Goal: Task Accomplishment & Management: Manage account settings

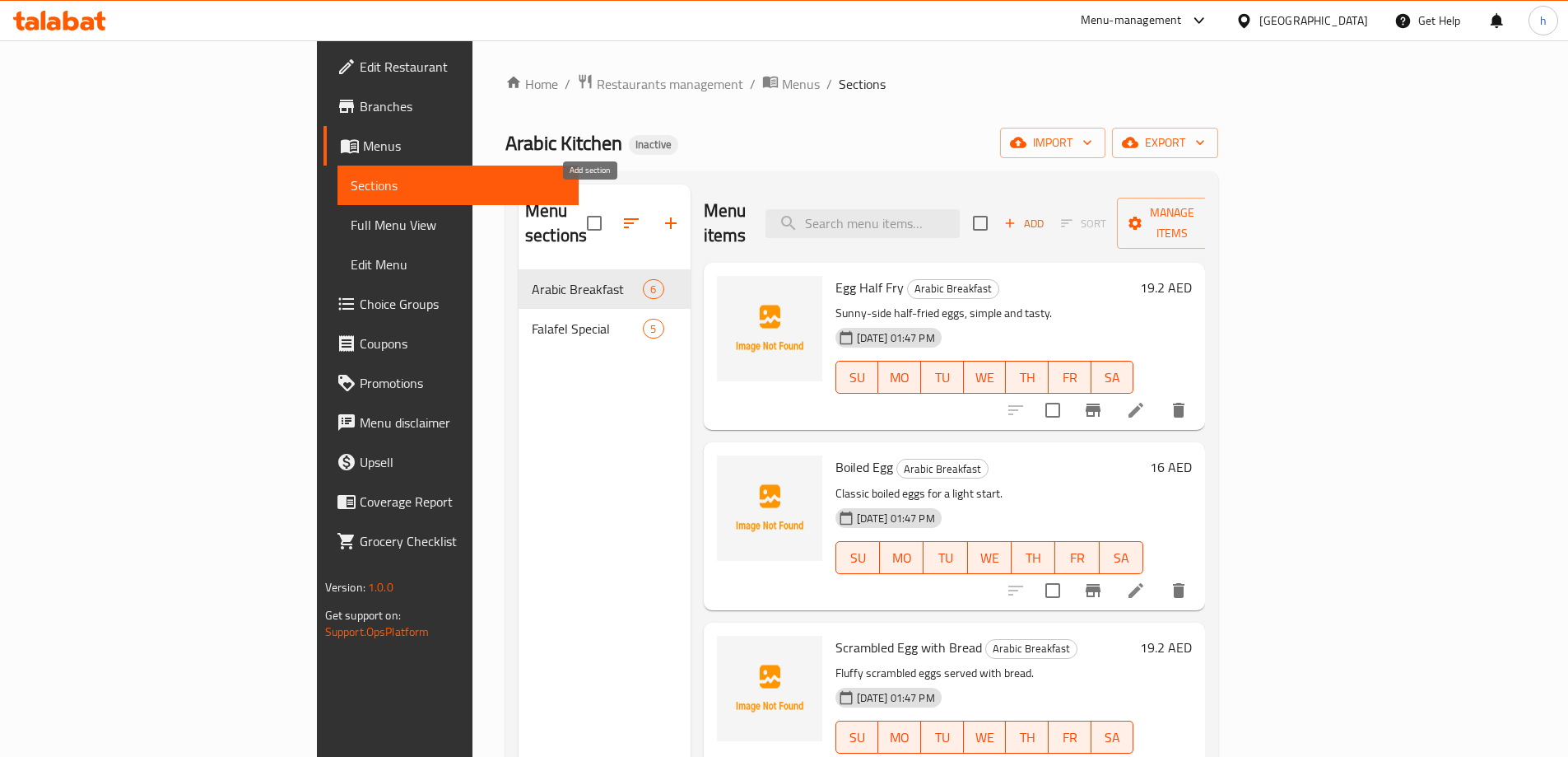
click at [661, 213] on icon "button" at bounding box center [671, 223] width 20 height 20
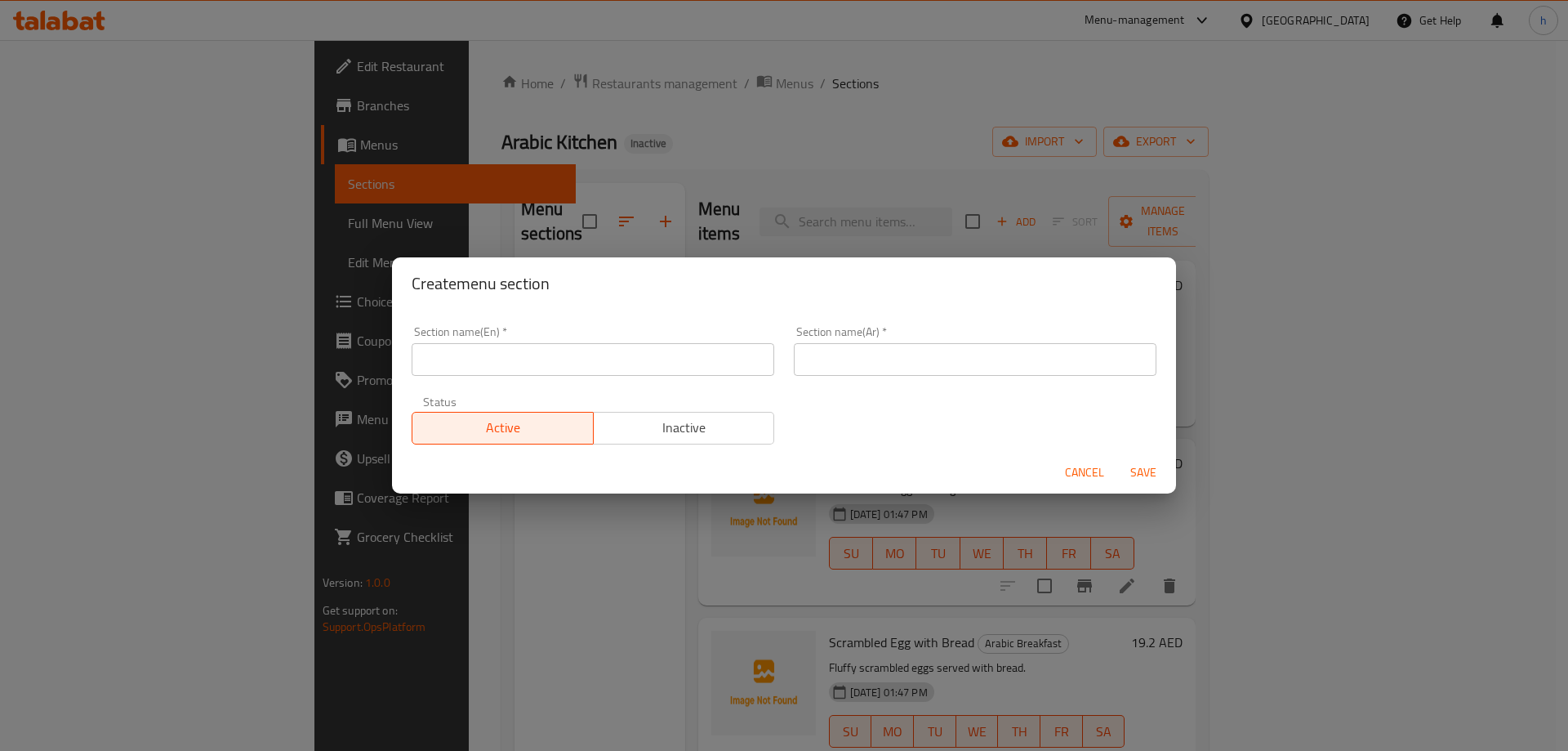
click at [680, 171] on div "Create menu section Section name(En)   * Section name(En) * Section name(Ar)   …" at bounding box center [784, 376] width 1568 height 751
click at [1087, 470] on span "Cancel" at bounding box center [1085, 472] width 40 height 21
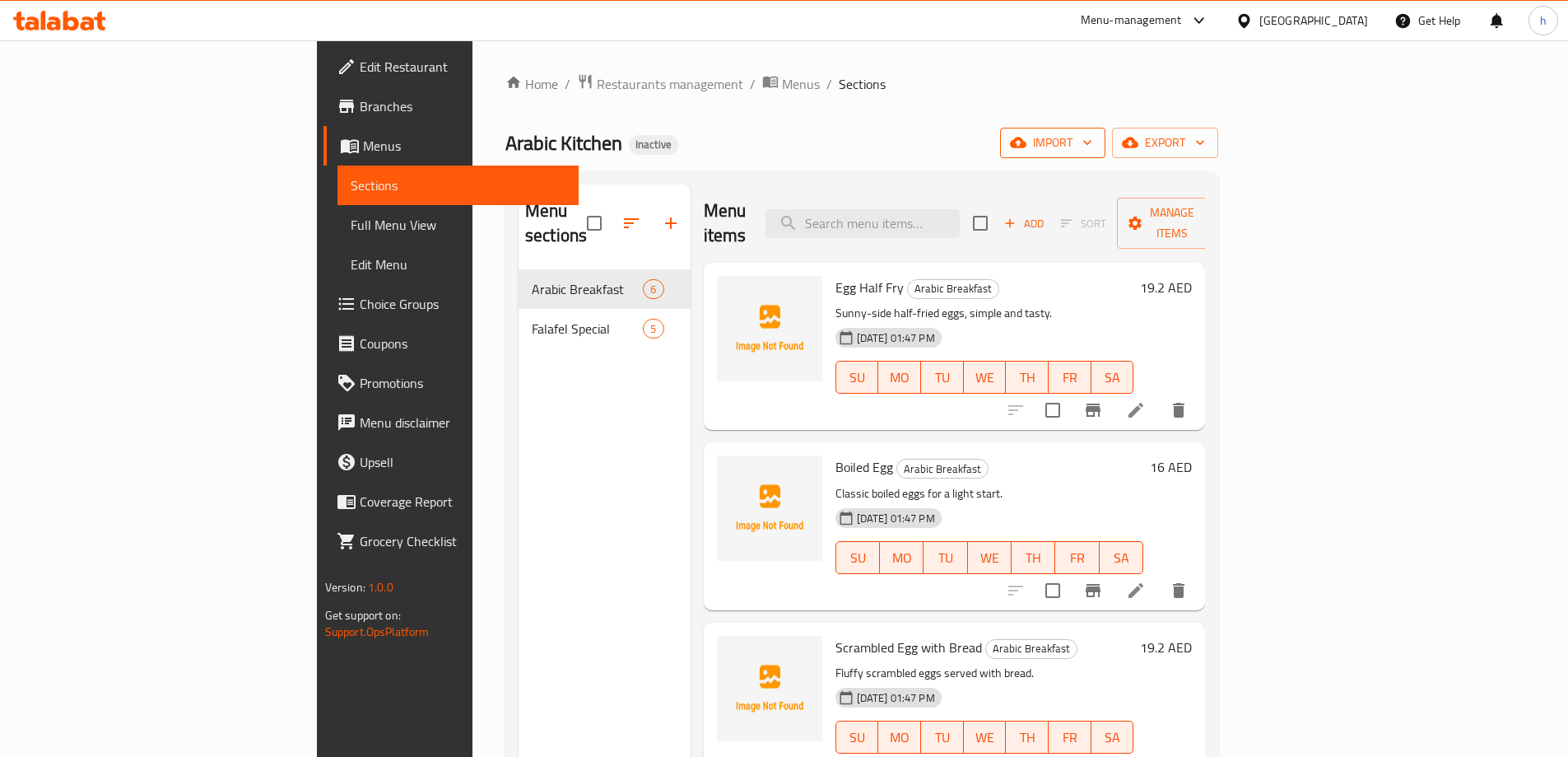
click at [1092, 151] on span "import" at bounding box center [1053, 142] width 79 height 21
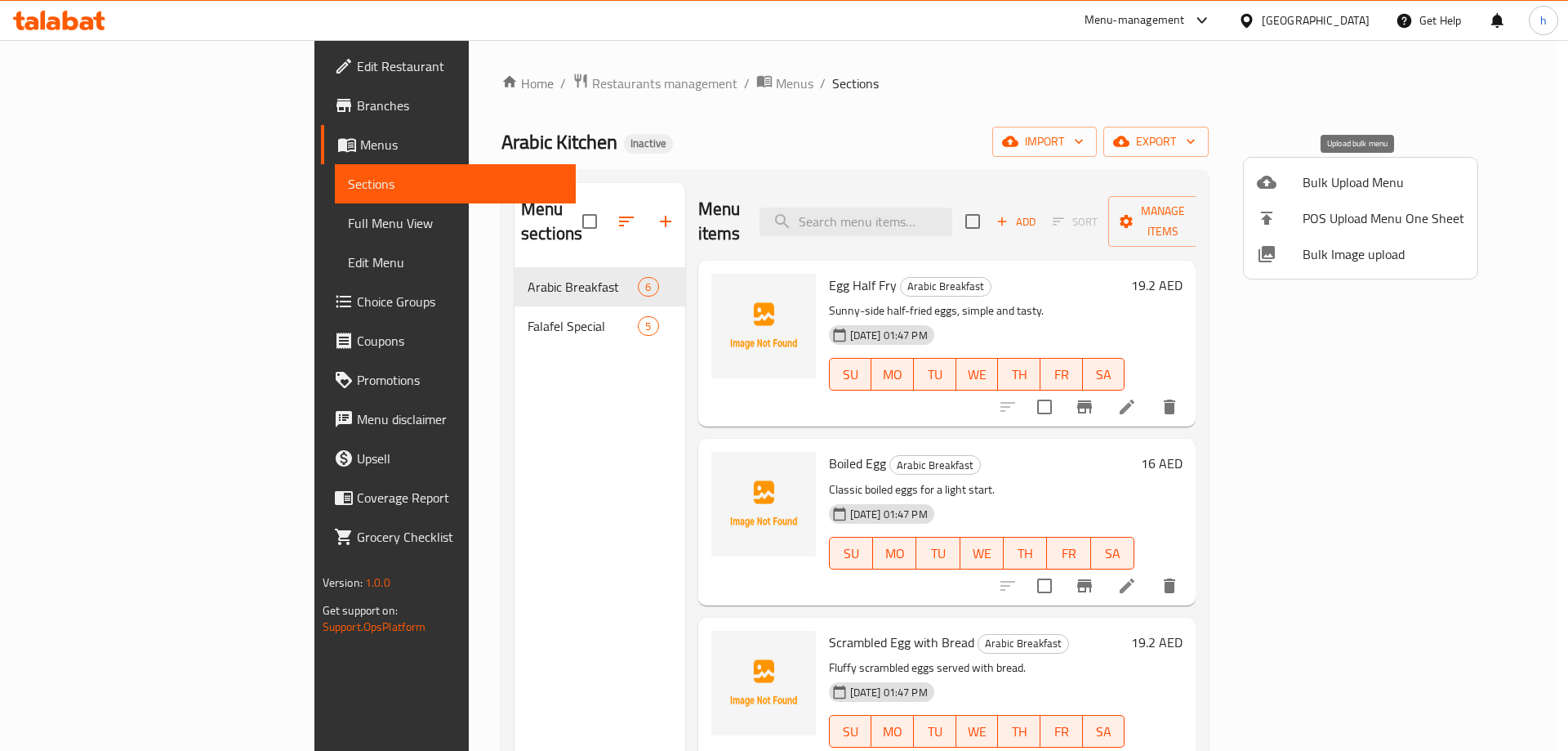
click at [1316, 187] on span "Bulk Upload Menu" at bounding box center [1383, 182] width 162 height 20
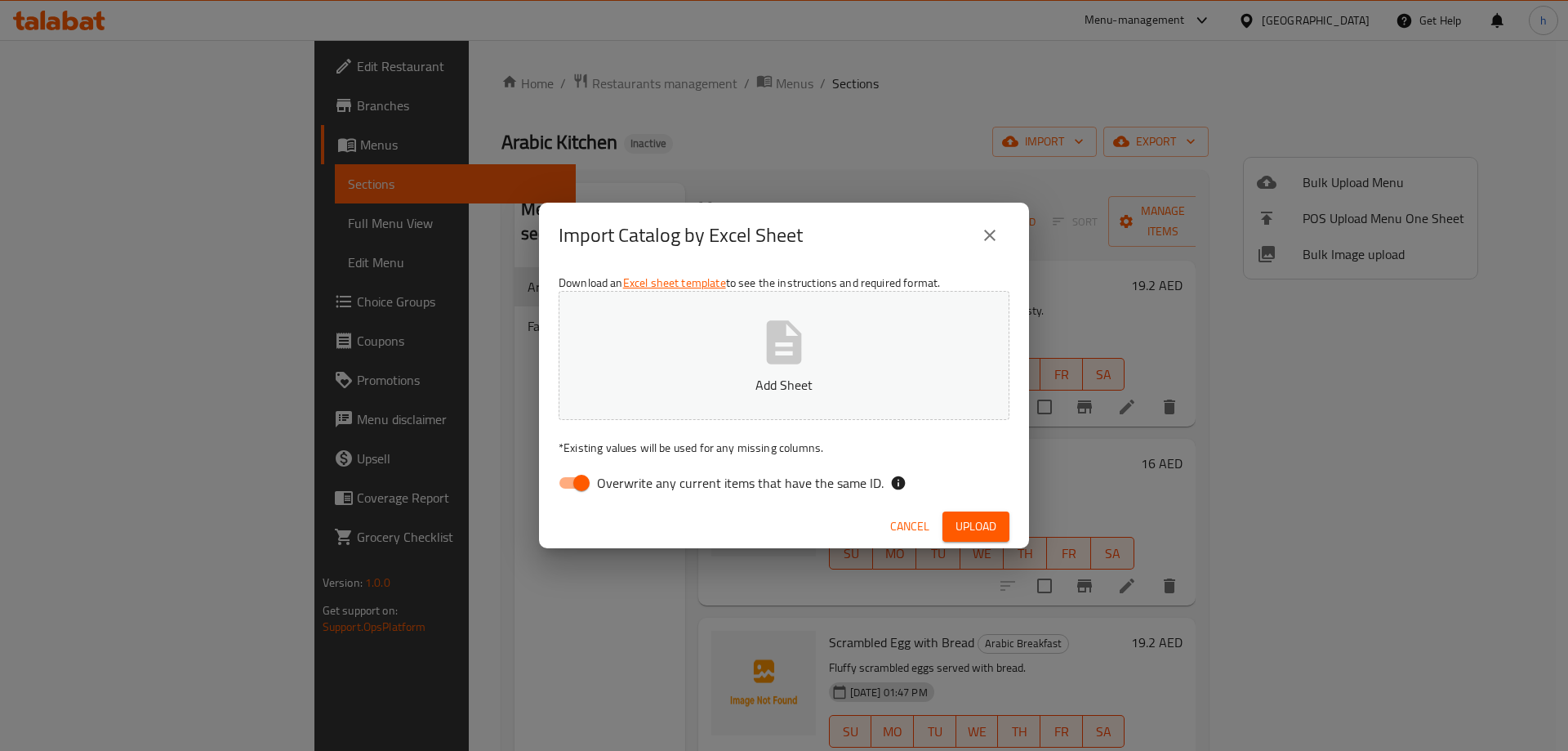
click at [585, 482] on input "Overwrite any current items that have the same ID." at bounding box center [581, 483] width 93 height 31
checkbox input "false"
click at [986, 517] on span "Upload" at bounding box center [976, 527] width 41 height 21
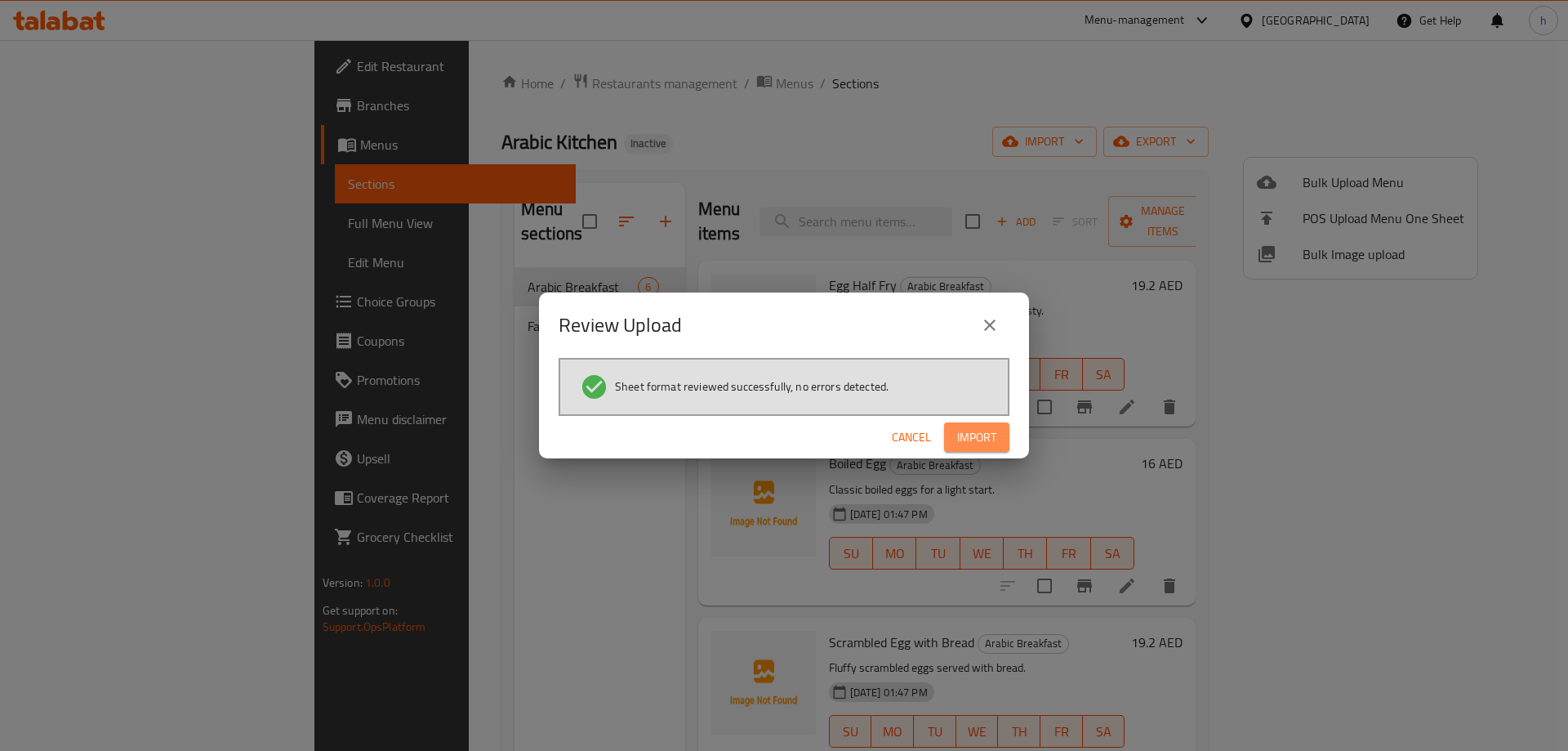
click at [988, 431] on span "Import" at bounding box center [977, 437] width 40 height 21
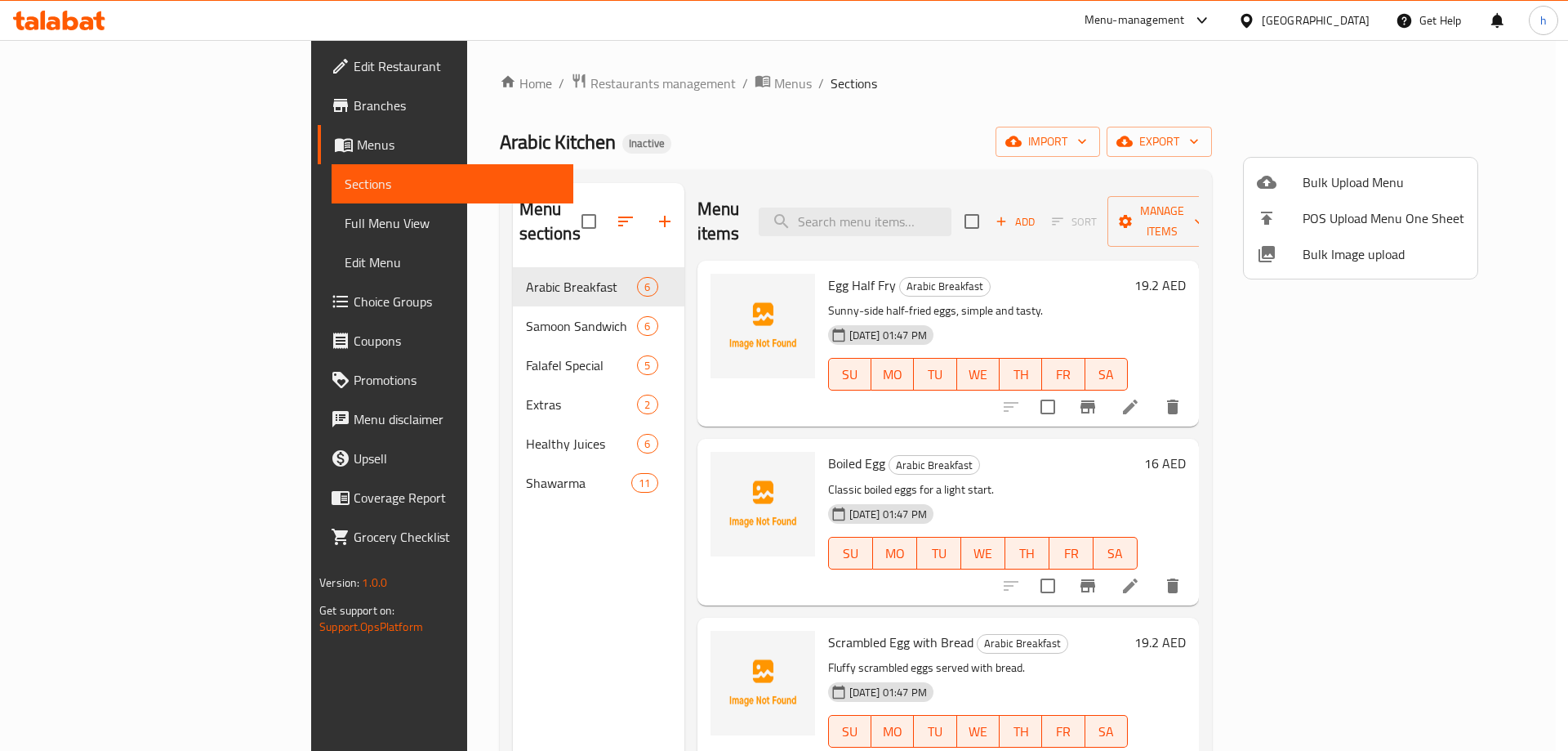
click at [544, 207] on div at bounding box center [784, 376] width 1568 height 751
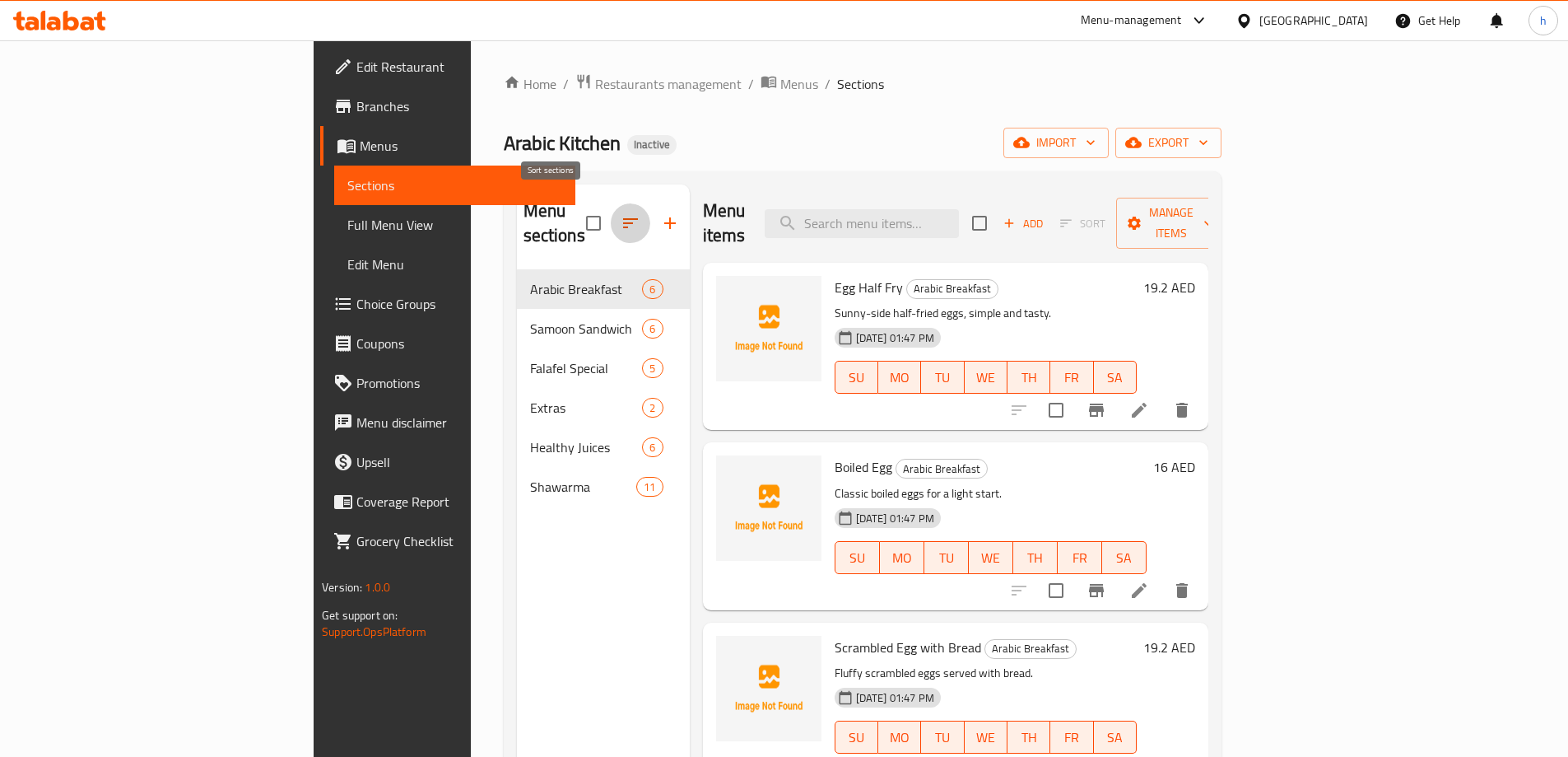
click at [620, 213] on icon "button" at bounding box center [630, 223] width 20 height 20
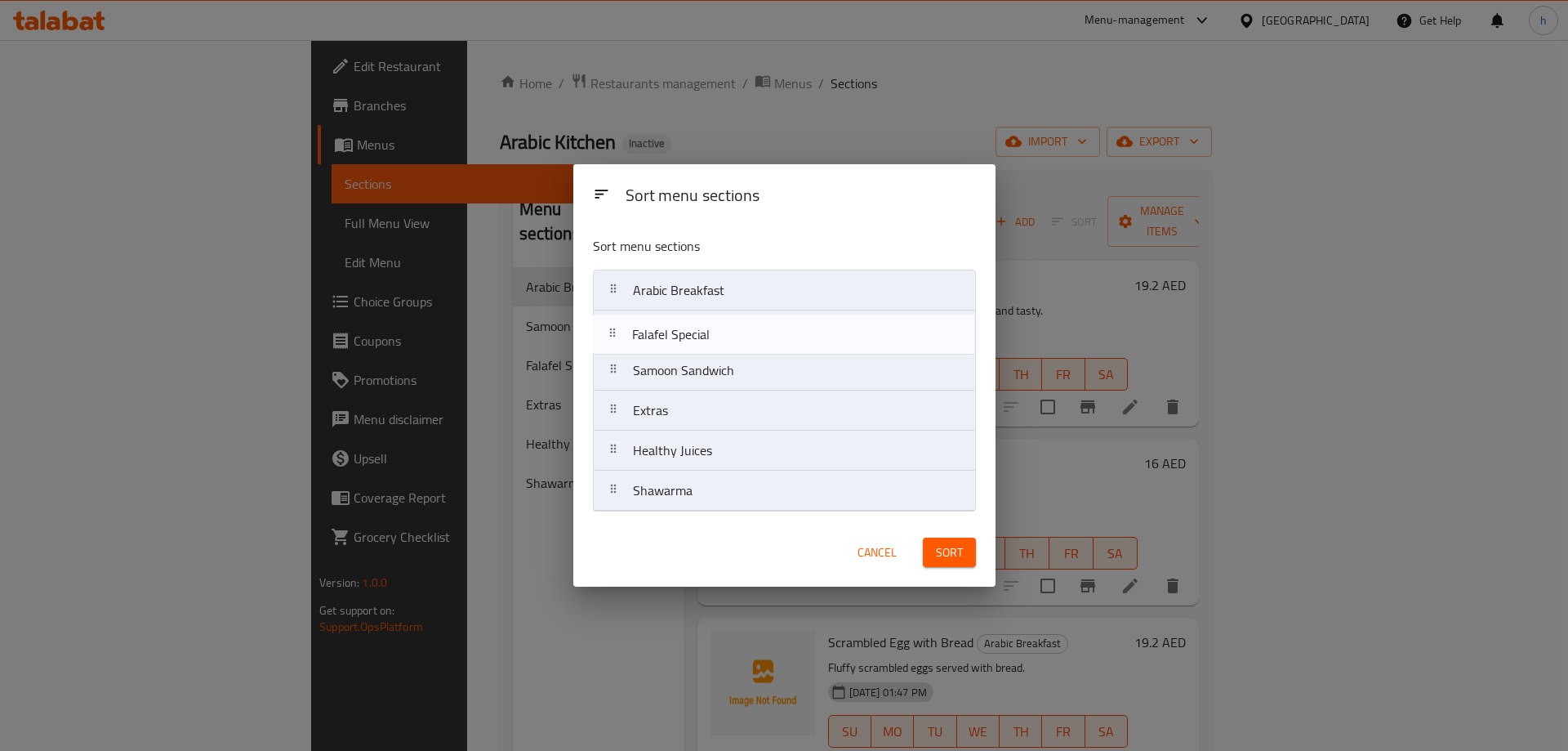
drag, startPoint x: 615, startPoint y: 375, endPoint x: 612, endPoint y: 332, distance: 43.1
click at [612, 332] on nav "Arabic Breakfast Samoon Sandwich Falafel Special Extras Healthy Juices Shawarma" at bounding box center [784, 390] width 383 height 242
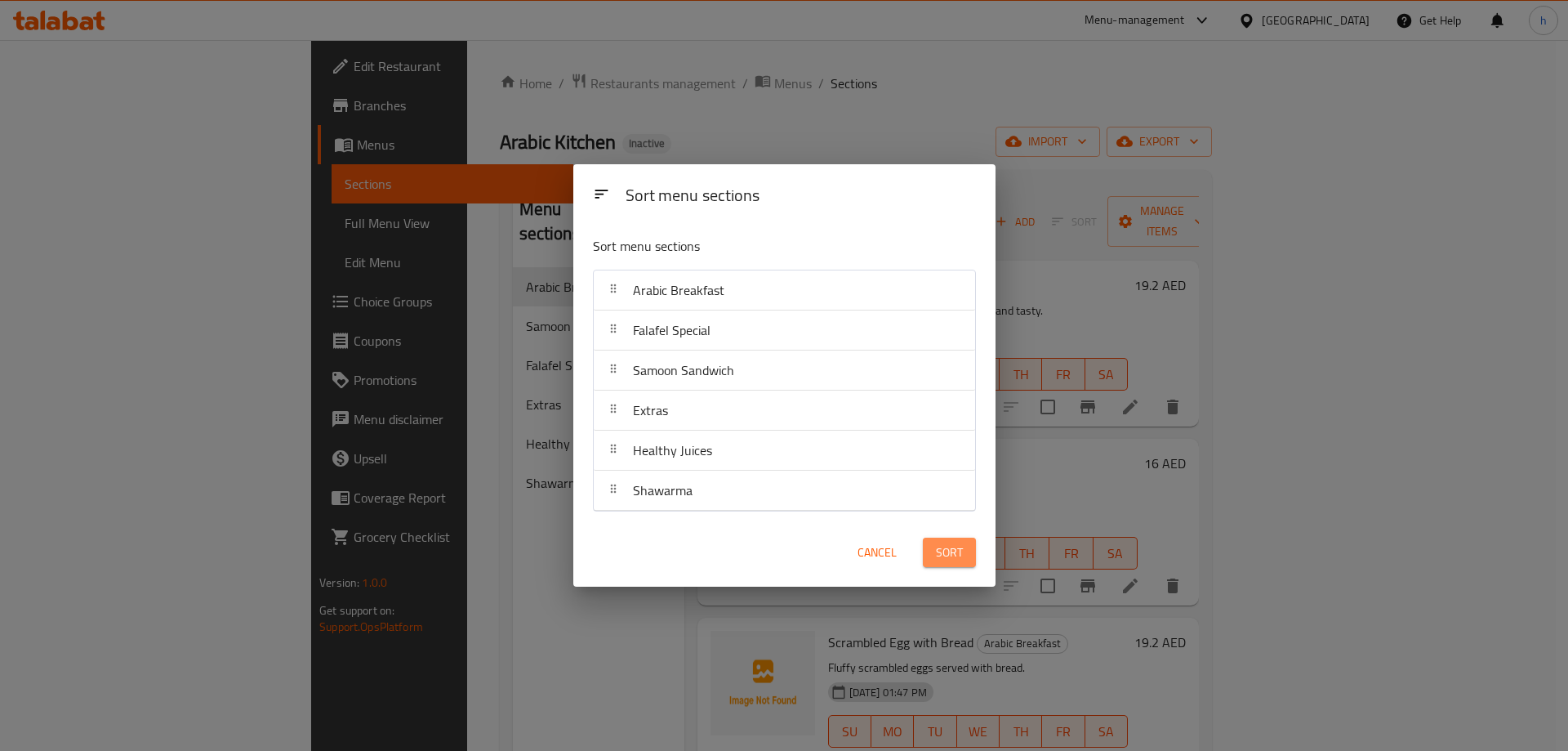
click at [939, 541] on button "Sort" at bounding box center [949, 552] width 53 height 31
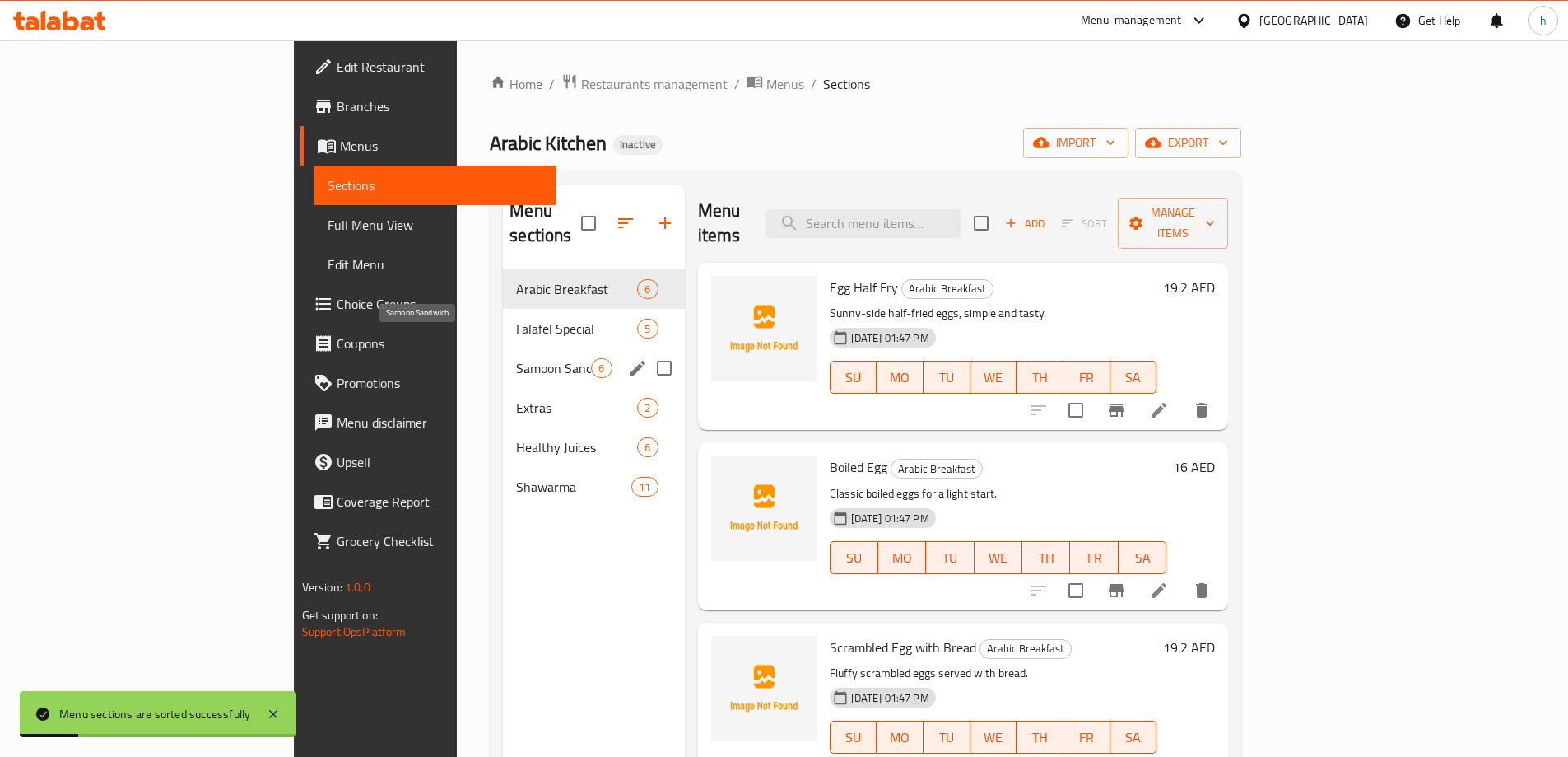
click at [516, 359] on span "Samoon Sandwich" at bounding box center [554, 369] width 75 height 20
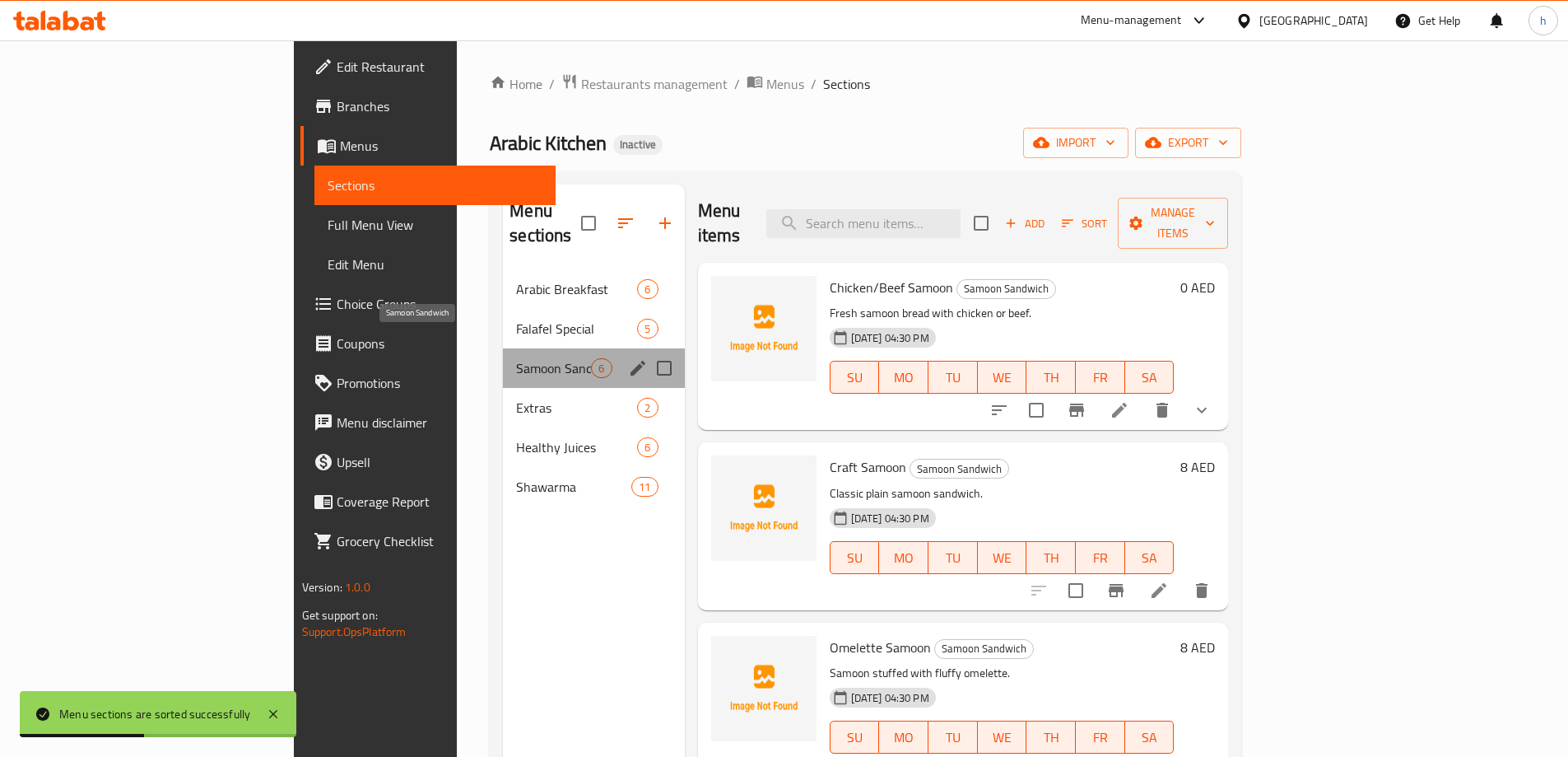
click at [516, 359] on span "Samoon Sandwich" at bounding box center [554, 369] width 75 height 20
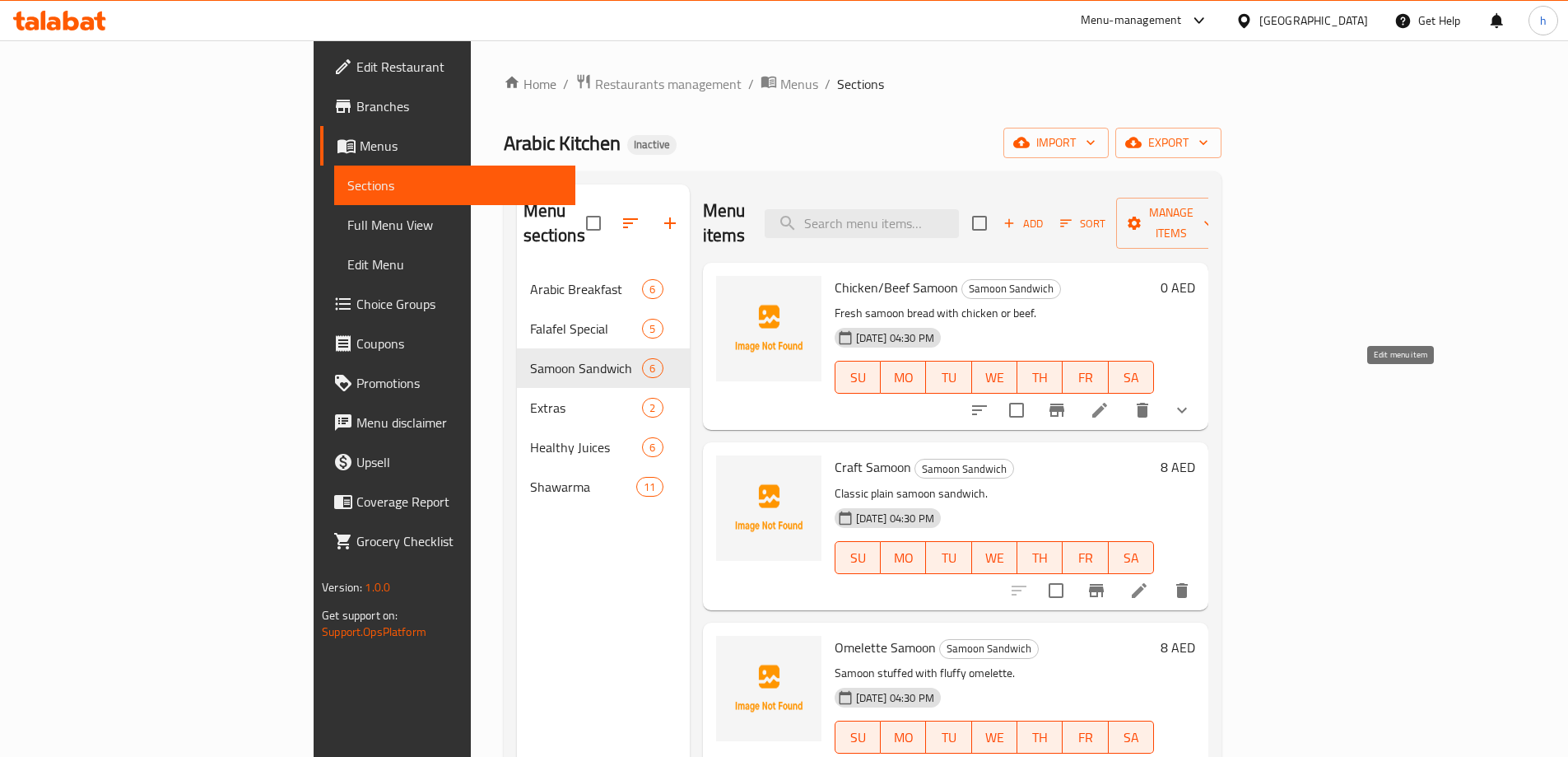
click at [1107, 403] on icon at bounding box center [1100, 410] width 15 height 15
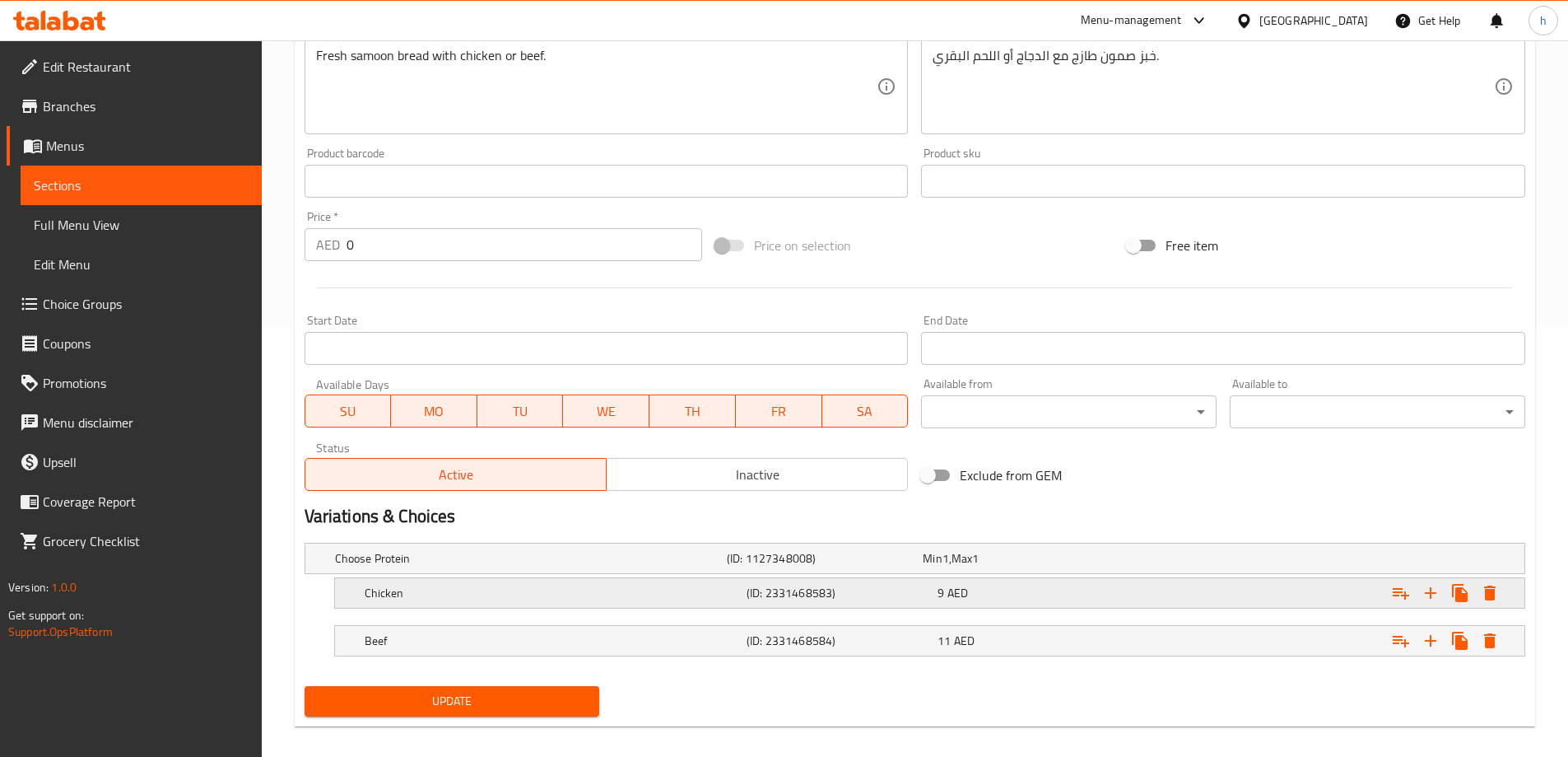
scroll to position [444, 0]
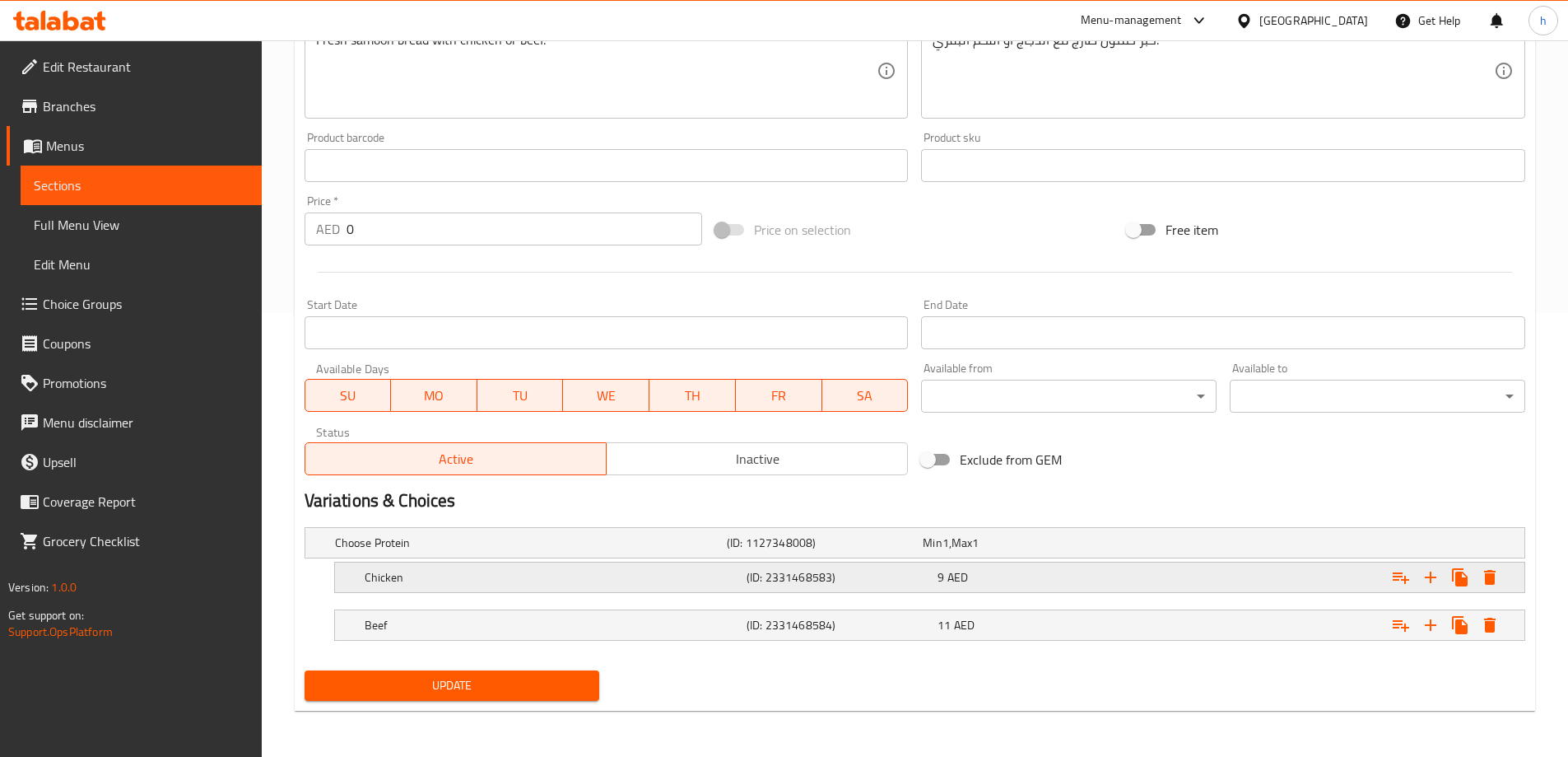
click at [480, 580] on h5 "Chicken" at bounding box center [552, 577] width 375 height 17
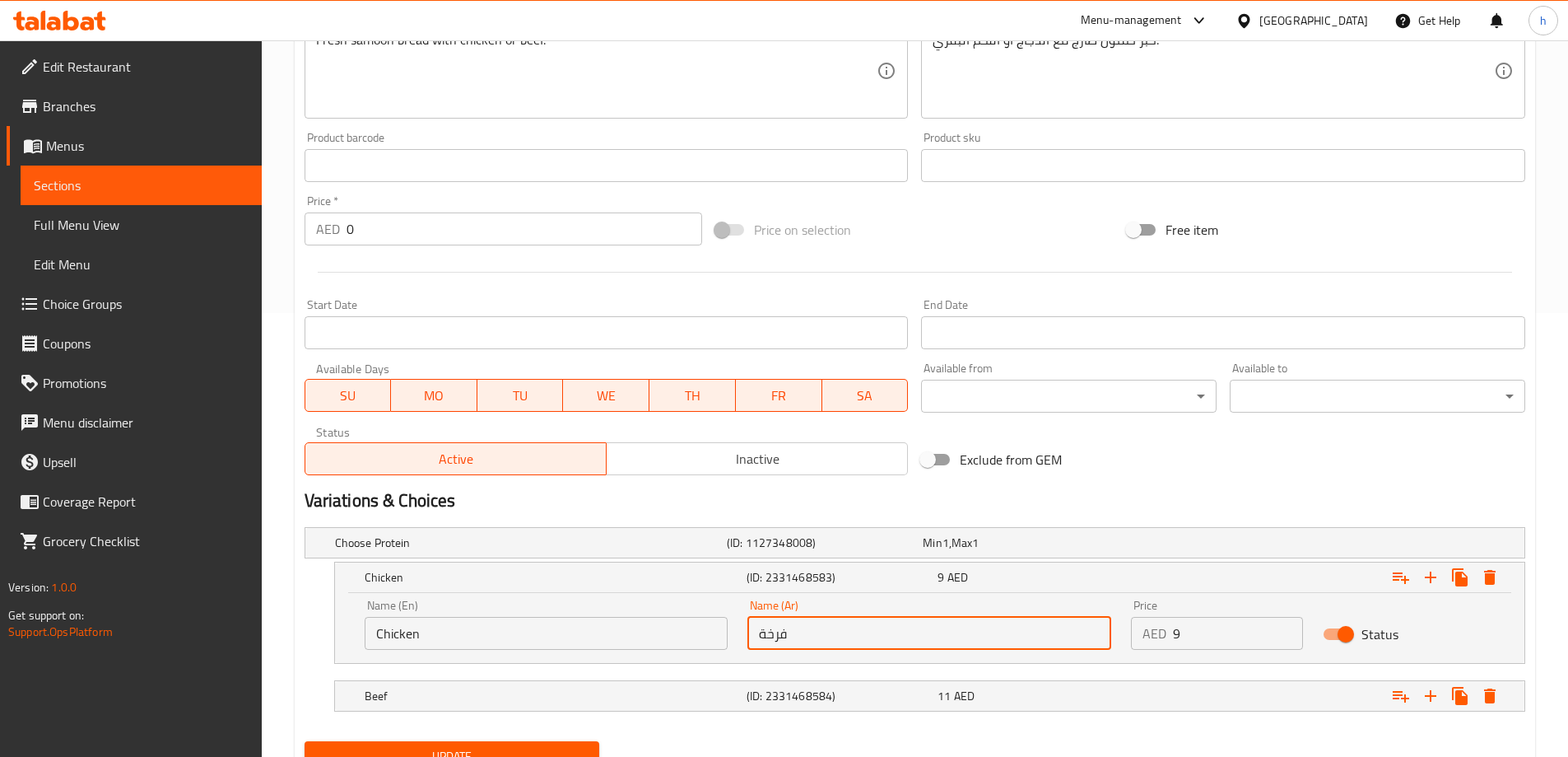
click at [771, 639] on input "فرخة" at bounding box center [929, 634] width 364 height 33
click at [766, 640] on input "فرخة" at bounding box center [929, 634] width 364 height 33
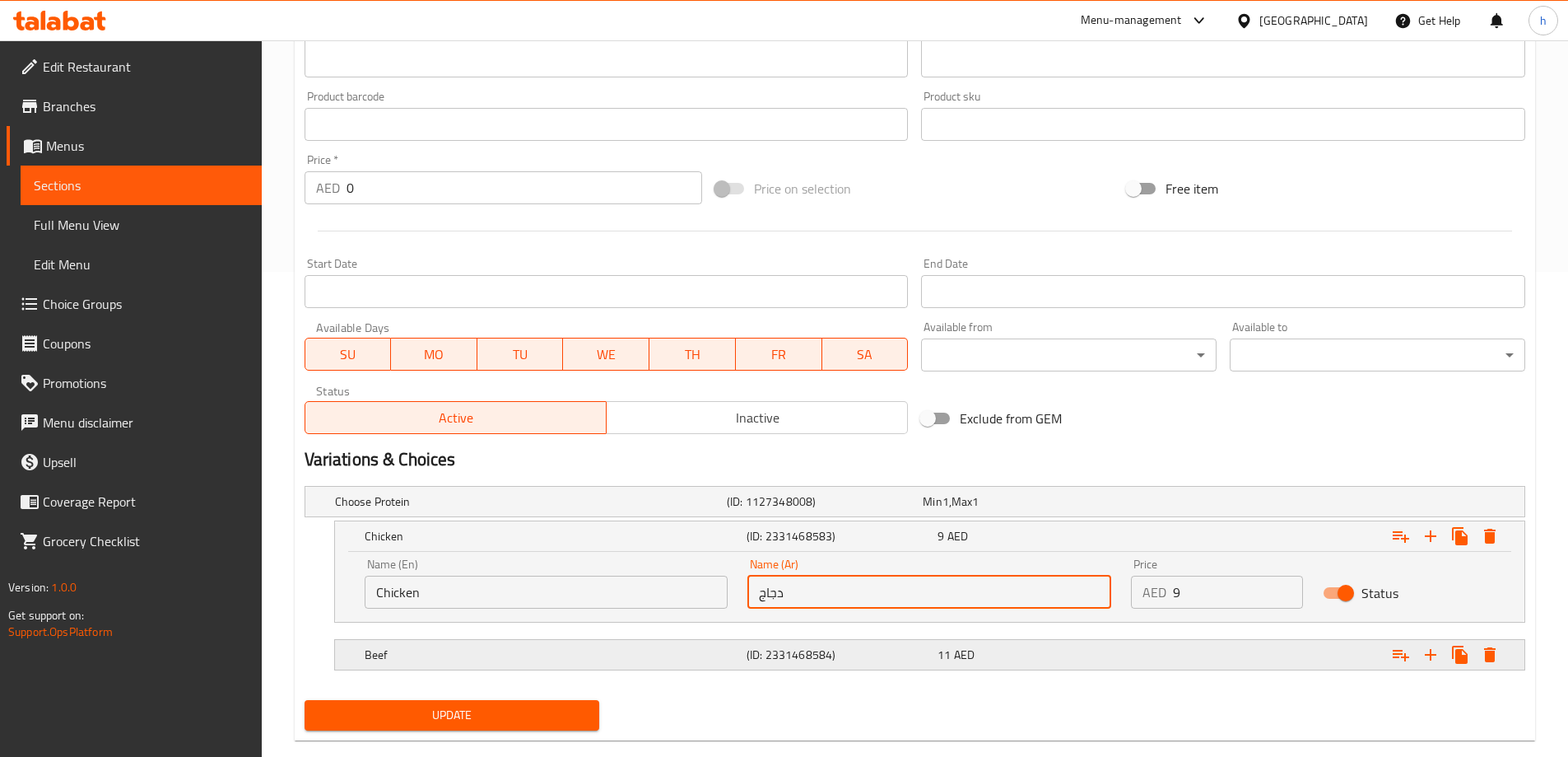
scroll to position [515, 0]
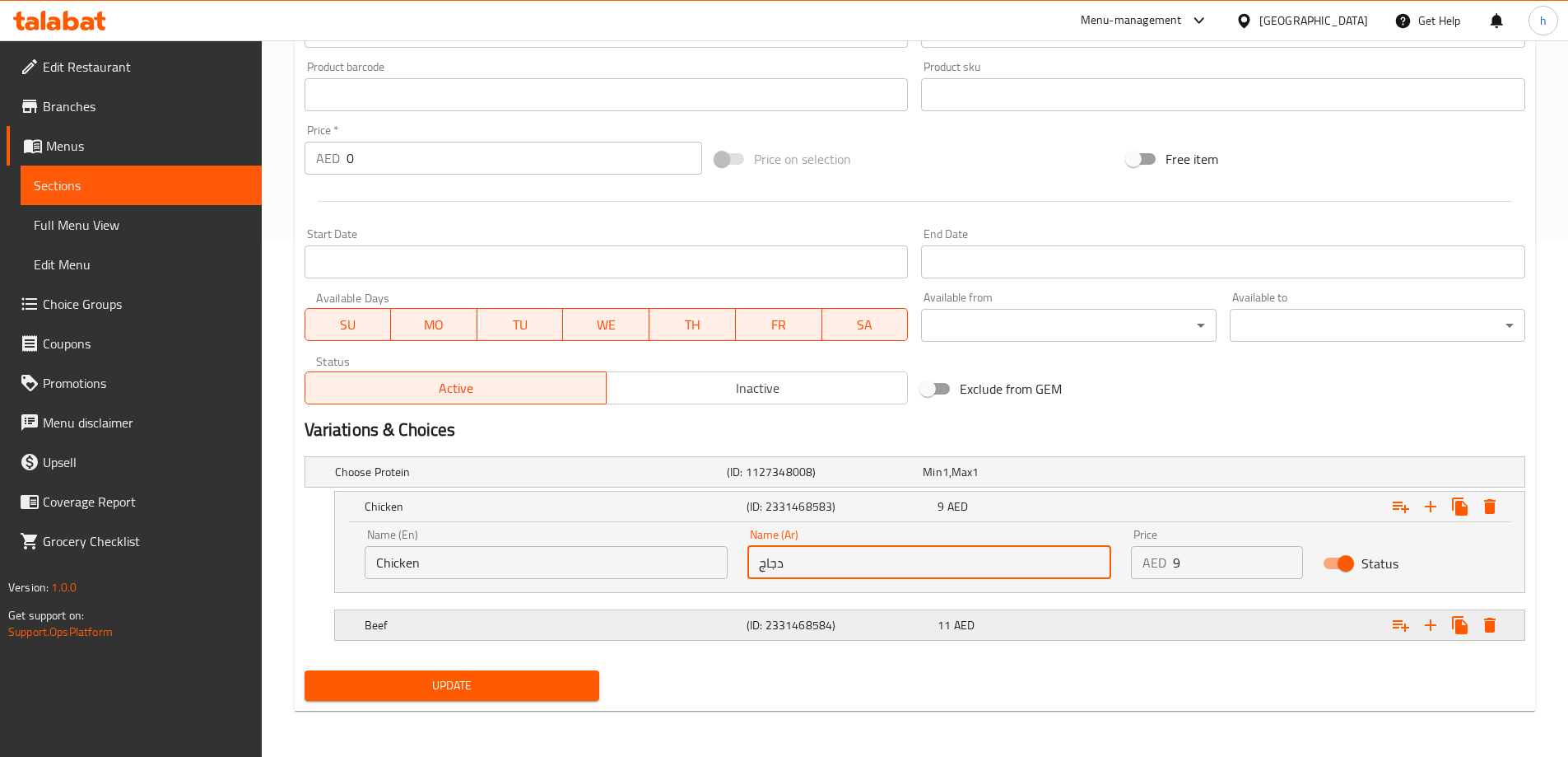
type input "دجاج"
click at [910, 626] on h5 "(ID: 2331468584)" at bounding box center [839, 626] width 185 height 17
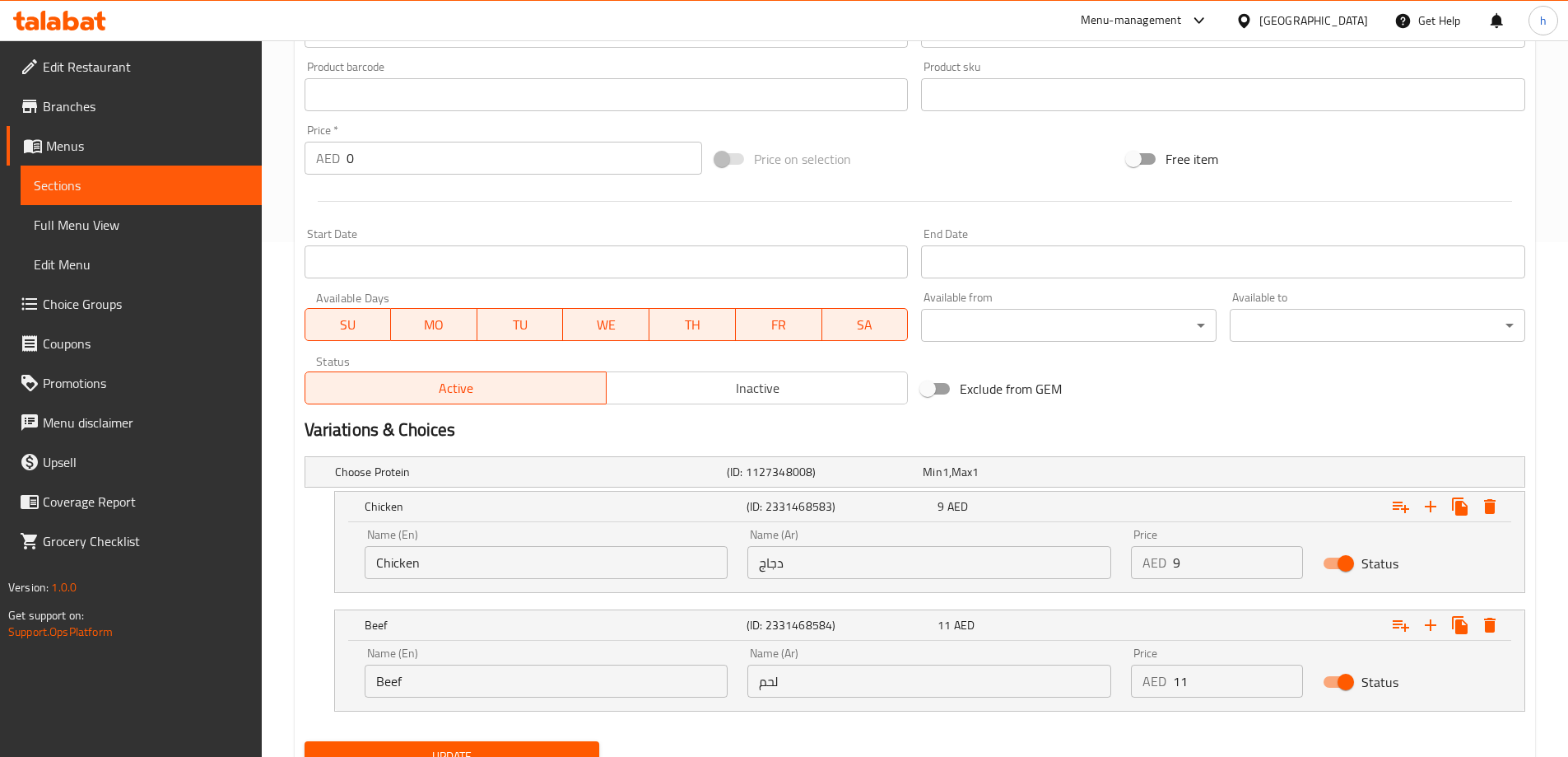
click at [766, 684] on input "لحم" at bounding box center [929, 681] width 364 height 33
type input "ب"
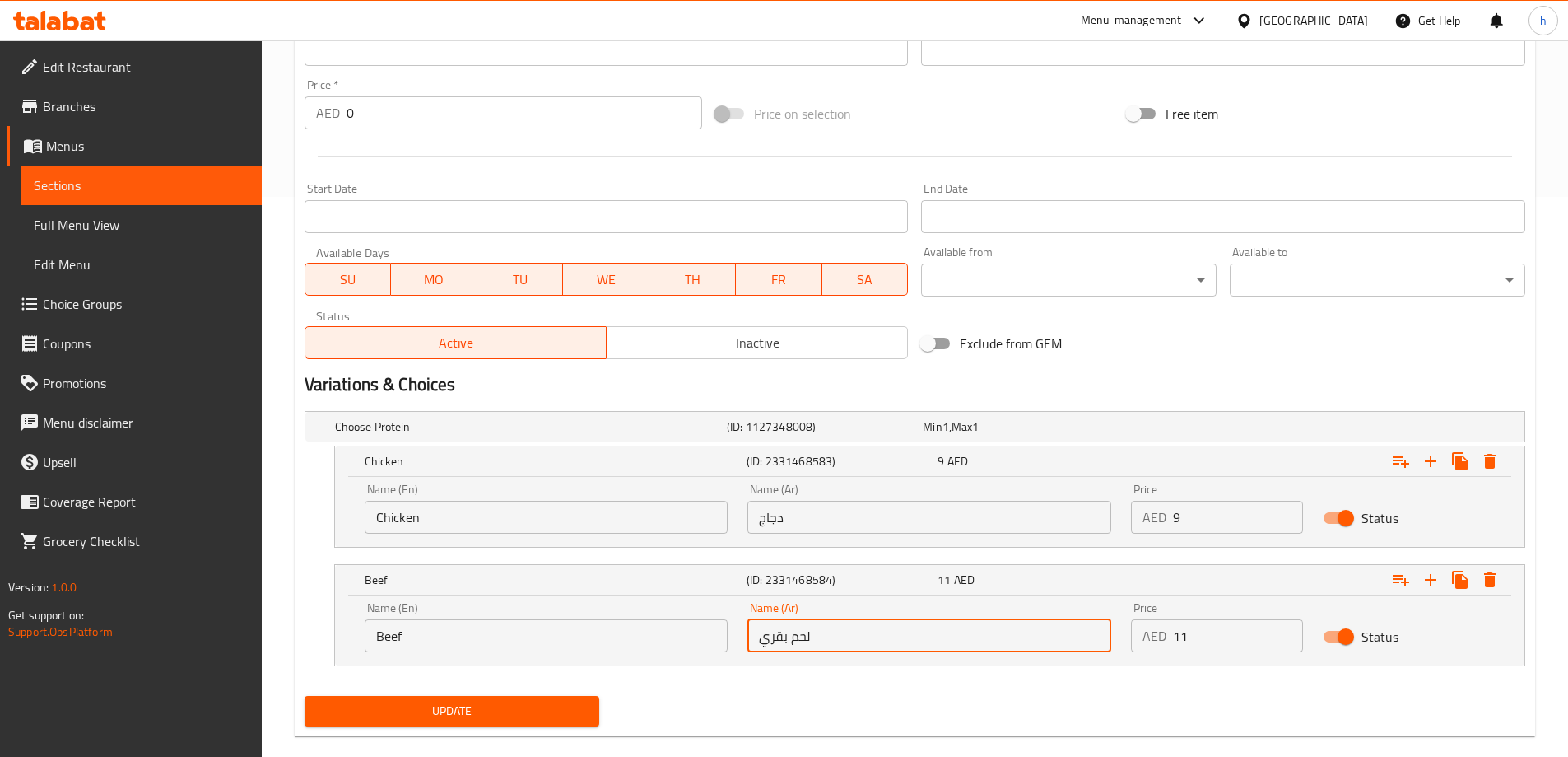
scroll to position [586, 0]
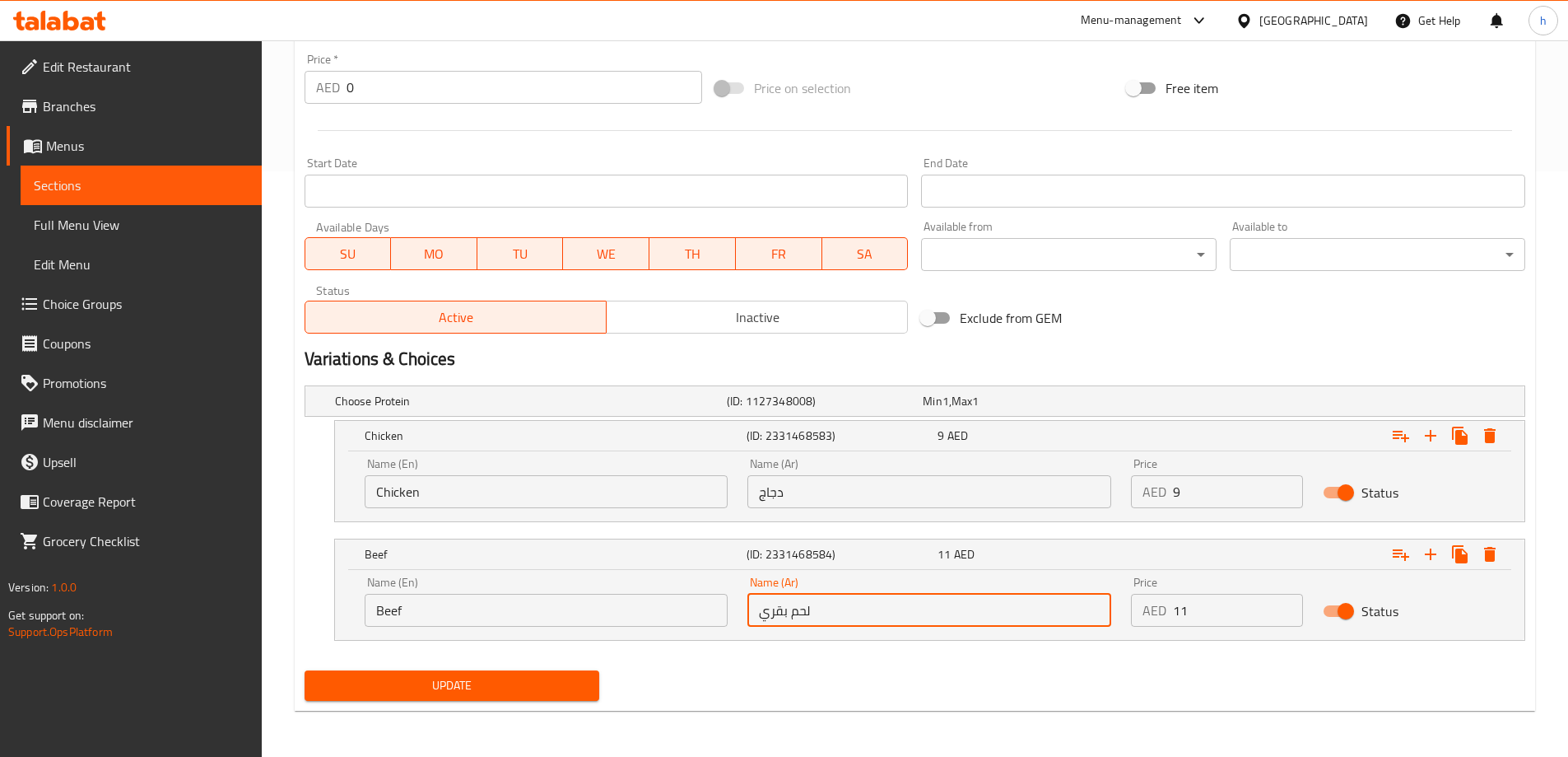
type input "لحم بقري"
click at [535, 676] on span "Update" at bounding box center [452, 685] width 269 height 21
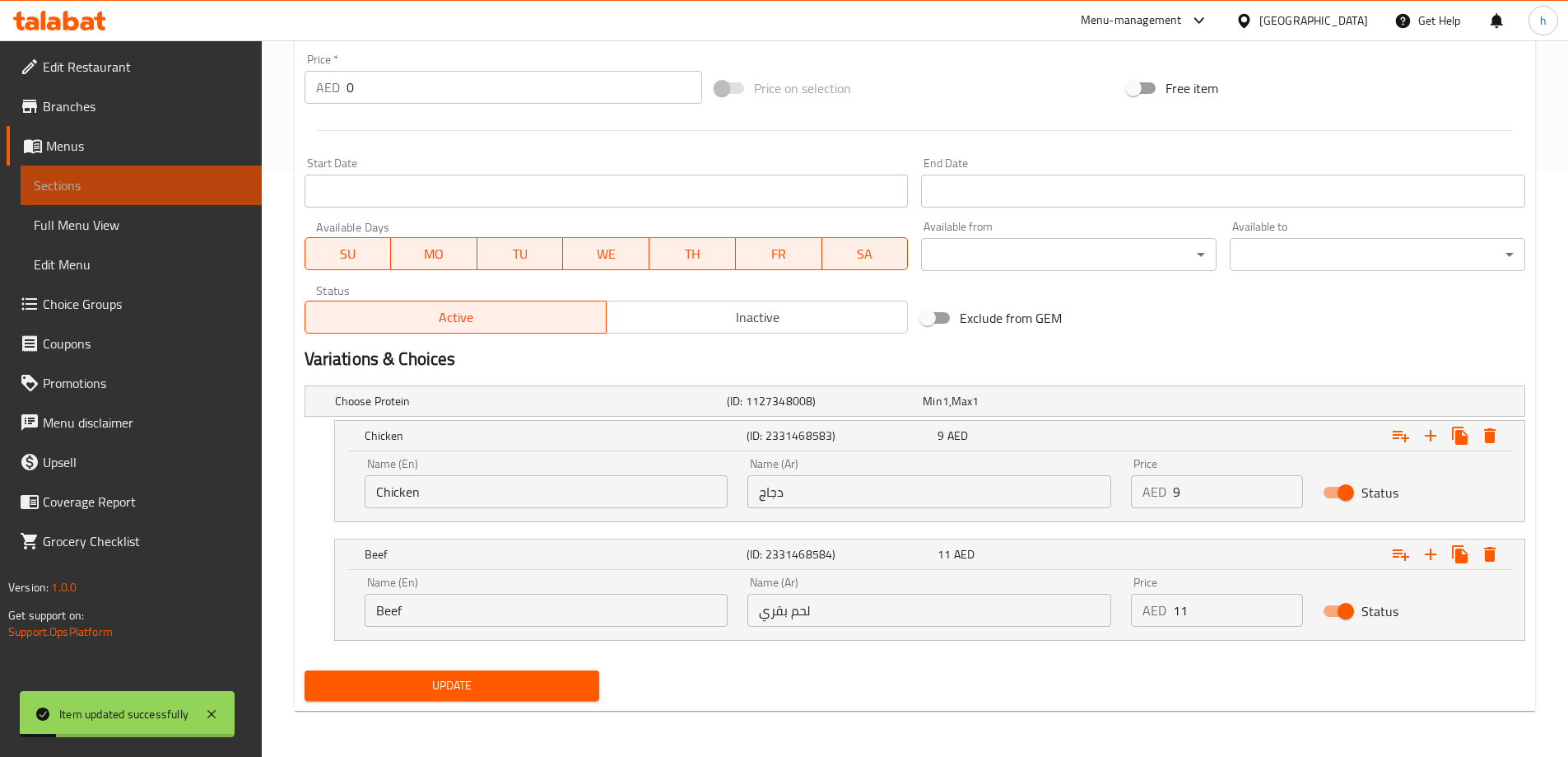
click at [165, 176] on span "Sections" at bounding box center [141, 186] width 214 height 20
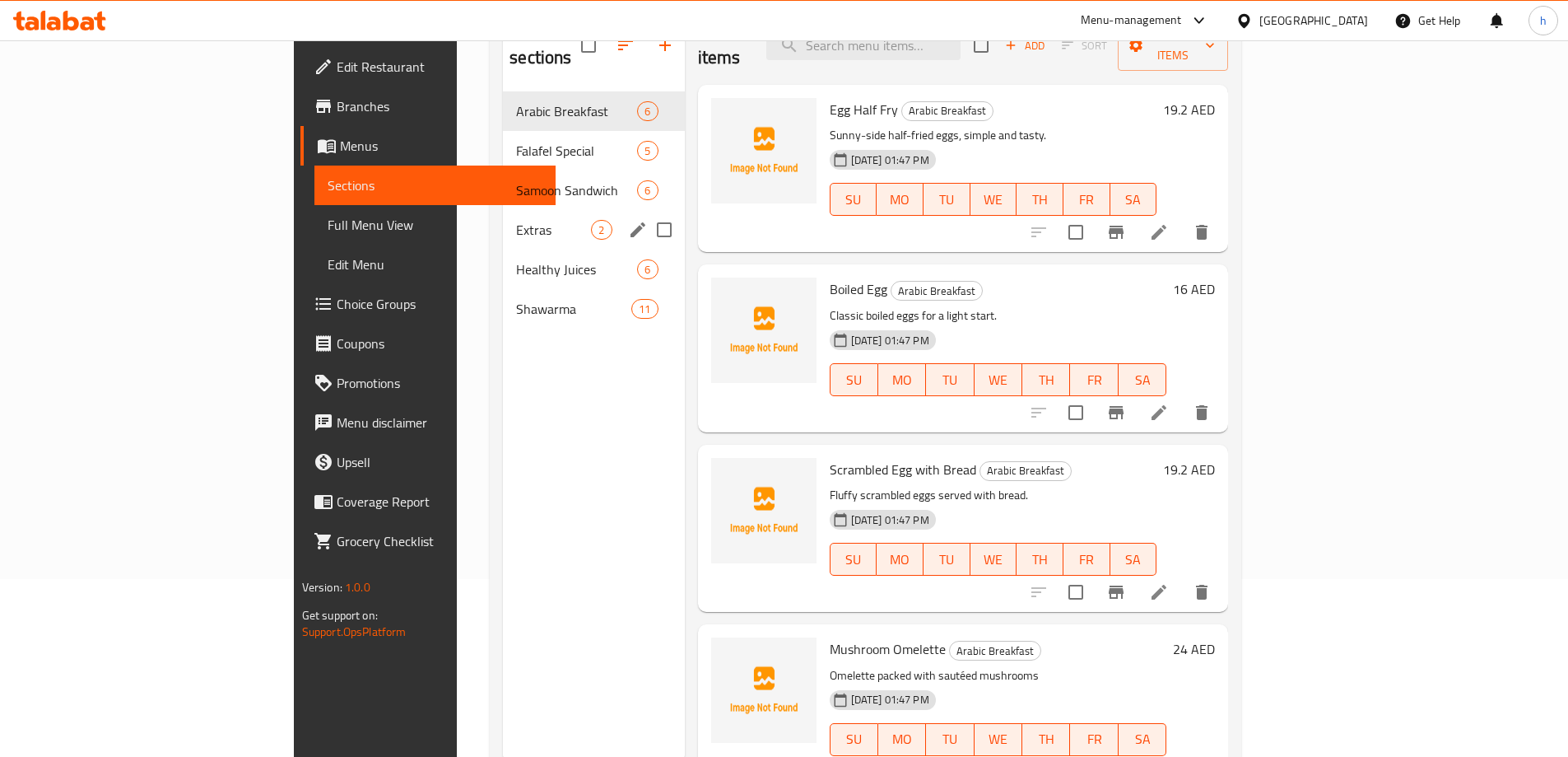
scroll to position [148, 0]
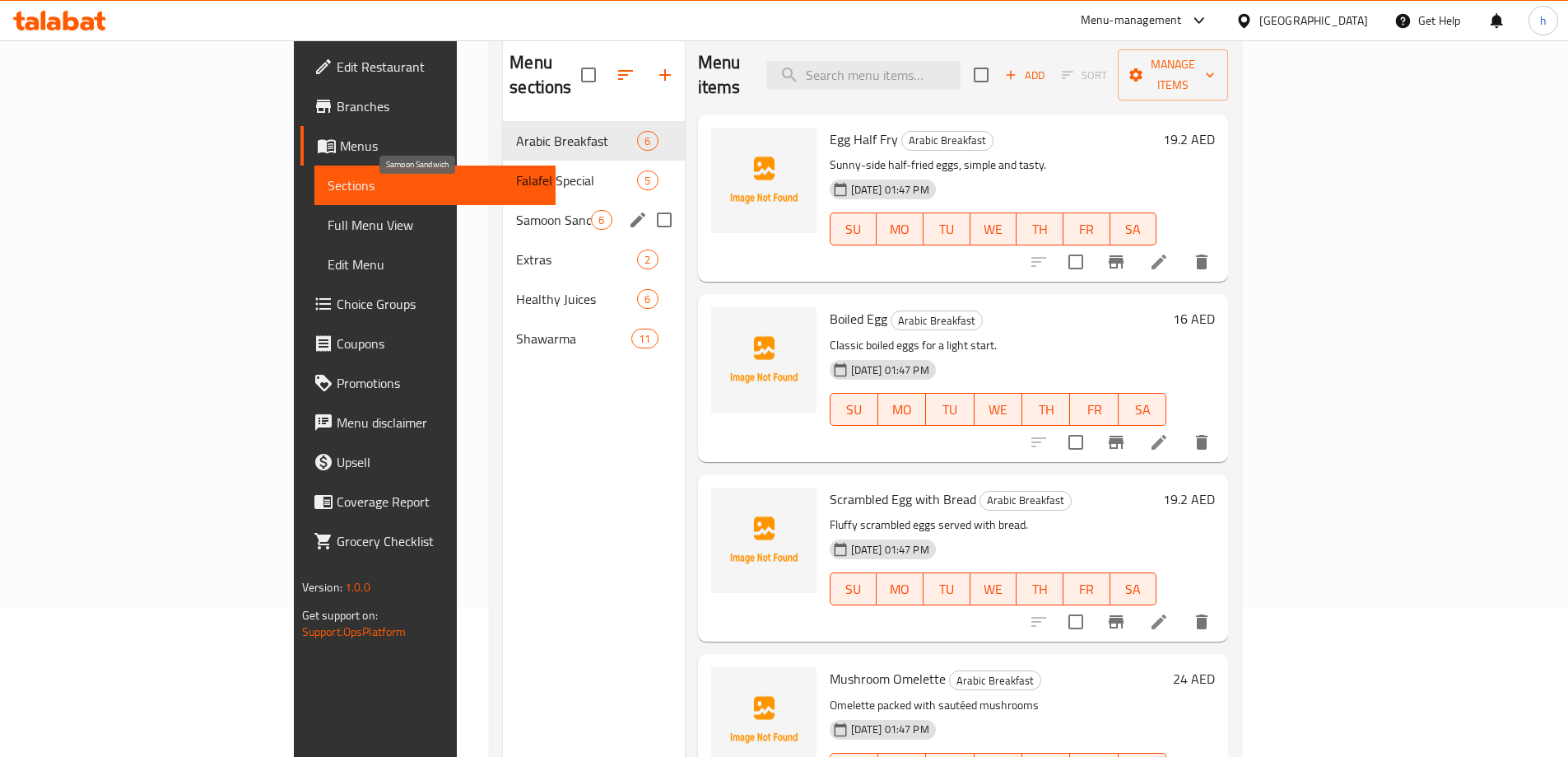
click at [516, 210] on span "Samoon Sandwich" at bounding box center [554, 220] width 75 height 20
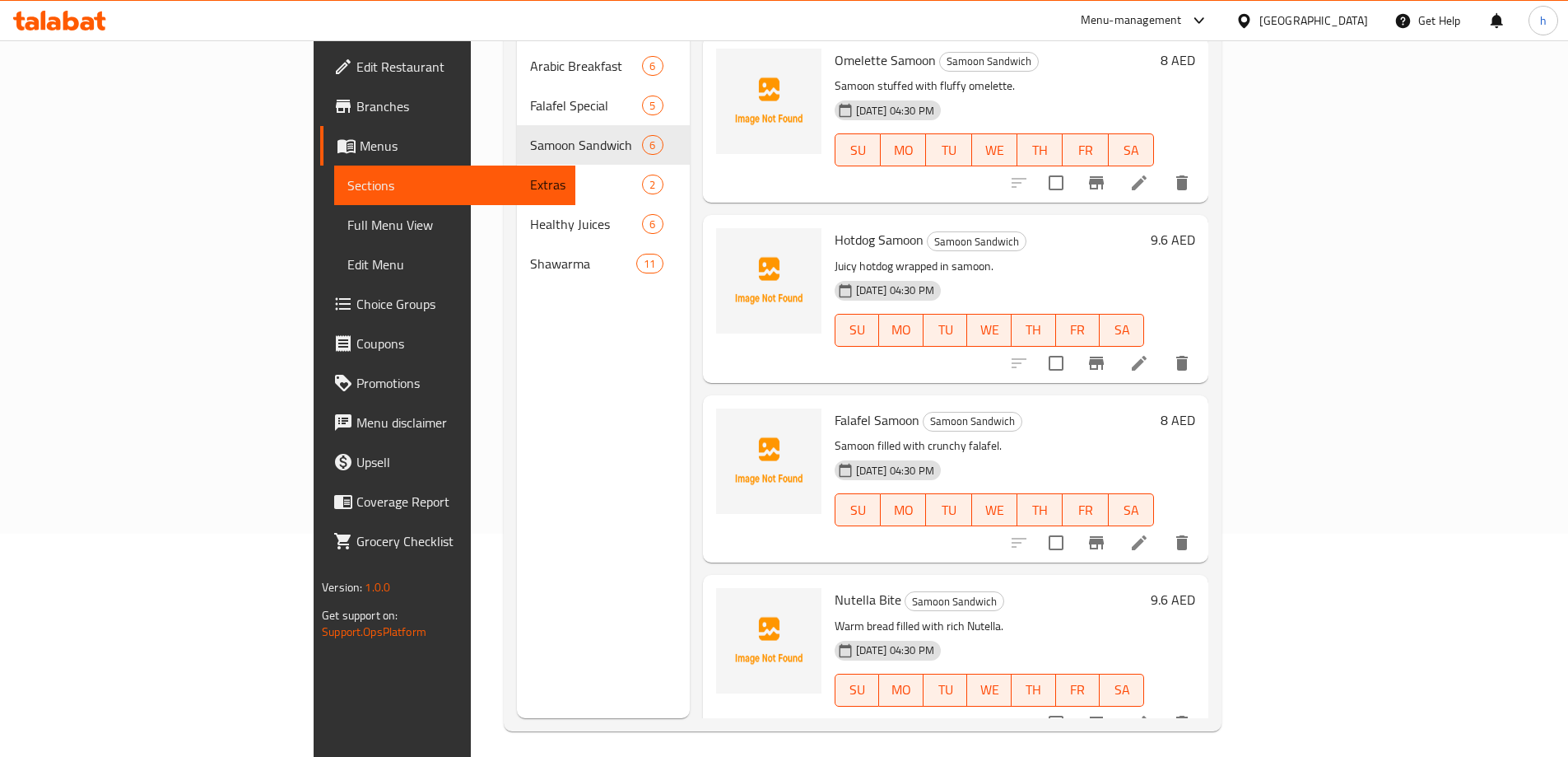
scroll to position [230, 0]
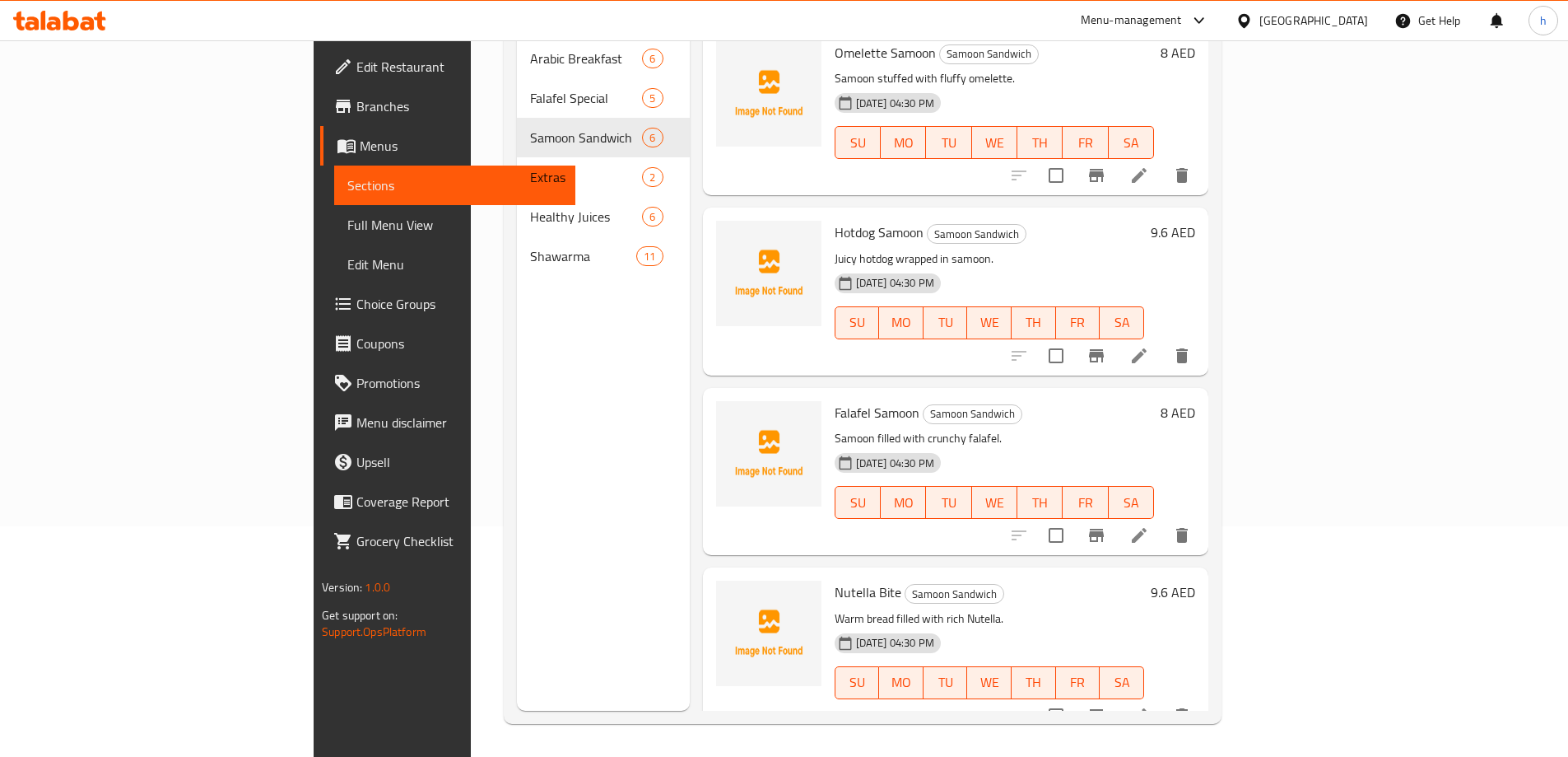
click at [1144, 609] on p "Warm bread filled with rich Nutella." at bounding box center [989, 619] width 309 height 21
click at [1201, 696] on div at bounding box center [1101, 716] width 203 height 40
click at [1073, 699] on input "checkbox" at bounding box center [1056, 716] width 35 height 35
drag, startPoint x: 1294, startPoint y: 696, endPoint x: 1112, endPoint y: 663, distance: 185.0
click at [1112, 663] on div "Nutella Bite Samoon Sandwich Warm bread filled with rich Nutella. 08-10-2025 04…" at bounding box center [989, 651] width 323 height 154
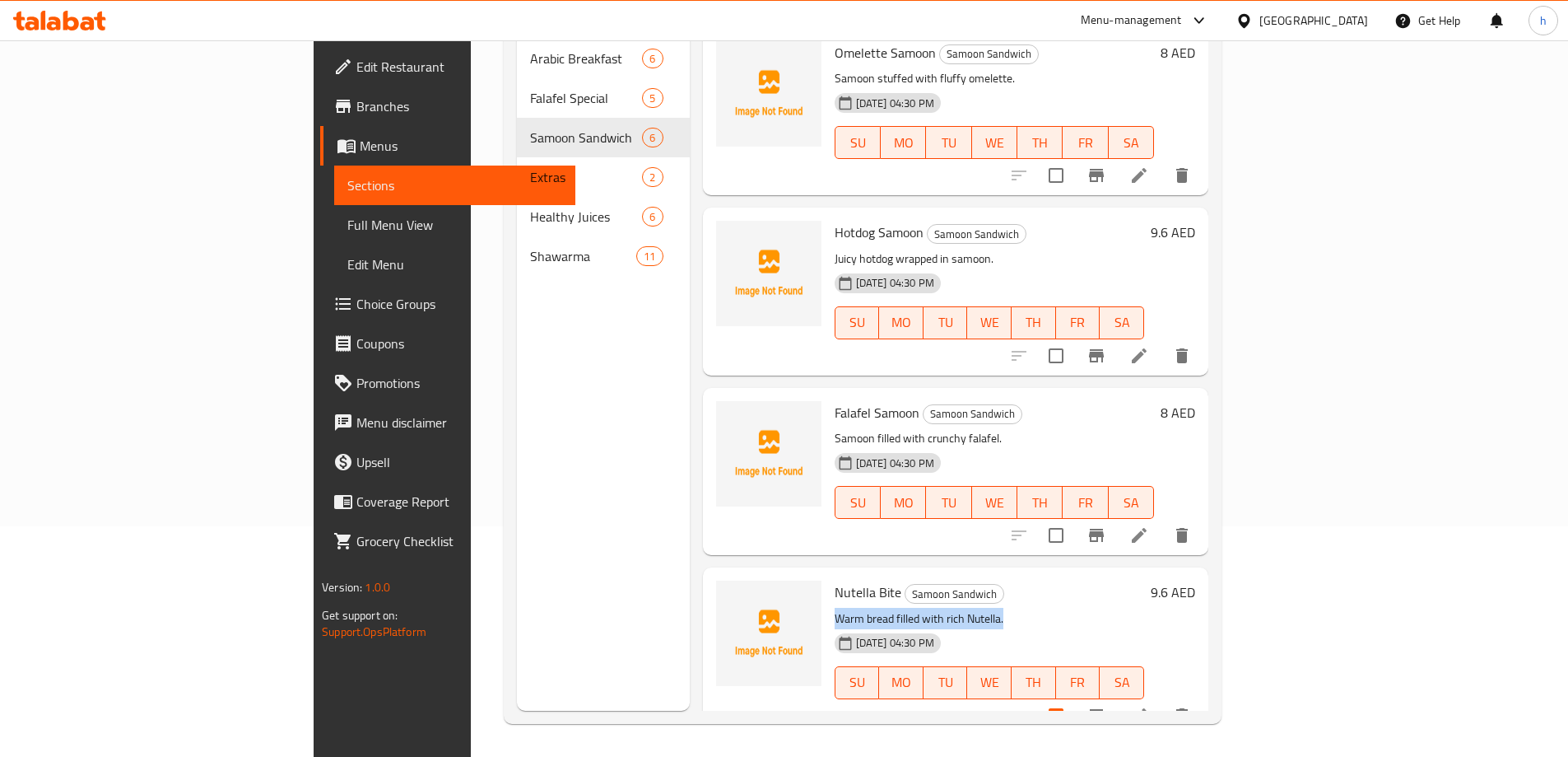
drag, startPoint x: 1284, startPoint y: 576, endPoint x: 1144, endPoint y: 602, distance: 142.4
click at [1144, 602] on div "Nutella Bite Samoon Sandwich Warm bread filled with rich Nutella. 08-10-2025 04…" at bounding box center [989, 651] width 323 height 154
click at [1147, 626] on div "08-10-2025 04:30 PM SU MO TU WE TH FR SA" at bounding box center [989, 670] width 323 height 89
click at [1073, 699] on input "checkbox" at bounding box center [1056, 716] width 35 height 35
checkbox input "false"
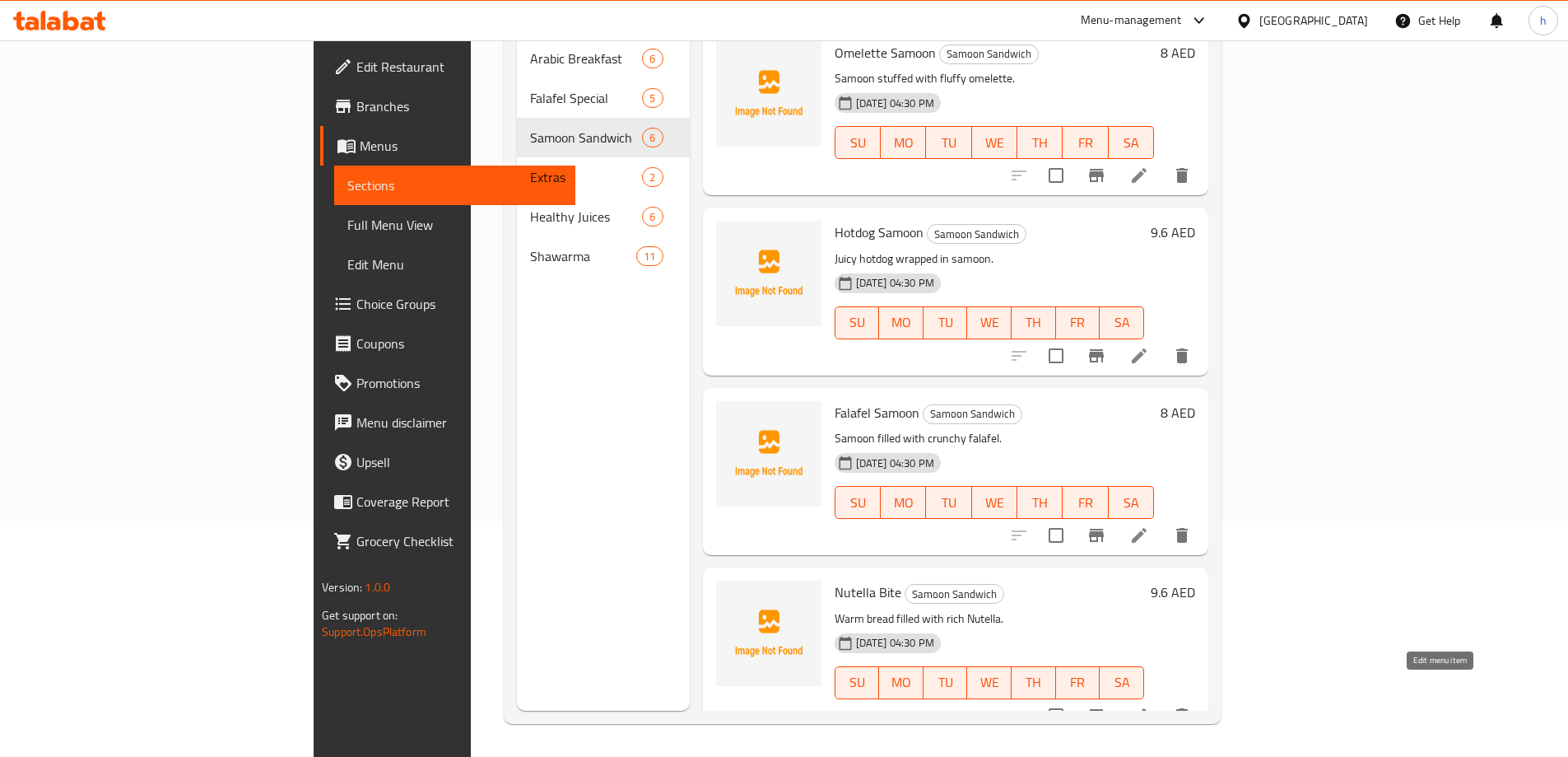
click at [1146, 708] on icon at bounding box center [1139, 715] width 15 height 15
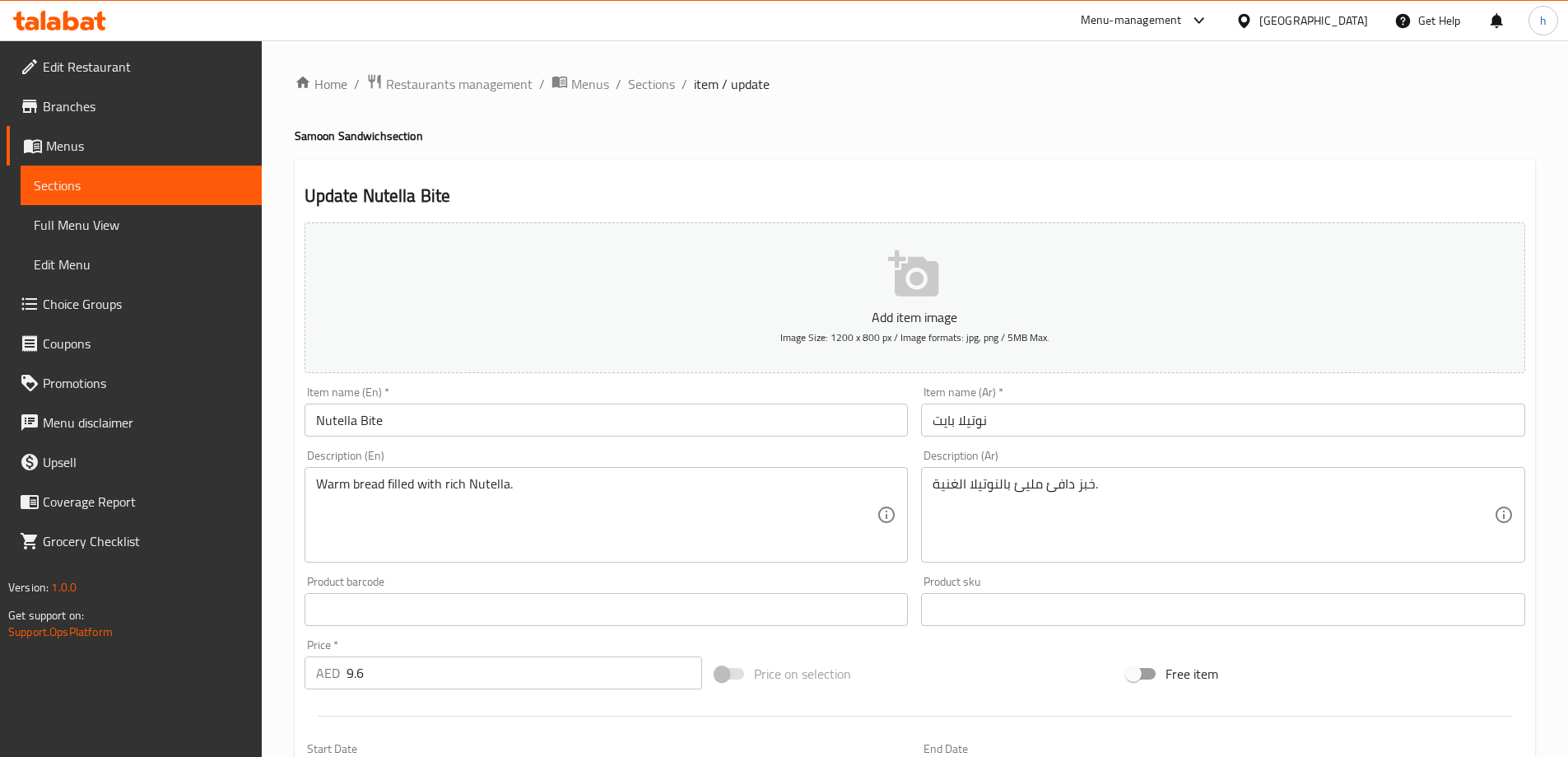
click at [148, 189] on span "Sections" at bounding box center [141, 186] width 214 height 20
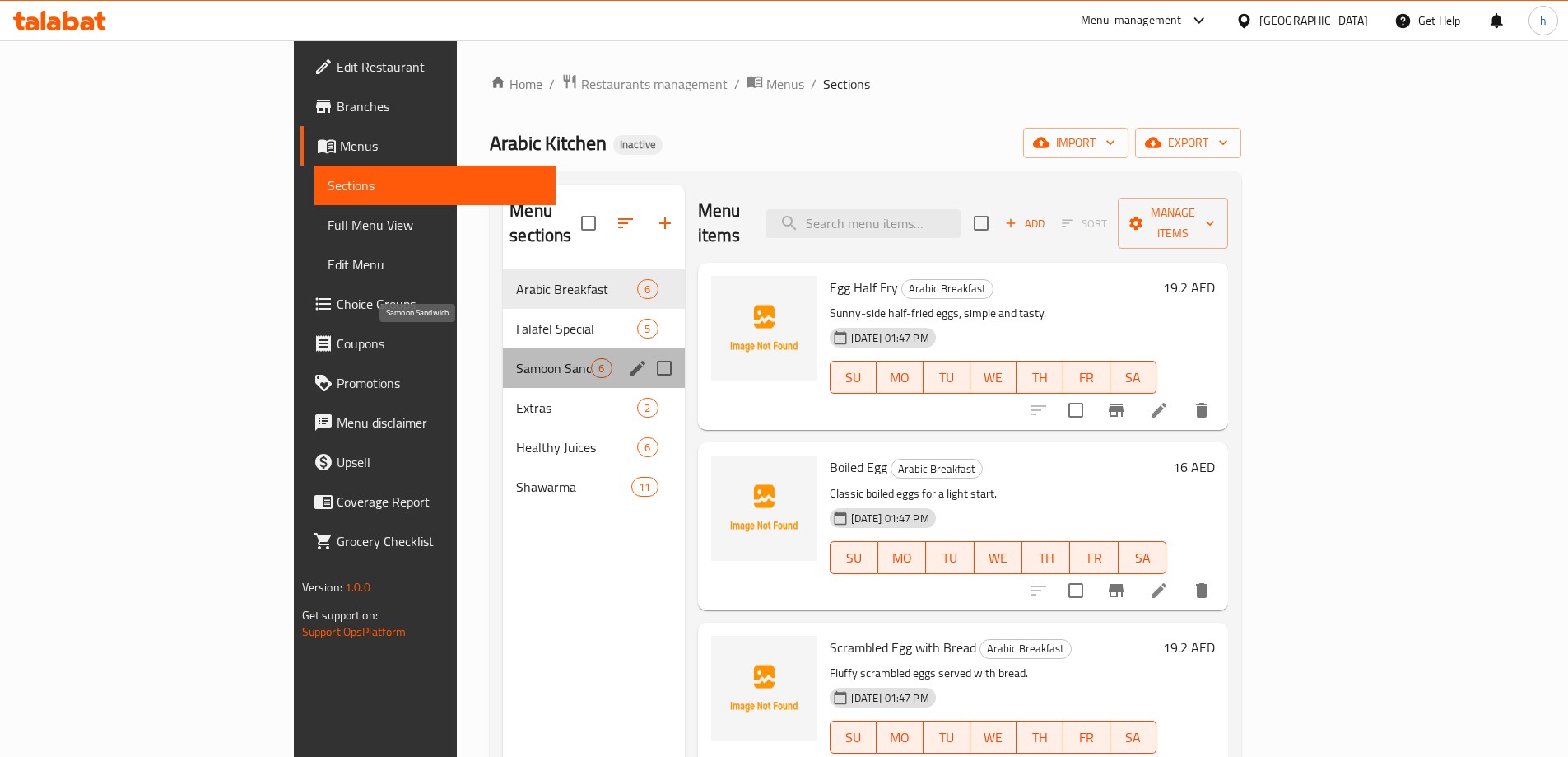
click at [516, 359] on span "Samoon Sandwich" at bounding box center [554, 369] width 75 height 20
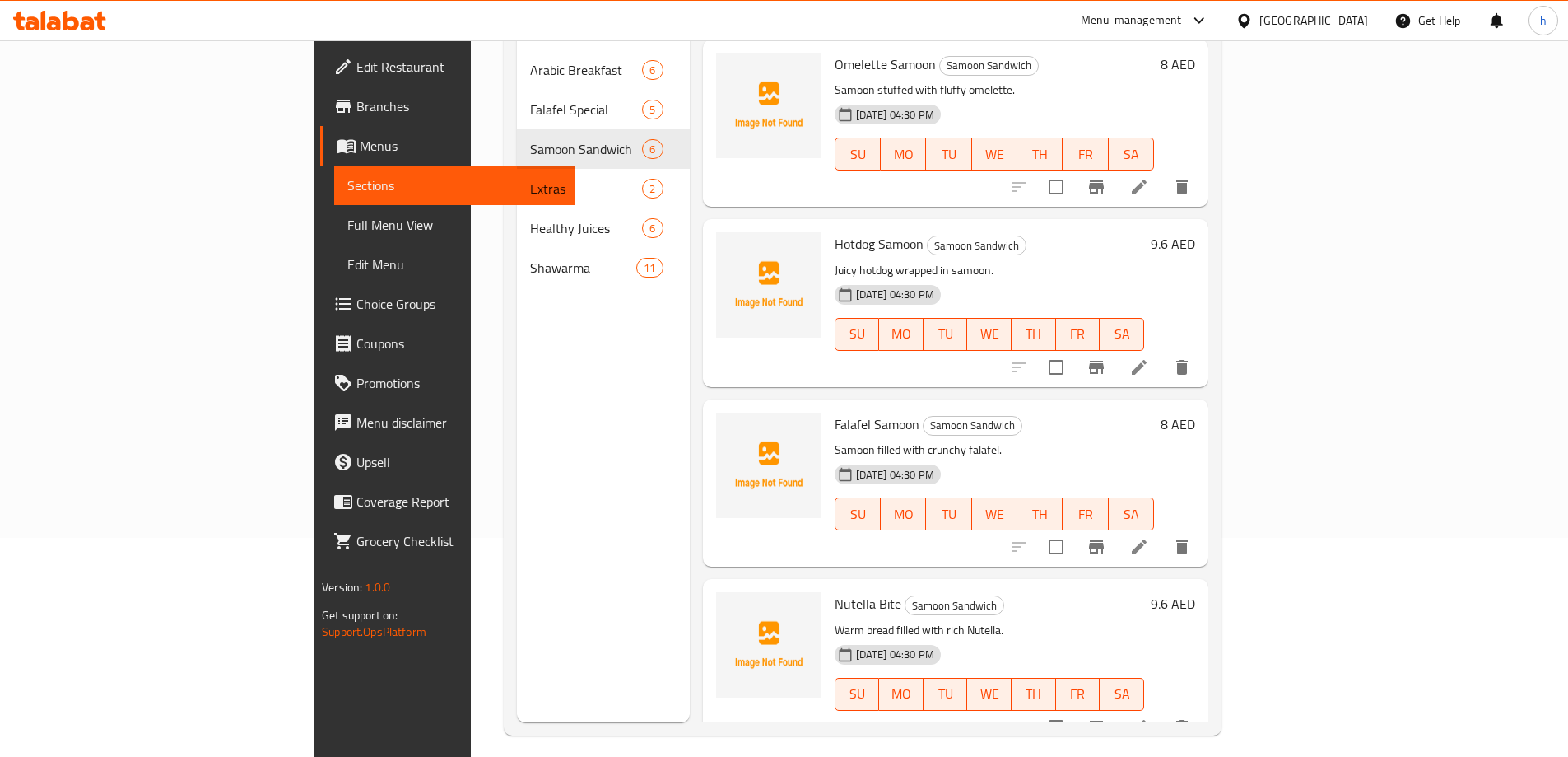
scroll to position [230, 0]
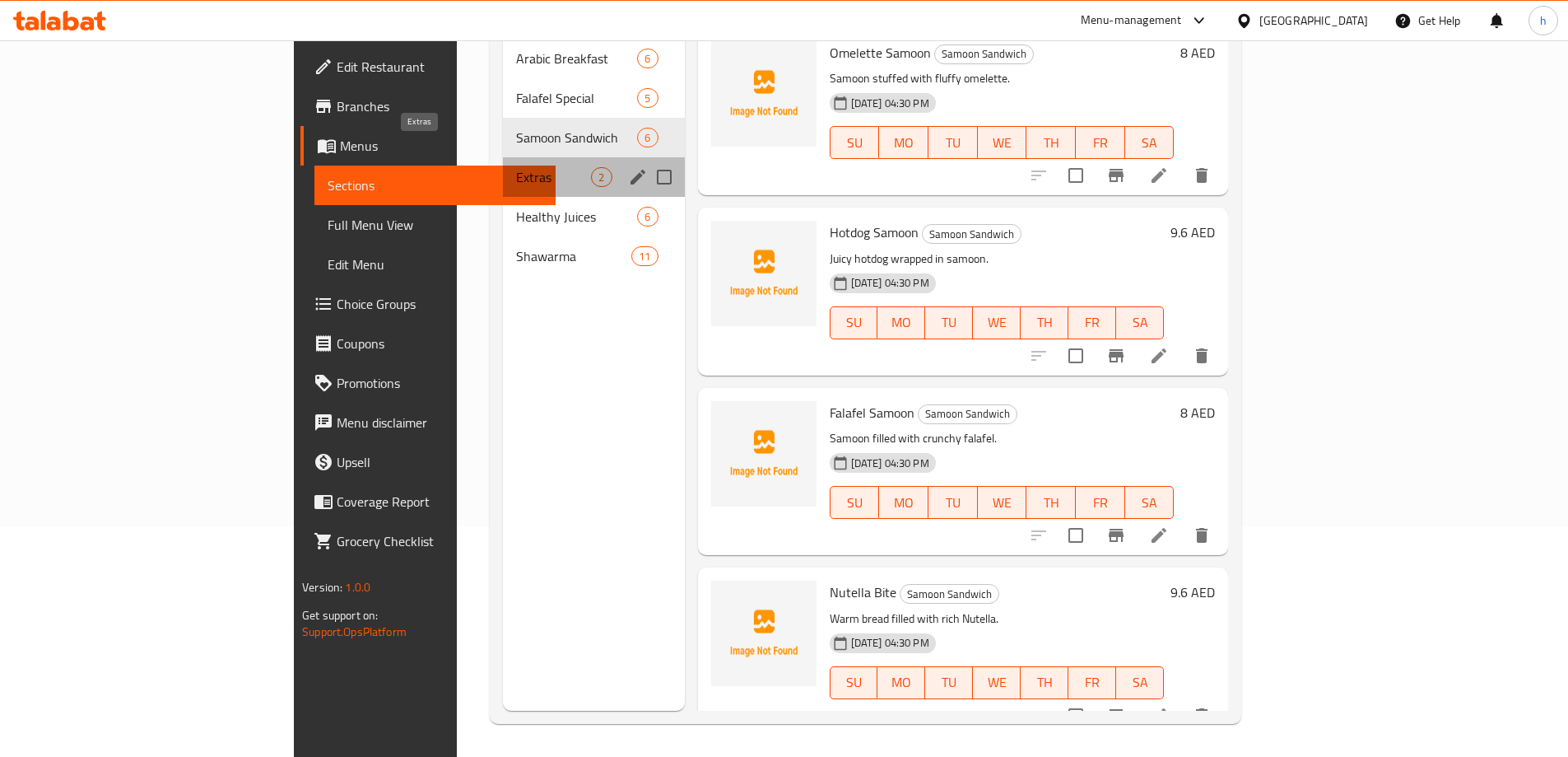
click at [516, 167] on span "Extras" at bounding box center [554, 177] width 75 height 20
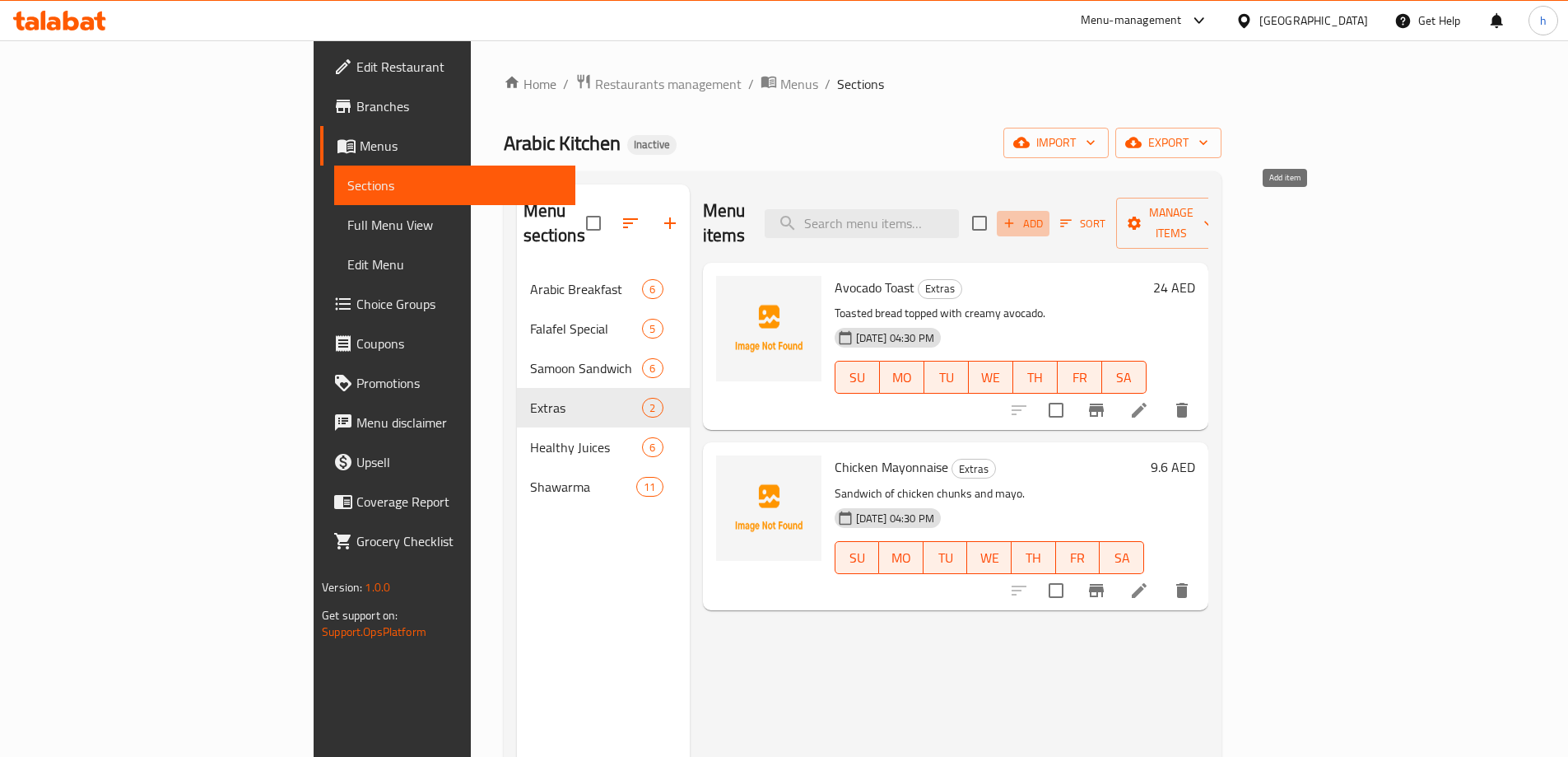
click at [1045, 214] on span "Add" at bounding box center [1023, 223] width 44 height 19
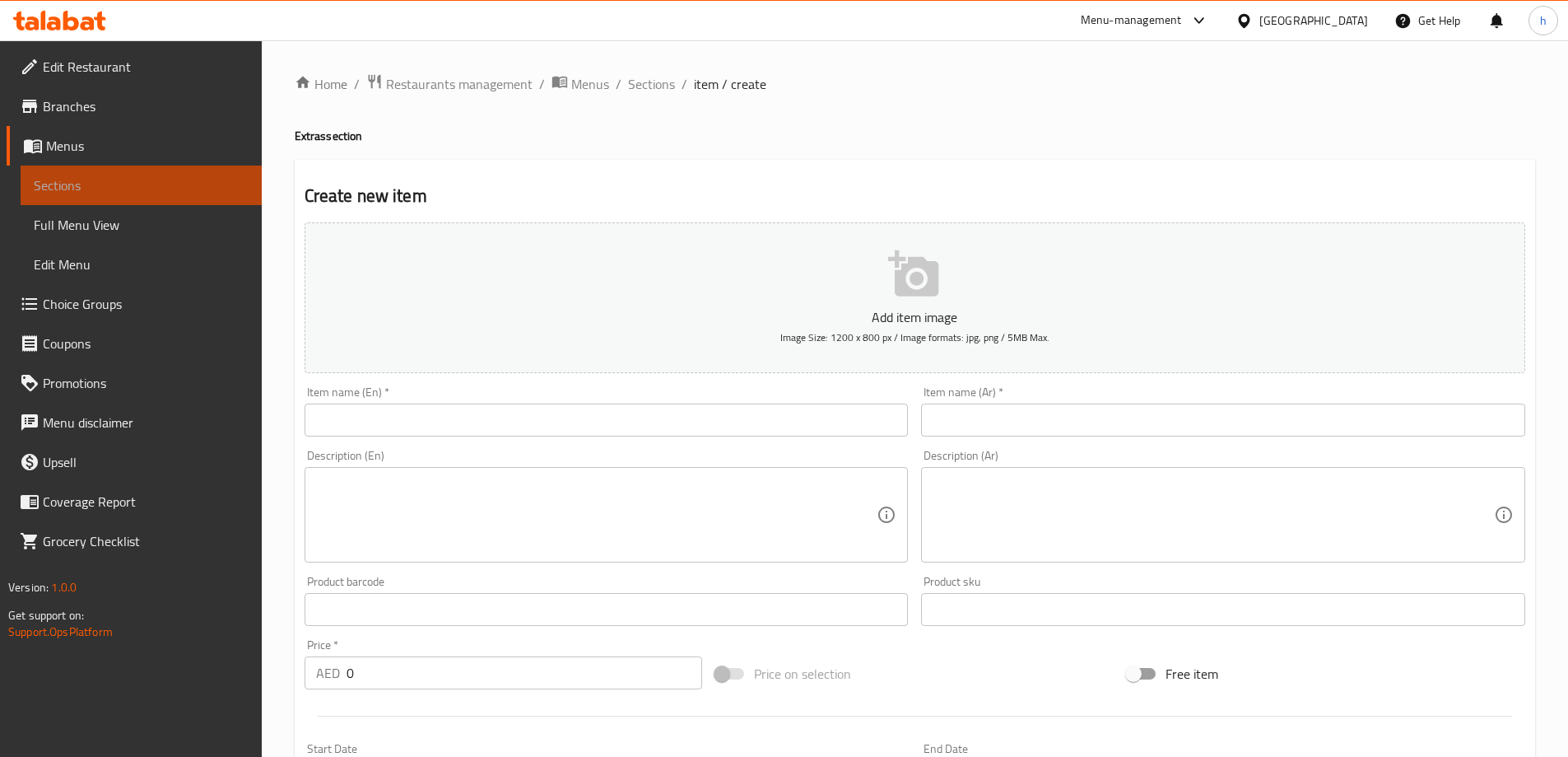
click at [173, 185] on span "Sections" at bounding box center [141, 186] width 214 height 20
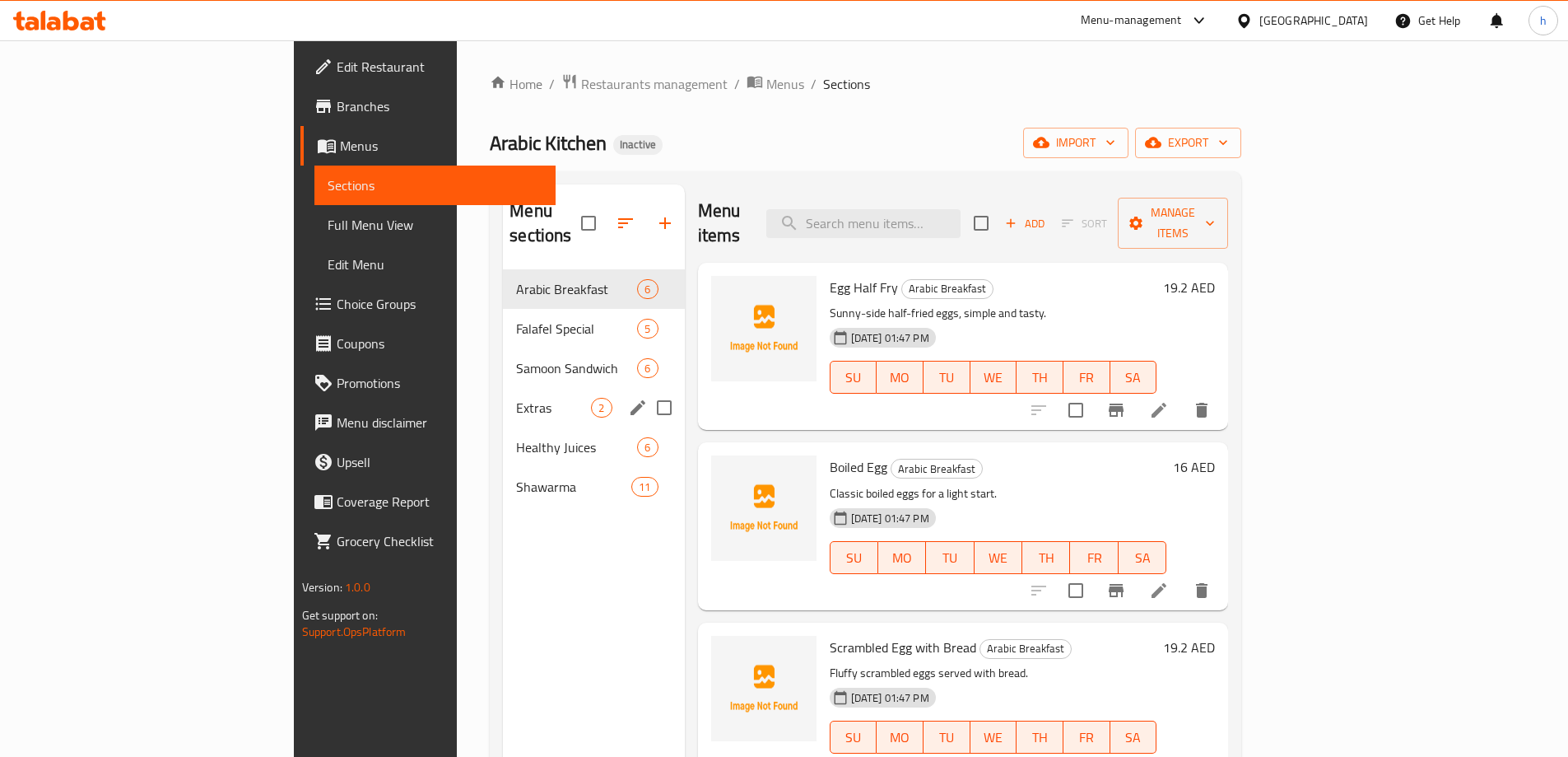
click at [503, 393] on div "Extras 2" at bounding box center [594, 408] width 181 height 40
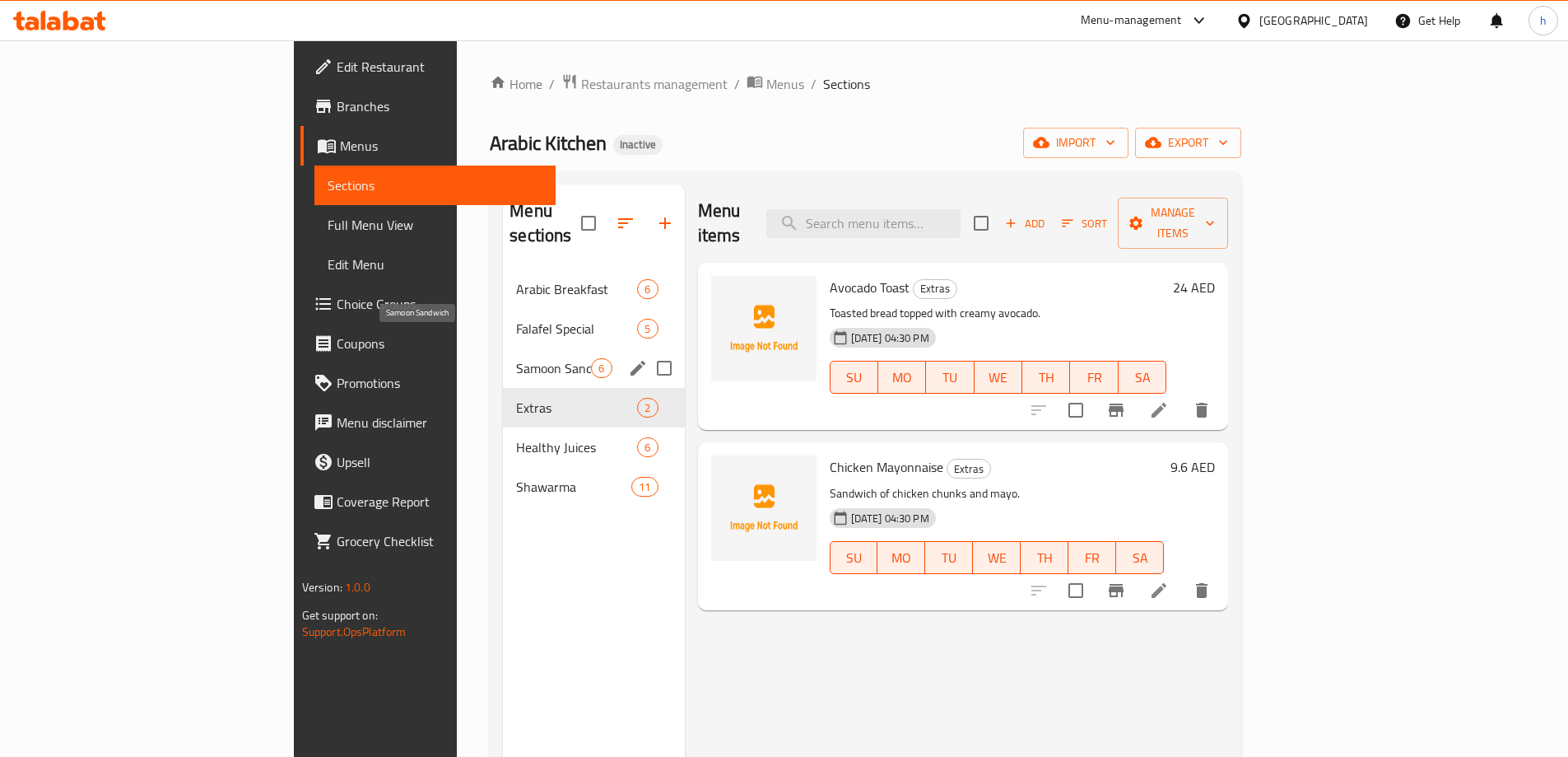
click at [516, 359] on span "Samoon Sandwich" at bounding box center [554, 369] width 75 height 20
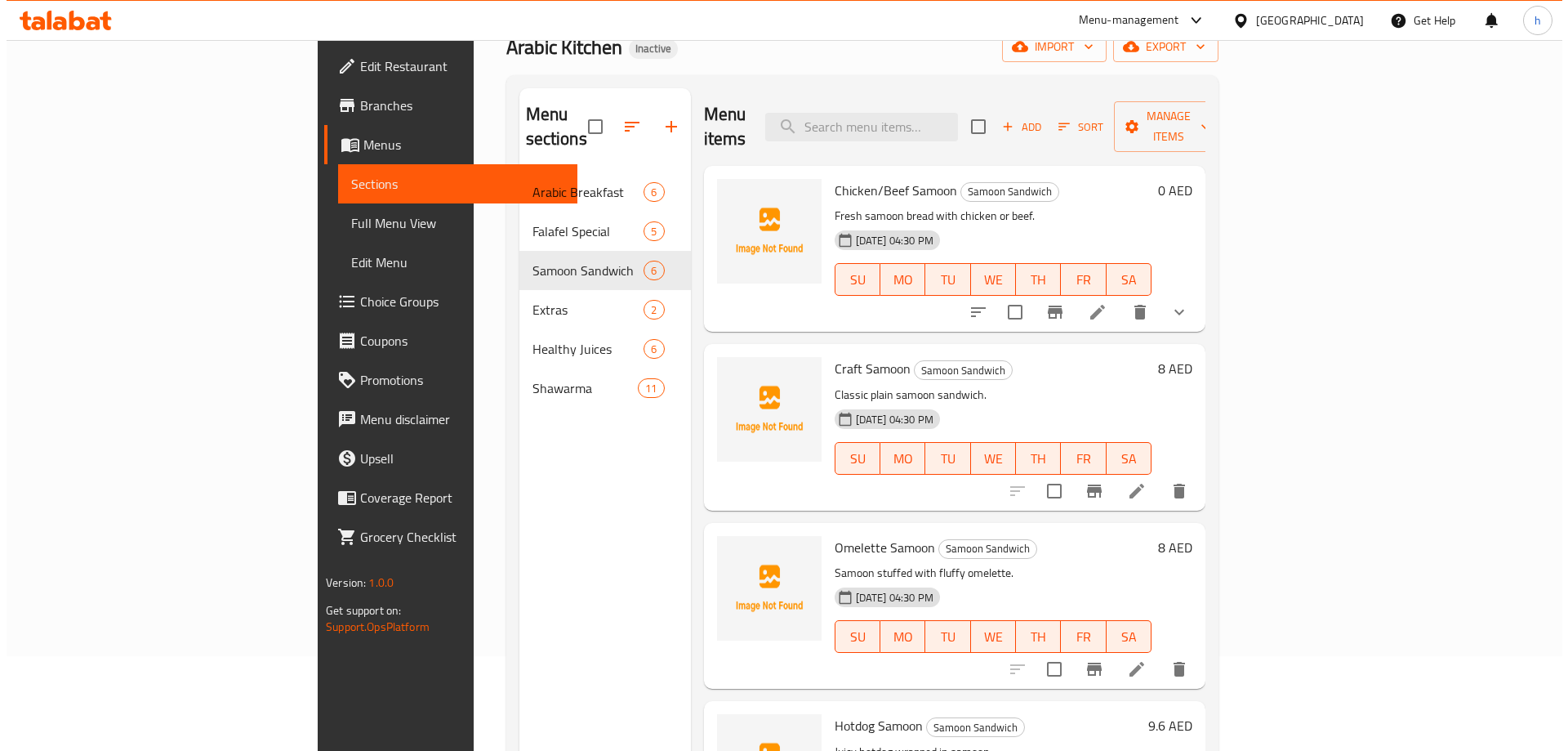
scroll to position [65, 0]
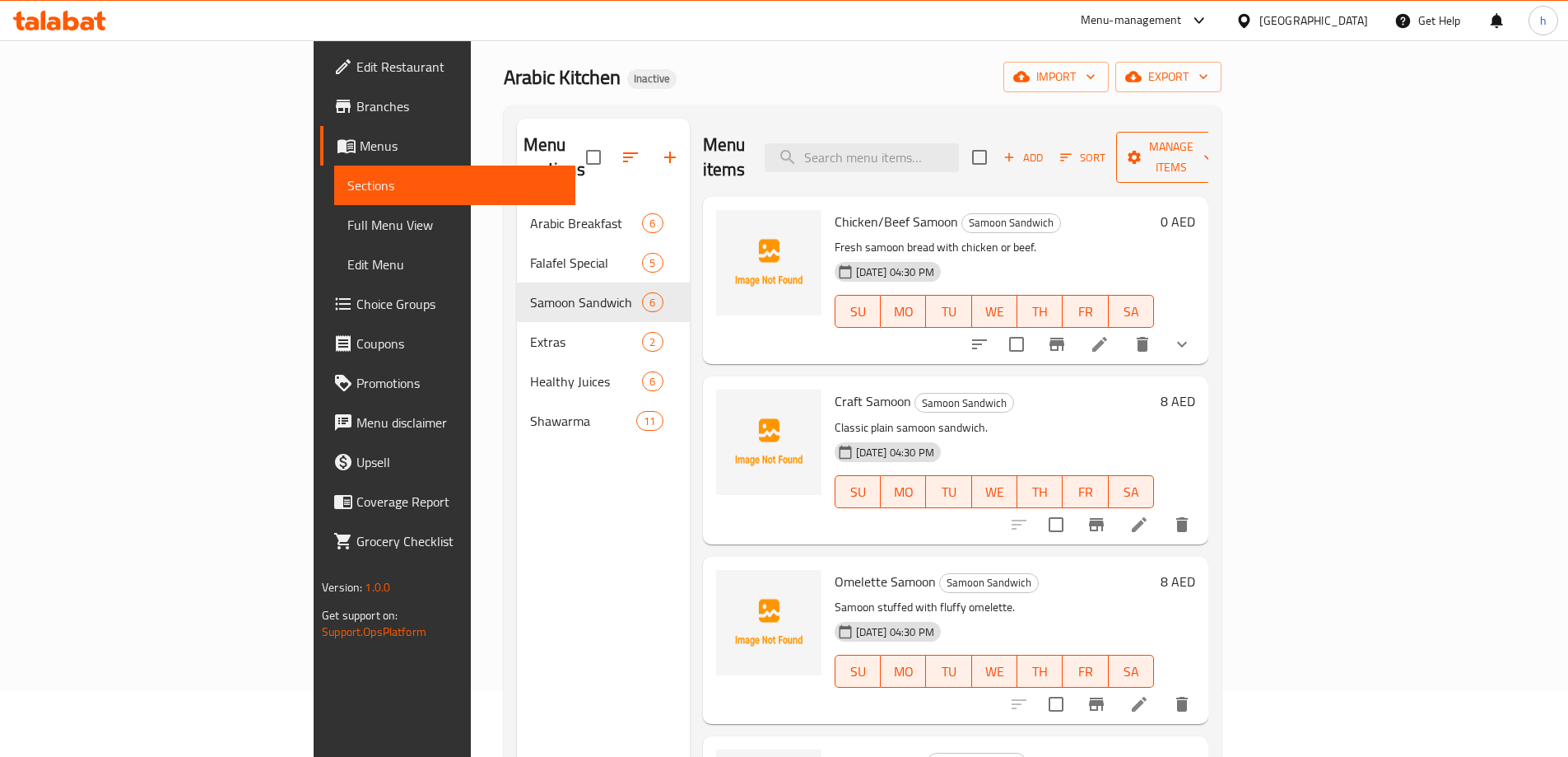
click at [1213, 146] on span "Manage items" at bounding box center [1171, 157] width 84 height 42
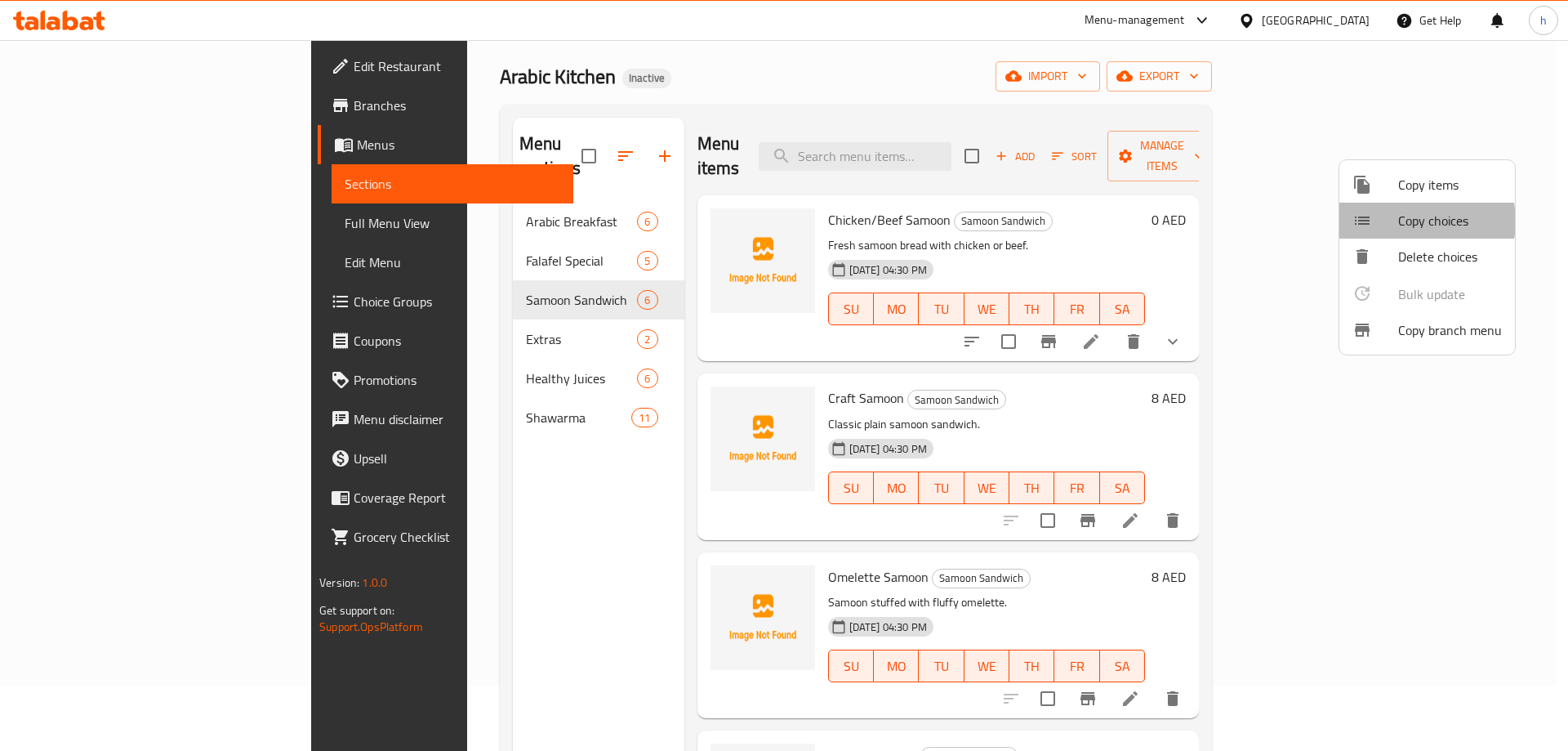
click at [1413, 221] on span "Copy choices" at bounding box center [1450, 220] width 104 height 20
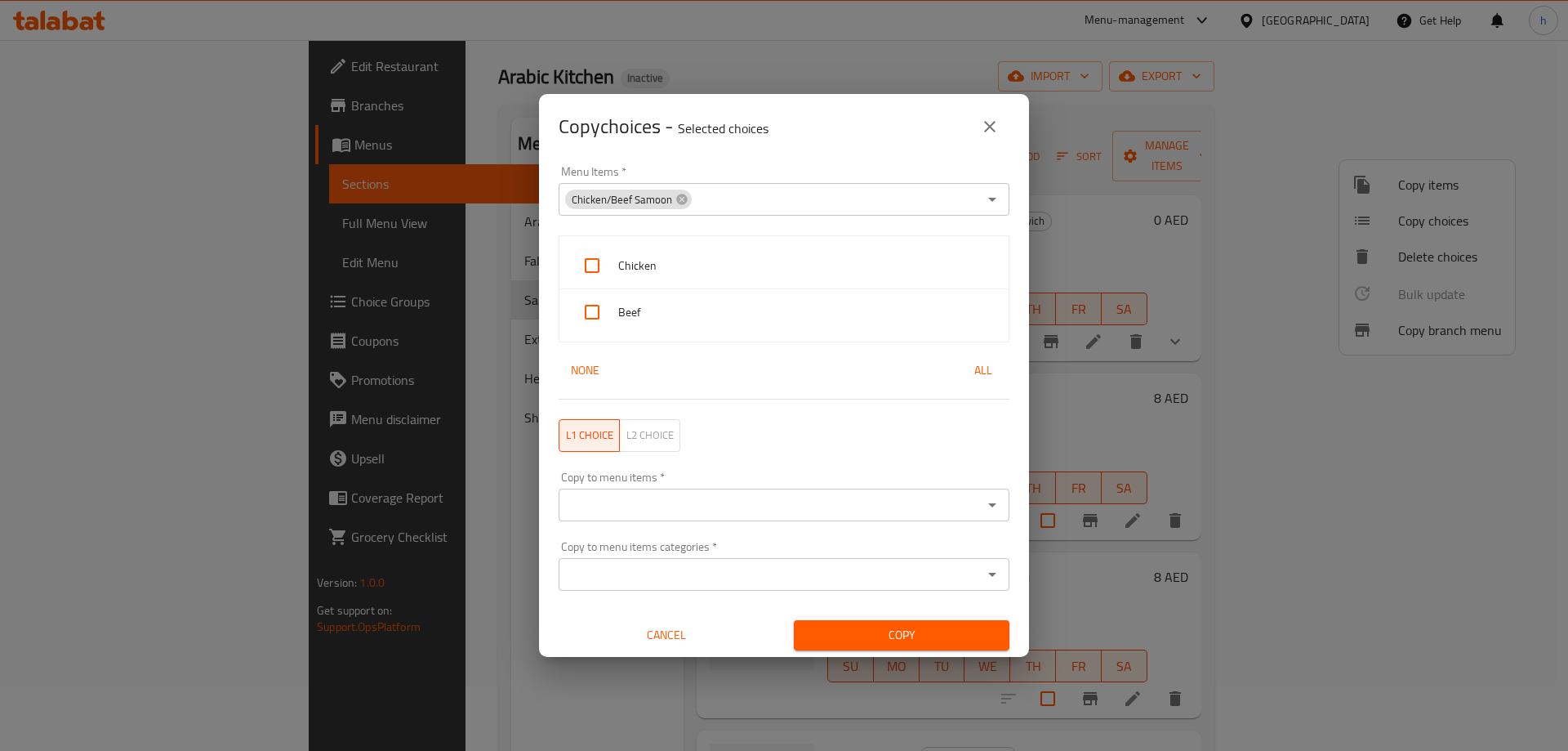
click at [1278, 214] on div "Copy choices - Selected choices 0 Menu Items   * Chicken/Beef Samoon Menu Items…" at bounding box center [784, 376] width 1568 height 751
click at [991, 120] on icon "close" at bounding box center [990, 127] width 20 height 20
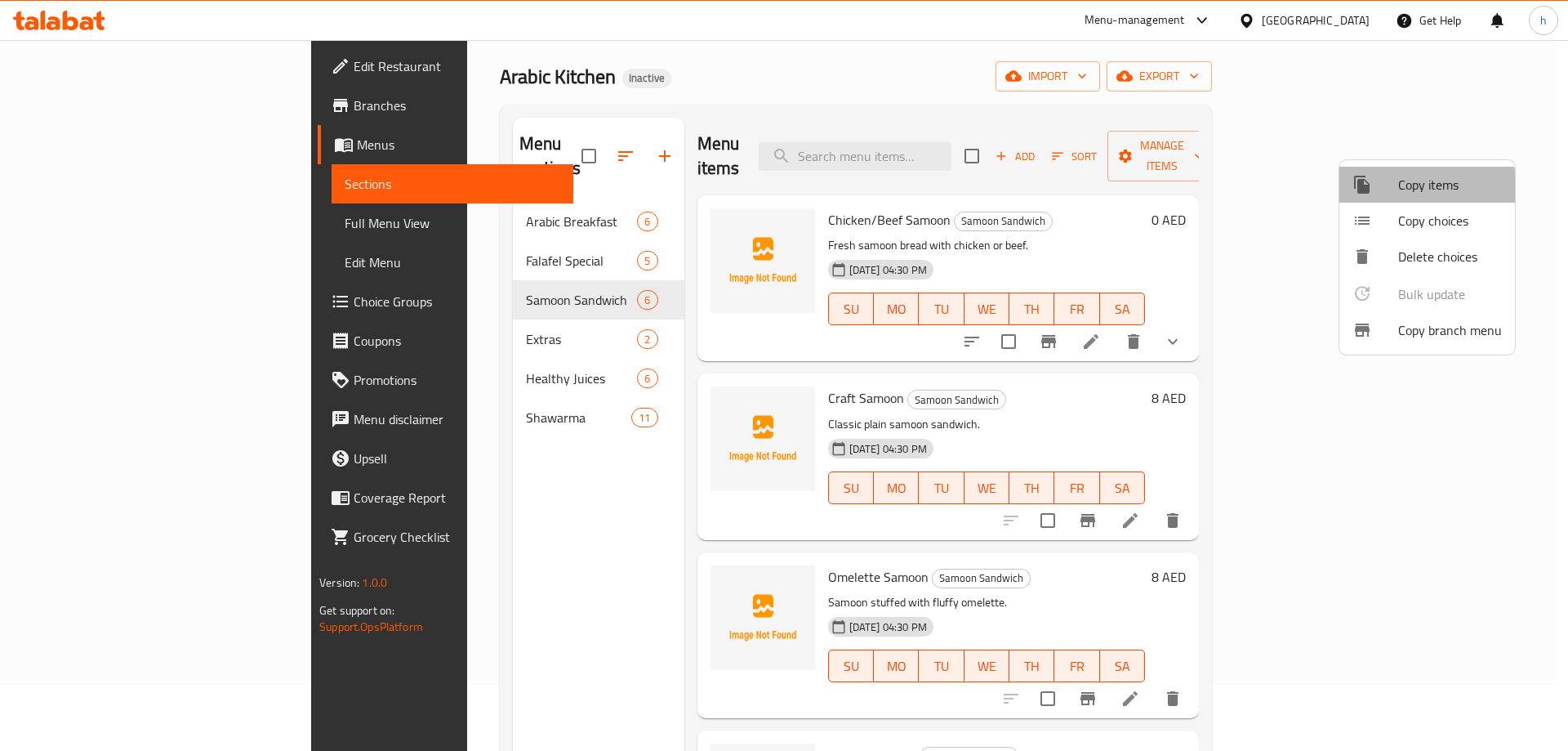
click at [1368, 192] on icon at bounding box center [1361, 185] width 16 height 18
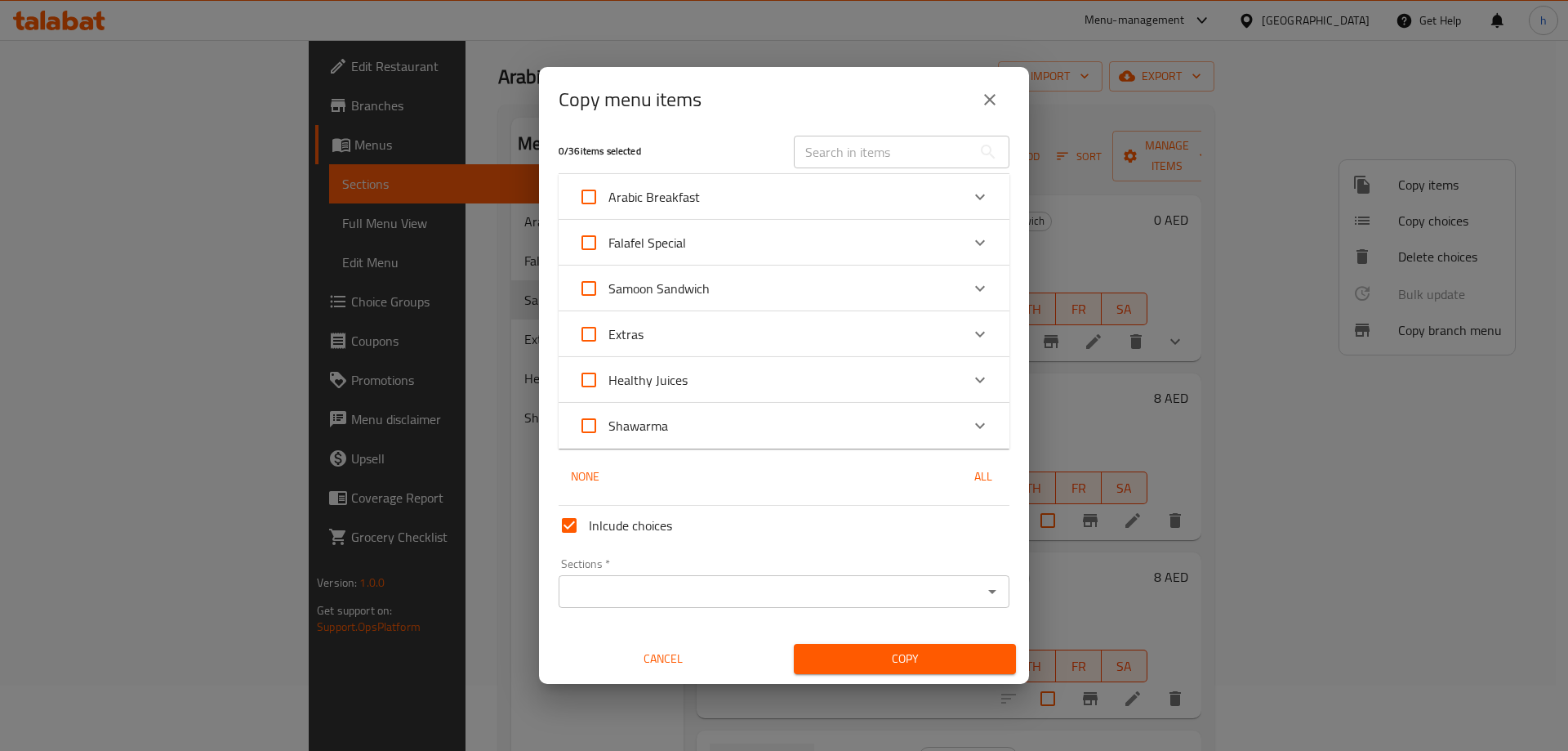
scroll to position [10, 0]
click at [665, 287] on span "Samoon Sandwich" at bounding box center [659, 289] width 101 height 25
click at [609, 287] on input "Samoon Sandwich" at bounding box center [589, 289] width 40 height 40
checkbox input "true"
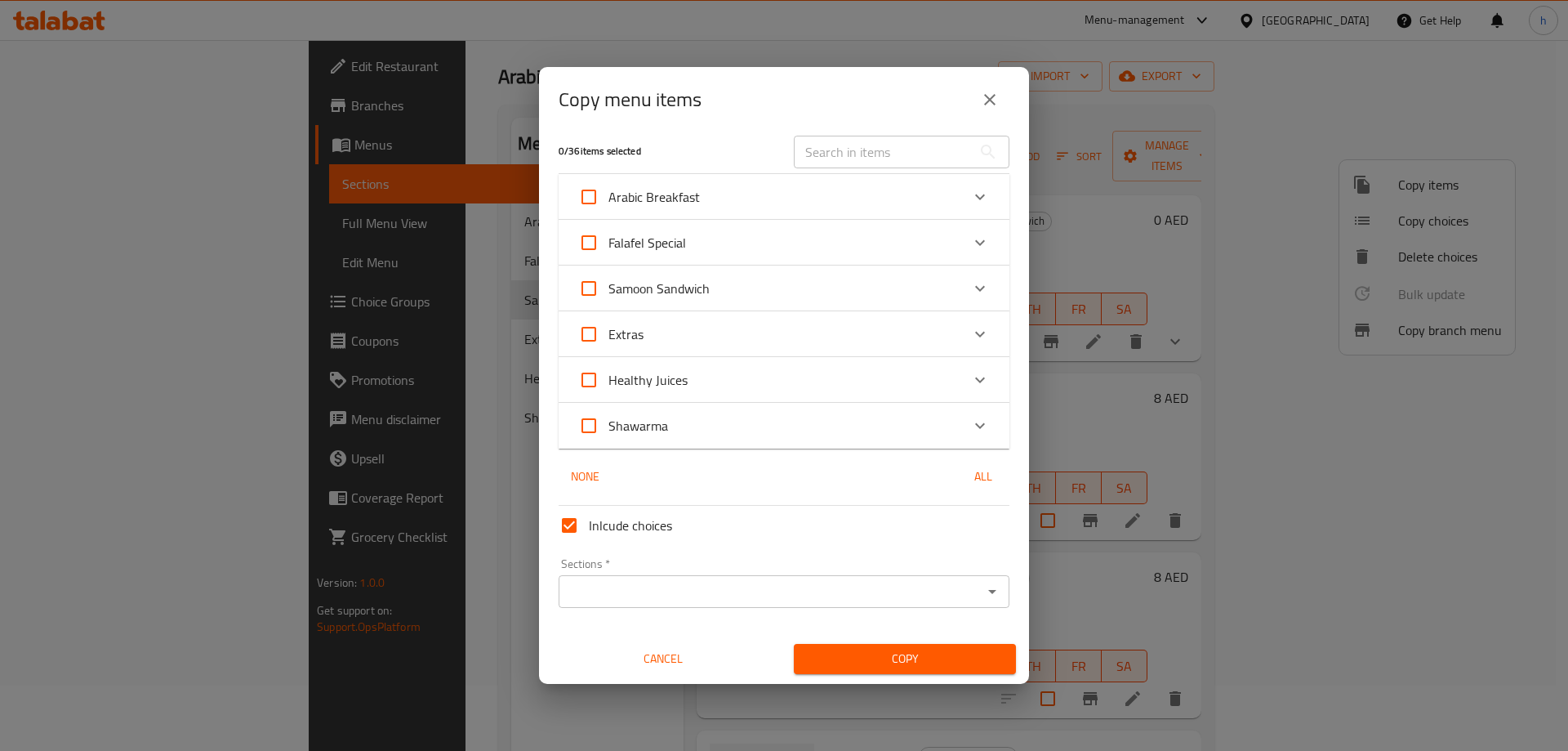
checkbox input "true"
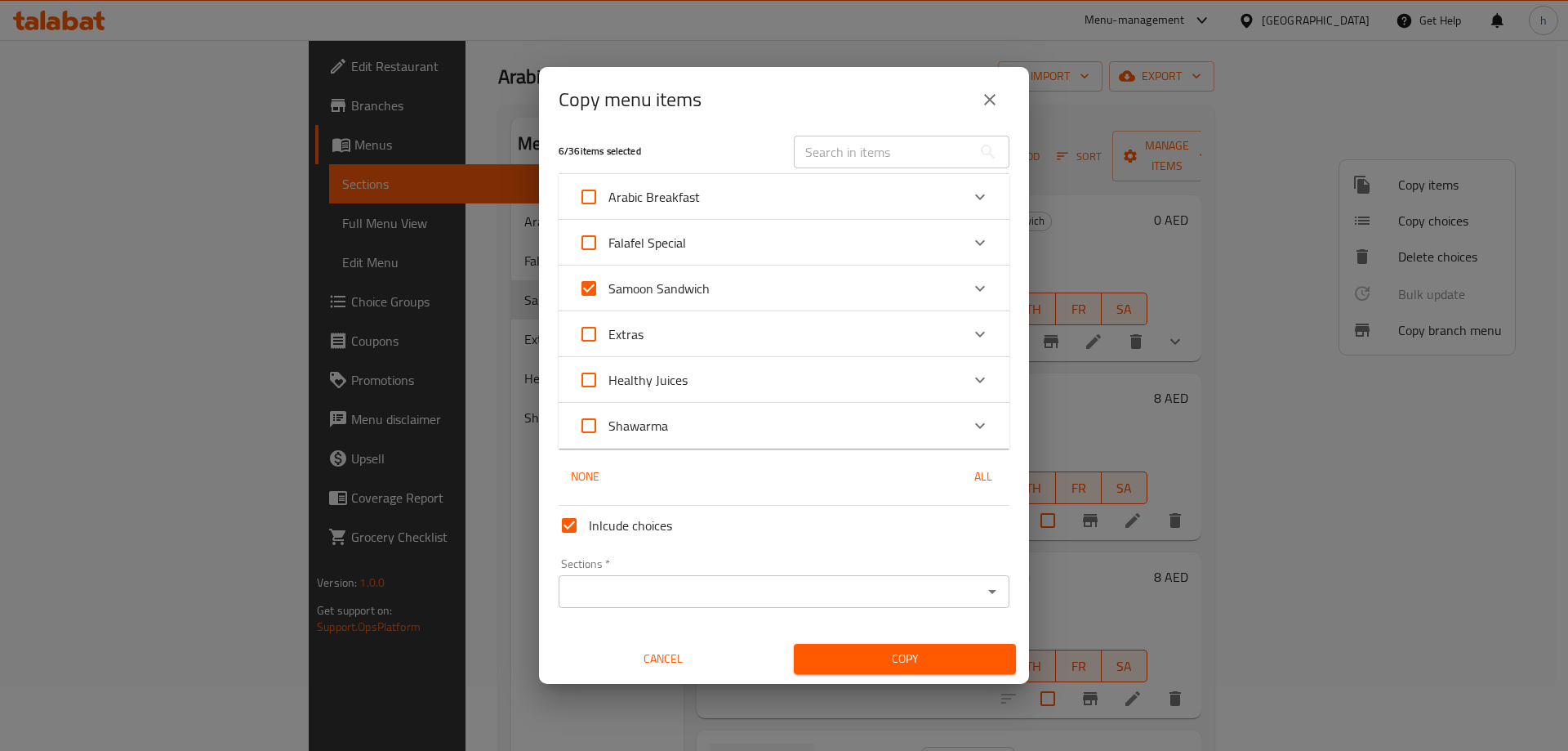
click at [748, 294] on div "Samoon Sandwich" at bounding box center [769, 289] width 382 height 40
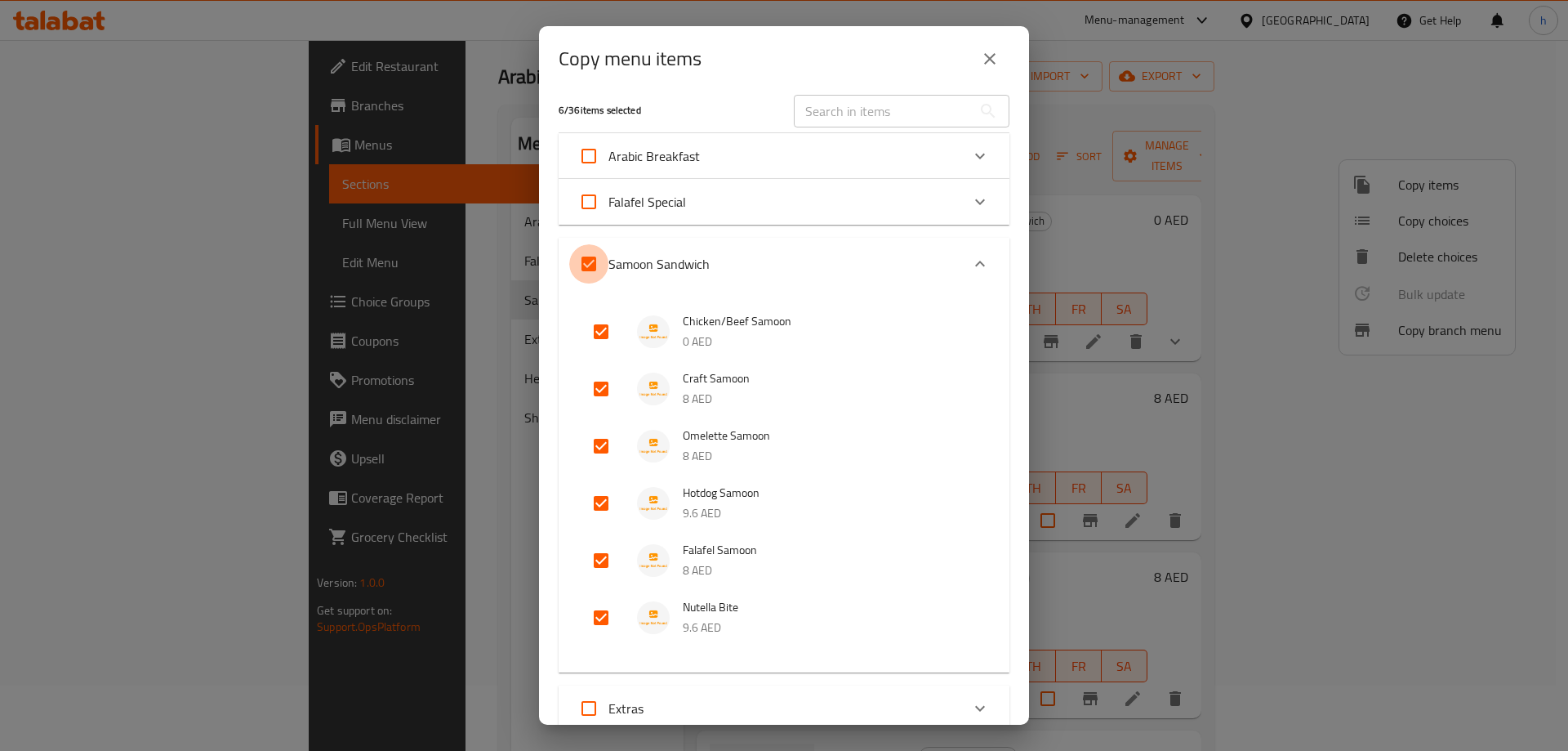
click at [590, 265] on input "Samoon Sandwich" at bounding box center [589, 264] width 40 height 40
checkbox input "false"
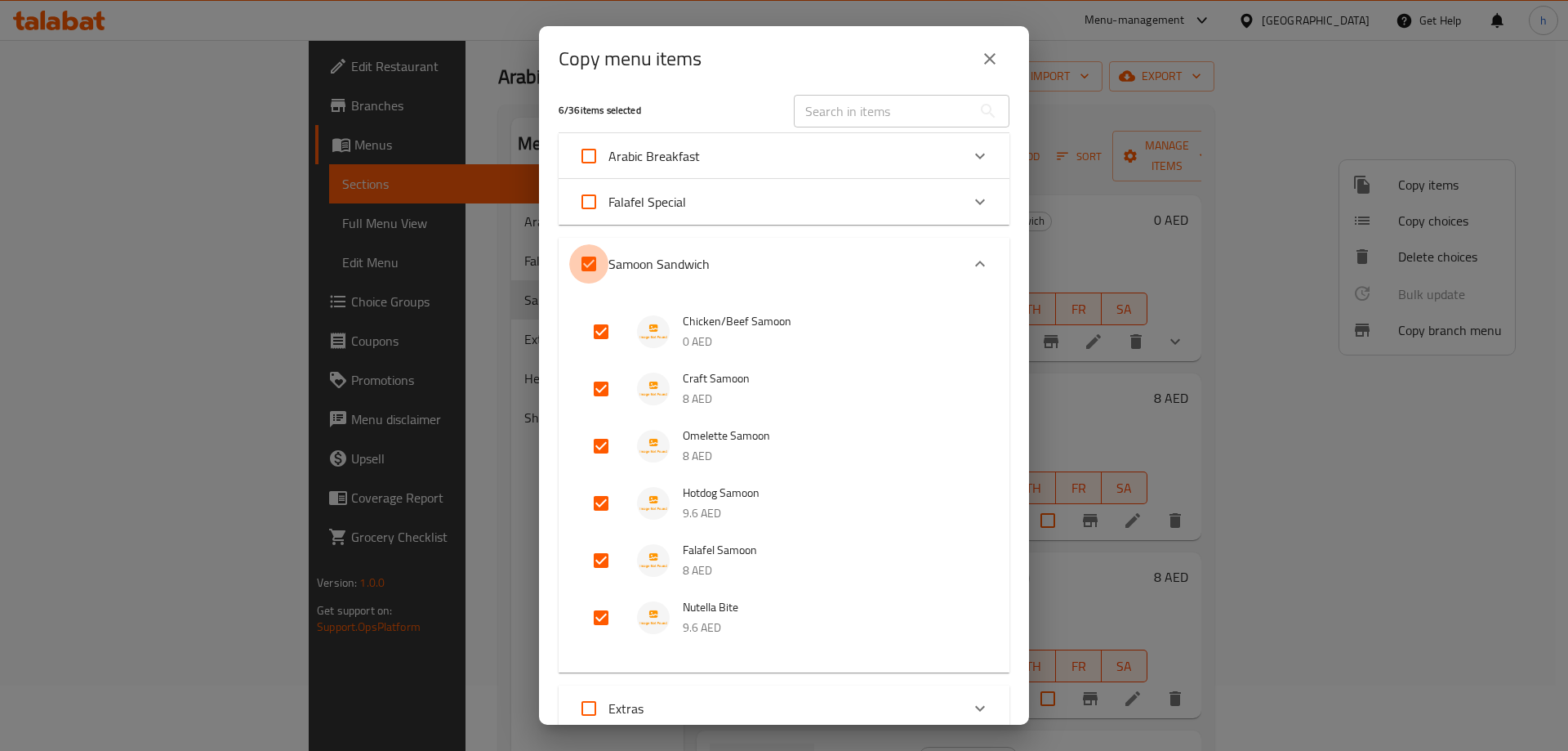
checkbox input "false"
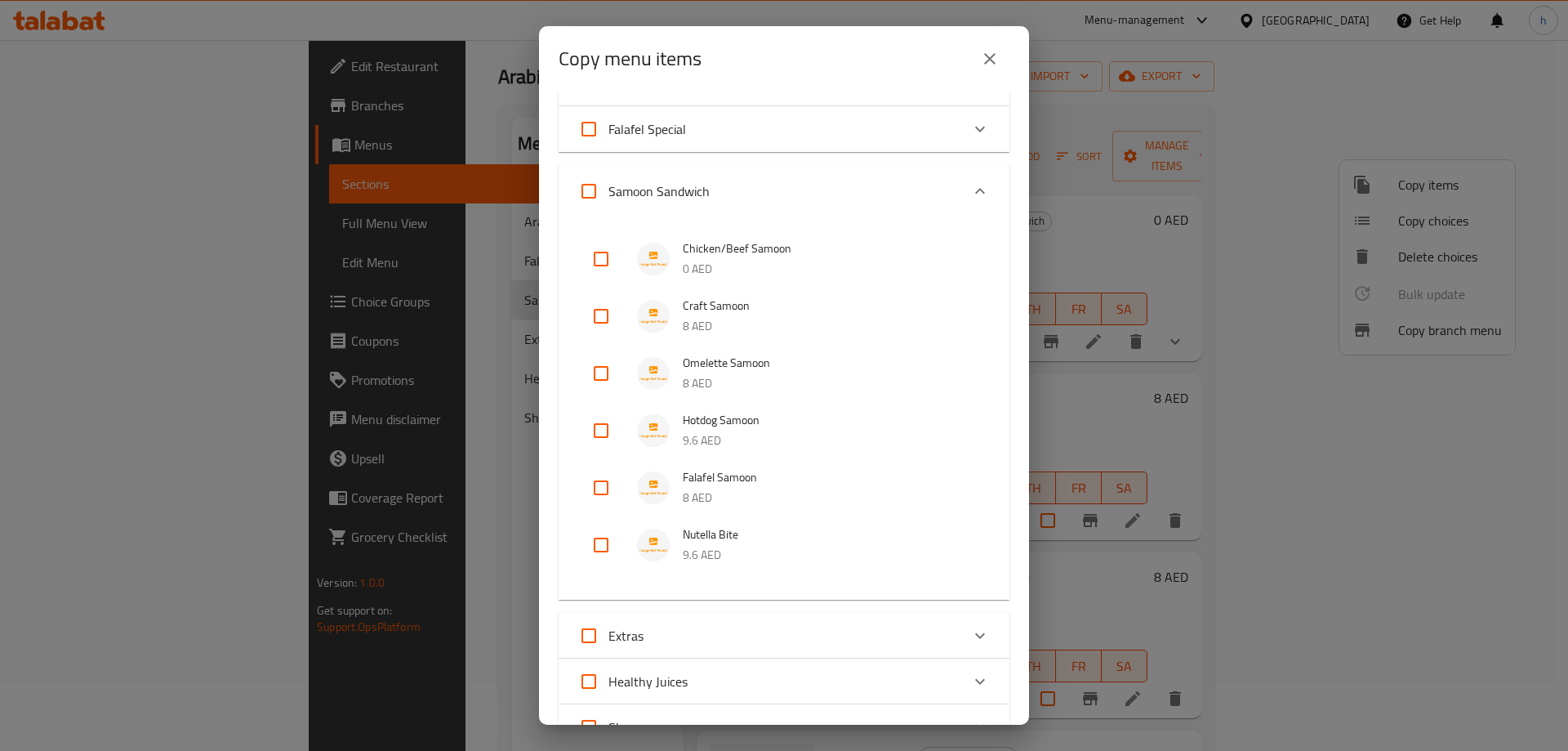
scroll to position [173, 0]
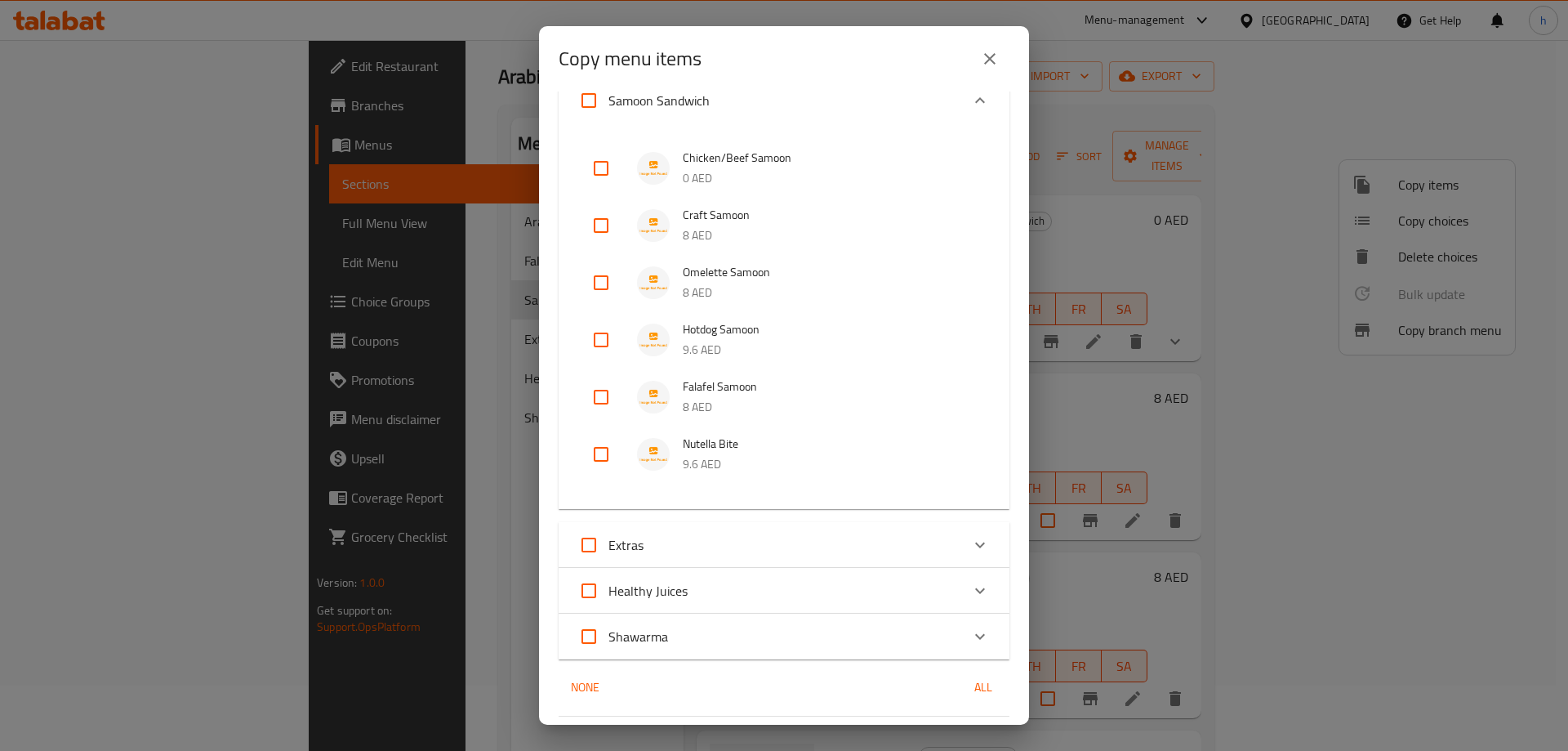
click at [600, 451] on input "checkbox" at bounding box center [601, 455] width 40 height 40
checkbox input "true"
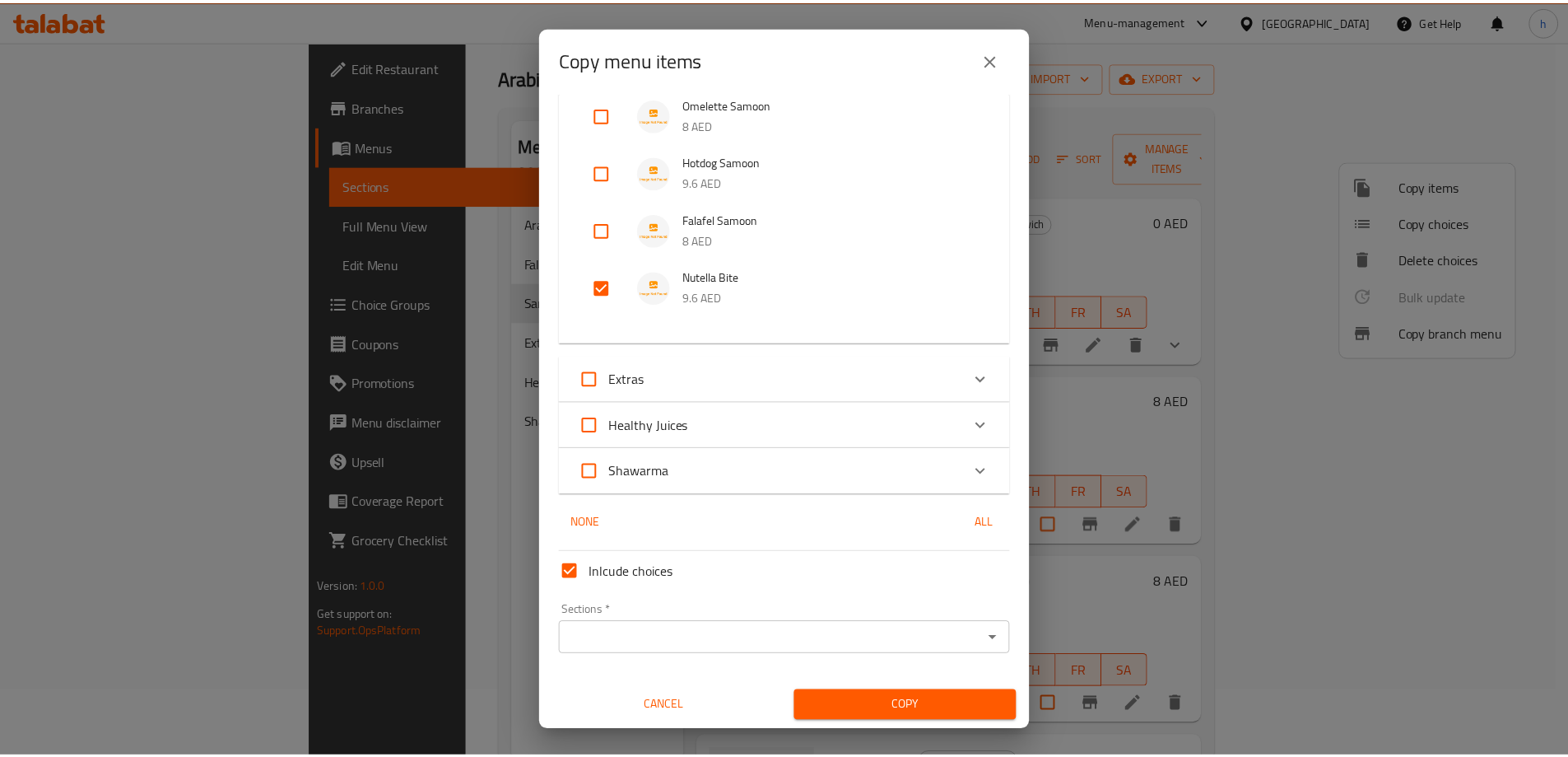
scroll to position [346, 0]
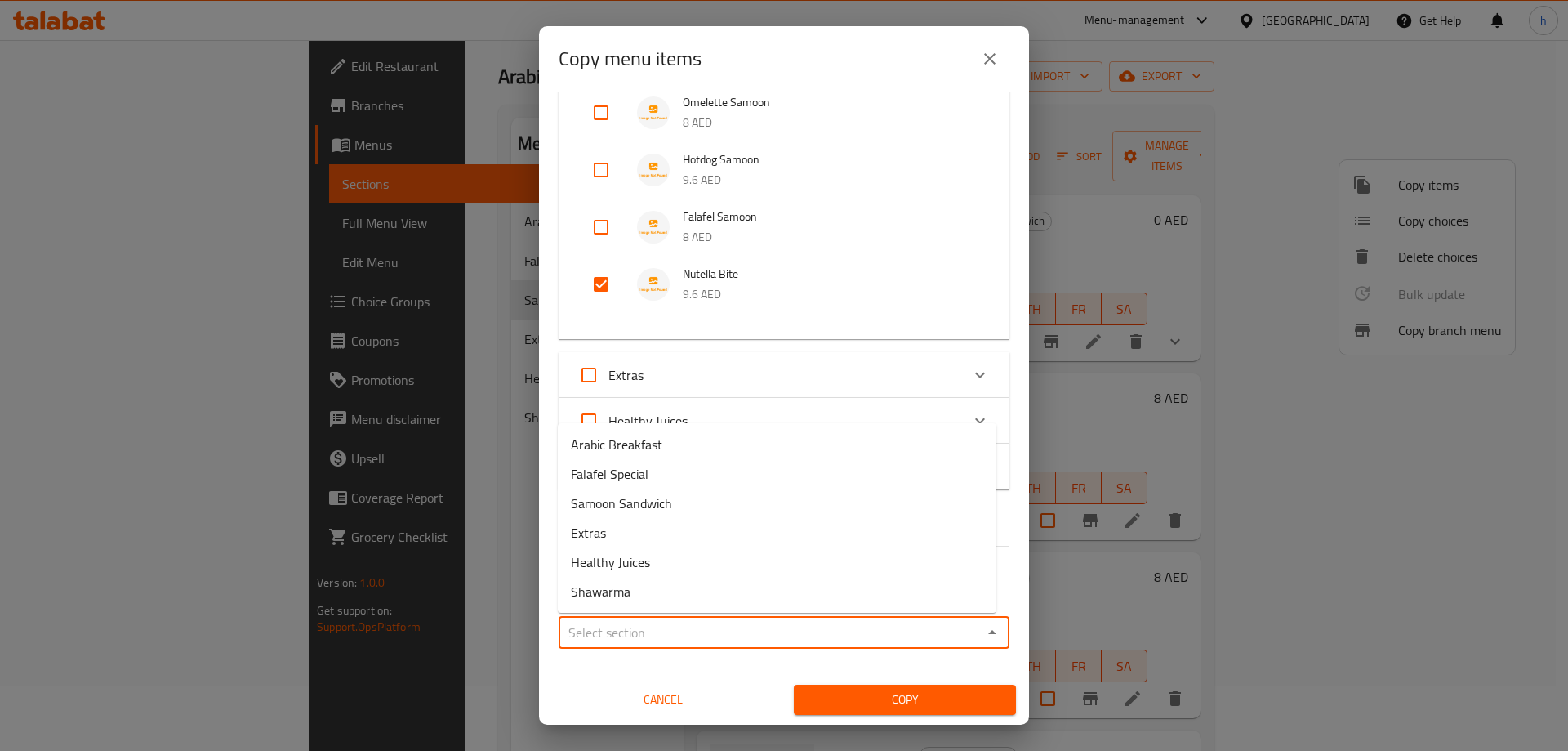
click at [710, 632] on input "Sections   *" at bounding box center [770, 632] width 414 height 23
click at [639, 534] on li "Extras" at bounding box center [777, 533] width 439 height 30
type input "Extras"
click at [826, 696] on span "Copy" at bounding box center [905, 700] width 196 height 21
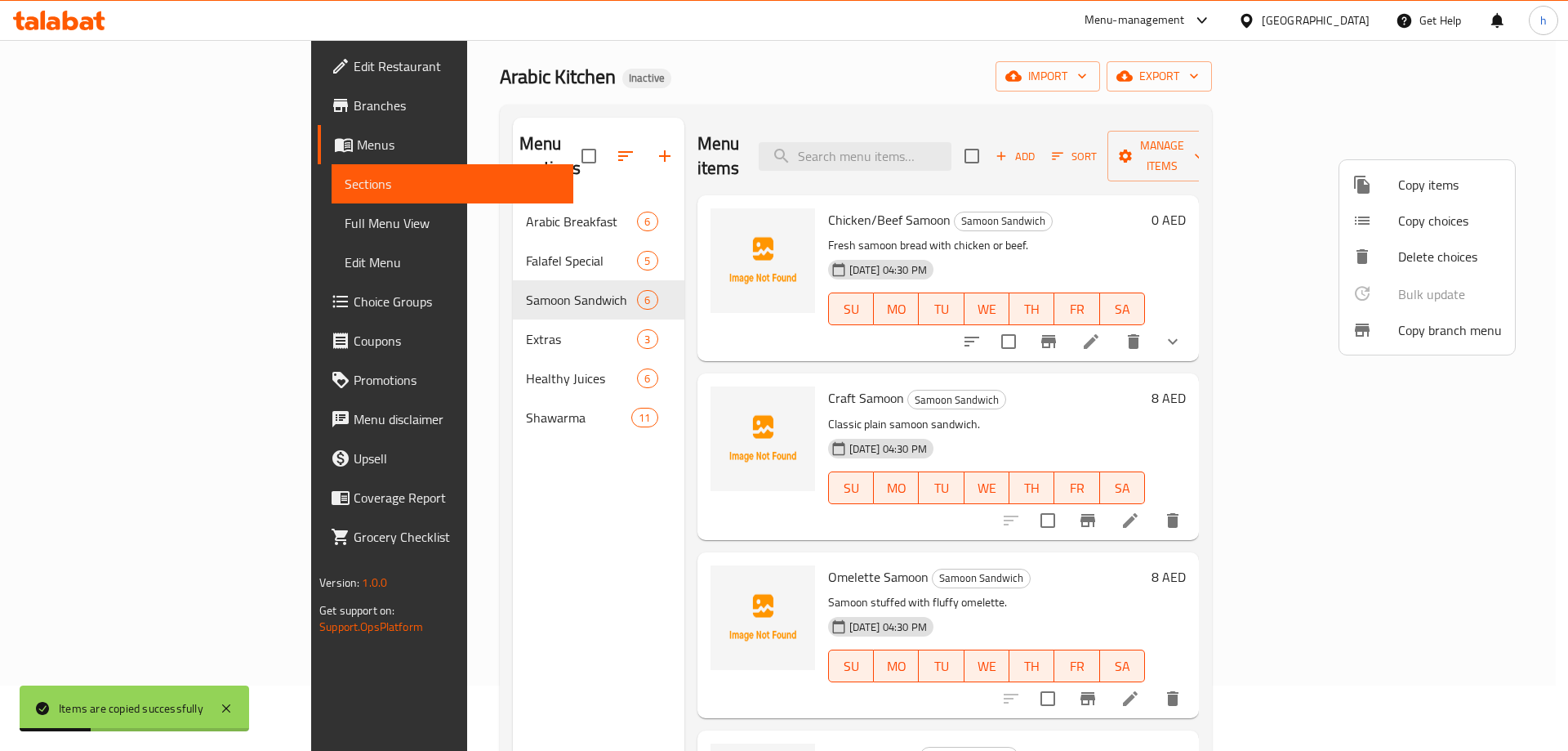
click at [410, 271] on div at bounding box center [784, 376] width 1568 height 751
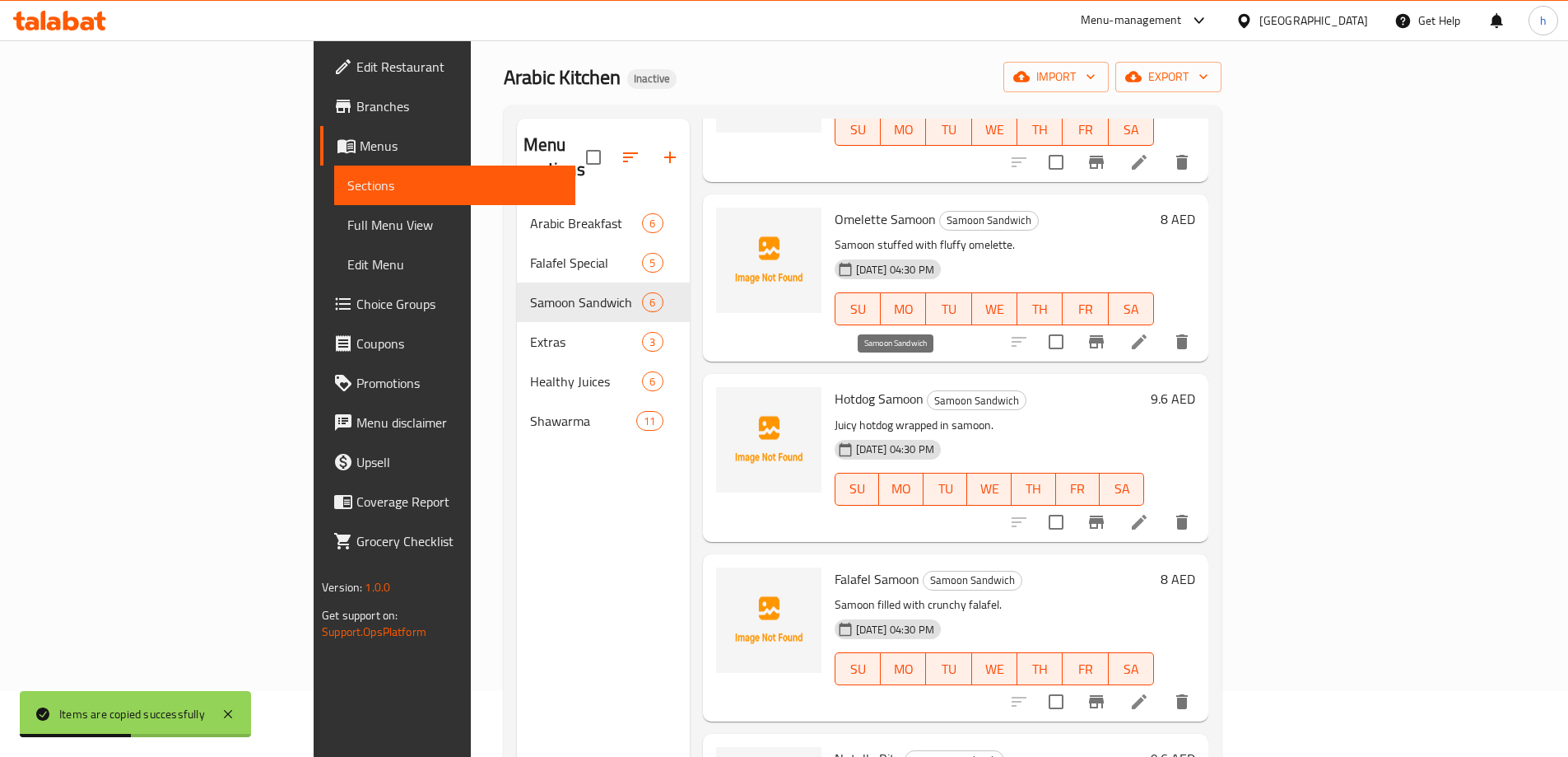
scroll to position [364, 0]
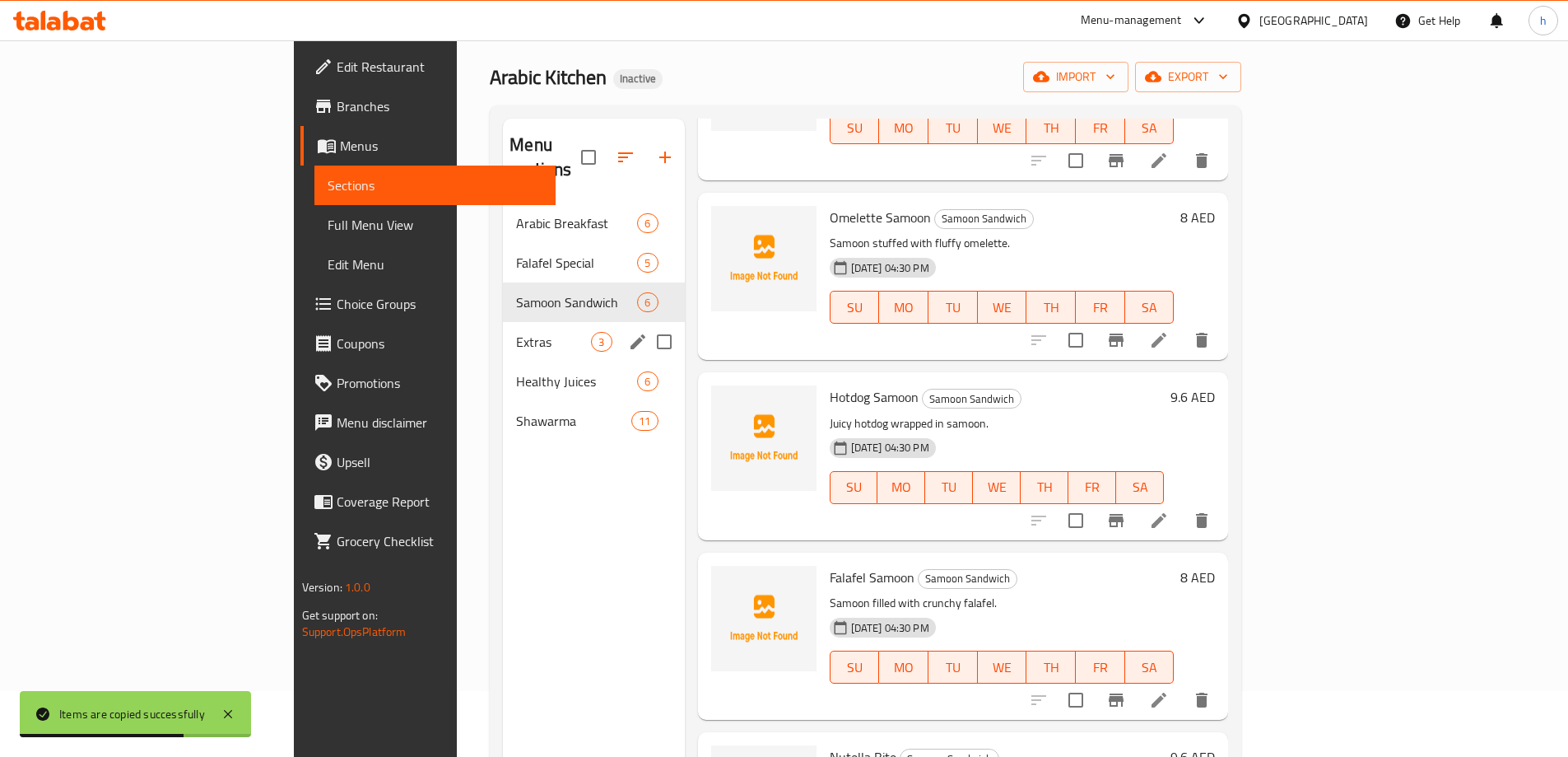
click at [503, 335] on div "Extras 3" at bounding box center [594, 342] width 181 height 40
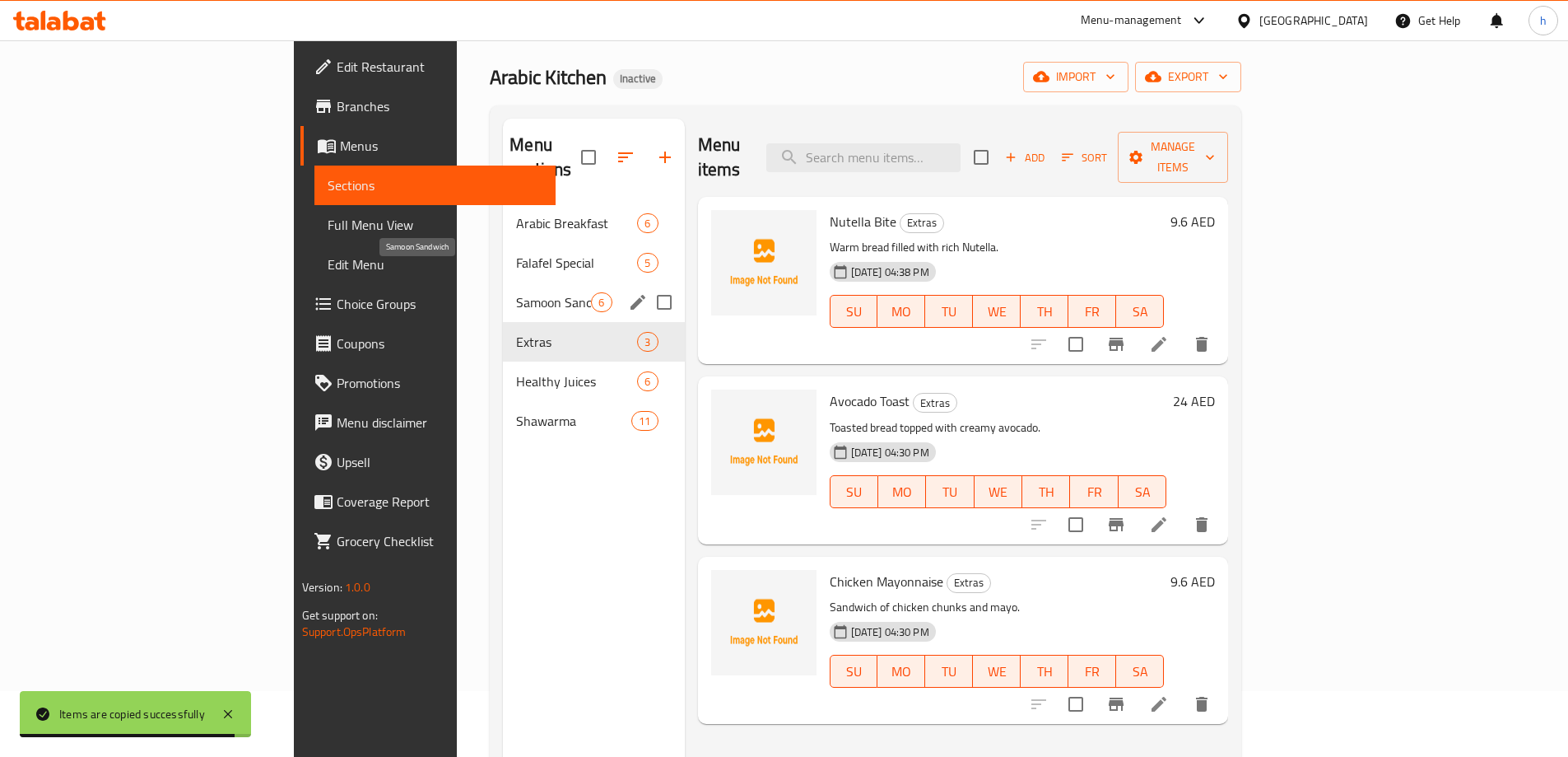
click at [516, 292] on span "Samoon Sandwich" at bounding box center [554, 302] width 75 height 20
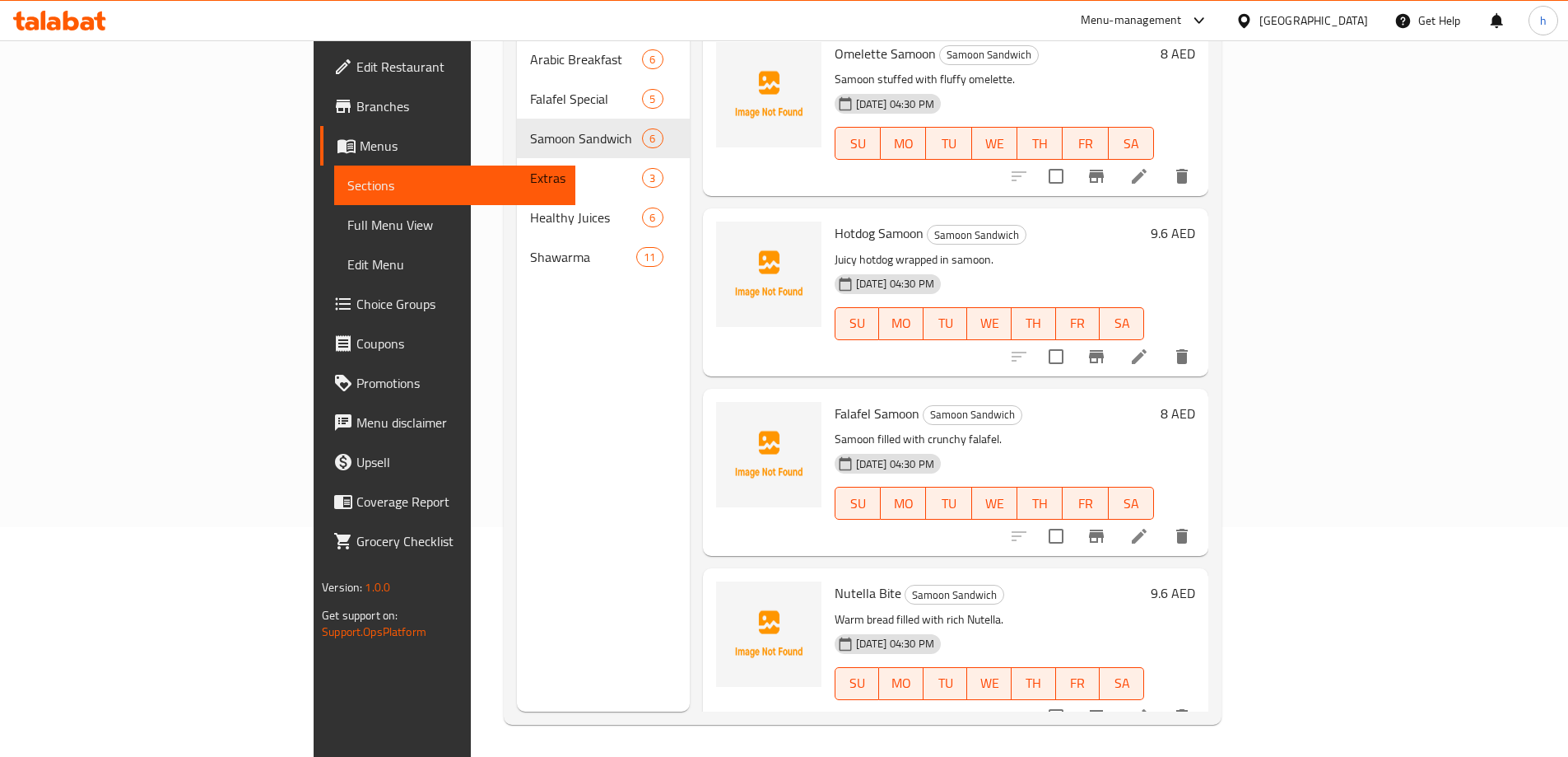
scroll to position [230, 0]
click at [1201, 703] on button "delete" at bounding box center [1182, 716] width 40 height 40
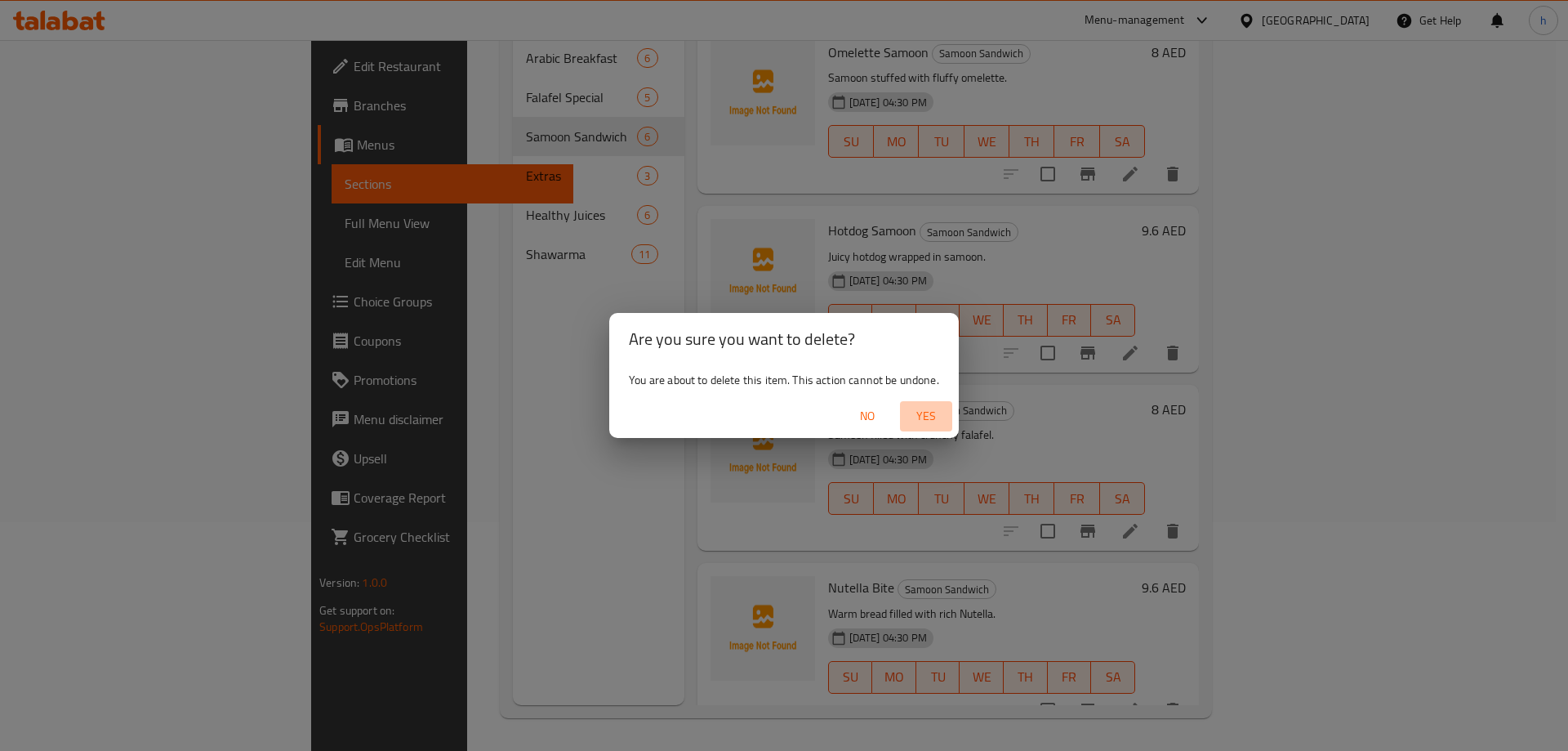
click at [947, 405] on button "Yes" at bounding box center [925, 416] width 52 height 31
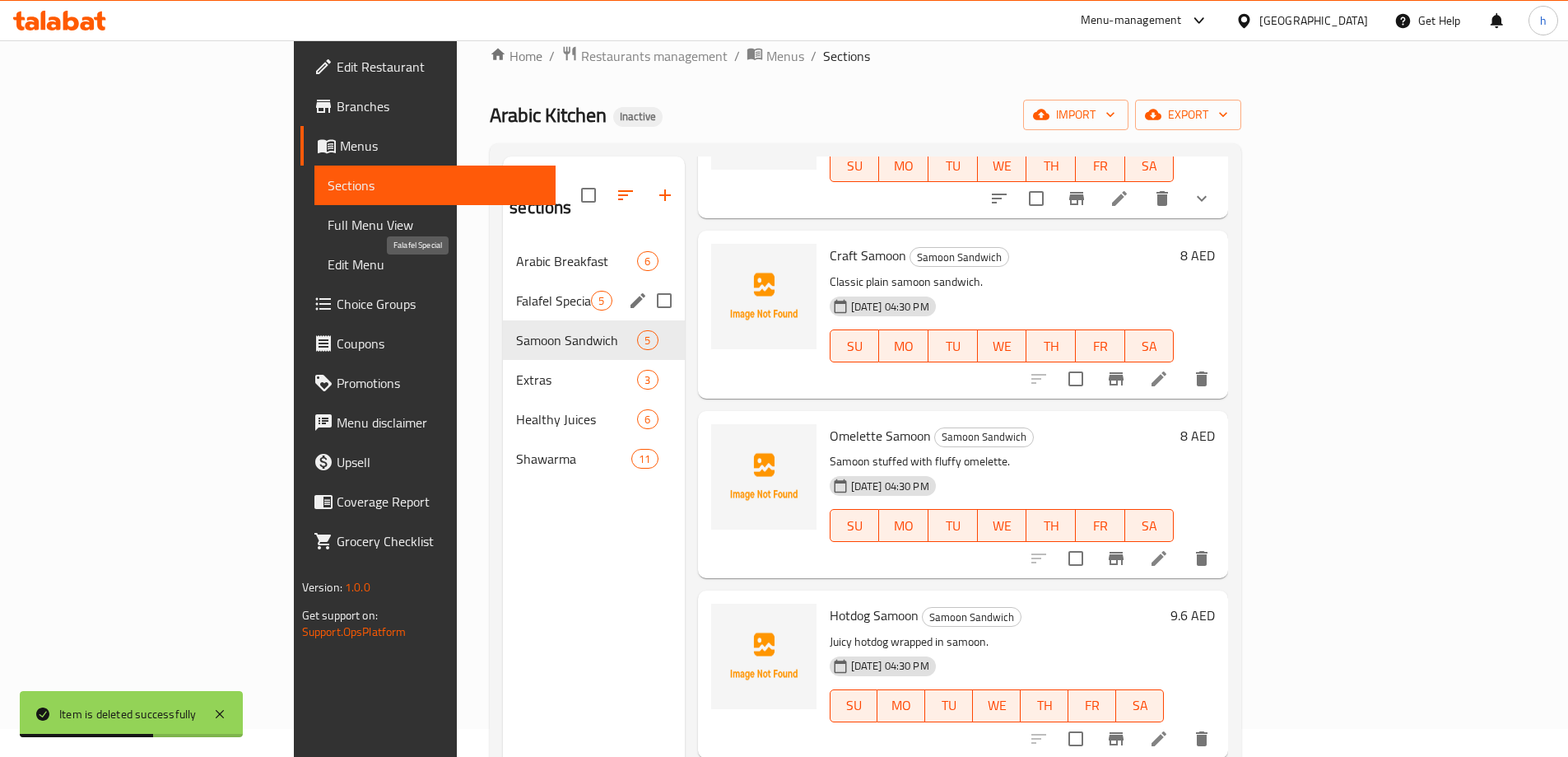
scroll to position [0, 0]
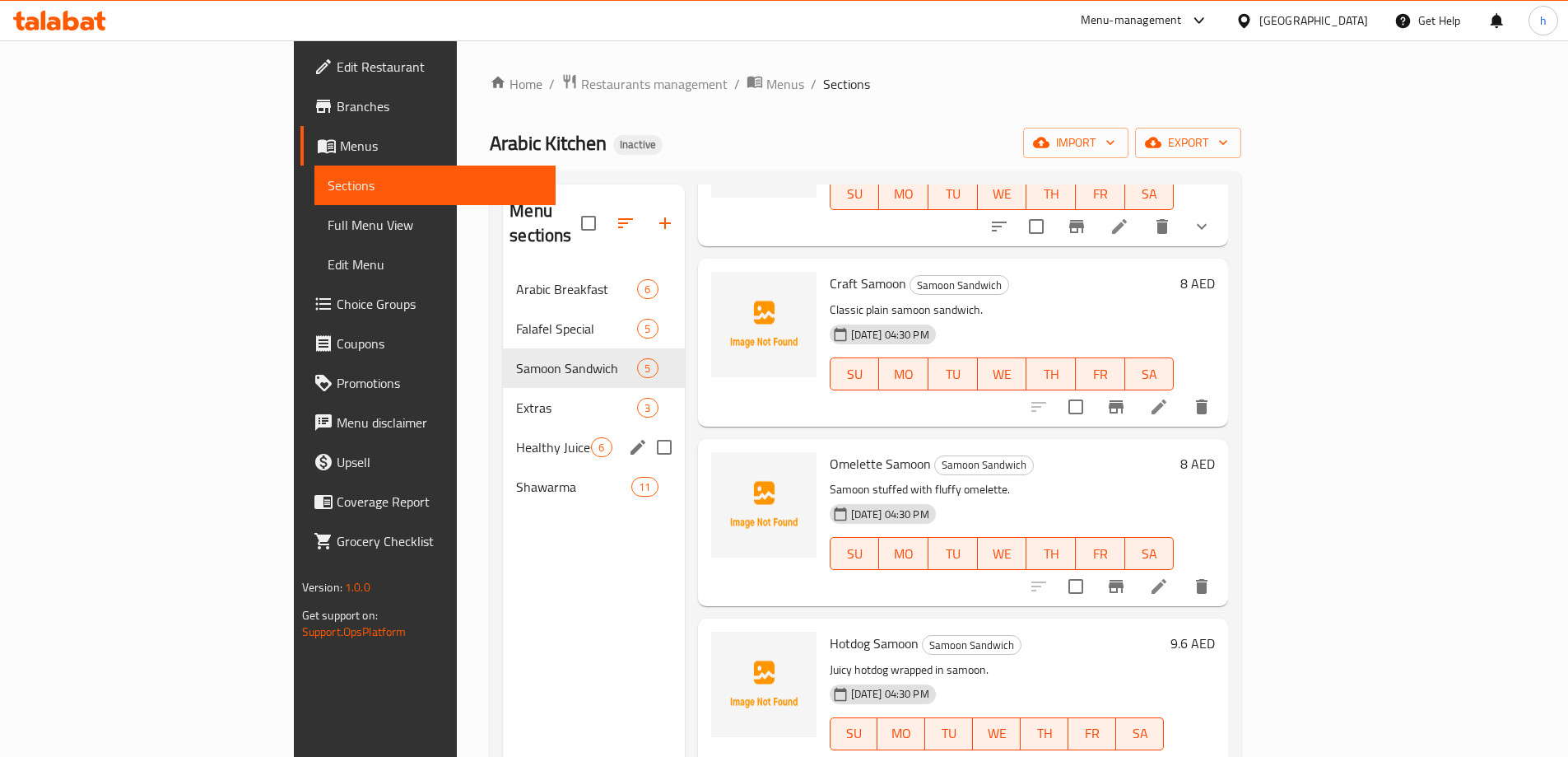
click at [503, 428] on div "Healthy Juices 6" at bounding box center [594, 448] width 181 height 40
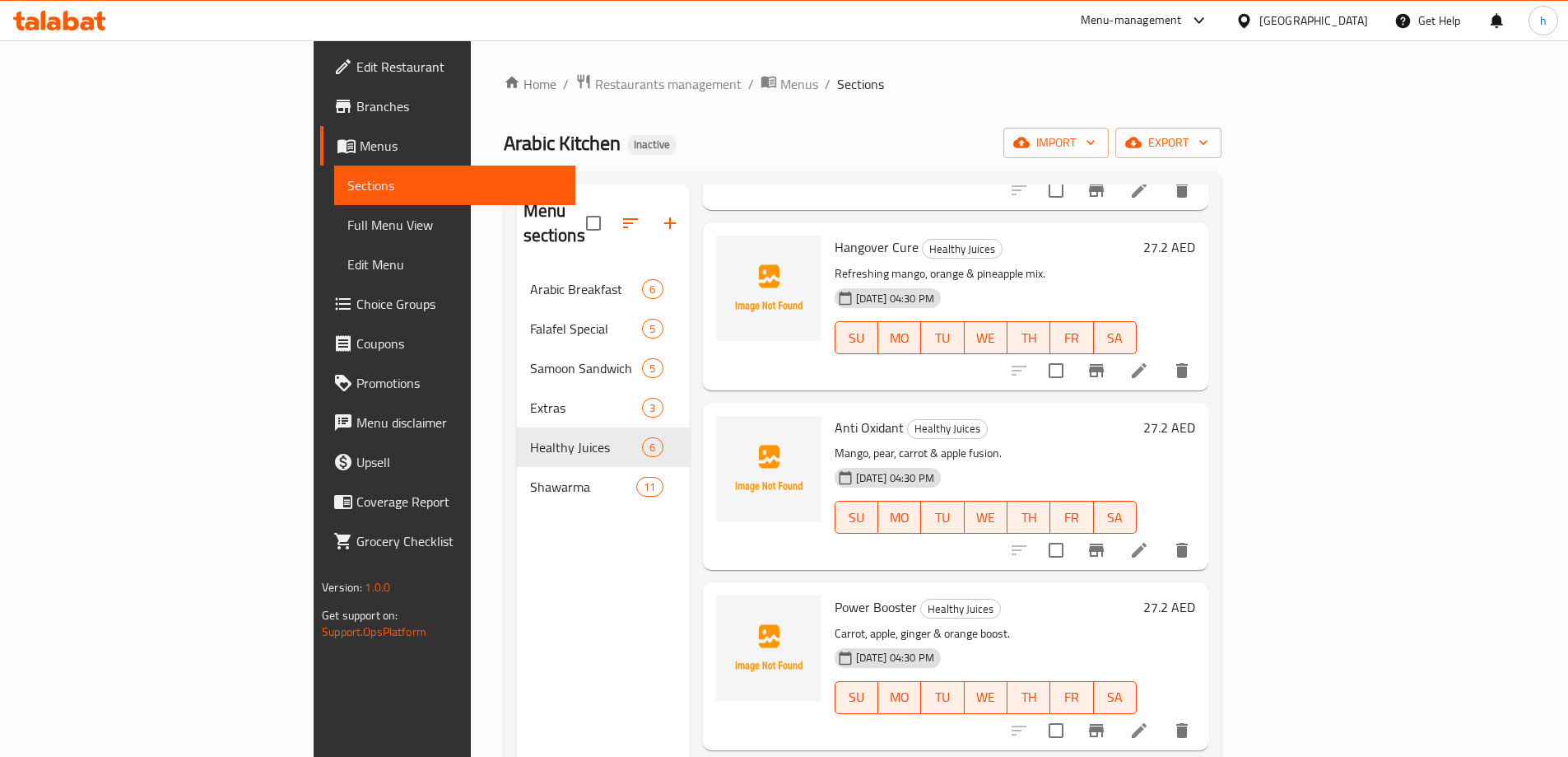
scroll to position [247, 0]
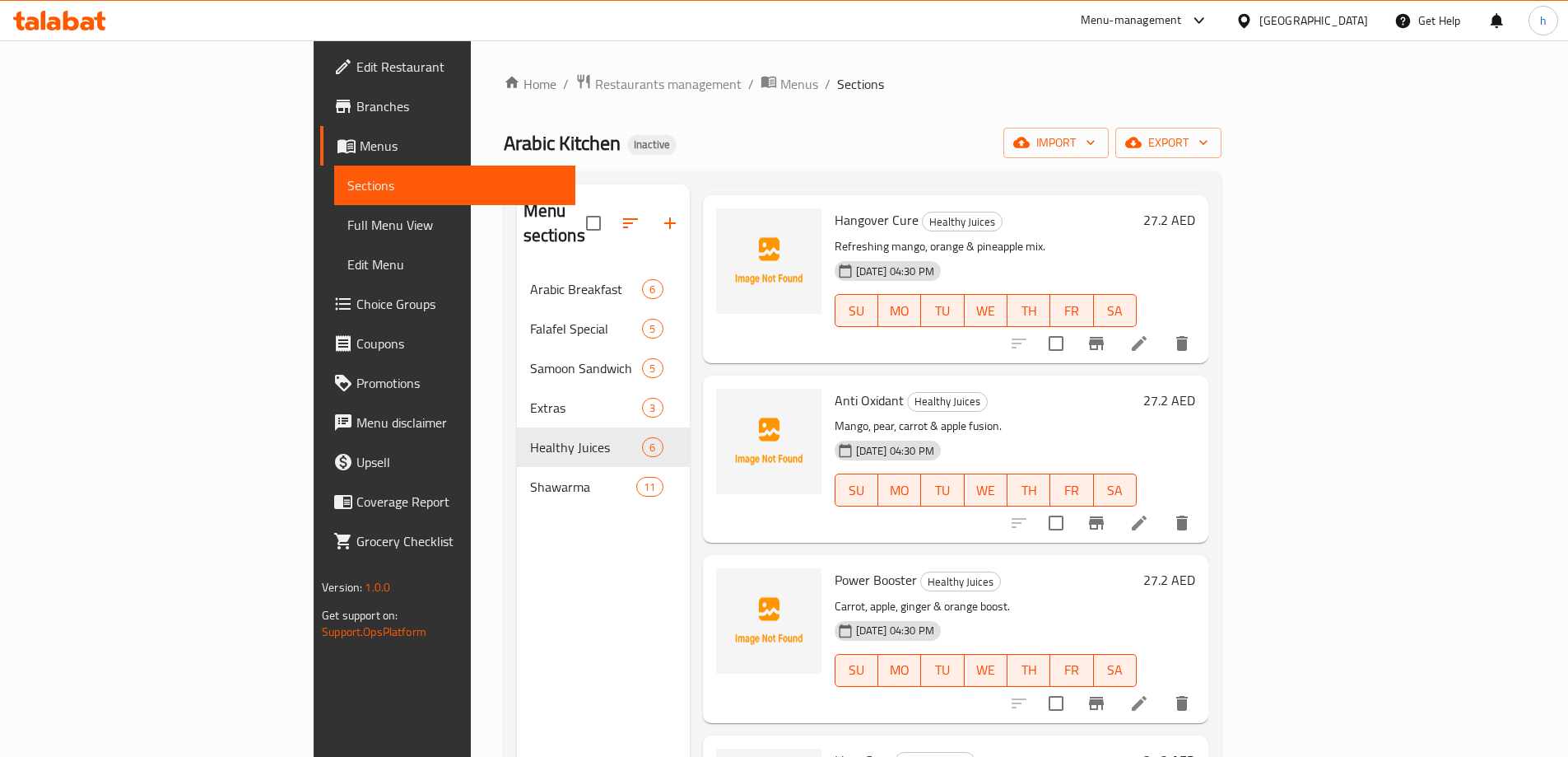
click at [1146, 516] on icon at bounding box center [1139, 523] width 15 height 15
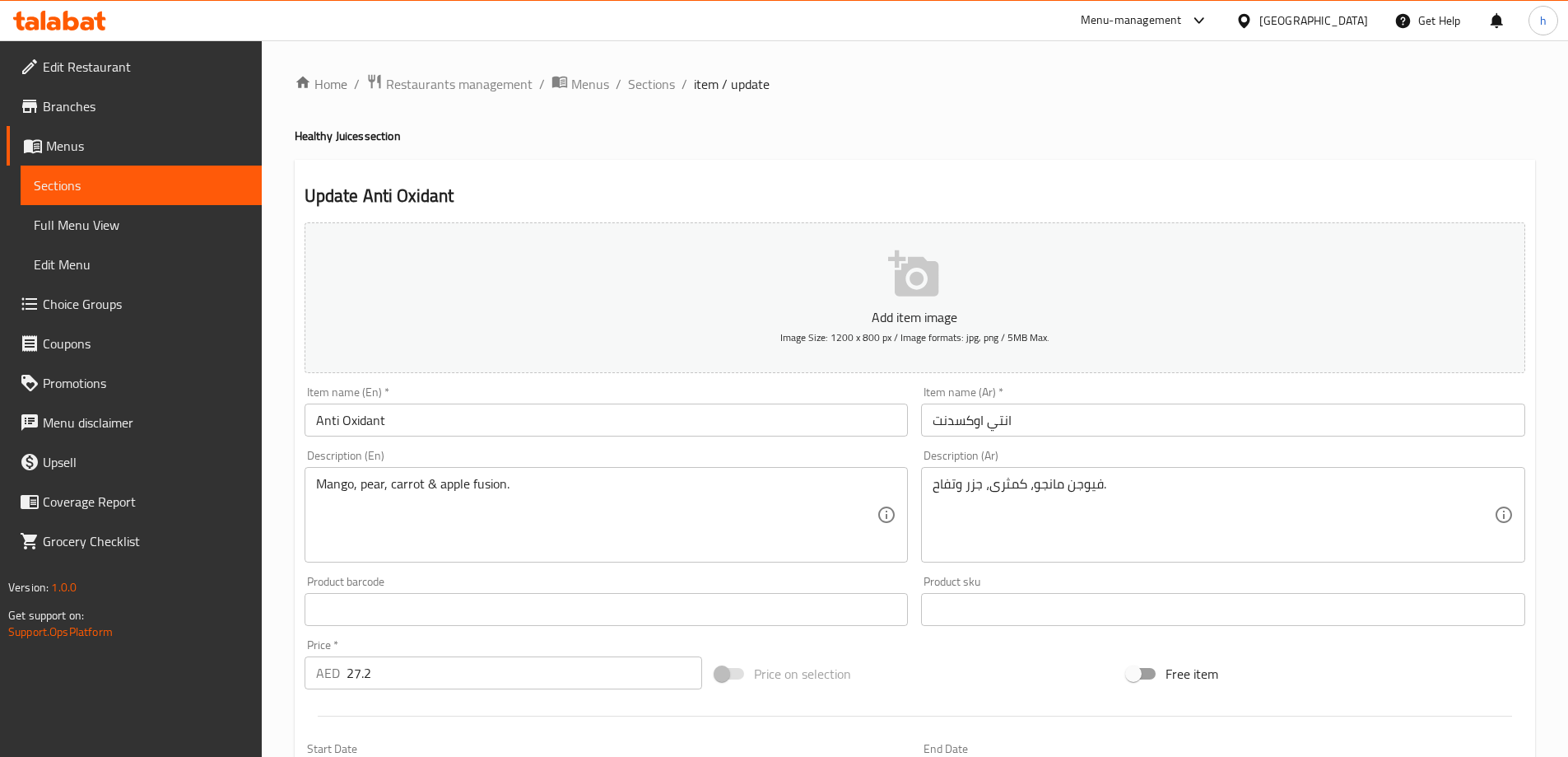
click at [955, 422] on input "انتي اوكسدنت" at bounding box center [1223, 420] width 604 height 33
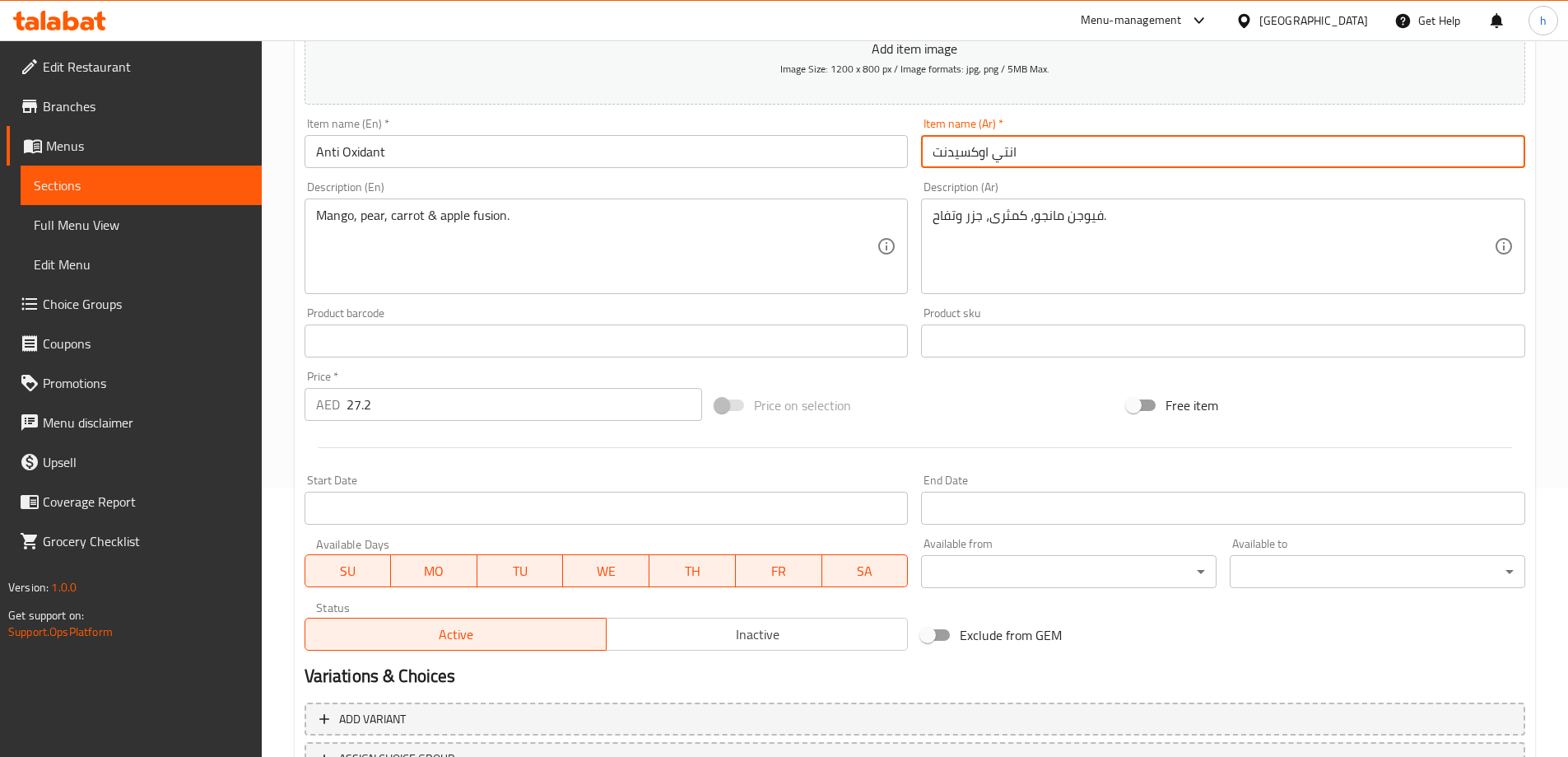
scroll to position [329, 0]
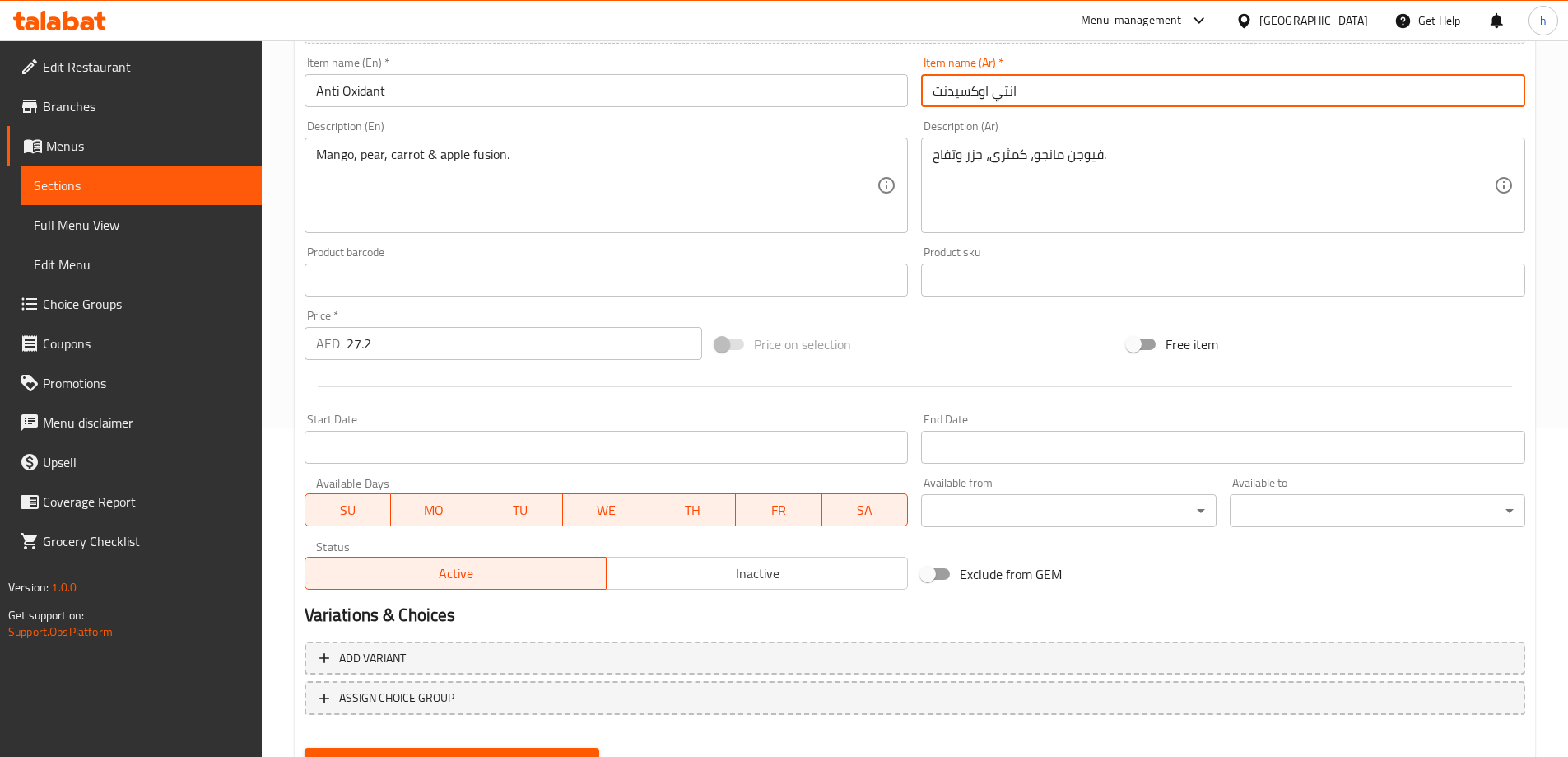
type input "انتي اوكسيدنت"
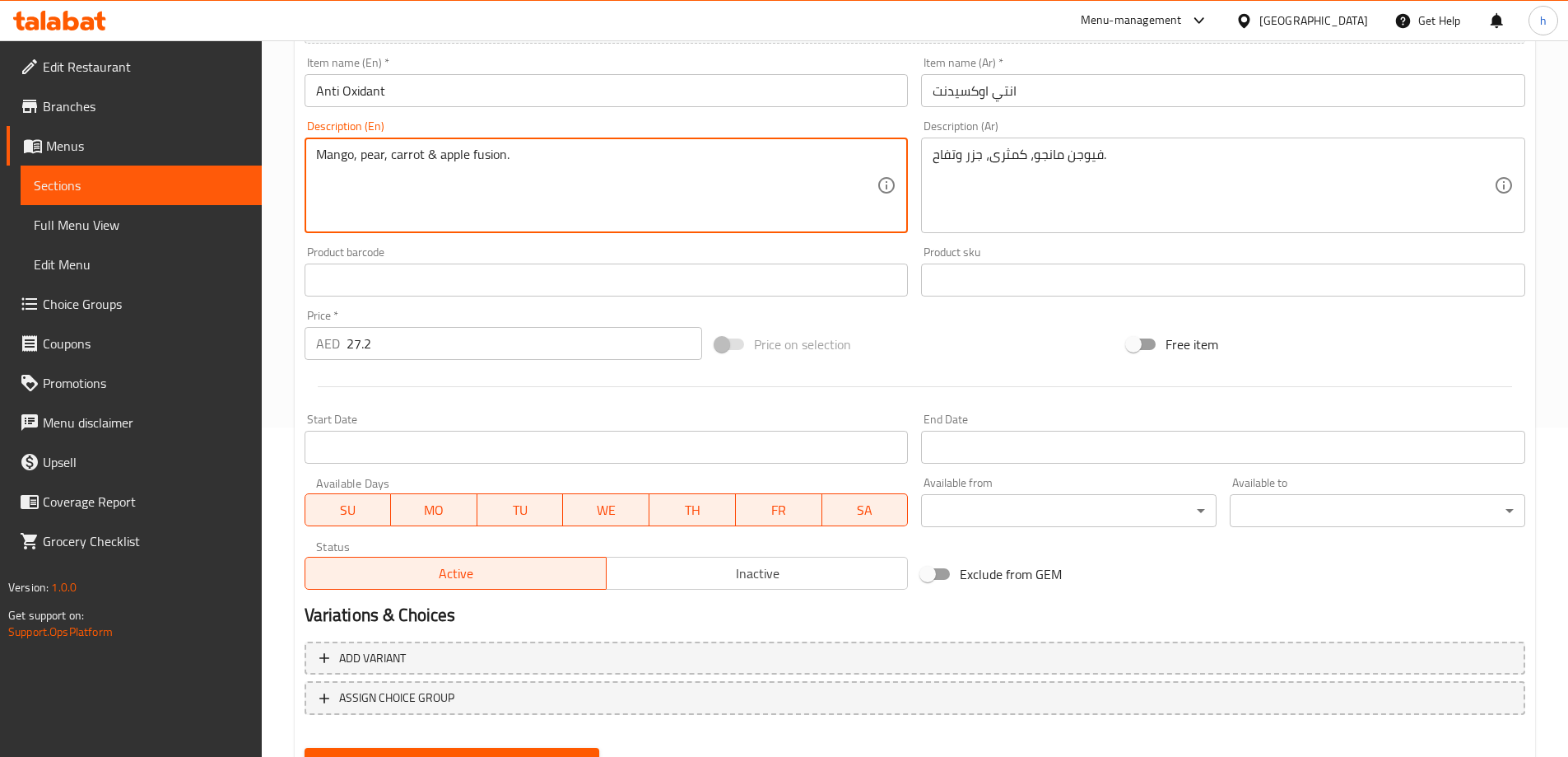
click at [370, 151] on textarea "Mango, pear, carrot & apple fusion." at bounding box center [596, 186] width 561 height 78
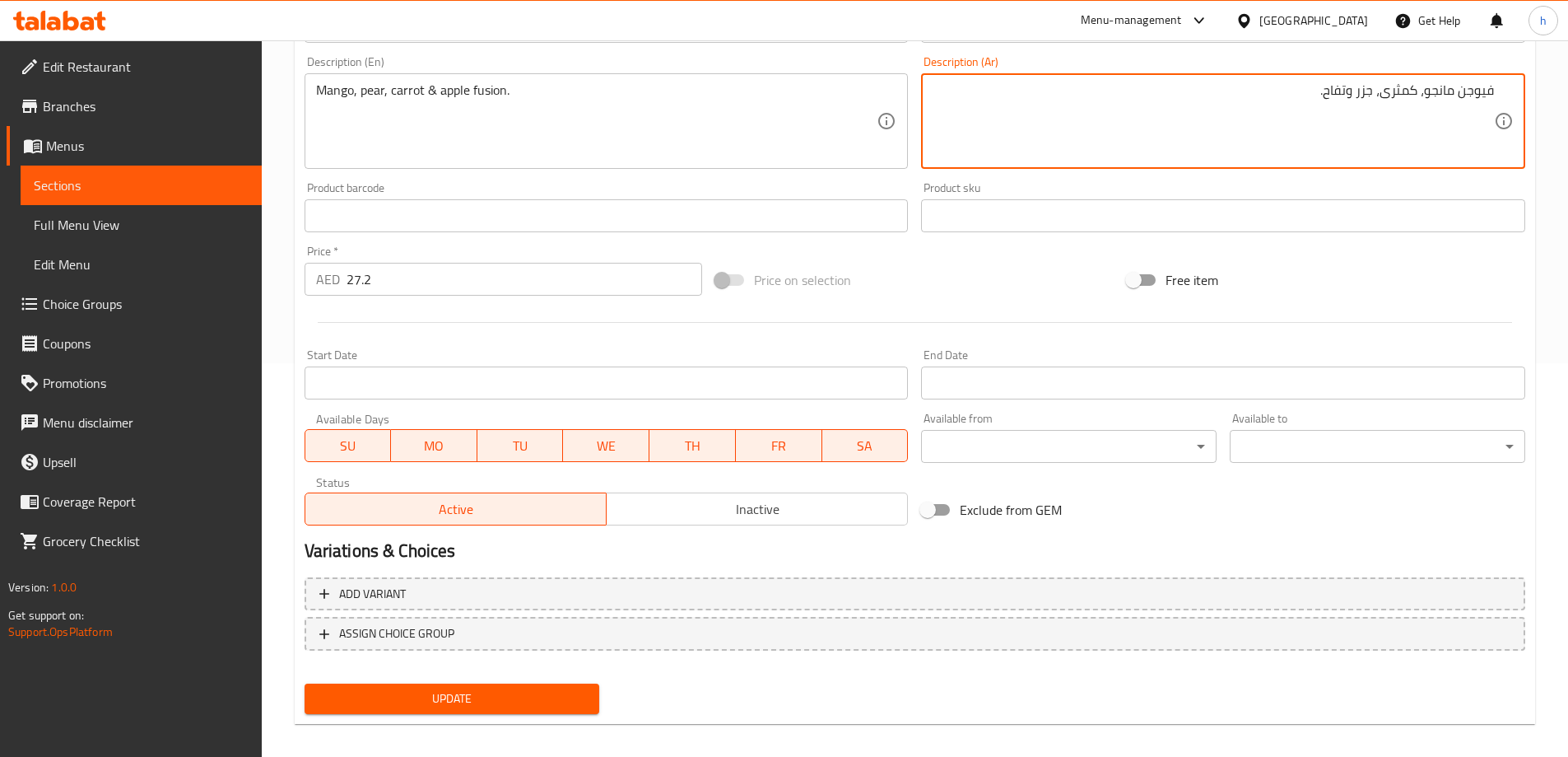
scroll to position [407, 0]
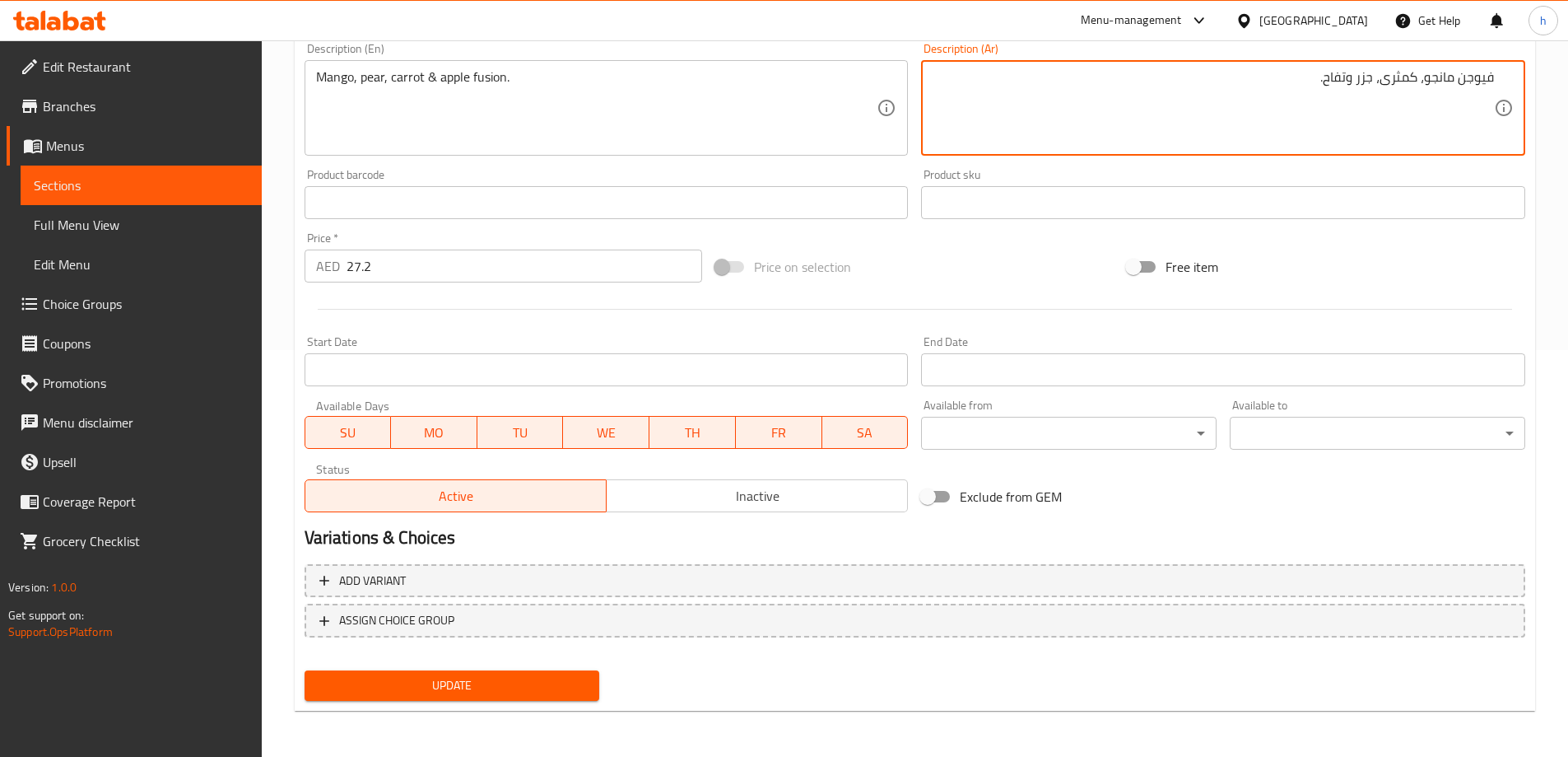
click at [456, 695] on span "Update" at bounding box center [452, 685] width 269 height 21
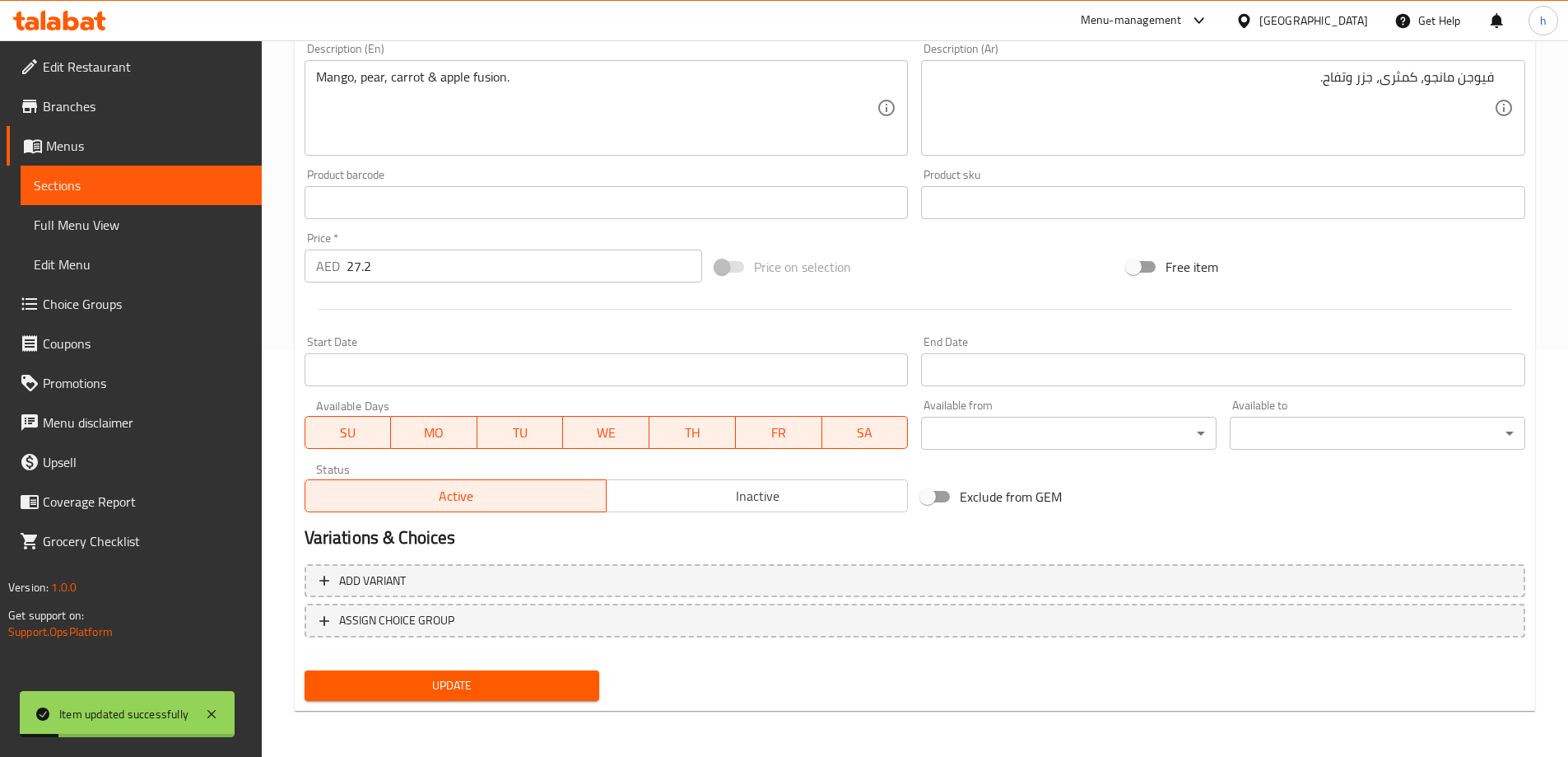
click at [124, 177] on span "Sections" at bounding box center [141, 186] width 214 height 20
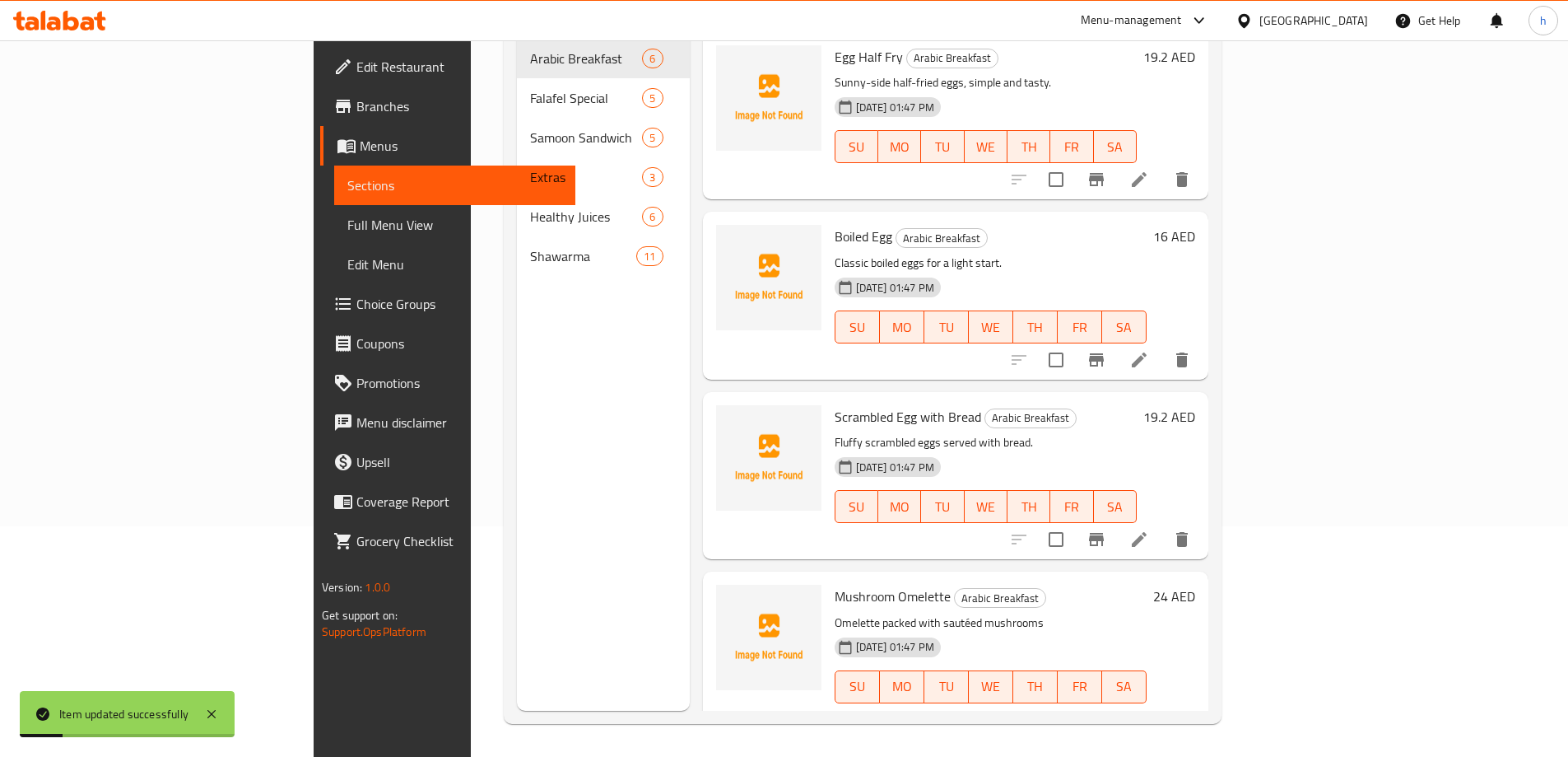
scroll to position [230, 0]
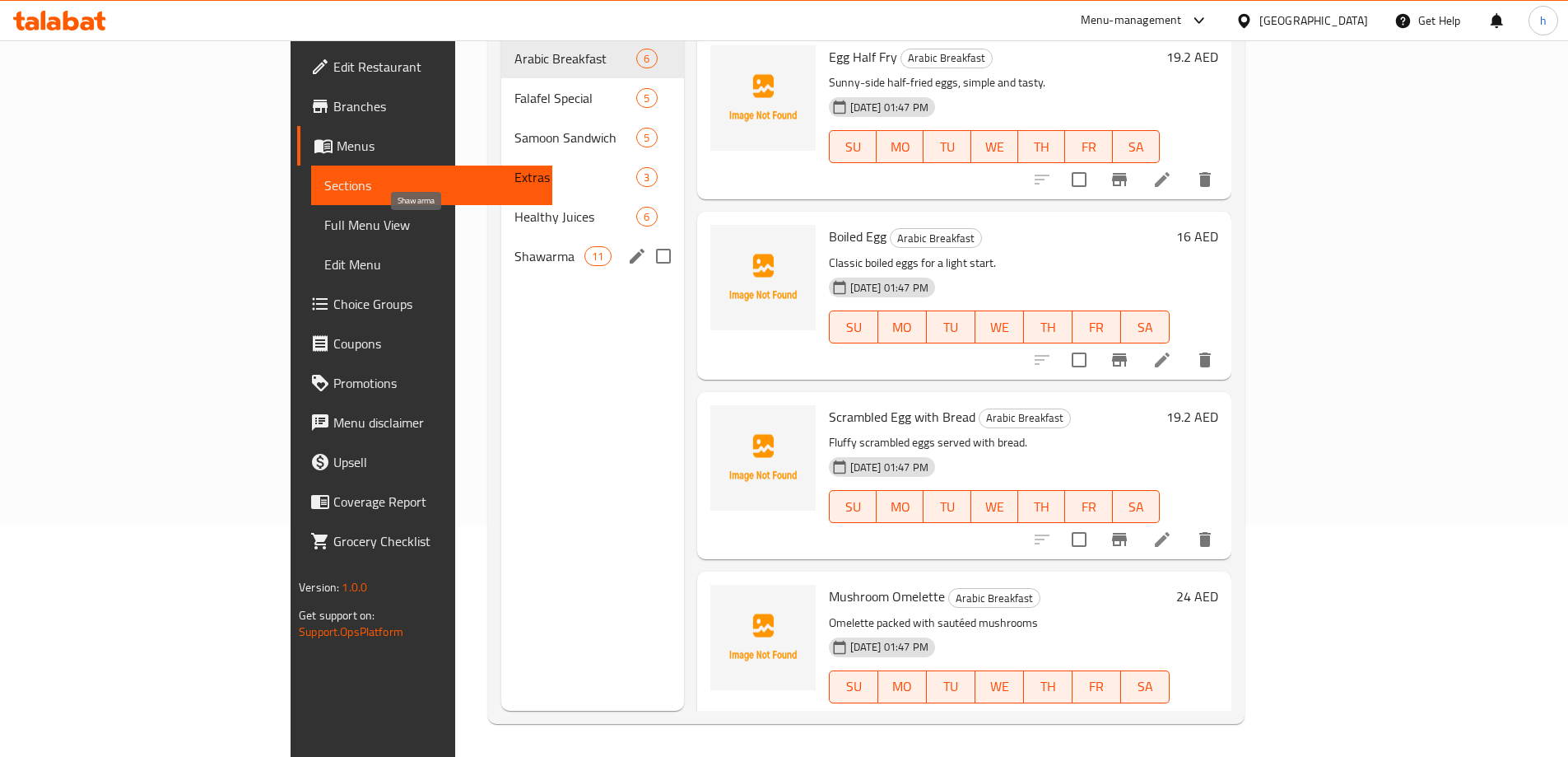
click at [515, 246] on span "Shawarma" at bounding box center [550, 256] width 70 height 20
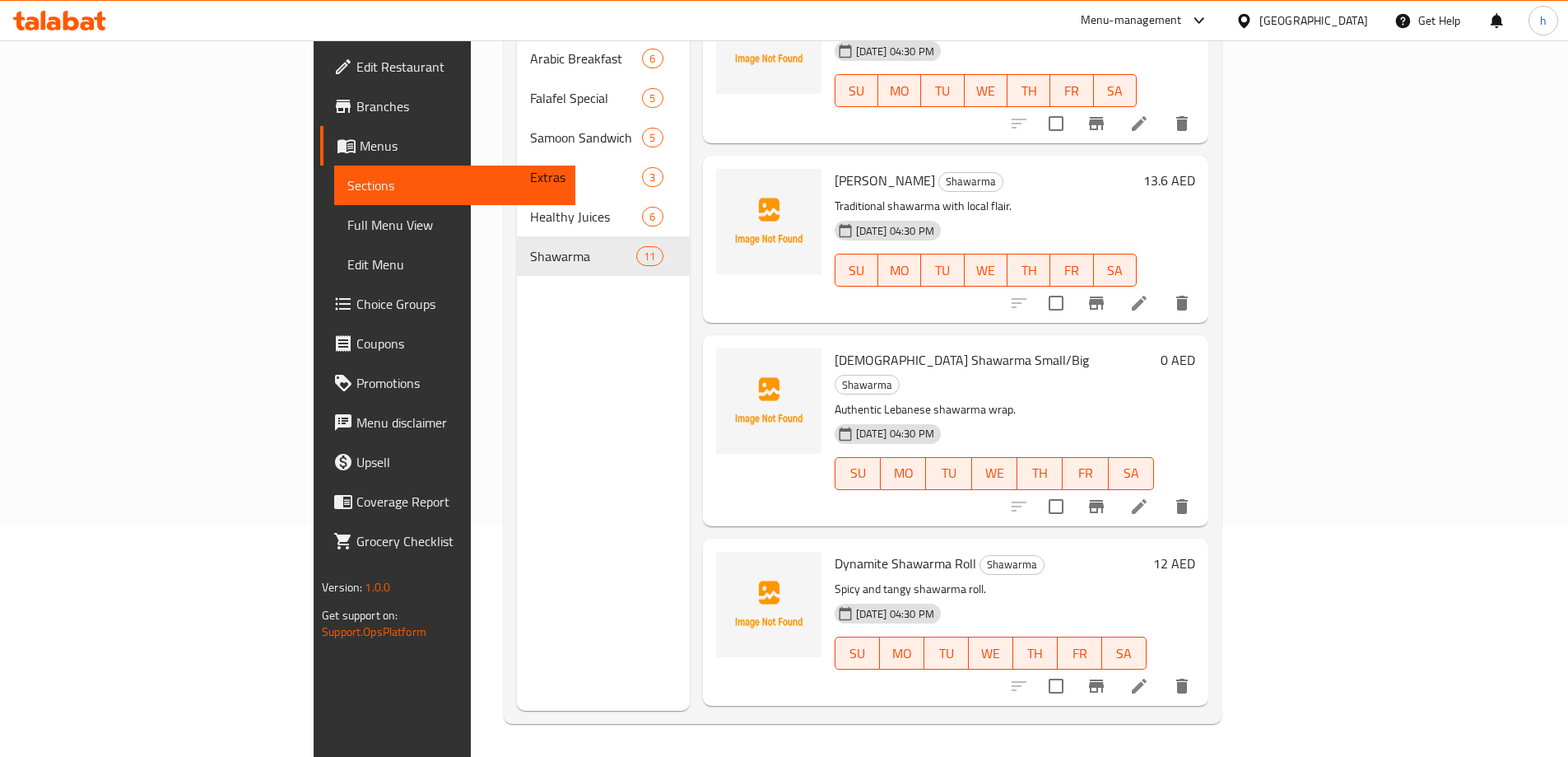
scroll to position [247, 0]
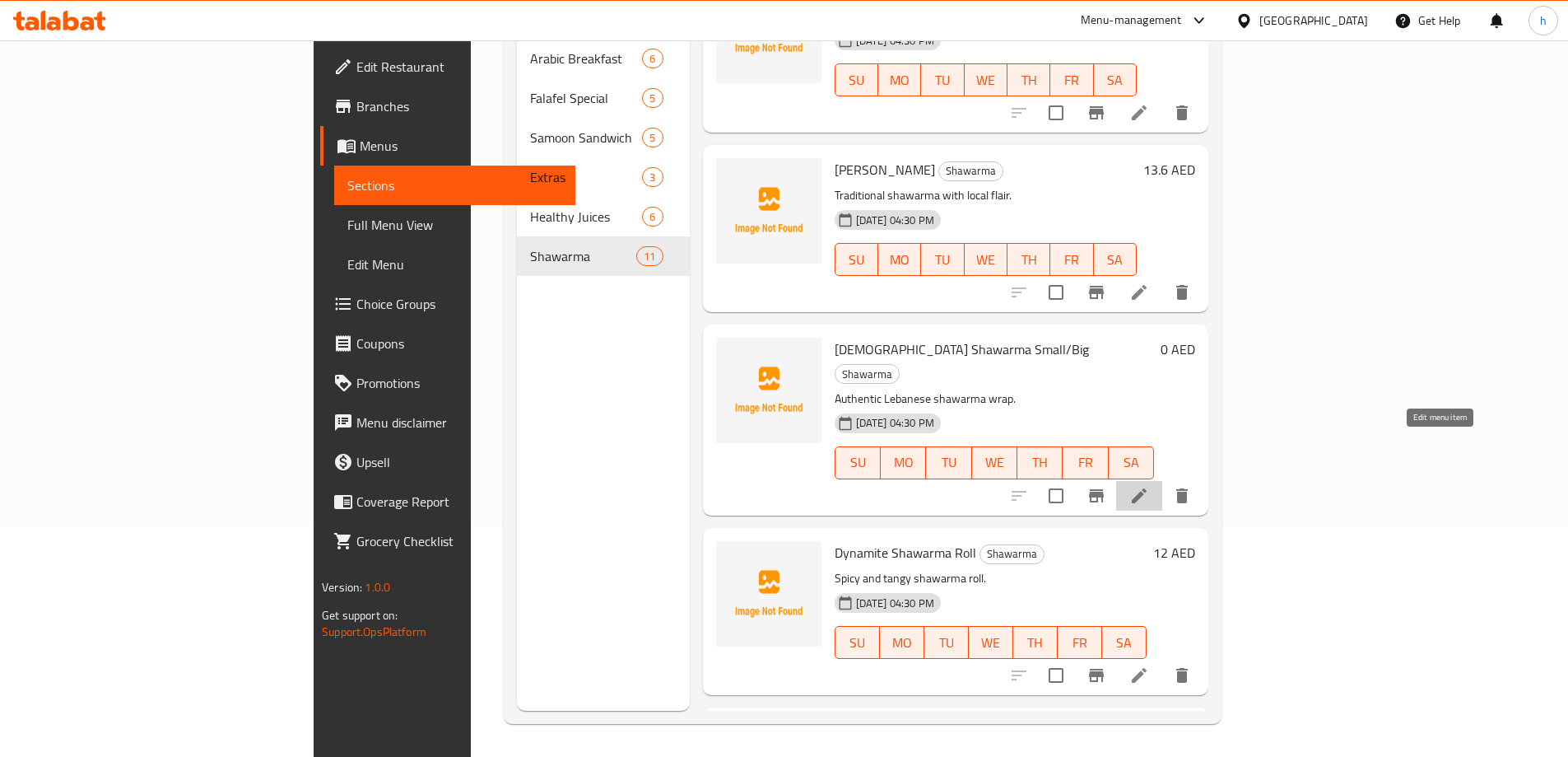
click at [1149, 486] on icon at bounding box center [1139, 496] width 20 height 20
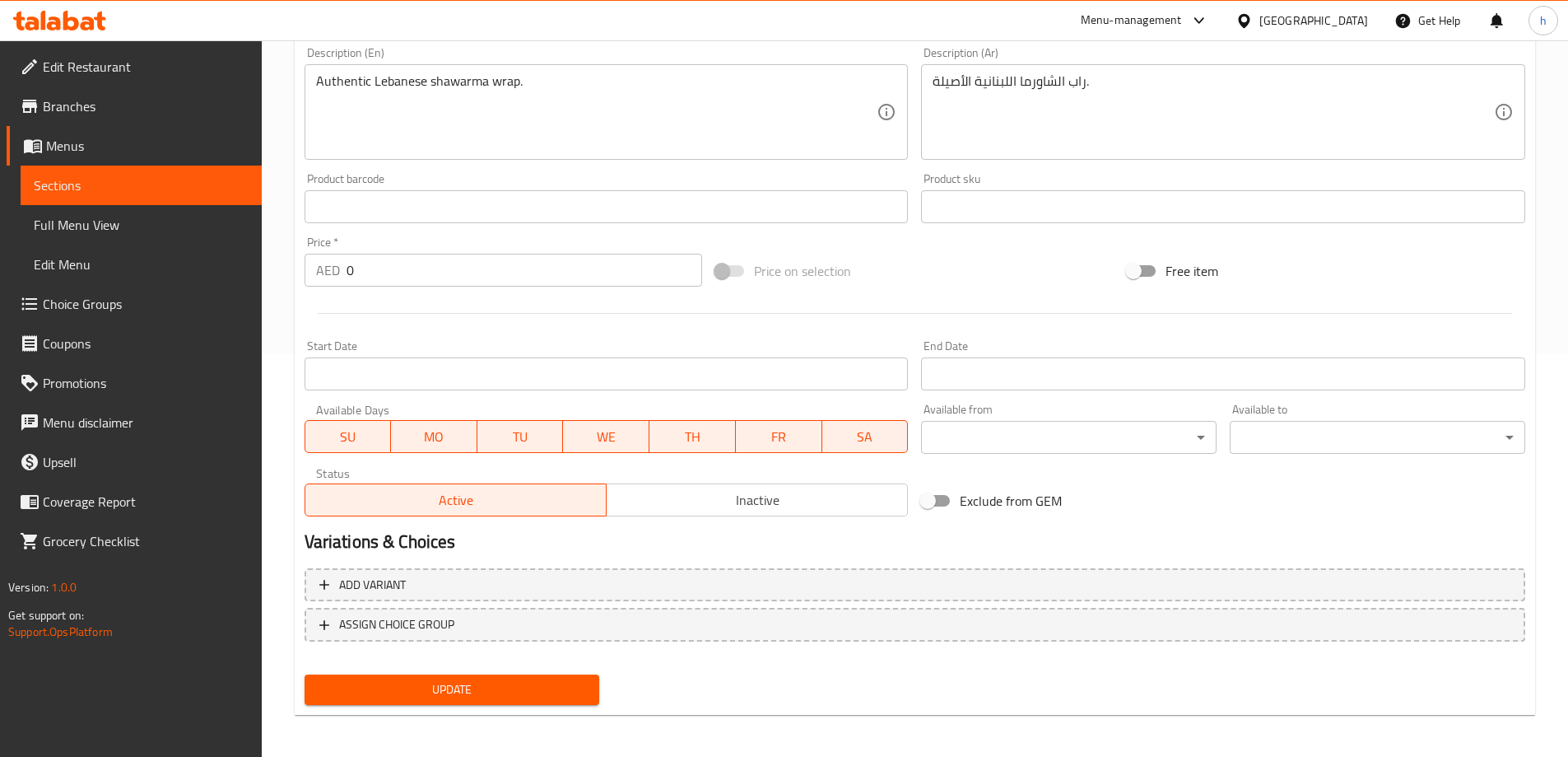
scroll to position [407, 0]
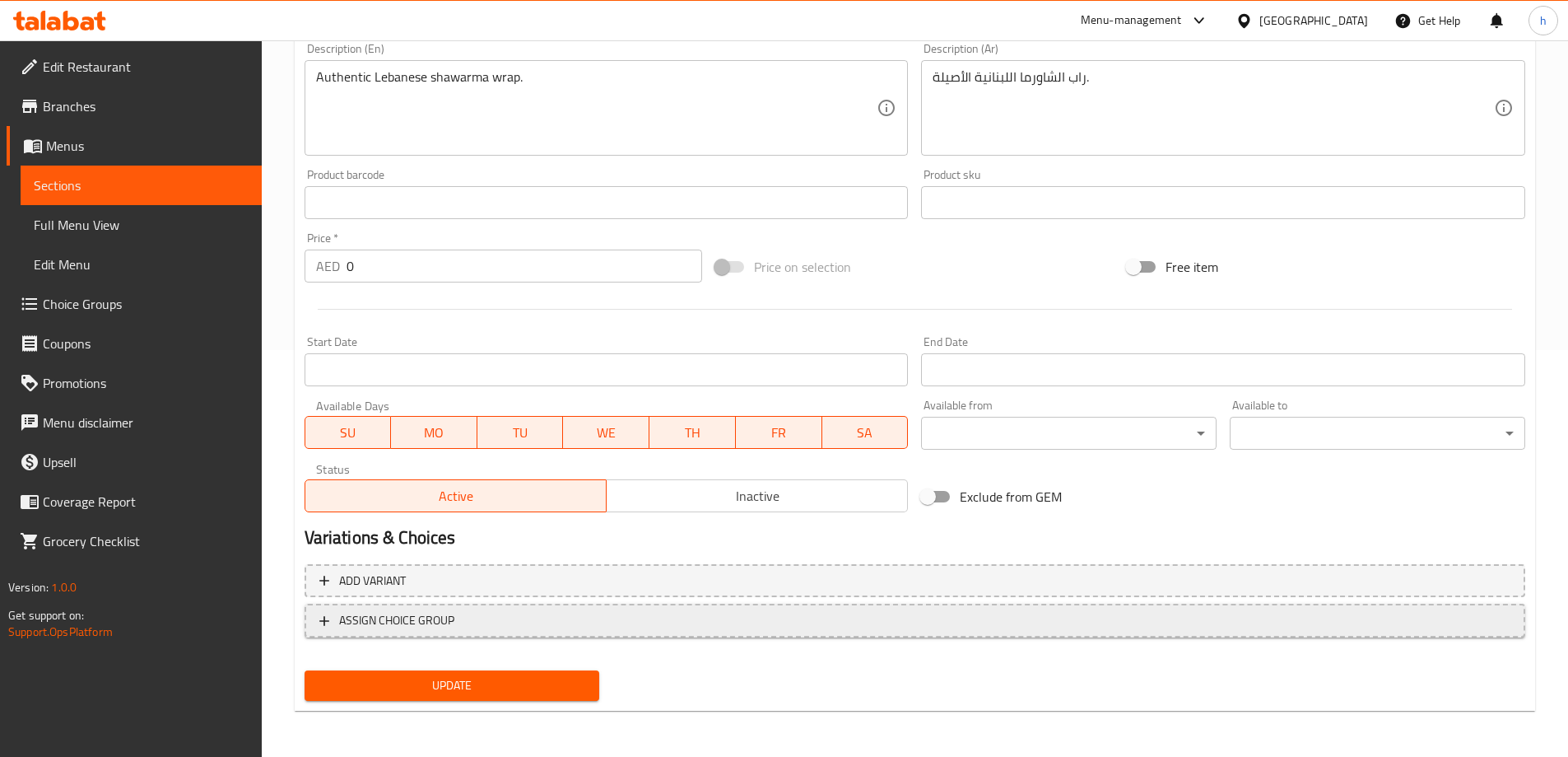
click at [593, 620] on span "ASSIGN CHOICE GROUP" at bounding box center [915, 621] width 1191 height 21
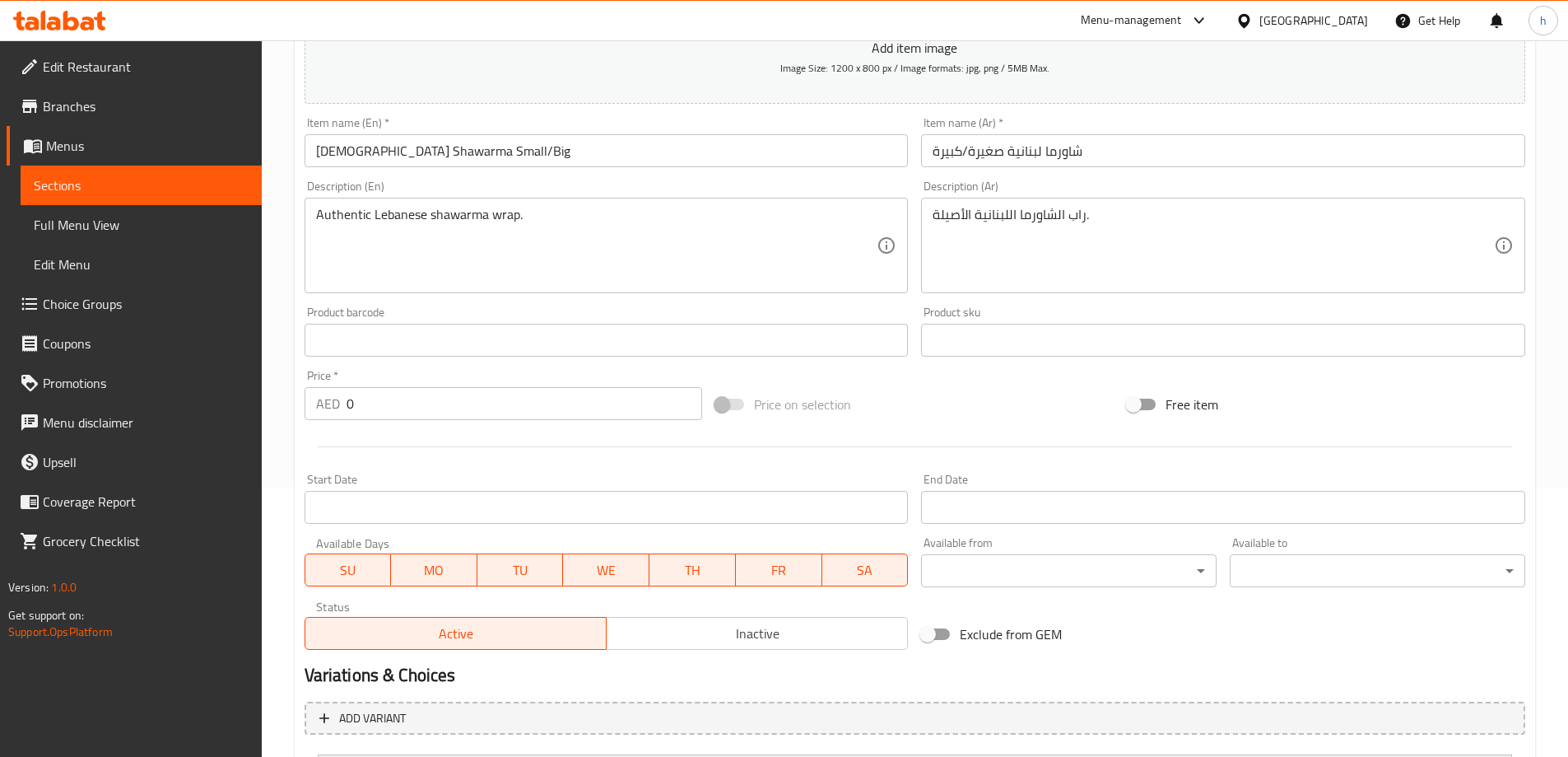
scroll to position [187, 0]
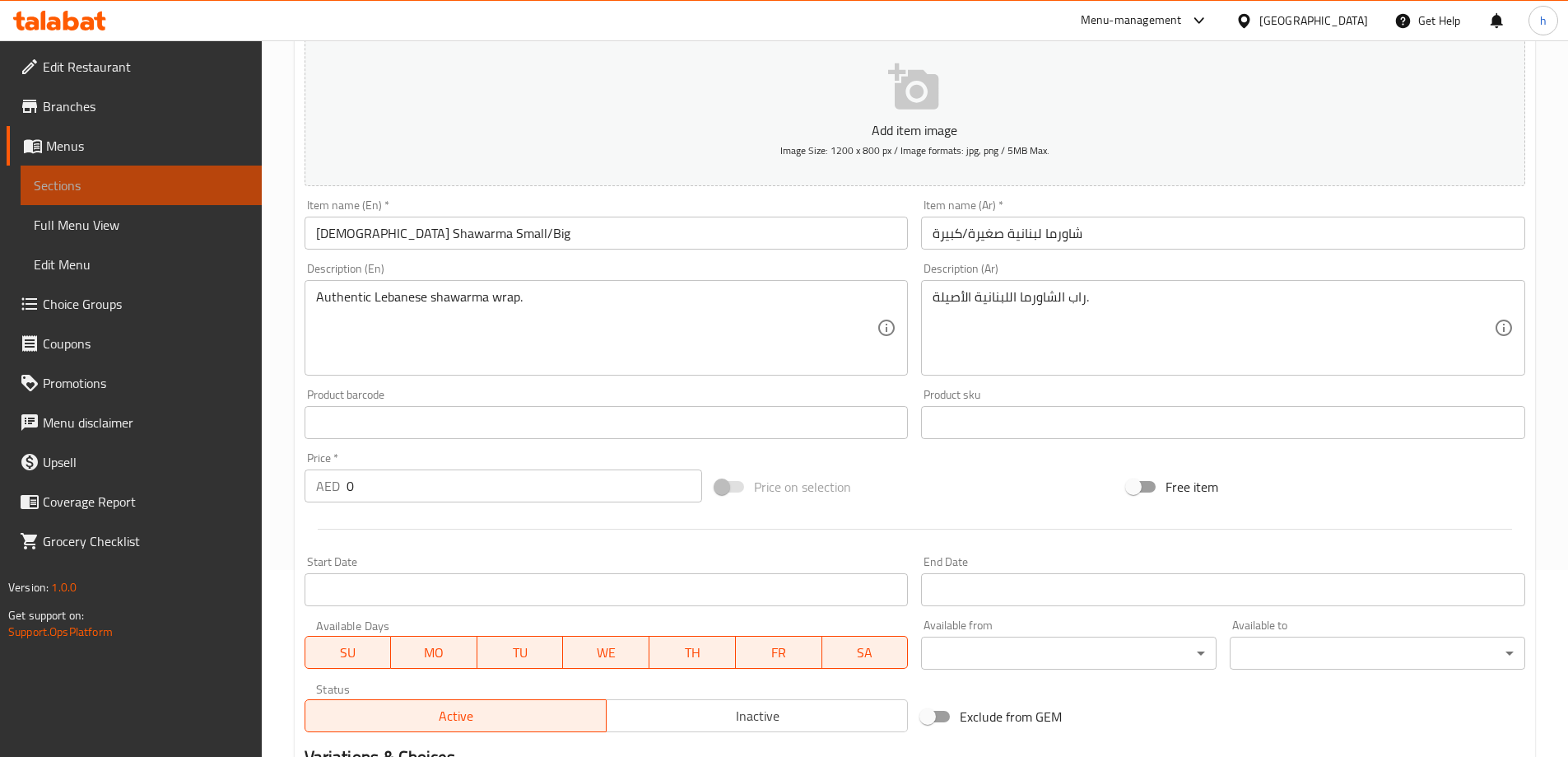
click at [123, 185] on span "Sections" at bounding box center [141, 186] width 214 height 20
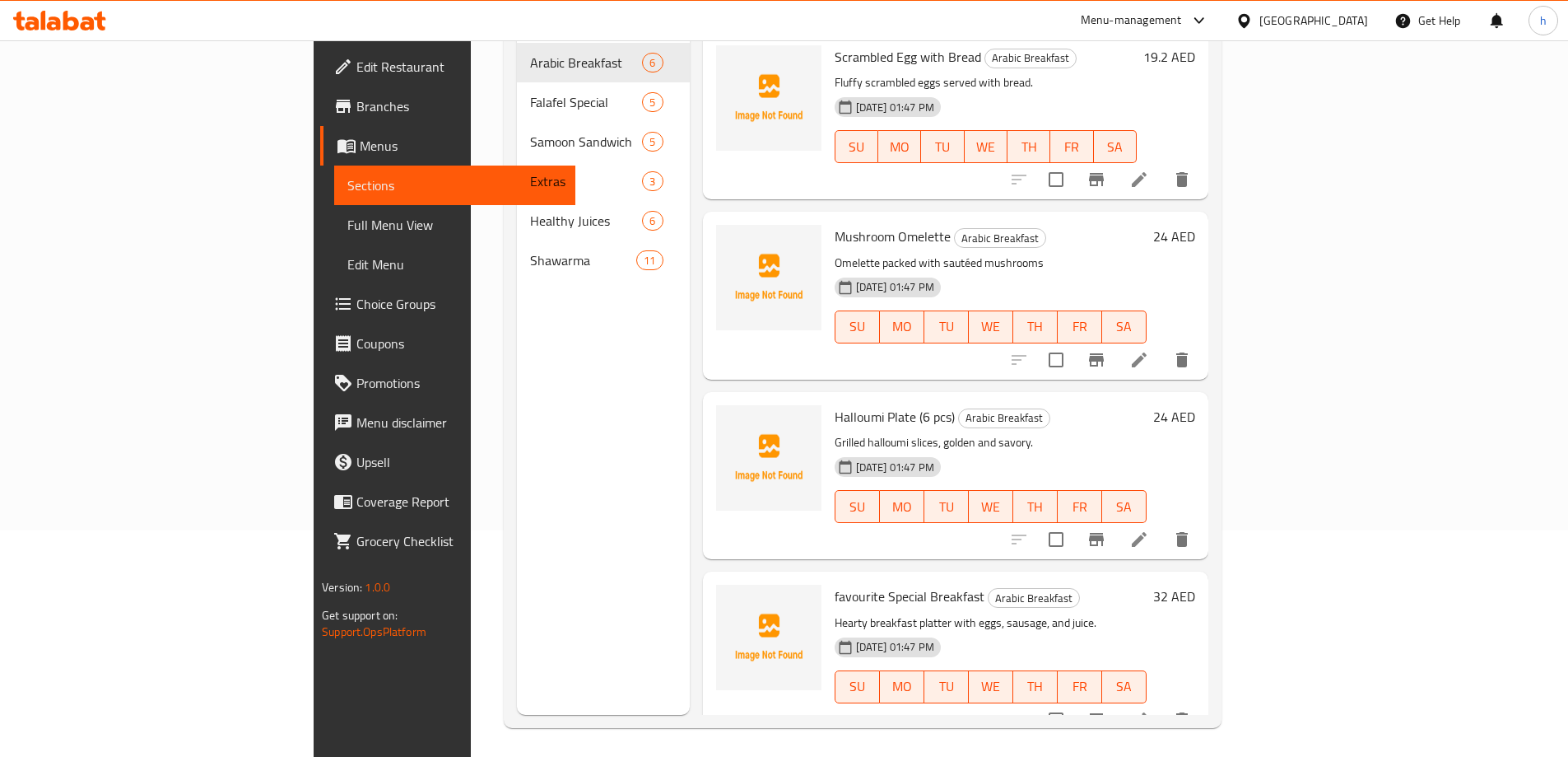
scroll to position [230, 0]
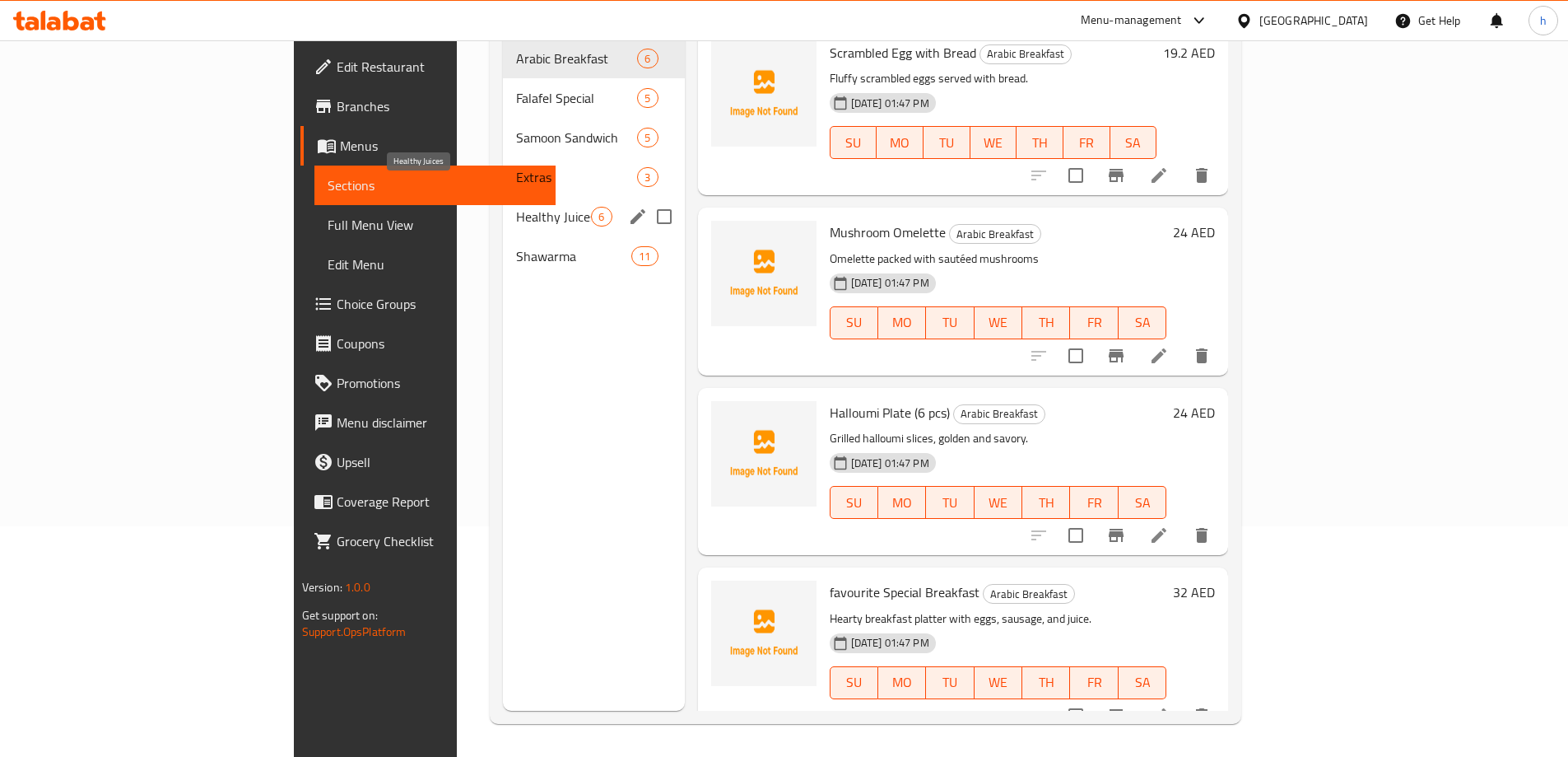
click at [516, 207] on span "Healthy Juices" at bounding box center [554, 217] width 75 height 20
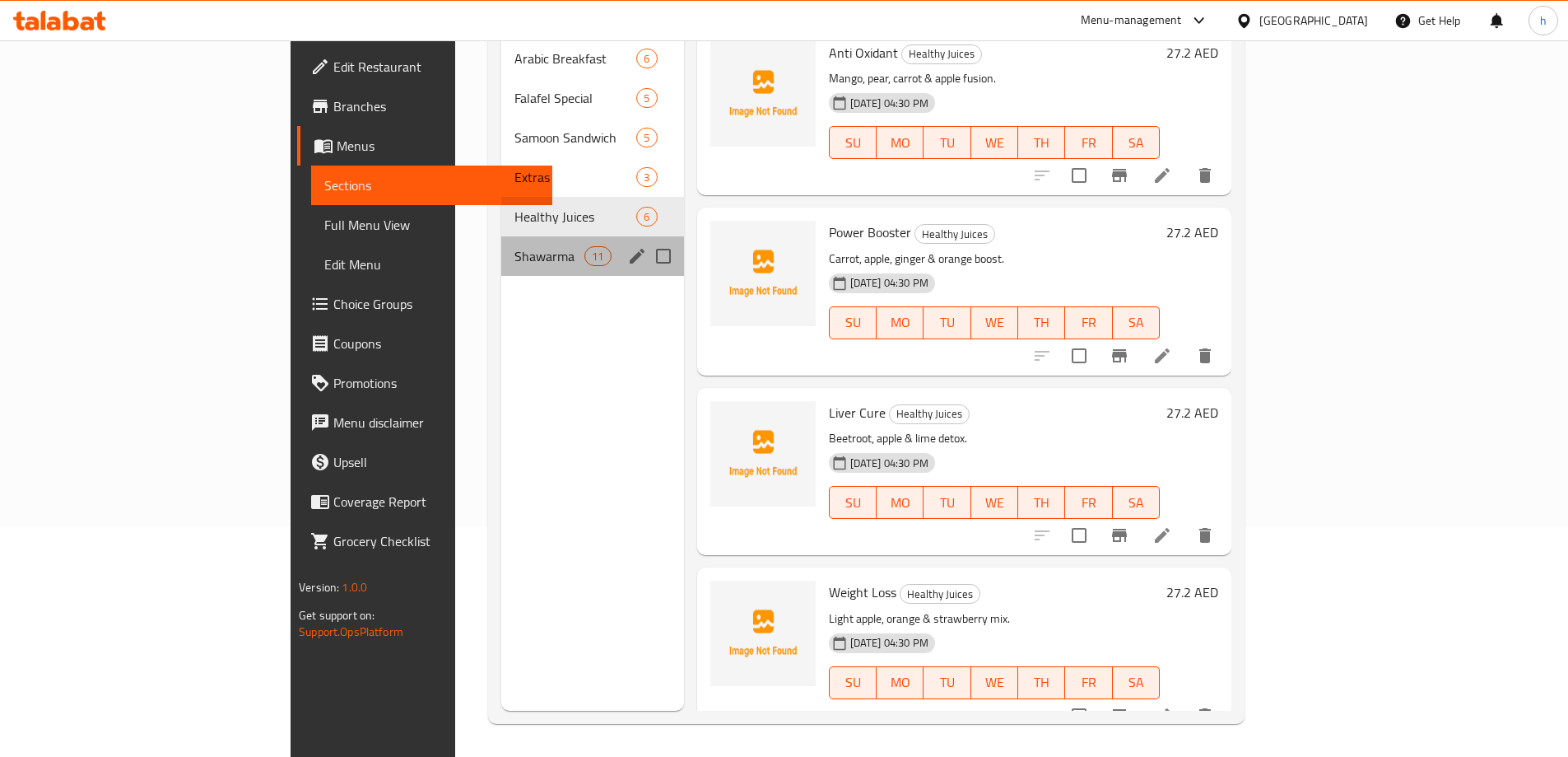
click at [501, 236] on div "Shawarma 11" at bounding box center [593, 256] width 183 height 40
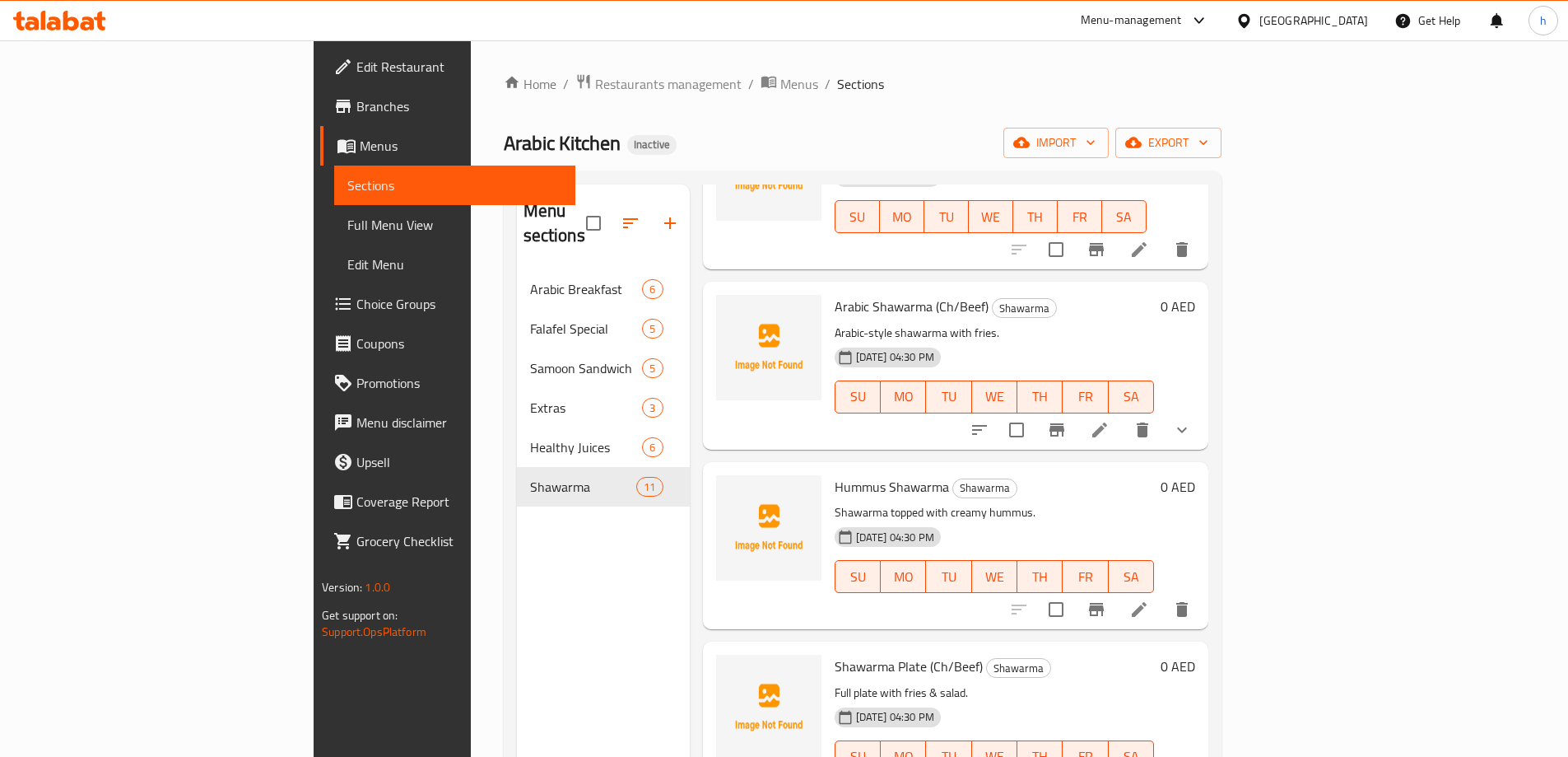
scroll to position [230, 0]
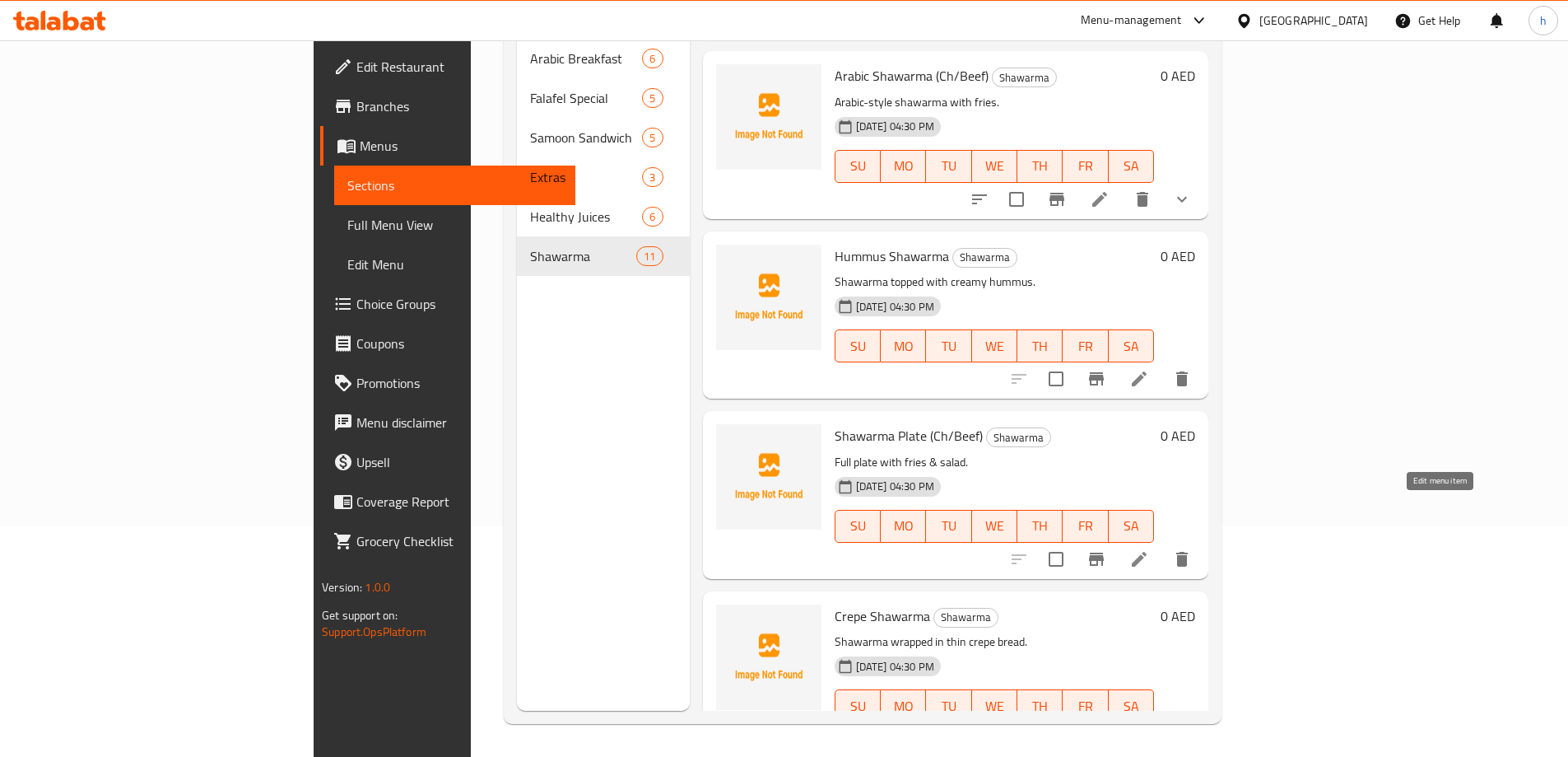
click at [1149, 549] on icon at bounding box center [1139, 559] width 20 height 20
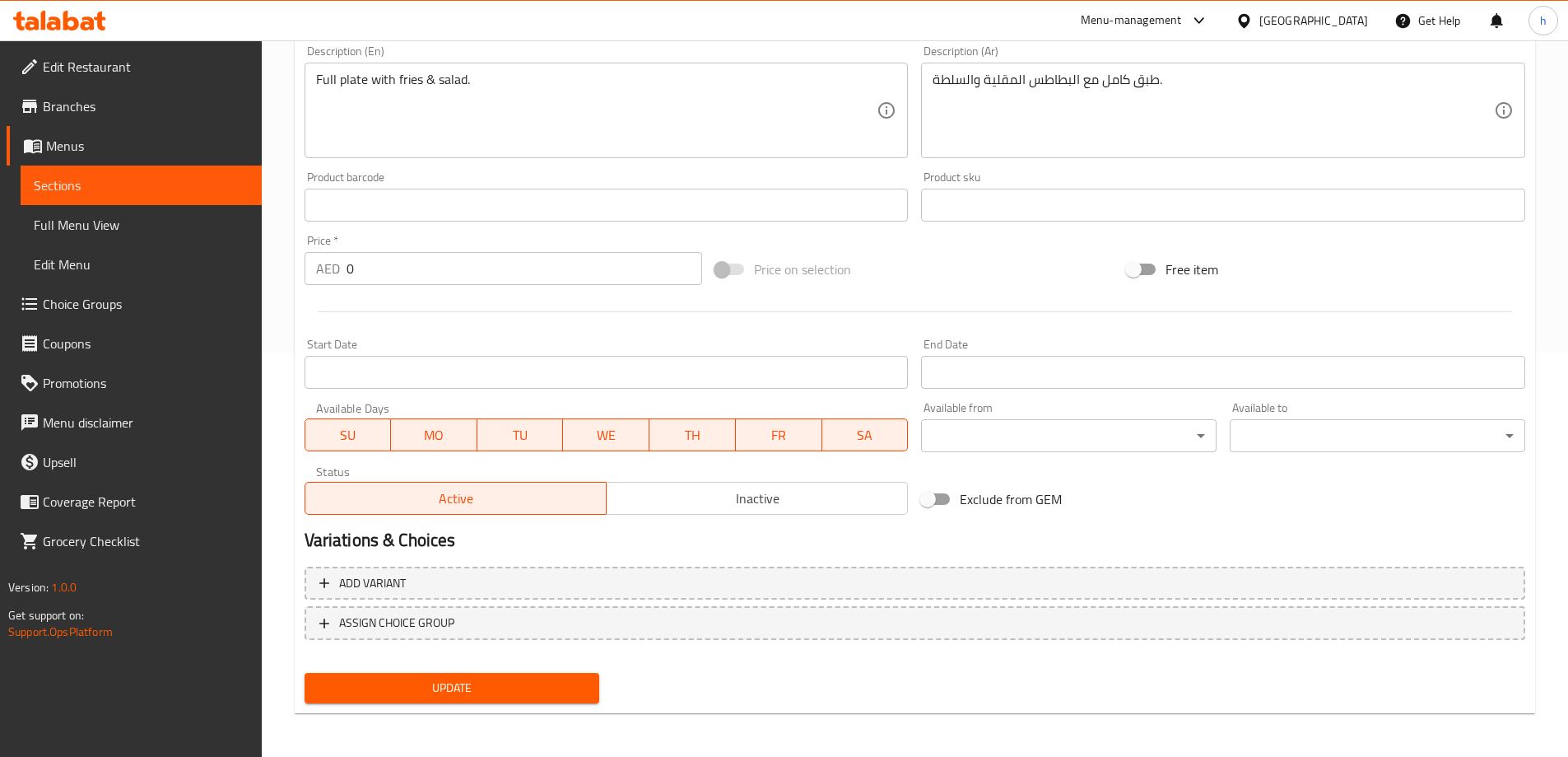
scroll to position [407, 0]
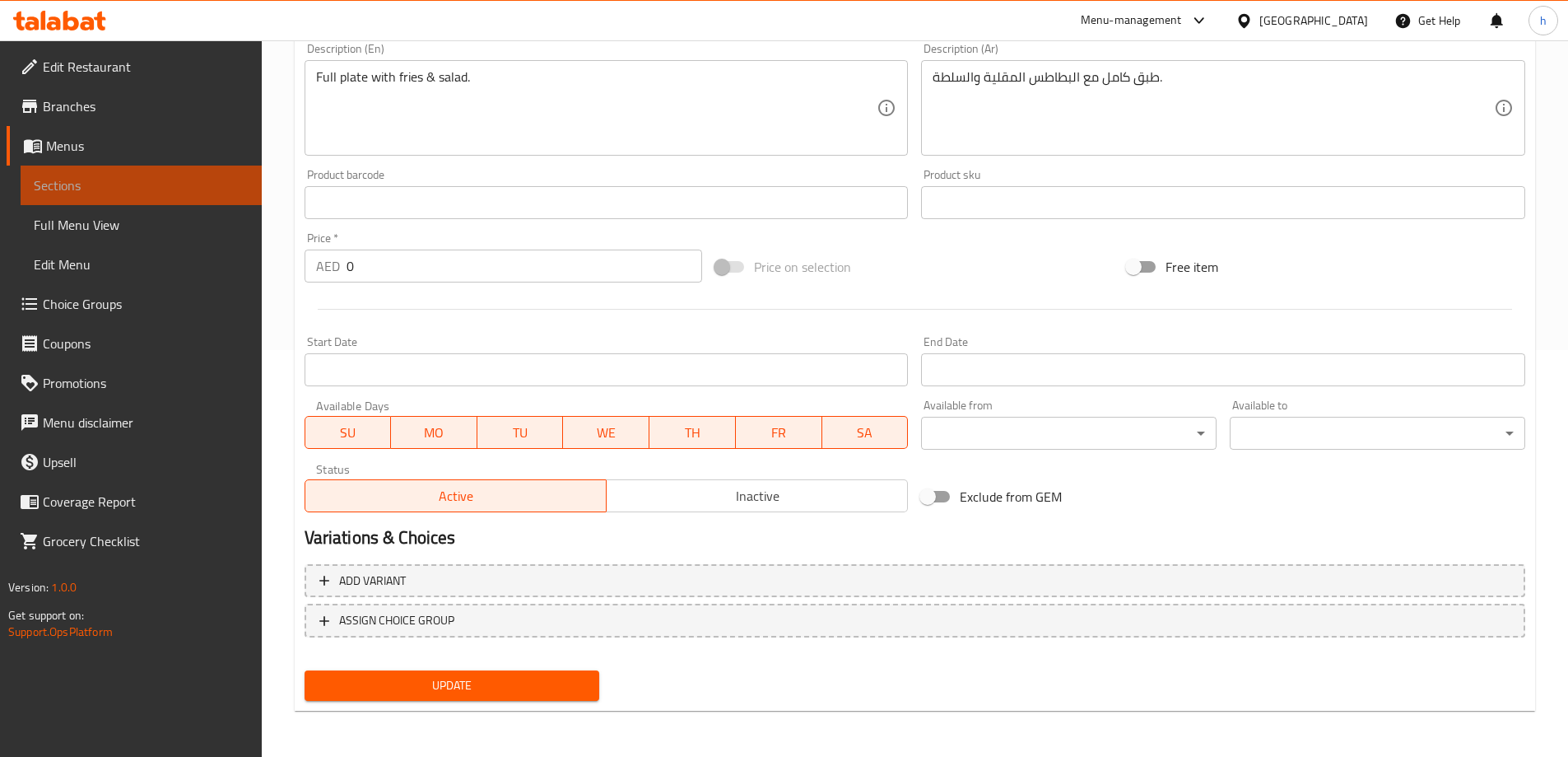
click at [165, 187] on span "Sections" at bounding box center [141, 186] width 214 height 20
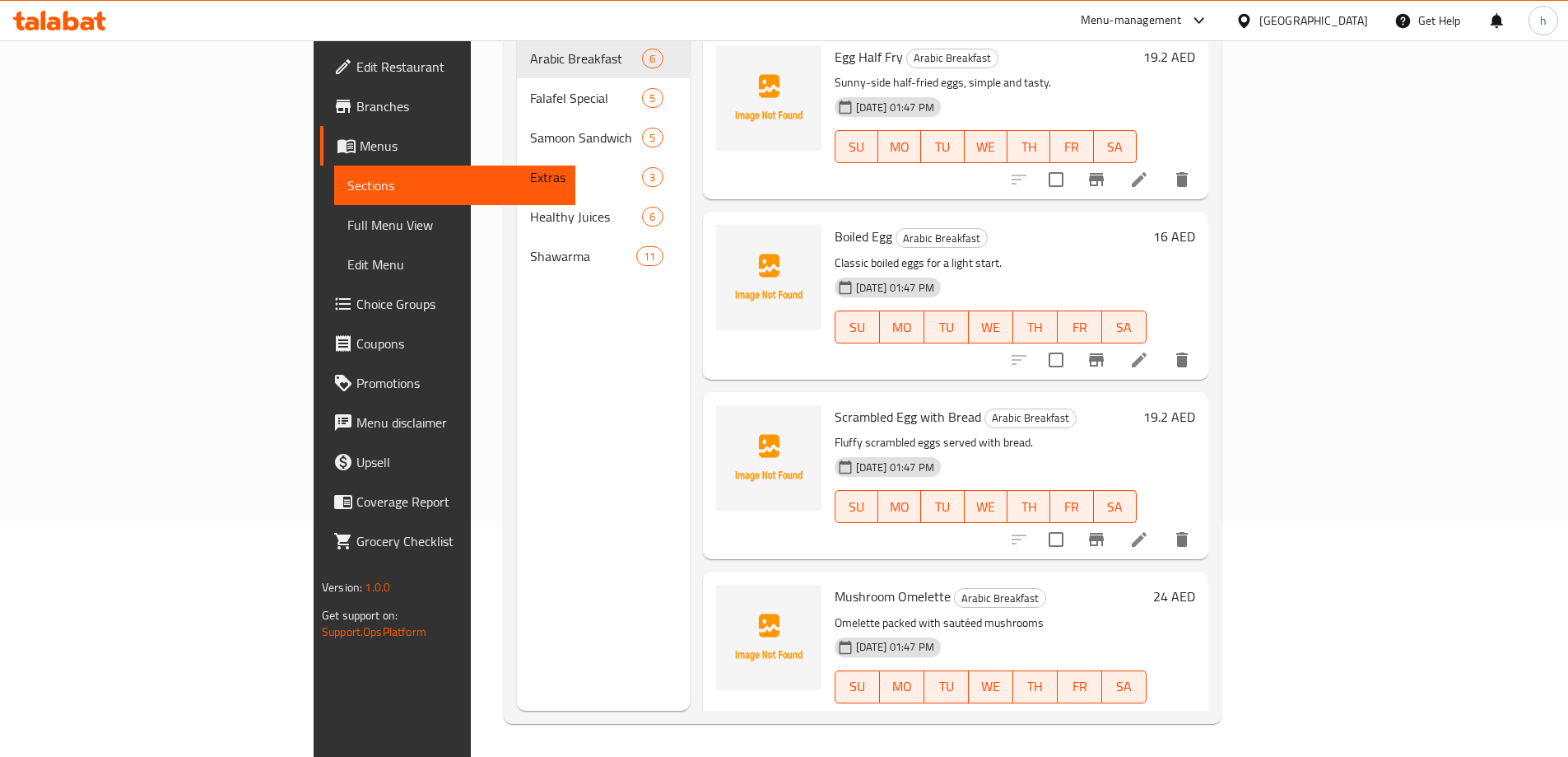
scroll to position [230, 0]
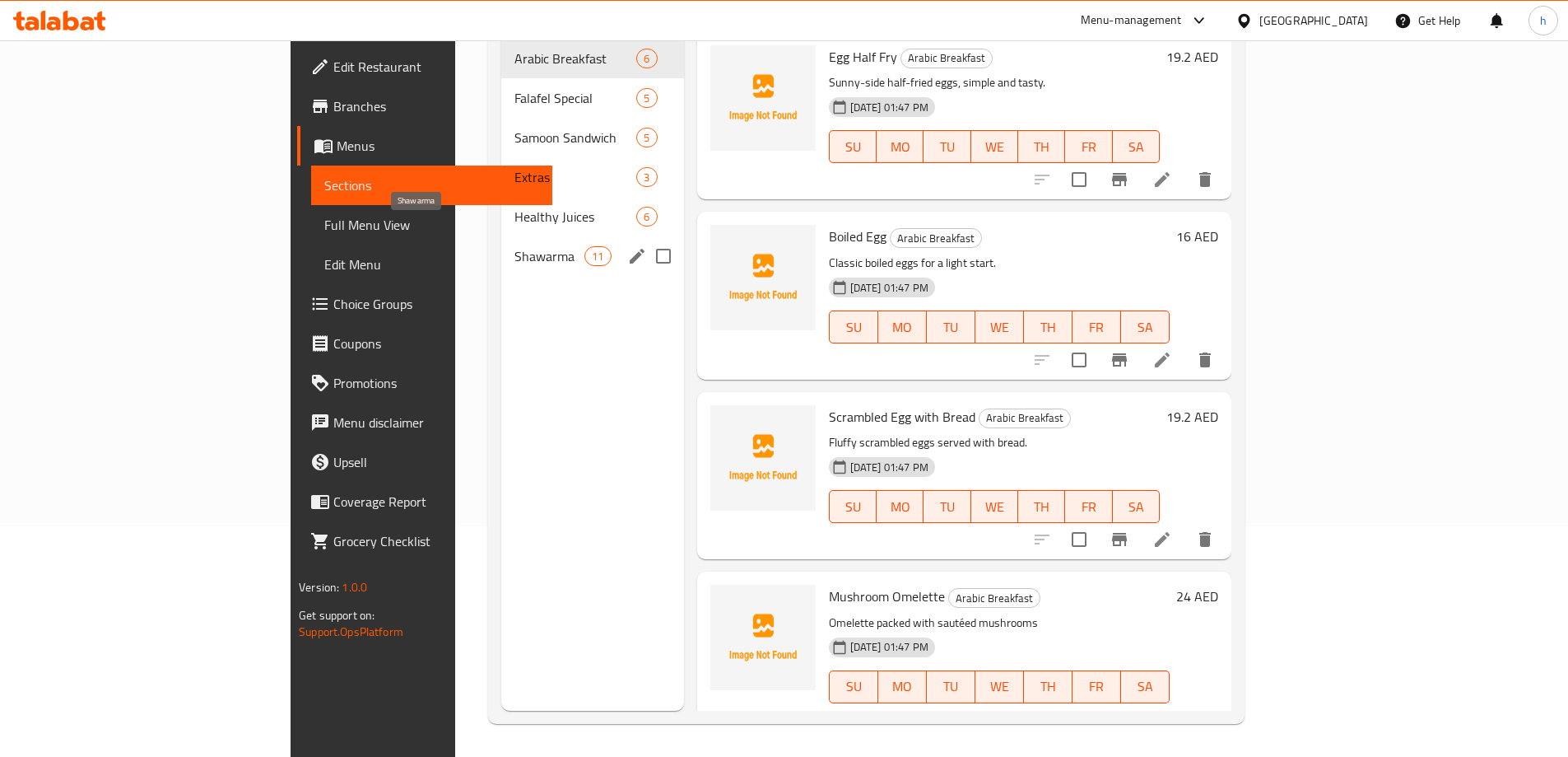
click at [515, 246] on span "Shawarma" at bounding box center [550, 256] width 70 height 20
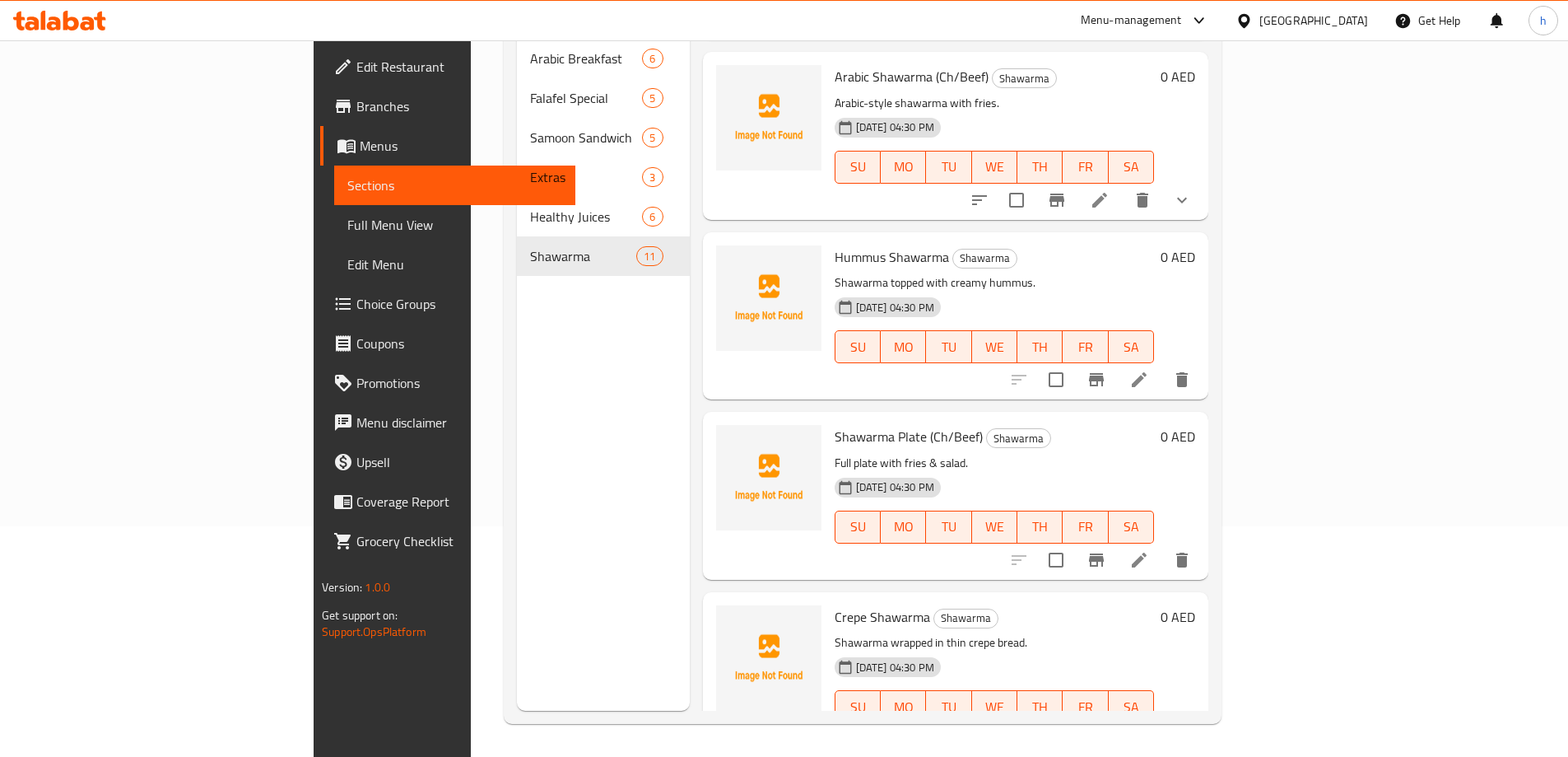
scroll to position [1264, 0]
click at [1107, 731] on icon at bounding box center [1100, 739] width 15 height 15
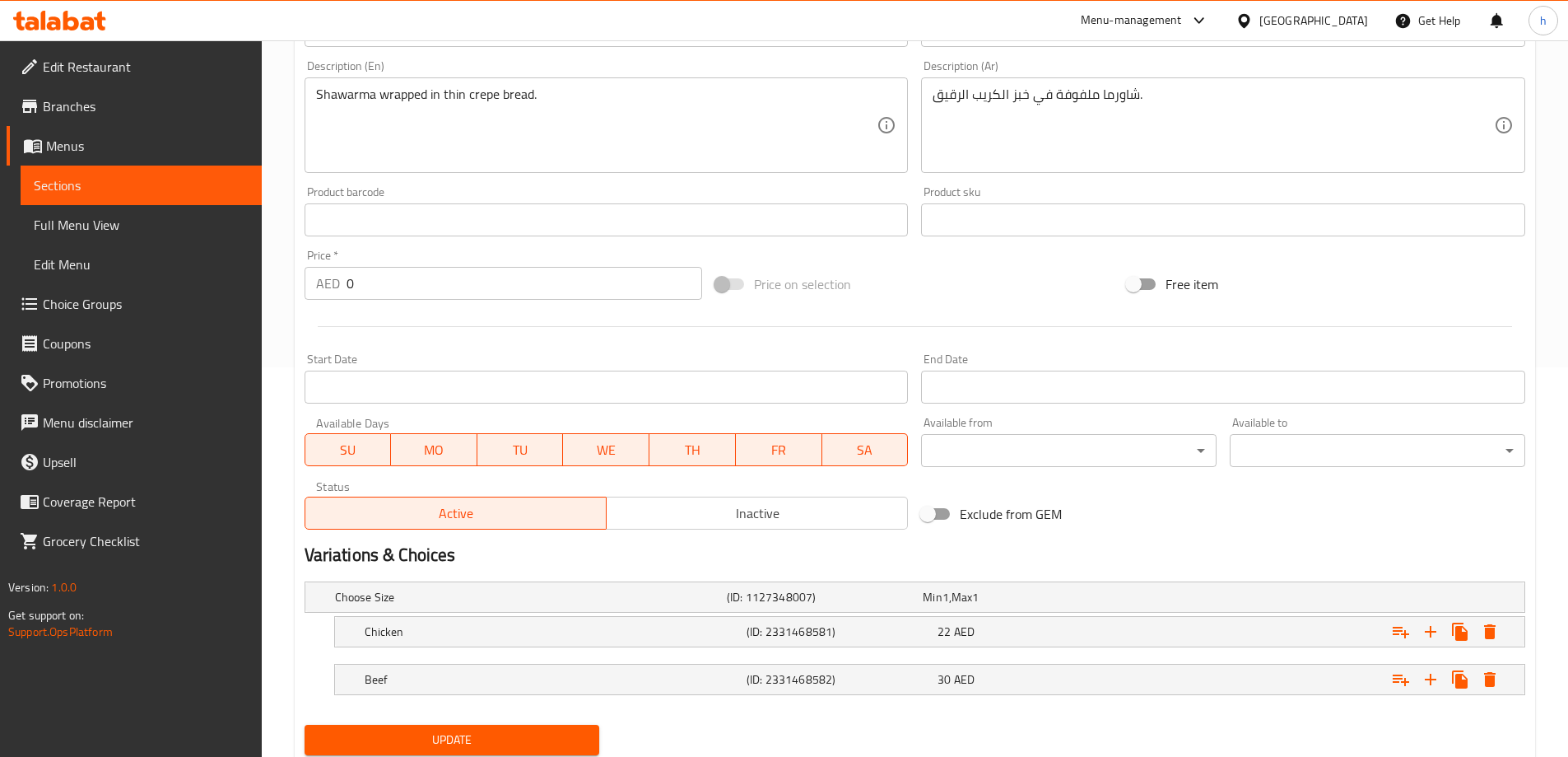
scroll to position [444, 0]
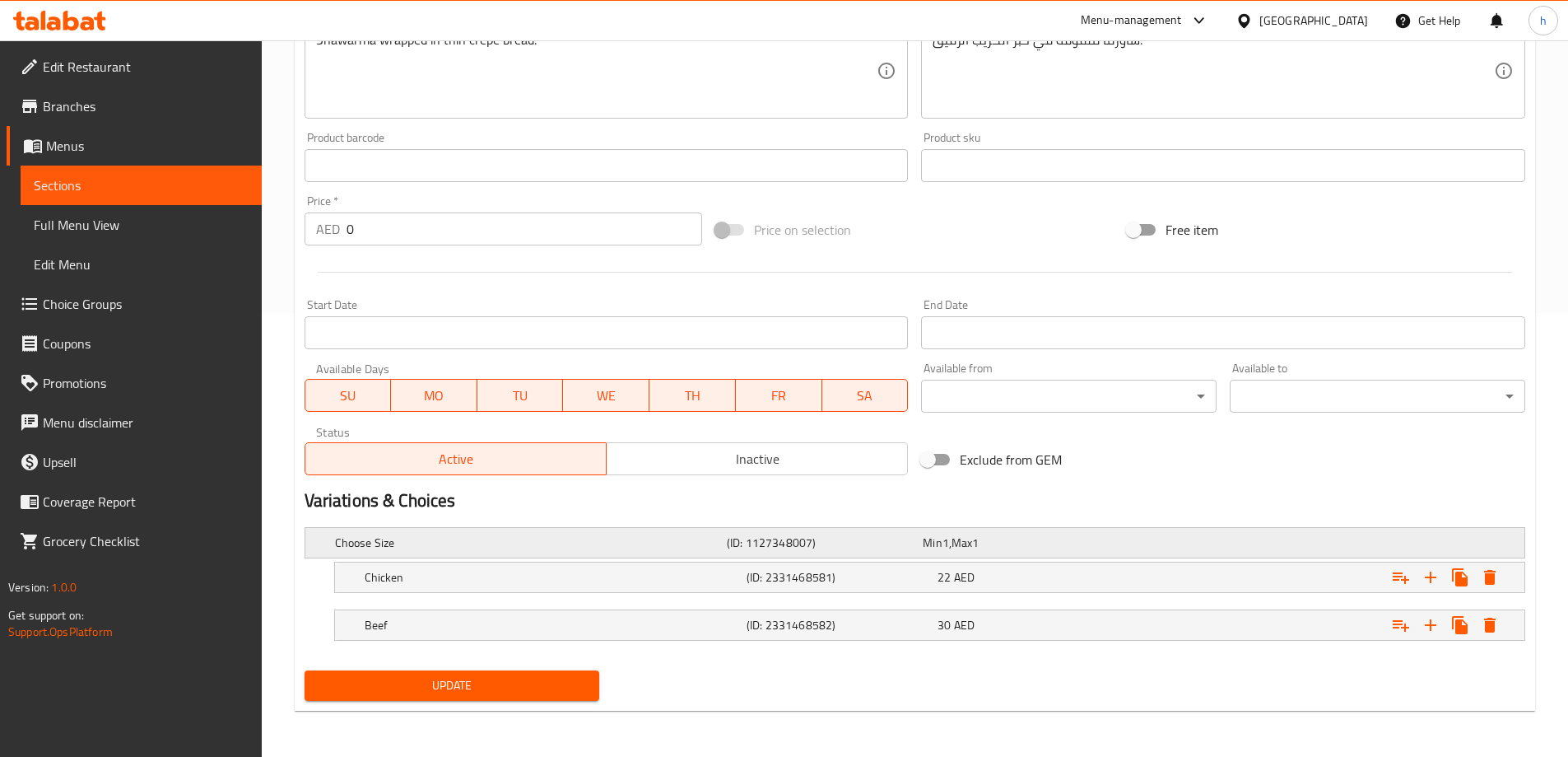
click at [542, 527] on div "Choose Size (ID: 1127348007) Min 1 , Max 1" at bounding box center [920, 543] width 1176 height 37
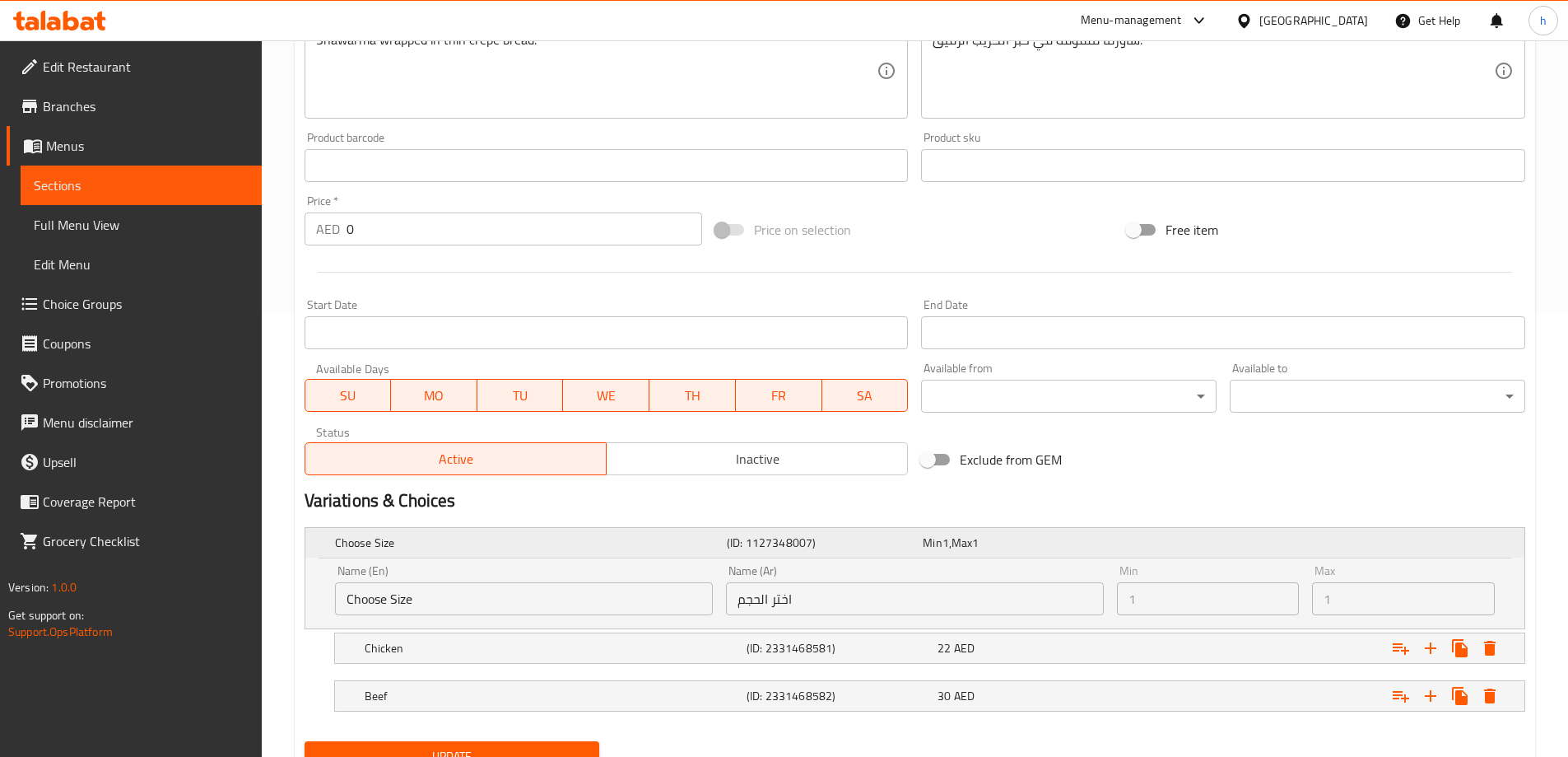
click at [653, 542] on h5 "Choose Size" at bounding box center [527, 543] width 385 height 17
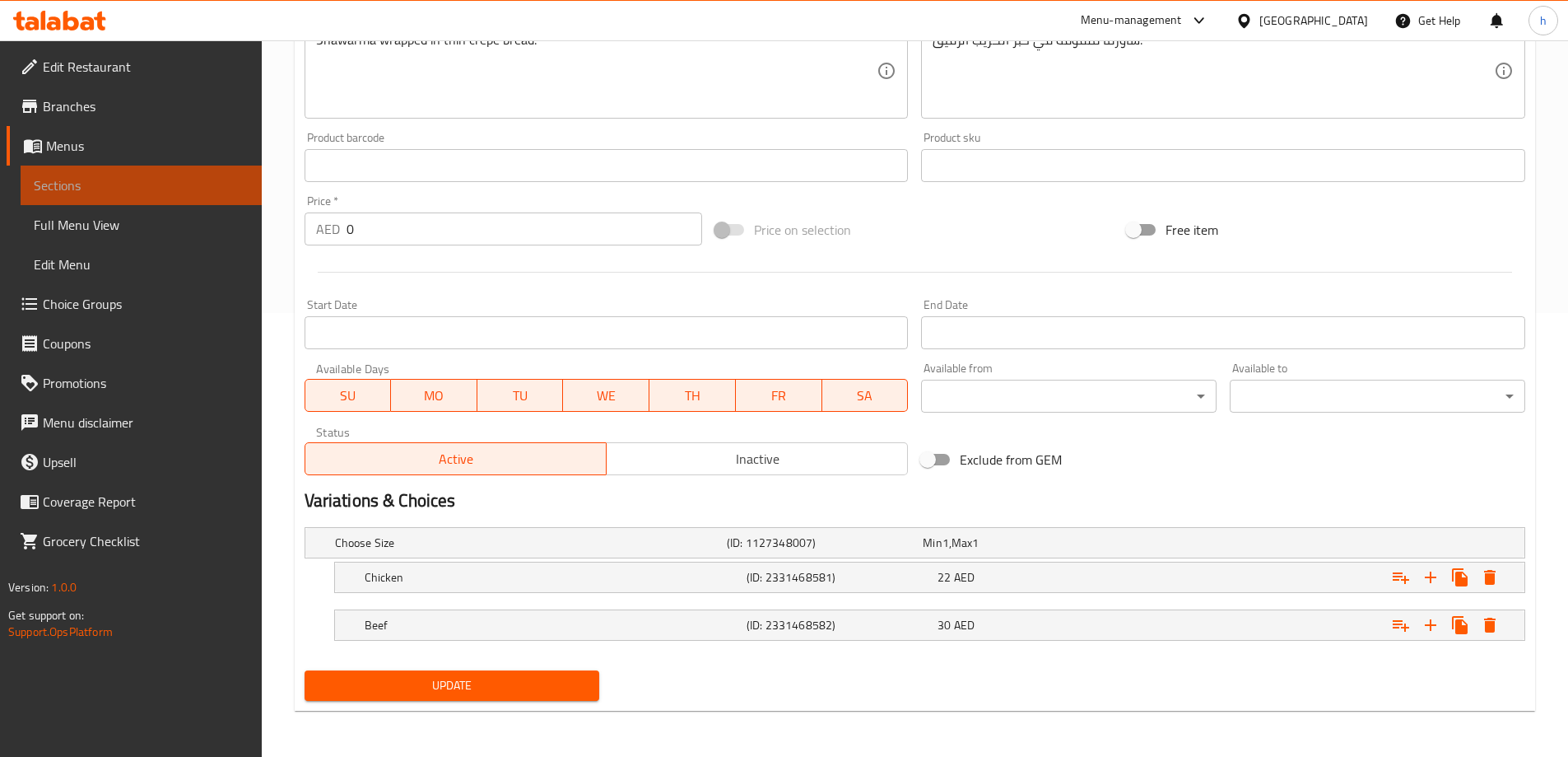
click at [95, 184] on span "Sections" at bounding box center [141, 186] width 214 height 20
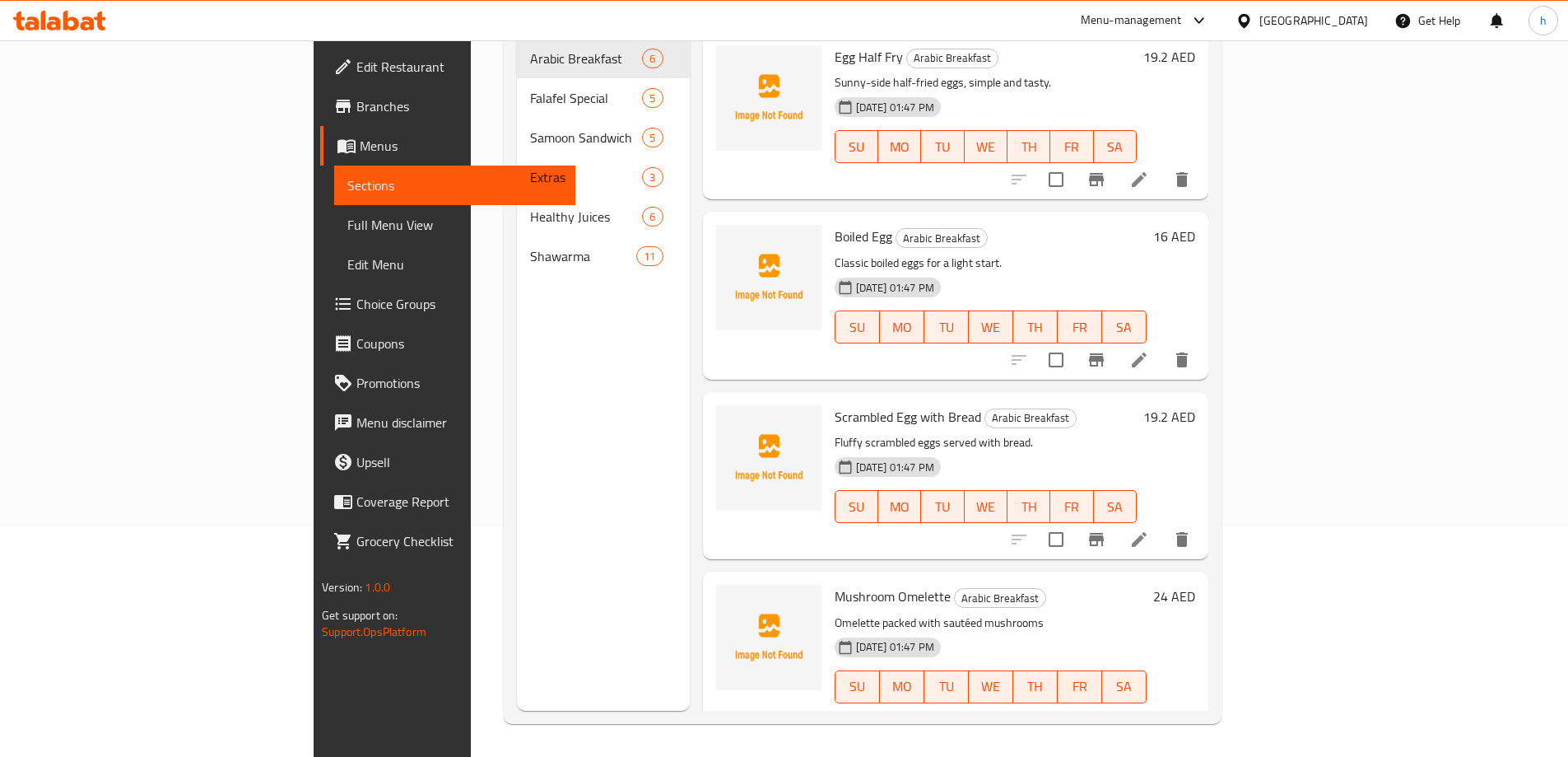
scroll to position [148, 0]
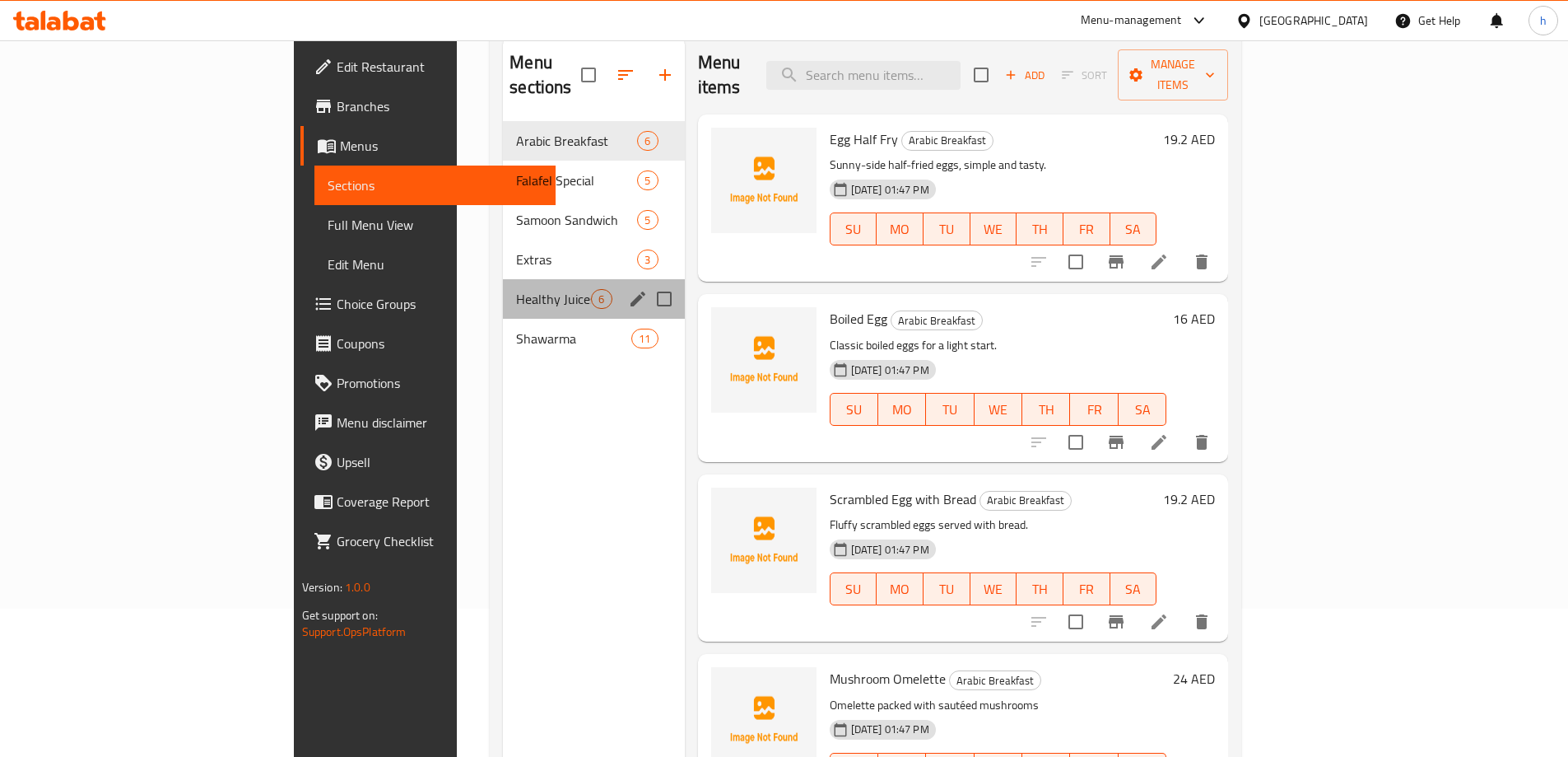
click at [503, 289] on div "Healthy Juices 6" at bounding box center [594, 299] width 181 height 40
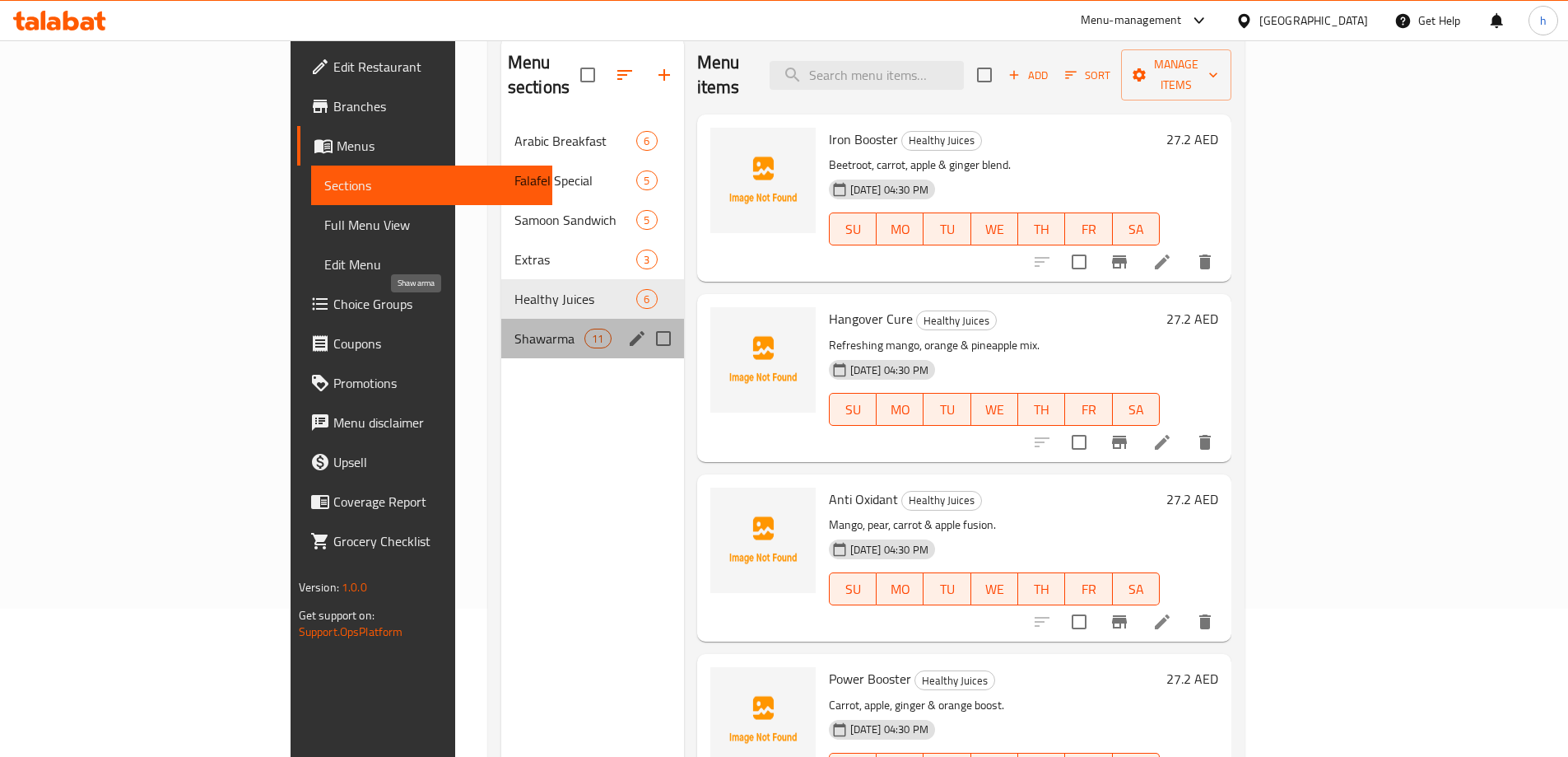
click at [515, 329] on span "Shawarma" at bounding box center [550, 339] width 70 height 20
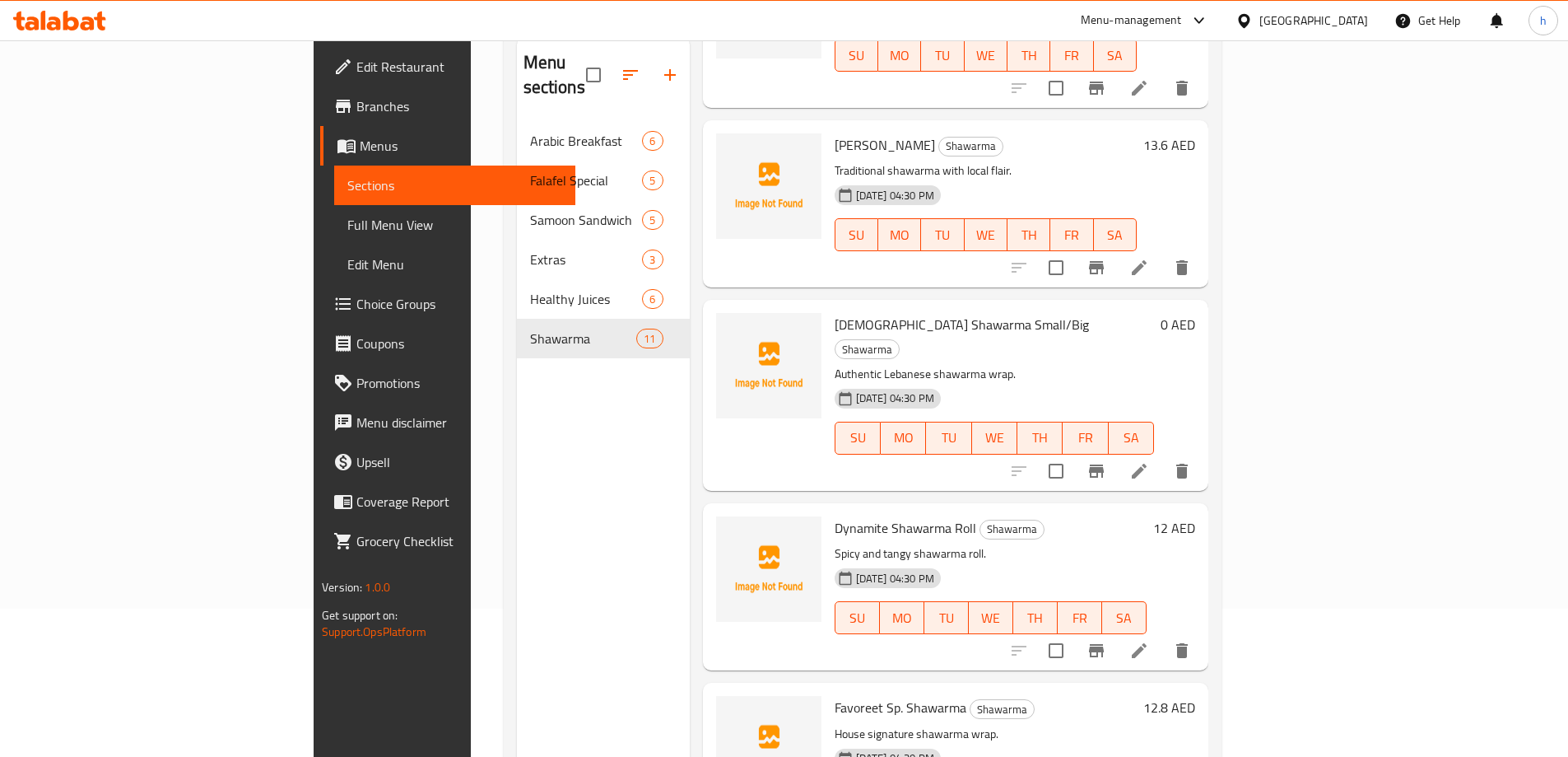
scroll to position [412, 0]
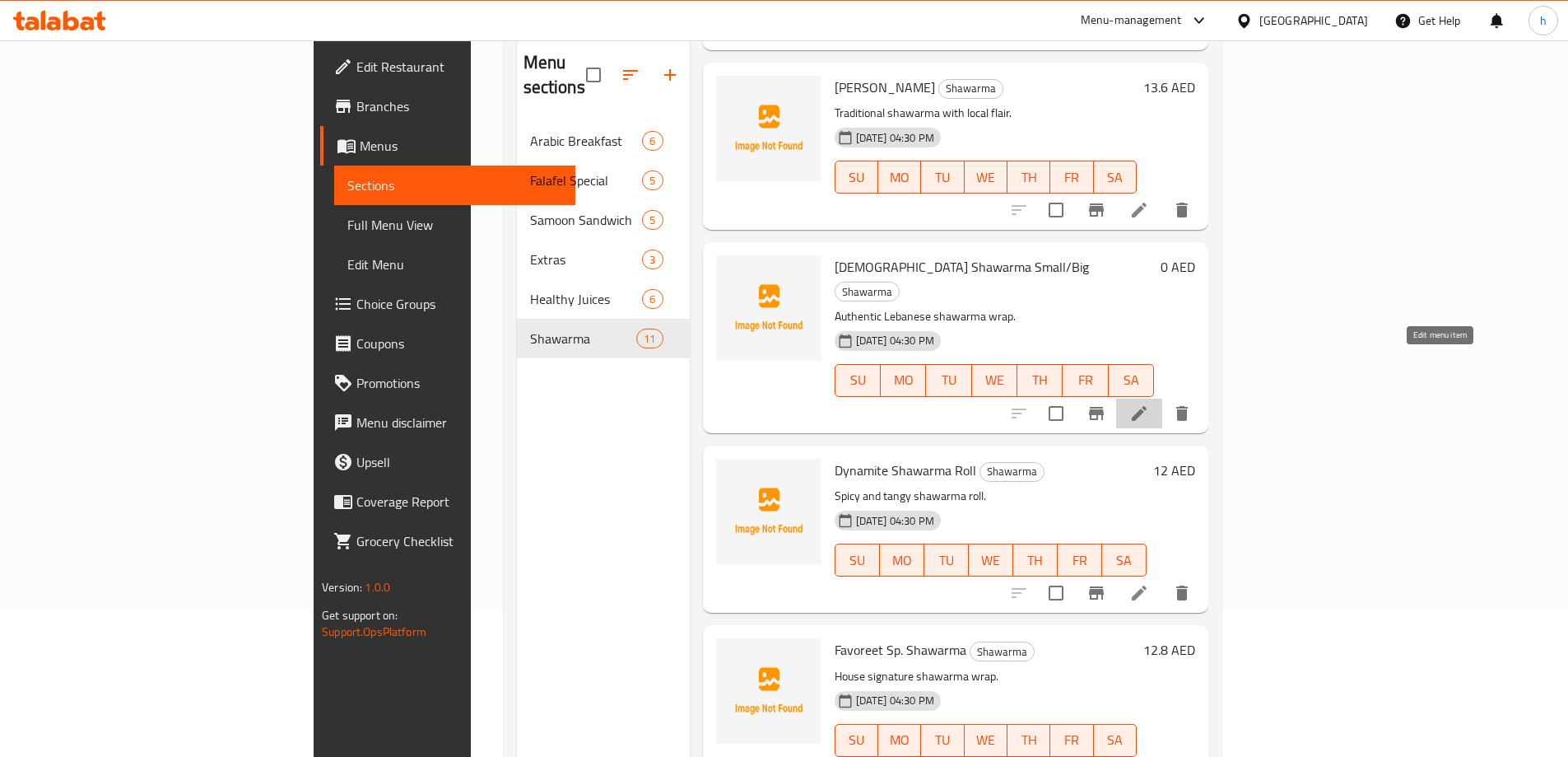
click at [1149, 403] on icon at bounding box center [1139, 413] width 20 height 20
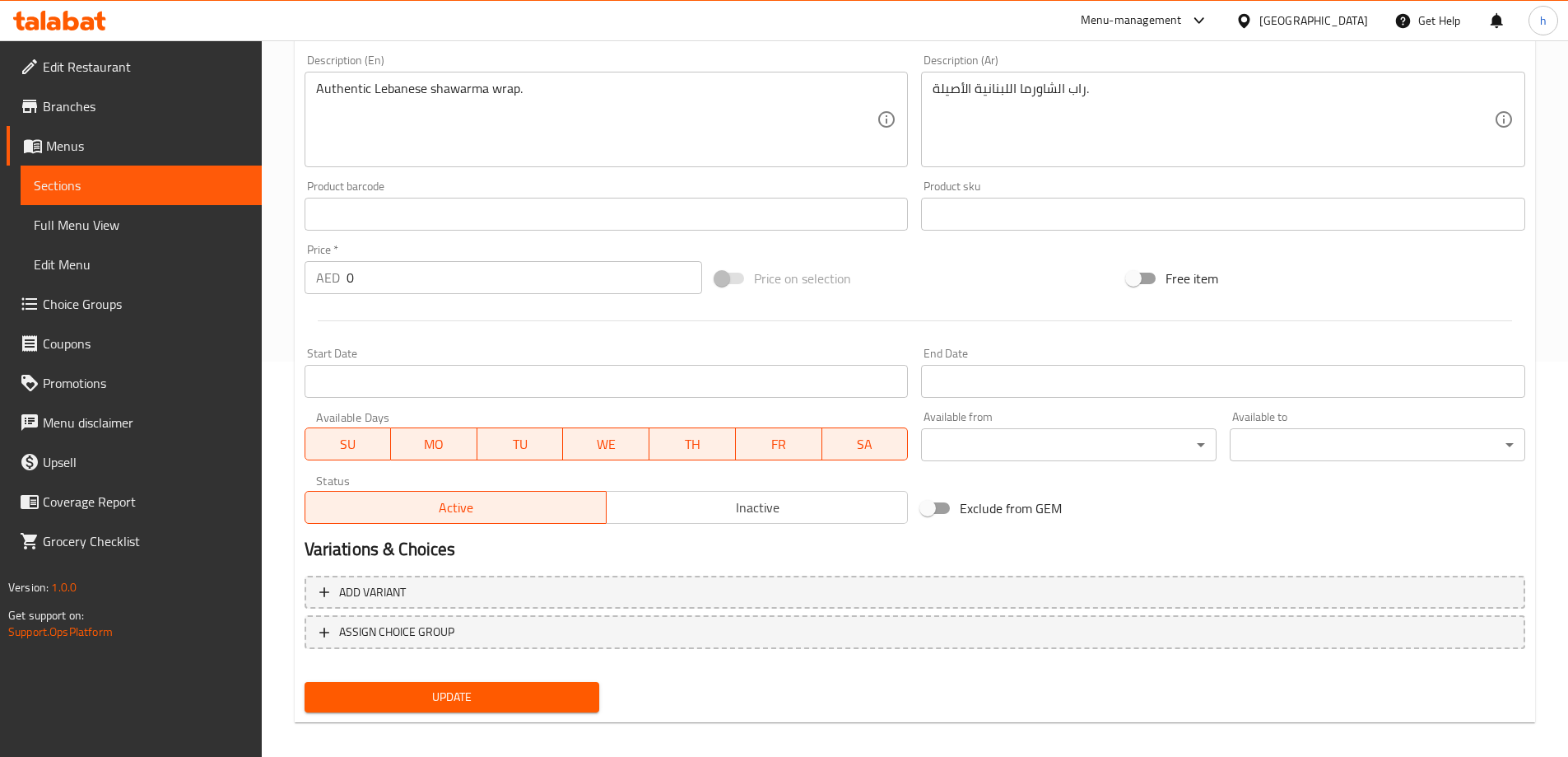
scroll to position [407, 0]
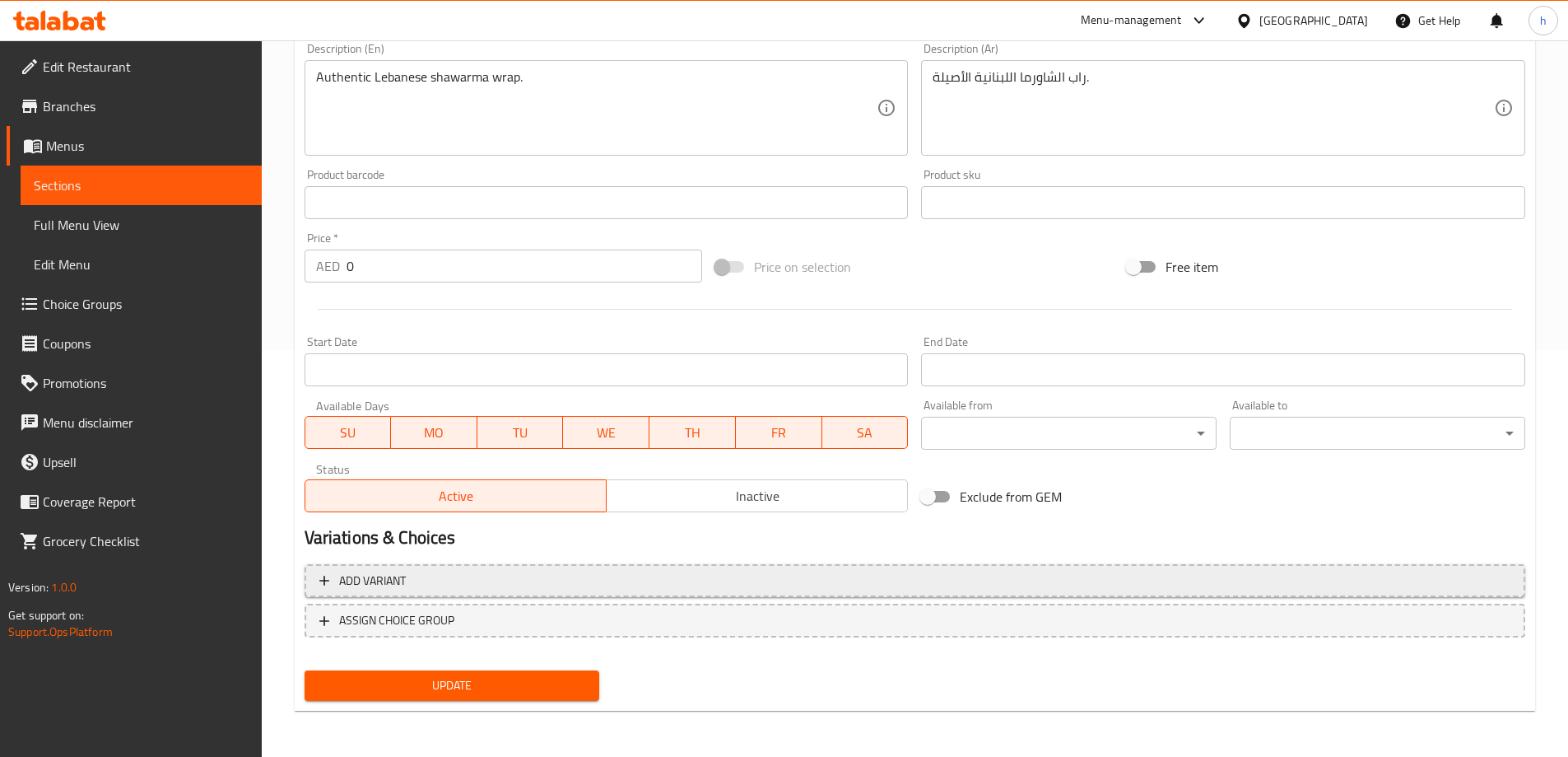
click at [660, 590] on span "Add variant" at bounding box center [915, 581] width 1191 height 21
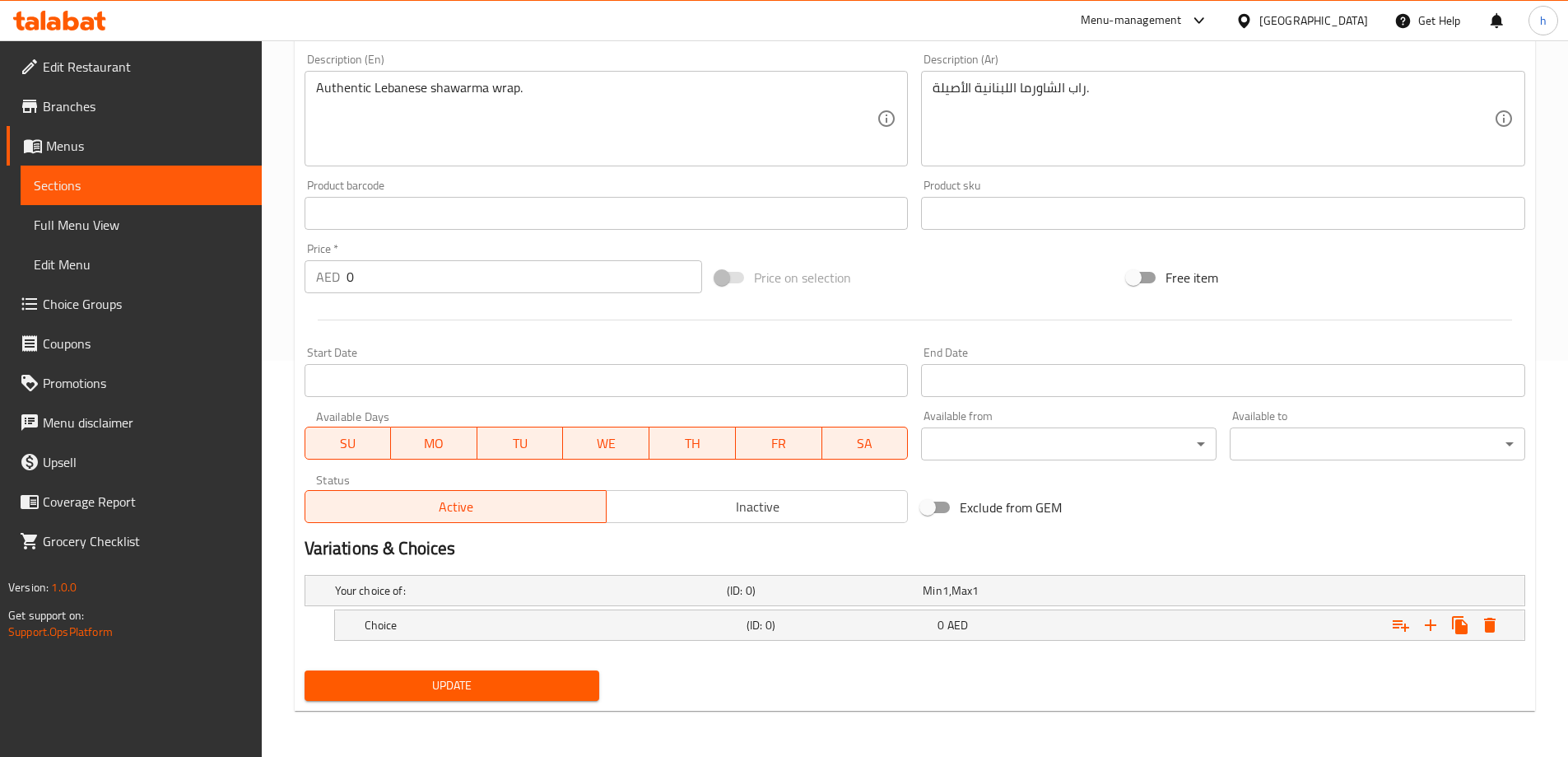
scroll to position [396, 0]
click at [1436, 630] on icon "Expand" at bounding box center [1431, 626] width 20 height 20
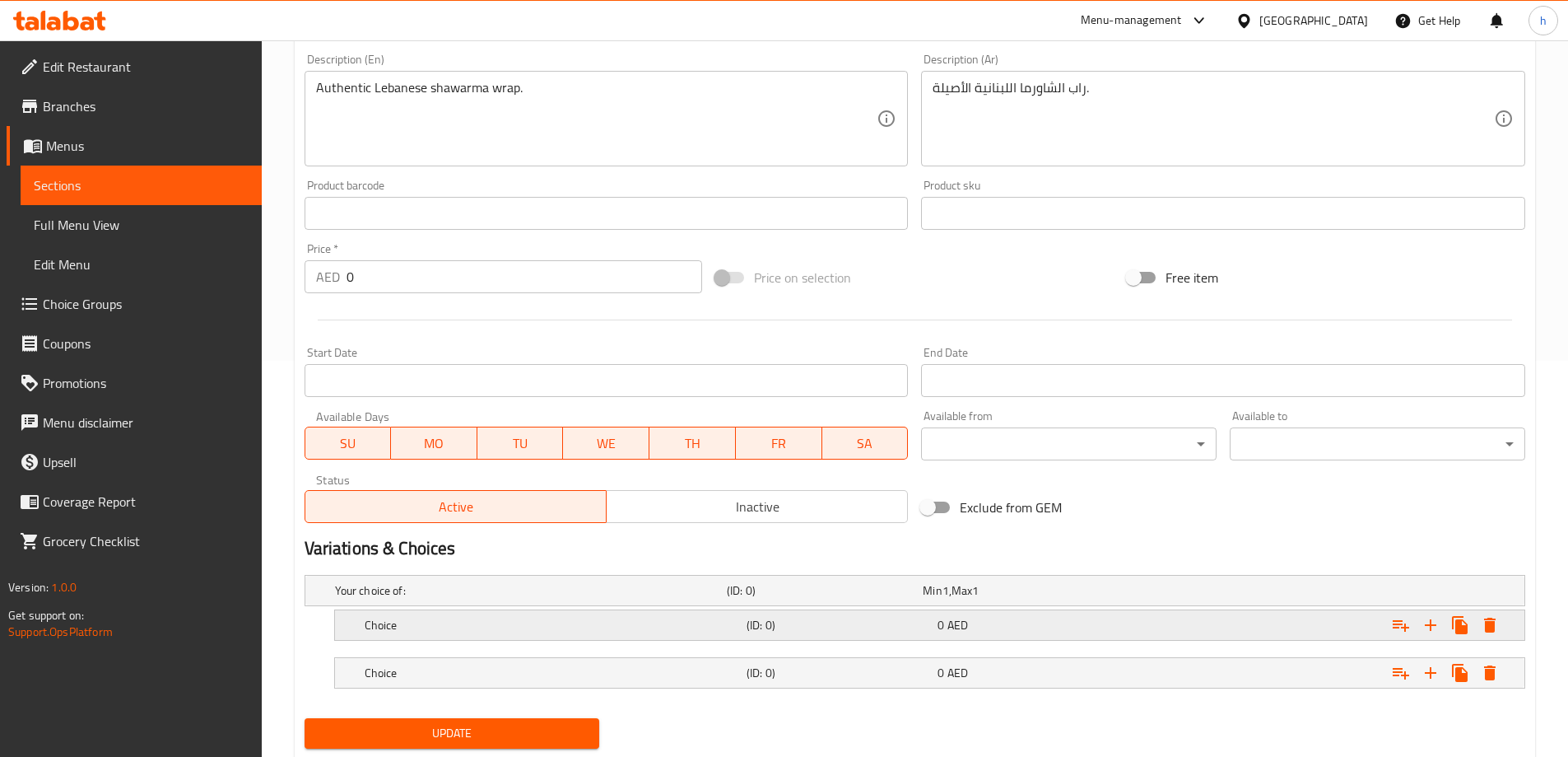
click at [546, 628] on h5 "Choice" at bounding box center [552, 626] width 375 height 17
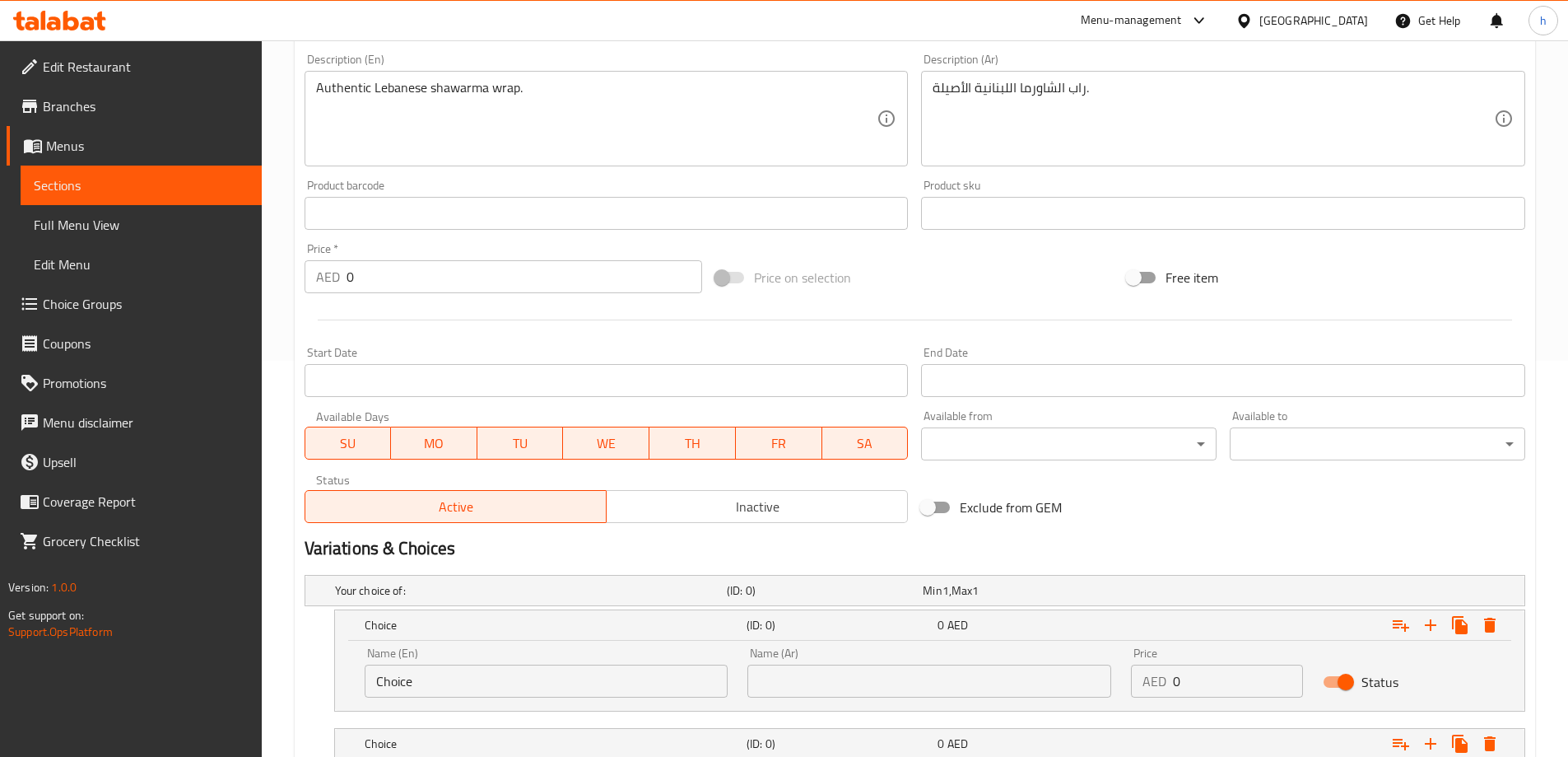
click at [505, 676] on input "Choice" at bounding box center [547, 681] width 364 height 33
click at [441, 588] on h5 "Your choice of:" at bounding box center [527, 591] width 385 height 17
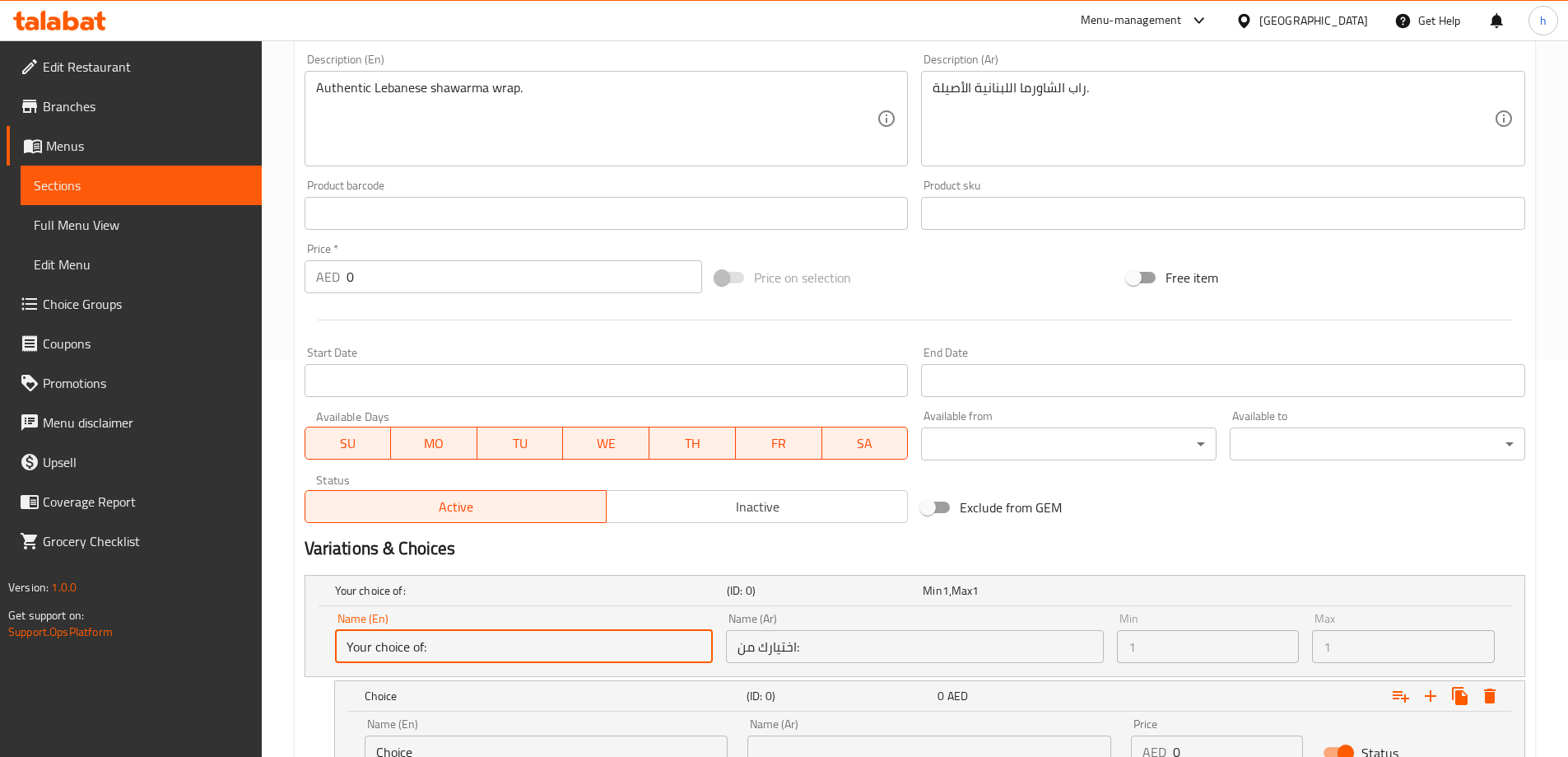
click at [421, 648] on input "Your choice of:" at bounding box center [524, 646] width 377 height 33
click at [422, 647] on input "Your choice of:" at bounding box center [524, 646] width 377 height 33
click at [456, 646] on input "Your choice of:" at bounding box center [524, 646] width 377 height 33
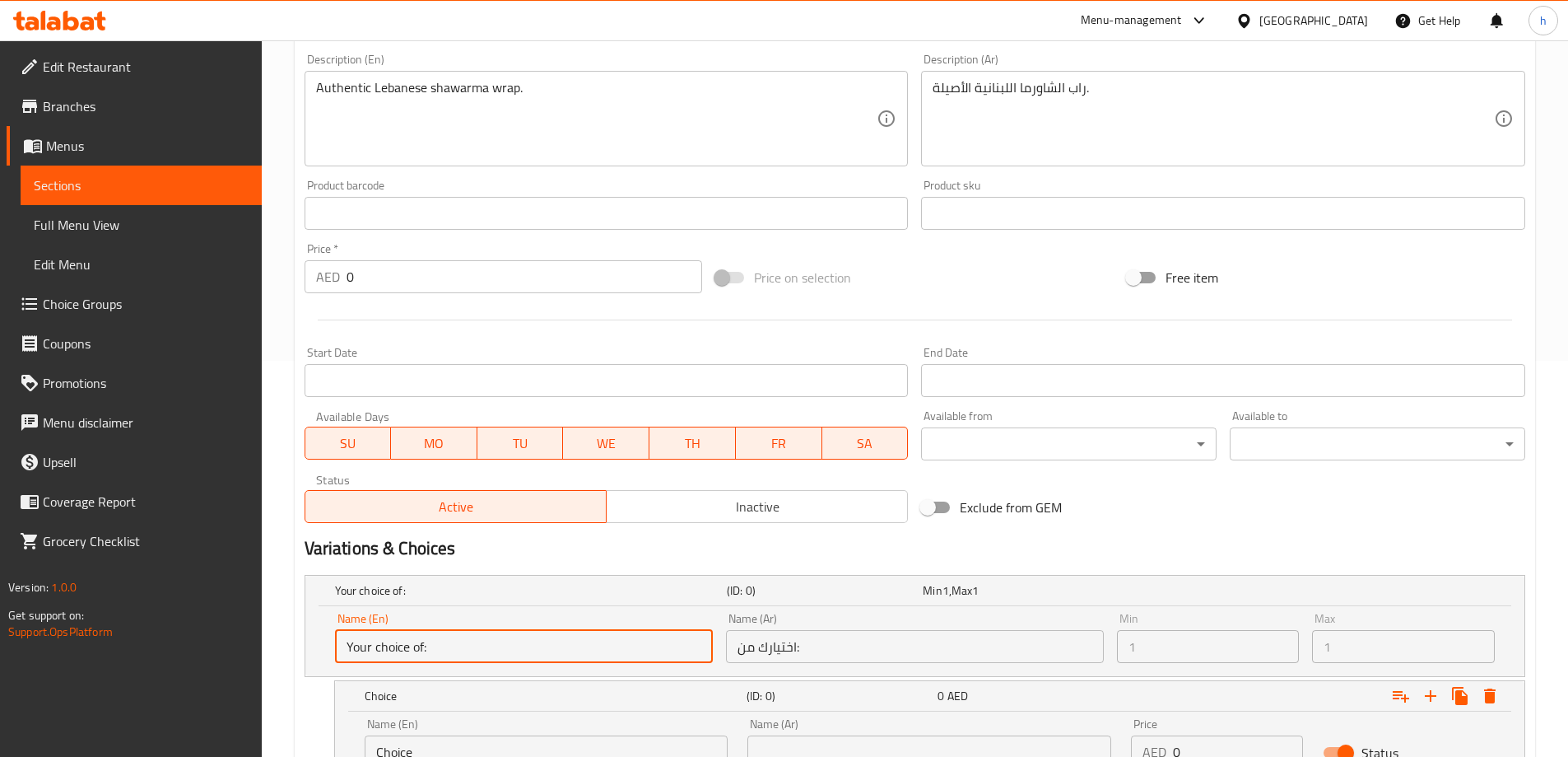
click at [456, 646] on input "Your choice of:" at bounding box center [524, 646] width 377 height 33
click at [454, 657] on input "Your choice of:" at bounding box center [524, 646] width 377 height 33
click at [453, 656] on input "Your choice of:" at bounding box center [524, 646] width 377 height 33
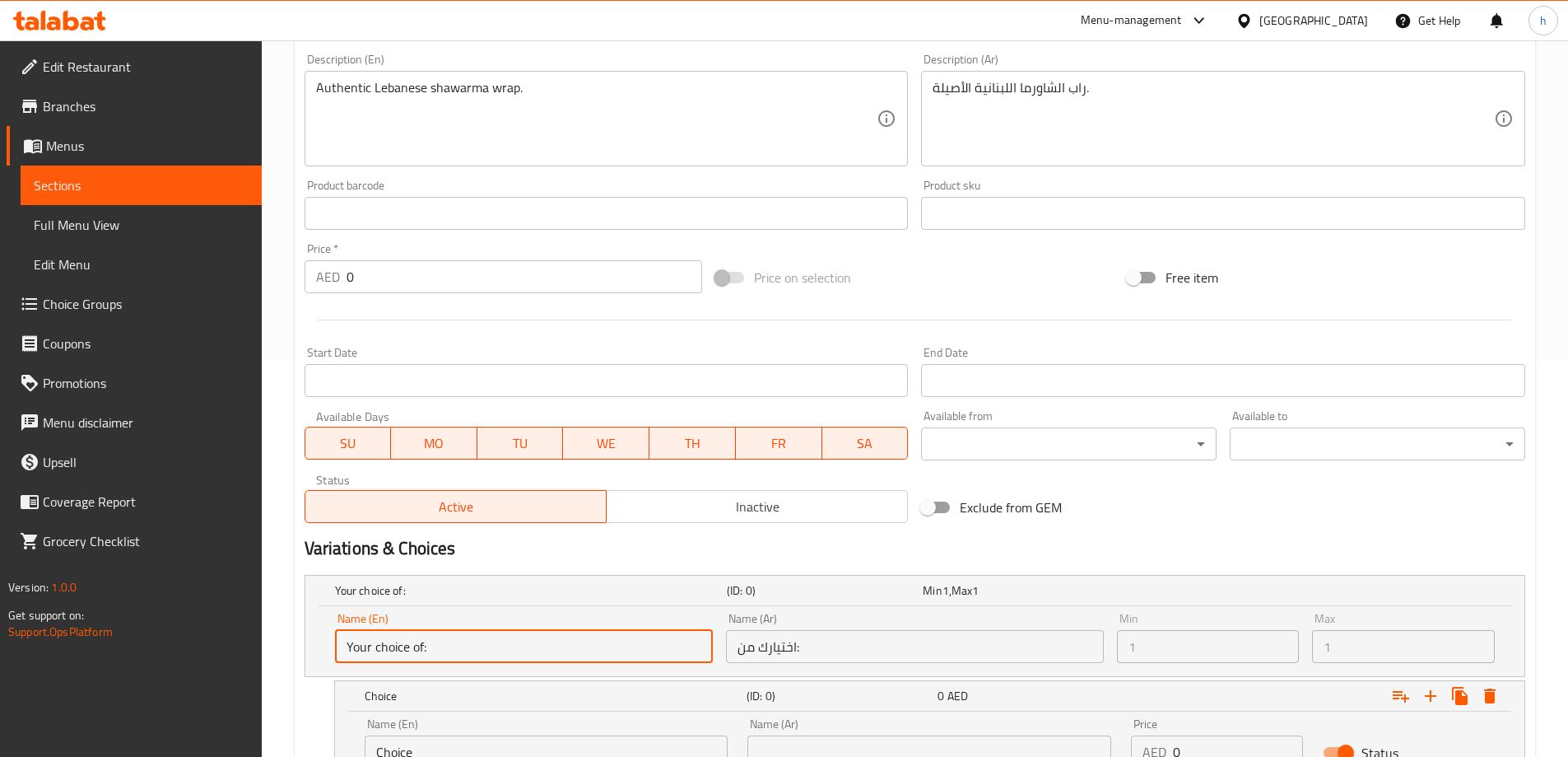
click at [453, 656] on input "Your choice of:" at bounding box center [524, 646] width 377 height 33
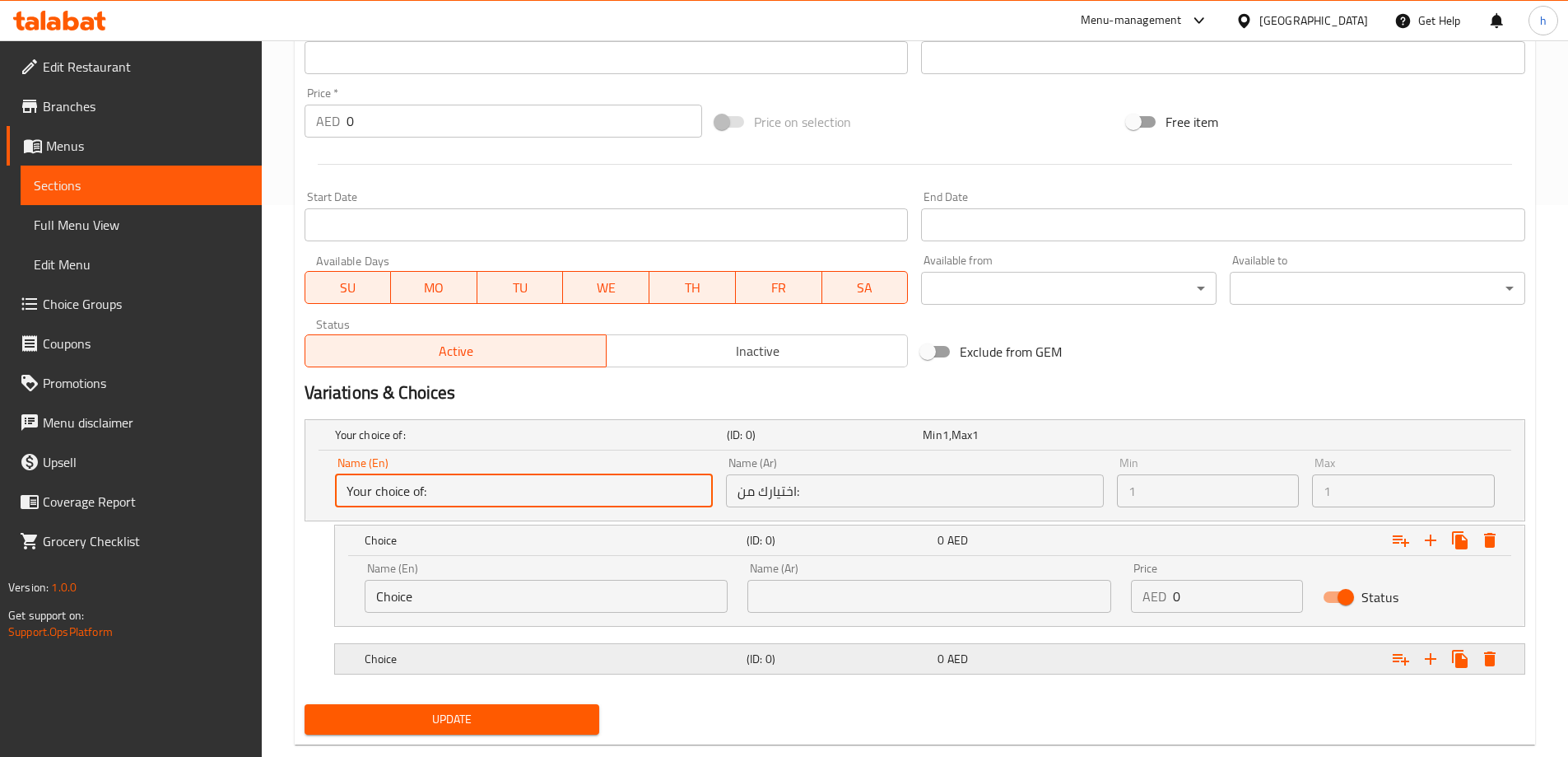
scroll to position [586, 0]
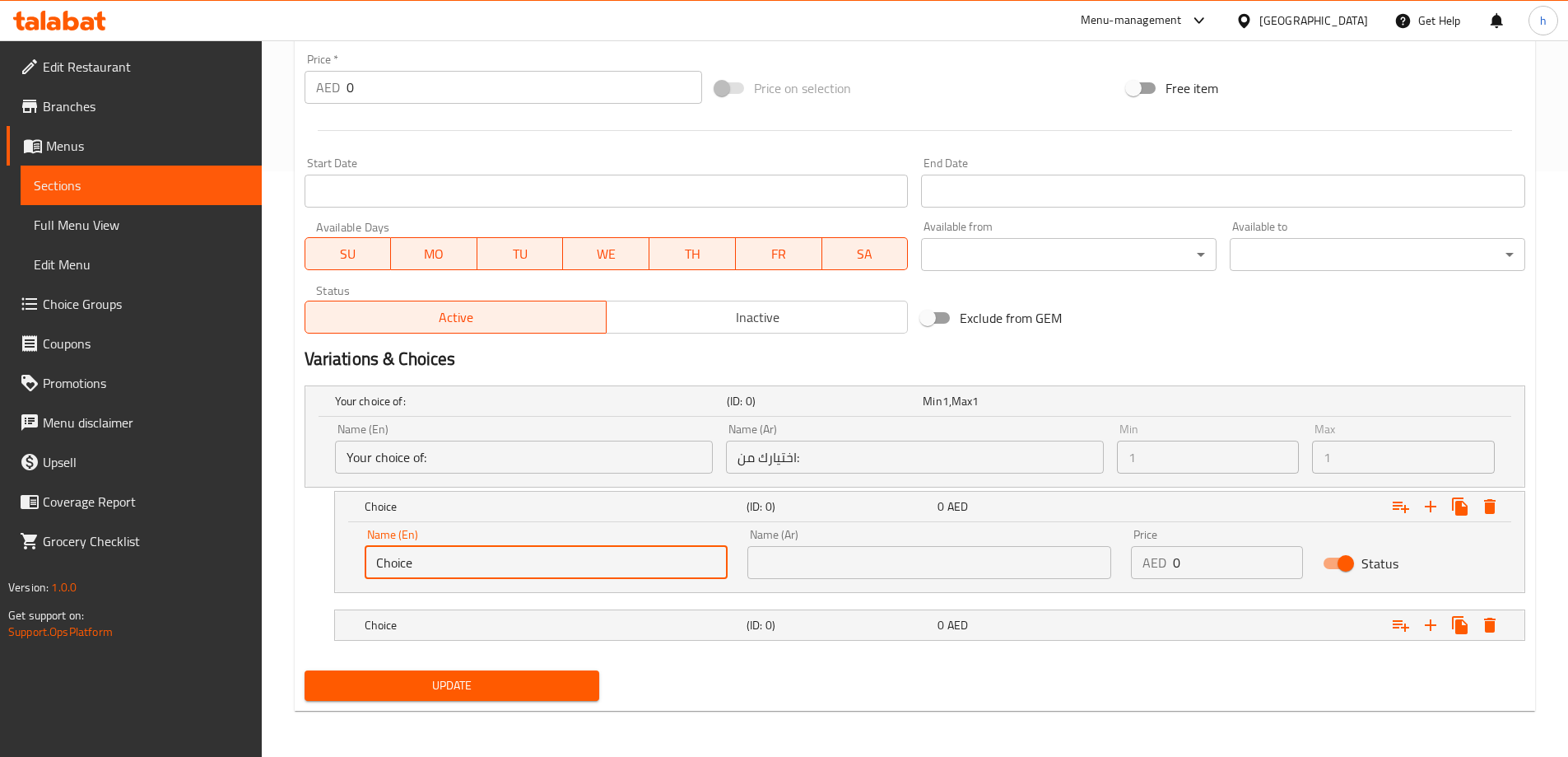
click at [509, 574] on input "Choice" at bounding box center [547, 562] width 364 height 33
click at [511, 559] on input "Choice" at bounding box center [547, 562] width 364 height 33
type input "ٍ"
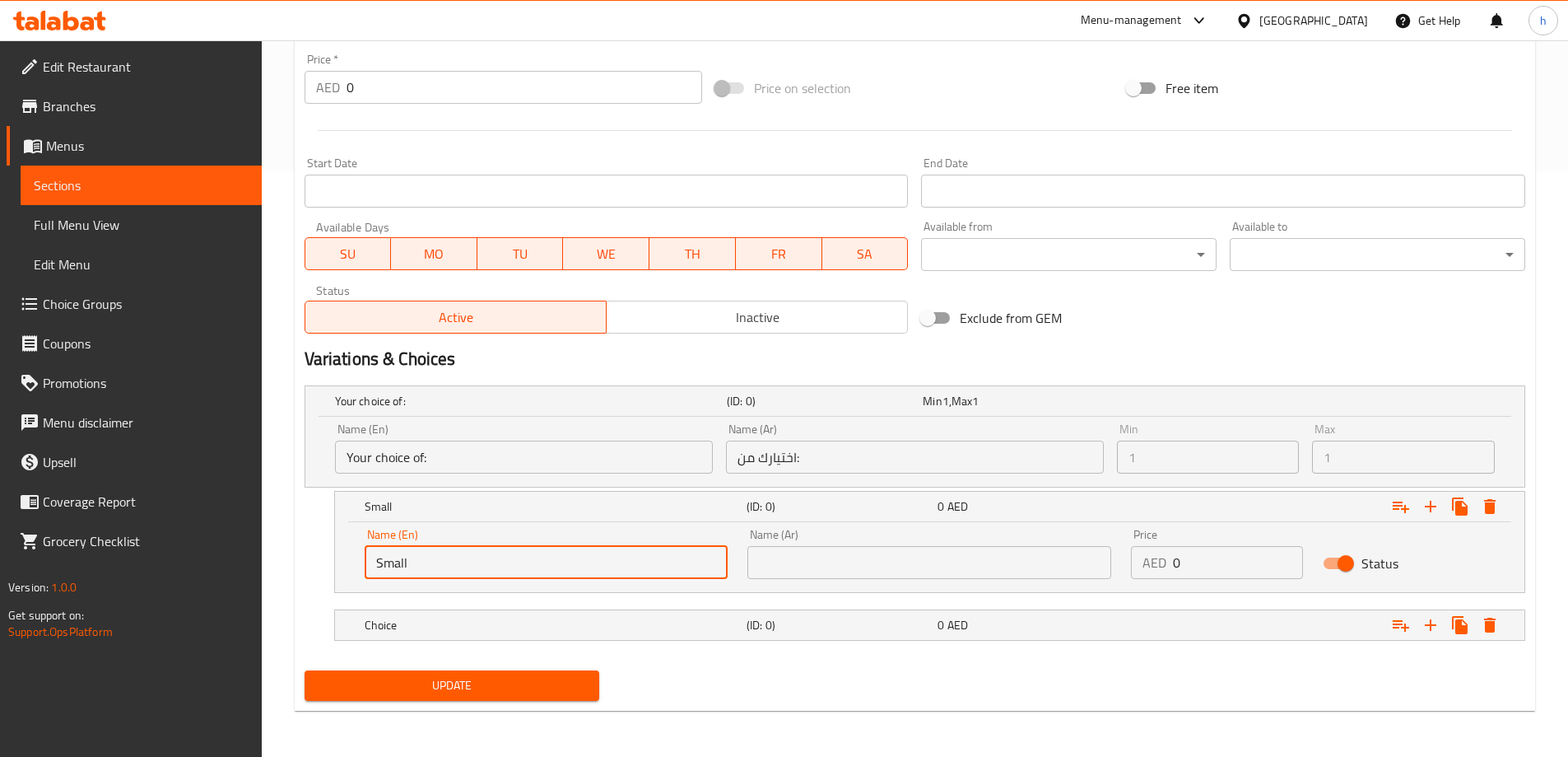
type input "Small"
click at [777, 567] on input "text" at bounding box center [929, 562] width 364 height 33
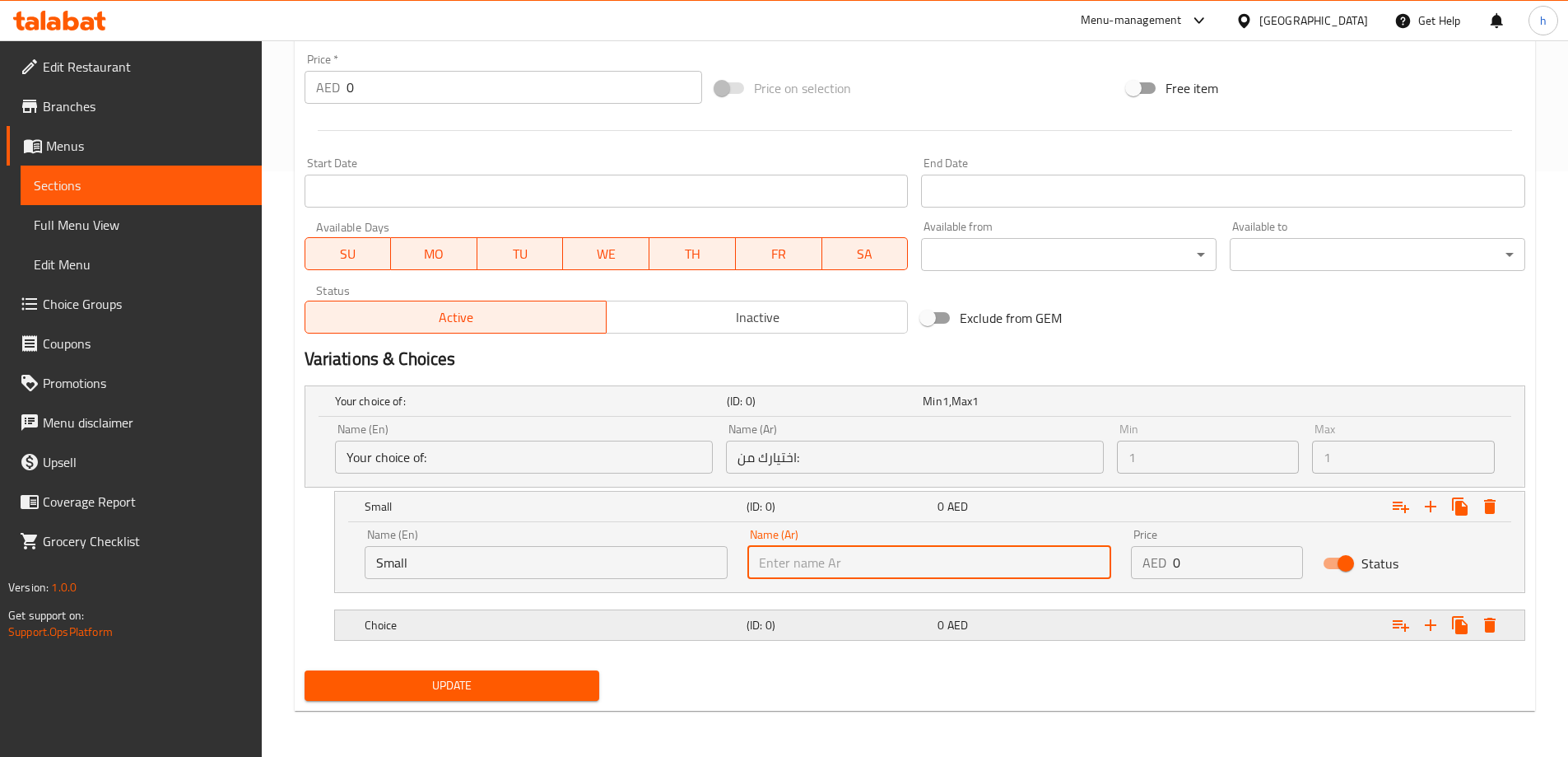
click at [593, 626] on h5 "Choice" at bounding box center [552, 626] width 375 height 17
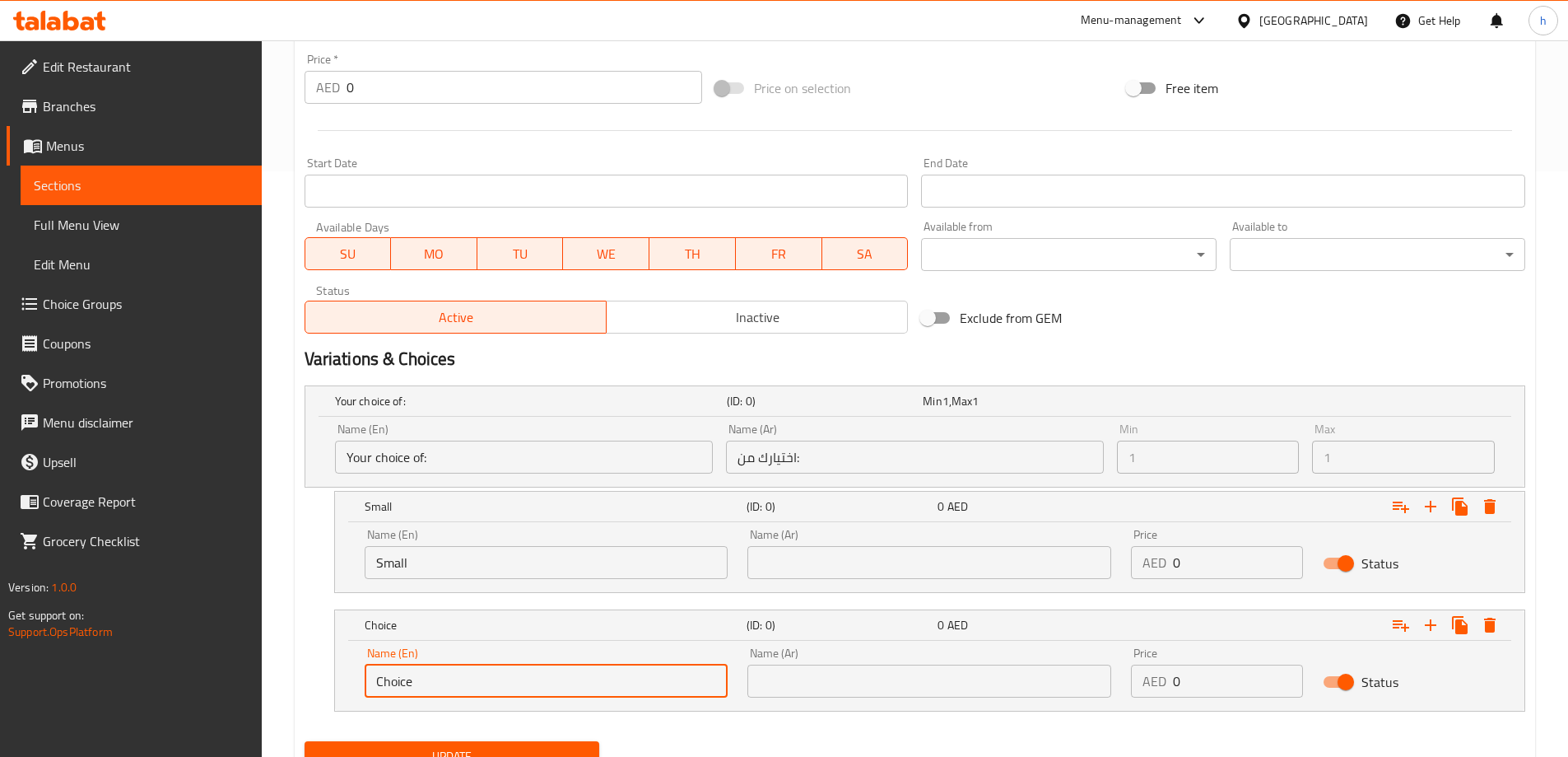
click at [475, 676] on input "Choice" at bounding box center [547, 681] width 364 height 33
type input "Big"
click at [911, 565] on input "text" at bounding box center [929, 562] width 364 height 33
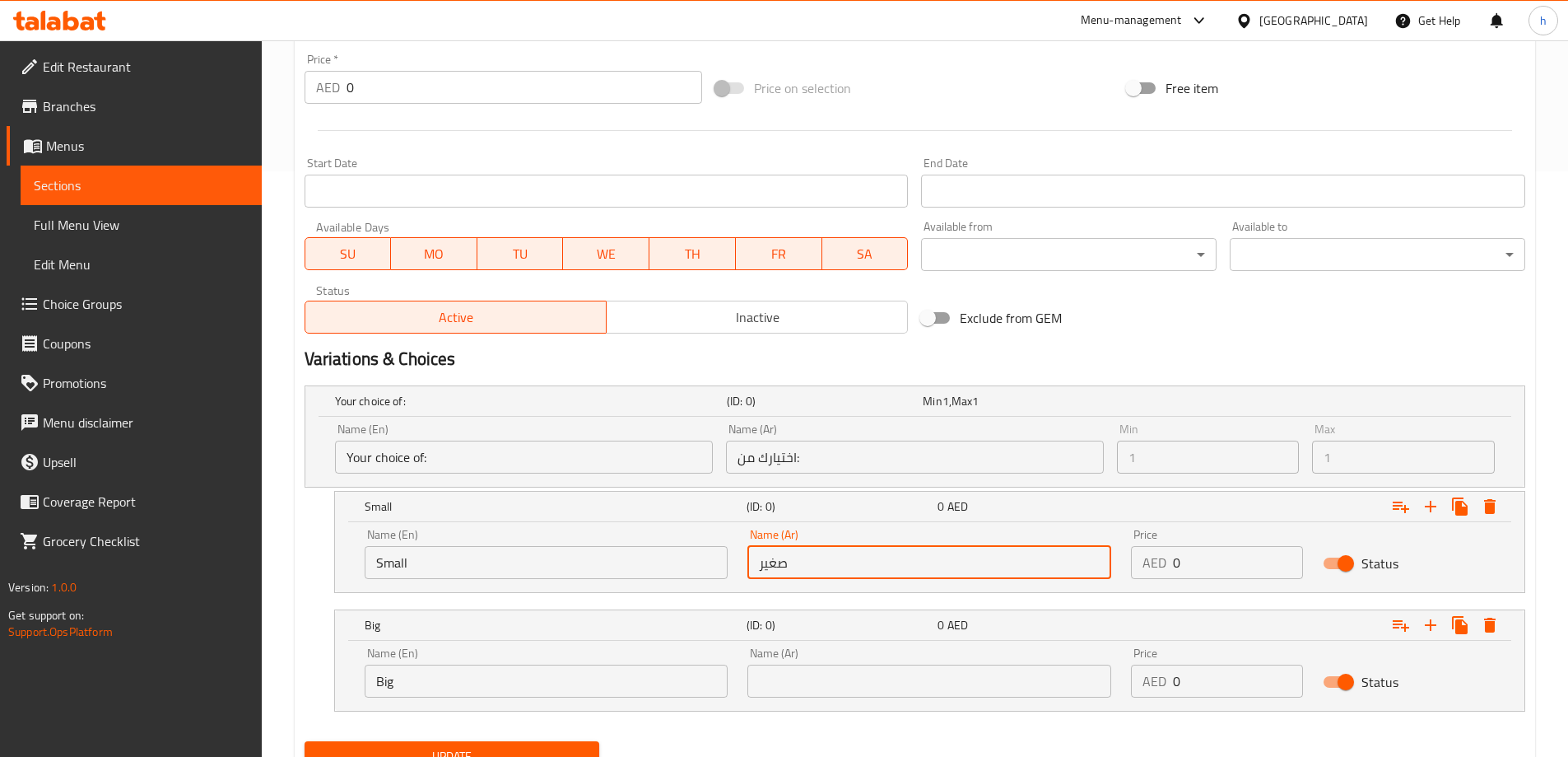
type input "صغير"
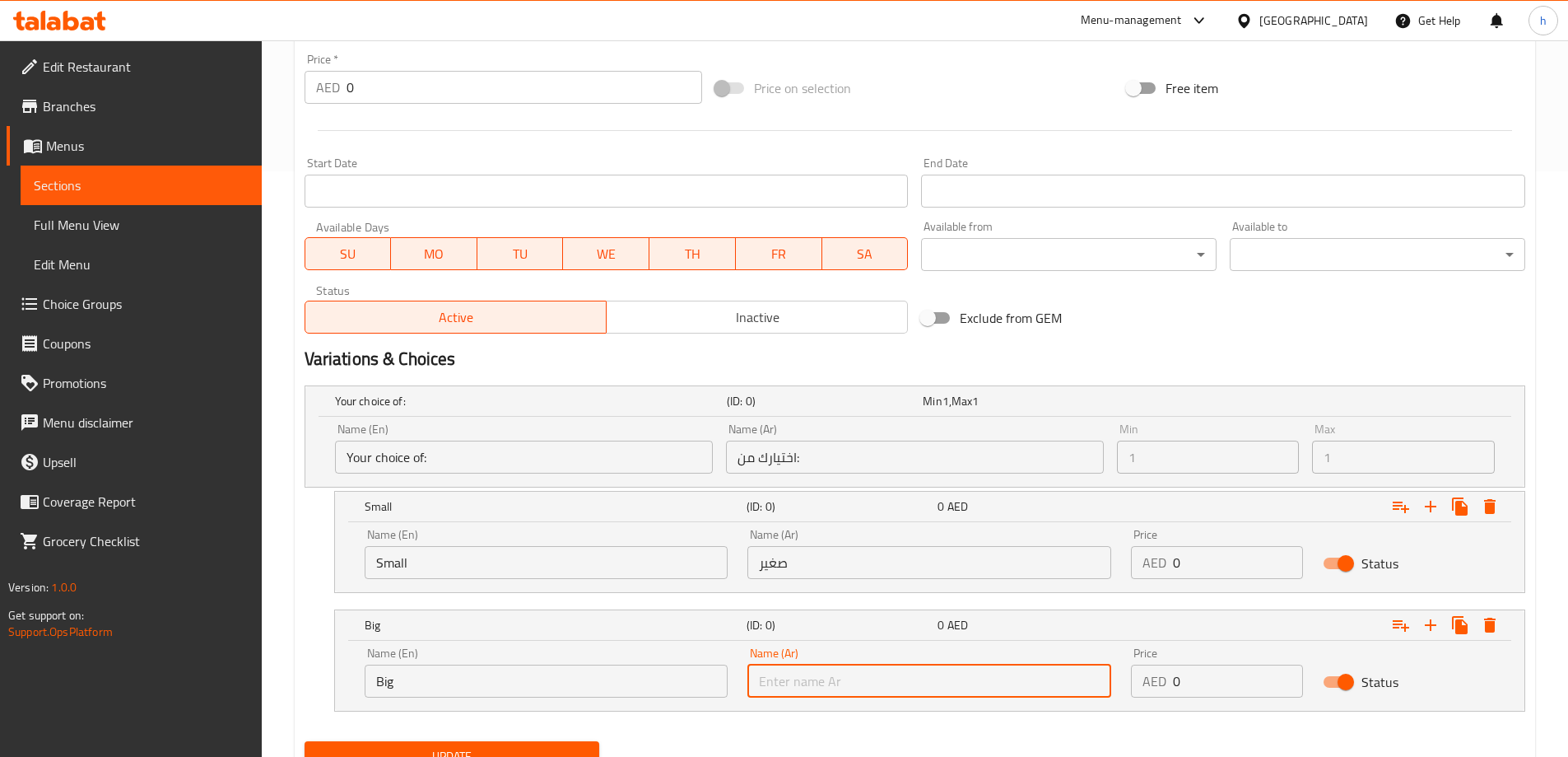
click at [796, 690] on input "text" at bounding box center [929, 681] width 364 height 33
type input "كبير"
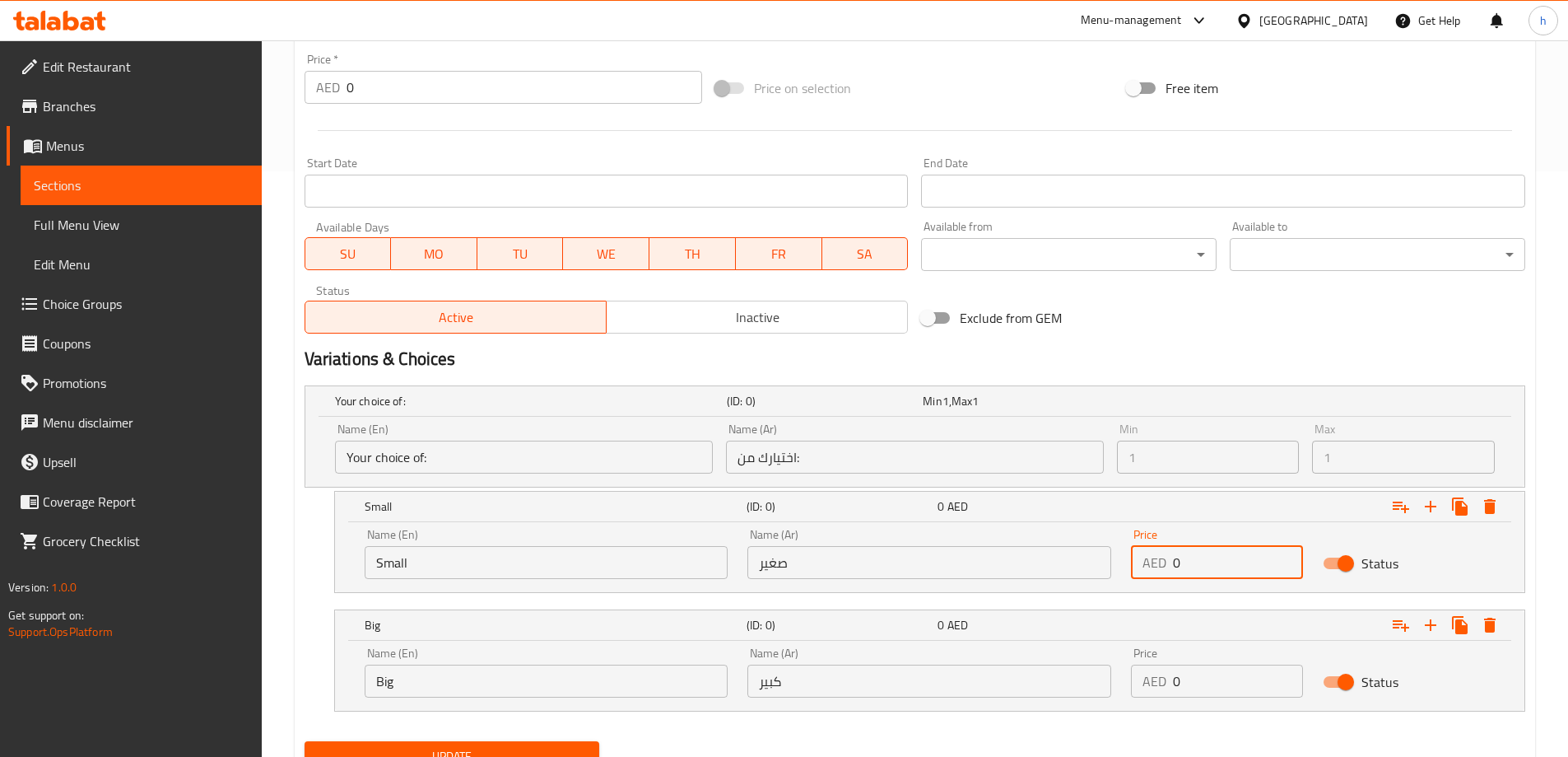
click at [1197, 568] on input "0" at bounding box center [1238, 562] width 130 height 33
type input "13"
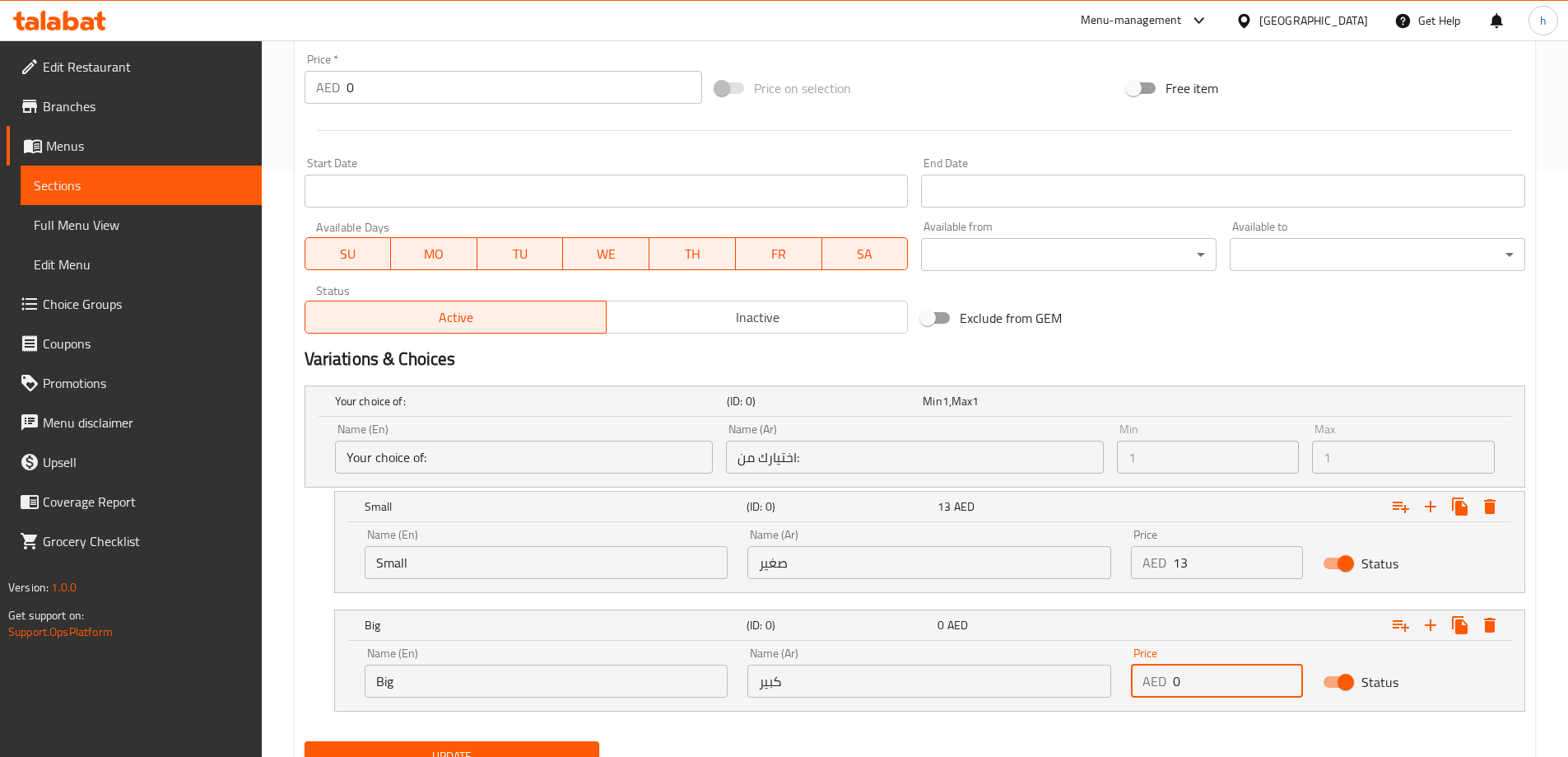
click at [1193, 693] on input "0" at bounding box center [1238, 681] width 130 height 33
click at [1196, 680] on input "0" at bounding box center [1238, 681] width 130 height 33
click at [1175, 680] on input "0" at bounding box center [1238, 681] width 130 height 33
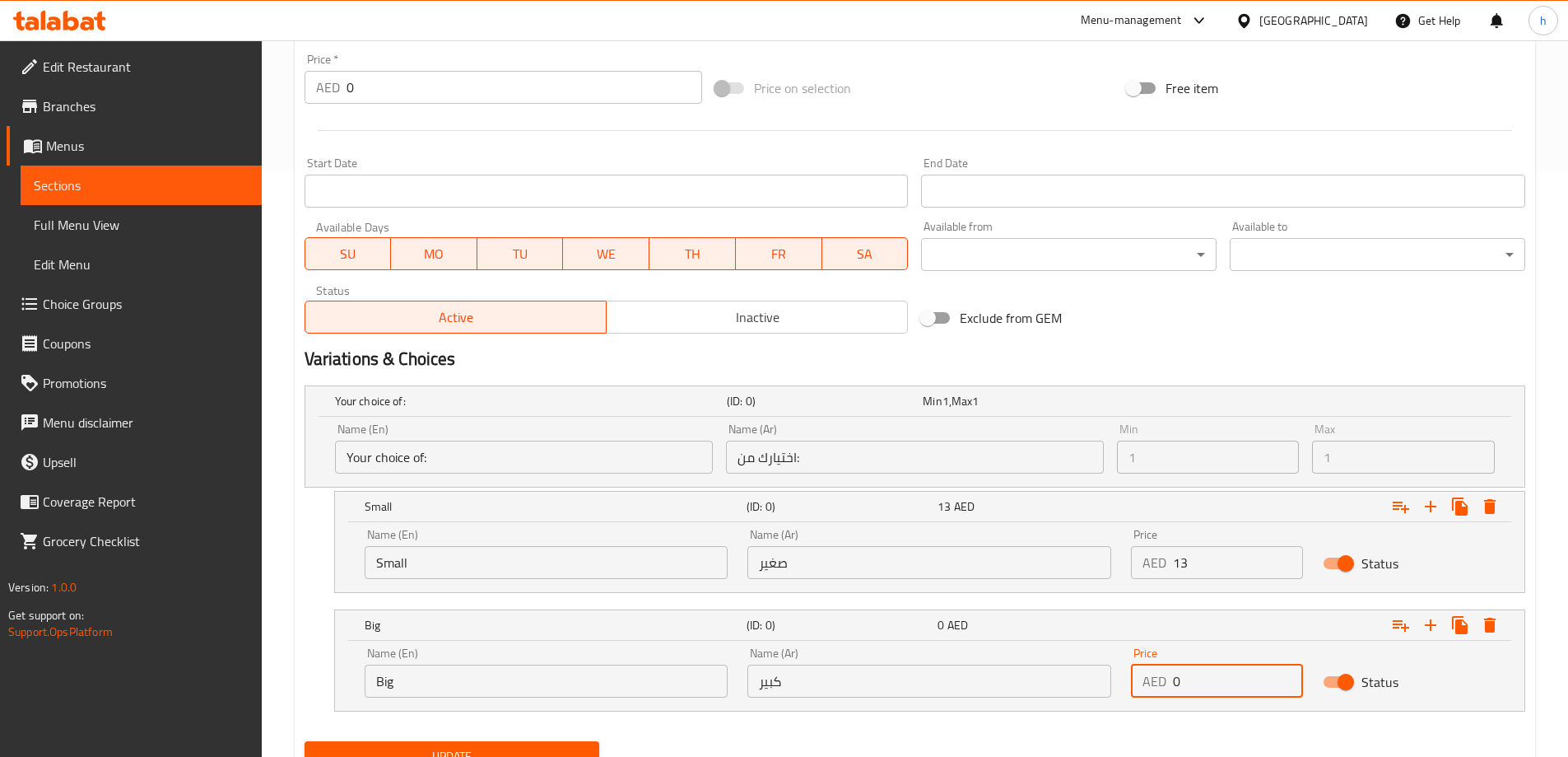
click at [1175, 680] on input "0" at bounding box center [1238, 681] width 130 height 33
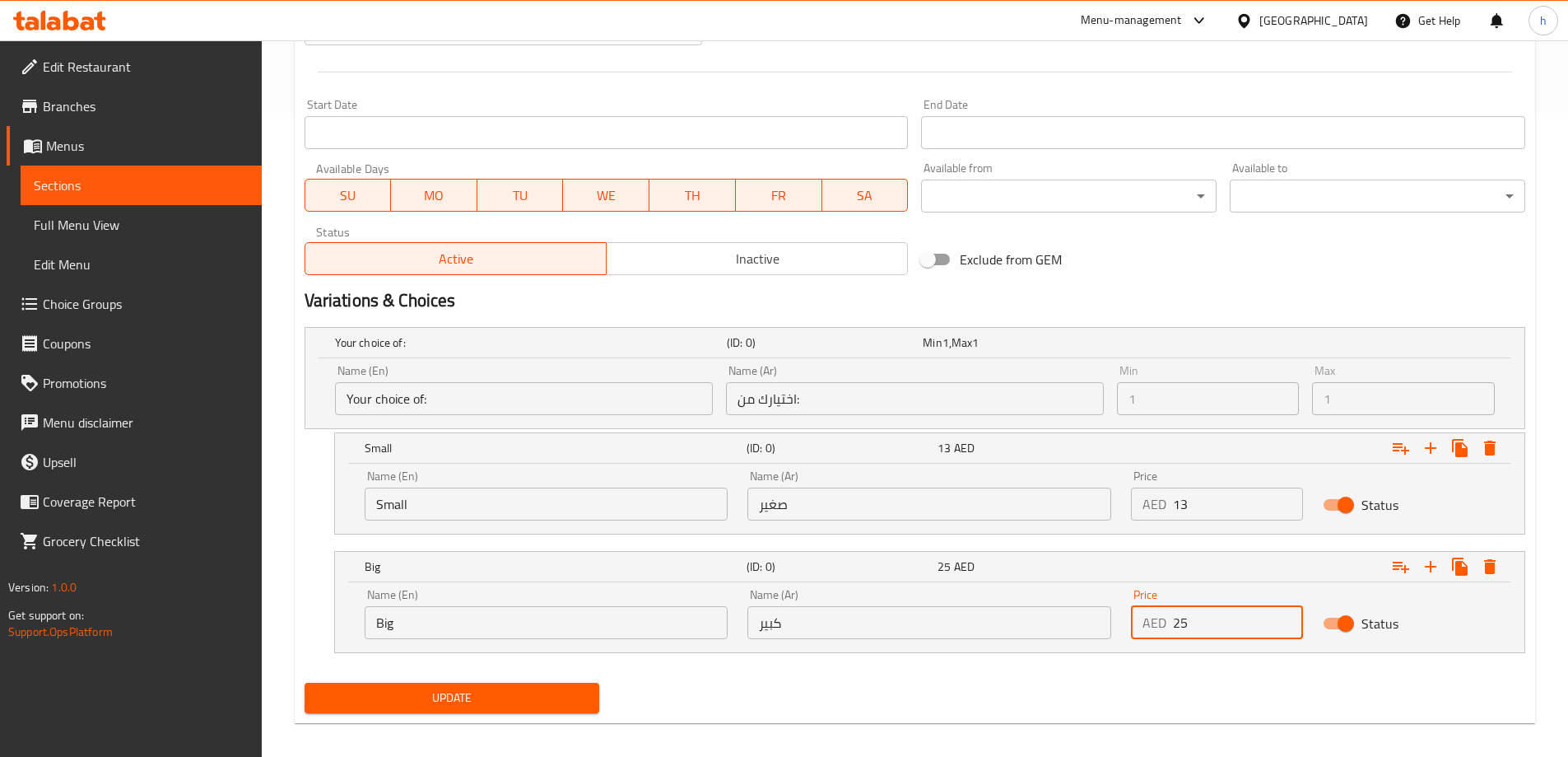
scroll to position [656, 0]
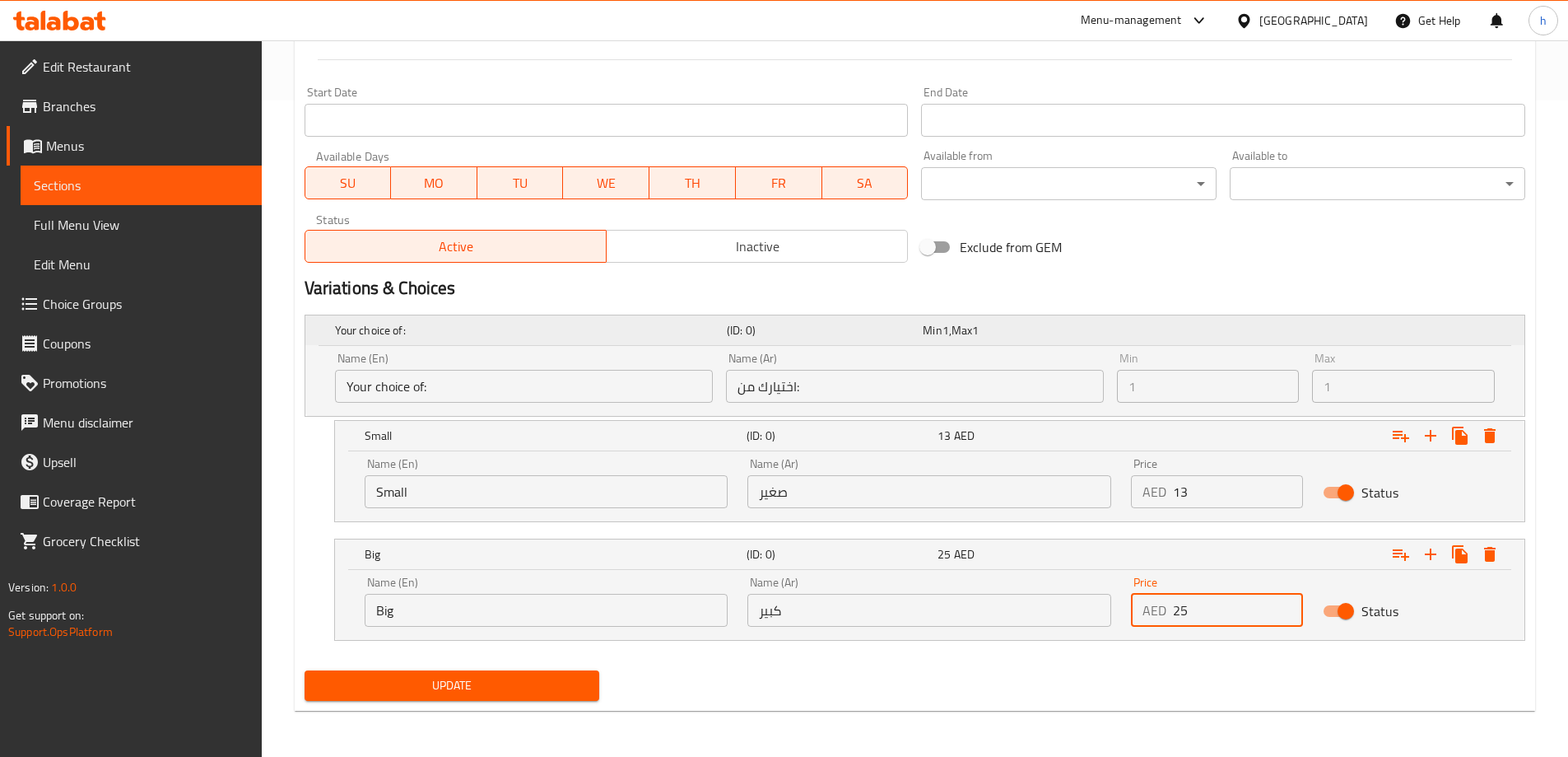
type input "25"
click at [579, 327] on h5 "Your choice of:" at bounding box center [527, 330] width 385 height 17
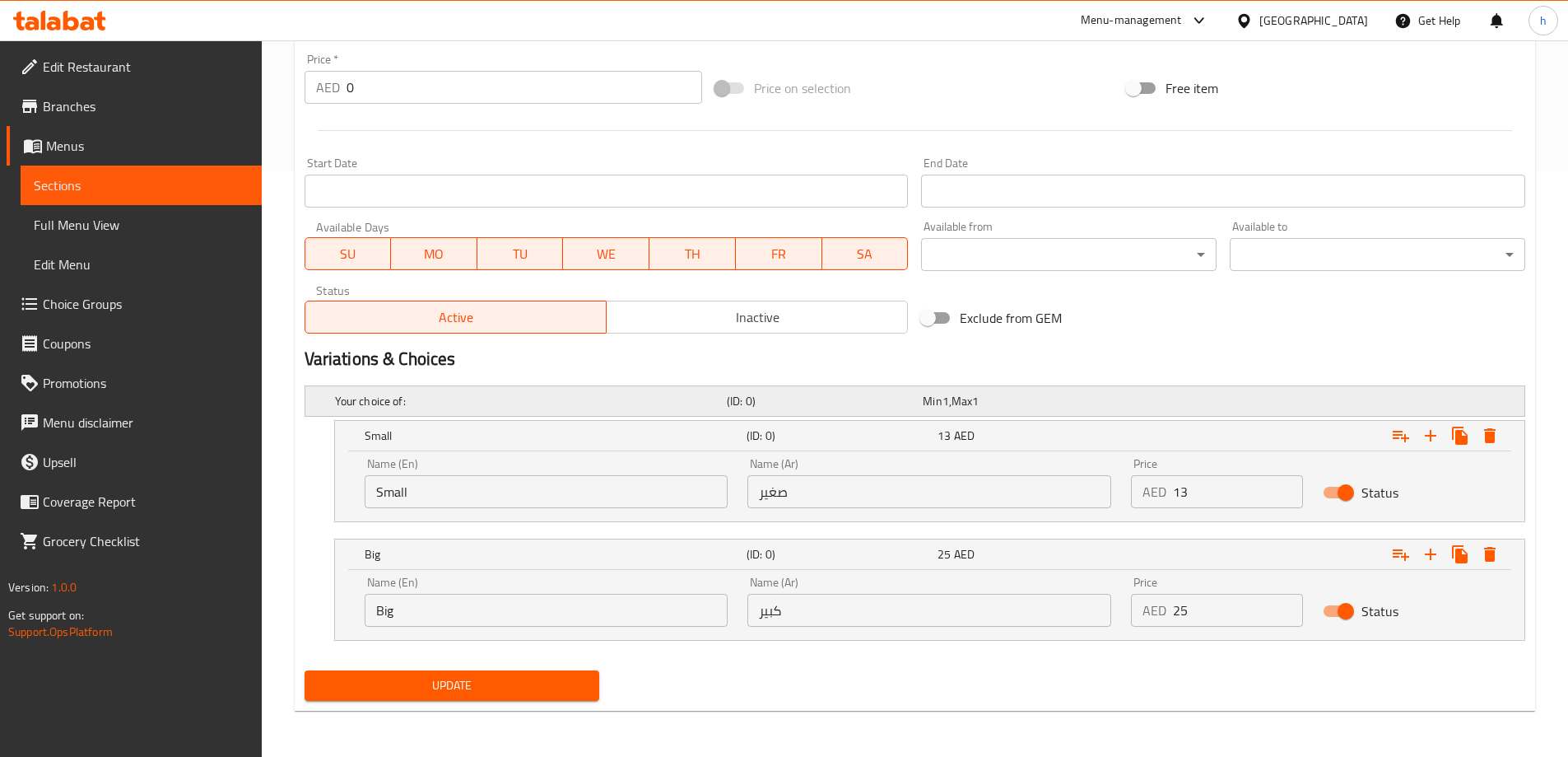
click at [408, 398] on h5 "Your choice of:" at bounding box center [527, 401] width 385 height 17
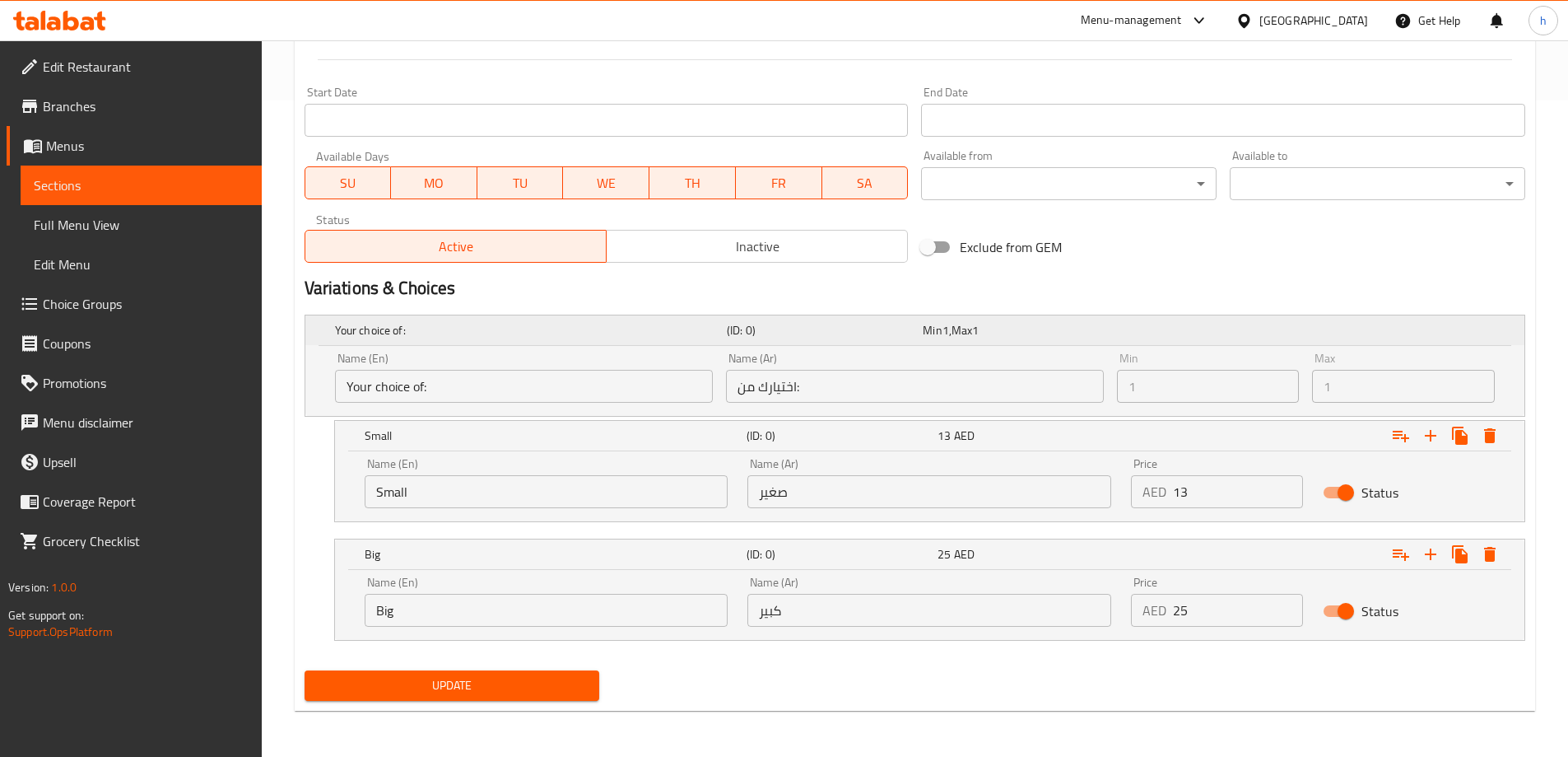
click at [357, 338] on h5 "Your choice of:" at bounding box center [527, 330] width 385 height 17
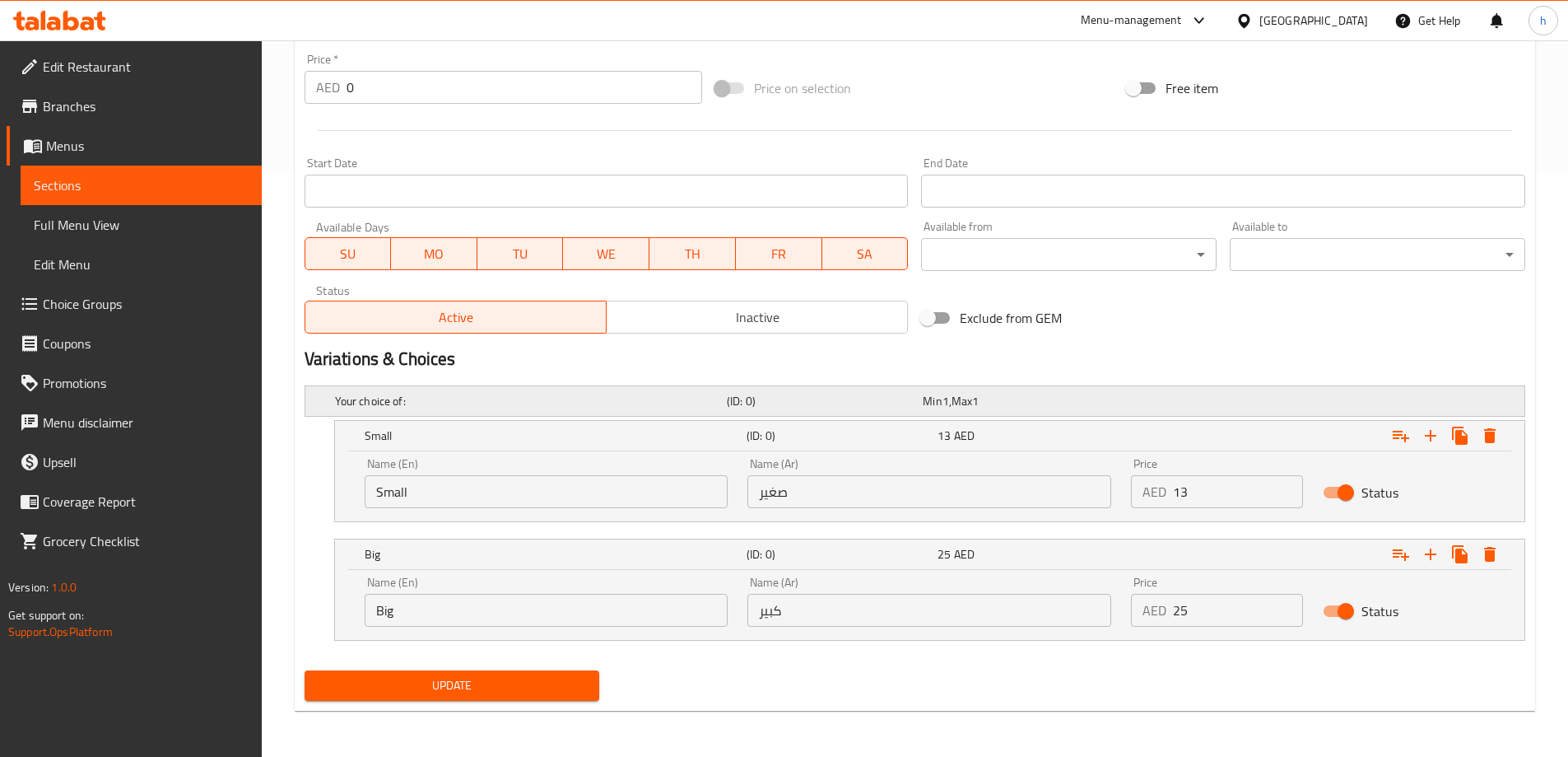
click at [380, 405] on h5 "Your choice of:" at bounding box center [527, 401] width 385 height 17
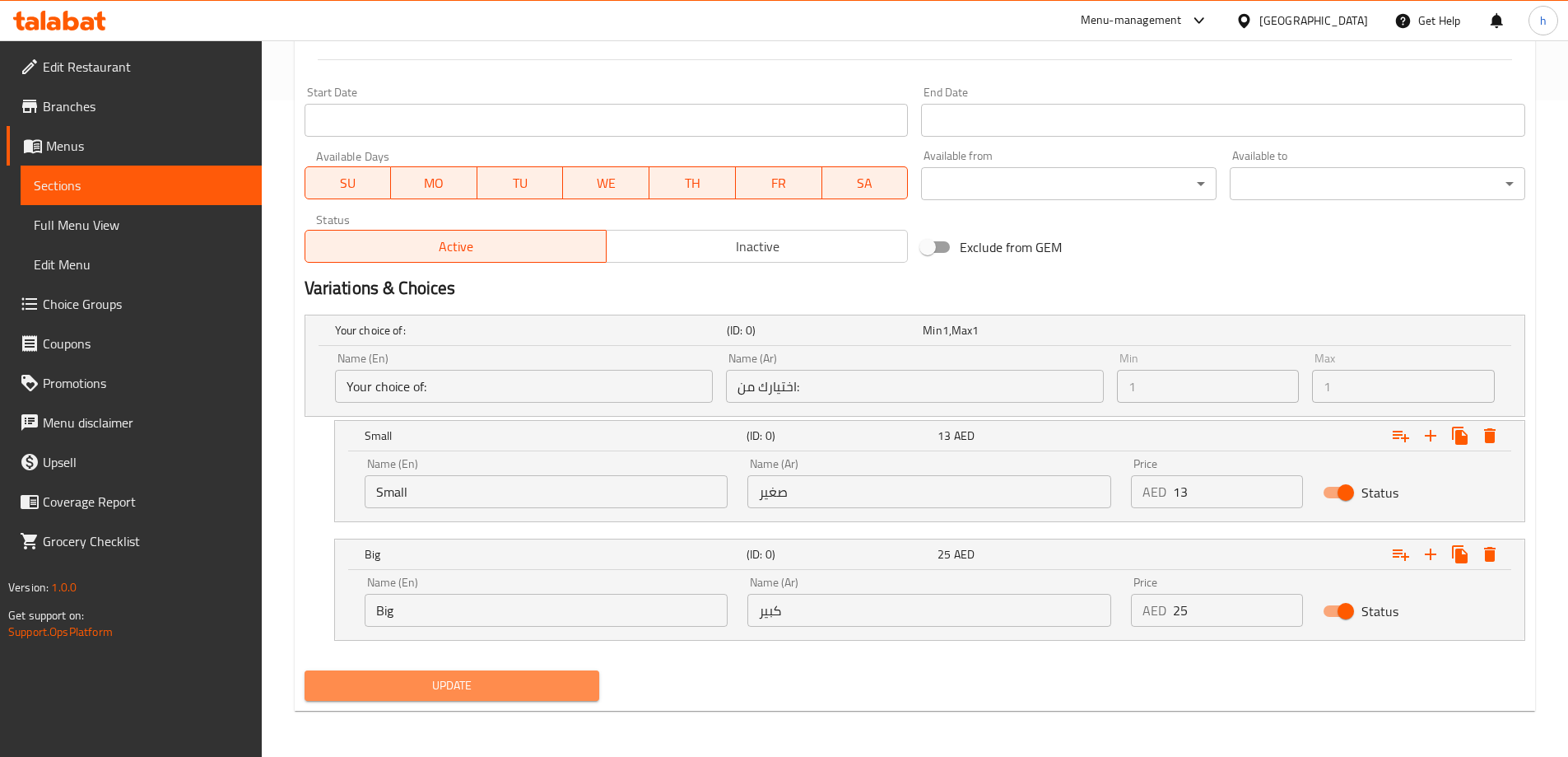
click at [419, 690] on span "Update" at bounding box center [452, 685] width 269 height 21
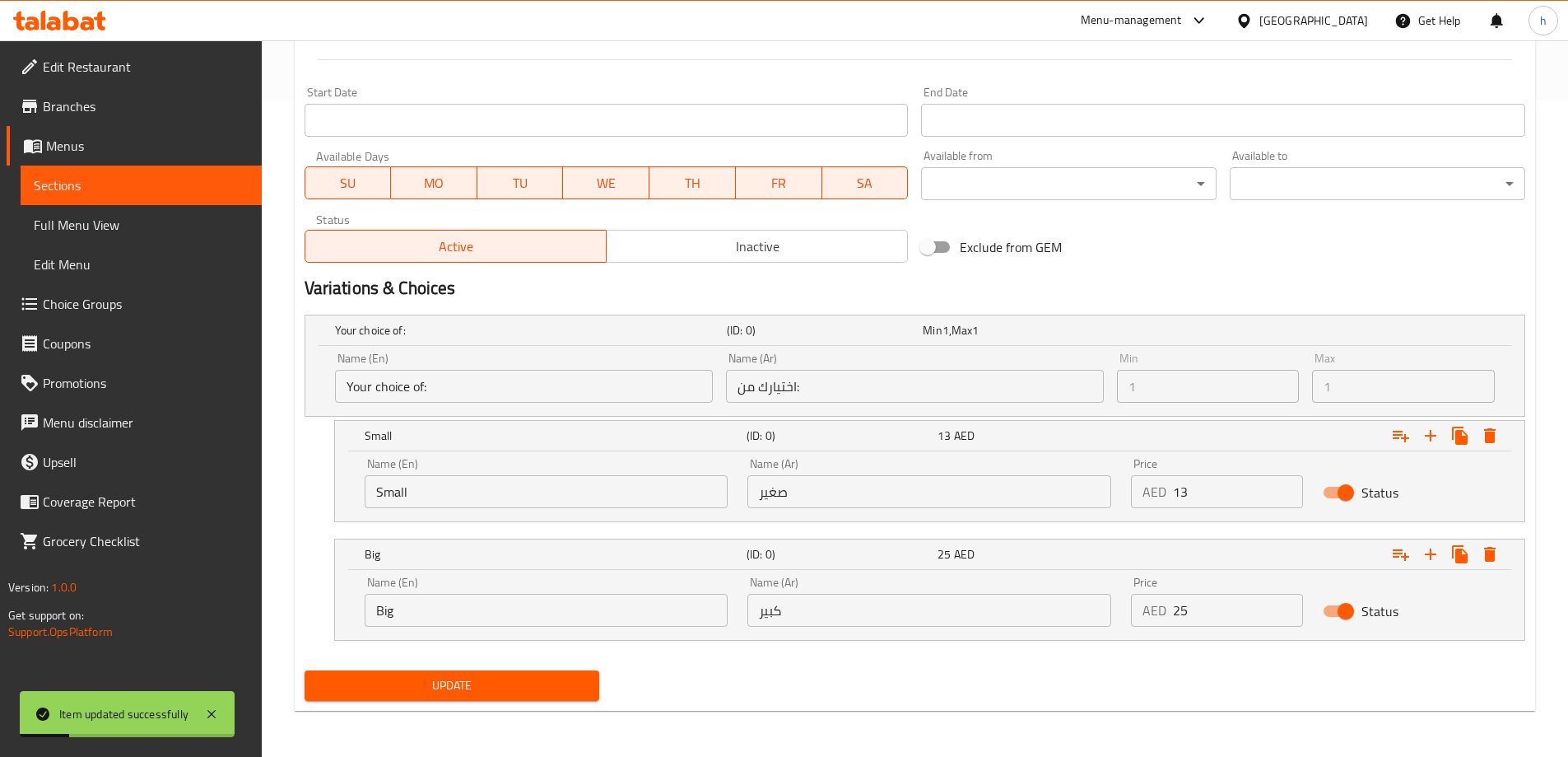
click at [96, 300] on span "Choice Groups" at bounding box center [145, 304] width 206 height 20
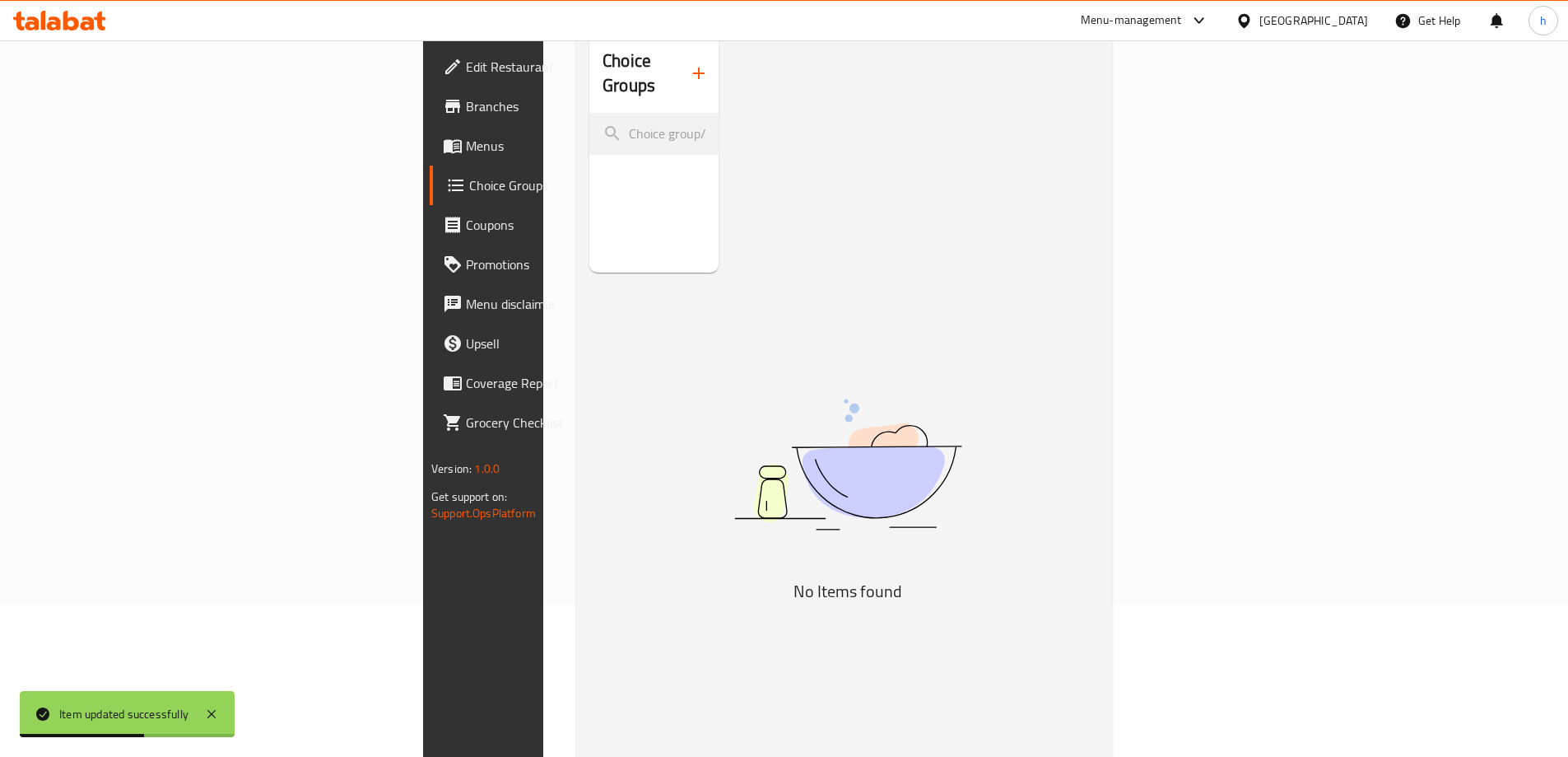
scroll to position [165, 0]
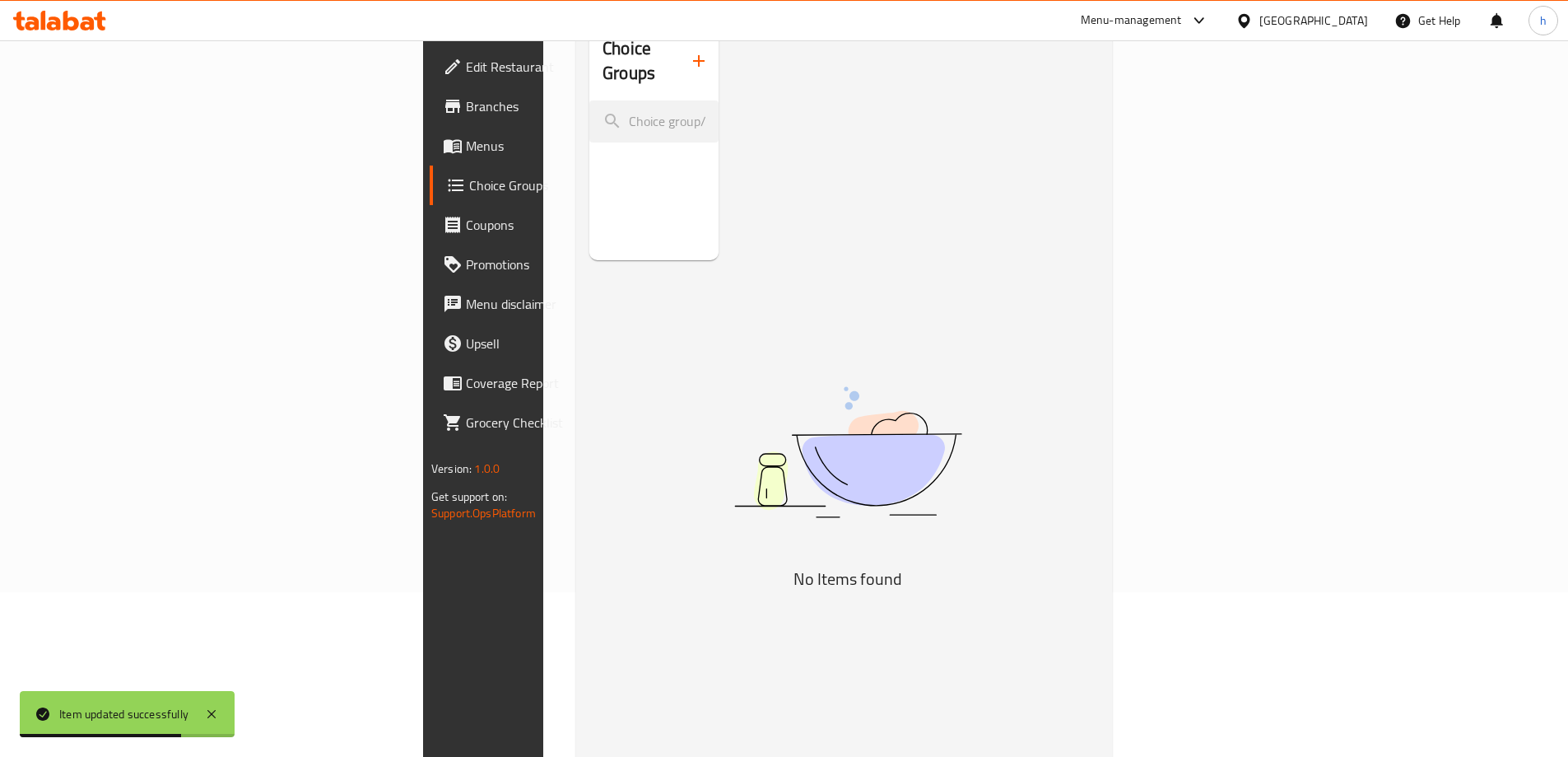
click at [466, 146] on span "Menus" at bounding box center [569, 146] width 206 height 20
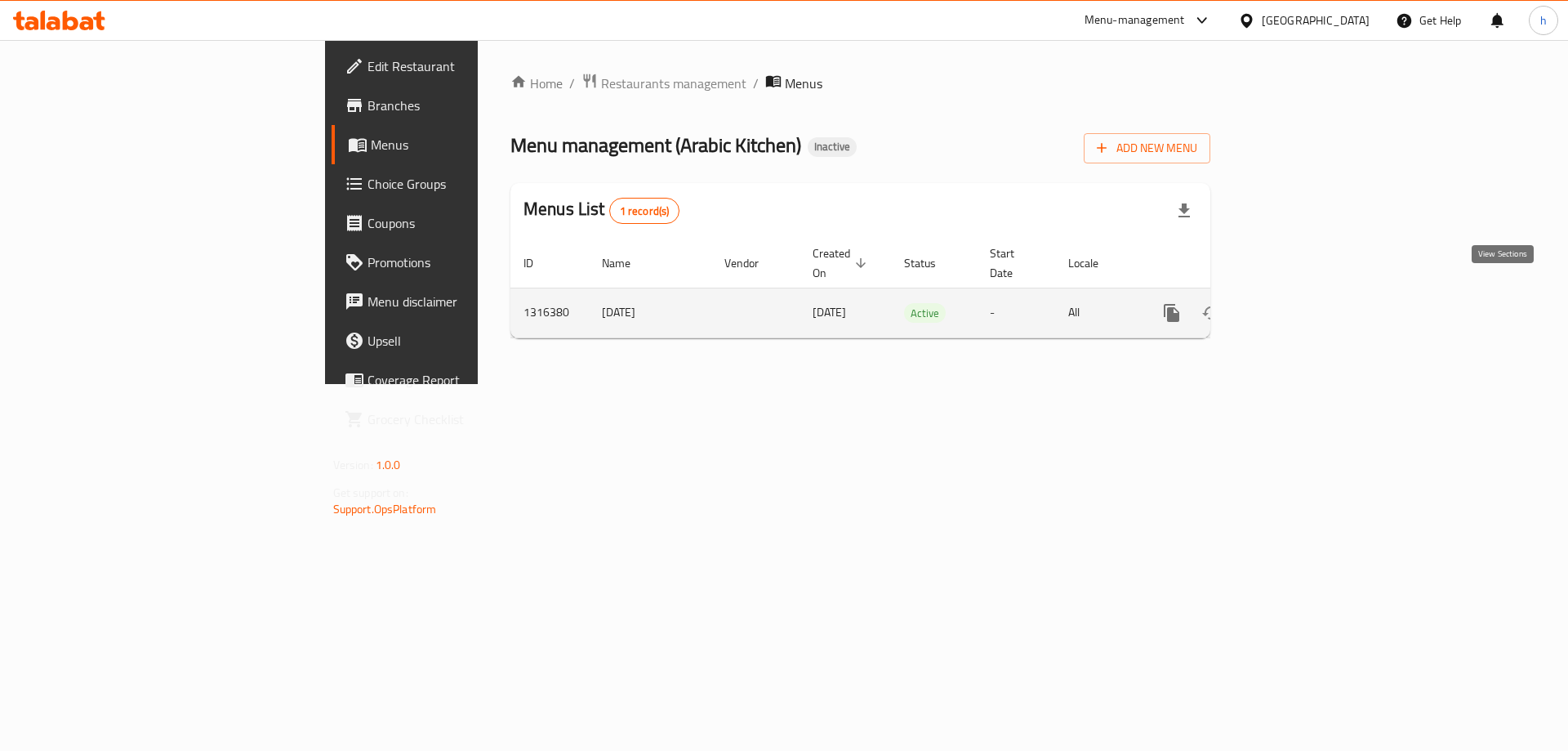
click at [1297, 305] on icon "enhanced table" at bounding box center [1289, 313] width 15 height 15
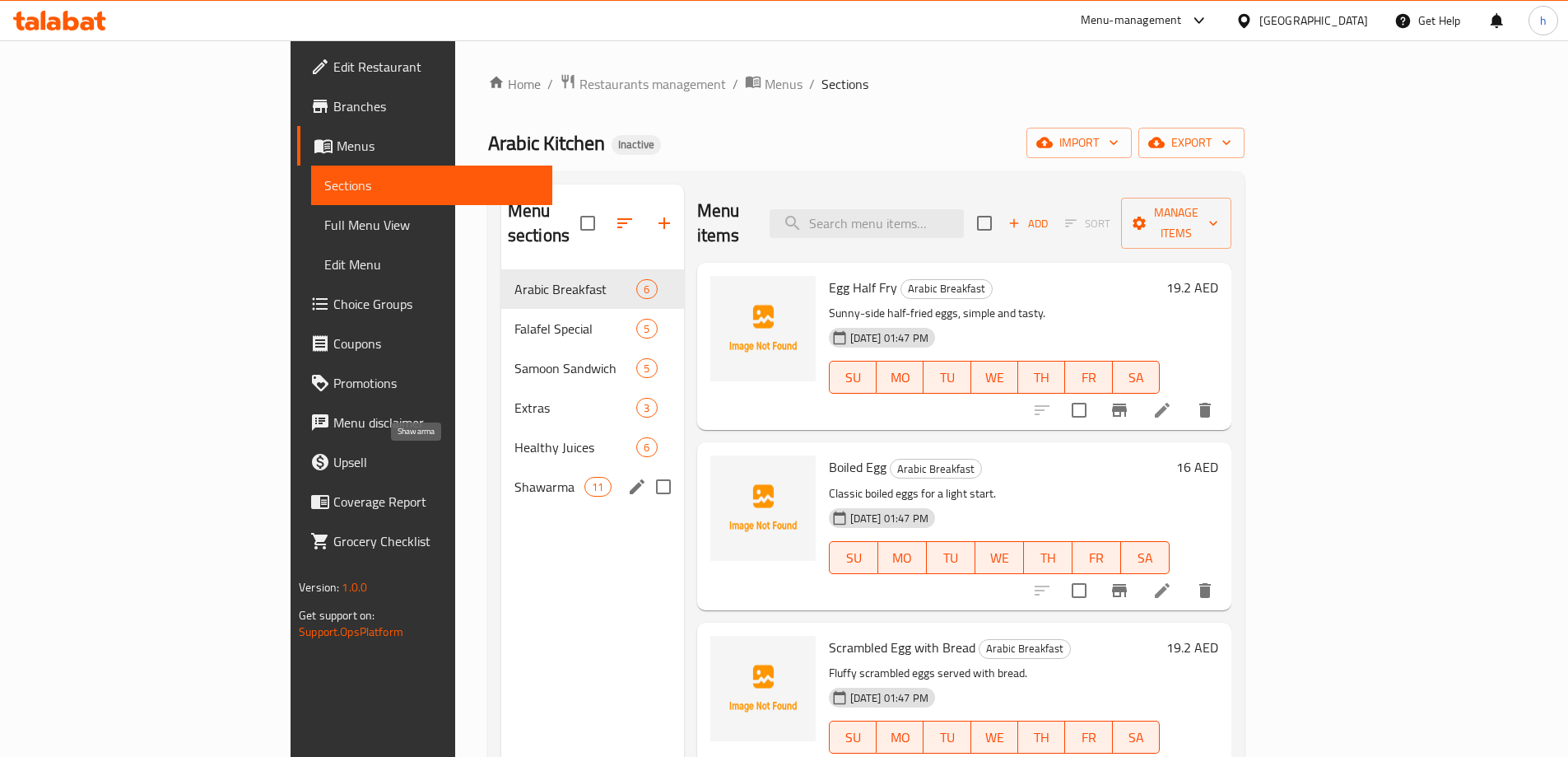
click at [515, 477] on span "Shawarma" at bounding box center [550, 487] width 70 height 20
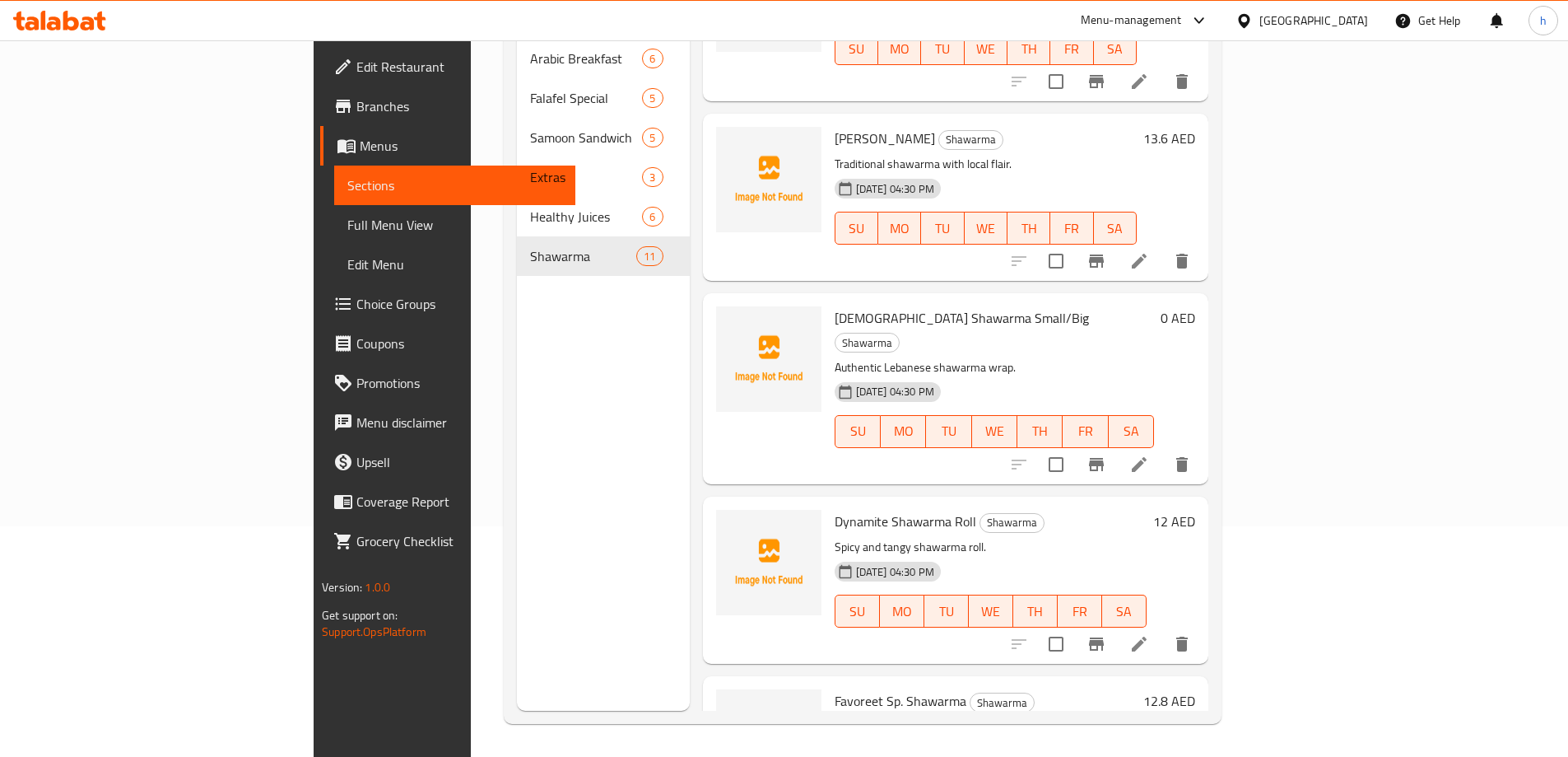
scroll to position [275, 0]
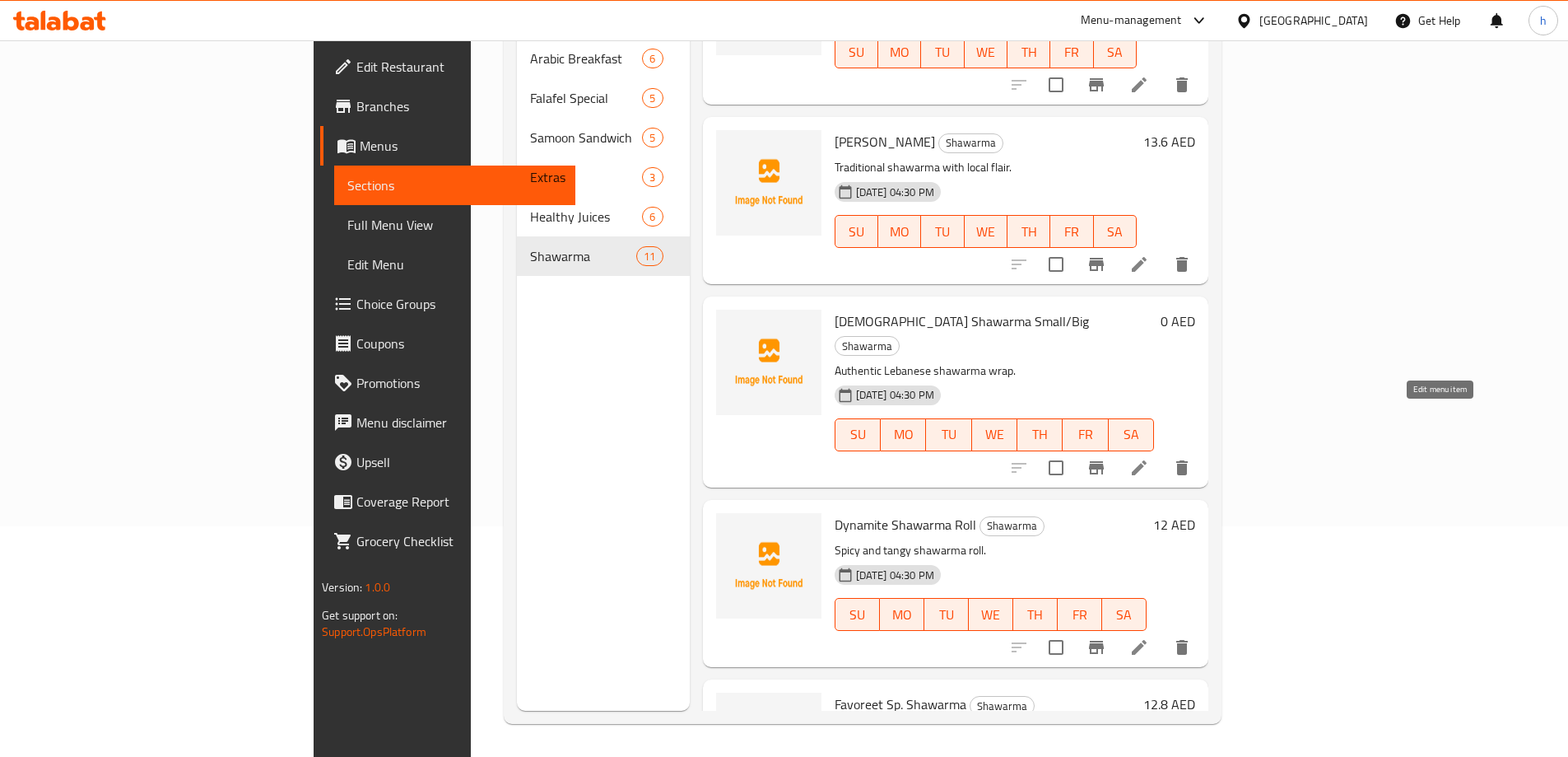
click at [1149, 458] on icon at bounding box center [1139, 468] width 20 height 20
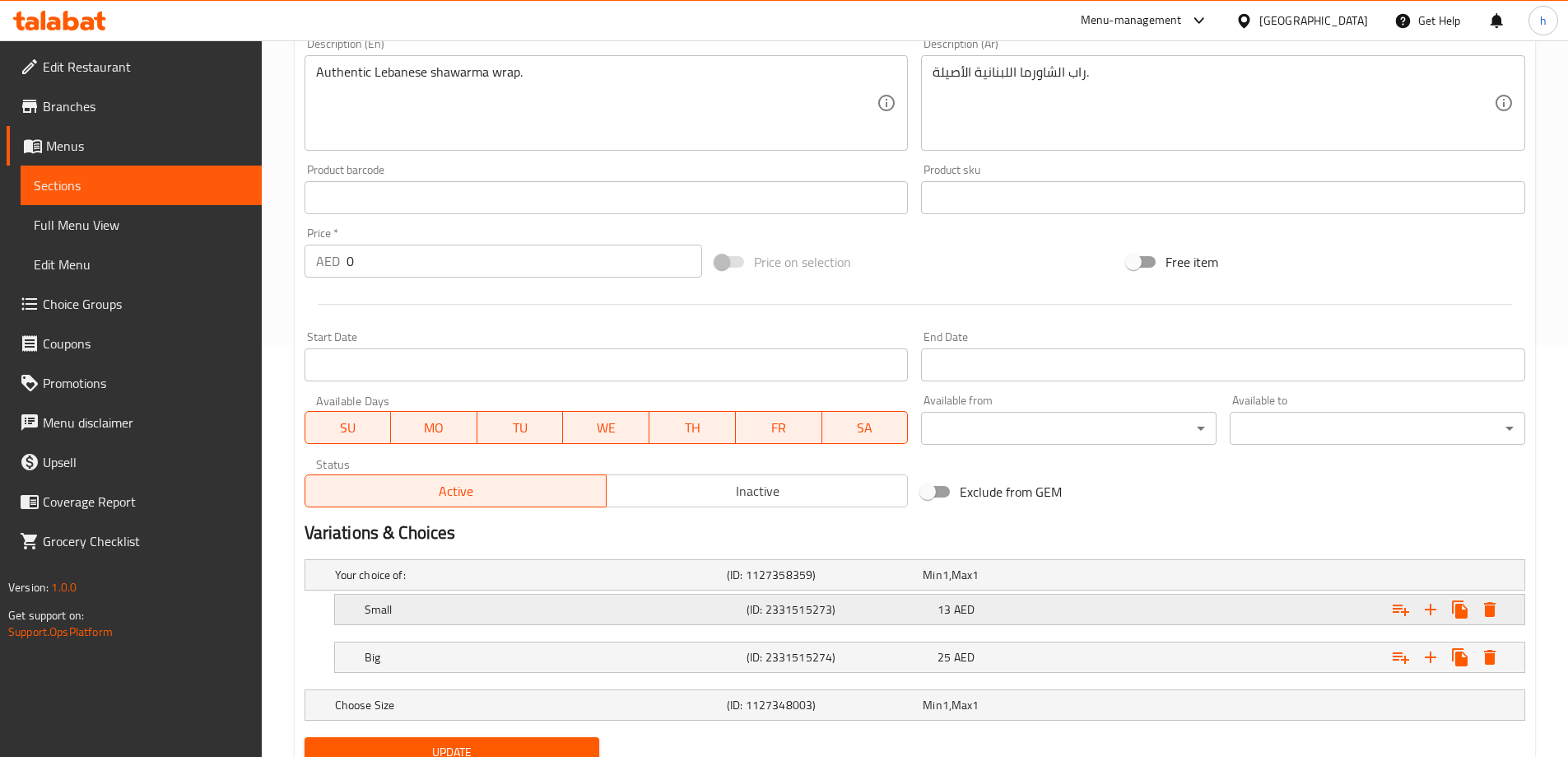
scroll to position [478, 0]
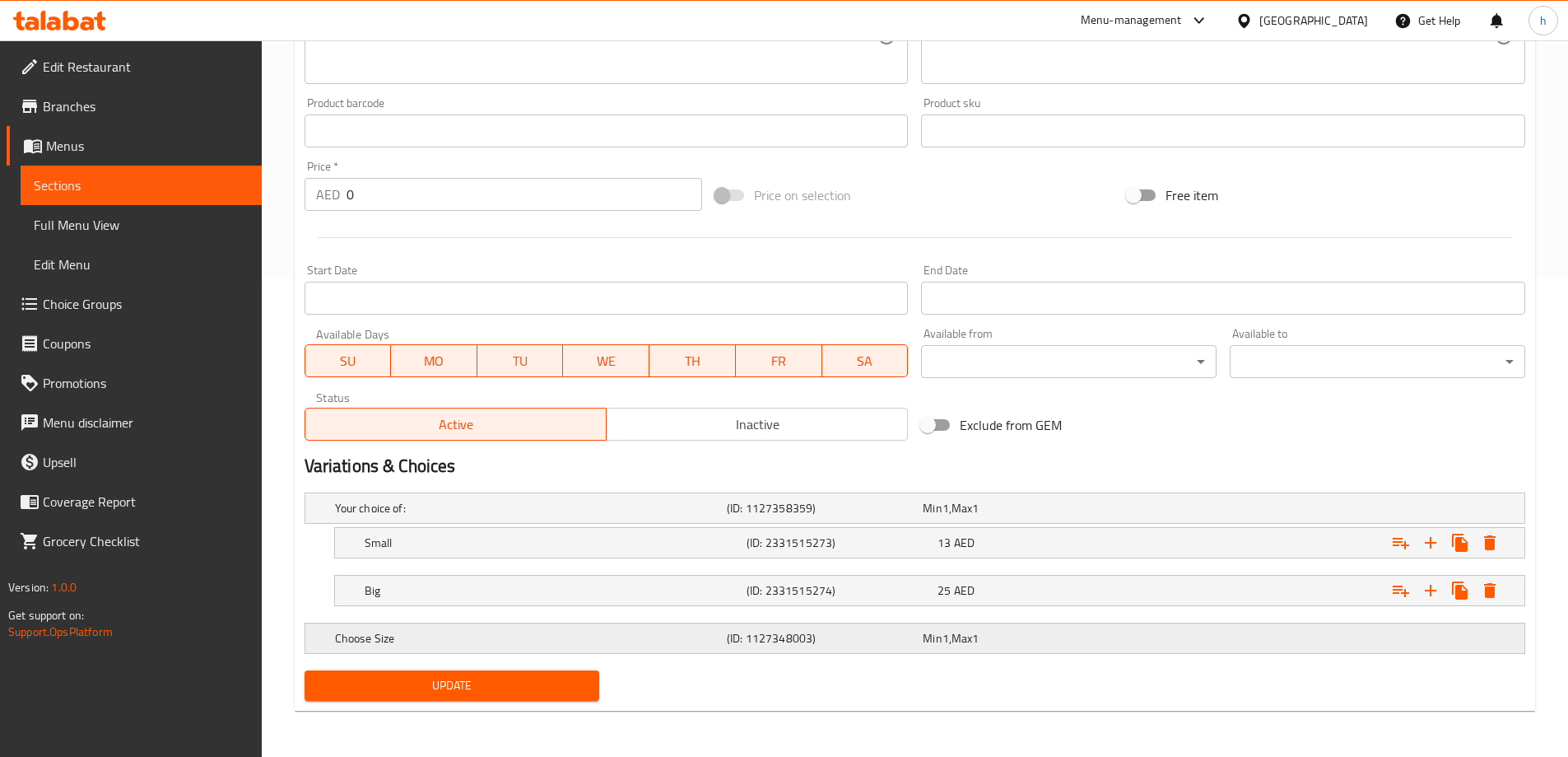
click at [658, 636] on h5 "Choose Size" at bounding box center [527, 638] width 385 height 17
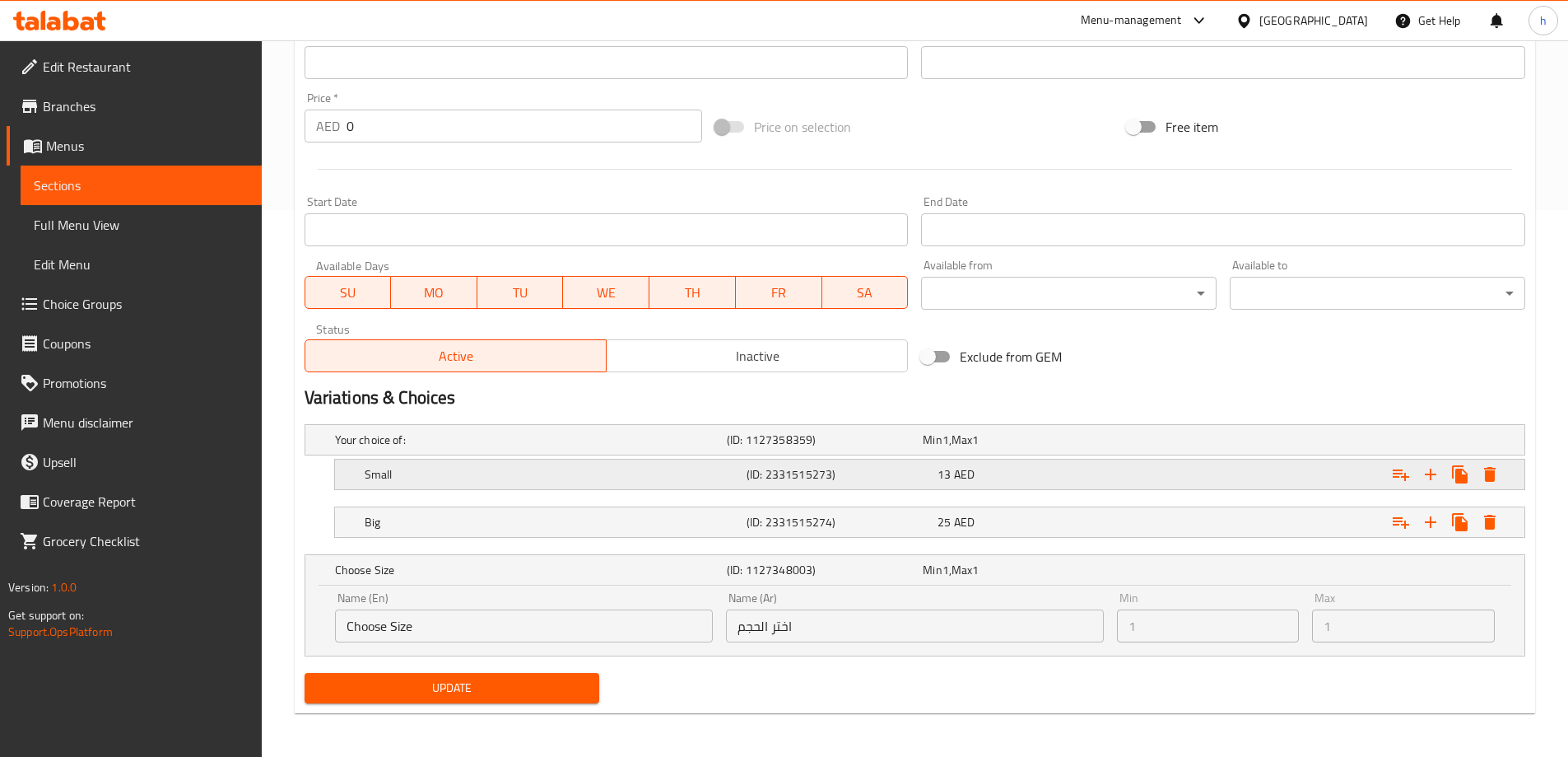
scroll to position [549, 0]
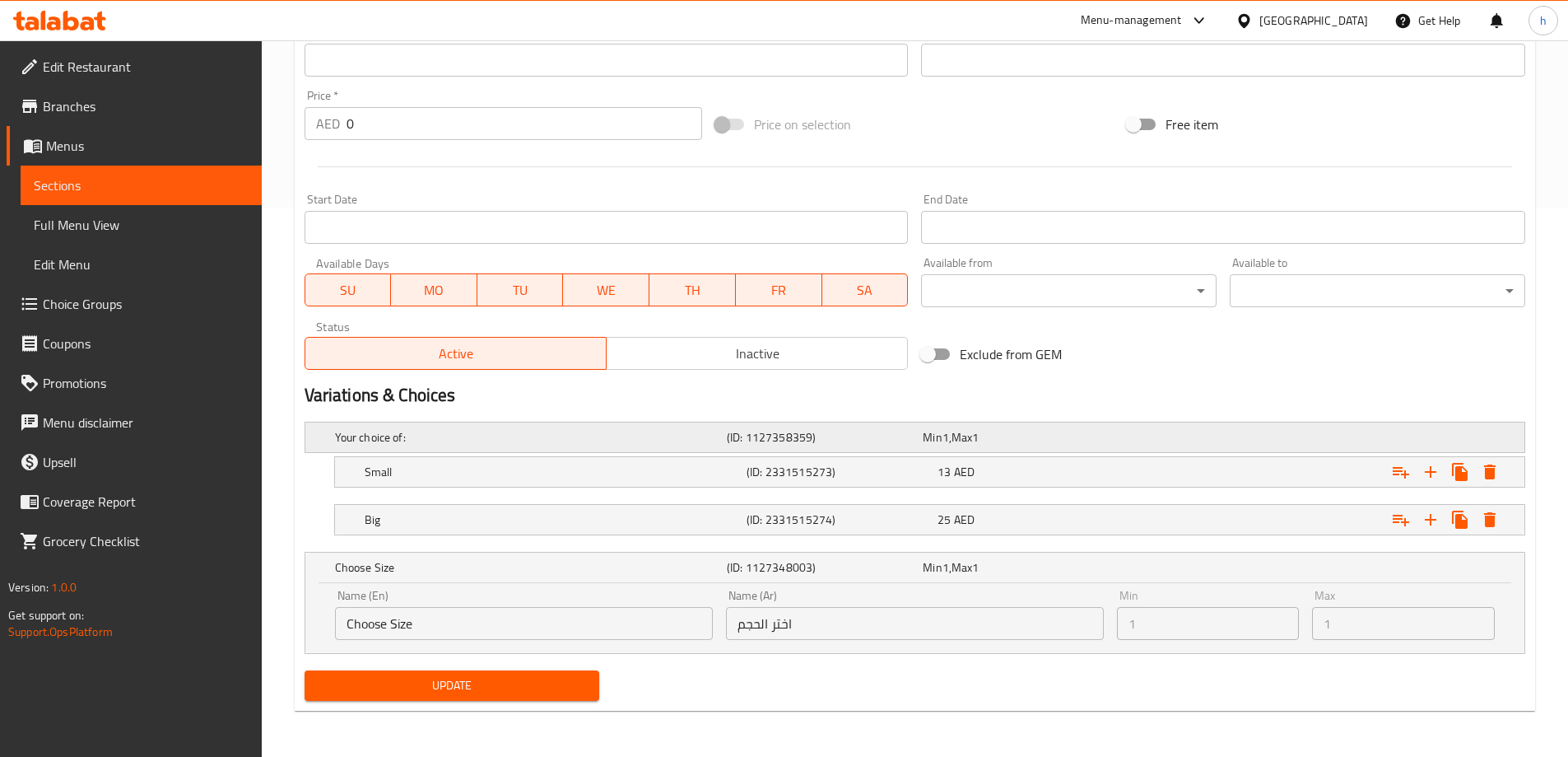
click at [611, 443] on h5 "Your choice of:" at bounding box center [527, 438] width 385 height 17
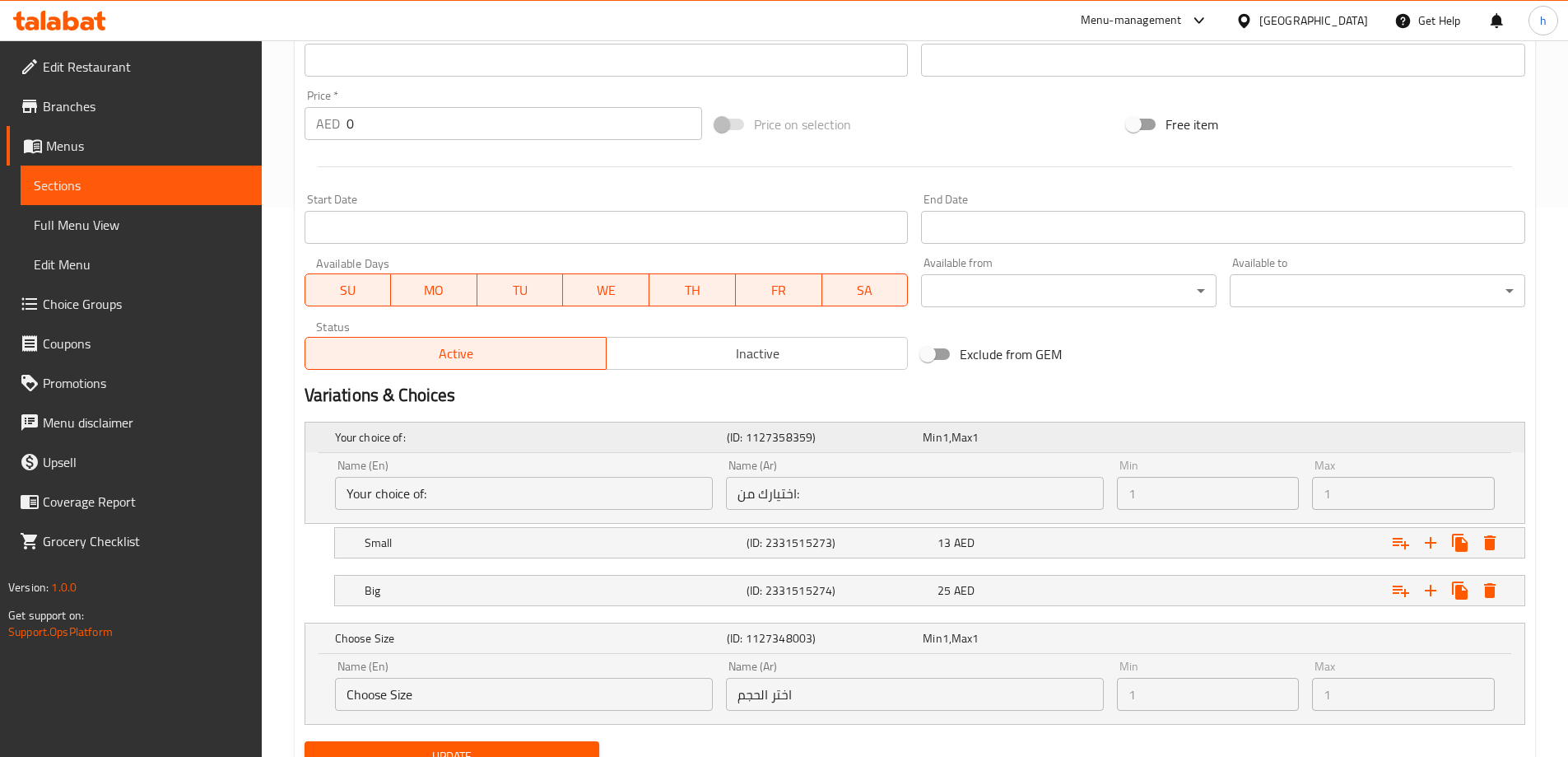
click at [611, 443] on h5 "Your choice of:" at bounding box center [527, 438] width 385 height 17
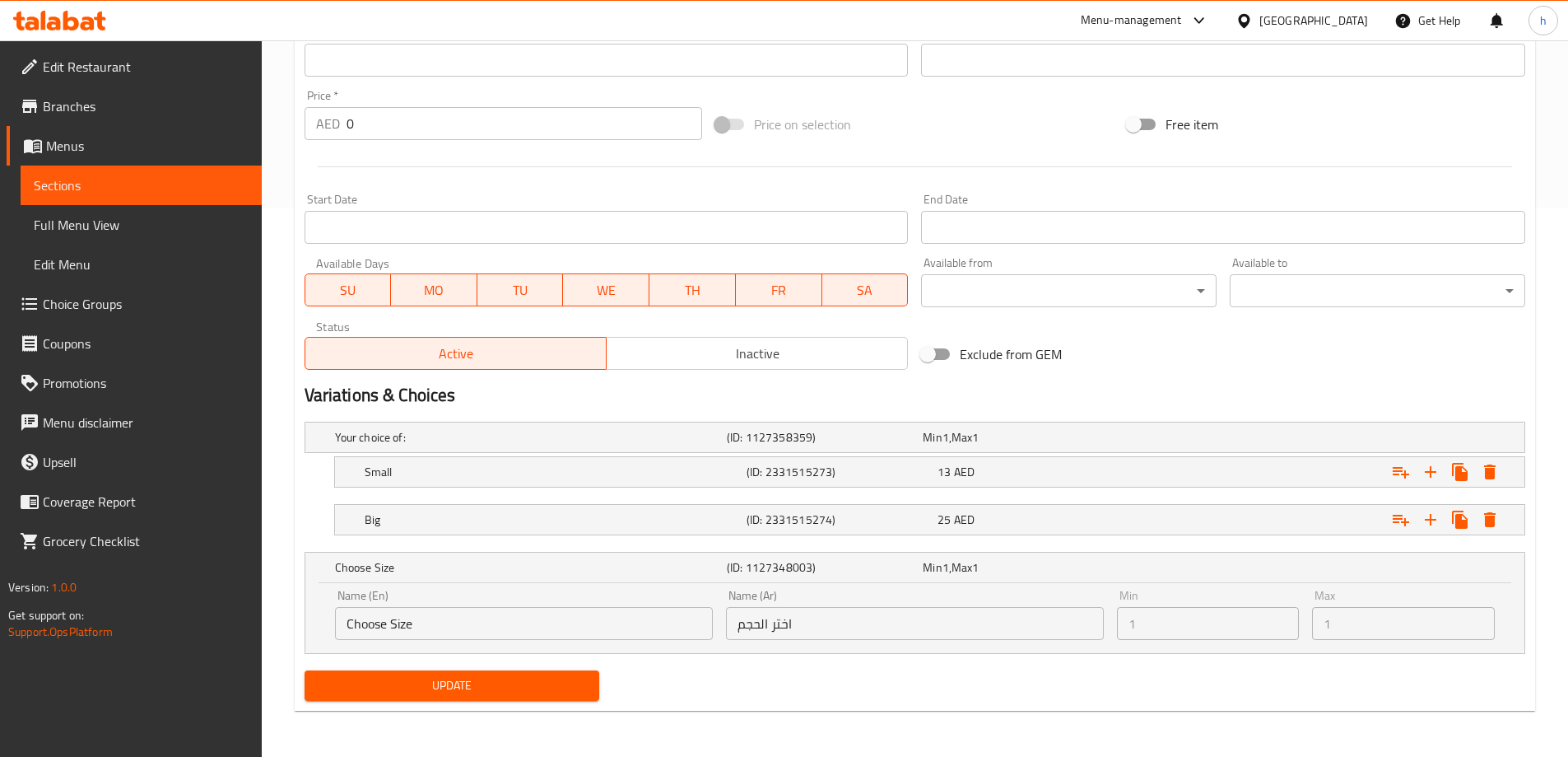
click at [98, 289] on link "Choice Groups" at bounding box center [134, 304] width 255 height 40
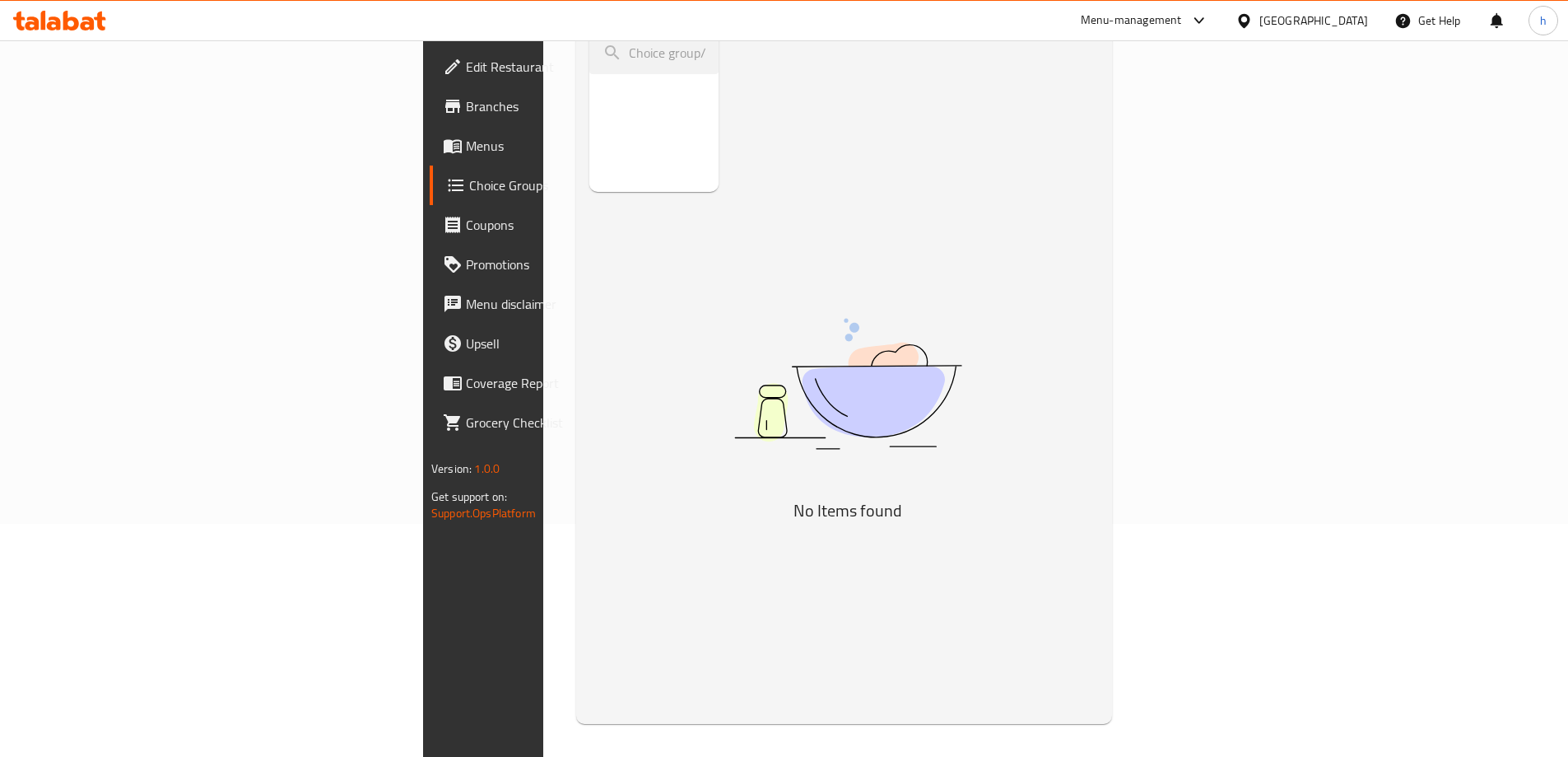
scroll to position [233, 0]
click at [430, 289] on link "Menu disclaimer" at bounding box center [557, 304] width 255 height 40
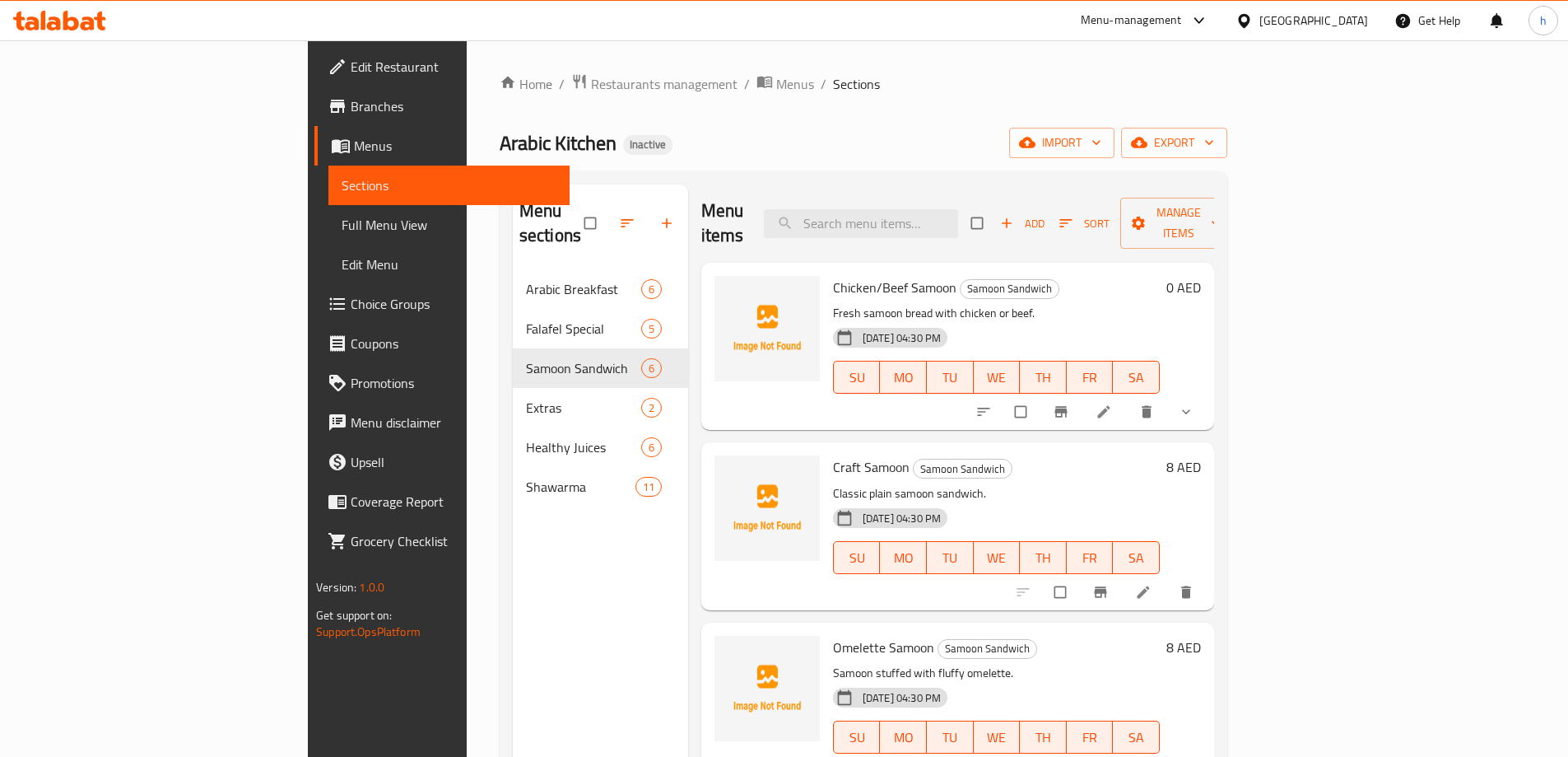
click at [342, 223] on span "Full Menu View" at bounding box center [449, 225] width 214 height 20
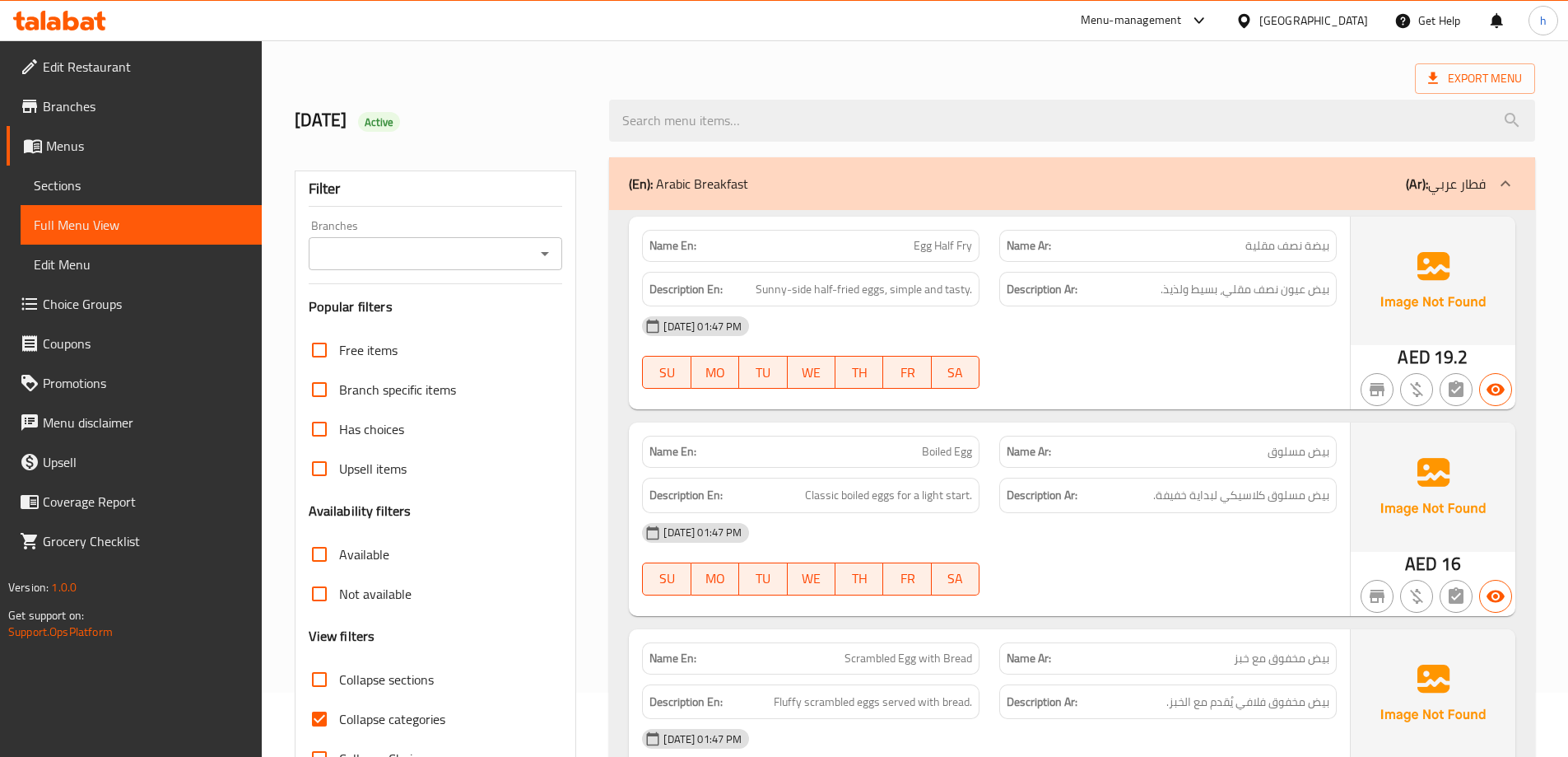
scroll to position [247, 0]
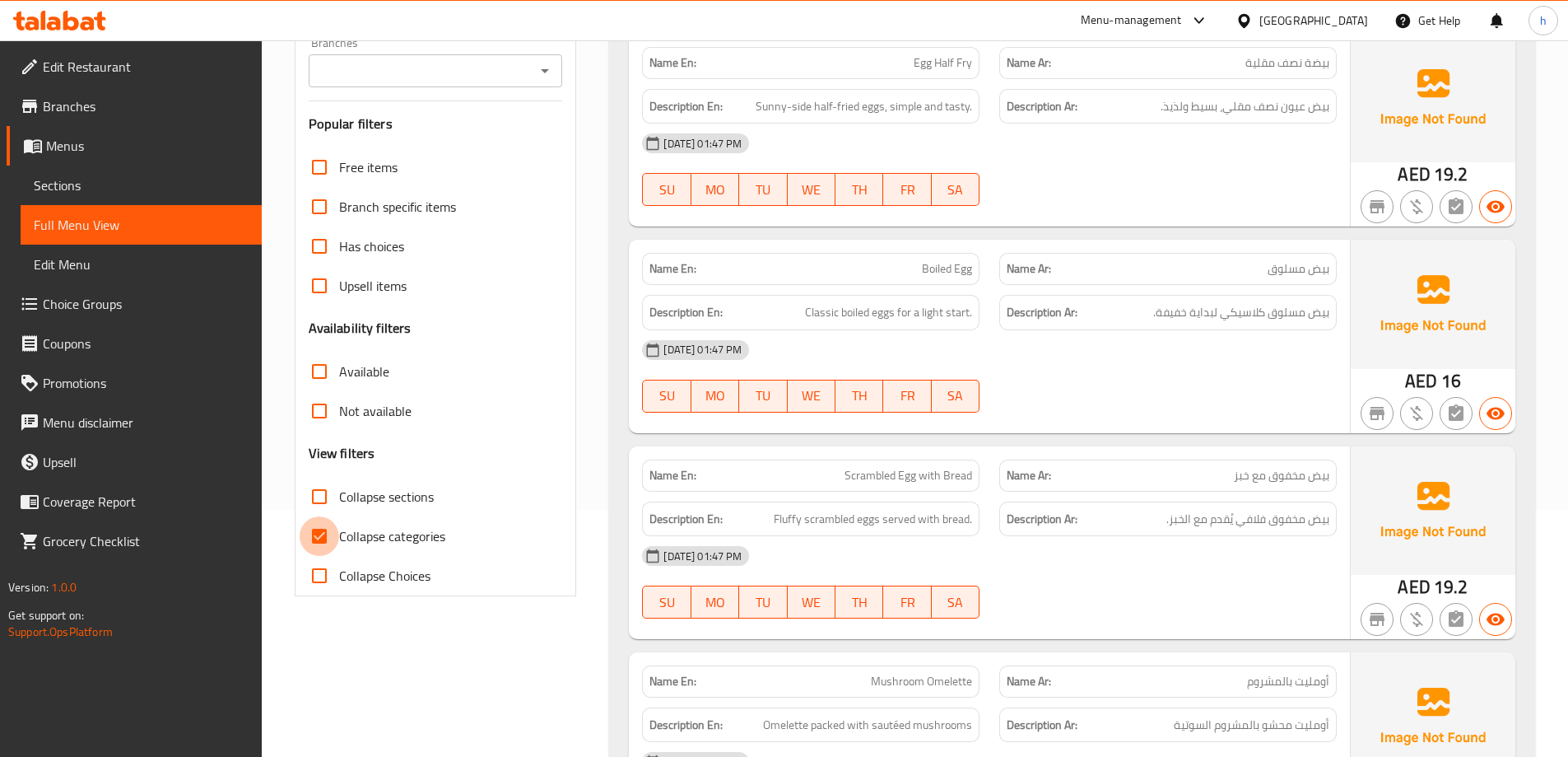
click at [316, 537] on input "Collapse categories" at bounding box center [319, 537] width 40 height 40
checkbox input "false"
click at [323, 492] on input "Collapse sections" at bounding box center [319, 497] width 40 height 40
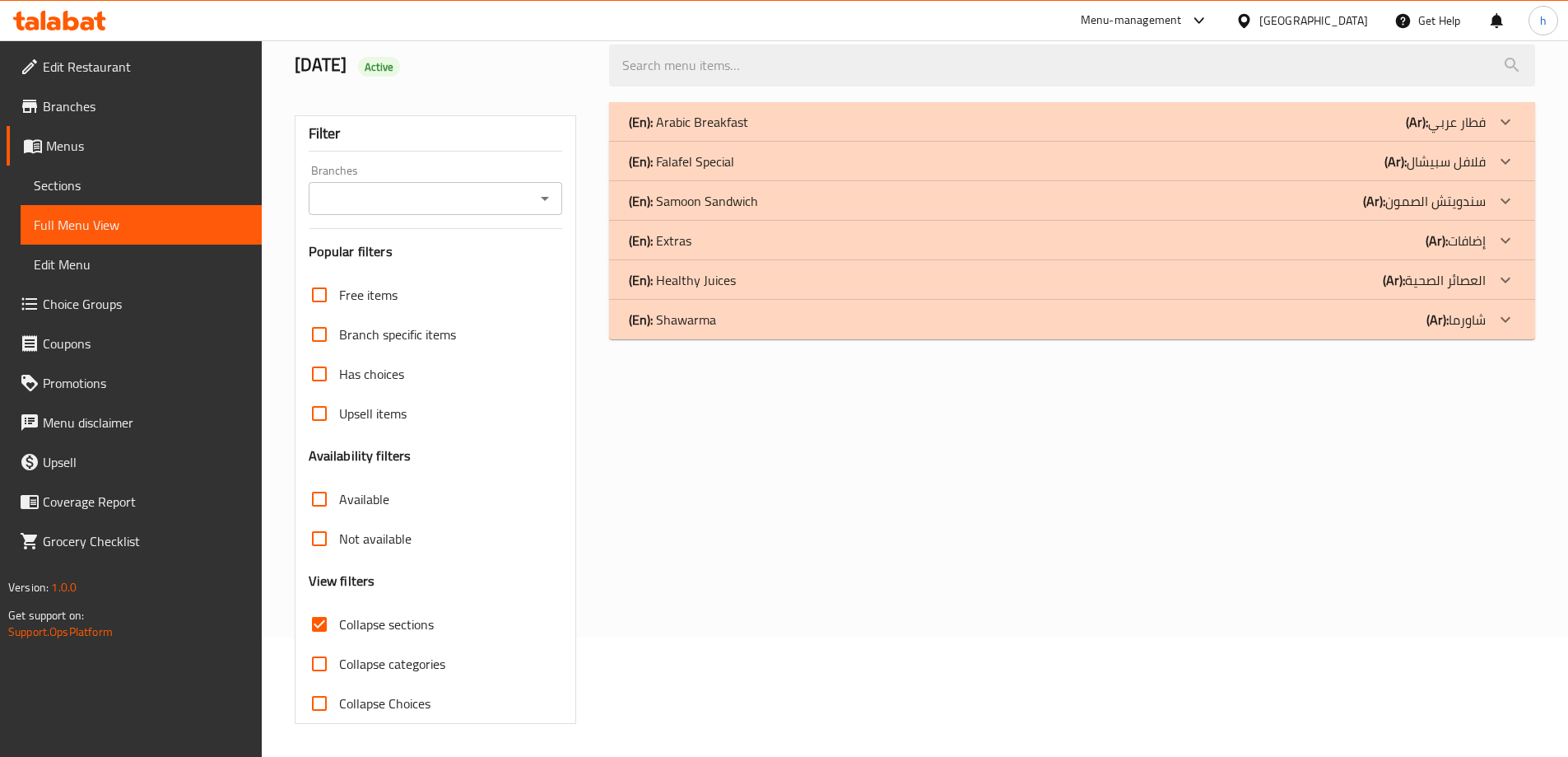
scroll to position [120, 0]
click at [326, 629] on input "Collapse sections" at bounding box center [319, 625] width 40 height 40
checkbox input "false"
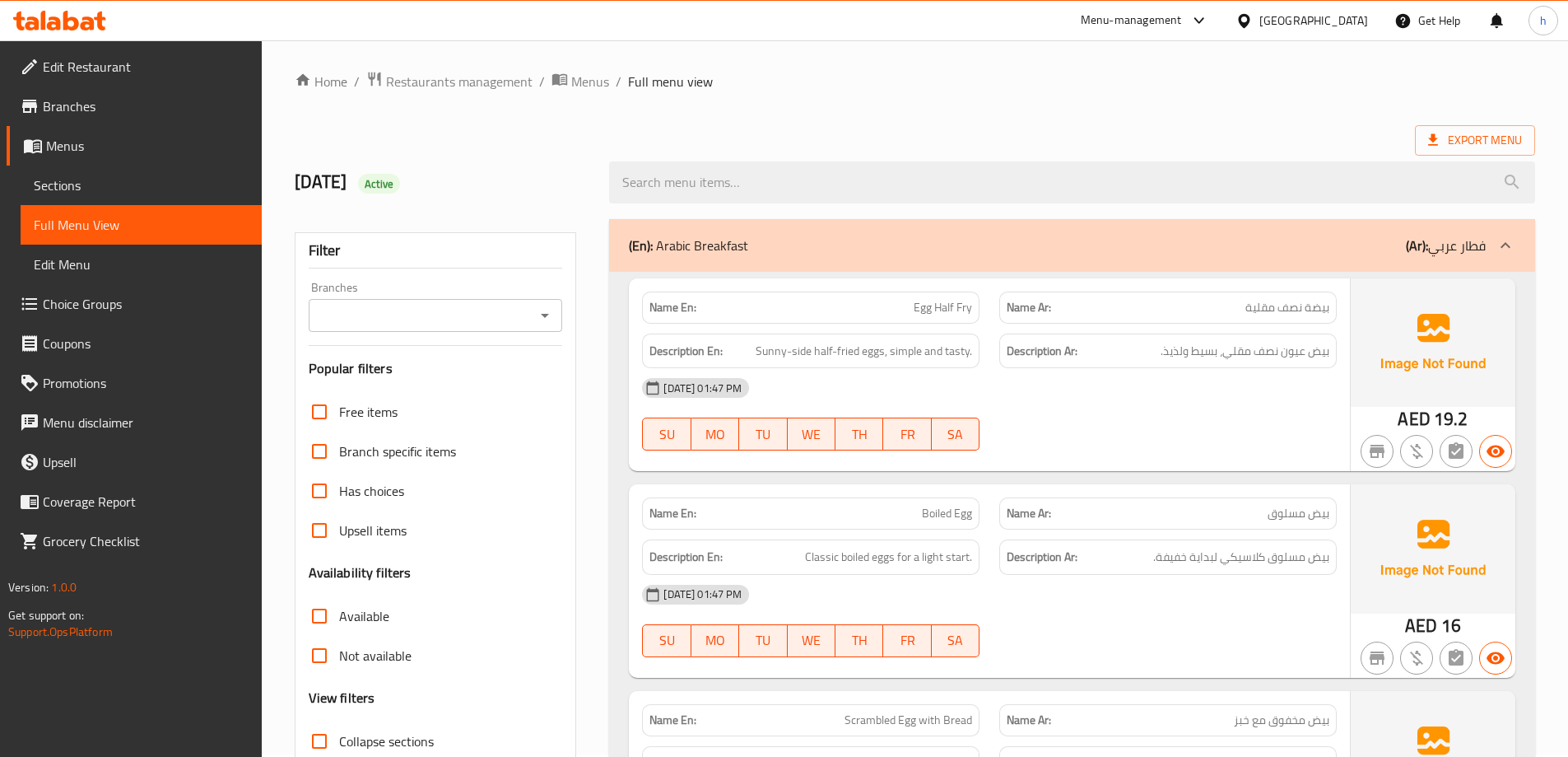
scroll to position [0, 0]
click at [1522, 247] on div at bounding box center [1506, 248] width 40 height 40
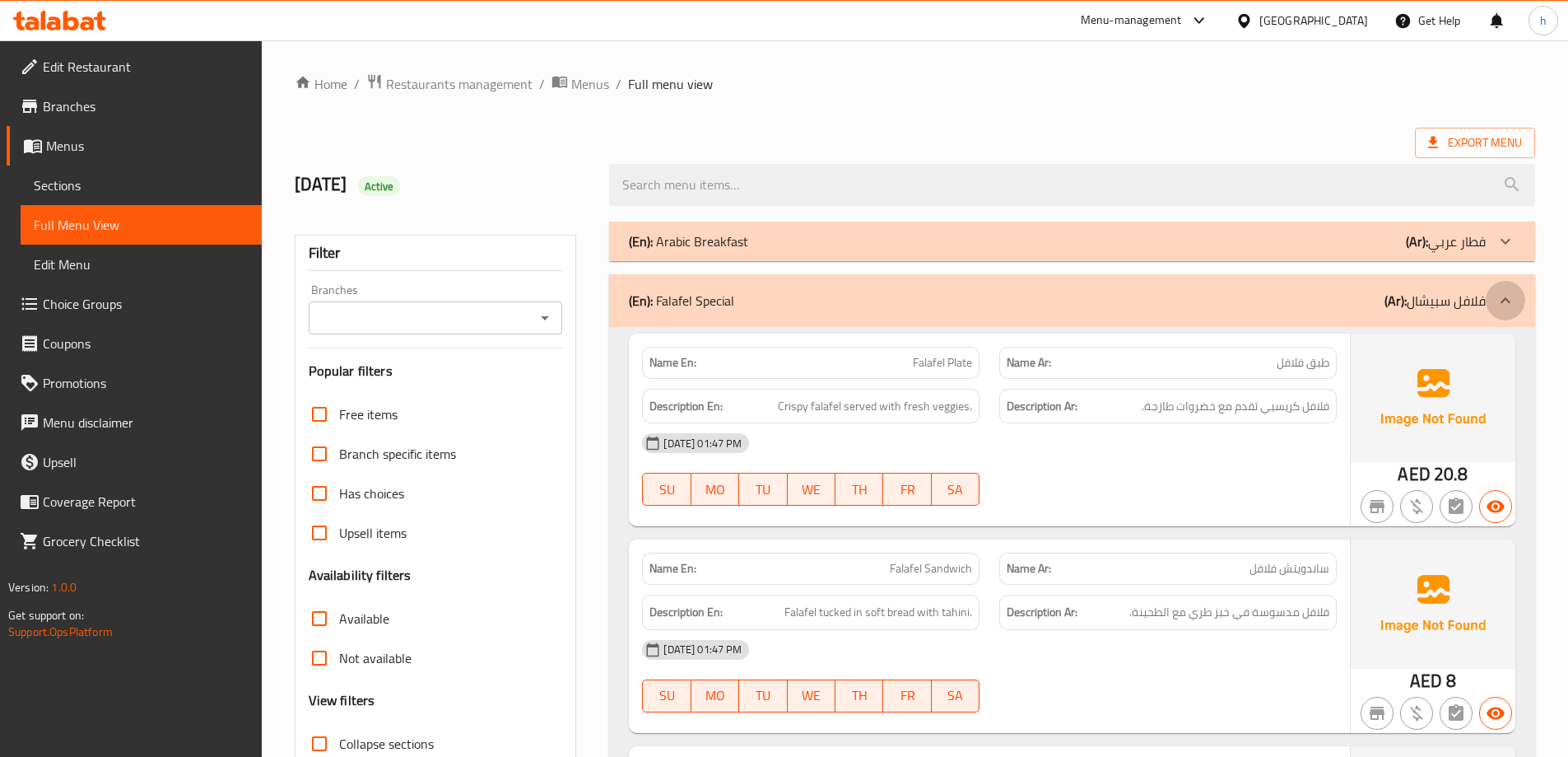
click at [1505, 296] on icon at bounding box center [1506, 300] width 20 height 20
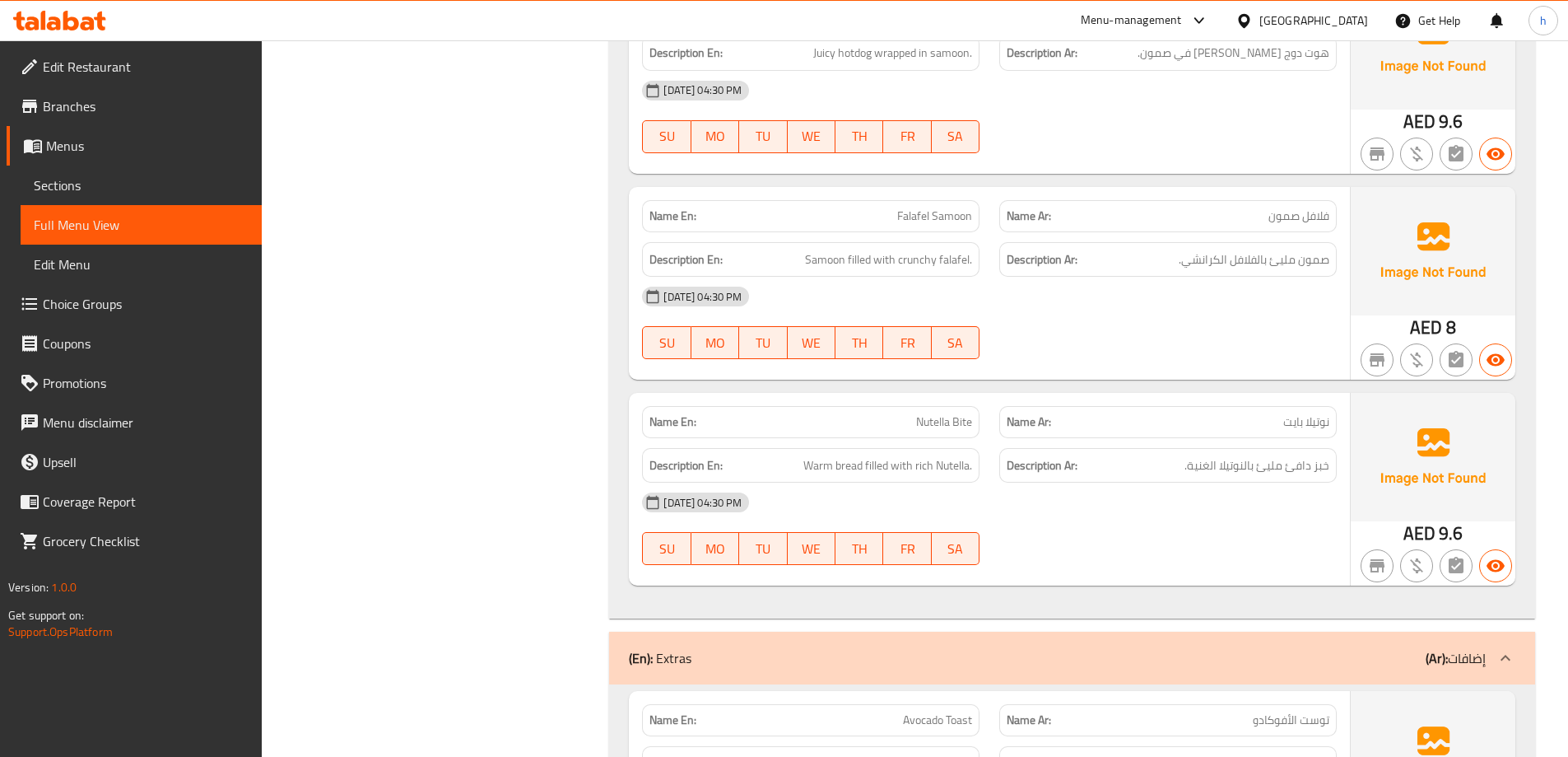
scroll to position [1400, 0]
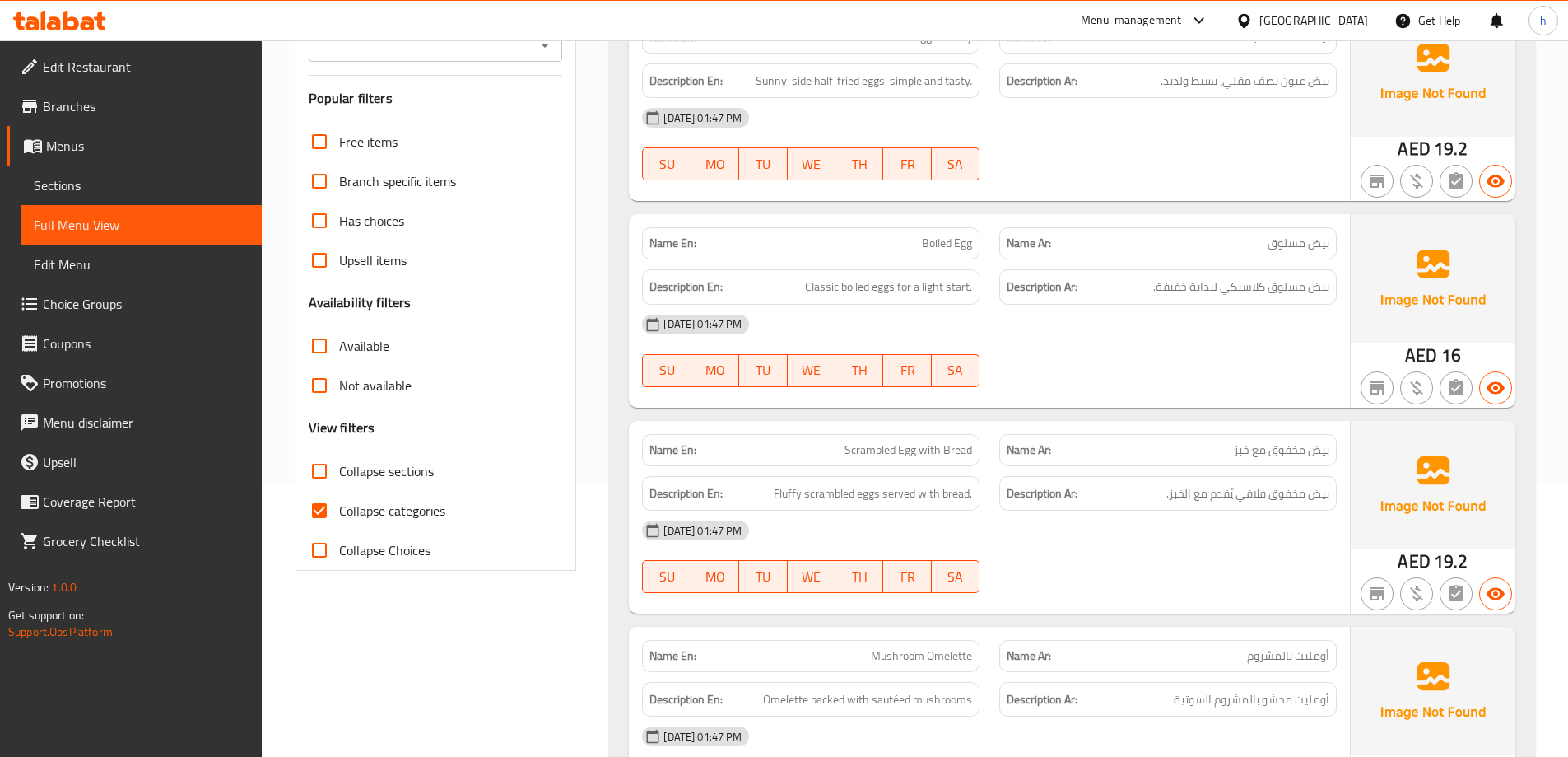
scroll to position [329, 0]
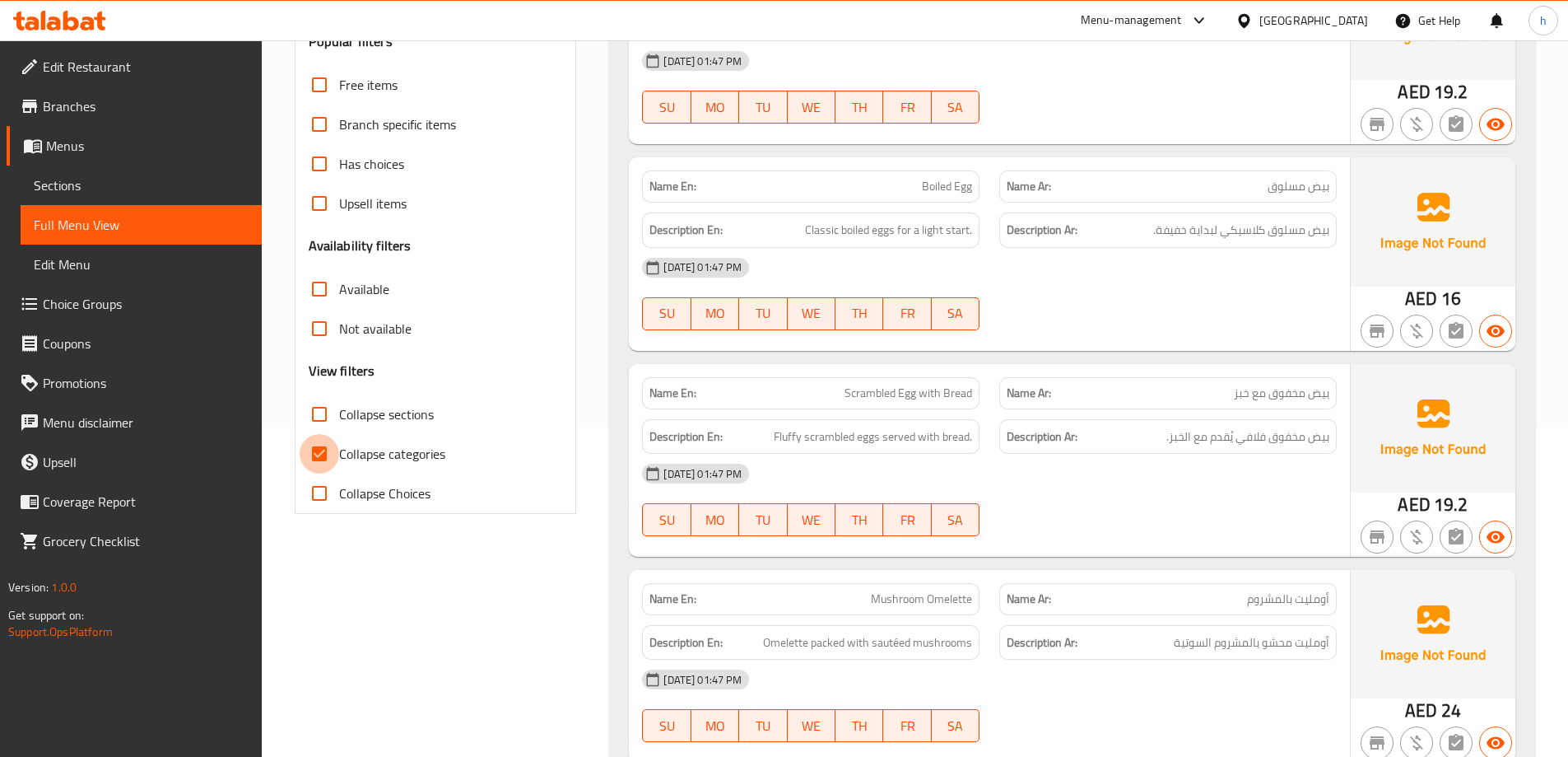
click at [334, 454] on input "Collapse categories" at bounding box center [319, 454] width 40 height 40
checkbox input "false"
click at [368, 407] on span "Collapse sections" at bounding box center [387, 414] width 95 height 20
click at [339, 407] on input "Collapse sections" at bounding box center [319, 414] width 40 height 40
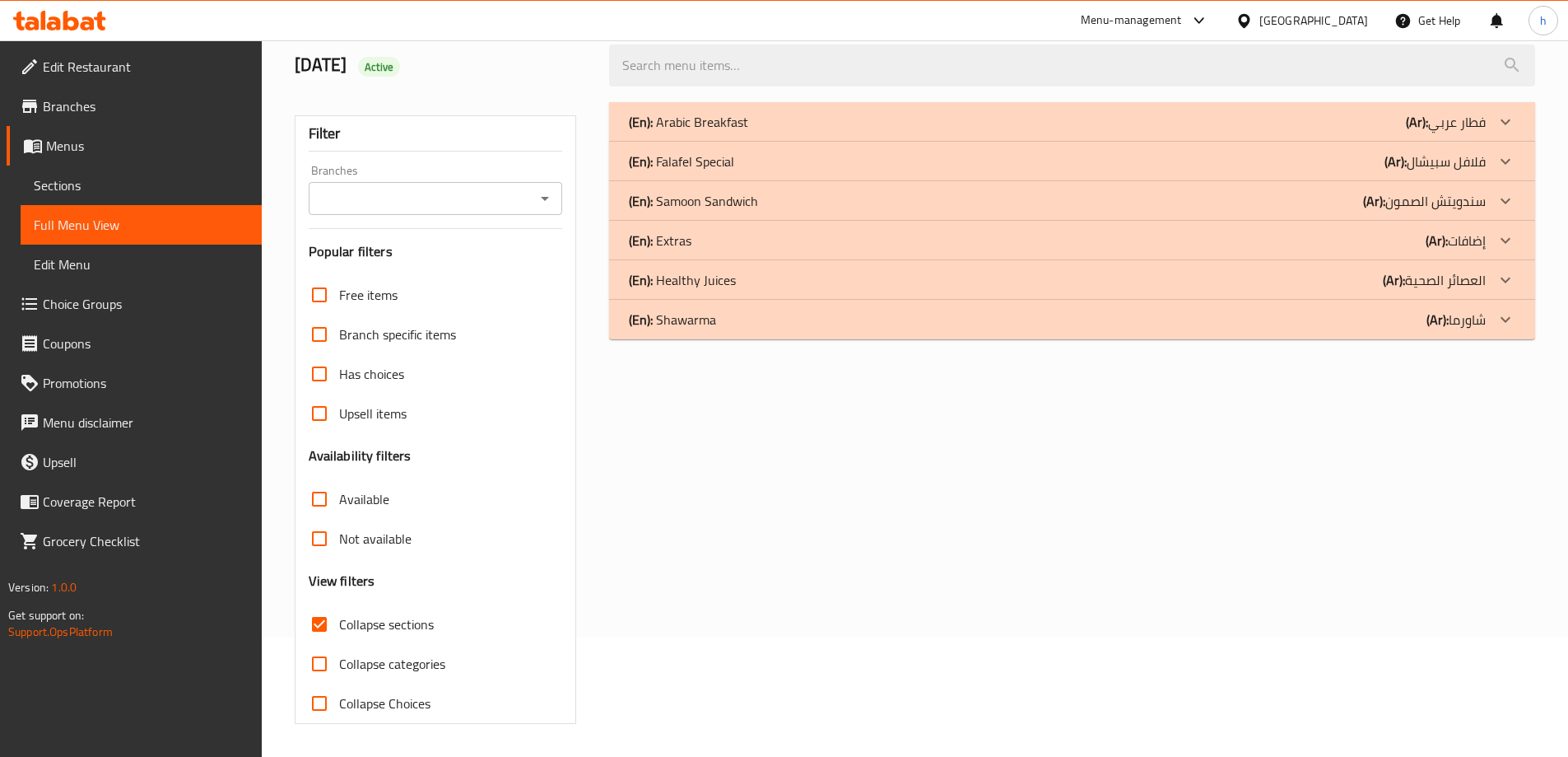
scroll to position [120, 0]
click at [754, 229] on div "(En): Extras (Ar): إضافات" at bounding box center [1072, 240] width 926 height 40
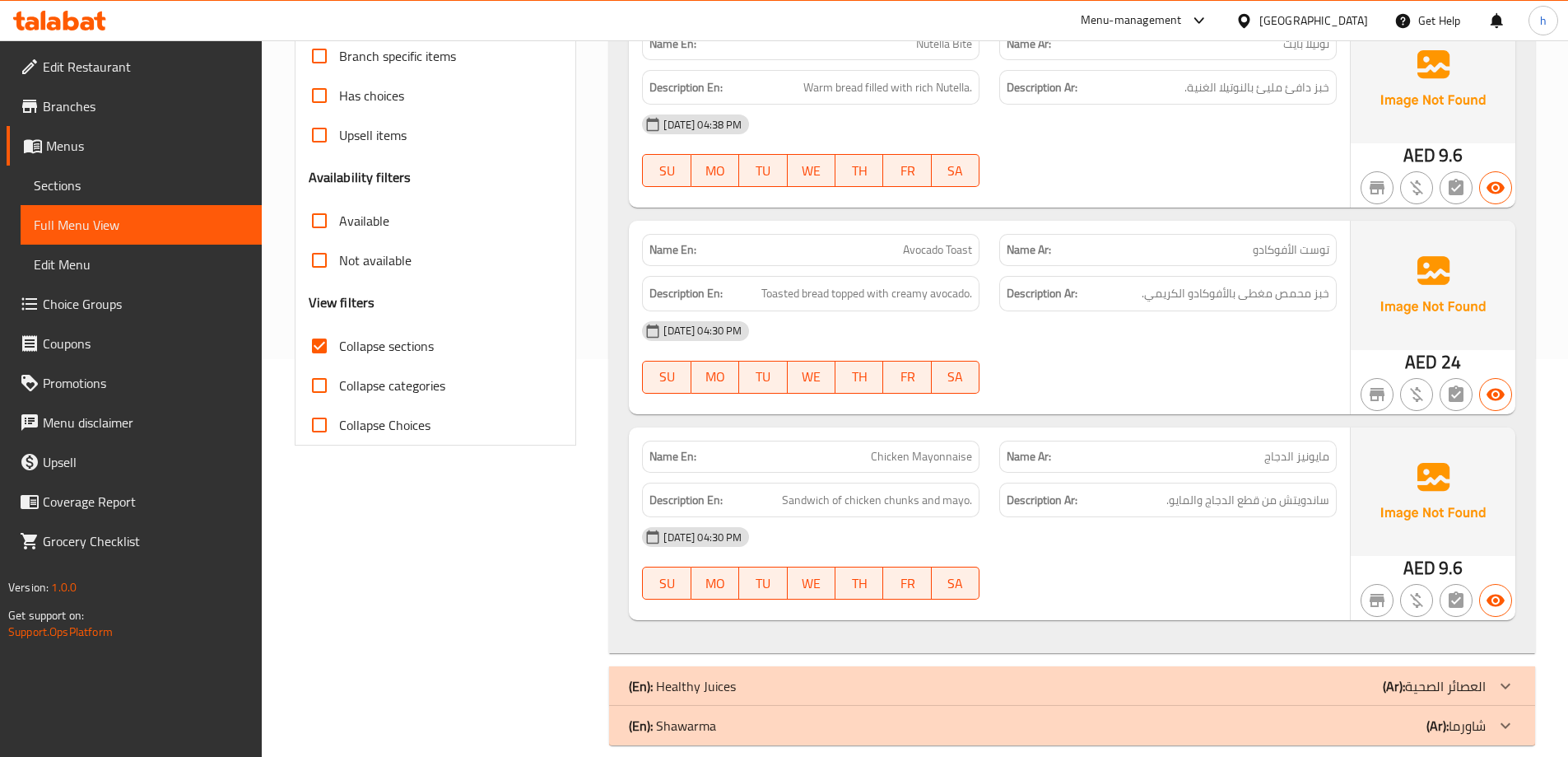
scroll to position [419, 0]
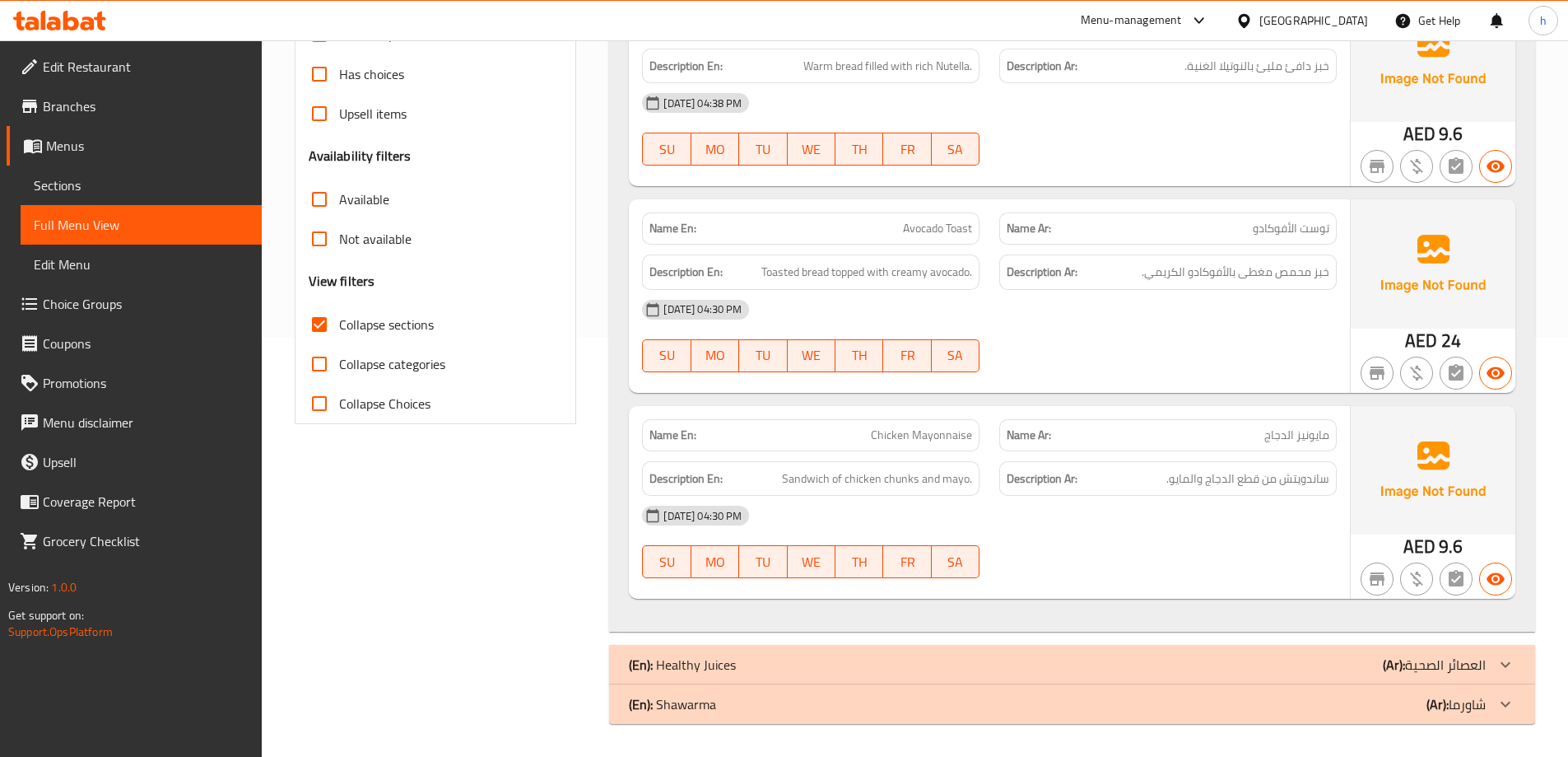
click at [729, 673] on p "(En): Healthy Juices" at bounding box center [682, 665] width 107 height 20
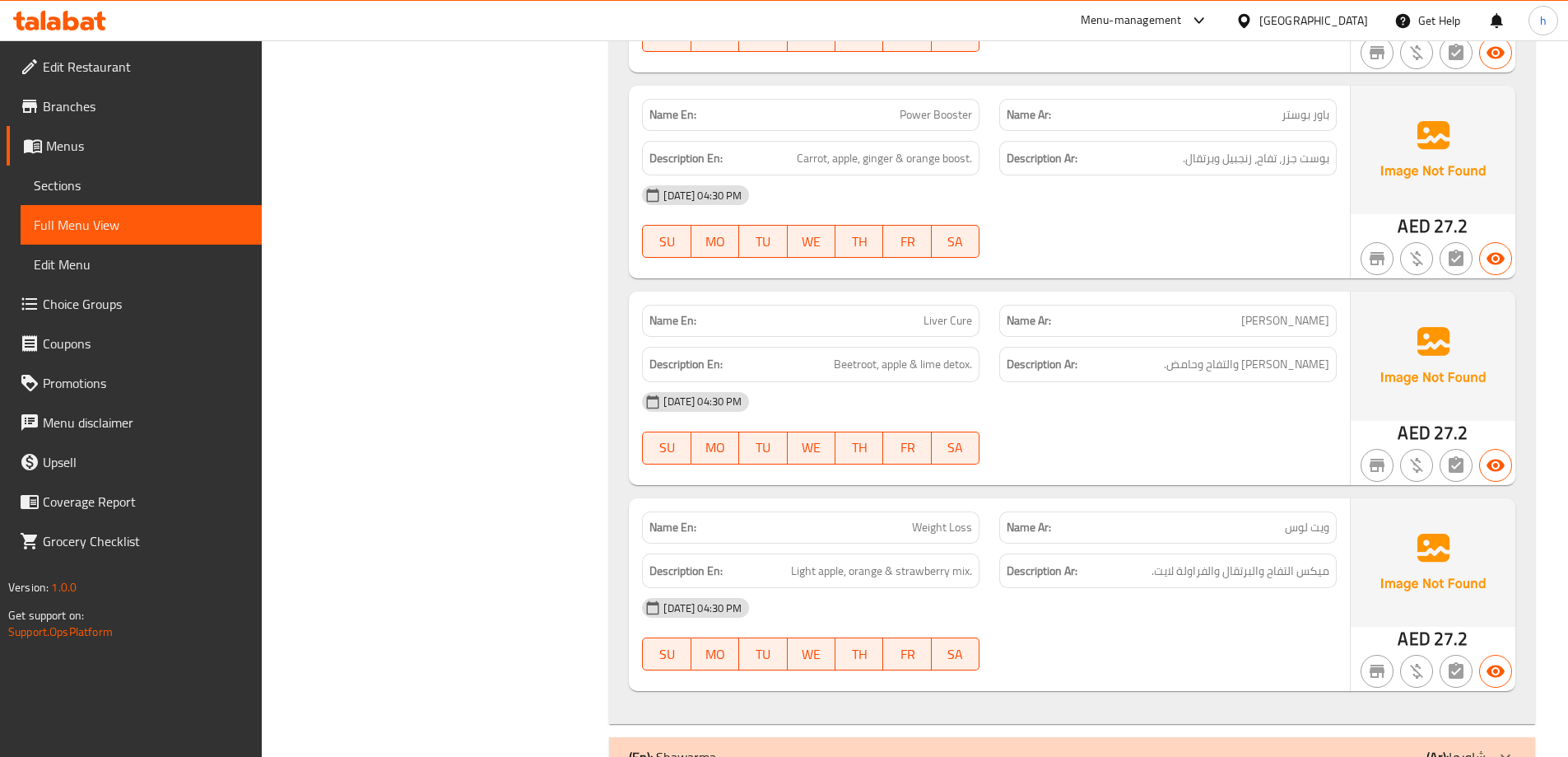
scroll to position [1709, 0]
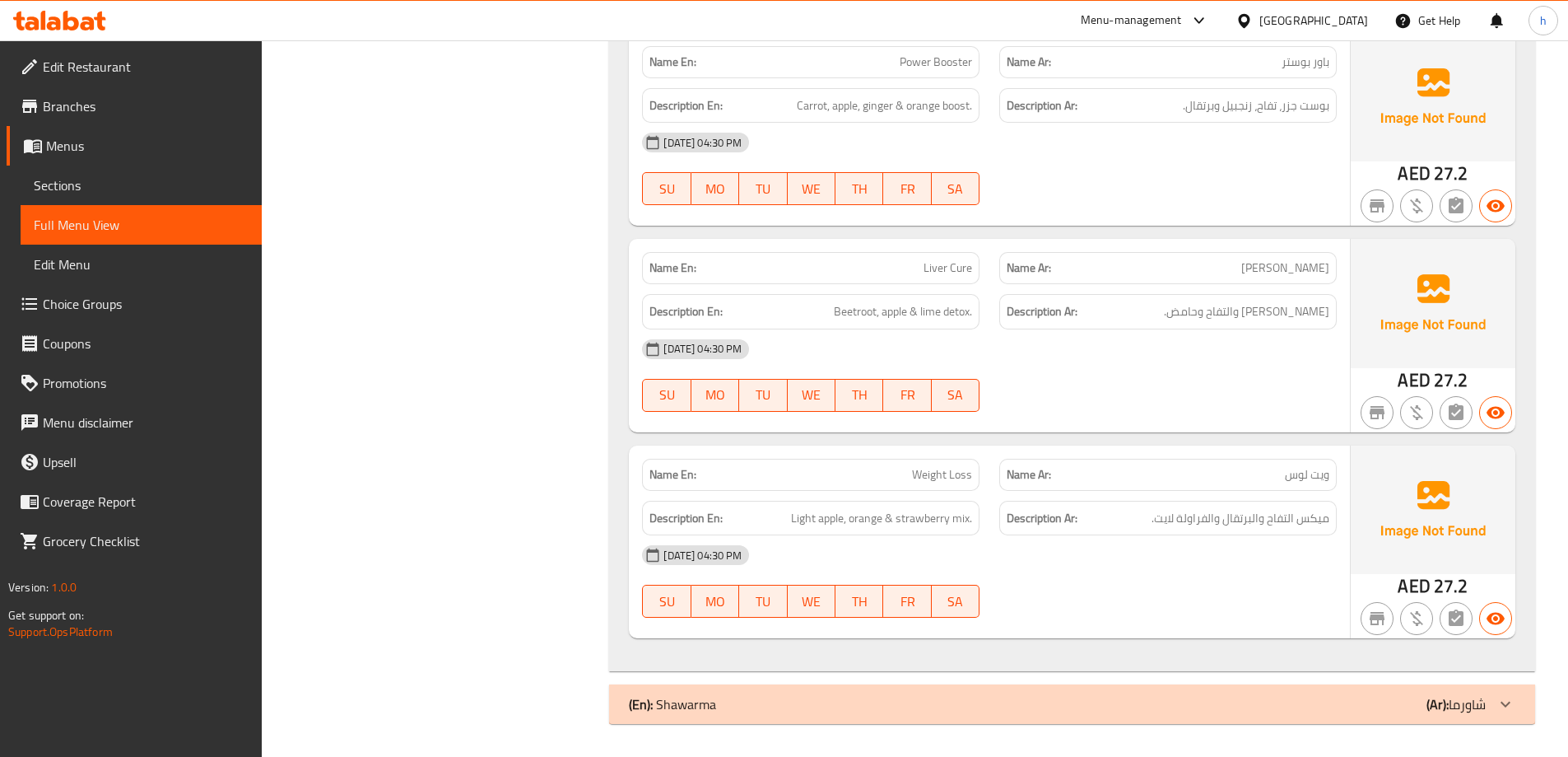
click at [880, 709] on div "(En): Shawarma (Ar): شاورما" at bounding box center [1057, 705] width 857 height 20
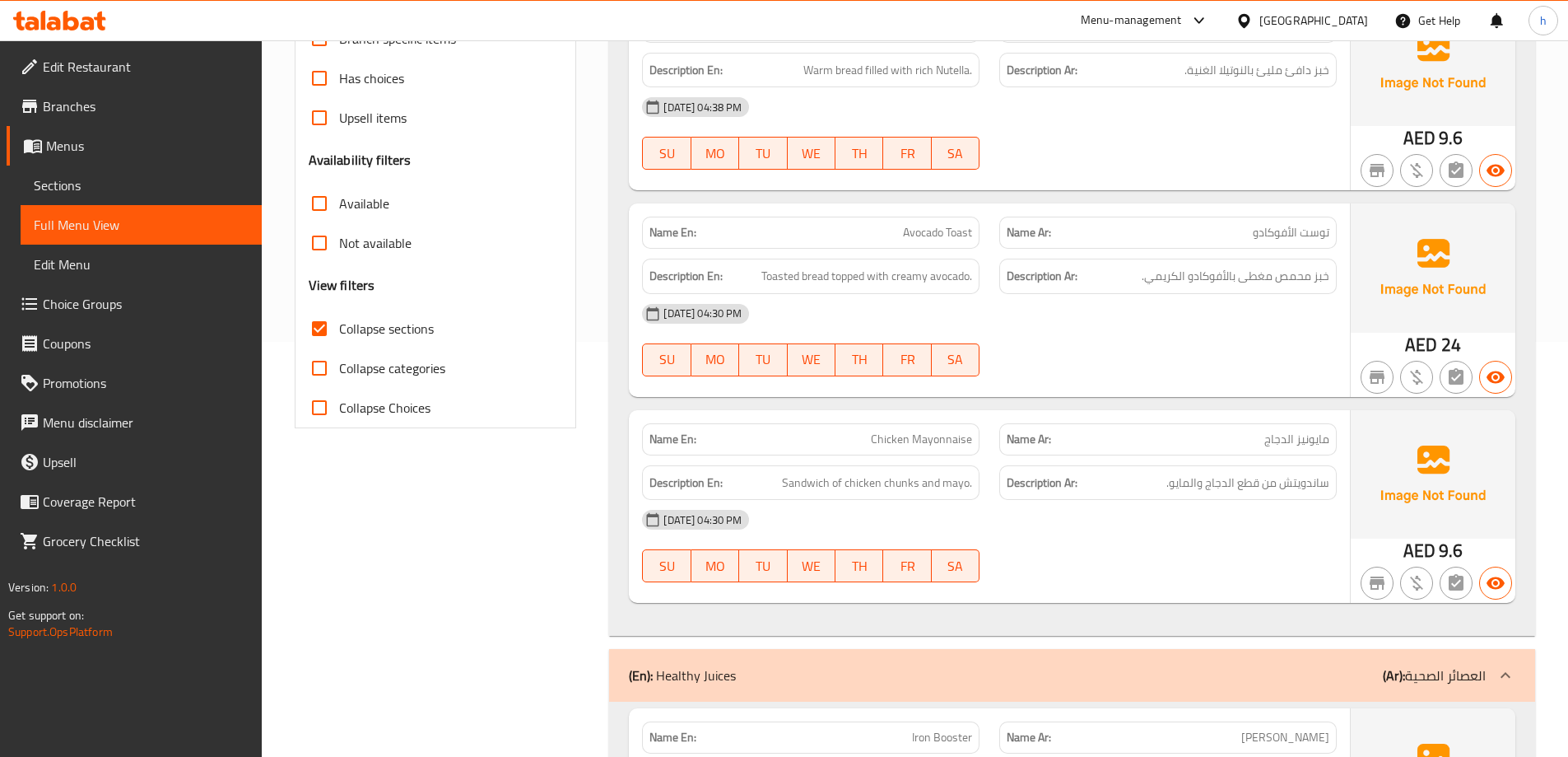
scroll to position [368, 0]
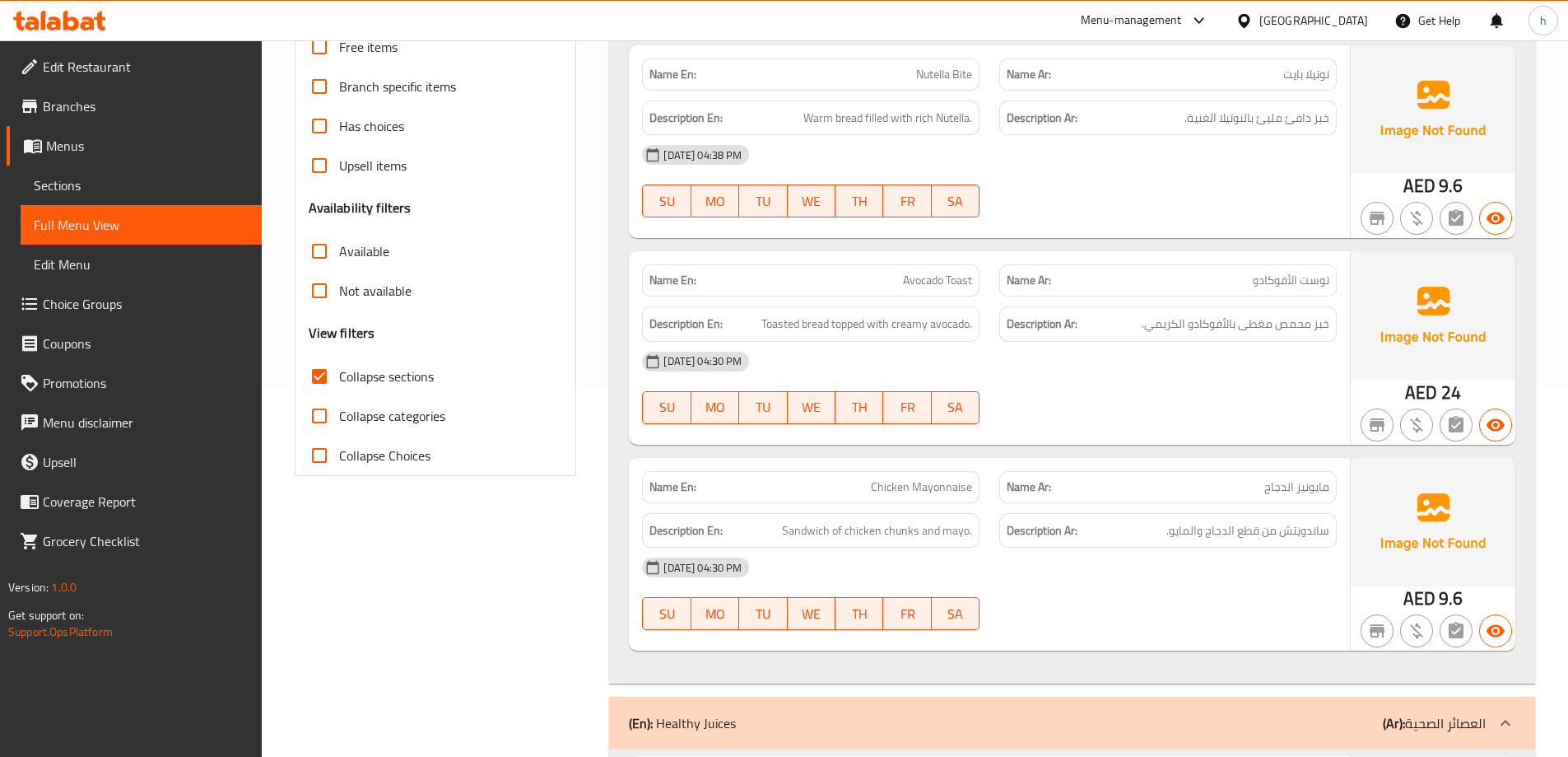
click at [370, 383] on span "Collapse sections" at bounding box center [387, 377] width 95 height 20
click at [339, 383] on input "Collapse sections" at bounding box center [319, 377] width 40 height 40
checkbox input "false"
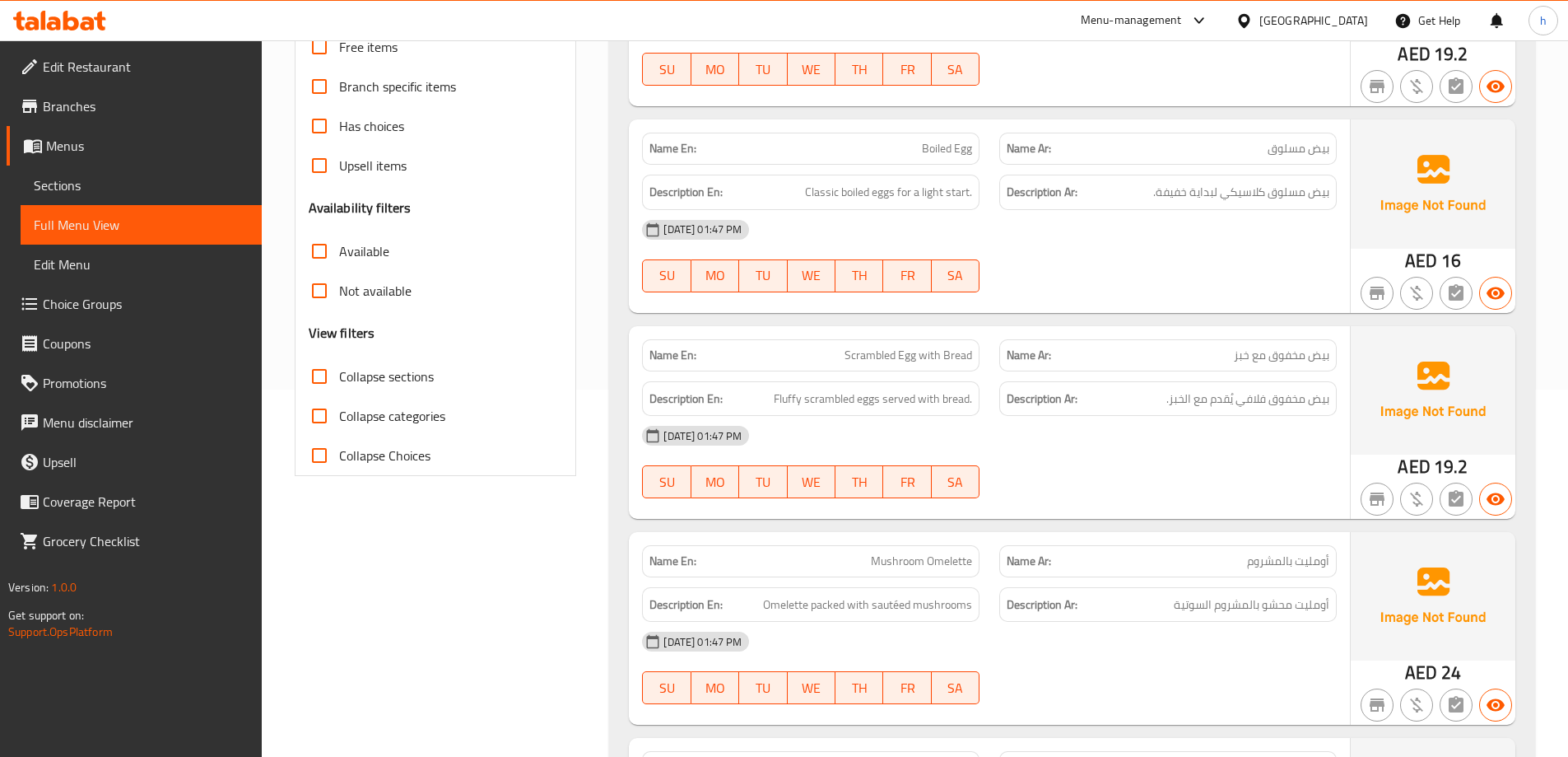
click at [320, 407] on input "Collapse categories" at bounding box center [319, 416] width 40 height 40
checkbox input "false"
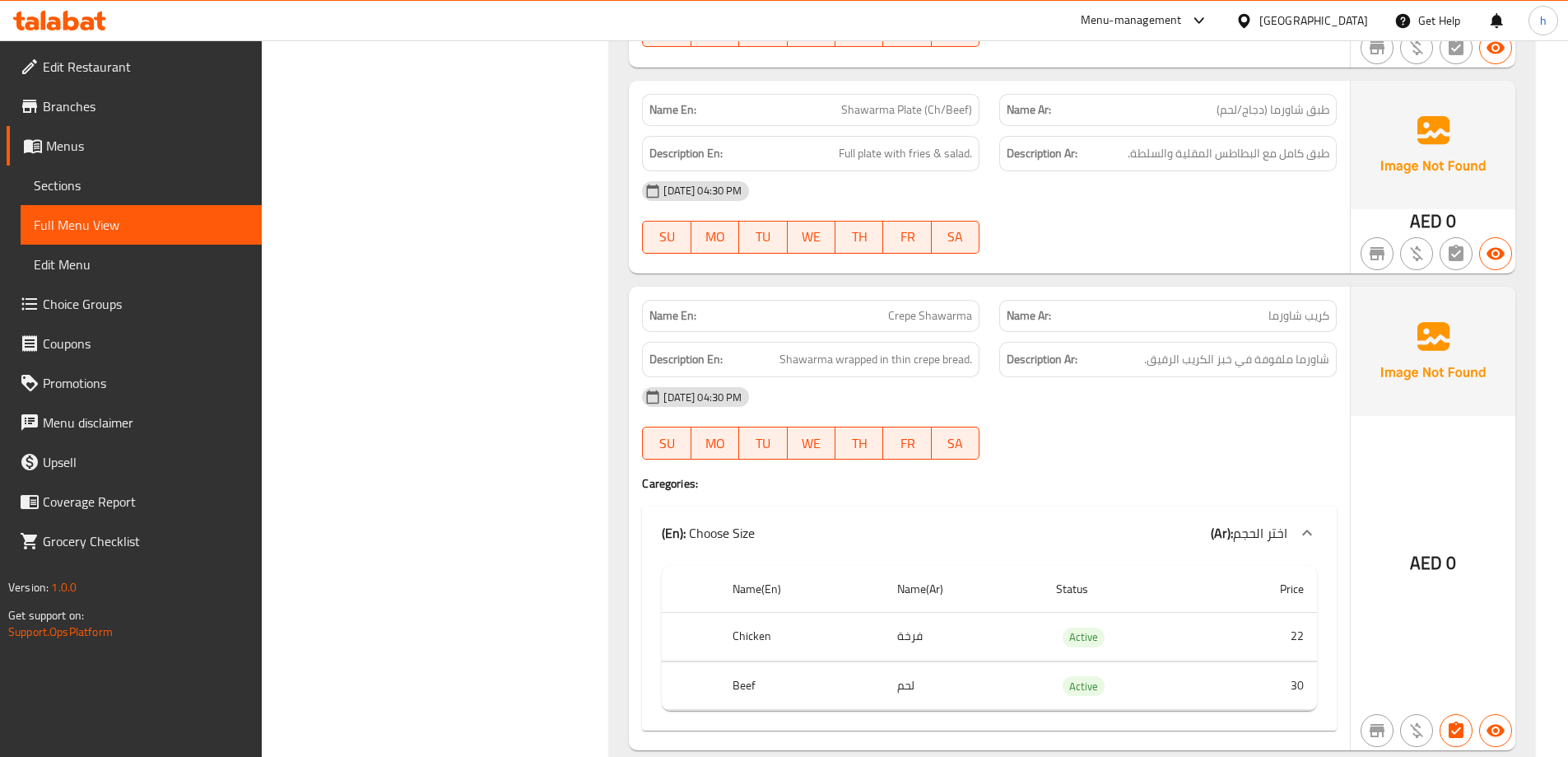
scroll to position [8291, 0]
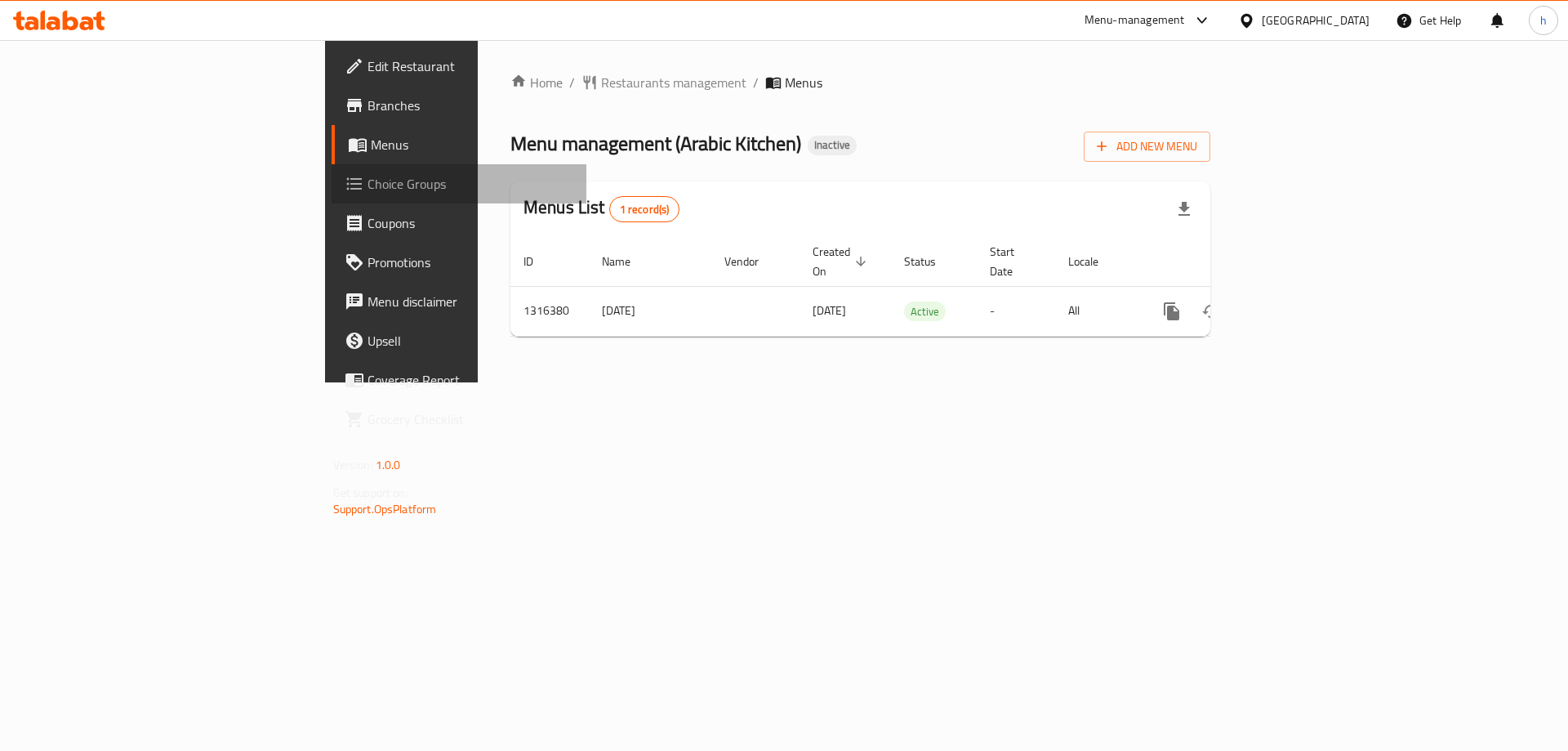
click at [332, 172] on link "Choice Groups" at bounding box center [459, 184] width 256 height 40
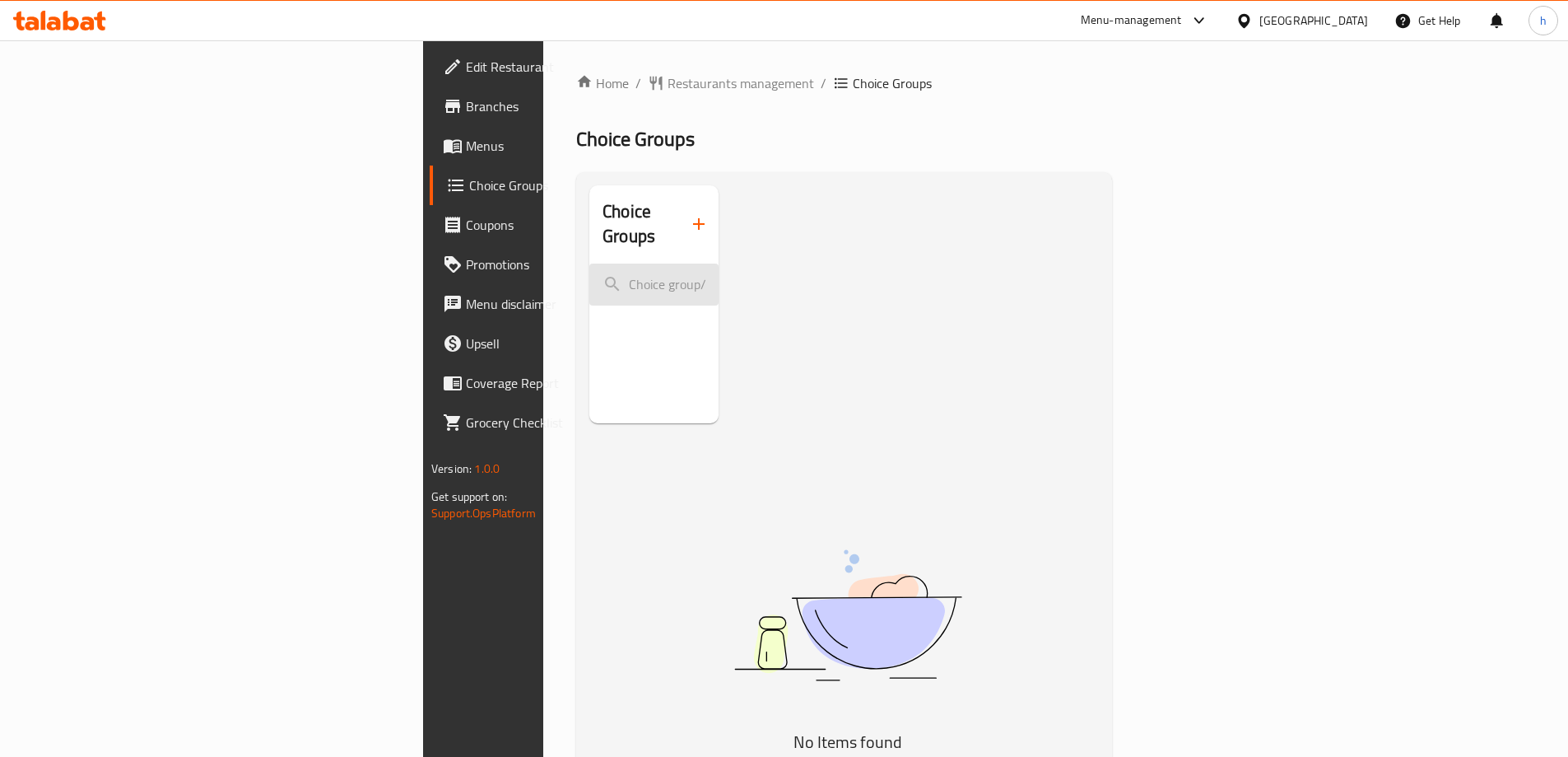
click at [589, 268] on input "search" at bounding box center [653, 284] width 129 height 42
click at [466, 107] on span "Branches" at bounding box center [569, 106] width 206 height 20
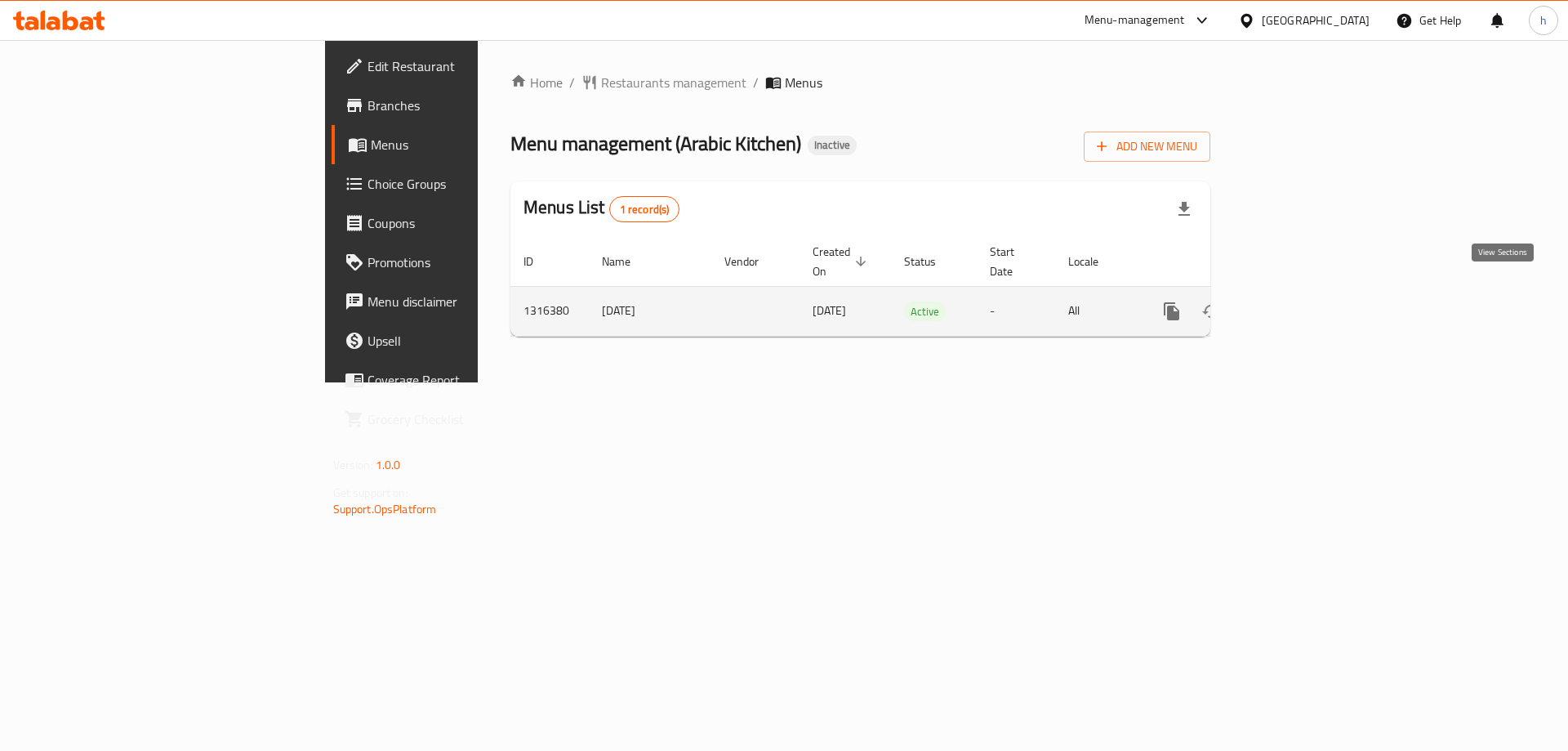
click at [1309, 291] on link "enhanced table" at bounding box center [1290, 311] width 40 height 40
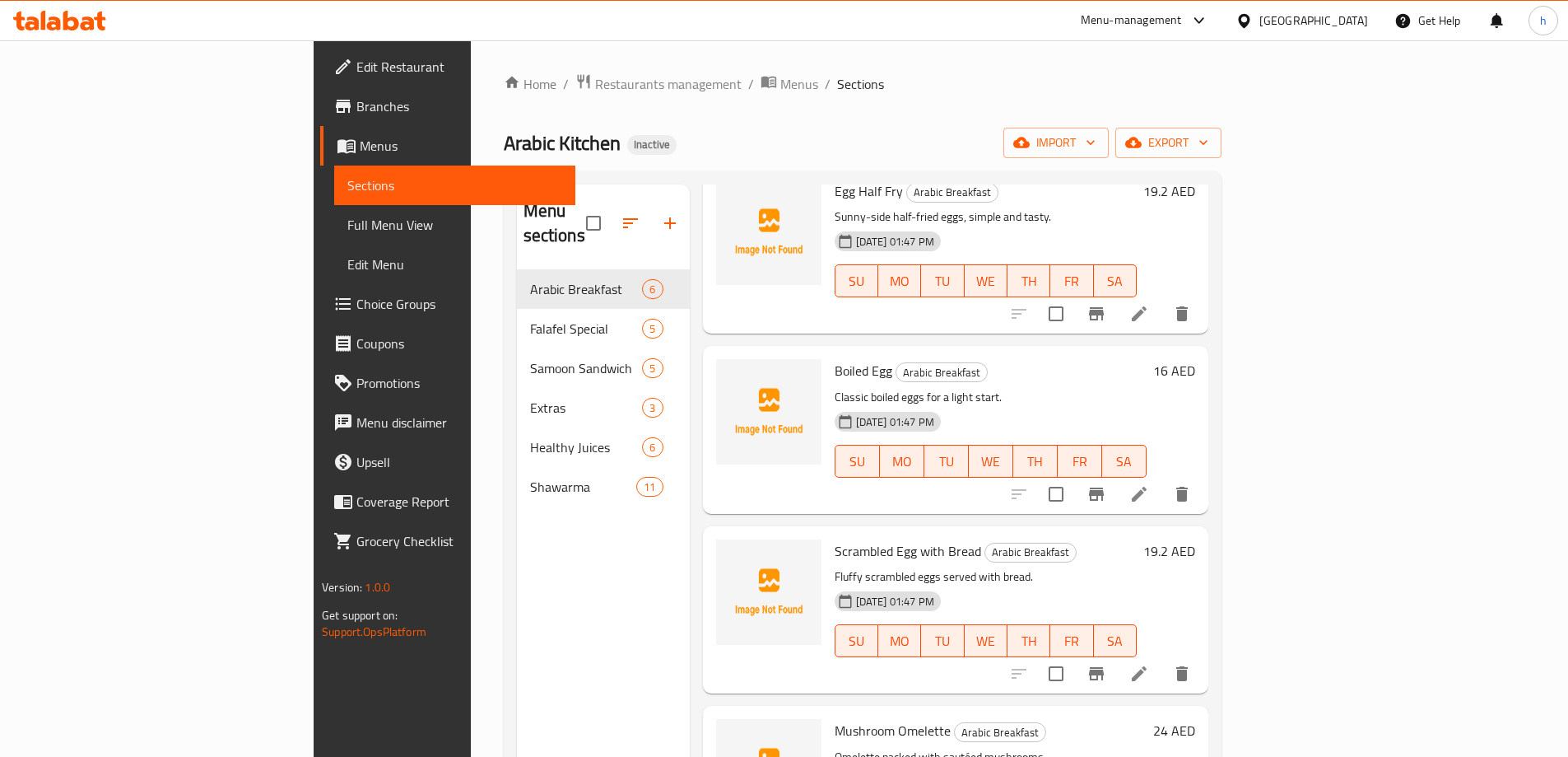
scroll to position [165, 0]
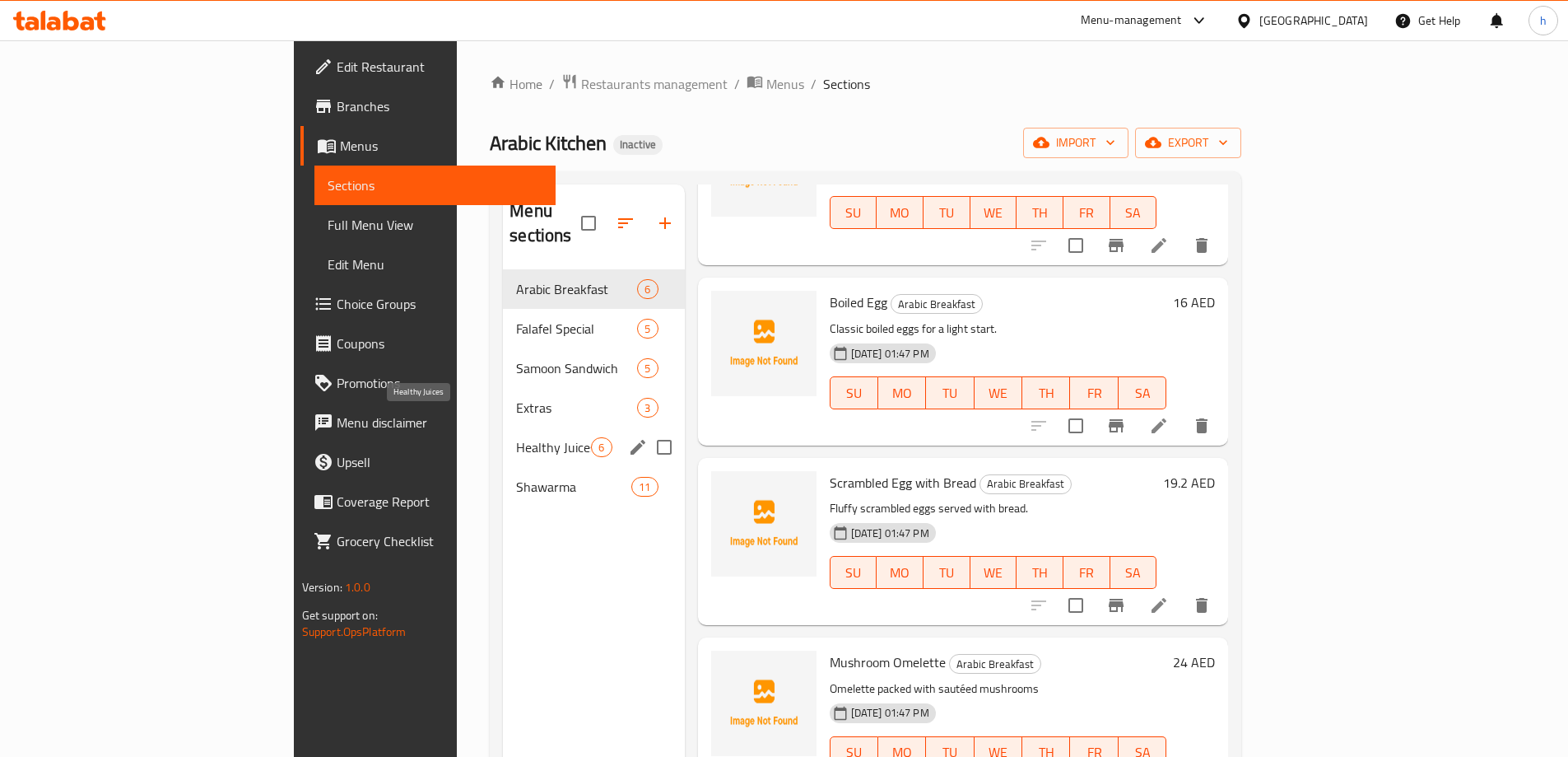
click at [516, 438] on span "Healthy Juices" at bounding box center [554, 448] width 75 height 20
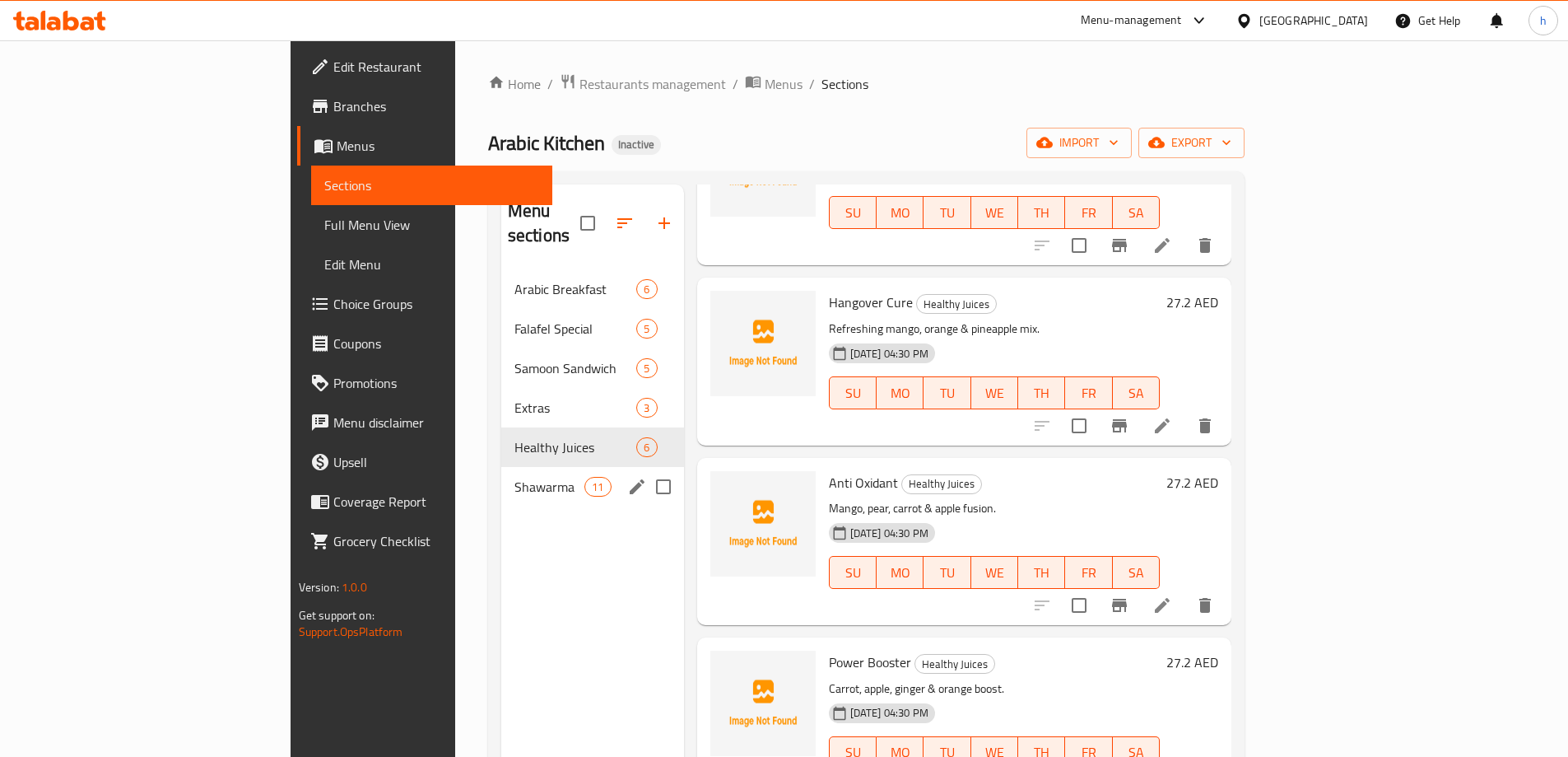
click at [501, 475] on div "Shawarma 11" at bounding box center [593, 487] width 183 height 40
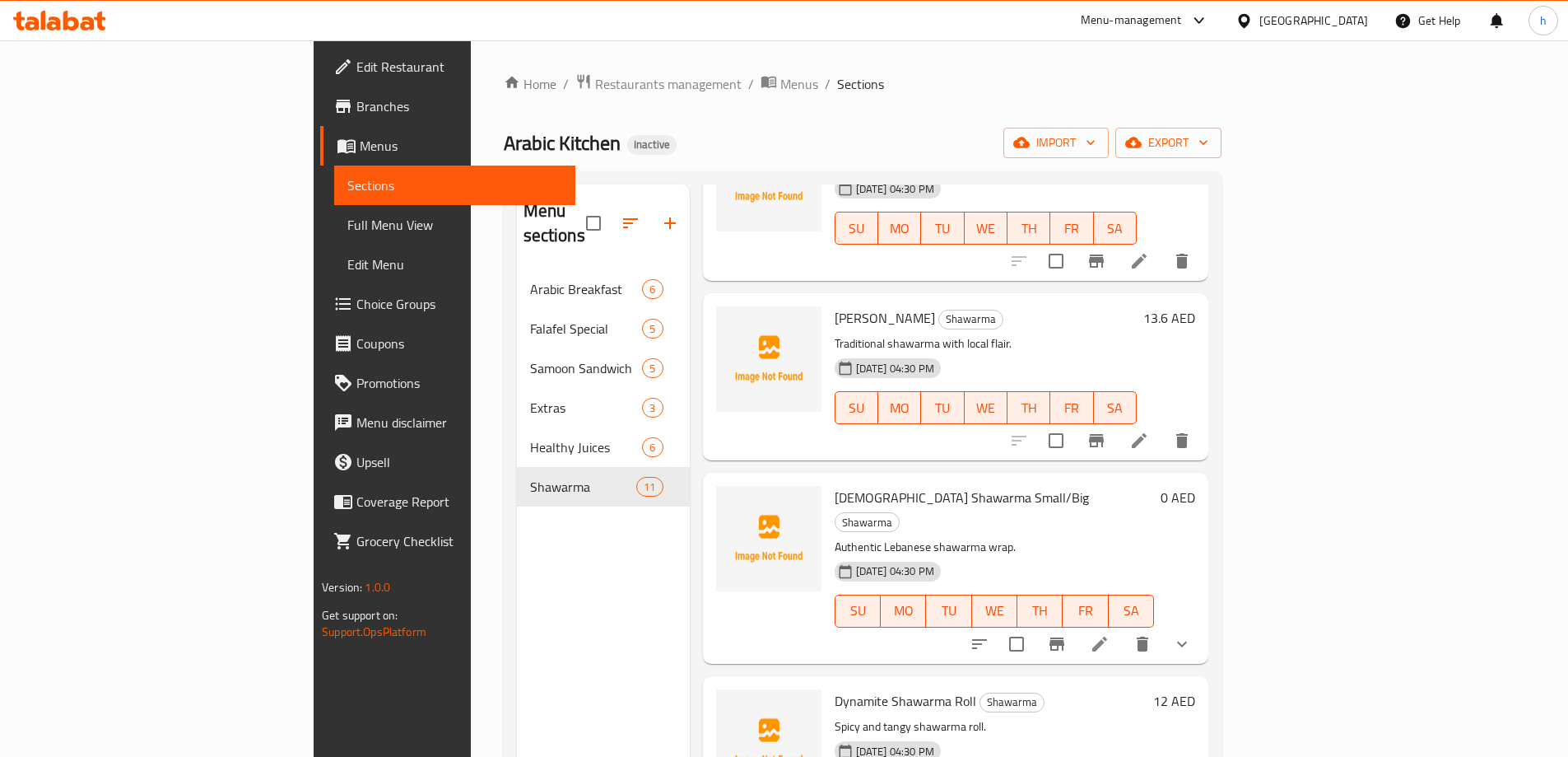
scroll to position [659, 0]
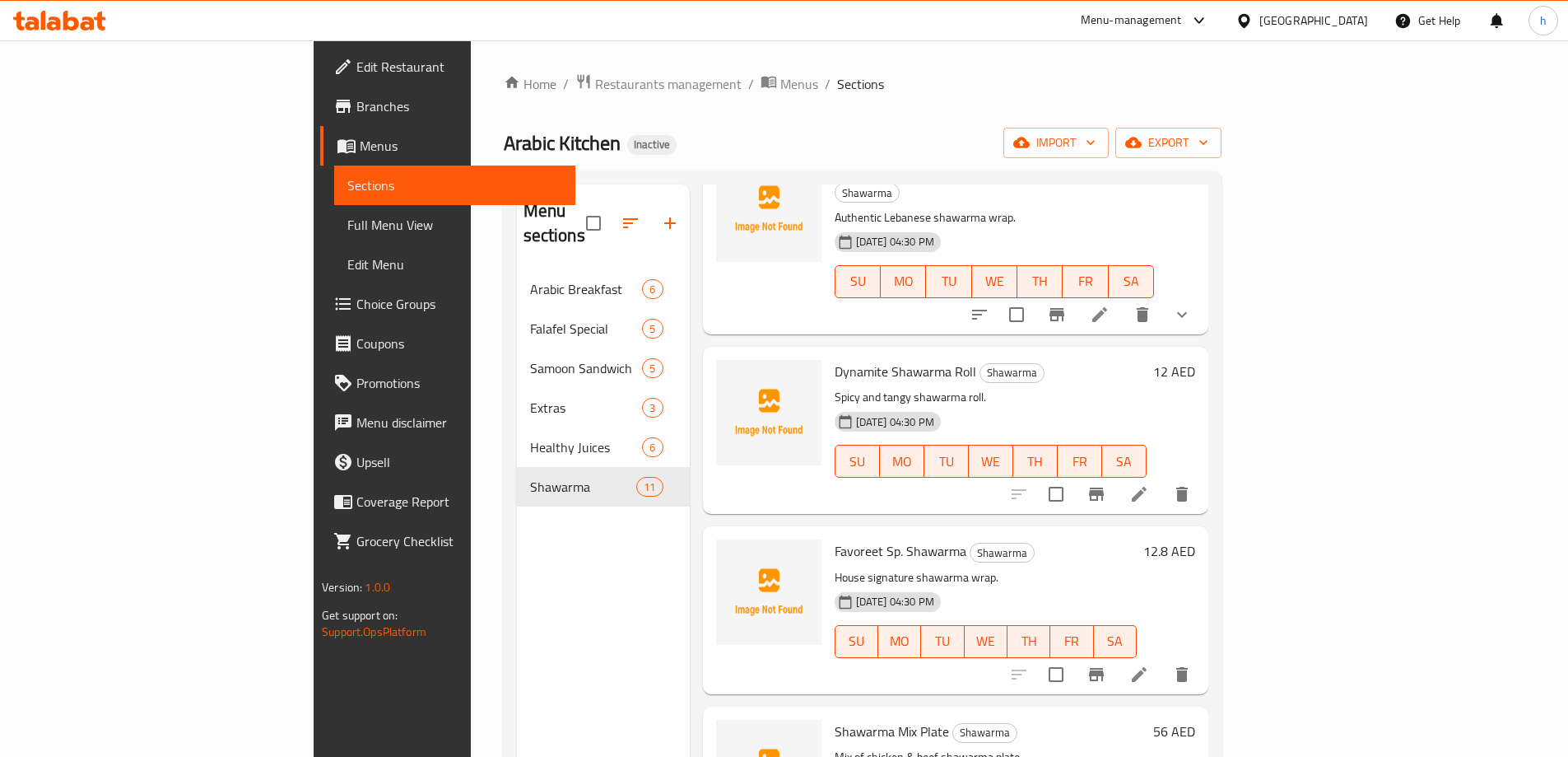
click at [1122, 299] on li at bounding box center [1099, 314] width 46 height 30
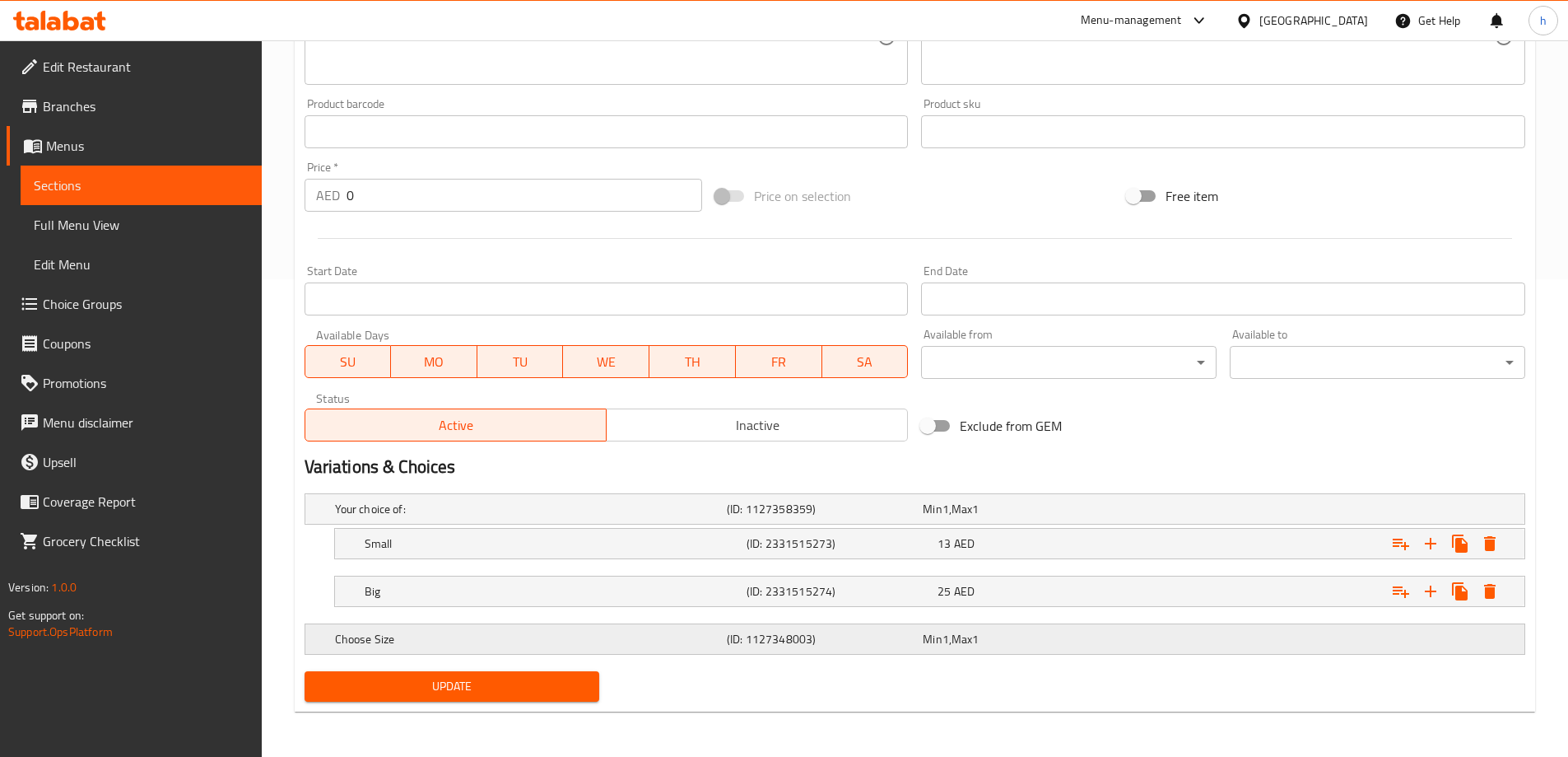
scroll to position [478, 0]
click at [346, 642] on h5 "Choose Size" at bounding box center [527, 638] width 385 height 17
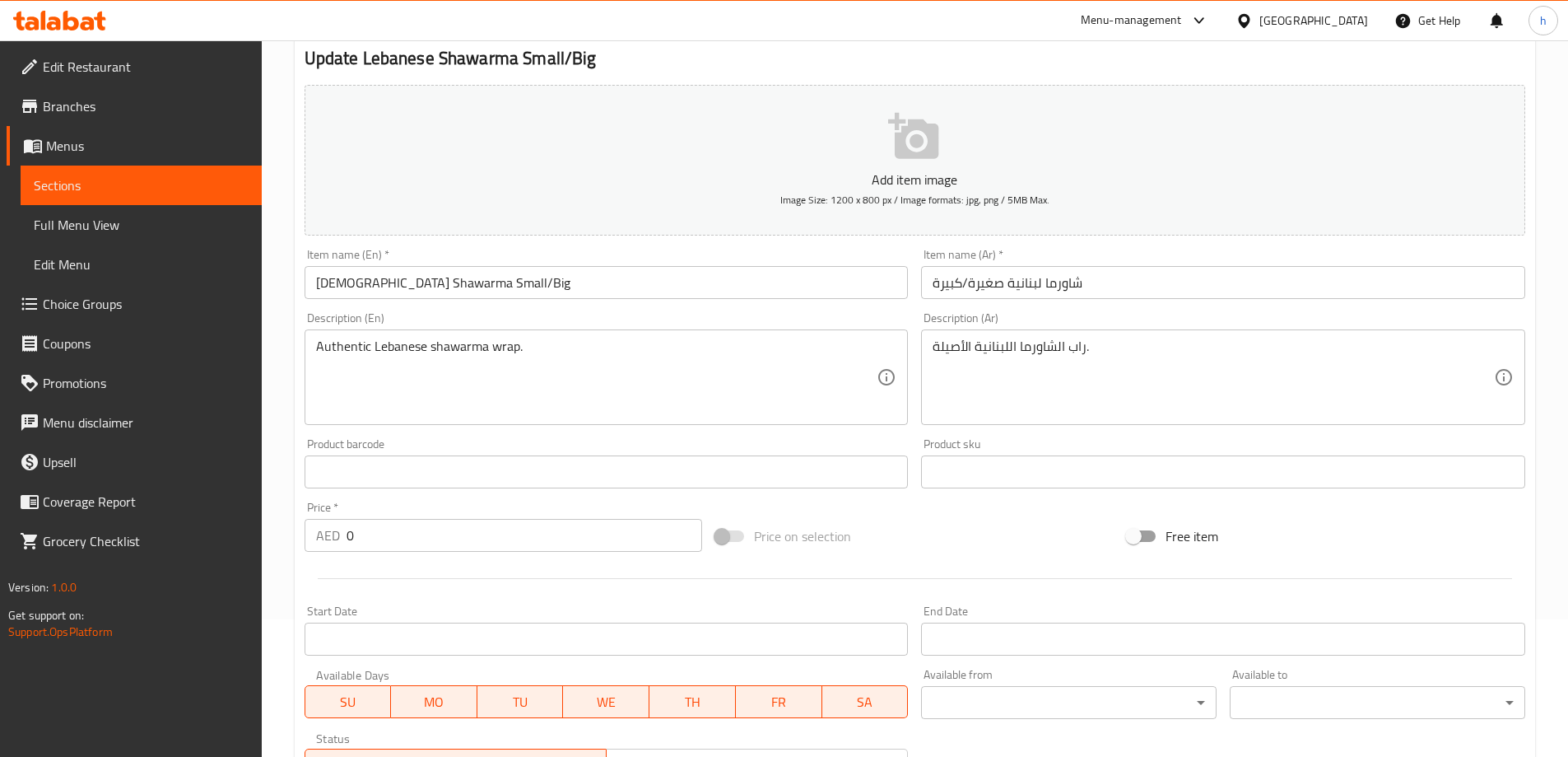
scroll to position [55, 0]
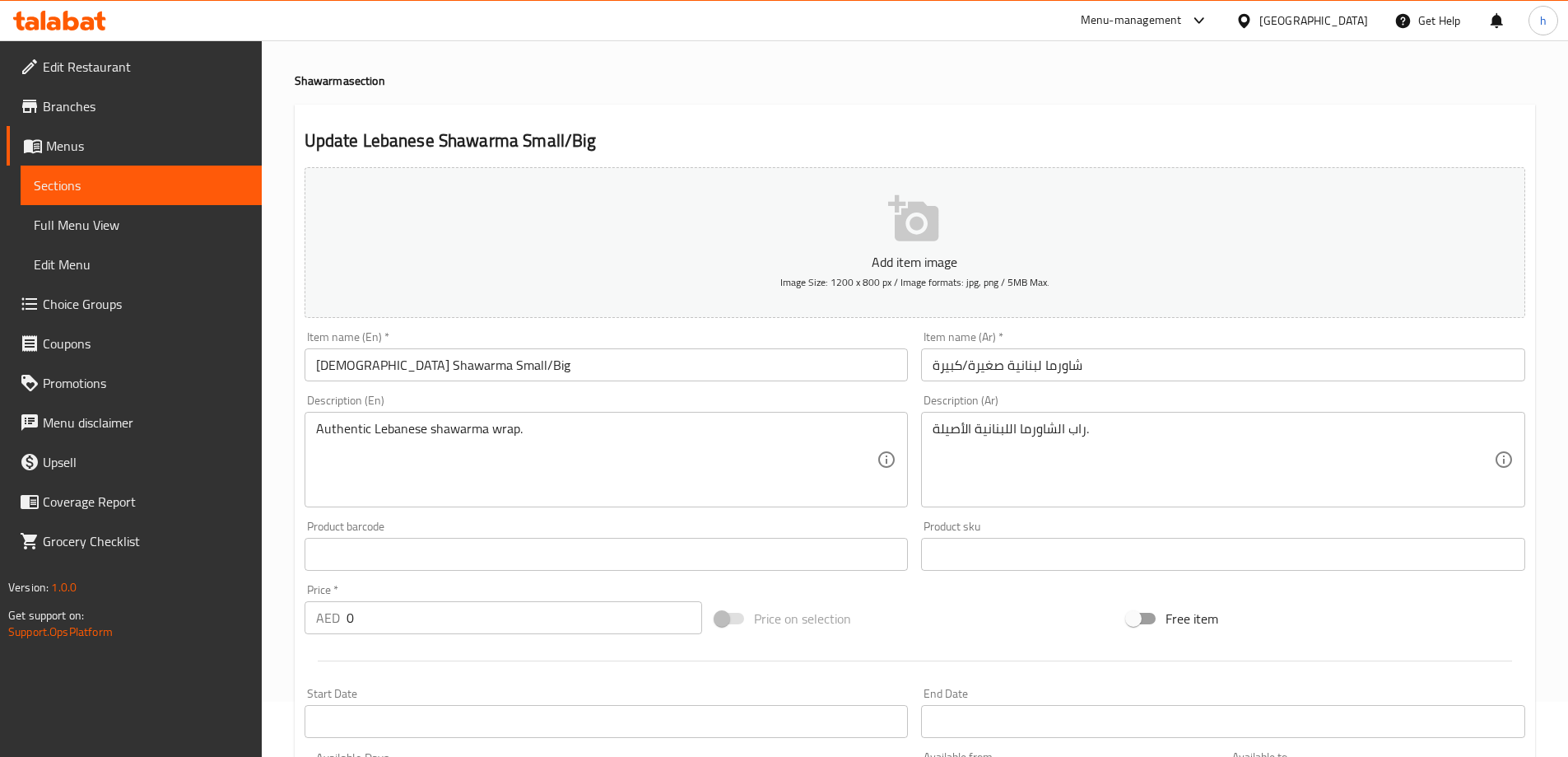
click at [333, 366] on input "[DEMOGRAPHIC_DATA] Shawarma Small/Big" at bounding box center [606, 365] width 604 height 33
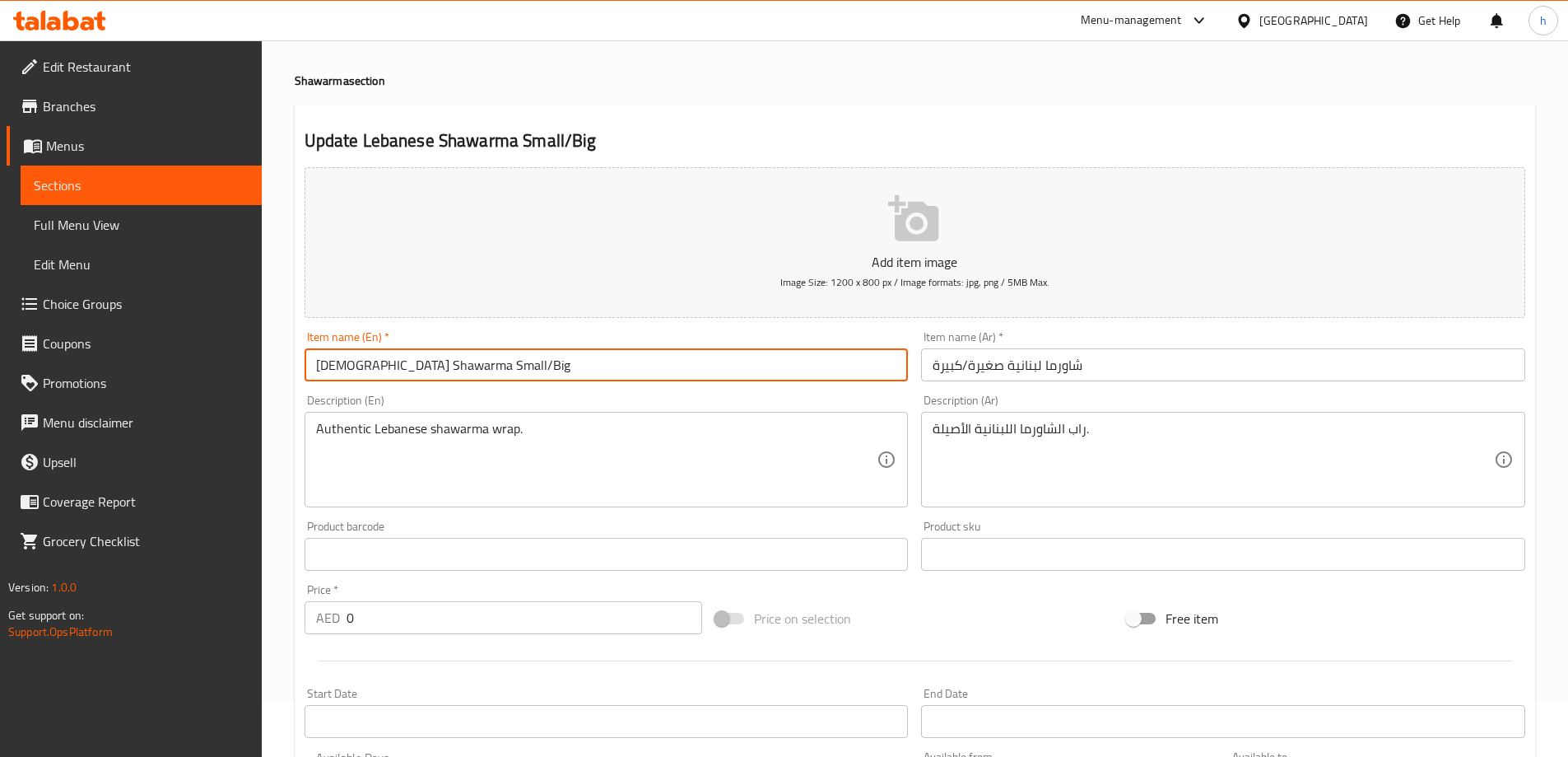
click at [333, 366] on input "[DEMOGRAPHIC_DATA] Shawarma Small/Big" at bounding box center [606, 365] width 604 height 33
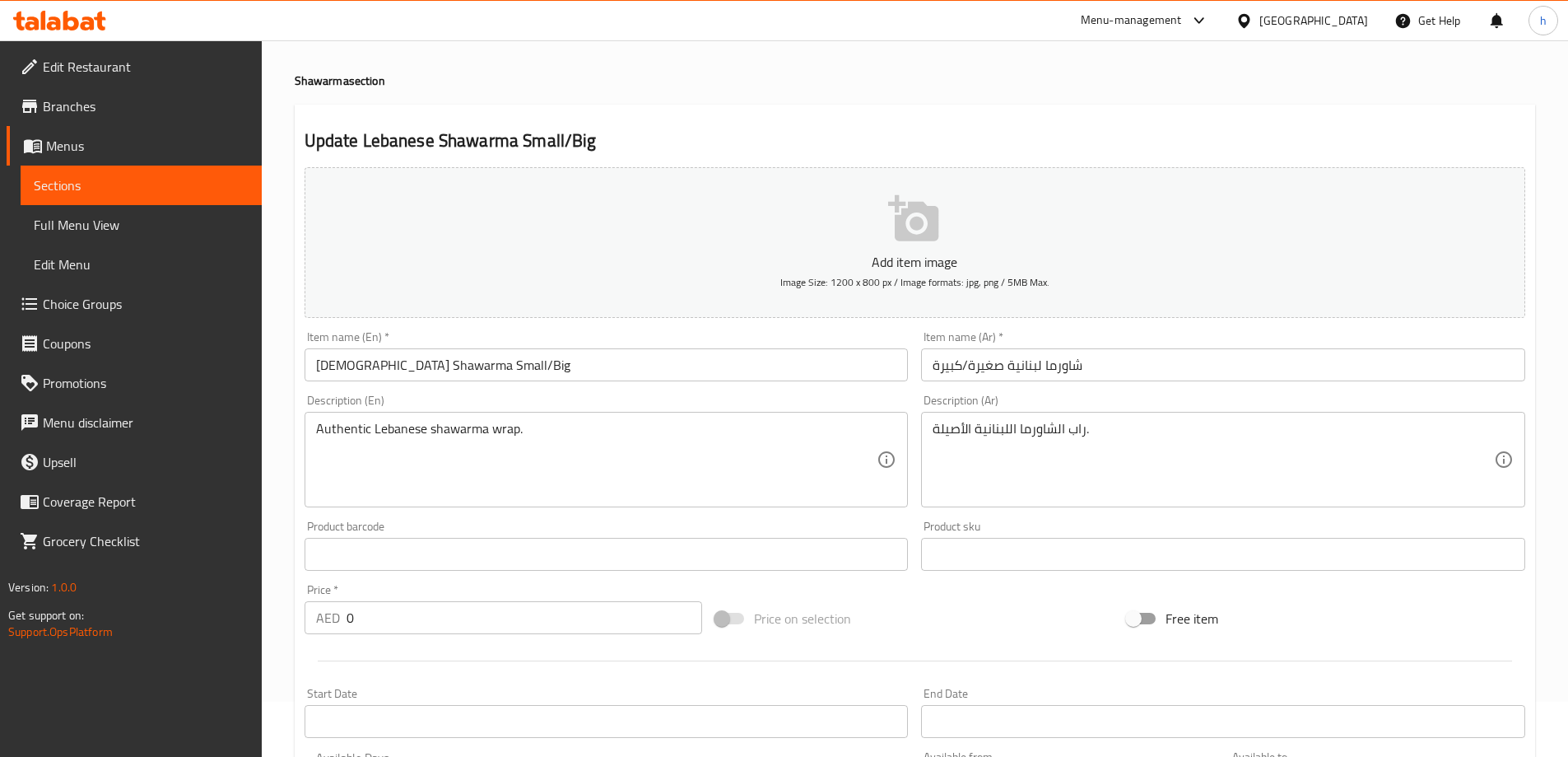
click at [1032, 361] on input "شاورما لبنانية صغيرة/كبيرة" at bounding box center [1223, 365] width 604 height 33
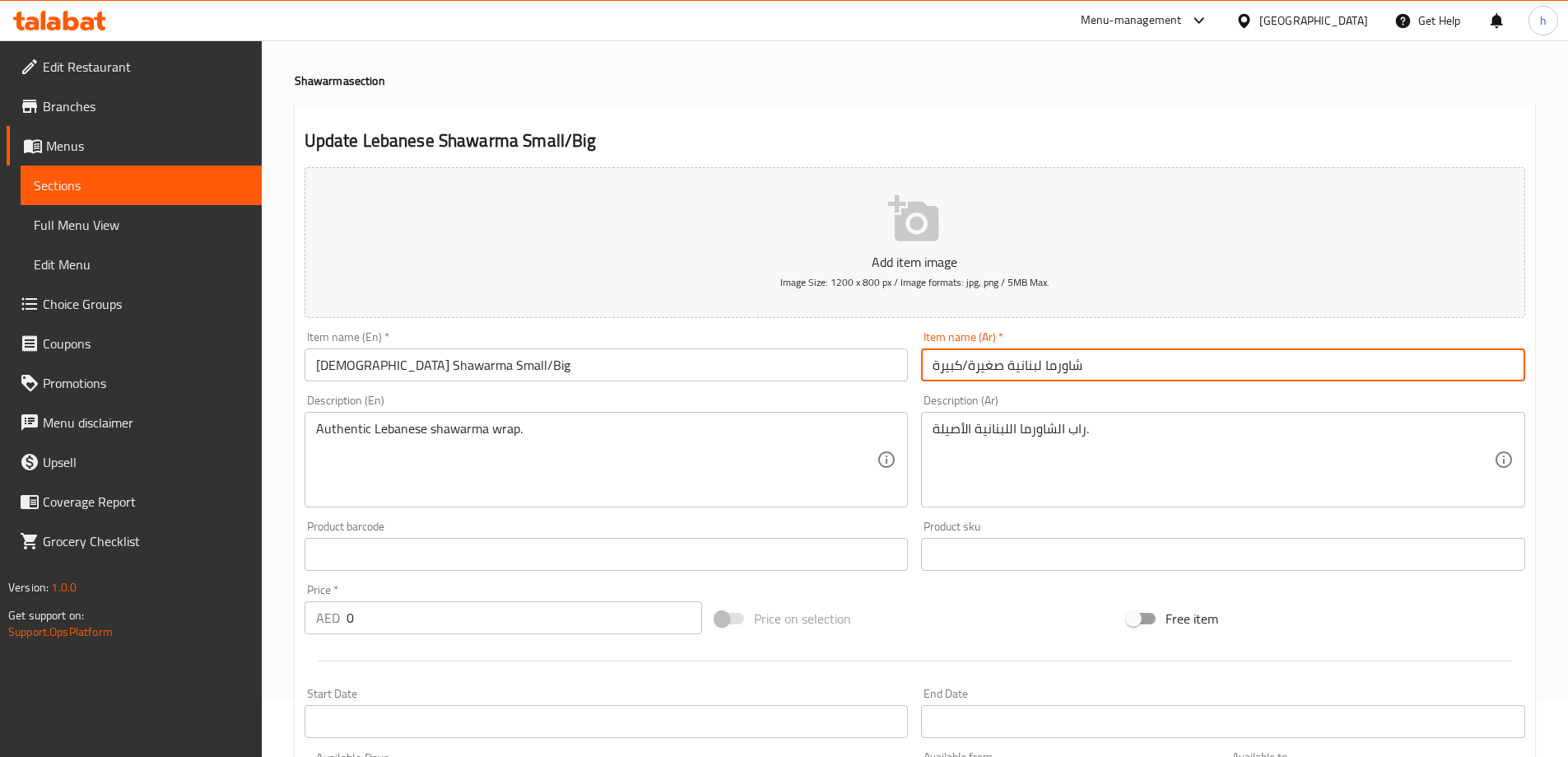
click at [1032, 361] on input "شاورما لبنانية صغيرة/كبيرة" at bounding box center [1223, 365] width 604 height 33
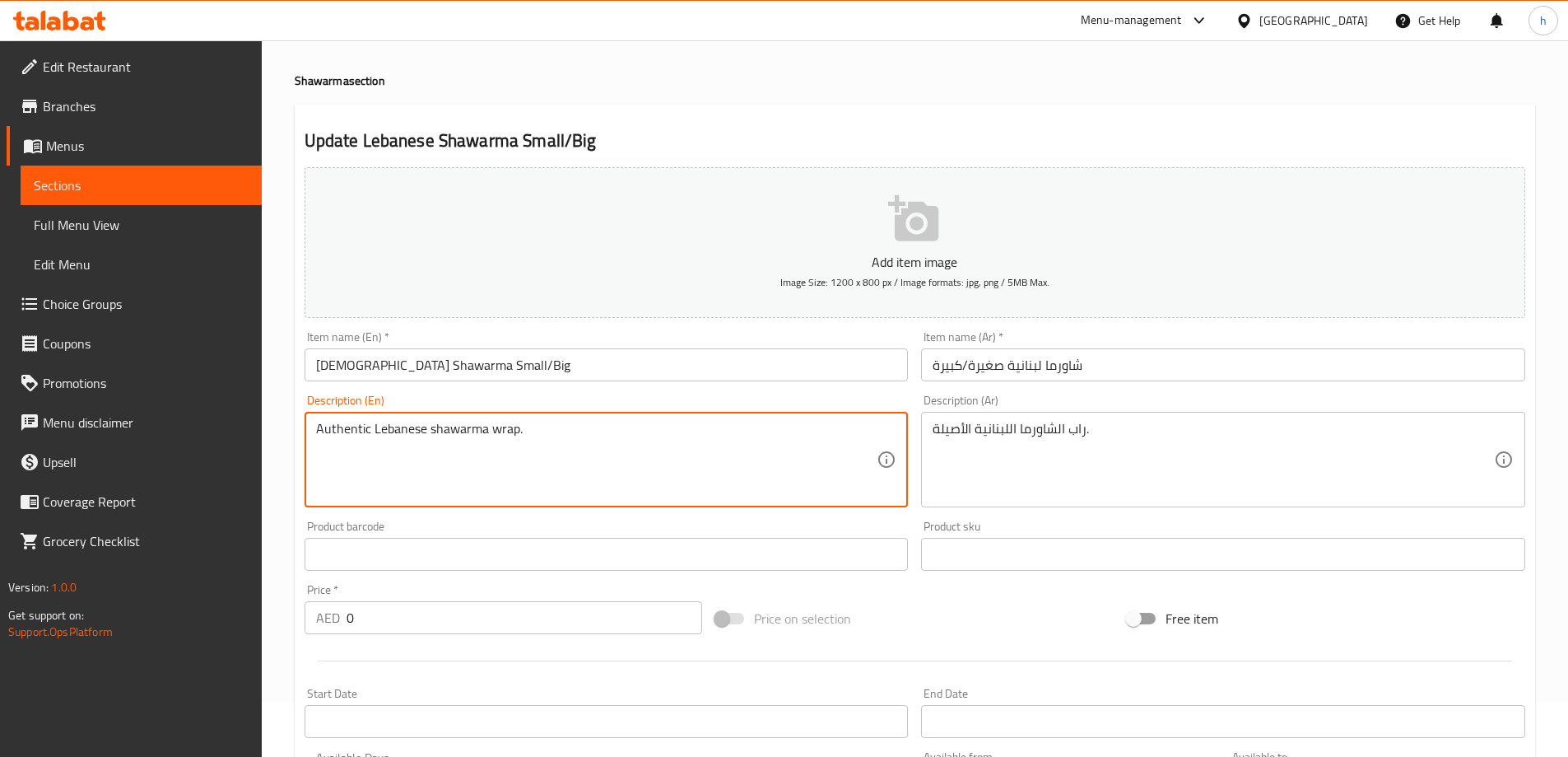
click at [397, 438] on textarea "Authentic Lebanese shawarma wrap." at bounding box center [596, 460] width 561 height 78
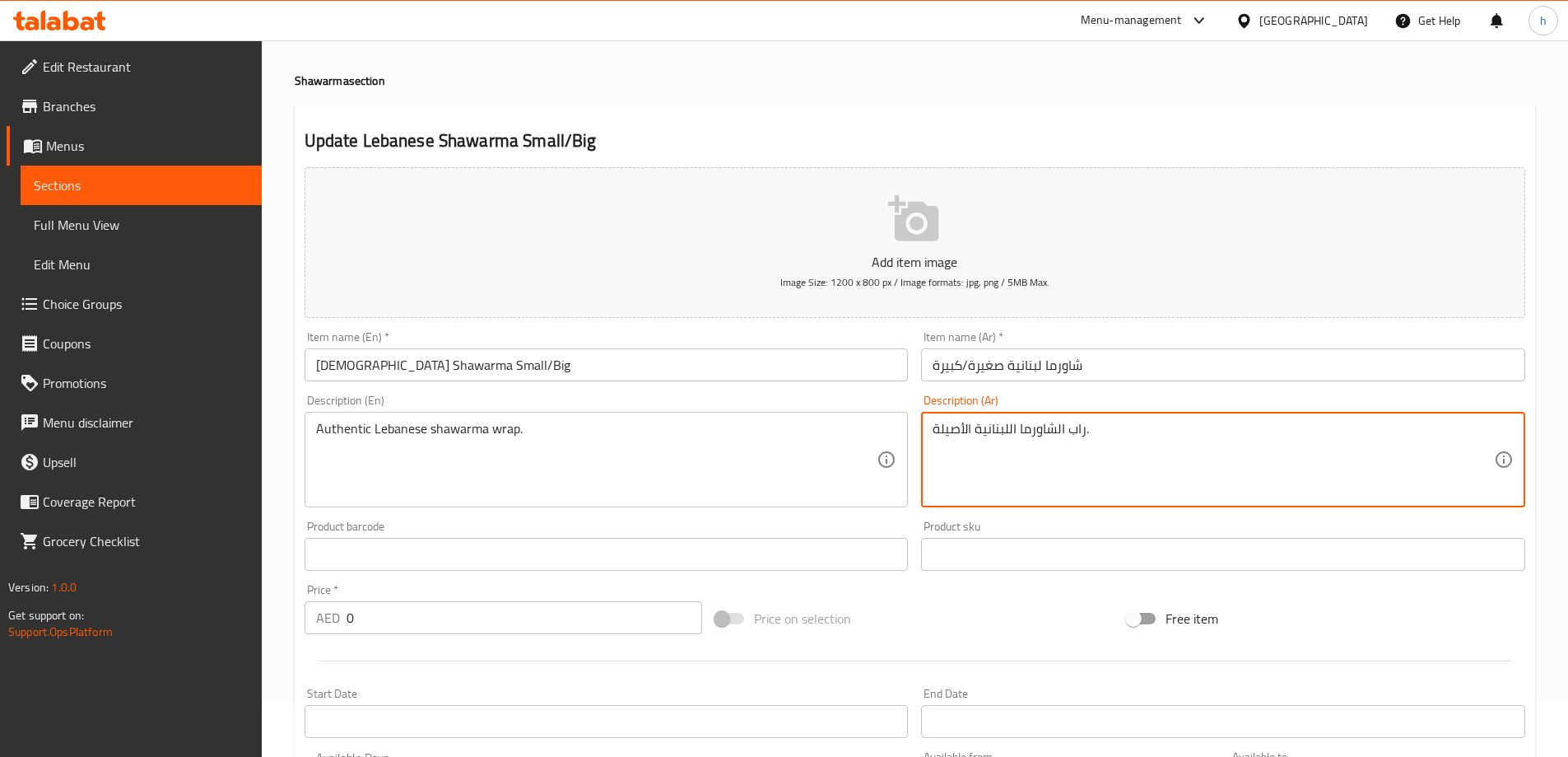
click at [1036, 444] on textarea "راب الشاورما اللبنانية الأصيلة." at bounding box center [1213, 460] width 561 height 78
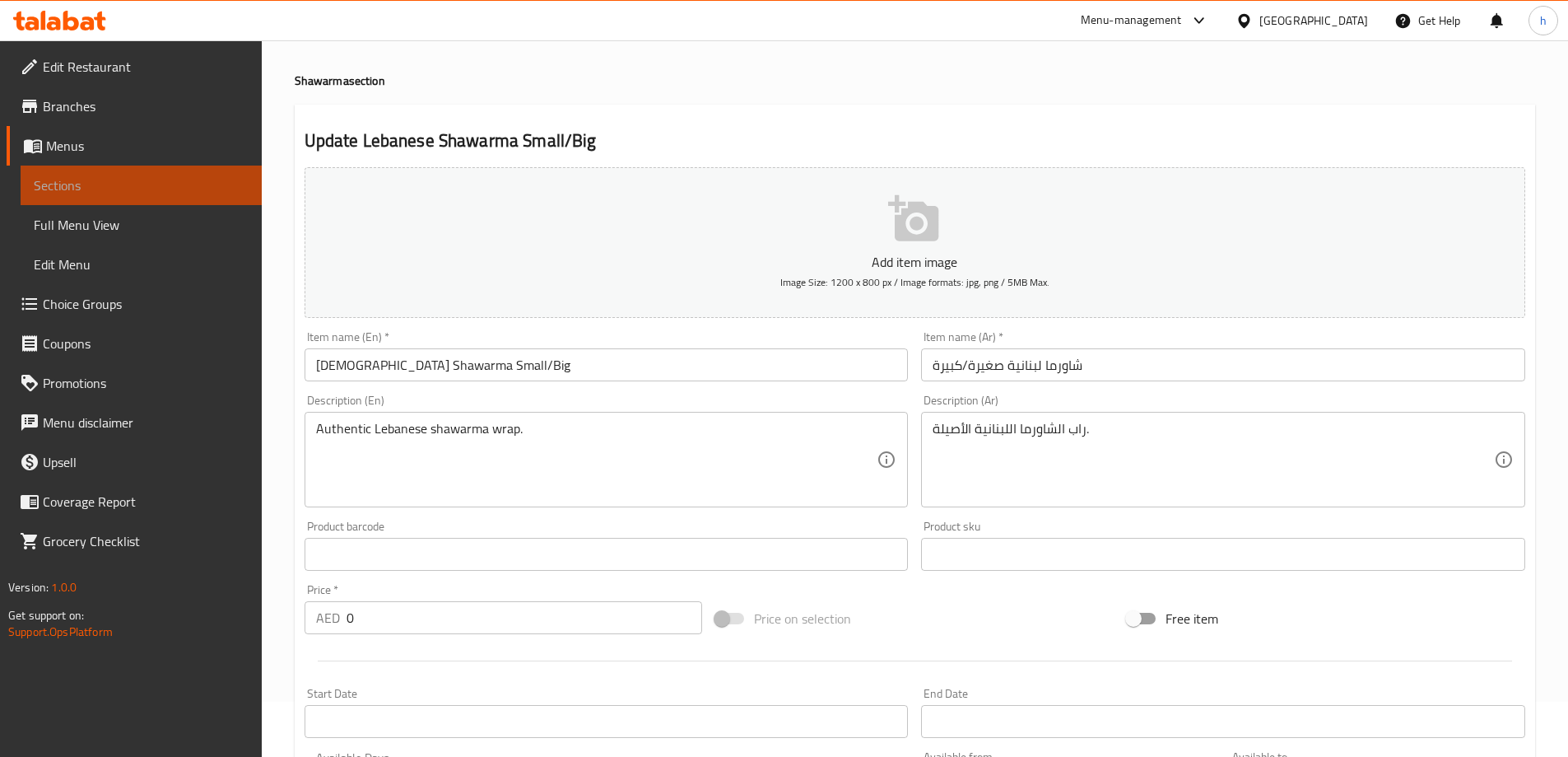
click at [111, 189] on span "Sections" at bounding box center [141, 186] width 214 height 20
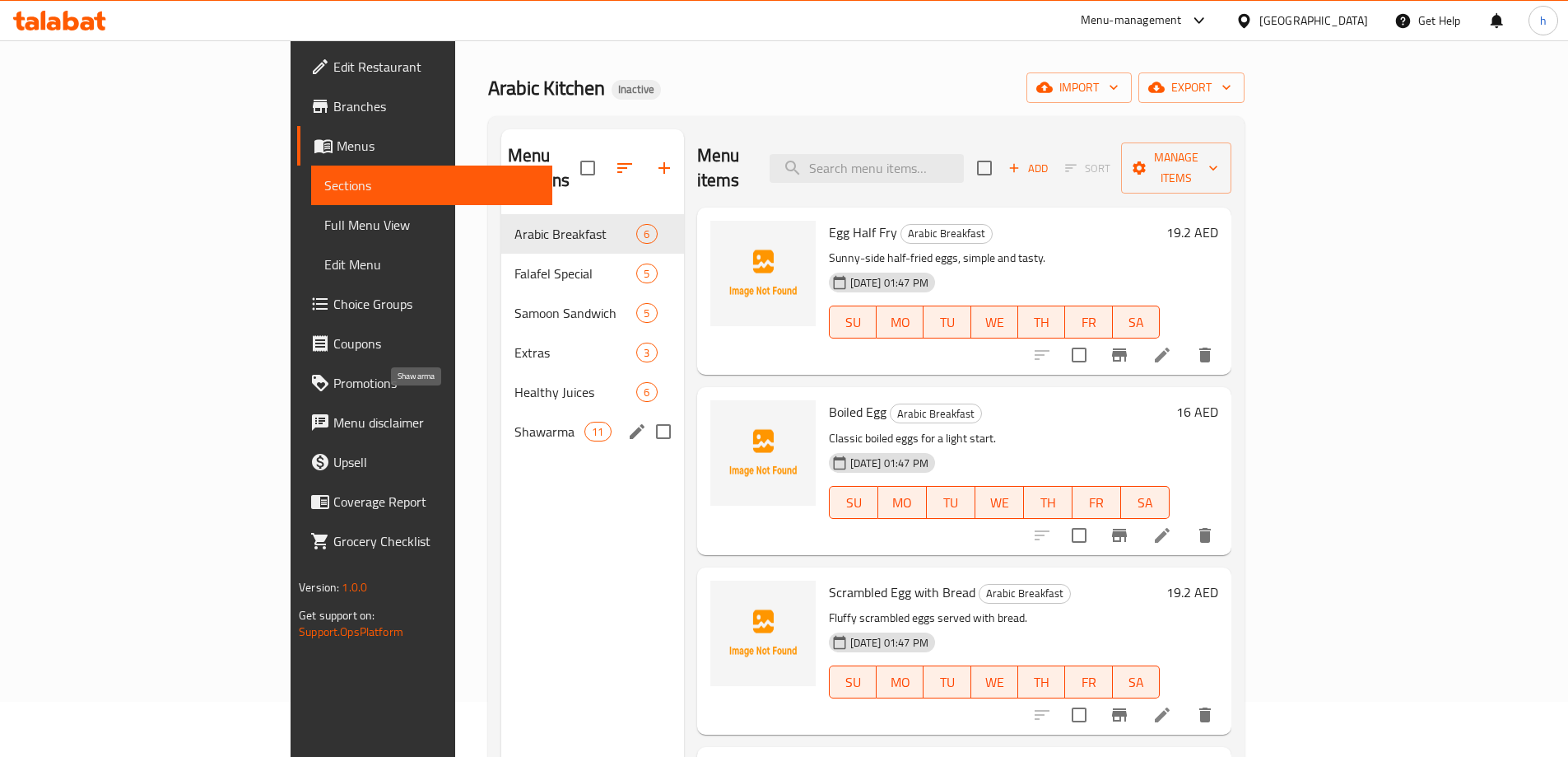
click at [515, 422] on span "Shawarma" at bounding box center [550, 432] width 70 height 20
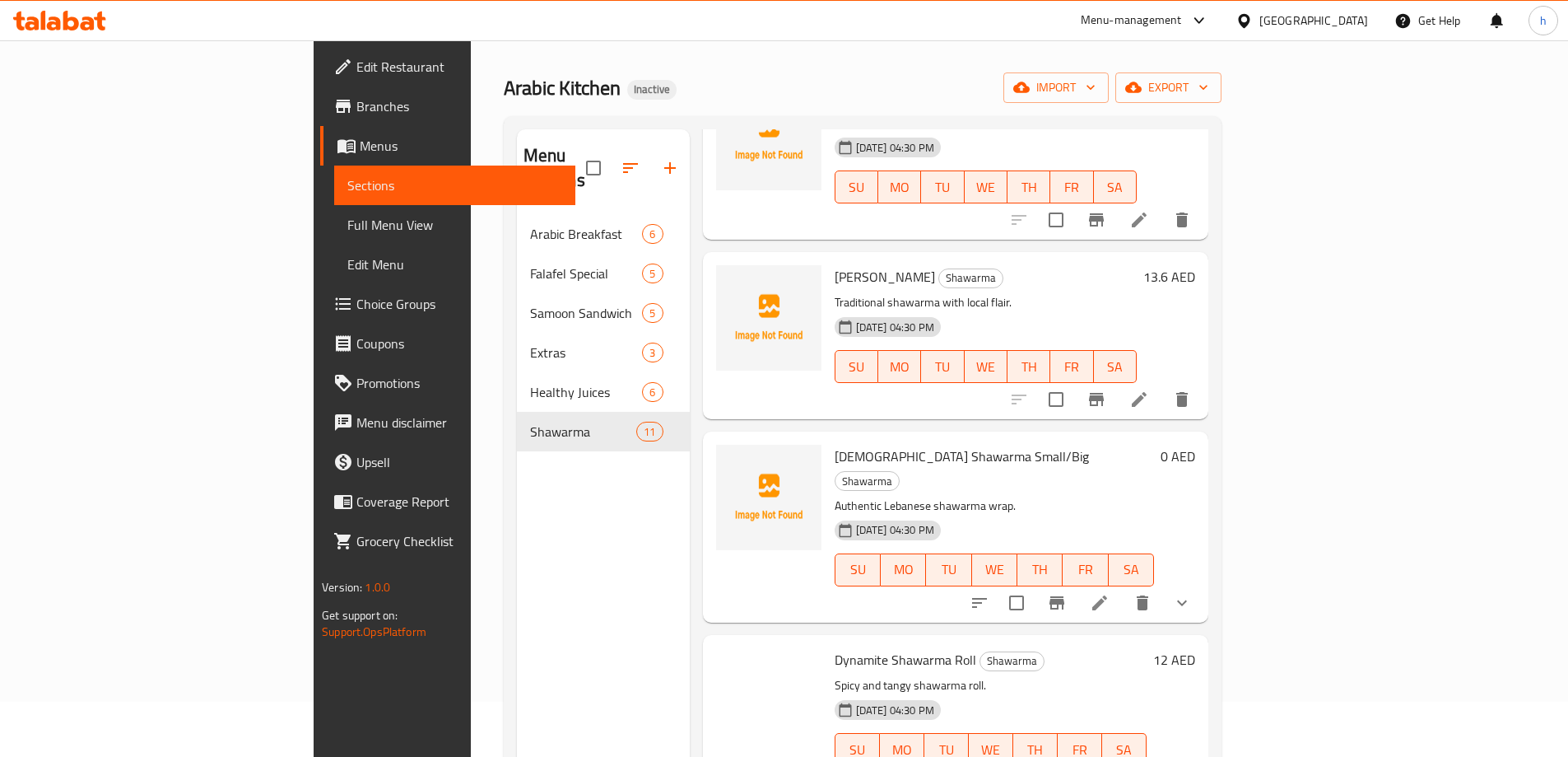
scroll to position [329, 0]
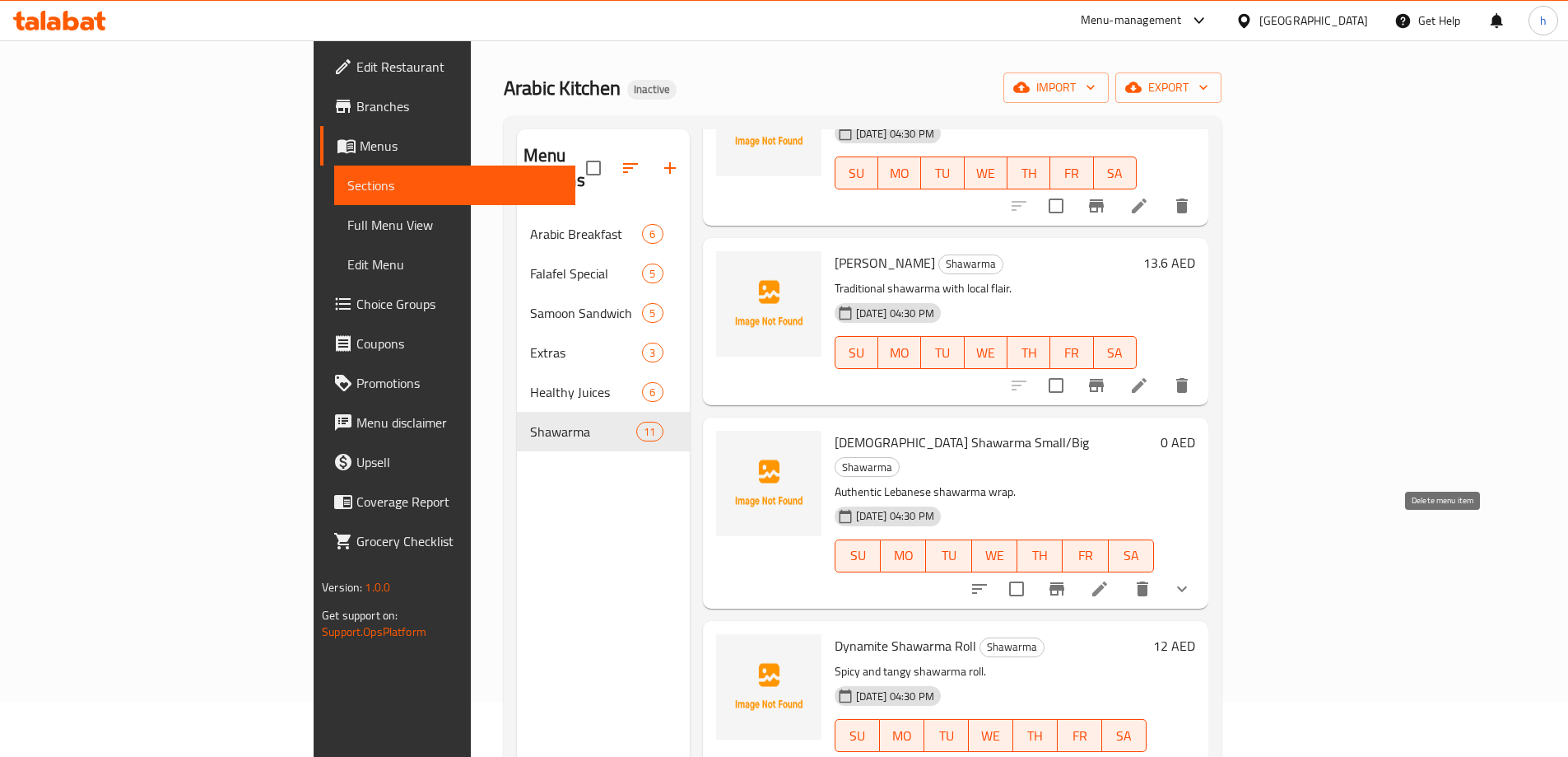
click at [1162, 569] on button "delete" at bounding box center [1142, 589] width 40 height 40
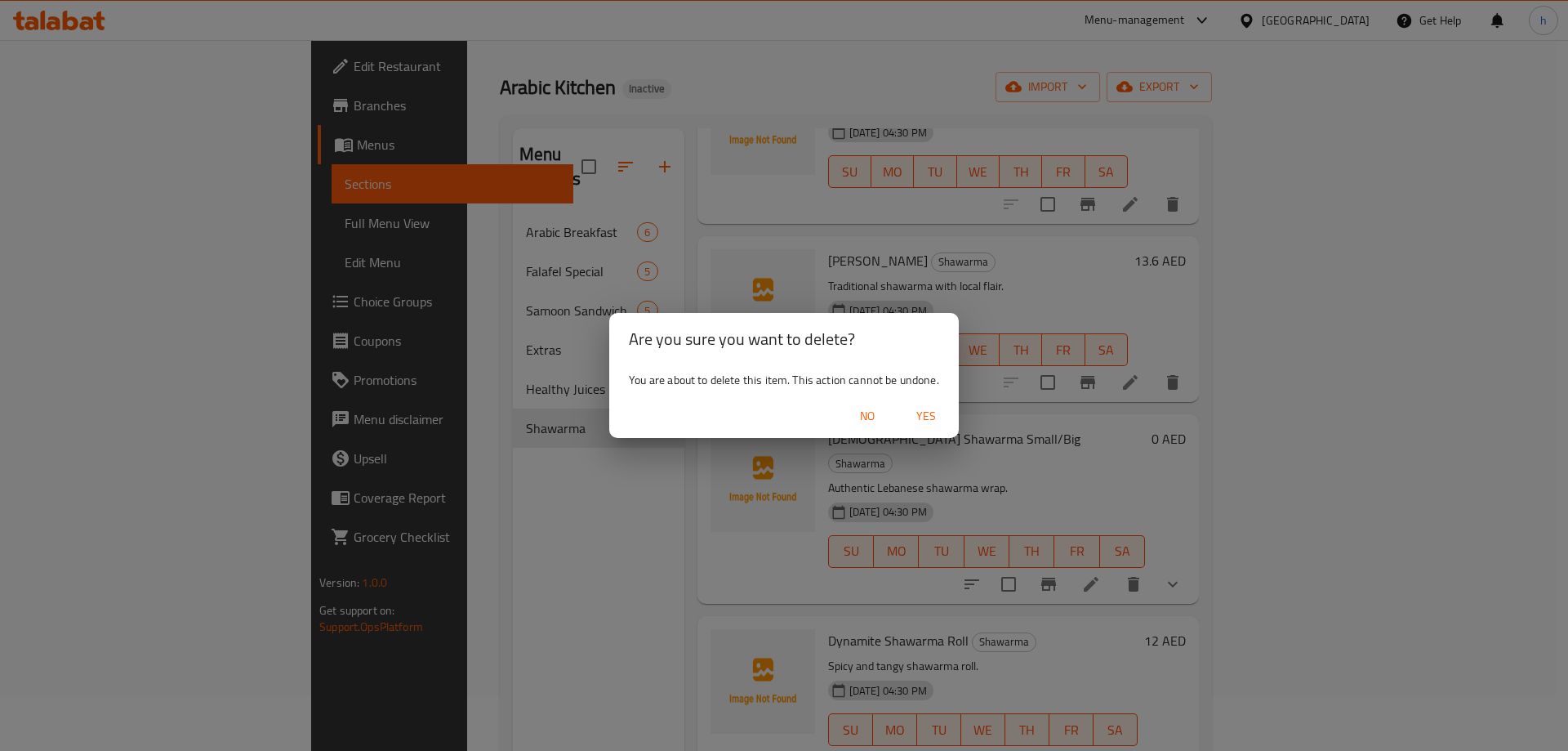
click at [916, 416] on span "Yes" at bounding box center [926, 416] width 40 height 21
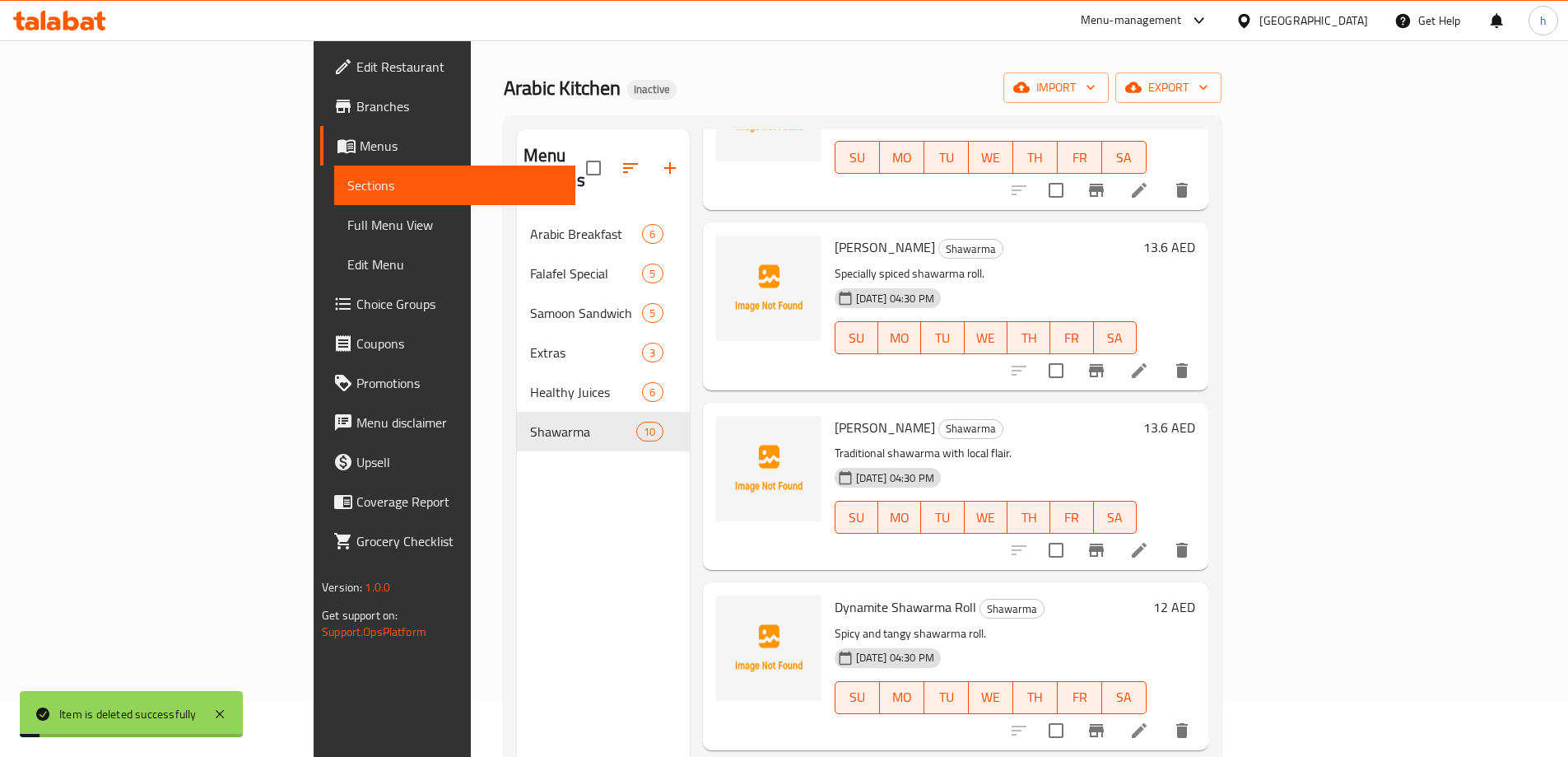
scroll to position [0, 0]
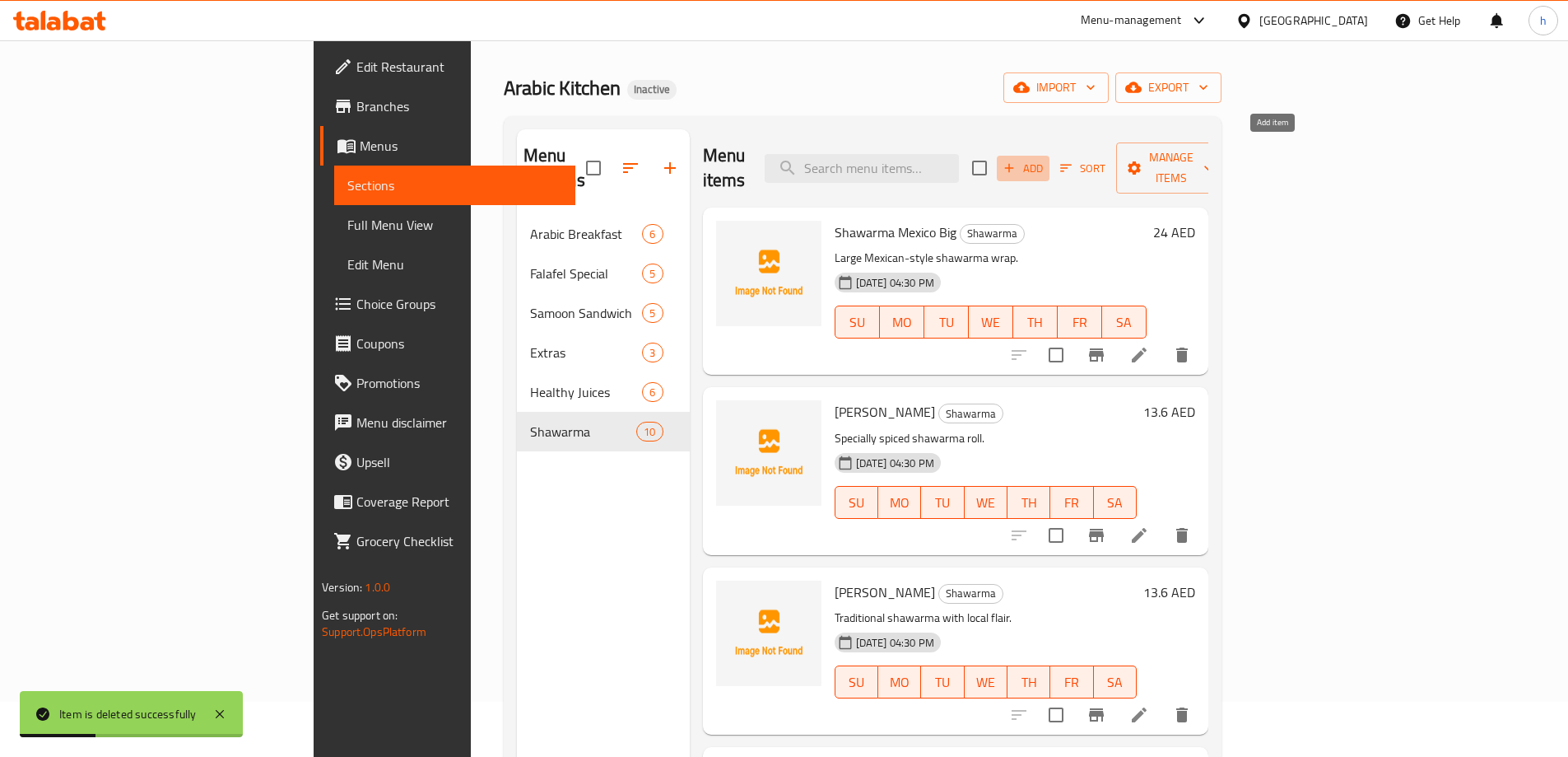
click at [1045, 159] on span "Add" at bounding box center [1023, 168] width 44 height 19
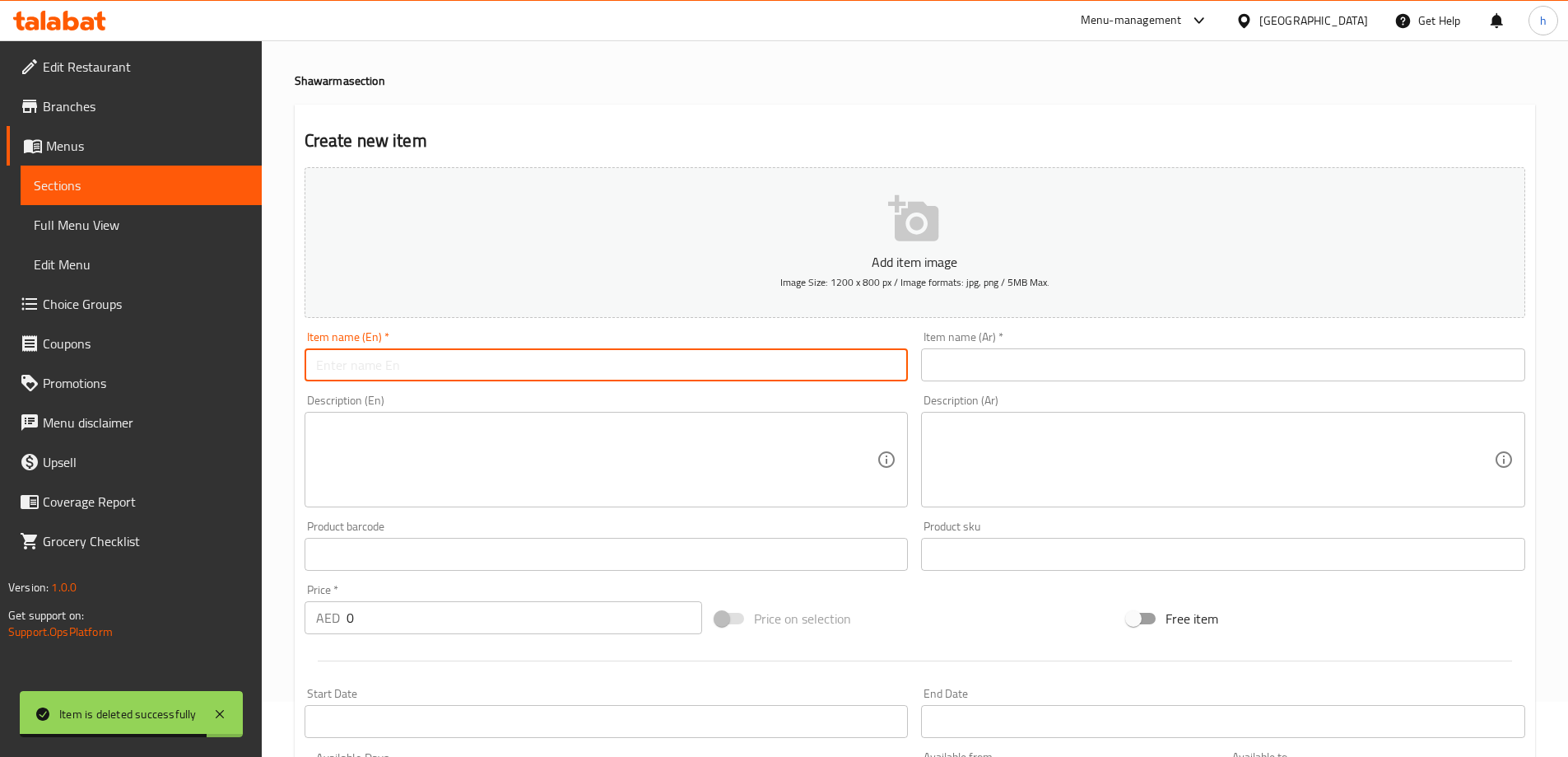
click at [337, 372] on input "text" at bounding box center [606, 365] width 604 height 33
paste input "[DEMOGRAPHIC_DATA] Shawarma Small/Big"
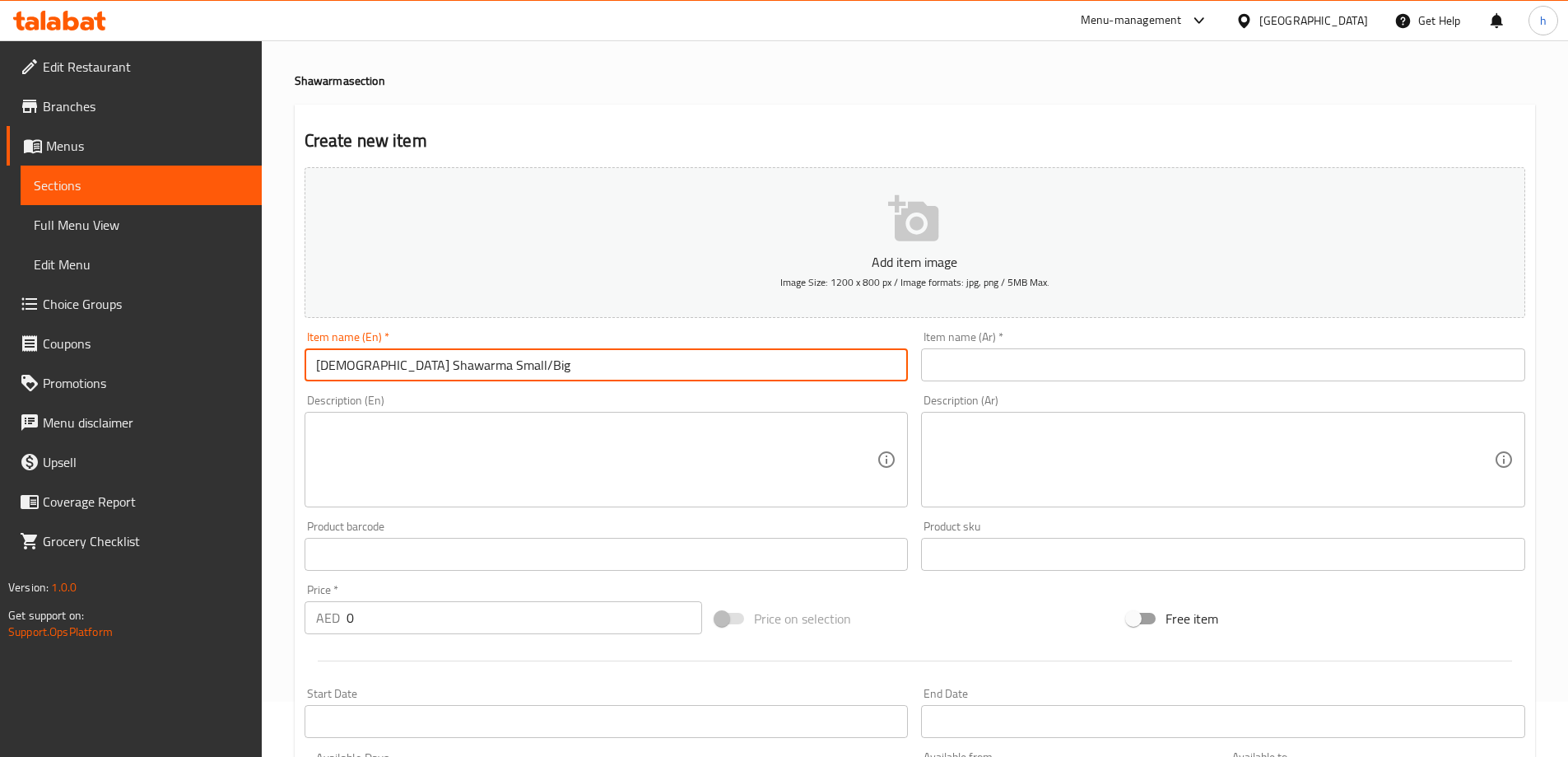
type input "[DEMOGRAPHIC_DATA] Shawarma Small/Big"
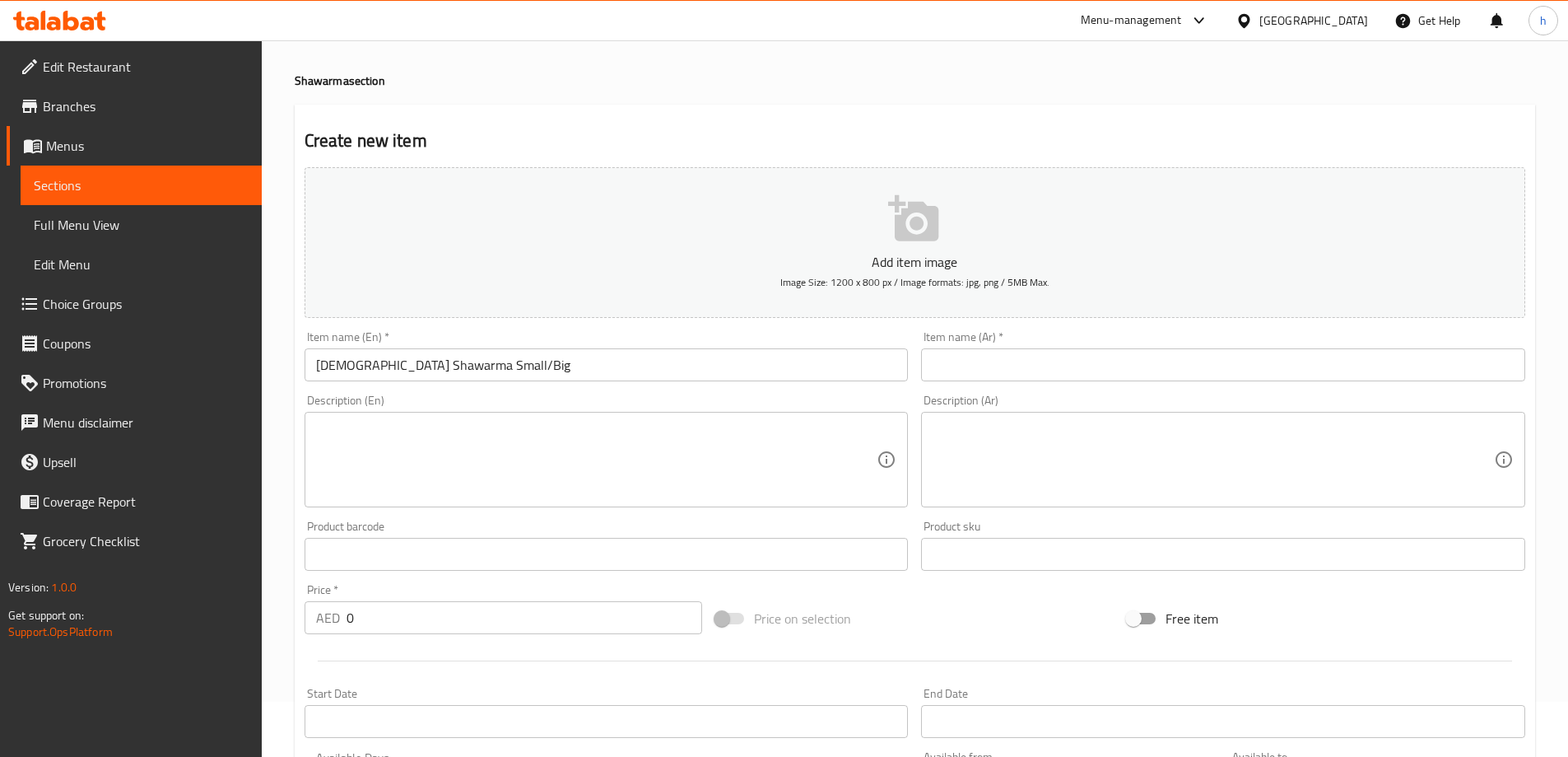
click at [1191, 366] on input "text" at bounding box center [1223, 365] width 604 height 33
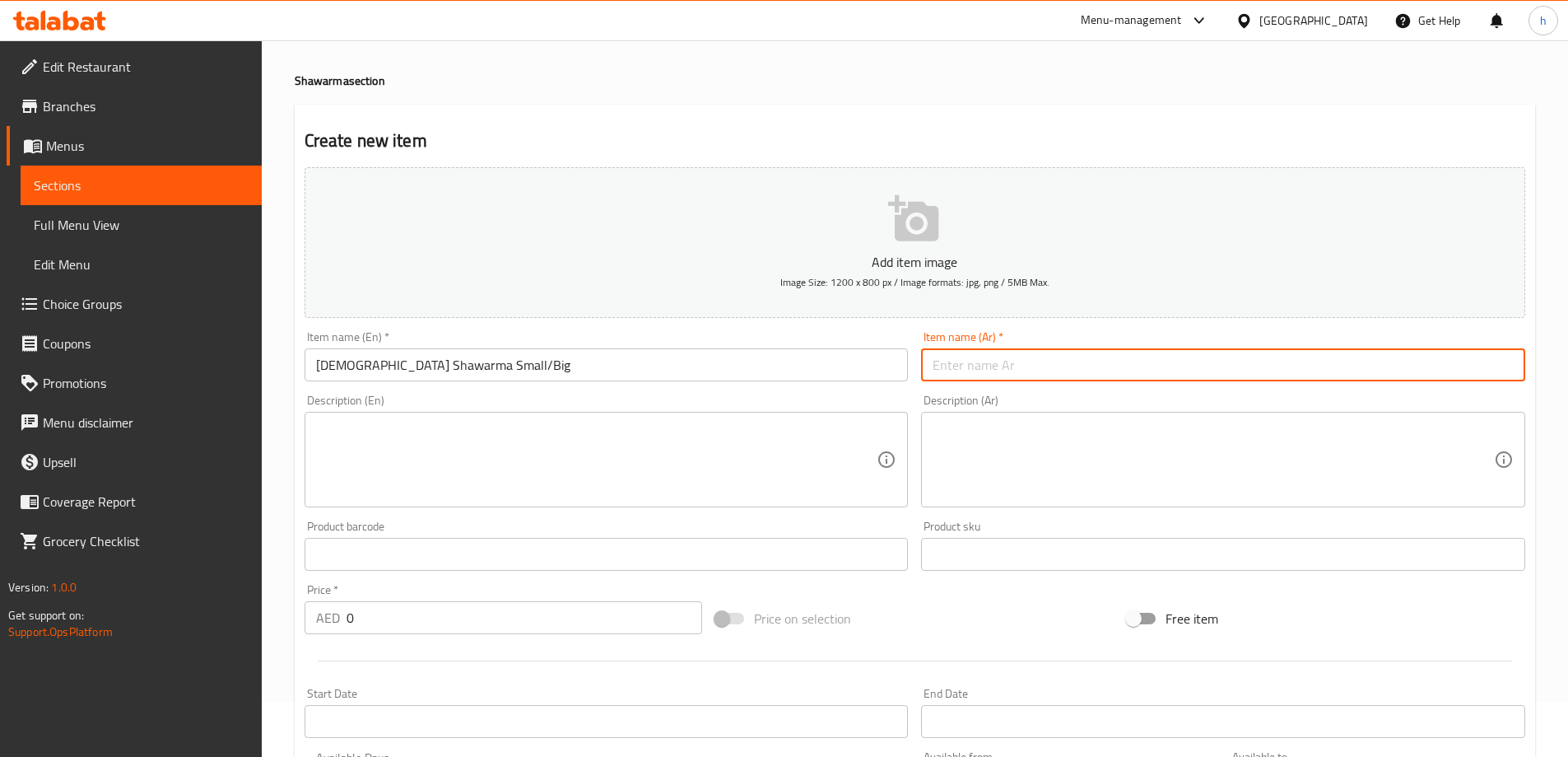
paste input "شاورما لبنانية صغيرة/كبيرة"
type input "شاورما لبنانية صغيرة/كبيرة"
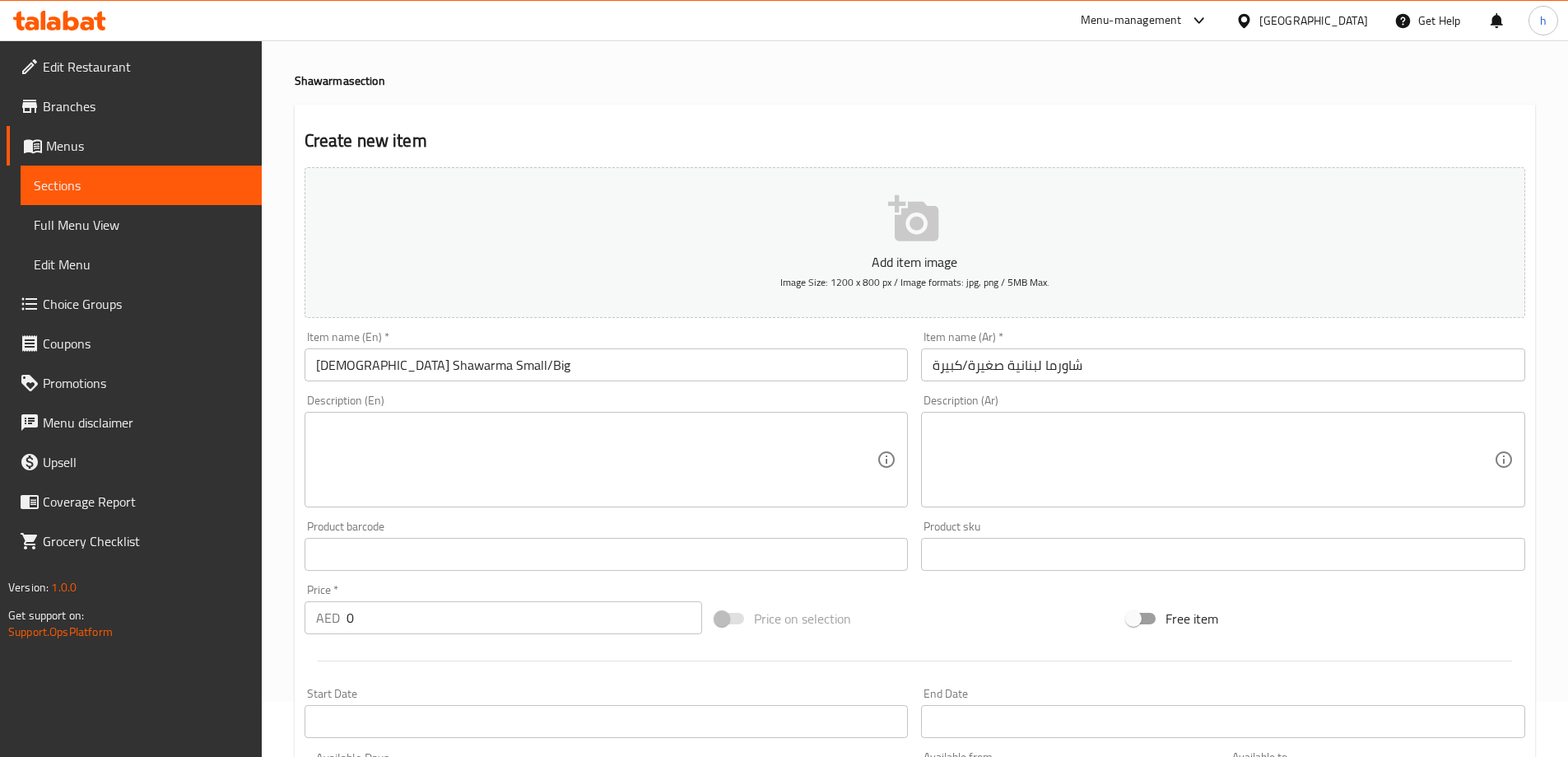
click at [634, 445] on textarea at bounding box center [596, 460] width 561 height 78
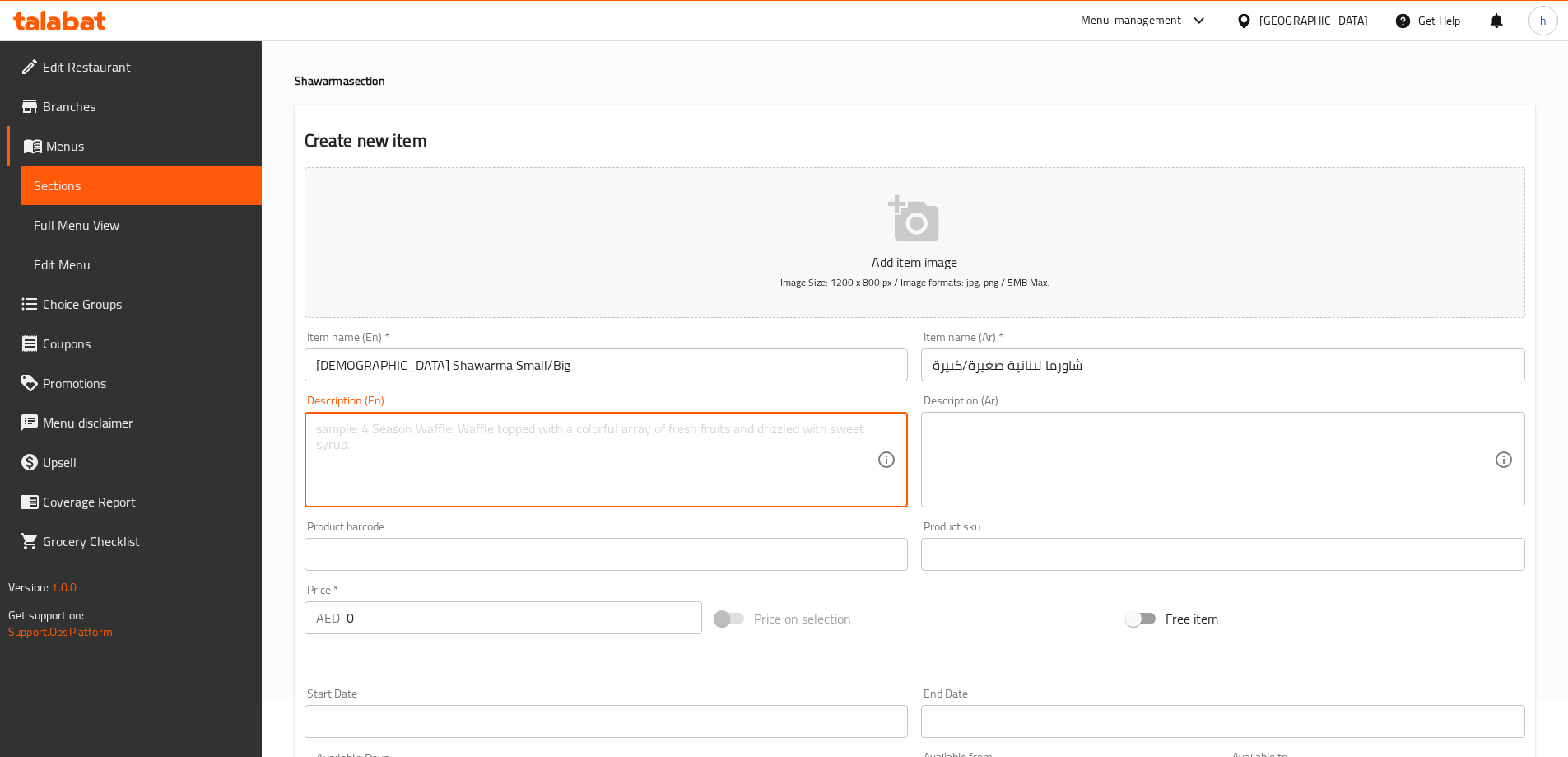
paste textarea "Authentic Lebanese shawarma wrap."
type textarea "Authentic Lebanese shawarma wrap."
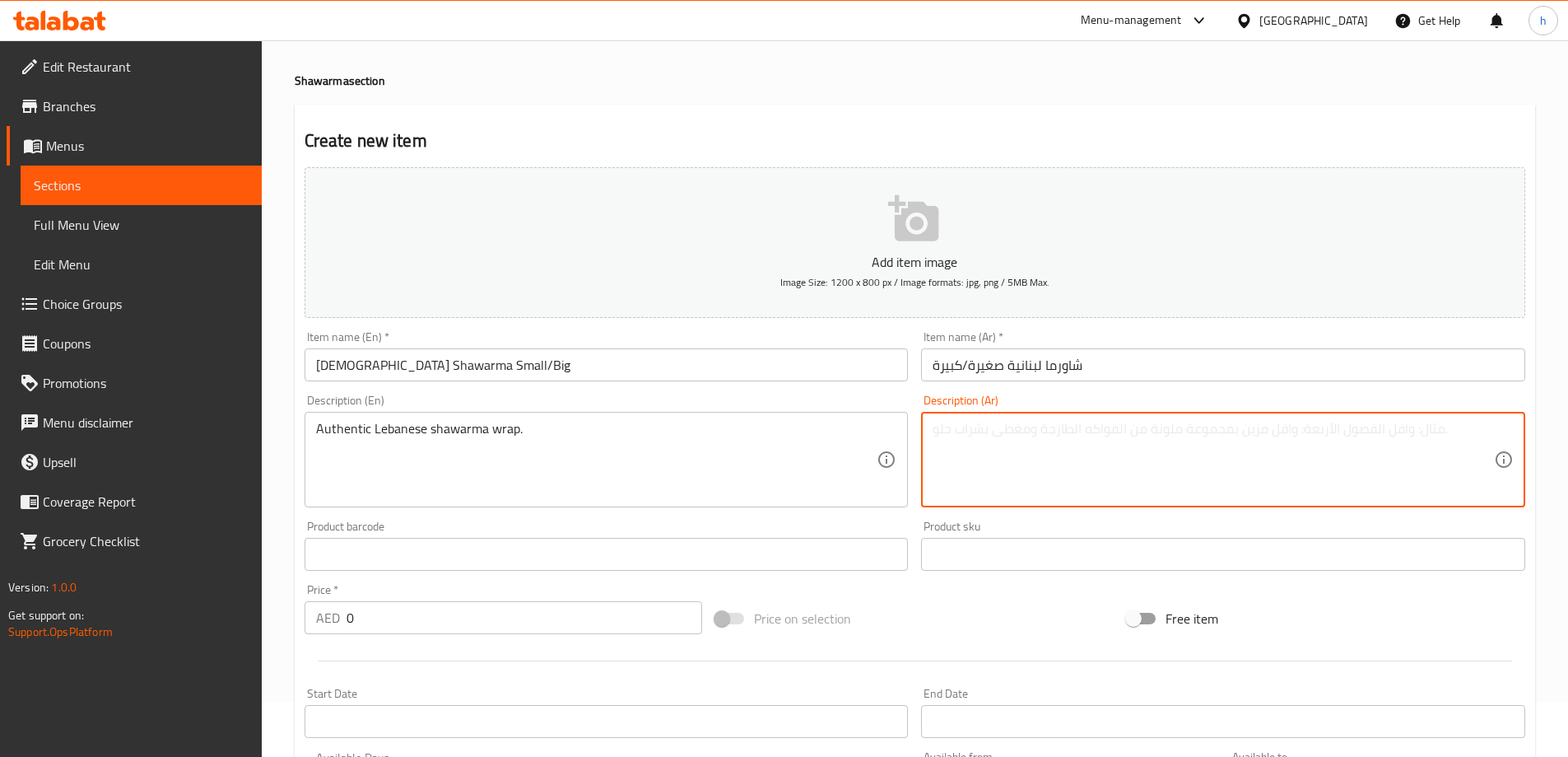
click at [1201, 428] on textarea at bounding box center [1213, 460] width 561 height 78
paste textarea "راب الشاورما اللبنانية الأصيلة."
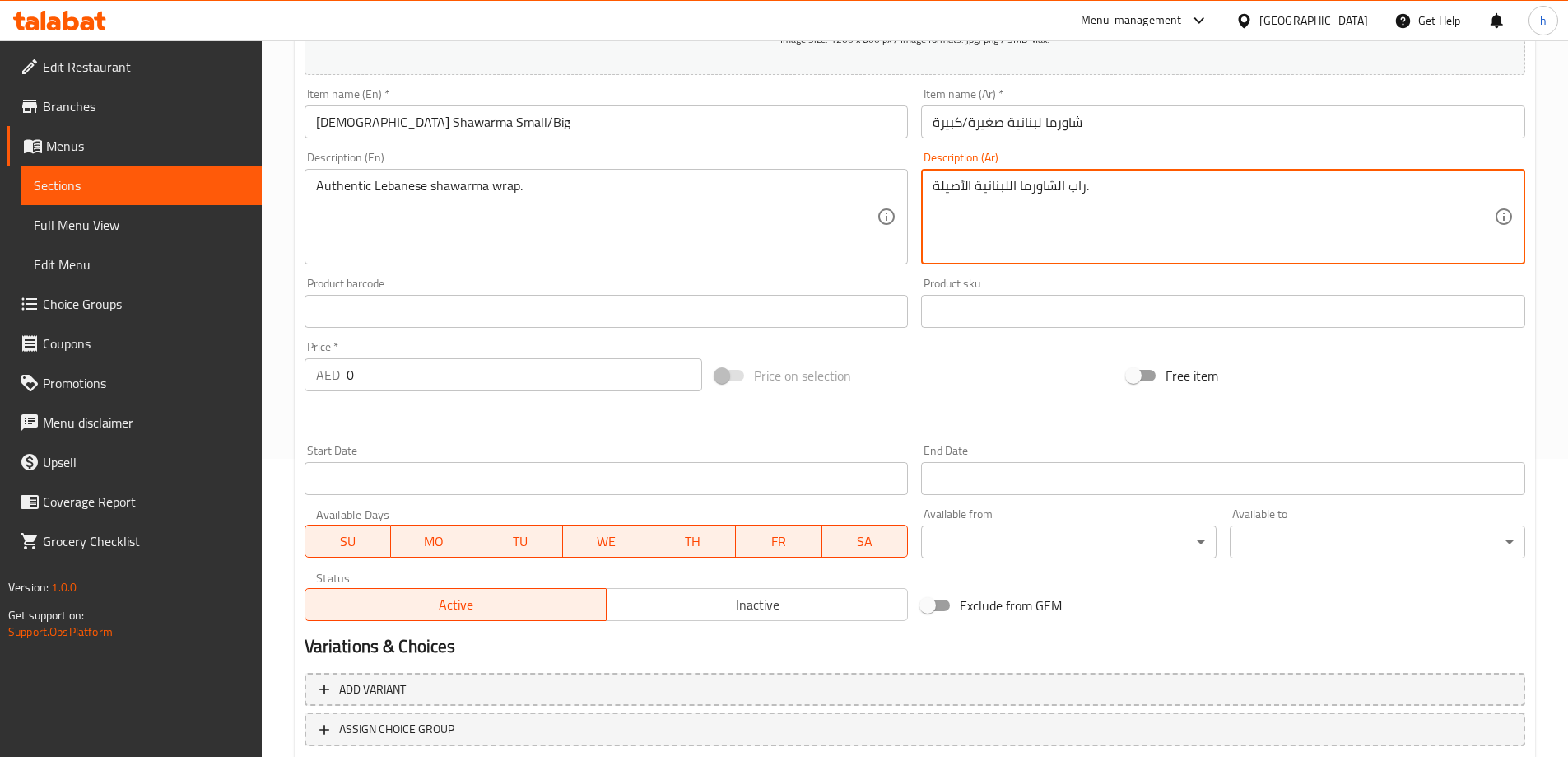
scroll to position [407, 0]
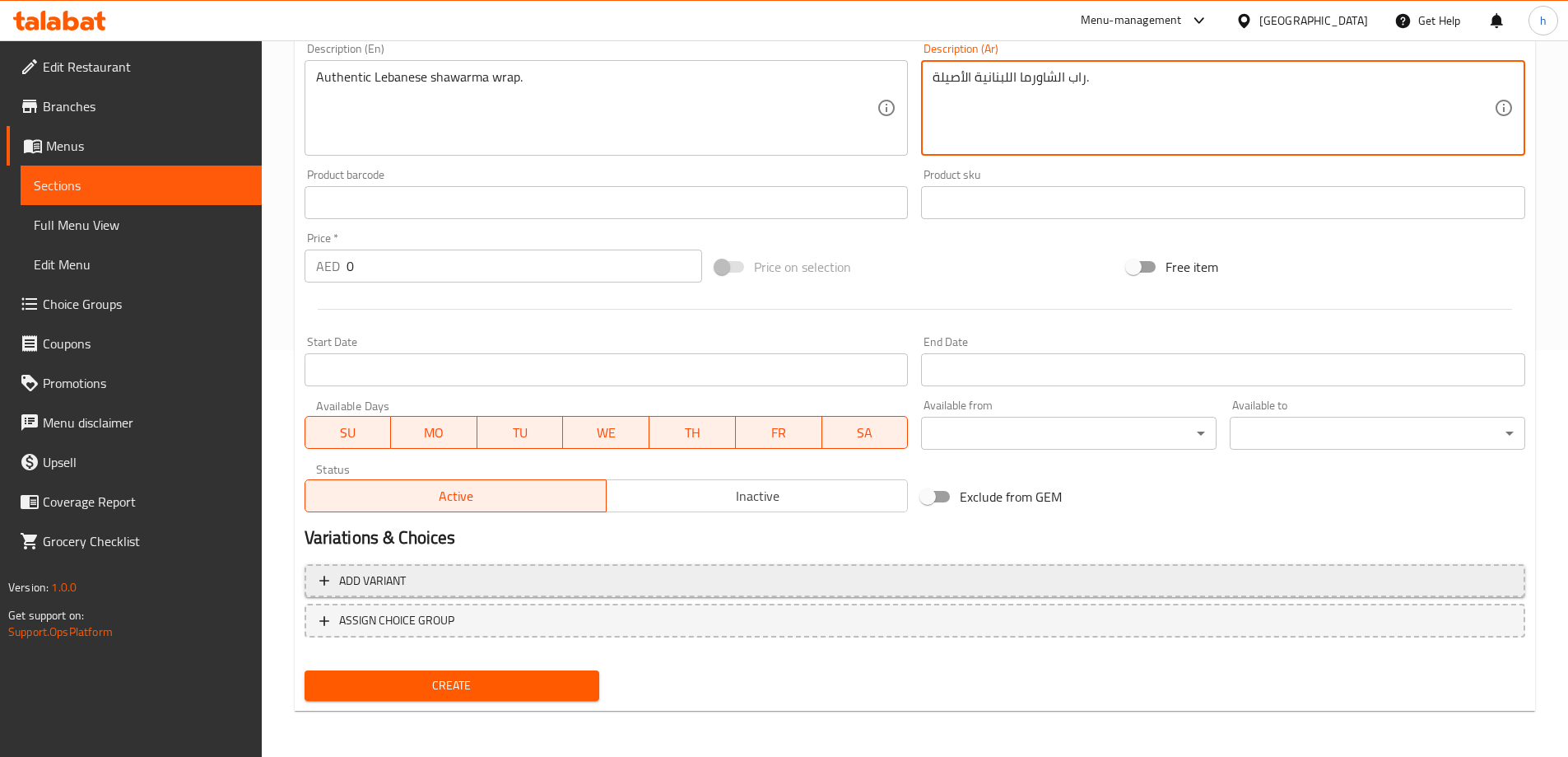
type textarea "راب الشاورما اللبنانية الأصيلة."
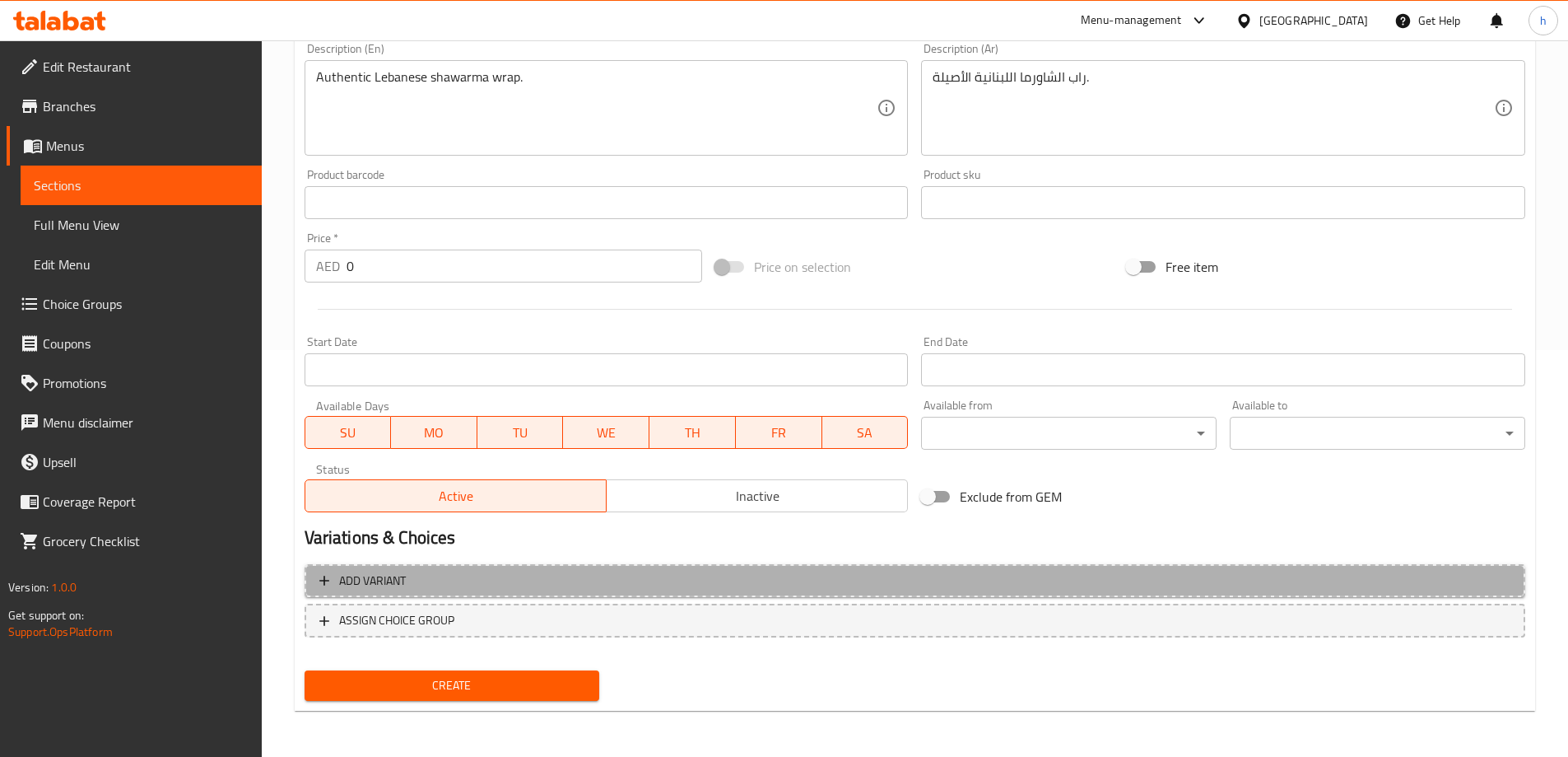
click at [473, 581] on span "Add variant" at bounding box center [915, 581] width 1191 height 21
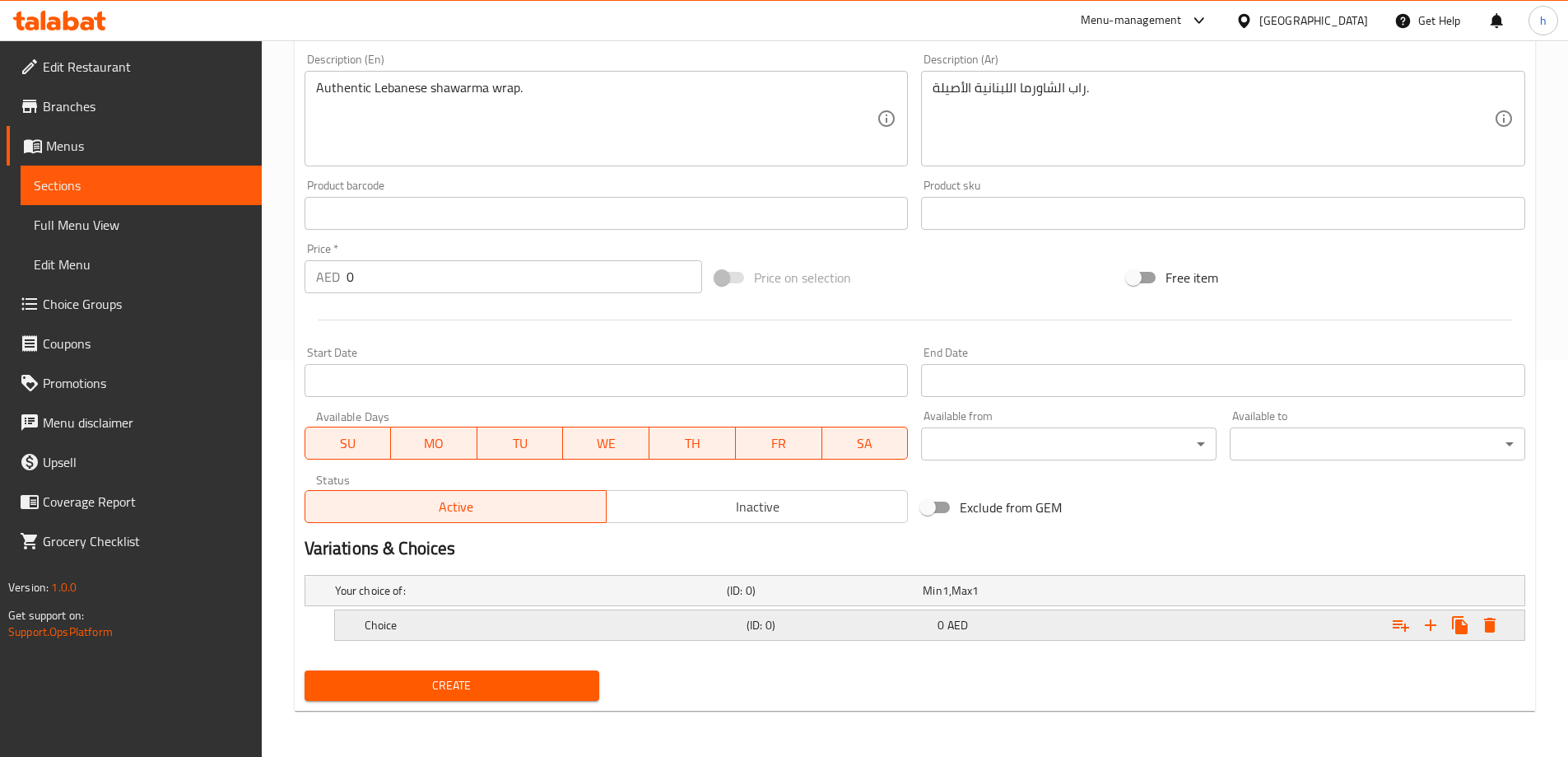
click at [608, 624] on h5 "Choice" at bounding box center [552, 626] width 375 height 17
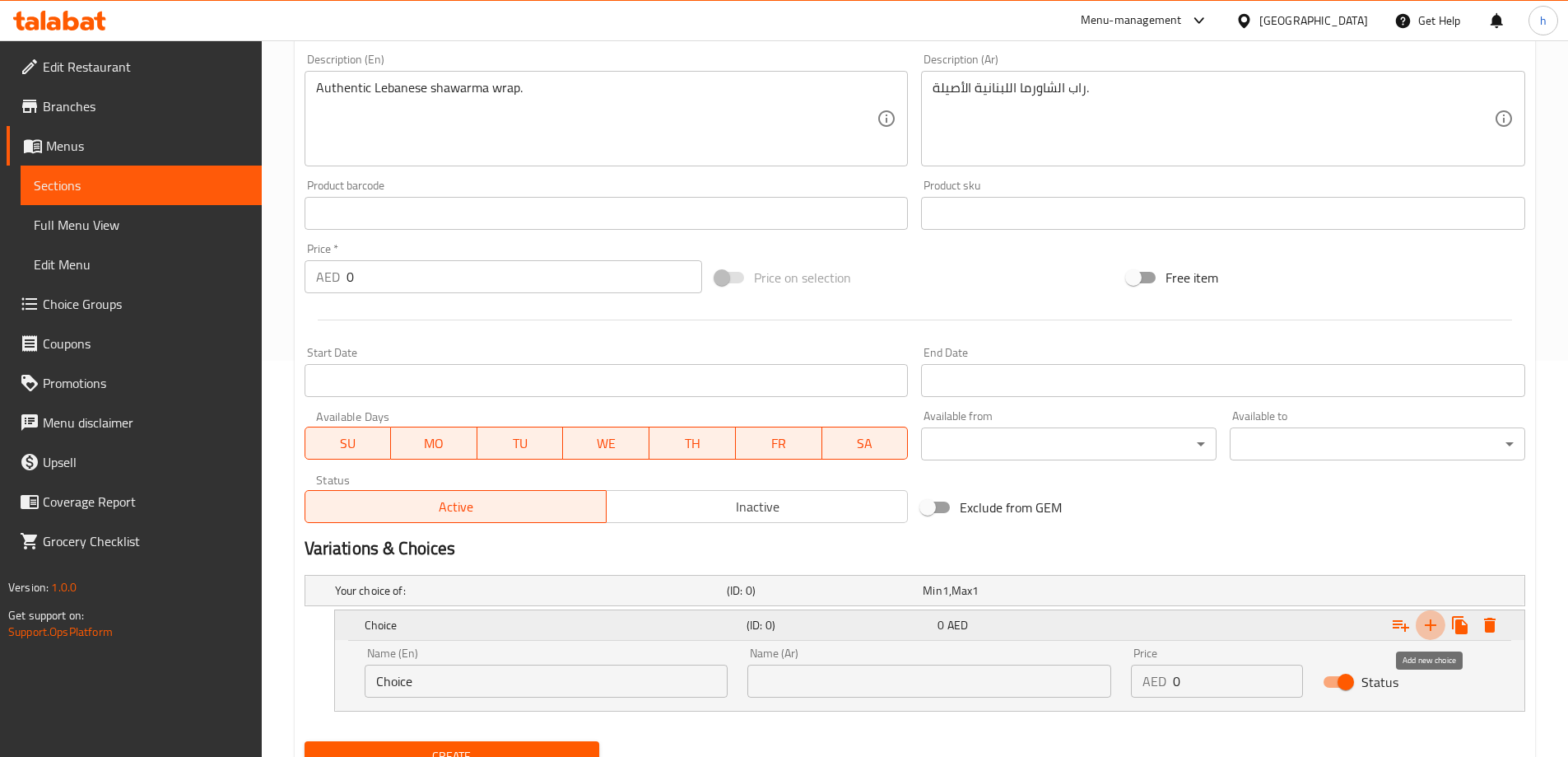
click at [1431, 621] on icon "Expand" at bounding box center [1431, 626] width 12 height 12
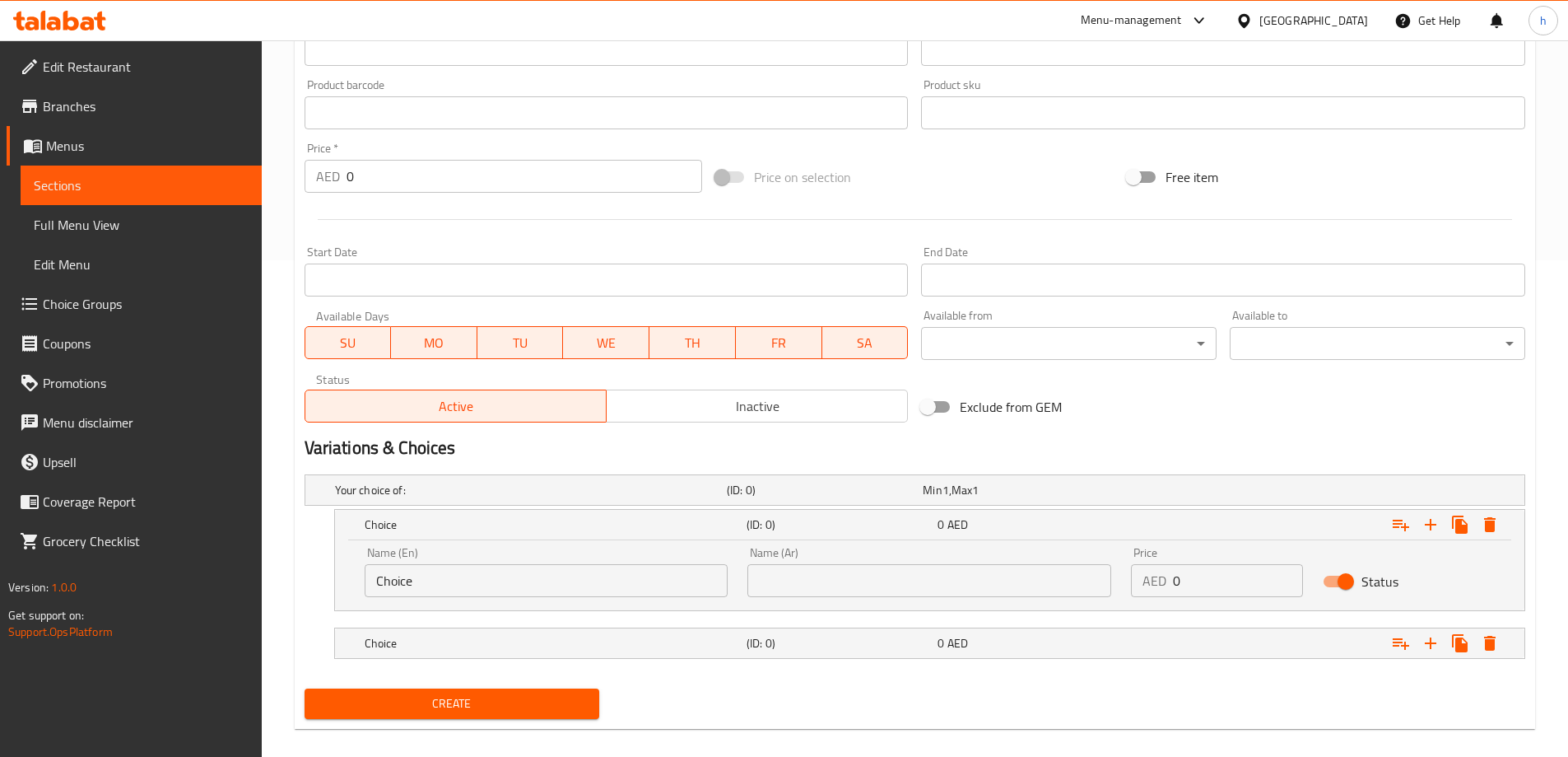
scroll to position [515, 0]
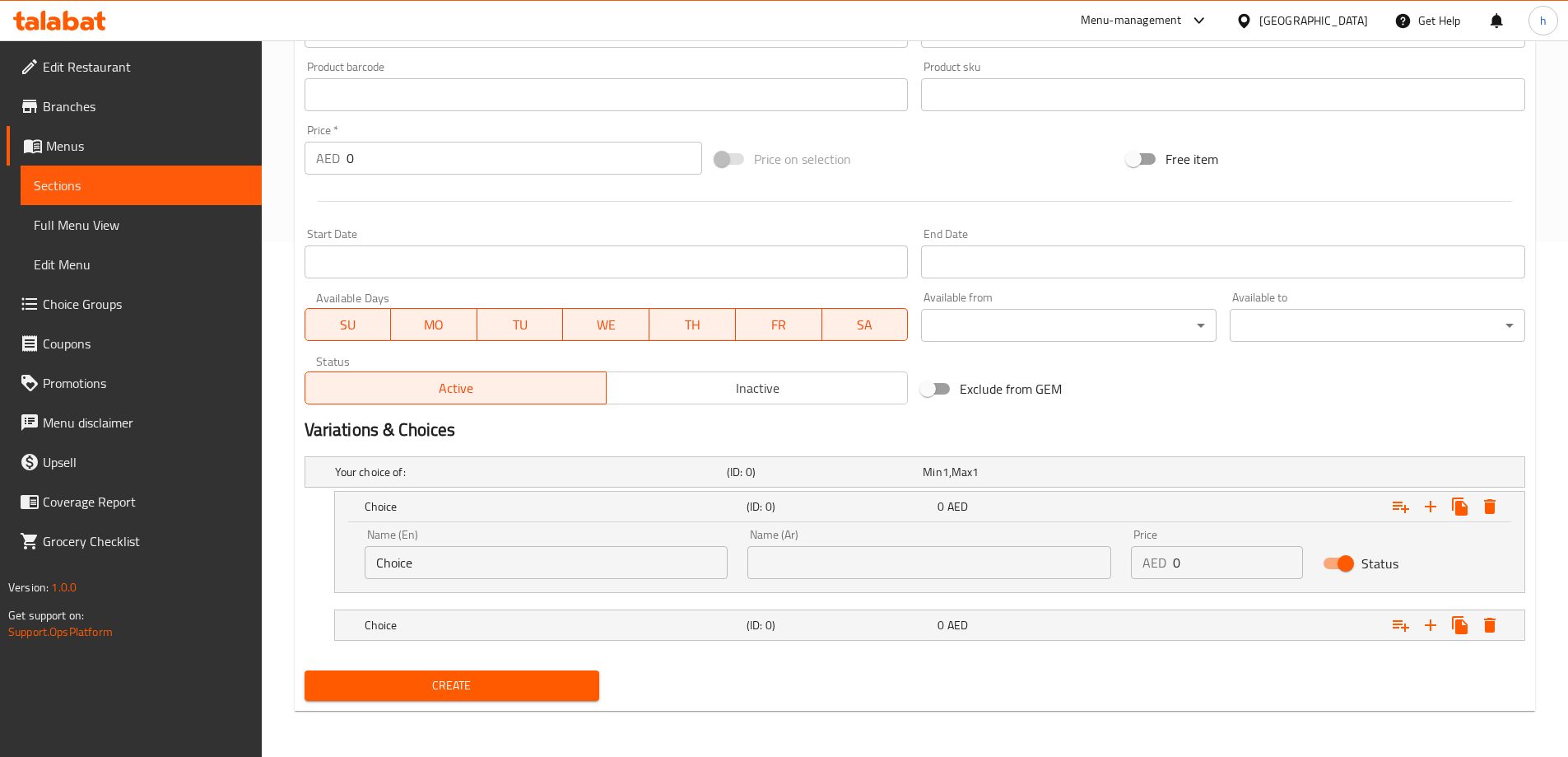
click at [537, 552] on input "Choice" at bounding box center [547, 562] width 364 height 33
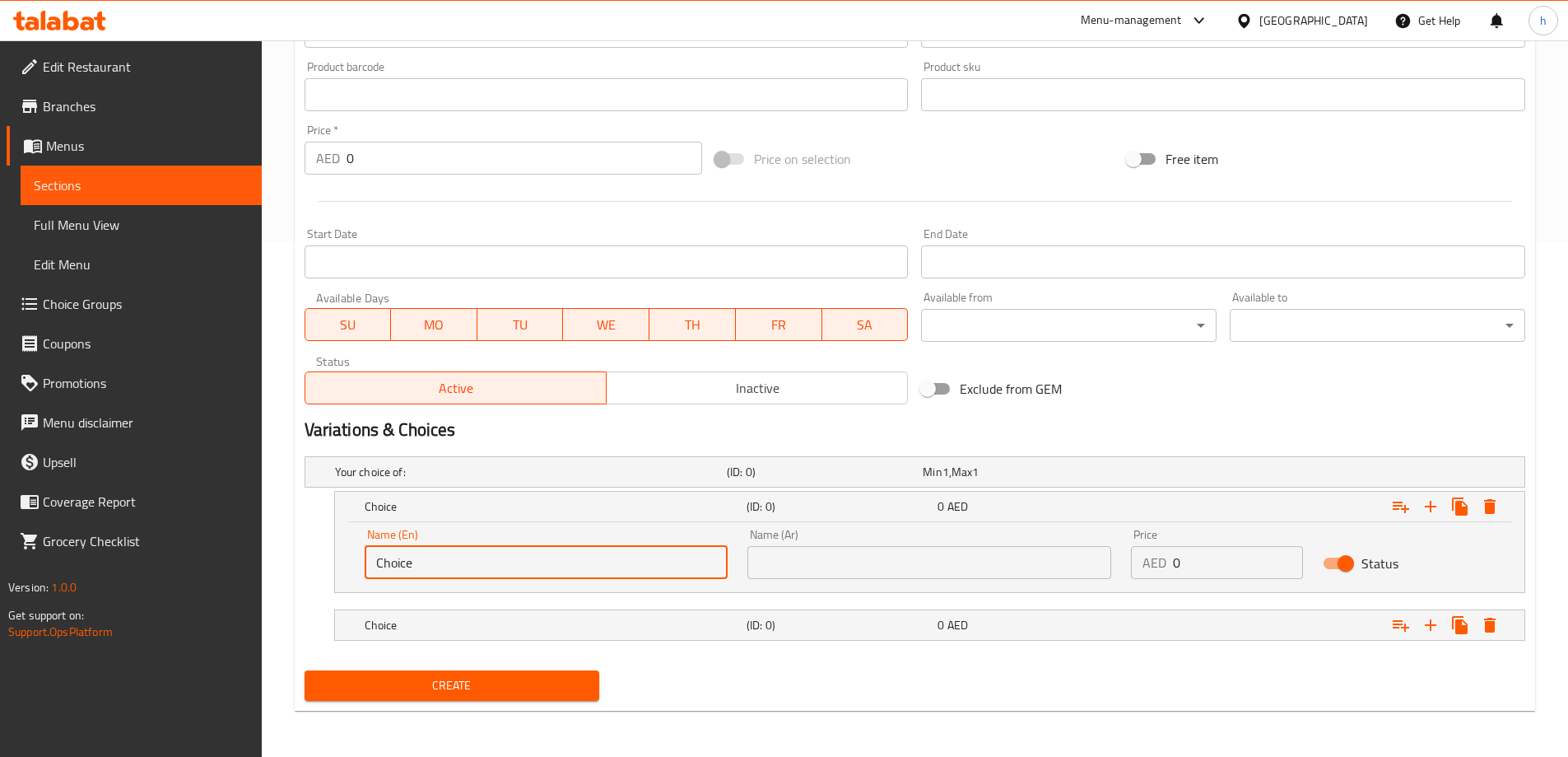
click at [537, 552] on input "Choice" at bounding box center [547, 562] width 364 height 33
click at [383, 566] on input "ٍSmall" at bounding box center [547, 562] width 364 height 33
click at [375, 566] on input "ٍSmall" at bounding box center [547, 562] width 364 height 33
click at [452, 565] on input "ٍSmall" at bounding box center [547, 562] width 364 height 33
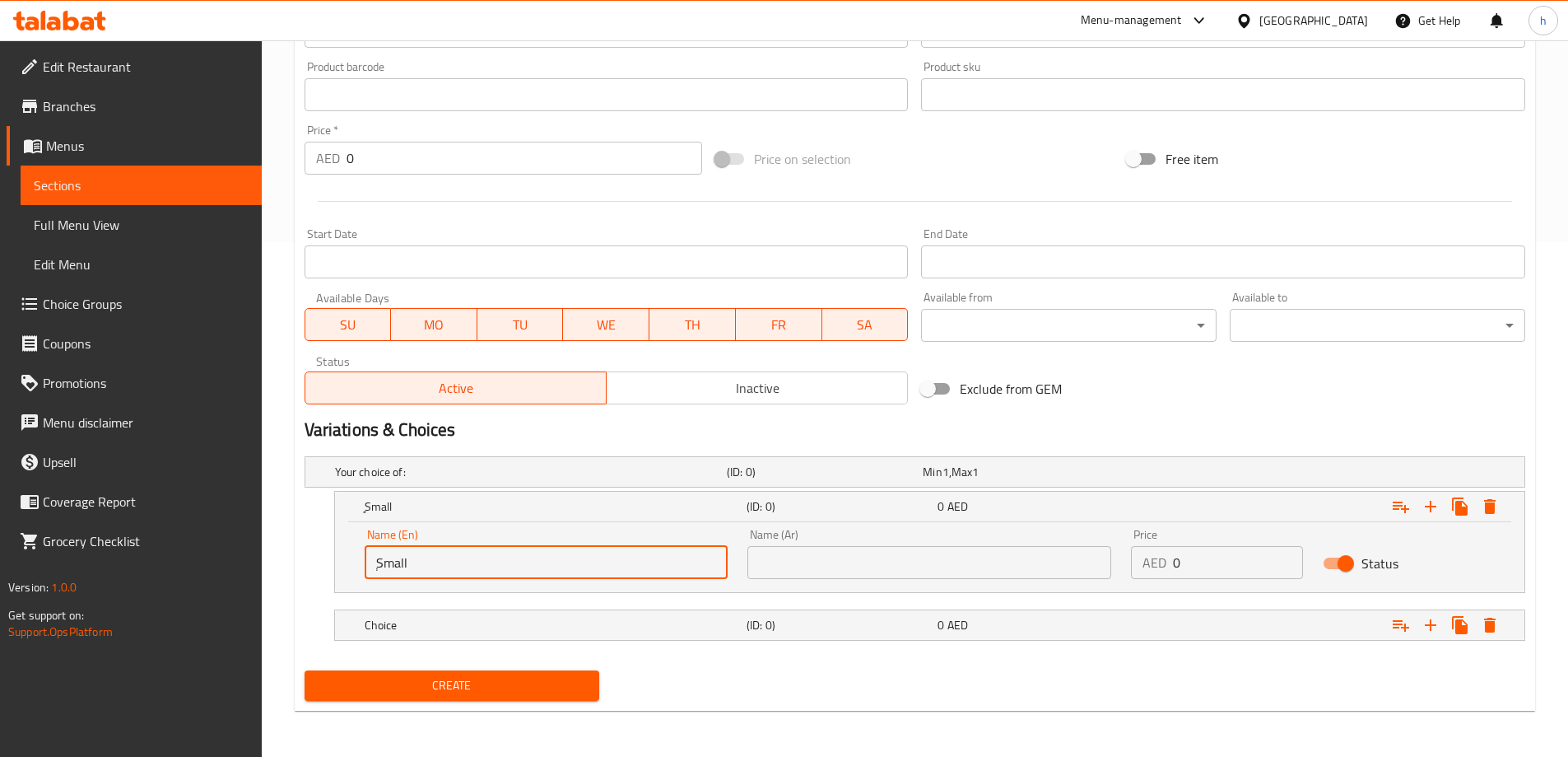
click at [771, 561] on input "text" at bounding box center [929, 562] width 364 height 33
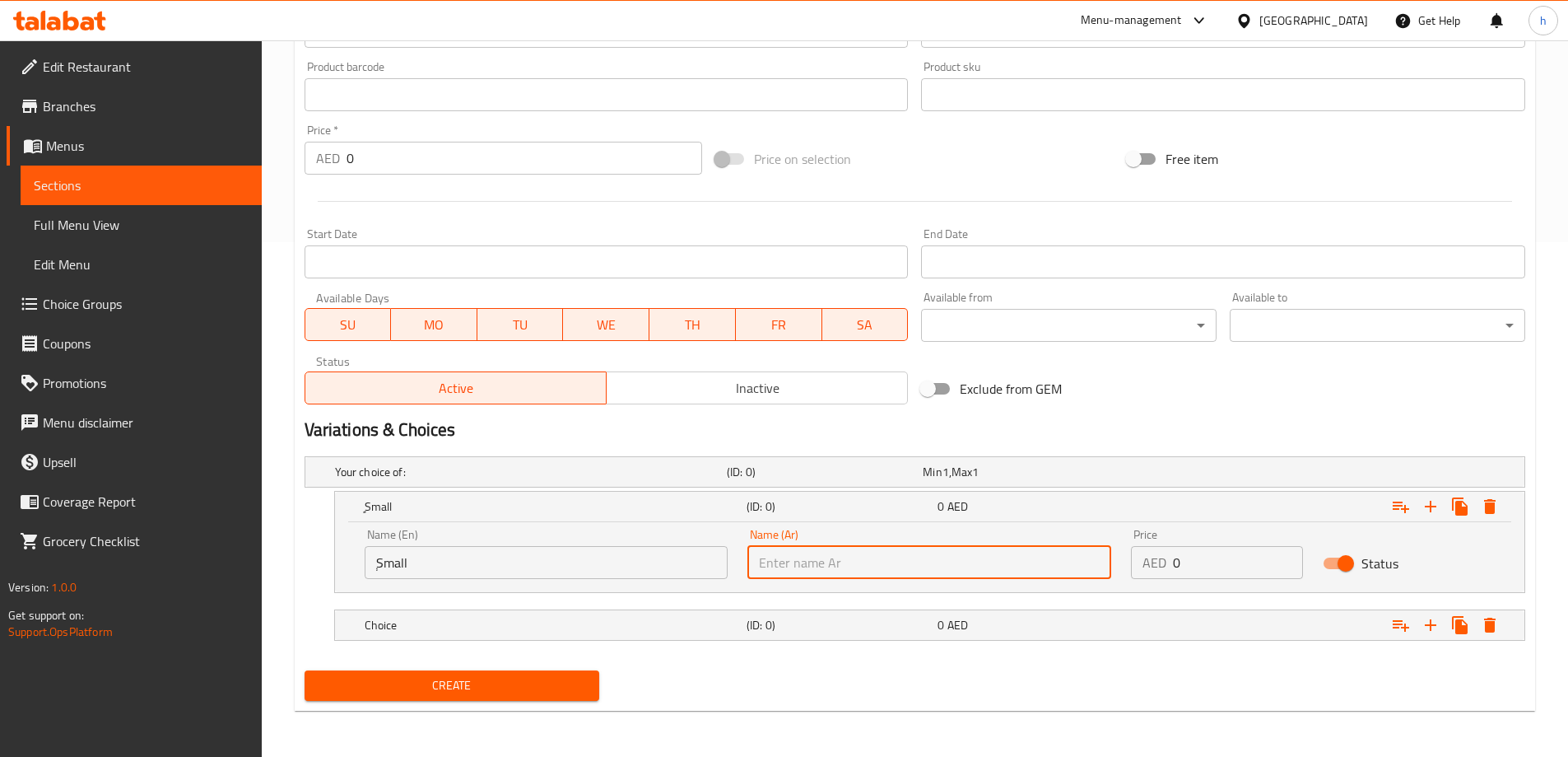
click at [557, 561] on input "ٍSmall" at bounding box center [547, 562] width 364 height 33
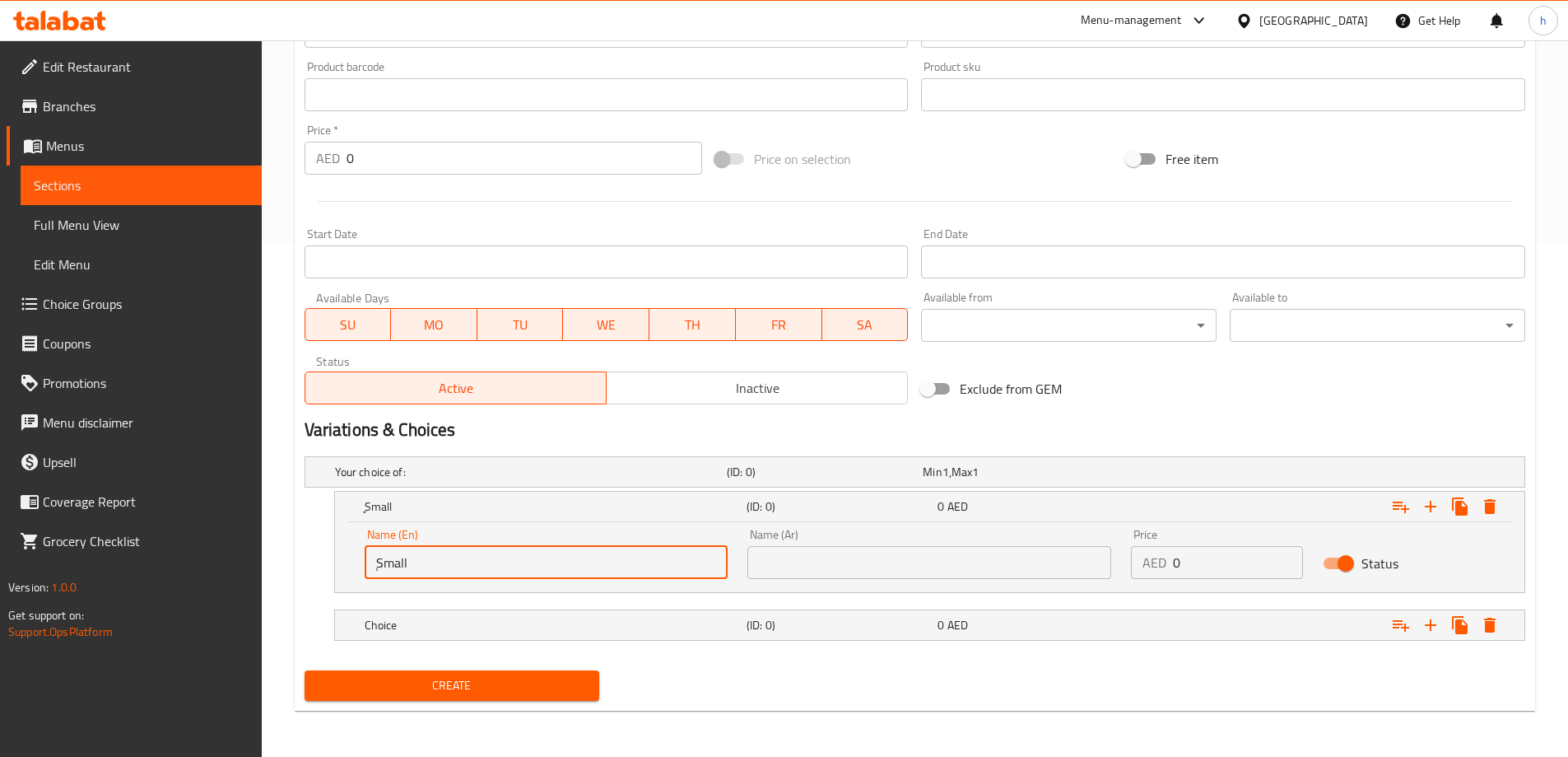
click at [557, 561] on input "ٍSmall" at bounding box center [547, 562] width 364 height 33
type input "ٍ"
type input "Small"
click at [804, 565] on input "text" at bounding box center [929, 562] width 364 height 33
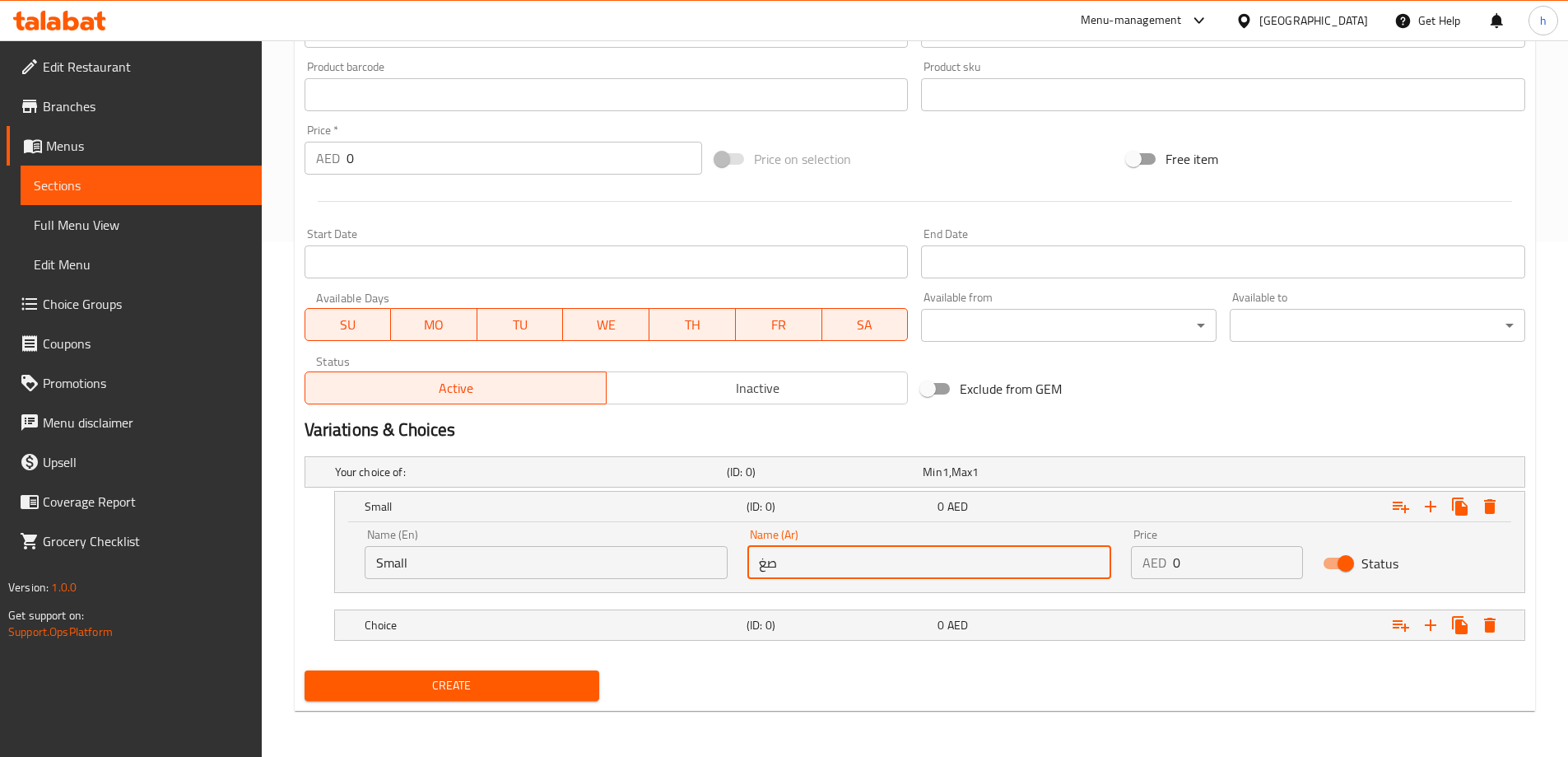
type input "صغير"
click at [658, 621] on h5 "Choice" at bounding box center [552, 626] width 375 height 17
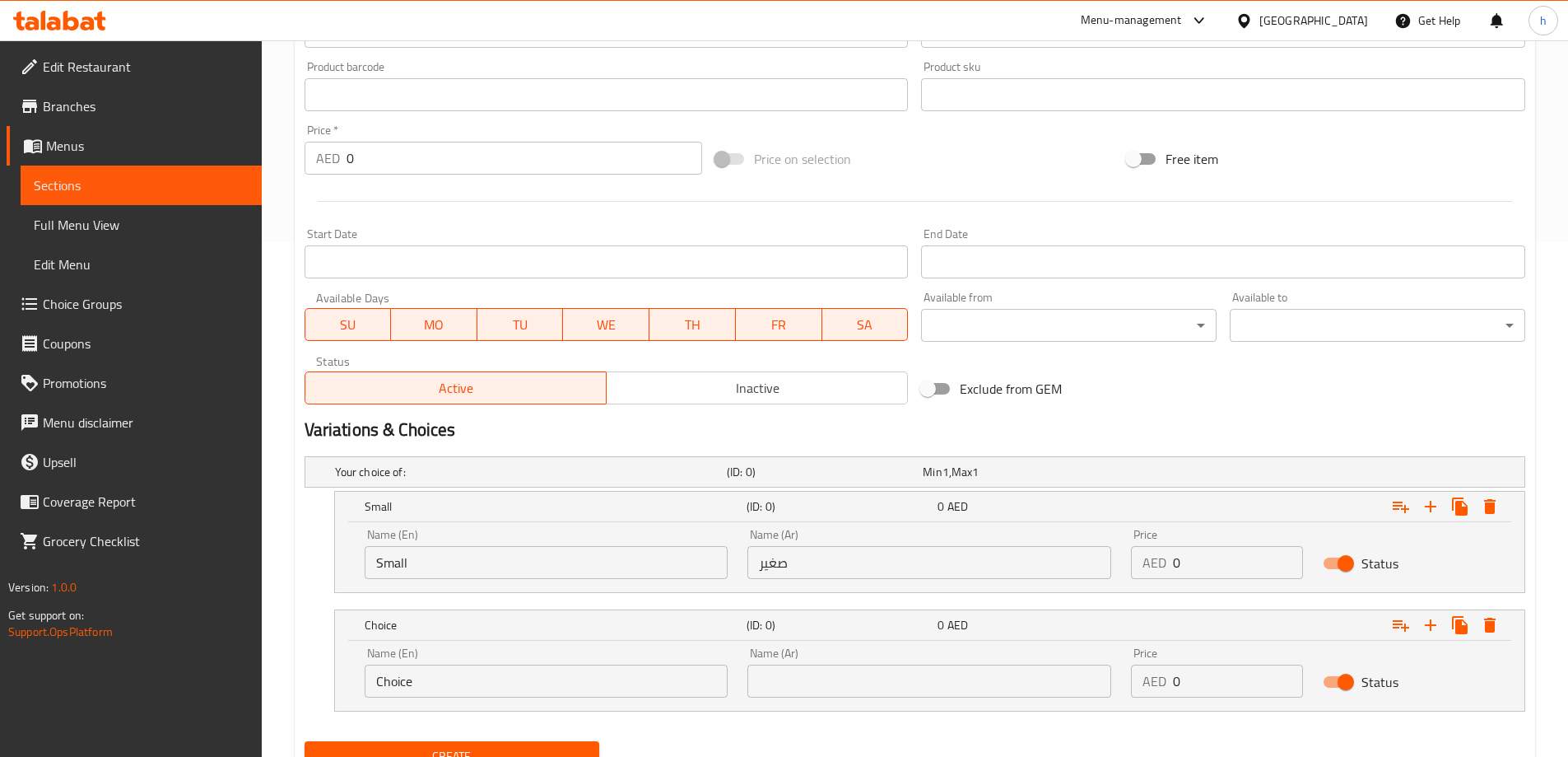
click at [1175, 558] on input "0" at bounding box center [1238, 562] width 130 height 33
type input "13"
click at [528, 681] on input "Choice" at bounding box center [547, 681] width 364 height 33
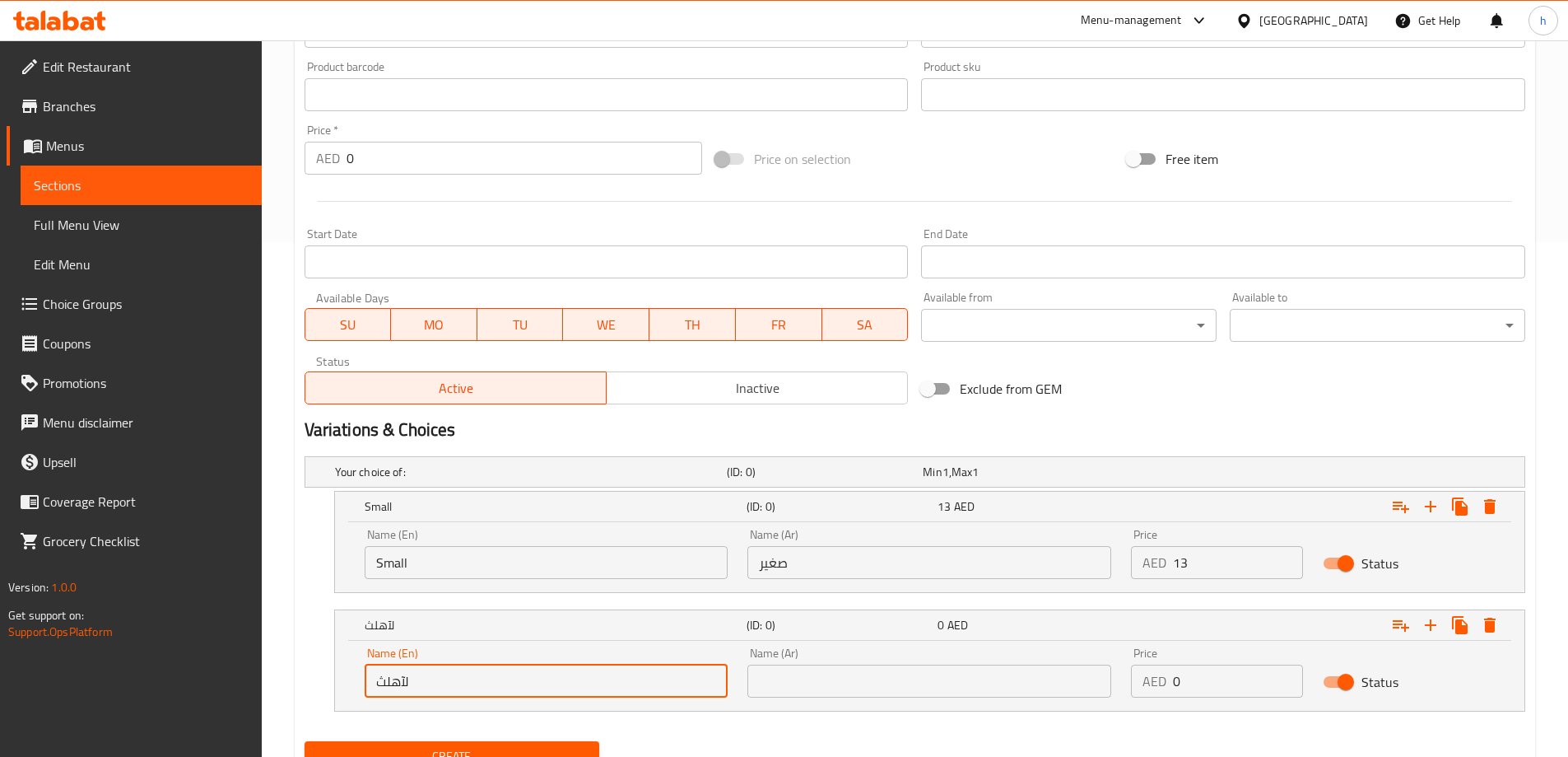
type input "لآهلث"
click at [878, 687] on input "text" at bounding box center [929, 681] width 364 height 33
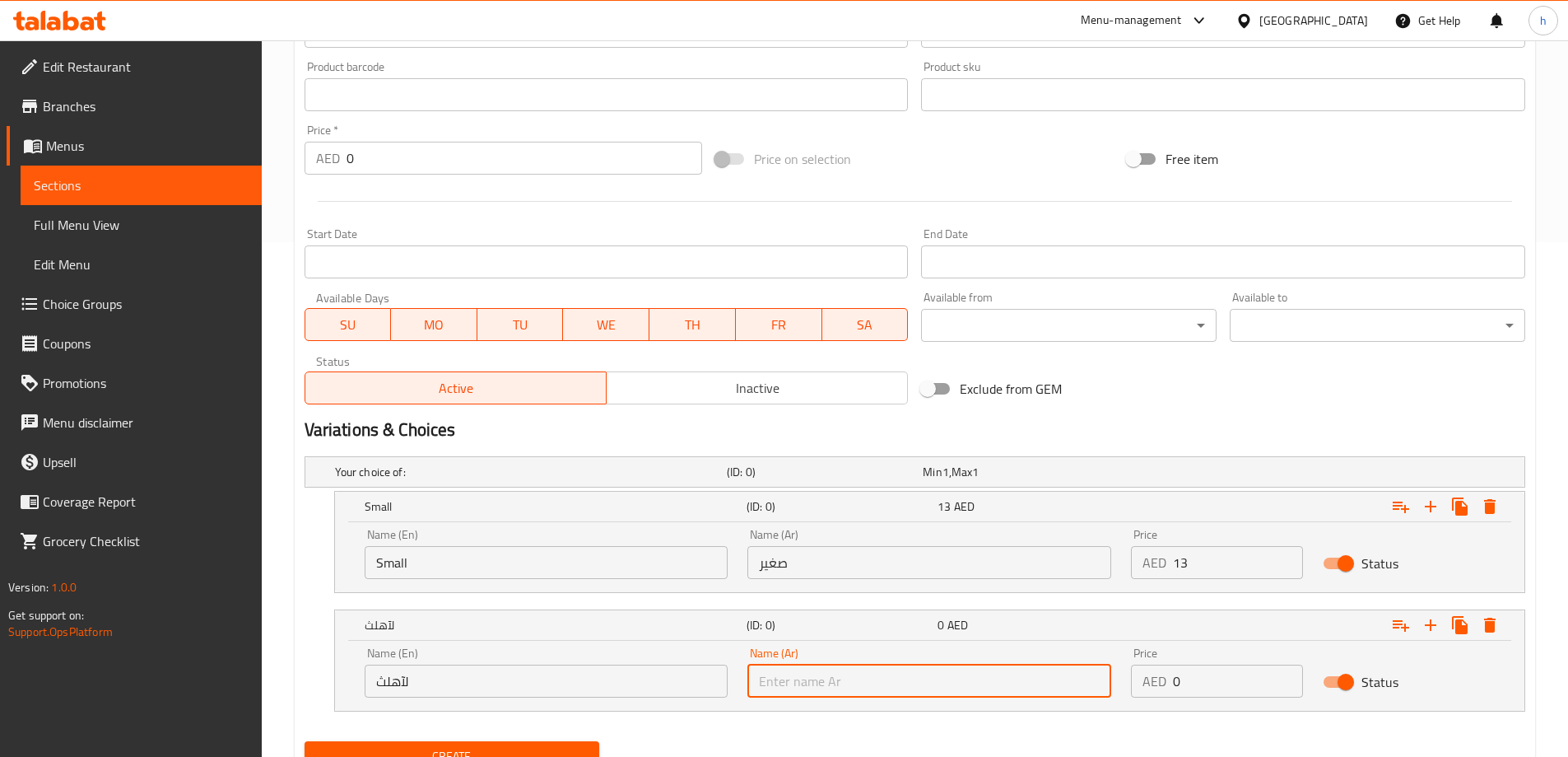
click at [878, 687] on input "text" at bounding box center [929, 681] width 364 height 33
type input "كبير"
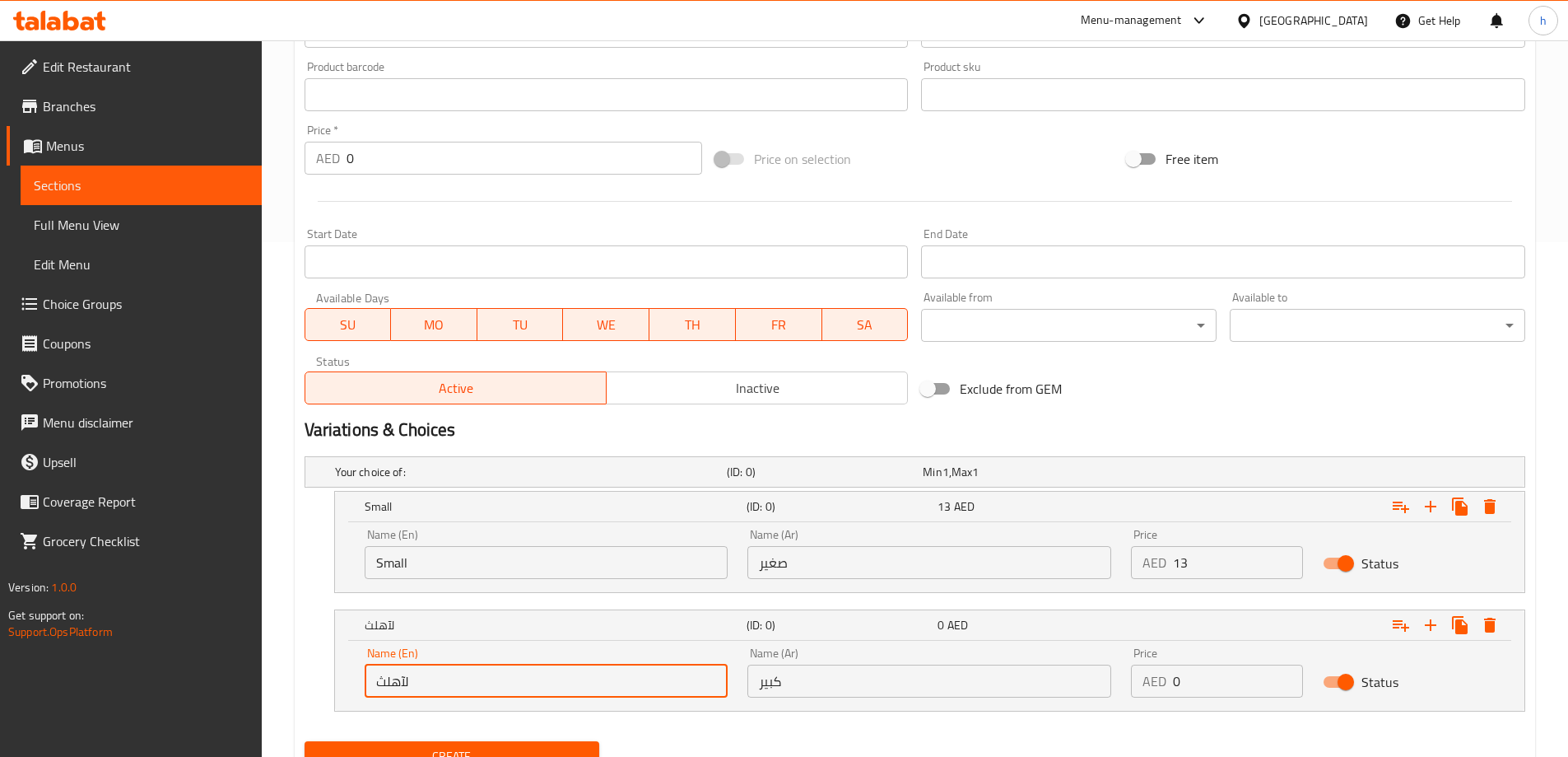
click at [542, 687] on input "لآهلث" at bounding box center [547, 681] width 364 height 33
type input "Big"
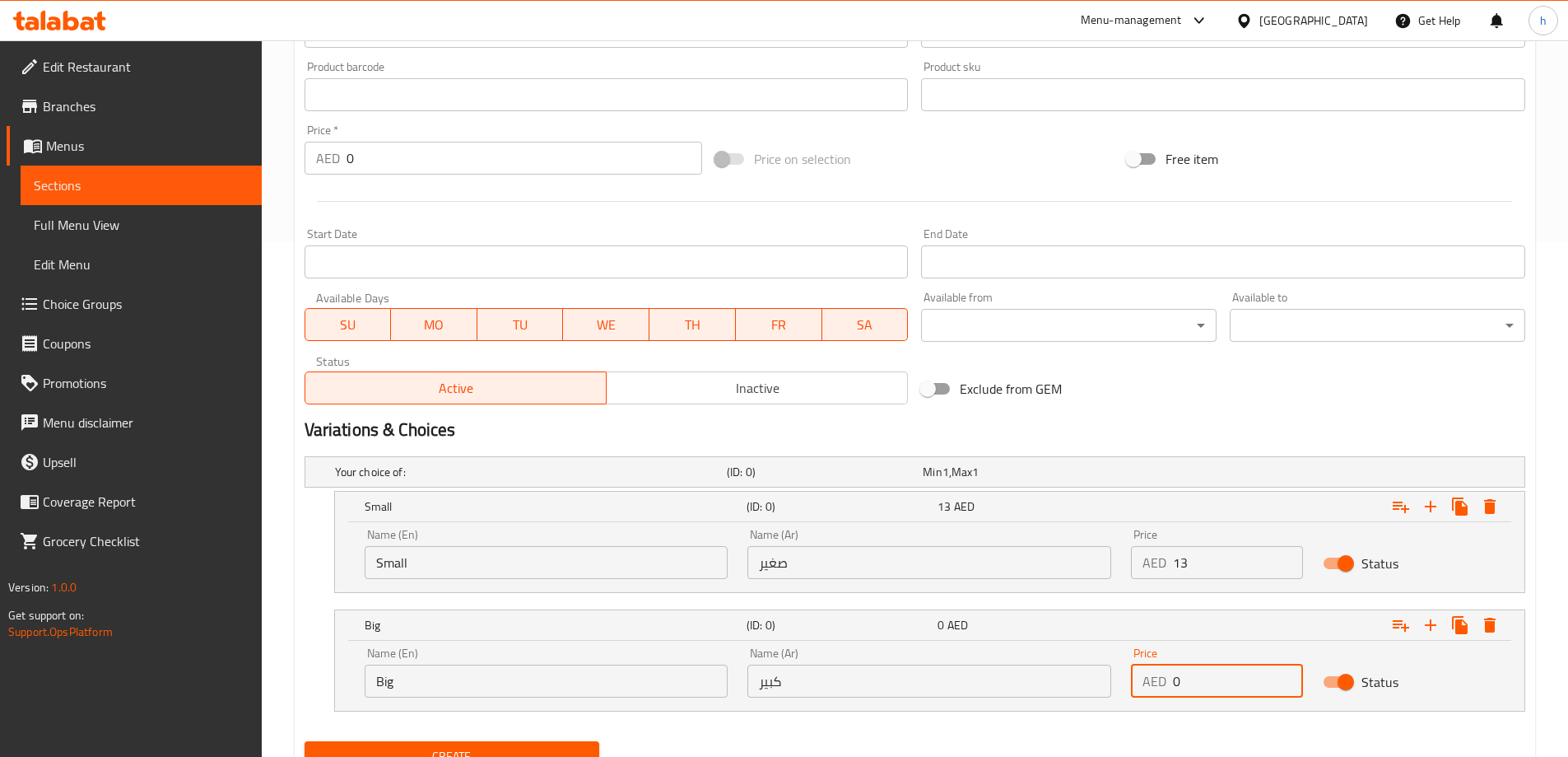
click at [1204, 680] on input "0" at bounding box center [1238, 681] width 130 height 33
click at [1176, 680] on input "0" at bounding box center [1238, 681] width 130 height 33
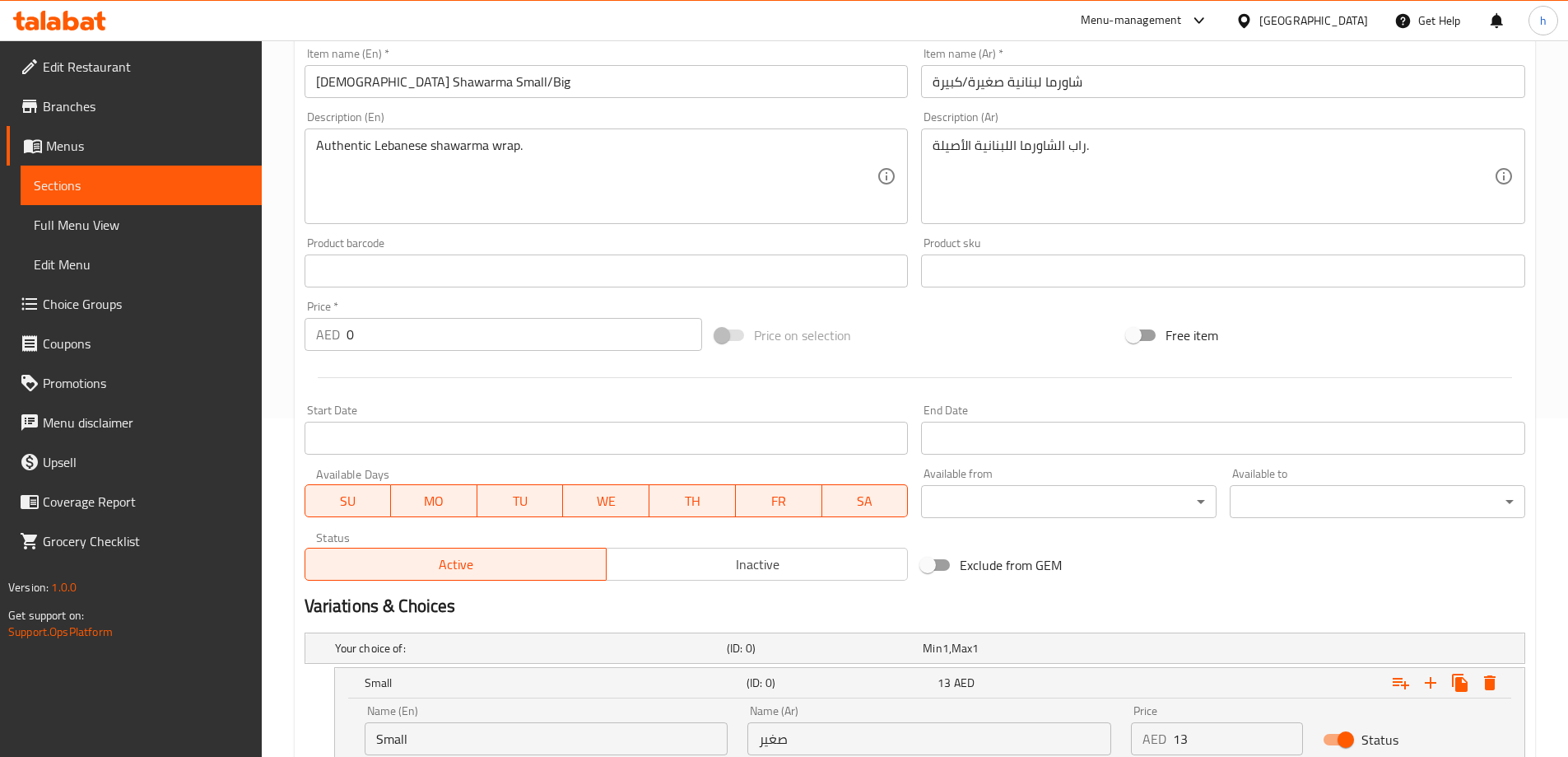
scroll to position [174, 0]
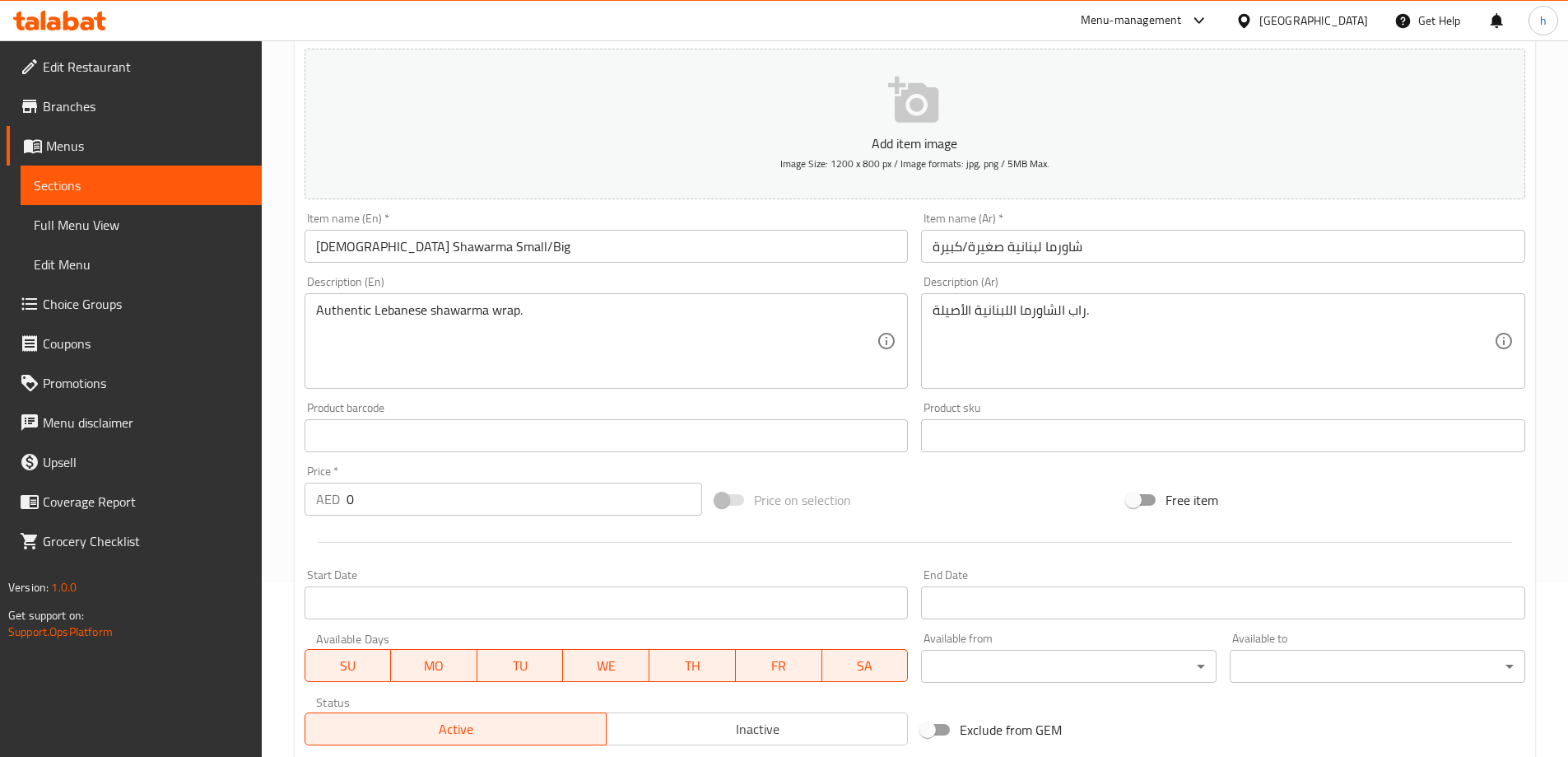
type input "25"
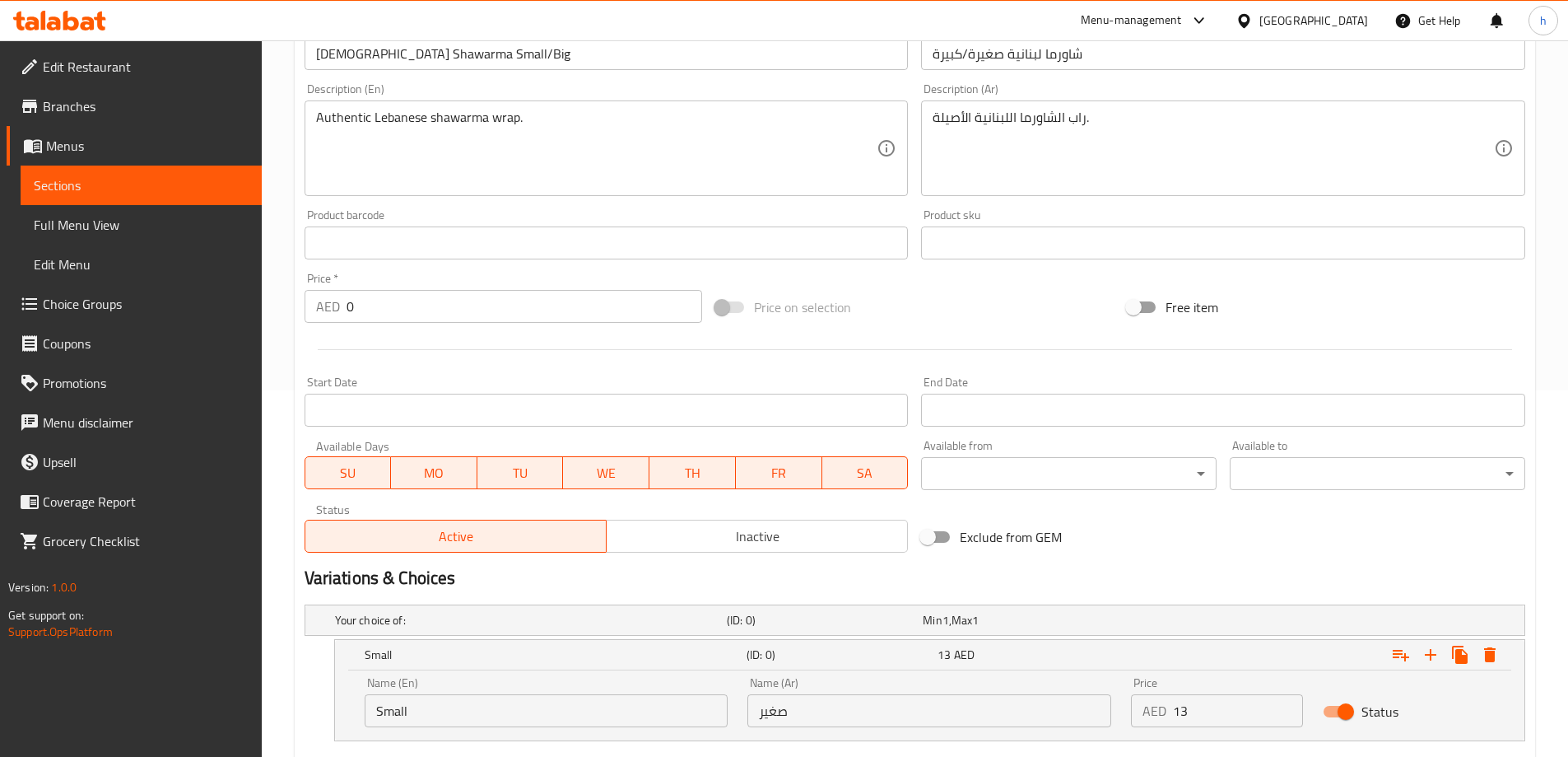
scroll to position [586, 0]
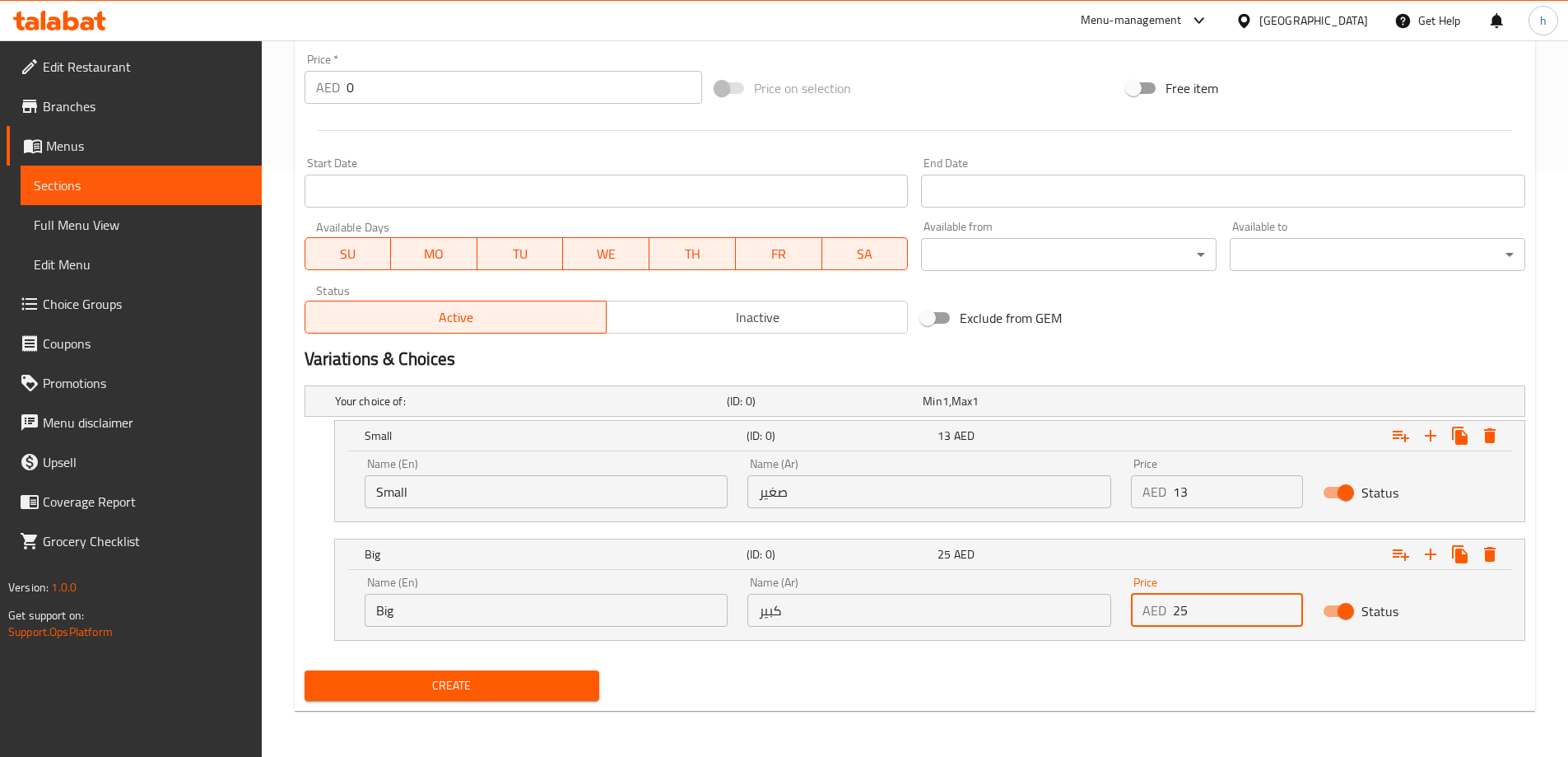
click at [442, 684] on span "Create" at bounding box center [452, 685] width 269 height 21
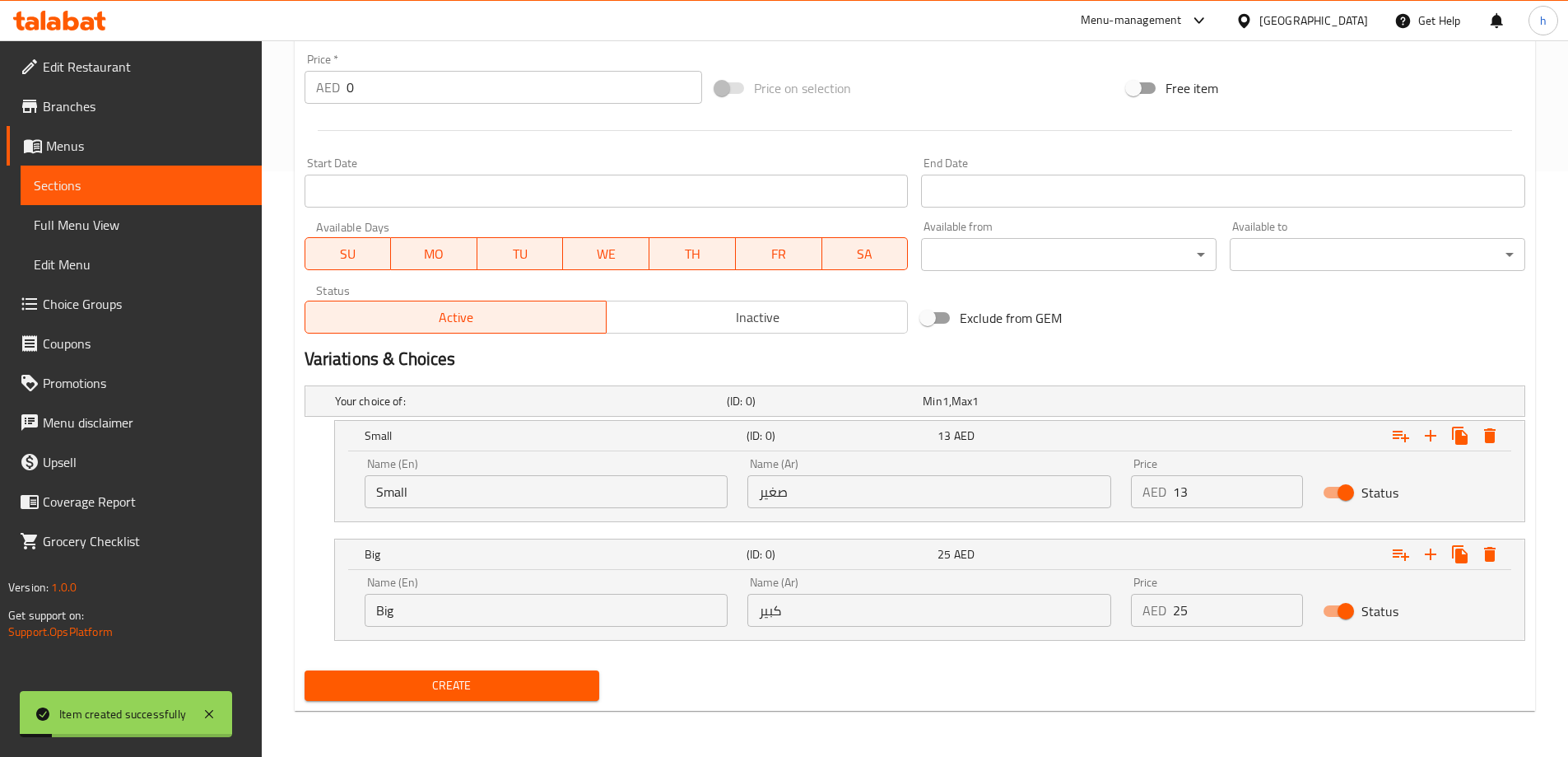
click at [80, 181] on span "Sections" at bounding box center [141, 186] width 214 height 20
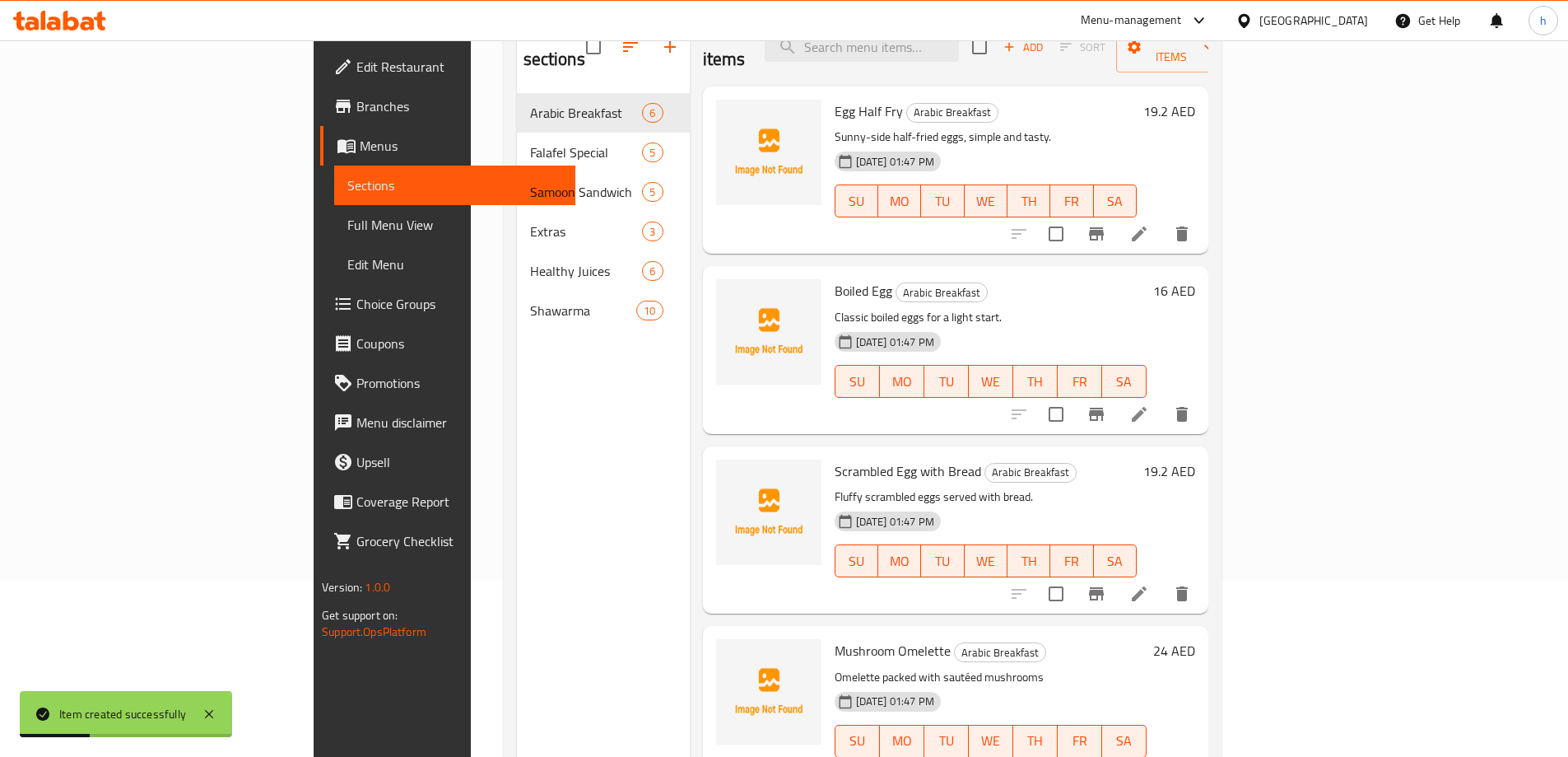
scroll to position [66, 0]
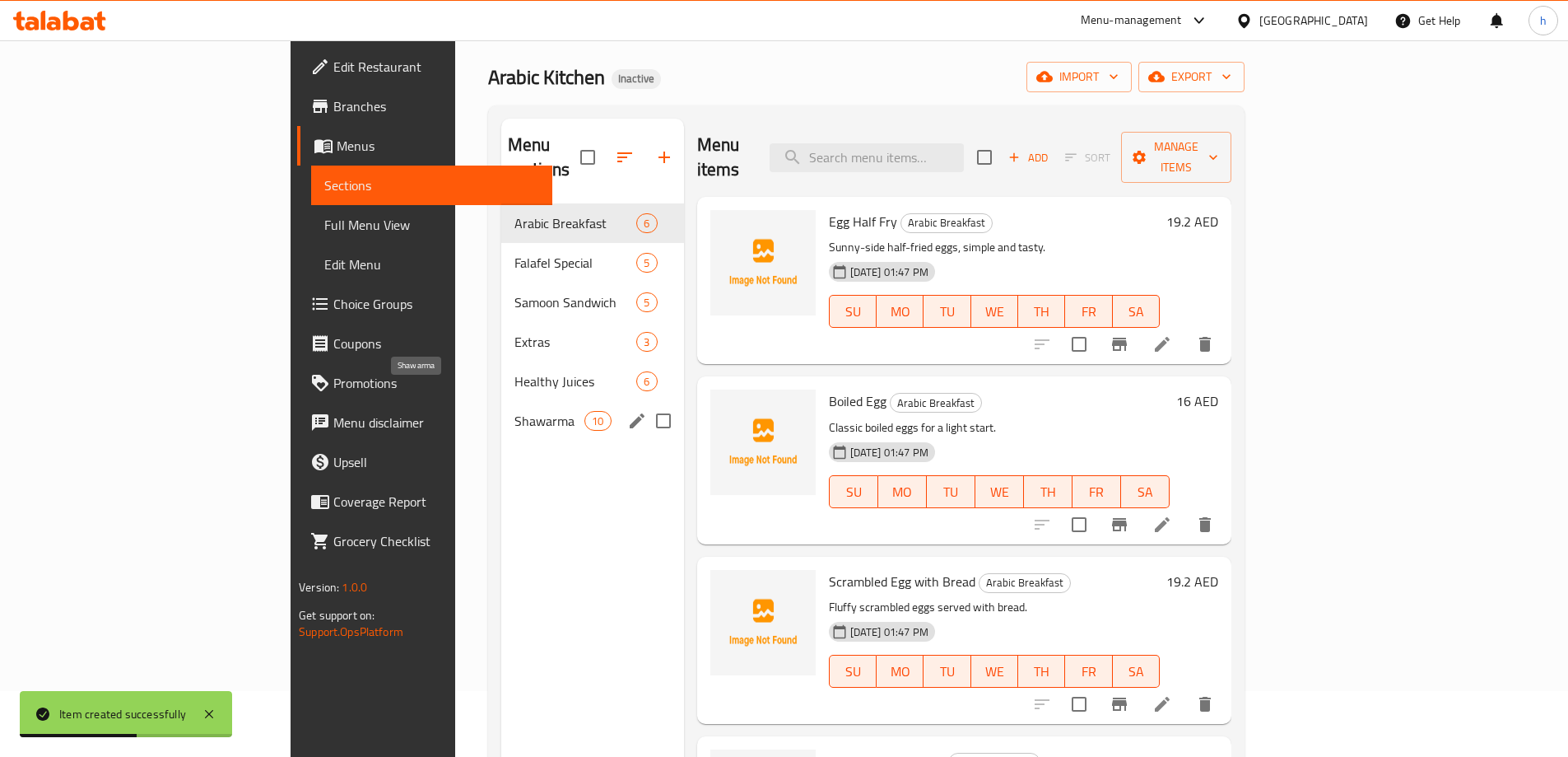
click at [515, 411] on span "Shawarma" at bounding box center [550, 421] width 70 height 20
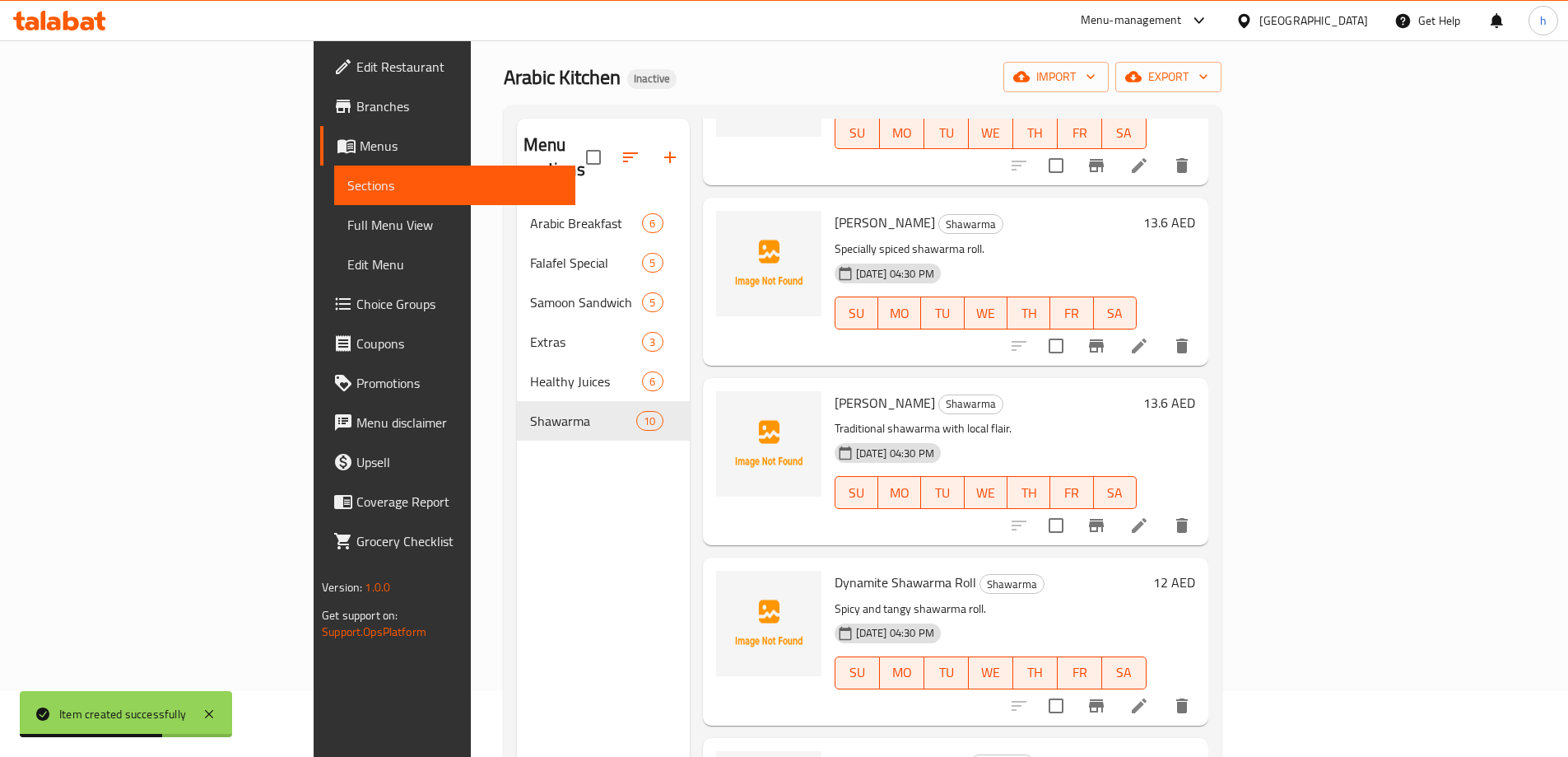
scroll to position [329, 0]
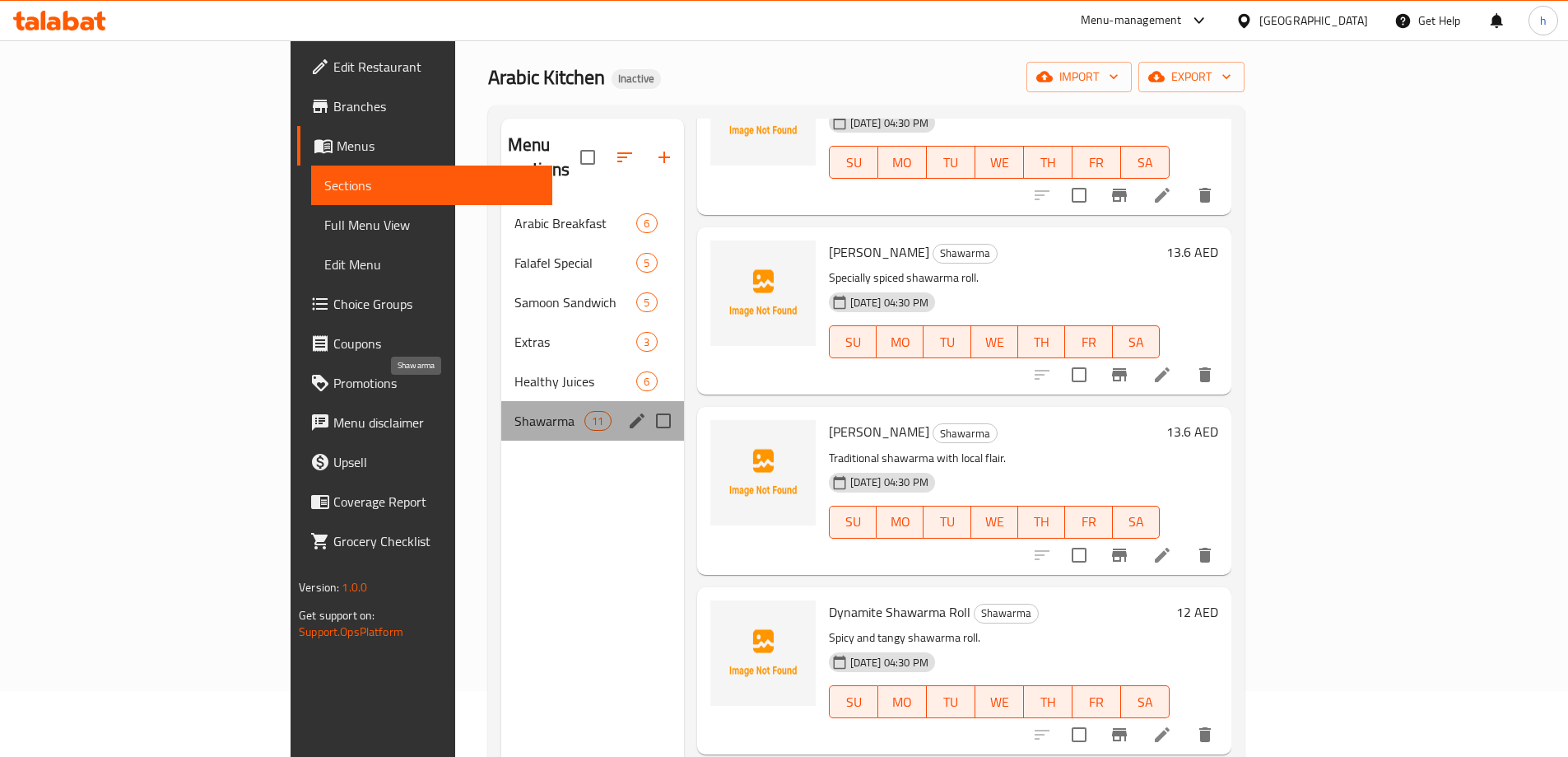
click at [515, 411] on span "Shawarma" at bounding box center [550, 421] width 70 height 20
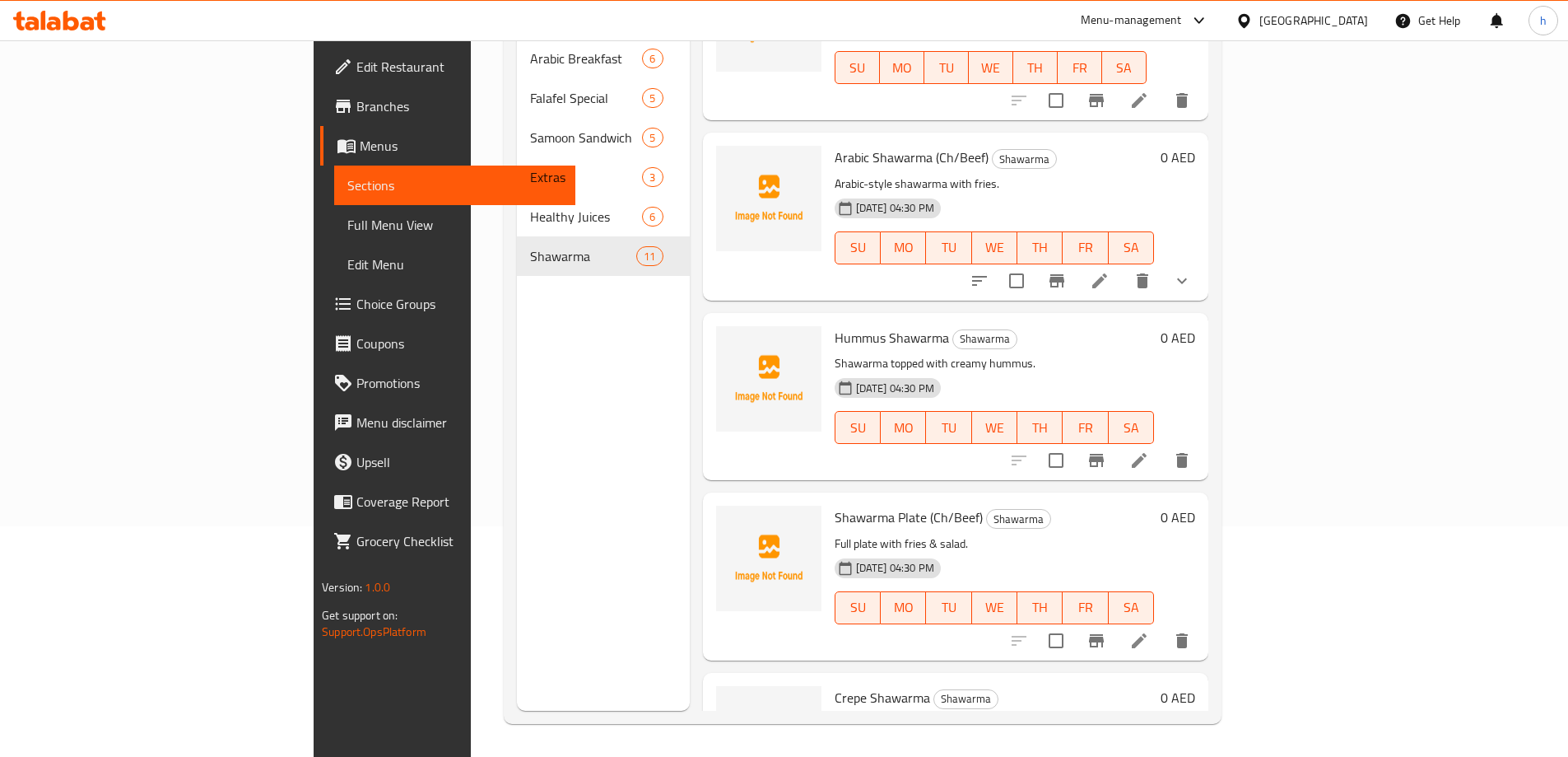
scroll to position [1181, 0]
click at [1110, 272] on icon at bounding box center [1100, 282] width 20 height 20
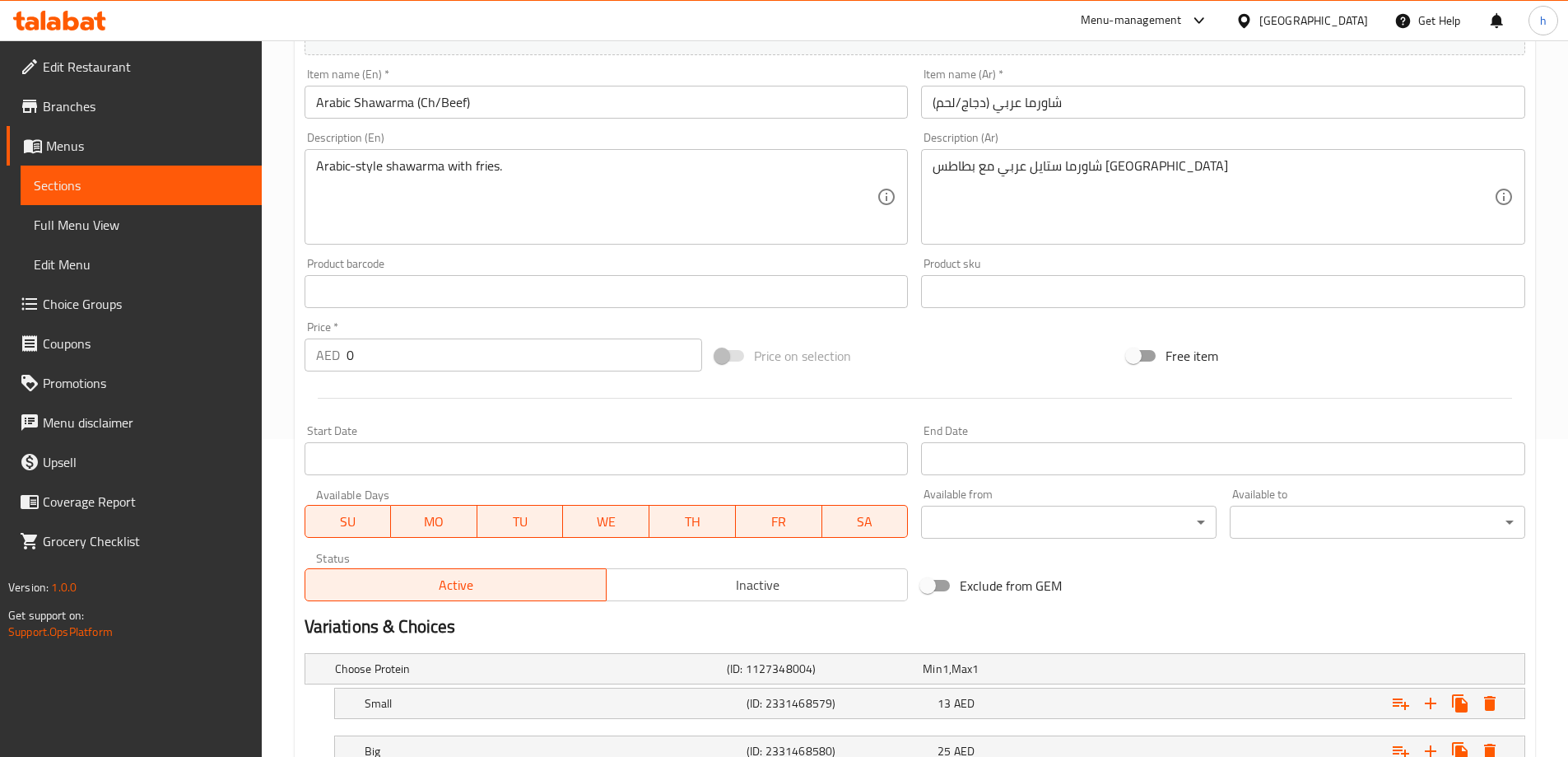
scroll to position [444, 0]
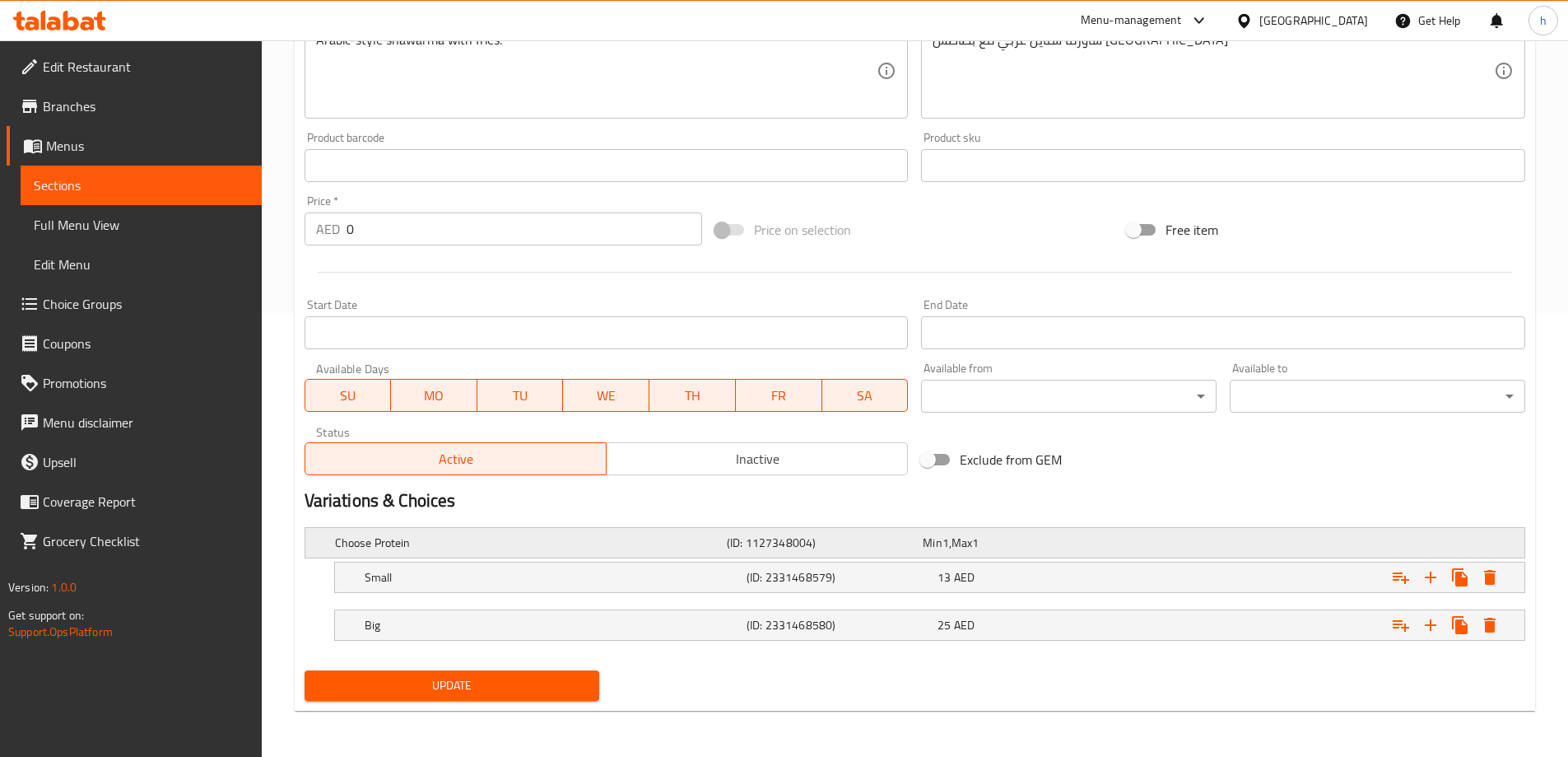
click at [510, 541] on h5 "Choose Protein" at bounding box center [527, 543] width 385 height 17
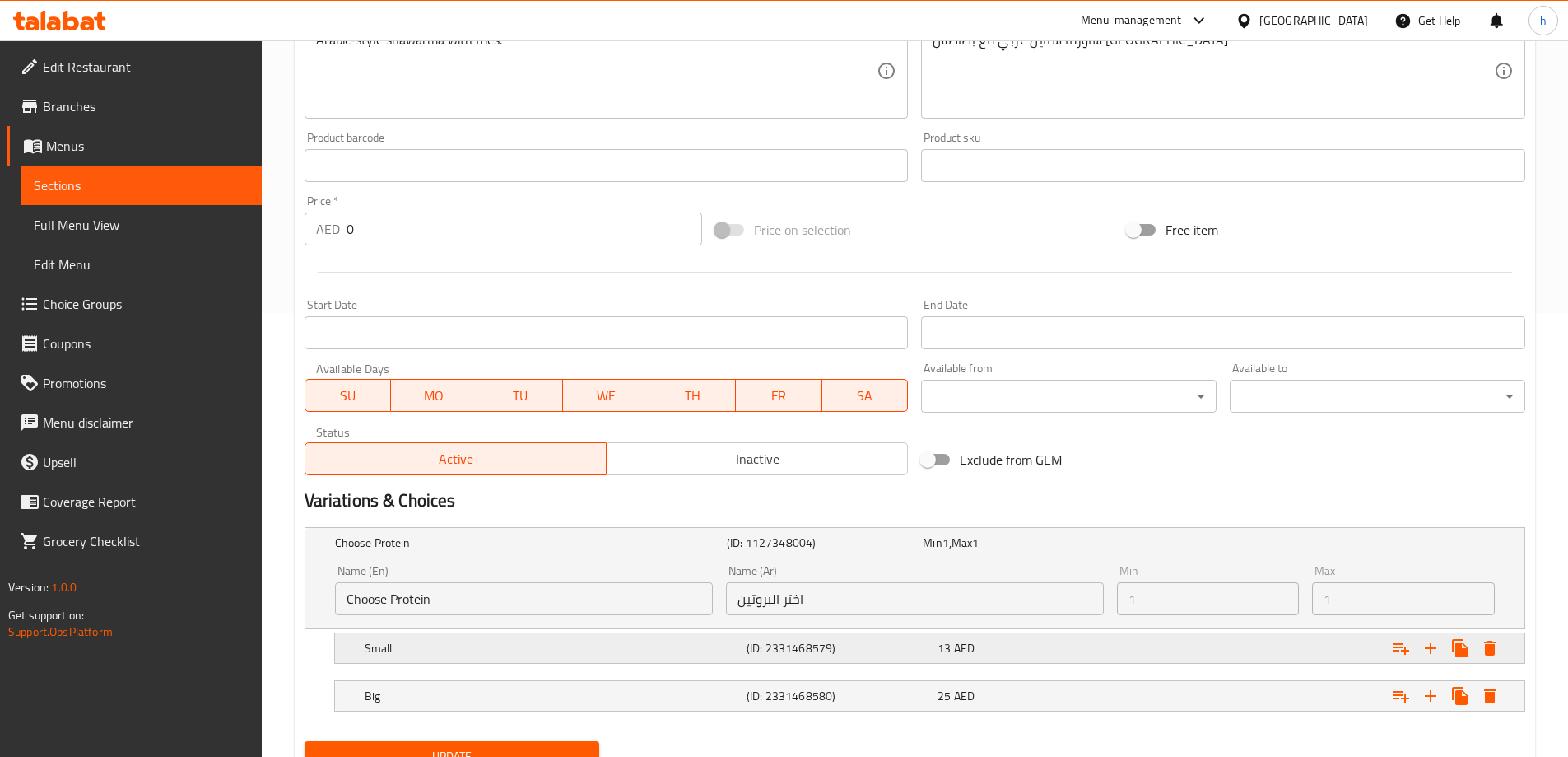
click at [707, 651] on h5 "Small" at bounding box center [552, 648] width 375 height 17
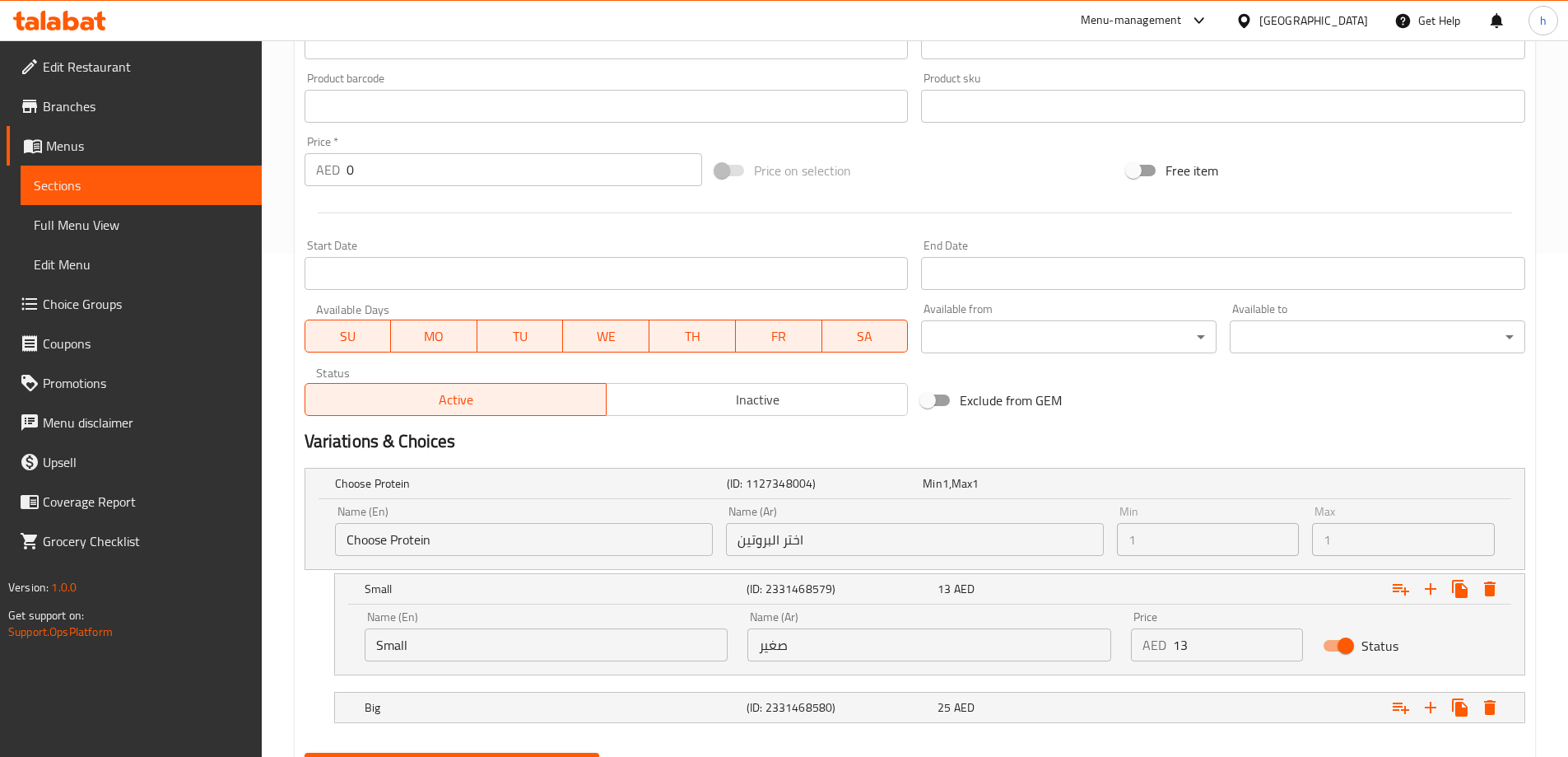
scroll to position [586, 0]
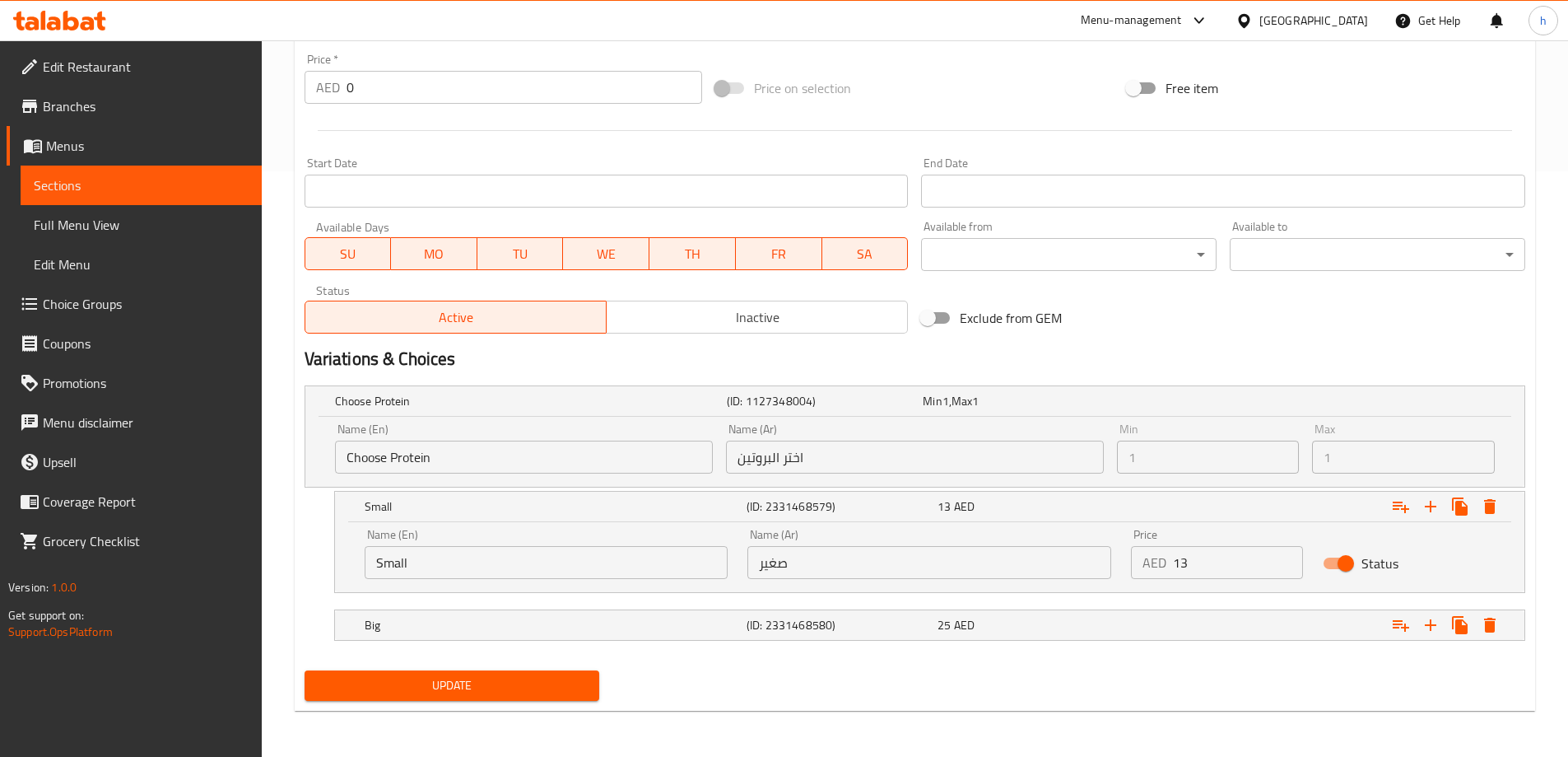
click at [476, 563] on input "Small" at bounding box center [547, 562] width 364 height 33
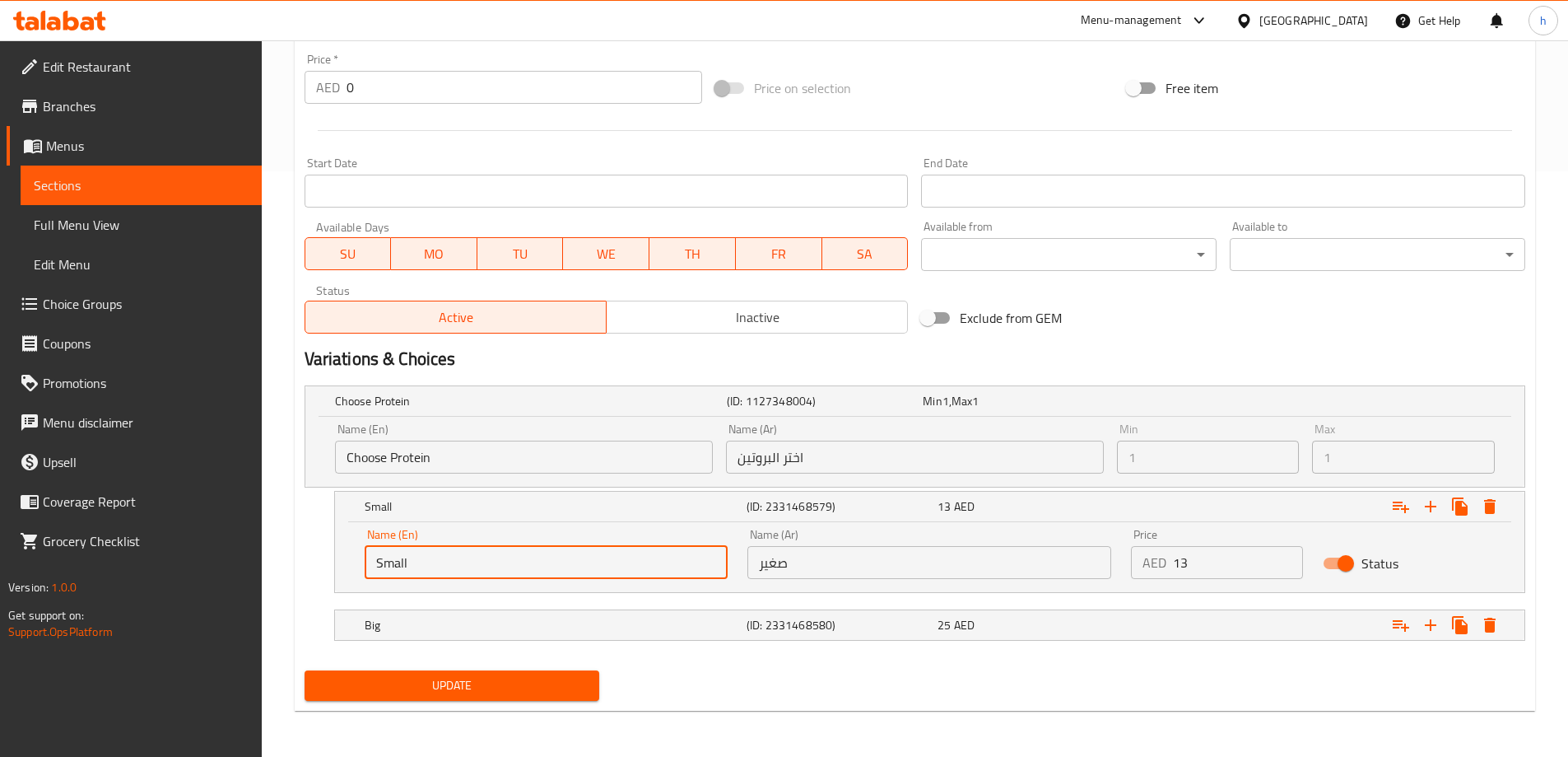
click at [476, 563] on input "Small" at bounding box center [547, 562] width 364 height 33
type input "Chicken"
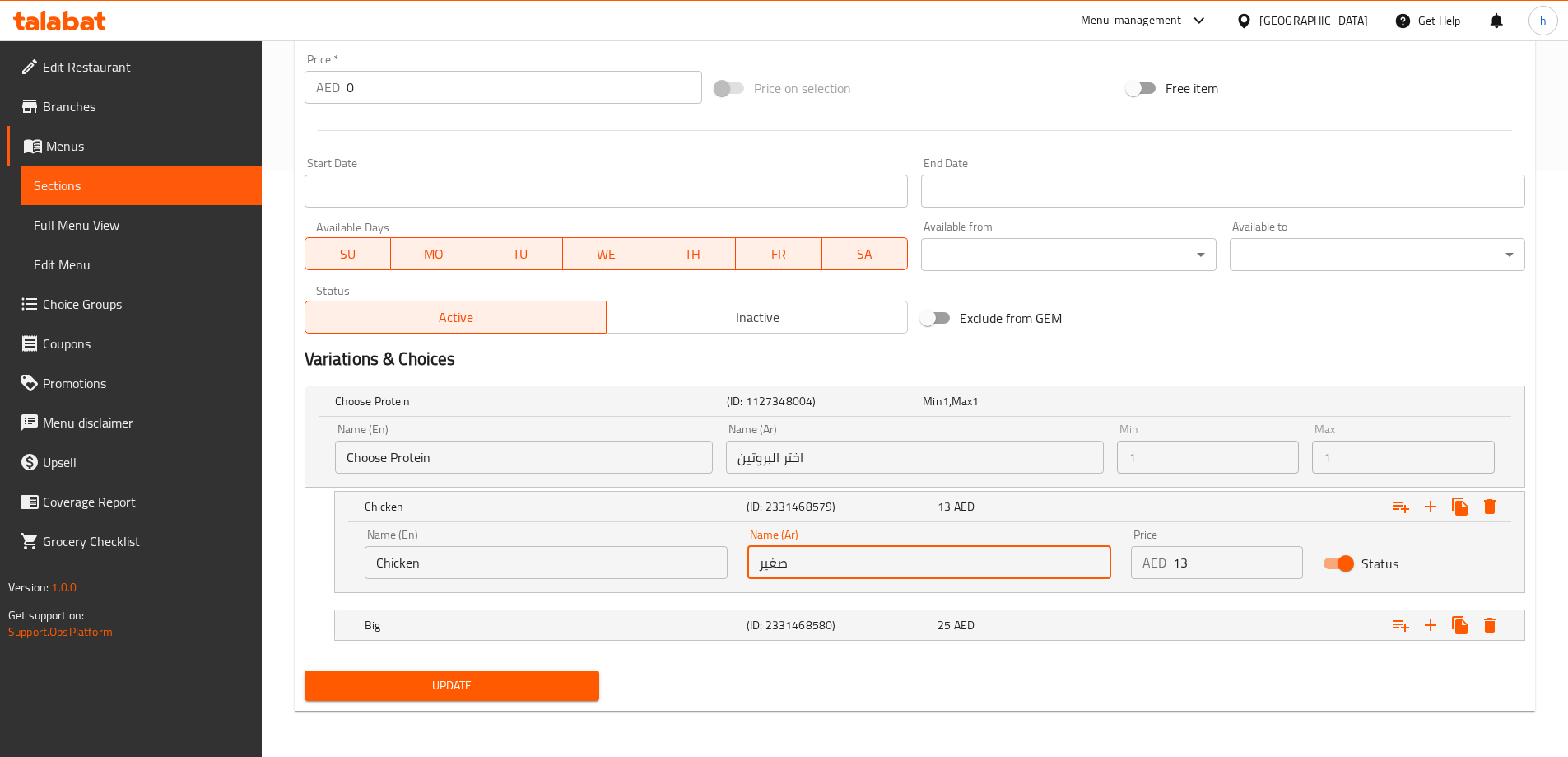
click at [782, 569] on input "صغير" at bounding box center [929, 562] width 364 height 33
type input "دجاج"
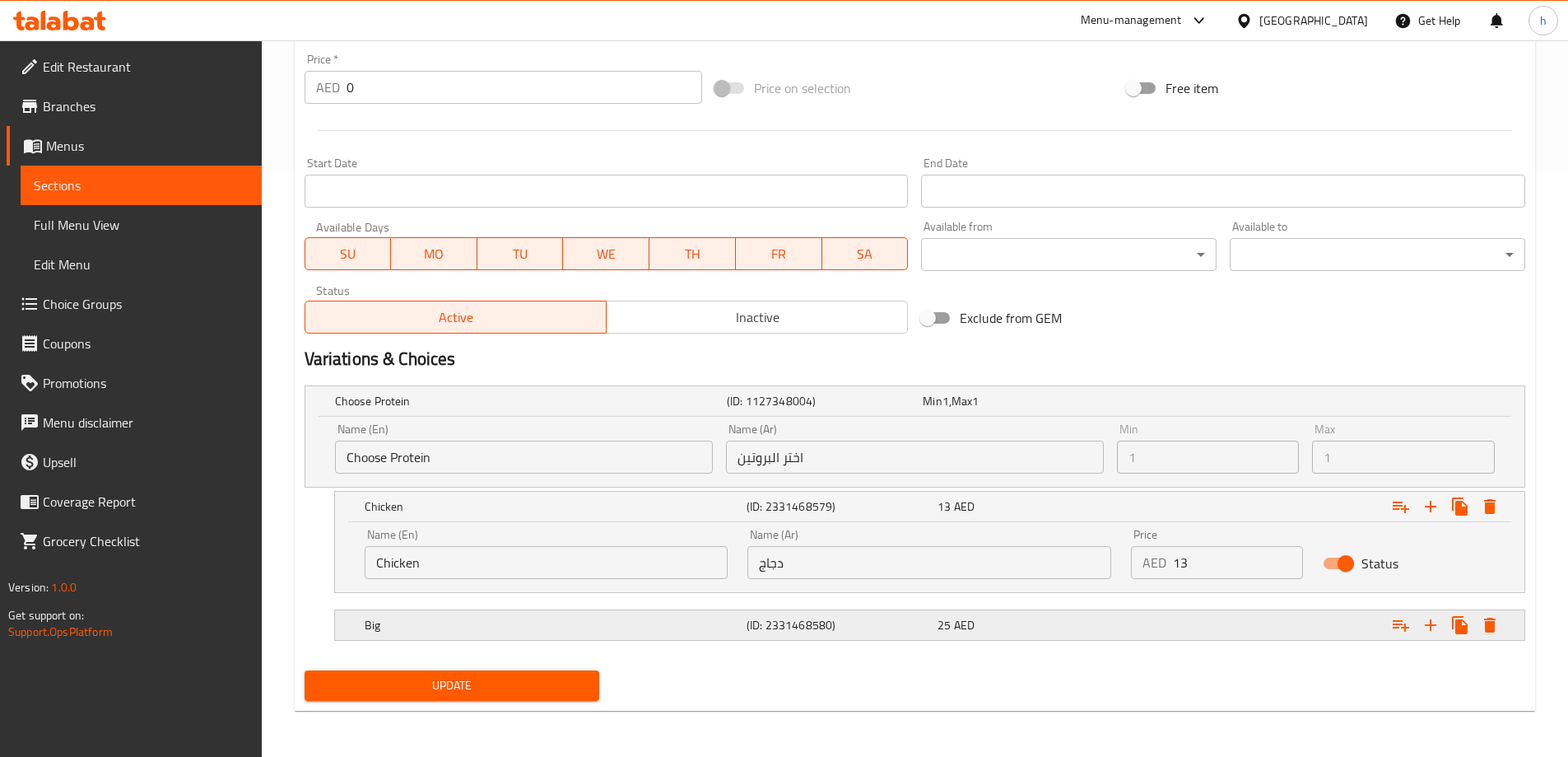
click at [520, 624] on h5 "Big" at bounding box center [552, 626] width 375 height 17
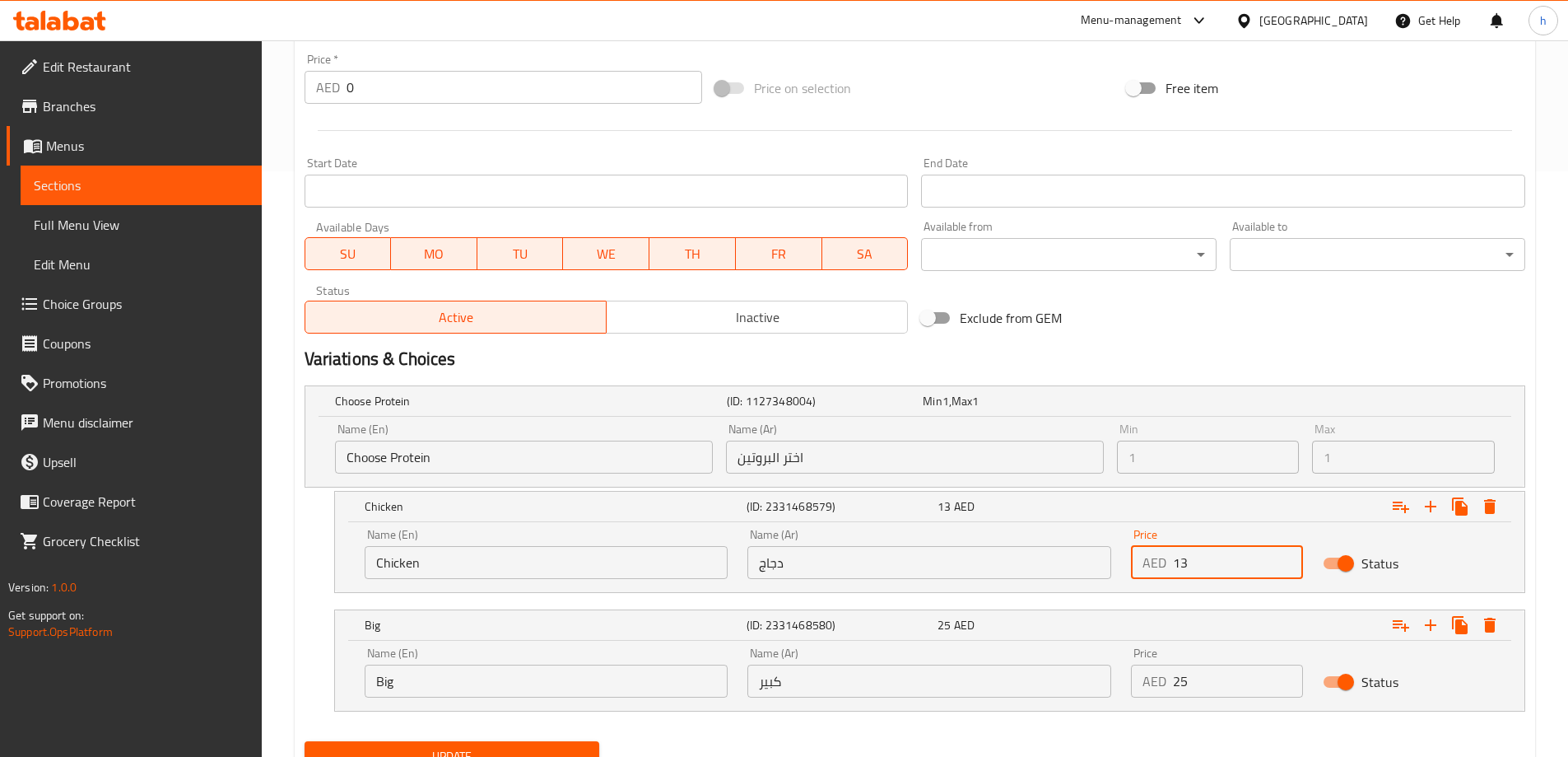
click at [1180, 564] on input "13" at bounding box center [1238, 562] width 130 height 33
type input "22"
click at [555, 681] on input "Big" at bounding box center [547, 681] width 364 height 33
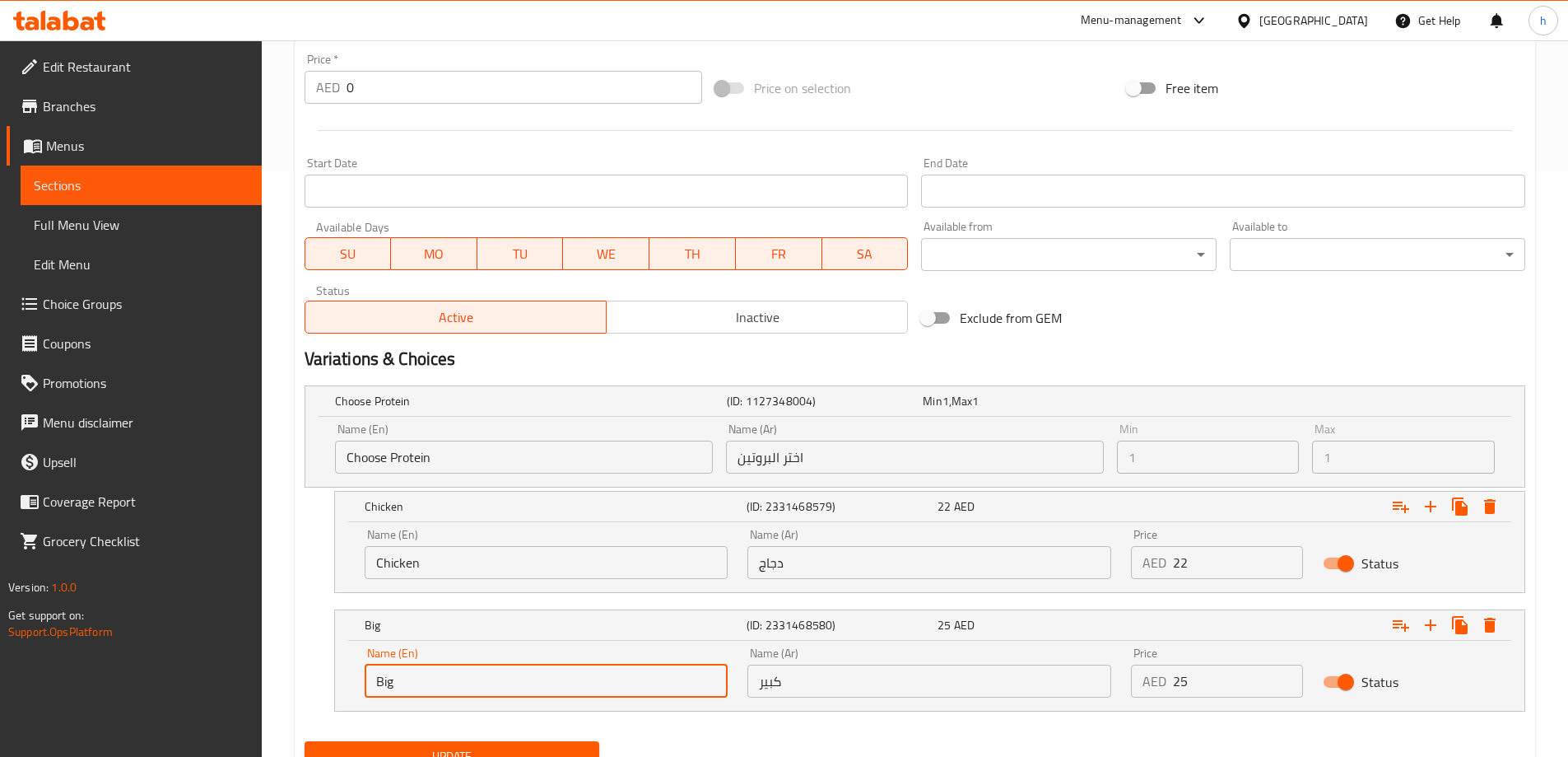
click at [555, 681] on input "Big" at bounding box center [547, 681] width 364 height 33
type input "ل"
type input "Beef"
click at [811, 677] on input "كبير" at bounding box center [929, 681] width 364 height 33
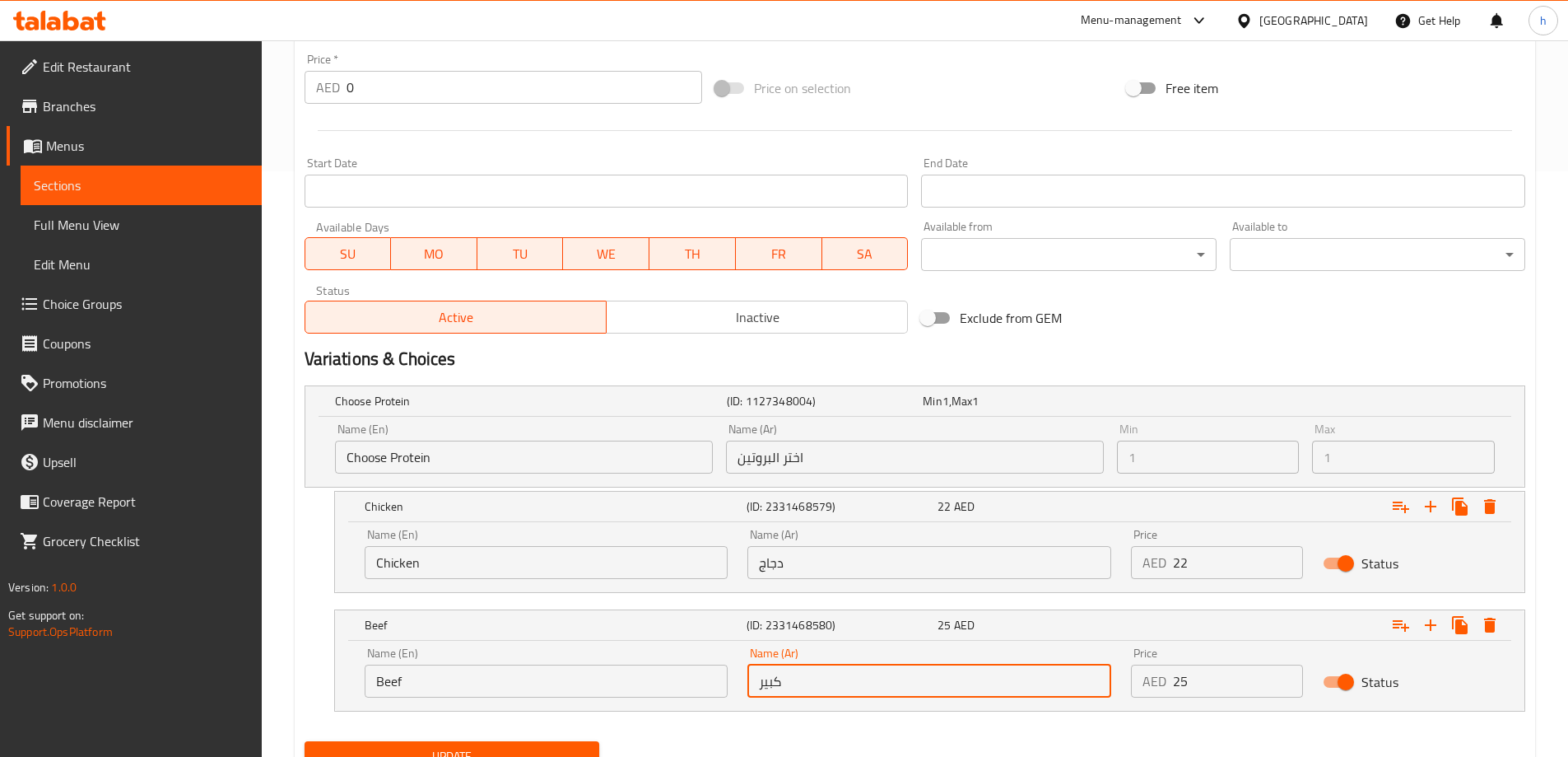
click at [811, 677] on input "كبير" at bounding box center [929, 681] width 364 height 33
type input "ب"
type input "لحم بقري"
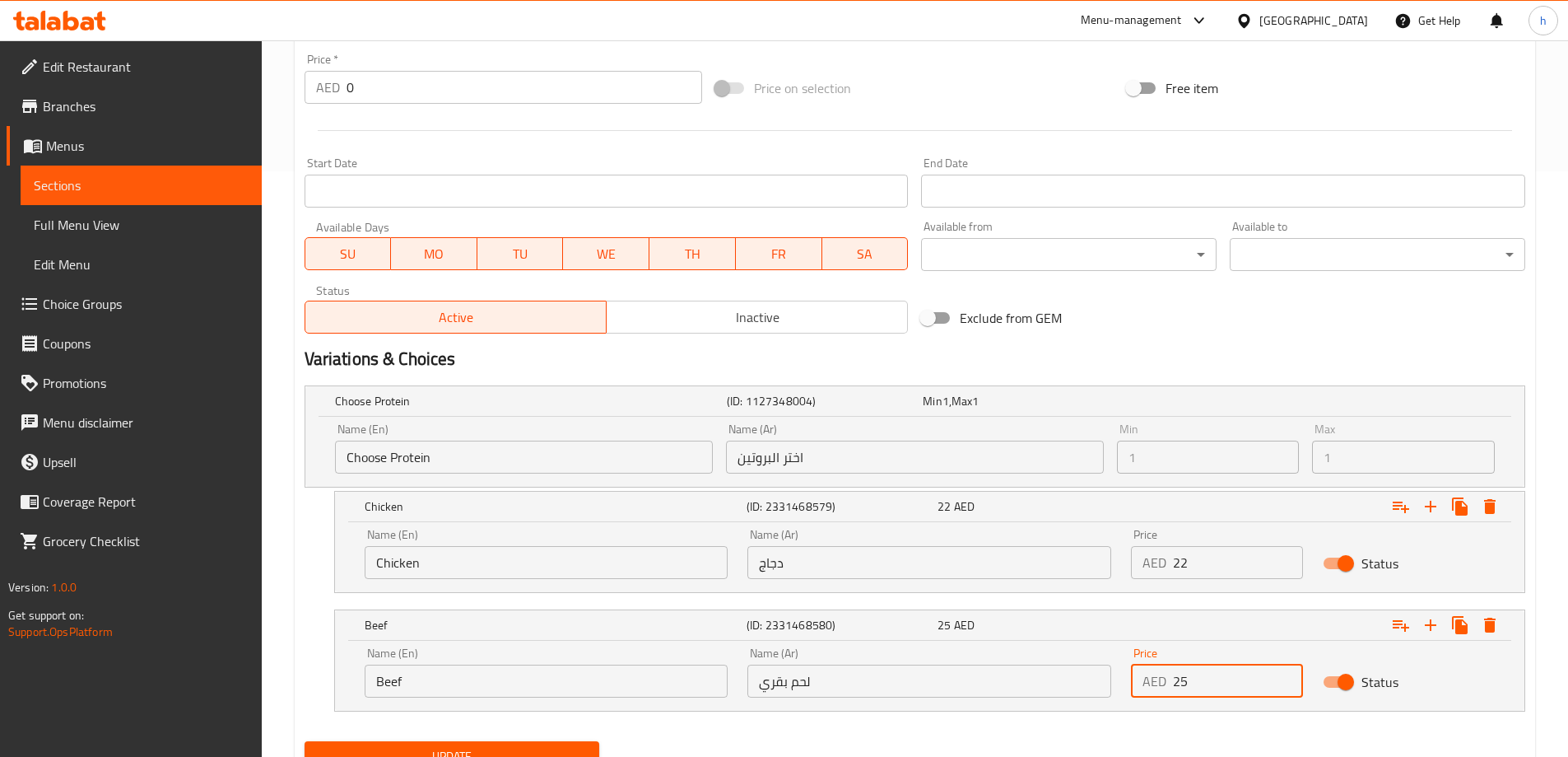
click at [1194, 678] on input "25" at bounding box center [1238, 681] width 130 height 33
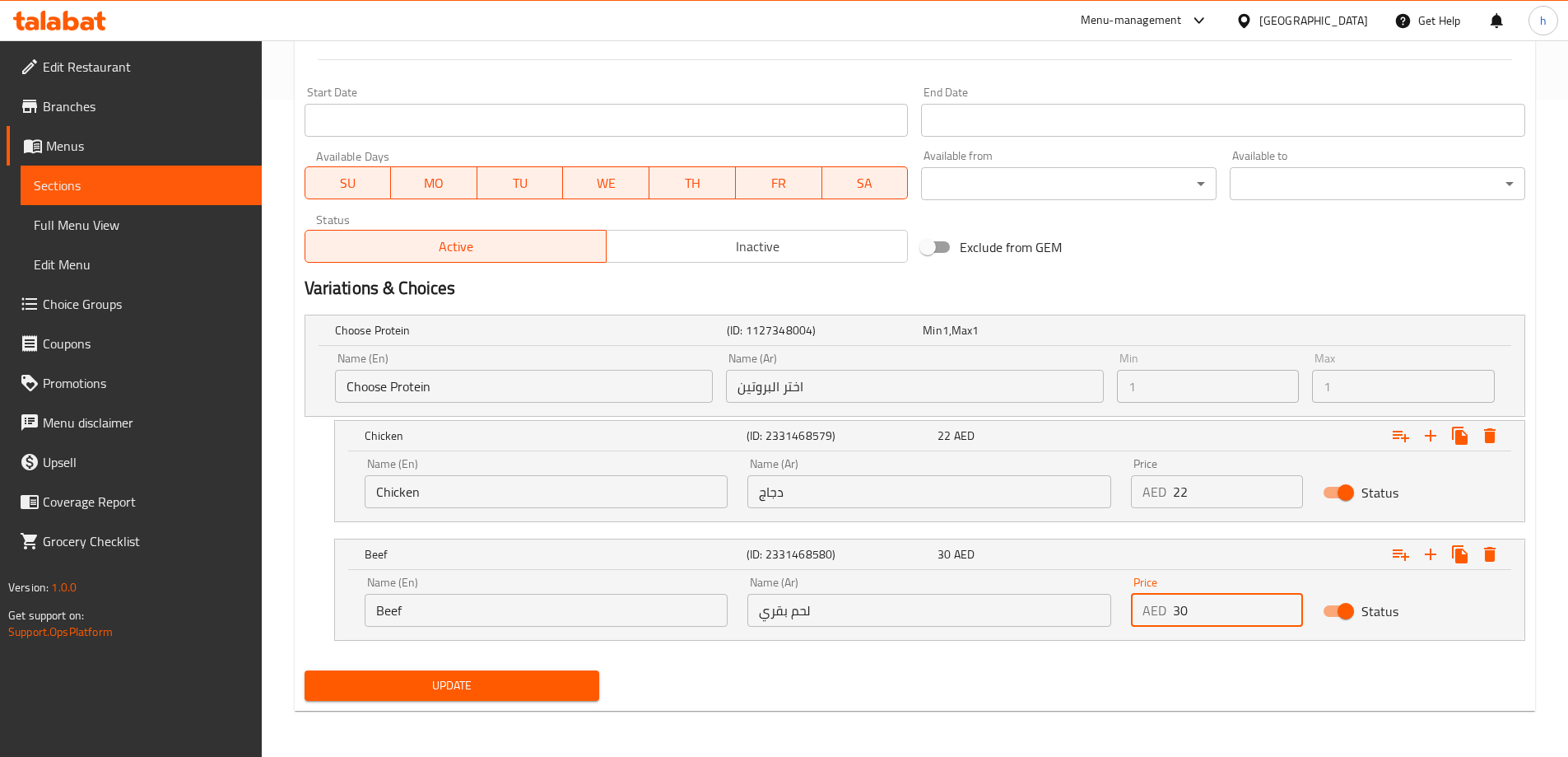
type input "30"
click at [453, 682] on span "Update" at bounding box center [452, 685] width 269 height 21
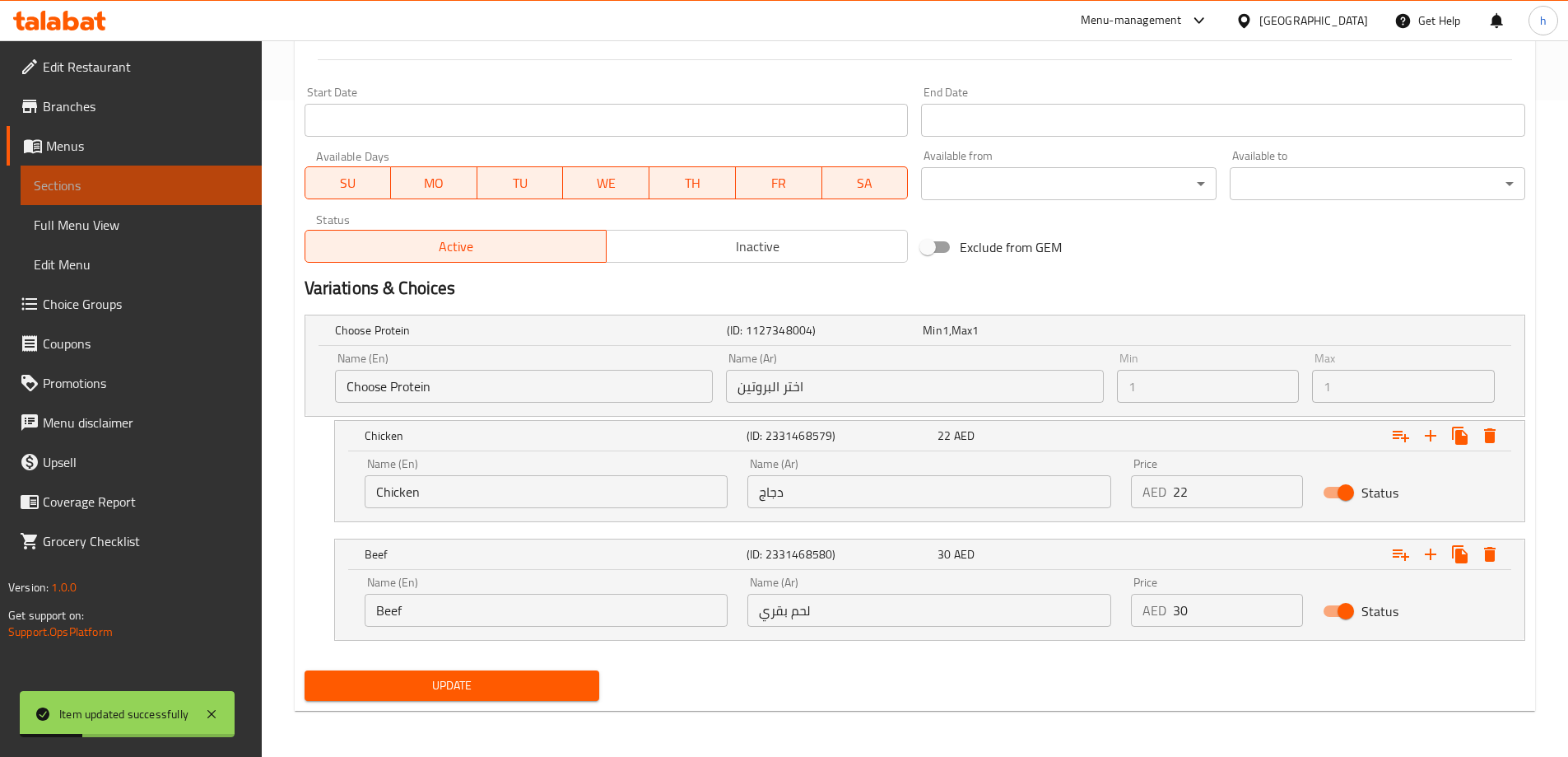
click at [130, 179] on span "Sections" at bounding box center [141, 186] width 214 height 20
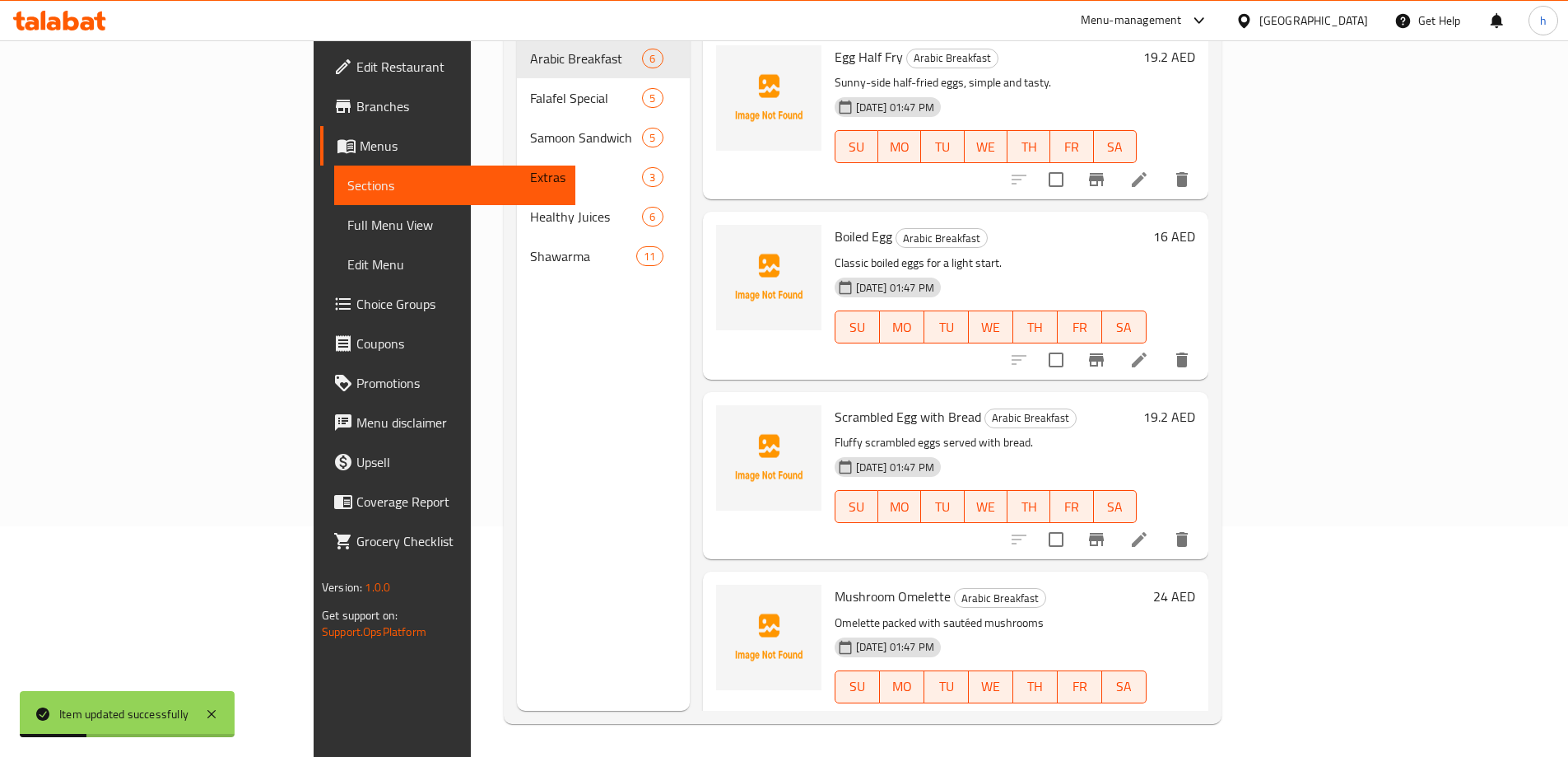
scroll to position [230, 0]
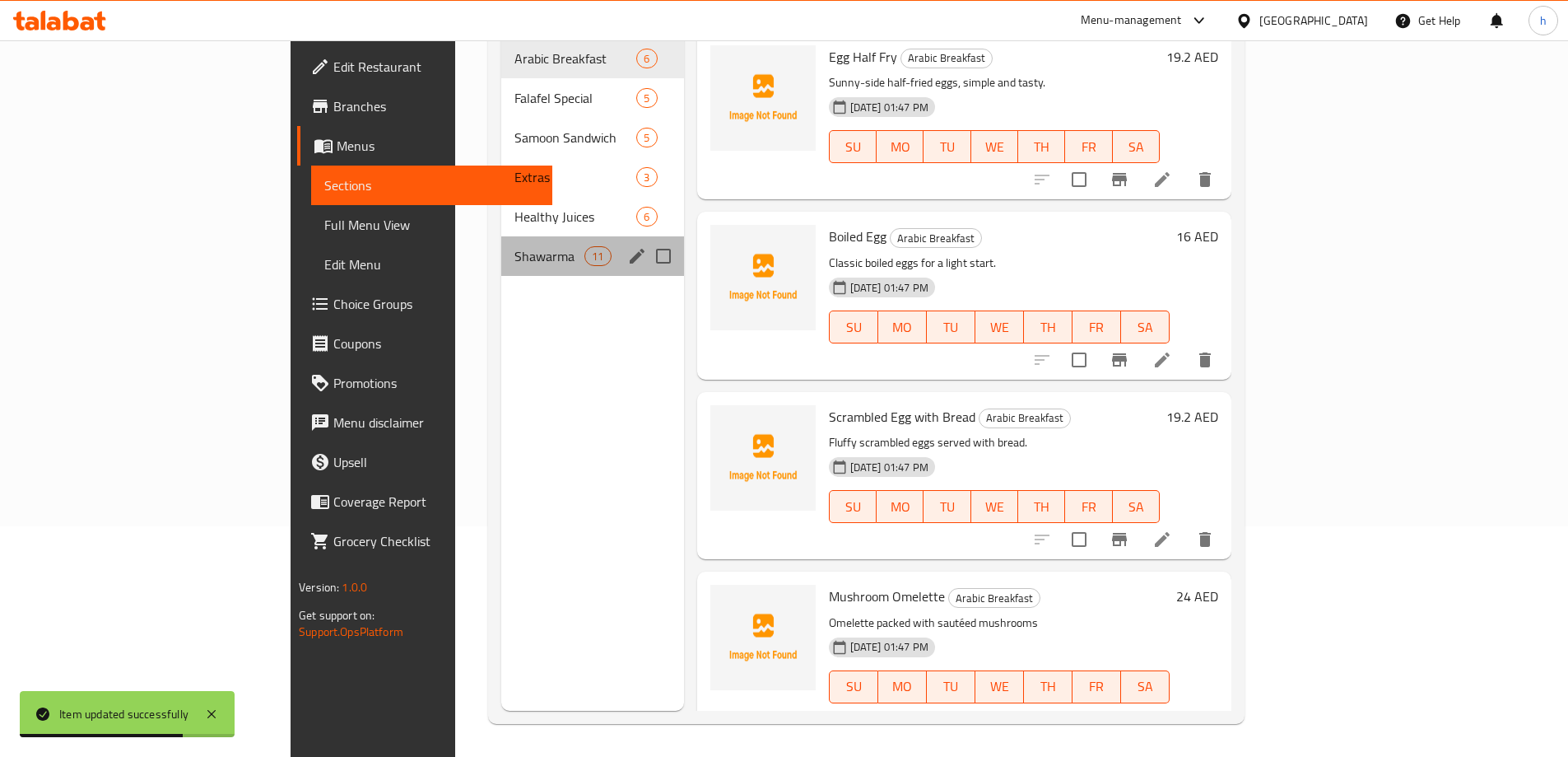
click at [501, 236] on div "Shawarma 11" at bounding box center [593, 256] width 183 height 40
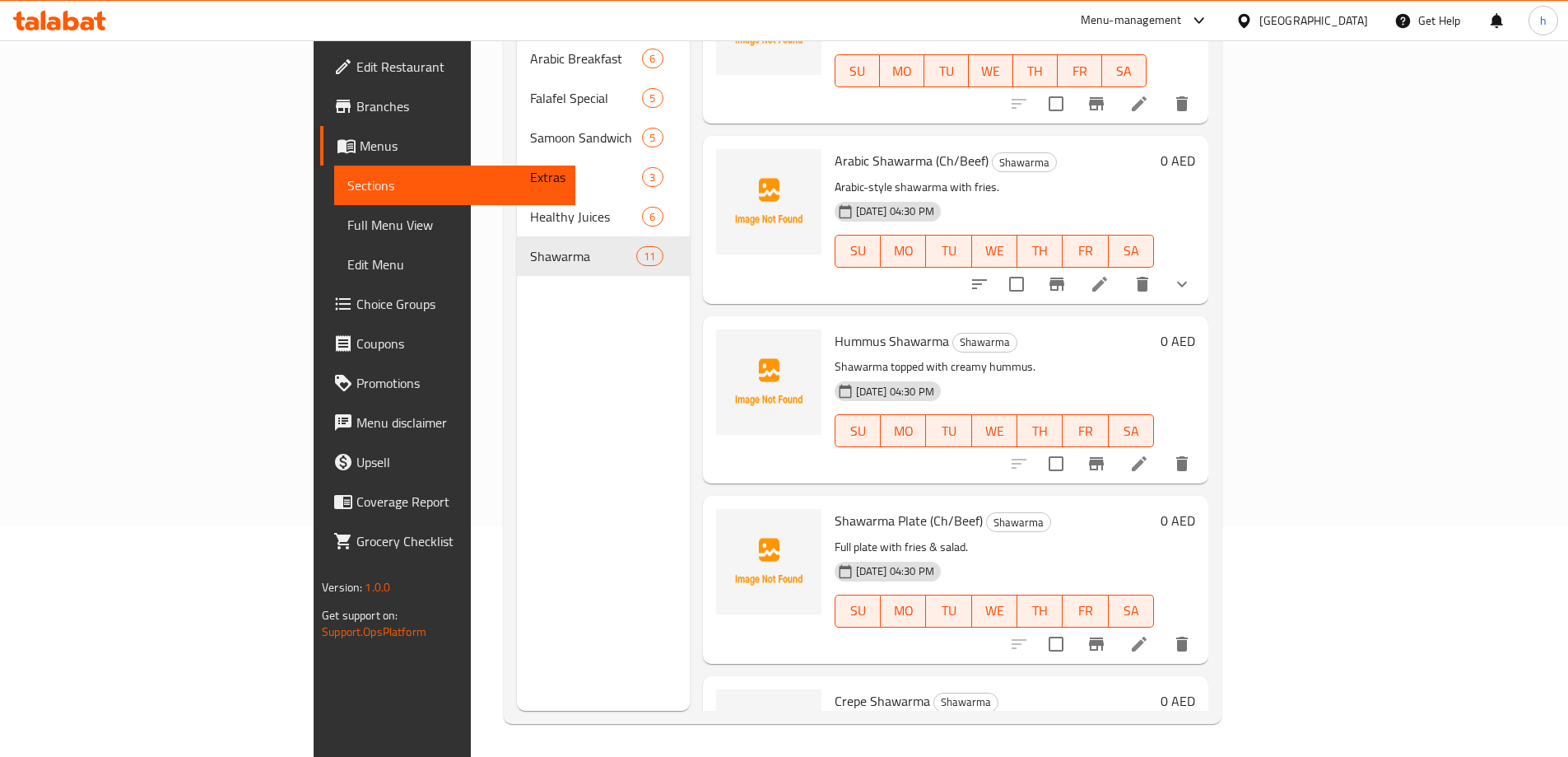
scroll to position [1235, 0]
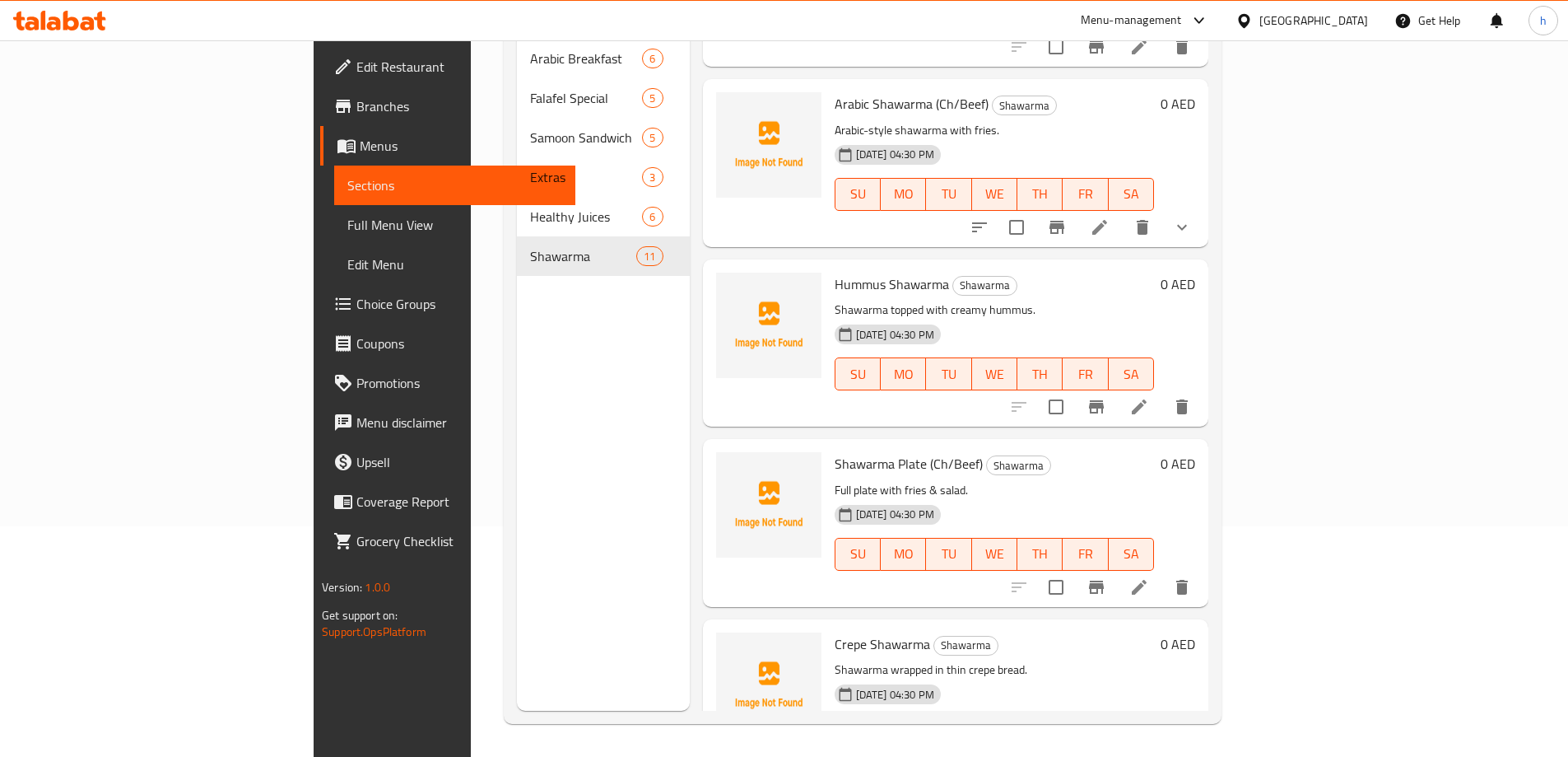
click at [1162, 392] on li at bounding box center [1139, 407] width 46 height 30
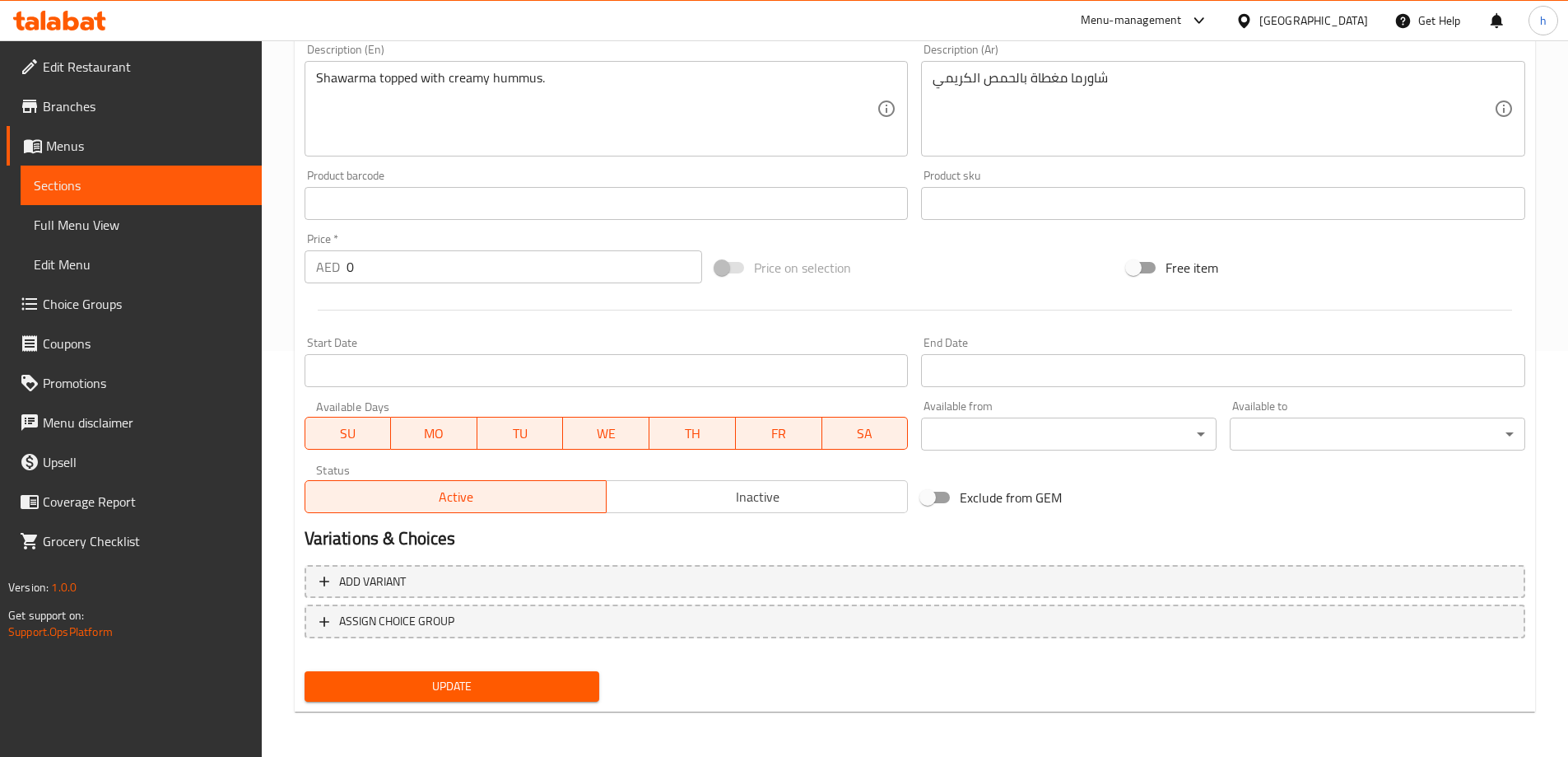
scroll to position [407, 0]
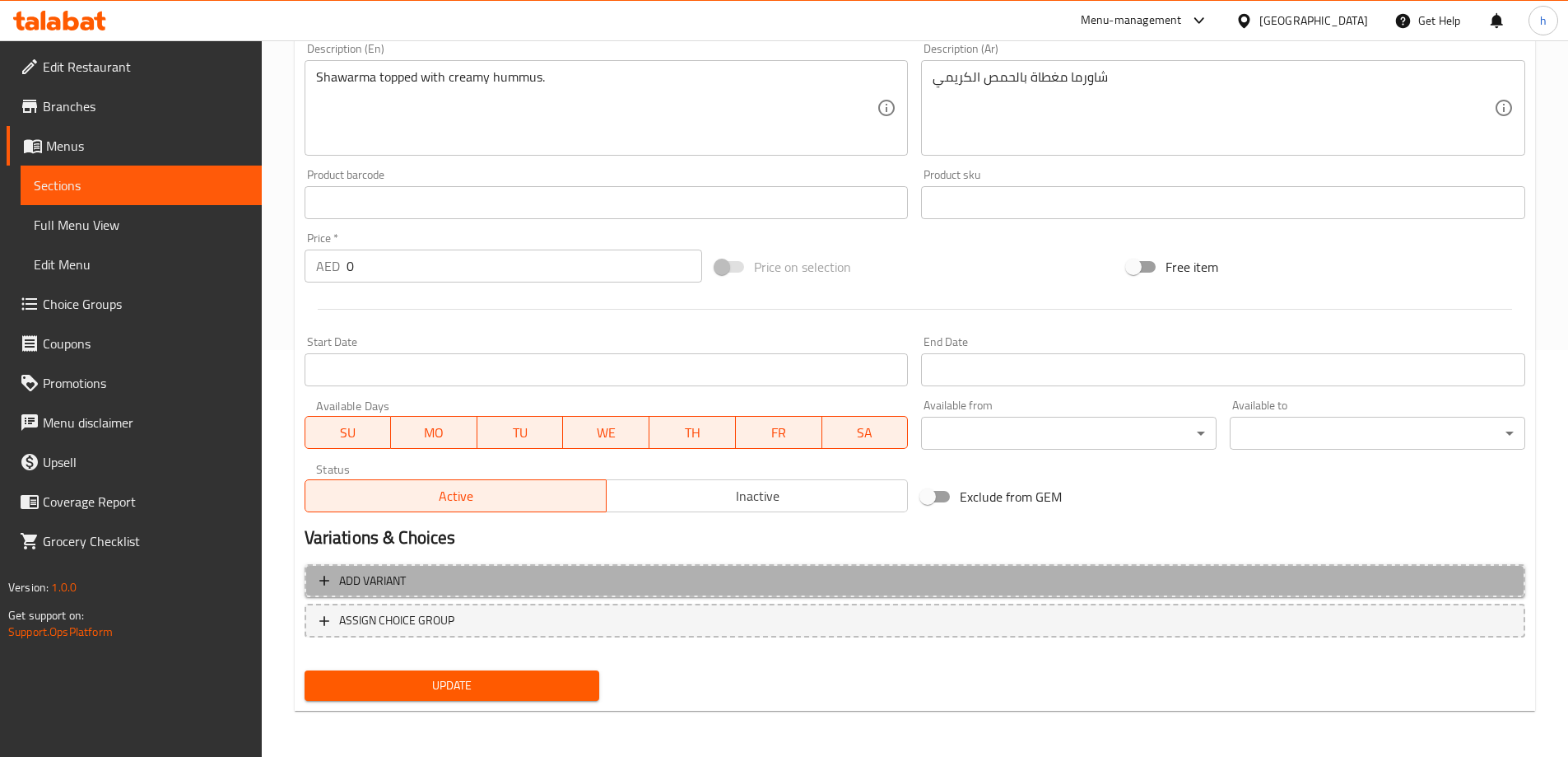
click at [372, 582] on span "Add variant" at bounding box center [372, 581] width 67 height 21
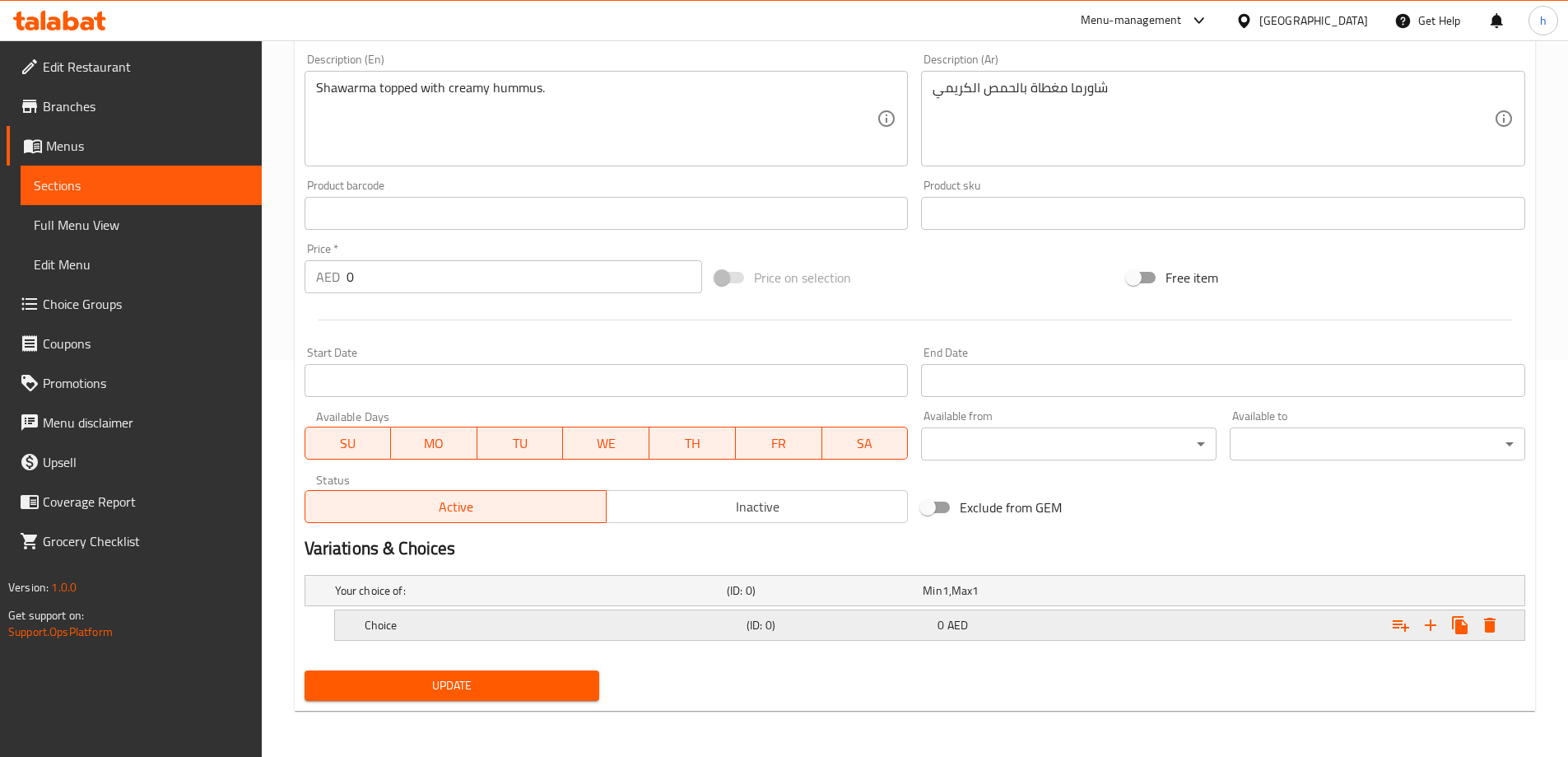
click at [555, 631] on h5 "Choice" at bounding box center [552, 626] width 375 height 17
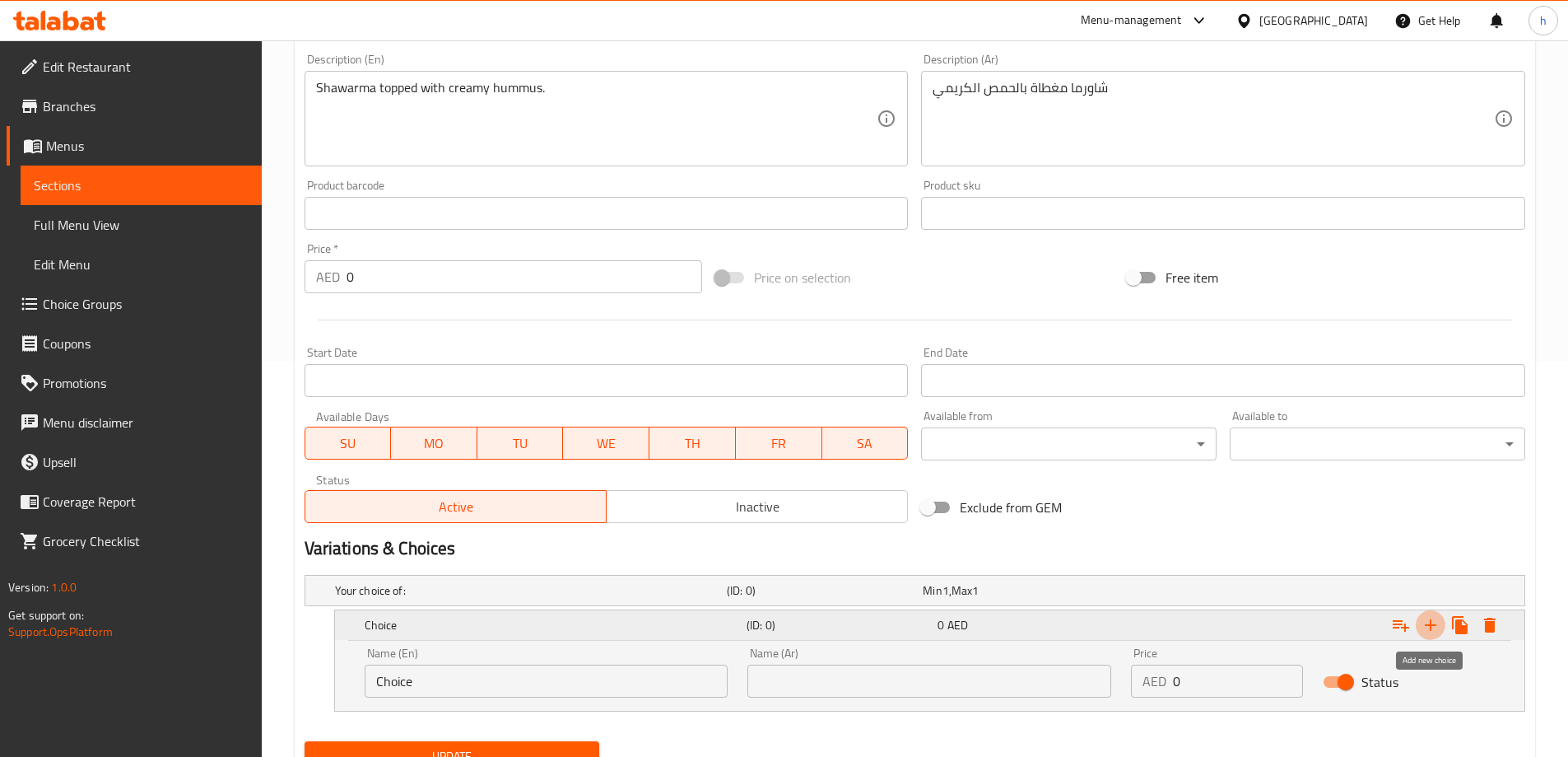
click at [1427, 619] on icon "Expand" at bounding box center [1431, 626] width 20 height 20
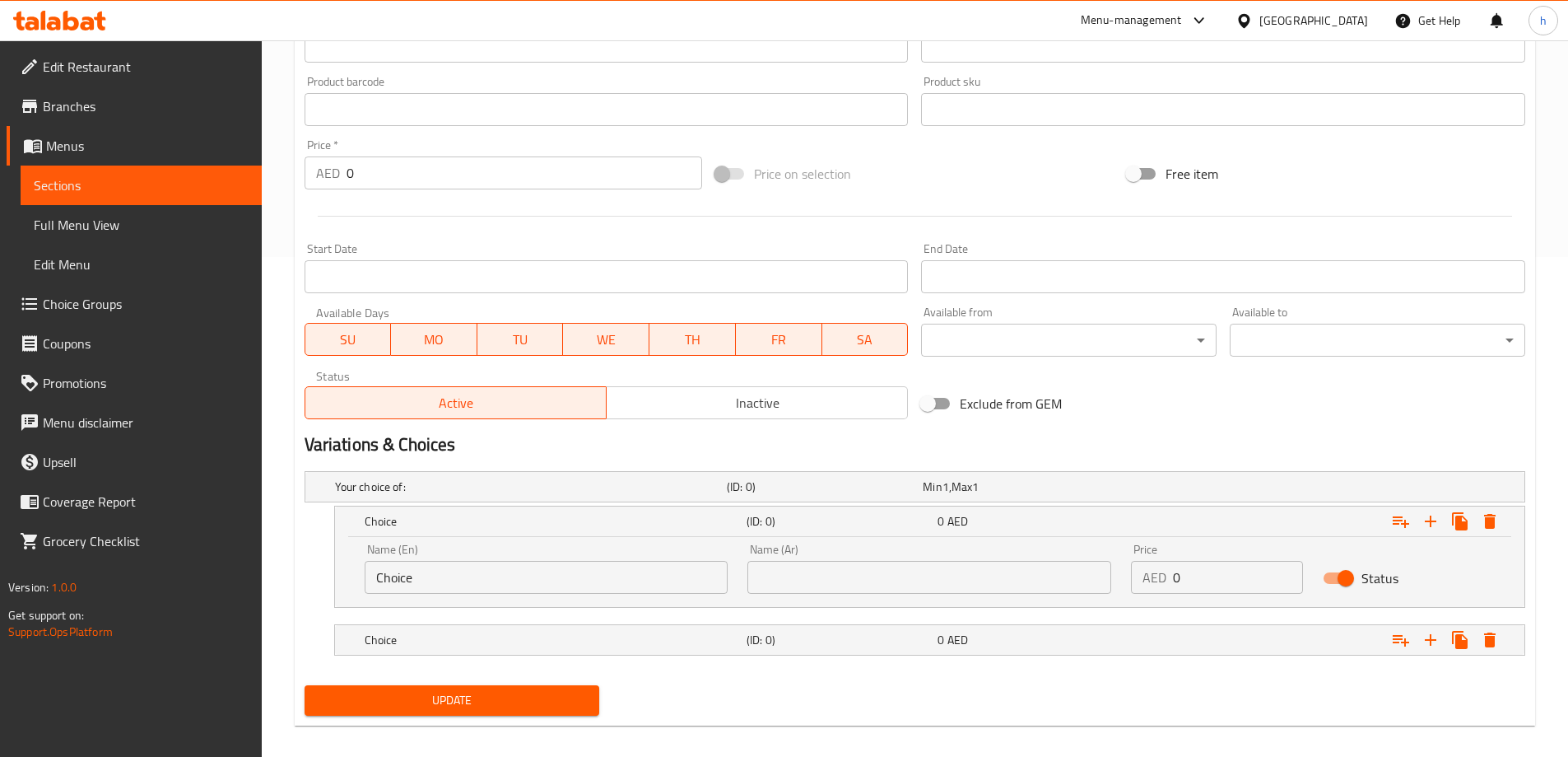
scroll to position [515, 0]
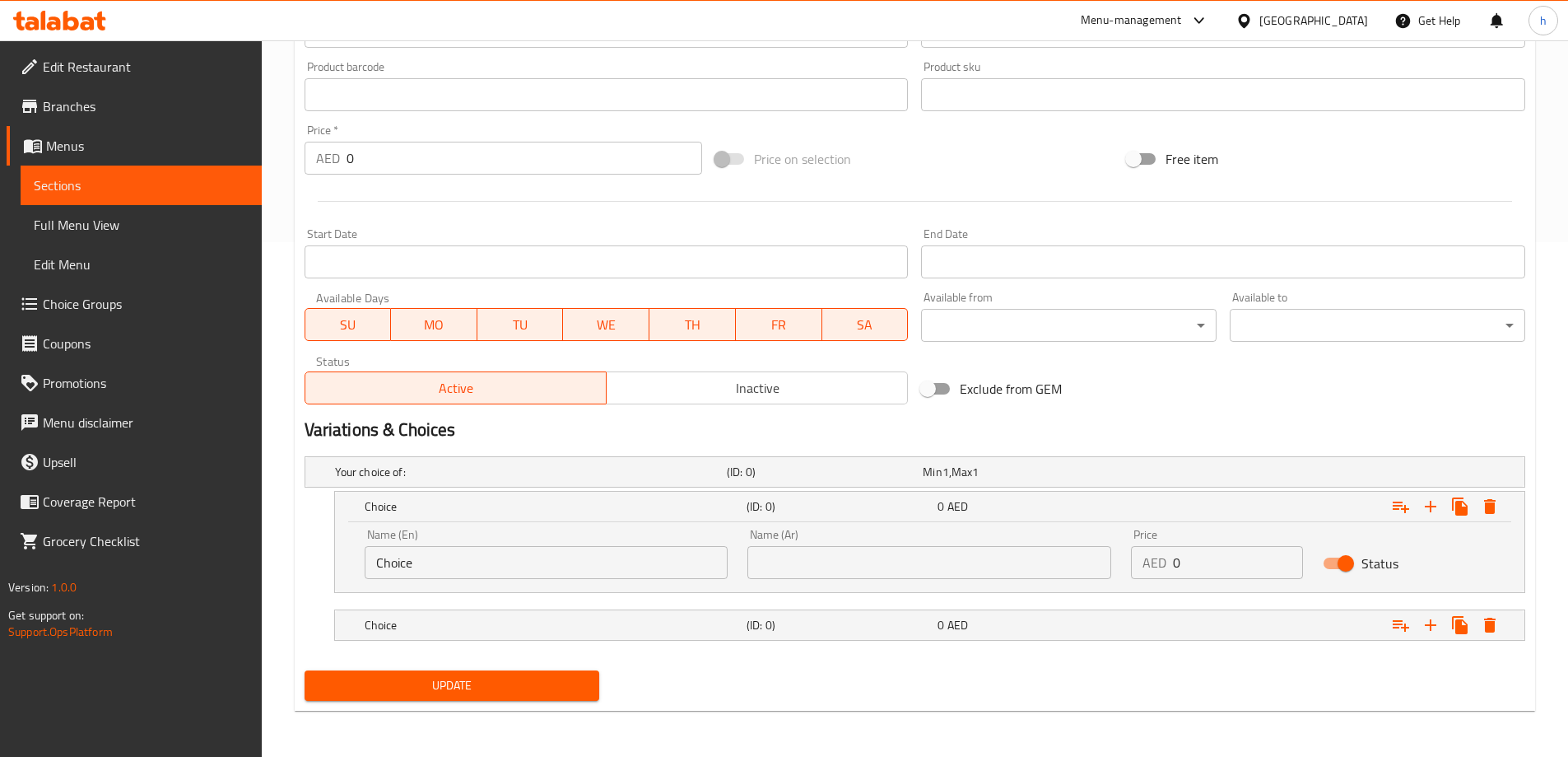
click at [461, 567] on input "Choice" at bounding box center [547, 562] width 364 height 33
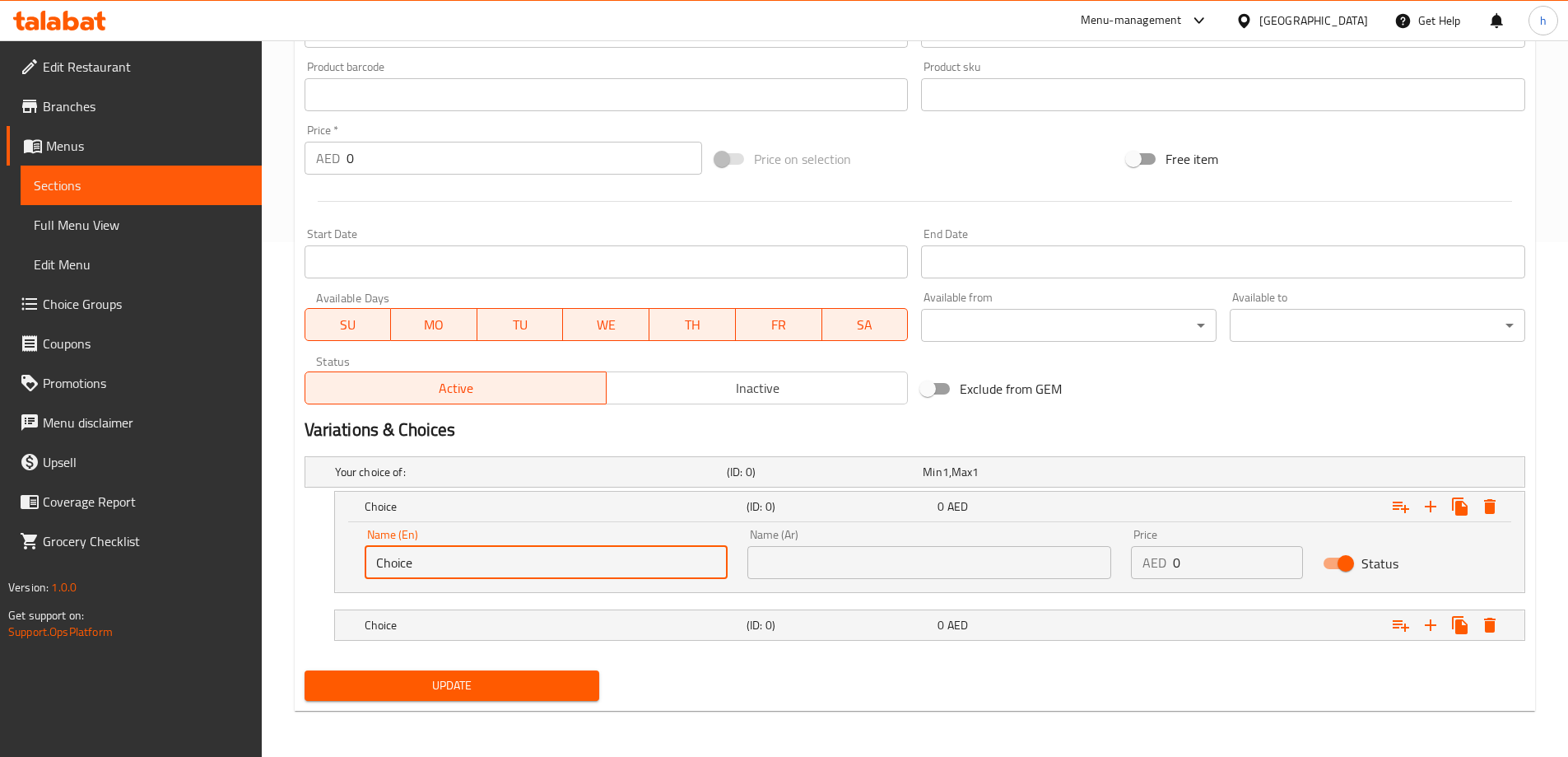
click at [461, 567] on input "Choice" at bounding box center [547, 562] width 364 height 33
type input "ٍ"
type input "s"
type input "Small"
click at [768, 570] on input "text" at bounding box center [929, 562] width 364 height 33
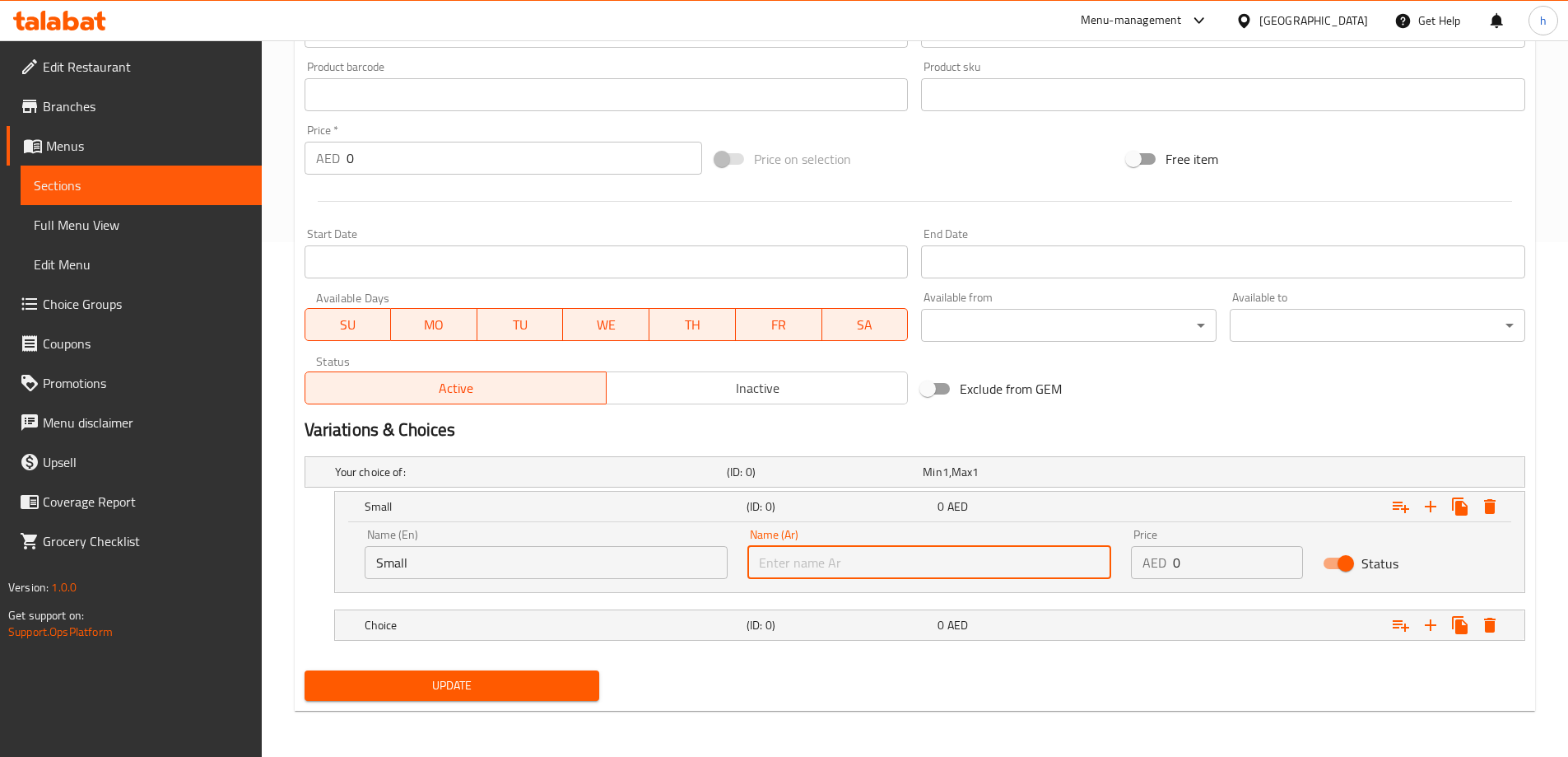
type input "صغير"
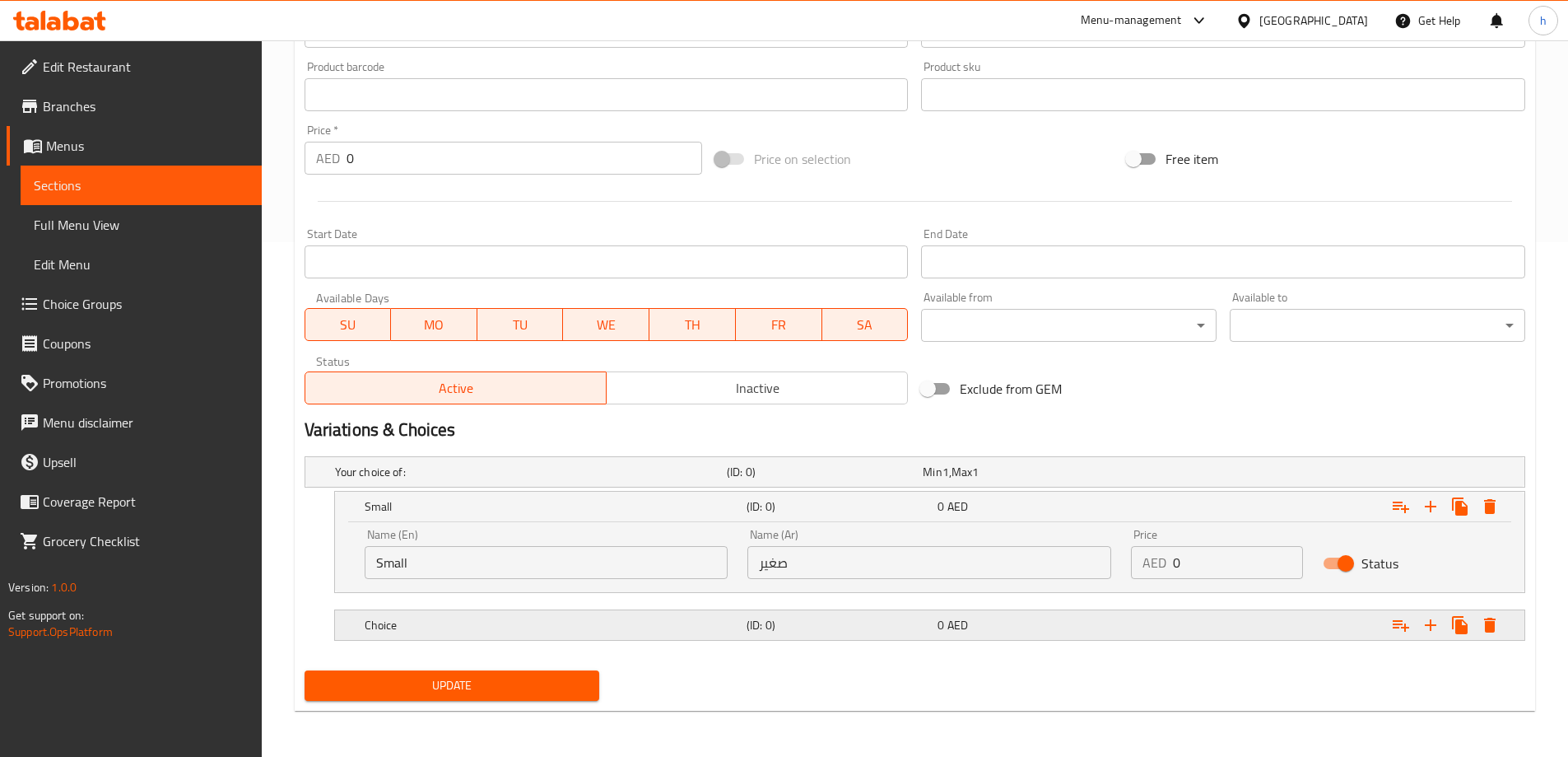
click at [587, 623] on h5 "Choice" at bounding box center [552, 626] width 375 height 17
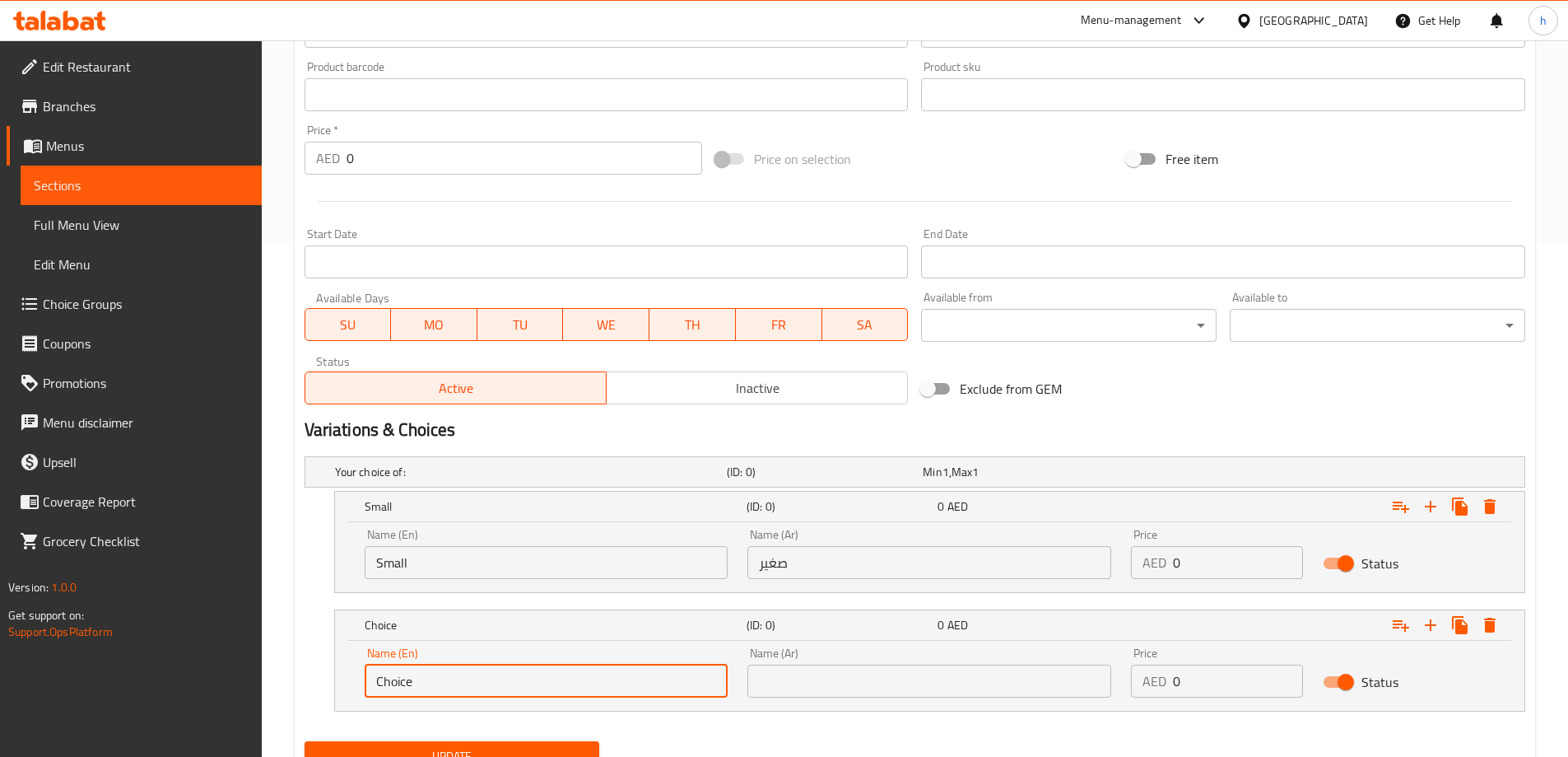
click at [525, 680] on input "Choice" at bounding box center [547, 681] width 364 height 33
drag, startPoint x: 525, startPoint y: 680, endPoint x: 494, endPoint y: 681, distance: 31.0
click at [494, 681] on input "Choice" at bounding box center [547, 681] width 364 height 33
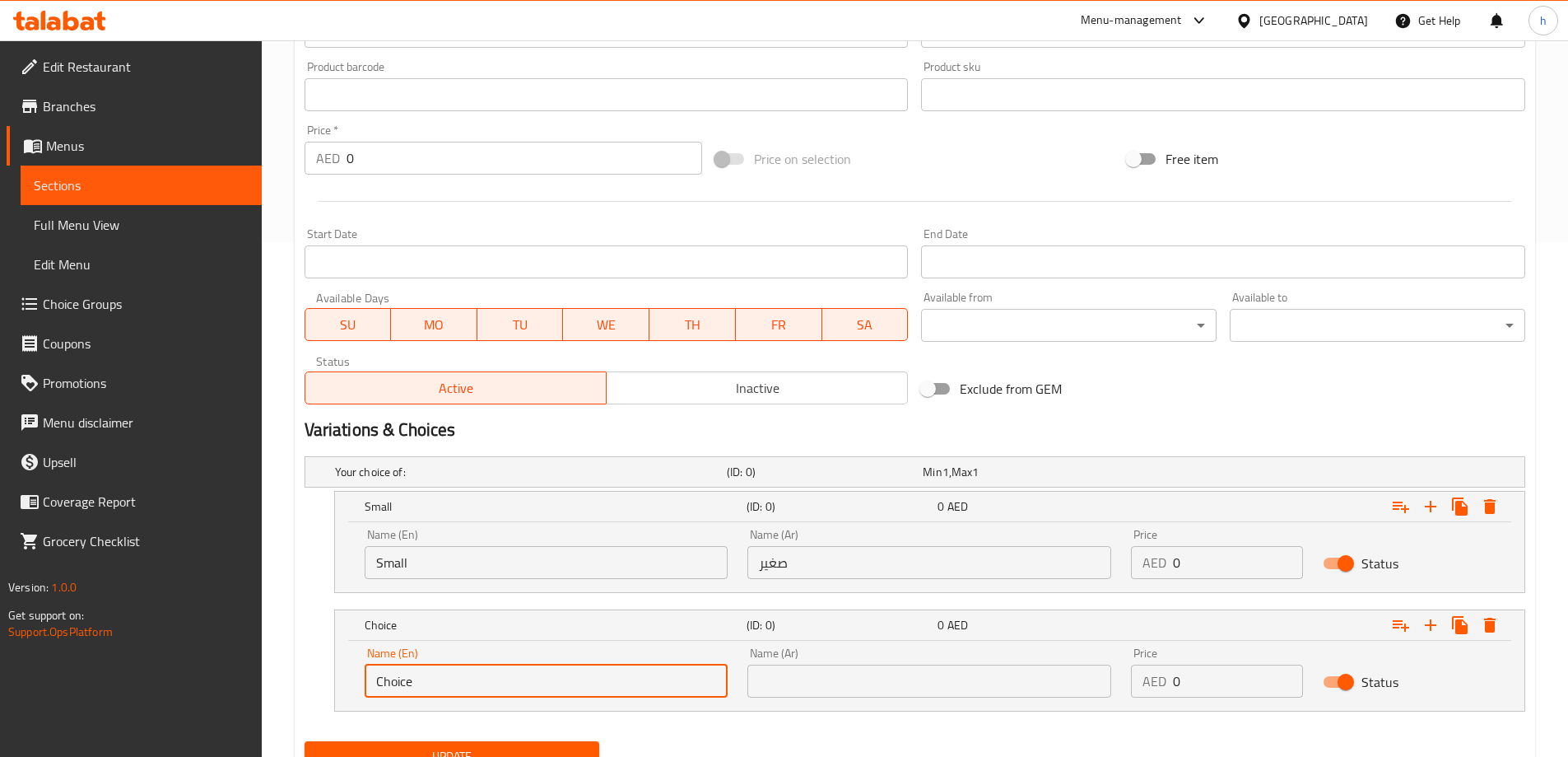
click at [494, 681] on input "Choice" at bounding box center [547, 681] width 364 height 33
click at [494, 681] on input "text" at bounding box center [547, 681] width 364 height 33
type input "Big"
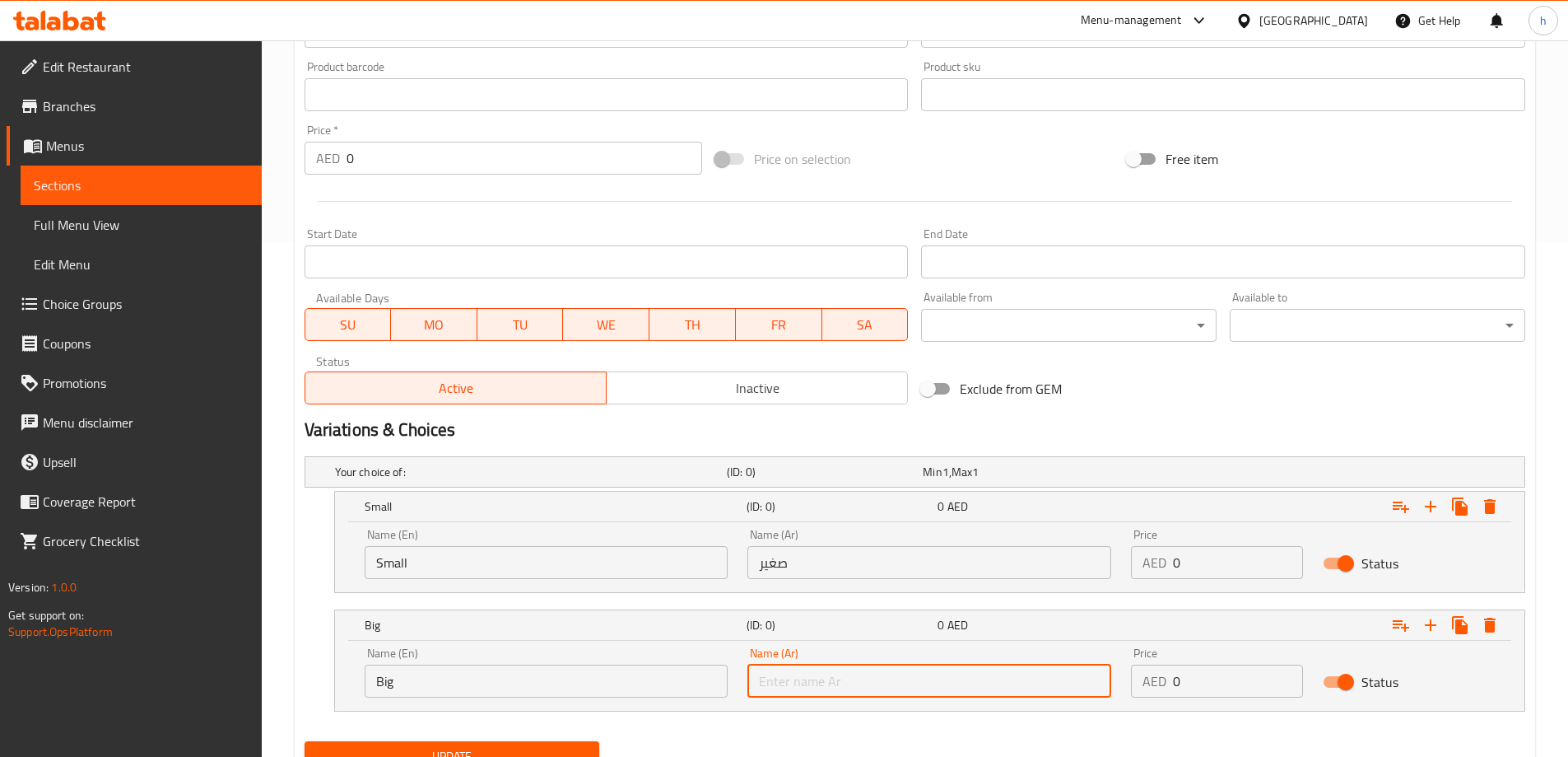
click at [824, 681] on input "text" at bounding box center [929, 681] width 364 height 33
type input "كبير"
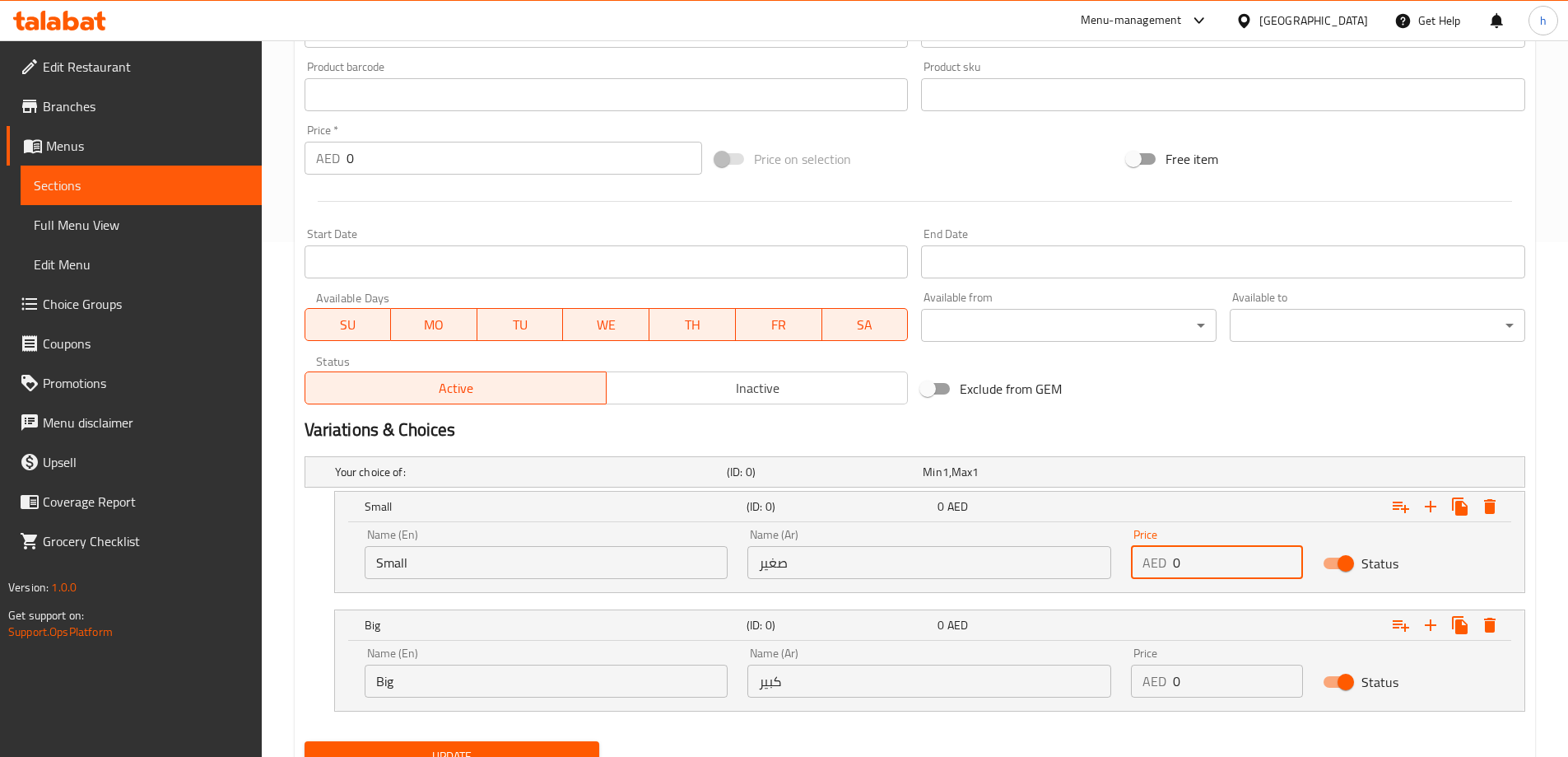
click at [1188, 562] on input "0" at bounding box center [1238, 562] width 130 height 33
click at [1181, 559] on input "0" at bounding box center [1238, 562] width 130 height 33
click at [1180, 560] on input "0" at bounding box center [1238, 562] width 130 height 33
click at [1176, 562] on input "0" at bounding box center [1238, 562] width 130 height 33
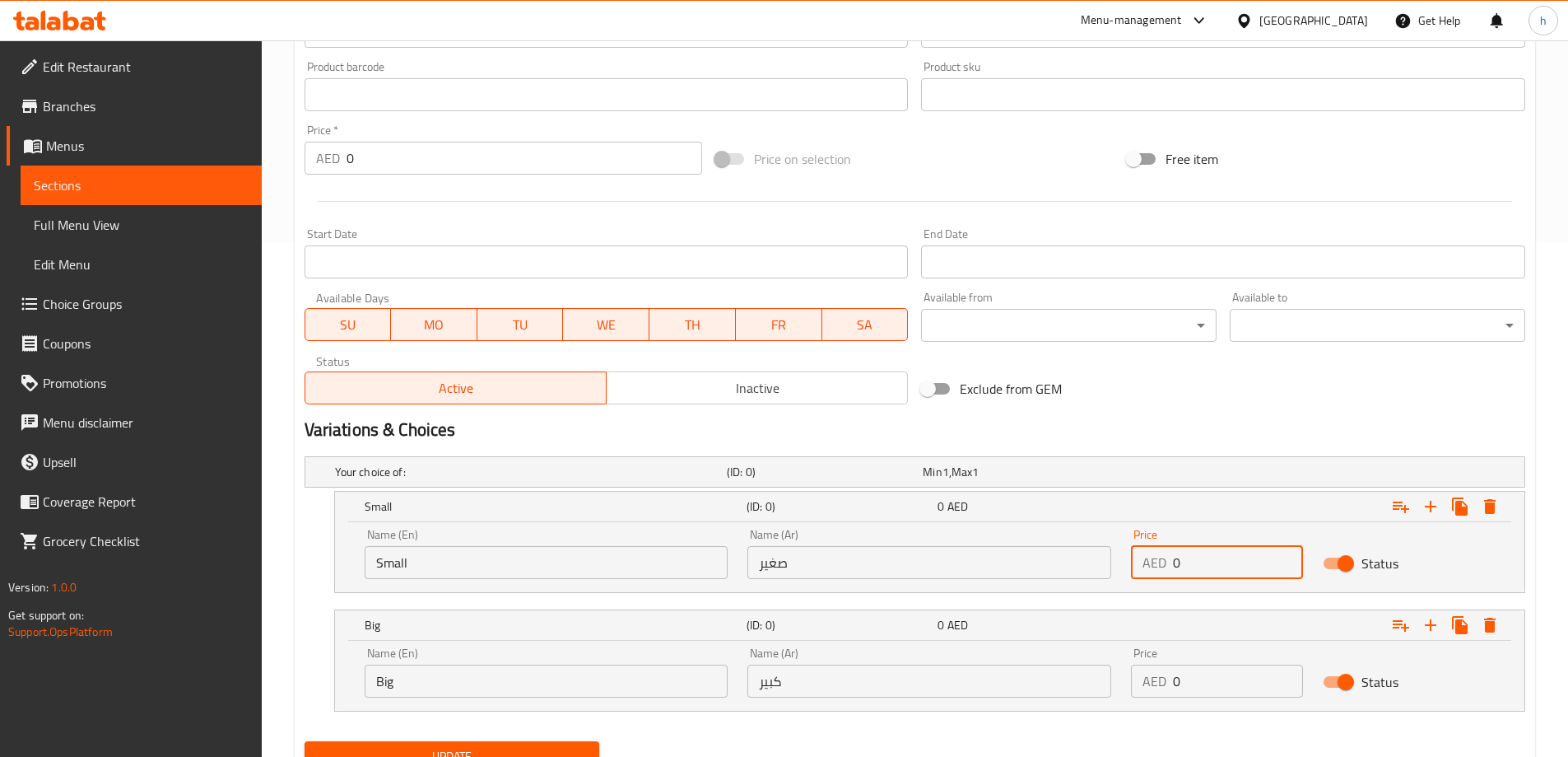
click at [1176, 562] on input "0" at bounding box center [1238, 562] width 130 height 33
type input "26"
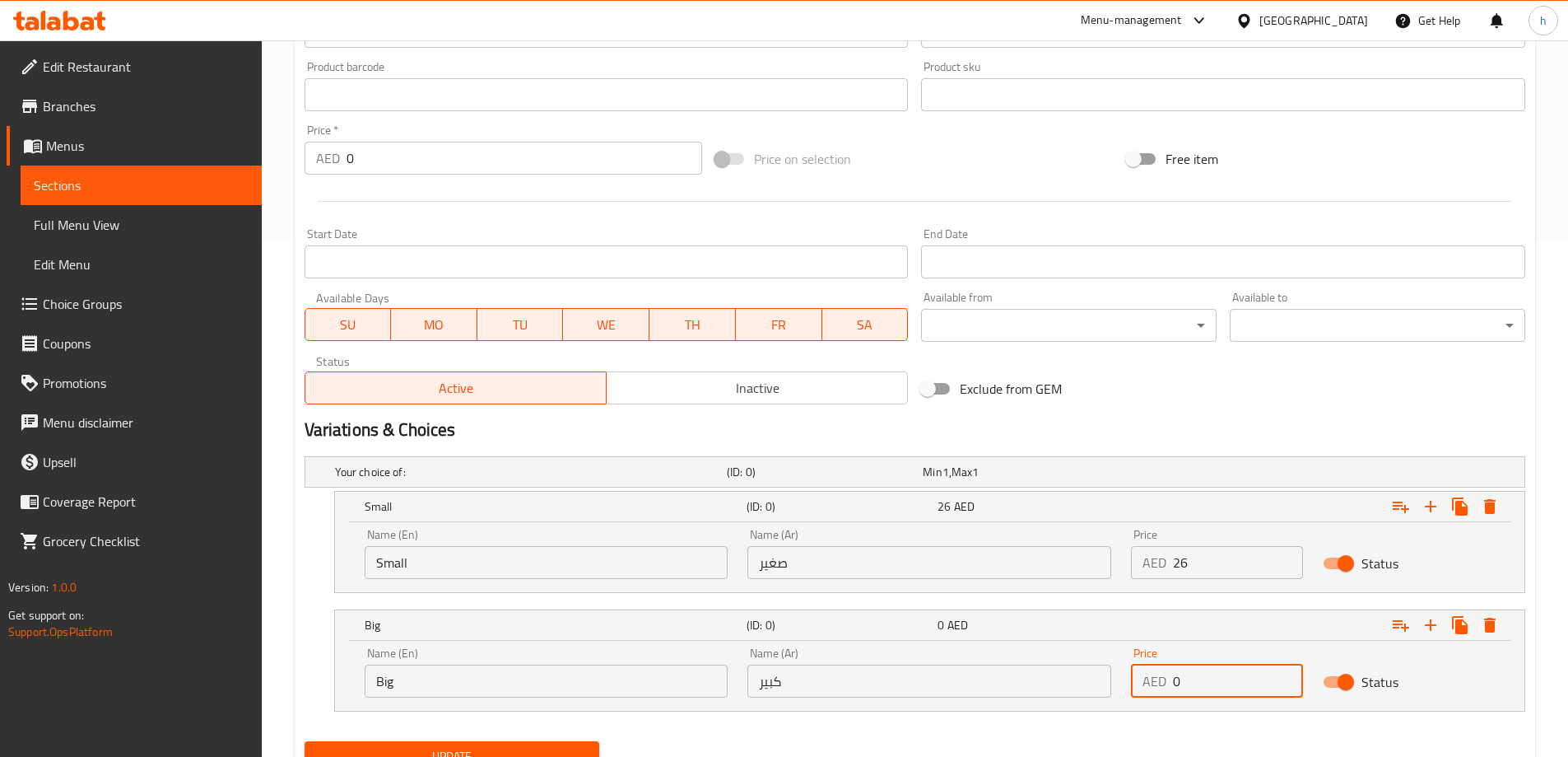
click at [1183, 693] on input "0" at bounding box center [1238, 681] width 130 height 33
click at [1181, 679] on input "0" at bounding box center [1238, 681] width 130 height 33
click at [1177, 680] on input "0" at bounding box center [1238, 681] width 130 height 33
click at [1176, 680] on input "0" at bounding box center [1238, 681] width 130 height 33
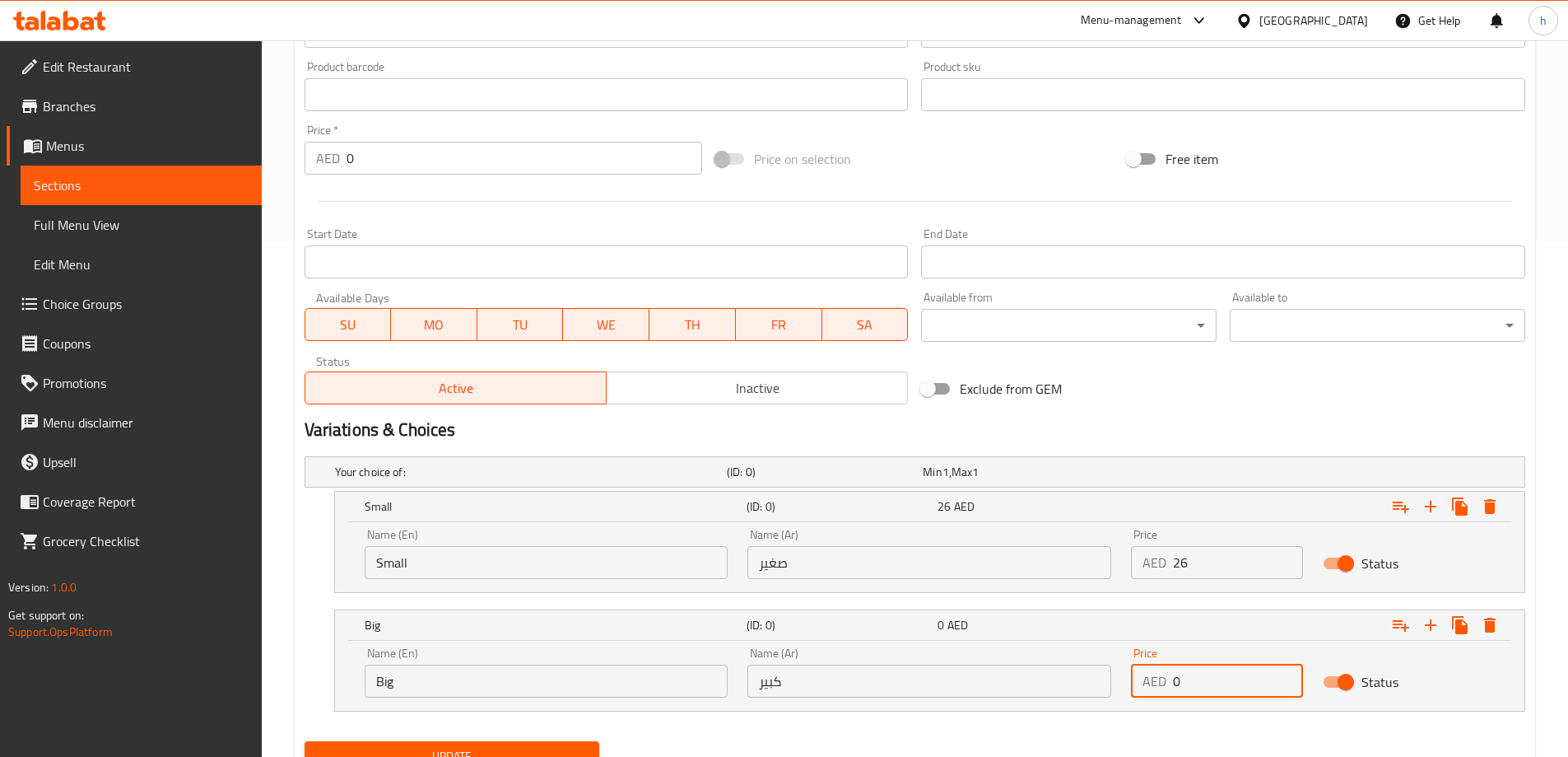
click at [1176, 680] on input "0" at bounding box center [1238, 681] width 130 height 33
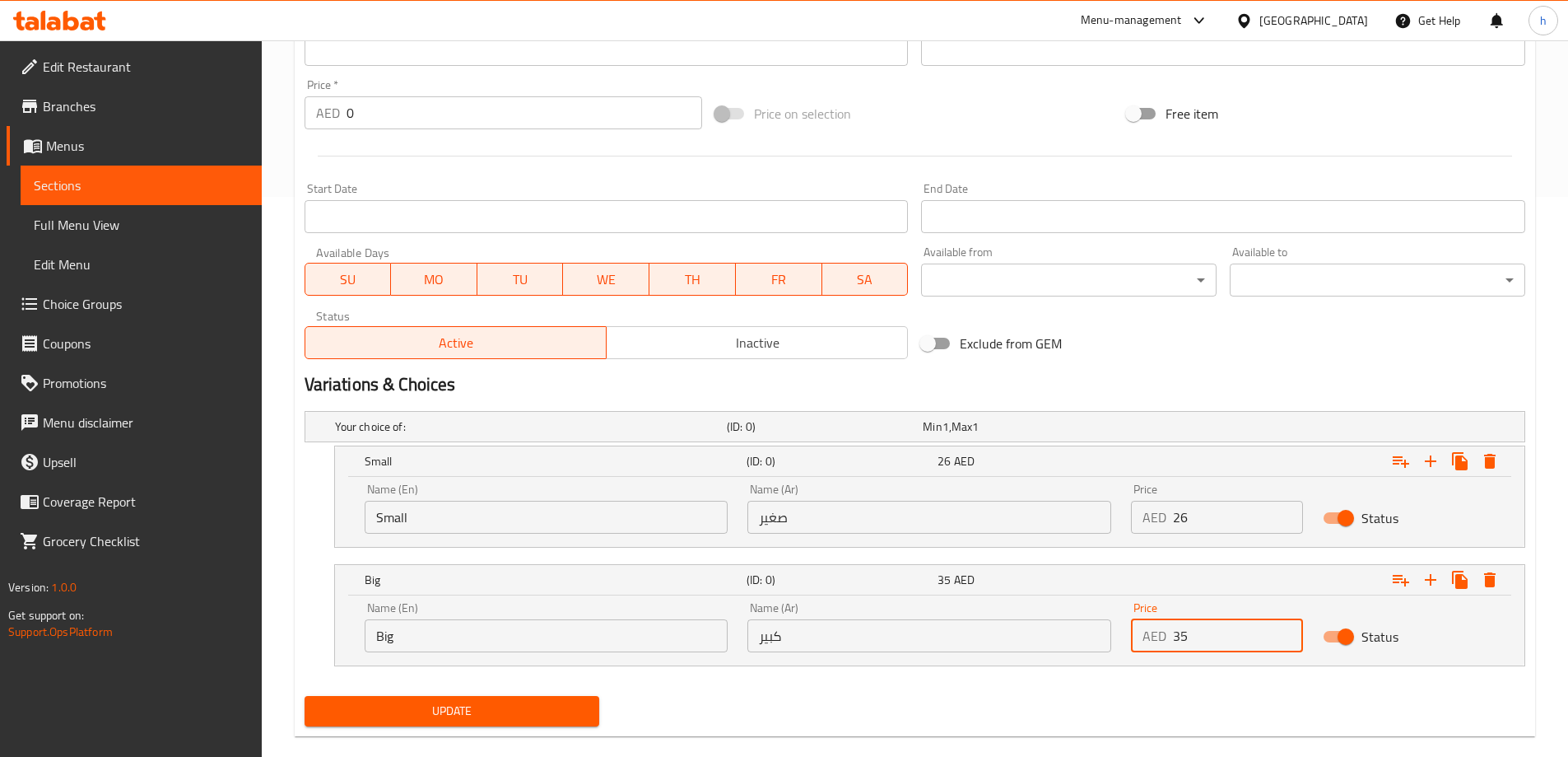
scroll to position [586, 0]
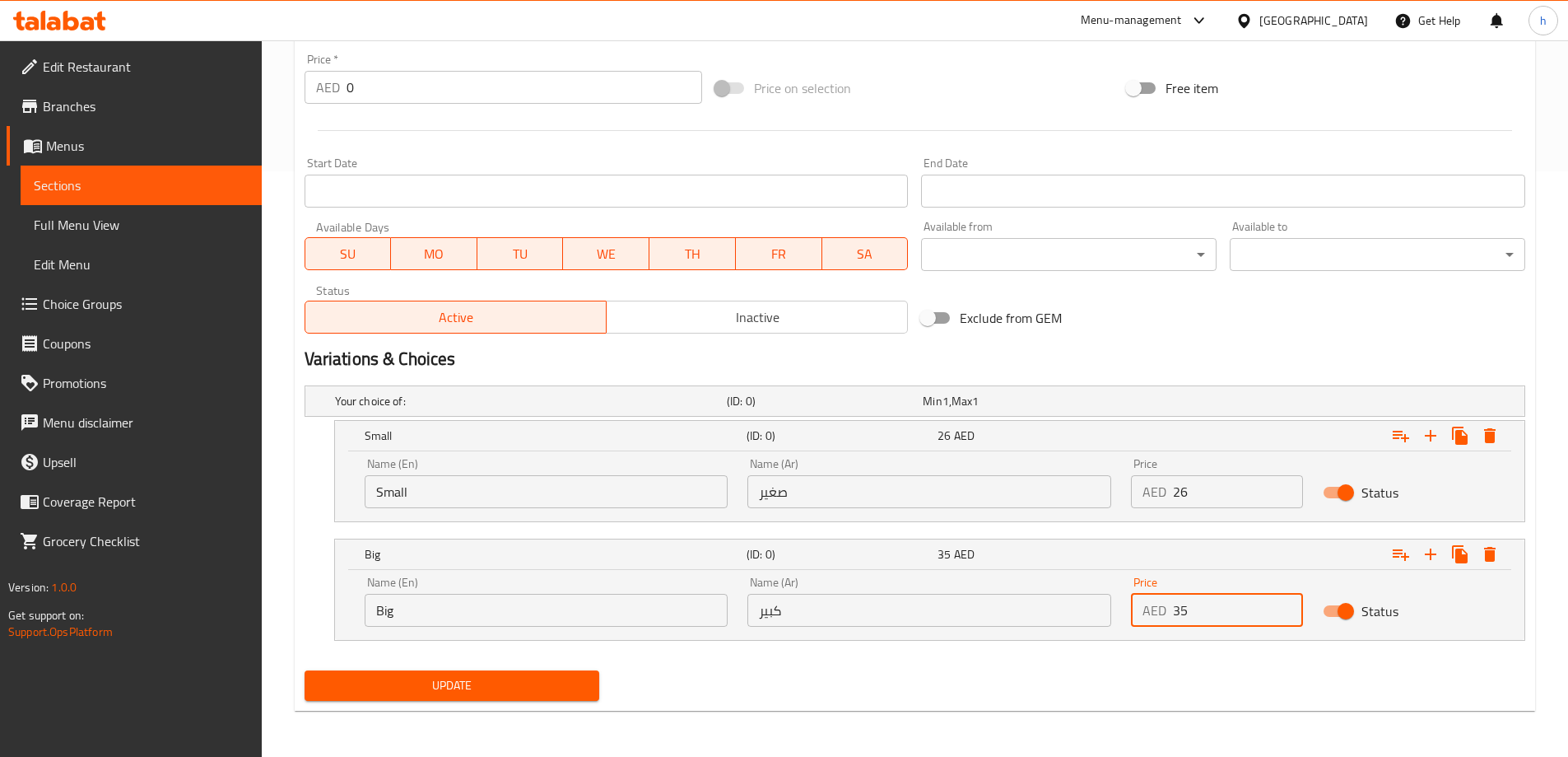
type input "35"
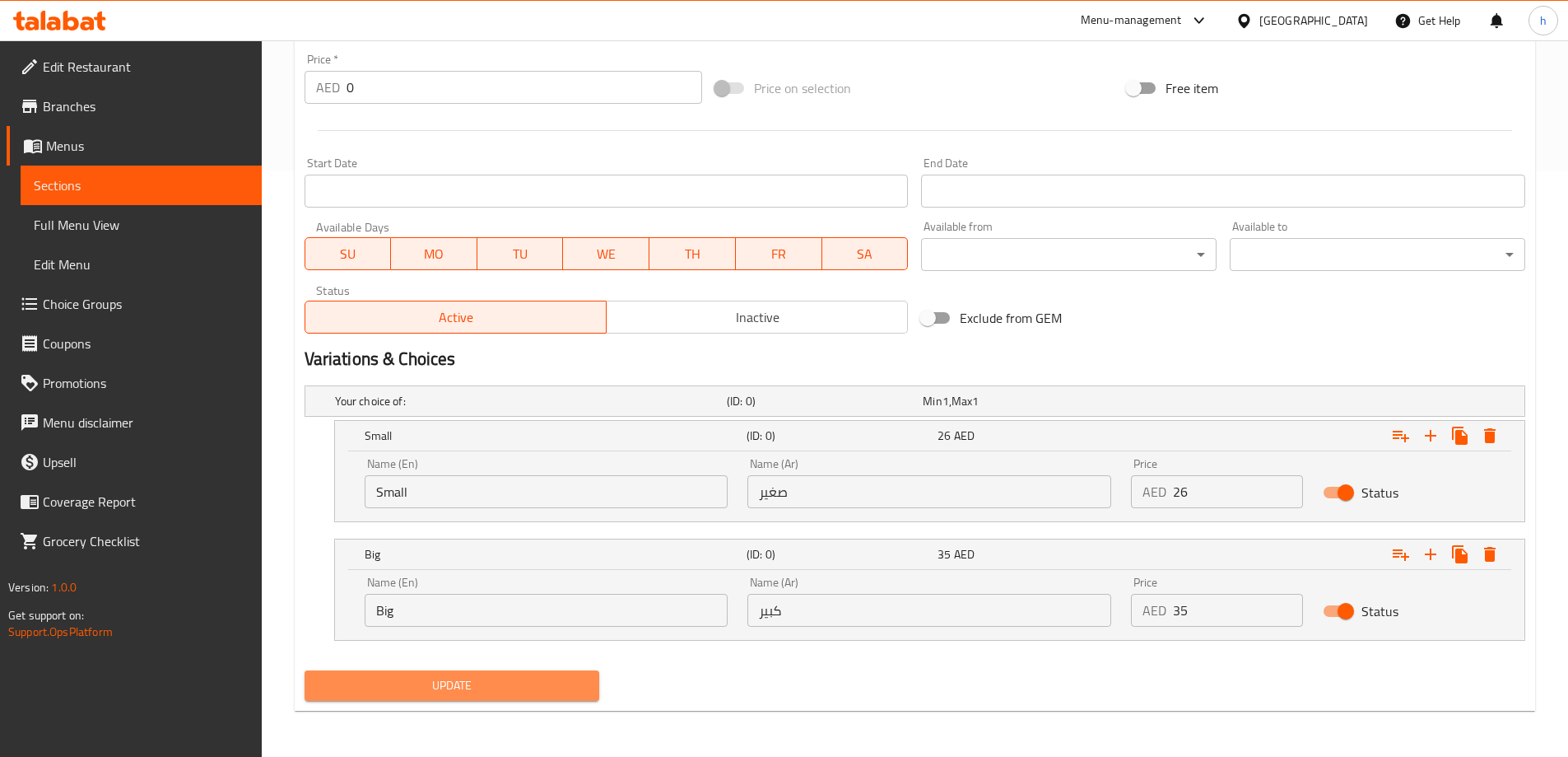
click at [387, 689] on span "Update" at bounding box center [452, 685] width 269 height 21
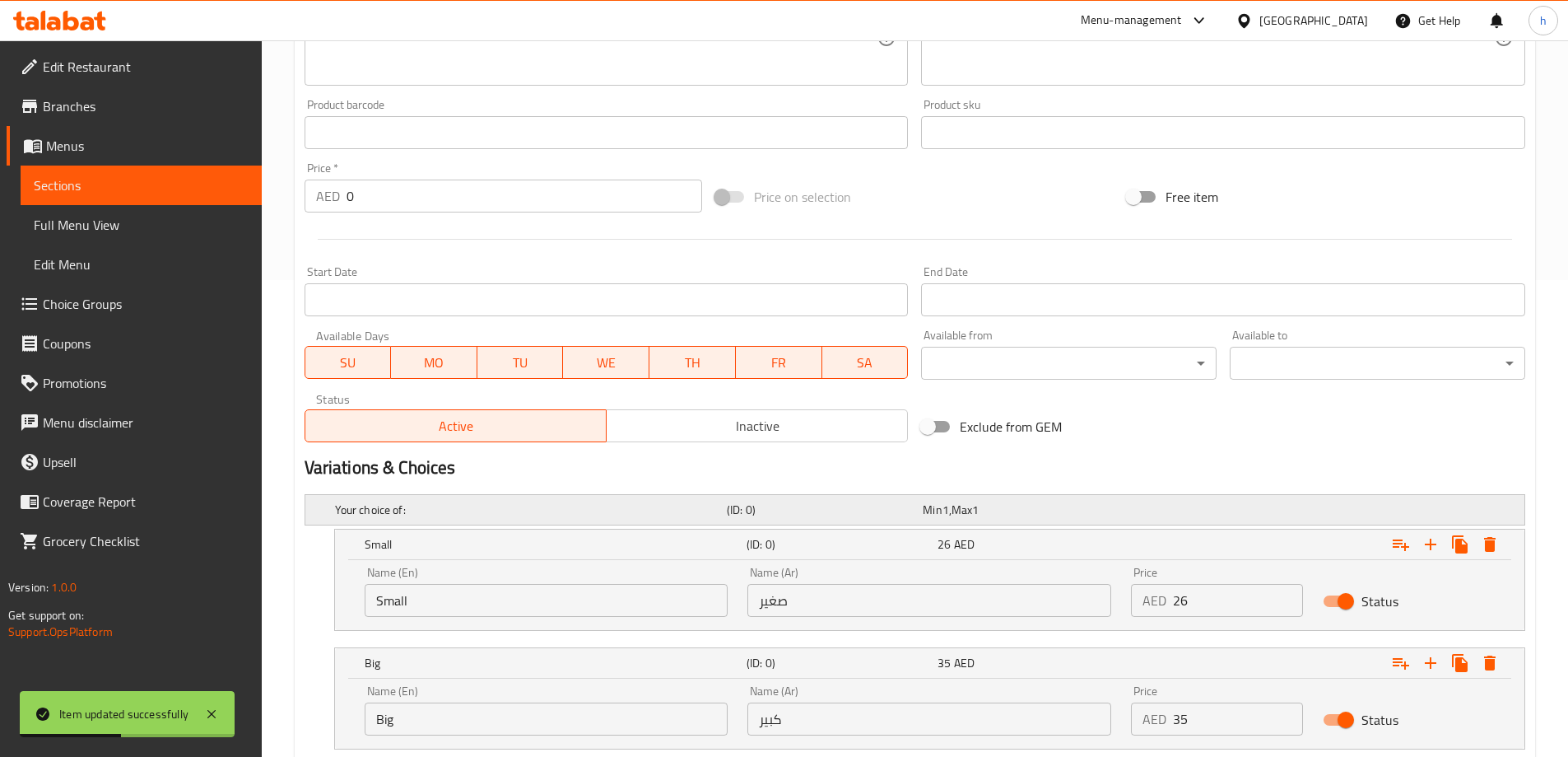
scroll to position [503, 0]
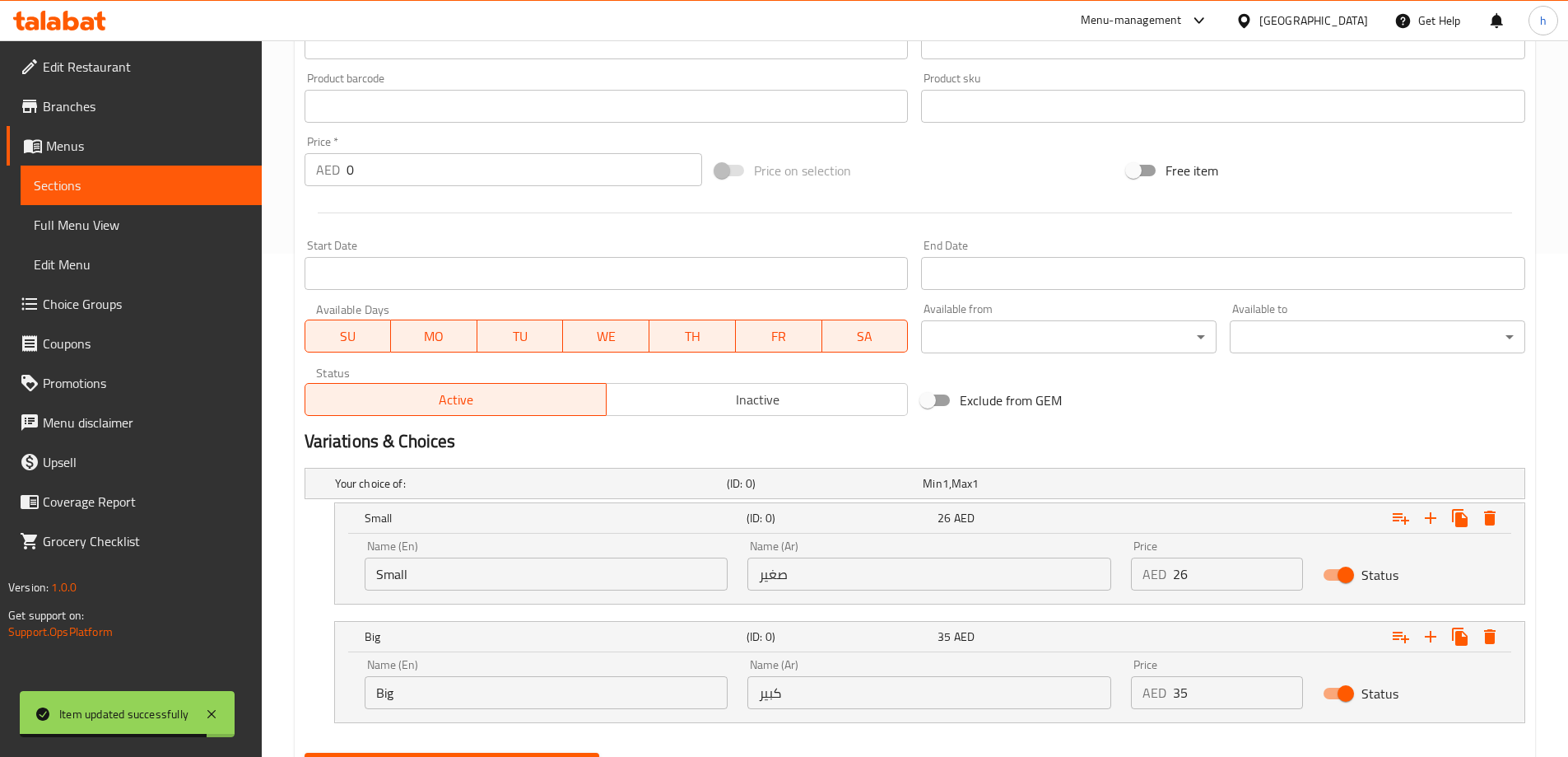
click at [91, 194] on span "Sections" at bounding box center [141, 186] width 214 height 20
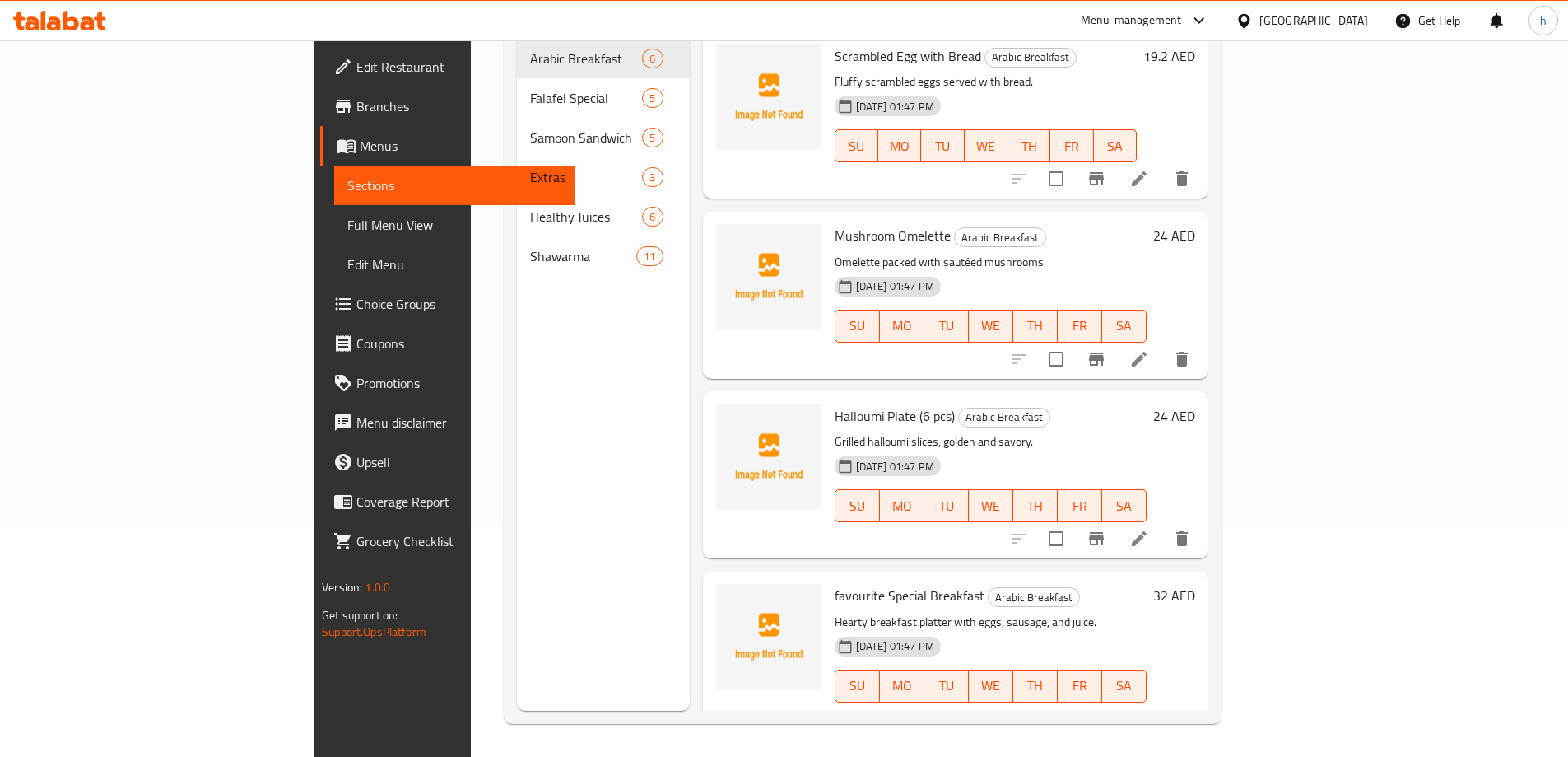
scroll to position [364, 0]
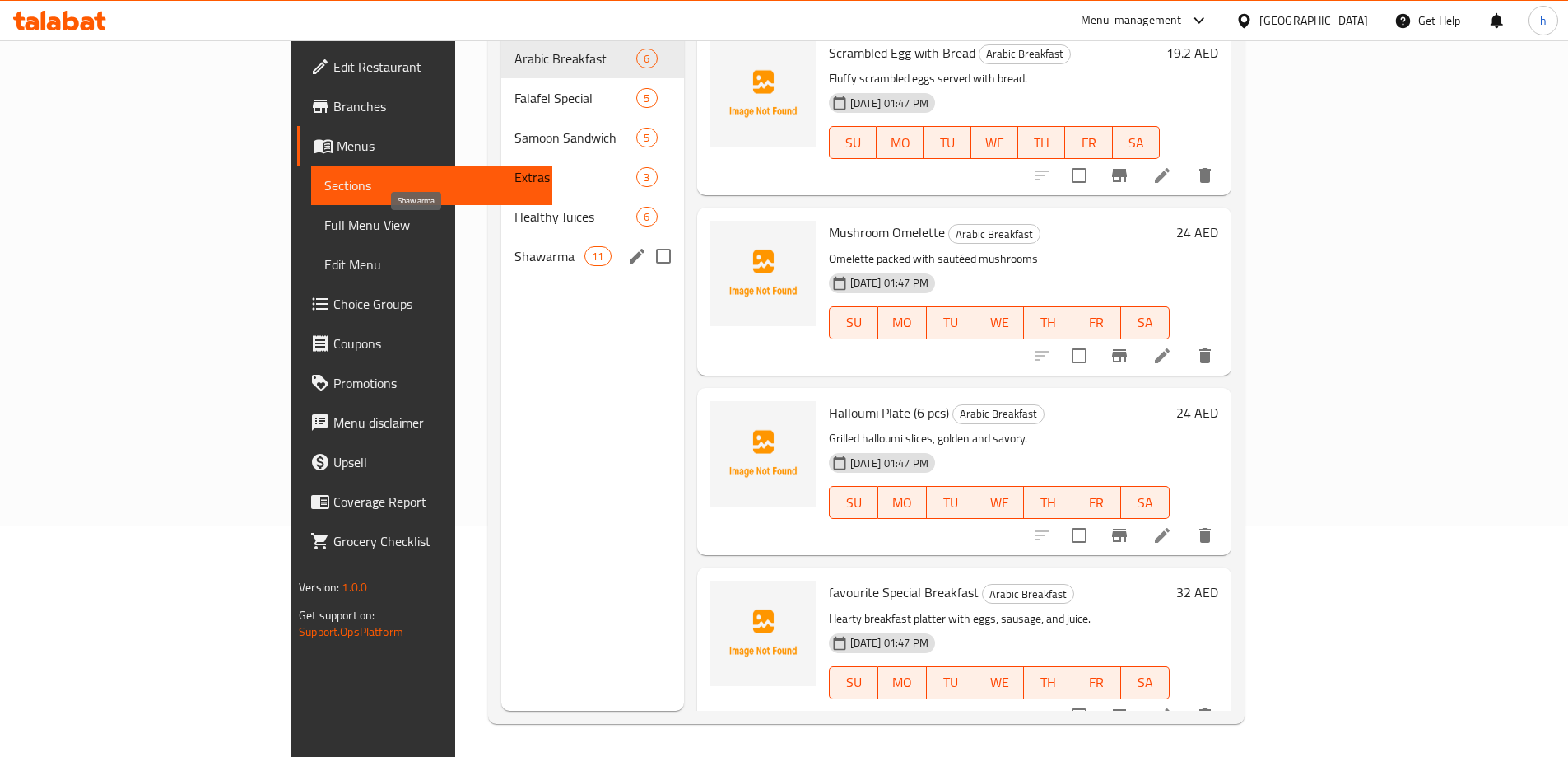
click at [515, 246] on span "Shawarma" at bounding box center [550, 256] width 70 height 20
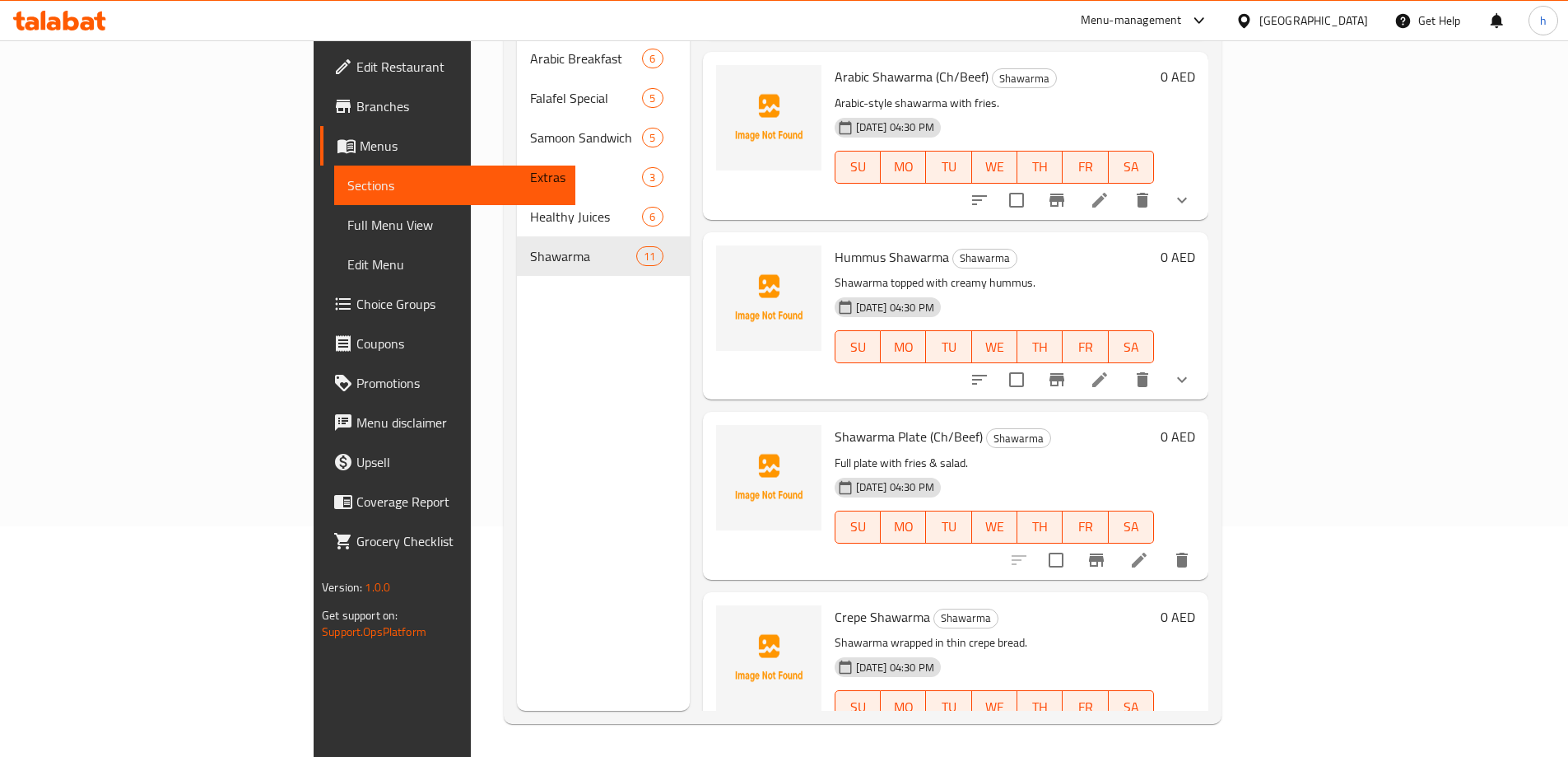
scroll to position [1264, 0]
click at [1122, 364] on li at bounding box center [1099, 379] width 46 height 30
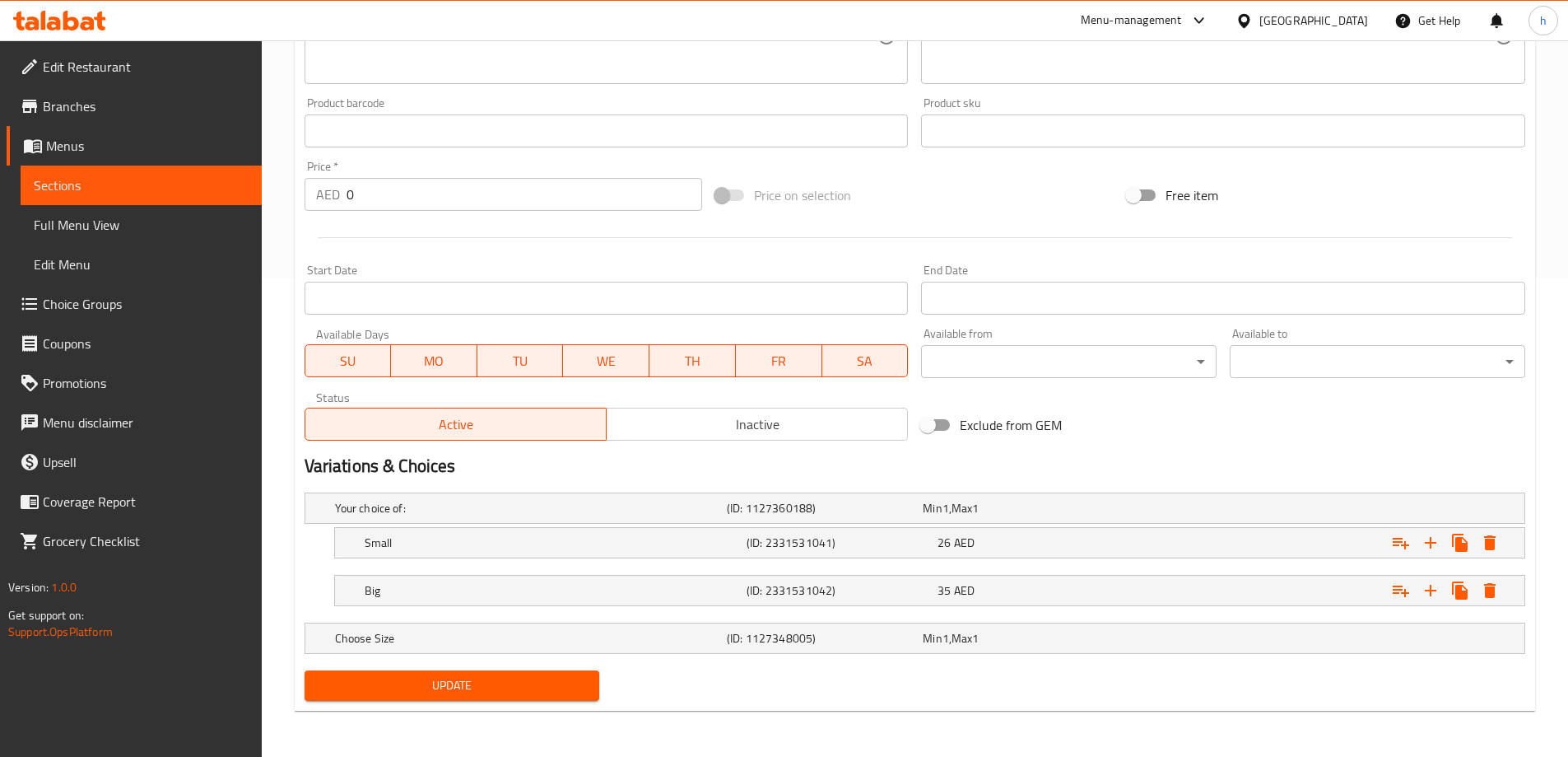
scroll to position [478, 0]
click at [1146, 635] on div "Expand" at bounding box center [1311, 638] width 392 height 7
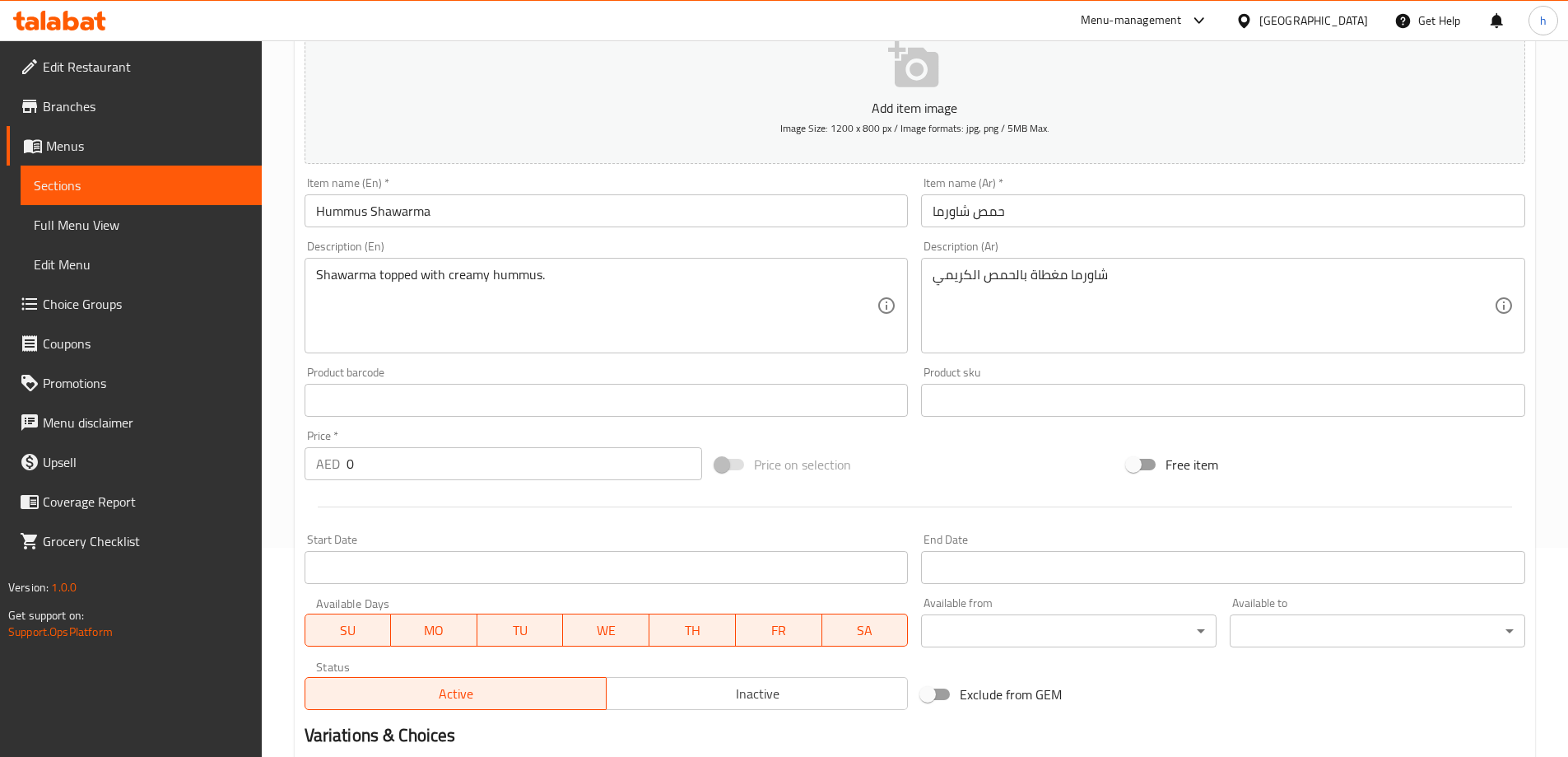
scroll to position [82, 0]
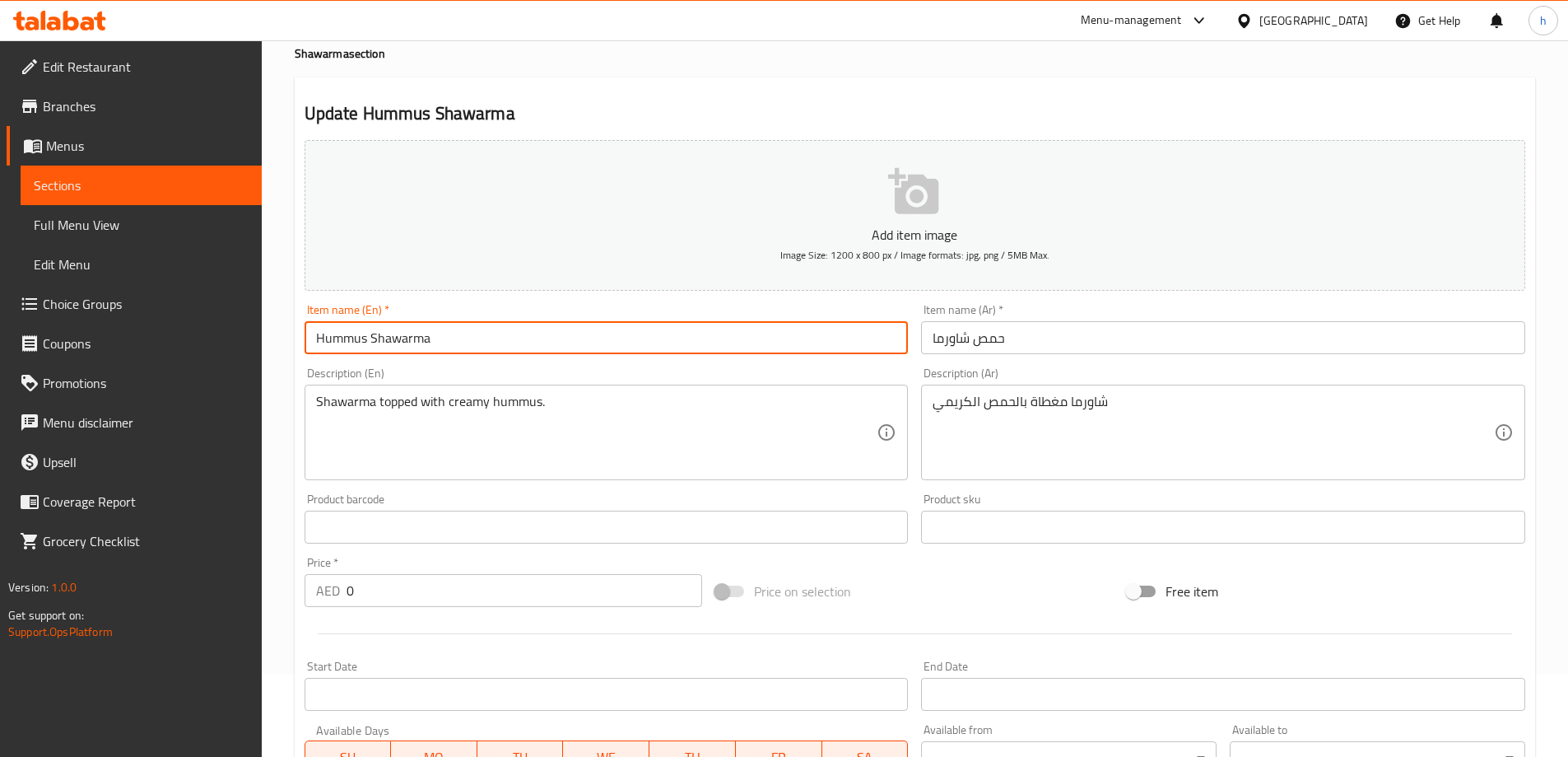
drag, startPoint x: 313, startPoint y: 337, endPoint x: 492, endPoint y: 339, distance: 179.0
click at [492, 339] on input "Hummus Shawarma" at bounding box center [606, 338] width 604 height 33
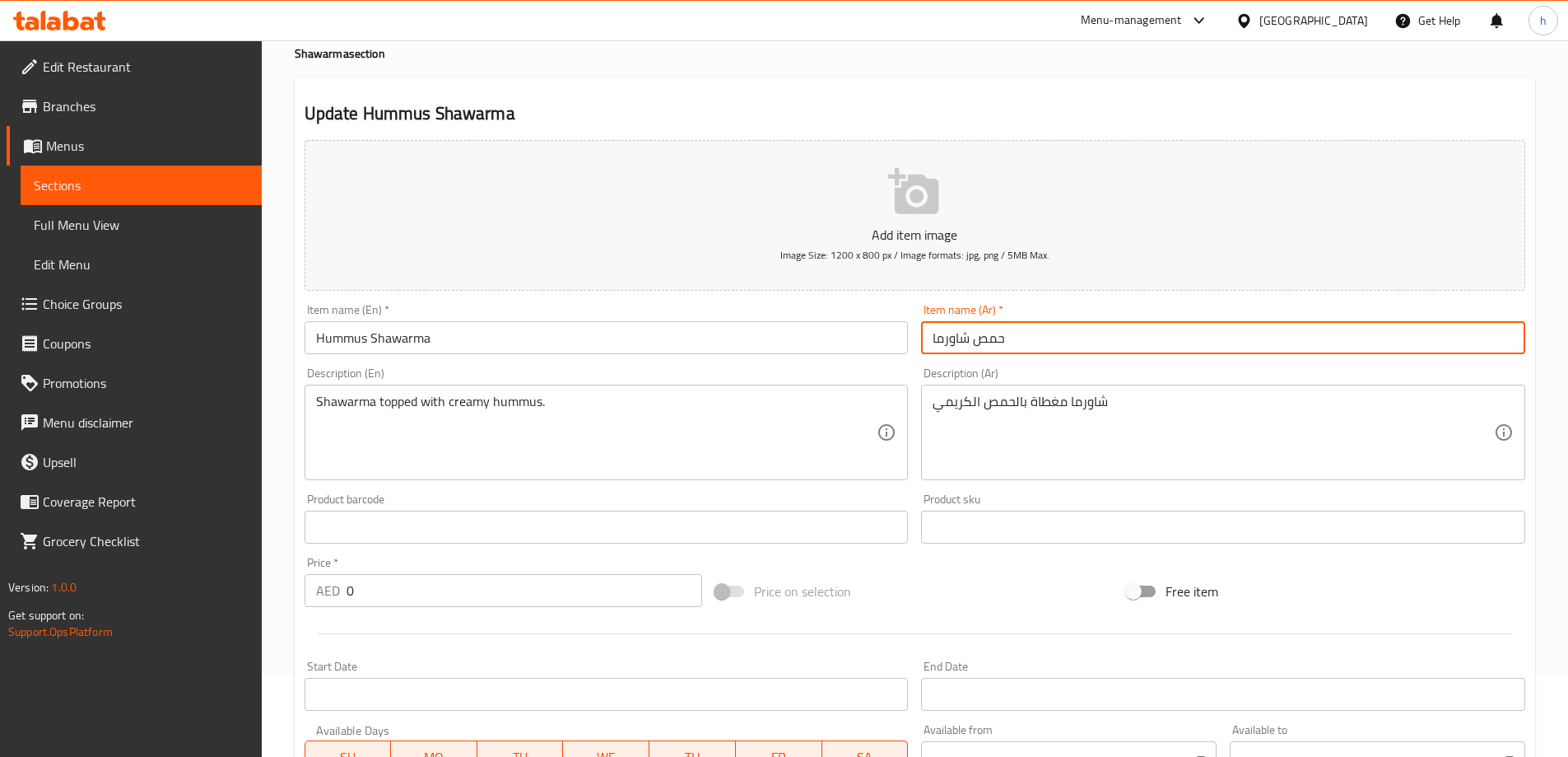
click at [1017, 330] on input "حمص شاورما" at bounding box center [1223, 338] width 604 height 33
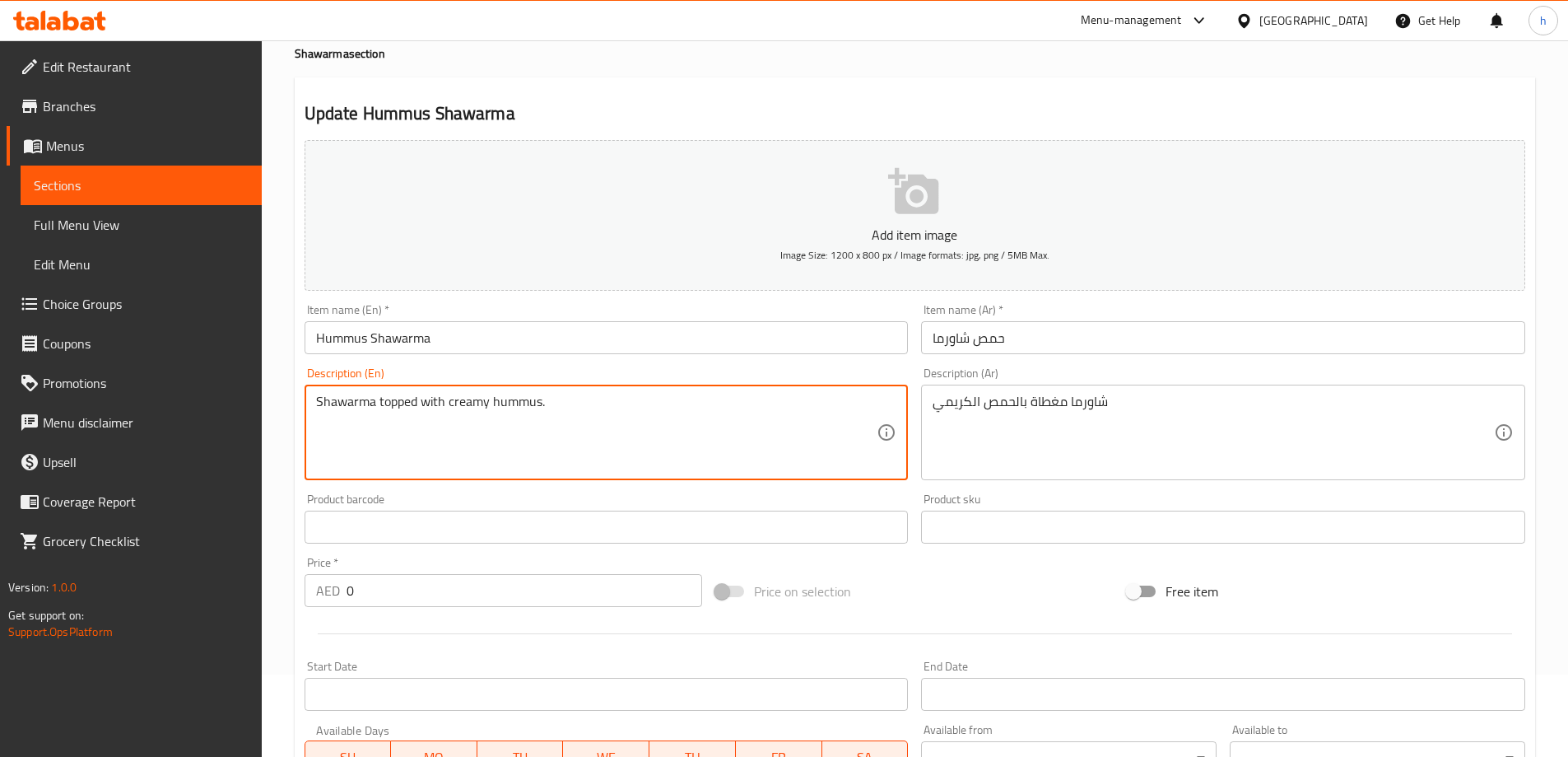
click at [402, 406] on textarea "Shawarma topped with creamy hummus." at bounding box center [596, 433] width 561 height 78
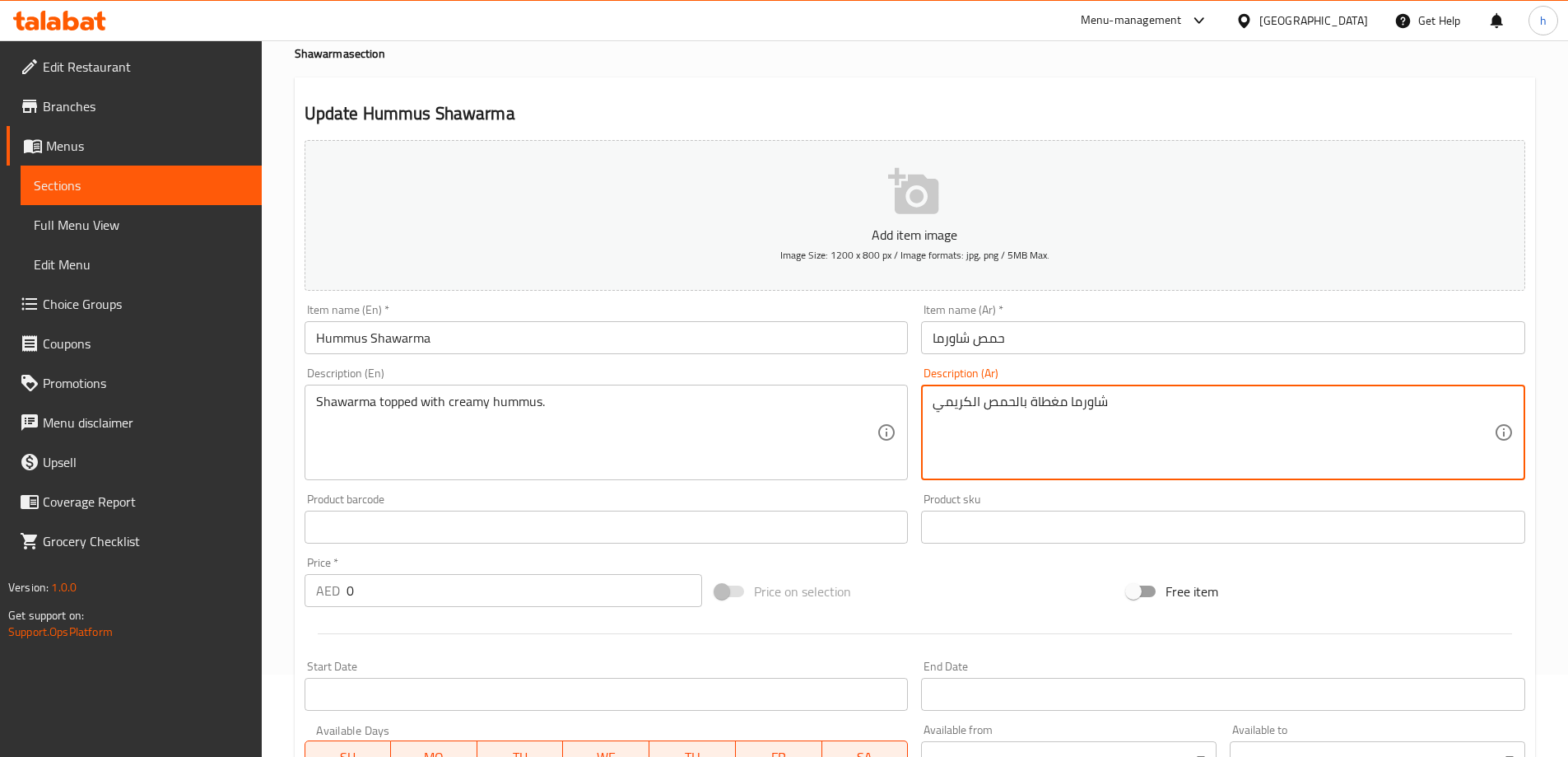
click at [969, 408] on textarea "شاورما مغطاة بالحمص الكريمي" at bounding box center [1213, 433] width 561 height 78
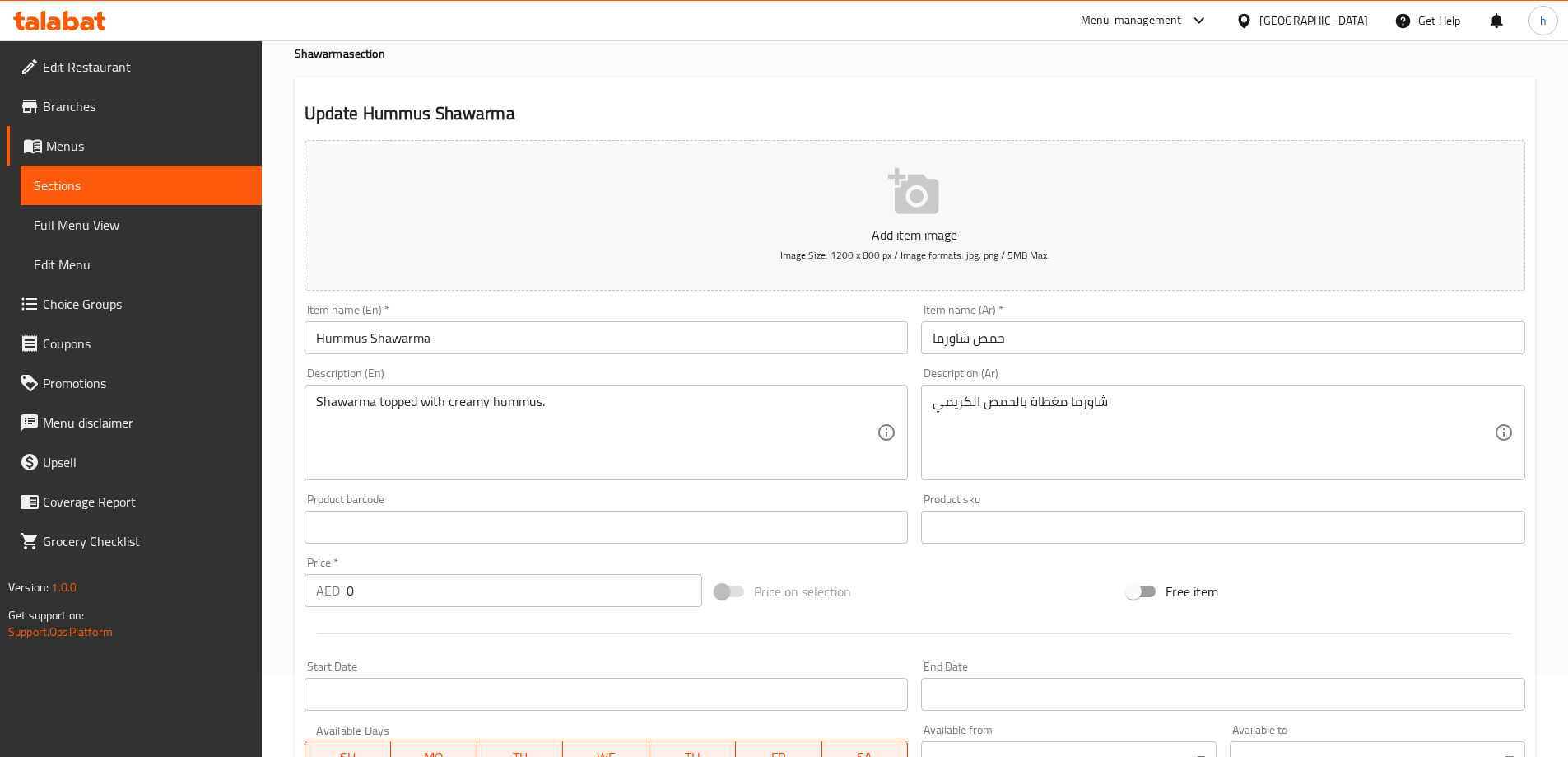
click at [138, 187] on span "Sections" at bounding box center [141, 186] width 214 height 20
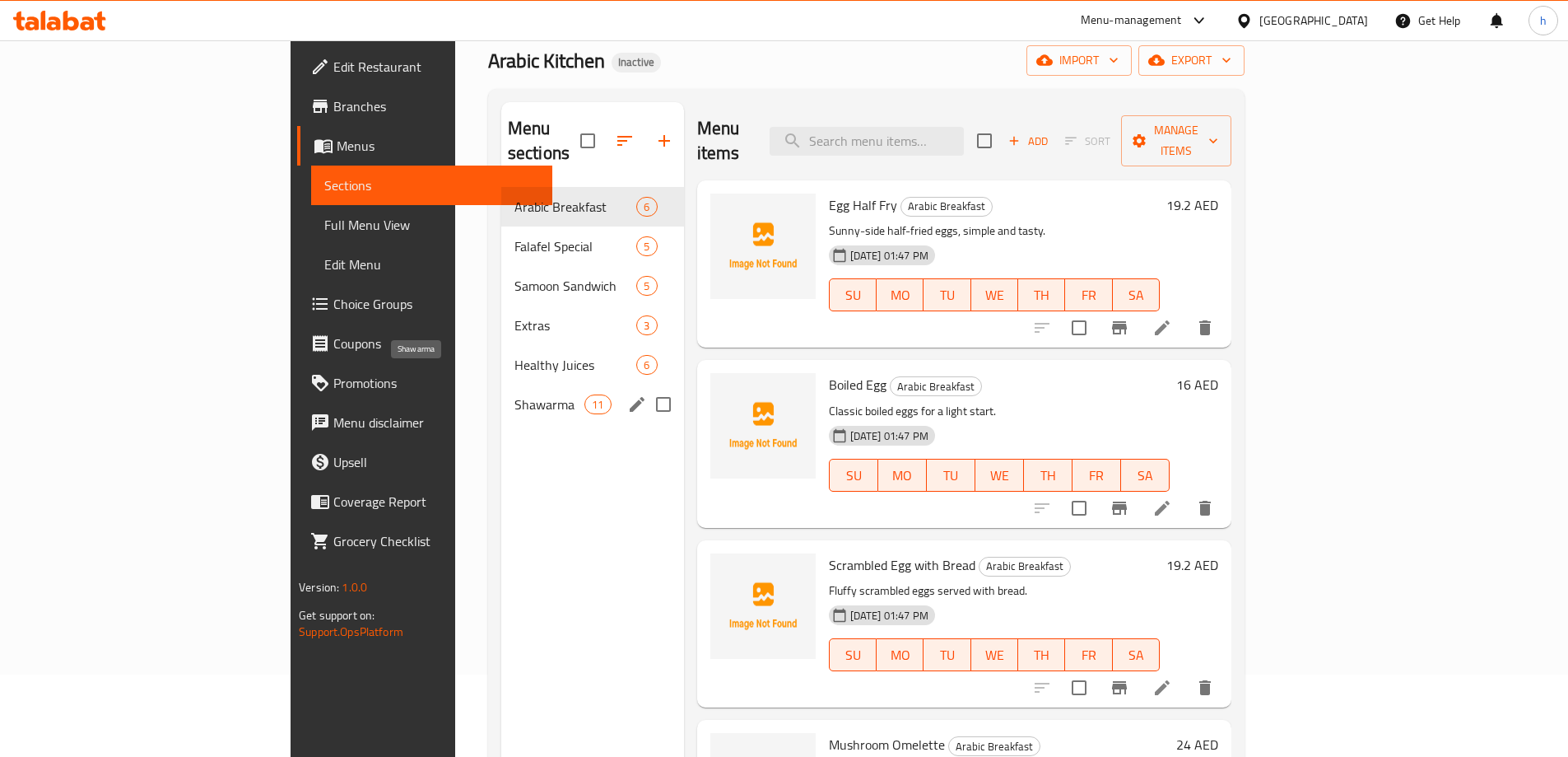
click at [515, 394] on span "Shawarma" at bounding box center [550, 404] width 70 height 20
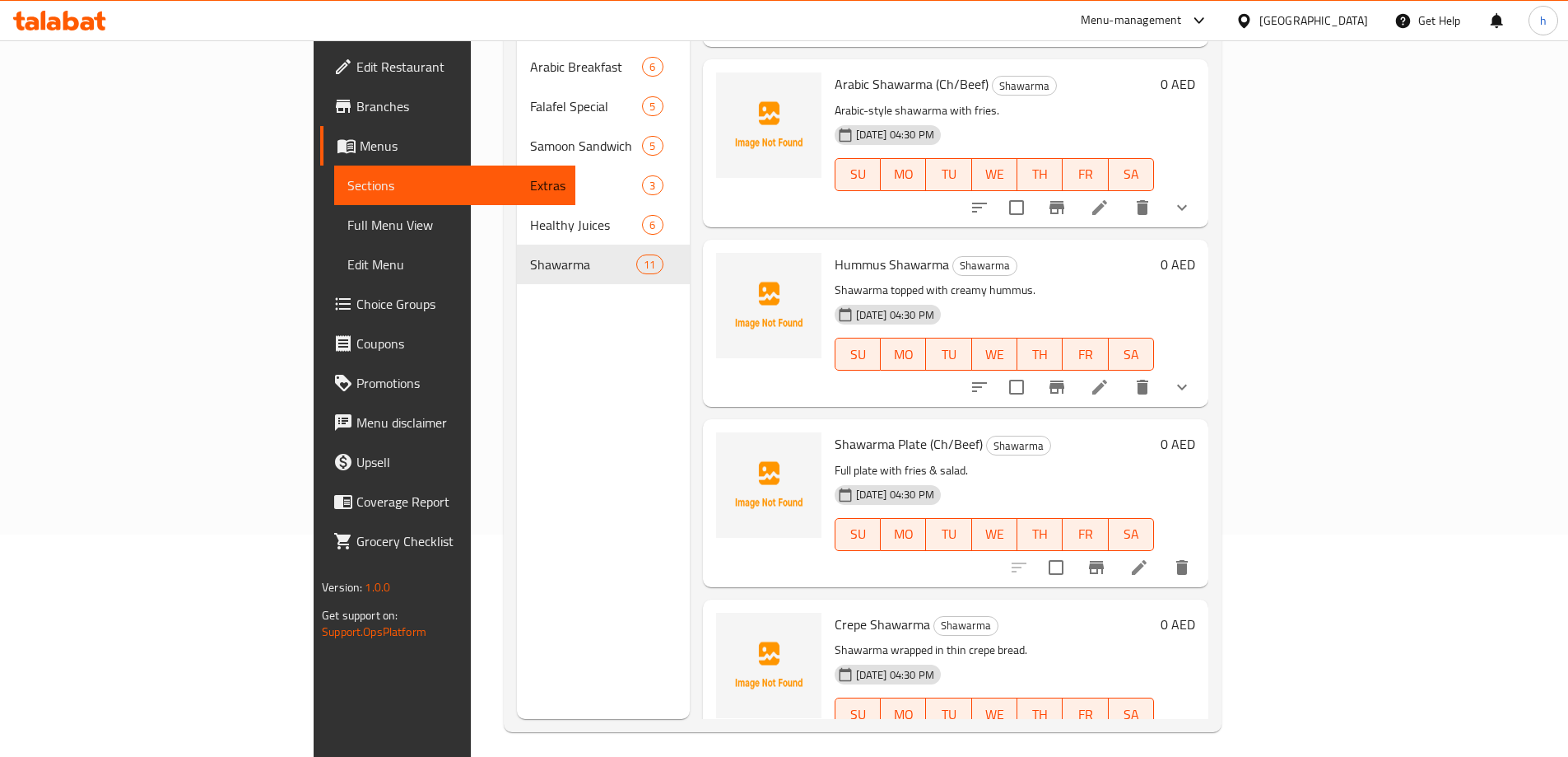
scroll to position [230, 0]
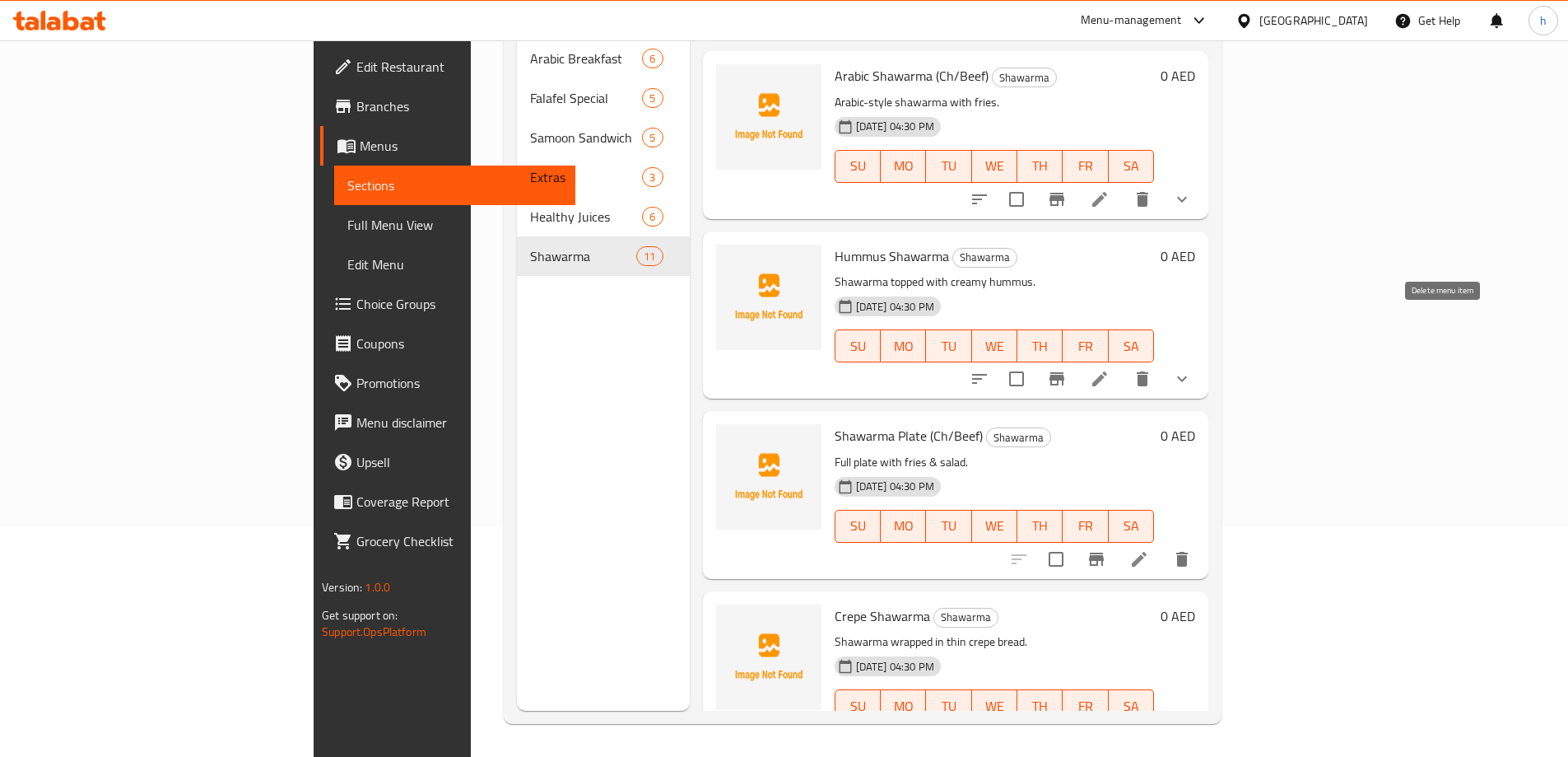
click at [1152, 369] on icon "delete" at bounding box center [1142, 379] width 20 height 20
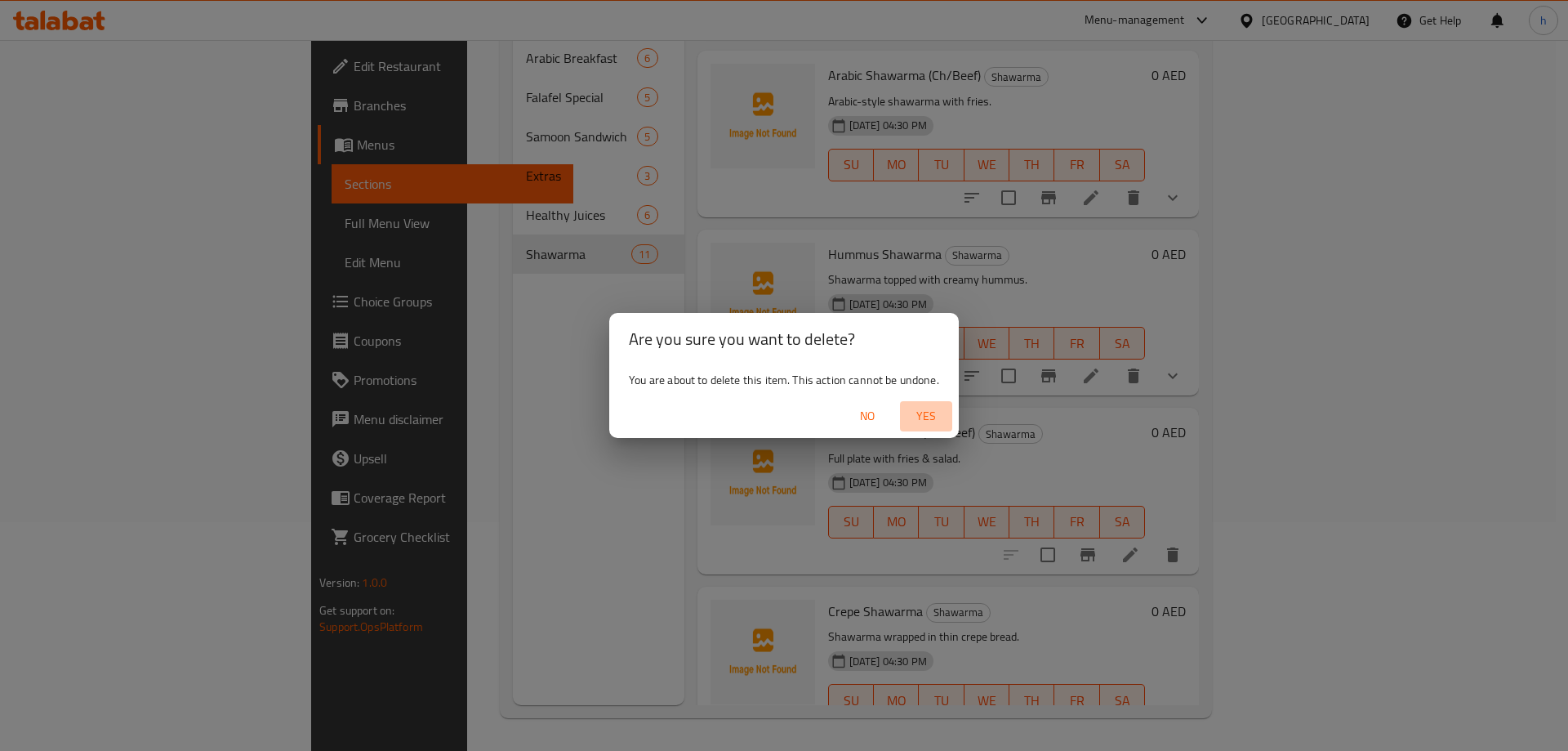
click at [923, 413] on span "Yes" at bounding box center [926, 416] width 40 height 21
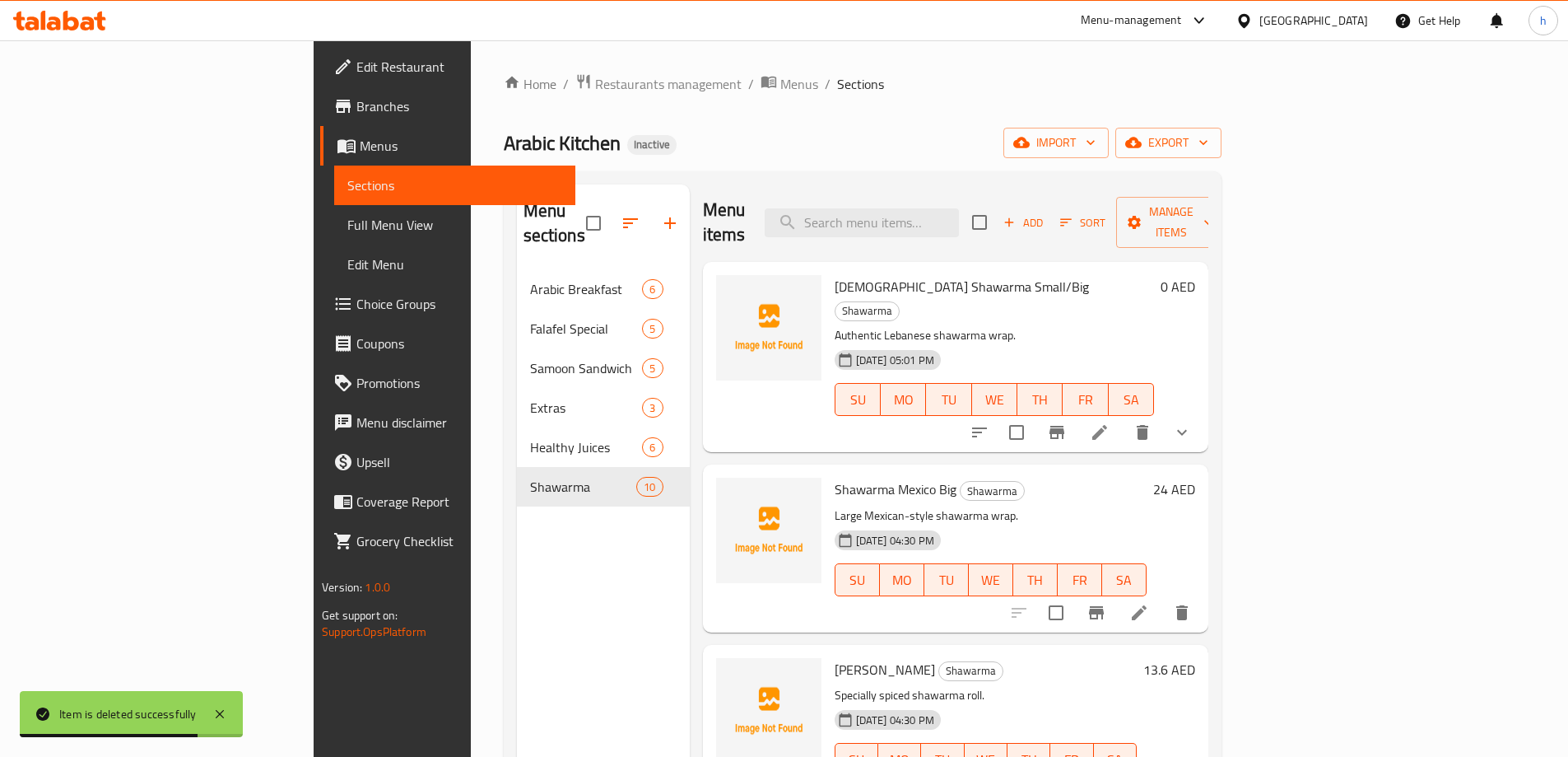
scroll to position [0, 0]
click at [1045, 214] on span "Add" at bounding box center [1023, 223] width 44 height 19
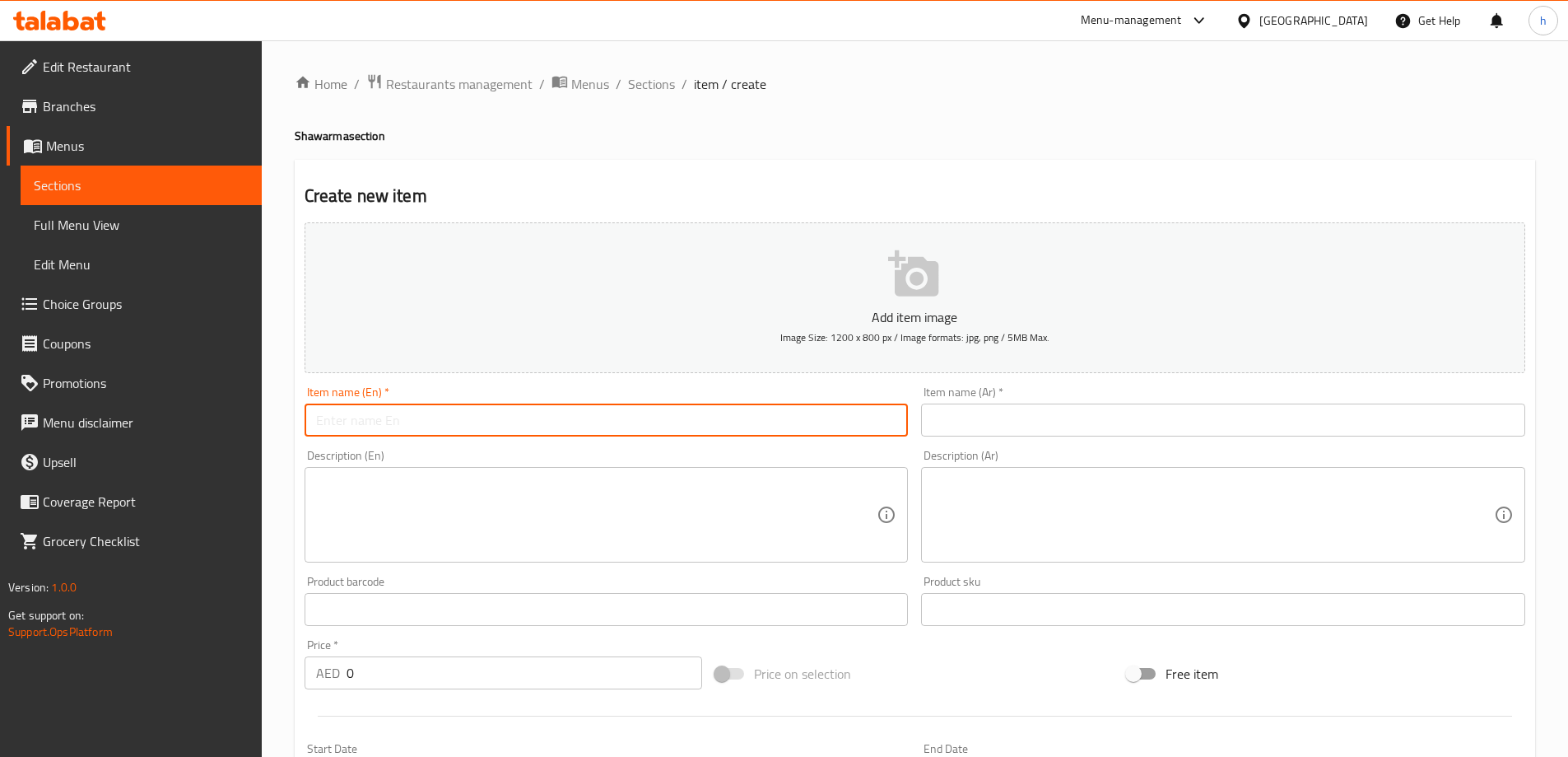
click at [397, 416] on input "text" at bounding box center [606, 420] width 604 height 33
paste input "Hummus Shawarma"
type input "Hummus Shawarma"
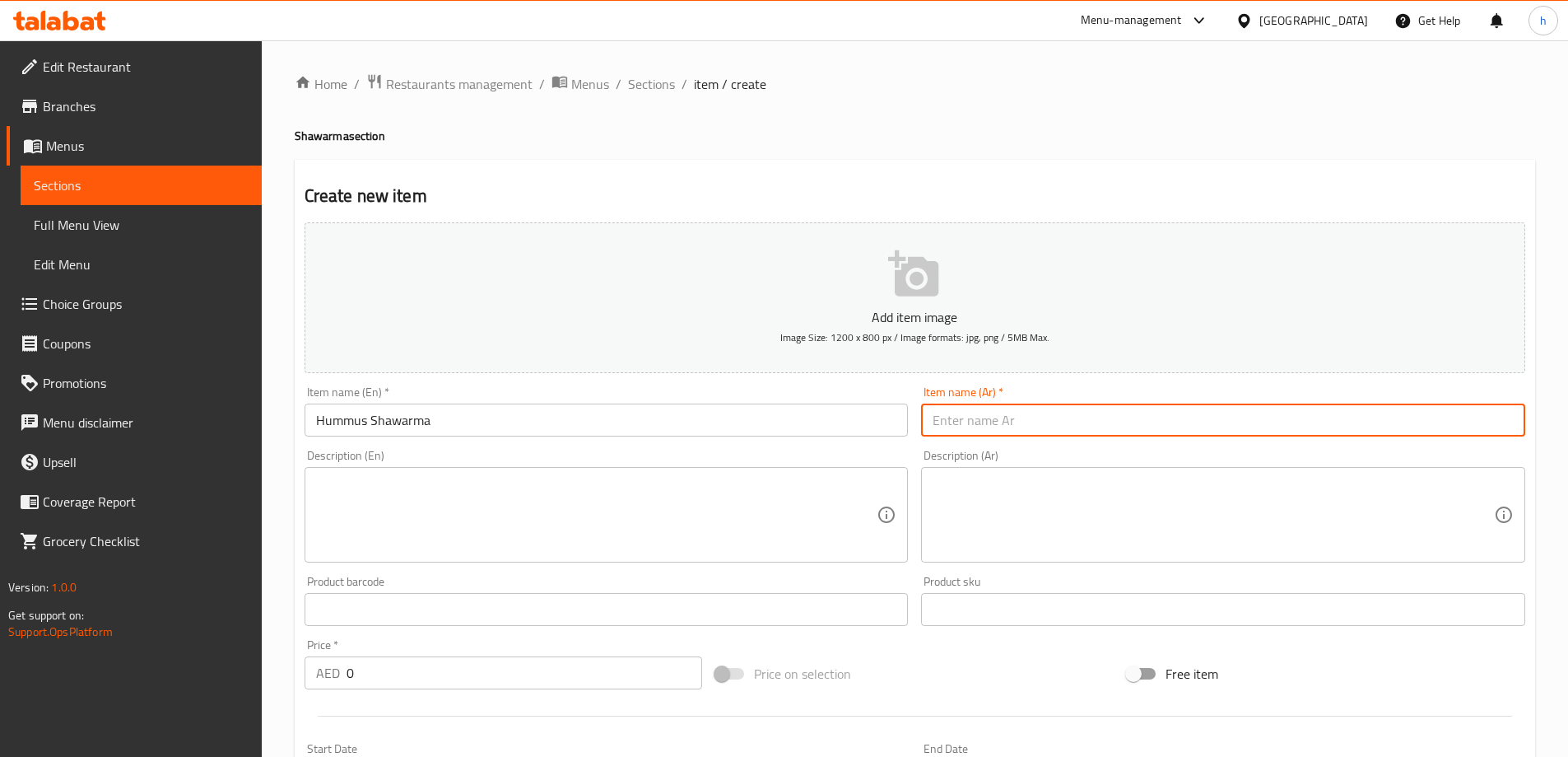
click at [1042, 408] on input "text" at bounding box center [1223, 420] width 604 height 33
paste input "حمص شاورما"
type input "حمص شاورما"
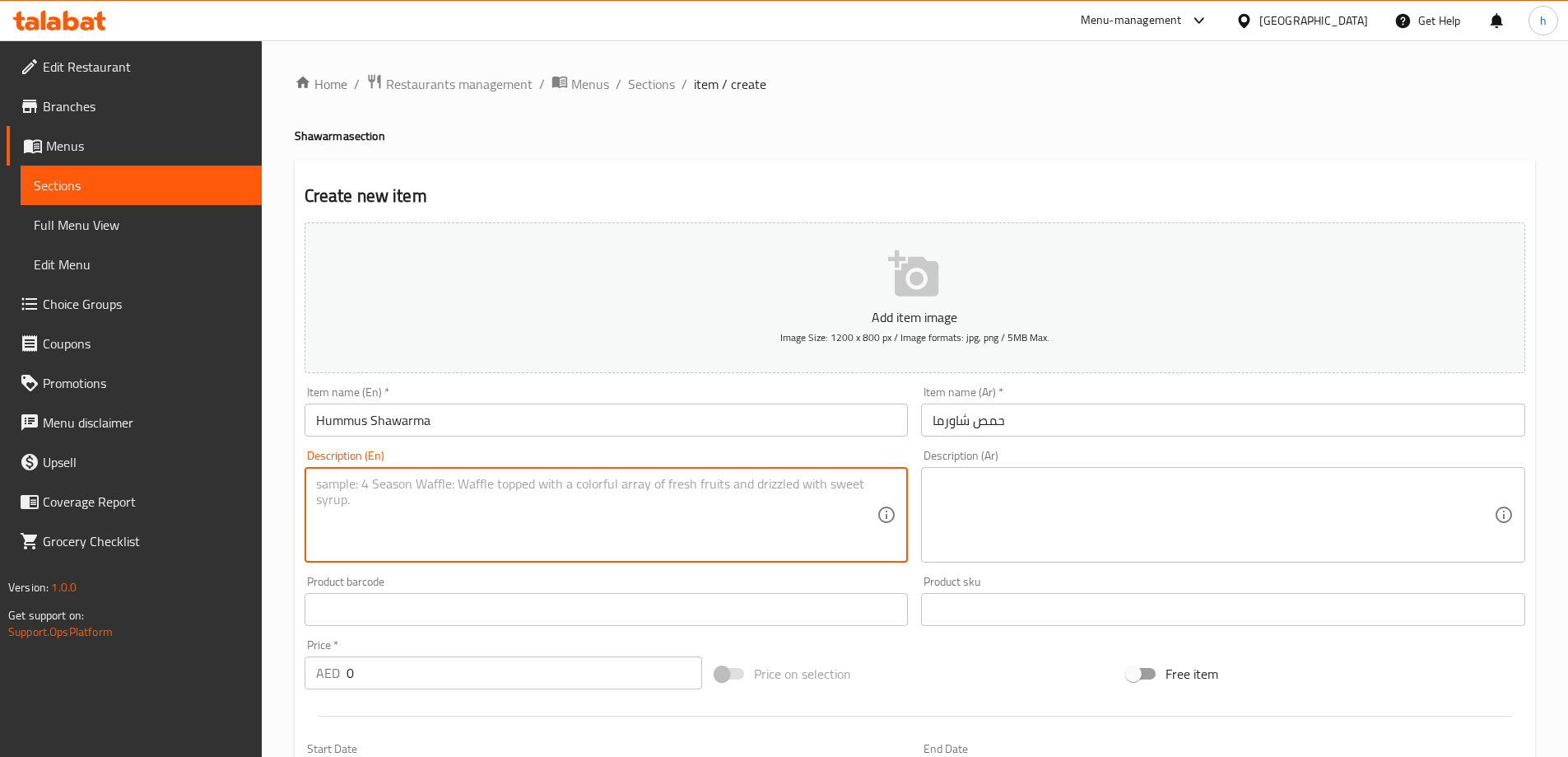
click at [471, 480] on textarea at bounding box center [596, 515] width 561 height 78
paste textarea "Shawarma topped with creamy hummus."
type textarea "Shawarma topped with creamy hummus."
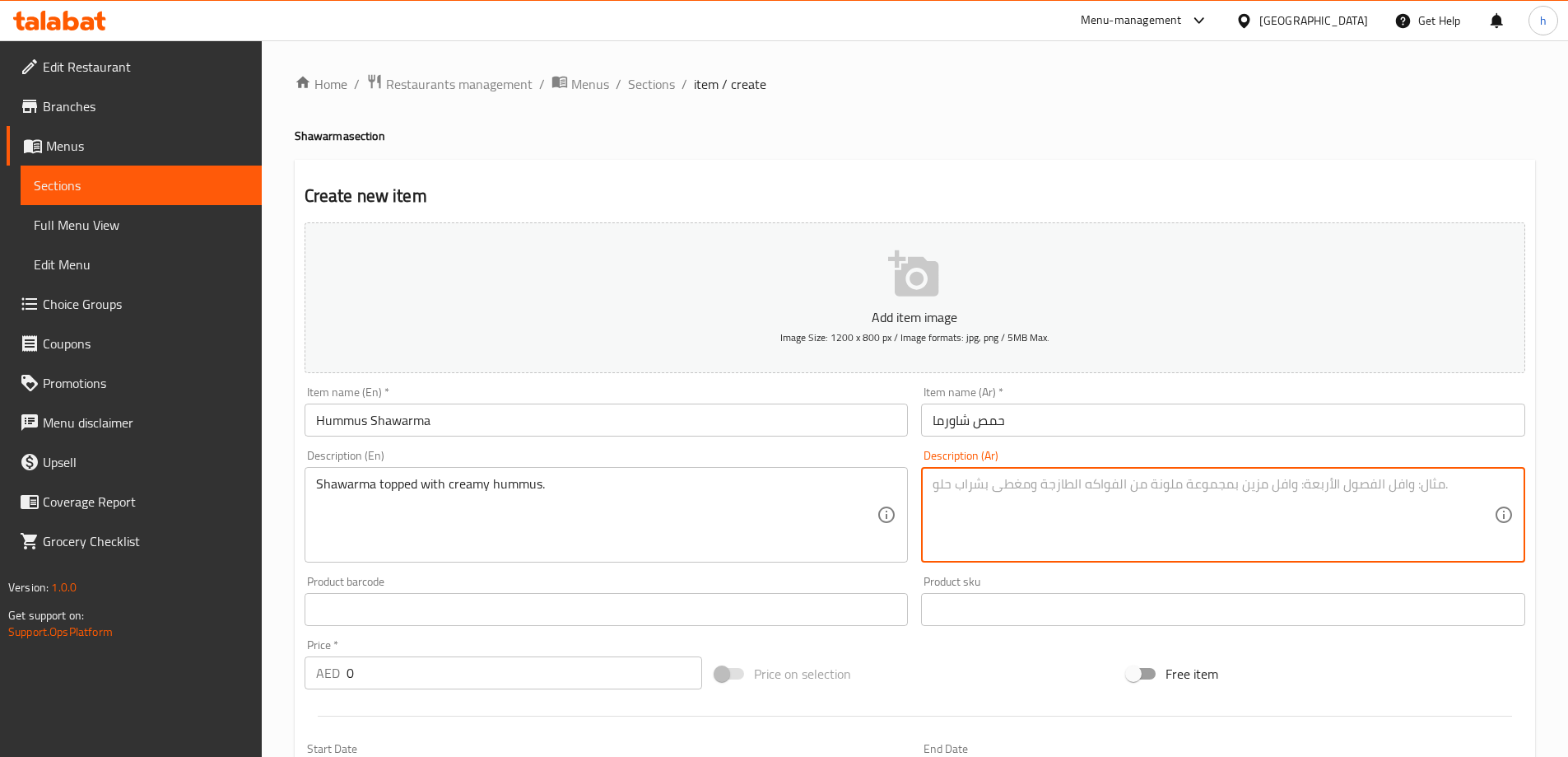
click at [949, 481] on textarea at bounding box center [1213, 515] width 561 height 78
paste textarea "شاورما مغطاة بالحمص الكريمي"
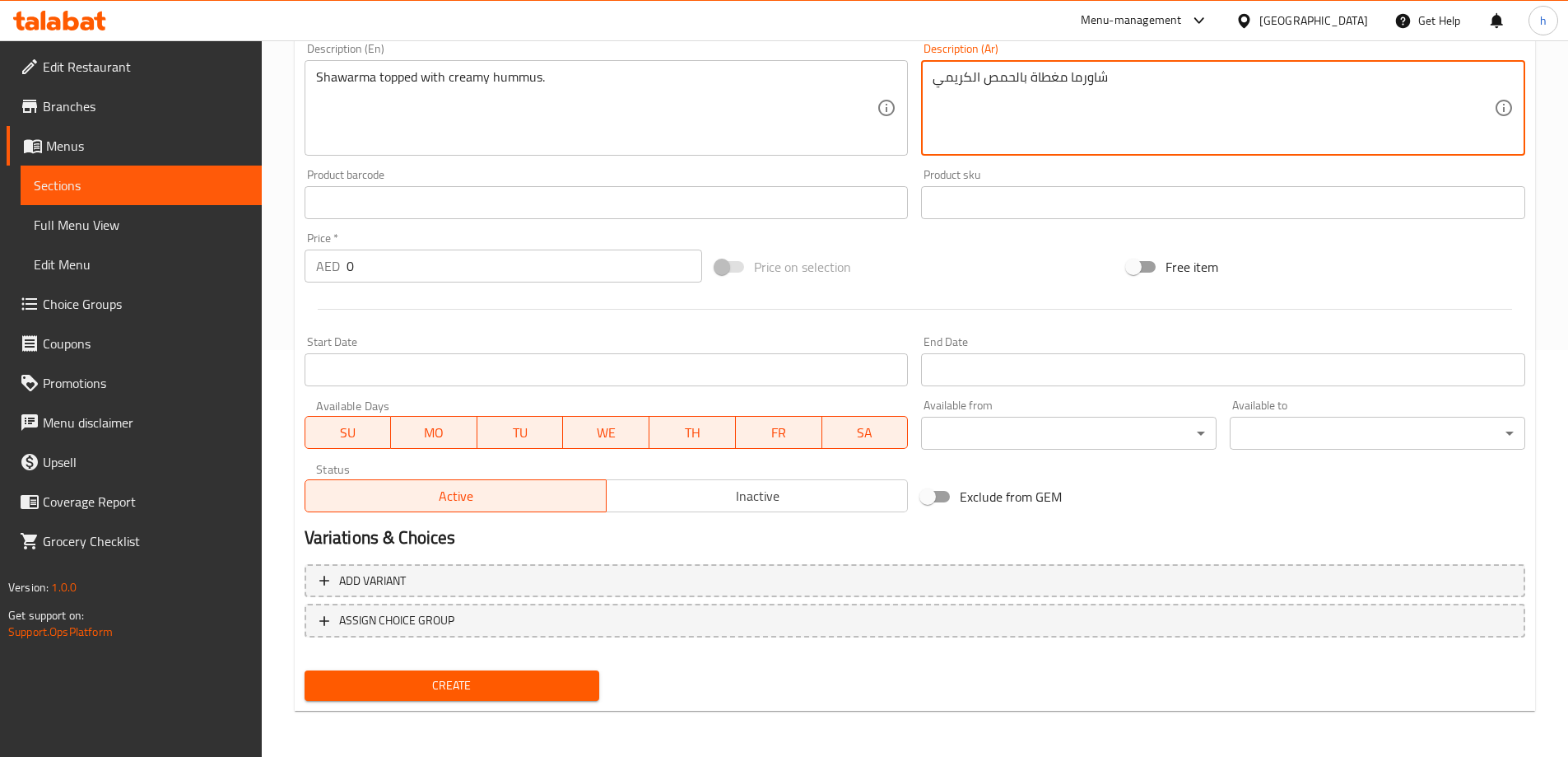
scroll to position [407, 0]
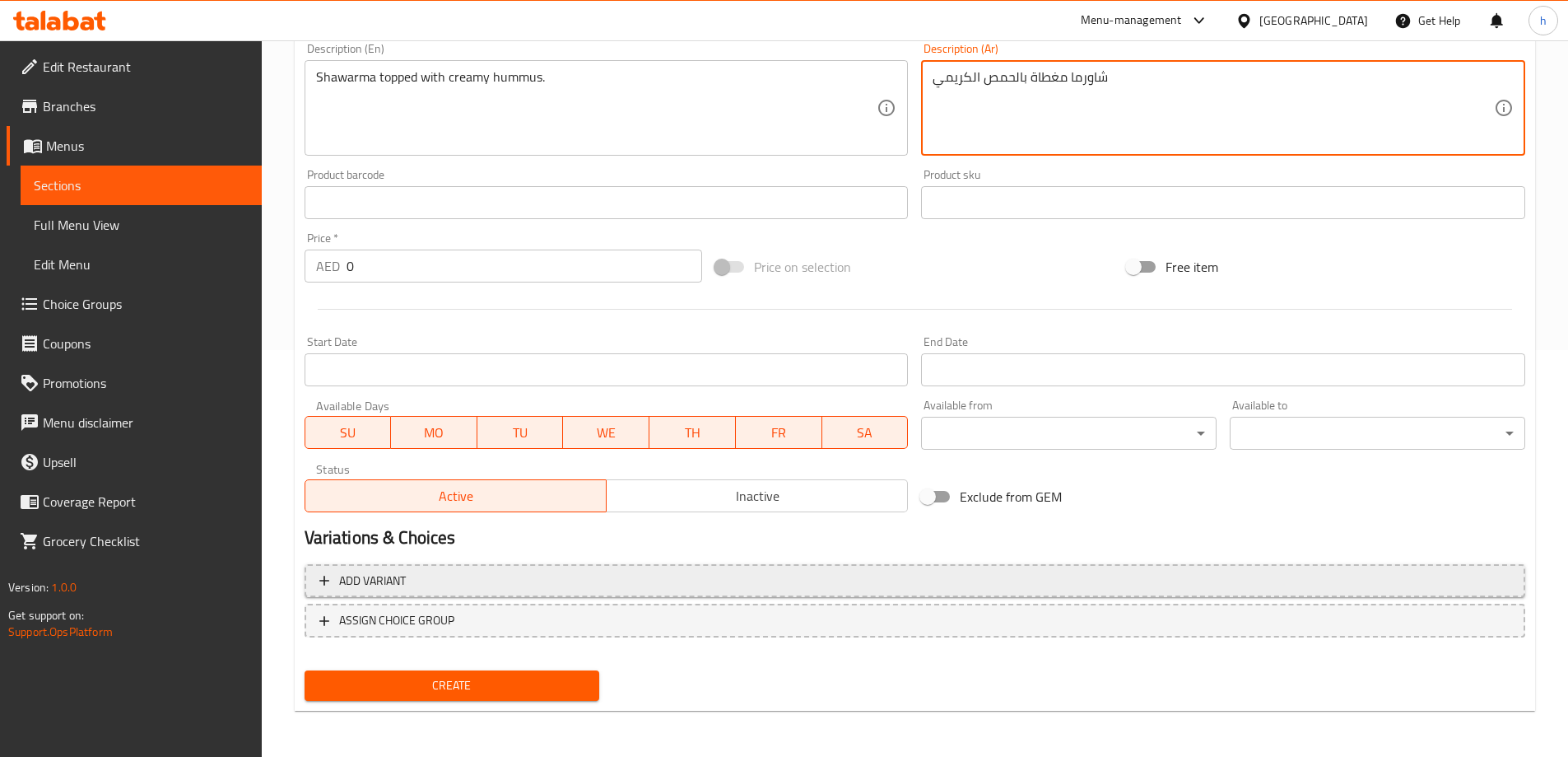
type textarea "شاورما مغطاة بالحمص الكريمي"
click at [468, 577] on span "Add variant" at bounding box center [915, 581] width 1191 height 21
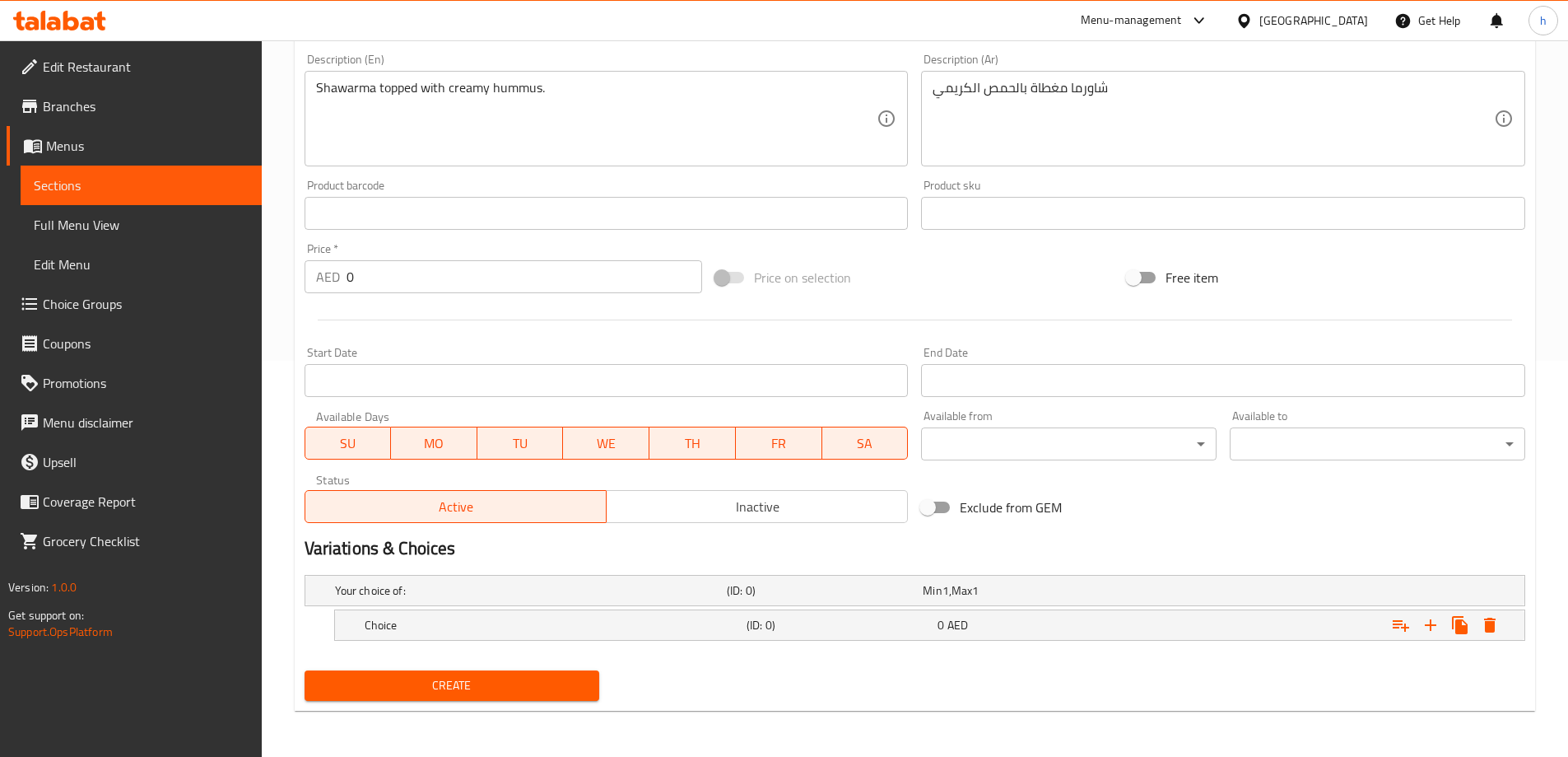
scroll to position [396, 0]
click at [1432, 623] on icon "Expand" at bounding box center [1431, 626] width 20 height 20
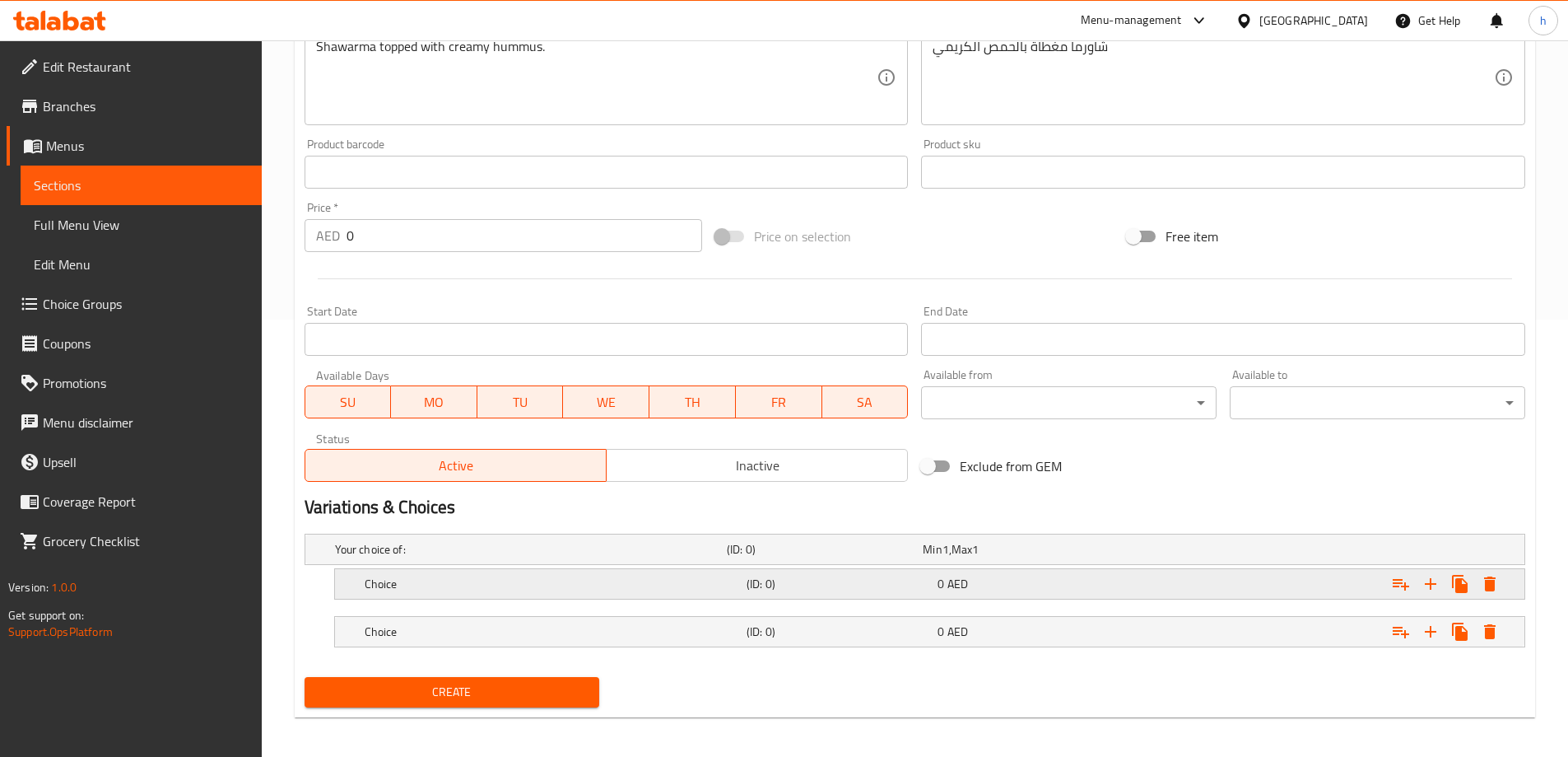
scroll to position [444, 0]
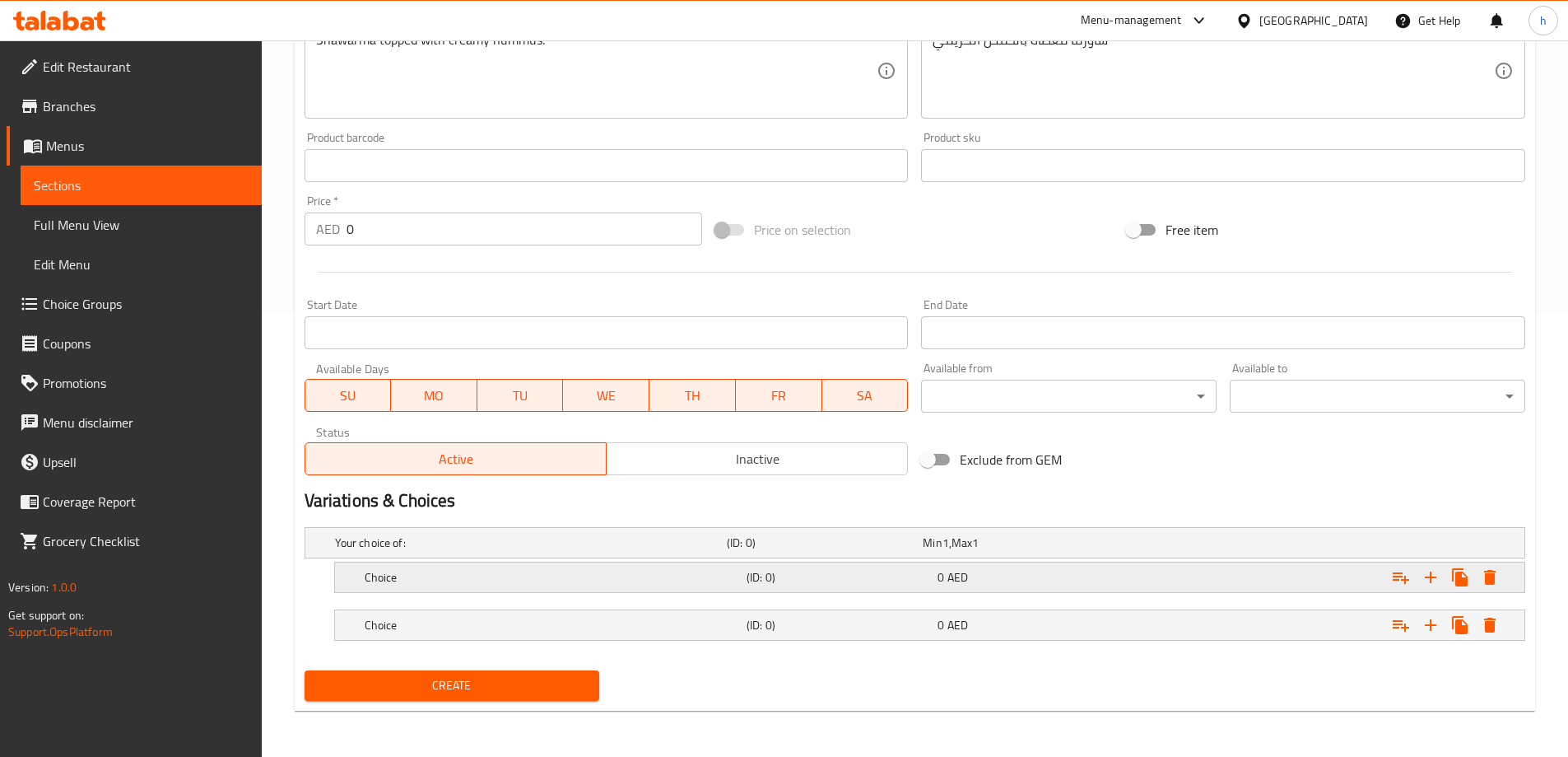
click at [672, 586] on div "Choice" at bounding box center [552, 577] width 382 height 23
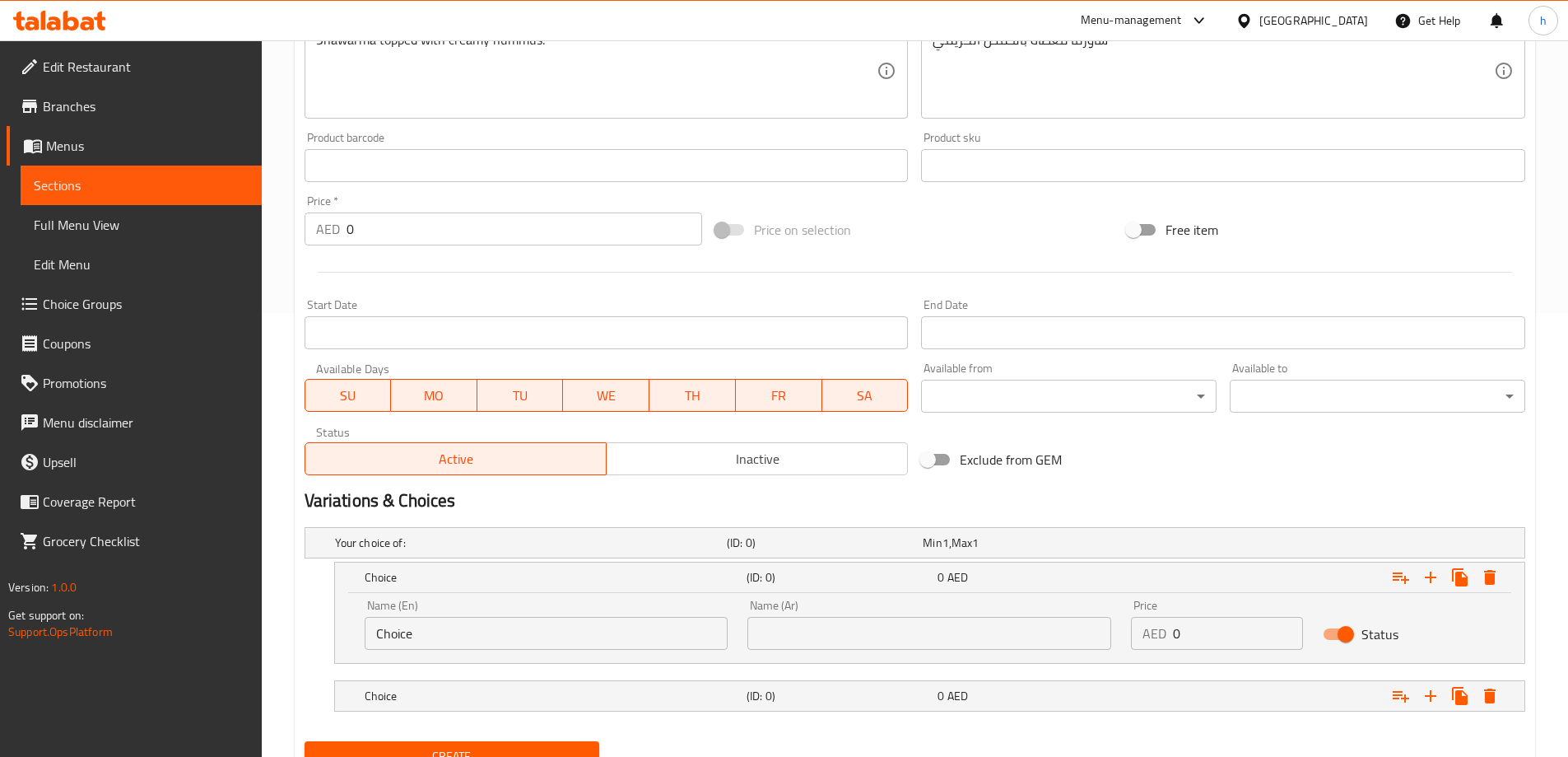
click at [493, 646] on input "Choice" at bounding box center [547, 634] width 364 height 33
click at [461, 635] on input "text" at bounding box center [547, 634] width 364 height 33
type input "Small"
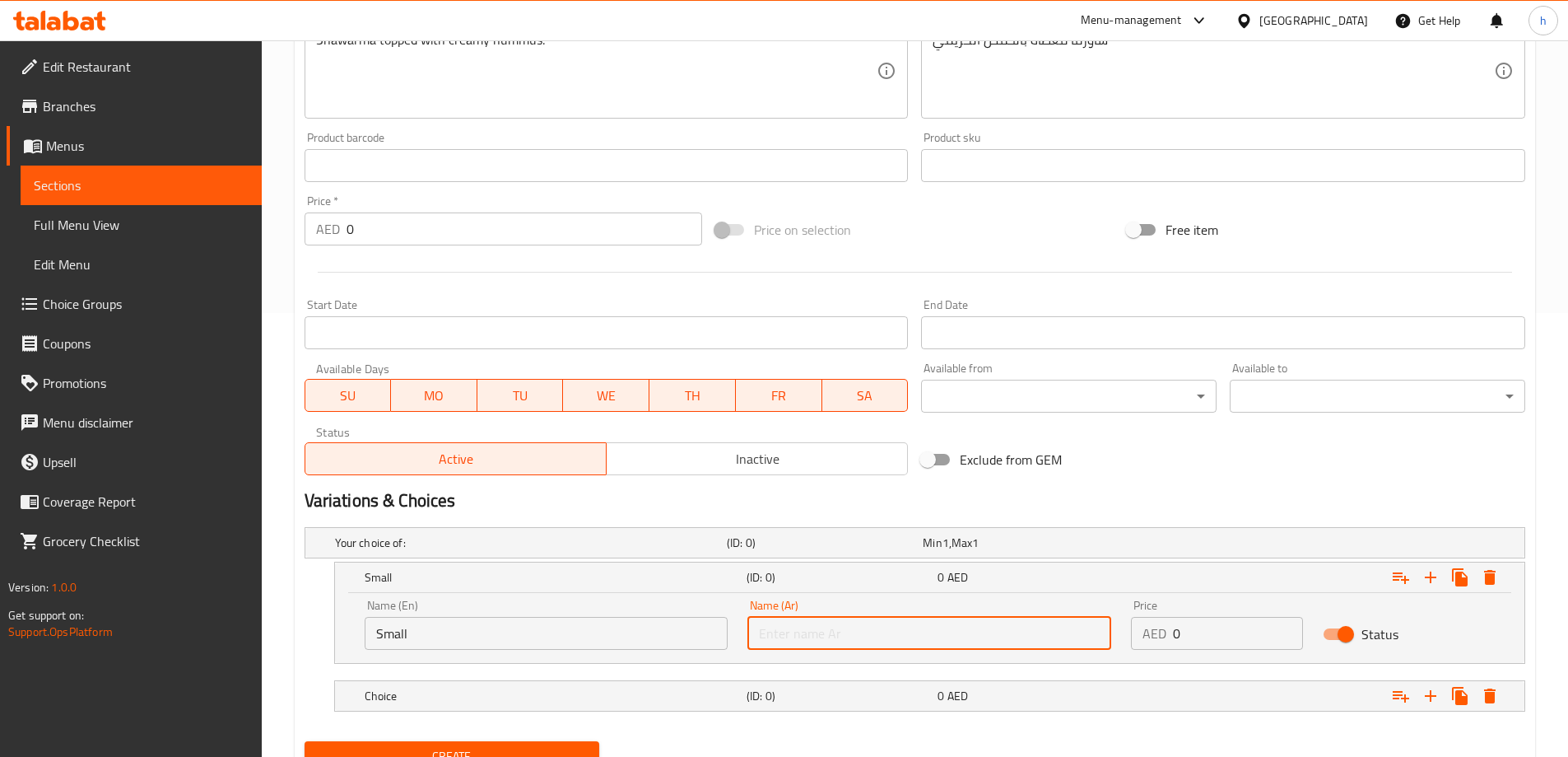
click at [780, 629] on input "text" at bounding box center [929, 634] width 364 height 33
type input "صغير"
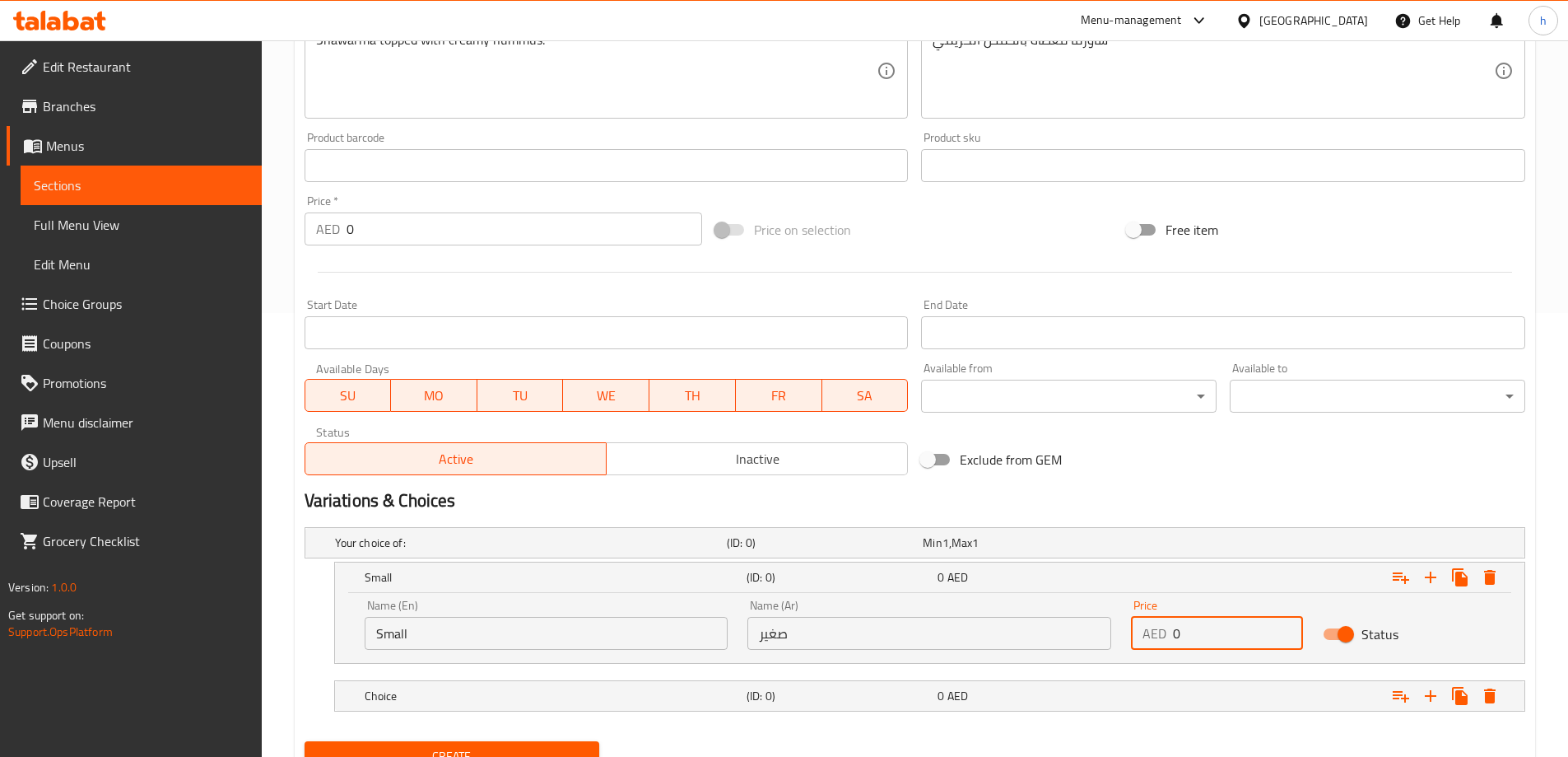
click at [1173, 636] on input "0" at bounding box center [1238, 634] width 130 height 33
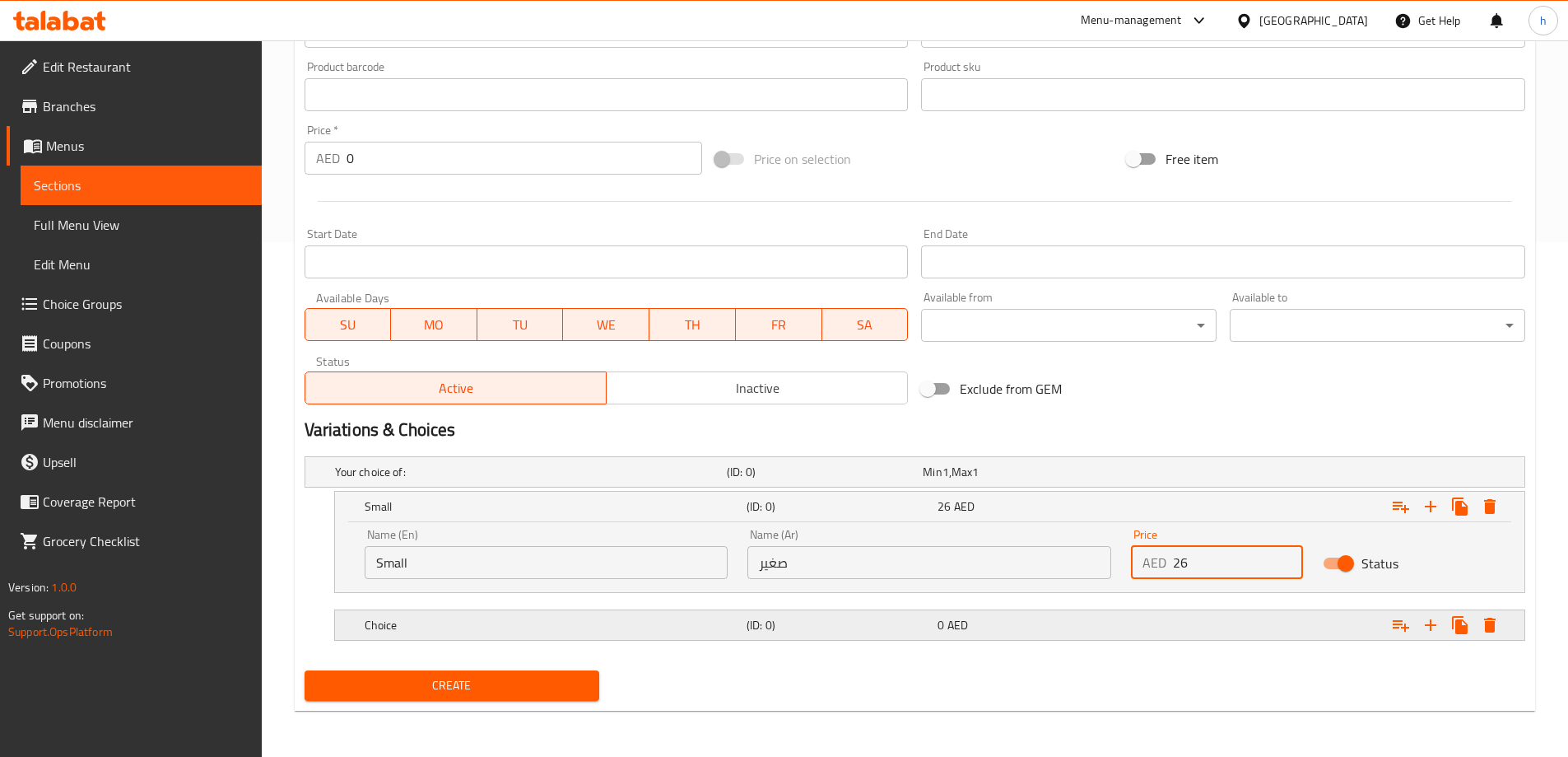
type input "26"
click at [721, 621] on h5 "Choice" at bounding box center [552, 626] width 375 height 17
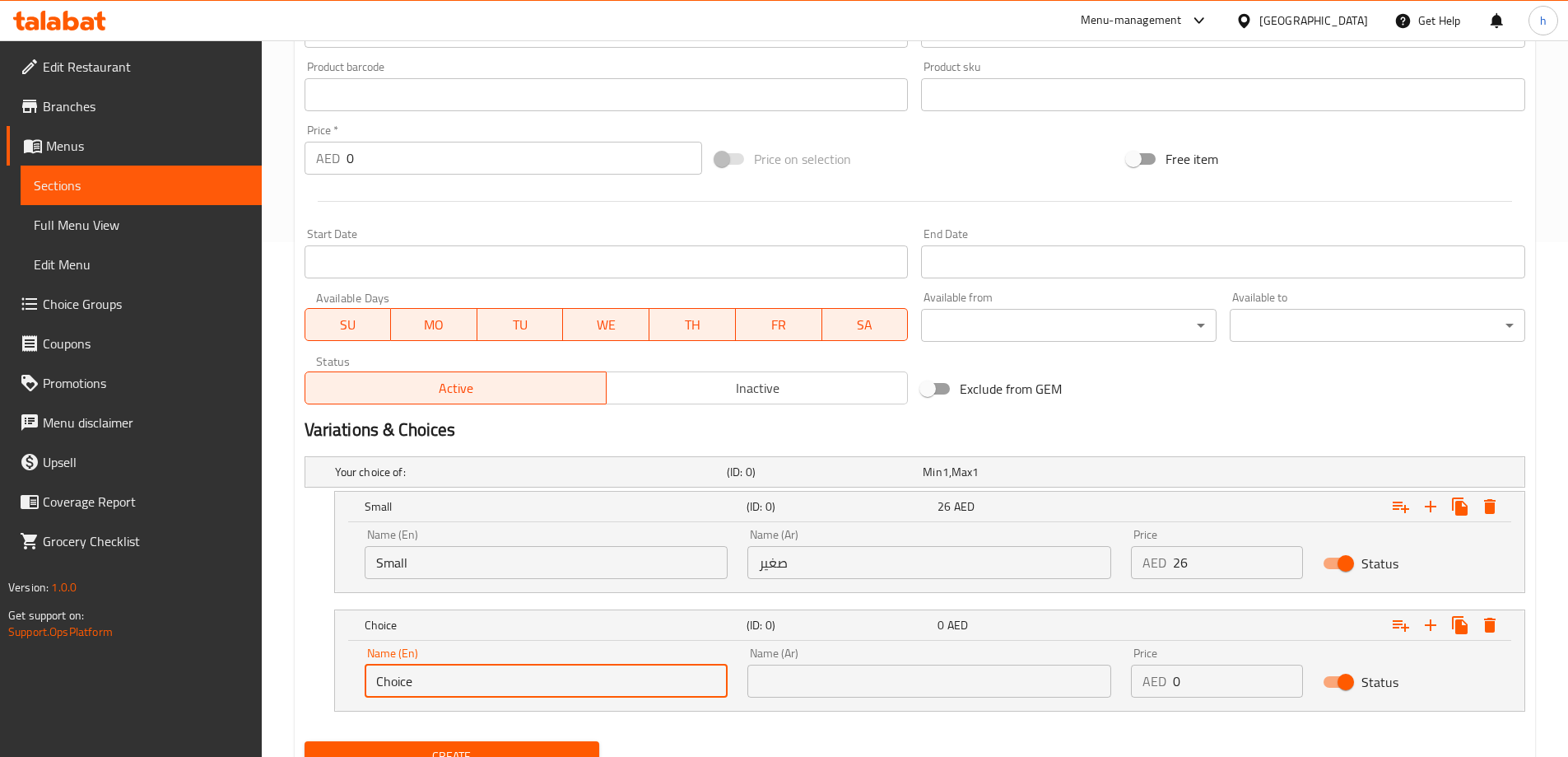
click at [478, 684] on input "Choice" at bounding box center [547, 681] width 364 height 33
click at [478, 684] on input "text" at bounding box center [547, 681] width 364 height 33
type input "Big"
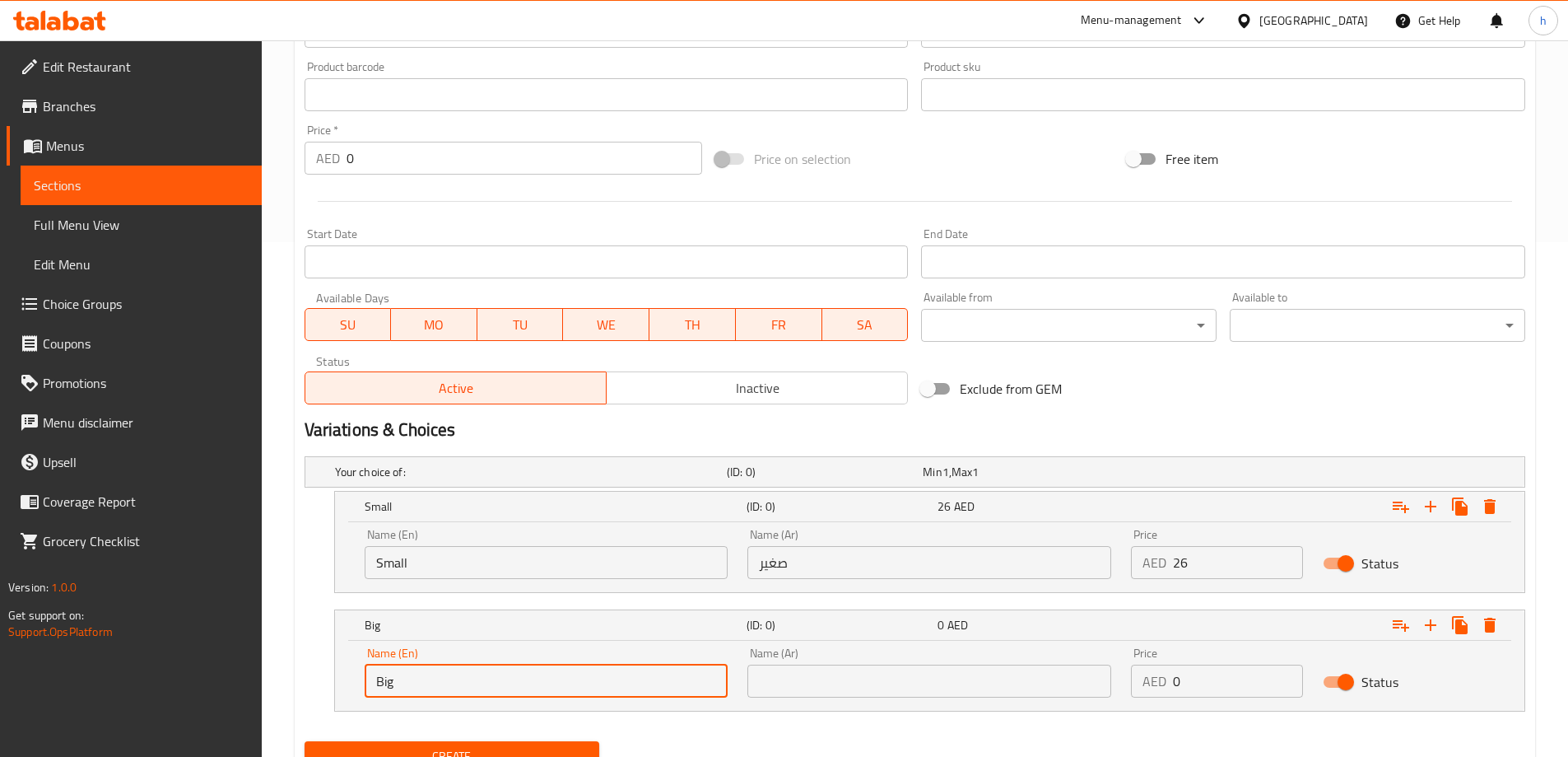
click at [854, 680] on input "text" at bounding box center [929, 681] width 364 height 33
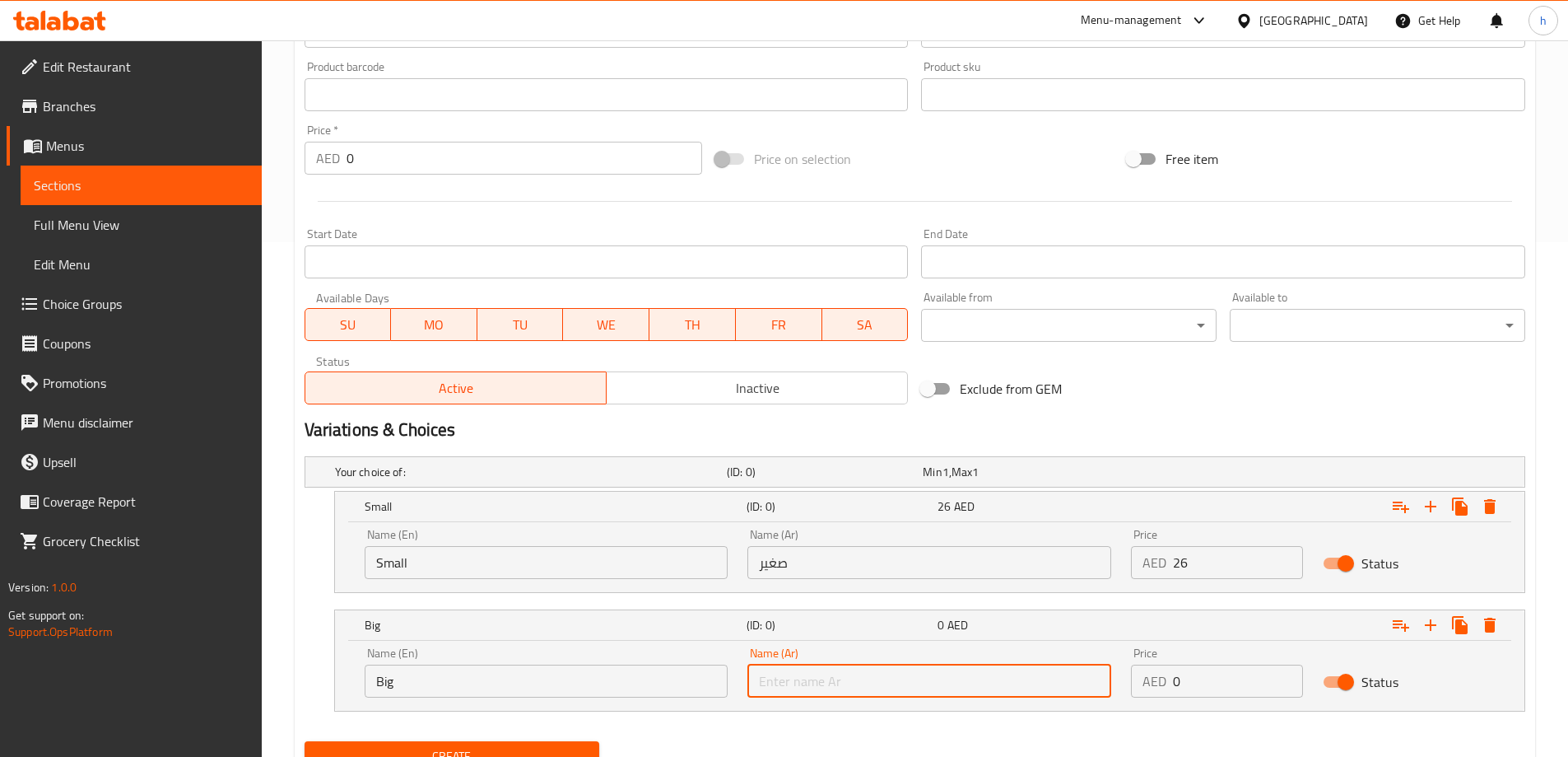
click at [854, 680] on input "text" at bounding box center [929, 681] width 364 height 33
type input "كبير"
click at [1185, 686] on input "0" at bounding box center [1238, 681] width 130 height 33
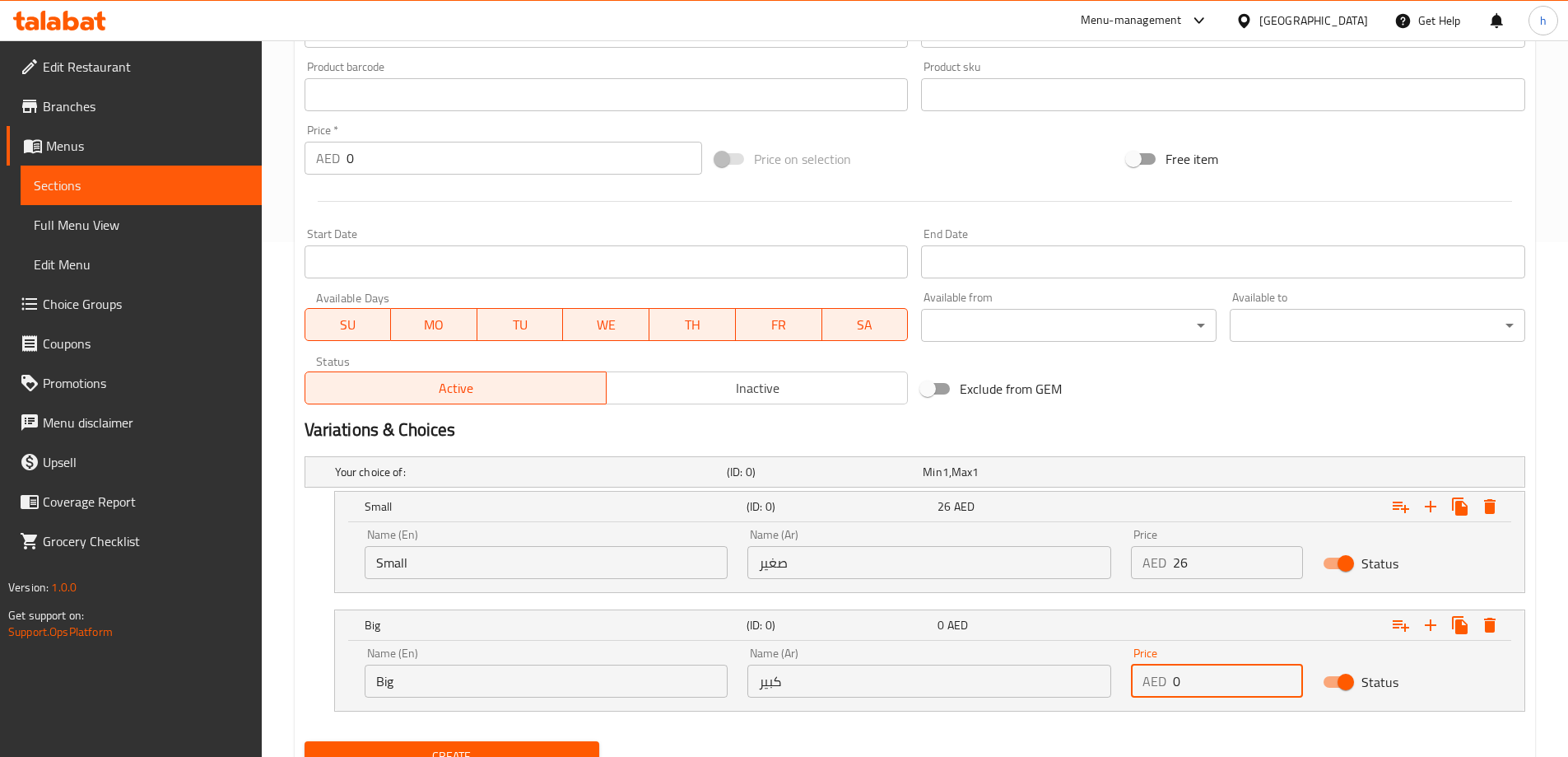
click at [1185, 686] on input "0" at bounding box center [1238, 681] width 130 height 33
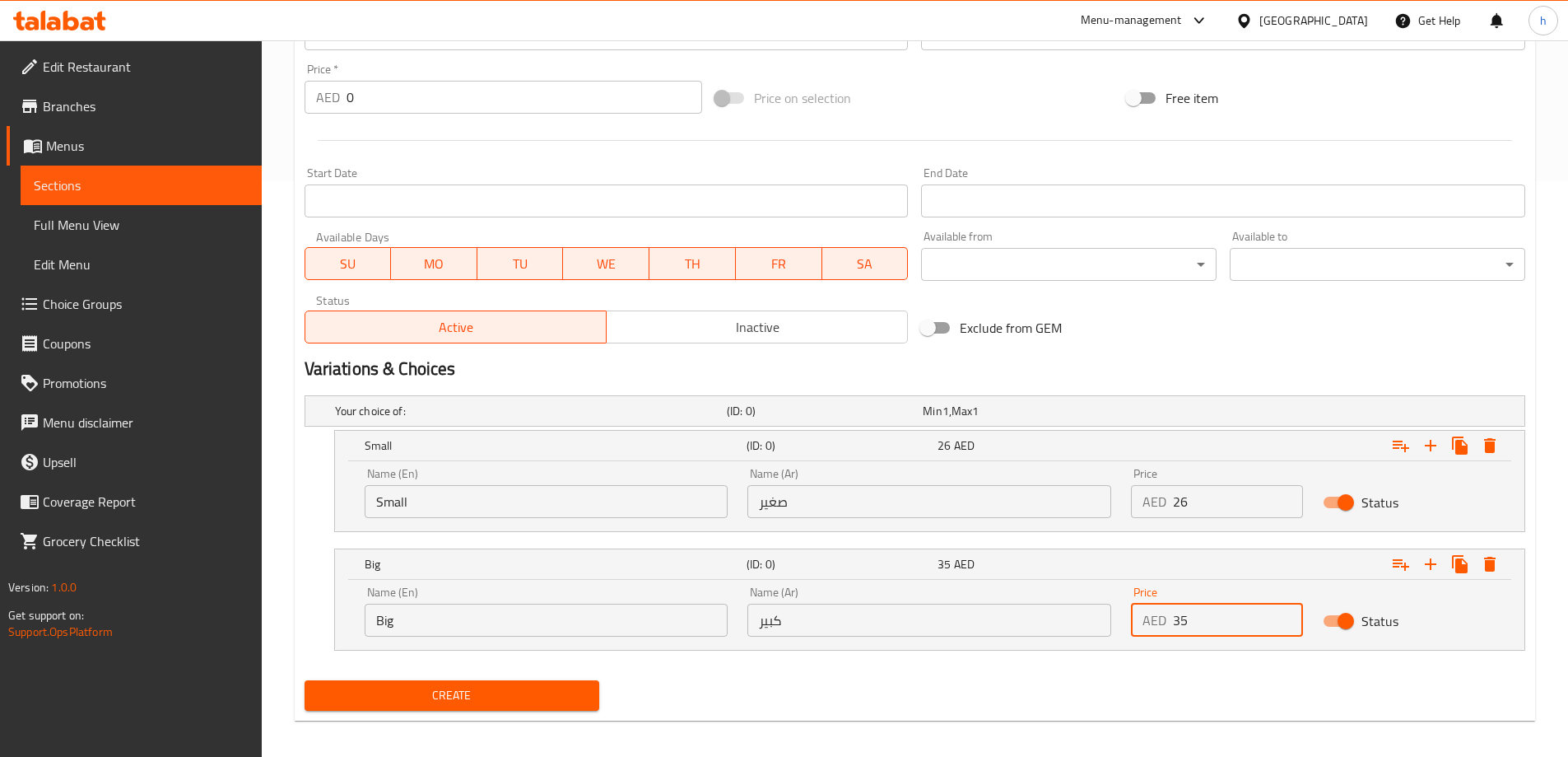
scroll to position [586, 0]
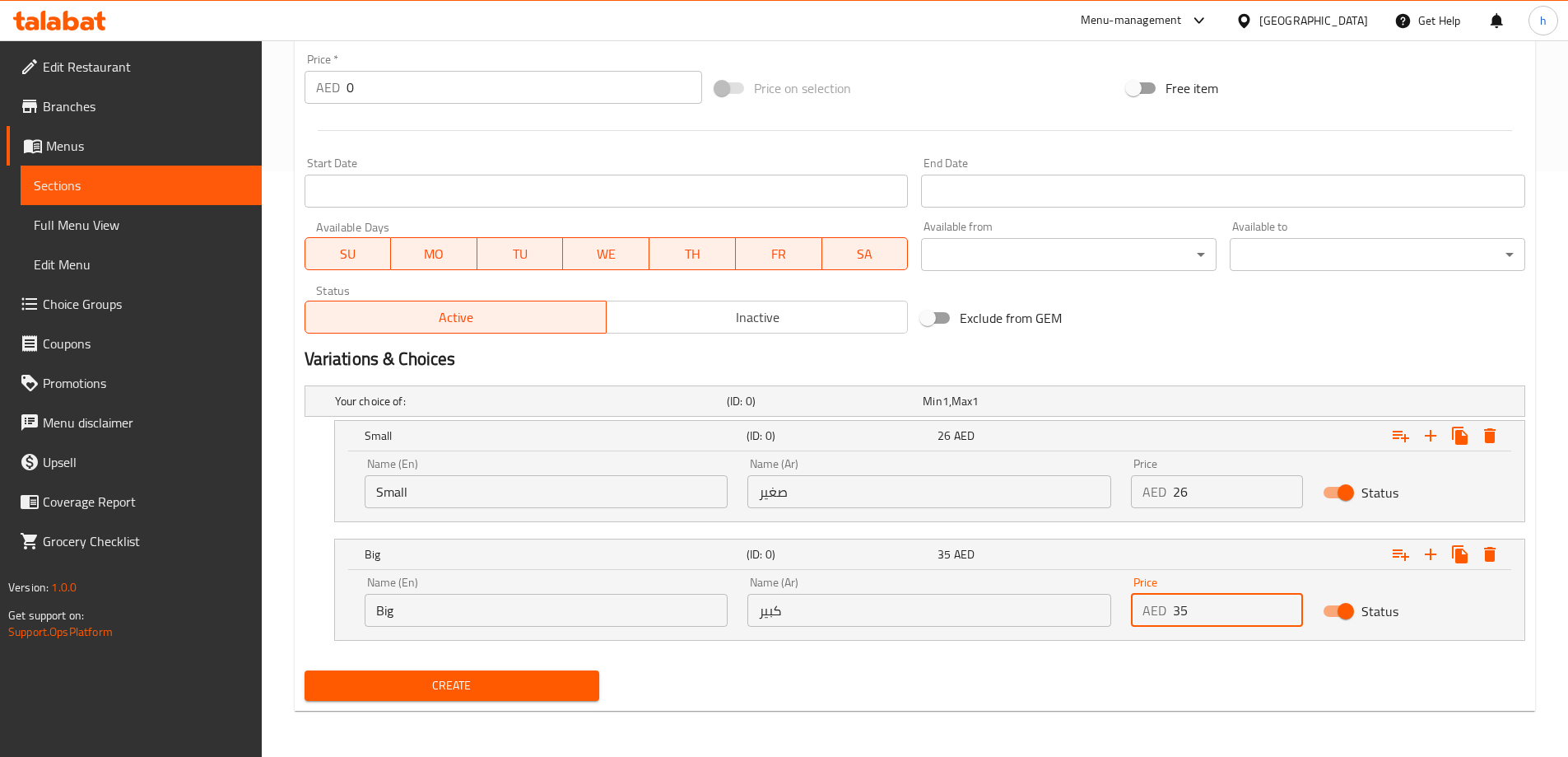
type input "35"
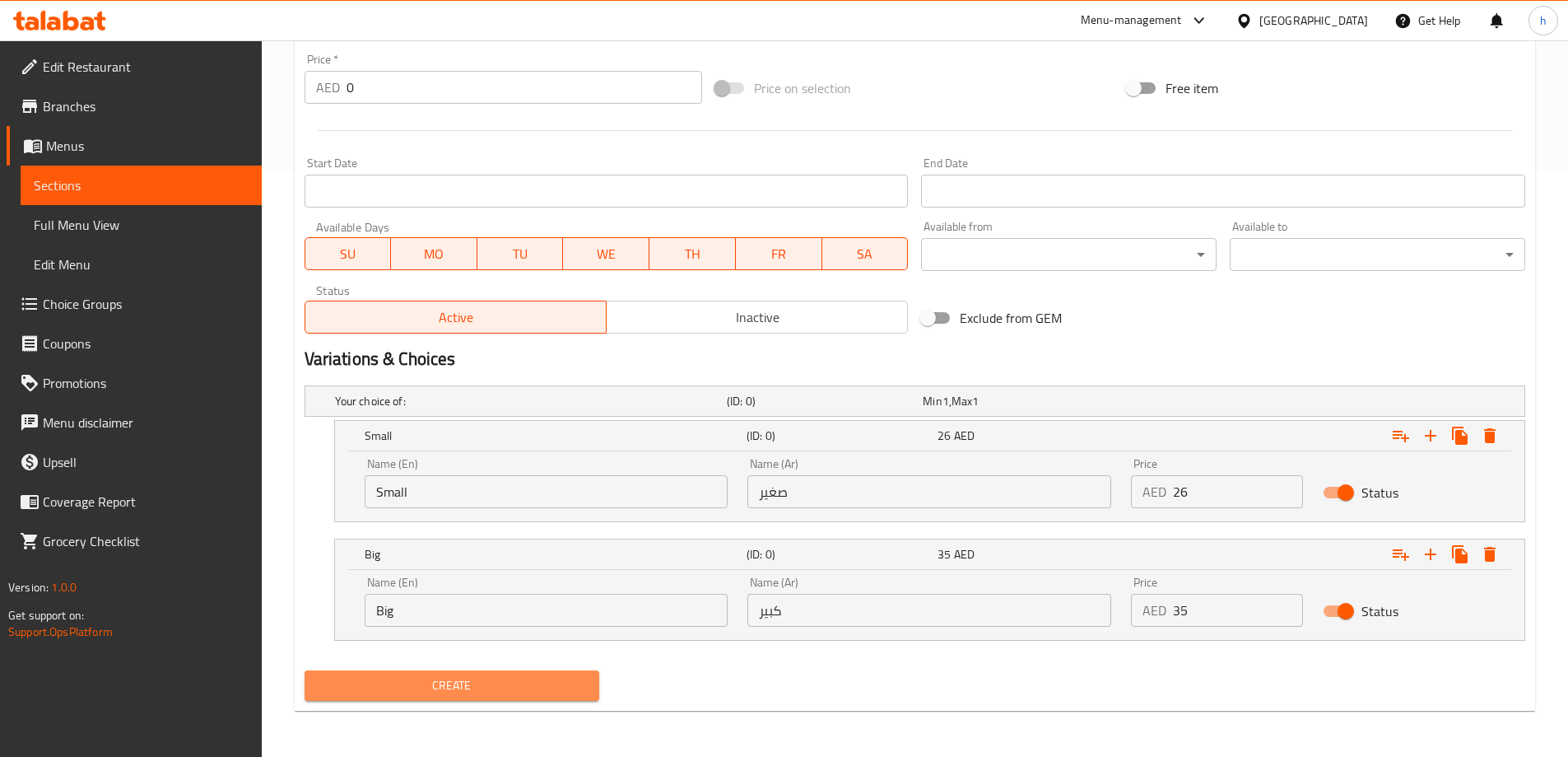
click at [520, 698] on button "Create" at bounding box center [451, 685] width 295 height 31
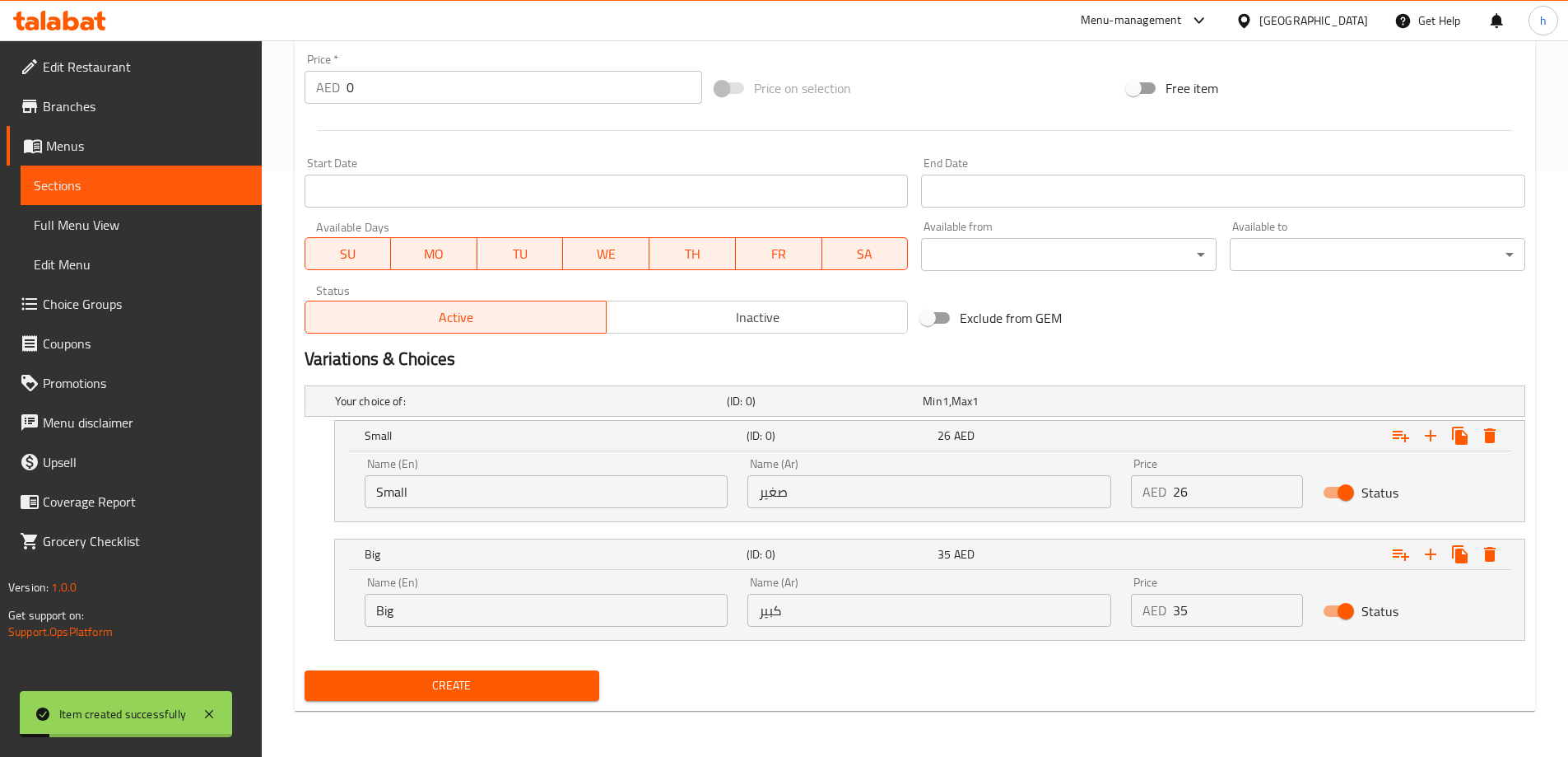
click at [146, 184] on span "Sections" at bounding box center [141, 186] width 214 height 20
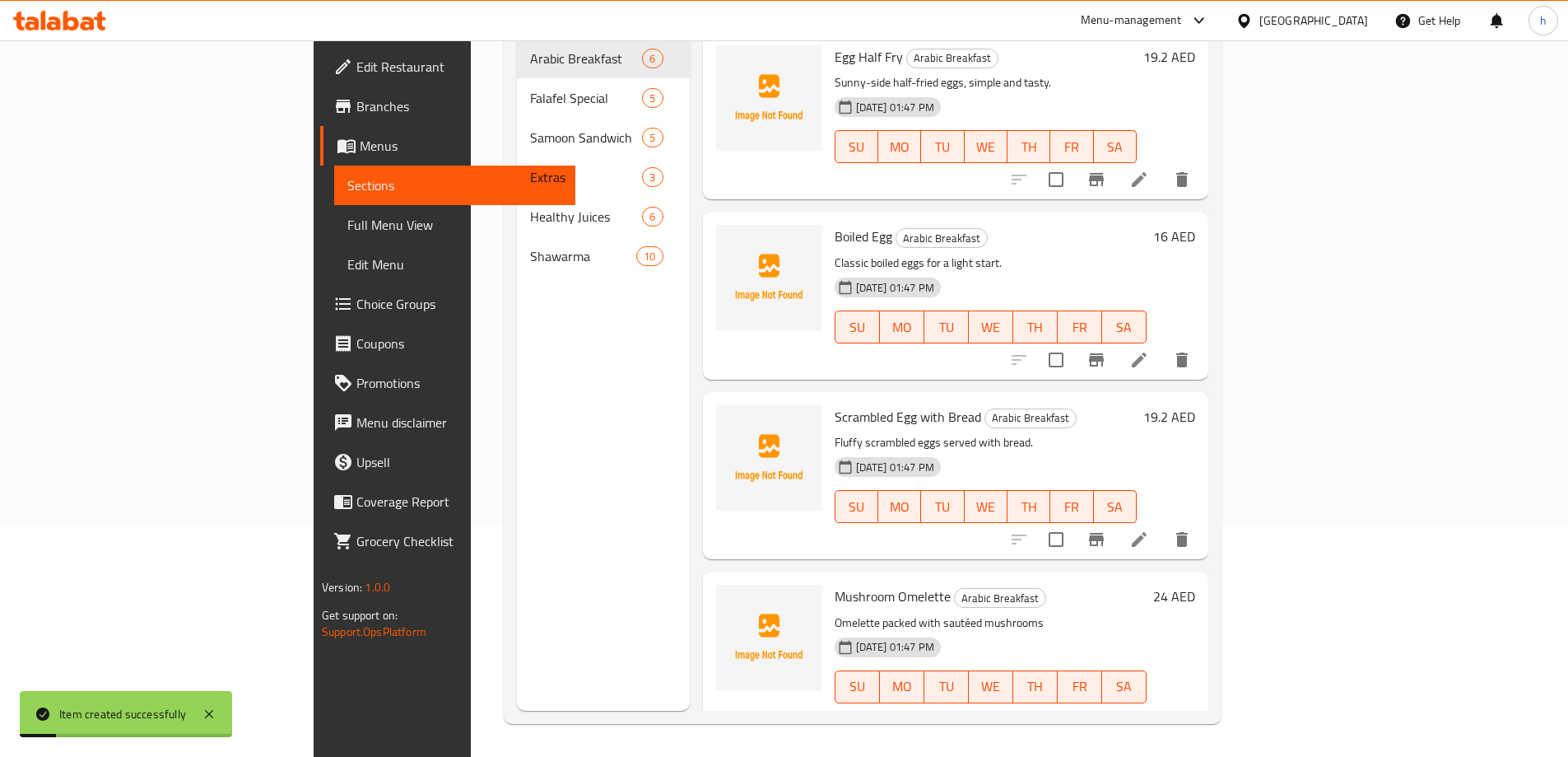
scroll to position [230, 0]
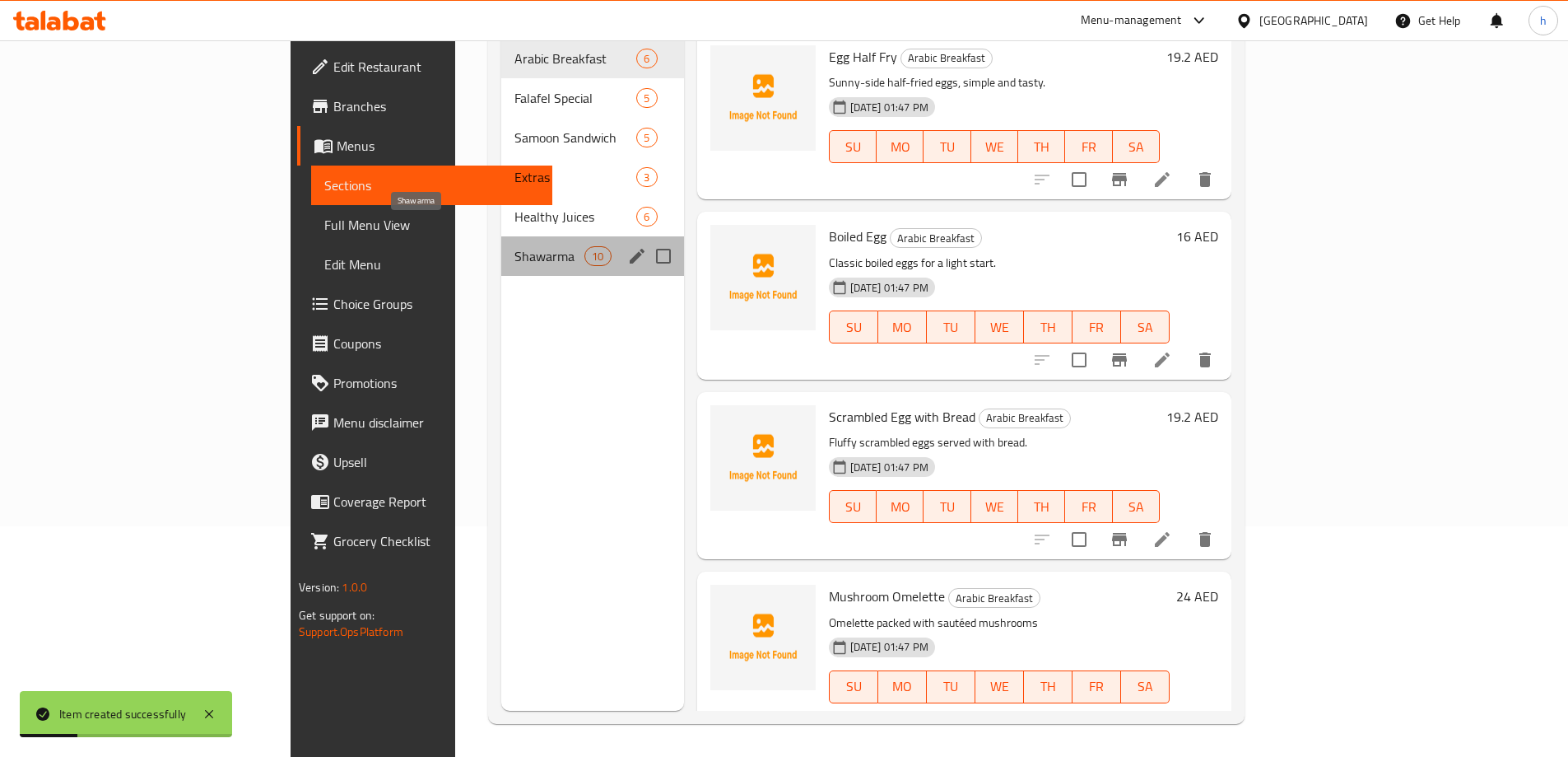
click at [515, 246] on span "Shawarma" at bounding box center [550, 256] width 70 height 20
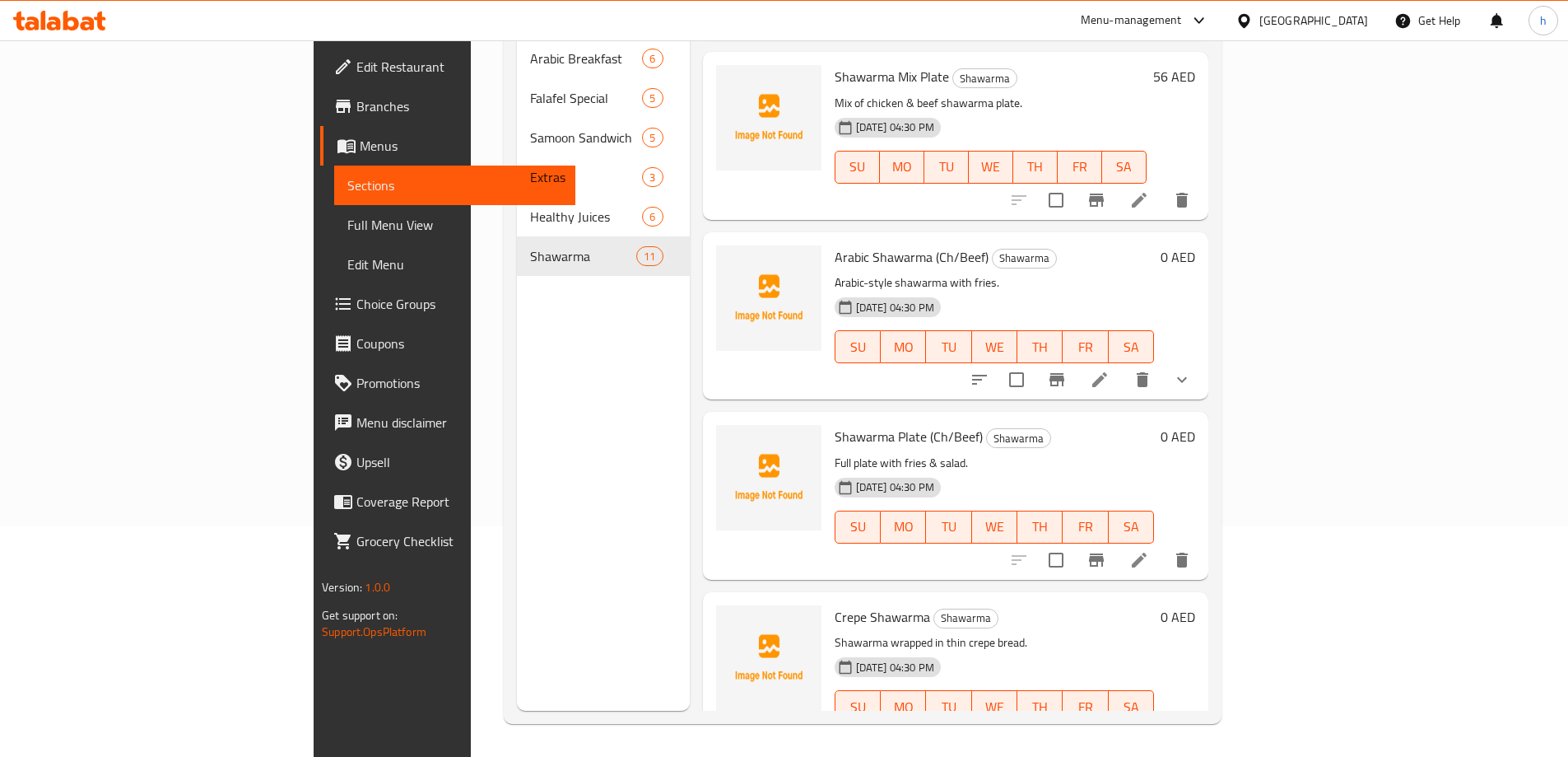
scroll to position [1264, 0]
click at [1149, 549] on icon at bounding box center [1139, 559] width 20 height 20
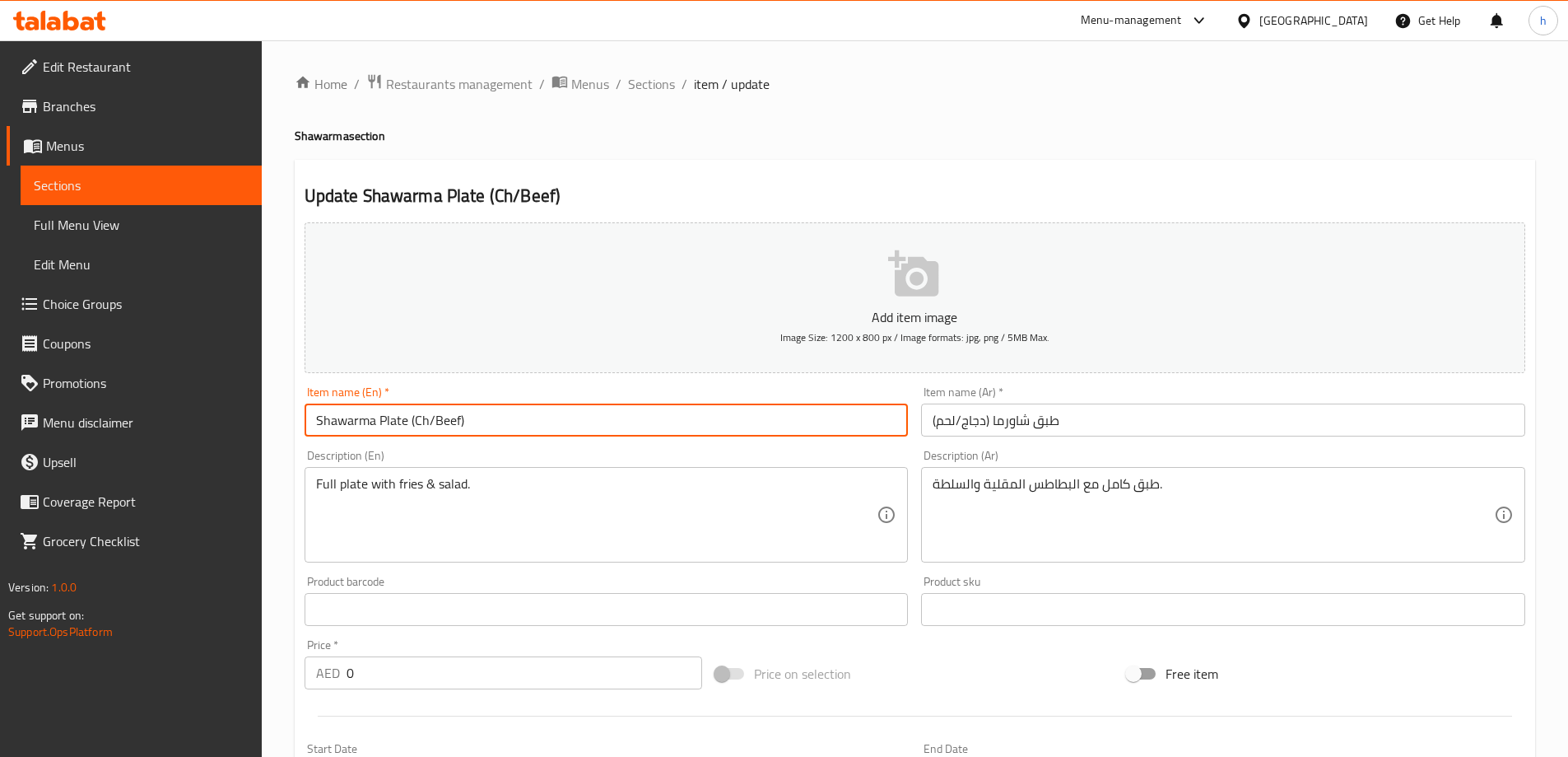
click at [347, 413] on input "Shawarma Plate (Ch/Beef)" at bounding box center [606, 420] width 604 height 33
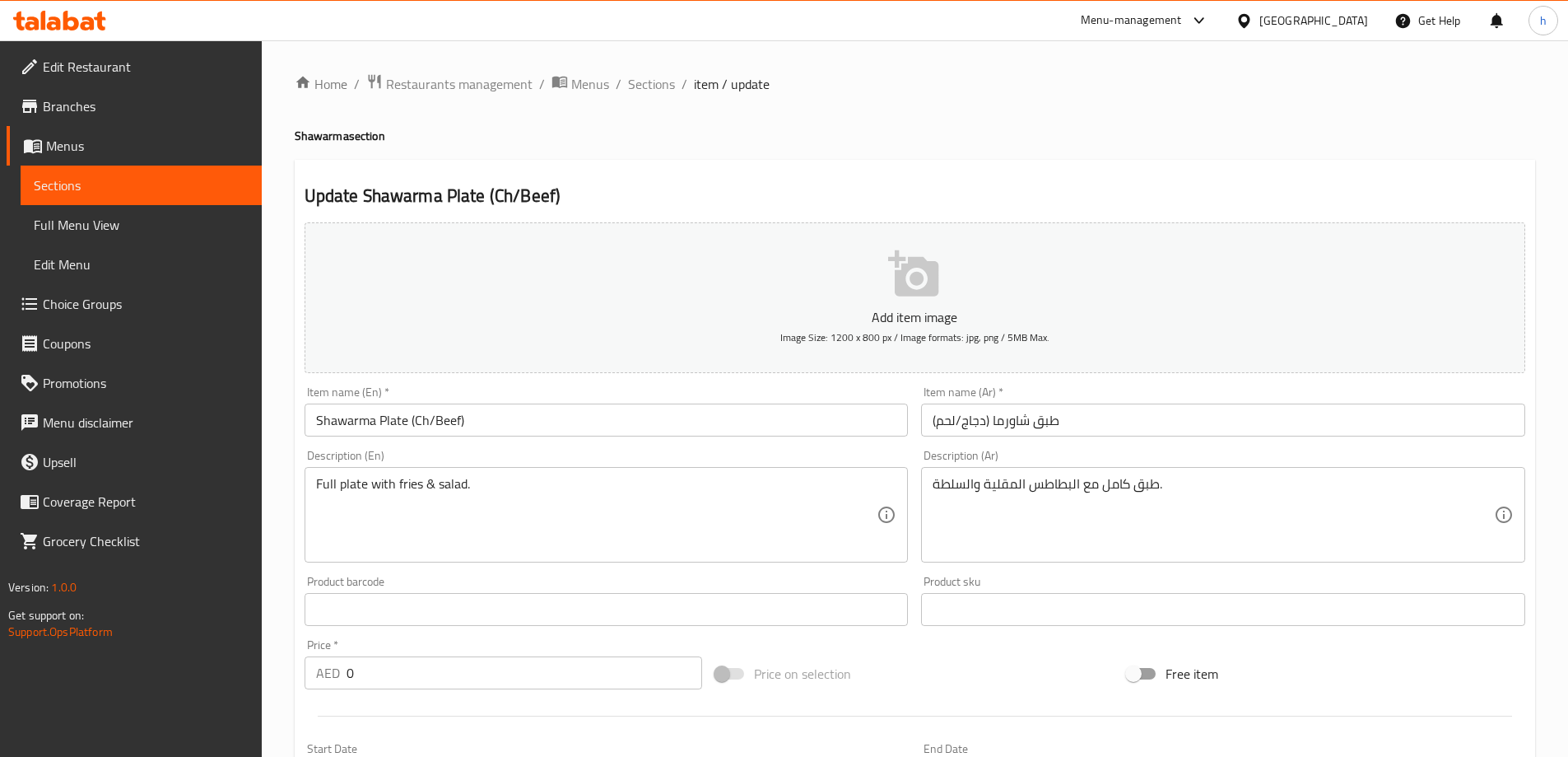
click at [956, 426] on input "طبق شاورما (دجاج/لحم)" at bounding box center [1223, 420] width 604 height 33
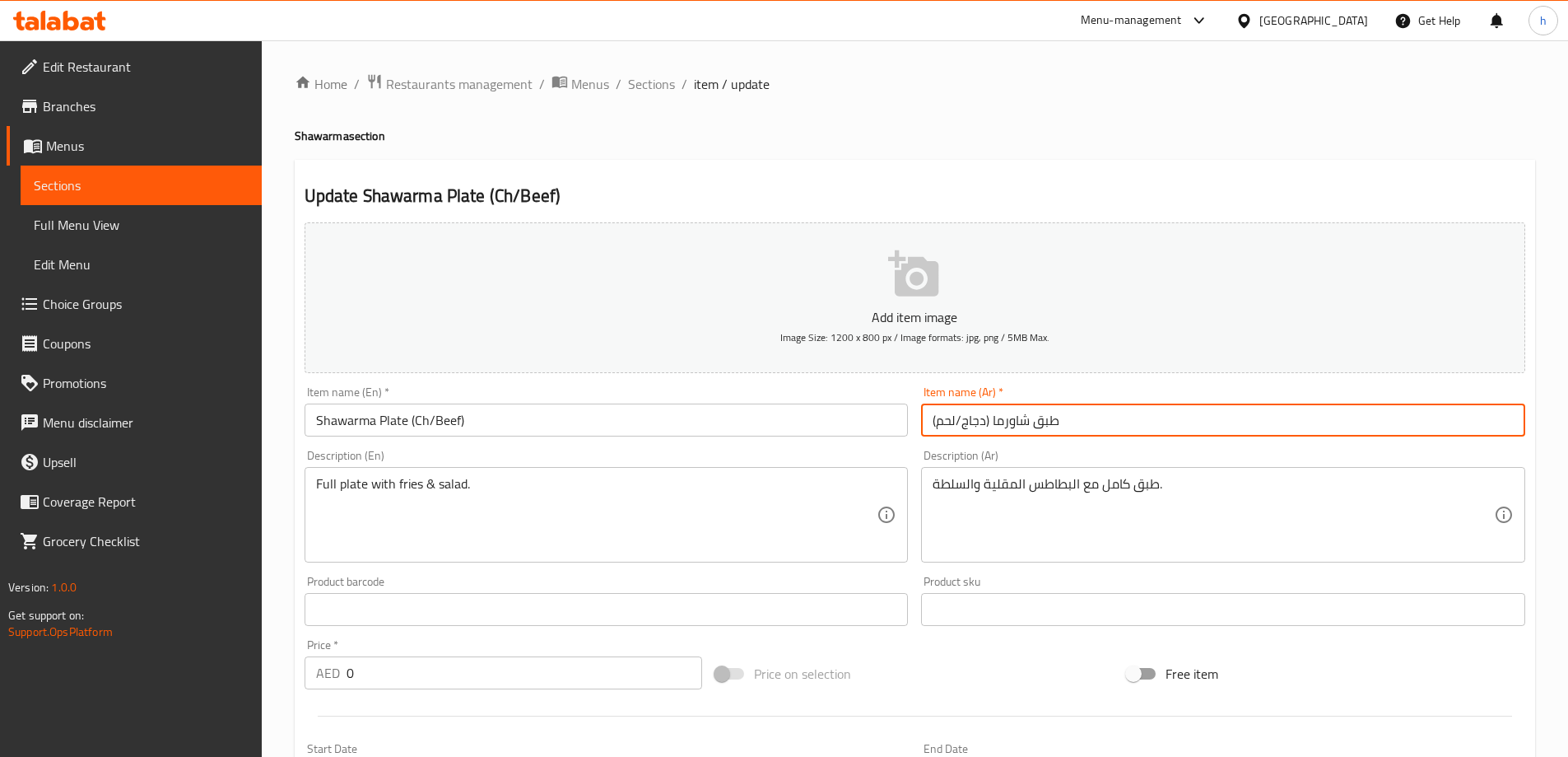
click at [956, 426] on input "طبق شاورما (دجاج/لحم)" at bounding box center [1223, 420] width 604 height 33
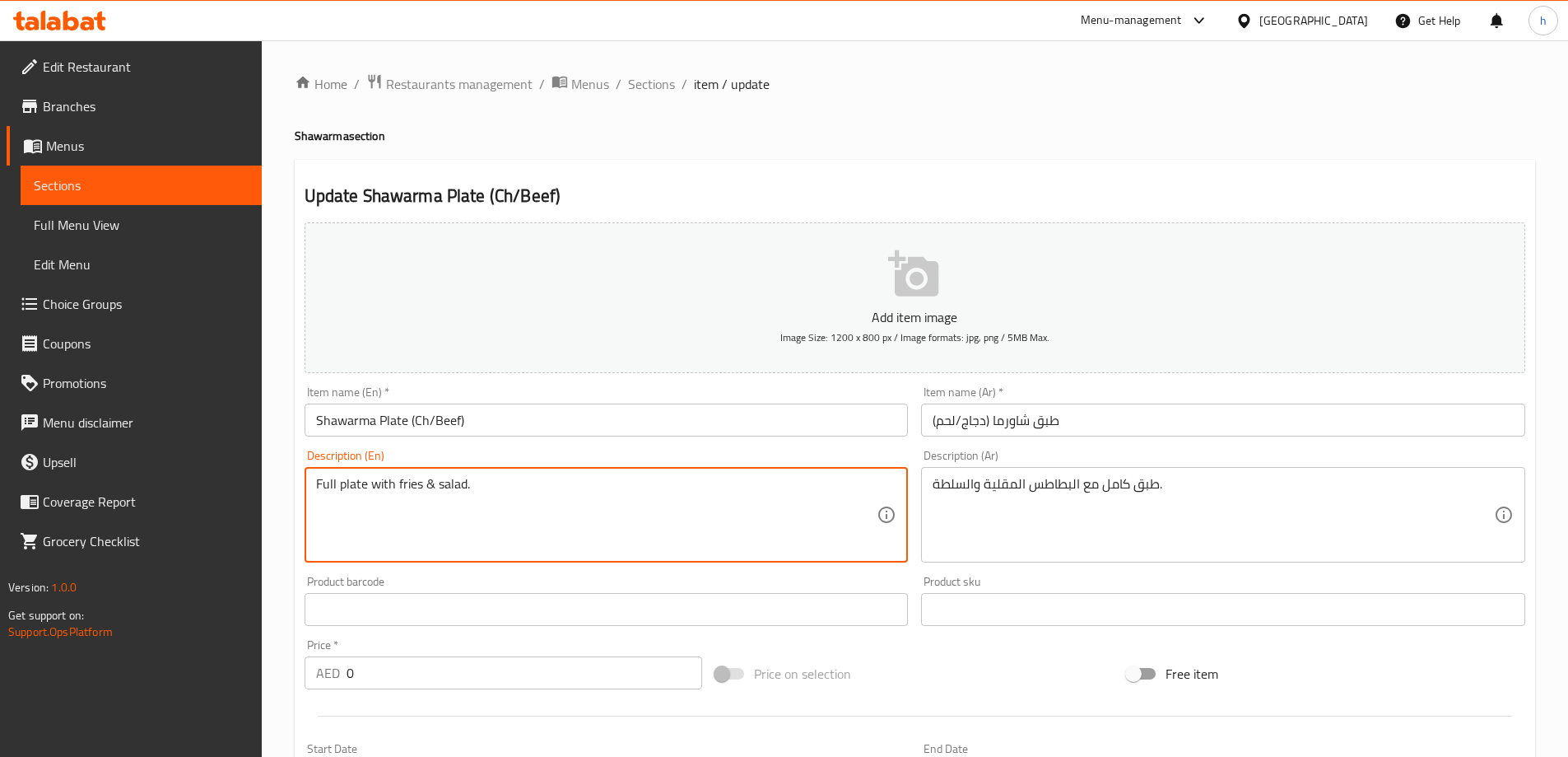
click at [381, 477] on textarea "Full plate with fries & salad." at bounding box center [596, 515] width 561 height 78
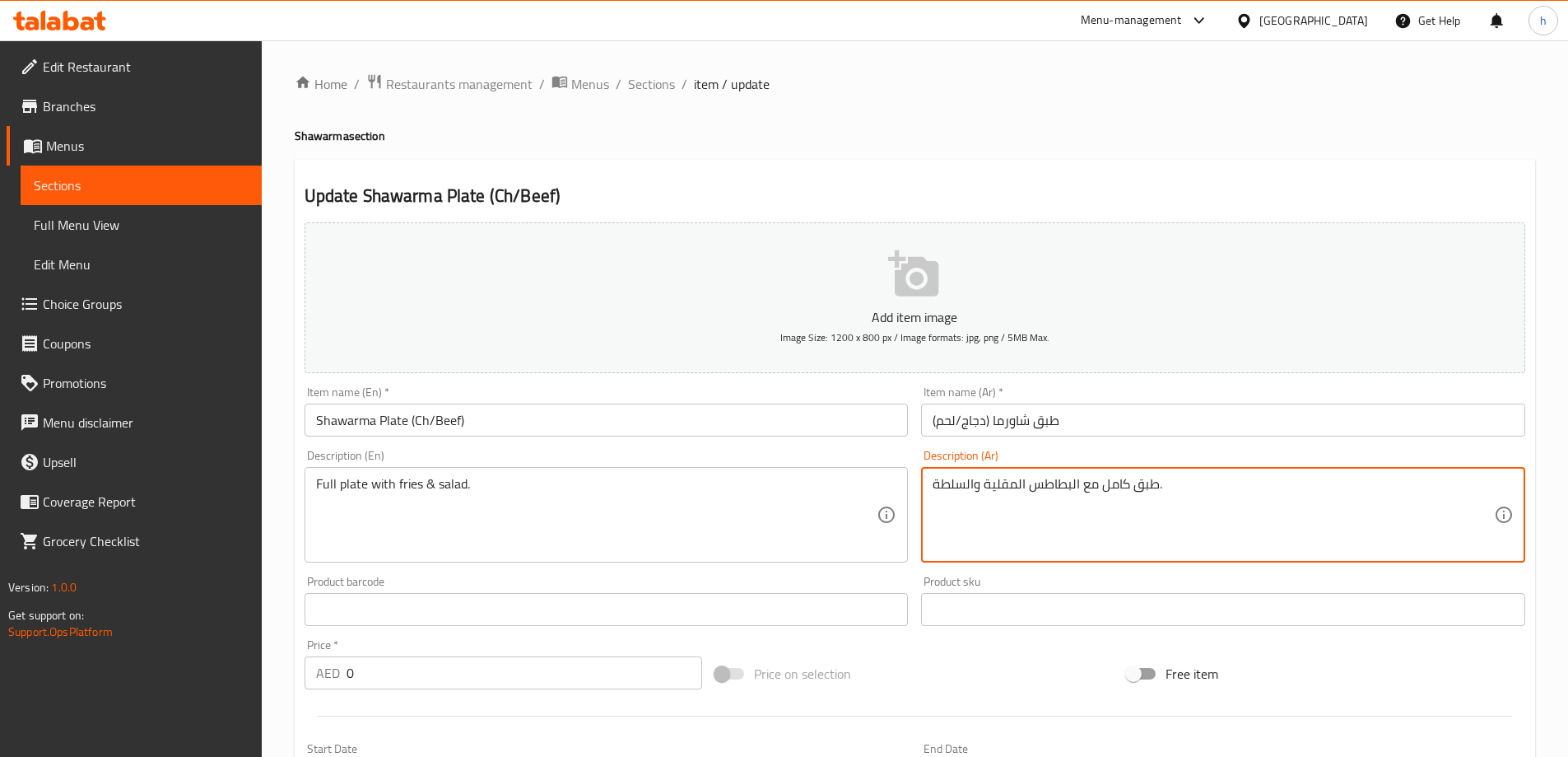
click at [1030, 479] on textarea "طبق كامل مع البطاطس المقلية والسلطة." at bounding box center [1213, 515] width 561 height 78
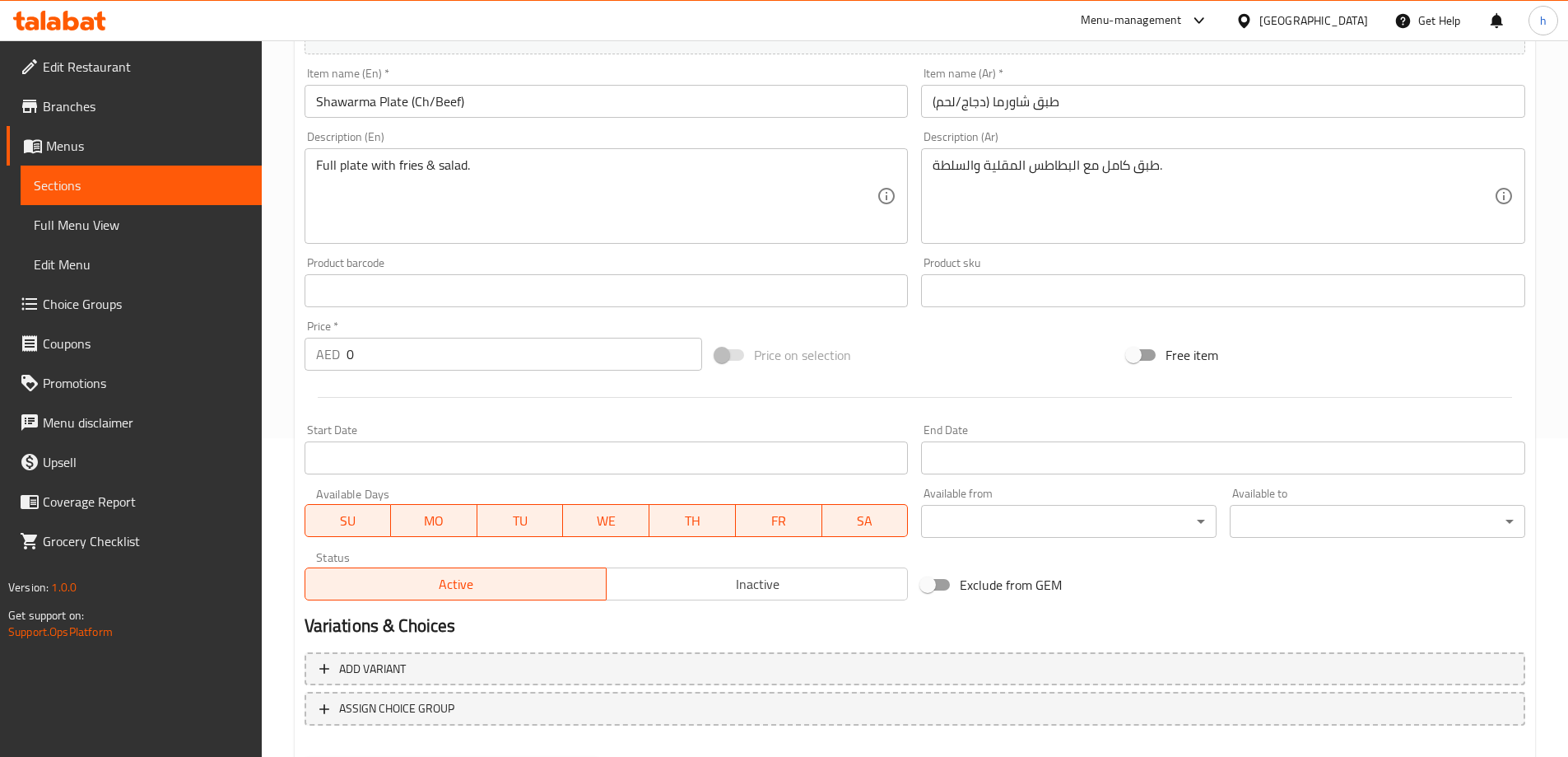
scroll to position [324, 0]
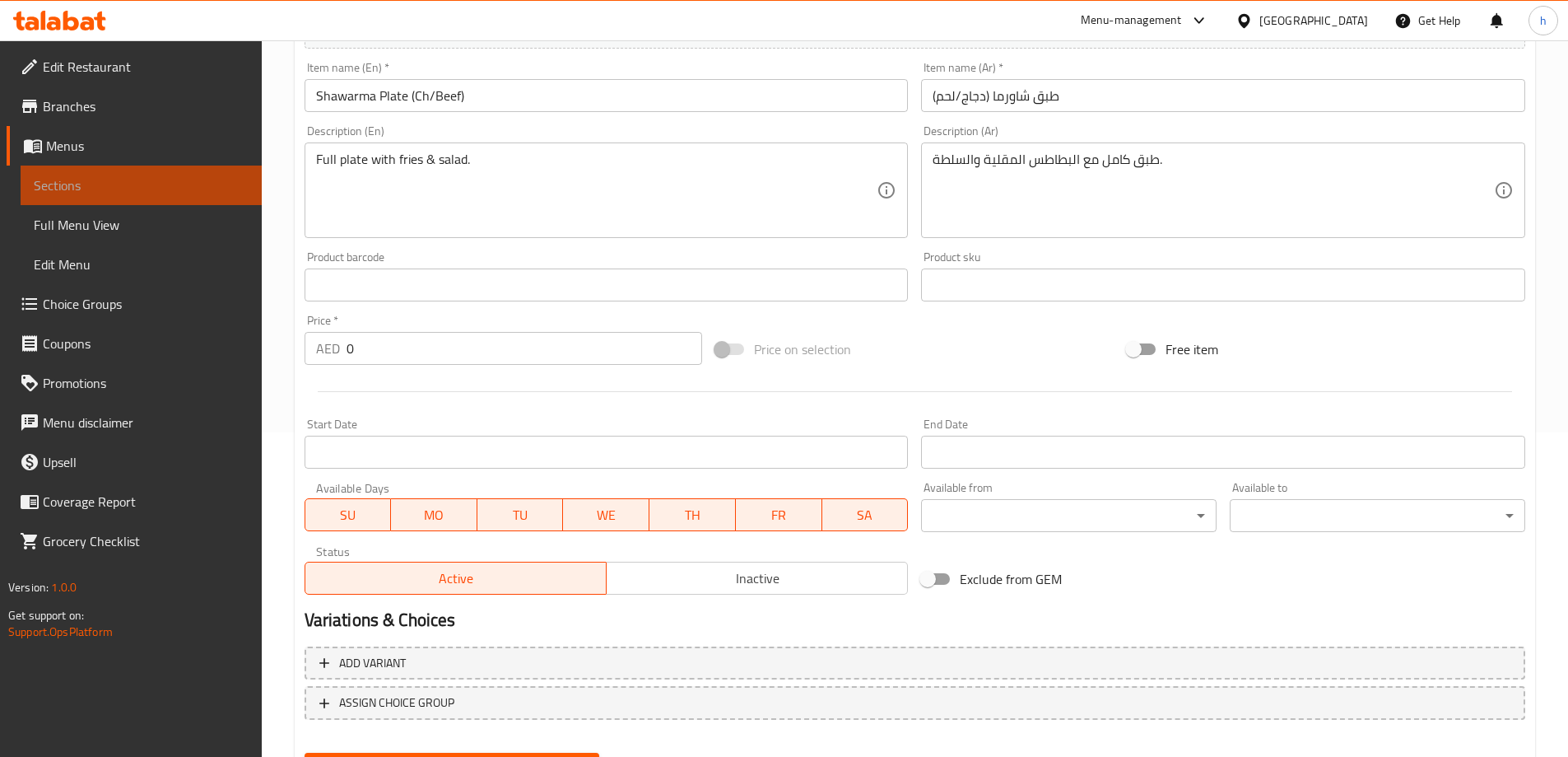
click at [193, 192] on span "Sections" at bounding box center [141, 186] width 214 height 20
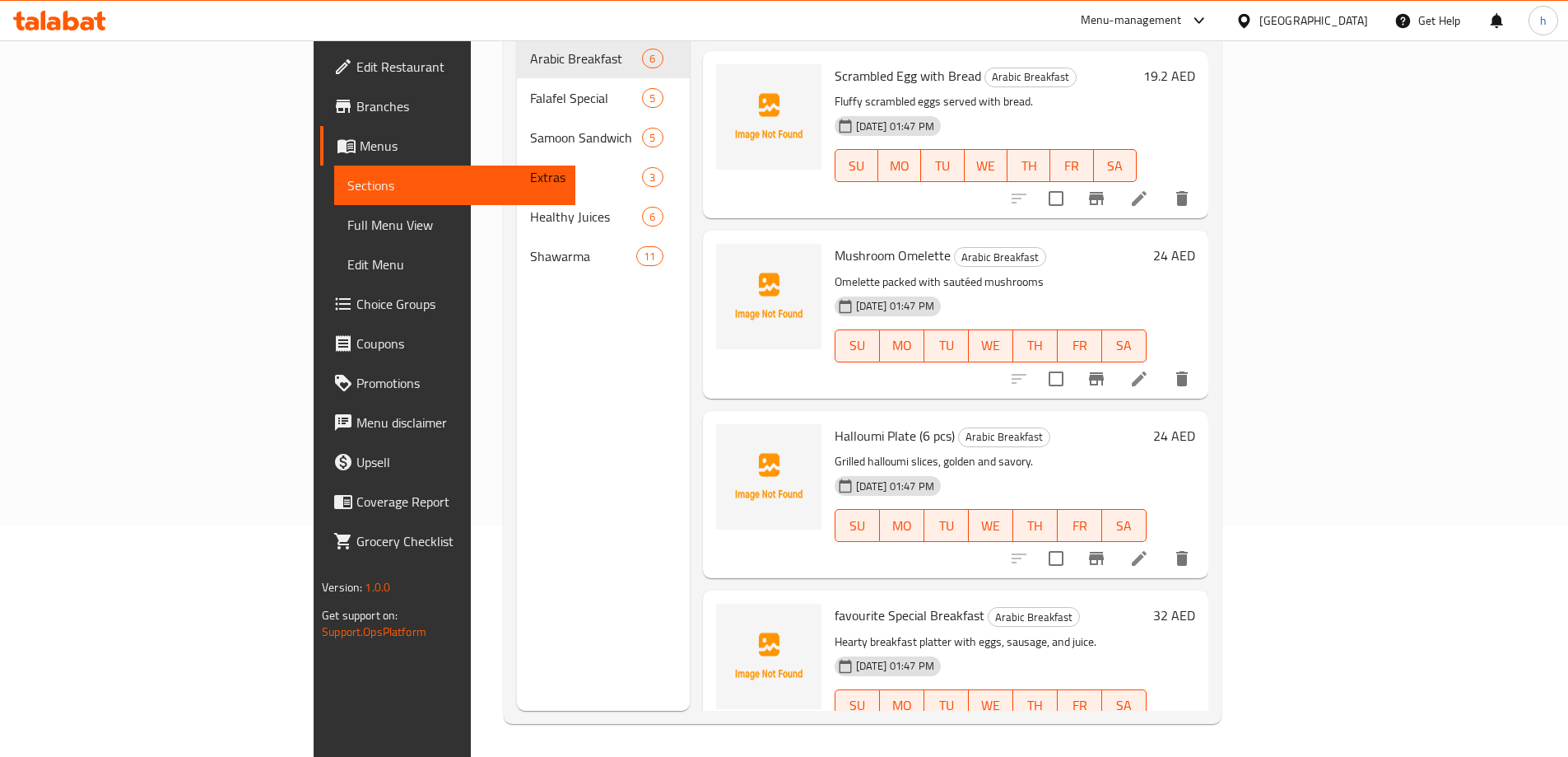
scroll to position [364, 0]
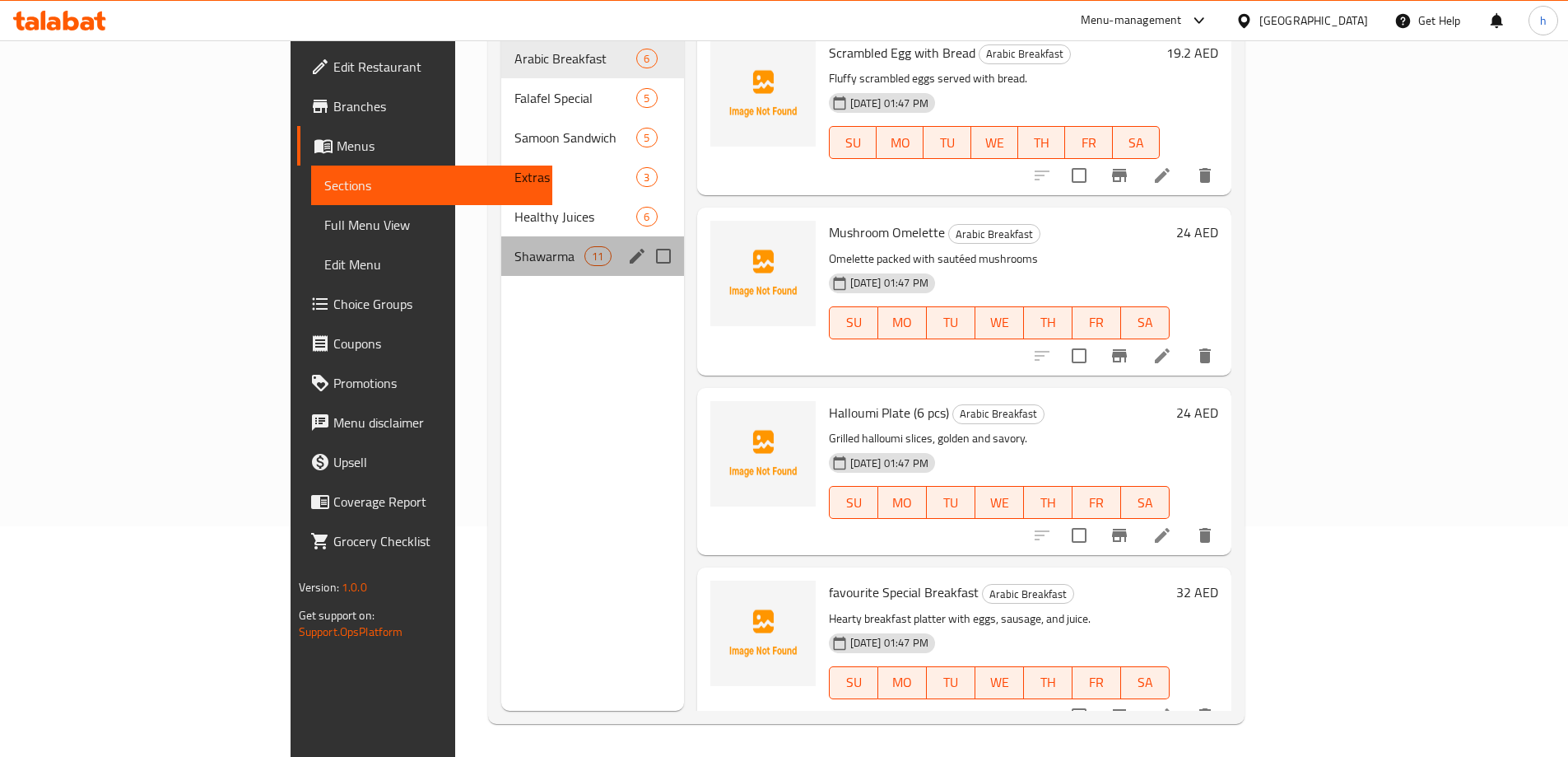
click at [501, 243] on div "Shawarma 11" at bounding box center [593, 256] width 183 height 40
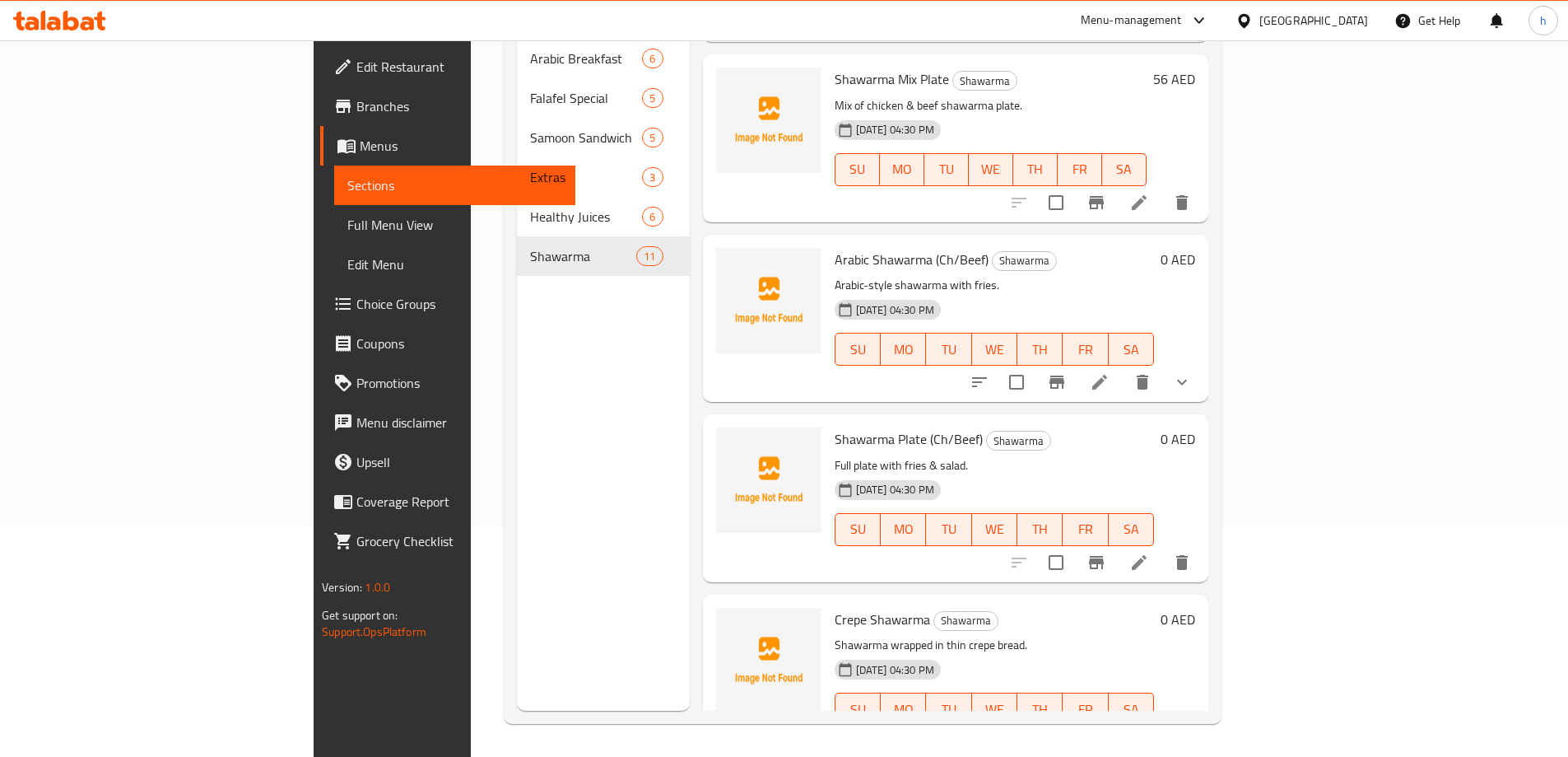
scroll to position [1264, 0]
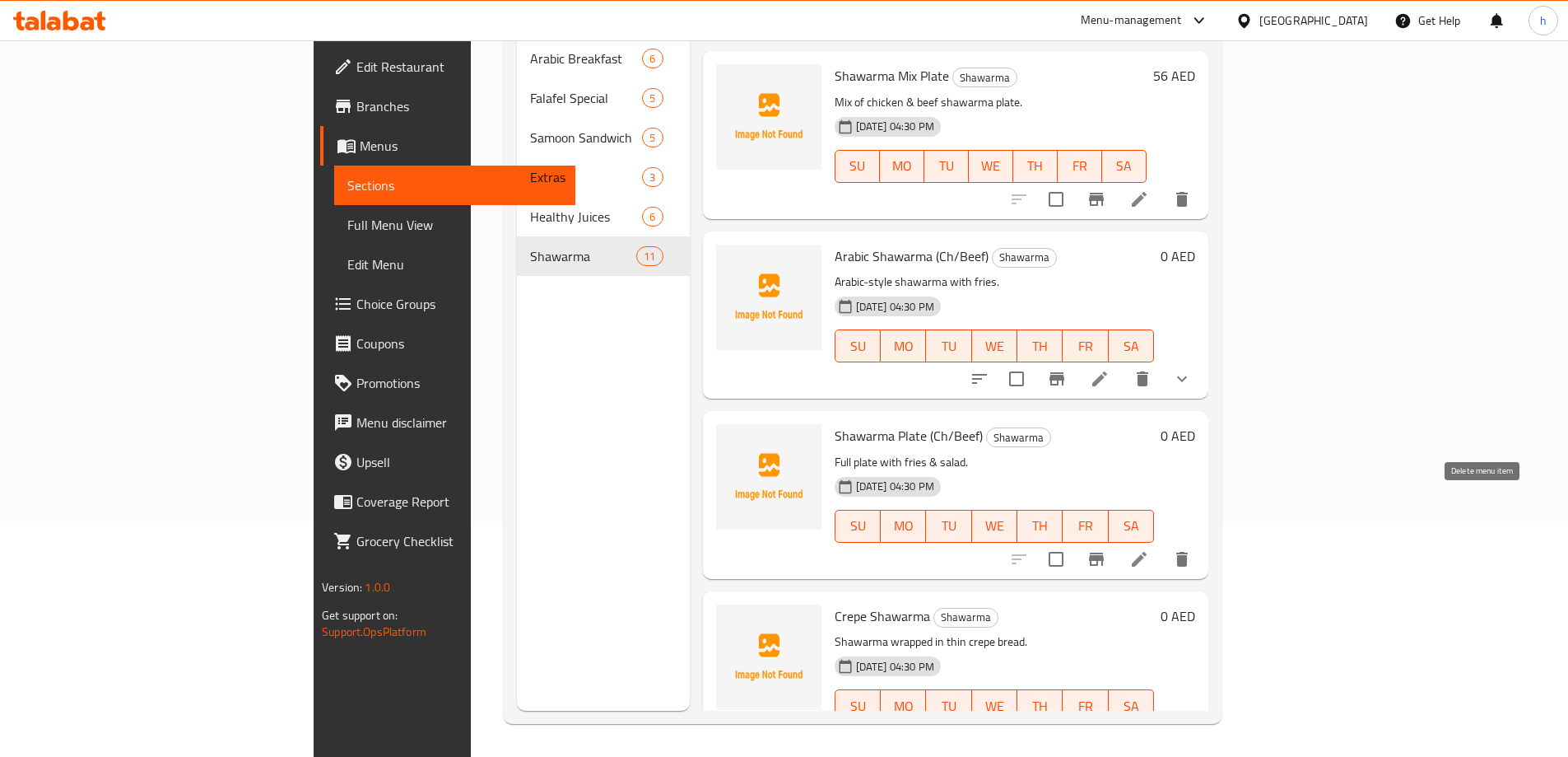
click at [1188, 552] on icon "delete" at bounding box center [1182, 559] width 12 height 15
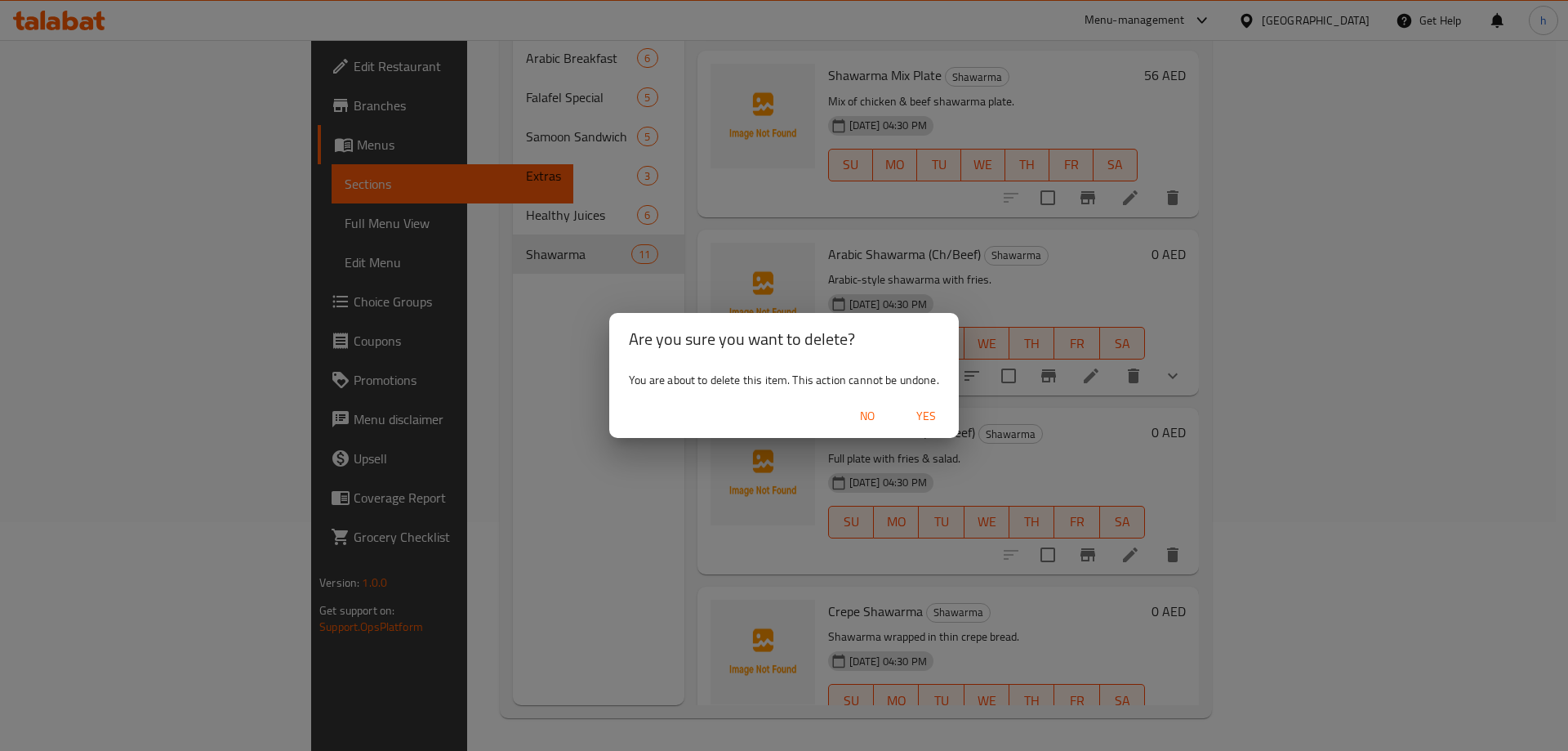
click at [935, 418] on span "Yes" at bounding box center [926, 416] width 40 height 21
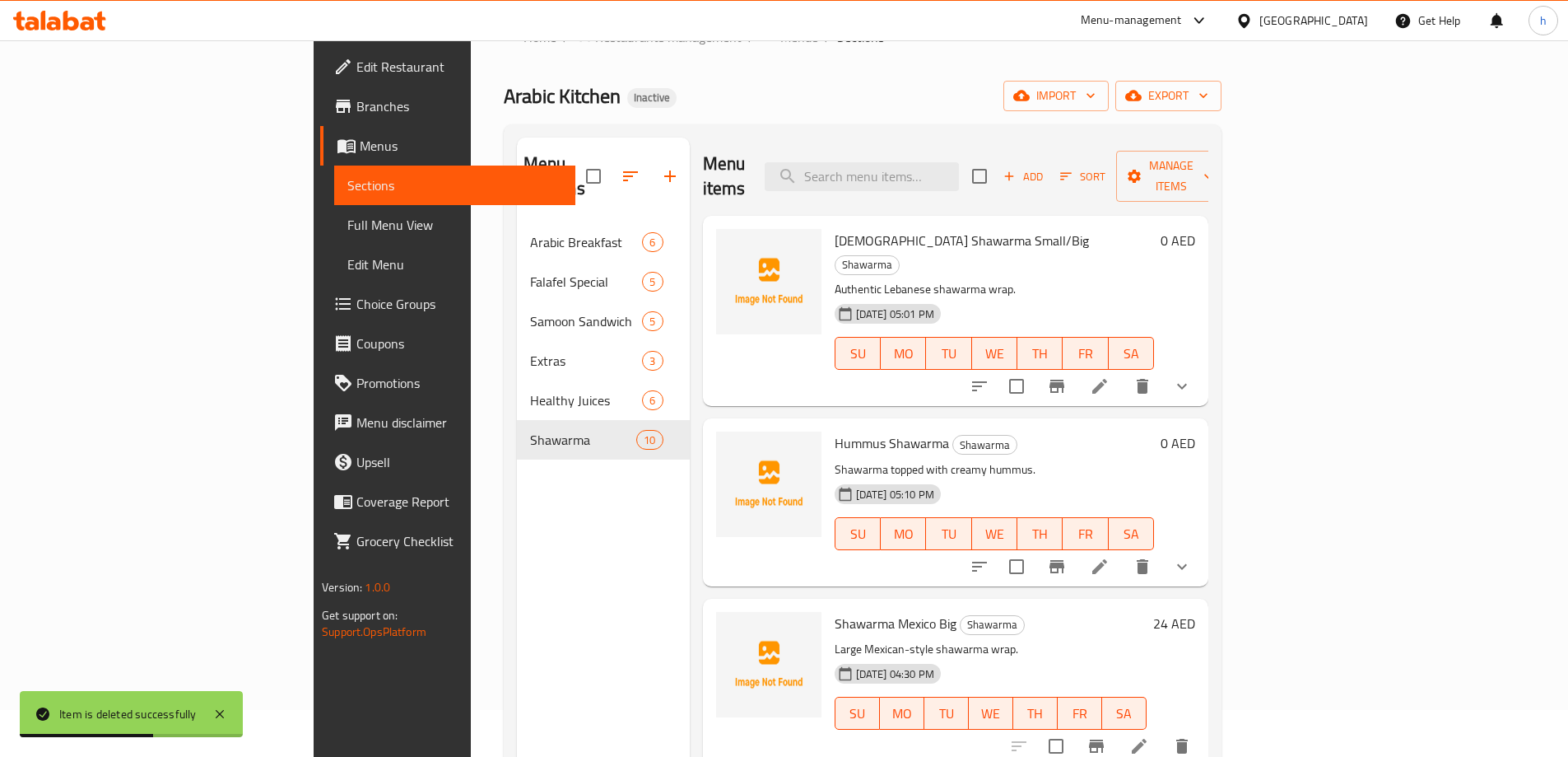
scroll to position [0, 0]
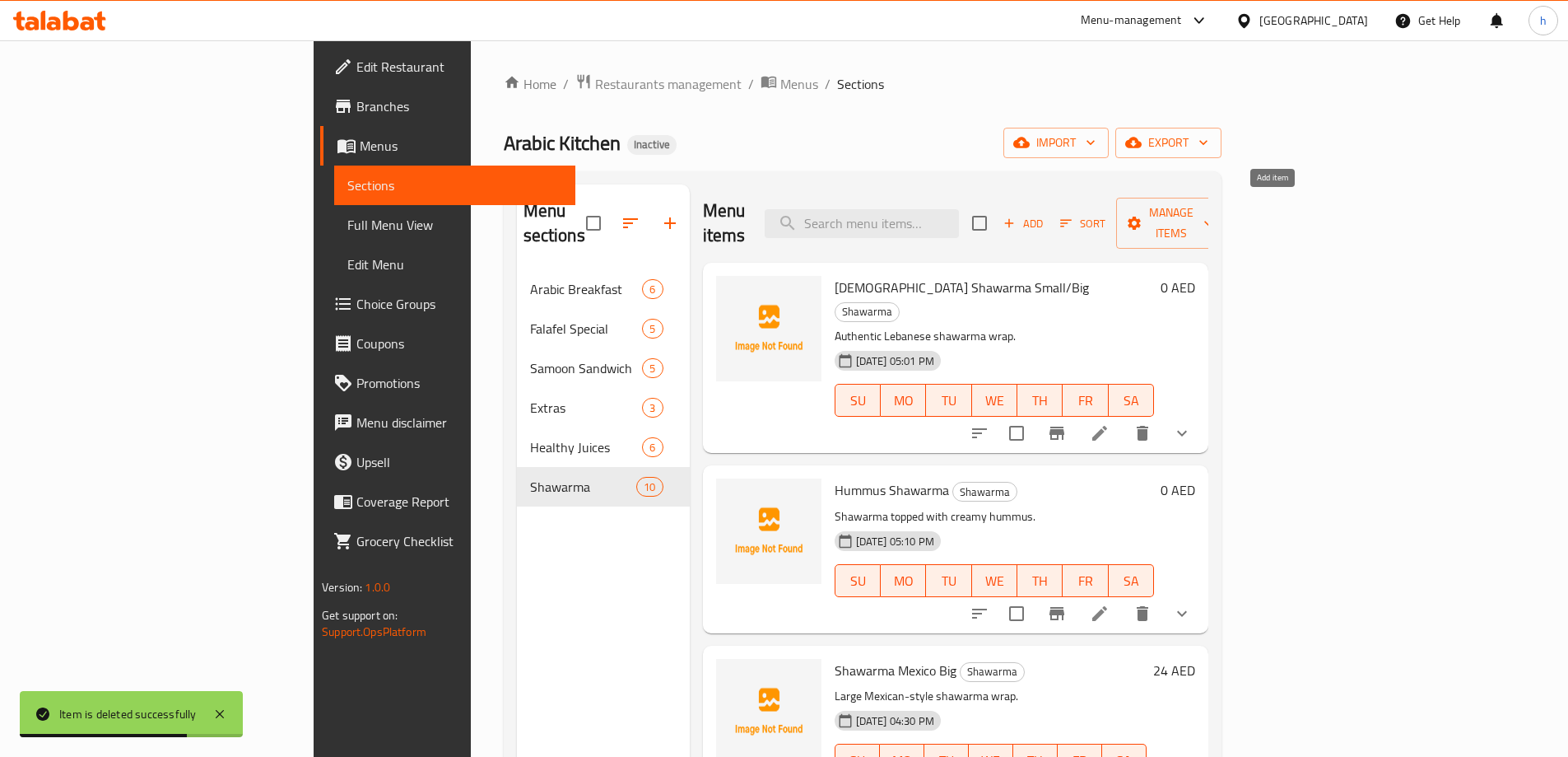
click at [1017, 215] on icon "button" at bounding box center [1009, 223] width 15 height 15
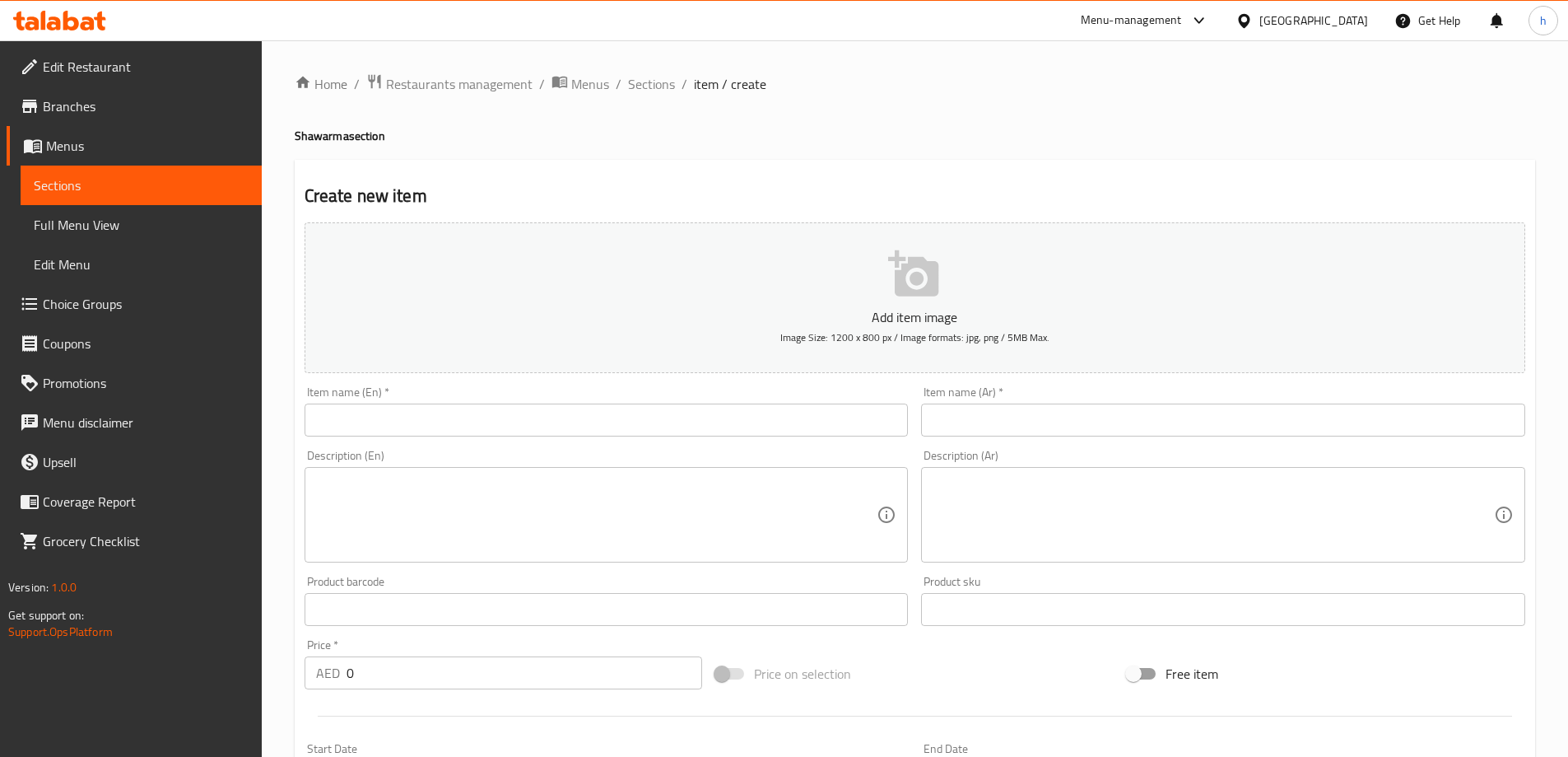
click at [436, 430] on input "text" at bounding box center [606, 420] width 604 height 33
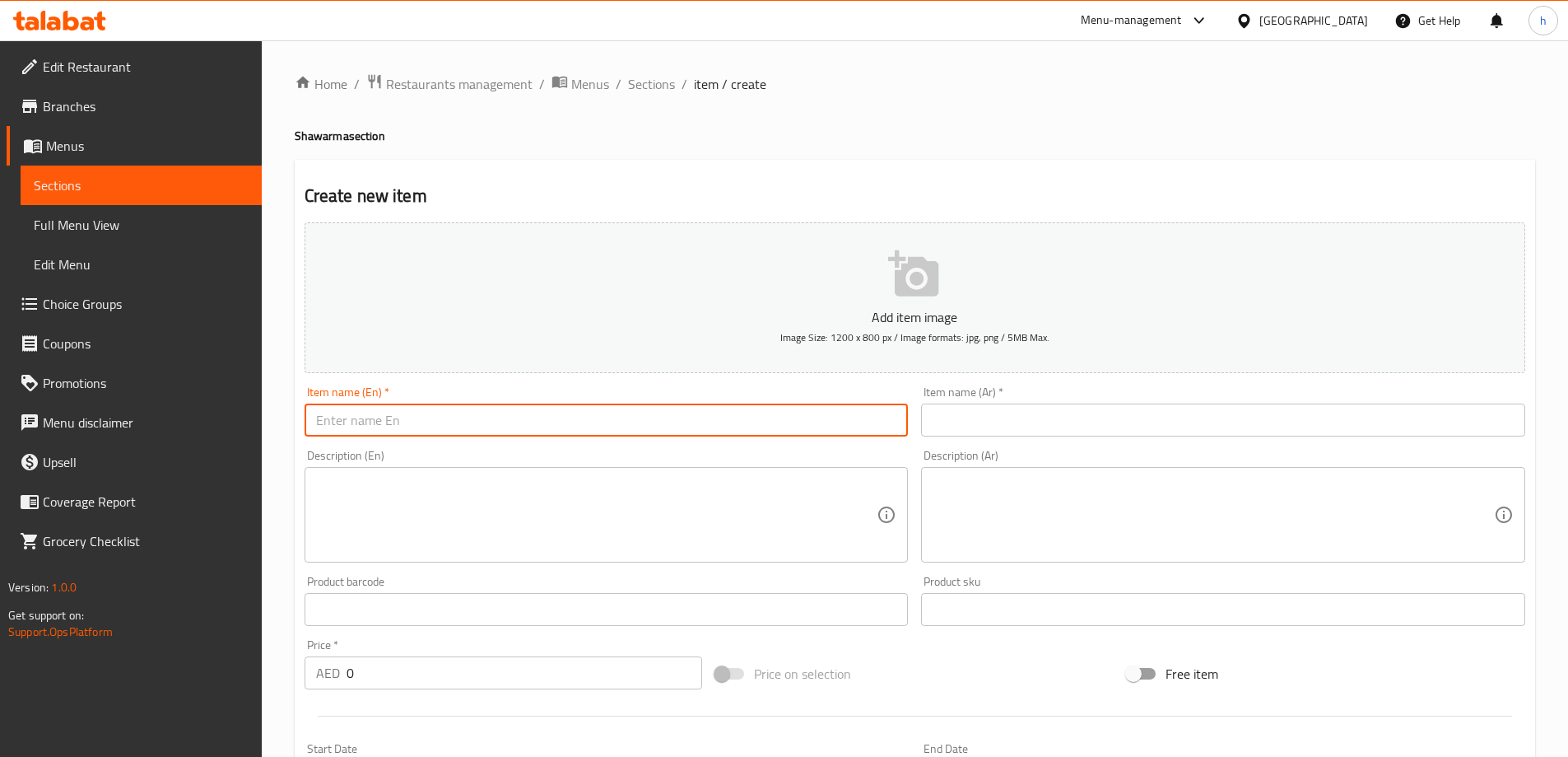
paste input "Shawarma Plate (Ch/Beef)"
type input "Shawarma Plate (Ch/Beef)"
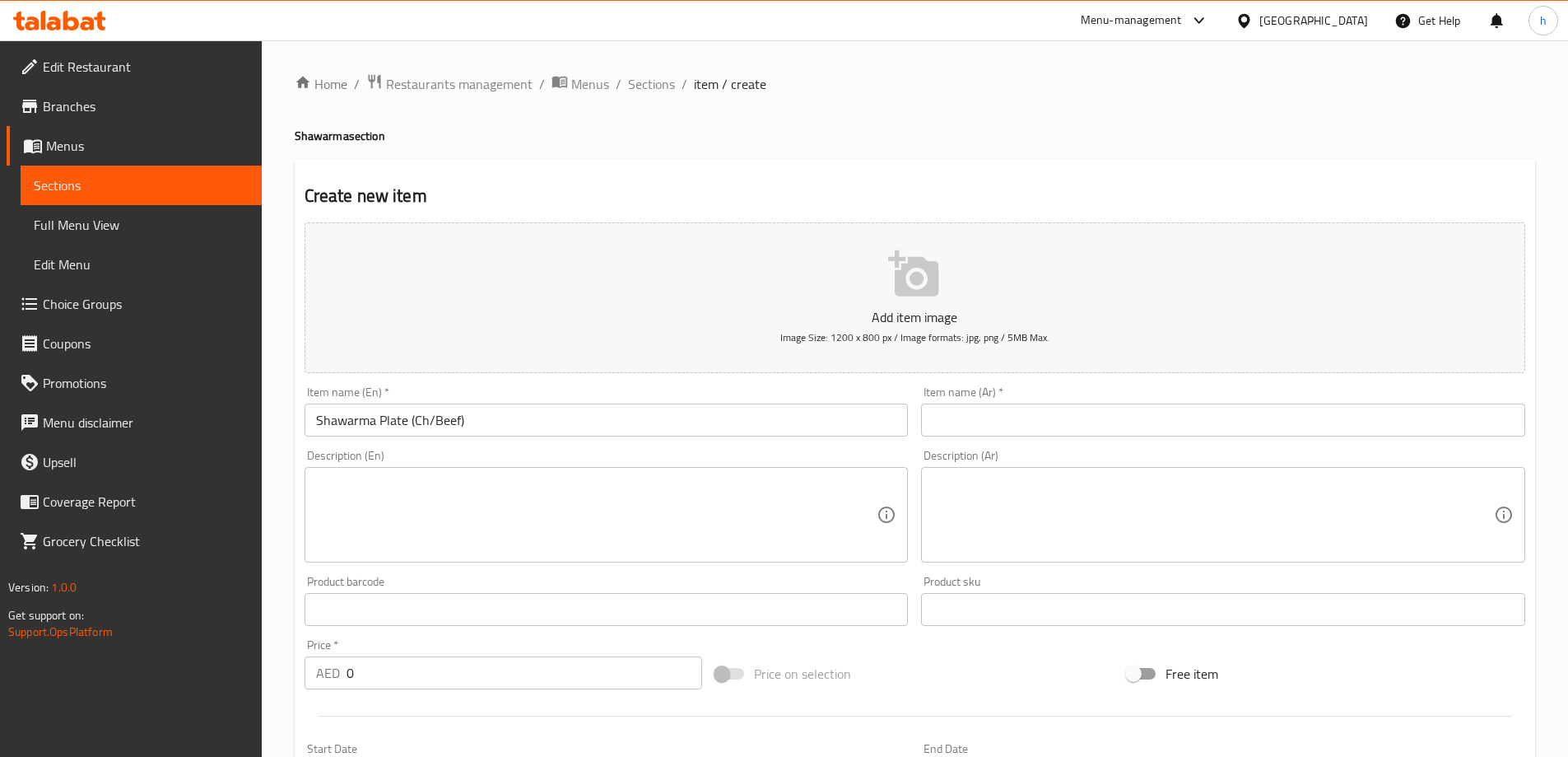
click at [1122, 424] on input "text" at bounding box center [1223, 420] width 604 height 33
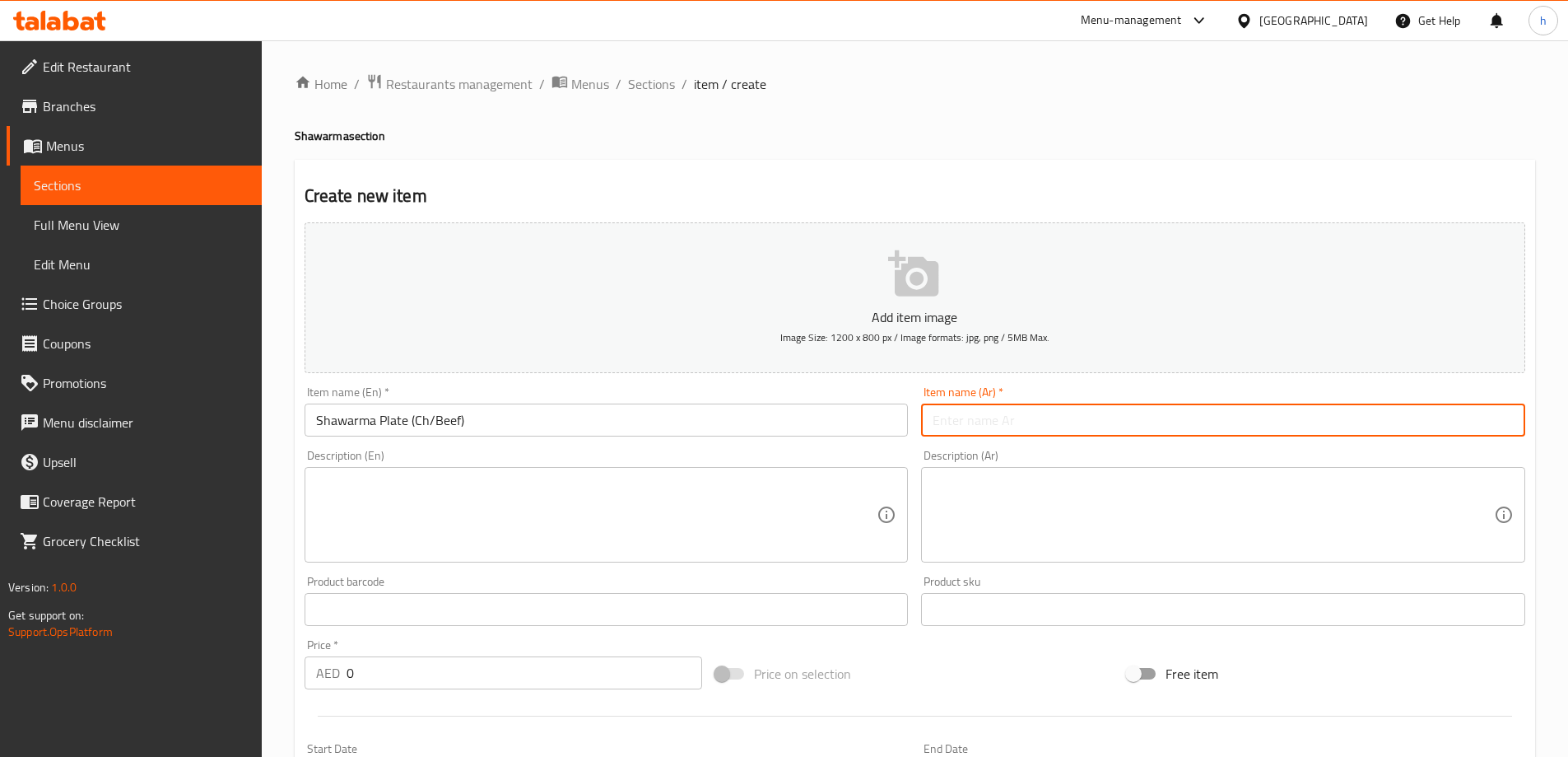
click at [1122, 424] on input "text" at bounding box center [1223, 420] width 604 height 33
paste input "طبق شاورما (دجاج/لحم)"
type input "طبق شاورما (دجاج/لحم)"
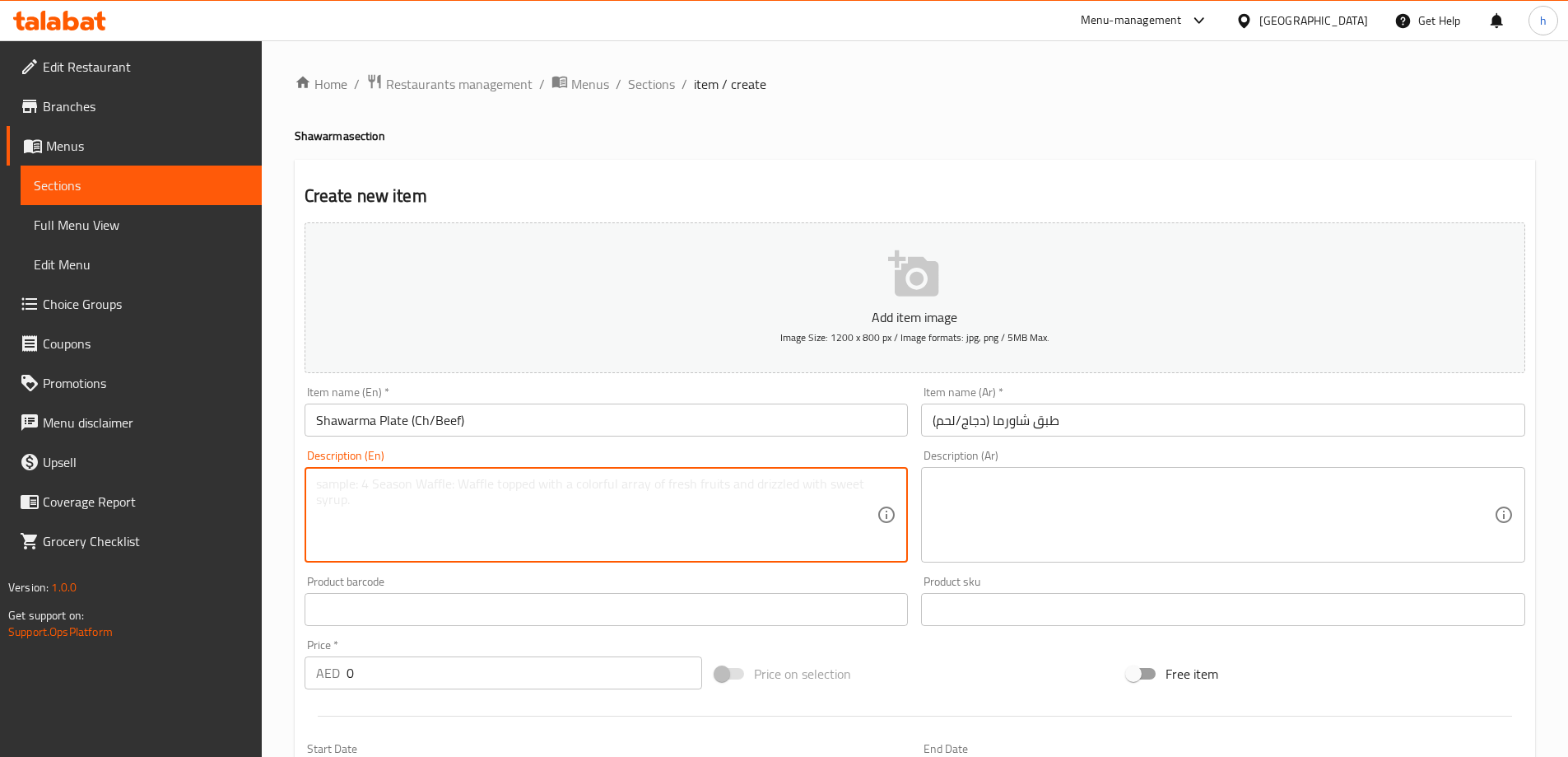
click at [482, 512] on textarea at bounding box center [596, 515] width 561 height 78
paste textarea "Full plate with fries & salad."
type textarea "Full plate with fries & salad."
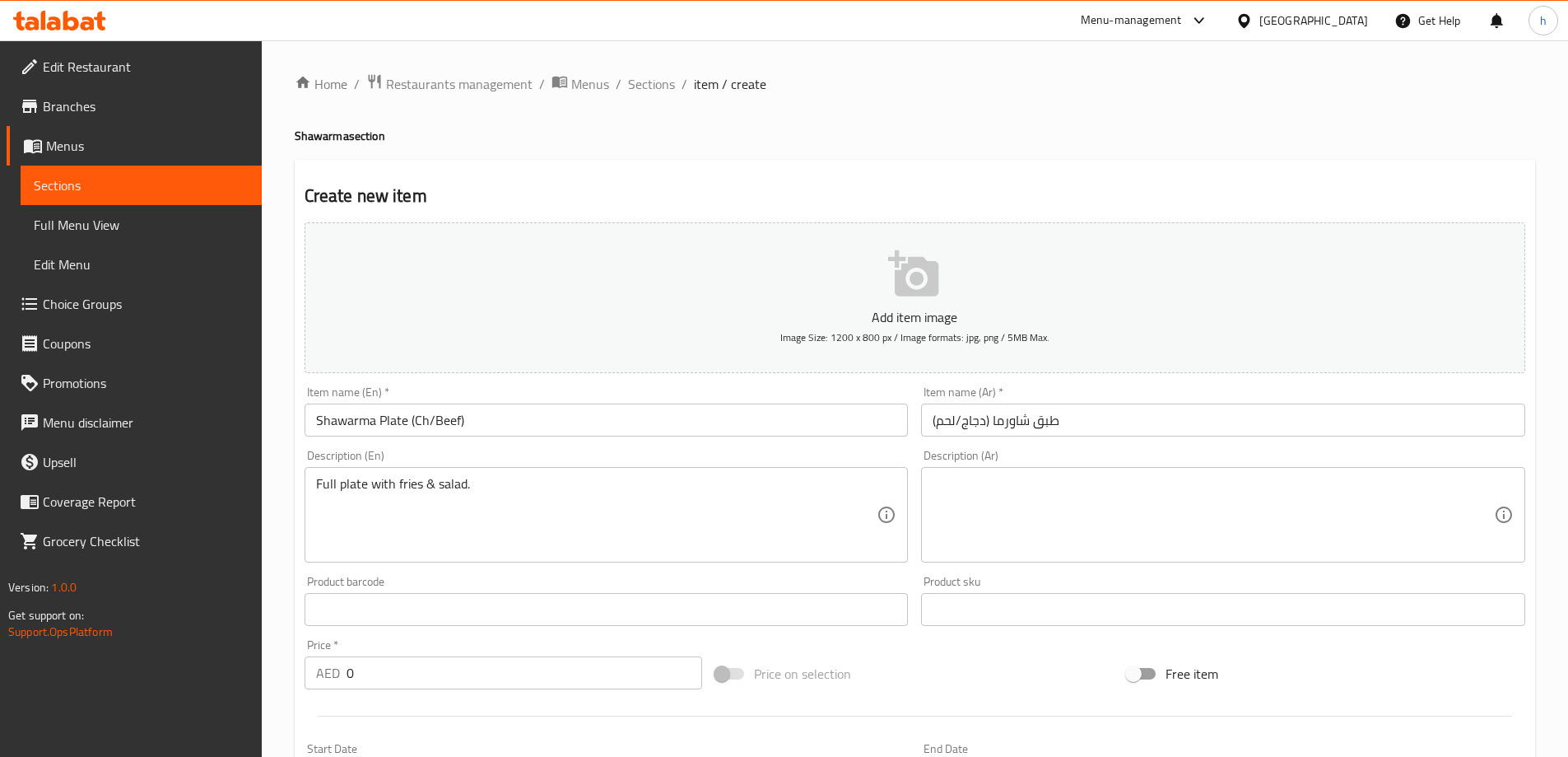
click at [1082, 485] on textarea at bounding box center [1213, 515] width 561 height 78
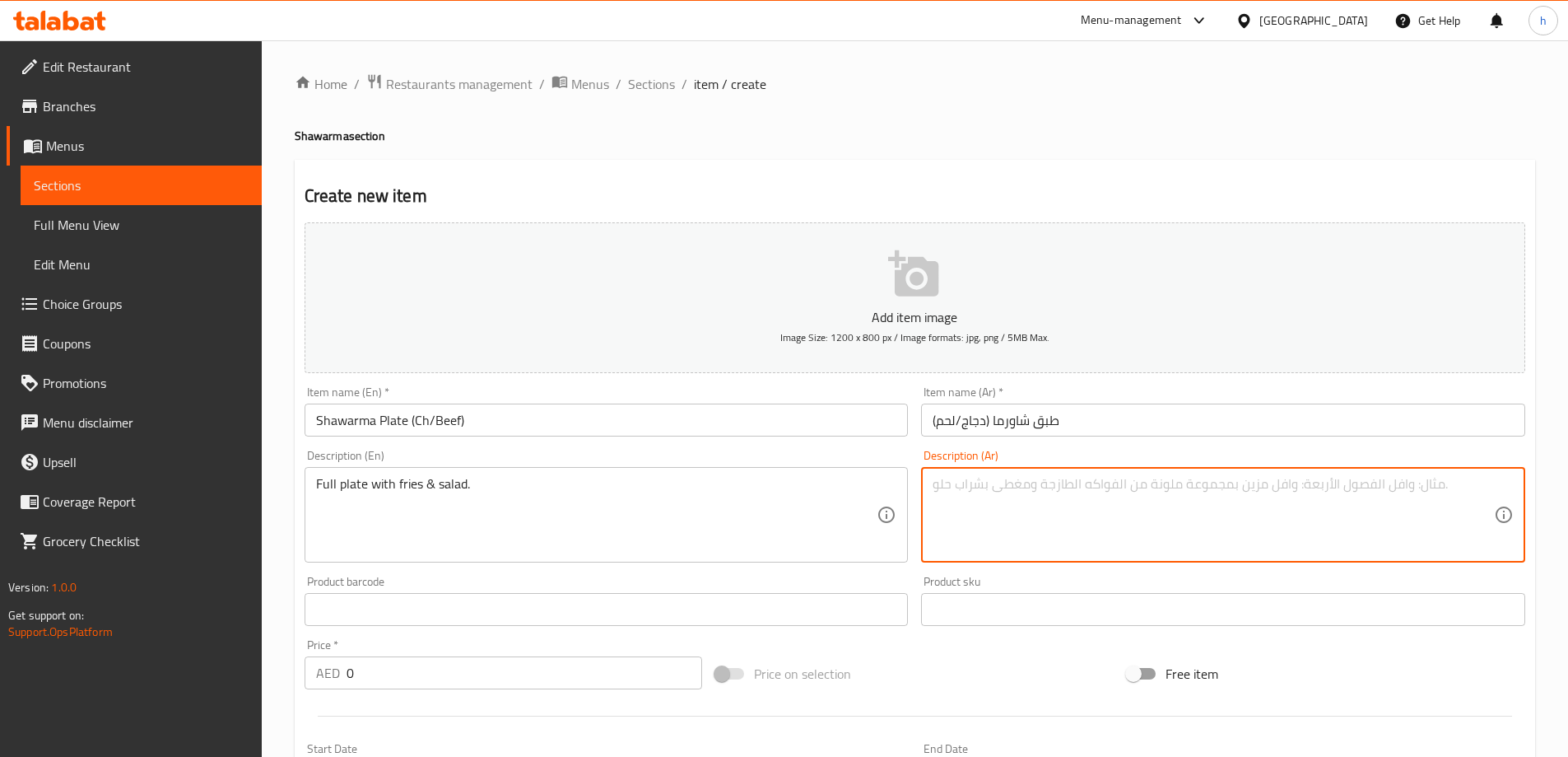
click at [1082, 485] on textarea at bounding box center [1213, 515] width 561 height 78
paste textarea "طبق كامل مع البطاطس المقلية والسلطة."
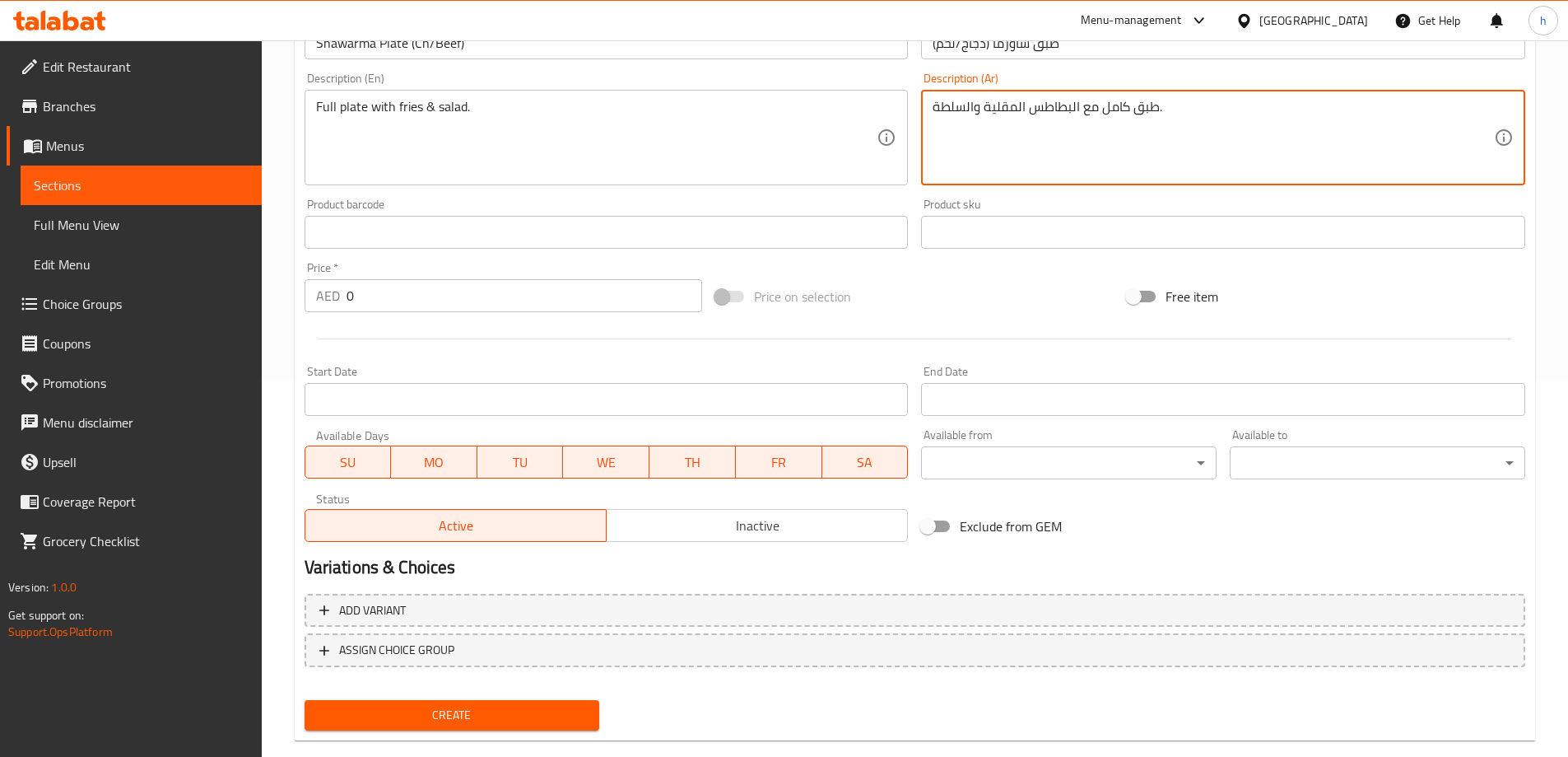
scroll to position [407, 0]
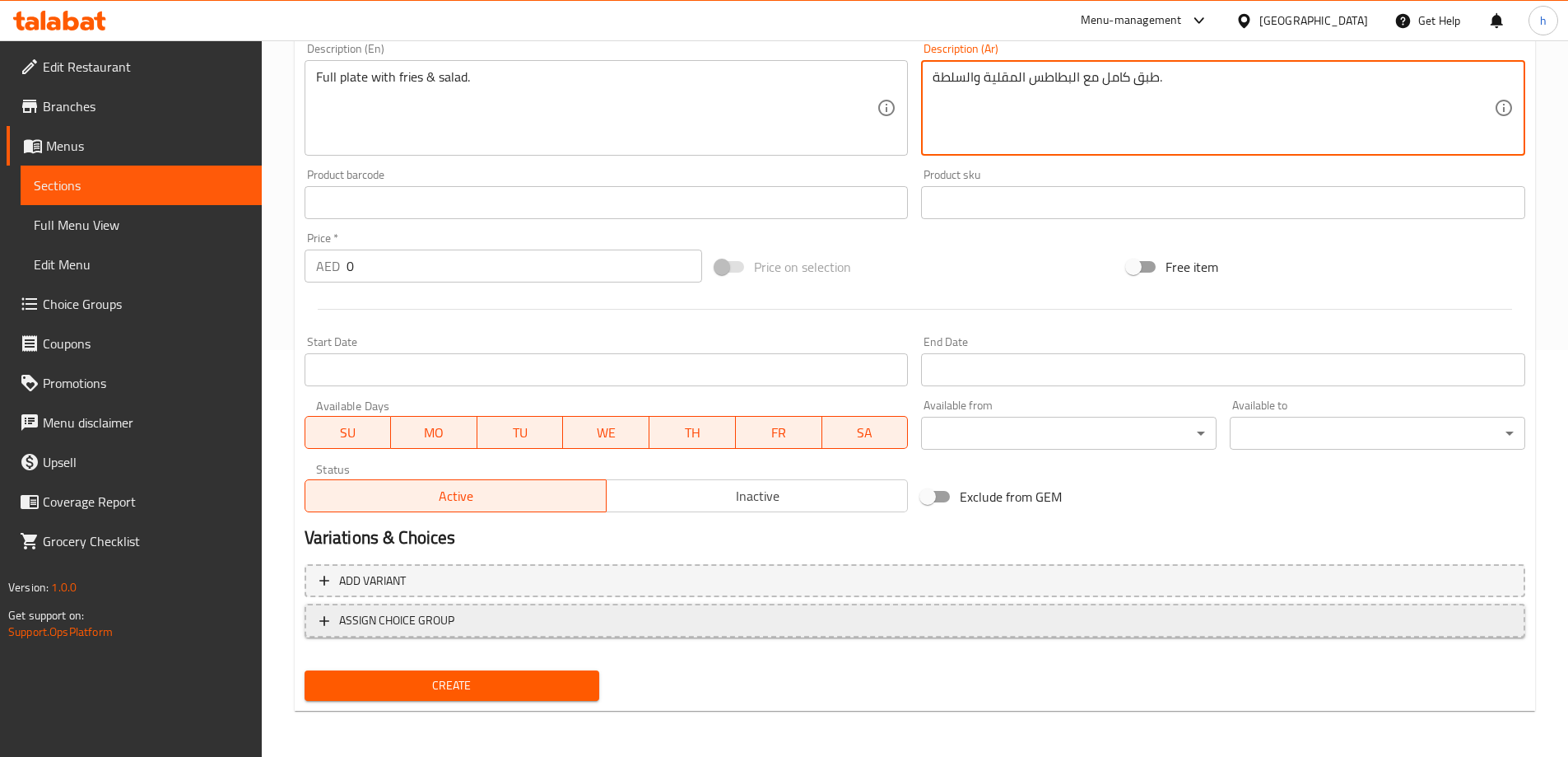
type textarea "طبق كامل مع البطاطس المقلية والسلطة."
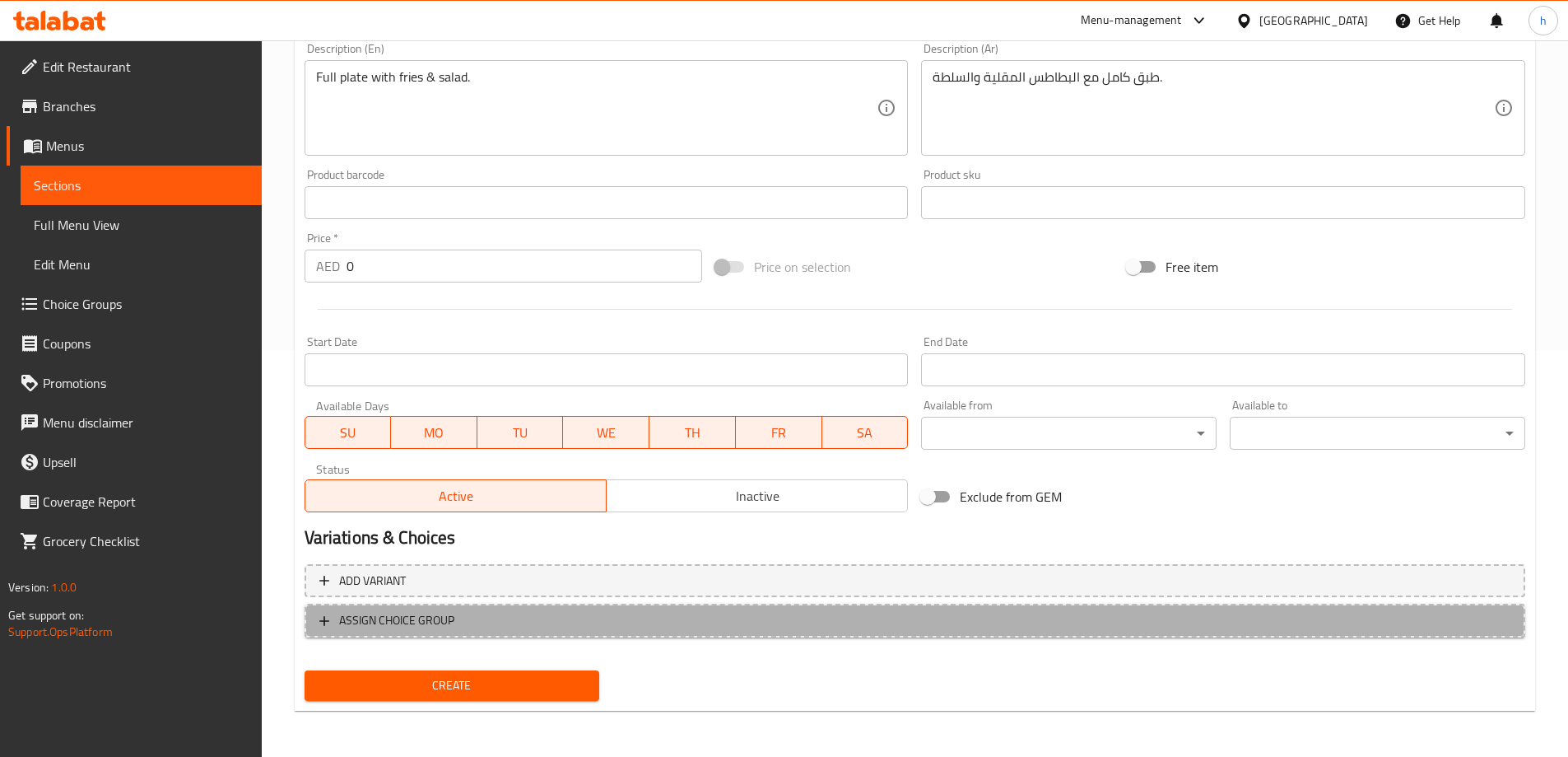
click at [459, 623] on span "ASSIGN CHOICE GROUP" at bounding box center [915, 621] width 1191 height 21
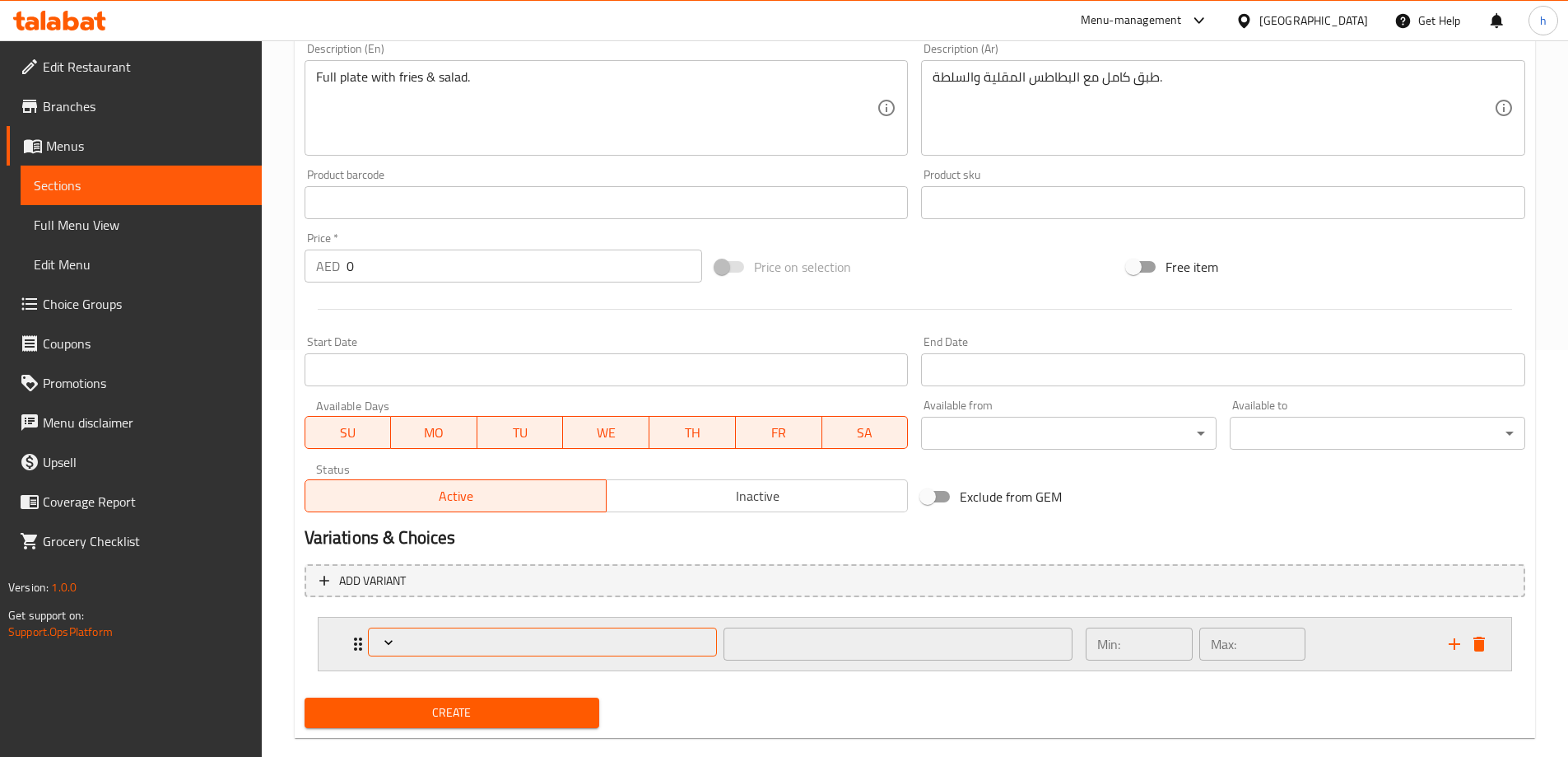
click at [581, 647] on span "Expand" at bounding box center [542, 642] width 338 height 17
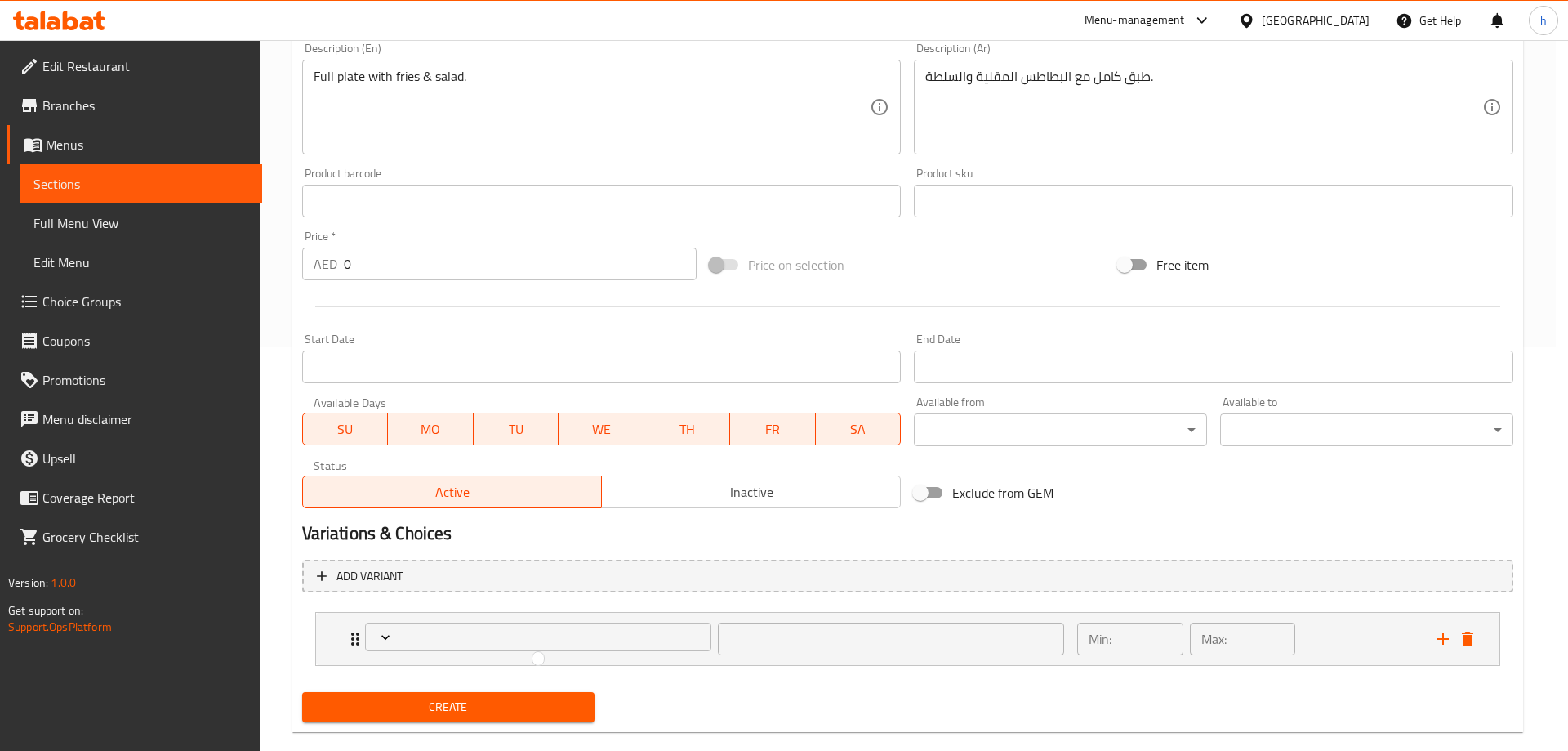
click at [1151, 643] on div at bounding box center [784, 376] width 1568 height 751
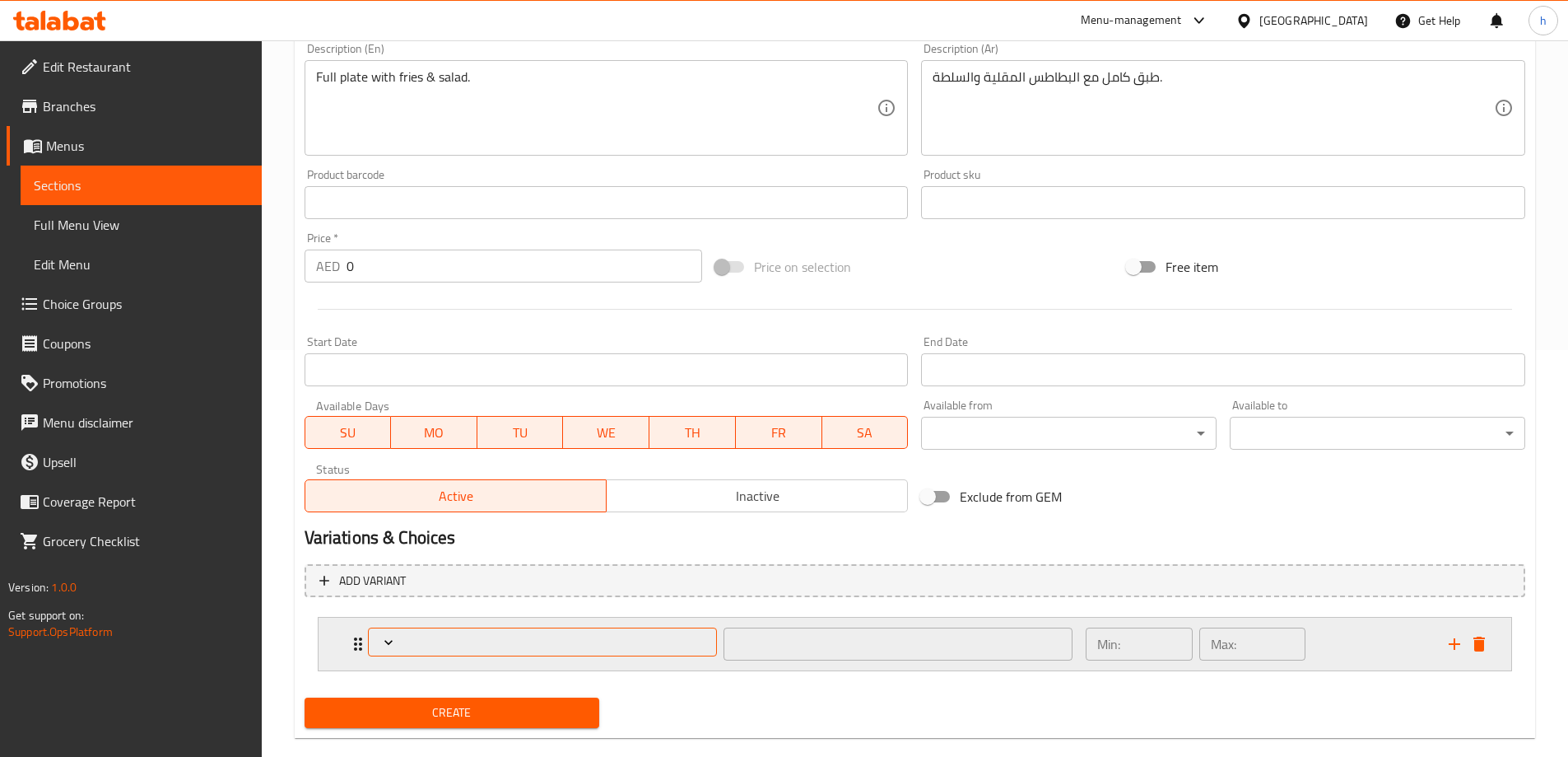
click at [652, 649] on span "Expand" at bounding box center [542, 642] width 338 height 17
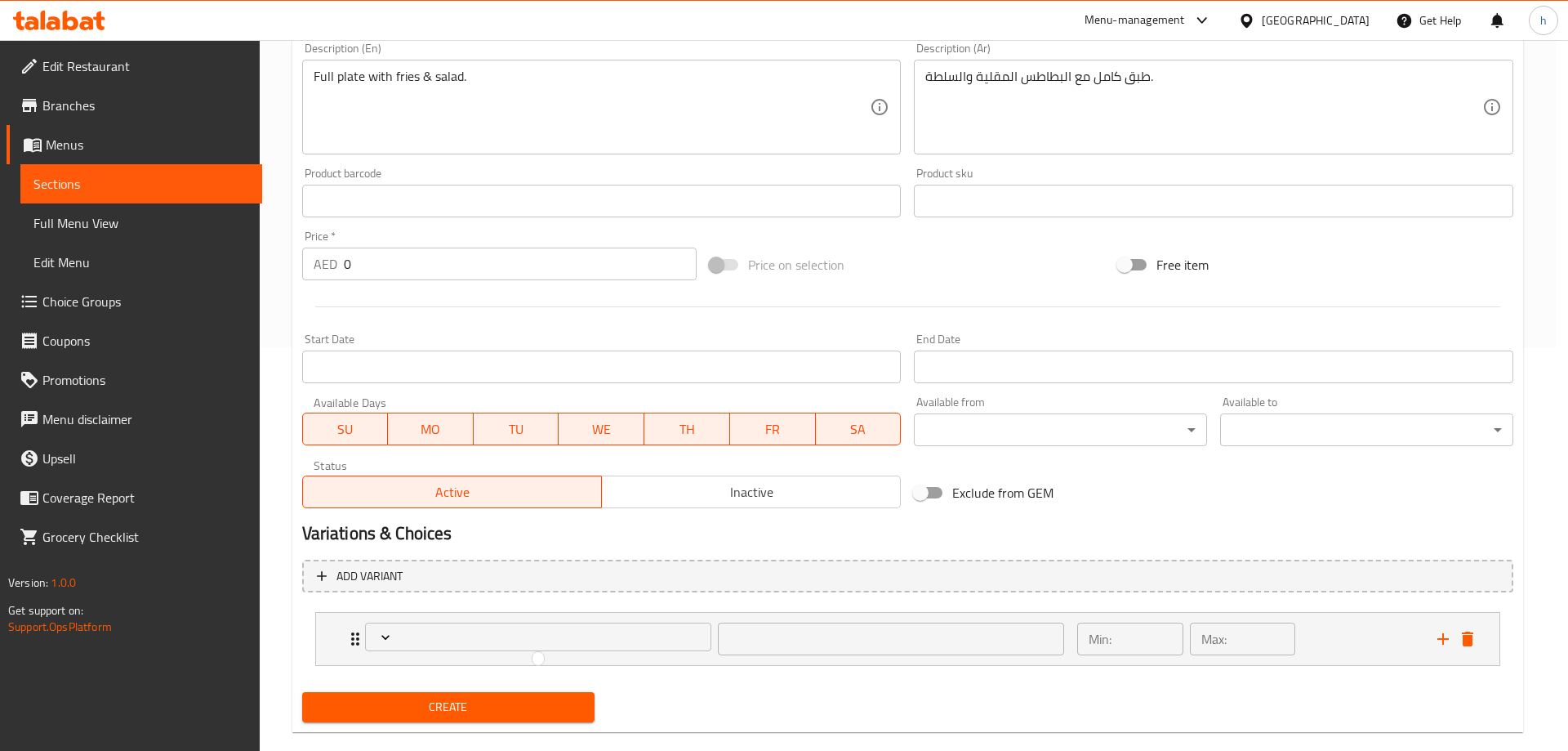
click at [786, 648] on div at bounding box center [784, 376] width 1568 height 751
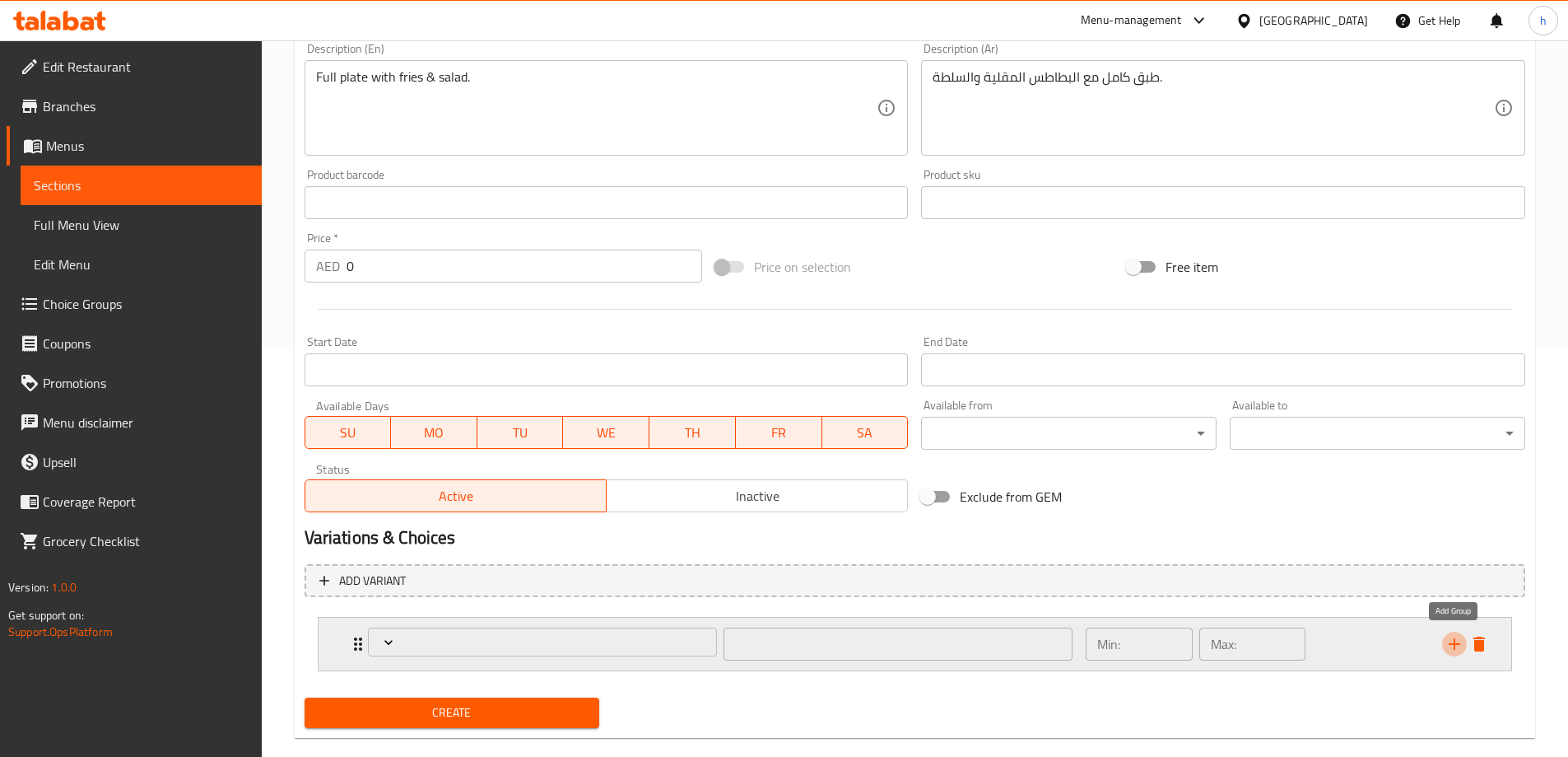
click at [1460, 641] on icon "add" at bounding box center [1455, 644] width 20 height 20
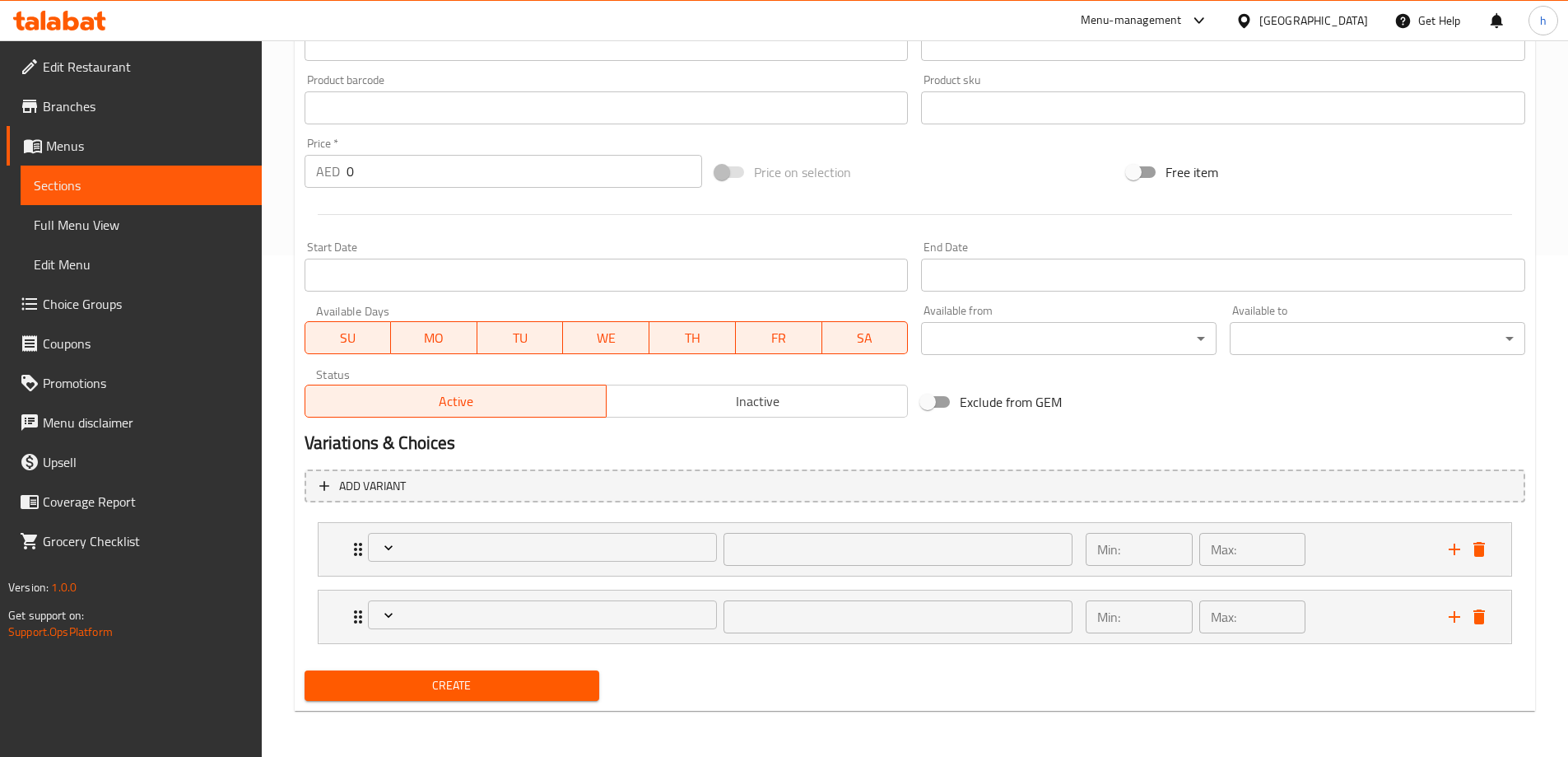
scroll to position [502, 0]
click at [1481, 619] on icon "delete" at bounding box center [1479, 617] width 12 height 15
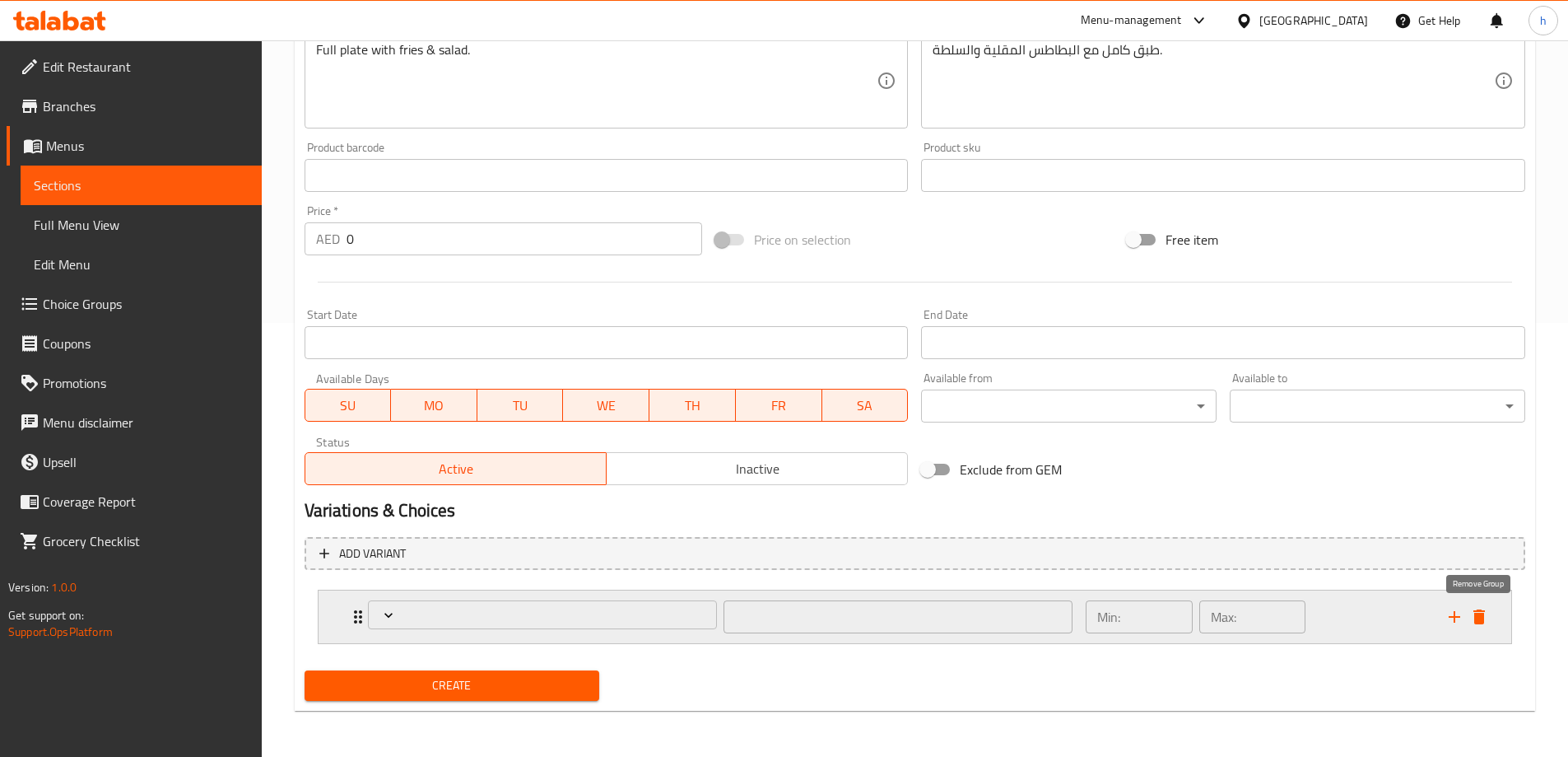
click at [1481, 615] on icon "delete" at bounding box center [1479, 617] width 12 height 15
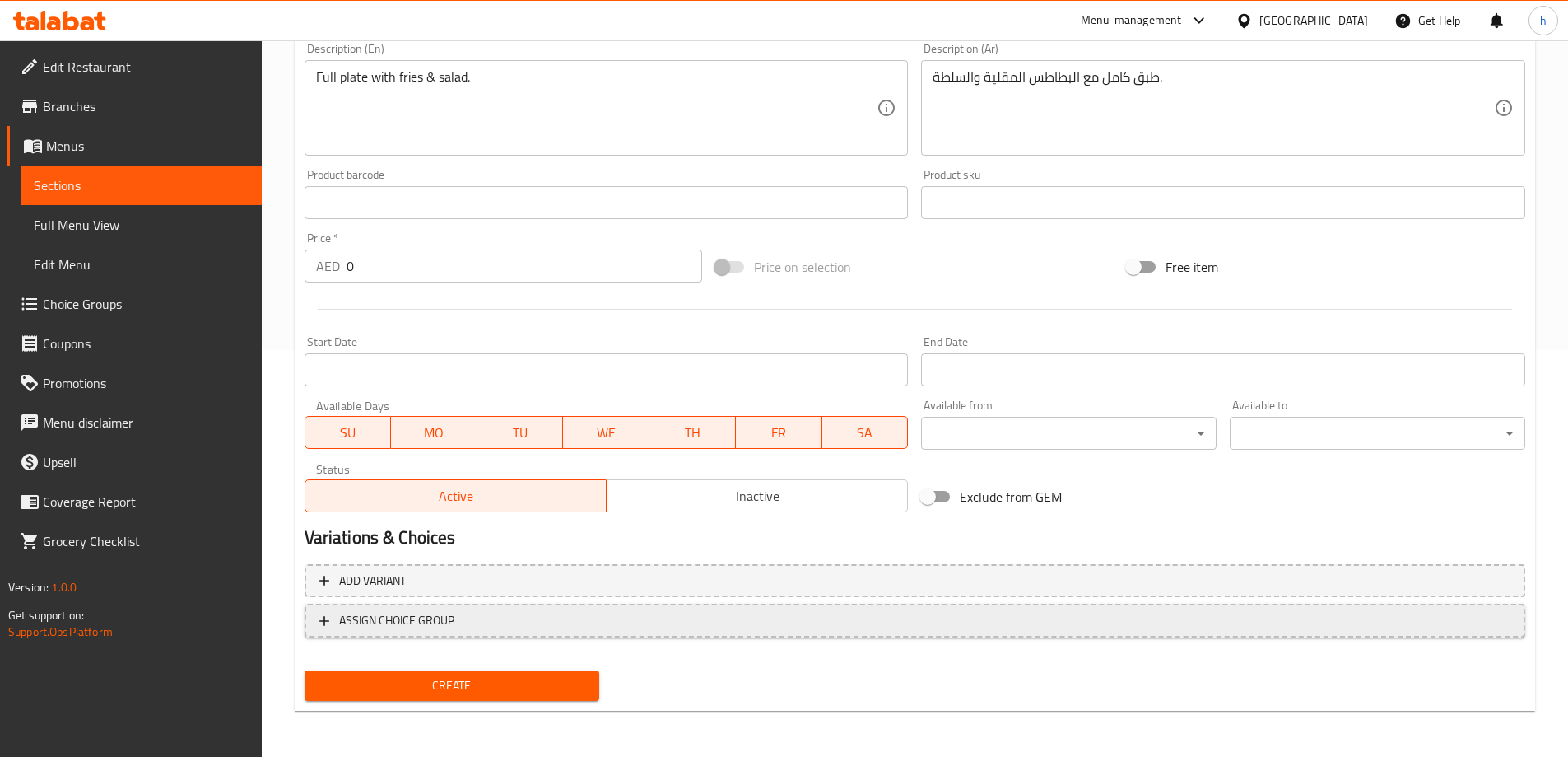
scroll to position [407, 0]
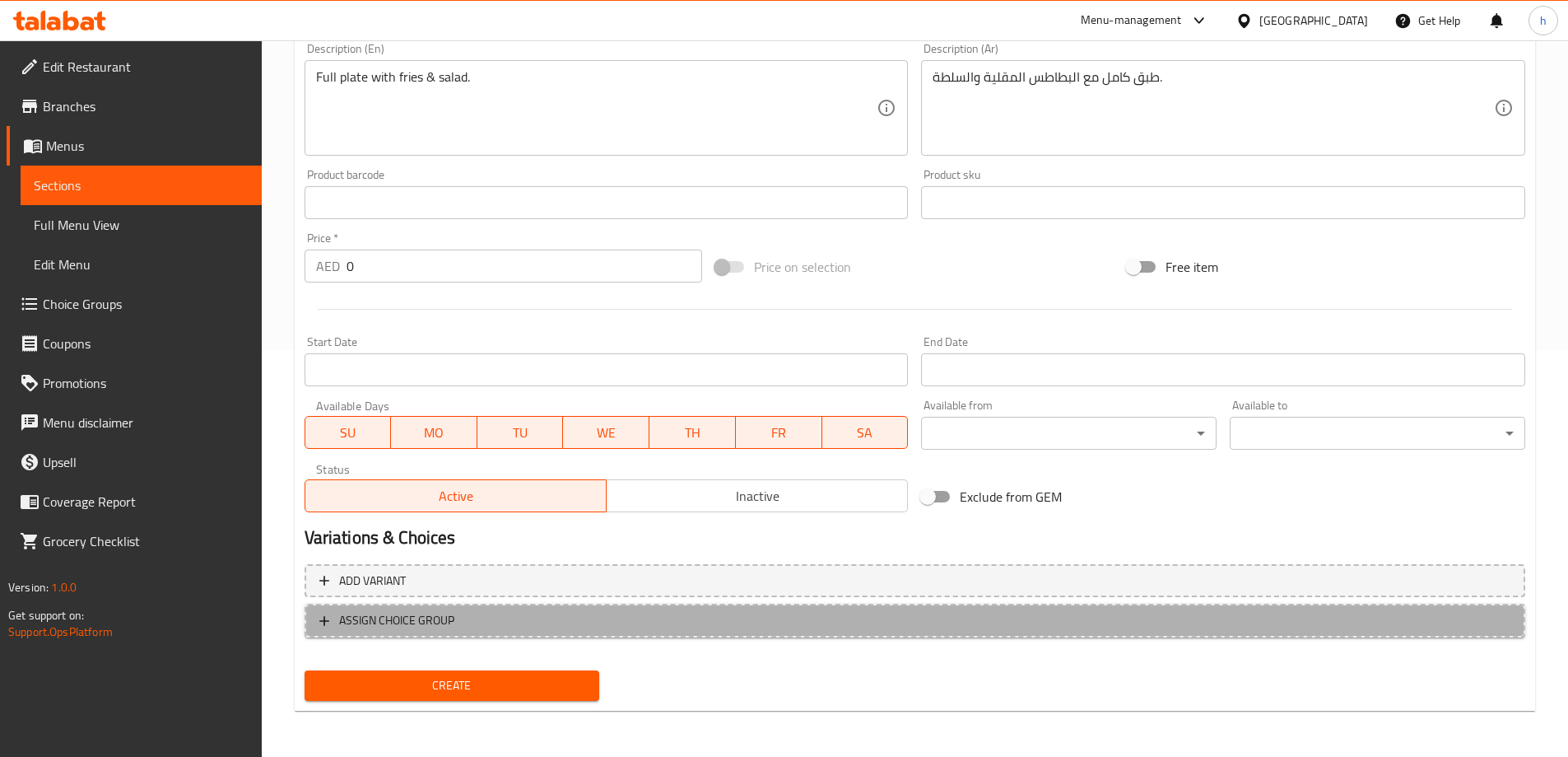
click at [460, 624] on span "ASSIGN CHOICE GROUP" at bounding box center [915, 621] width 1191 height 21
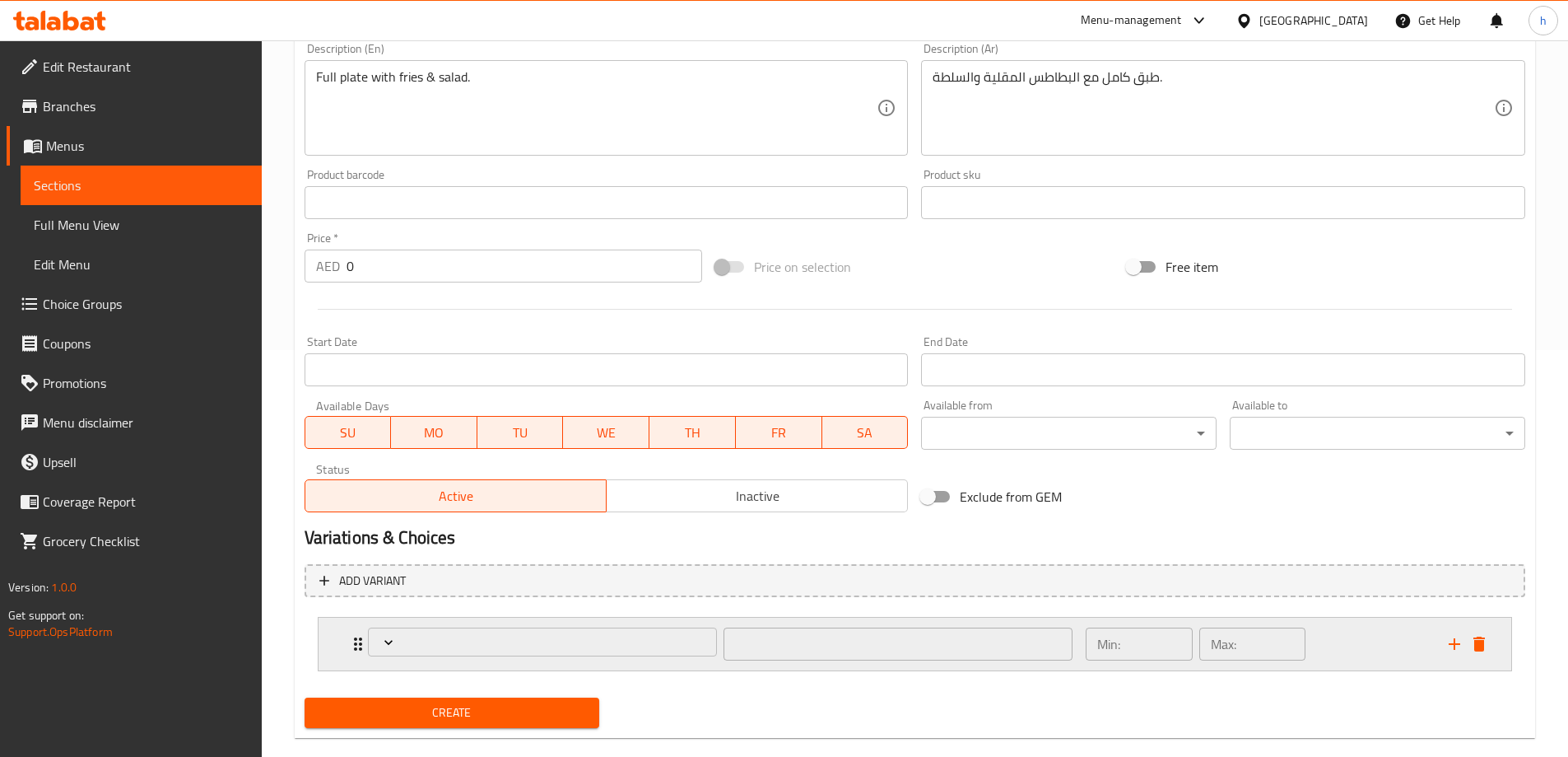
click at [356, 640] on icon "Expand" at bounding box center [358, 644] width 8 height 13
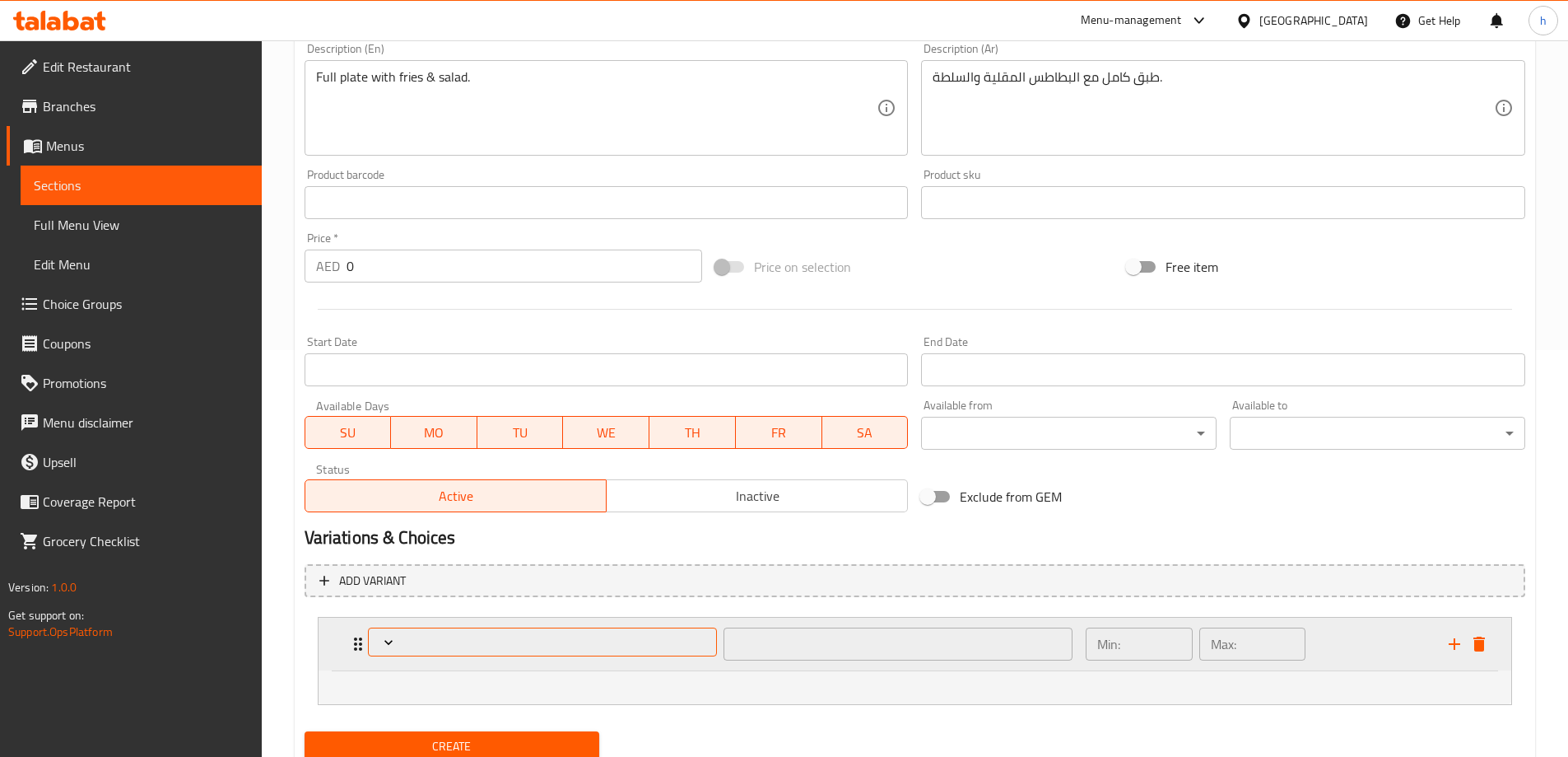
click at [570, 646] on span "Expand" at bounding box center [542, 642] width 338 height 17
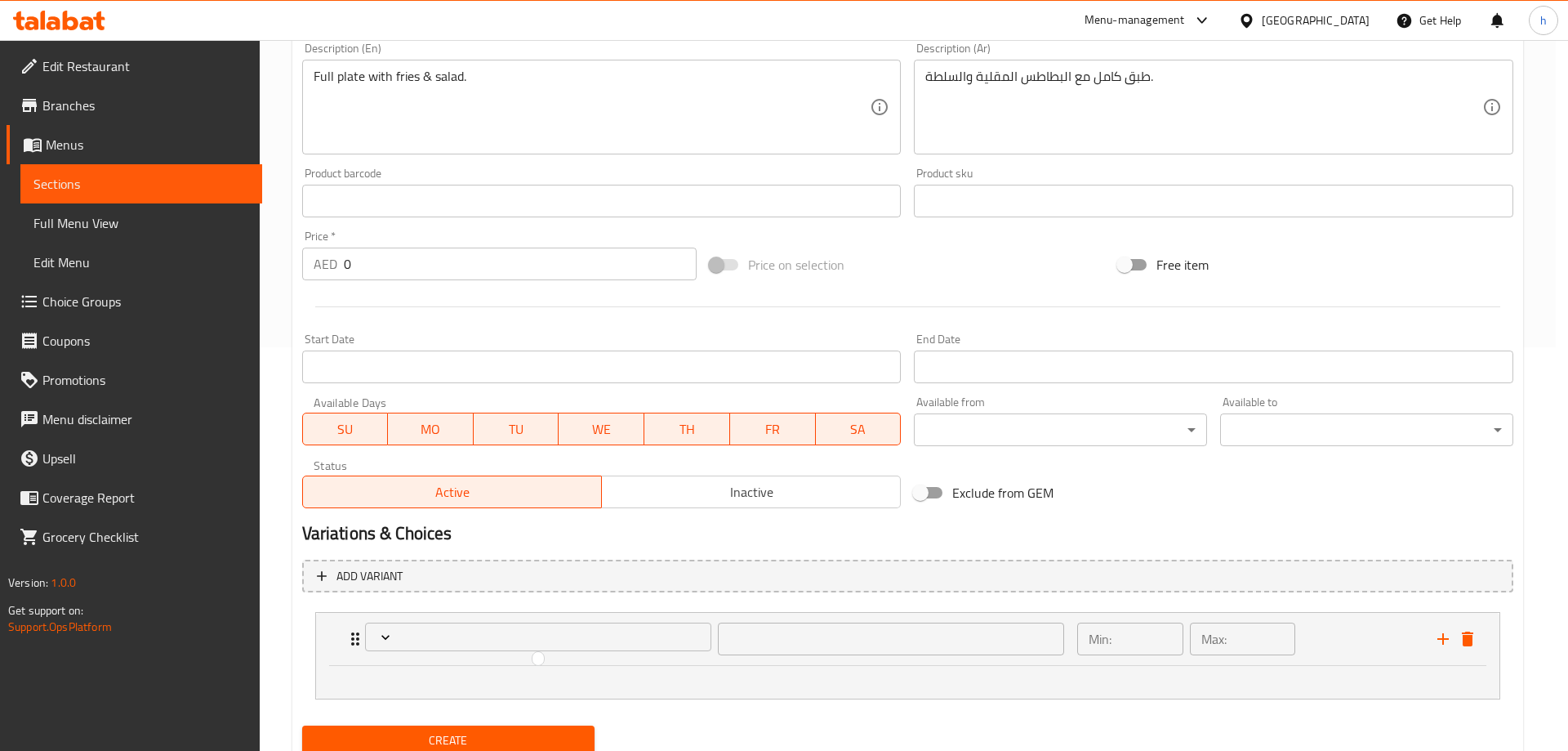
click at [795, 640] on div at bounding box center [784, 376] width 1568 height 751
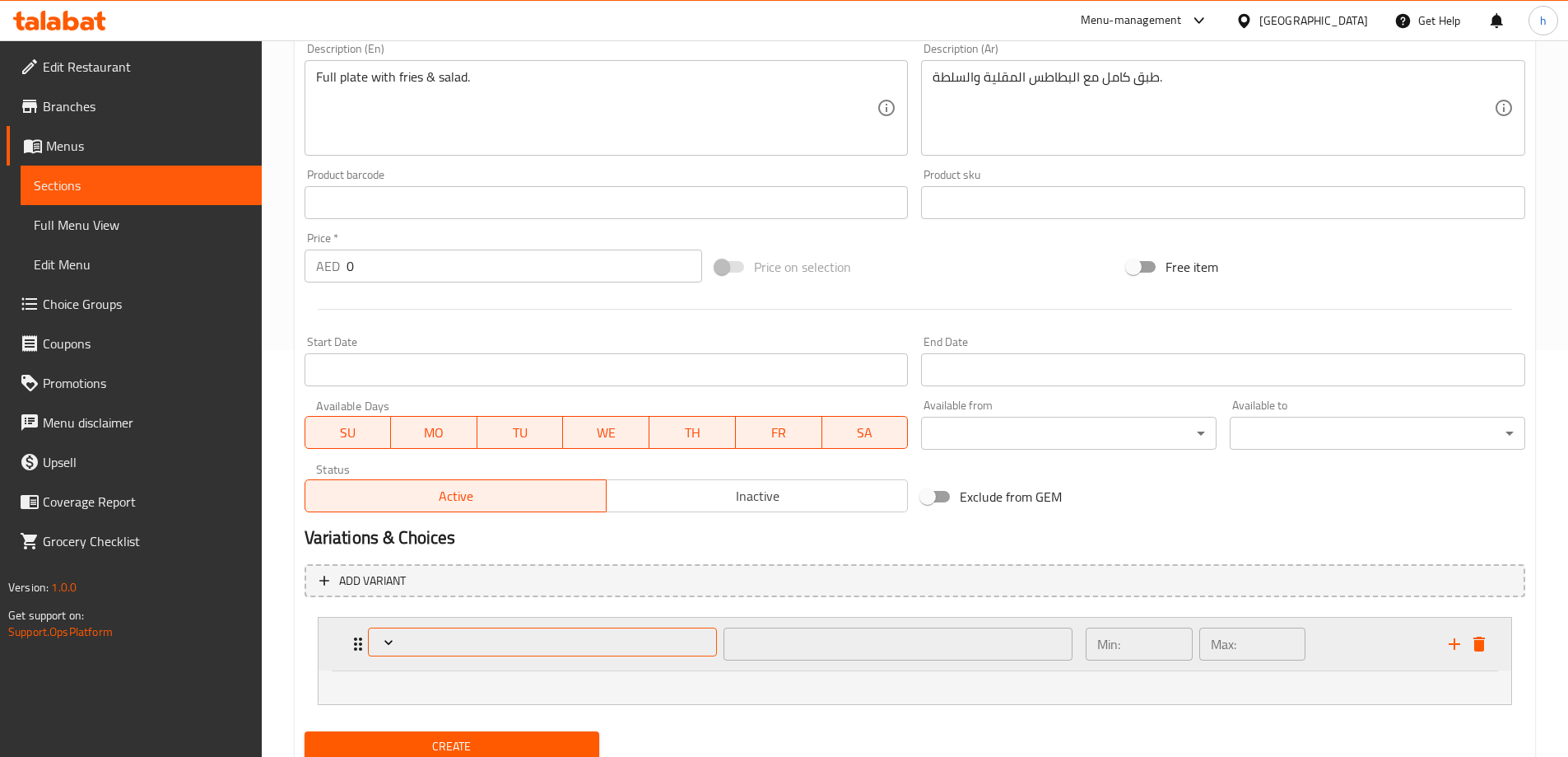
click at [608, 644] on span "Expand" at bounding box center [542, 642] width 338 height 17
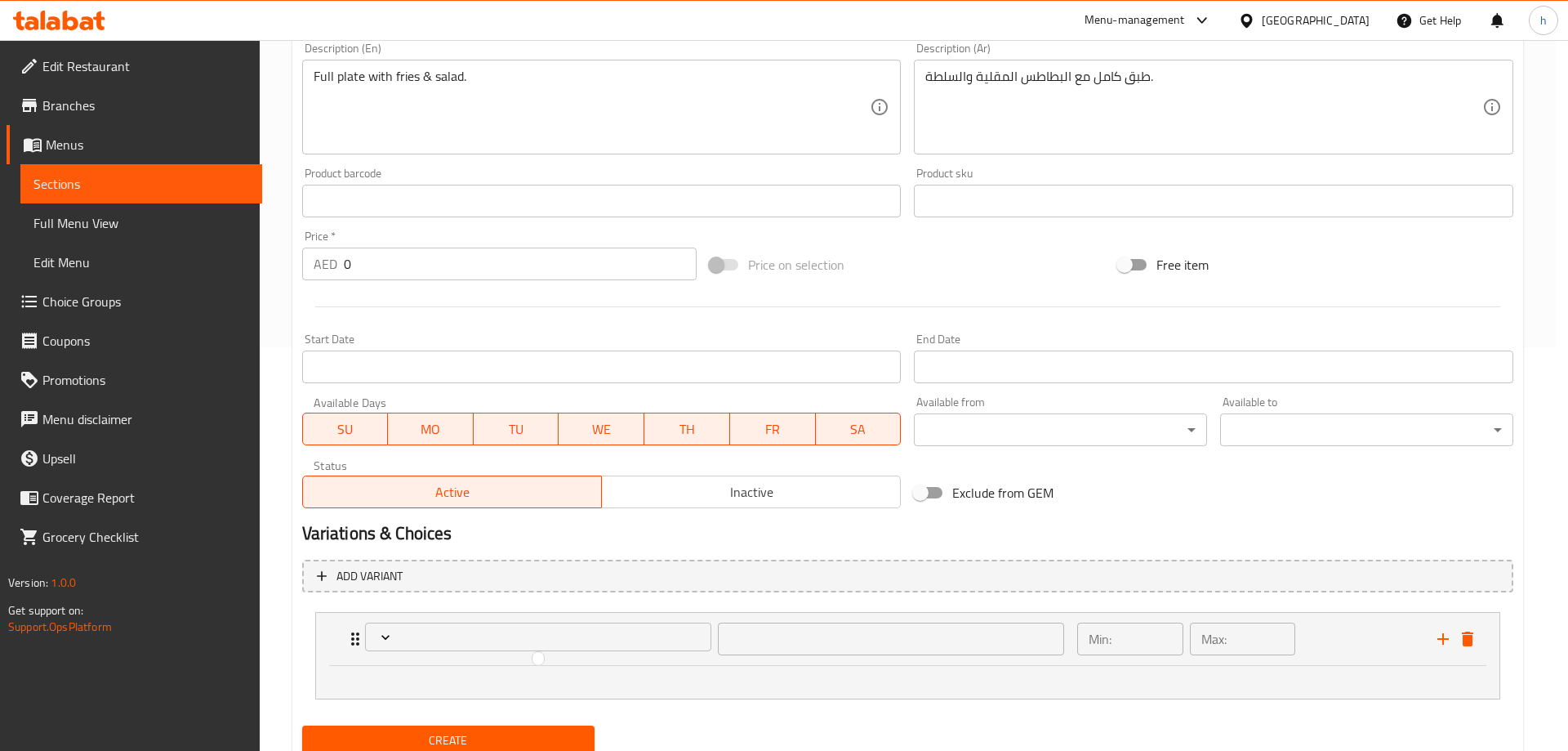
click at [760, 645] on div at bounding box center [784, 376] width 1568 height 751
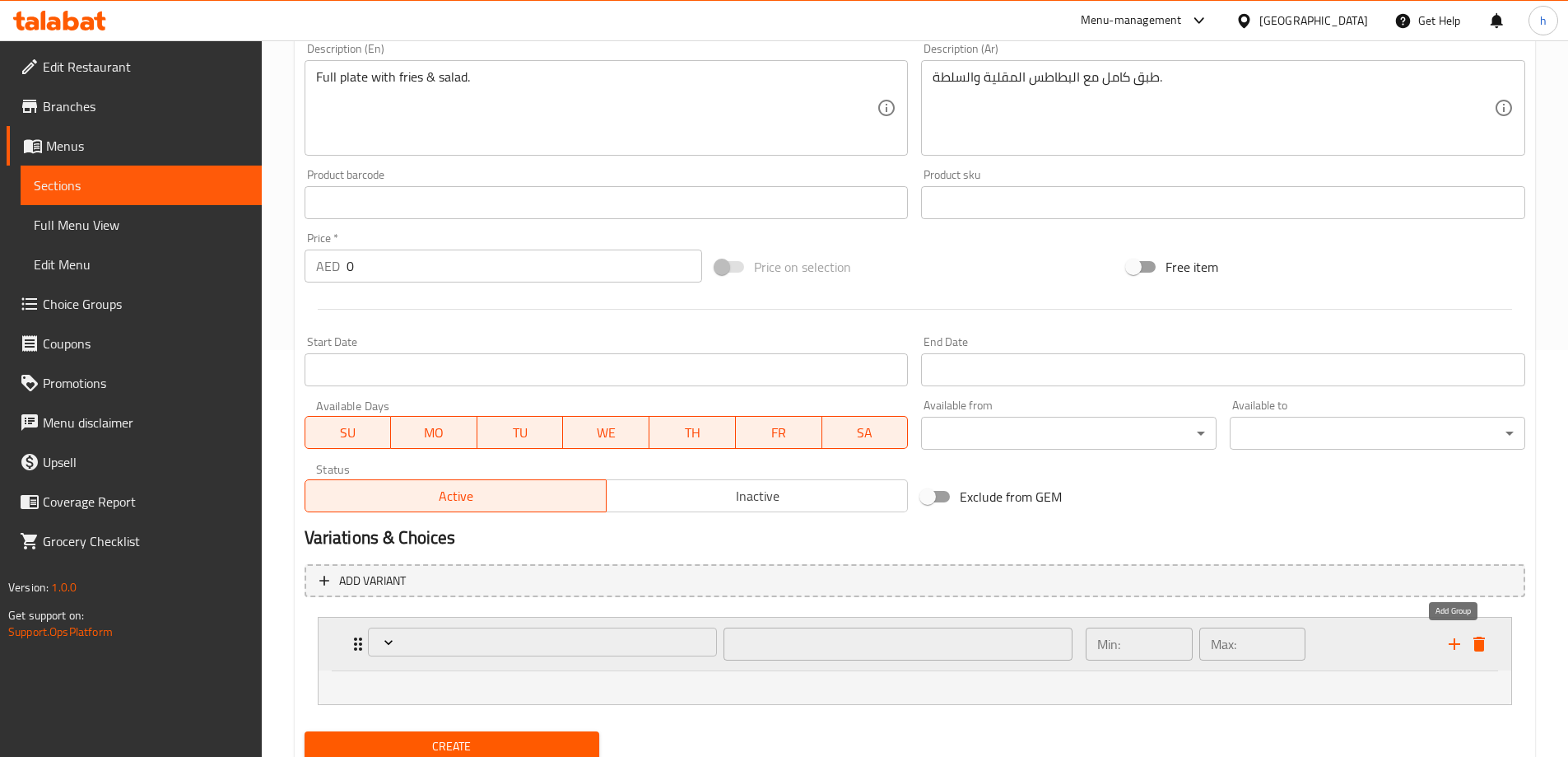
click at [1455, 648] on icon "add" at bounding box center [1454, 644] width 12 height 12
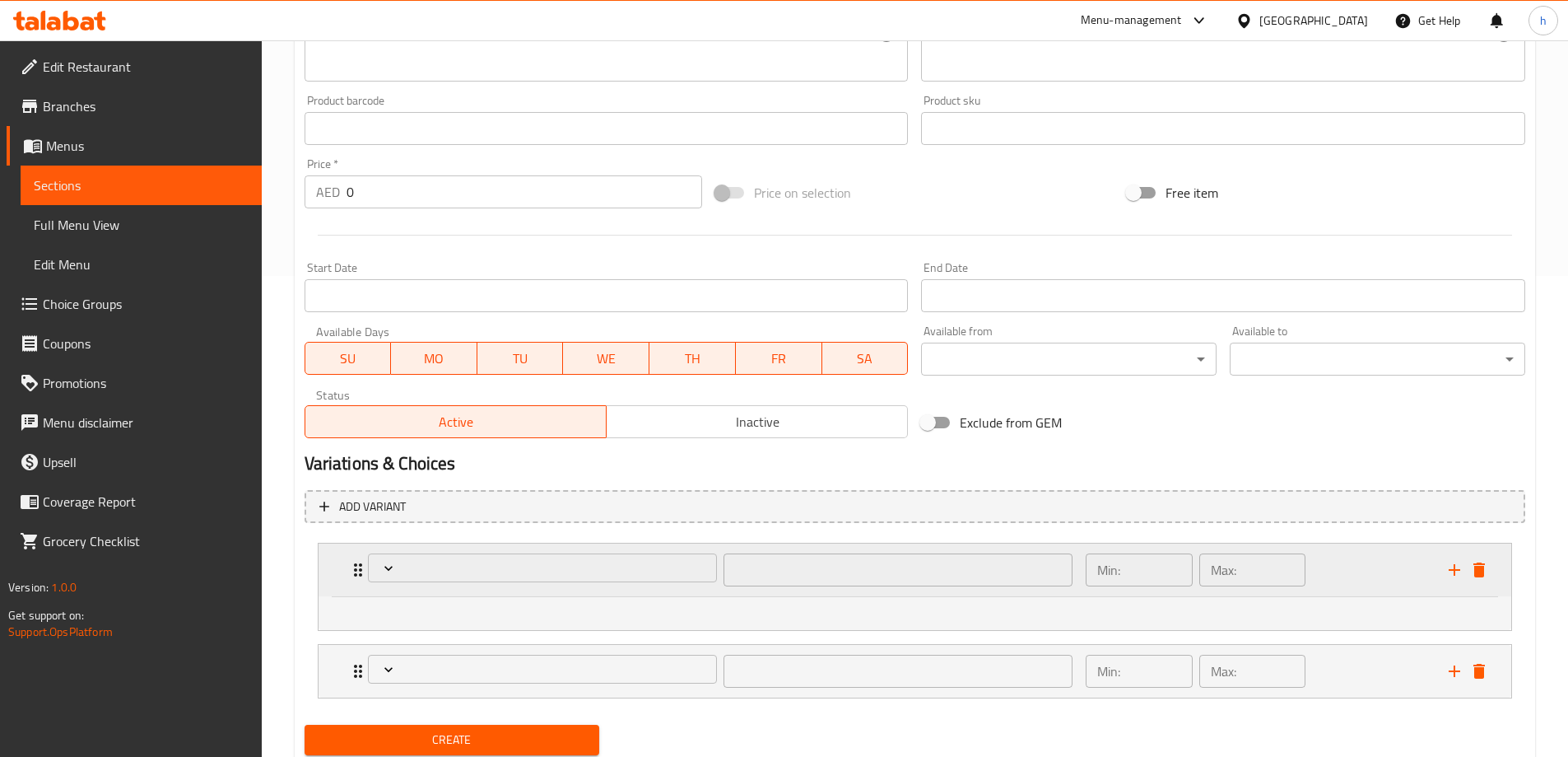
scroll to position [536, 0]
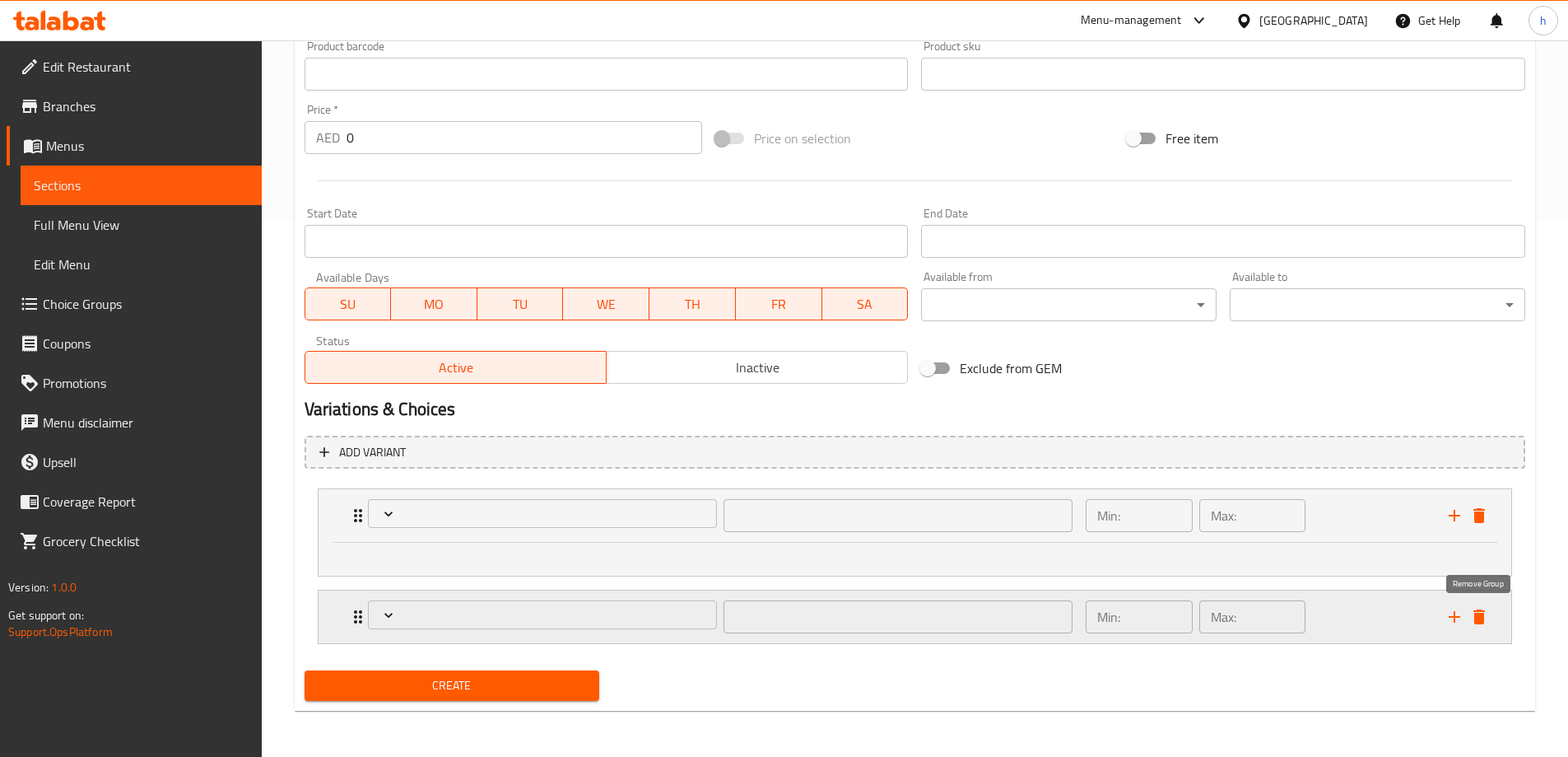
click at [1480, 613] on icon "delete" at bounding box center [1479, 617] width 20 height 20
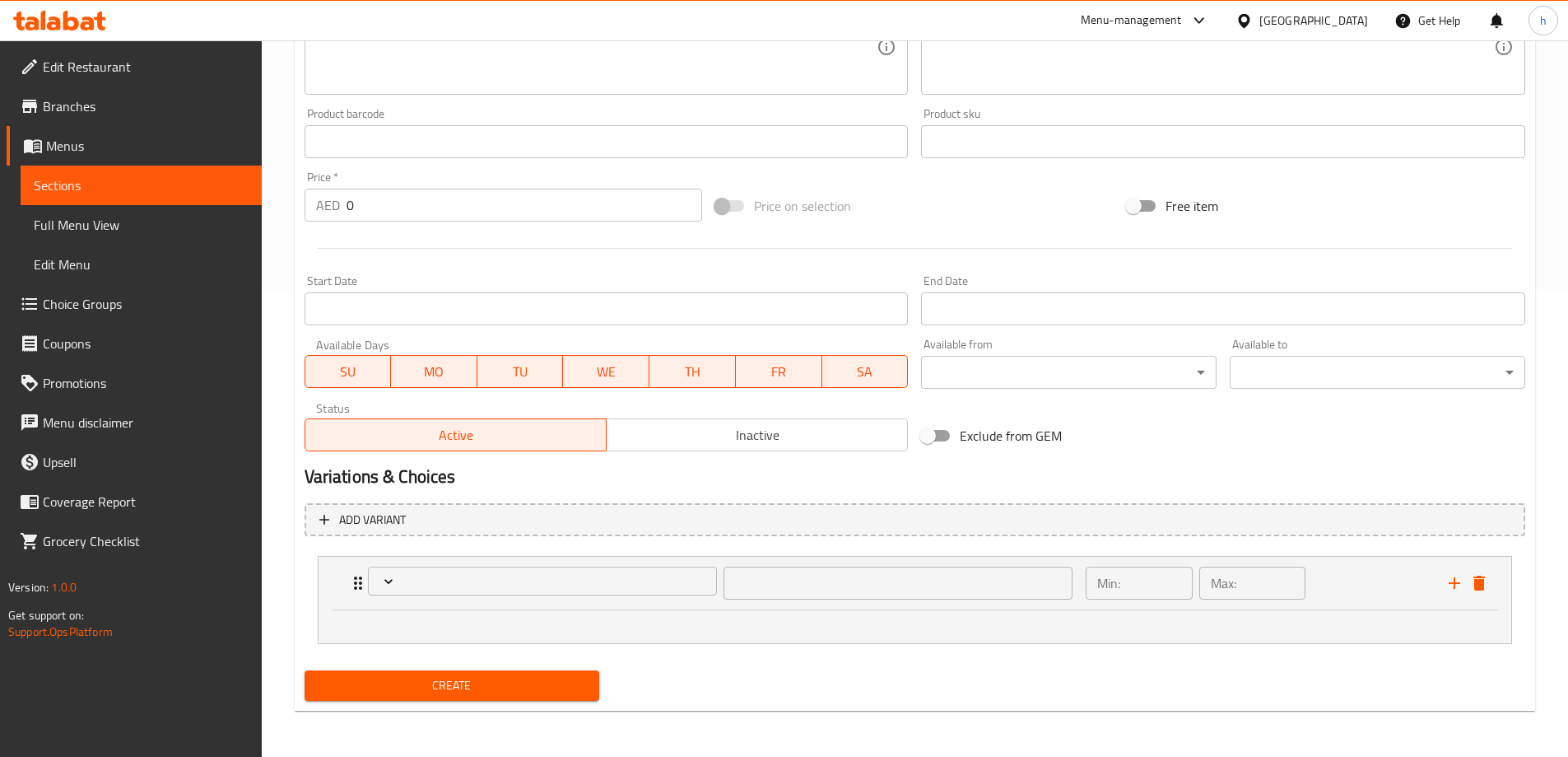
scroll to position [468, 0]
click at [1485, 579] on icon "delete" at bounding box center [1479, 583] width 20 height 20
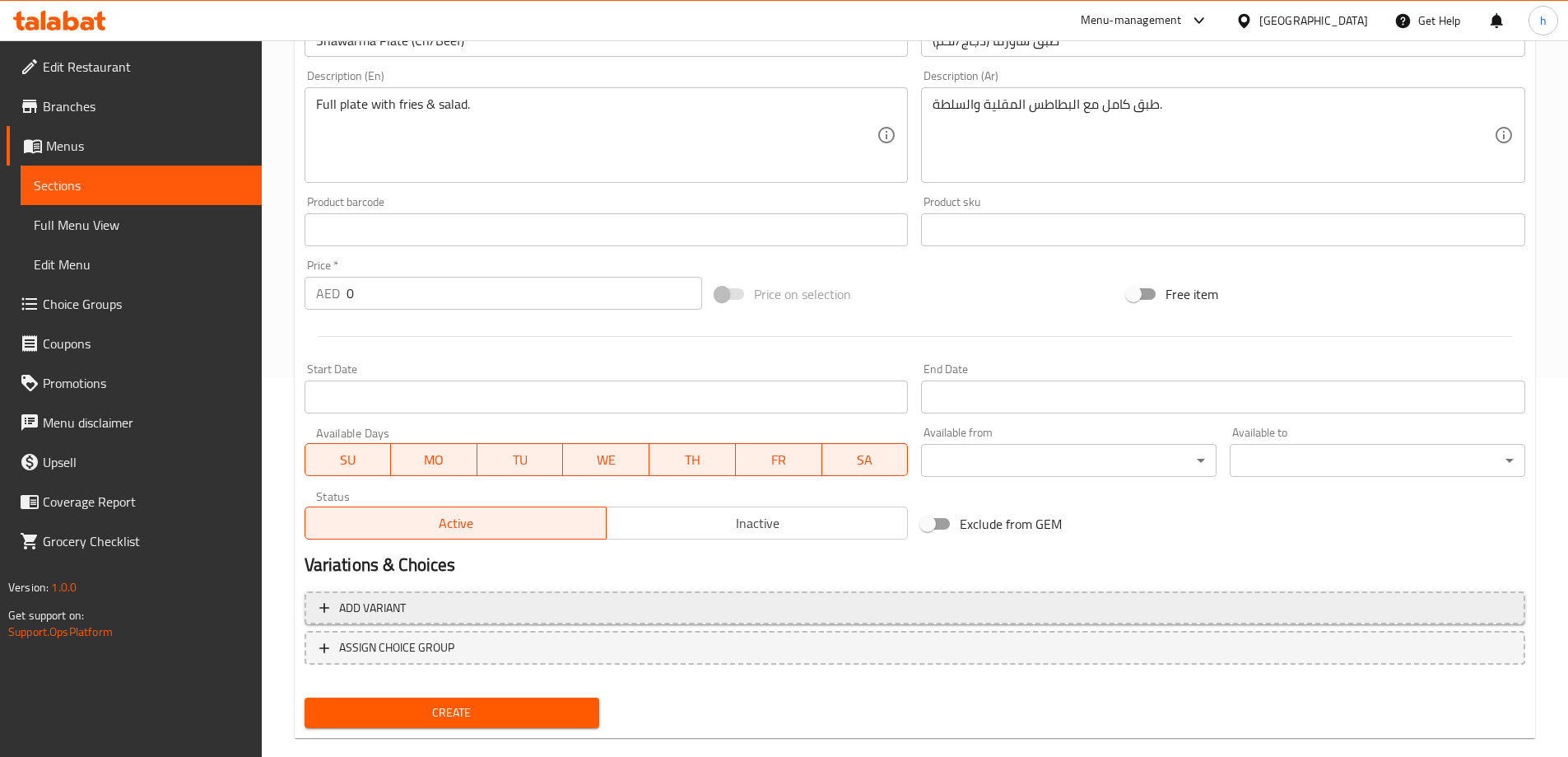
scroll to position [407, 0]
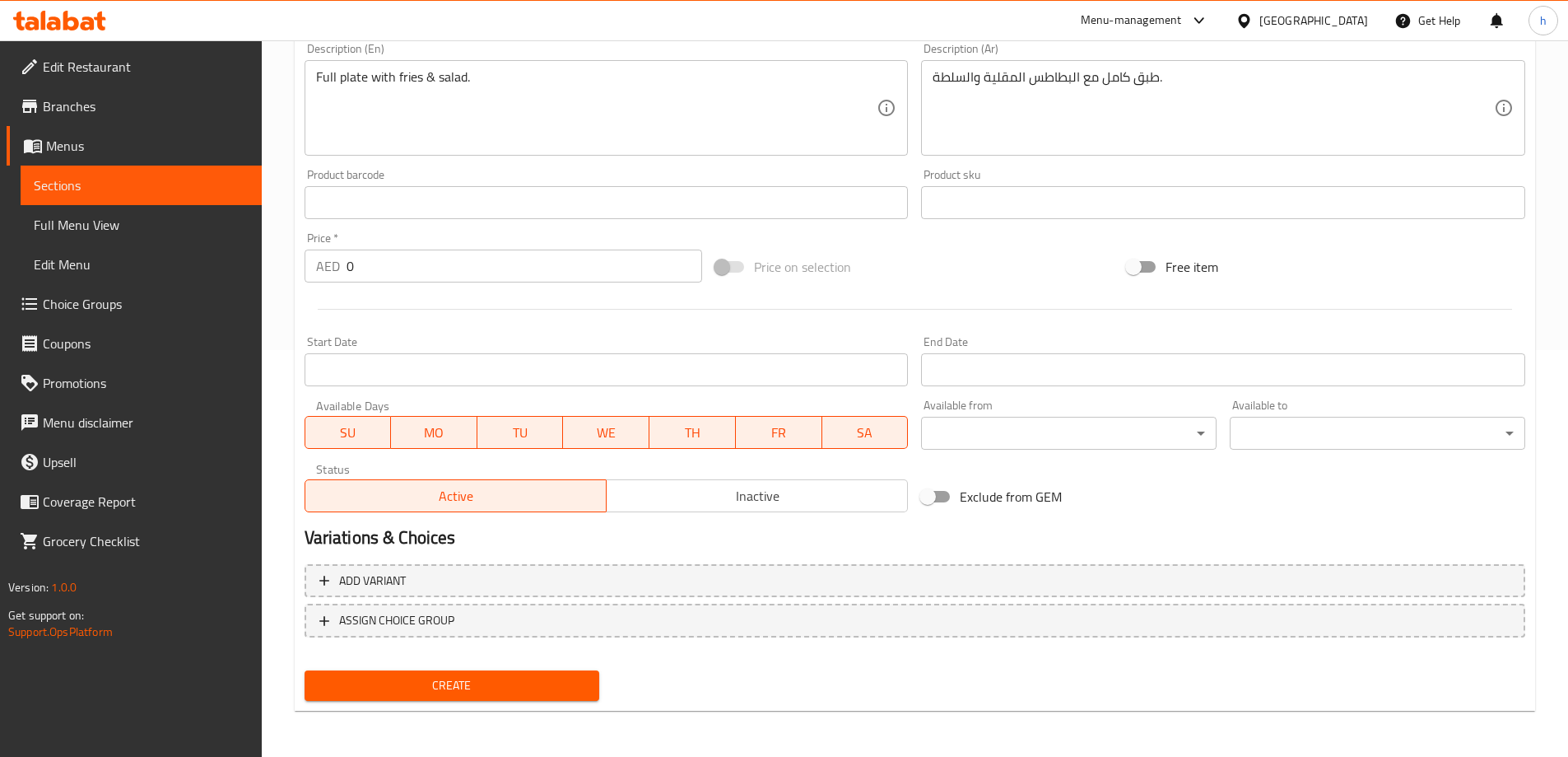
click at [480, 687] on span "Create" at bounding box center [452, 685] width 269 height 21
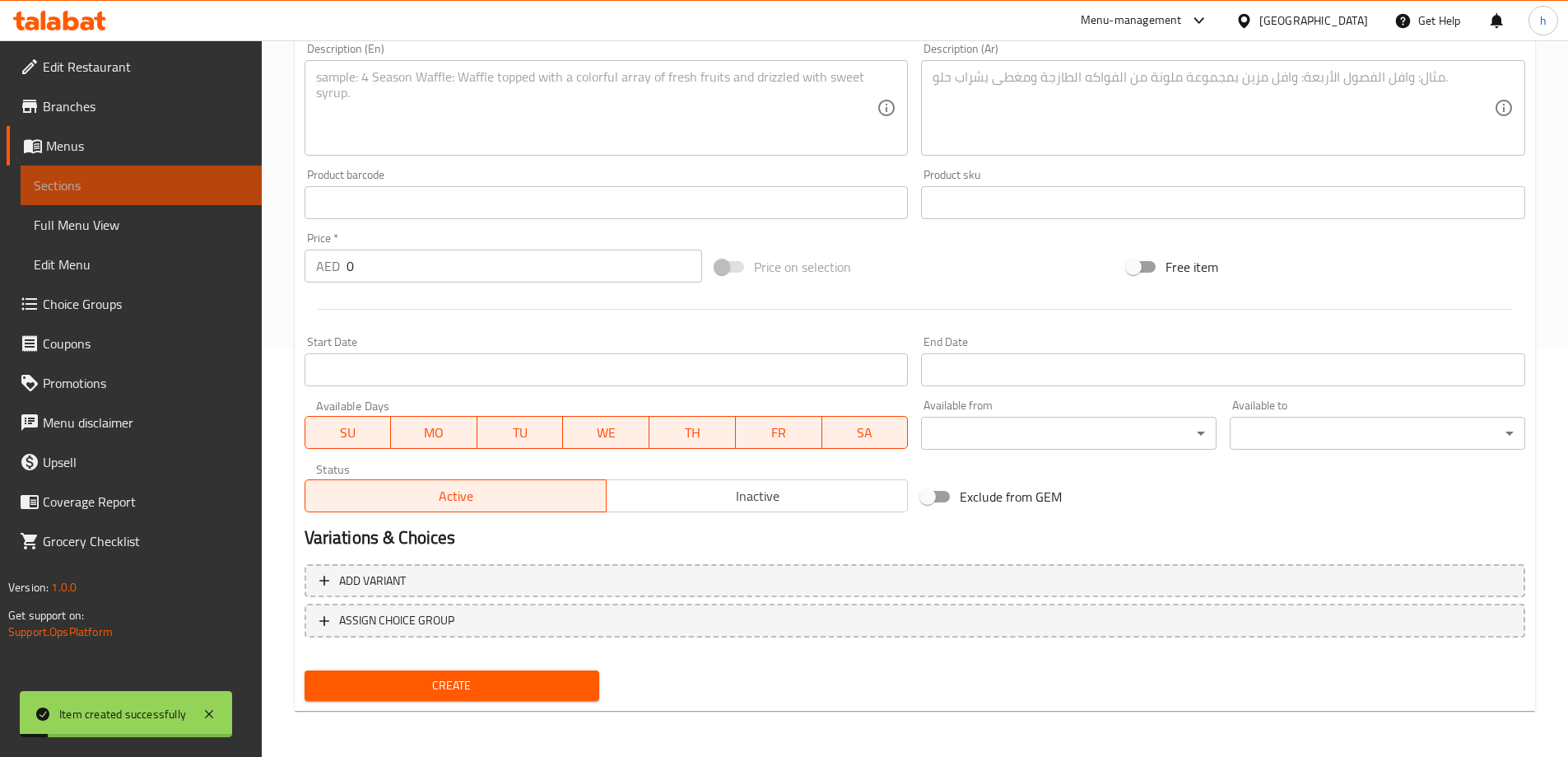
click at [130, 177] on span "Sections" at bounding box center [141, 186] width 214 height 20
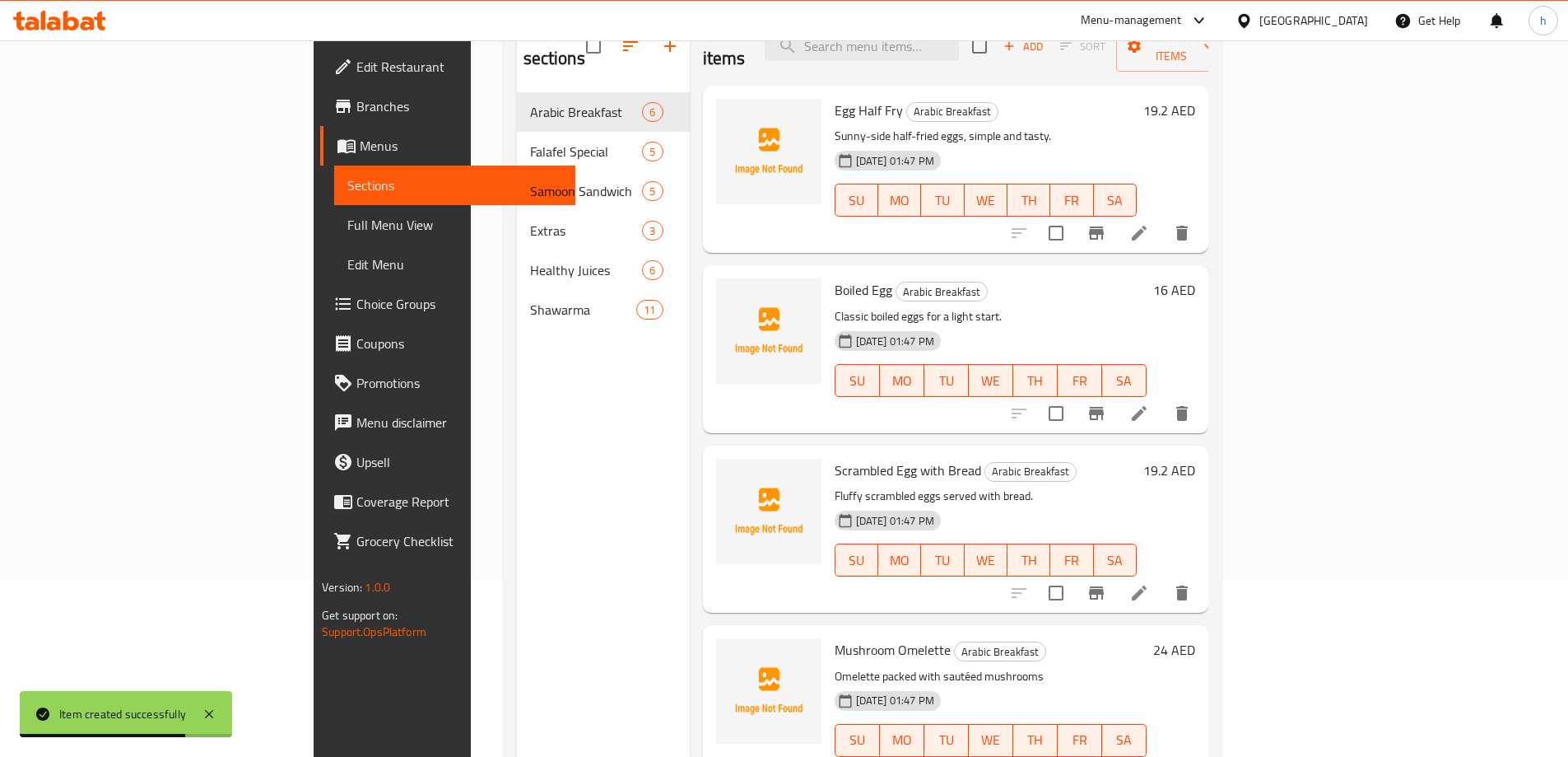
scroll to position [148, 0]
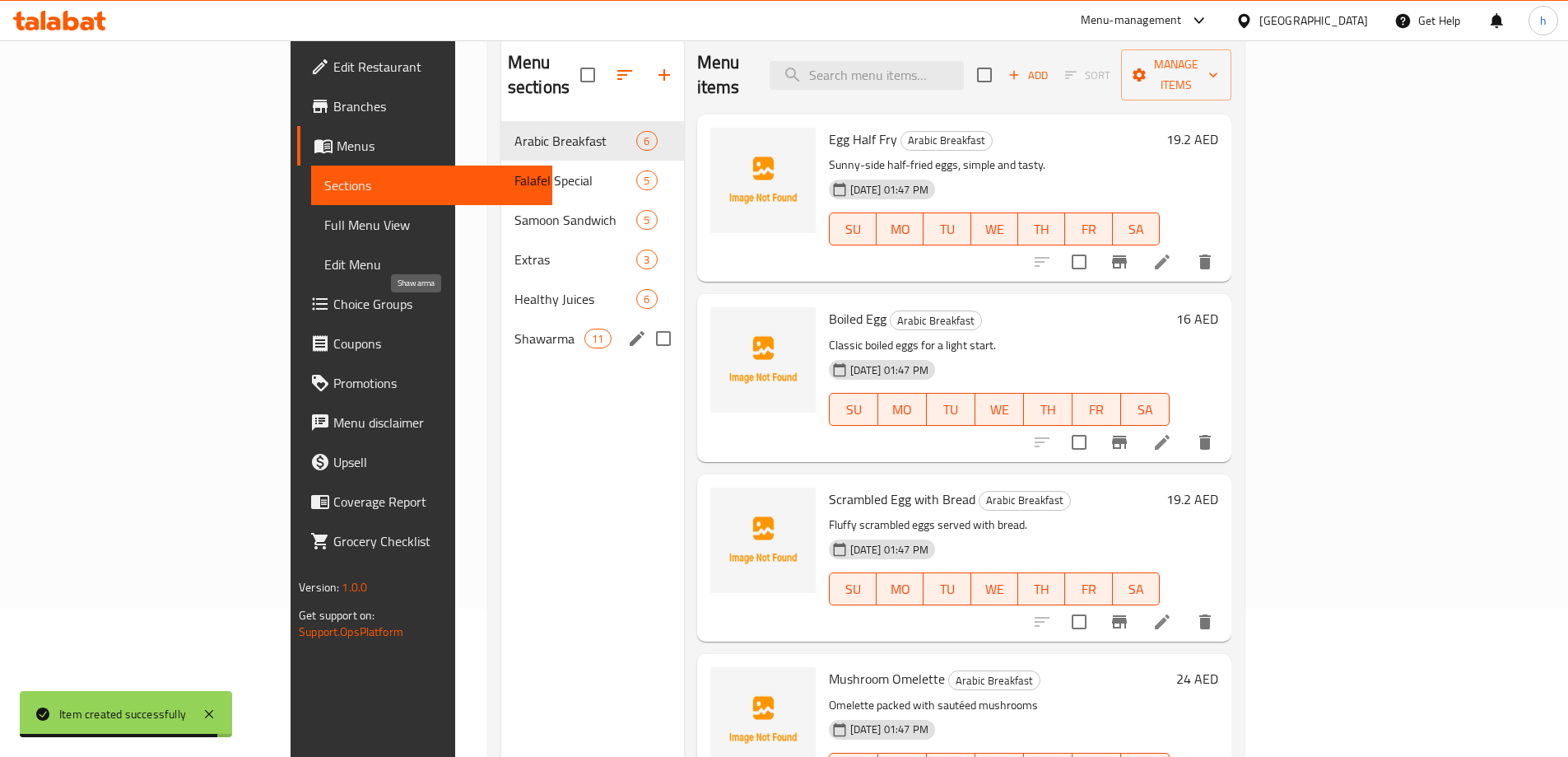
click at [515, 329] on span "Shawarma" at bounding box center [550, 339] width 70 height 20
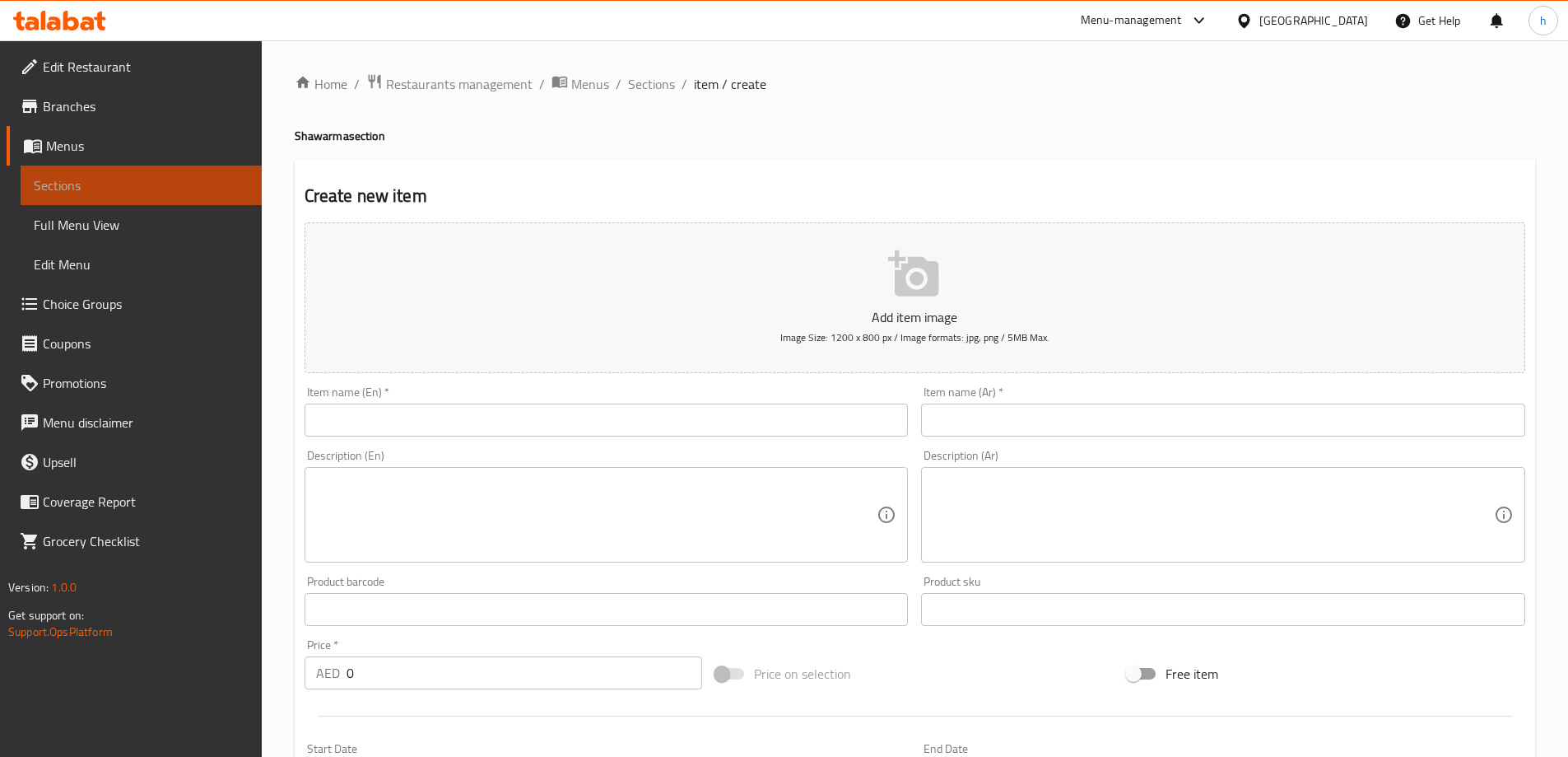
click at [67, 184] on span "Sections" at bounding box center [141, 186] width 214 height 20
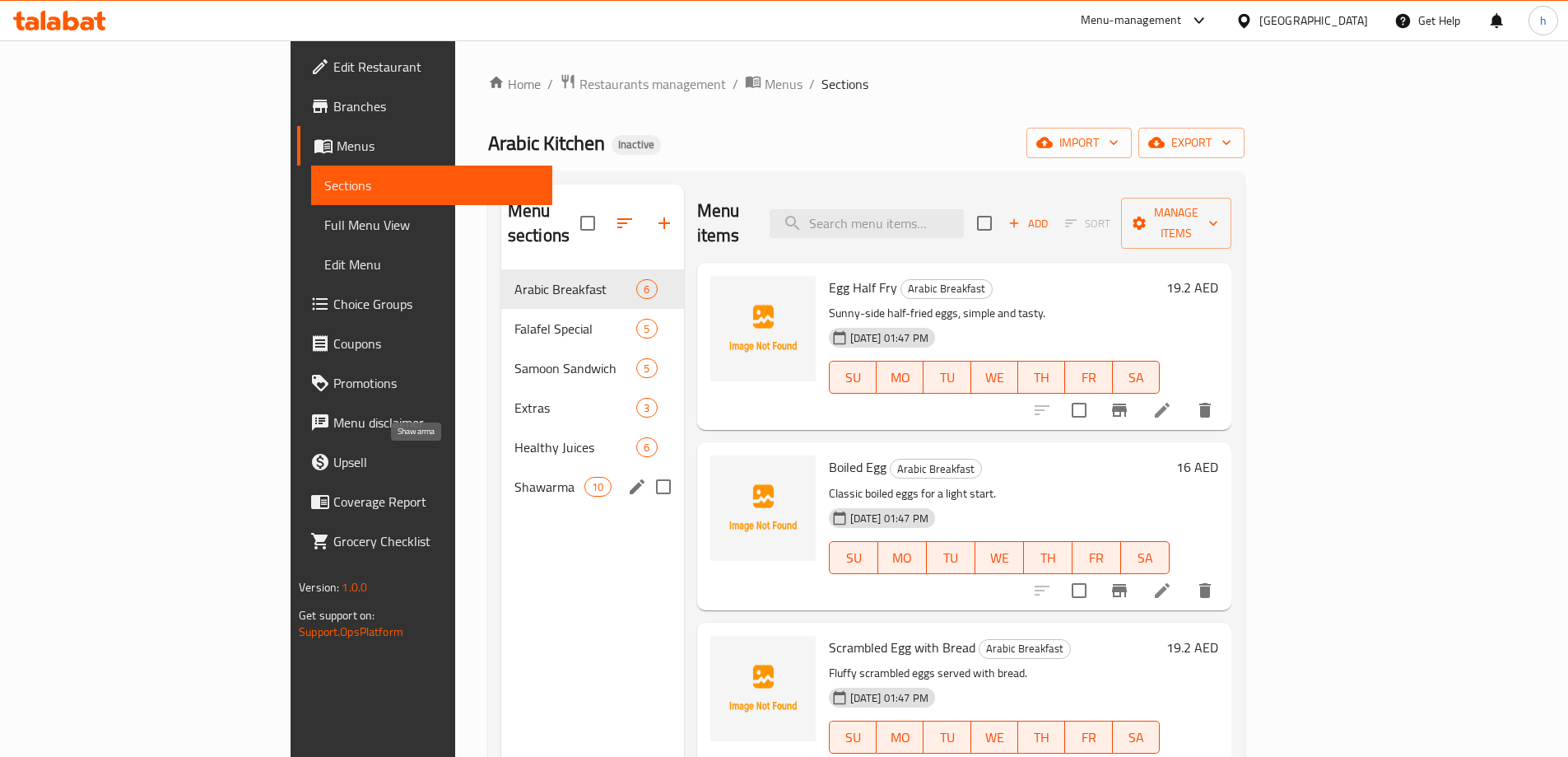
click at [515, 477] on span "Shawarma" at bounding box center [550, 487] width 70 height 20
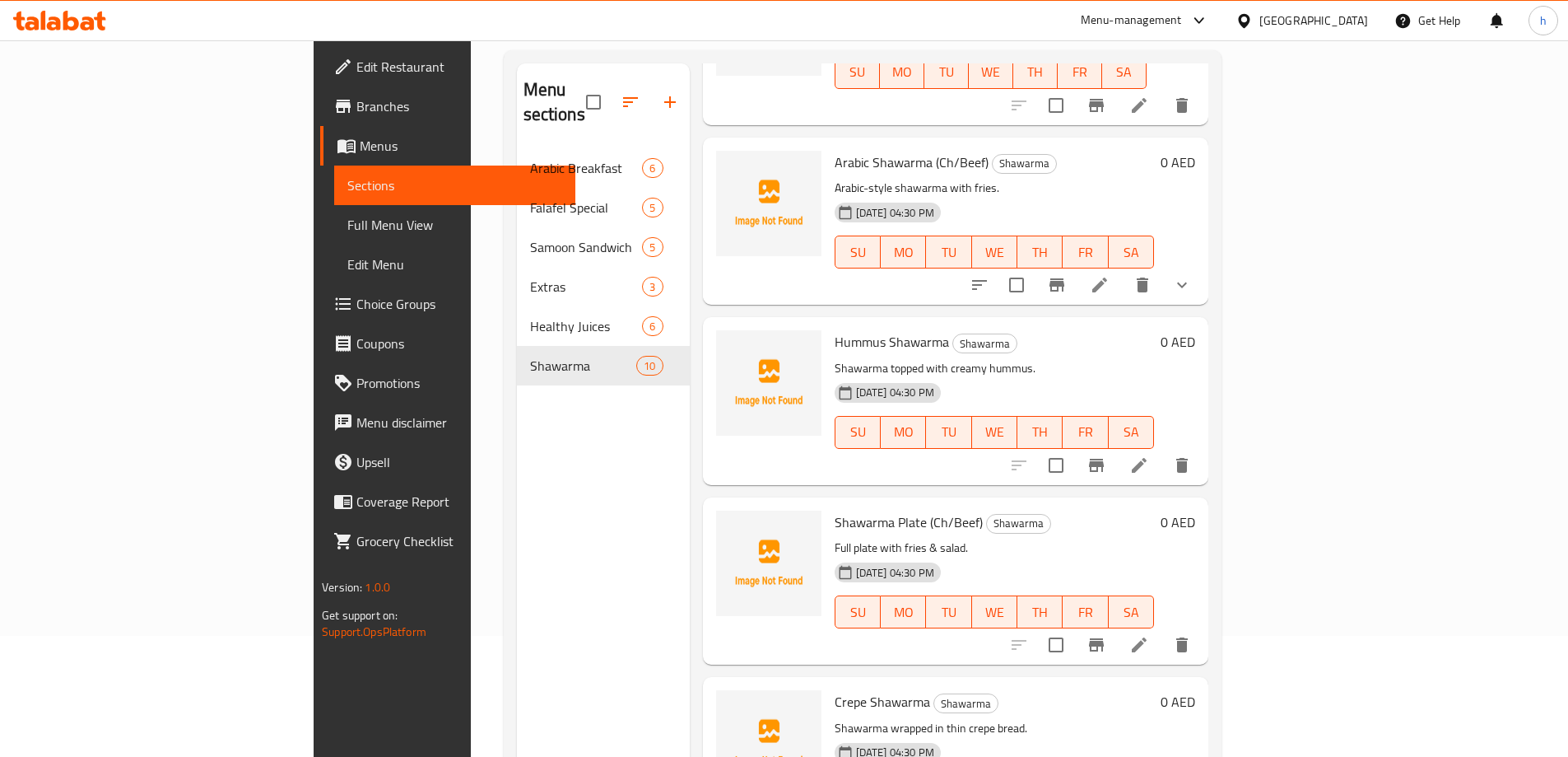
scroll to position [230, 0]
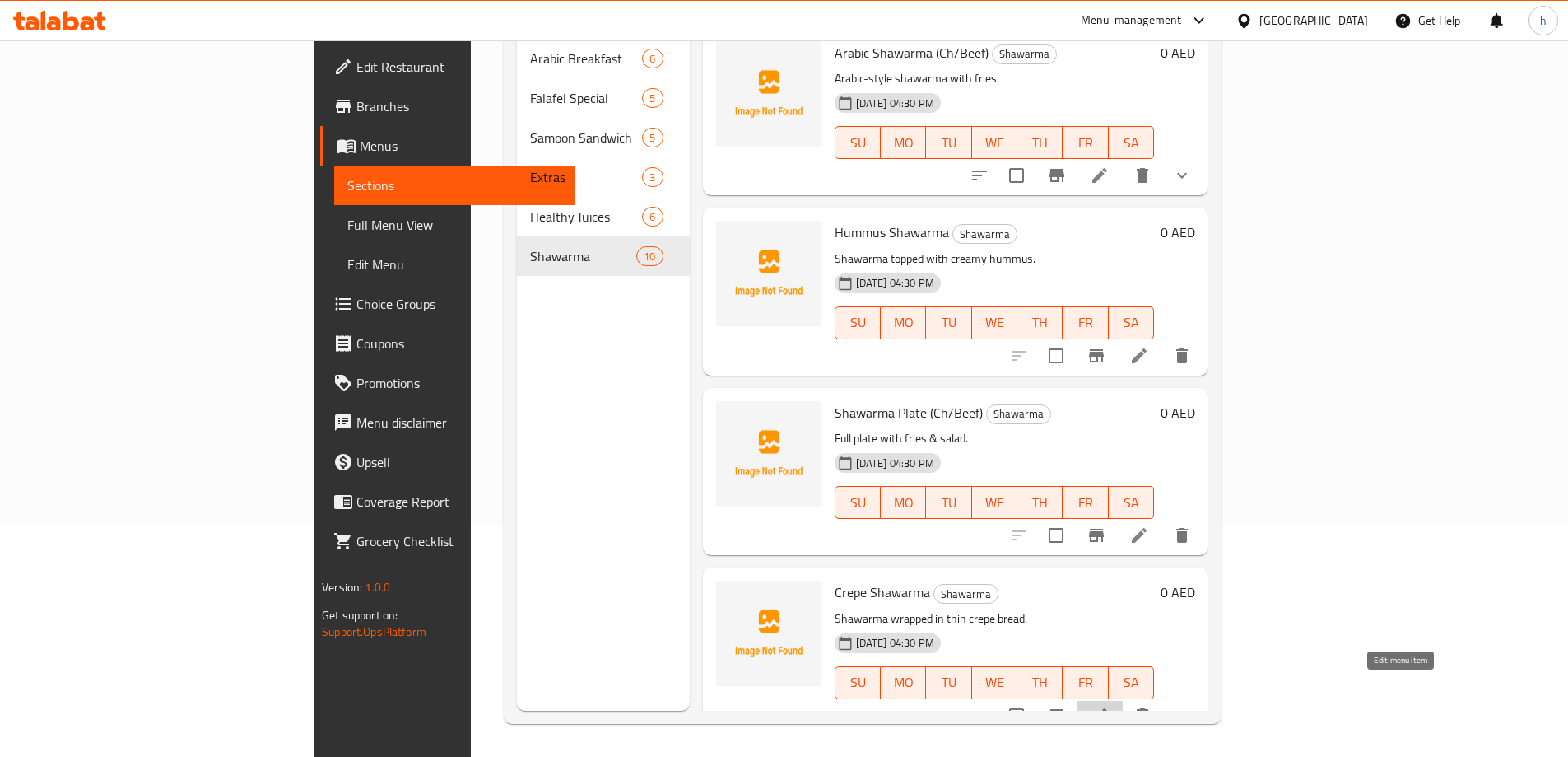
click at [1110, 705] on icon at bounding box center [1100, 715] width 20 height 20
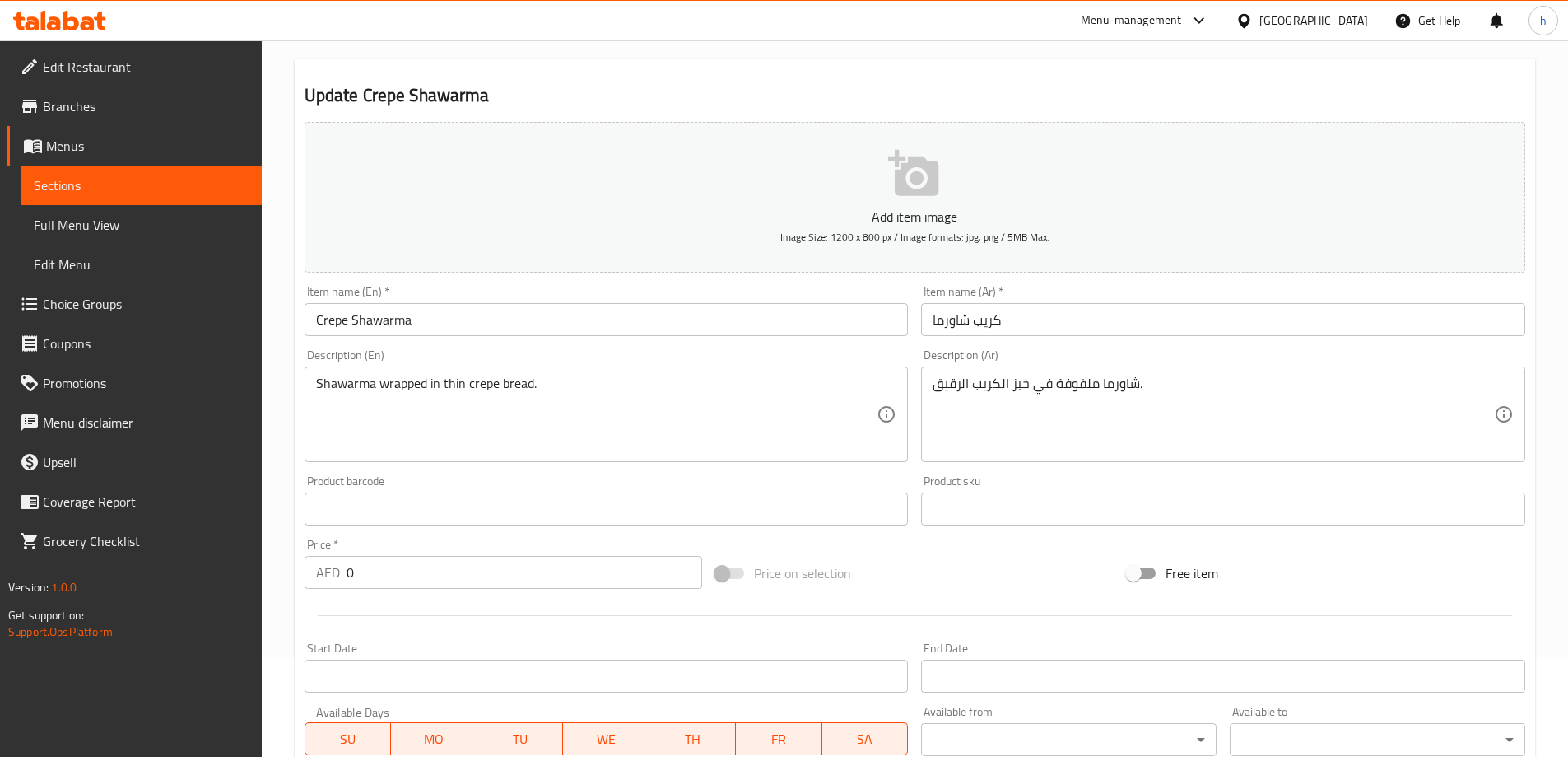
scroll to position [32, 0]
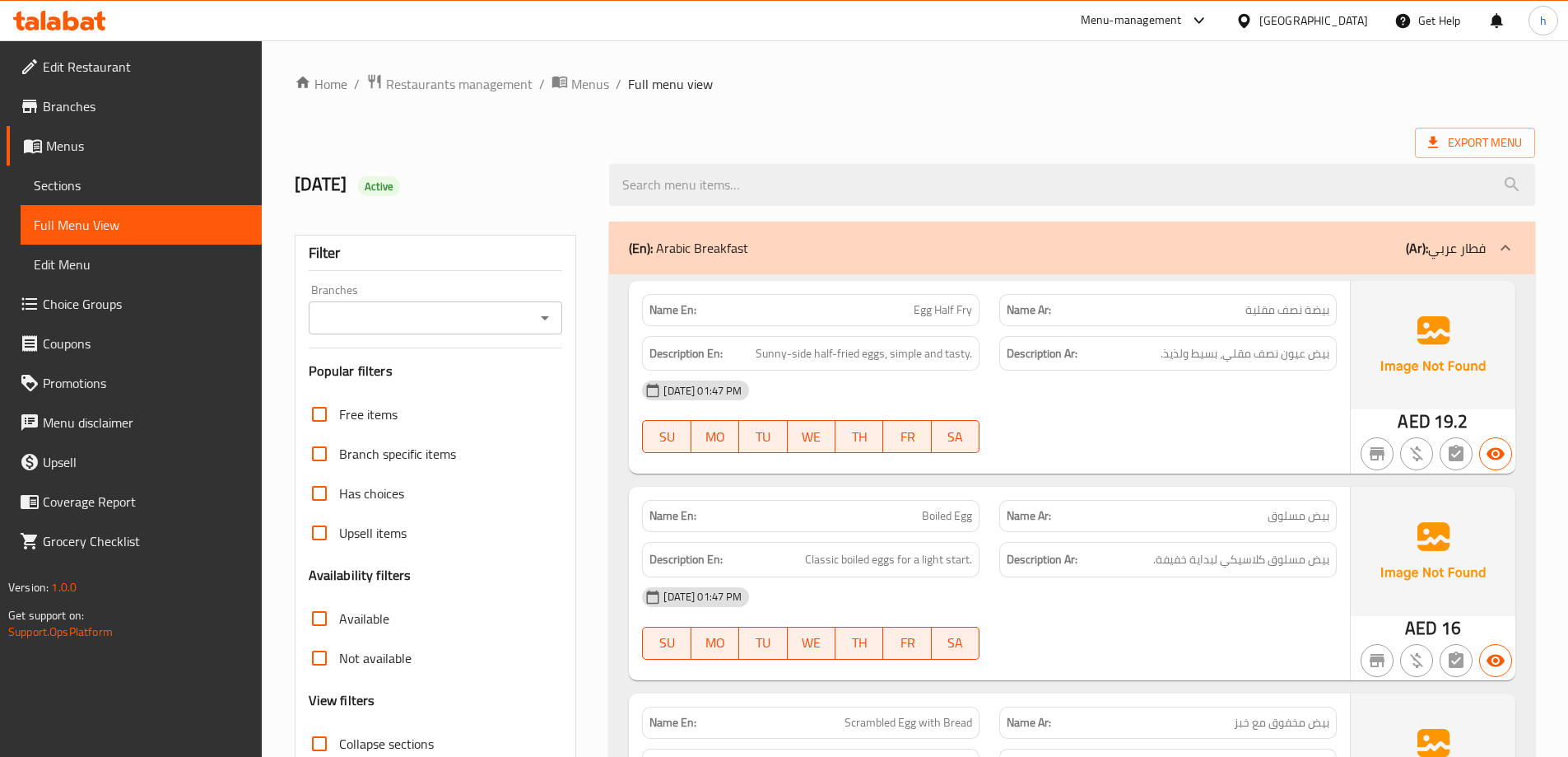
scroll to position [329, 0]
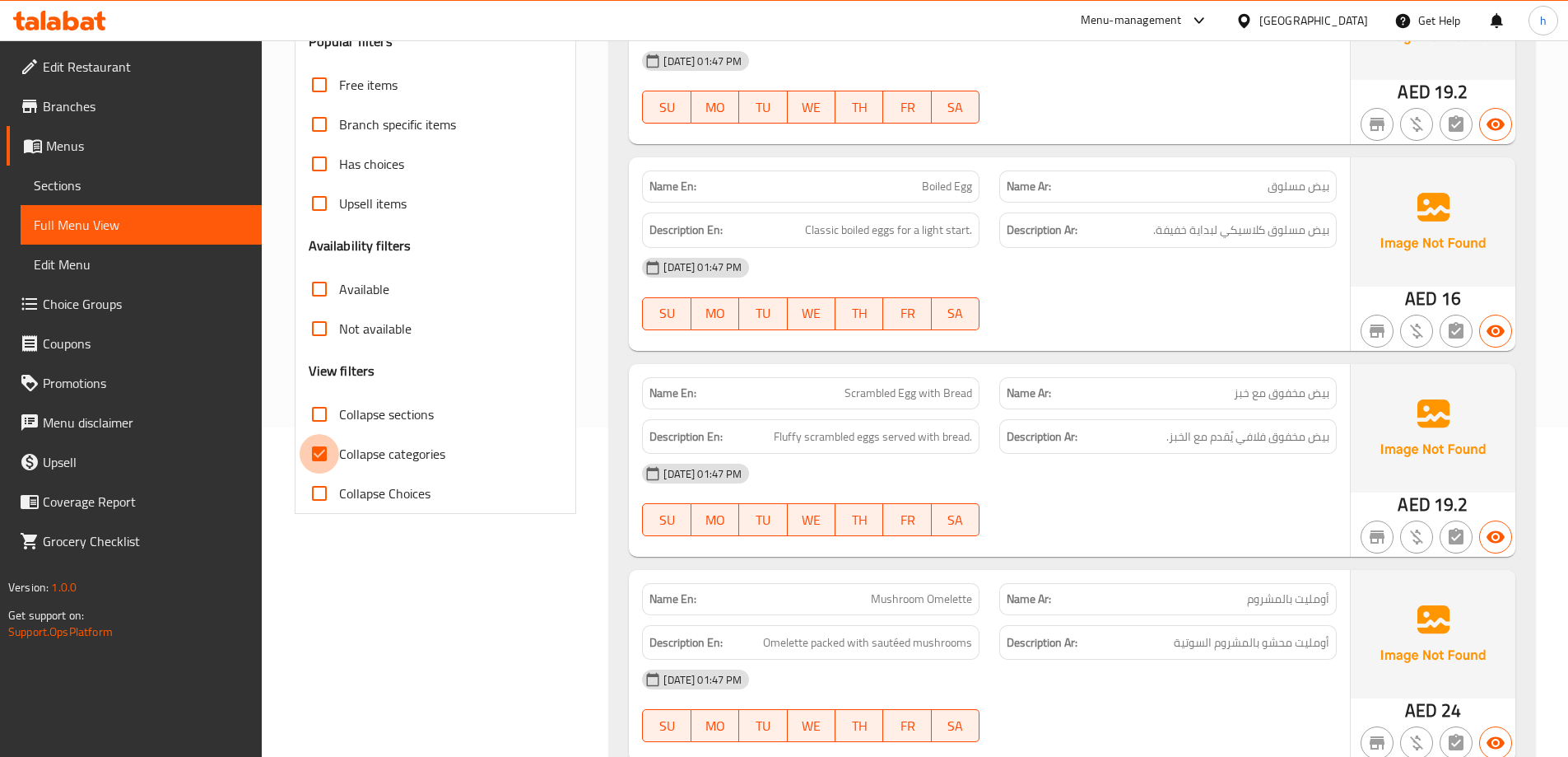
click at [322, 457] on input "Collapse categories" at bounding box center [319, 454] width 40 height 40
checkbox input "false"
click at [322, 413] on input "Collapse sections" at bounding box center [319, 414] width 40 height 40
checkbox input "true"
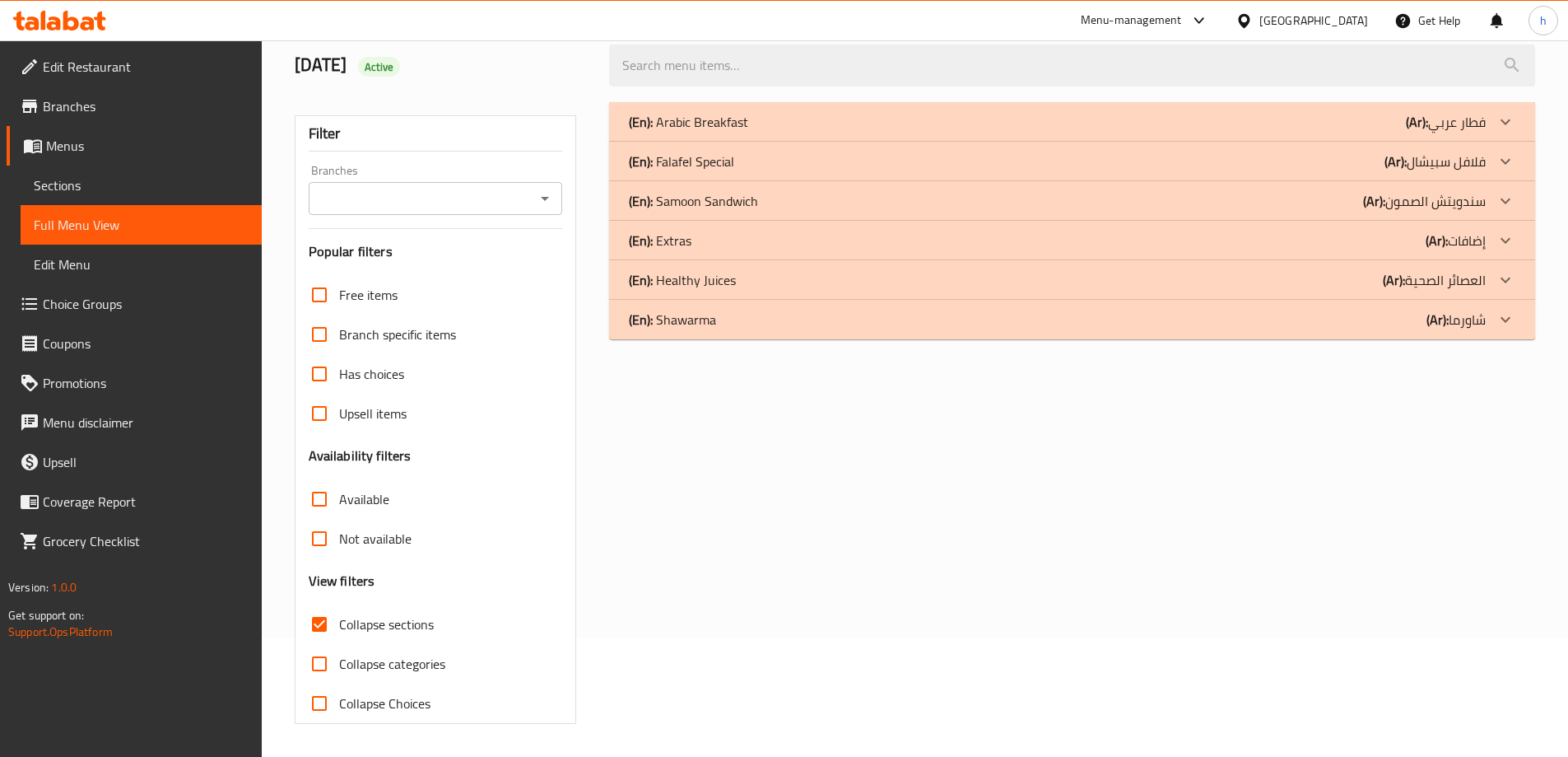
scroll to position [120, 0]
click at [1053, 321] on div "(En): Shawarma (Ar): شاورما" at bounding box center [1057, 319] width 857 height 20
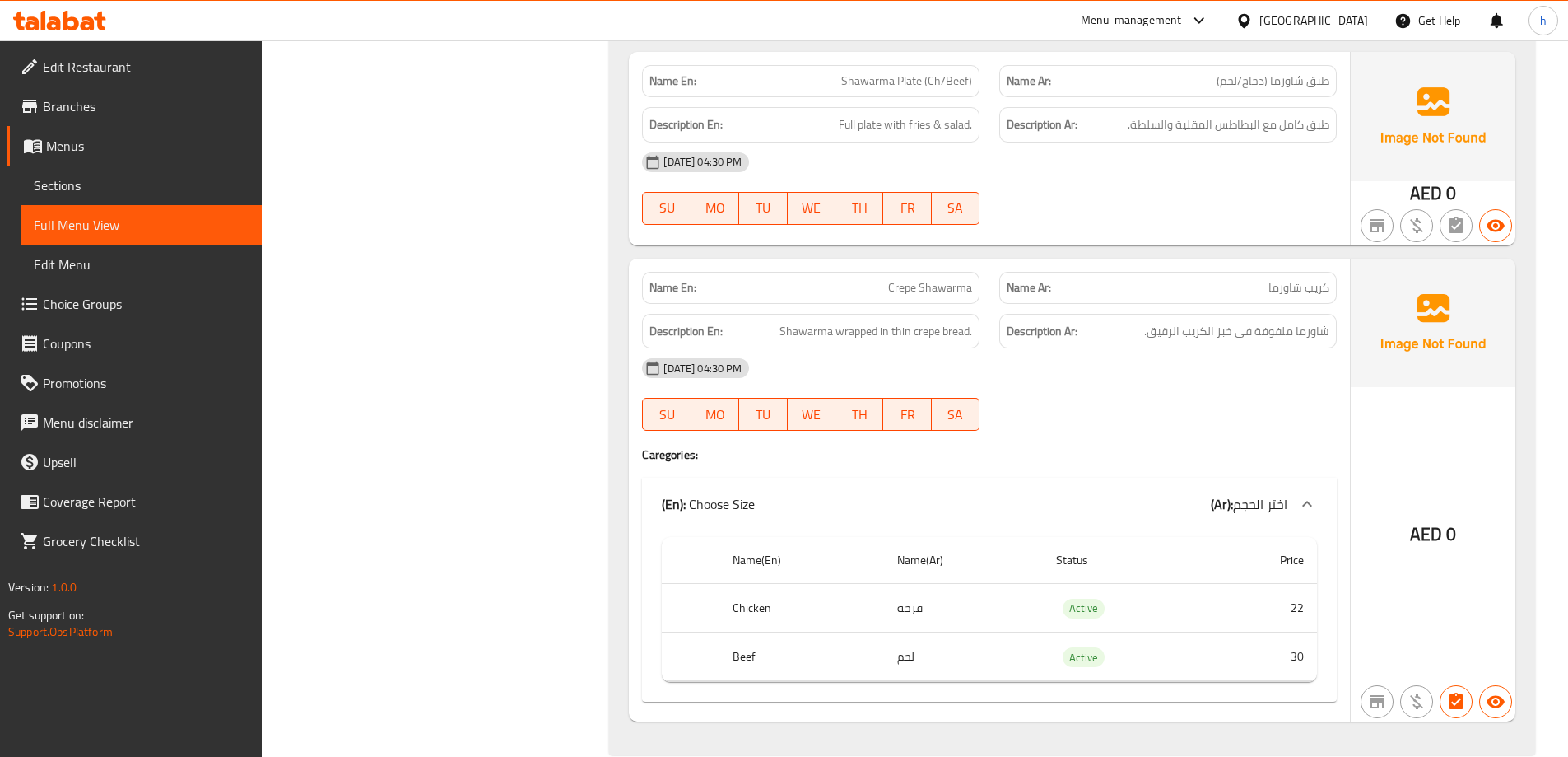
scroll to position [2784, 0]
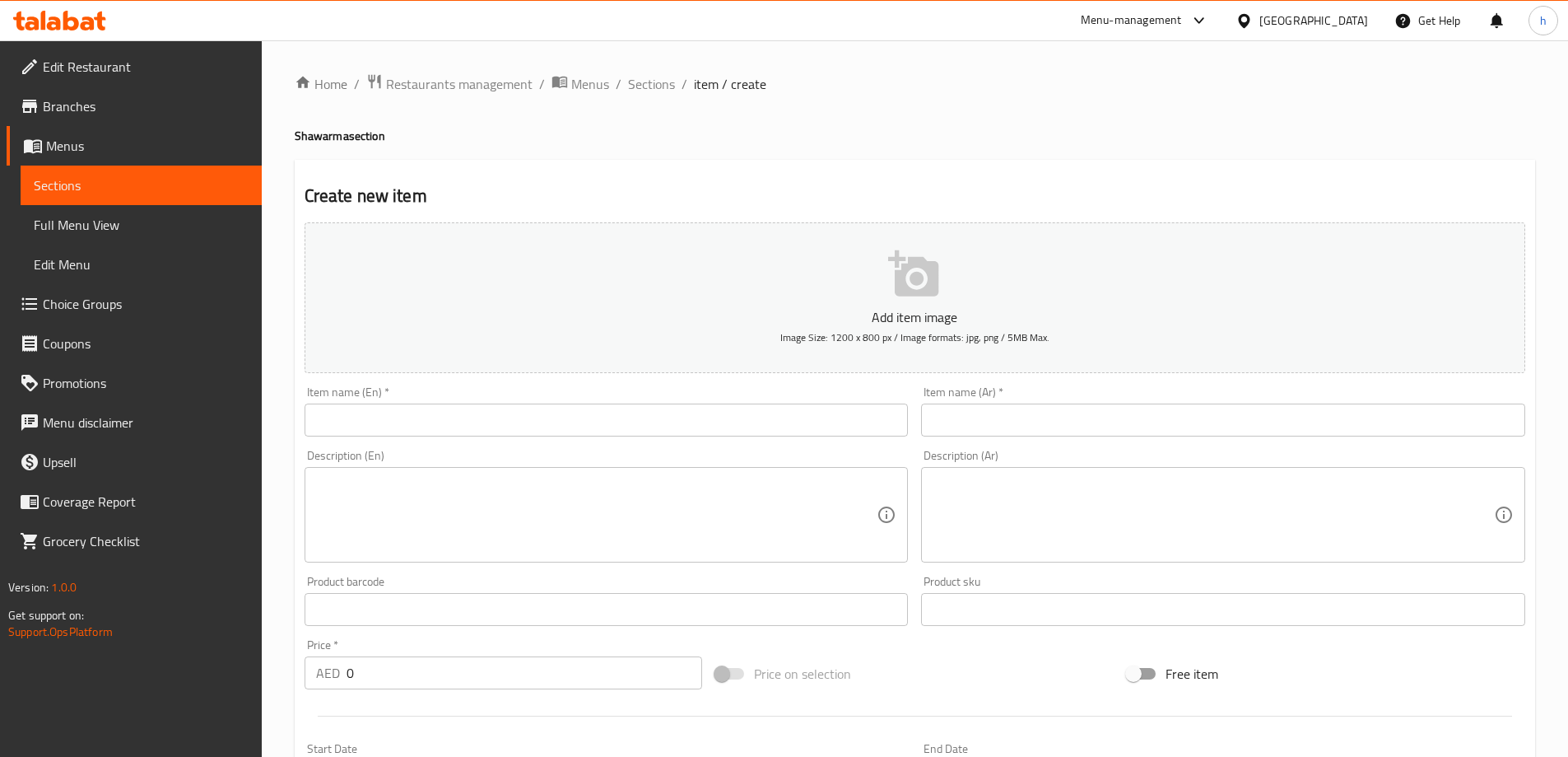
click at [78, 316] on link "Choice Groups" at bounding box center [134, 304] width 255 height 40
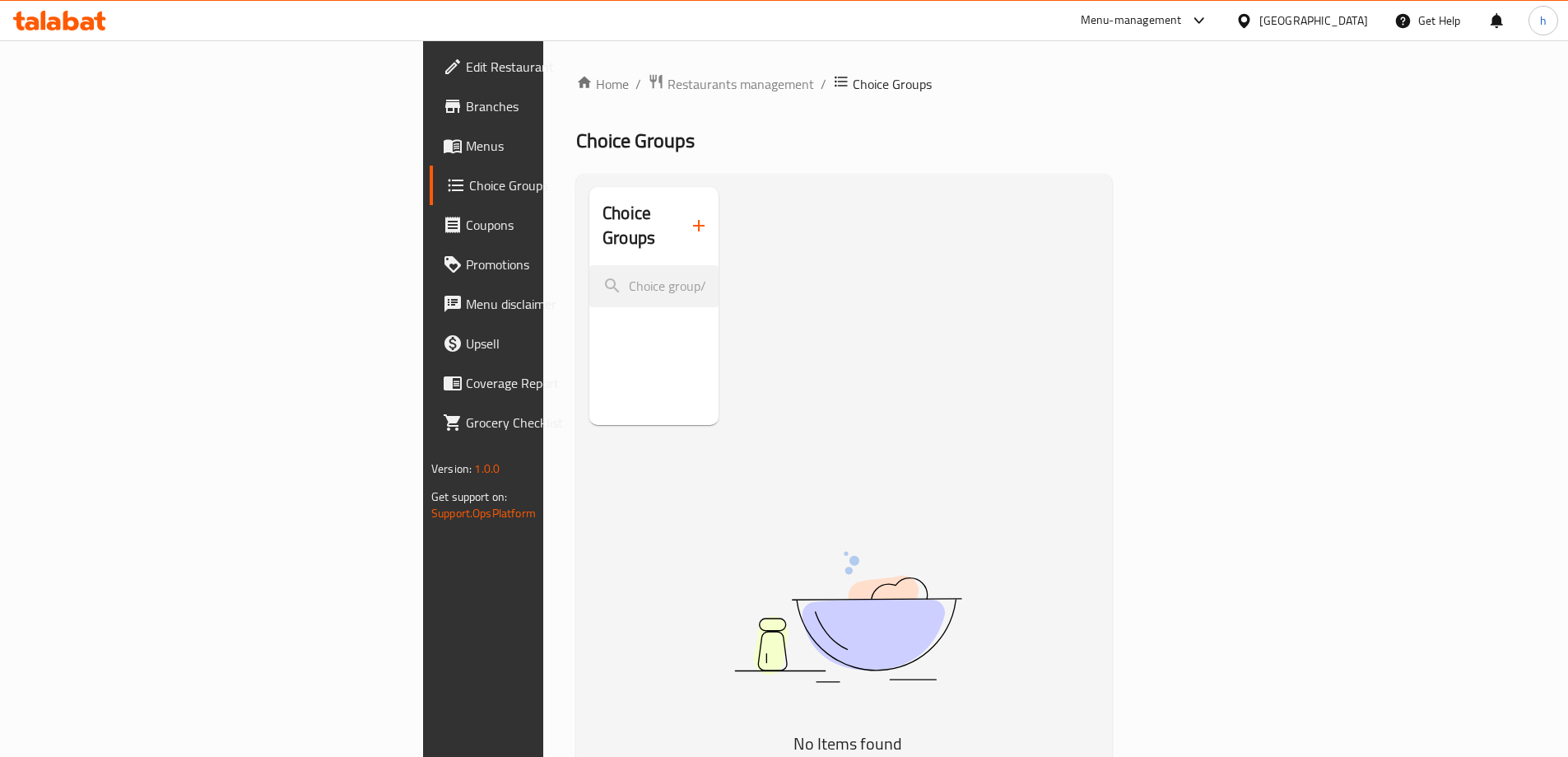
click at [693, 220] on icon "button" at bounding box center [699, 225] width 12 height 12
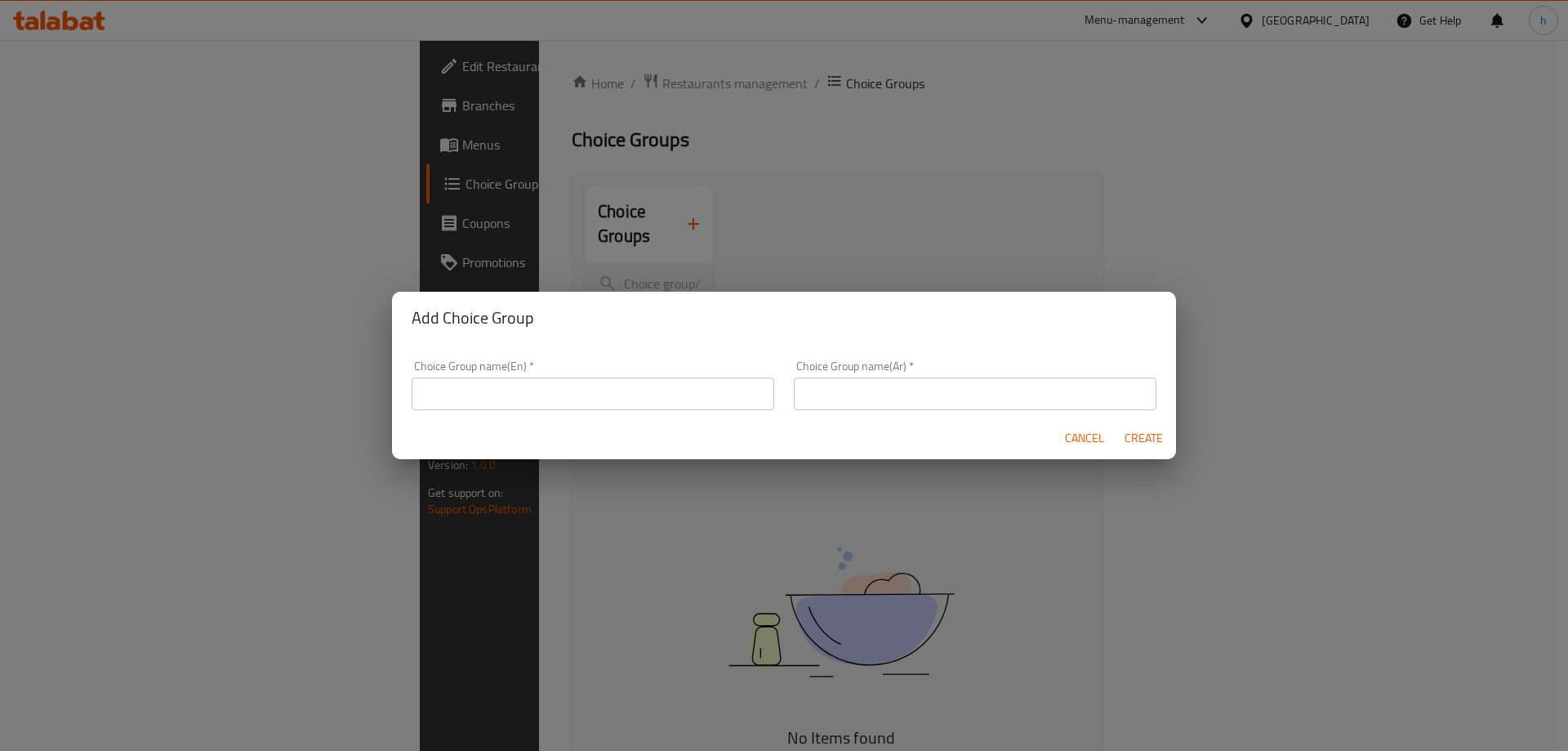
click at [494, 393] on input "text" at bounding box center [593, 394] width 363 height 33
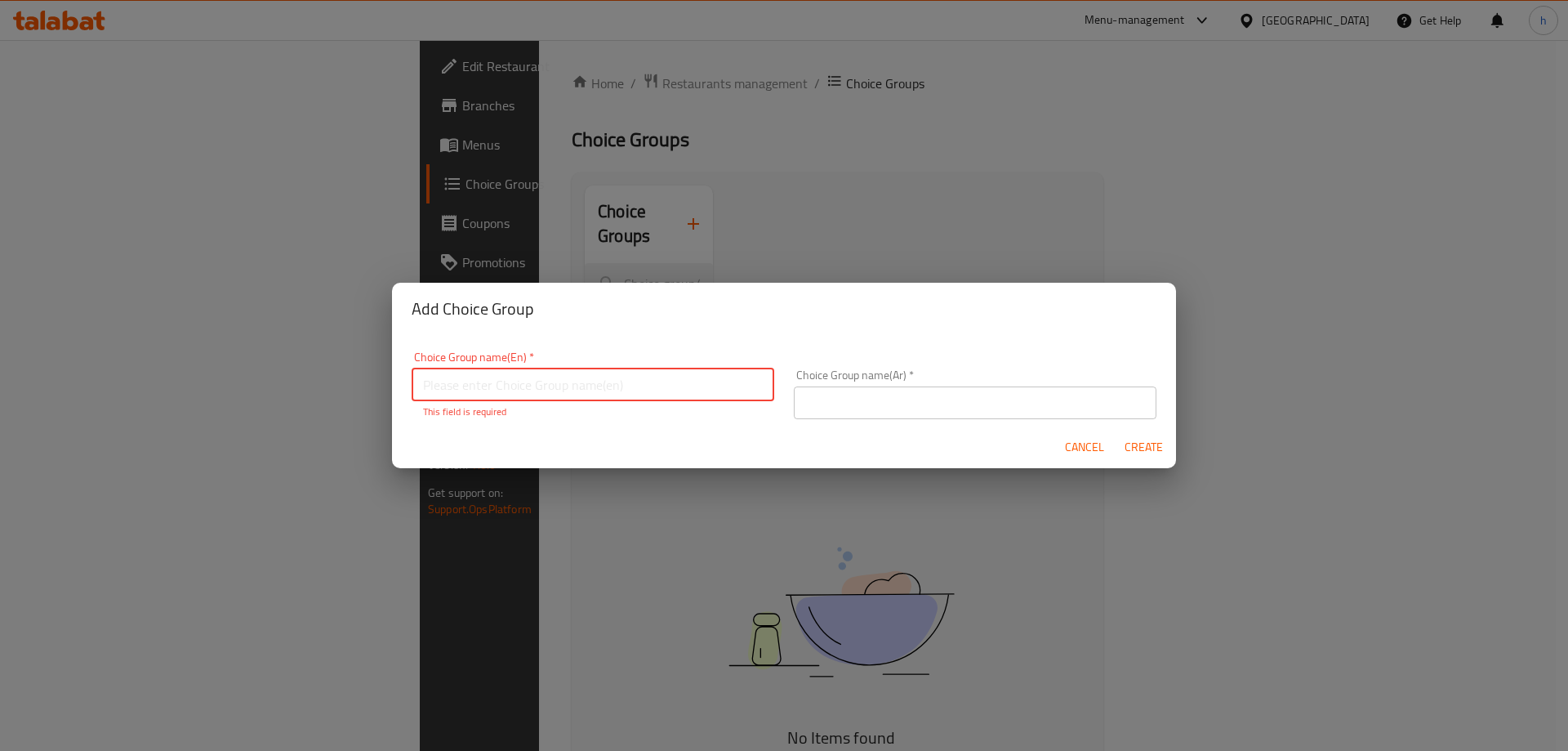
paste input "Choose Protein"
type input "Choose Protein"
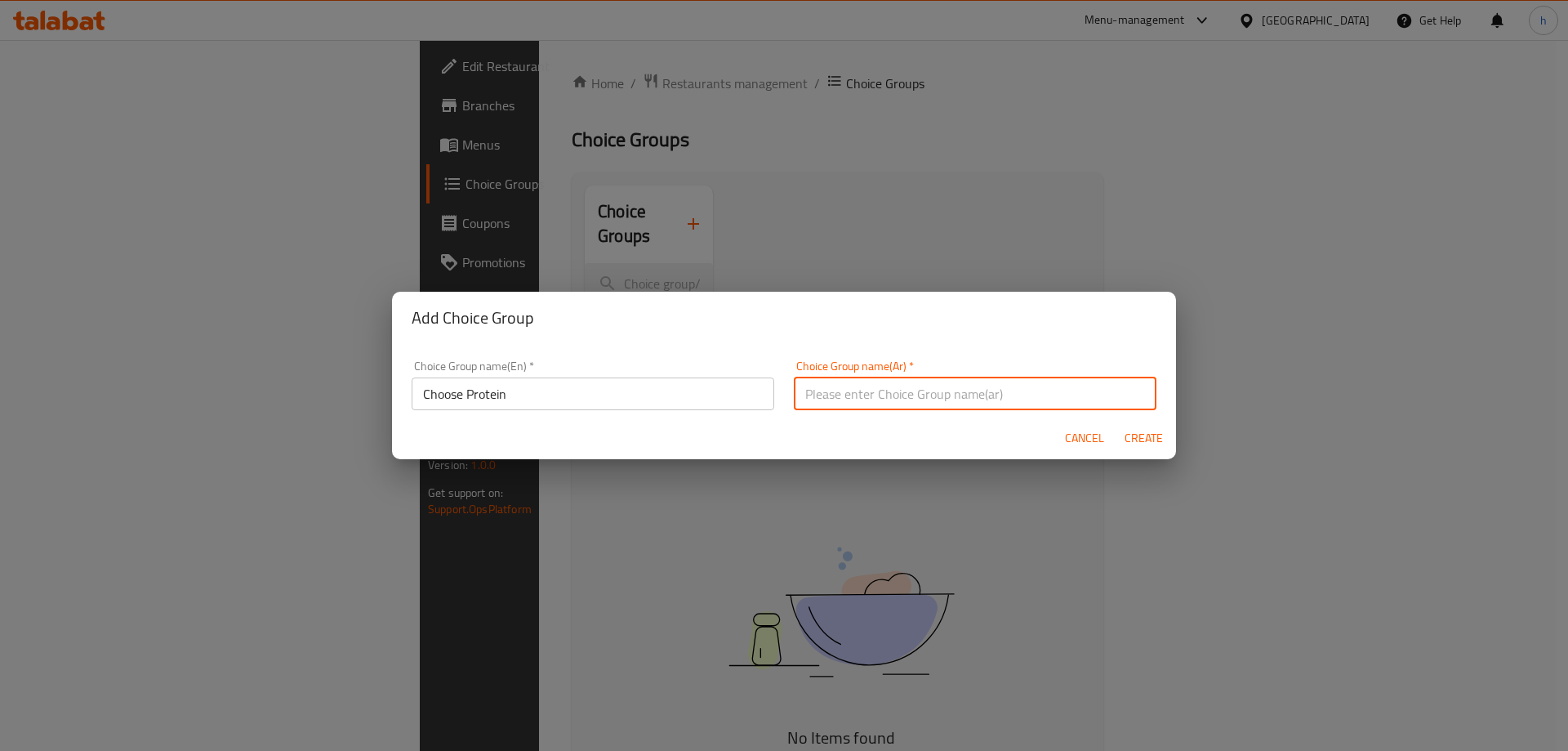
click at [817, 396] on input "text" at bounding box center [975, 394] width 363 height 33
paste input "اختر البروتين"
type input "اختر البروتين"
click at [1142, 437] on span "Create" at bounding box center [1143, 438] width 40 height 21
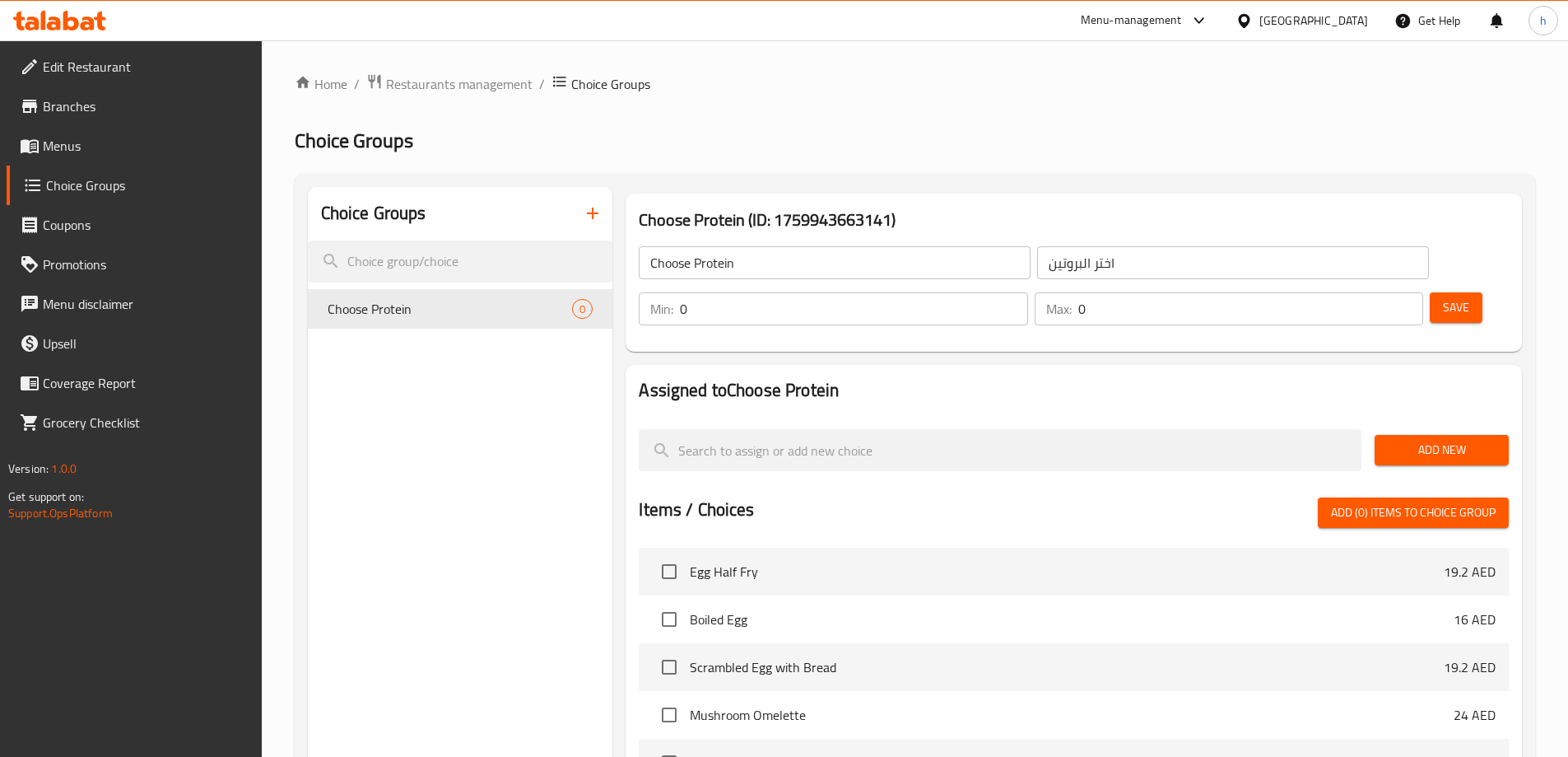
click at [1028, 292] on input "0" at bounding box center [854, 309] width 348 height 33
type input "1"
click at [1358, 292] on input "0" at bounding box center [1250, 309] width 345 height 33
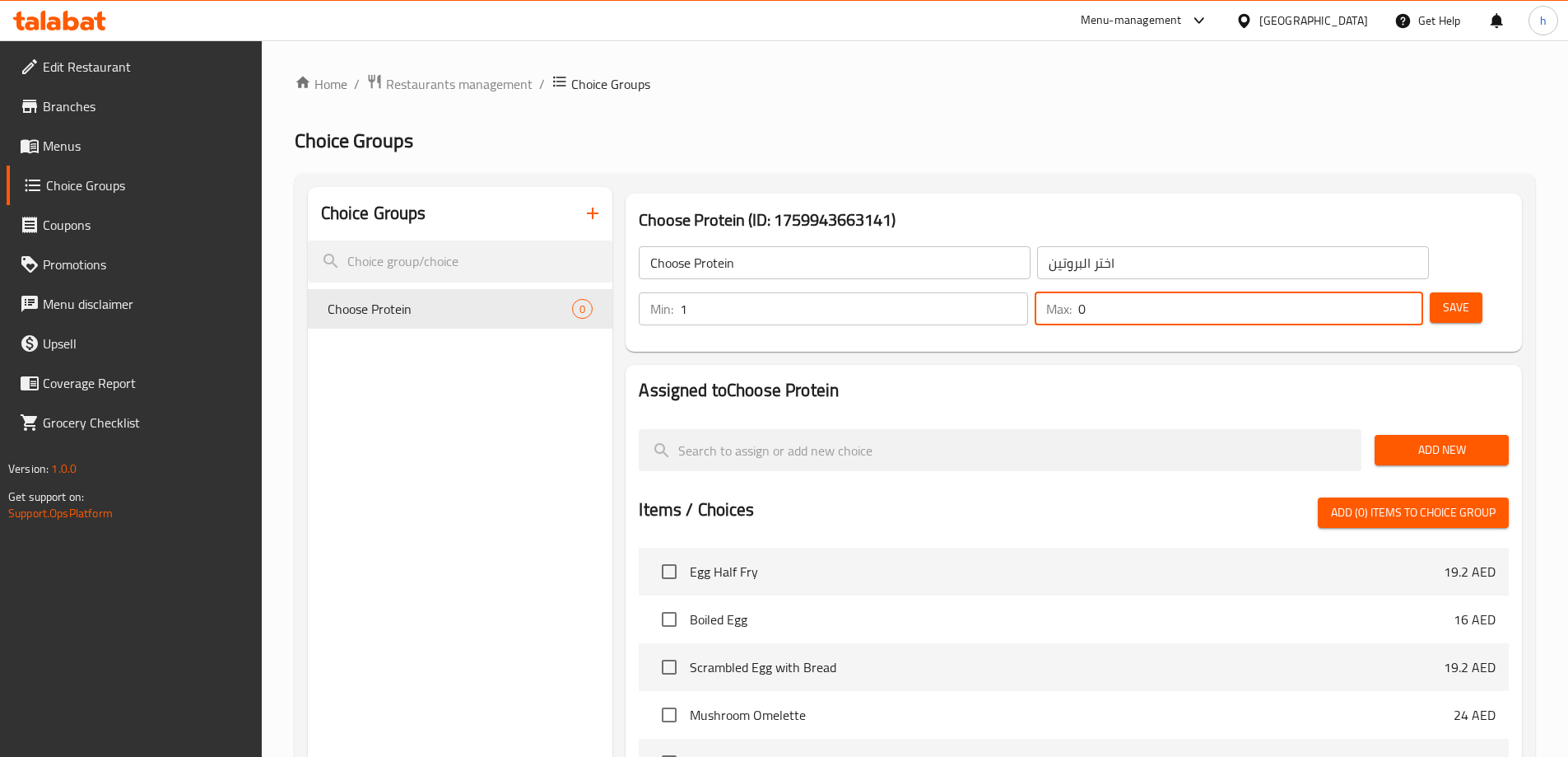
click at [1358, 292] on input "0" at bounding box center [1250, 309] width 345 height 33
type input "1"
click at [1443, 297] on span "Save" at bounding box center [1457, 307] width 27 height 21
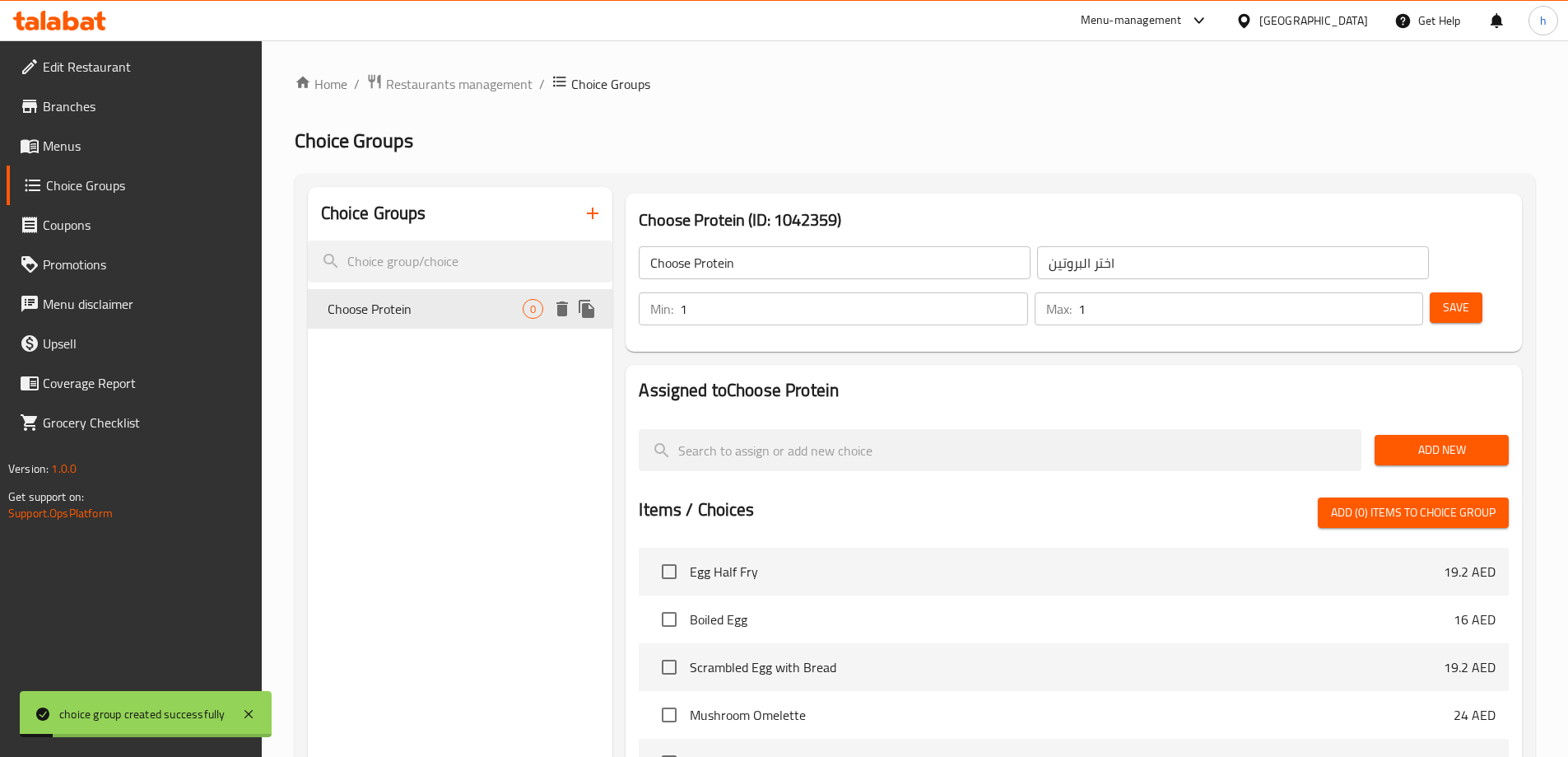
click at [480, 314] on span "Choose Protein" at bounding box center [426, 309] width 196 height 20
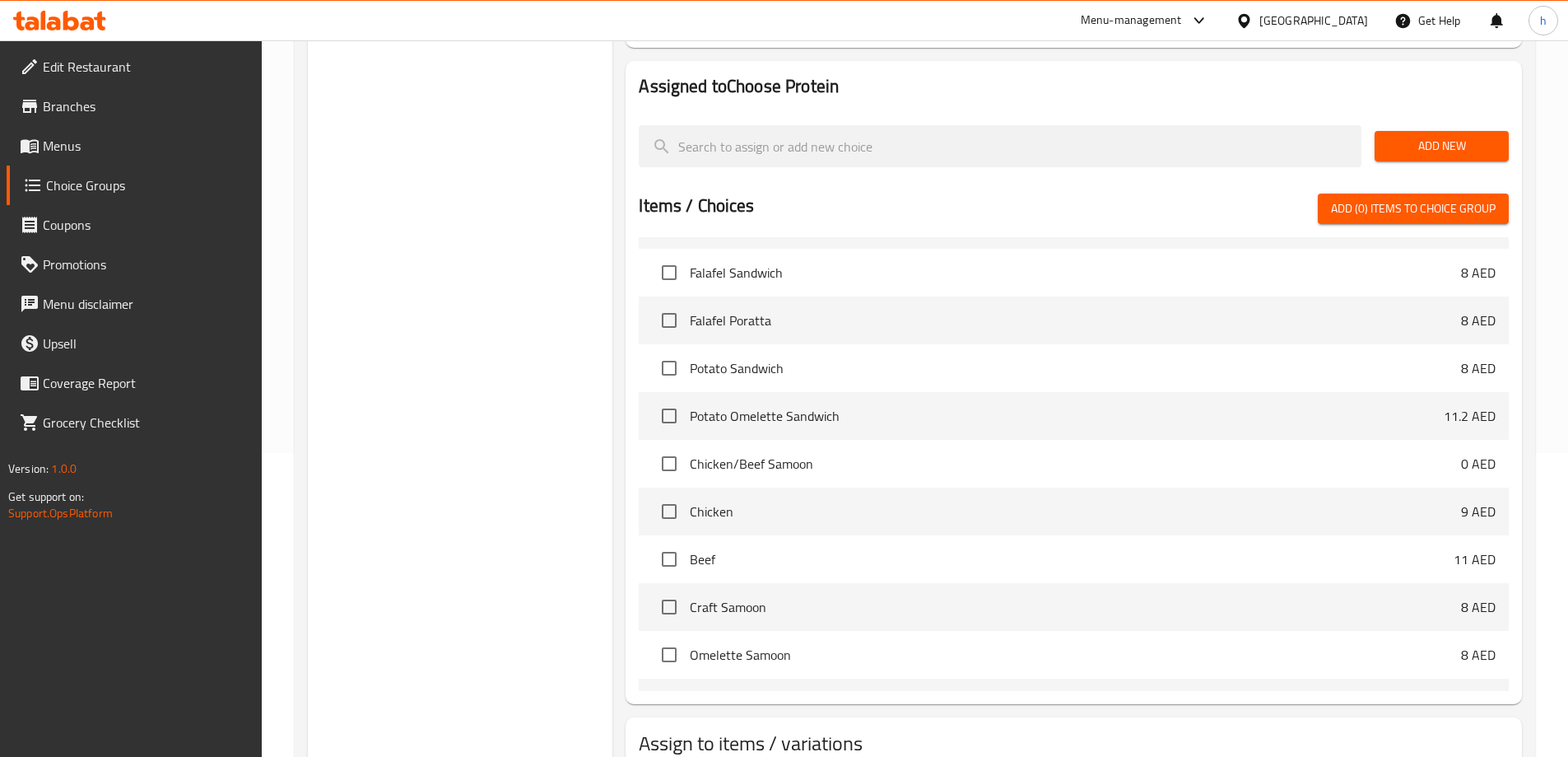
scroll to position [373, 0]
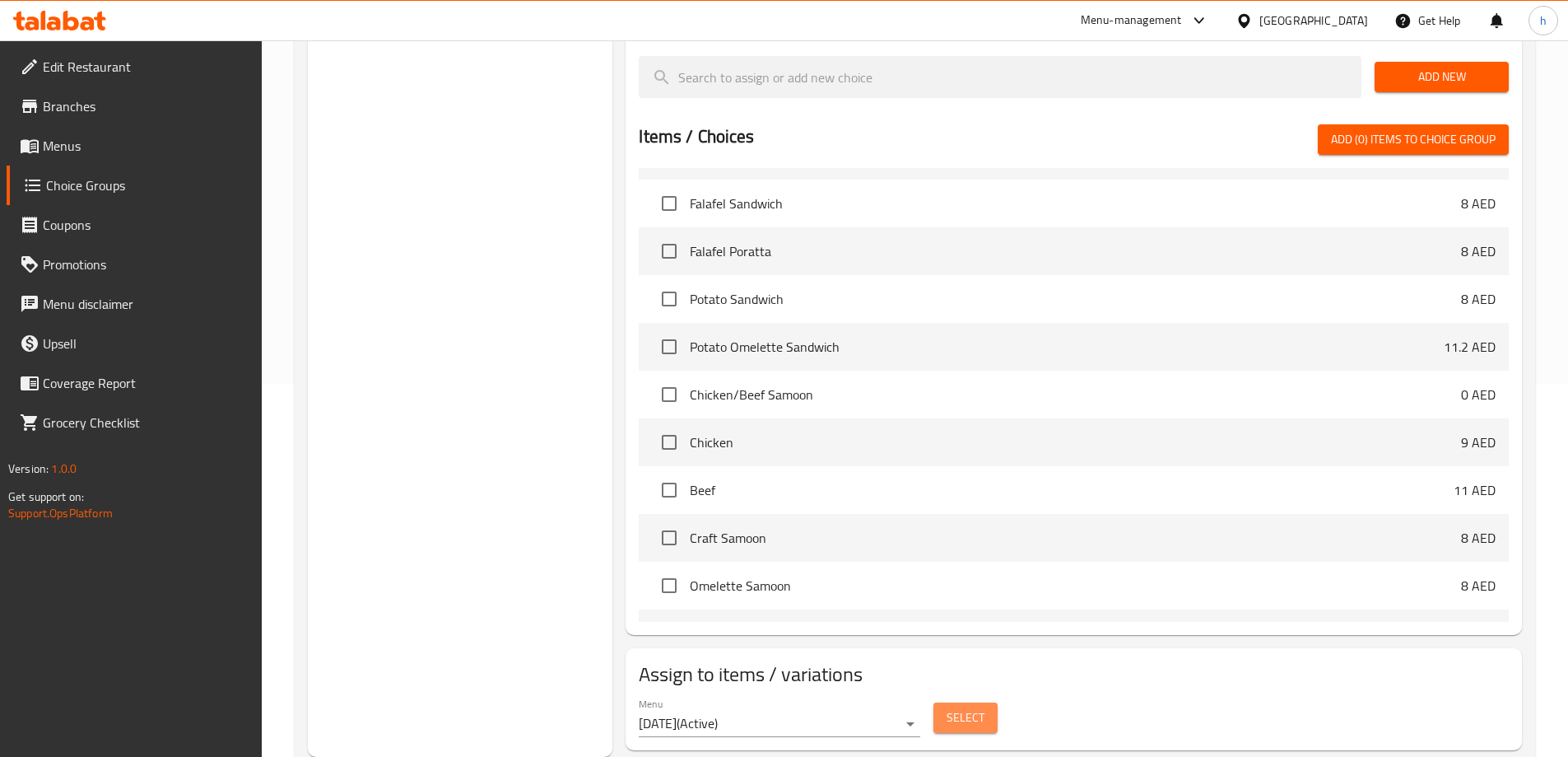
click at [949, 707] on span "Select" at bounding box center [966, 717] width 38 height 21
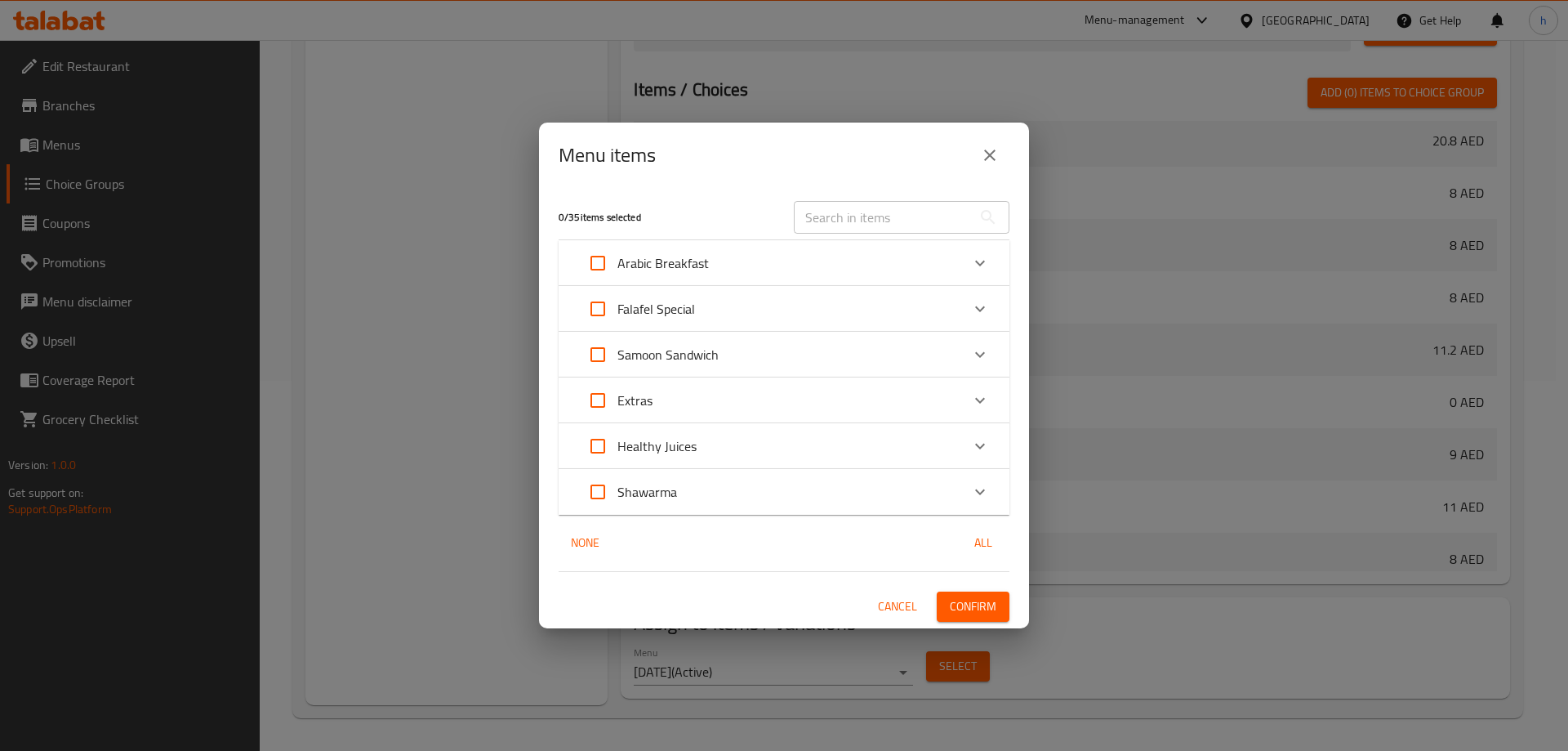
click at [468, 451] on div "Menu items 0 / 35 items selected ​ Arabic Breakfast Egg Half Fry 19.2 AED Boile…" at bounding box center [784, 376] width 1568 height 751
click at [995, 154] on icon "close" at bounding box center [990, 155] width 20 height 20
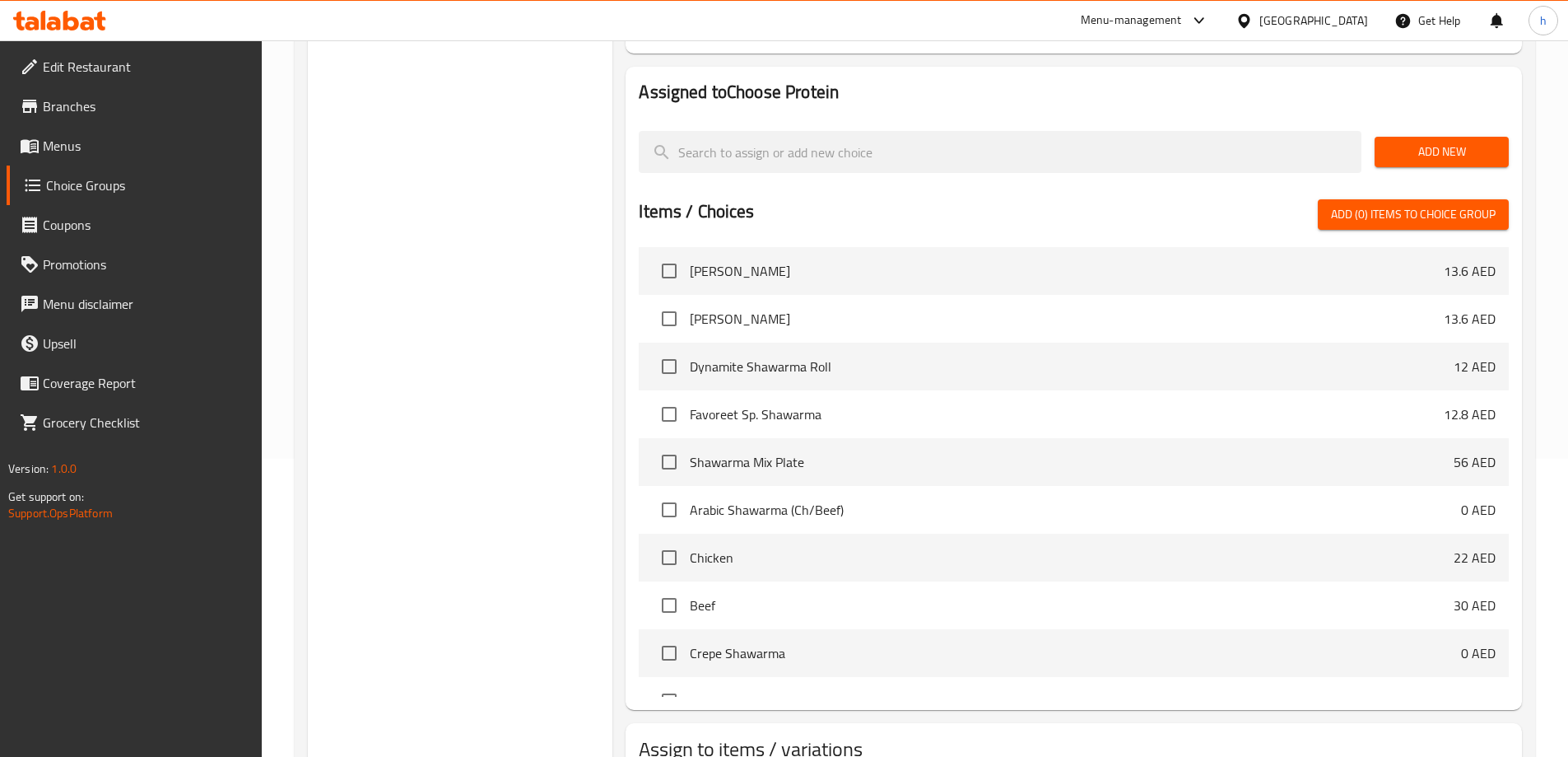
scroll to position [290, 0]
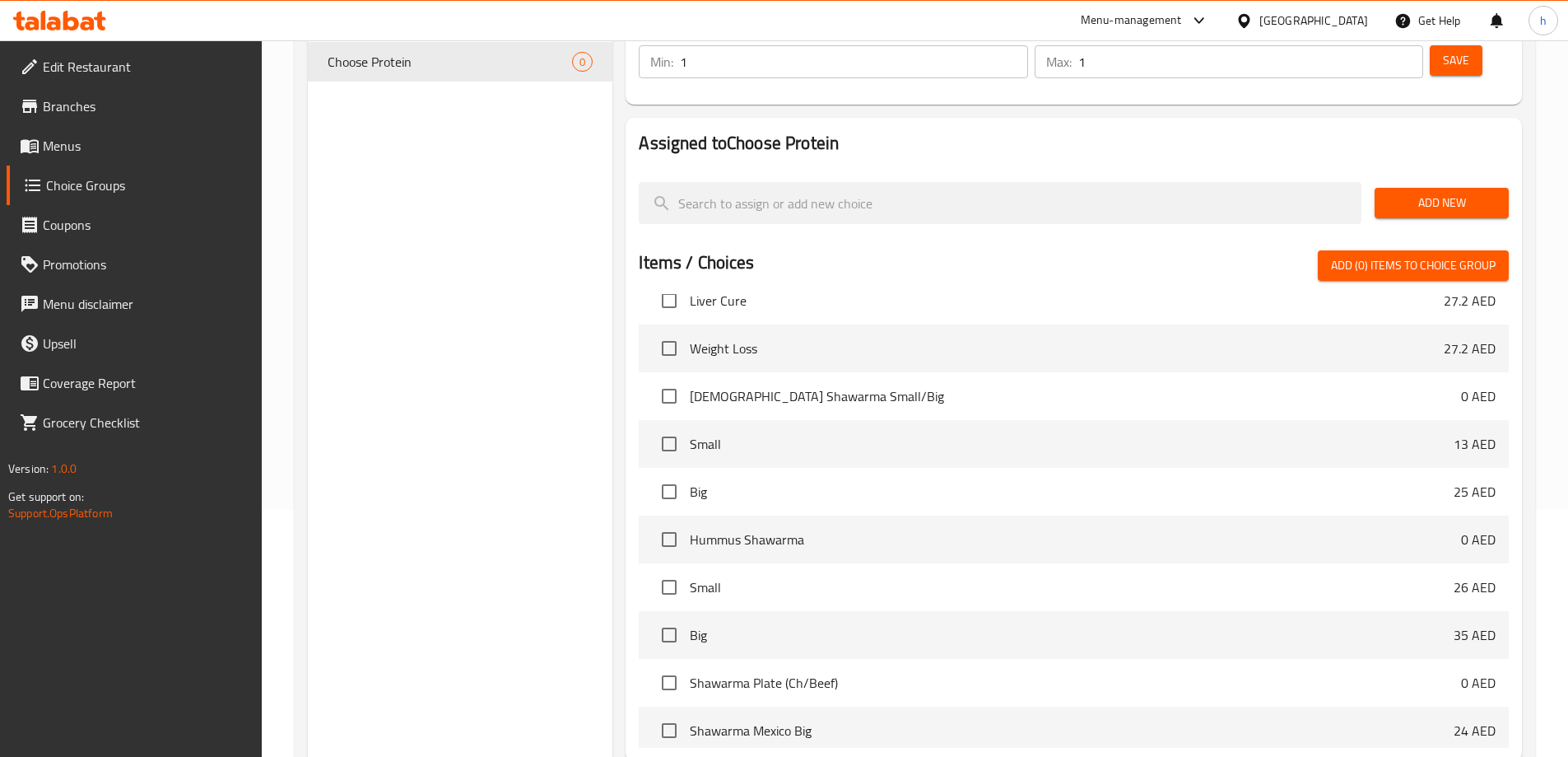
scroll to position [1318, 0]
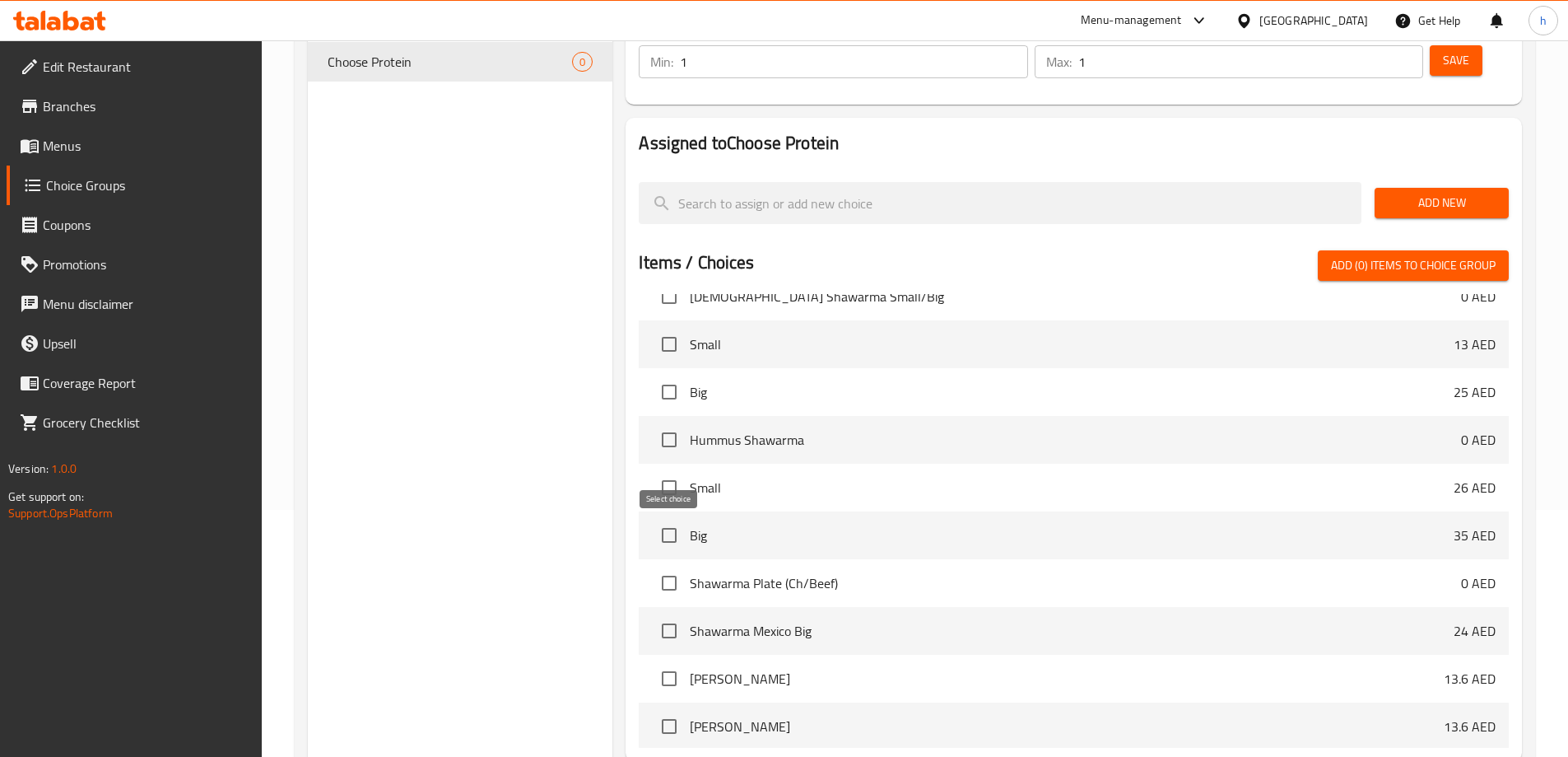
click at [664, 566] on input "checkbox" at bounding box center [669, 583] width 35 height 35
click at [1402, 255] on span "Add (1) items to choice group" at bounding box center [1413, 265] width 165 height 21
checkbox input "false"
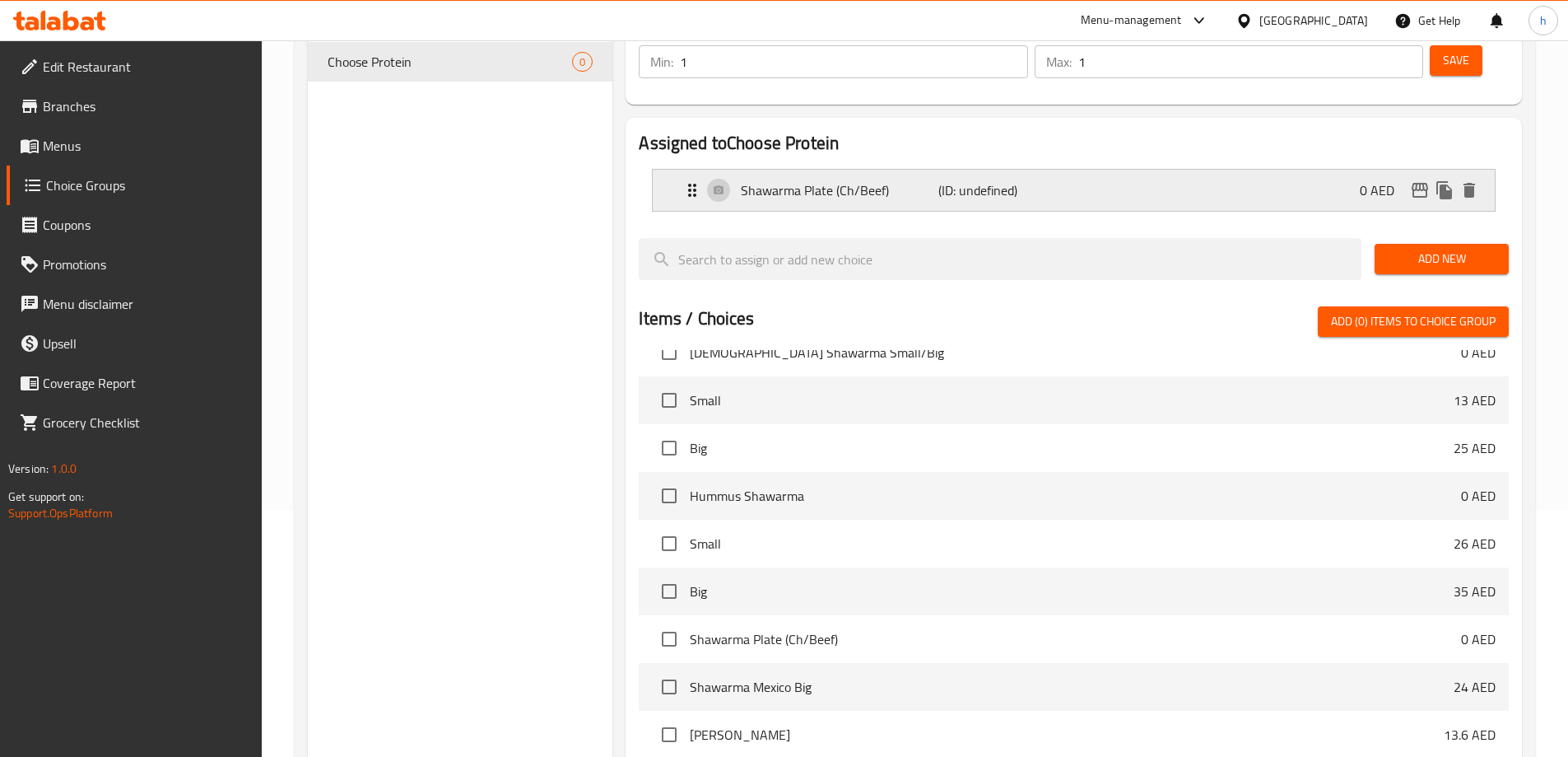
click at [1160, 170] on div "Shawarma Plate (Ch/Beef) (ID: undefined) 0 AED" at bounding box center [1078, 190] width 792 height 42
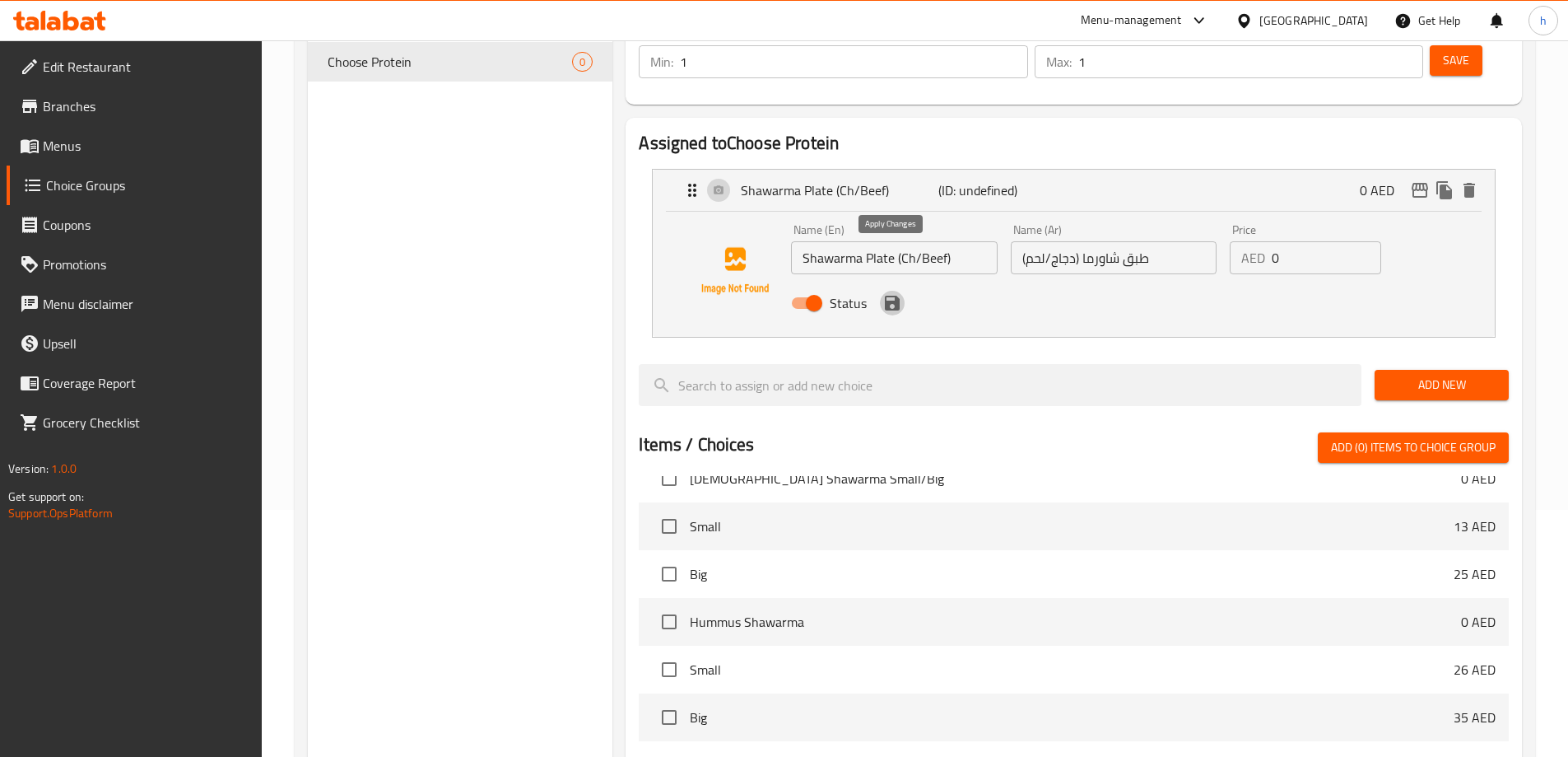
click at [891, 295] on icon "save" at bounding box center [892, 303] width 15 height 15
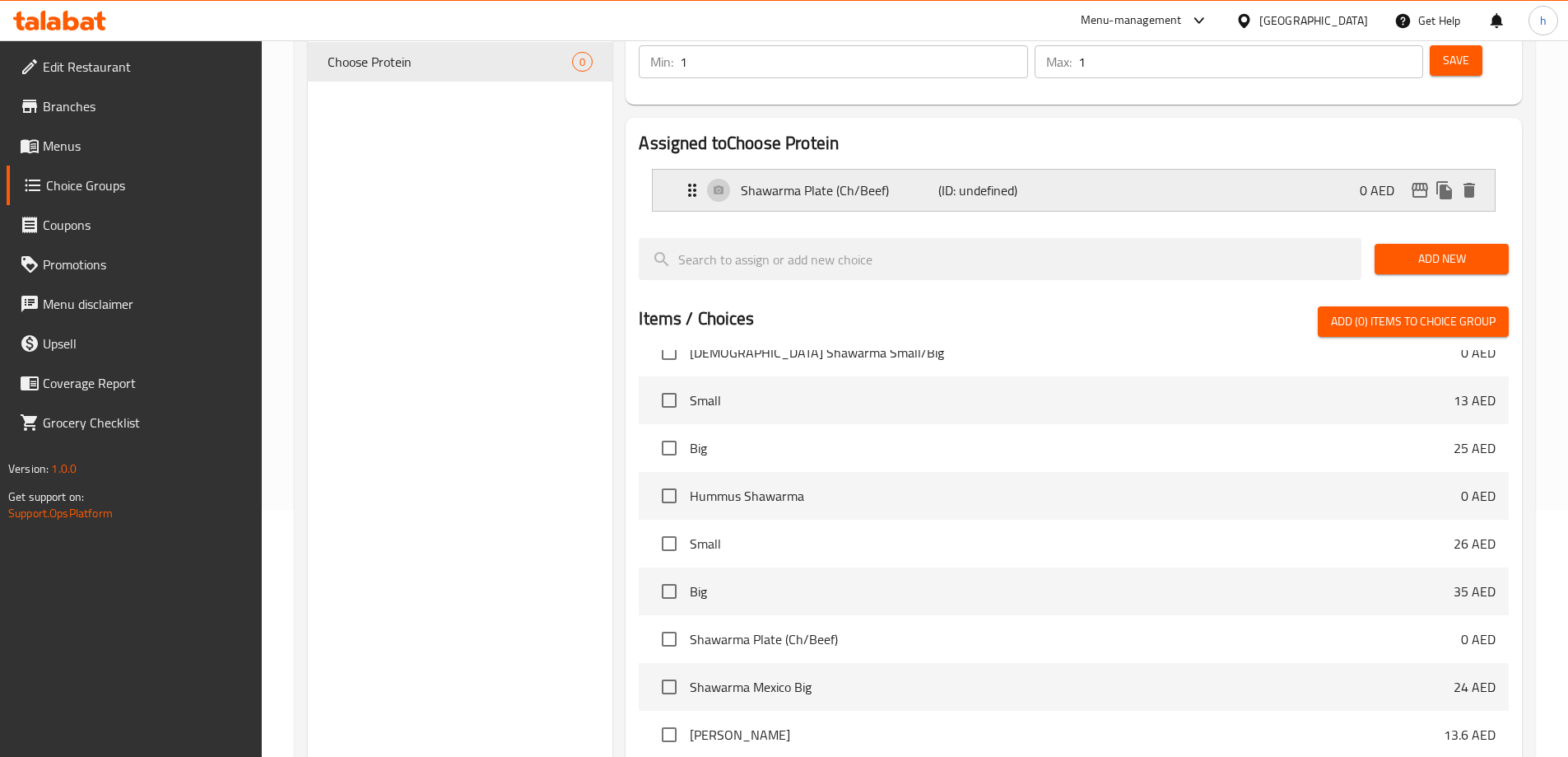
click at [1202, 170] on div "Shawarma Plate (Ch/Beef) (ID: undefined) 0 AED" at bounding box center [1078, 190] width 792 height 42
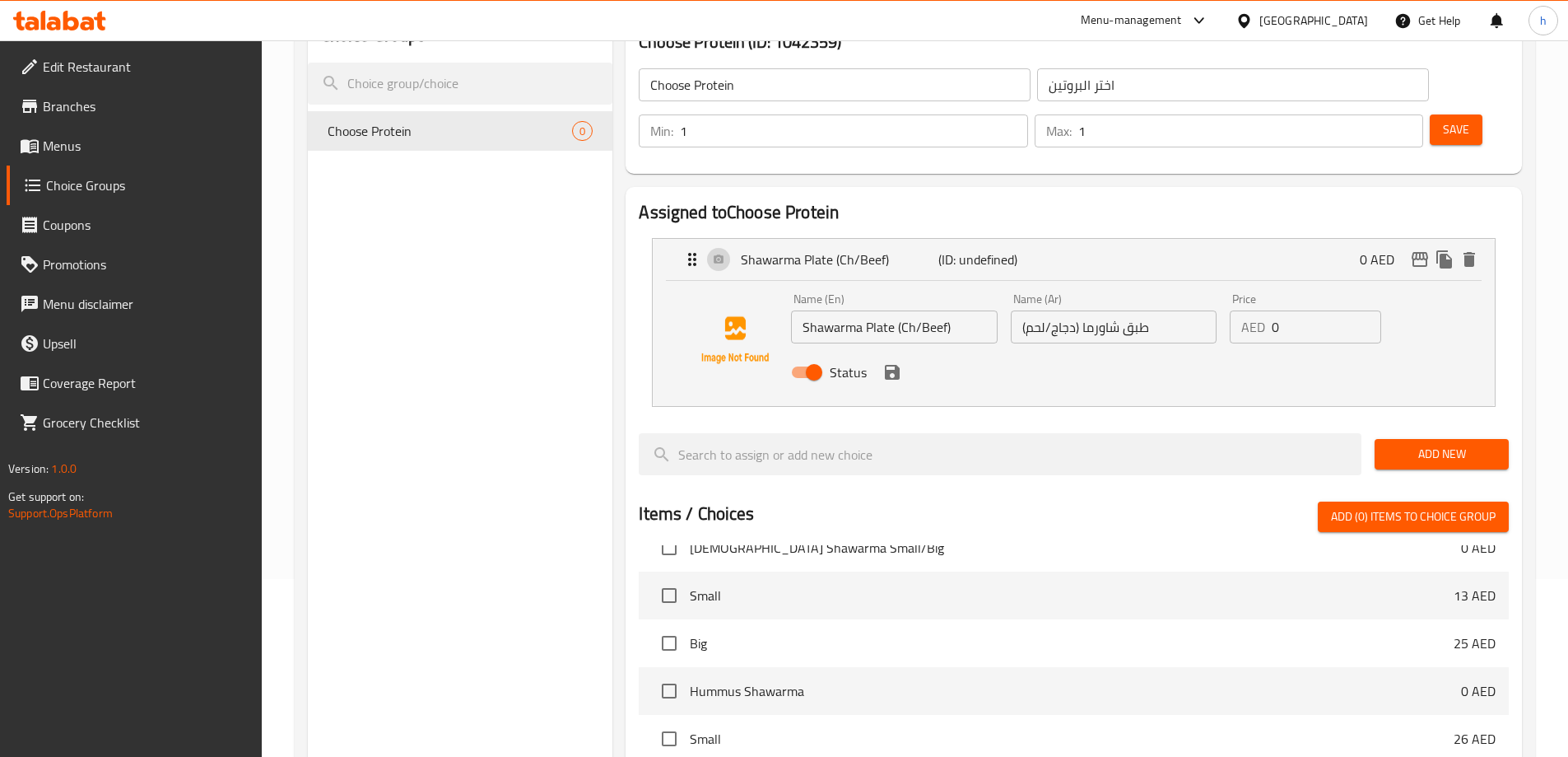
scroll to position [165, 0]
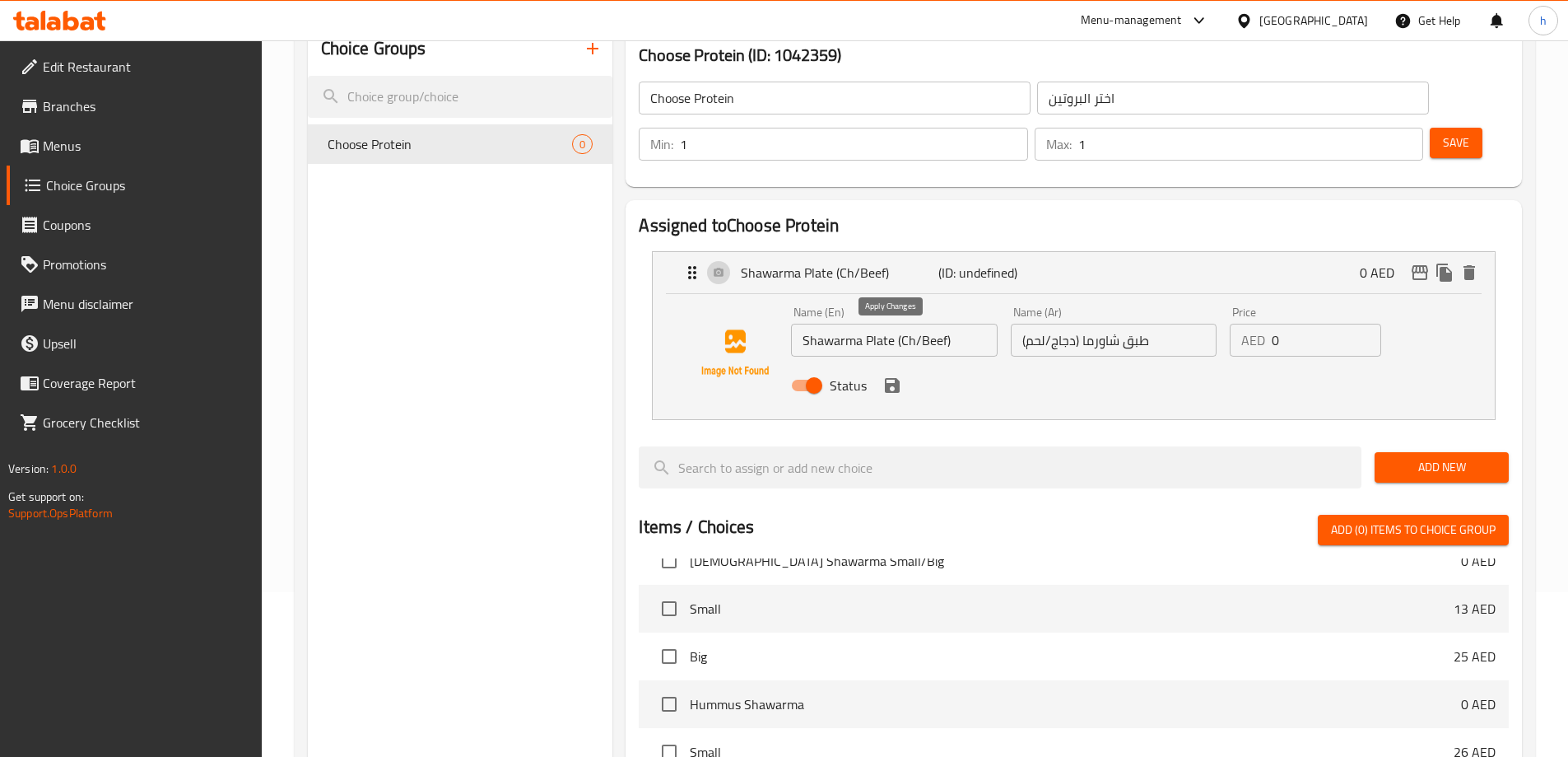
click at [893, 375] on icon "save" at bounding box center [892, 385] width 20 height 20
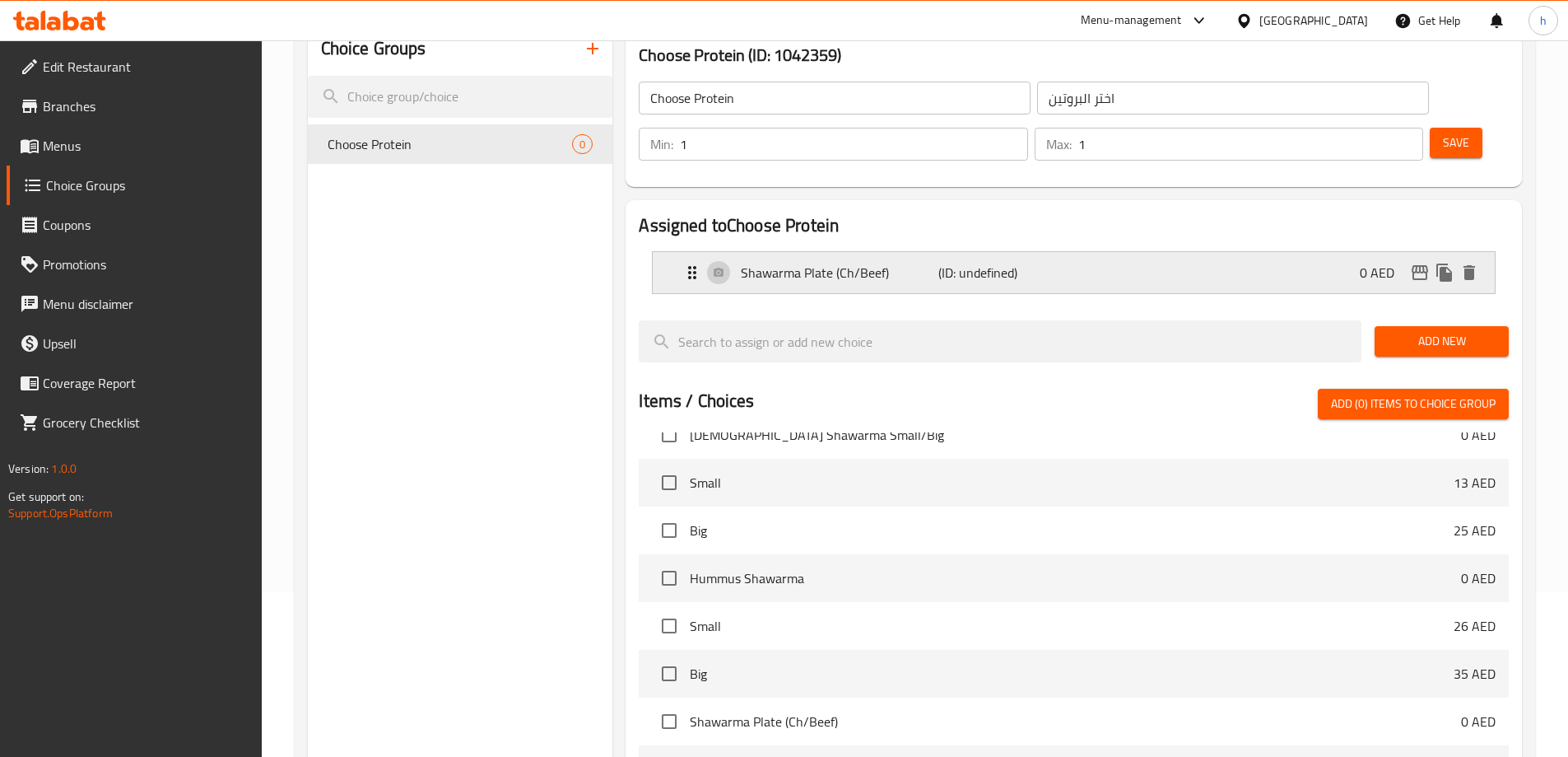
click at [1136, 252] on div "Shawarma Plate (Ch/Beef) (ID: undefined) 0 AED" at bounding box center [1078, 273] width 792 height 42
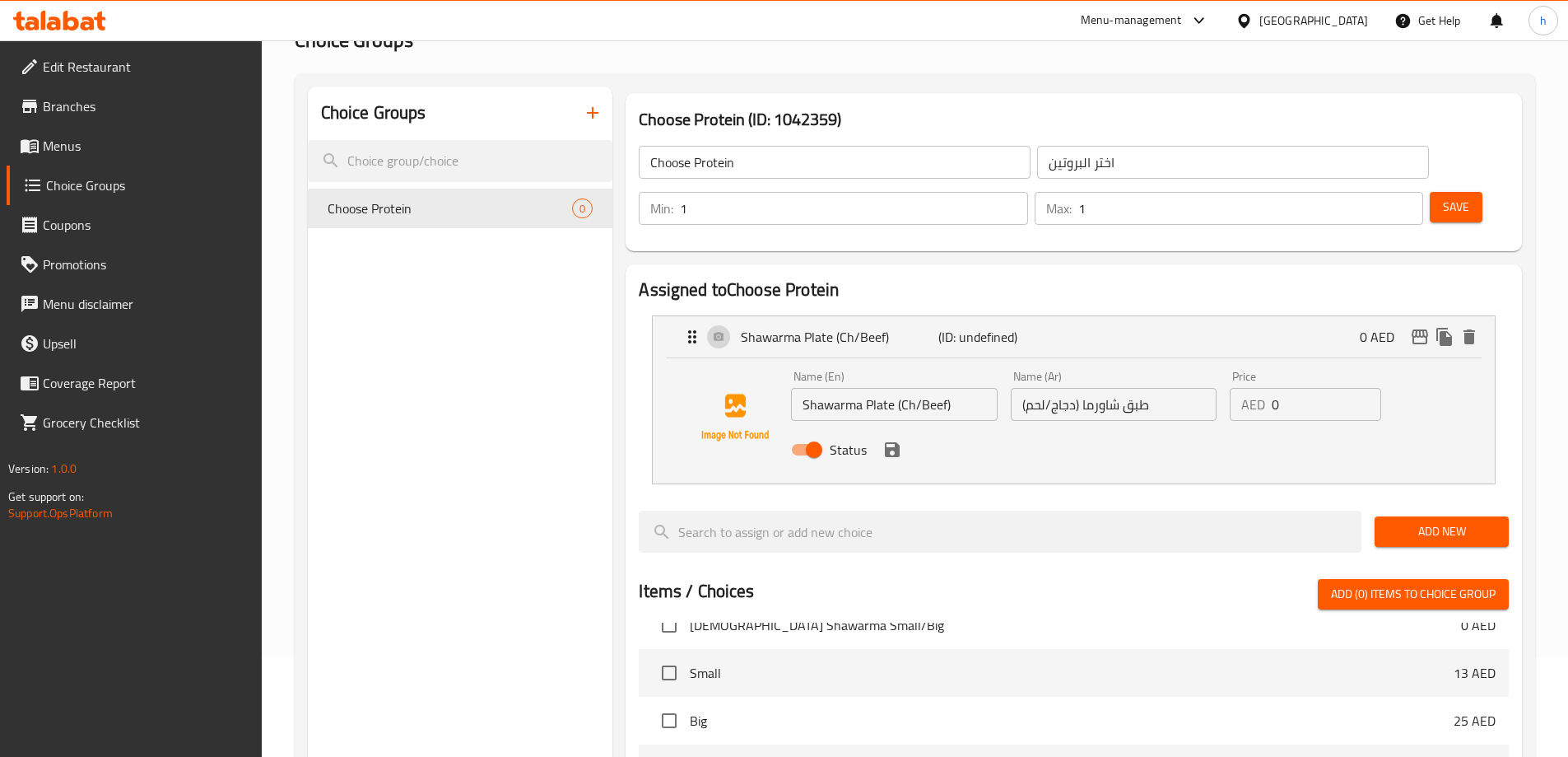
scroll to position [82, 0]
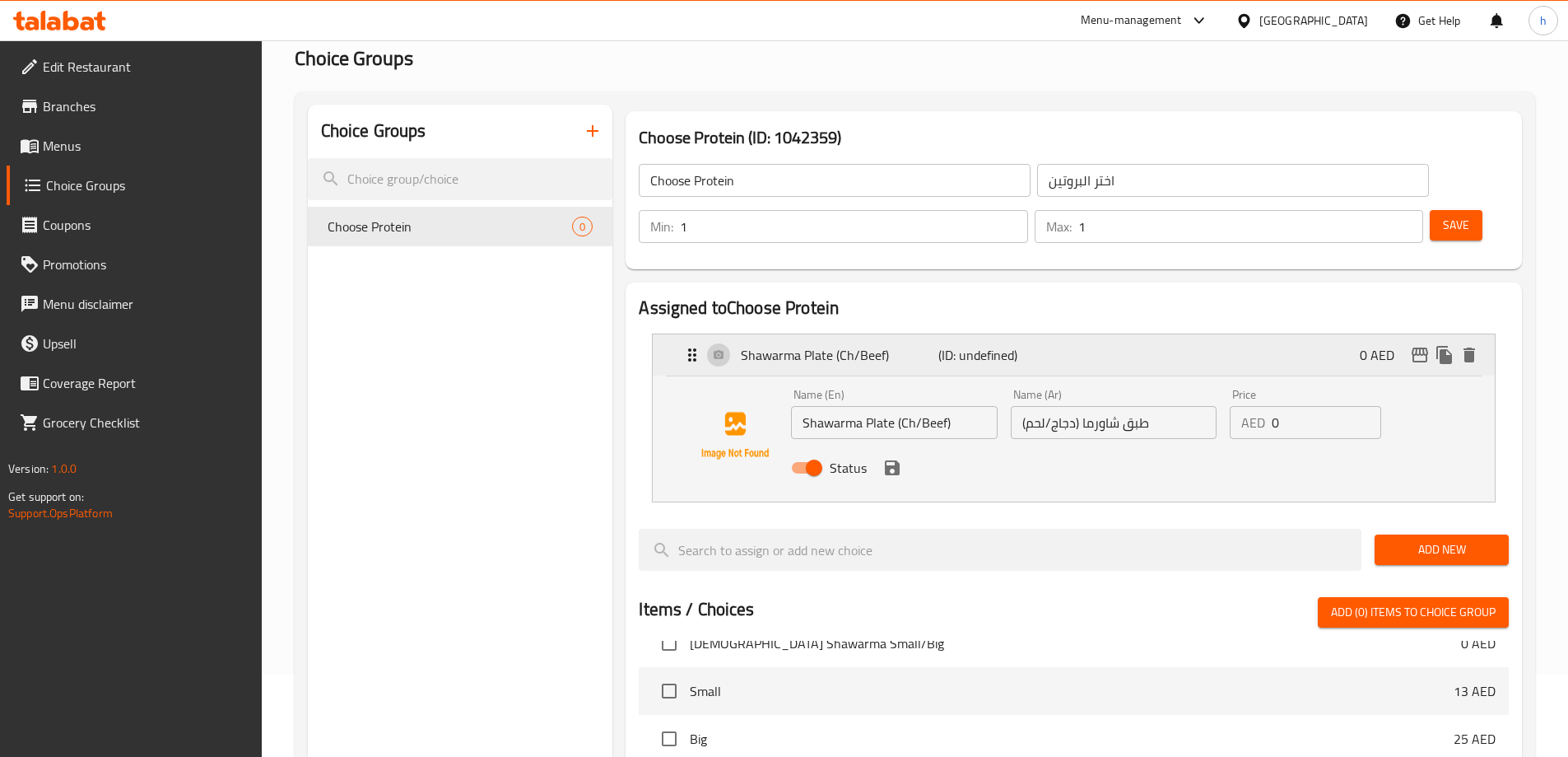
click at [957, 345] on p "(ID: undefined)" at bounding box center [1004, 355] width 131 height 20
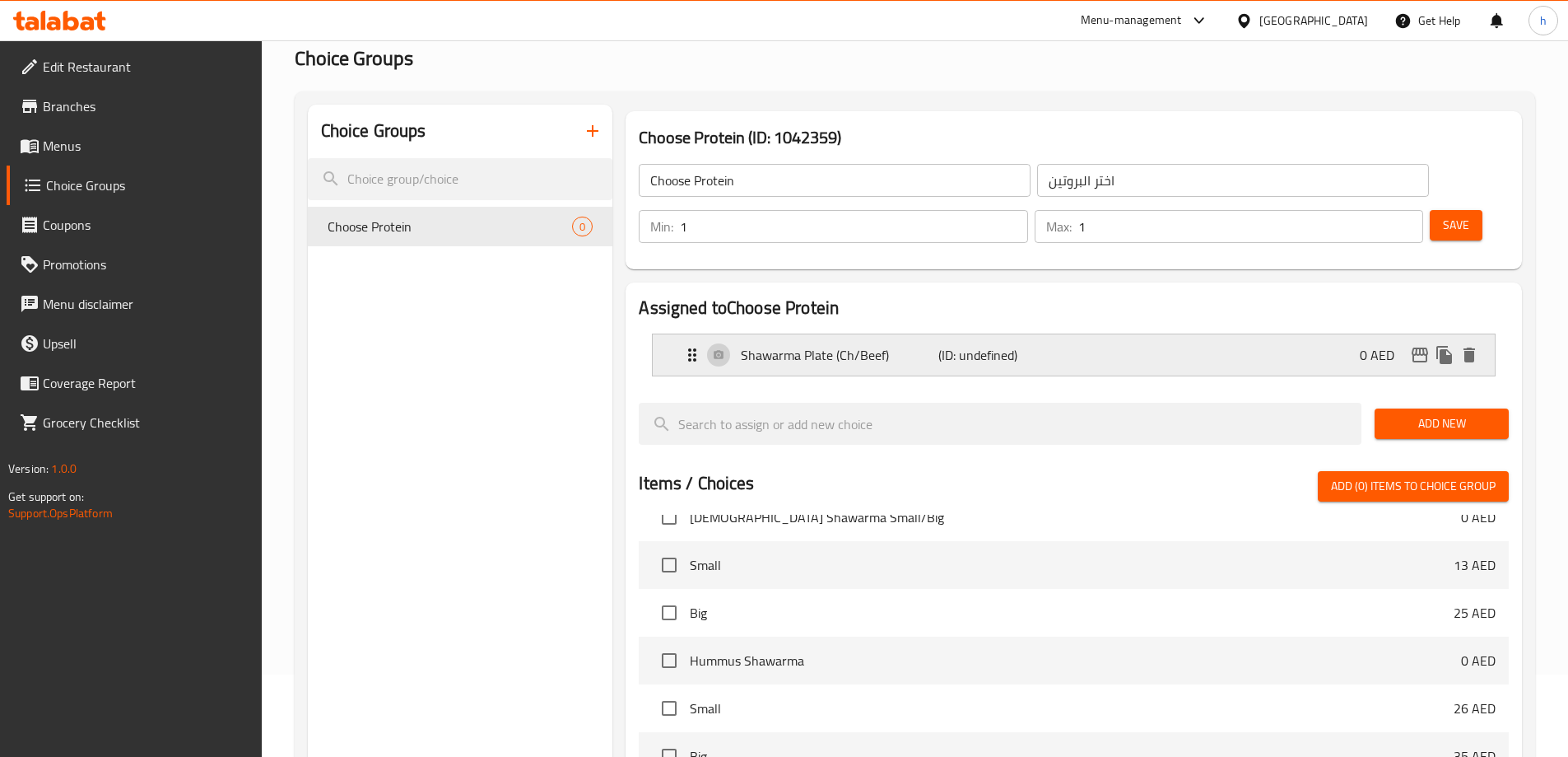
click at [957, 345] on p "(ID: undefined)" at bounding box center [1004, 355] width 131 height 20
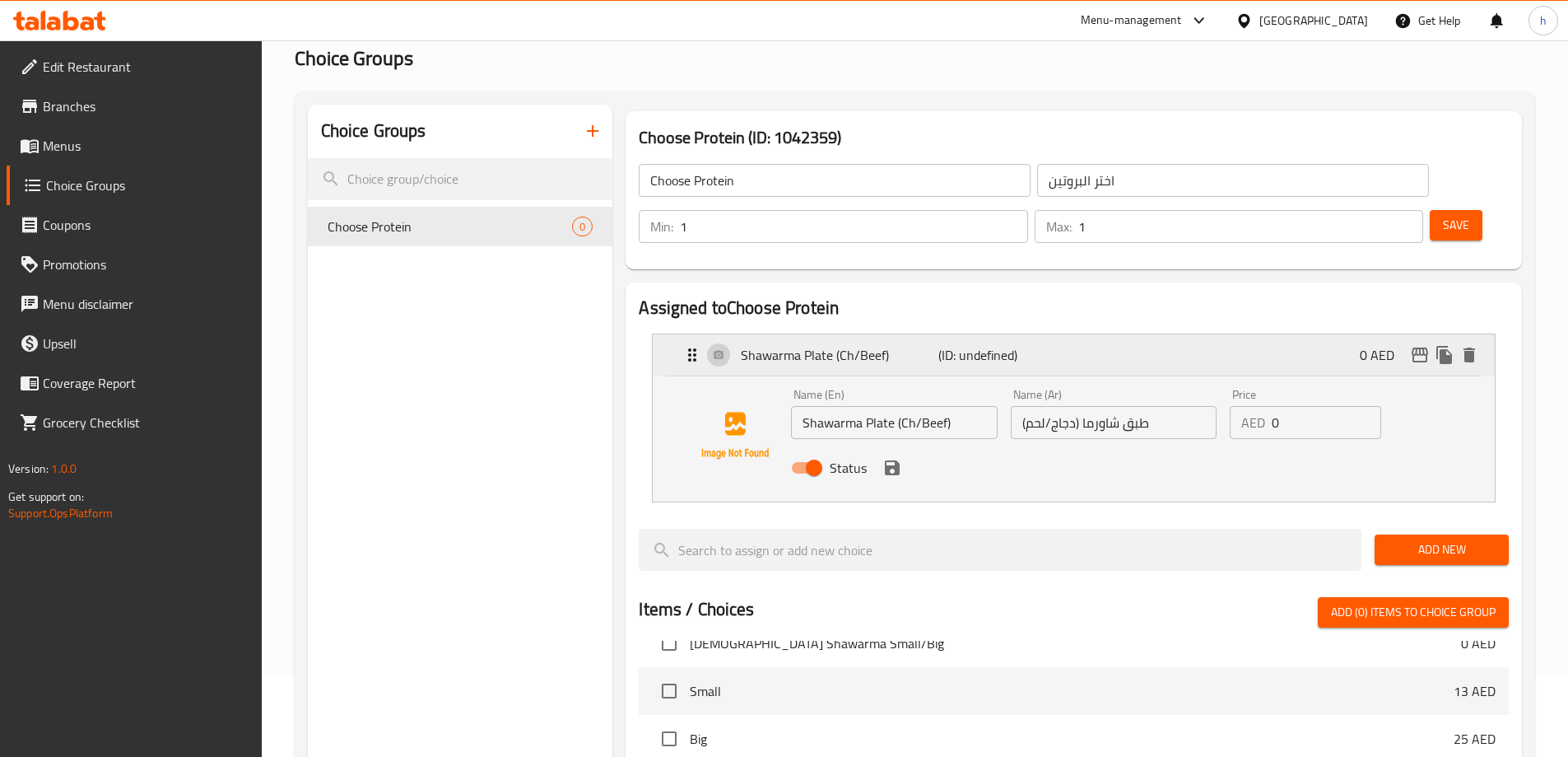
click at [986, 345] on p "(ID: undefined)" at bounding box center [1004, 355] width 131 height 20
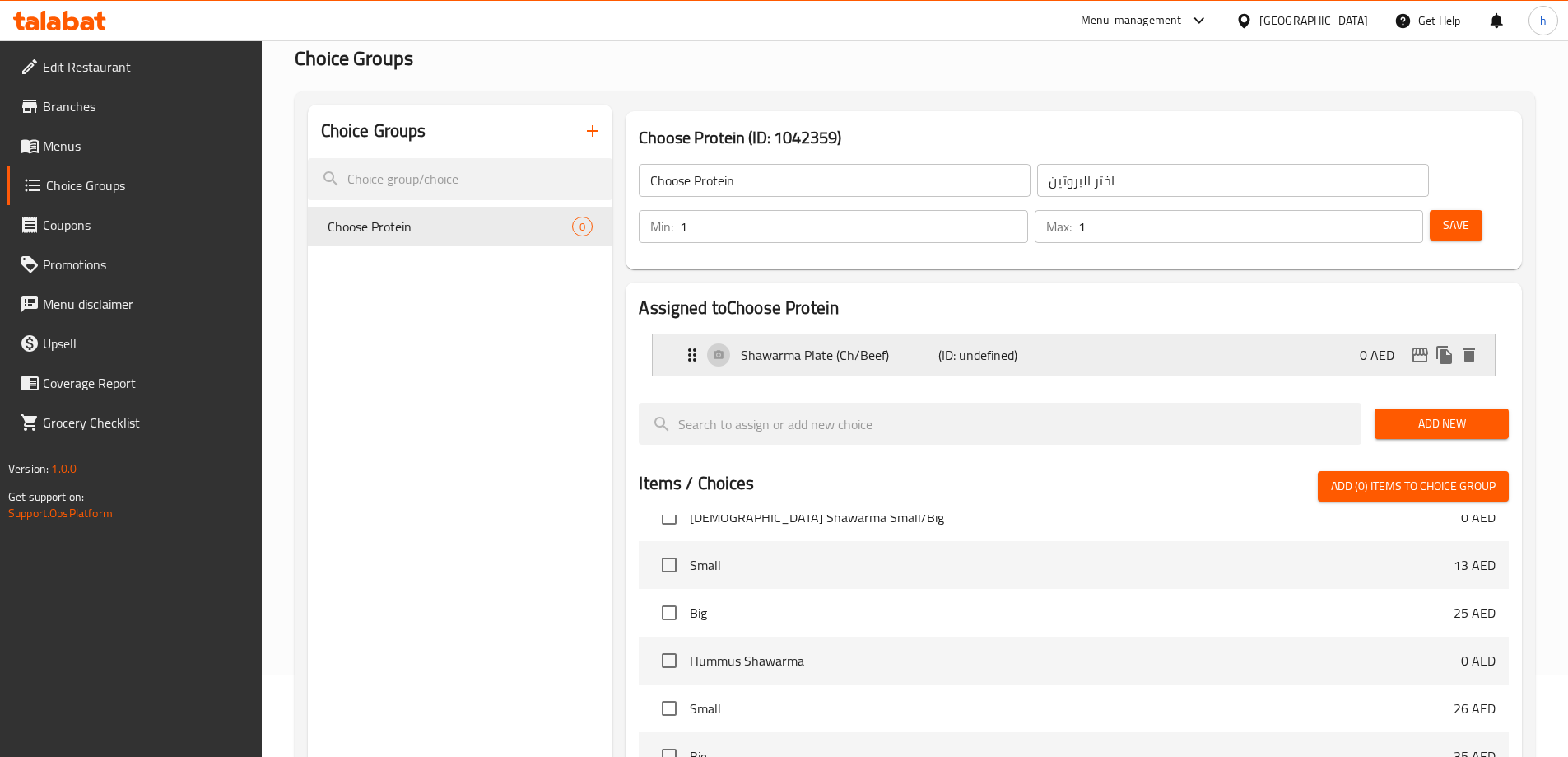
click at [1092, 334] on div "Shawarma Plate (Ch/Beef) (ID: undefined) 0 AED" at bounding box center [1078, 355] width 792 height 42
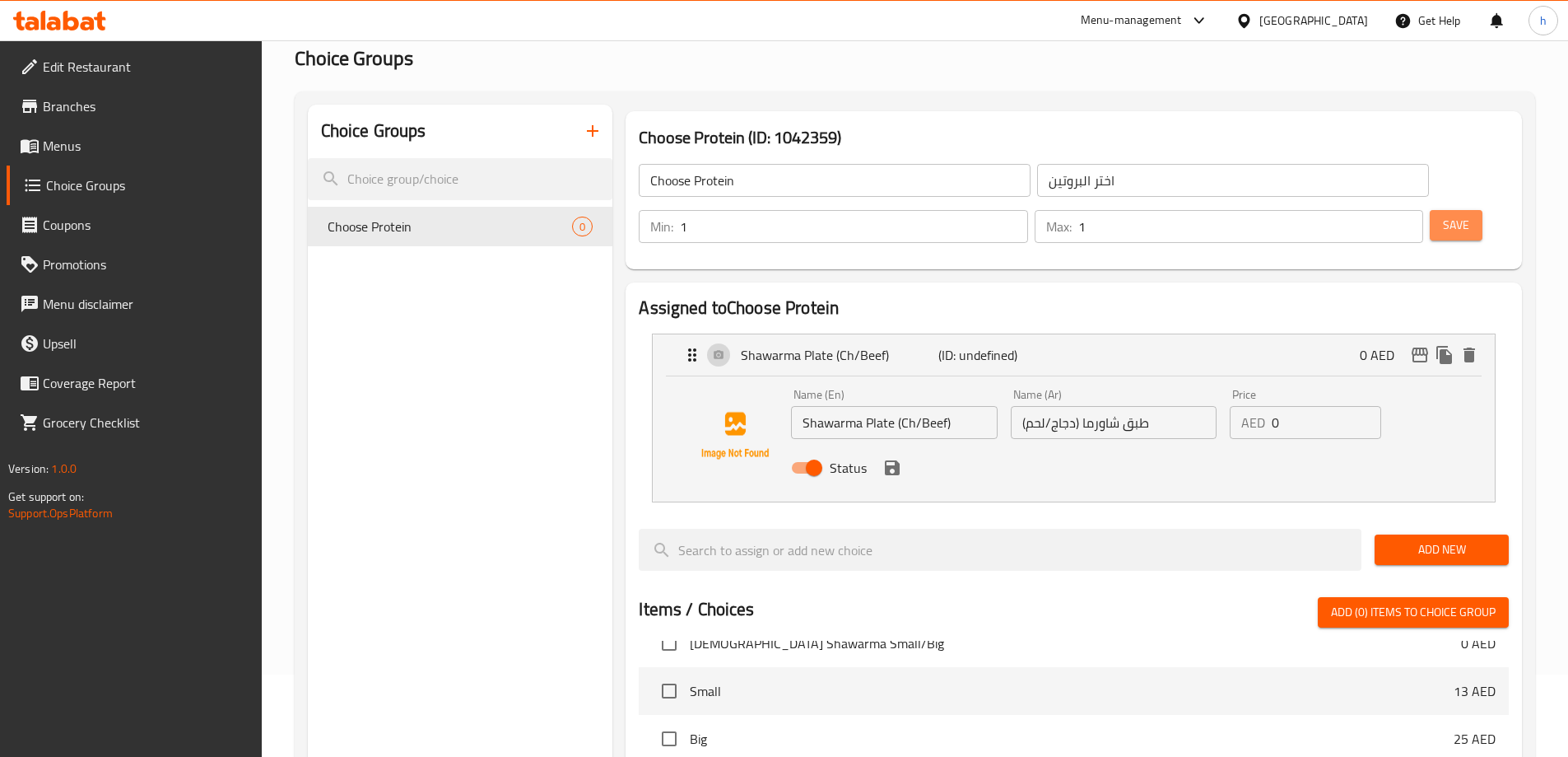
click at [1443, 215] on span "Save" at bounding box center [1457, 225] width 27 height 21
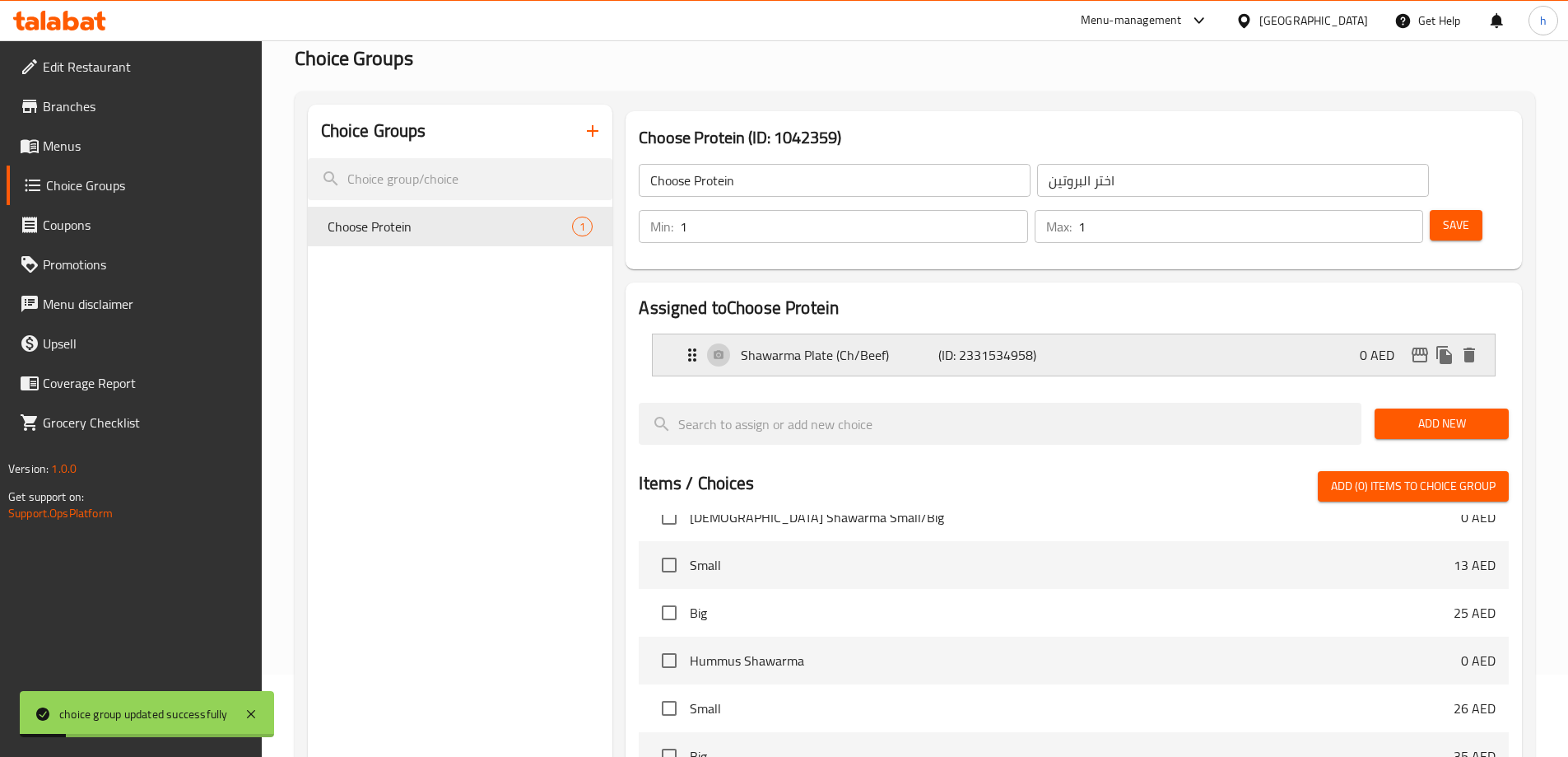
click at [1127, 334] on div "Shawarma Plate (Ch/Beef) (ID: 2331534958) 0 AED" at bounding box center [1078, 355] width 792 height 42
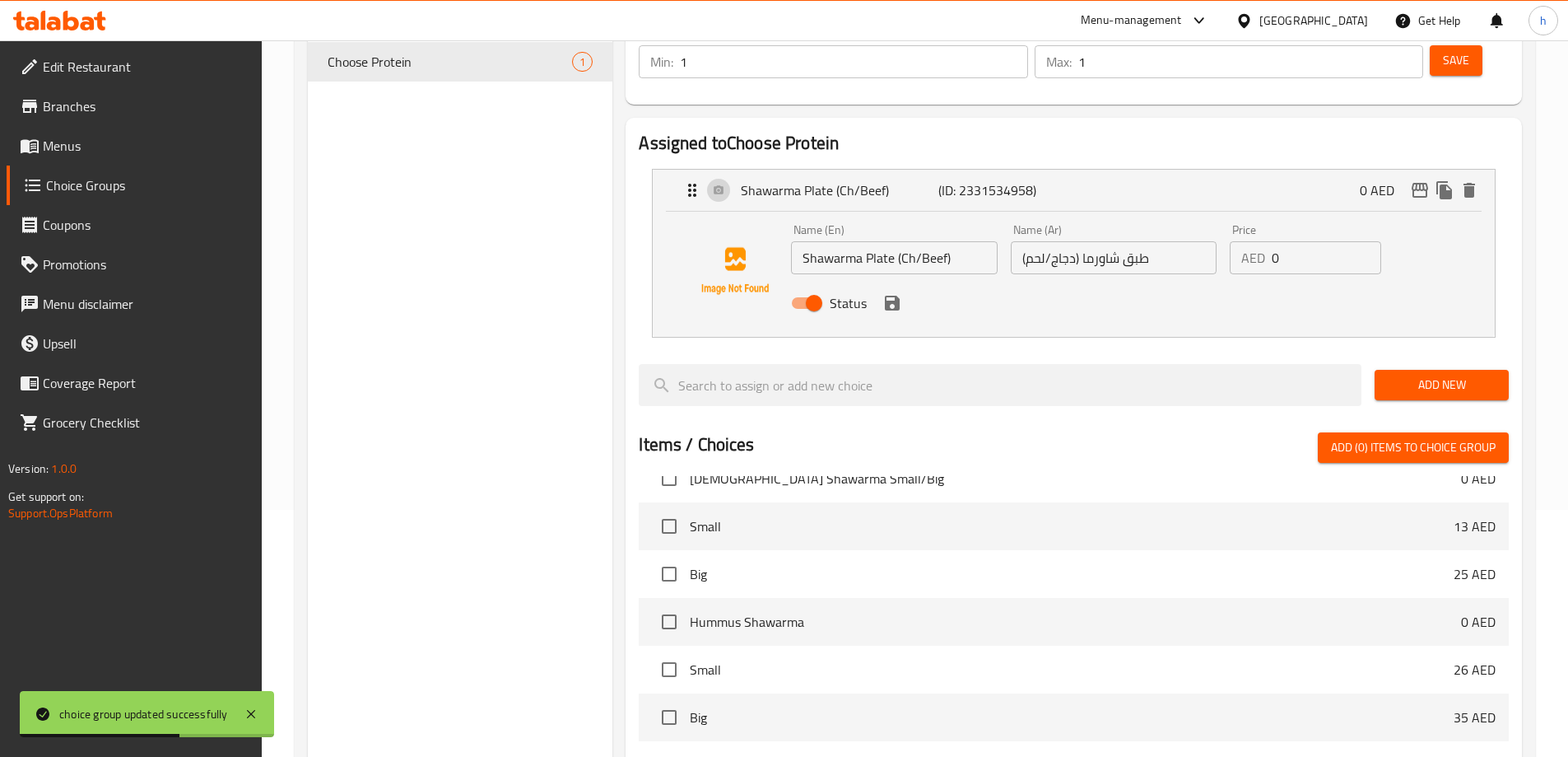
scroll to position [165, 0]
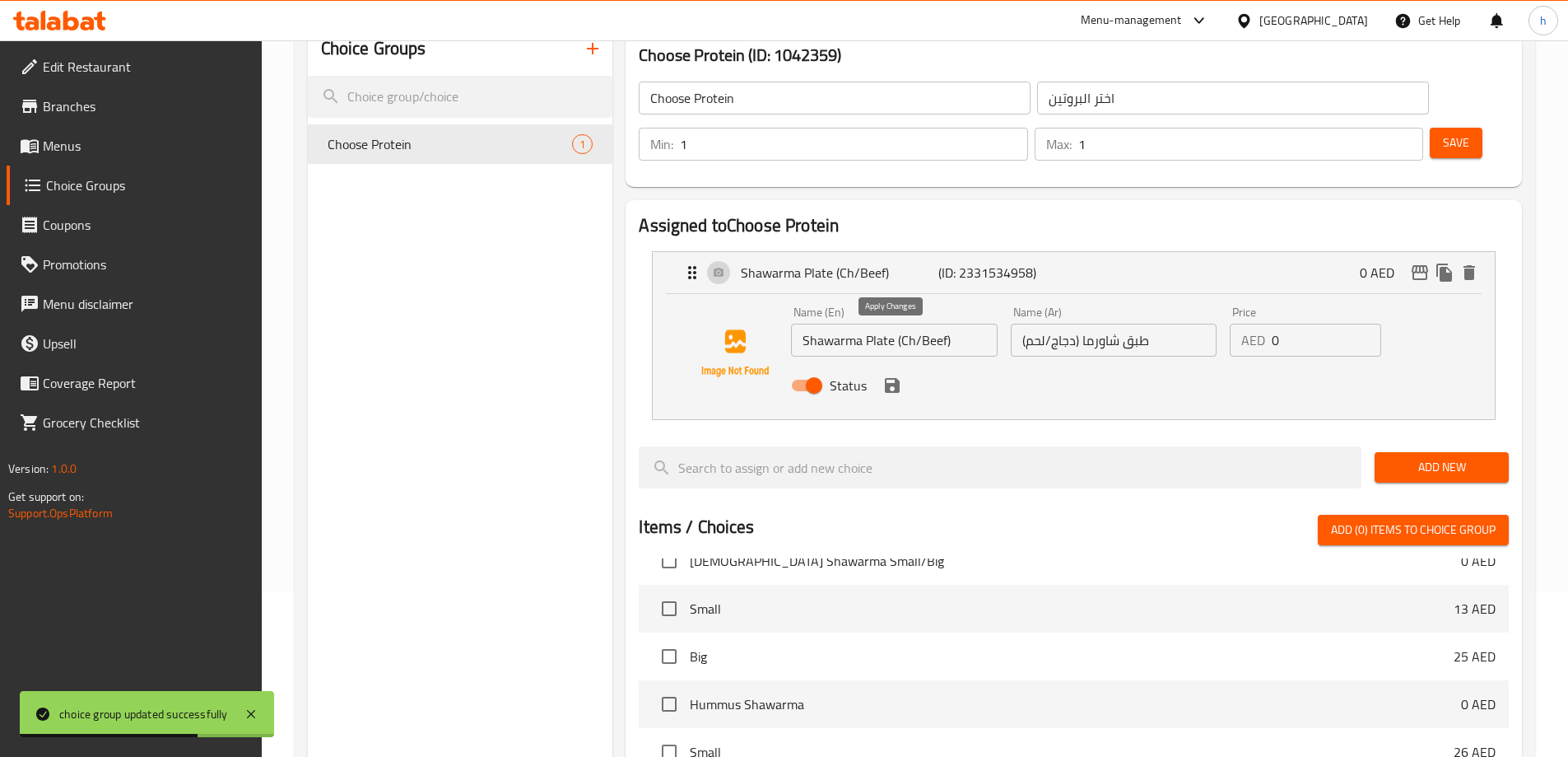
click at [891, 378] on icon "save" at bounding box center [892, 385] width 15 height 15
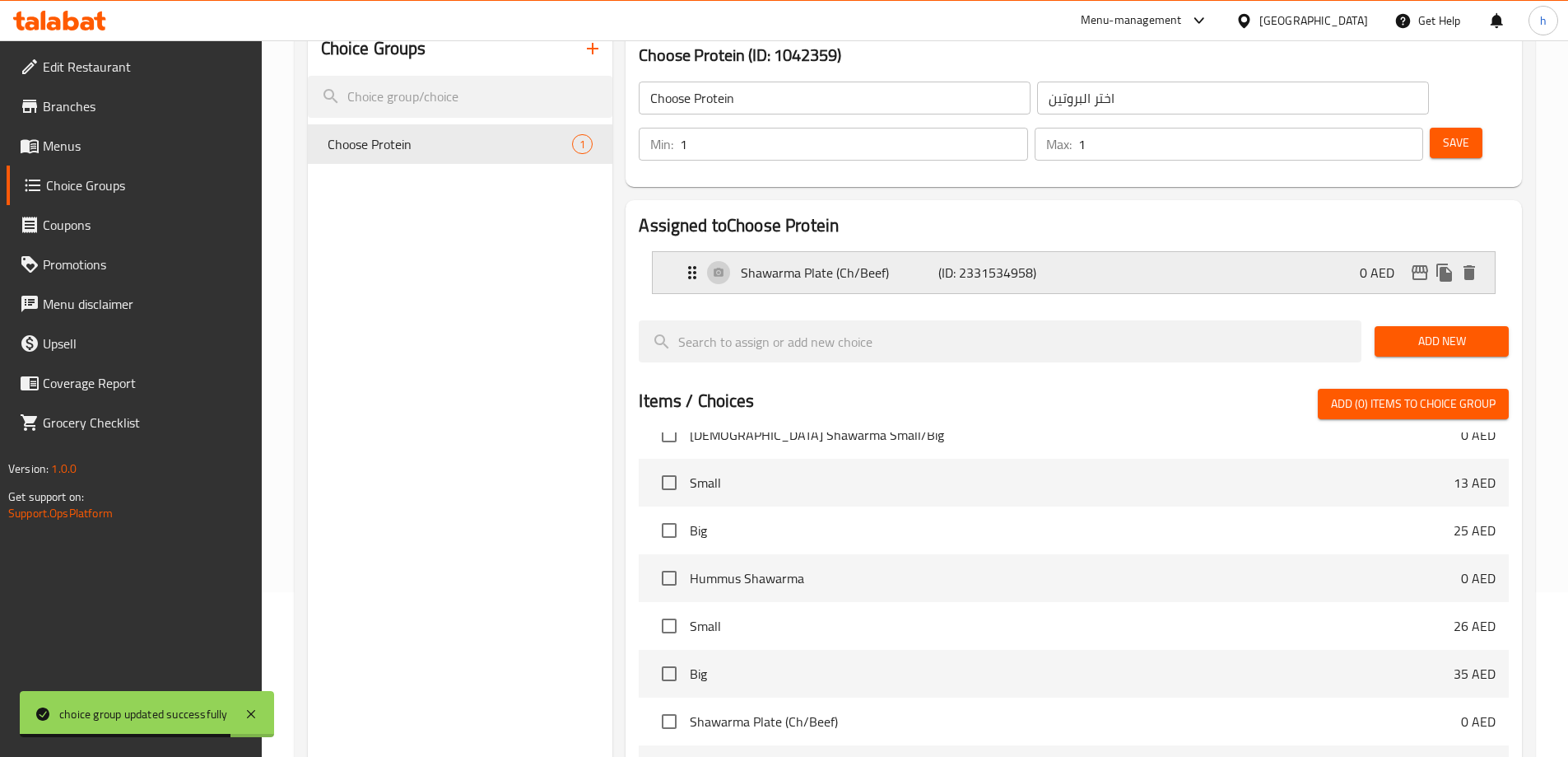
click at [1097, 252] on div "Shawarma Plate (Ch/Beef) (ID: 2331534958) 0 AED" at bounding box center [1078, 273] width 792 height 42
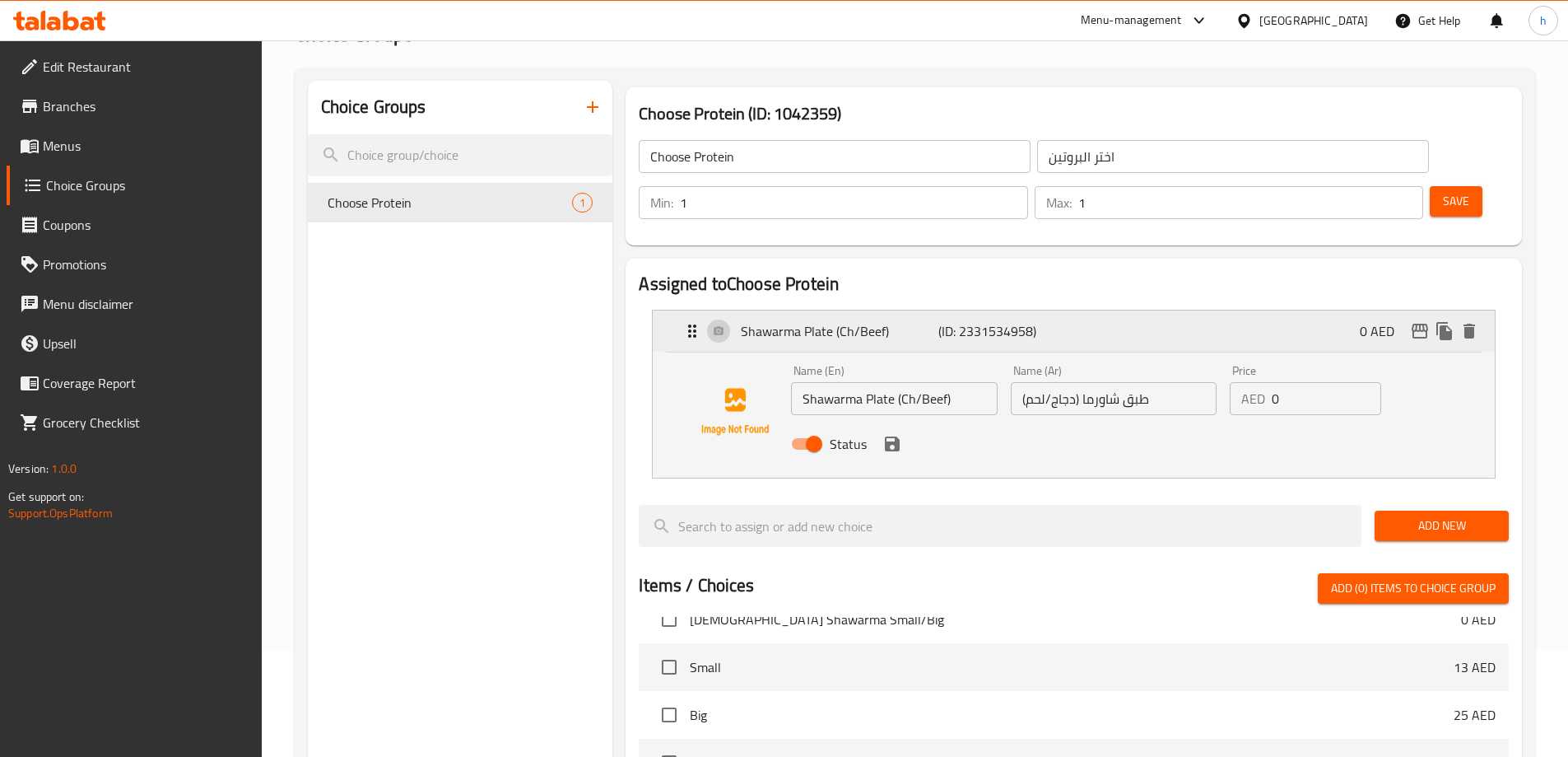
scroll to position [82, 0]
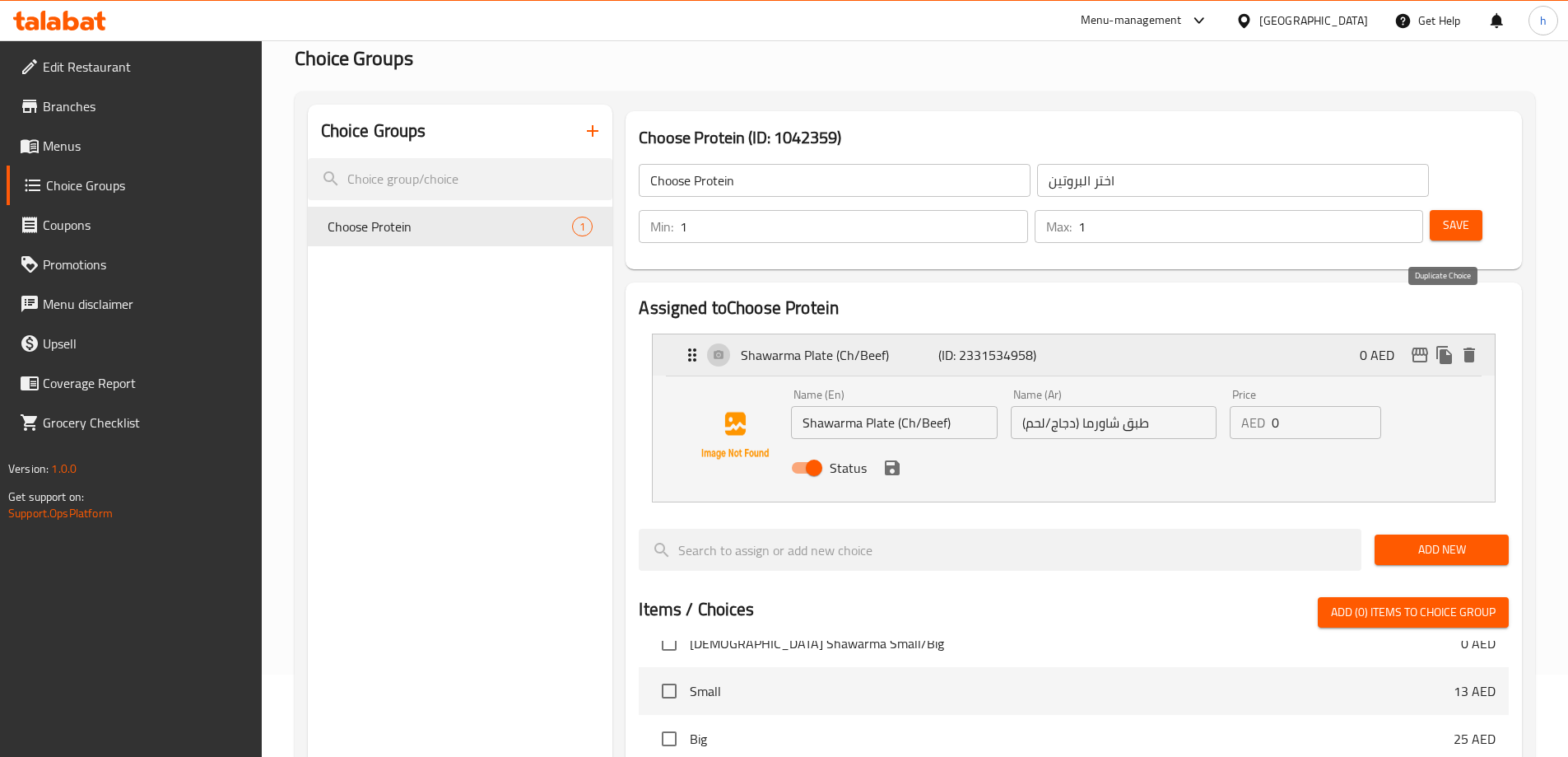
click at [1444, 346] on icon "duplicate" at bounding box center [1444, 355] width 16 height 18
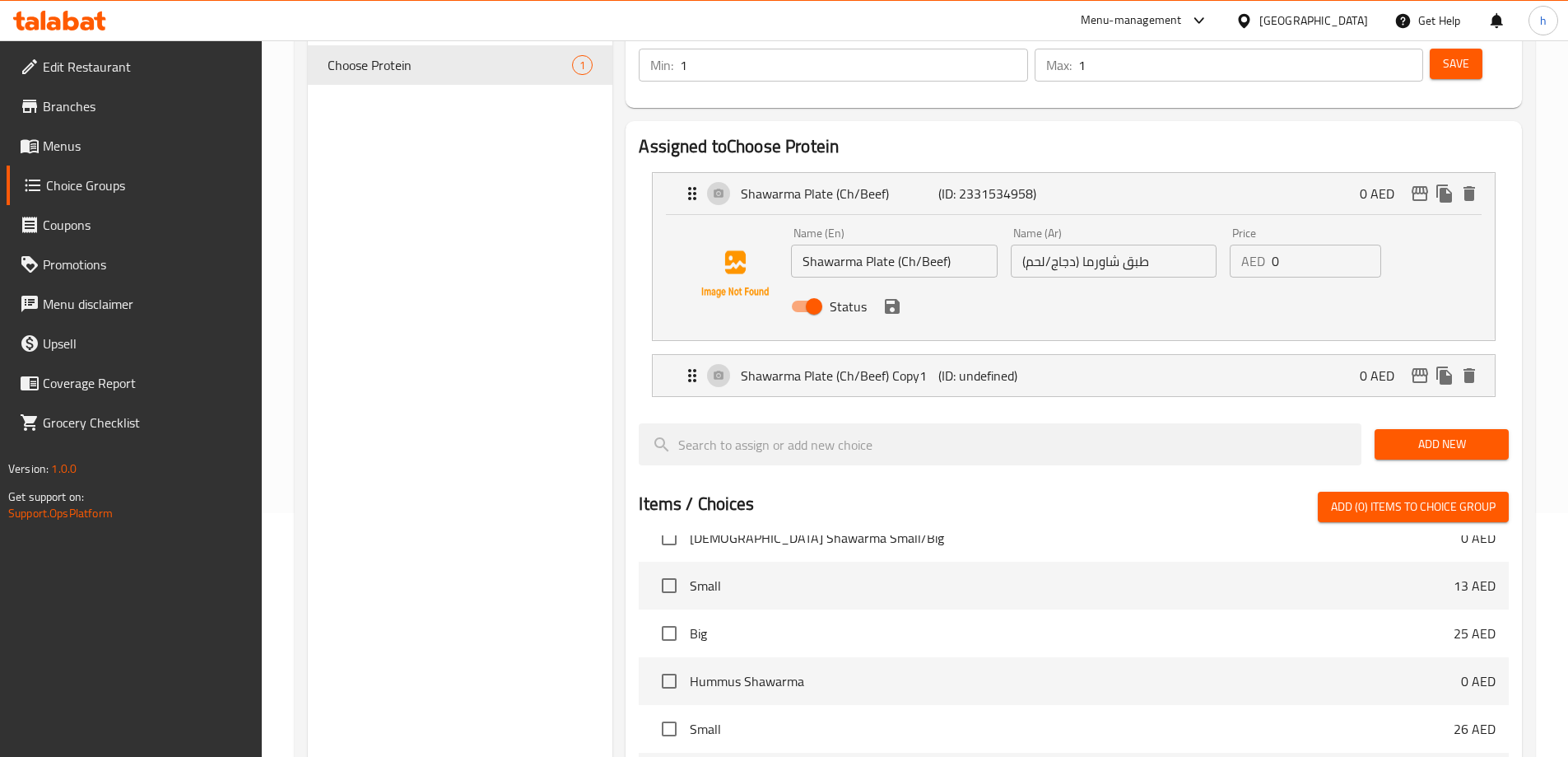
scroll to position [247, 0]
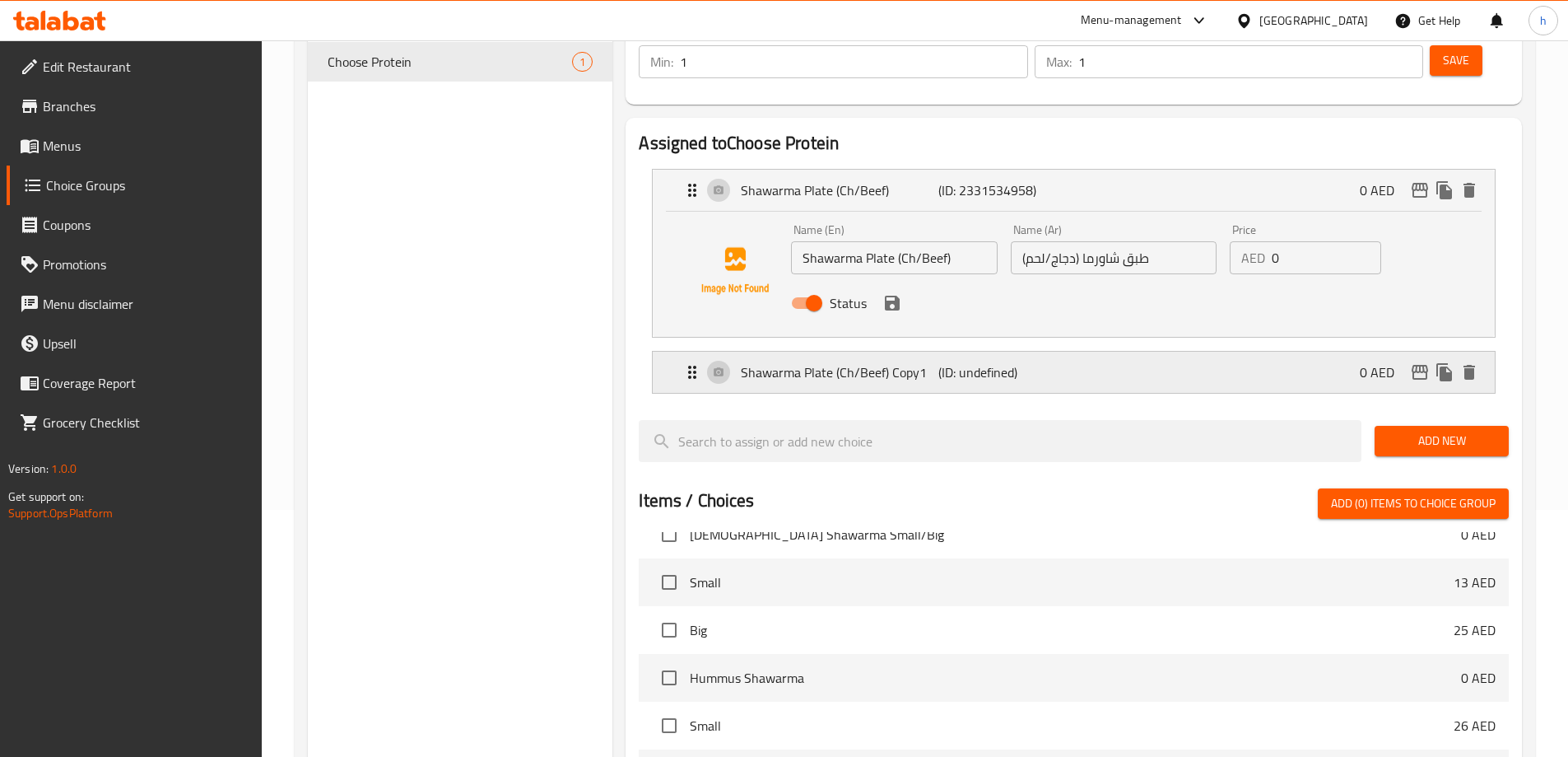
click at [1023, 363] on p "(ID: undefined)" at bounding box center [1004, 373] width 131 height 20
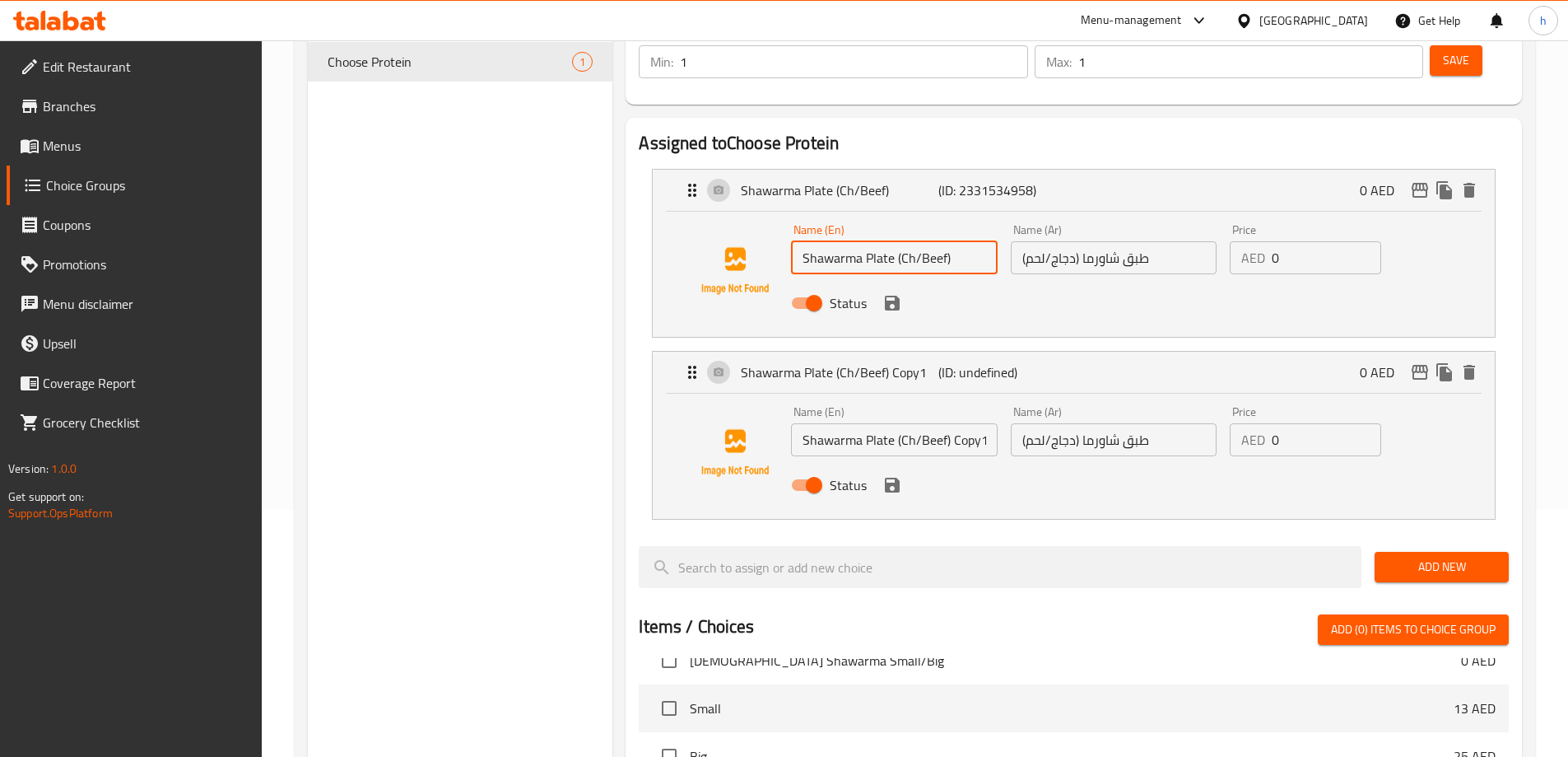
drag, startPoint x: 954, startPoint y: 215, endPoint x: 782, endPoint y: 225, distance: 172.3
click at [782, 225] on div "Name (En) Shawarma Plate (Ch/Beef) Name (En) Name (Ar) طبق شاورما (دجاج/لحم) Na…" at bounding box center [1073, 270] width 789 height 112
drag, startPoint x: 885, startPoint y: 220, endPoint x: 846, endPoint y: 214, distance: 39.5
click at [846, 241] on input "text" at bounding box center [894, 258] width 206 height 33
type input "Chicken"
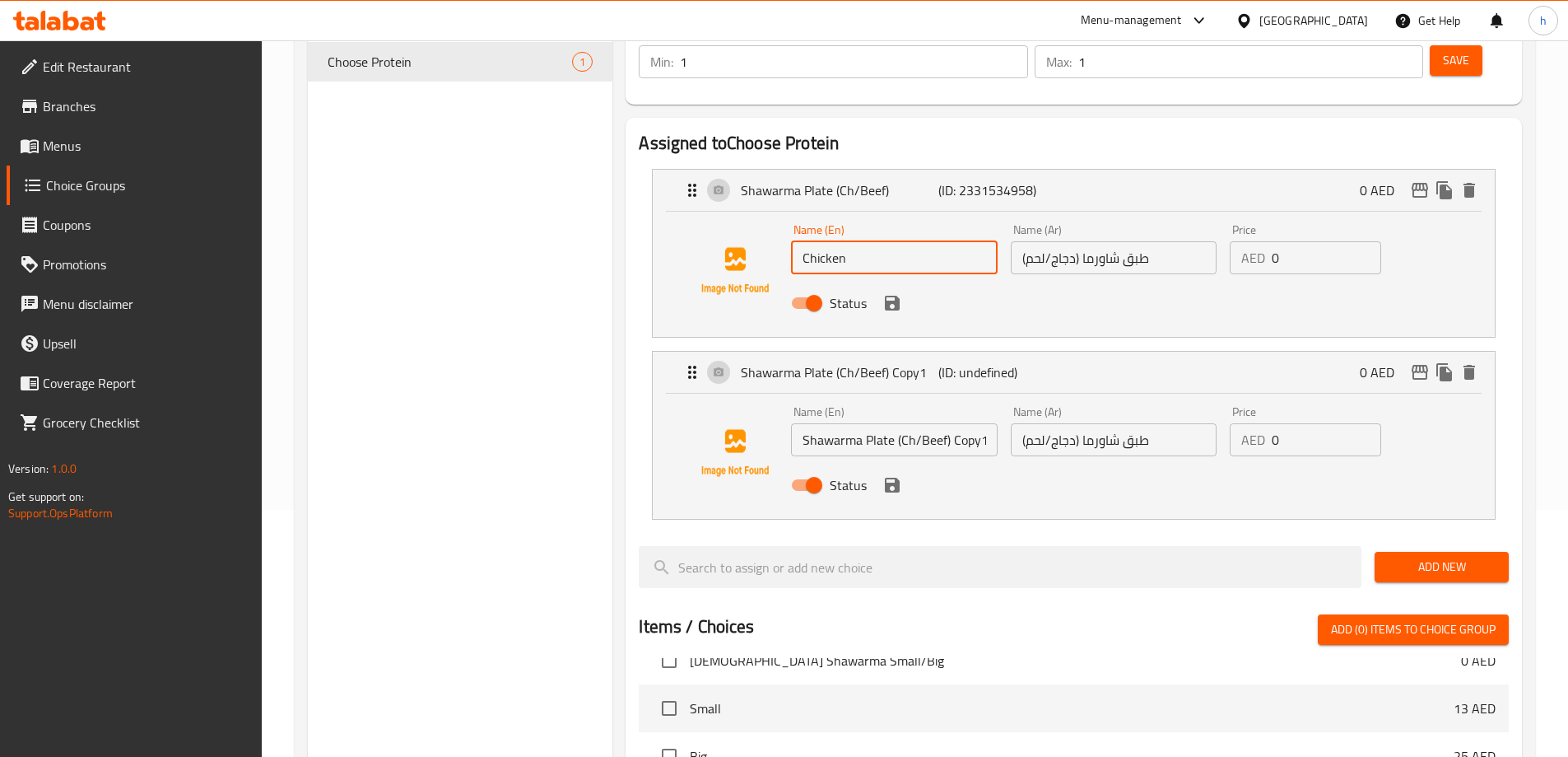
click at [1076, 241] on input "طبق شاورما (دجاج/لحم)" at bounding box center [1114, 258] width 206 height 33
type input "دجاج"
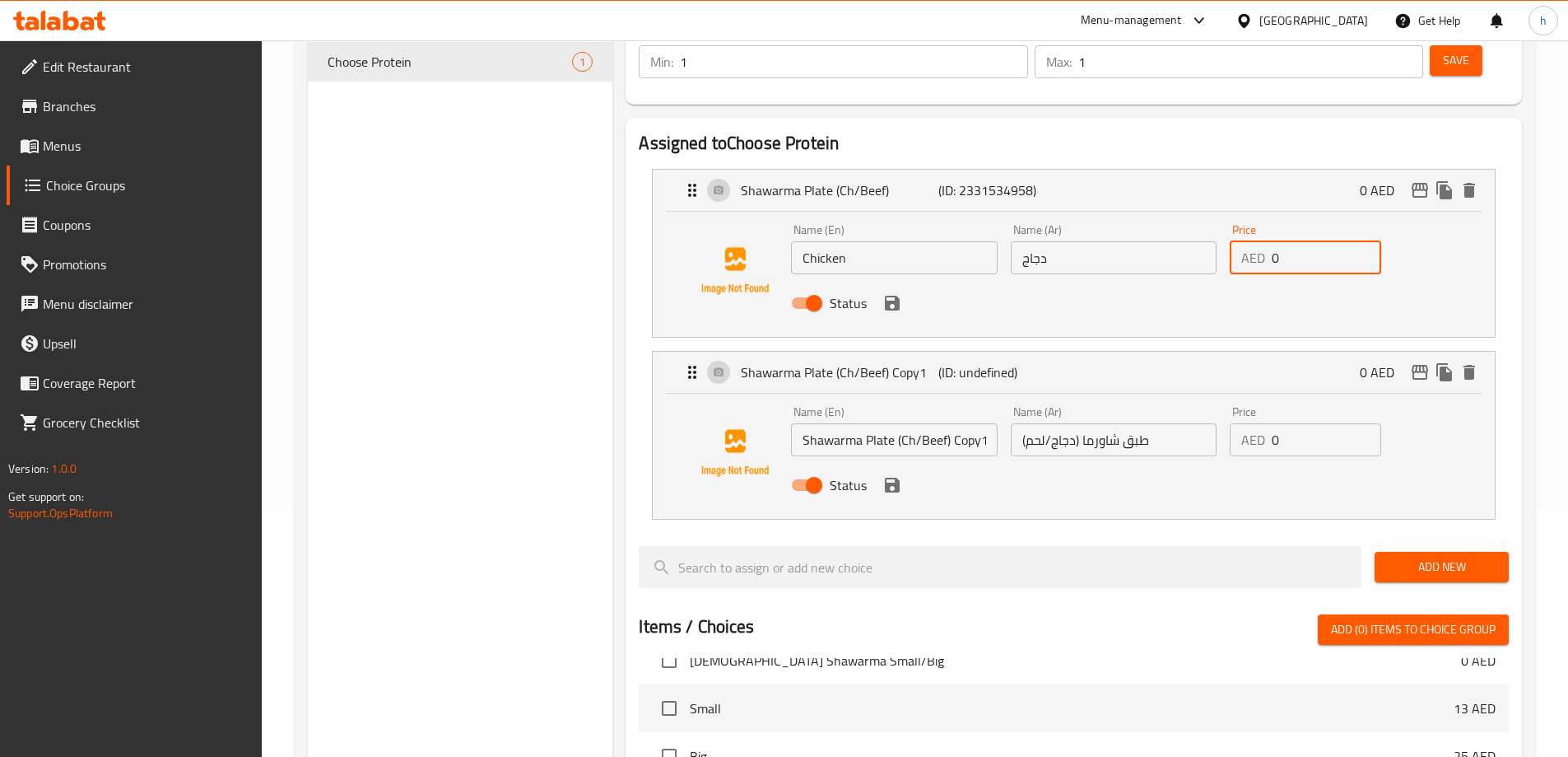
click at [1275, 241] on input "0" at bounding box center [1327, 258] width 110 height 33
type input "38"
click at [915, 423] on input "Shawarma Plate (Ch/Beef) Copy1" at bounding box center [894, 440] width 206 height 33
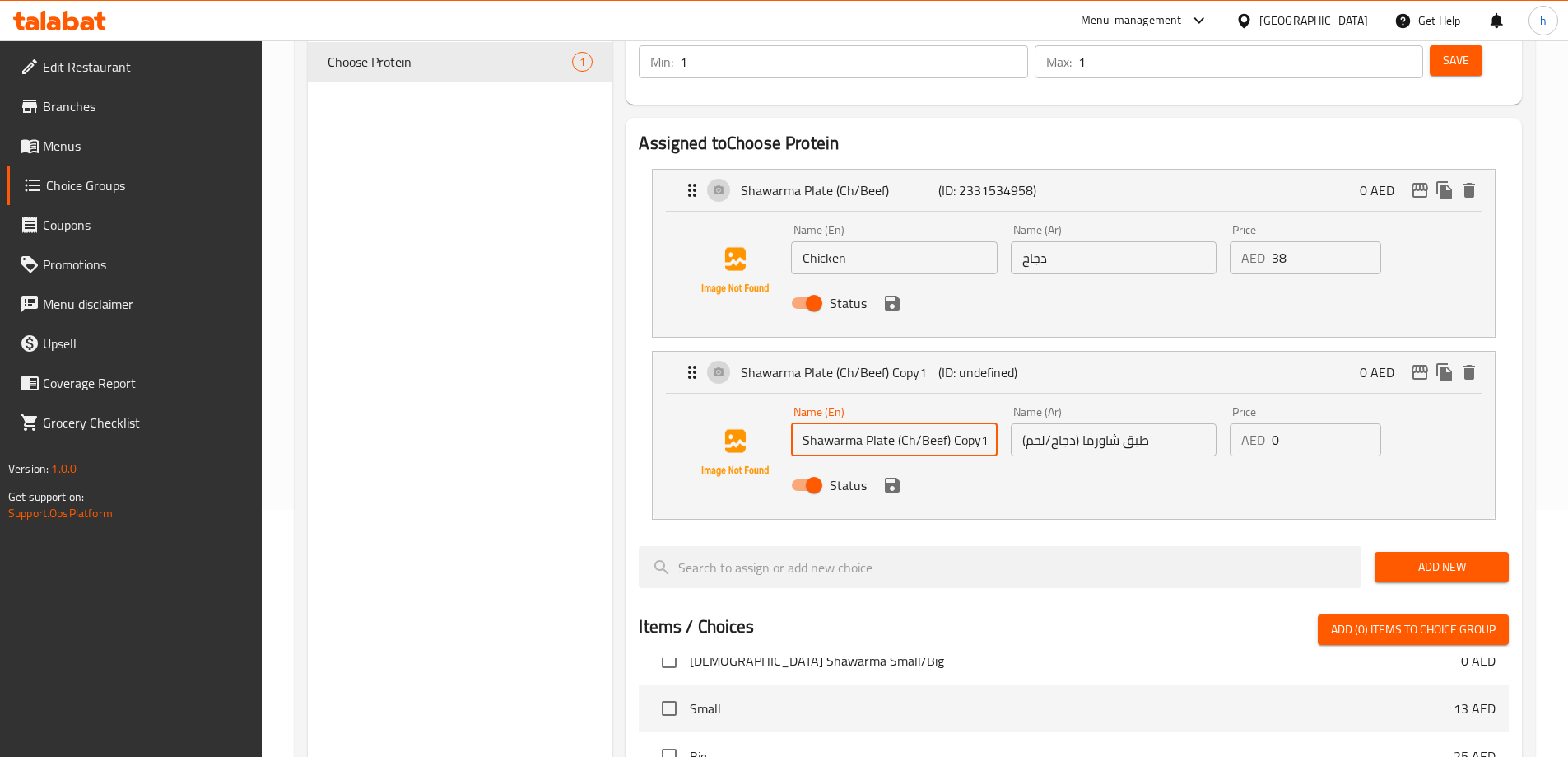
click at [915, 423] on input "Shawarma Plate (Ch/Beef) Copy1" at bounding box center [894, 440] width 206 height 33
type input "b"
type input "Beef"
click at [1088, 423] on input "طبق شاورما (دجاج/لحم)" at bounding box center [1114, 440] width 206 height 33
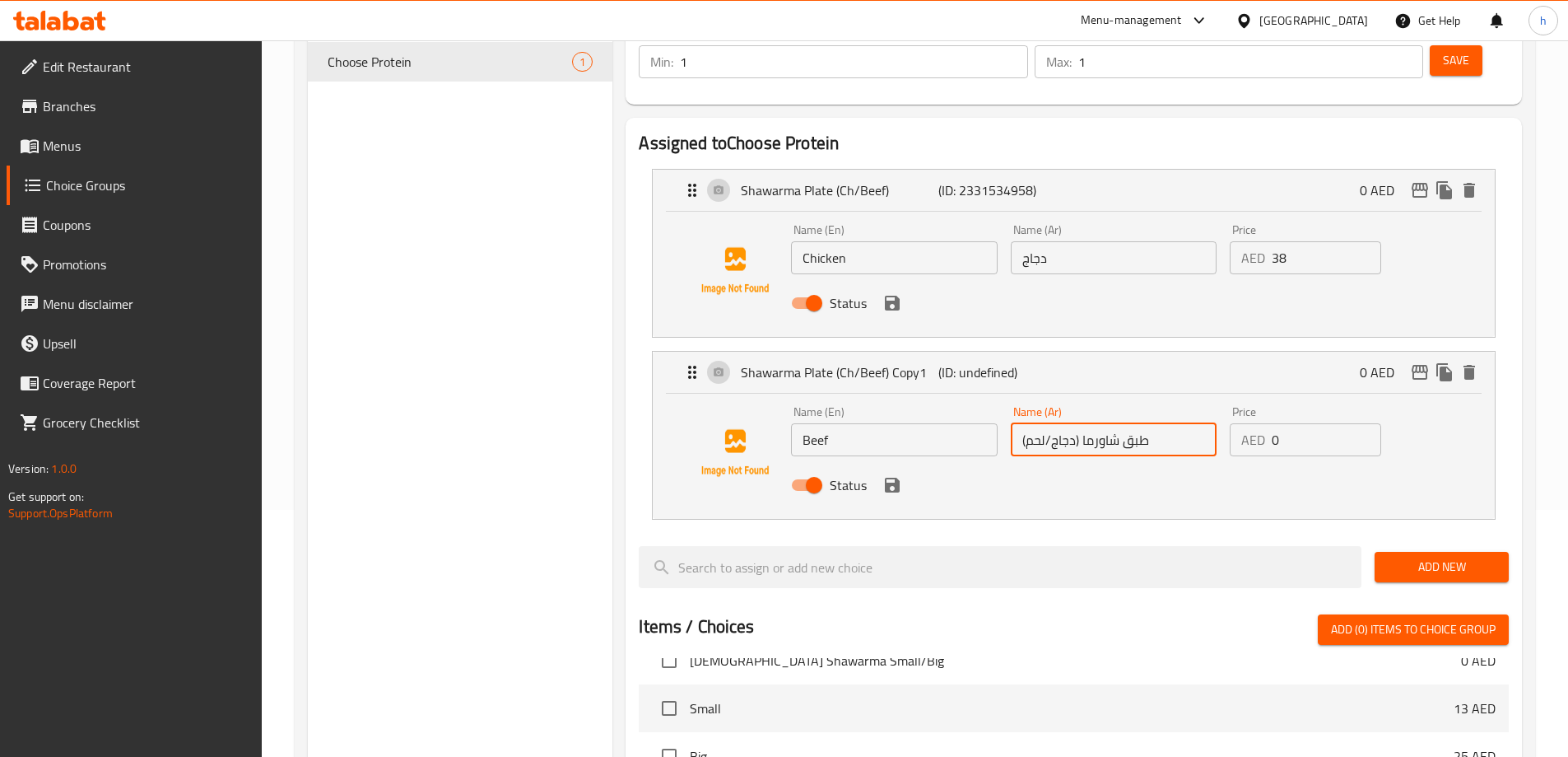
click at [1088, 423] on input "طبق شاورما (دجاج/لحم)" at bounding box center [1114, 440] width 206 height 33
type input "ب"
type input "لحم بقري"
click at [1274, 423] on input "0" at bounding box center [1327, 440] width 110 height 33
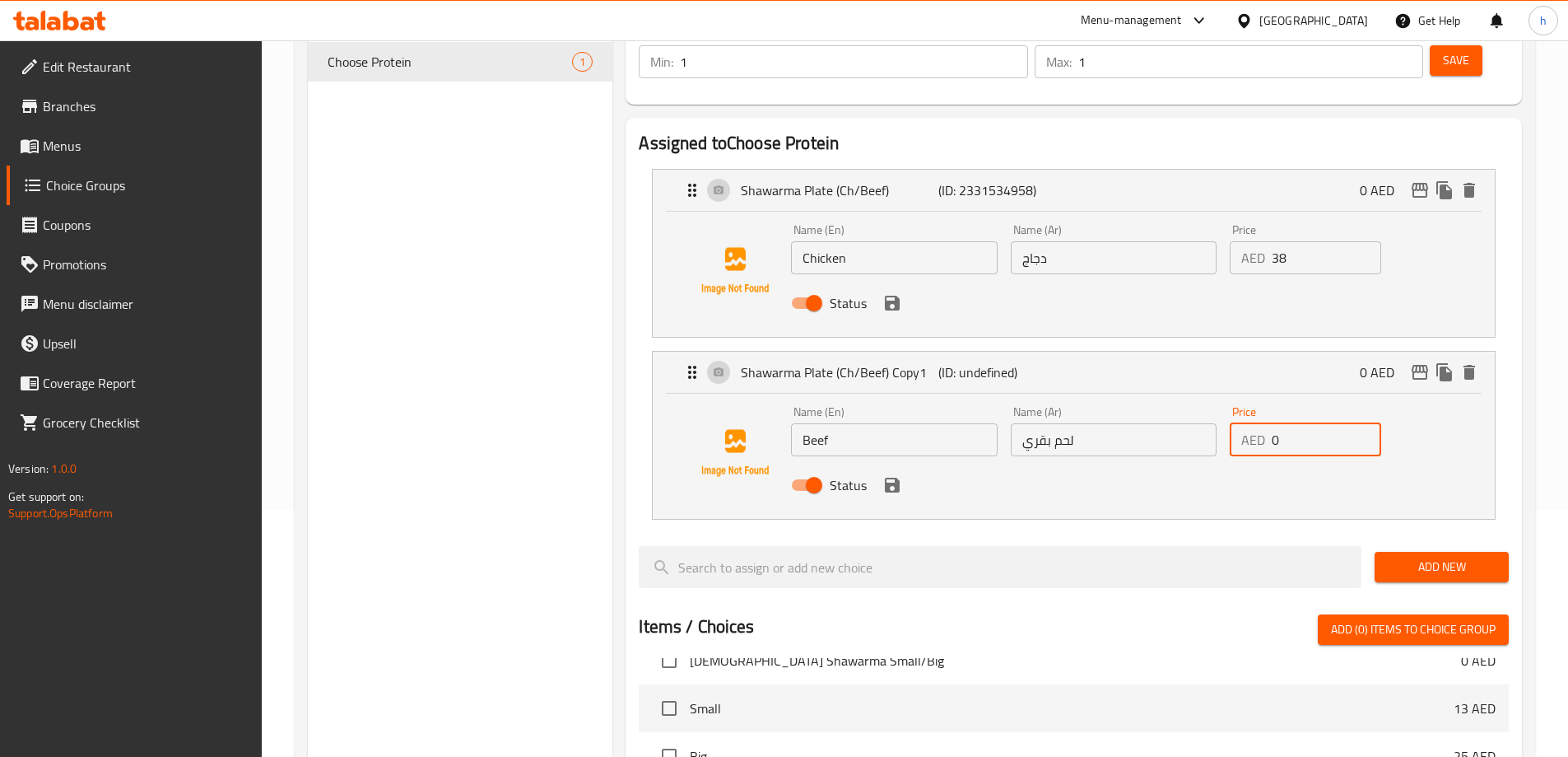
click at [1274, 423] on input "0" at bounding box center [1327, 440] width 110 height 33
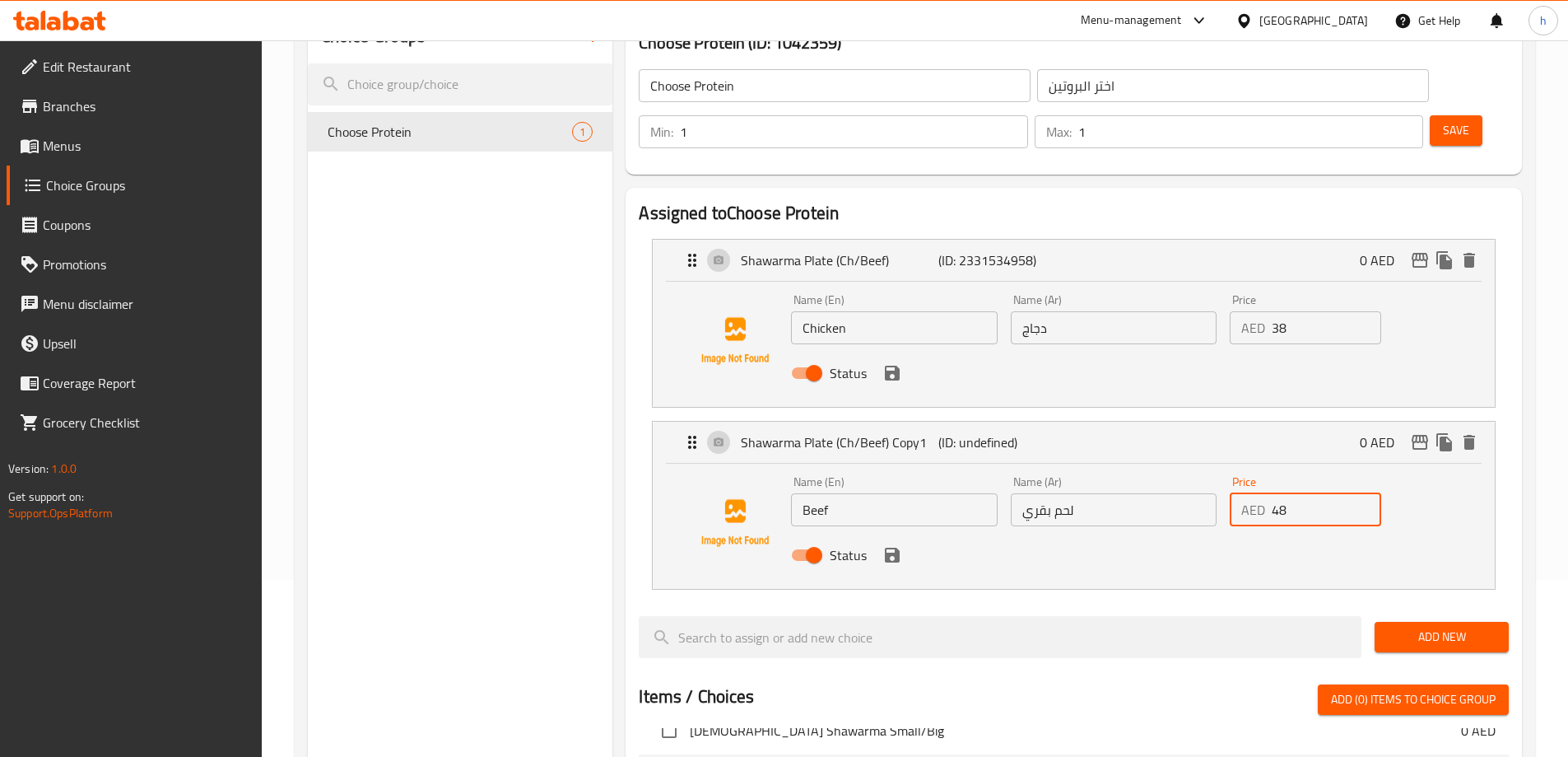
scroll to position [165, 0]
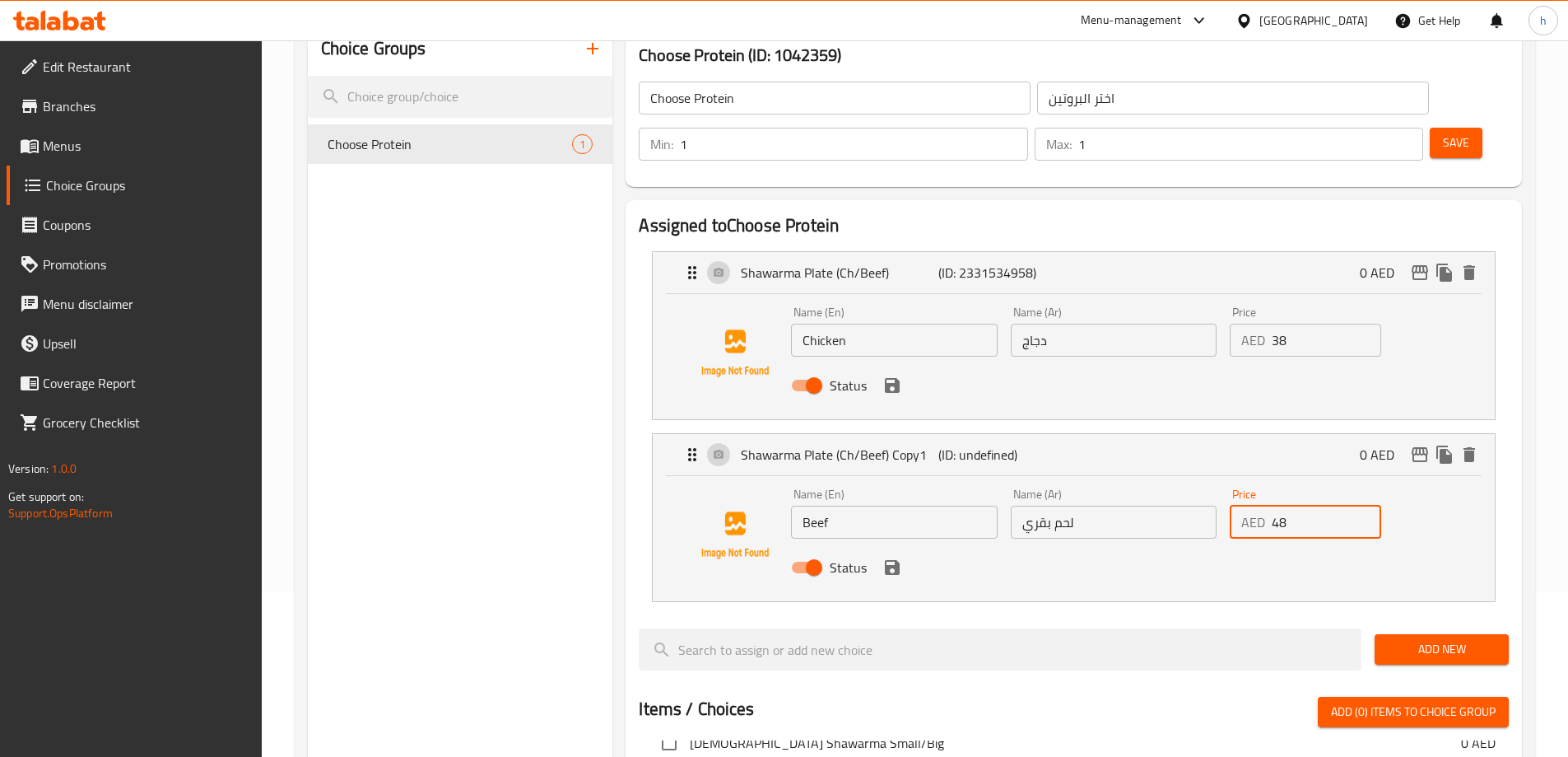
type input "48"
click at [1443, 132] on span "Save" at bounding box center [1457, 142] width 27 height 21
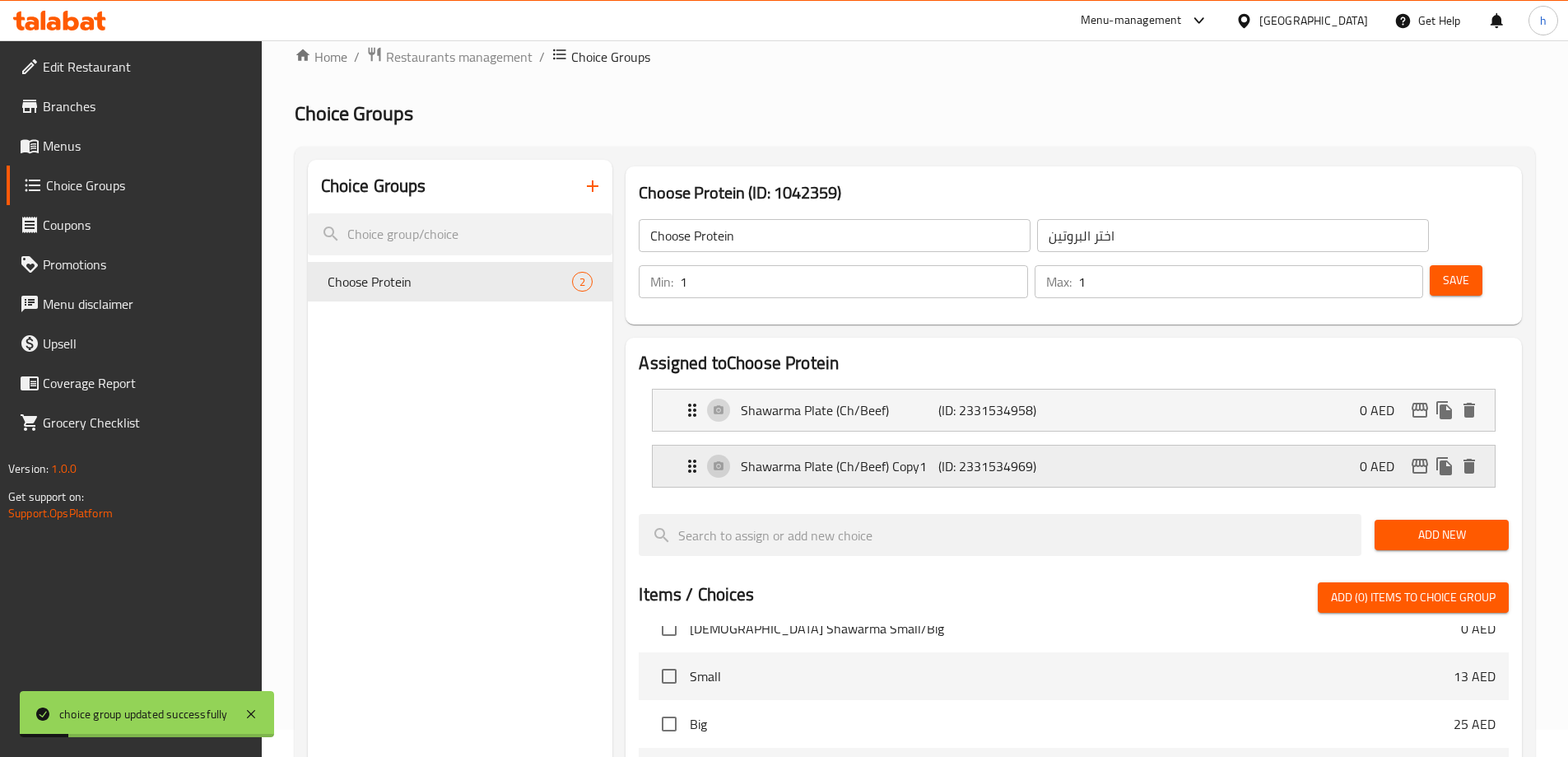
scroll to position [0, 0]
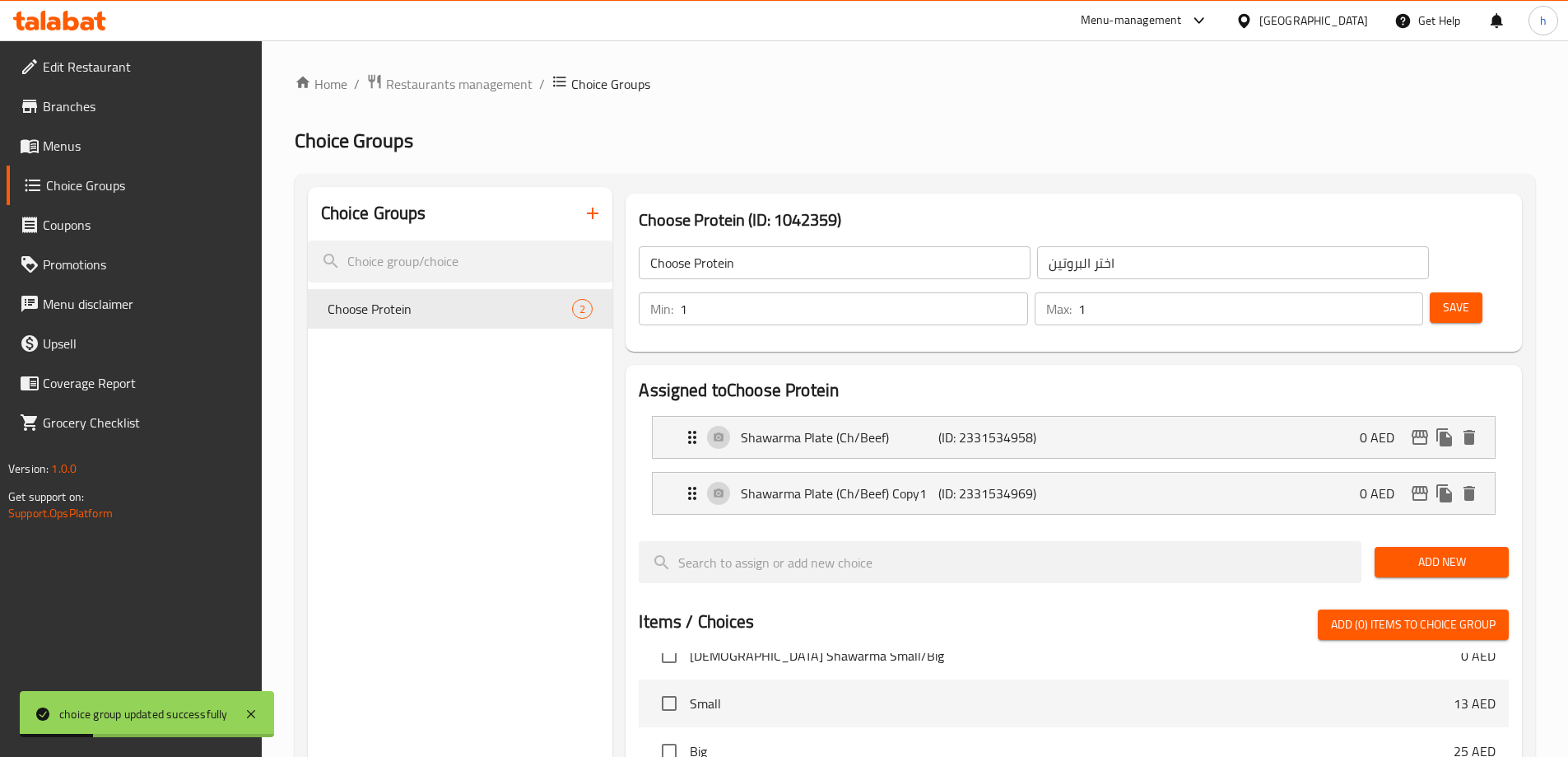
click at [1443, 297] on span "Save" at bounding box center [1457, 307] width 27 height 21
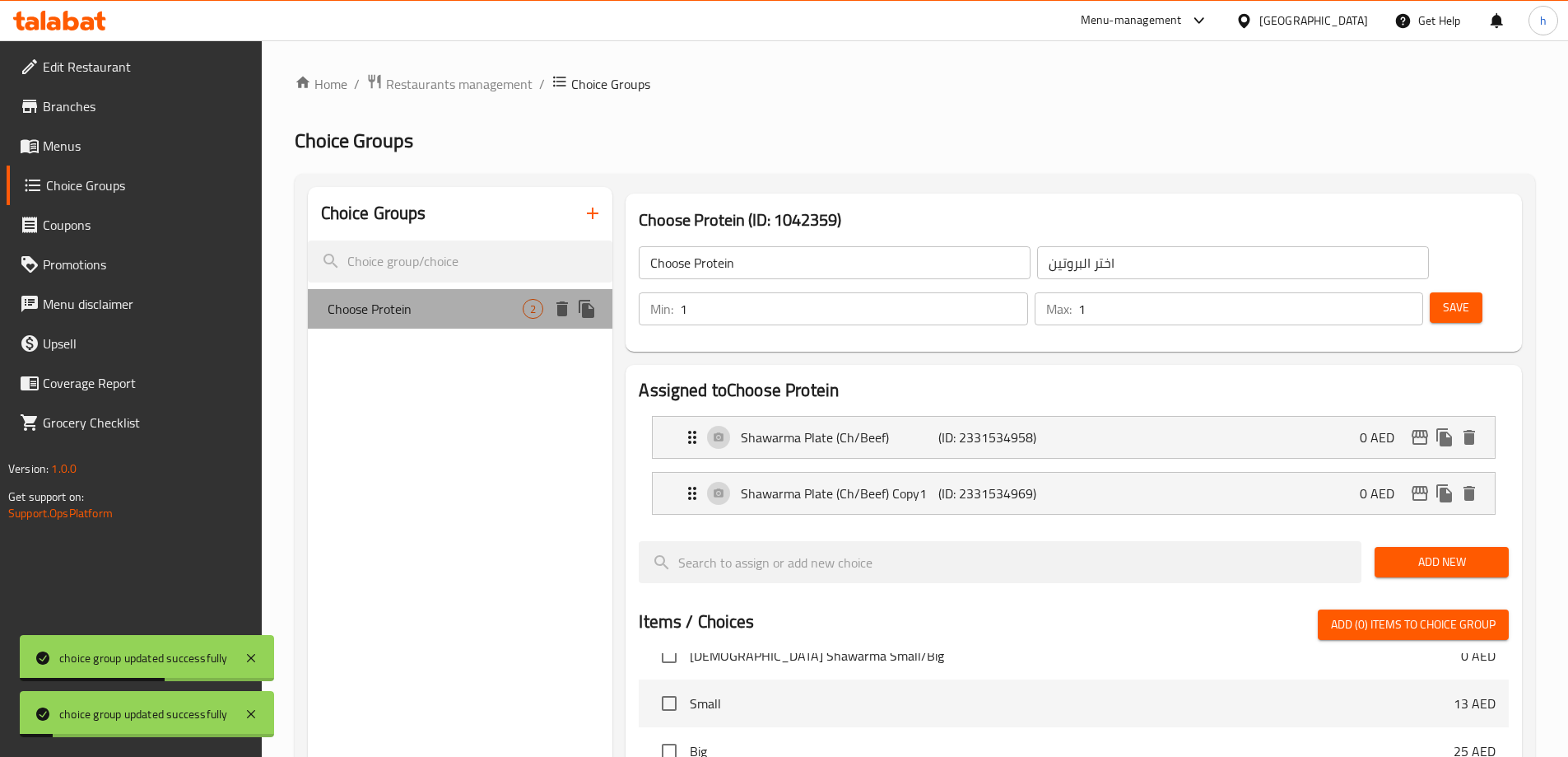
click at [418, 299] on span "Choose Protein" at bounding box center [426, 309] width 196 height 20
click at [436, 306] on span "Choose Protein" at bounding box center [426, 309] width 196 height 20
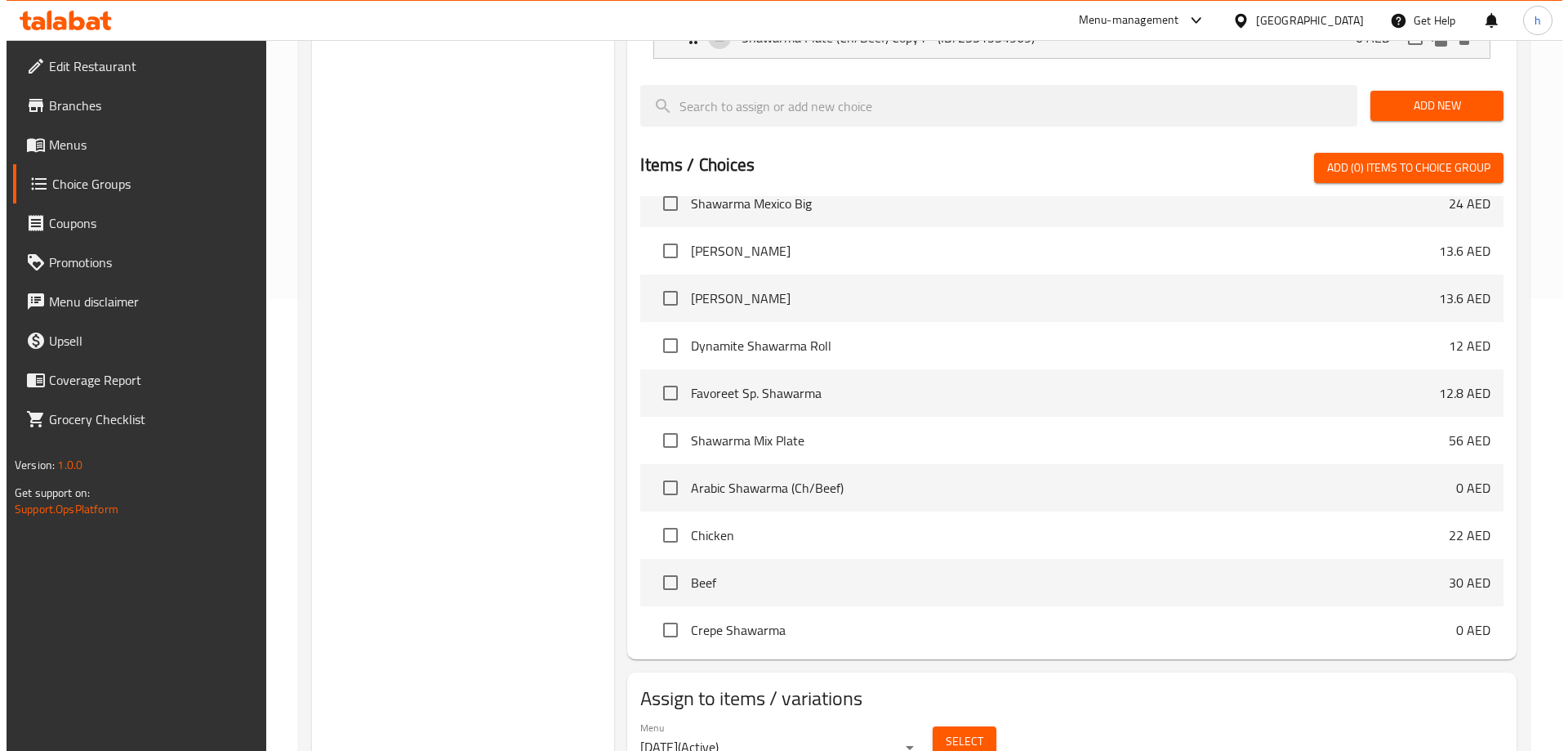
scroll to position [481, 0]
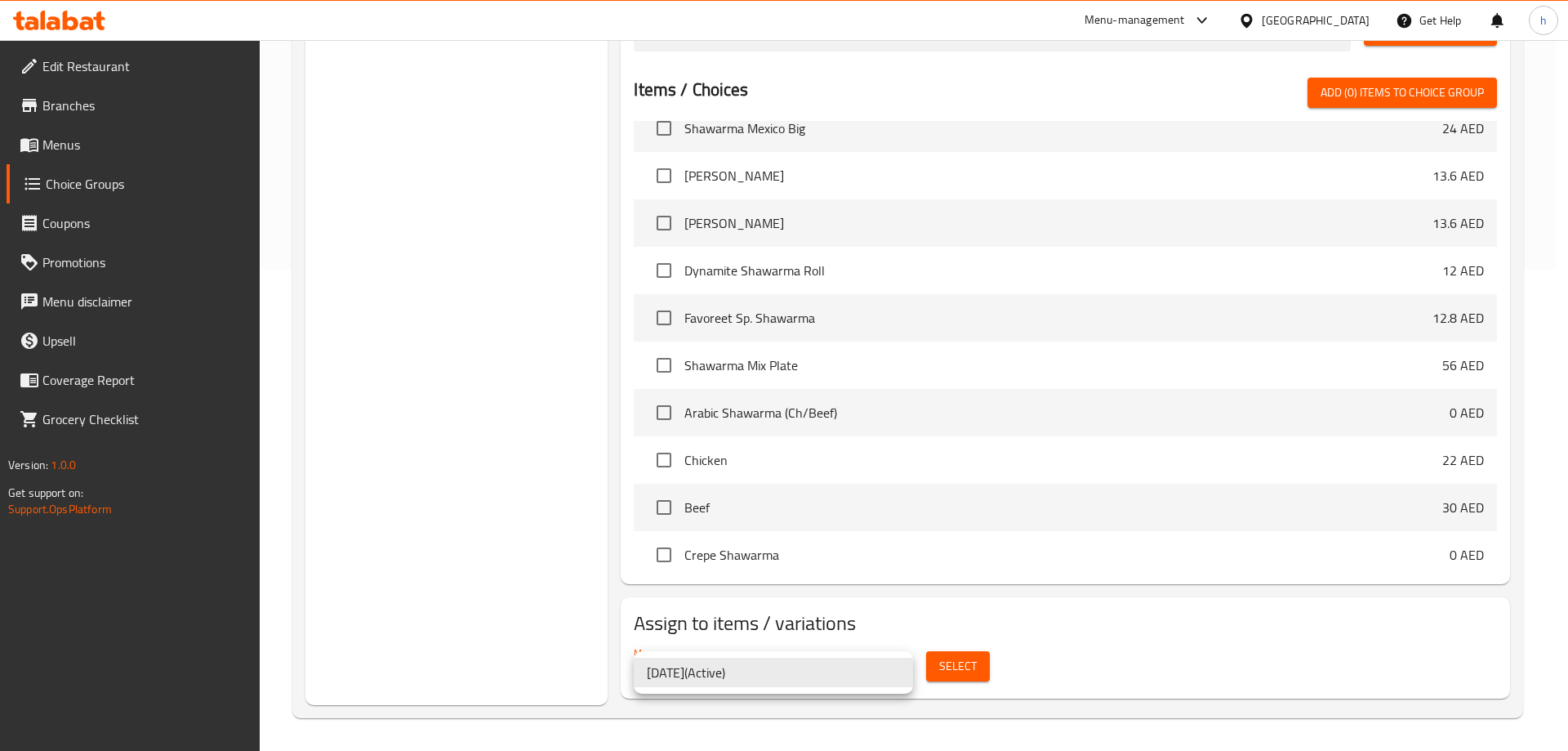
click at [951, 670] on div at bounding box center [784, 376] width 1568 height 751
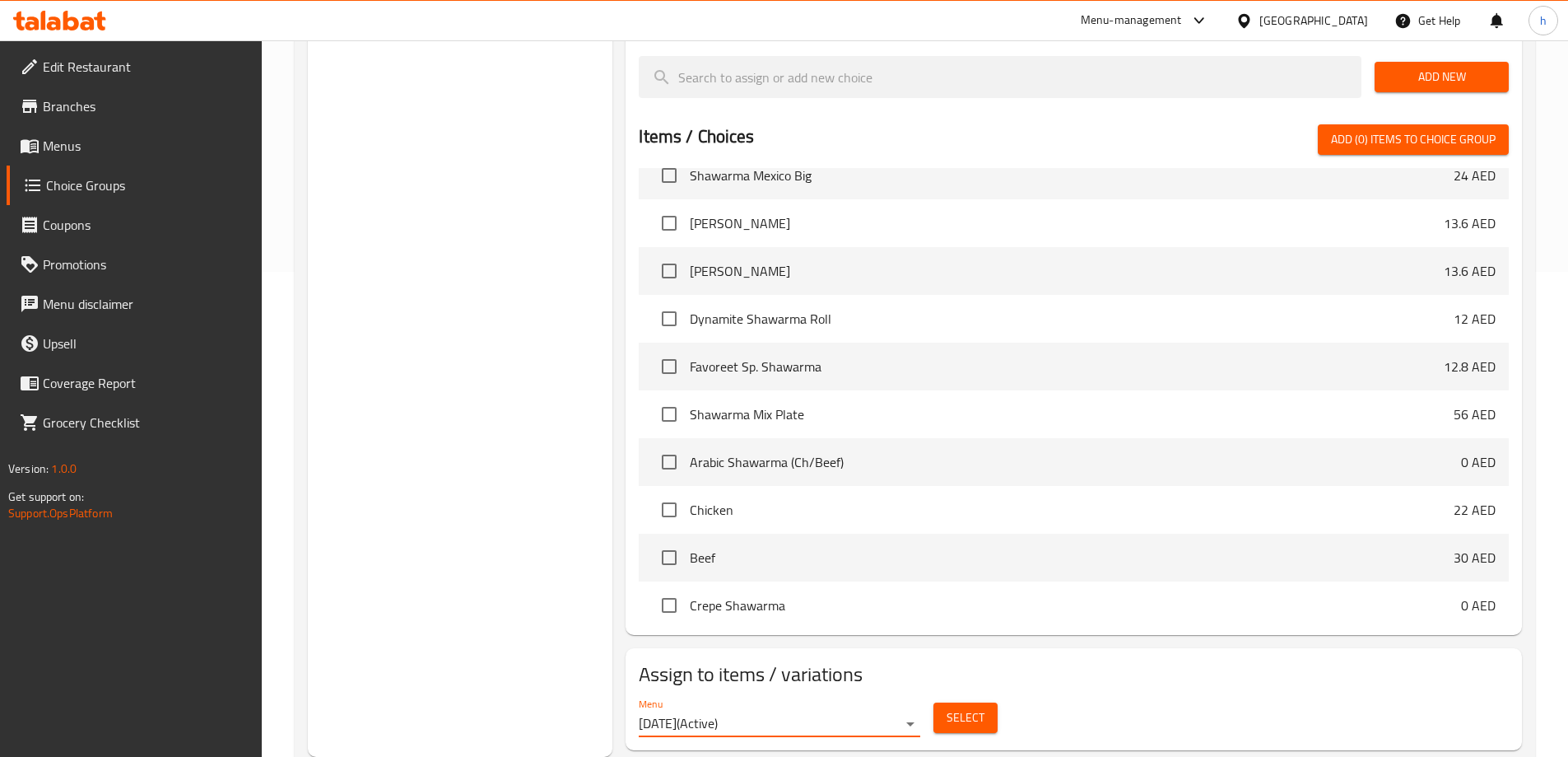
click at [963, 707] on span "Select" at bounding box center [966, 717] width 38 height 21
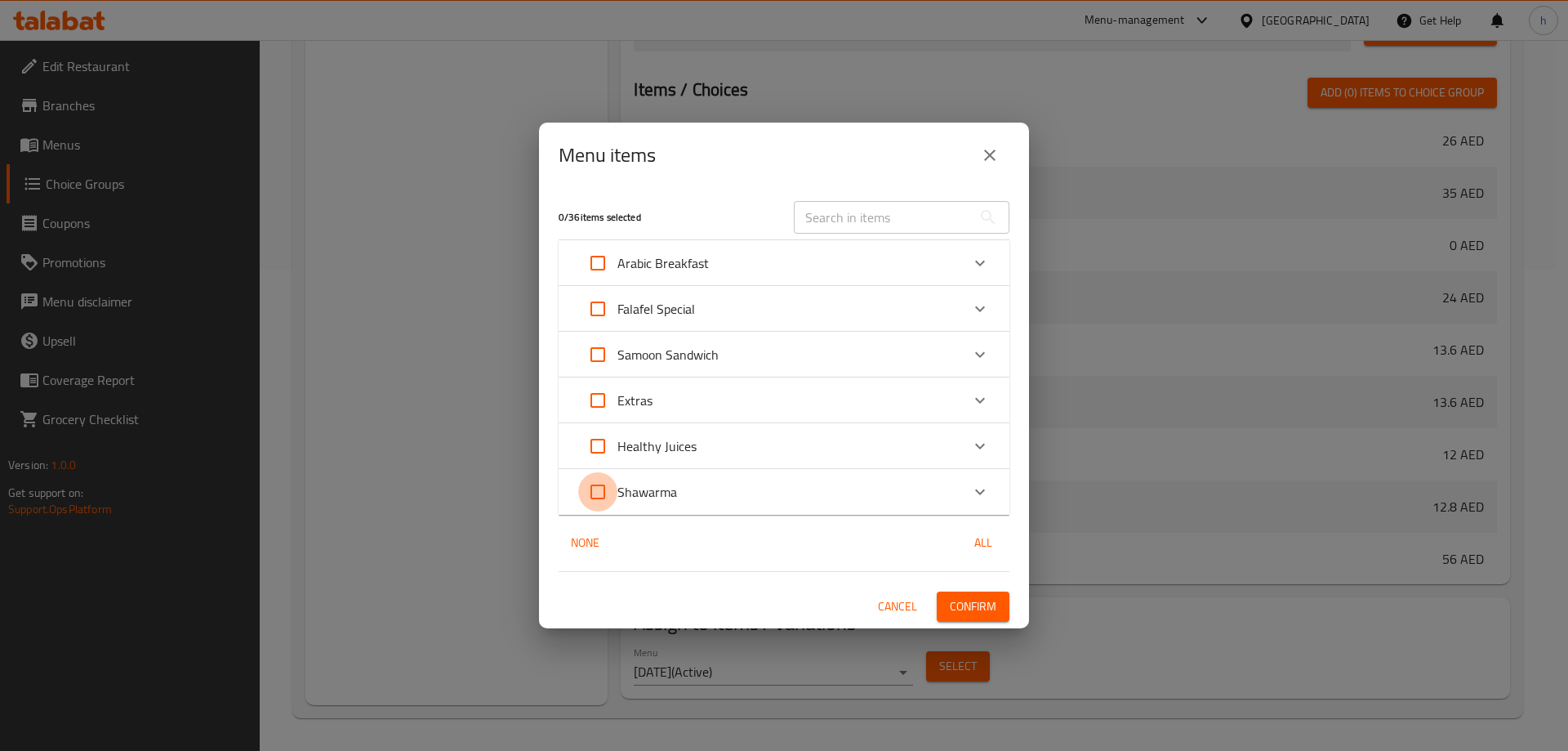
click at [601, 493] on input "Expand" at bounding box center [598, 492] width 40 height 40
checkbox input "true"
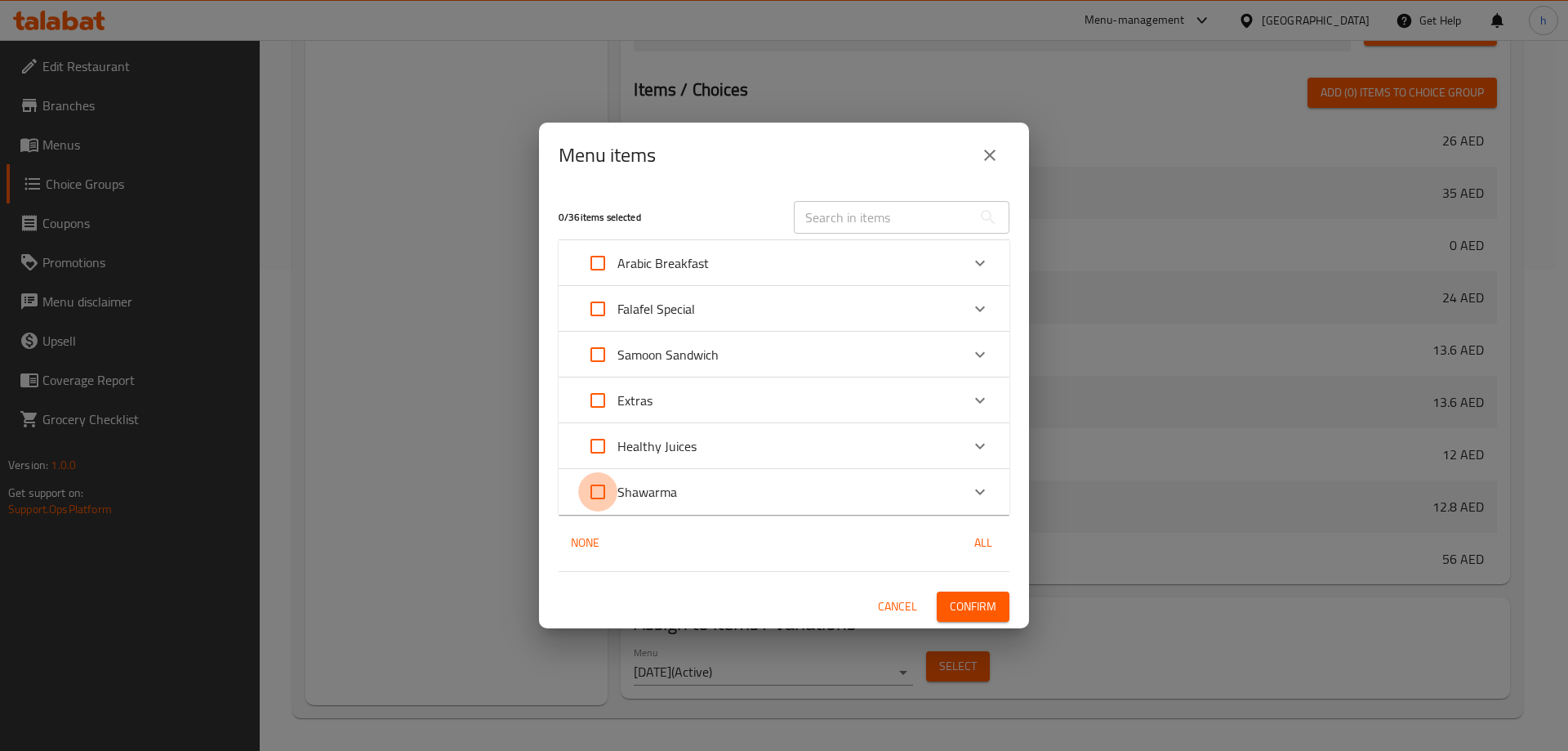
checkbox input "true"
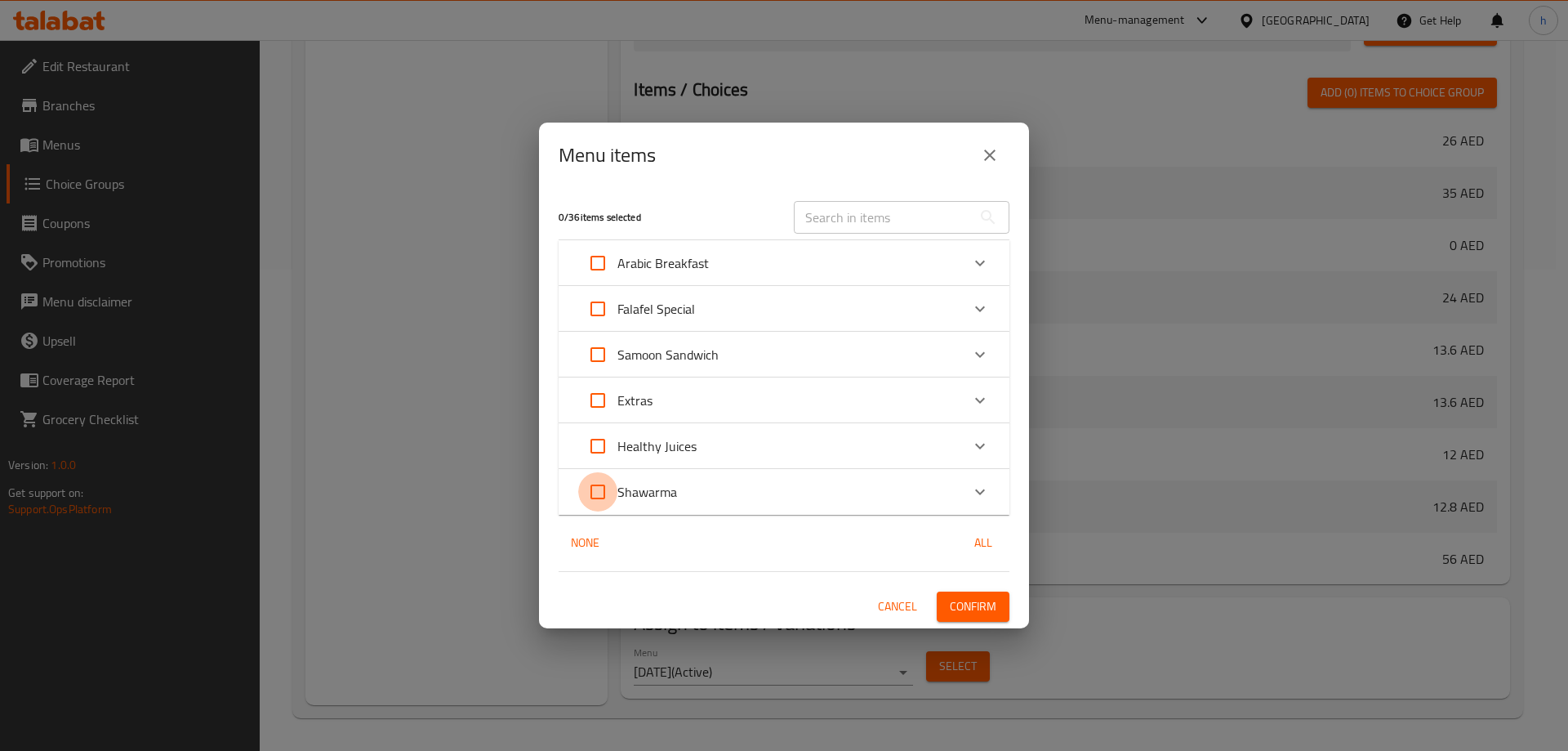
checkbox input "true"
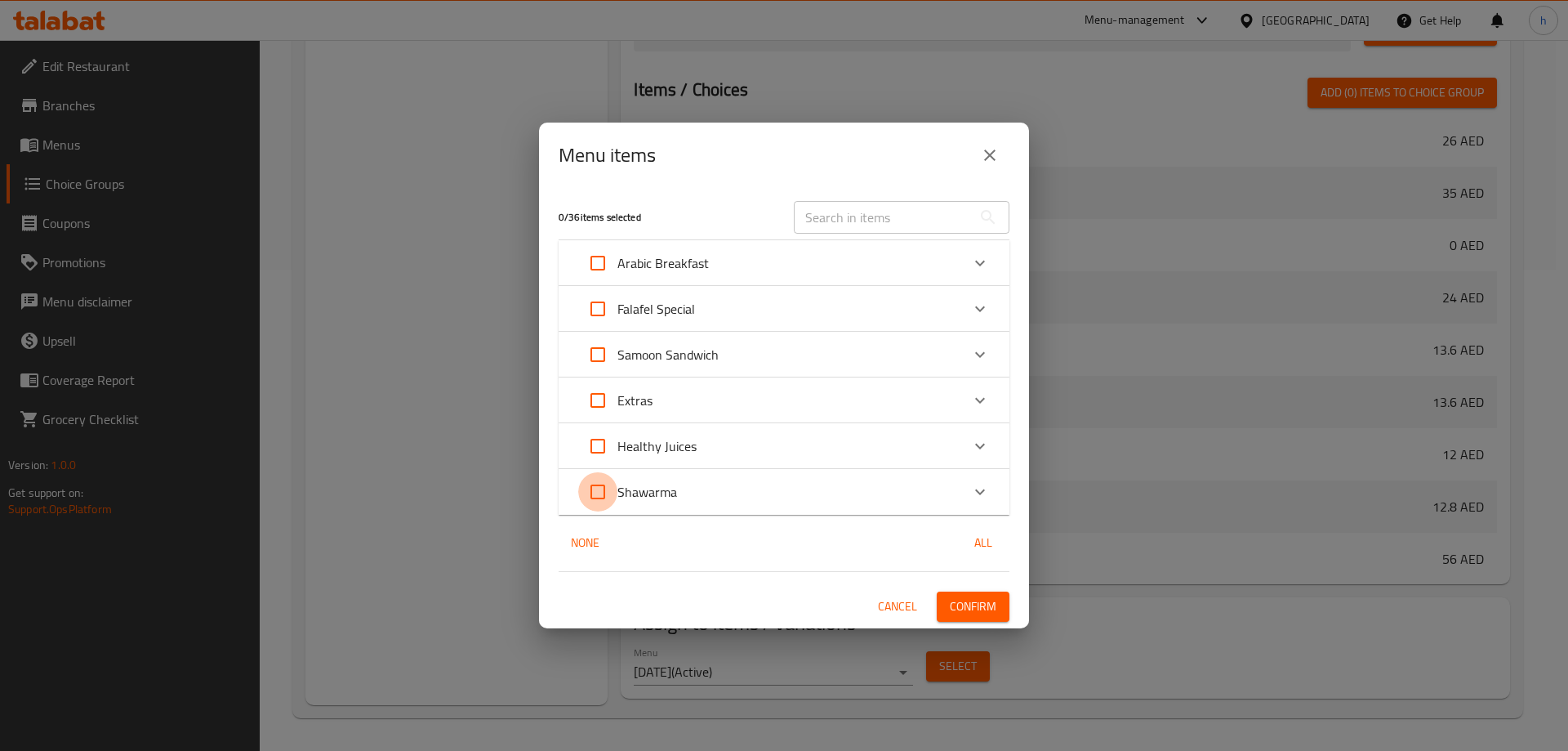
checkbox input "true"
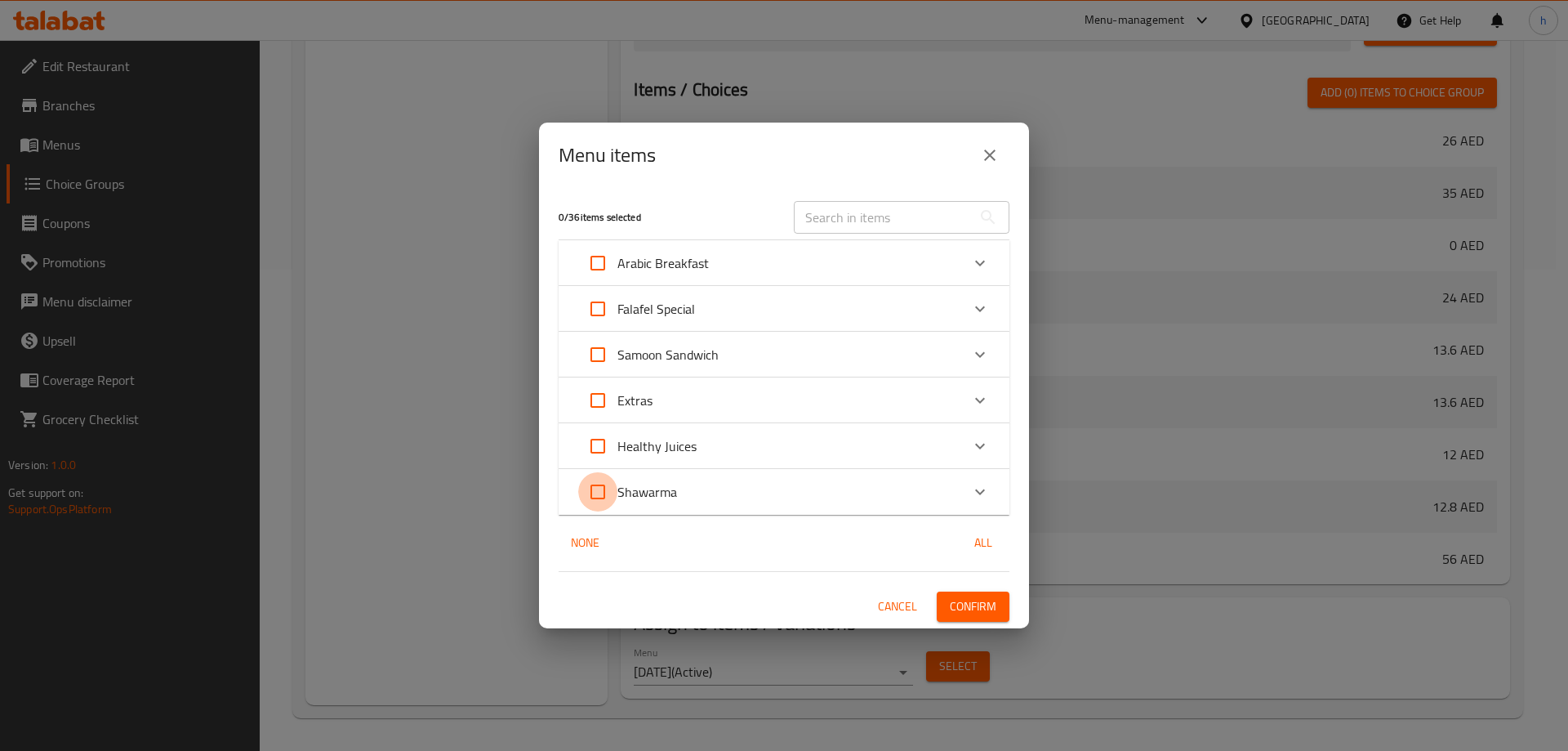
checkbox input "true"
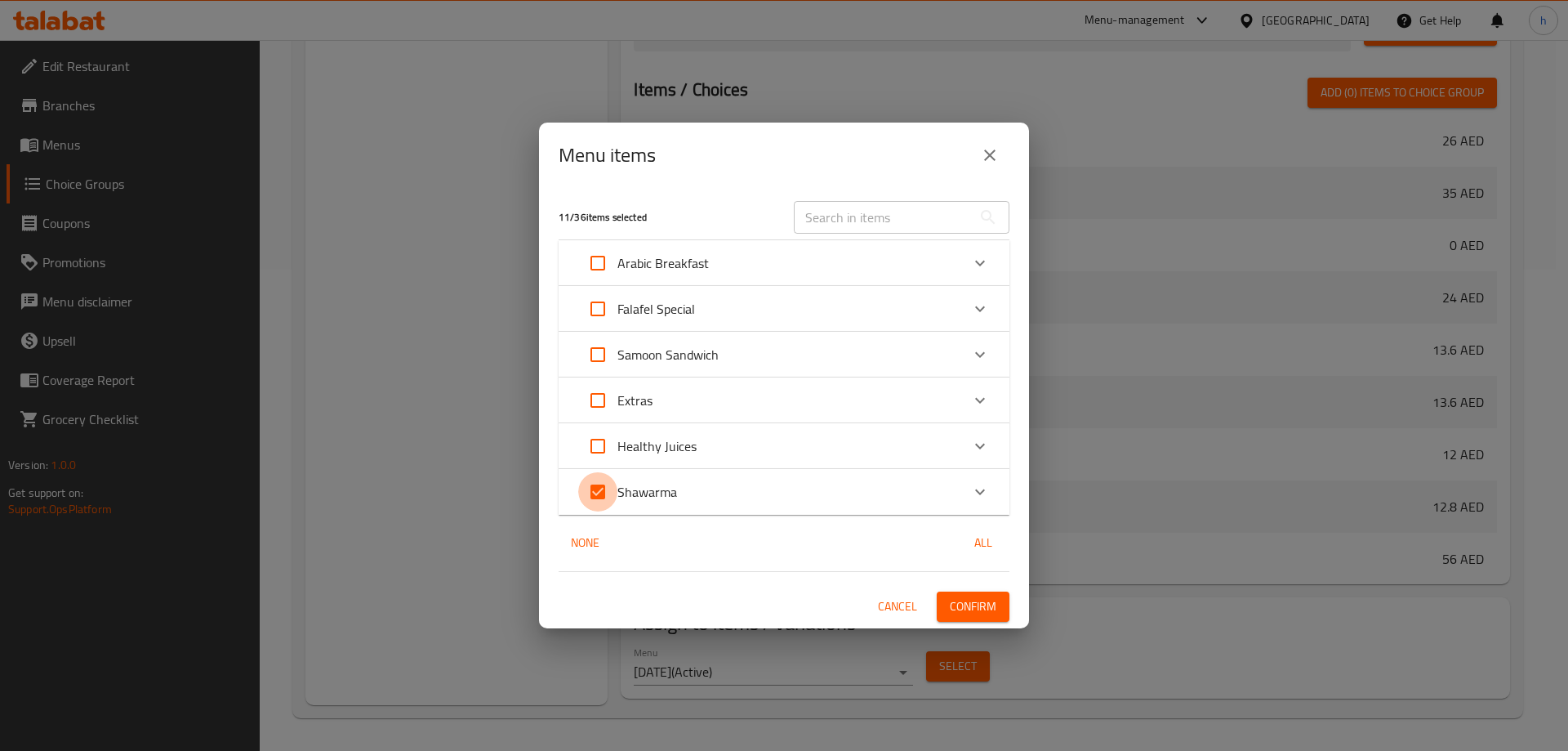
click at [597, 486] on input "Expand" at bounding box center [598, 492] width 40 height 40
checkbox input "false"
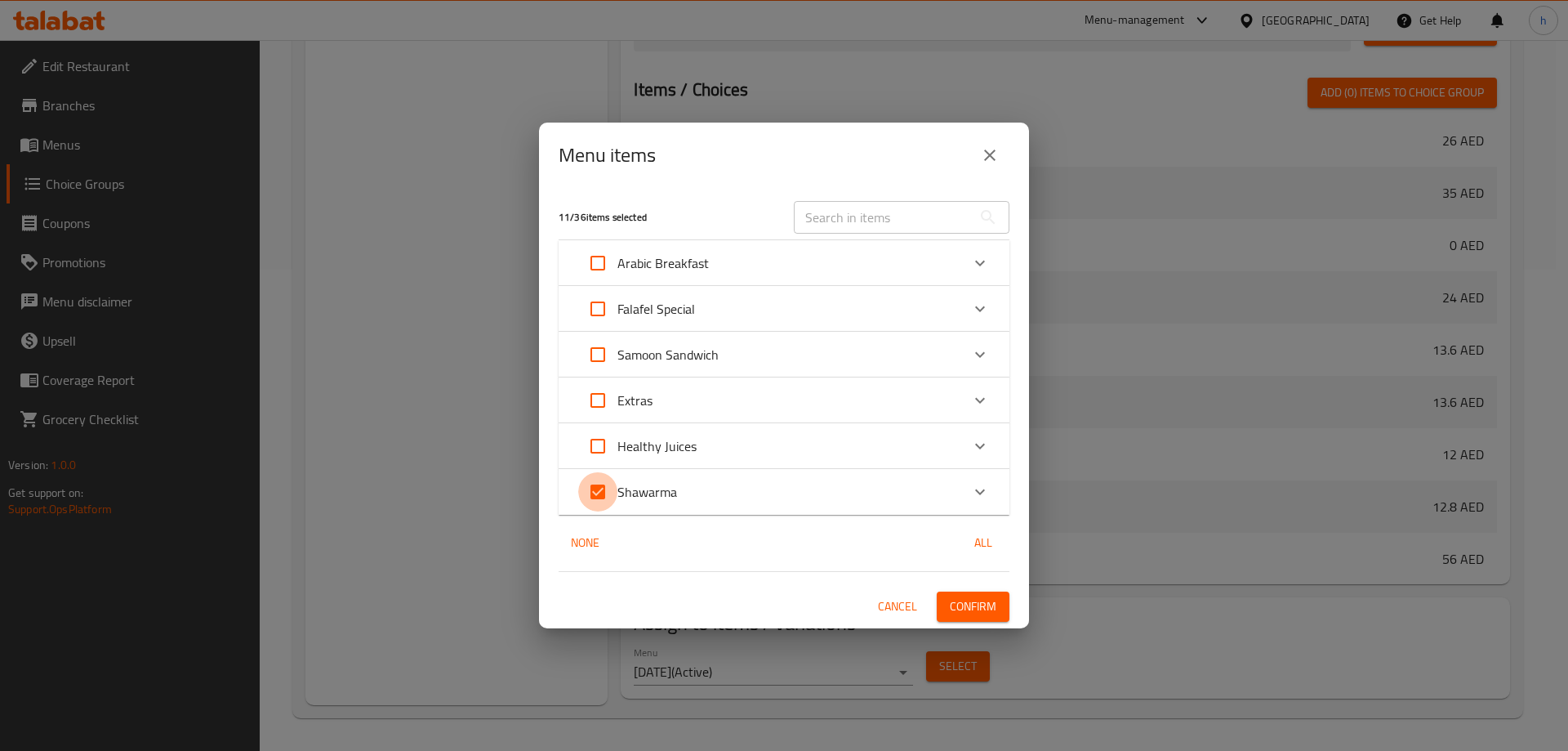
checkbox input "false"
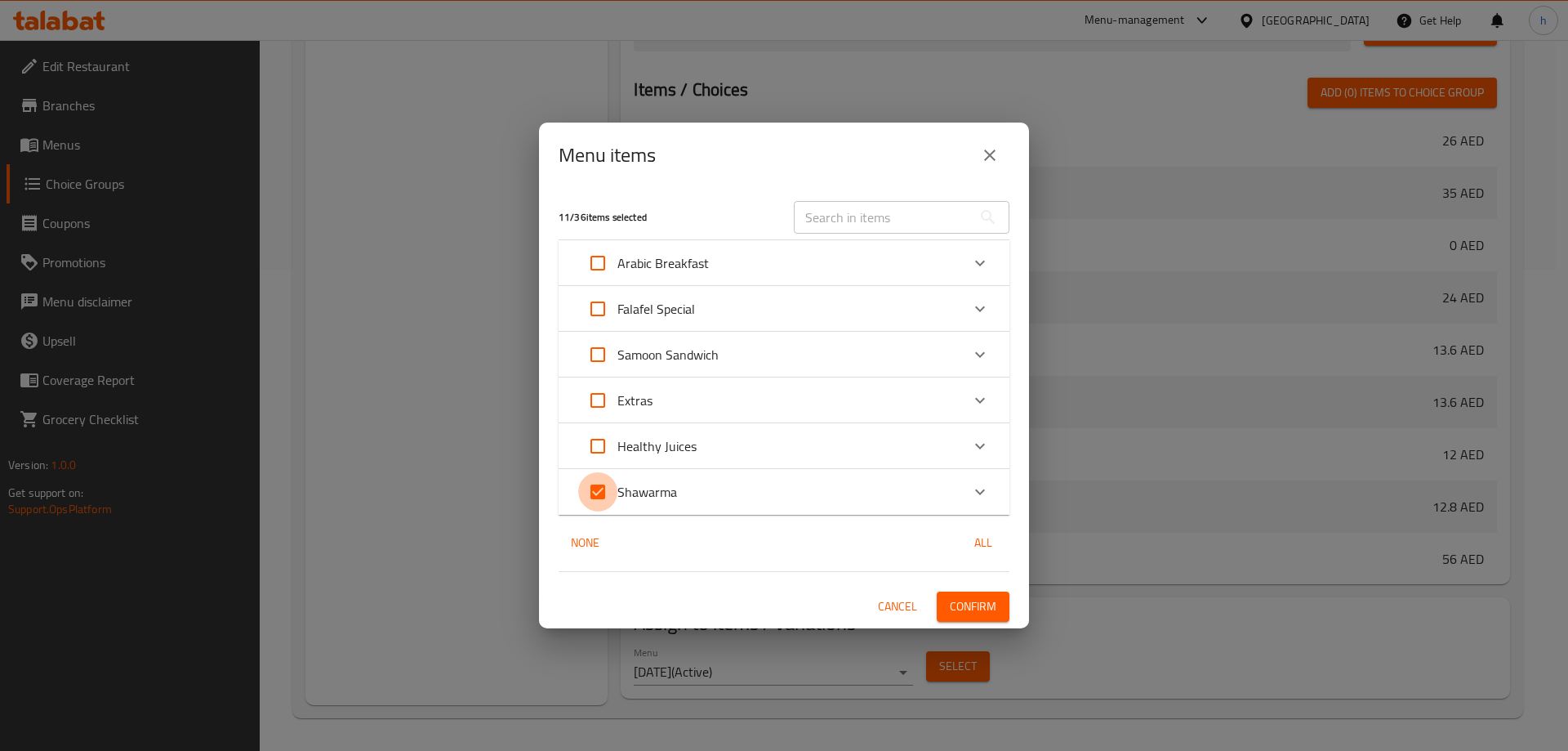
checkbox input "false"
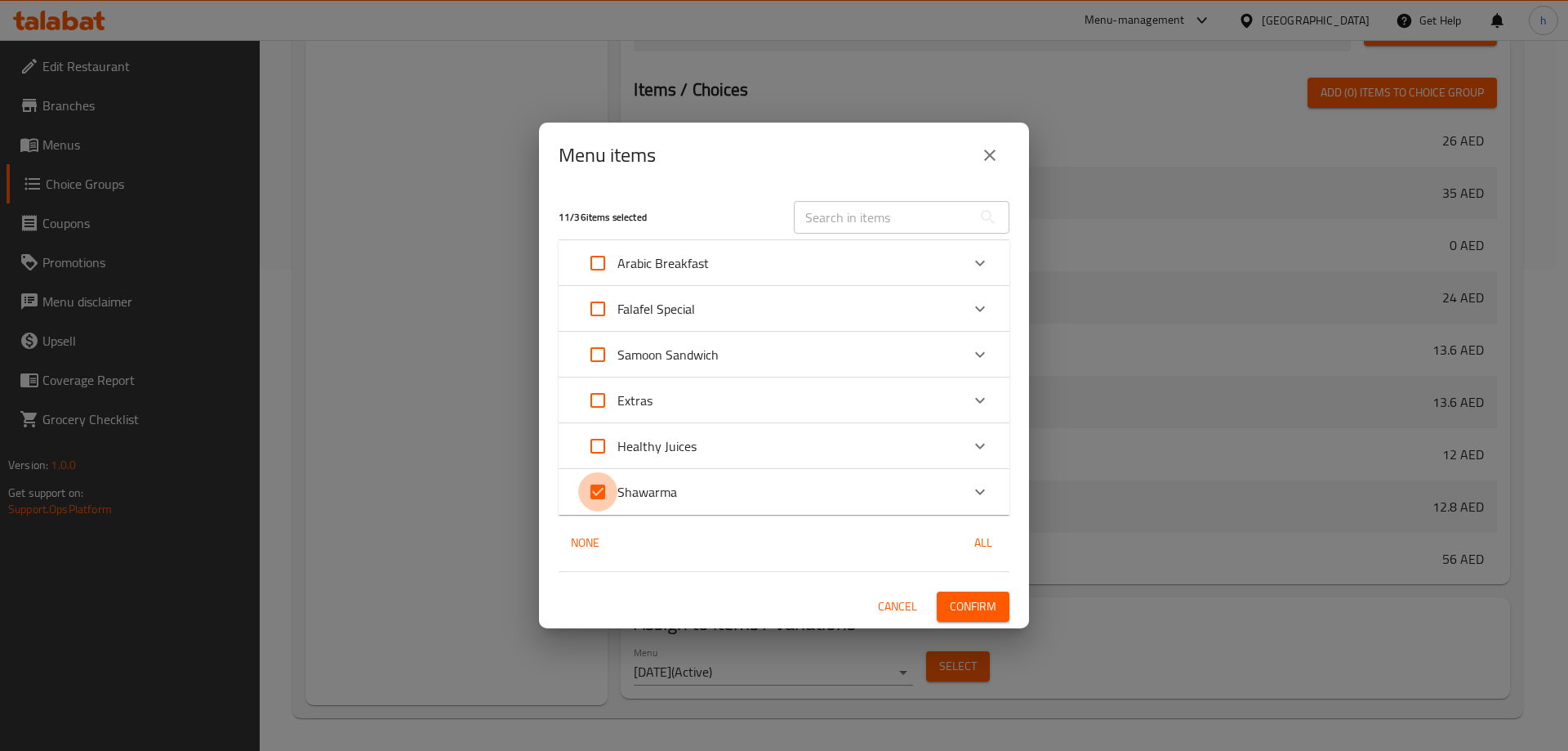
checkbox input "false"
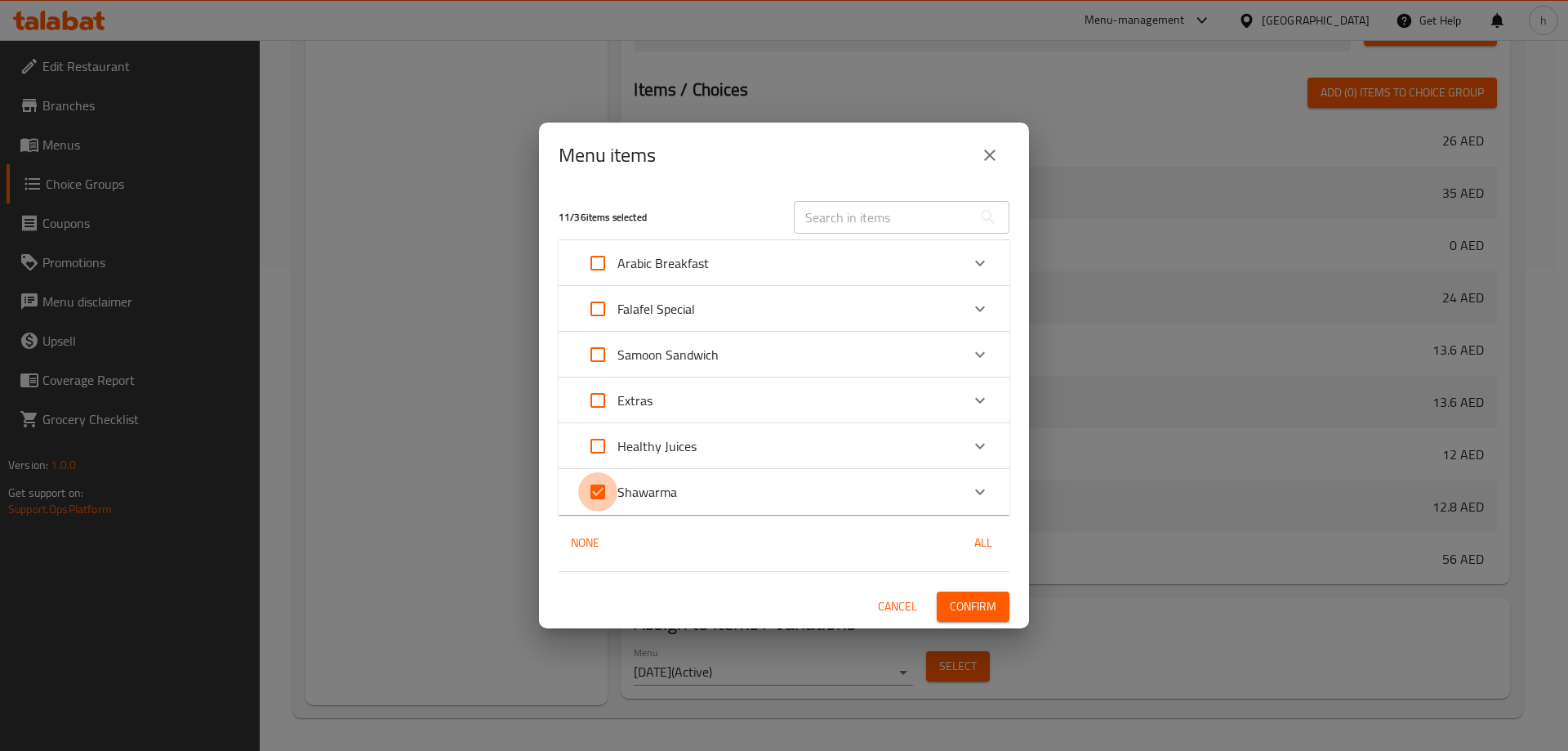
checkbox input "false"
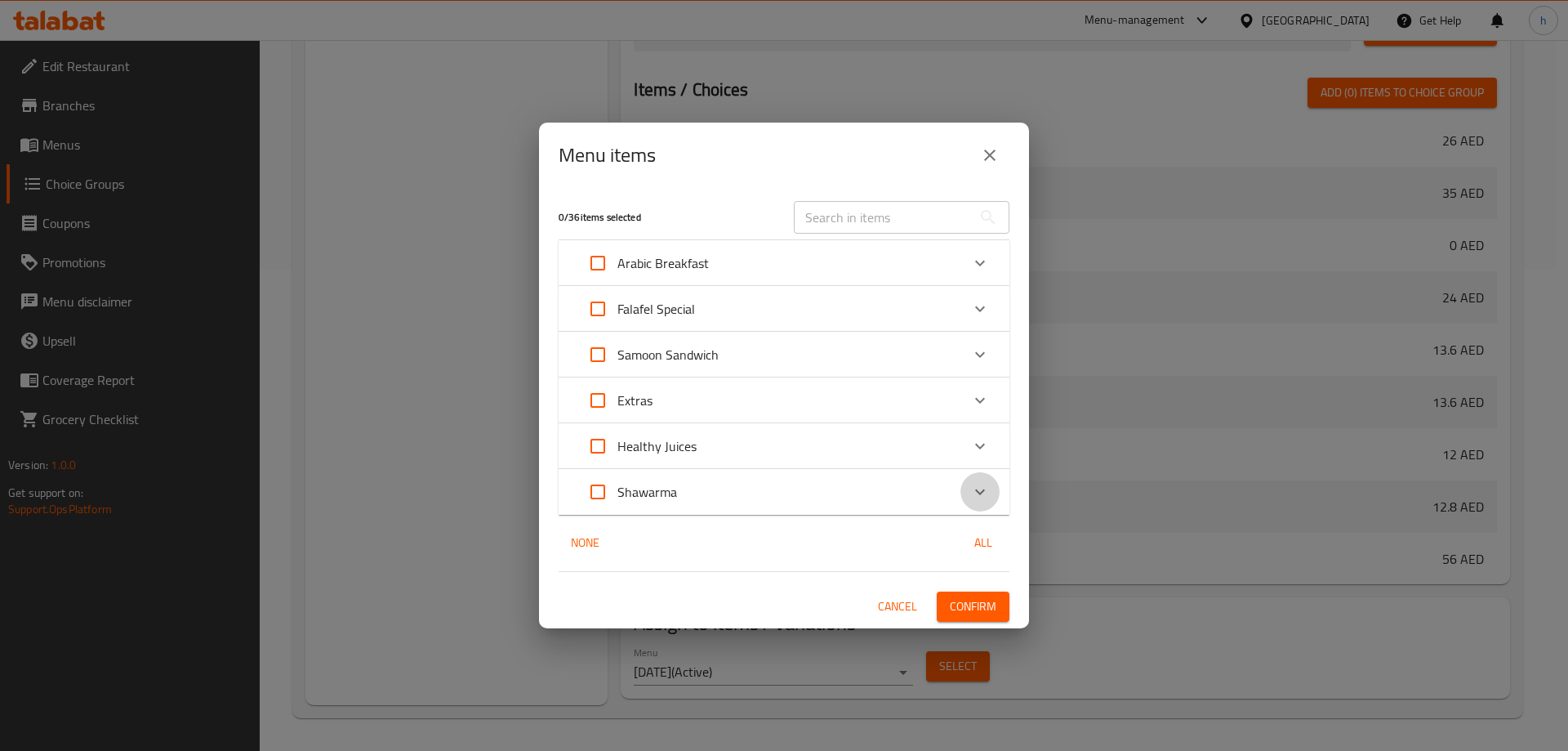
click at [986, 485] on icon "Expand" at bounding box center [980, 492] width 20 height 20
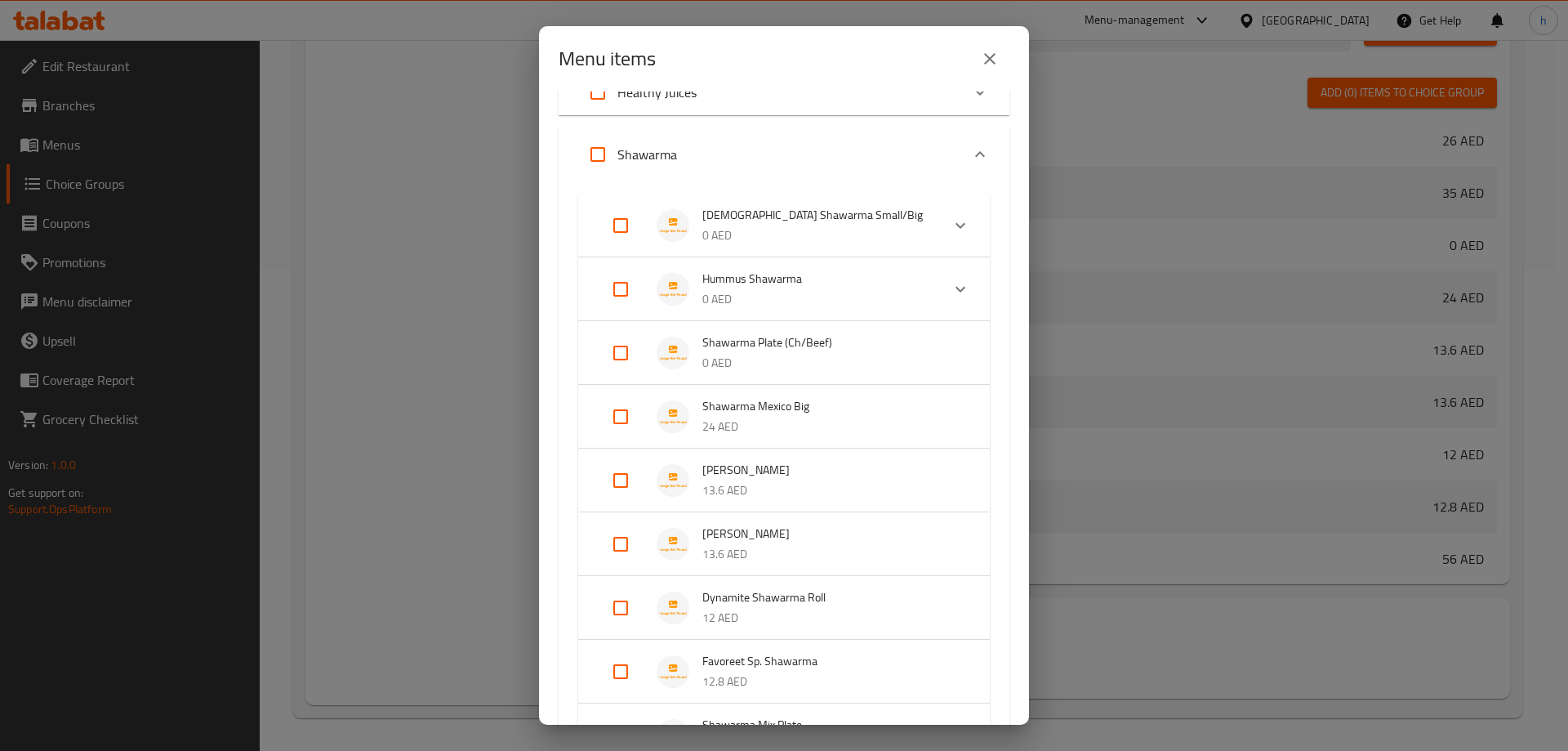
scroll to position [245, 0]
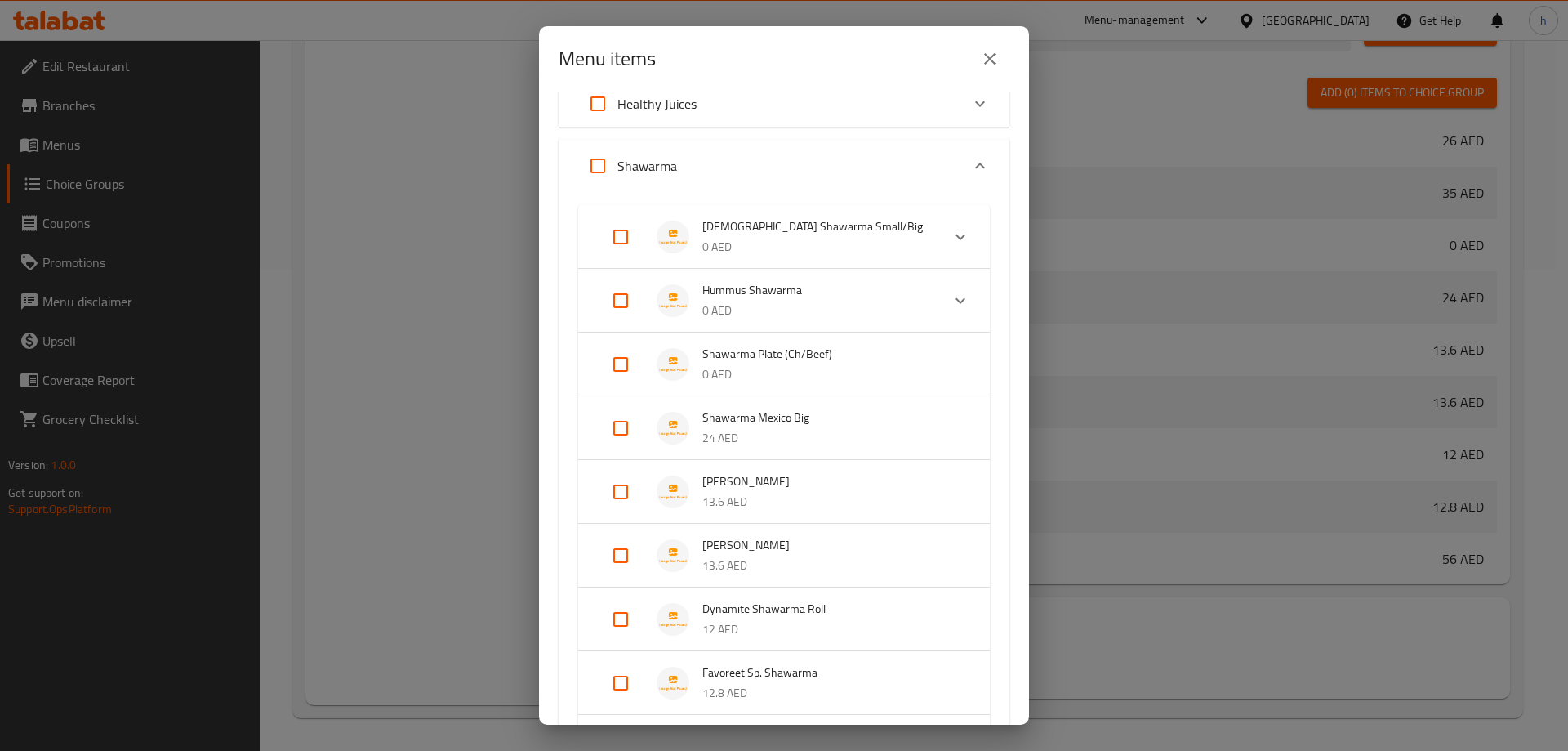
click at [619, 360] on input "Expand" at bounding box center [621, 365] width 40 height 40
checkbox input "true"
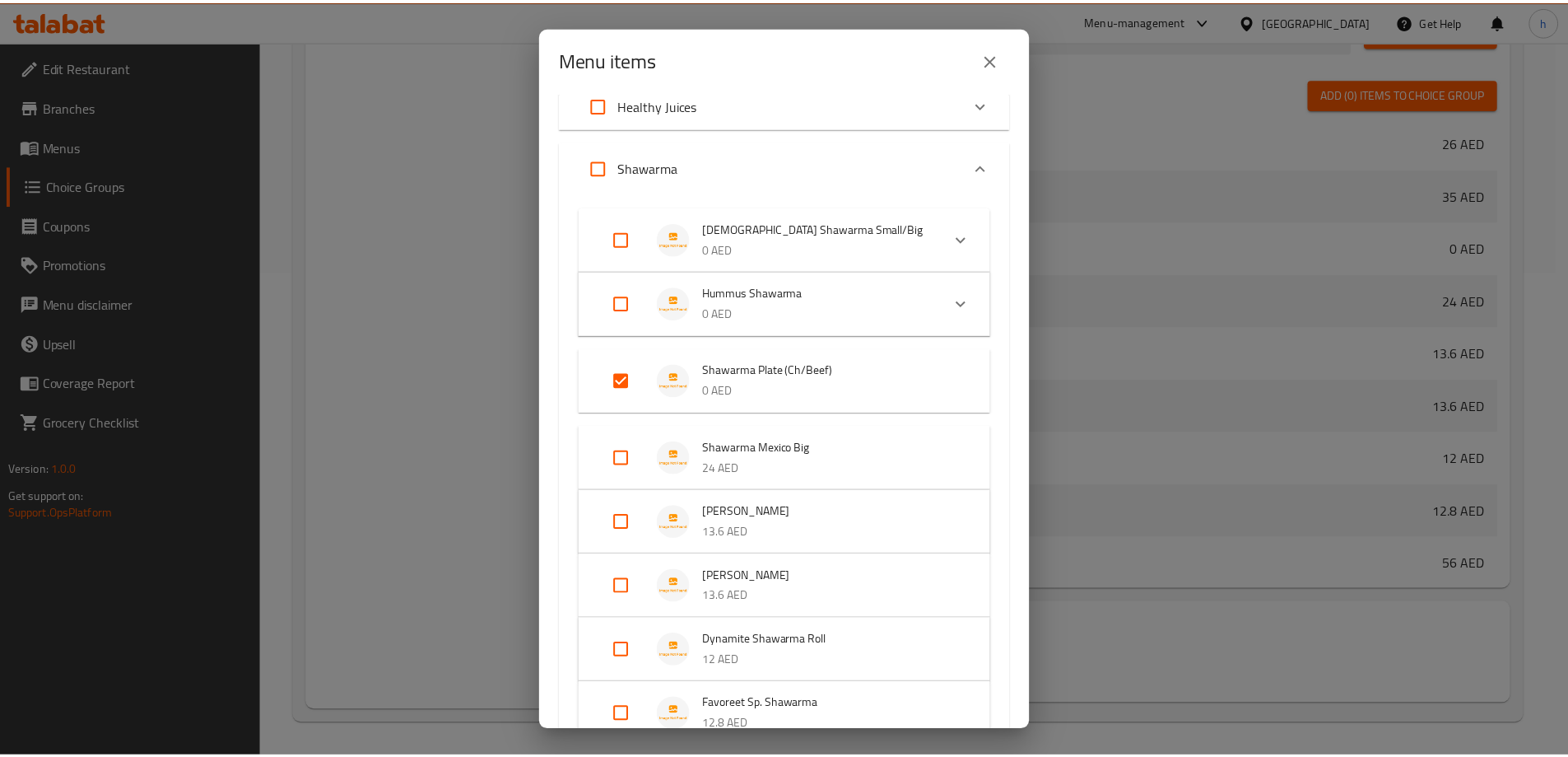
scroll to position [597, 0]
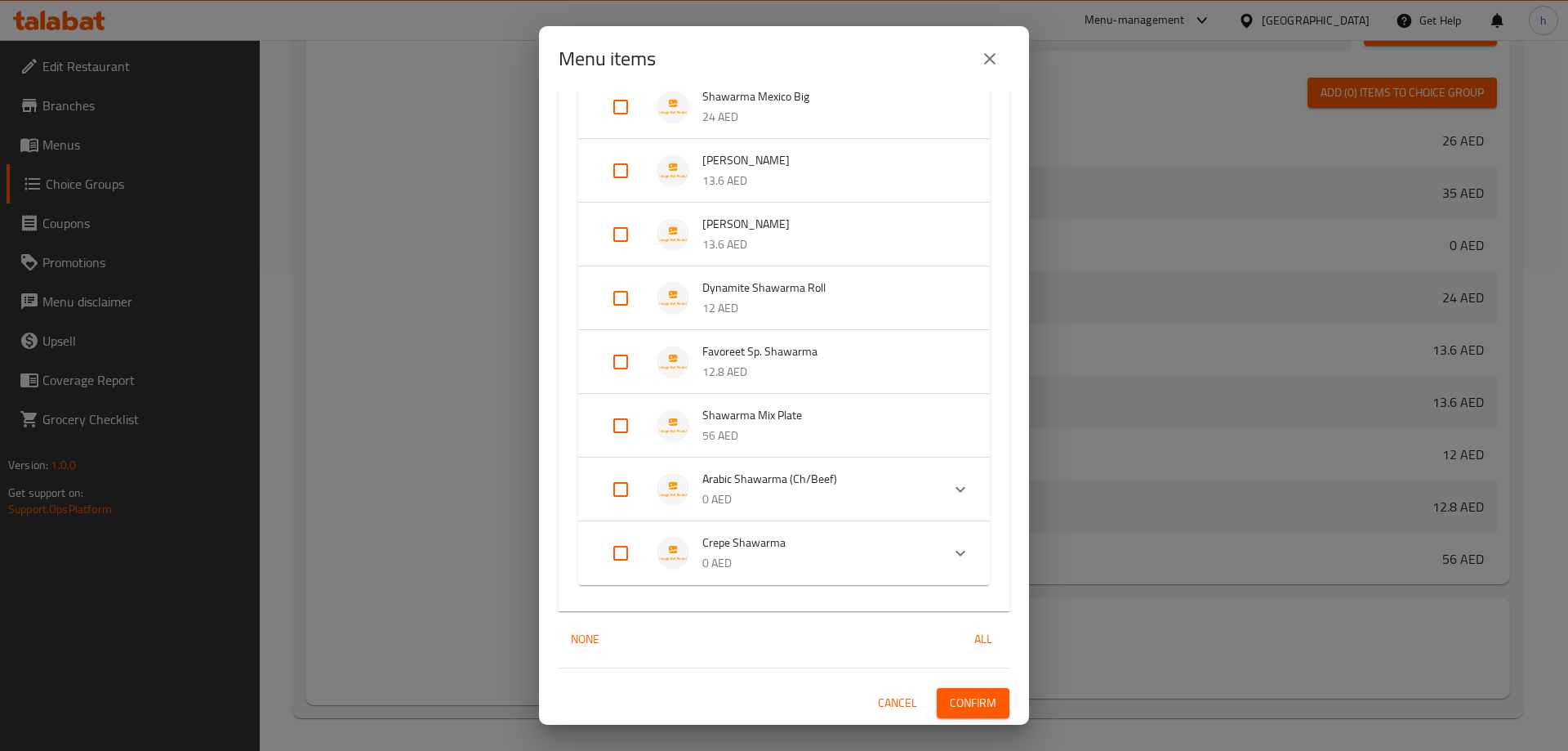
click at [949, 699] on span "Confirm" at bounding box center [972, 703] width 46 height 21
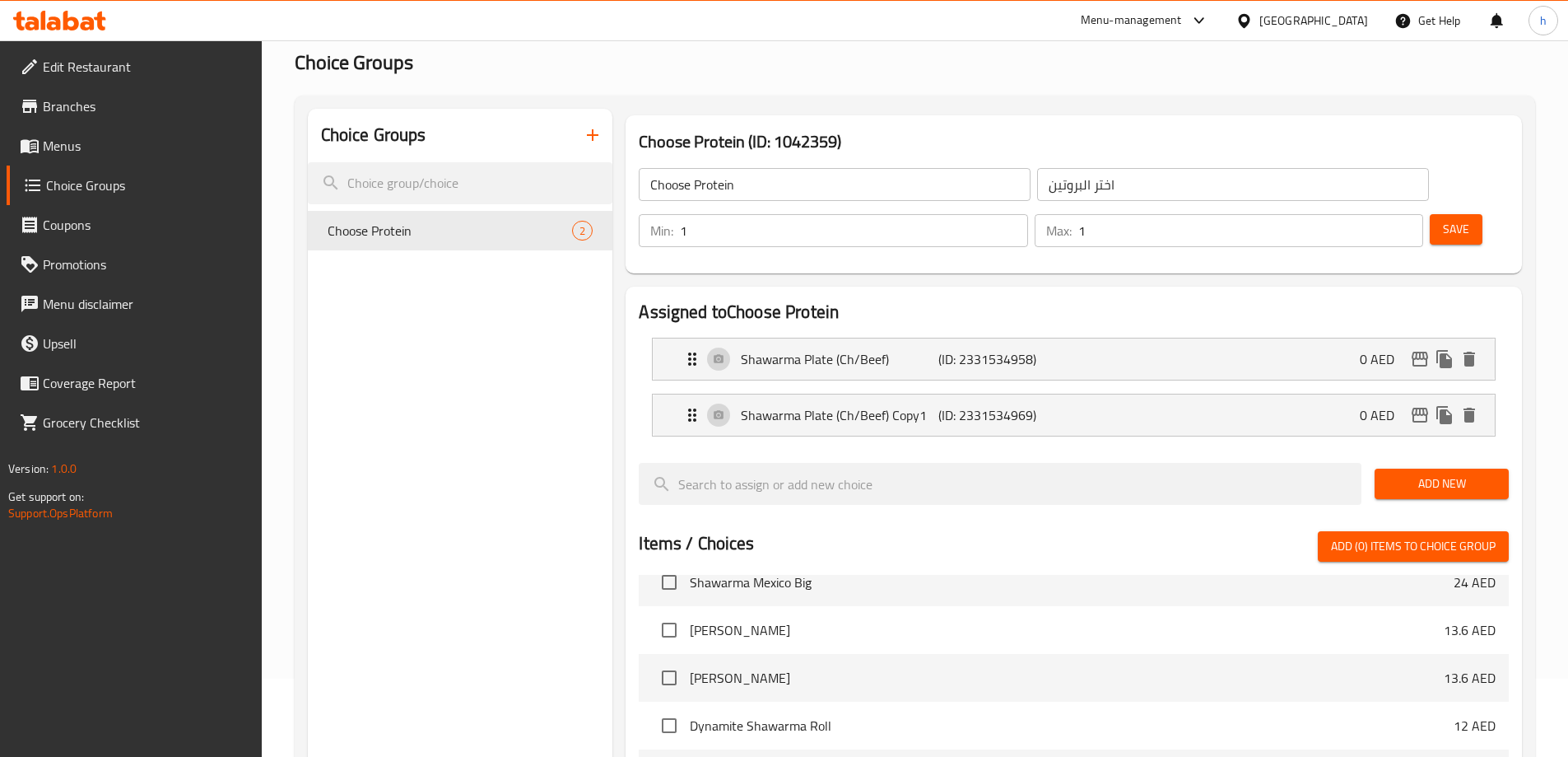
scroll to position [73, 0]
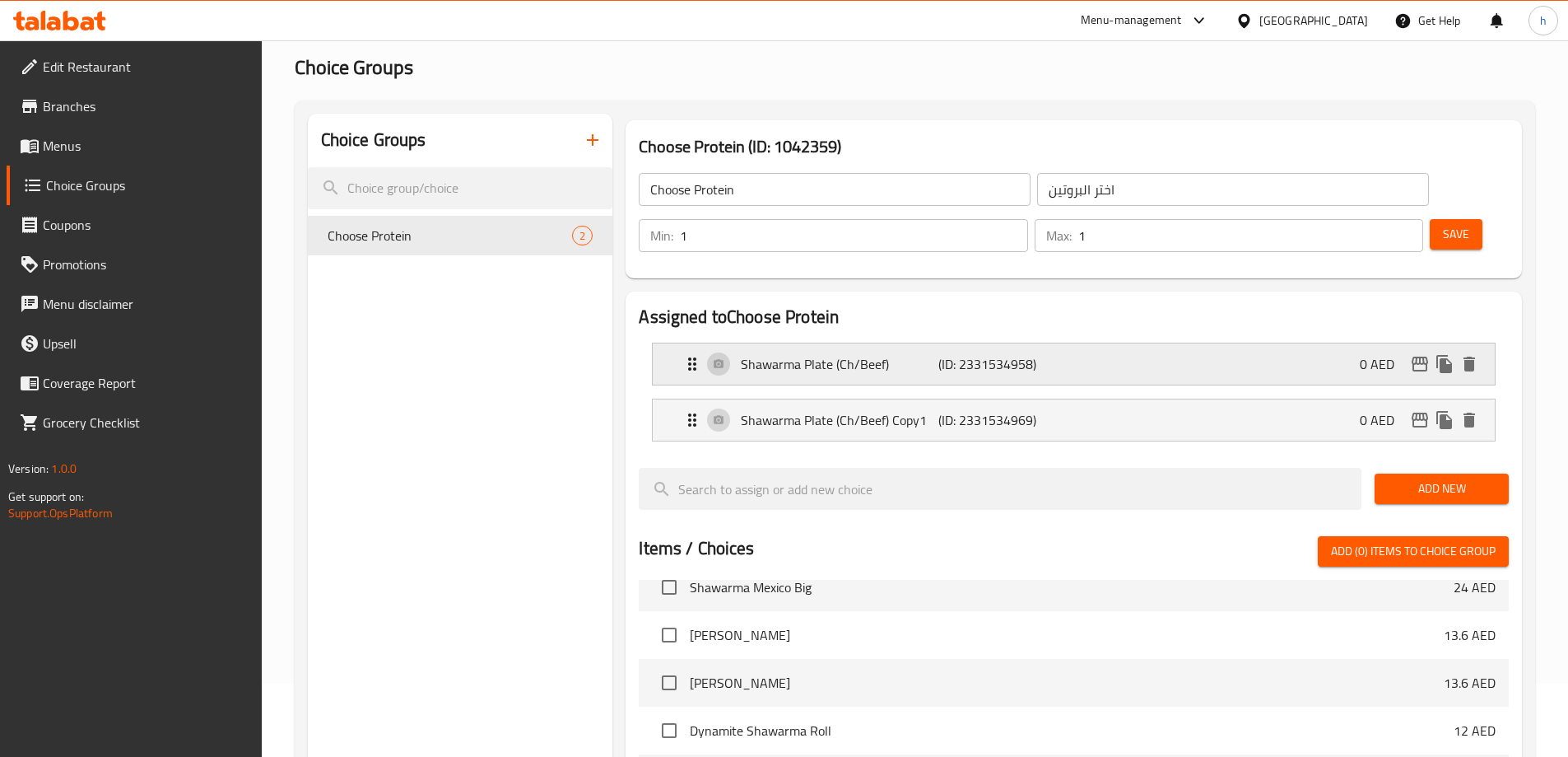
click at [870, 354] on p "Shawarma Plate (Ch/Beef)" at bounding box center [839, 364] width 197 height 20
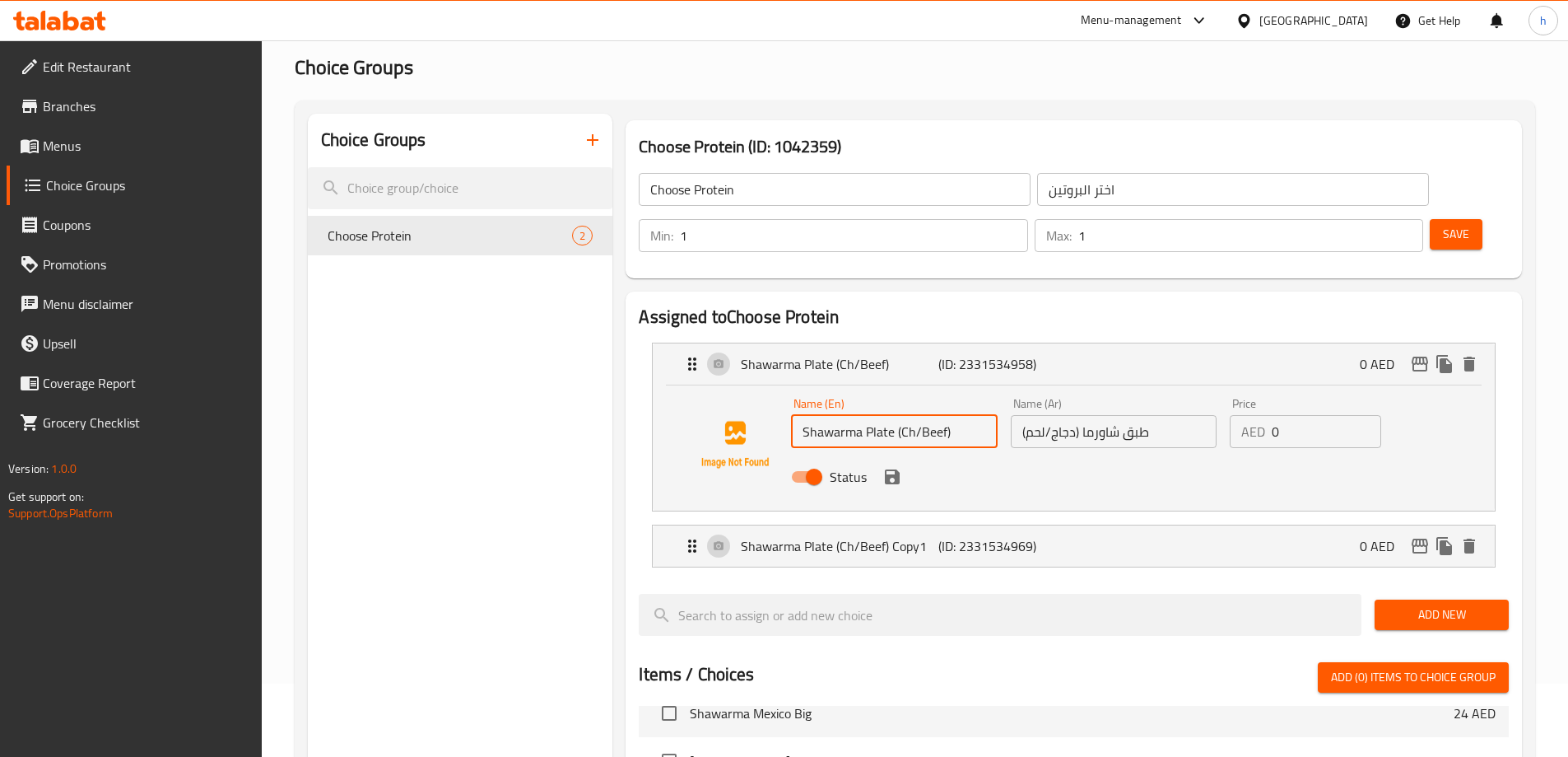
drag, startPoint x: 958, startPoint y: 388, endPoint x: 790, endPoint y: 402, distance: 168.6
click at [790, 402] on div "Name (En) Shawarma Plate (Ch/Beef) Name (En)" at bounding box center [894, 423] width 219 height 63
type input "ؤ"
type input "Chicken"
click at [1046, 415] on input "طبق شاورما (دجاج/لحم)" at bounding box center [1114, 432] width 206 height 33
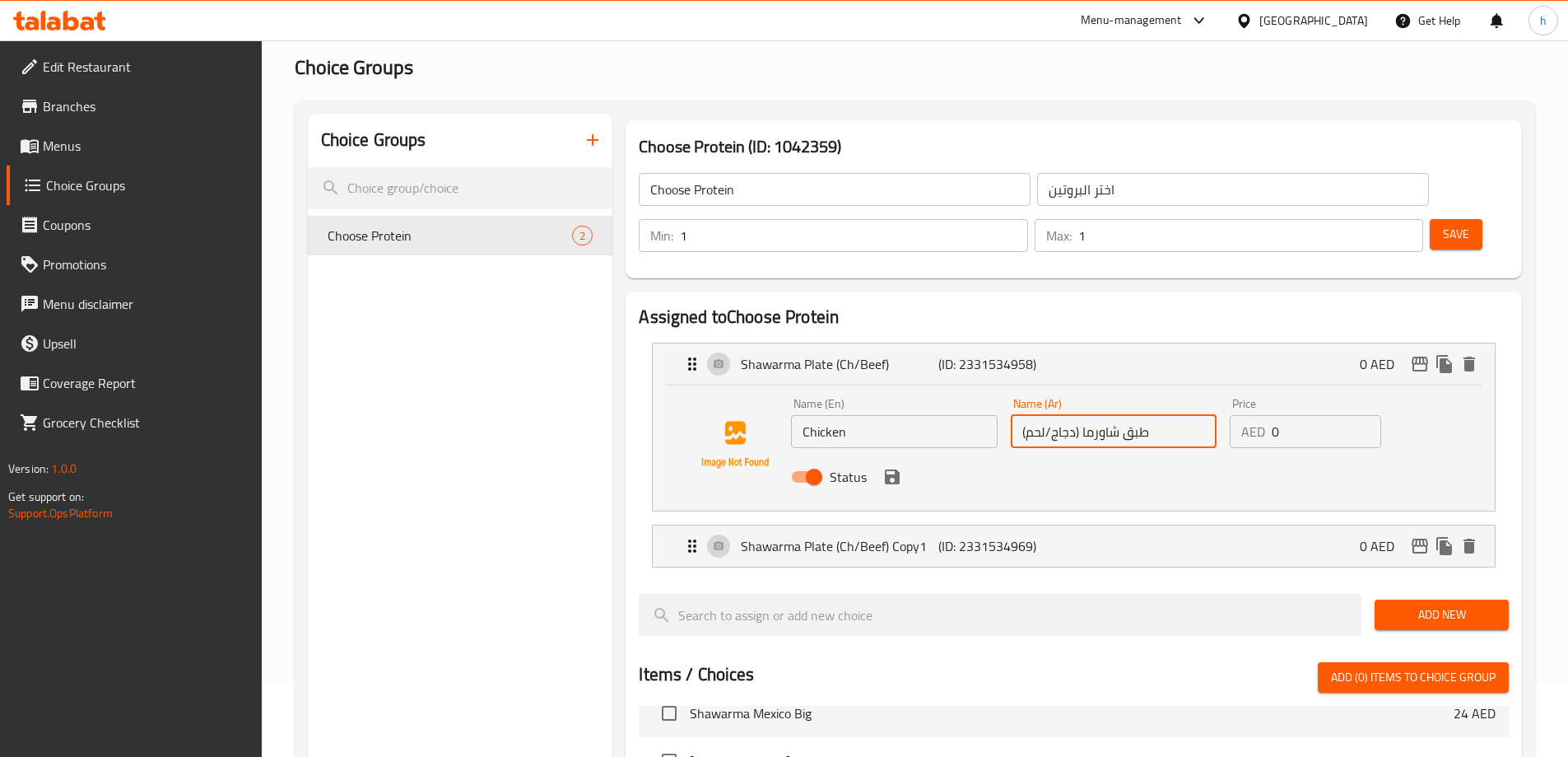
click at [1046, 415] on input "طبق شاورما (دجاج/لحم)" at bounding box center [1114, 432] width 206 height 33
click at [1046, 415] on input "text" at bounding box center [1114, 432] width 206 height 33
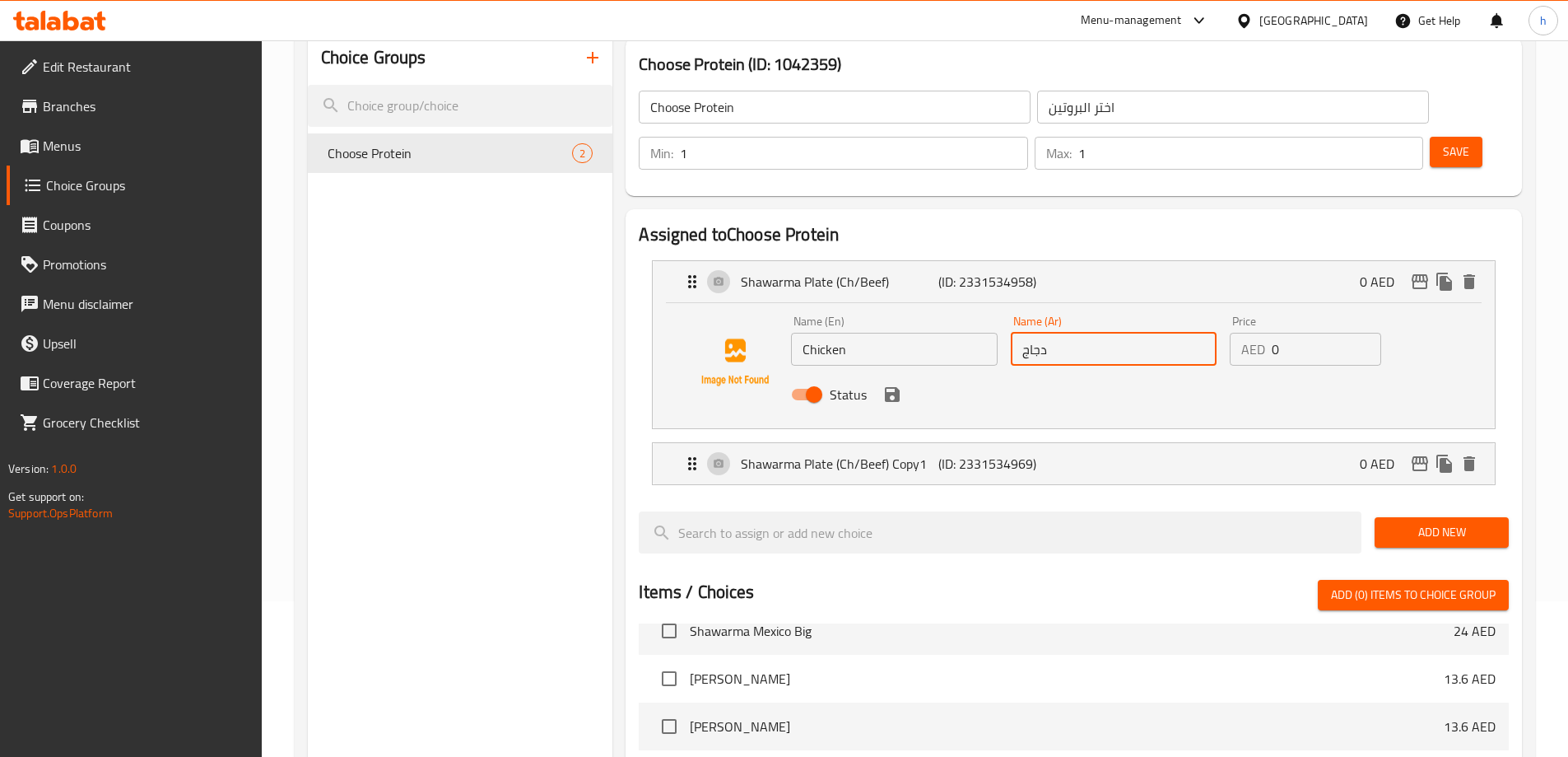
scroll to position [165, 0]
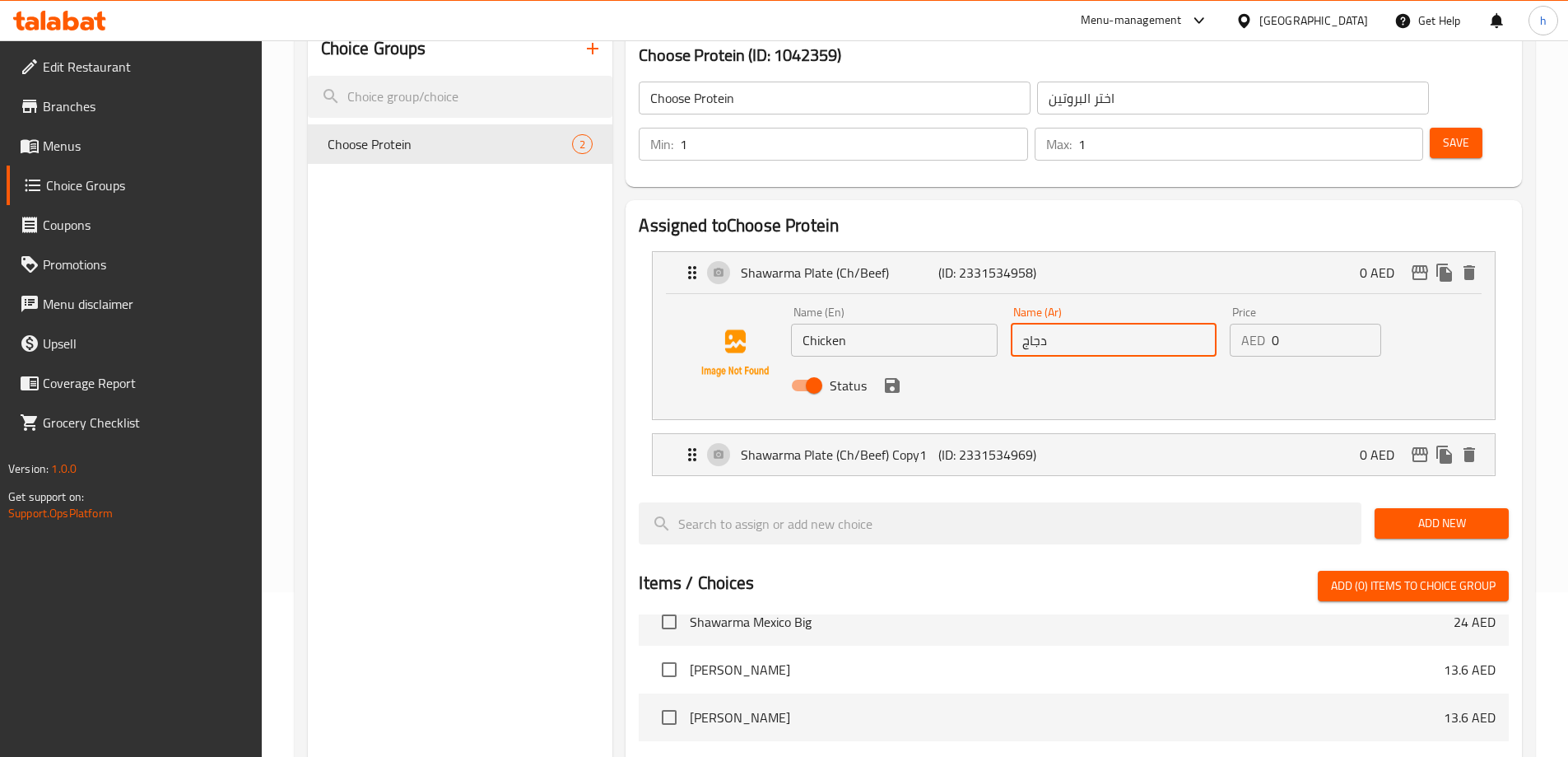
type input "دجاج"
click at [1277, 324] on input "0" at bounding box center [1327, 340] width 110 height 33
click at [1020, 445] on p "(ID: 2331534969)" at bounding box center [1004, 455] width 131 height 20
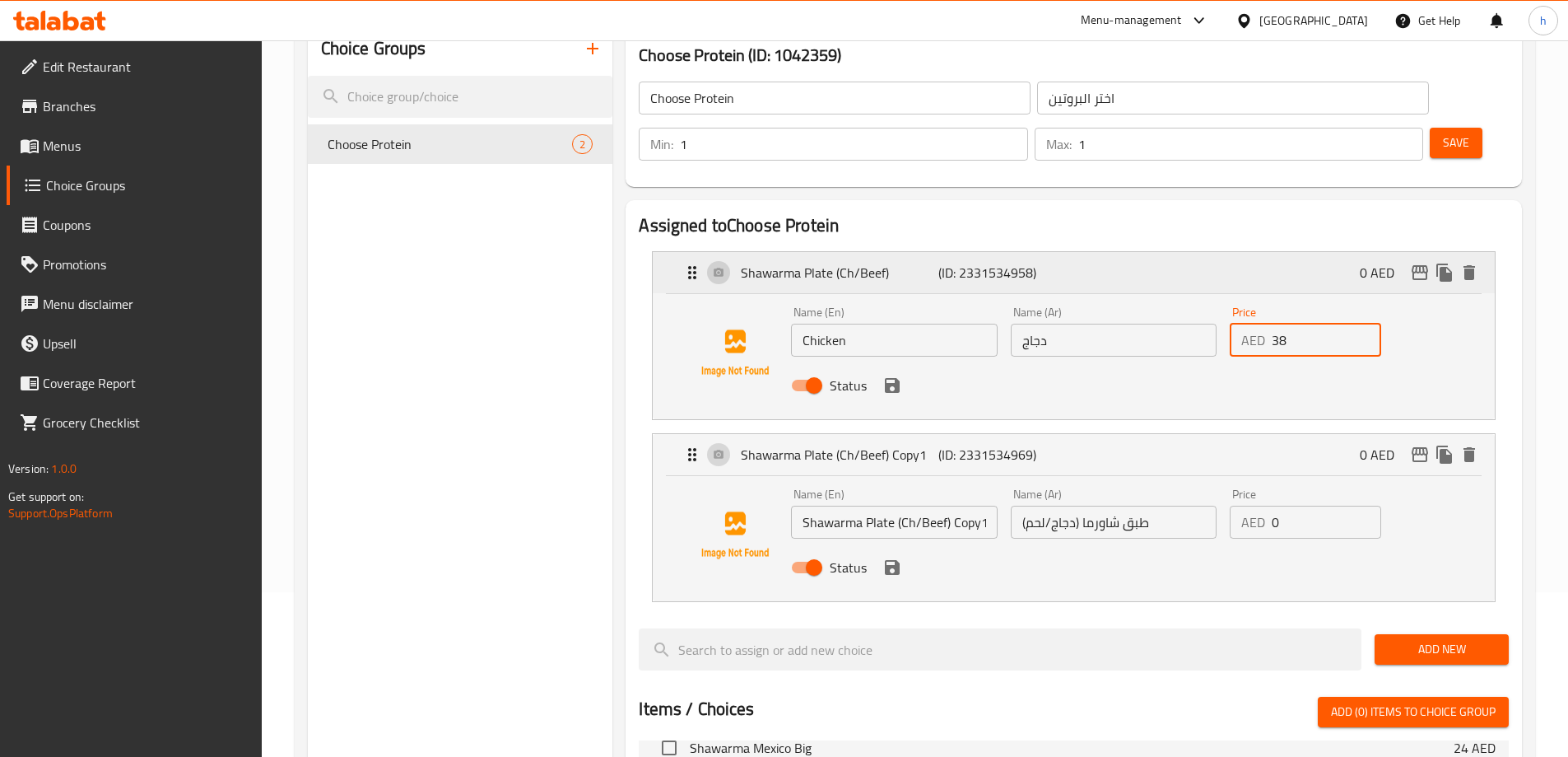
click at [828, 263] on p "Shawarma Plate (Ch/Beef)" at bounding box center [839, 273] width 197 height 20
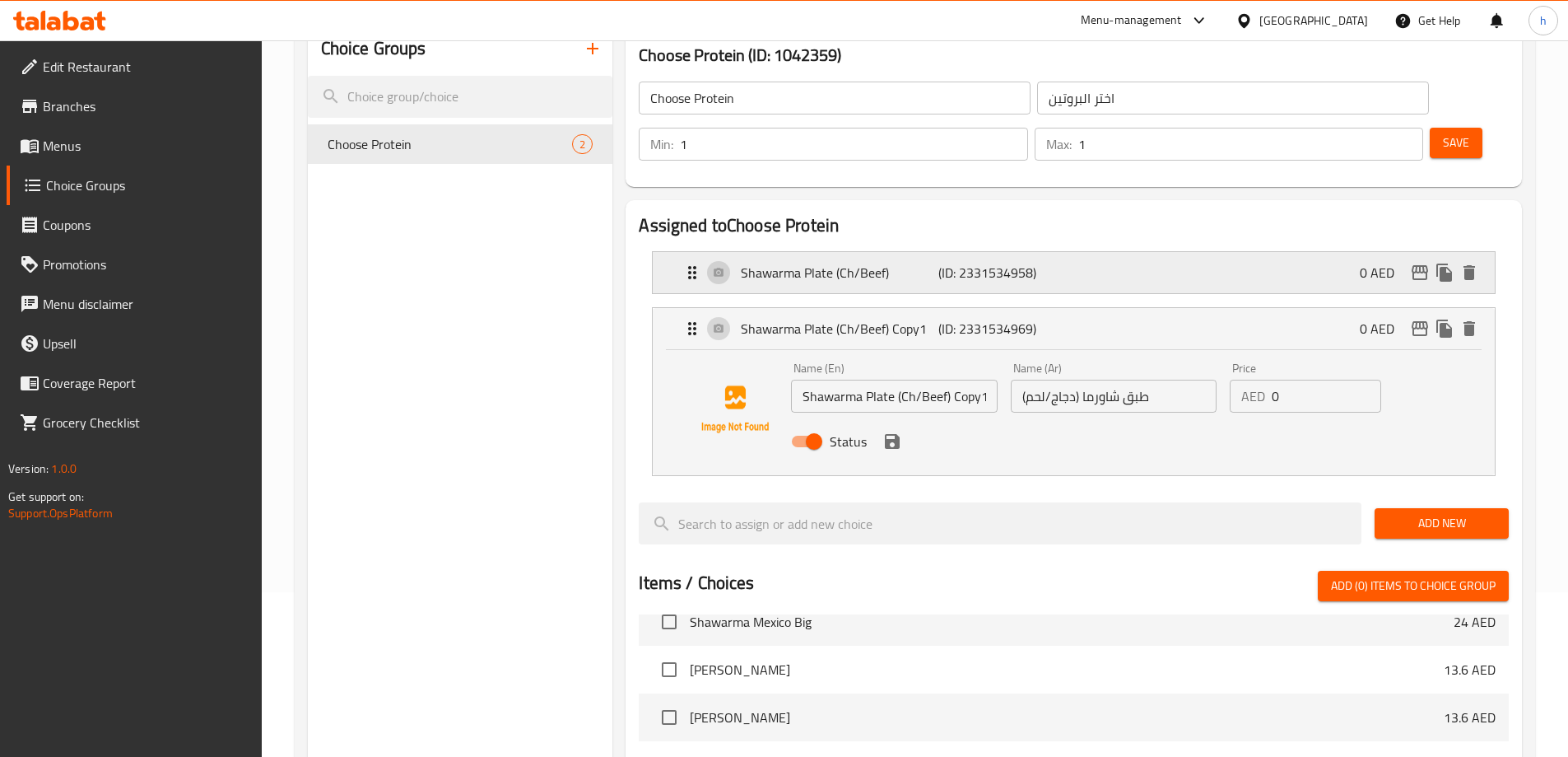
type input "38"
click at [828, 263] on p "Shawarma Plate (Ch/Beef)" at bounding box center [839, 273] width 197 height 20
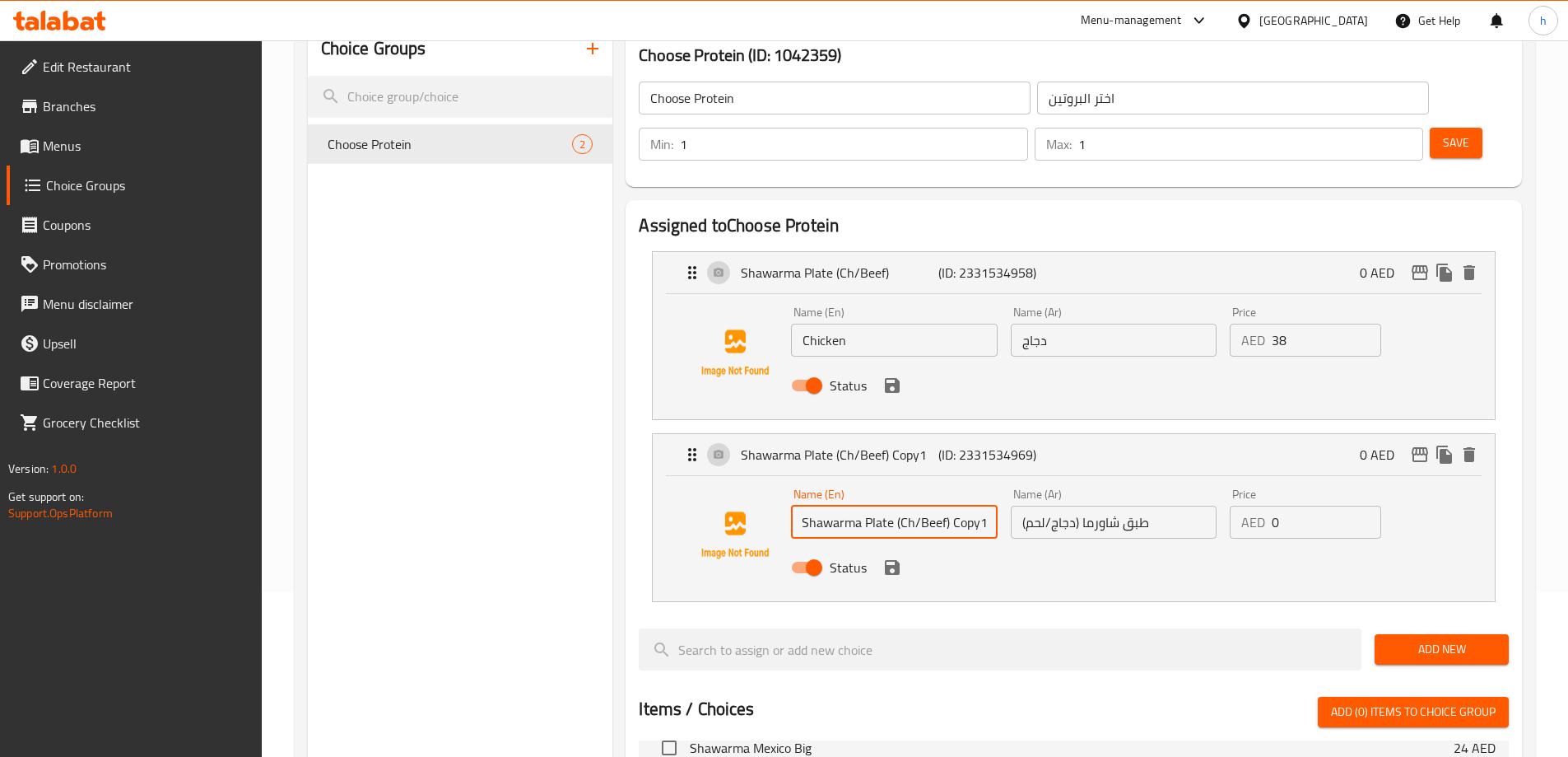
scroll to position [0, 0]
drag, startPoint x: 985, startPoint y: 478, endPoint x: 773, endPoint y: 484, distance: 212.1
click at [773, 484] on div "Name (En) Shawarma Plate (Ch/Beef) Copy1 Name (En) Name (Ar) طبق شاورما (دجاج/ل…" at bounding box center [1073, 535] width 789 height 112
type input "Beef"
click at [1048, 506] on input "طبق شاورما (دجاج/لحم)" at bounding box center [1114, 522] width 206 height 33
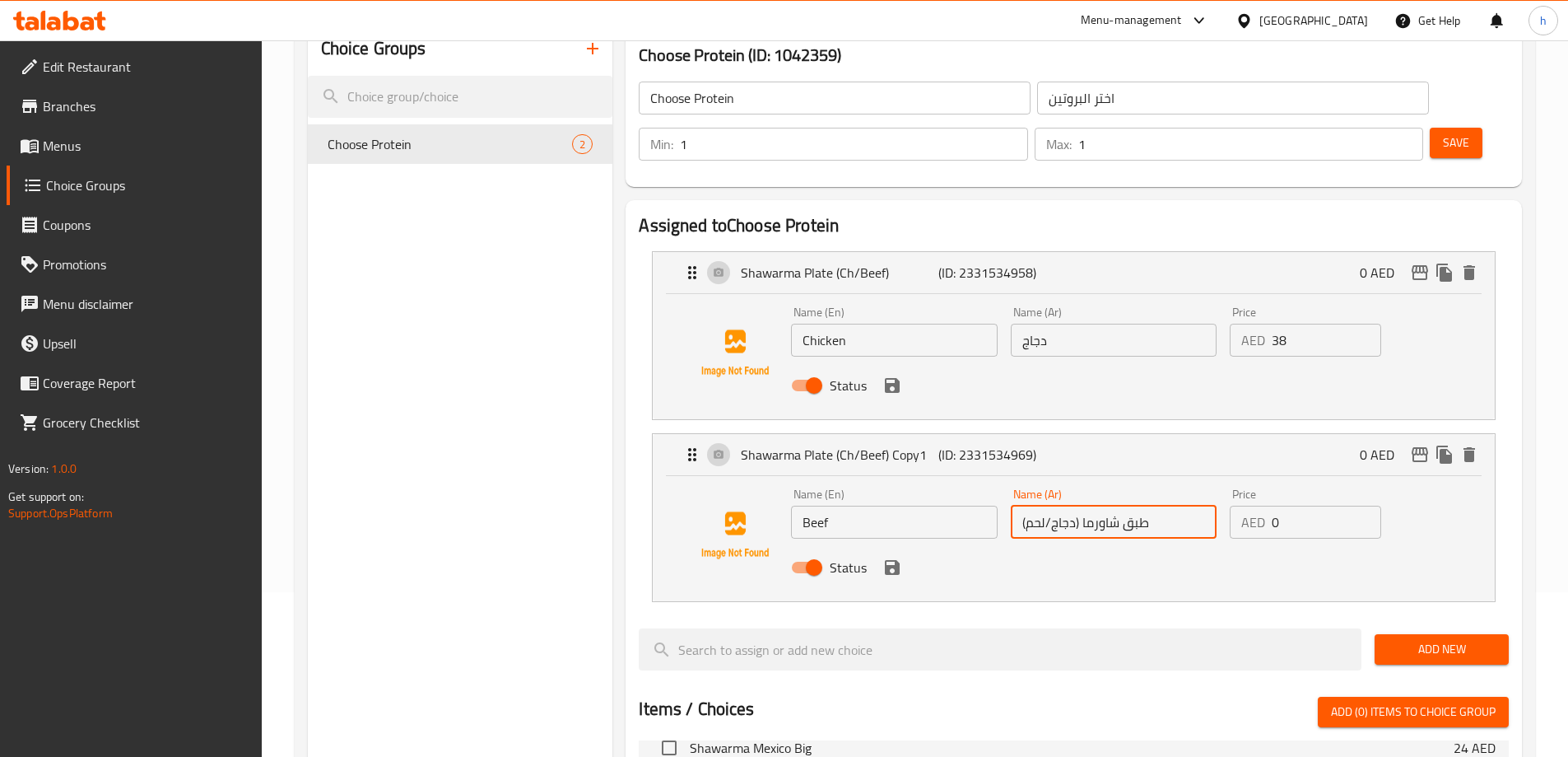
click at [1048, 506] on input "طبق شاورما (دجاج/لحم)" at bounding box center [1114, 522] width 206 height 33
type input "لحم بقري"
click at [1272, 506] on input "0" at bounding box center [1327, 522] width 110 height 33
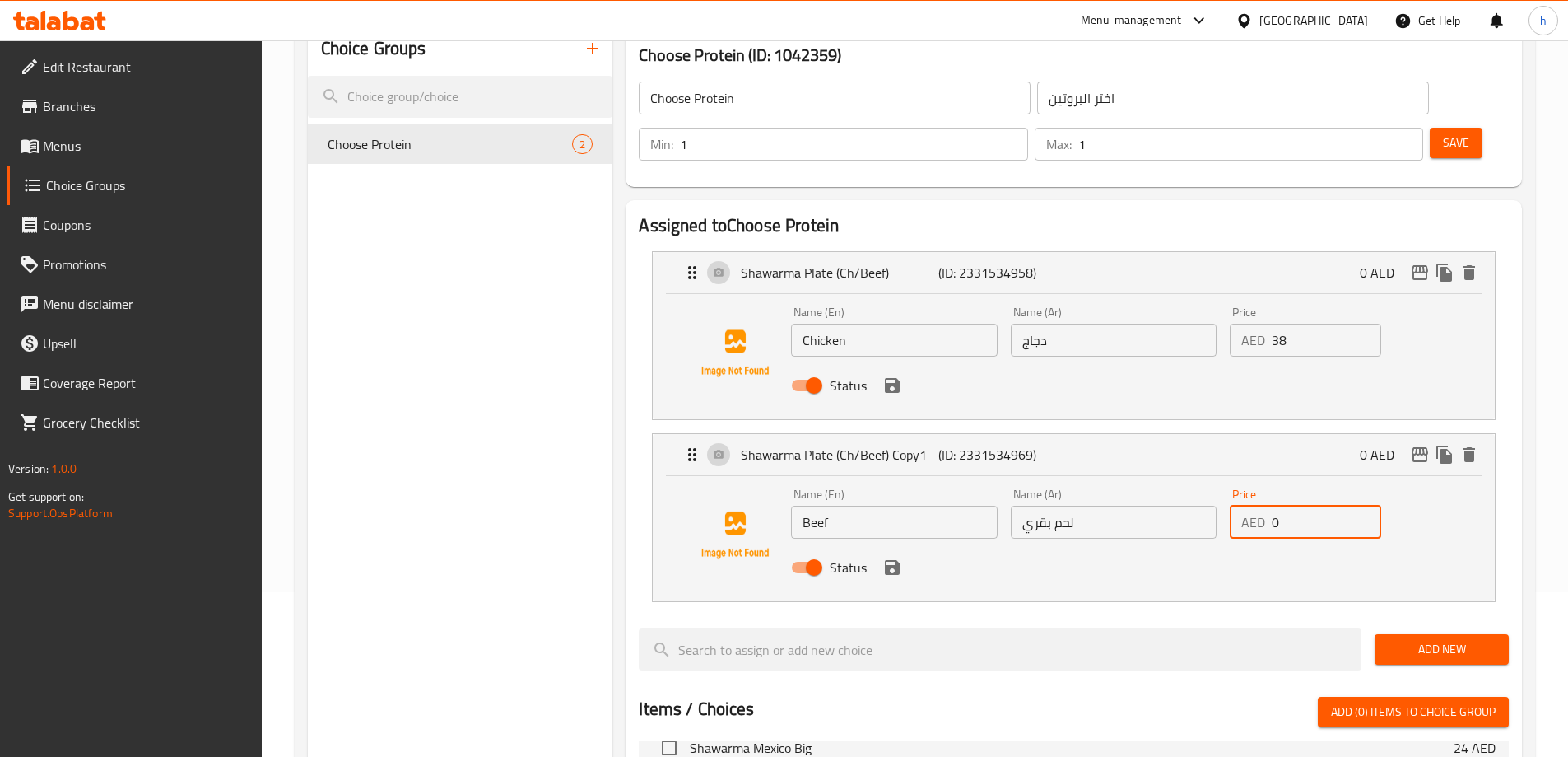
click at [1272, 506] on input "0" at bounding box center [1327, 522] width 110 height 33
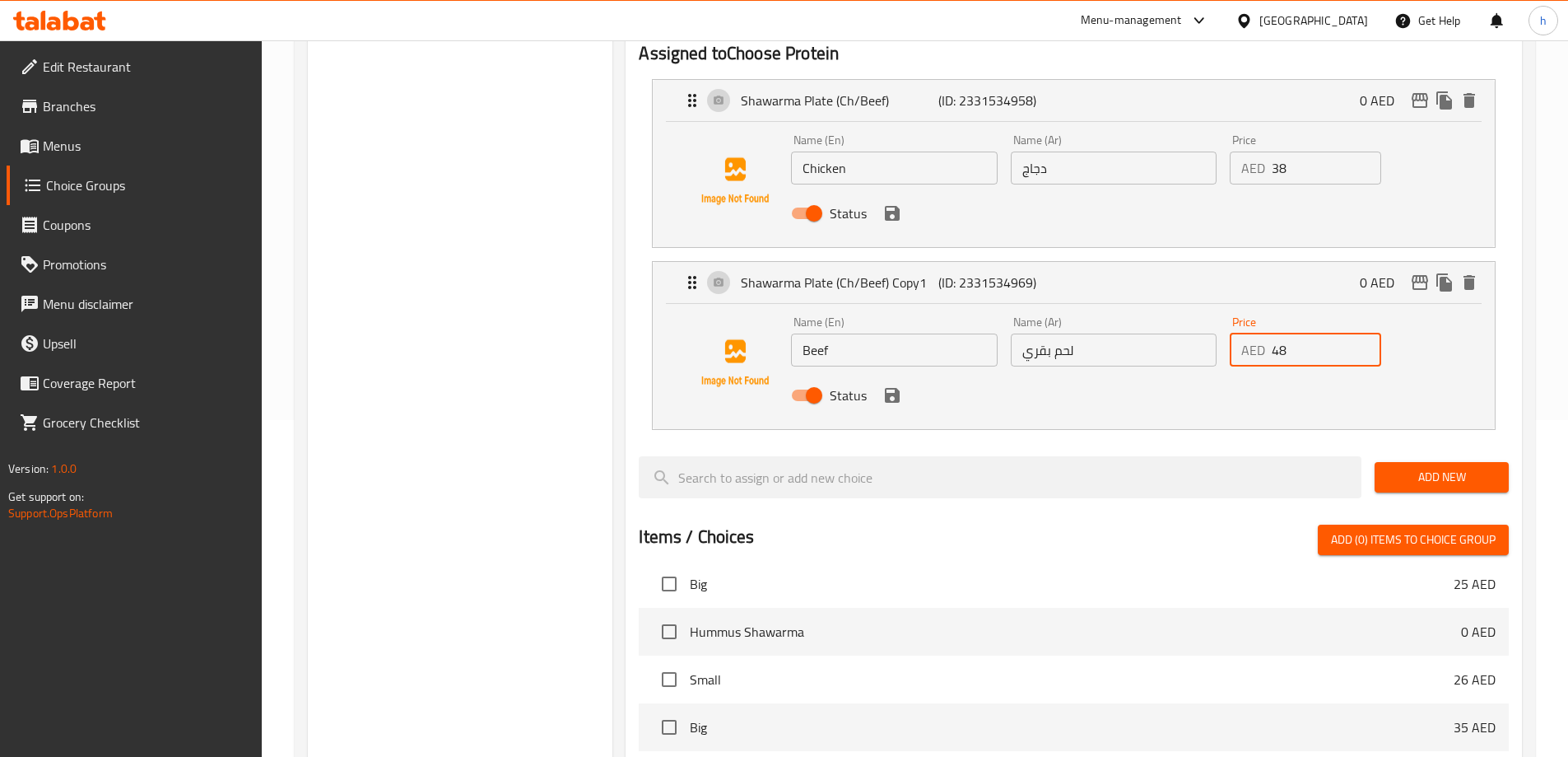
scroll to position [329, 0]
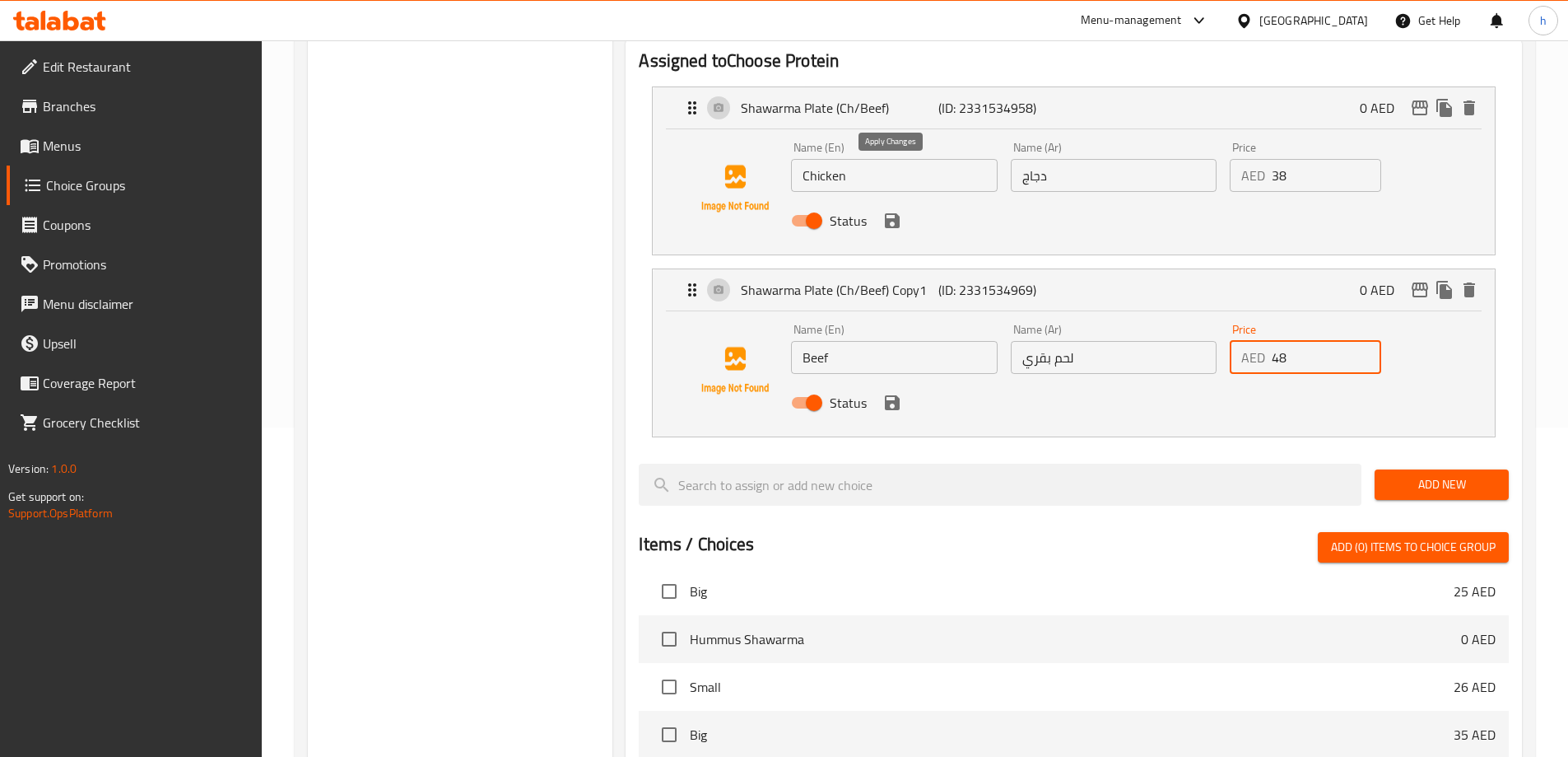
click at [889, 213] on icon "save" at bounding box center [892, 220] width 15 height 15
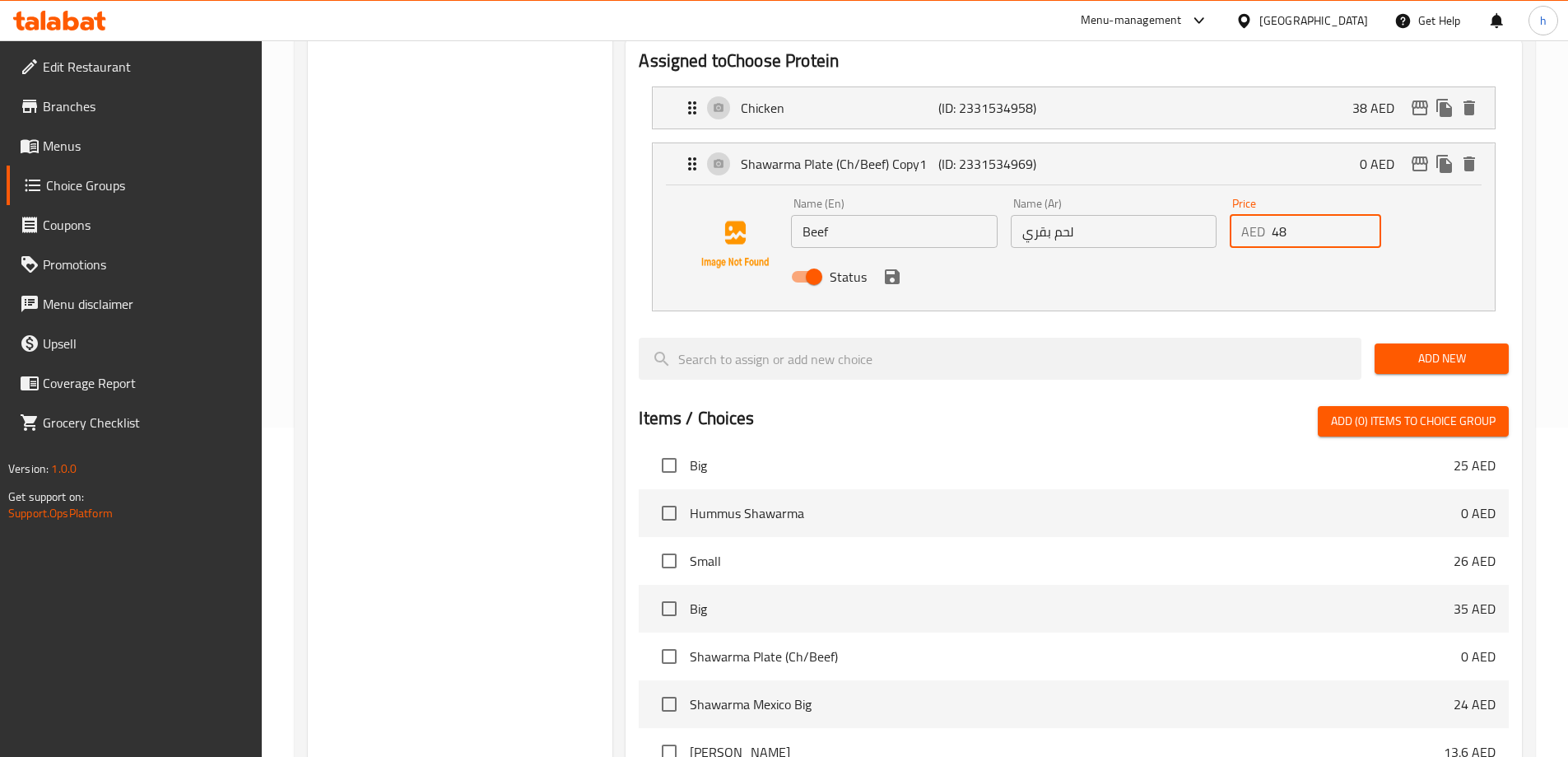
click at [896, 255] on div "Status" at bounding box center [1113, 276] width 658 height 44
click at [895, 255] on div "Status" at bounding box center [1113, 276] width 658 height 44
click at [886, 270] on icon "save" at bounding box center [892, 277] width 15 height 15
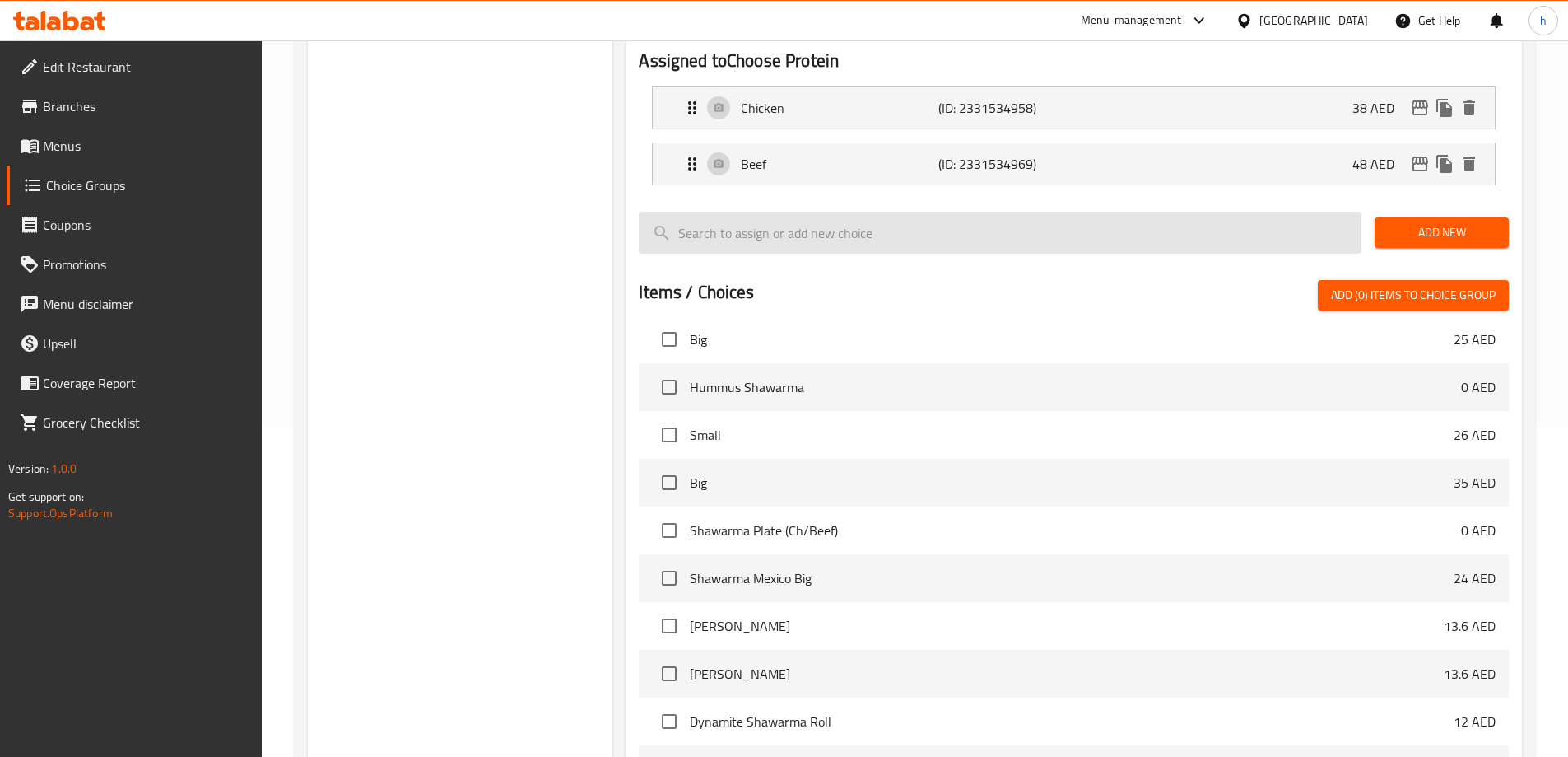
type input "48"
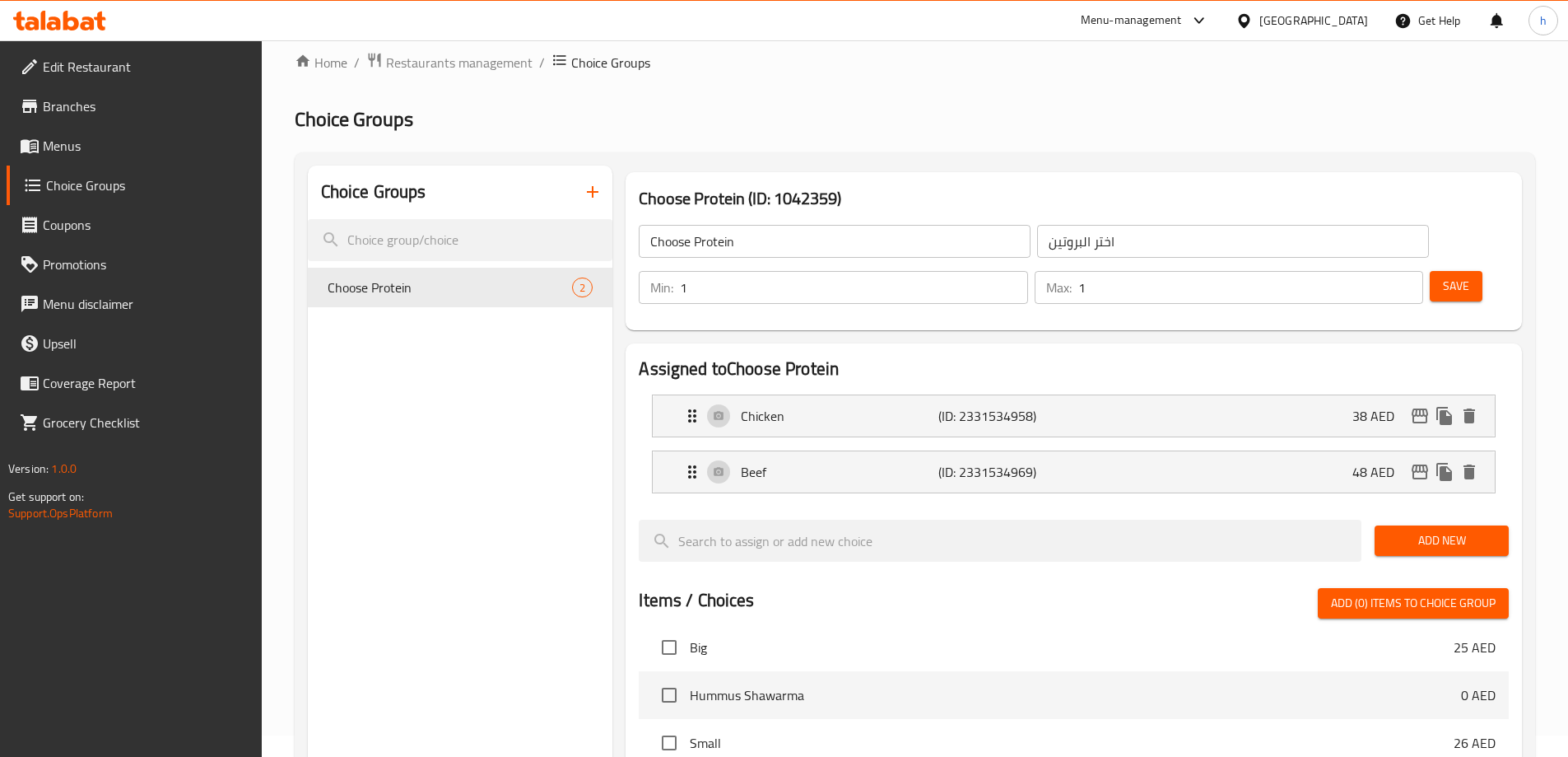
scroll to position [0, 0]
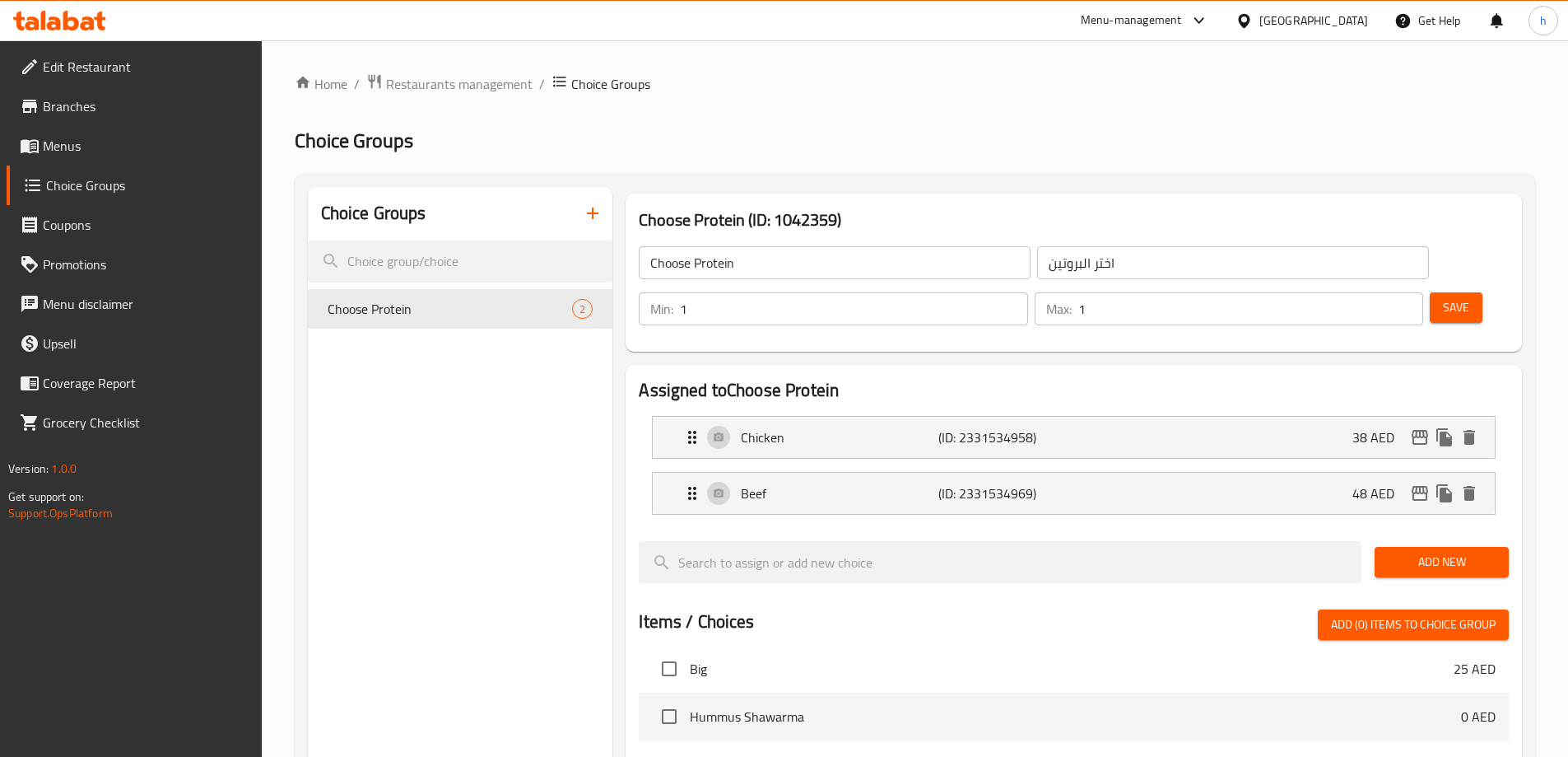
click at [1443, 297] on span "Save" at bounding box center [1457, 307] width 27 height 21
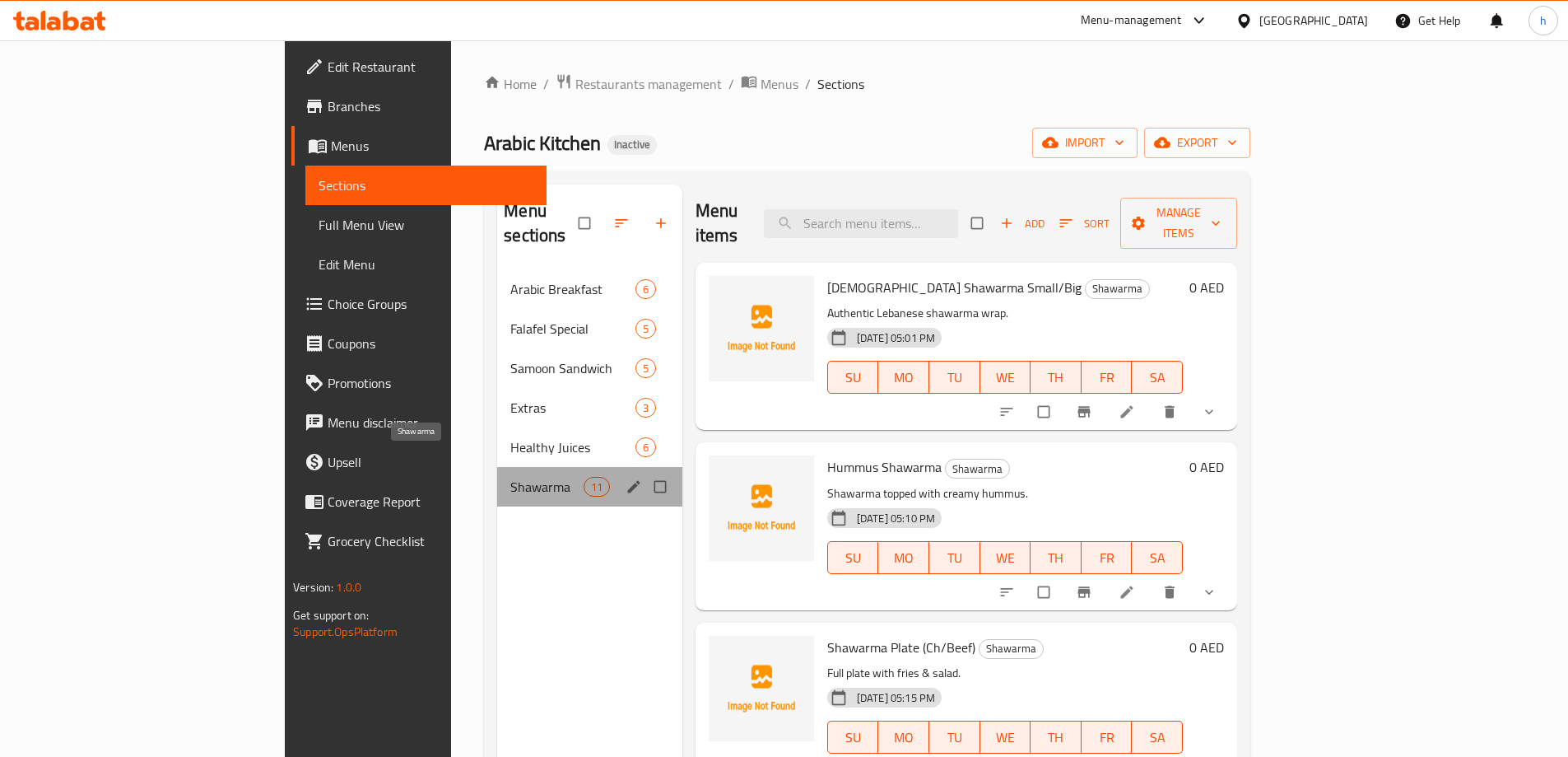
click at [510, 477] on span "Shawarma" at bounding box center [546, 487] width 72 height 20
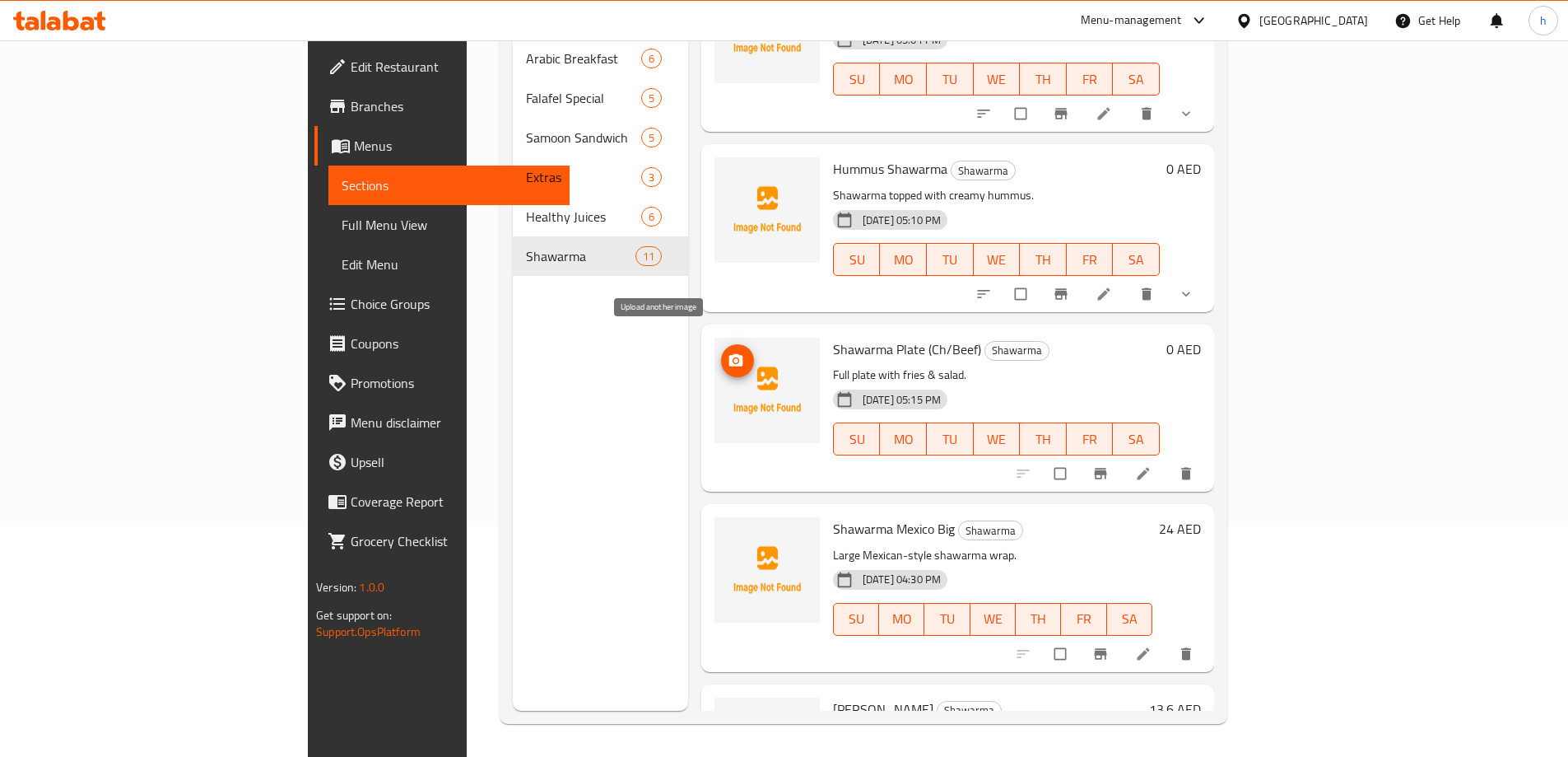
scroll to position [82, 0]
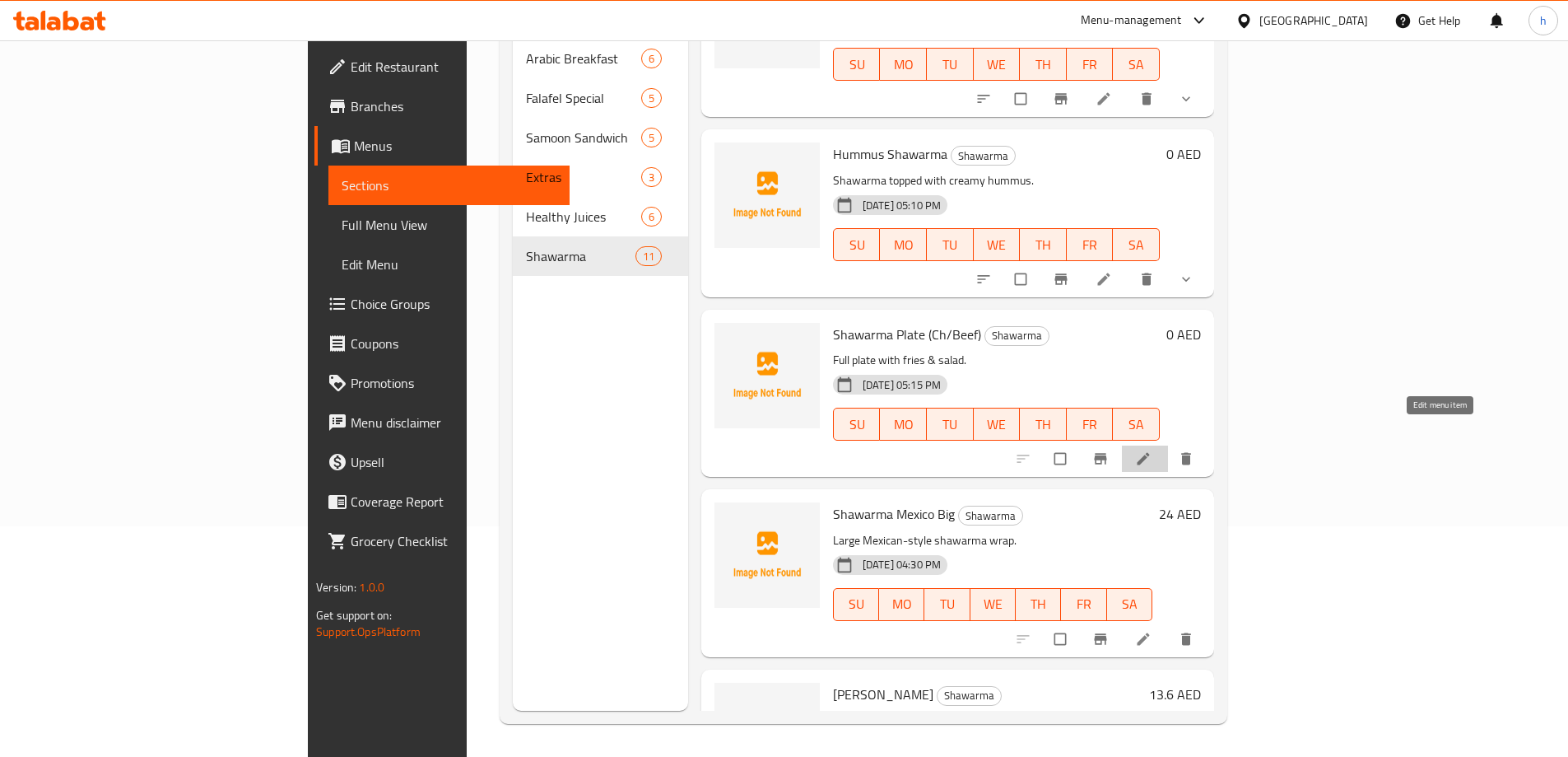
click at [1155, 451] on link at bounding box center [1145, 459] width 20 height 17
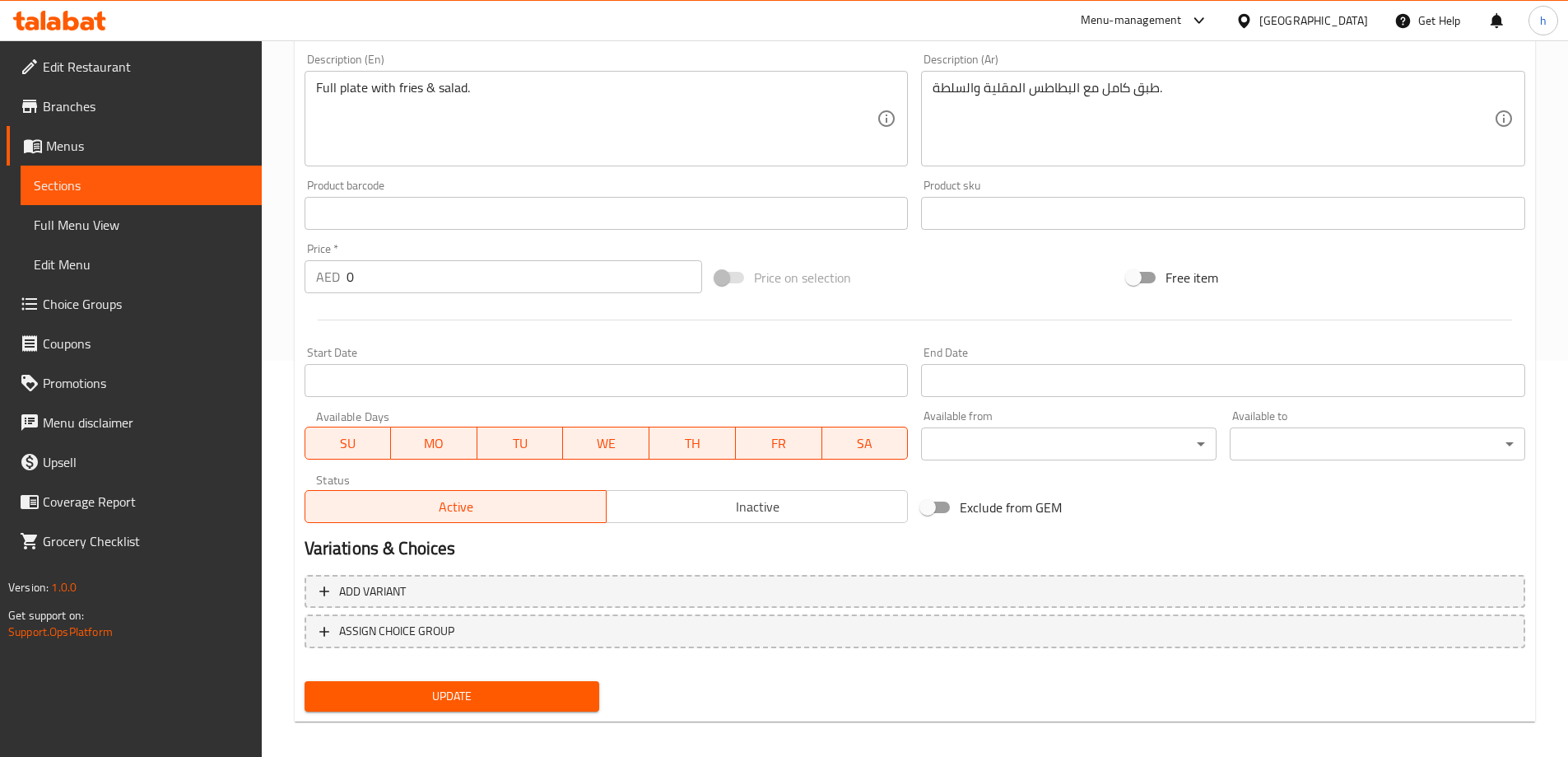
scroll to position [407, 0]
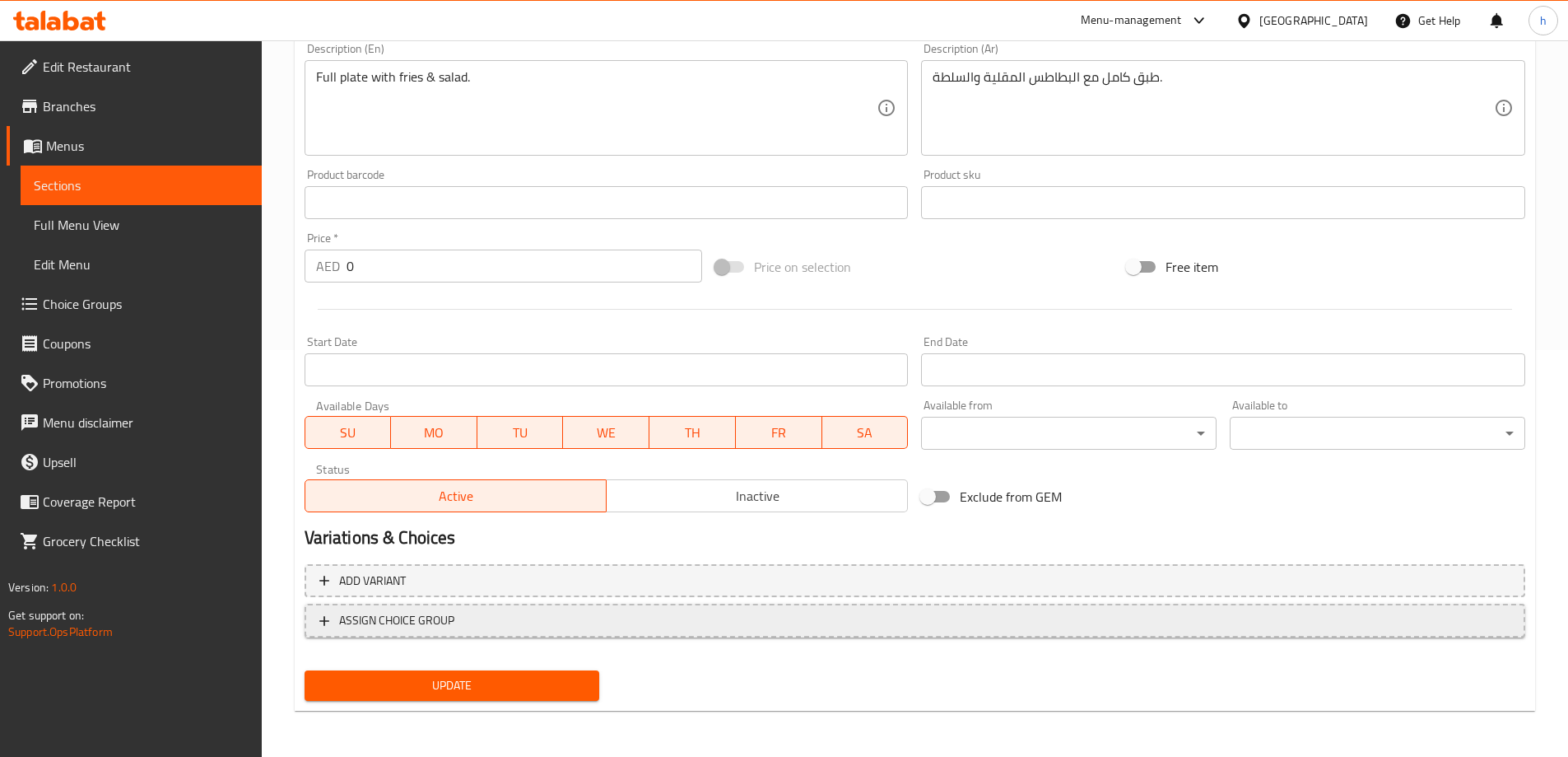
click at [474, 627] on span "ASSIGN CHOICE GROUP" at bounding box center [915, 621] width 1191 height 21
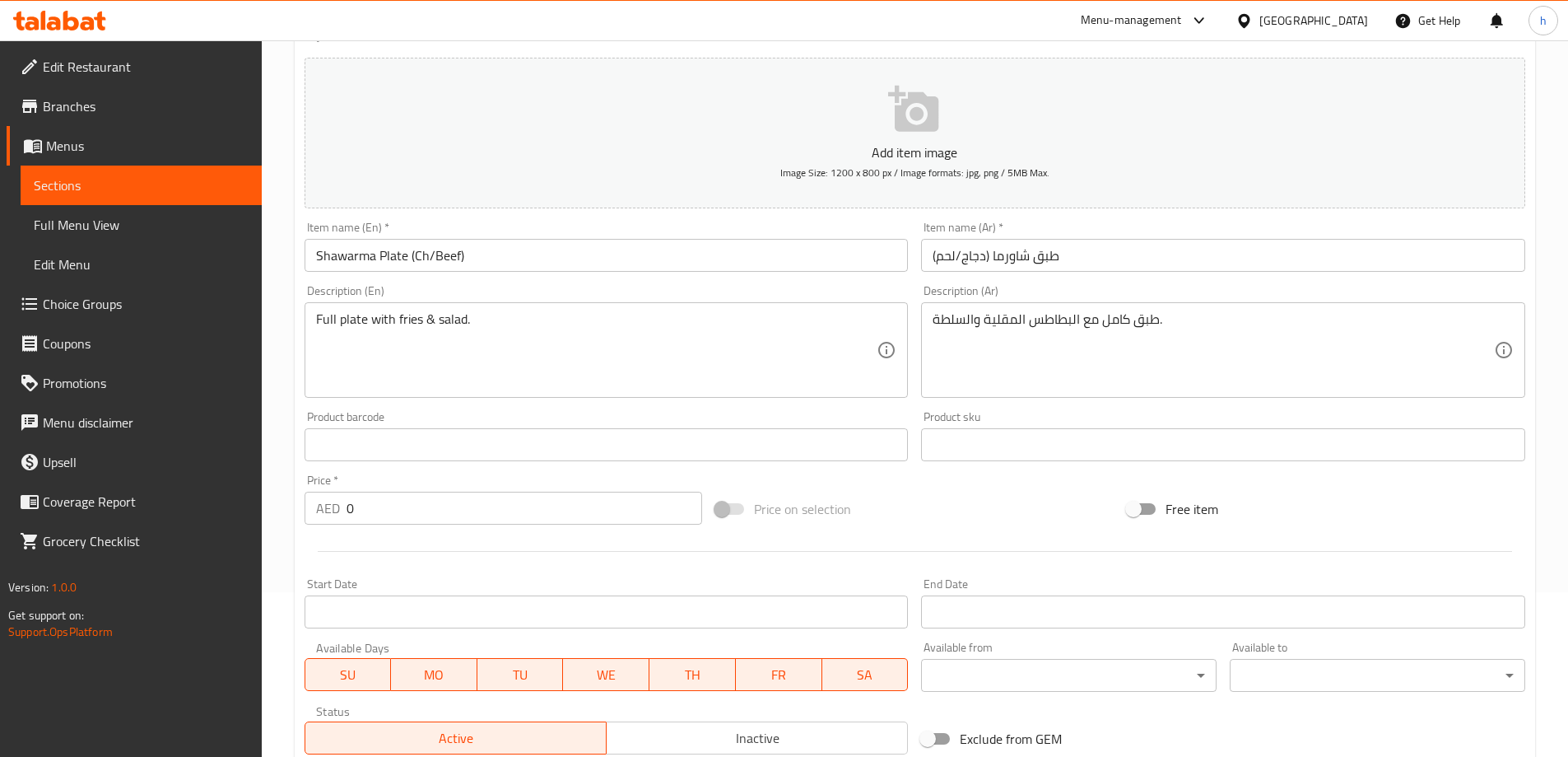
scroll to position [0, 0]
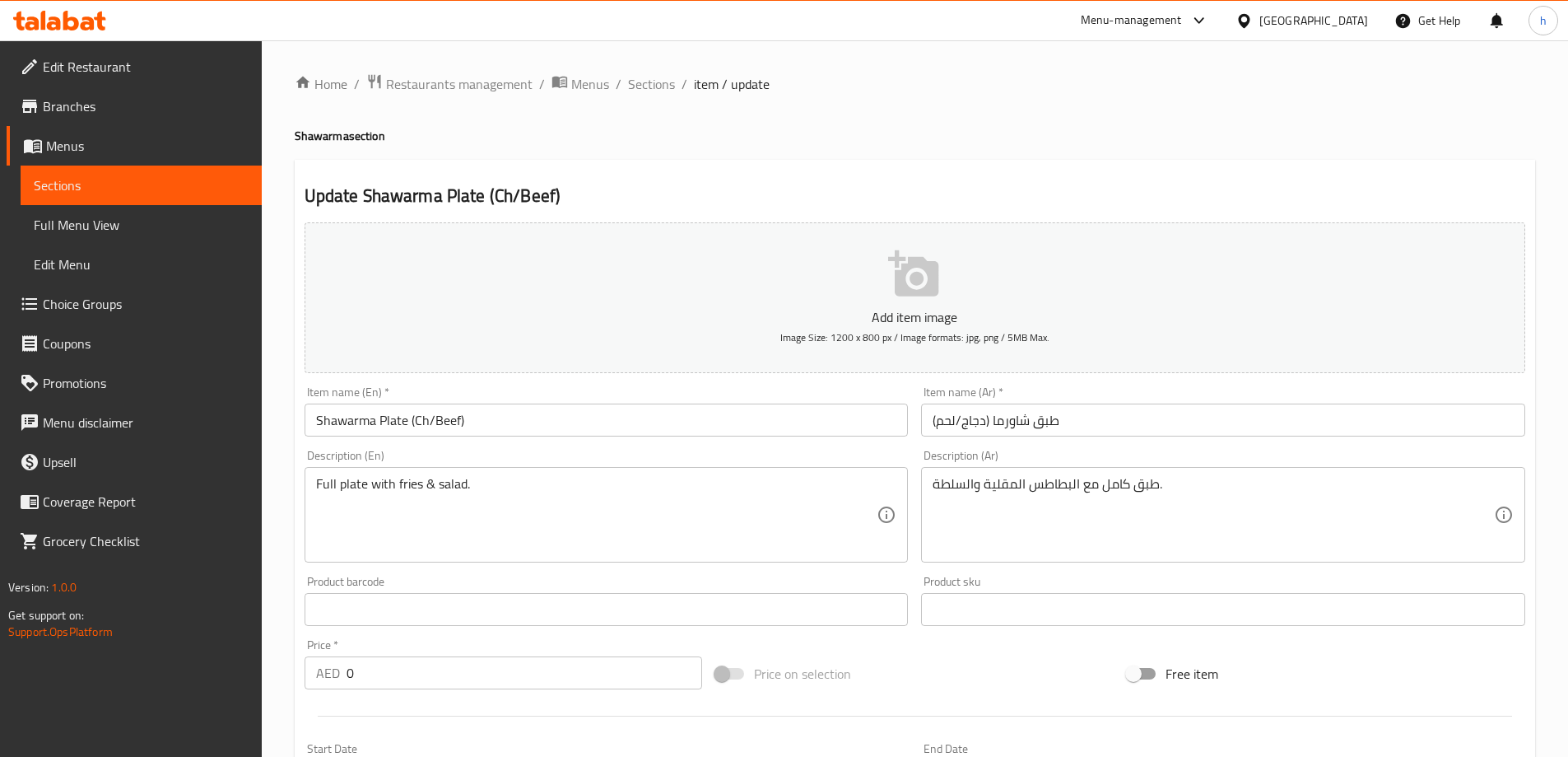
click at [139, 179] on span "Sections" at bounding box center [141, 186] width 214 height 20
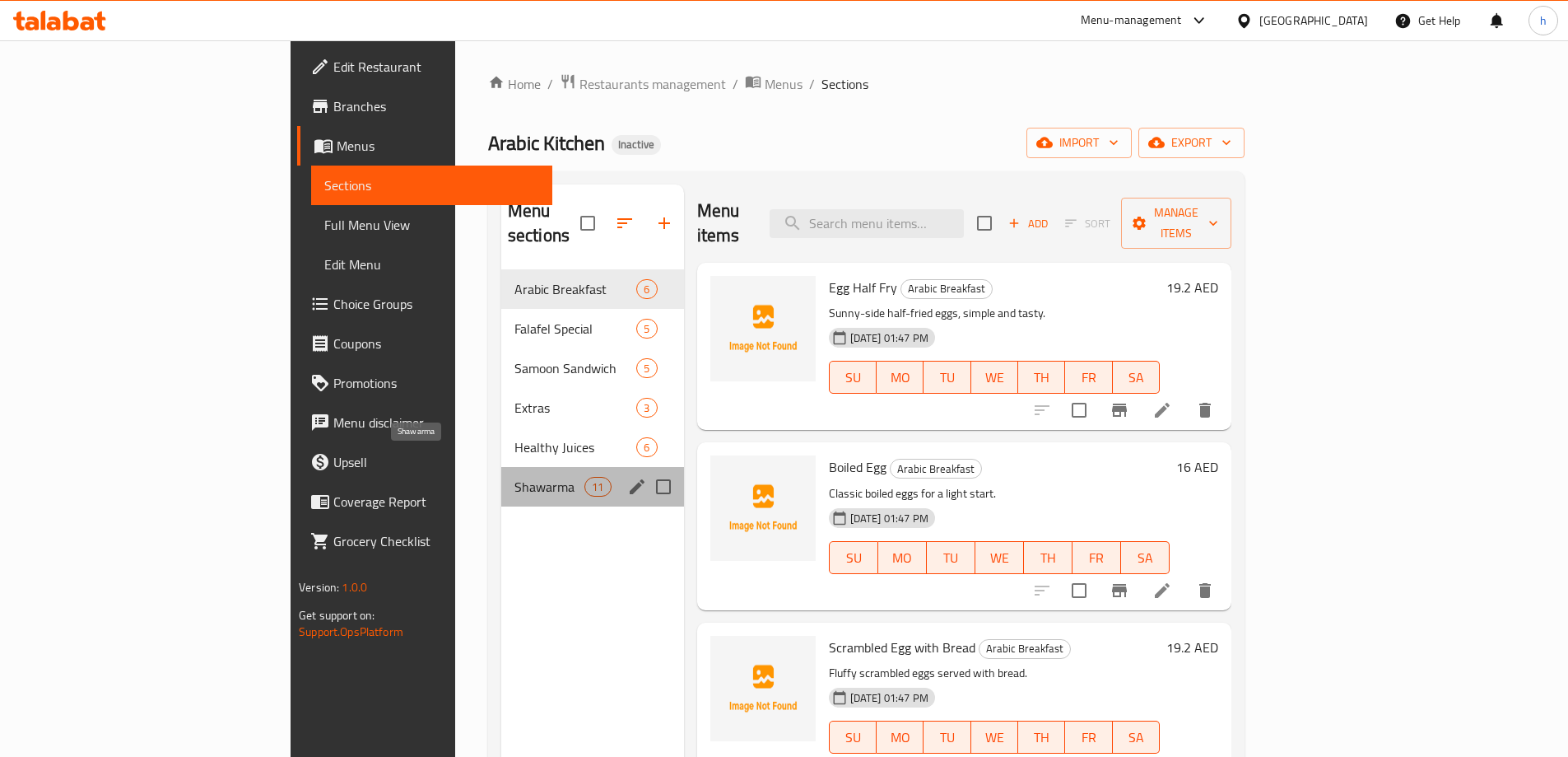
click at [515, 477] on span "Shawarma" at bounding box center [550, 487] width 70 height 20
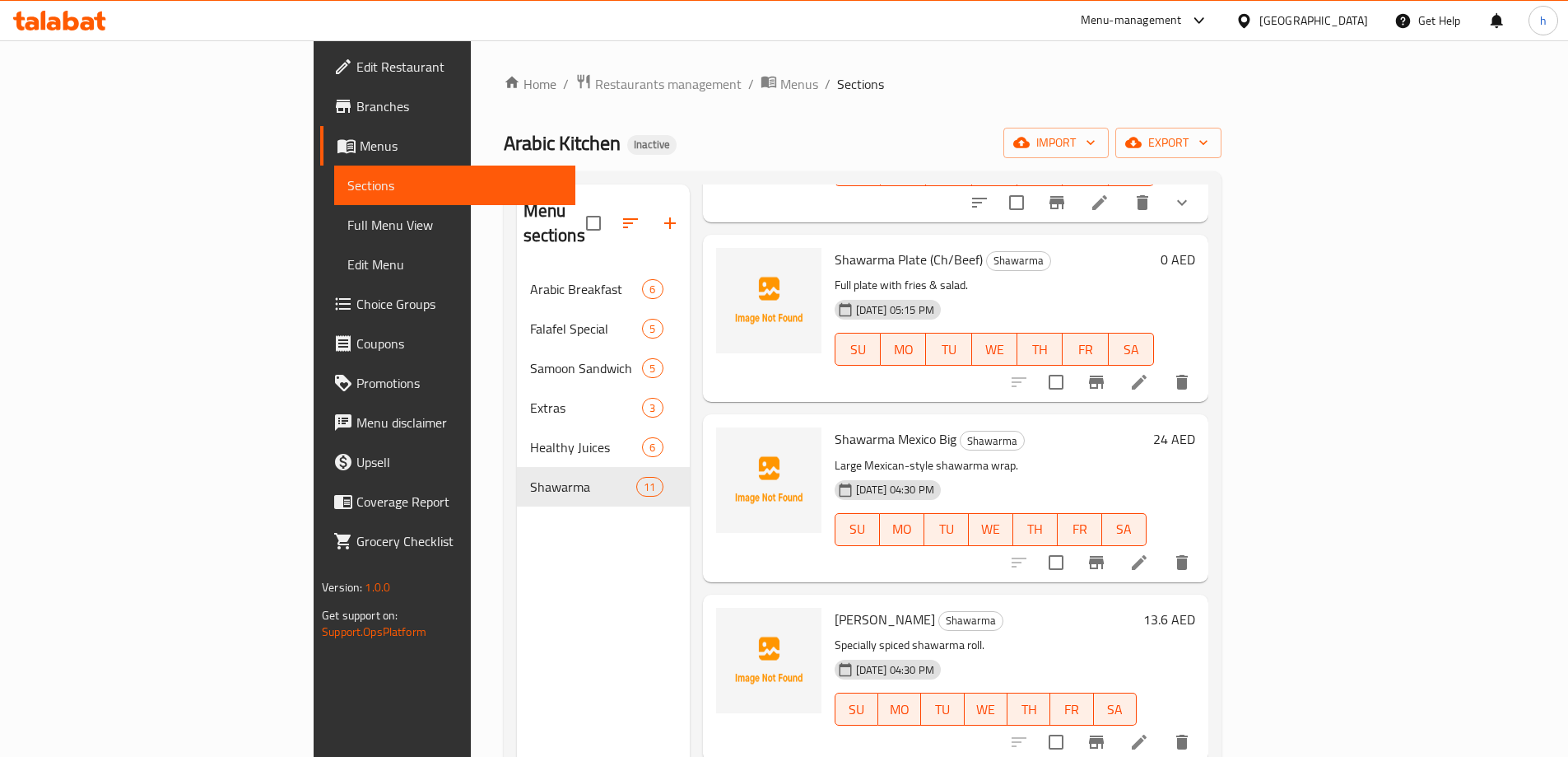
scroll to position [329, 0]
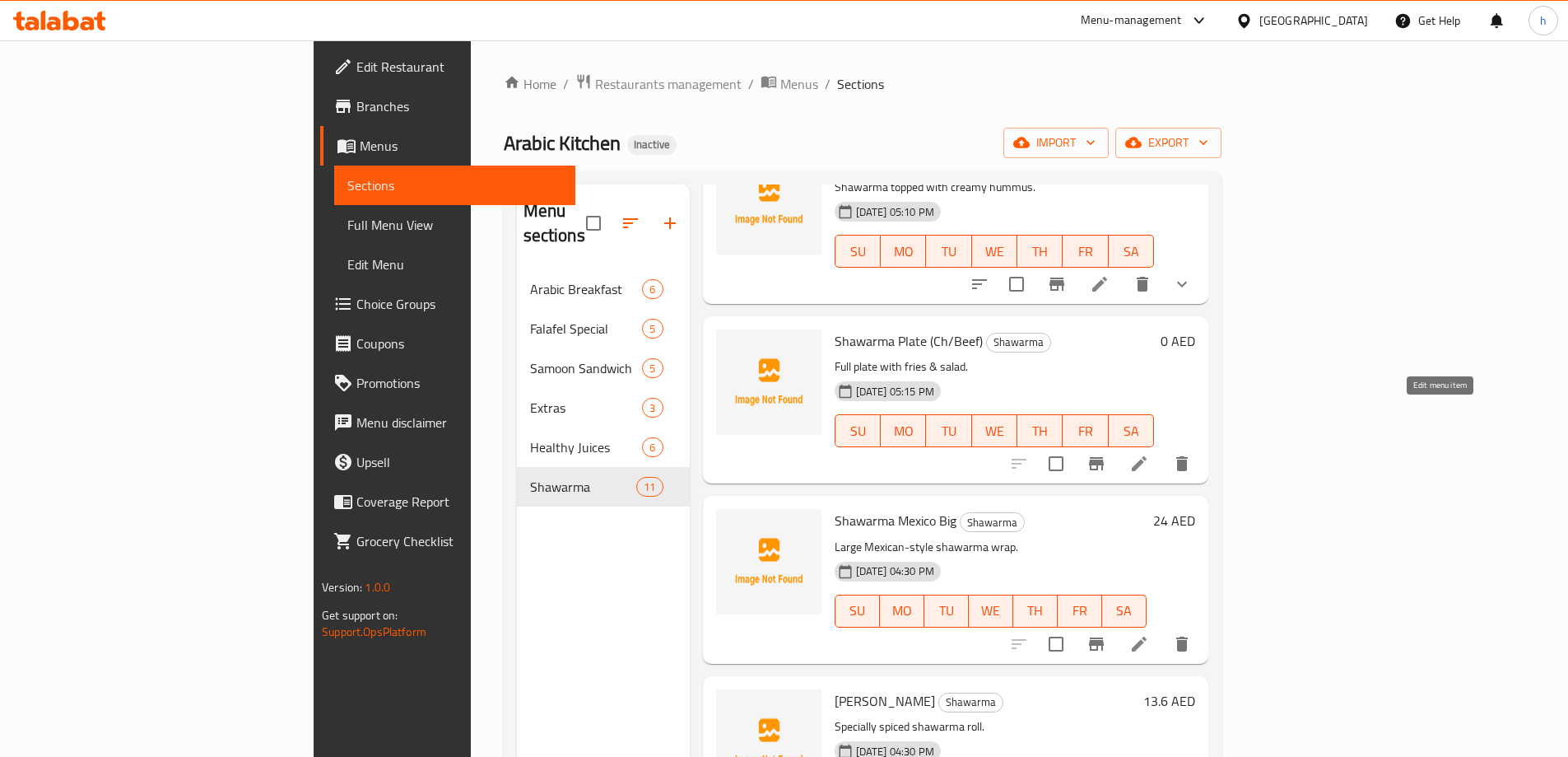
click at [1149, 454] on icon at bounding box center [1139, 464] width 20 height 20
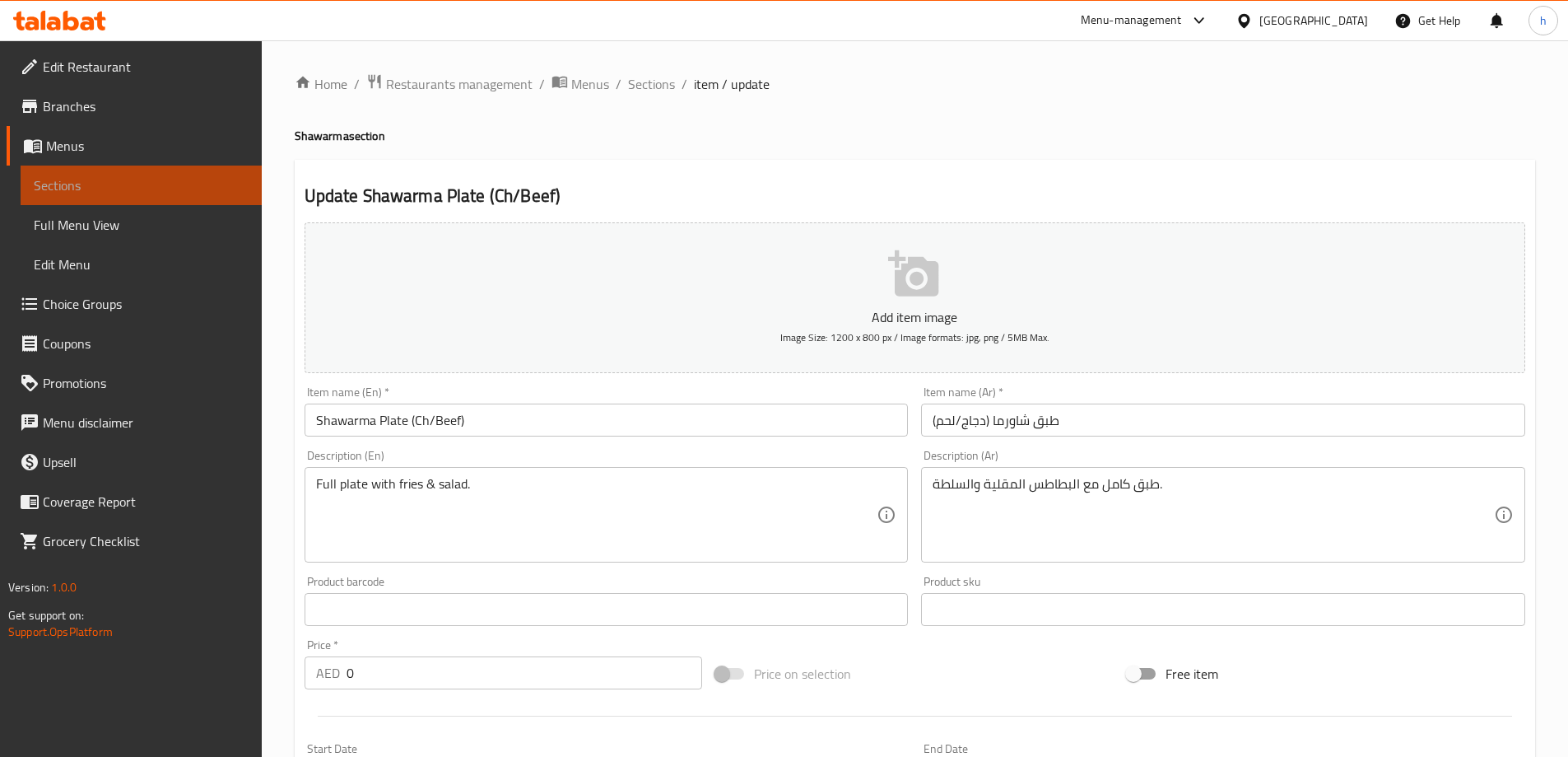
click at [124, 193] on span "Sections" at bounding box center [141, 186] width 214 height 20
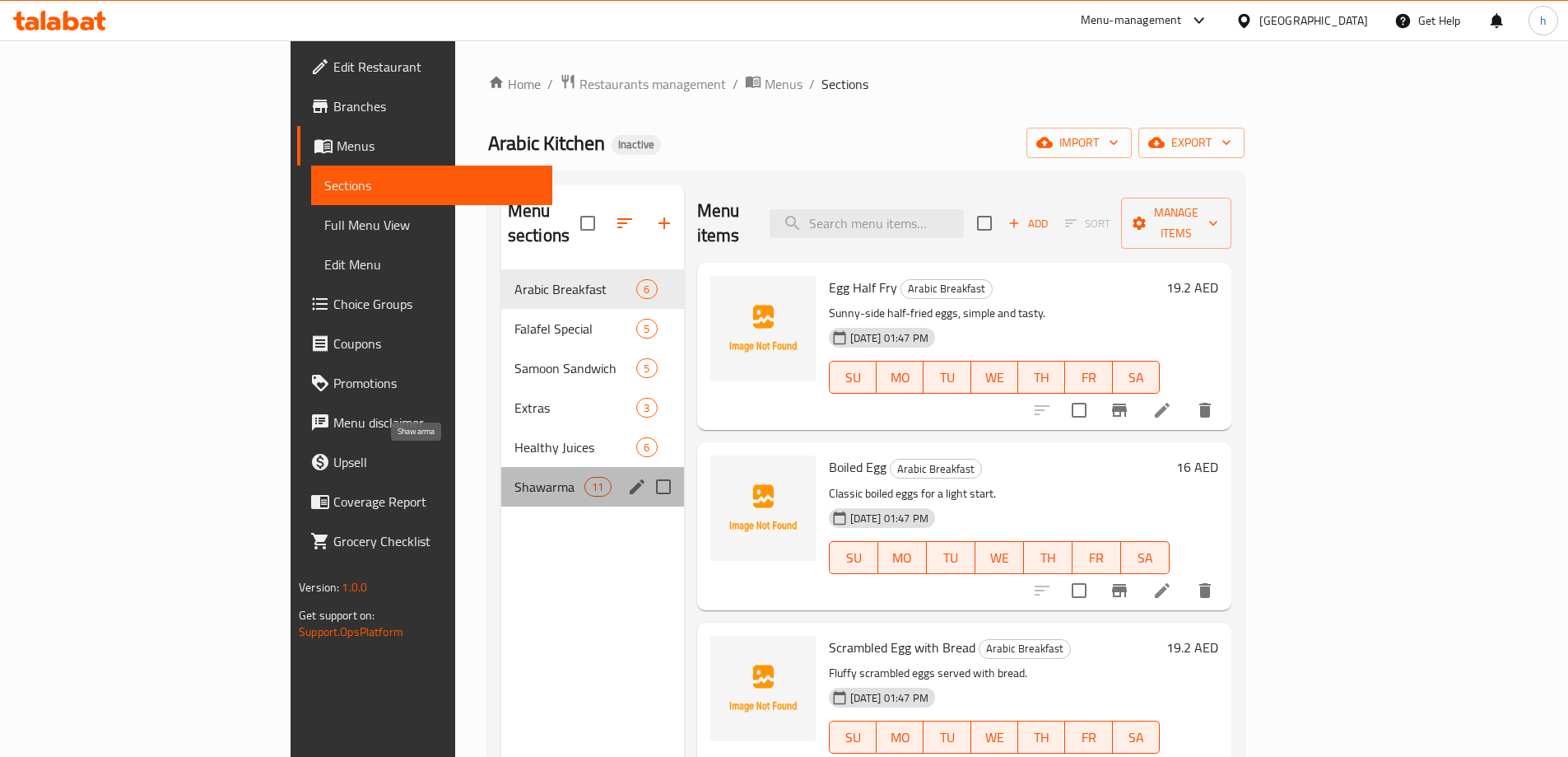
click at [515, 477] on span "Shawarma" at bounding box center [550, 487] width 70 height 20
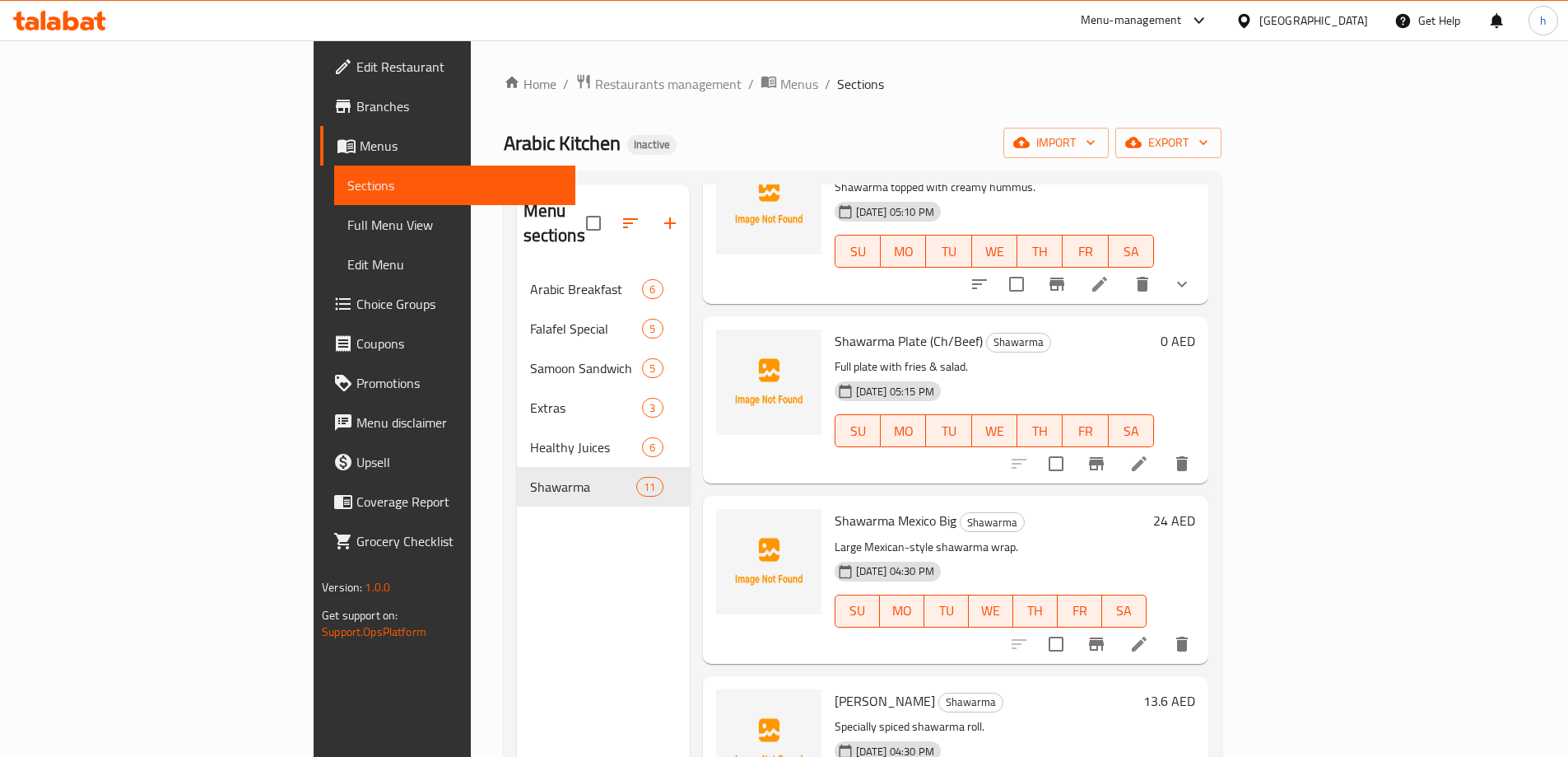
scroll to position [329, 0]
click at [1149, 454] on icon at bounding box center [1139, 464] width 20 height 20
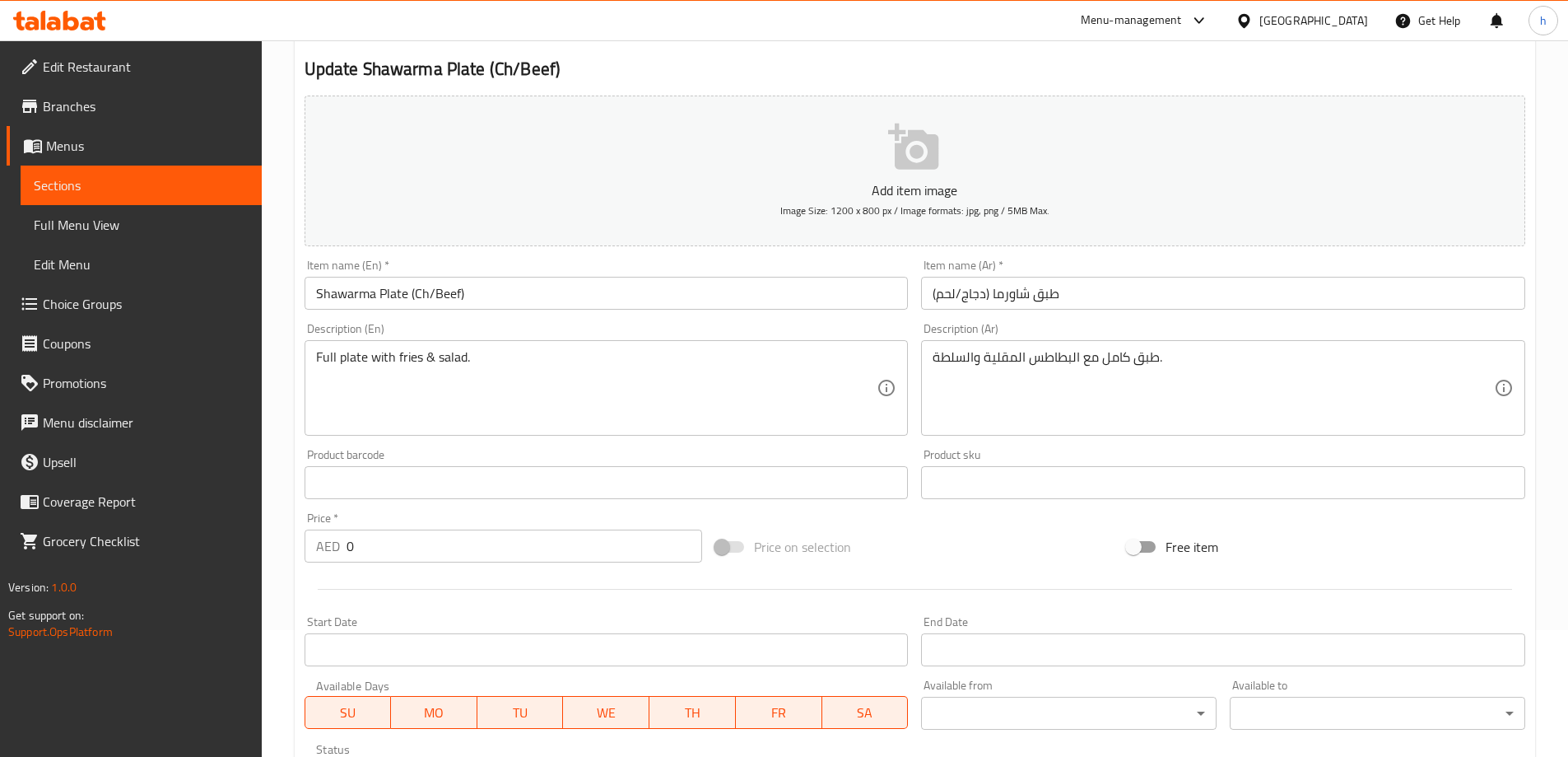
scroll to position [77, 0]
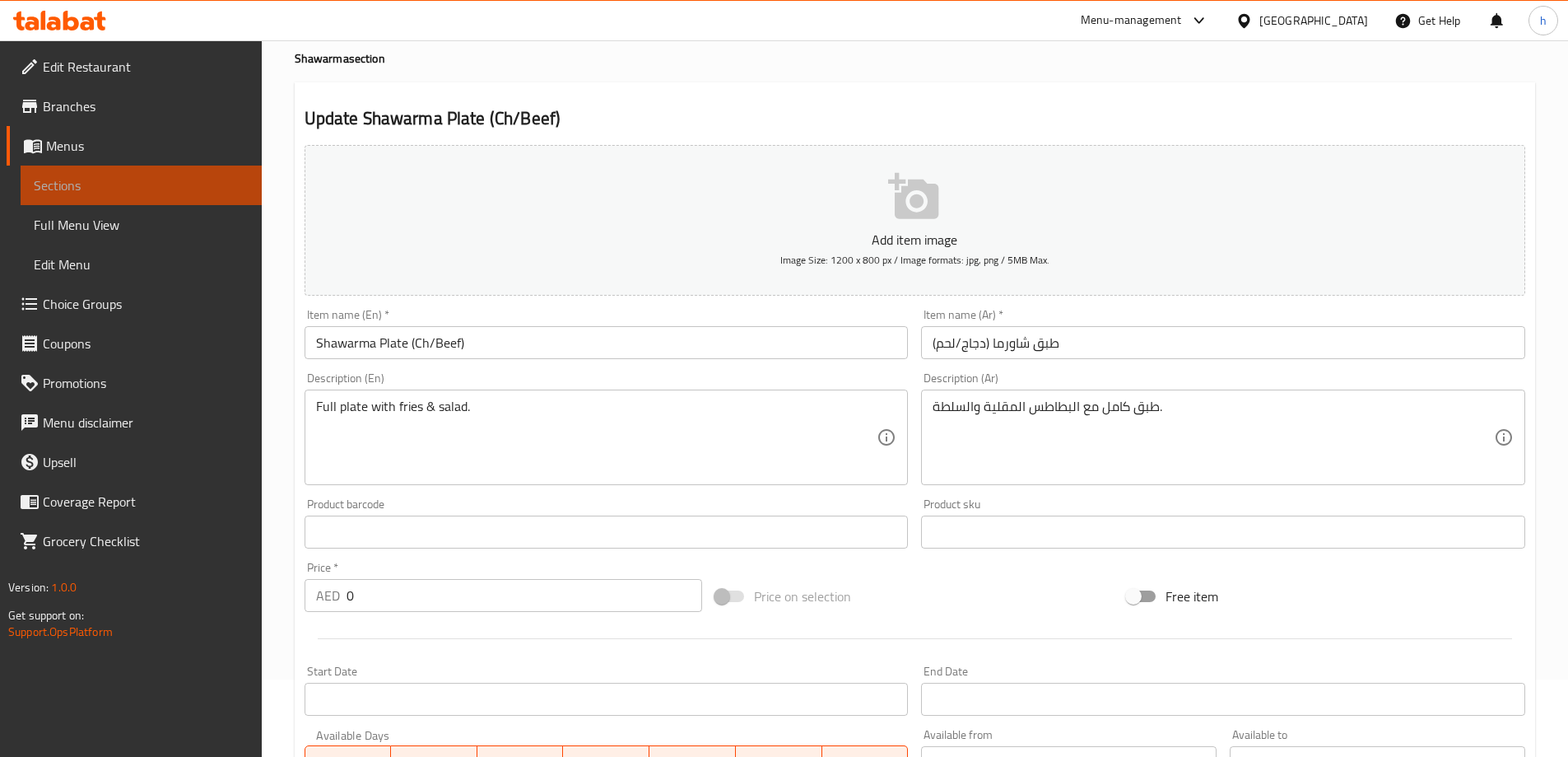
click at [100, 171] on link "Sections" at bounding box center [141, 186] width 241 height 40
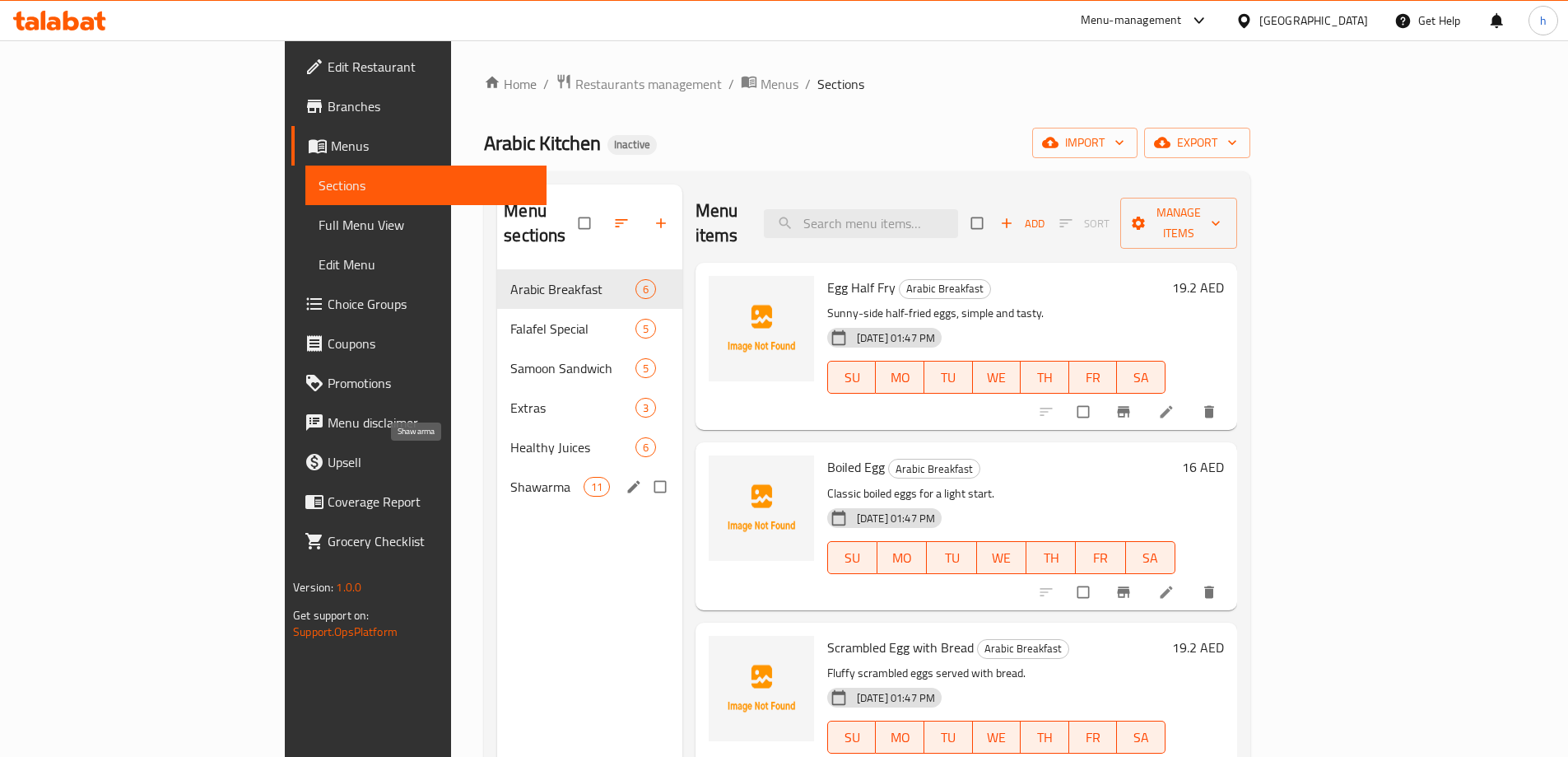
click at [510, 477] on span "Shawarma" at bounding box center [546, 487] width 72 height 20
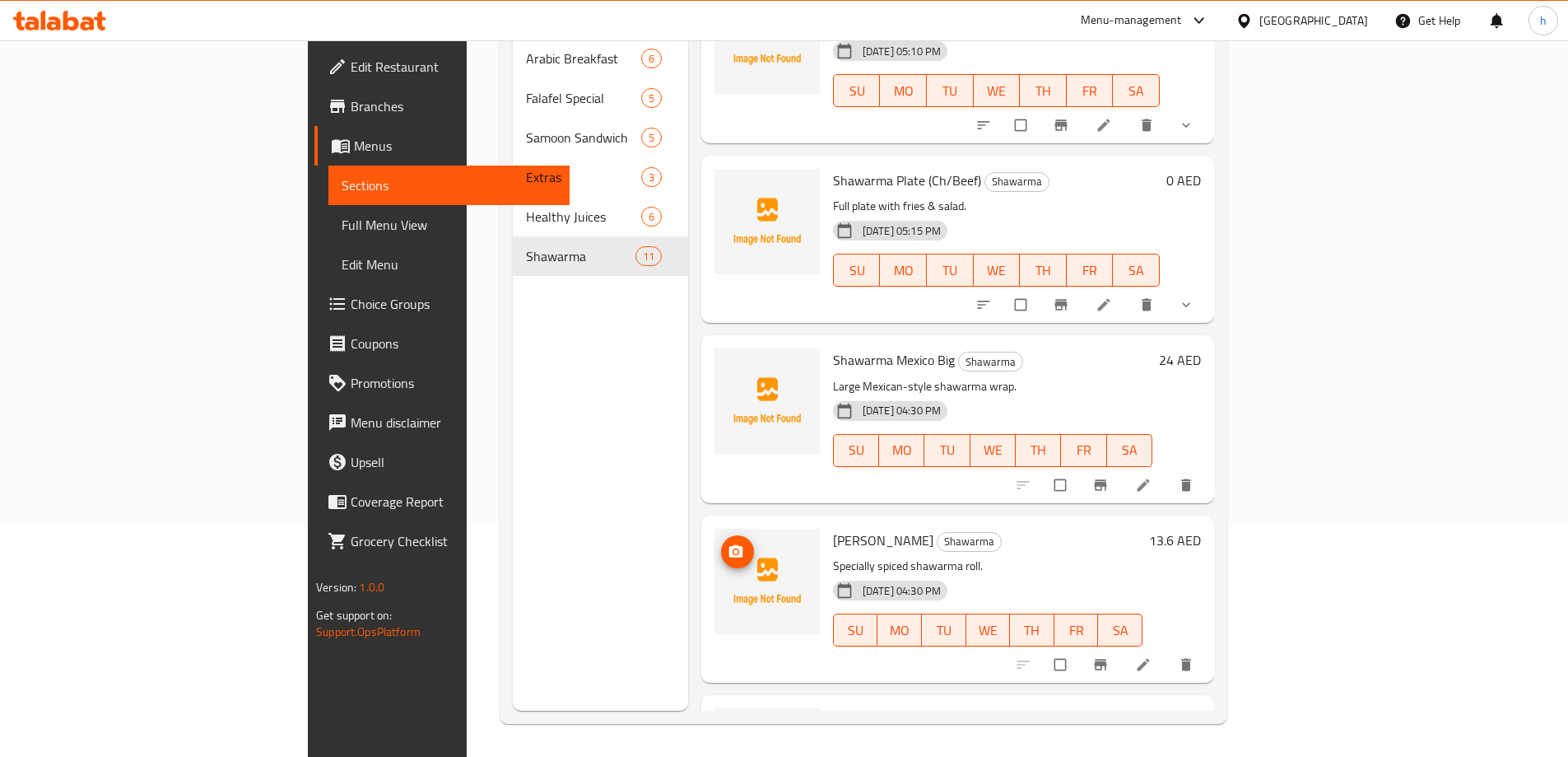
scroll to position [193, 0]
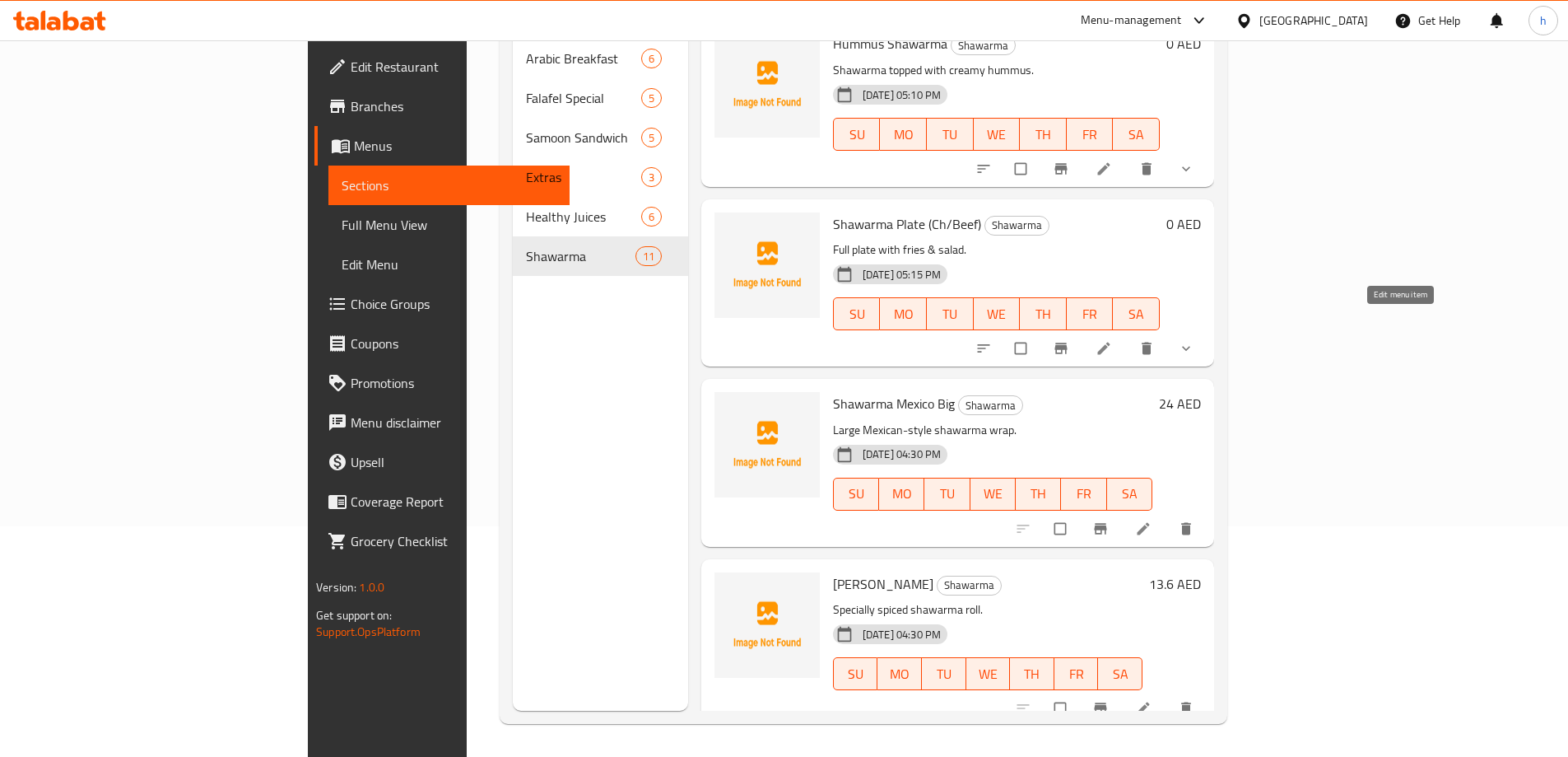
click at [1110, 343] on icon at bounding box center [1103, 349] width 12 height 12
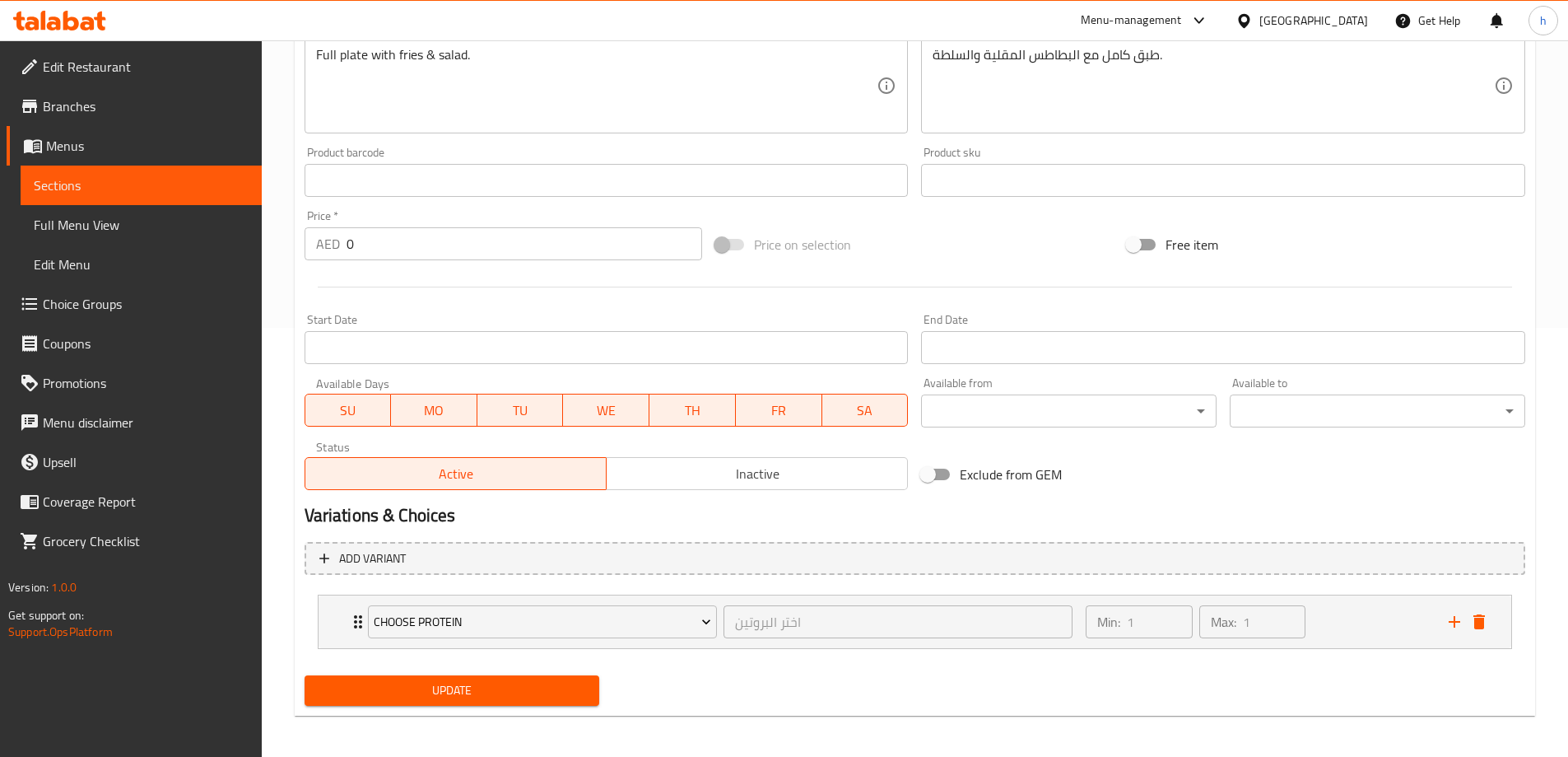
scroll to position [434, 0]
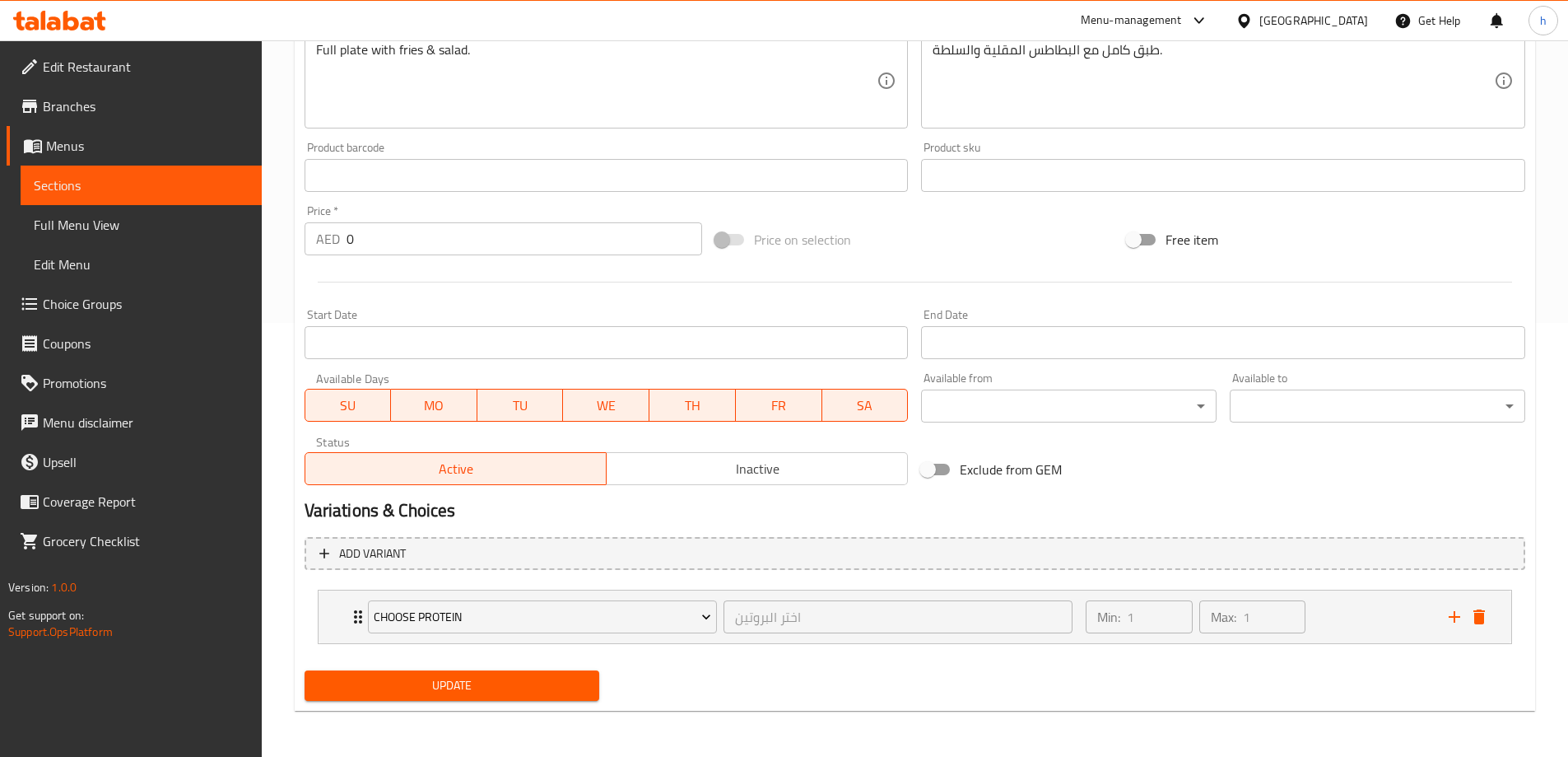
click at [953, 662] on div "Add variant Choose Protein اختر البروتين ​ Min: 1 ​ Max: 1 ​ Shawarma Plate (Ch…" at bounding box center [915, 597] width 1234 height 134
click at [362, 578] on nav "Choose Protein اختر البروتين ​ Min: 1 ​ Max: 1 ​ Shawarma Plate (Ch/Beef) (ID: …" at bounding box center [915, 616] width 1220 height 81
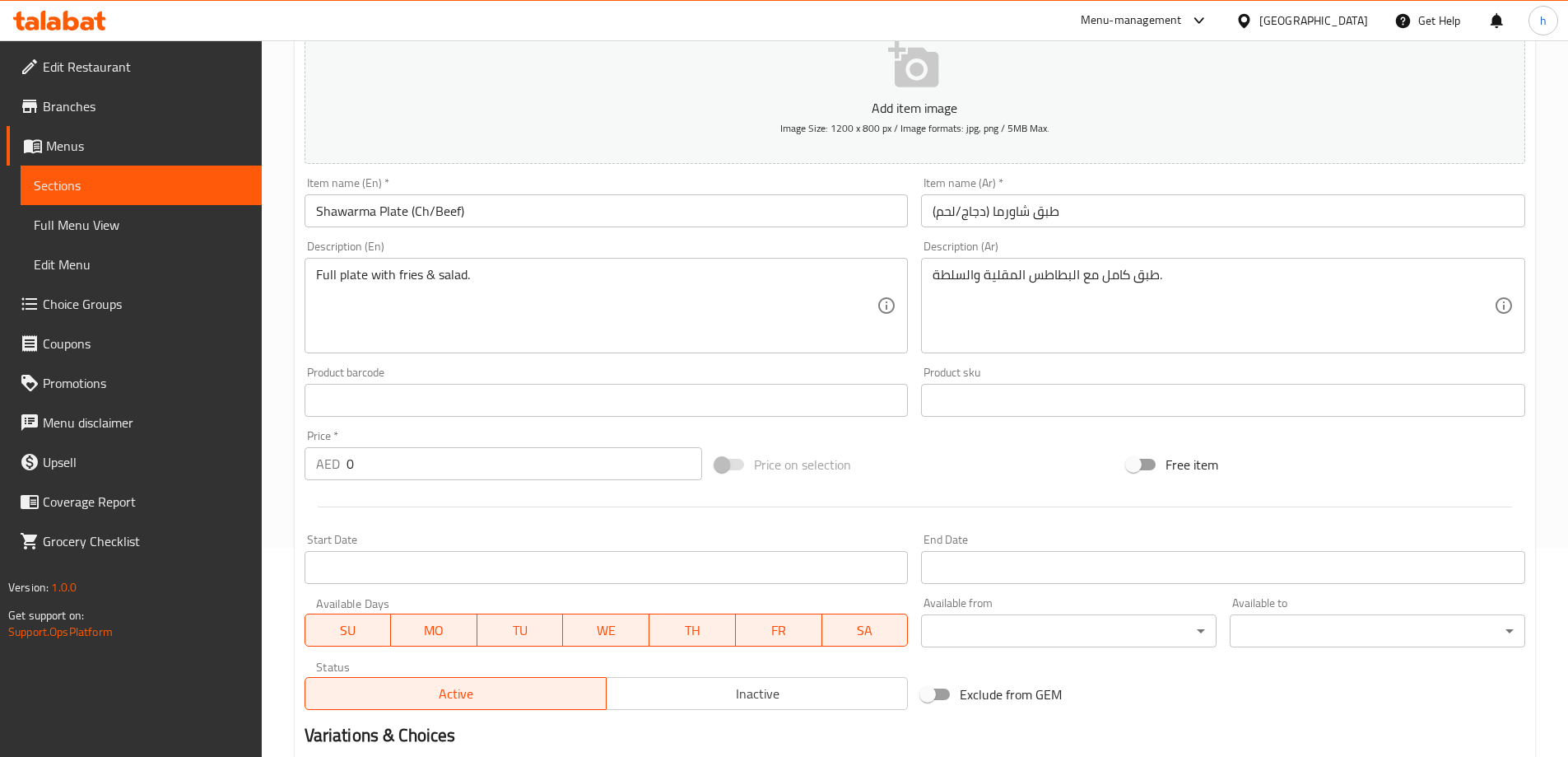
scroll to position [187, 0]
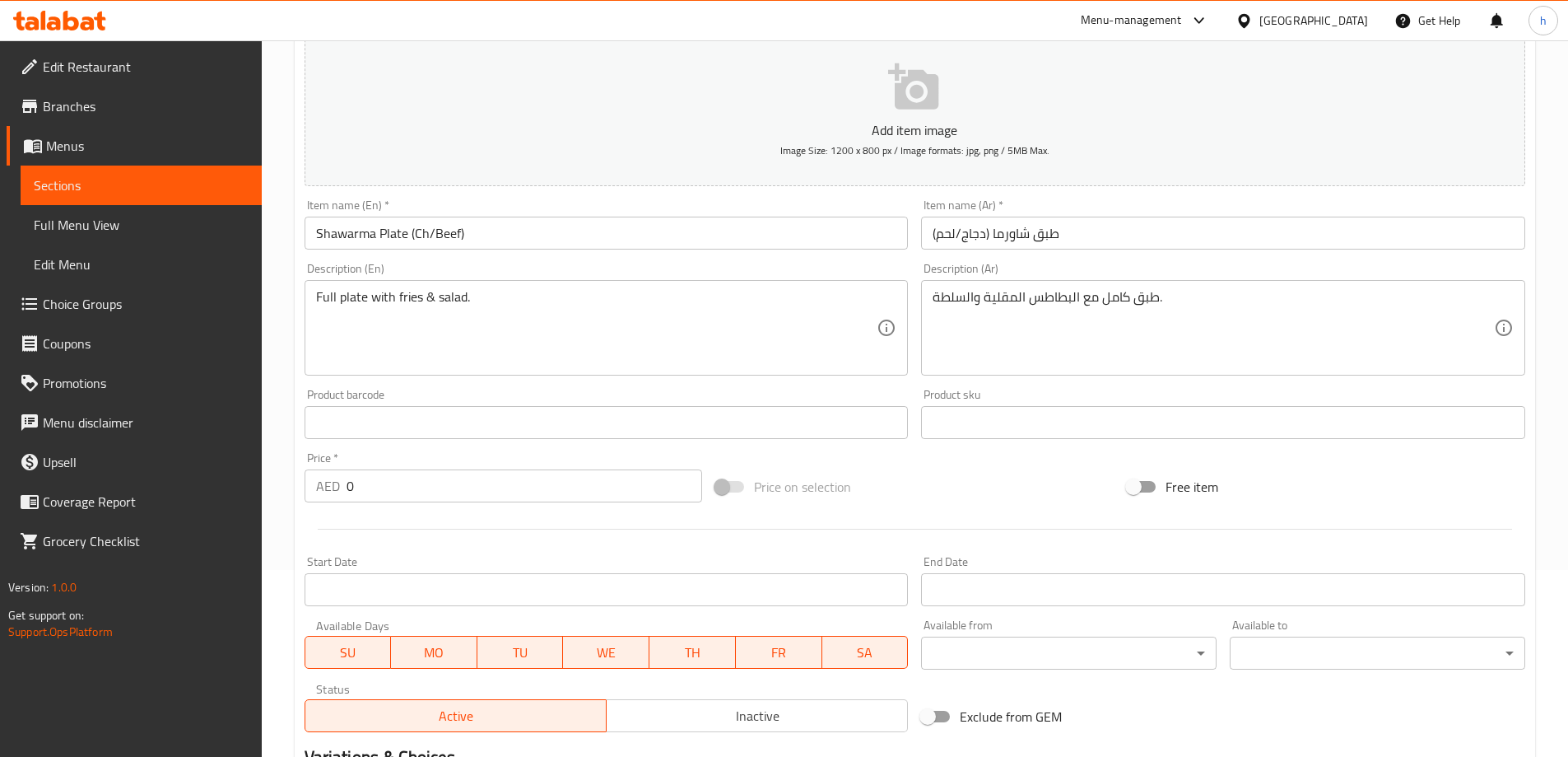
click at [173, 190] on span "Sections" at bounding box center [141, 186] width 214 height 20
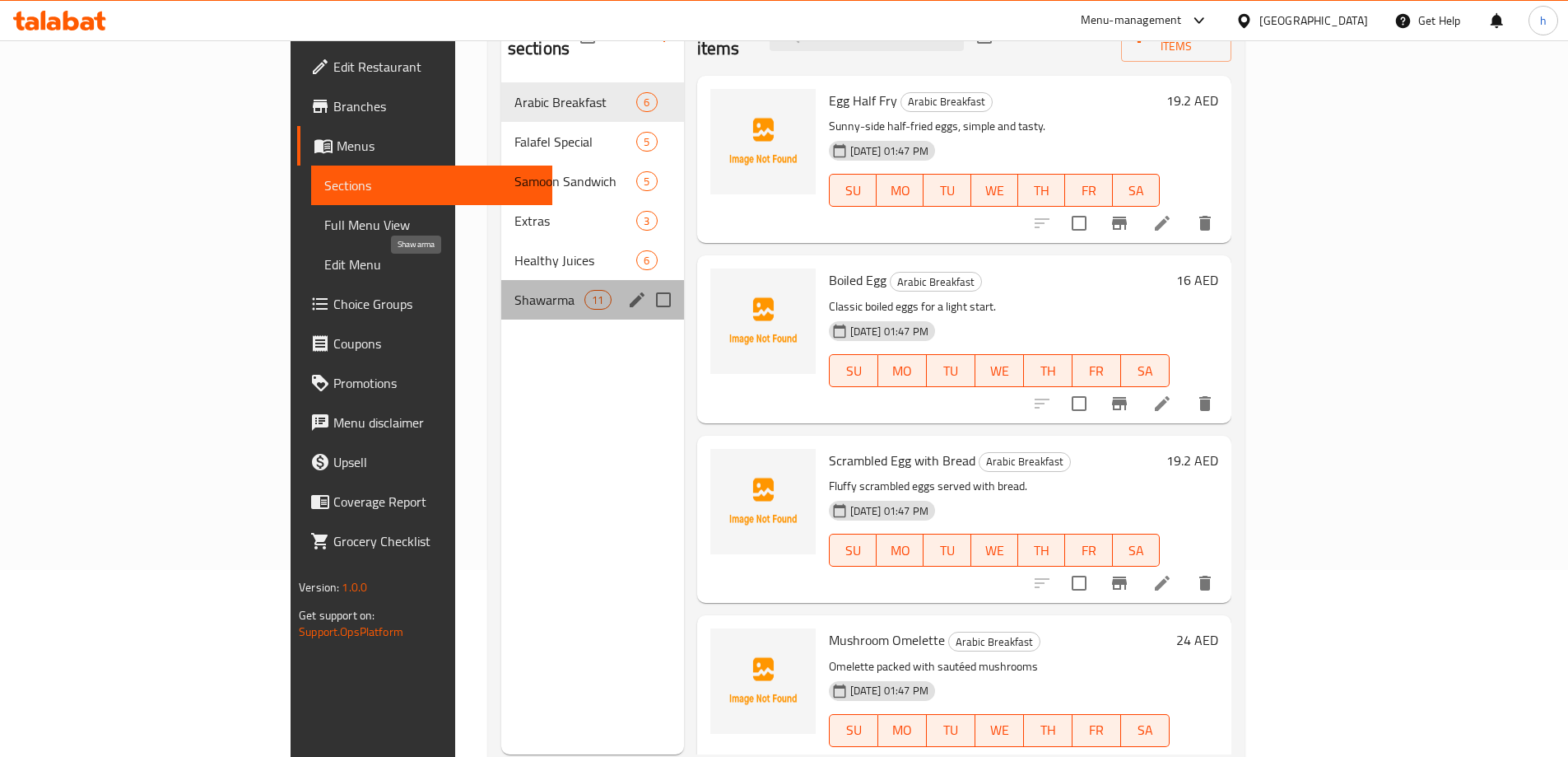
click at [515, 289] on span "Shawarma" at bounding box center [550, 299] width 70 height 20
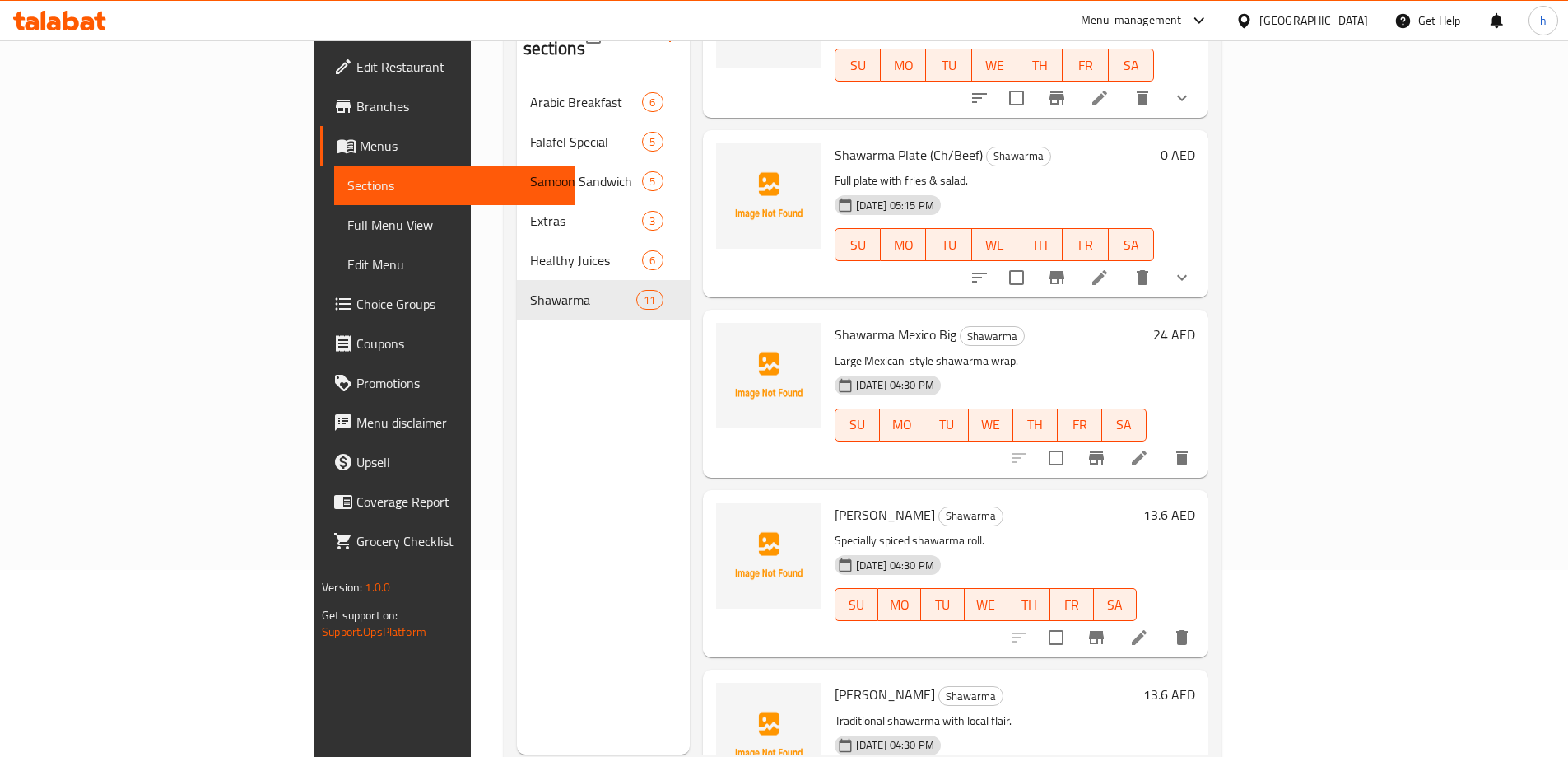
scroll to position [329, 0]
click at [1110, 267] on icon at bounding box center [1100, 277] width 20 height 20
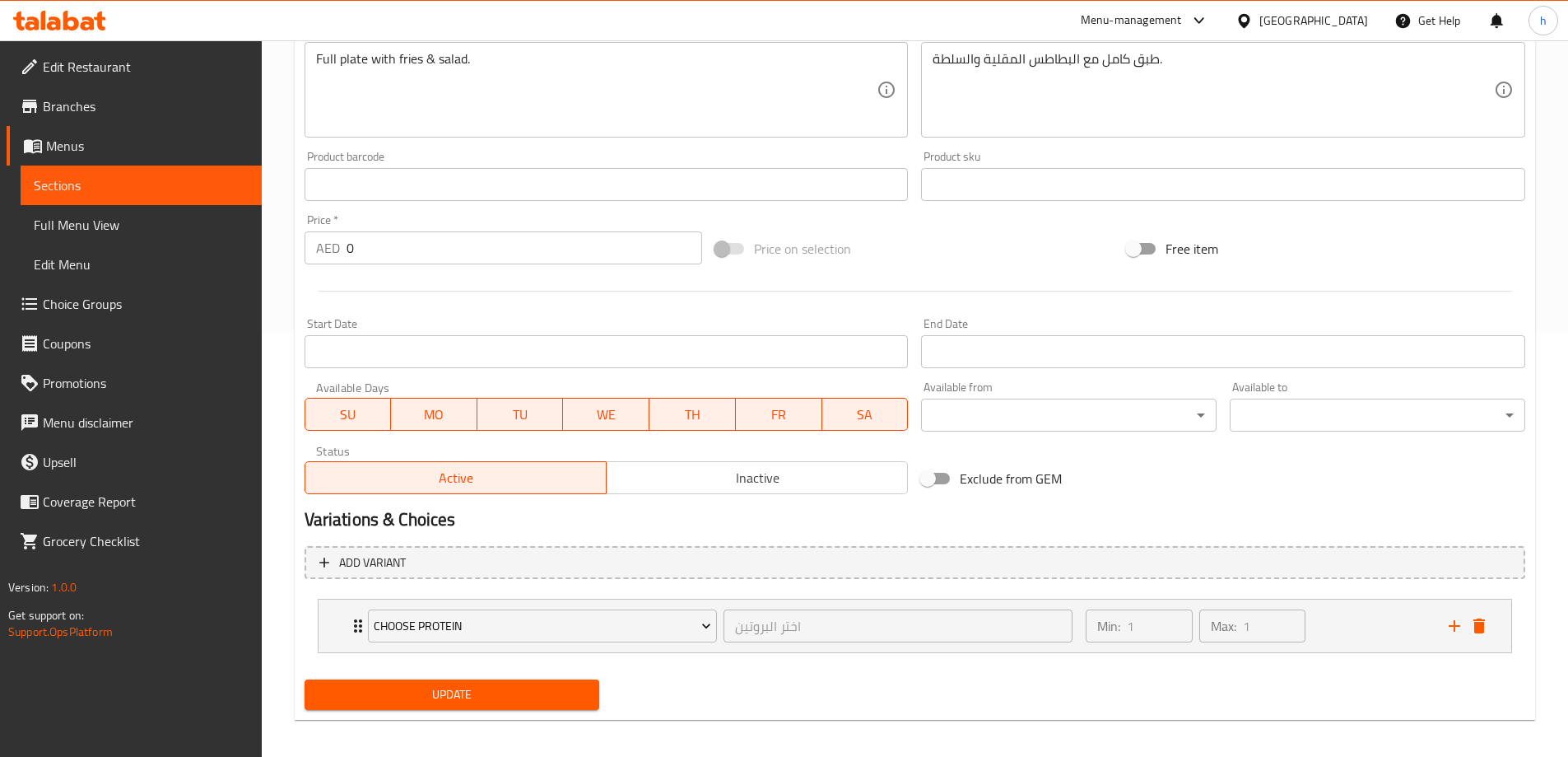
scroll to position [434, 0]
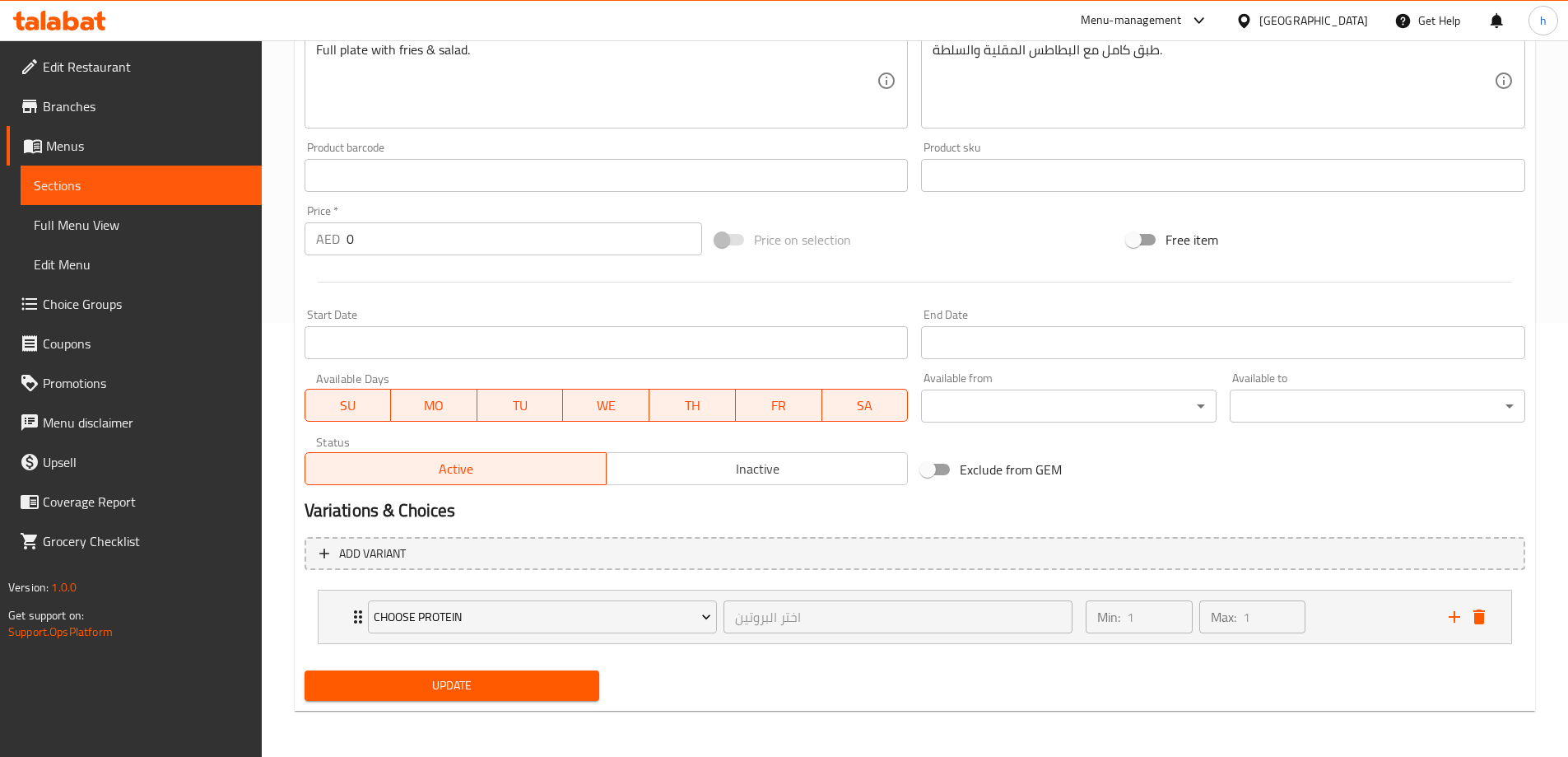
click at [140, 189] on span "Sections" at bounding box center [141, 186] width 214 height 20
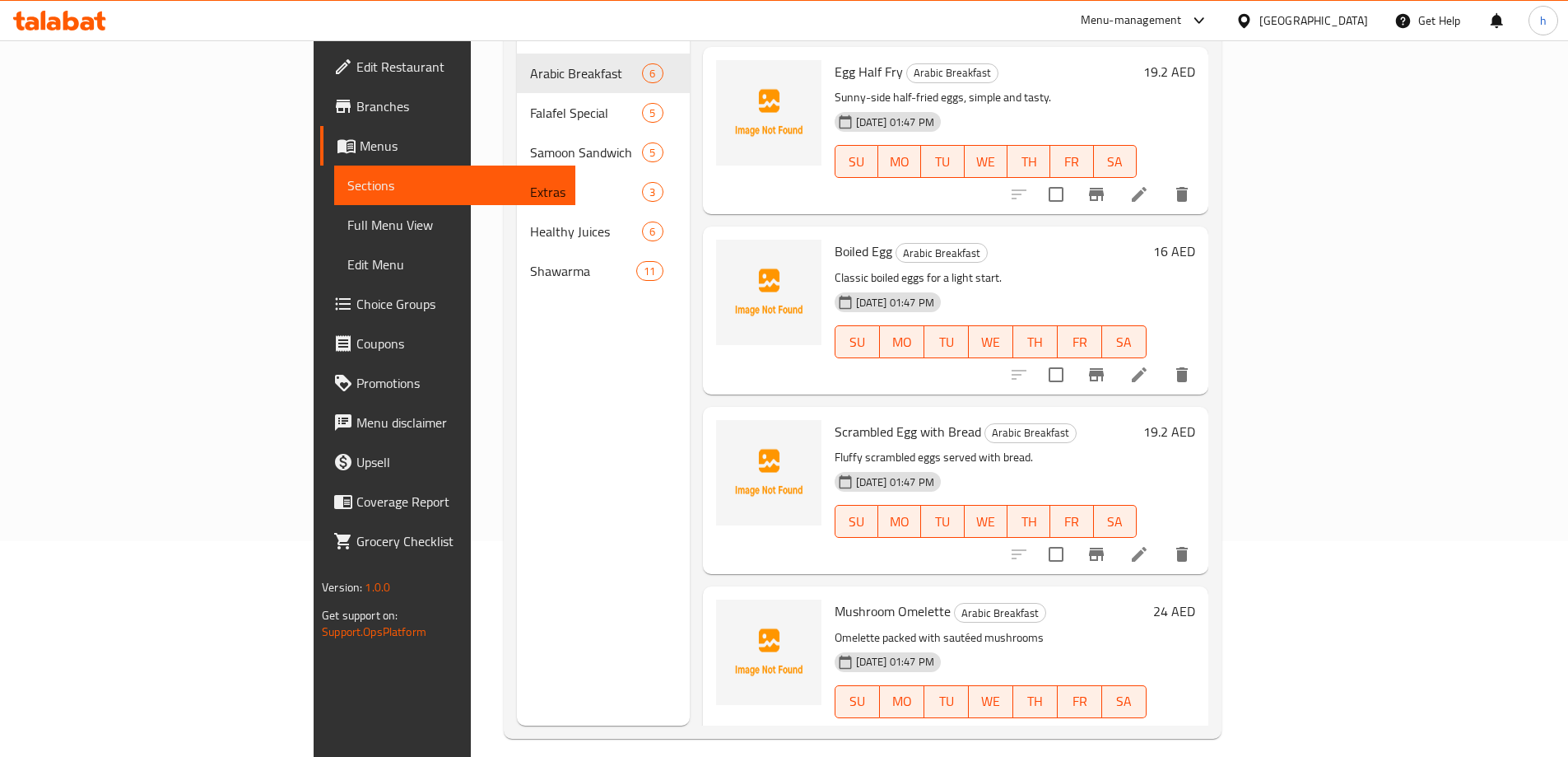
scroll to position [230, 0]
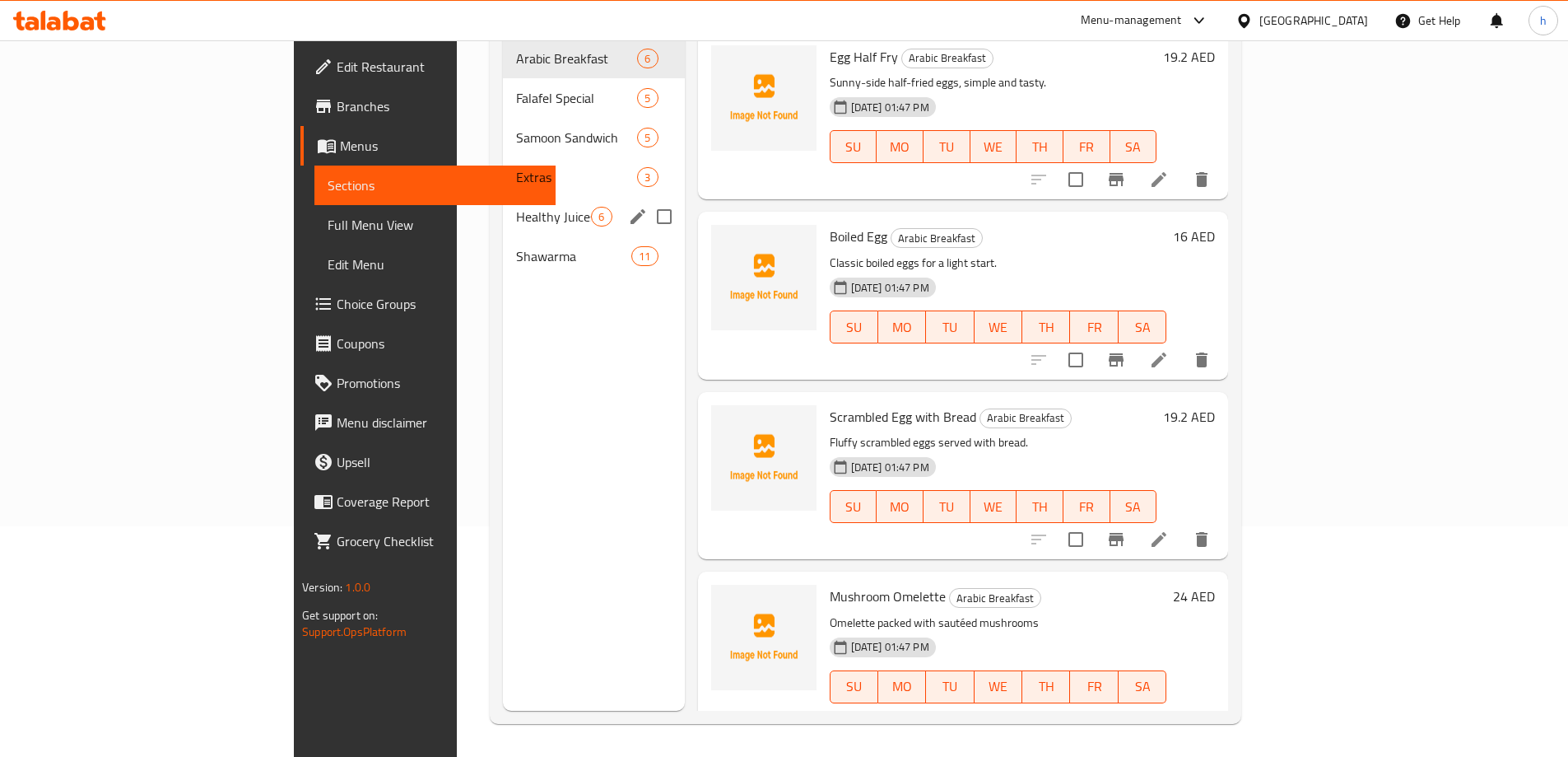
click at [503, 209] on div "Healthy Juices 6" at bounding box center [594, 217] width 181 height 40
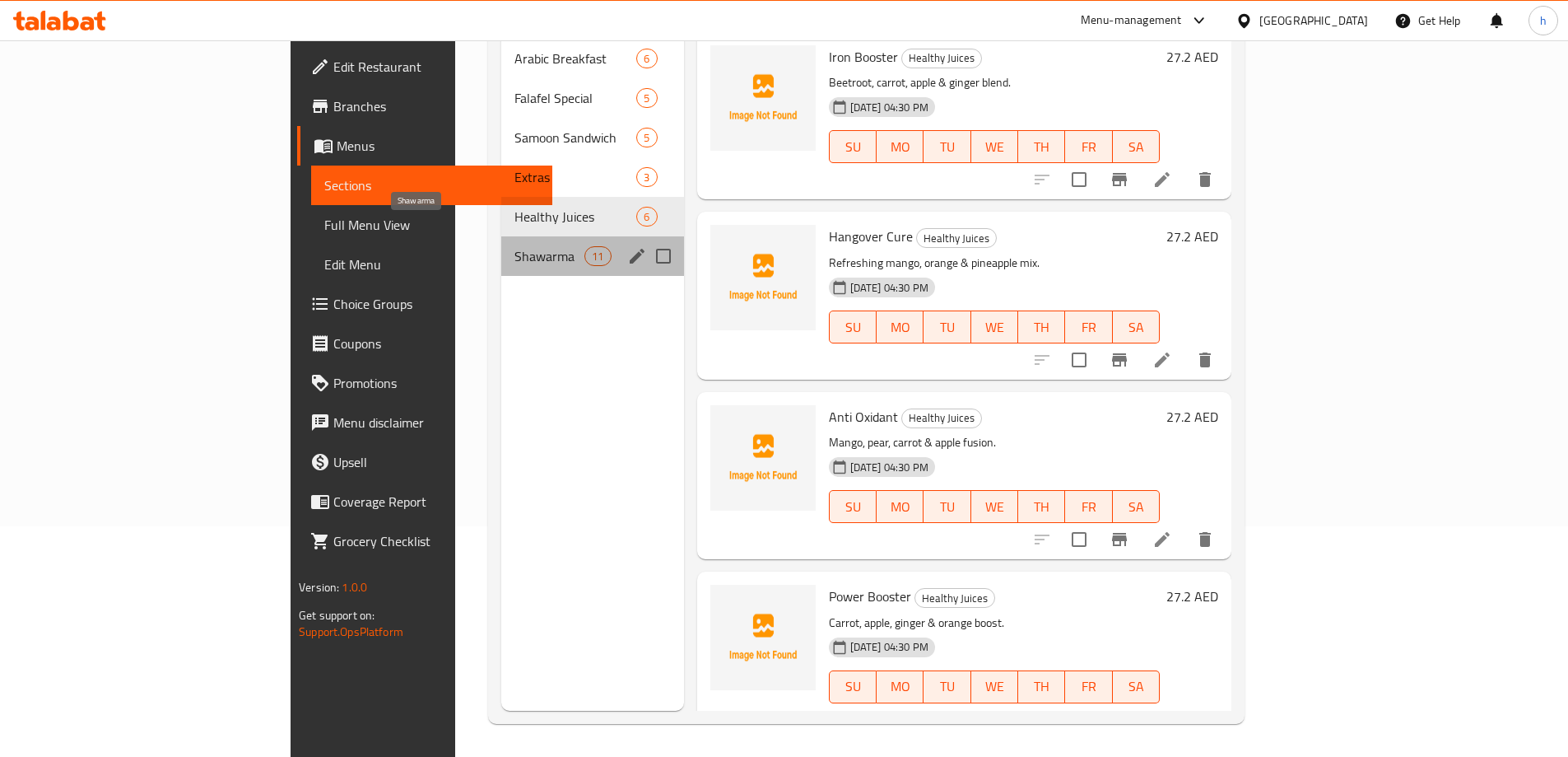
click at [515, 246] on span "Shawarma" at bounding box center [550, 256] width 70 height 20
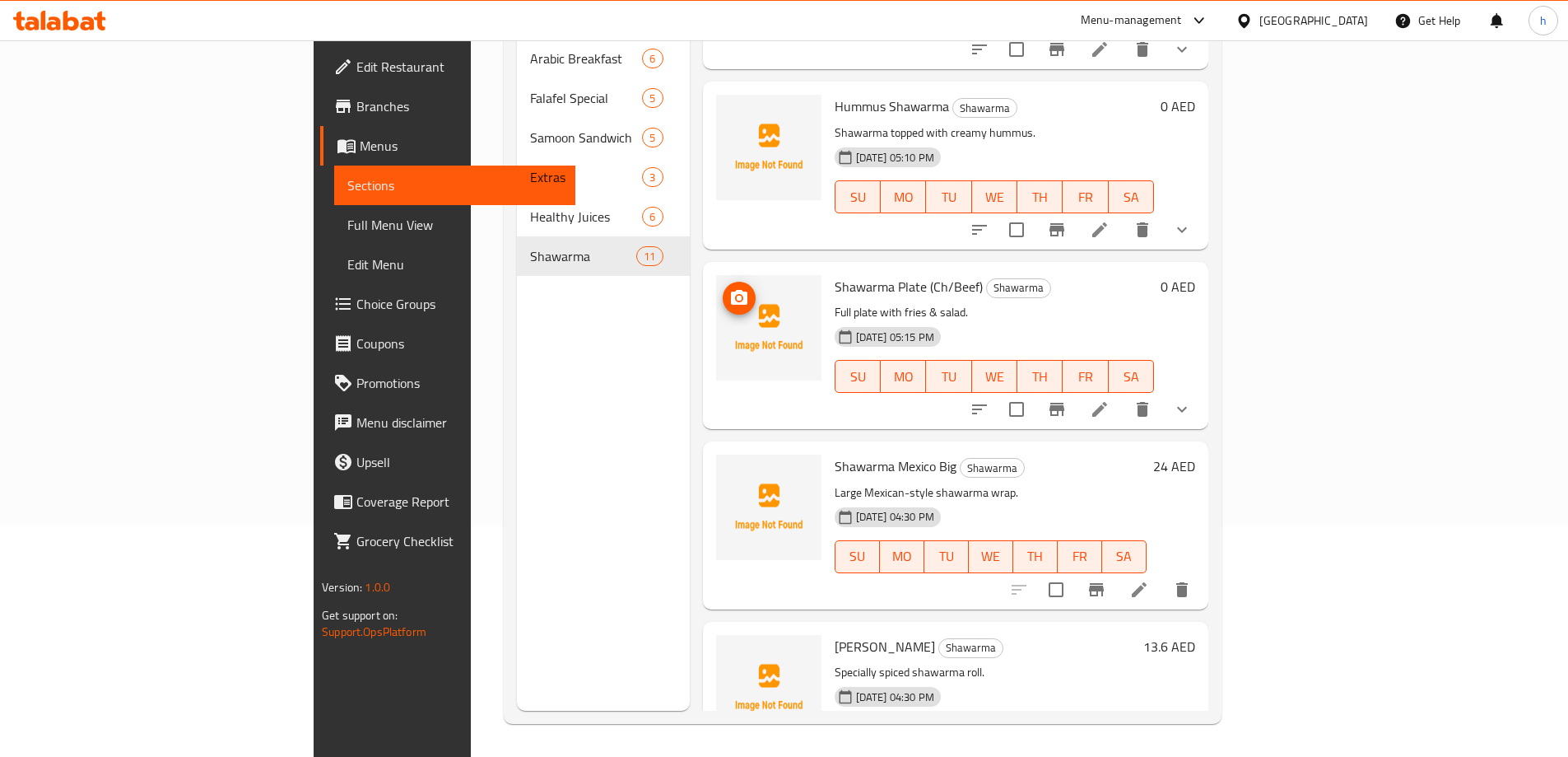
scroll to position [193, 0]
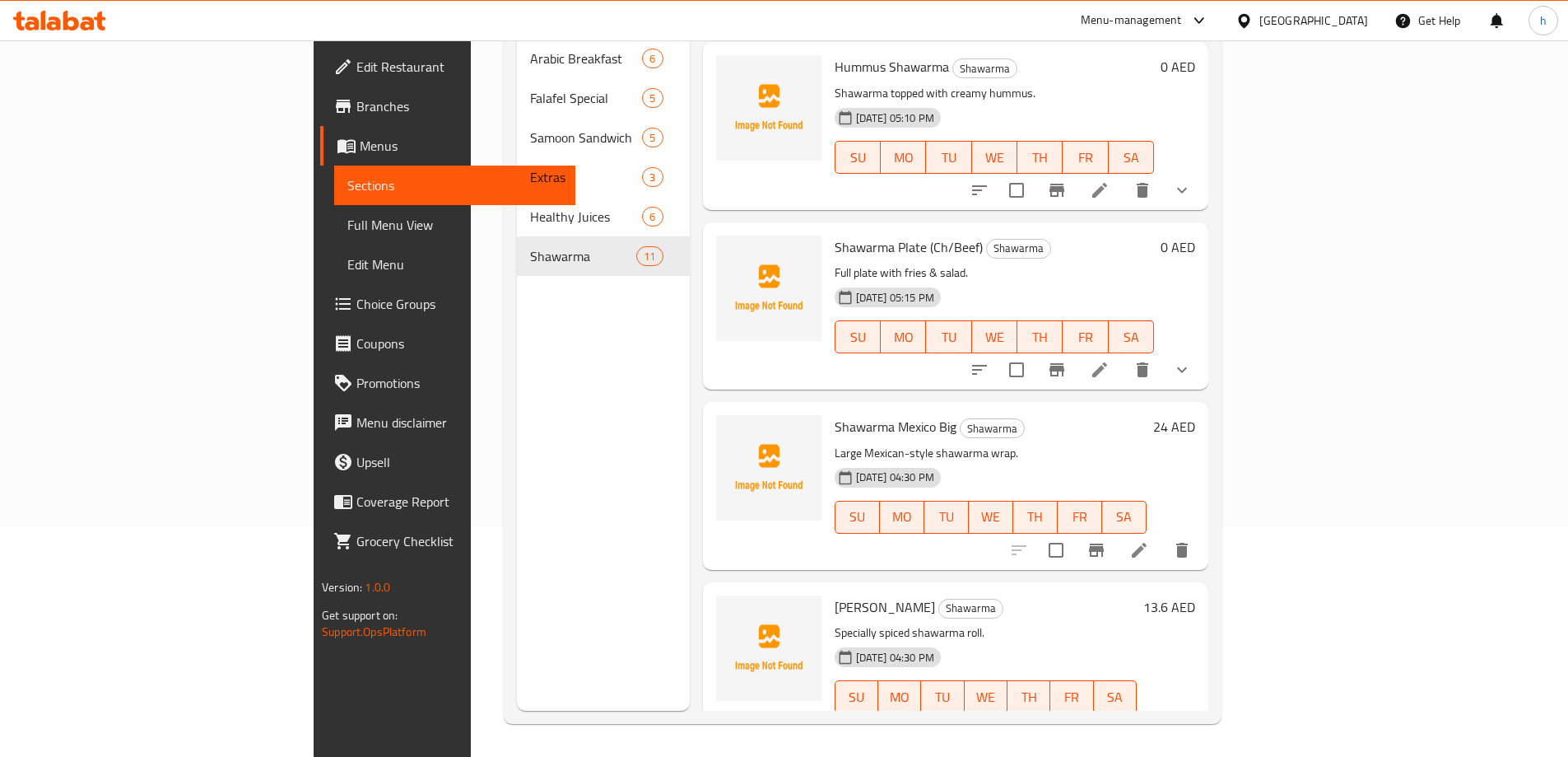
click at [1107, 363] on icon at bounding box center [1100, 370] width 15 height 15
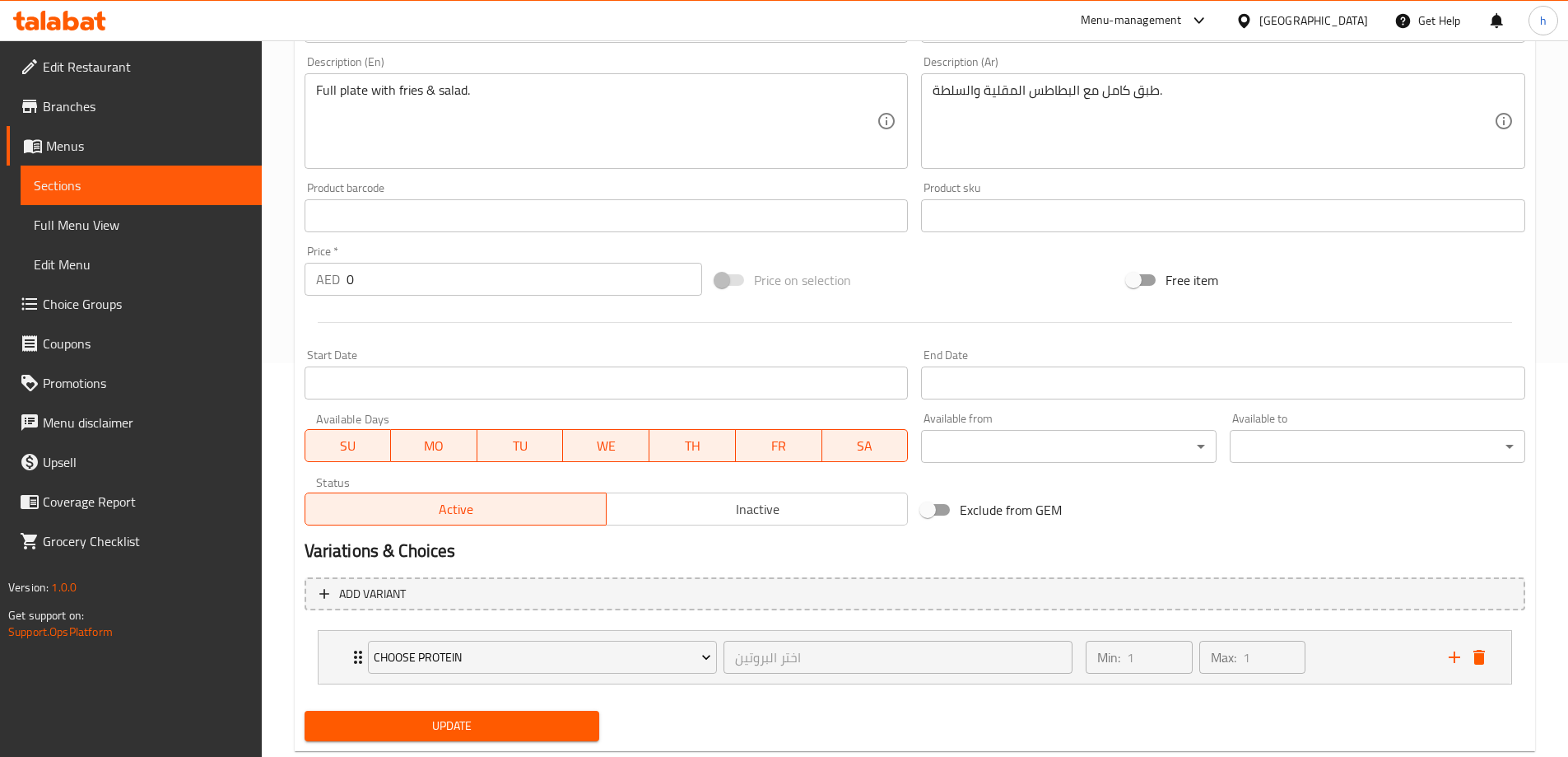
scroll to position [434, 0]
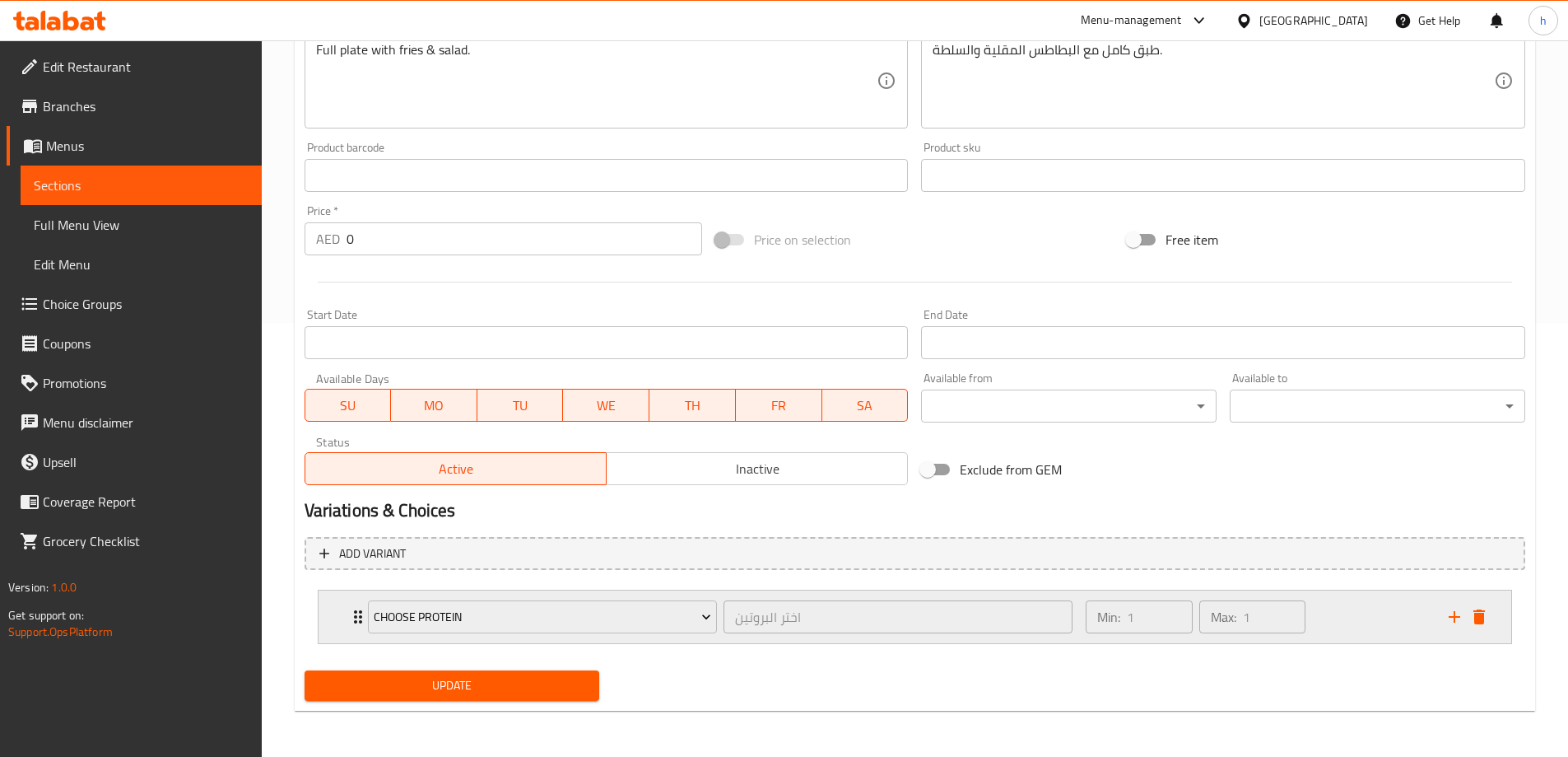
click at [362, 611] on div "Choose Protein اختر البروتين ​" at bounding box center [721, 616] width 725 height 52
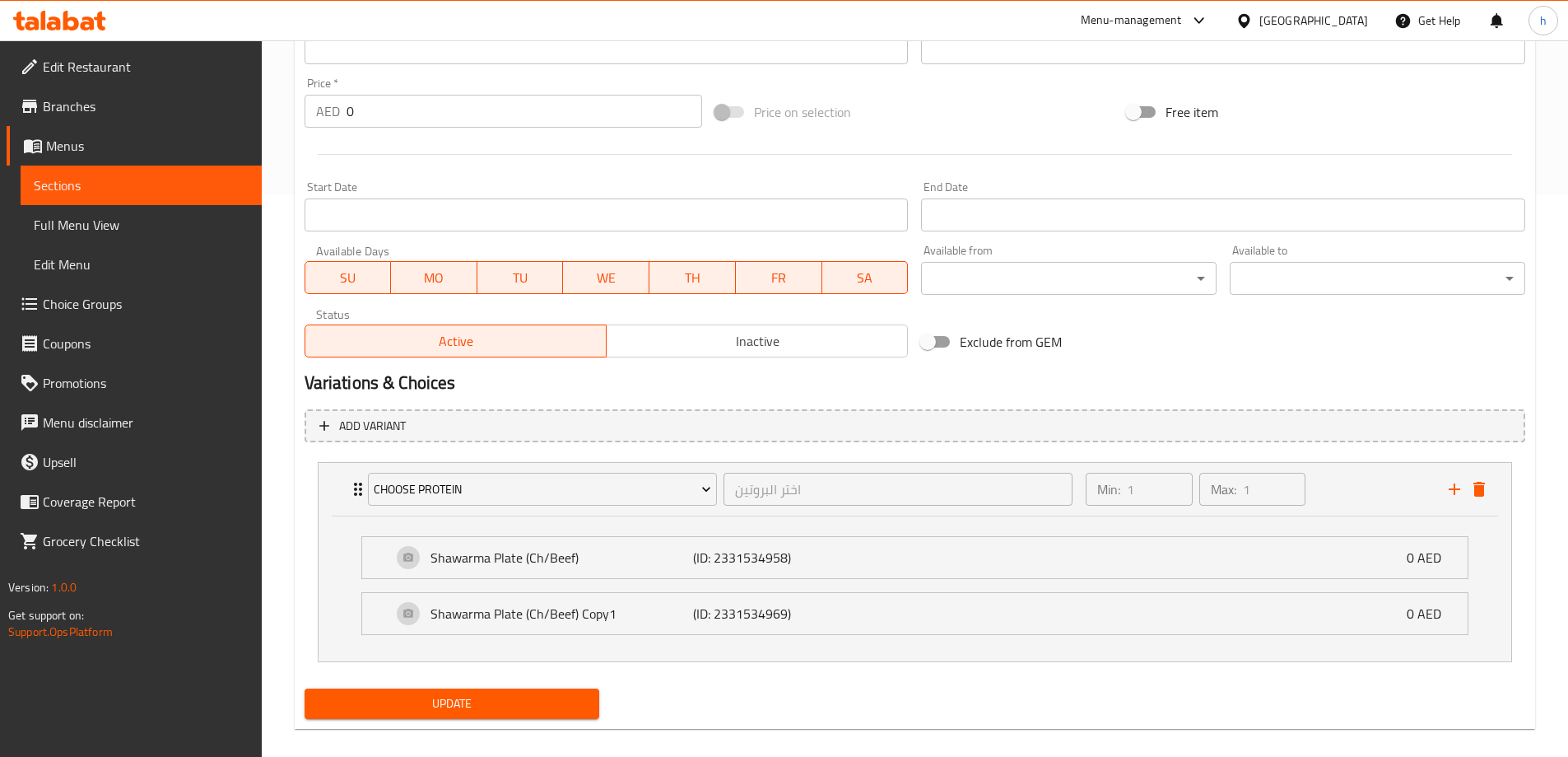
scroll to position [580, 0]
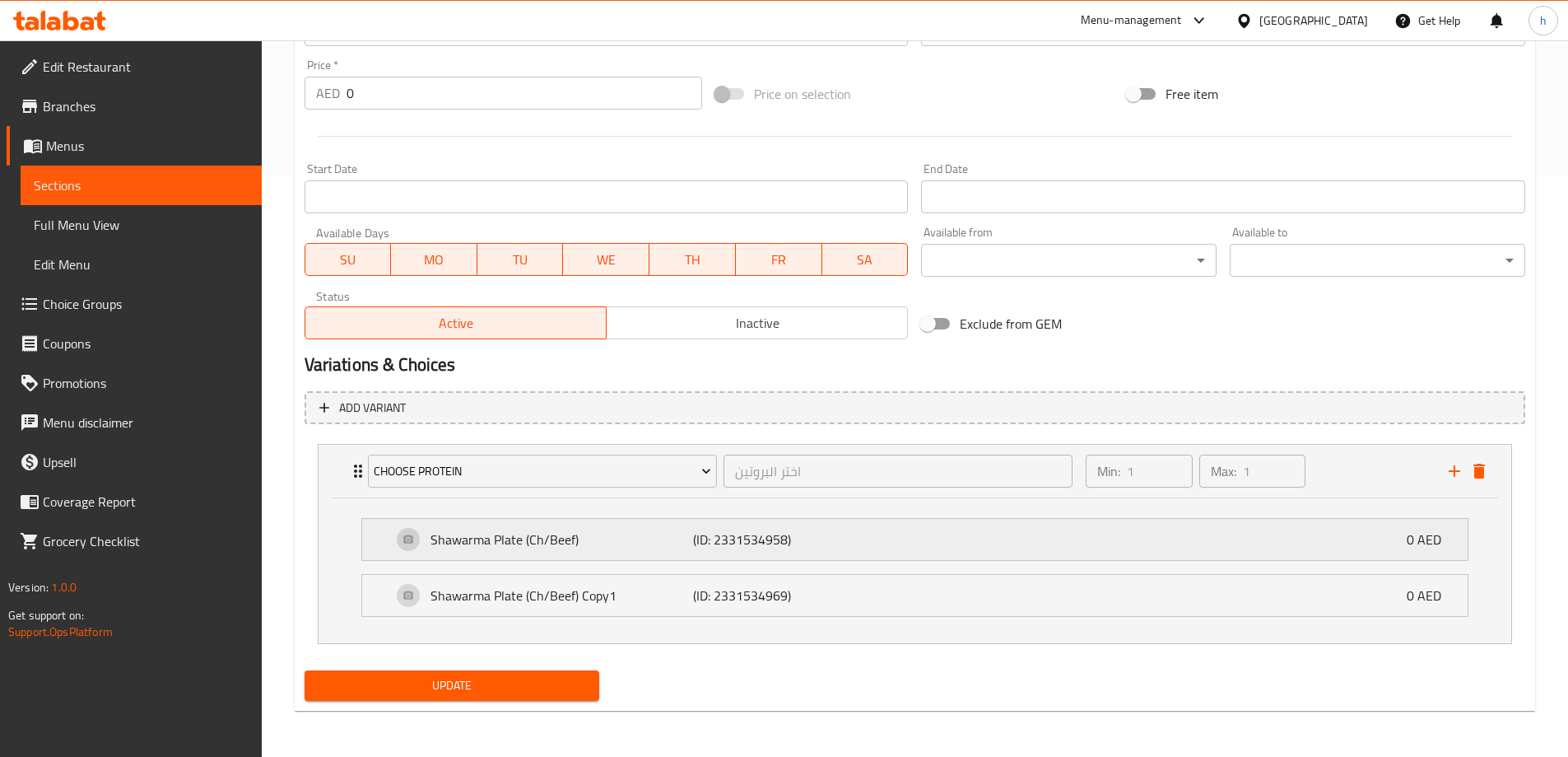
click at [584, 544] on p "Shawarma Plate (Ch/Beef)" at bounding box center [562, 540] width 264 height 20
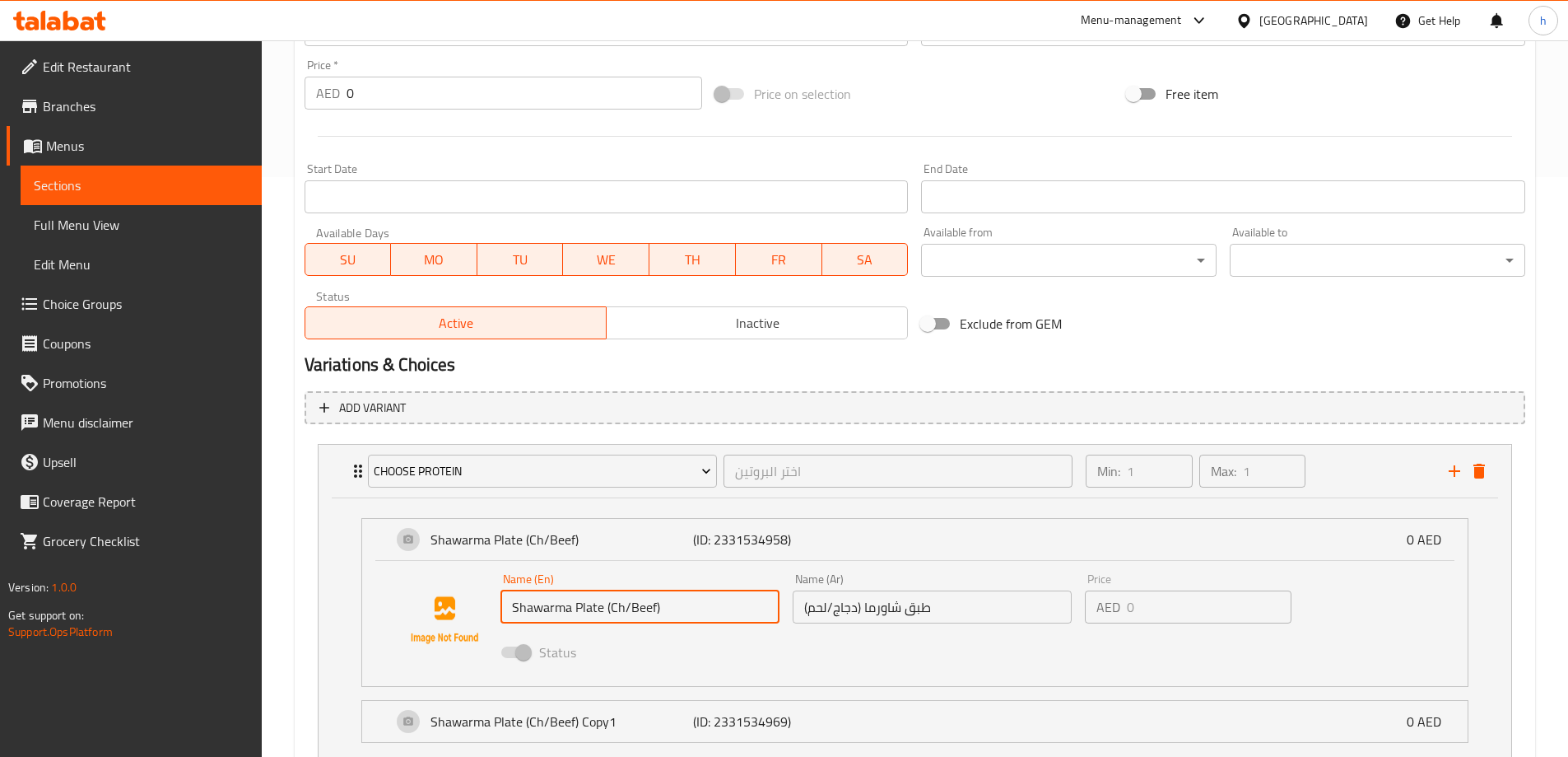
drag, startPoint x: 663, startPoint y: 608, endPoint x: 500, endPoint y: 598, distance: 163.3
click at [500, 598] on input "Shawarma Plate (Ch/Beef)" at bounding box center [640, 607] width 279 height 33
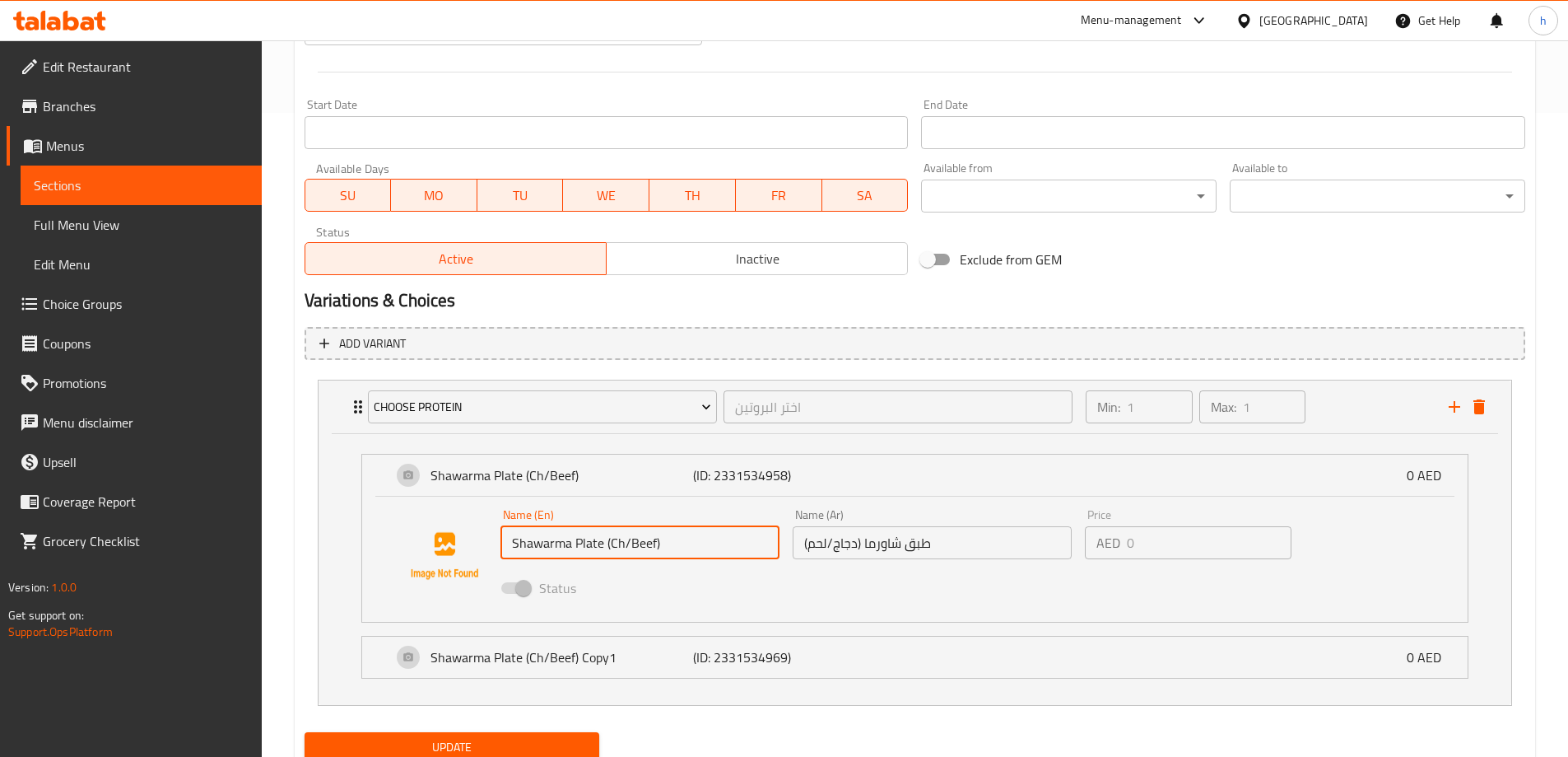
scroll to position [705, 0]
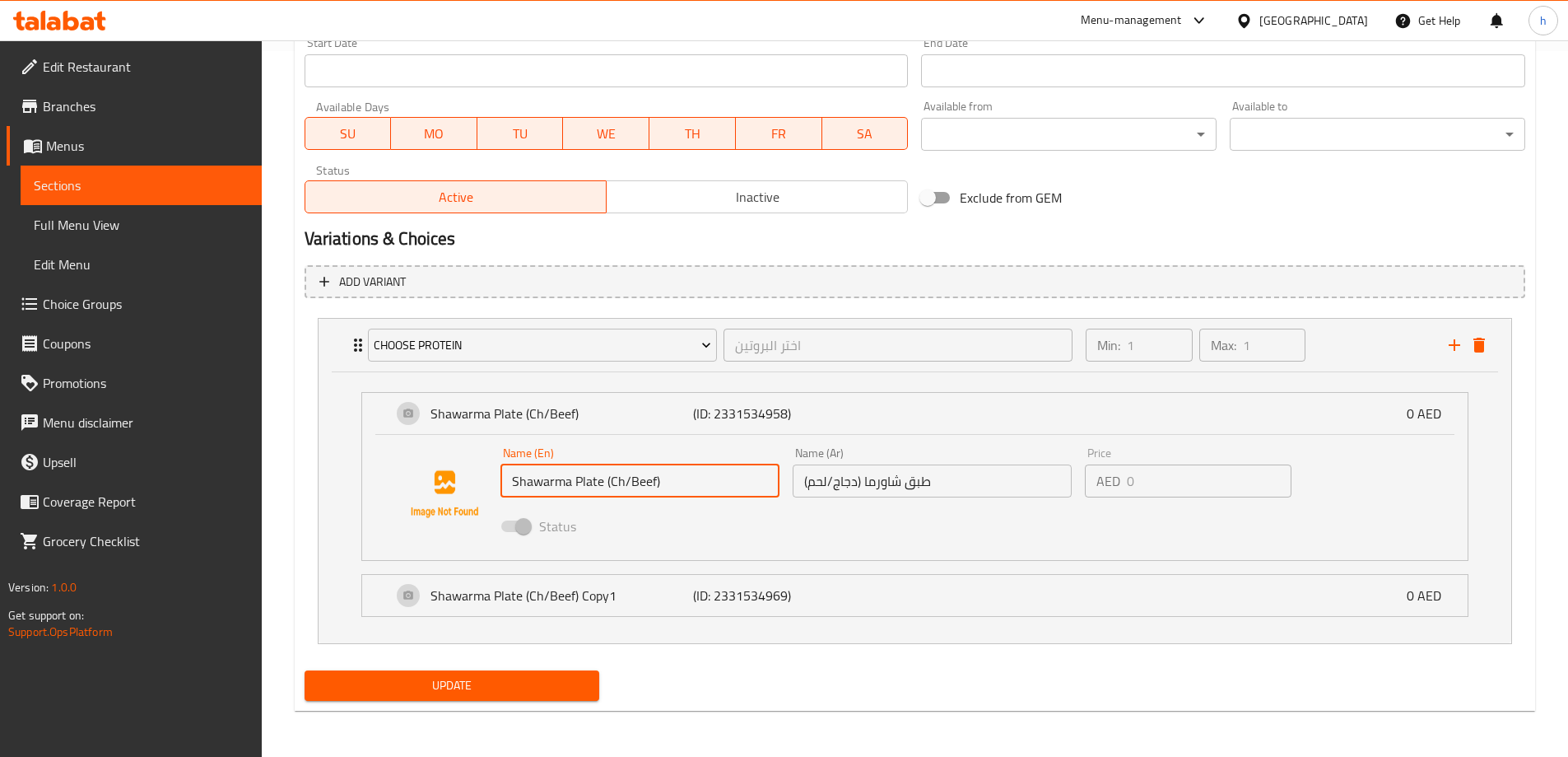
click at [525, 527] on span at bounding box center [515, 527] width 28 height 12
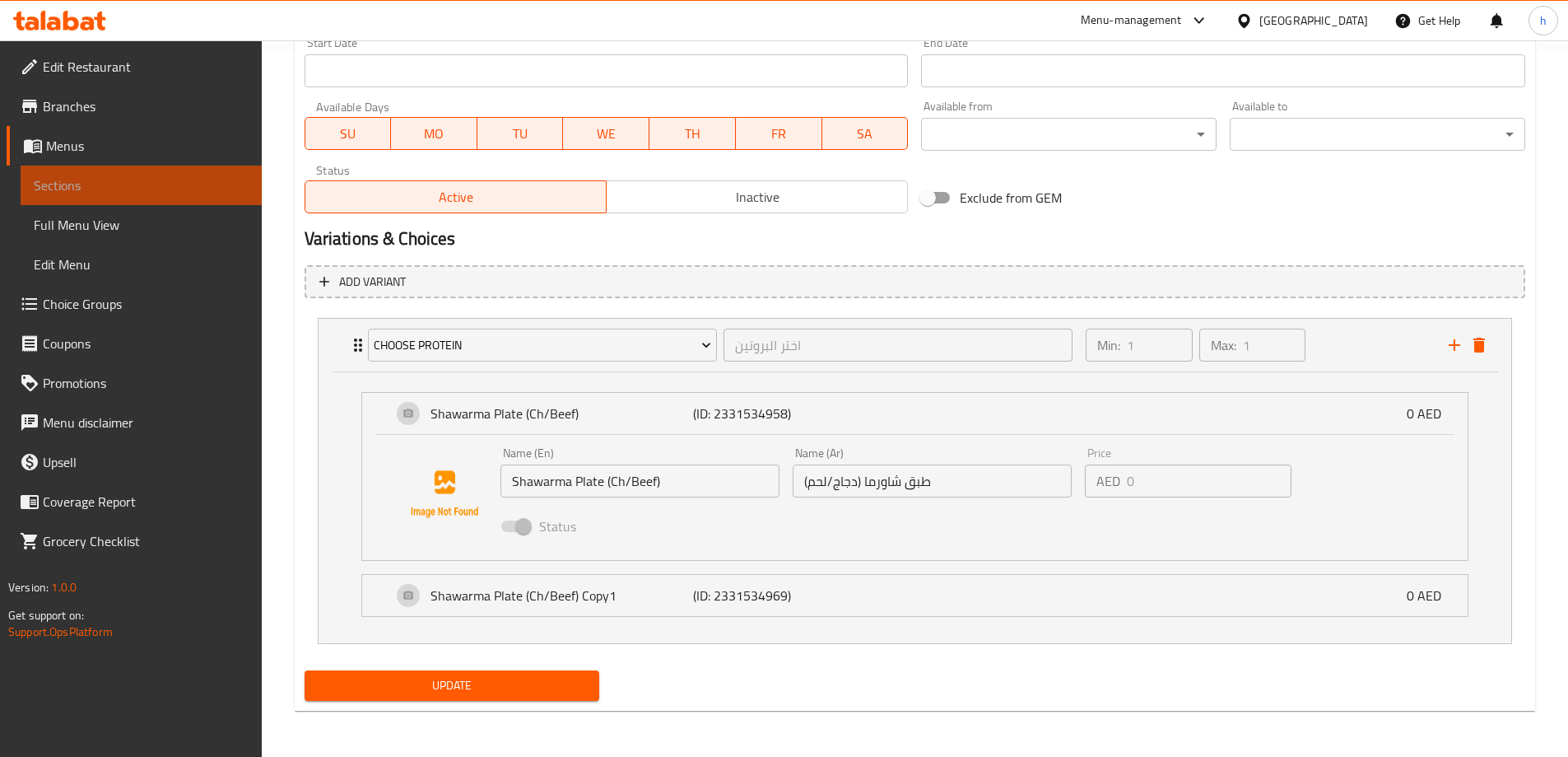
click at [148, 190] on span "Sections" at bounding box center [141, 186] width 214 height 20
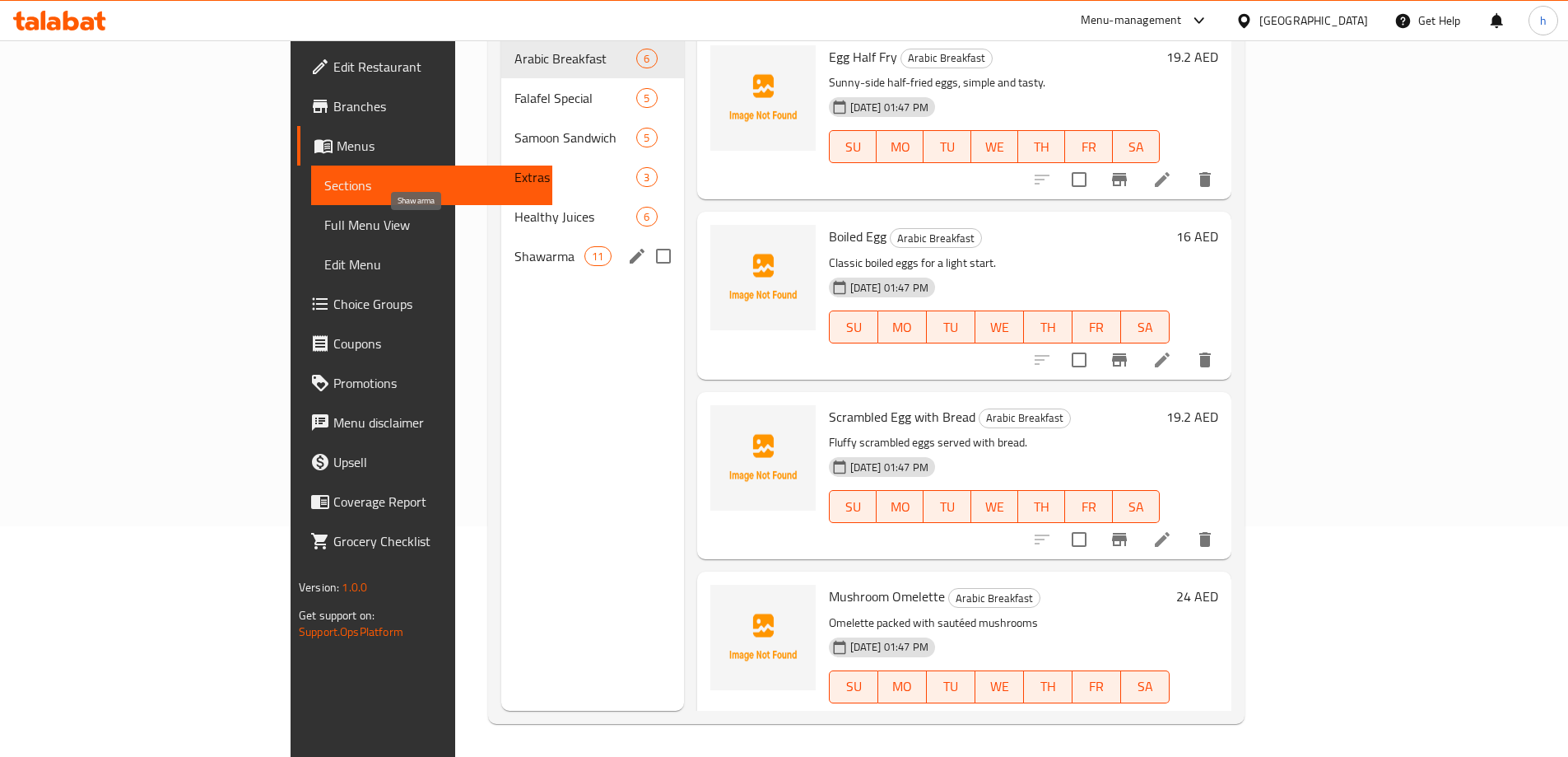
click at [515, 246] on span "Shawarma" at bounding box center [550, 256] width 70 height 20
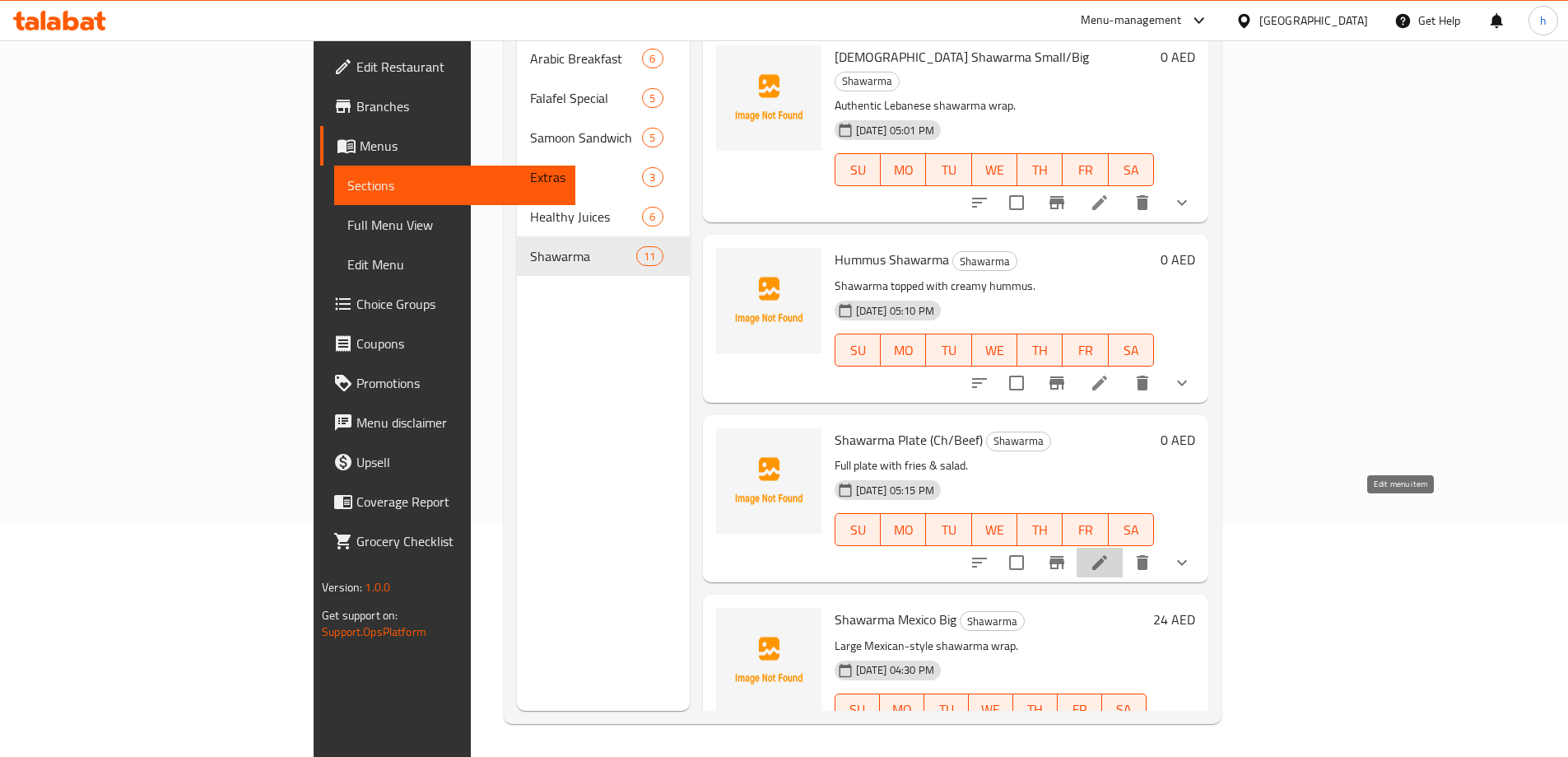
click at [1107, 555] on icon at bounding box center [1100, 562] width 15 height 15
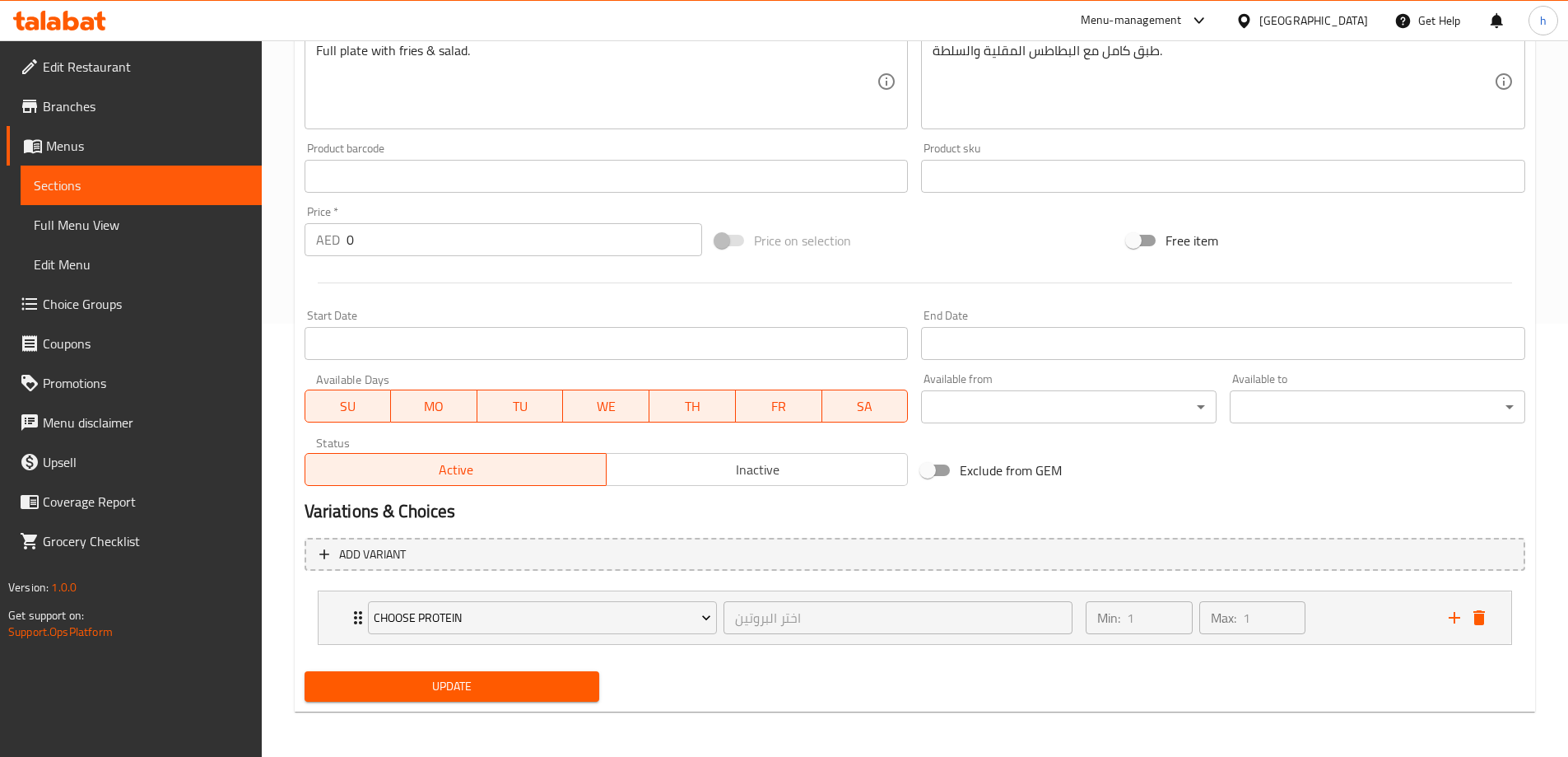
scroll to position [434, 0]
click at [354, 620] on icon "Expand" at bounding box center [358, 617] width 20 height 20
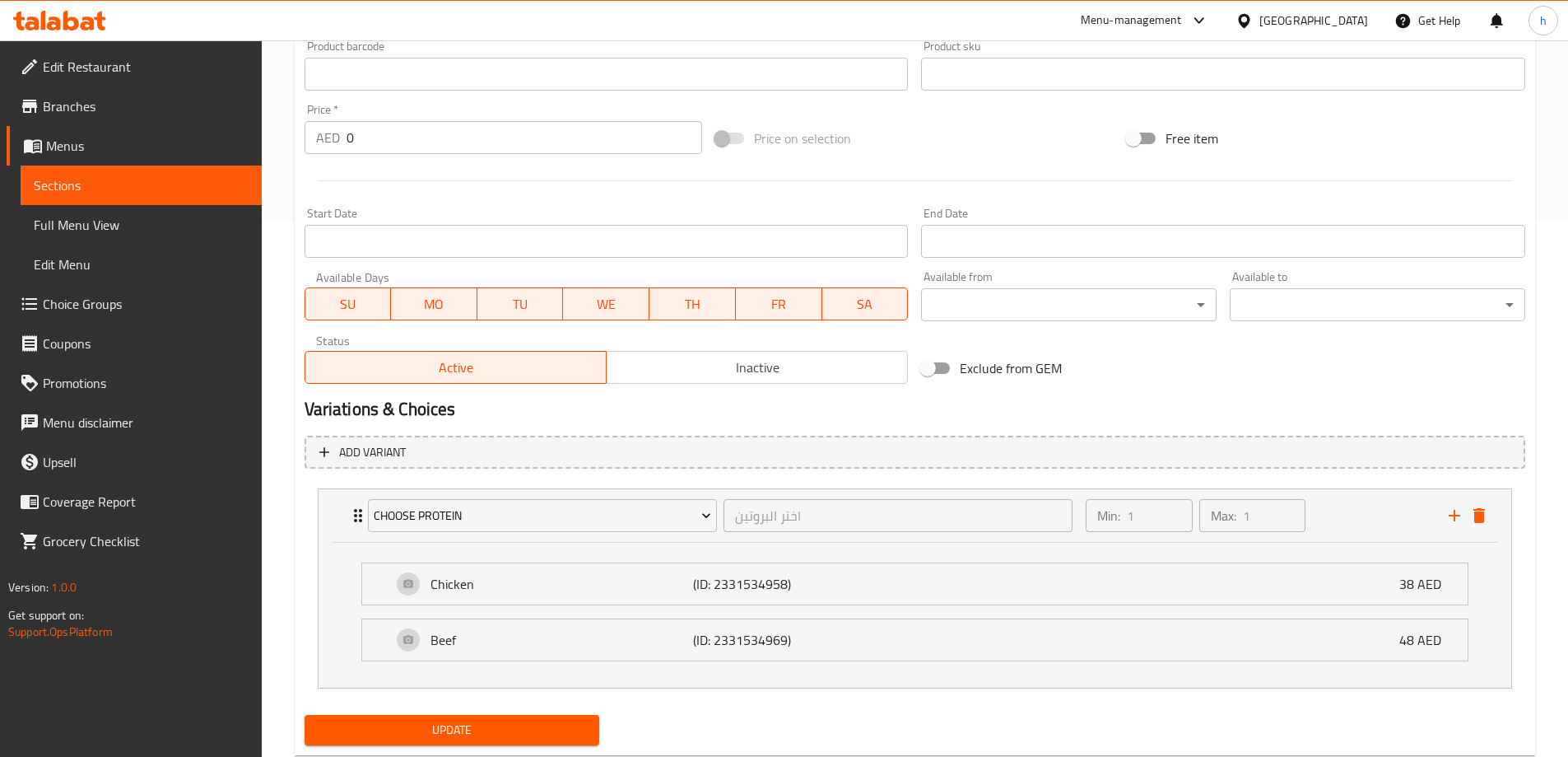
scroll to position [497, 0]
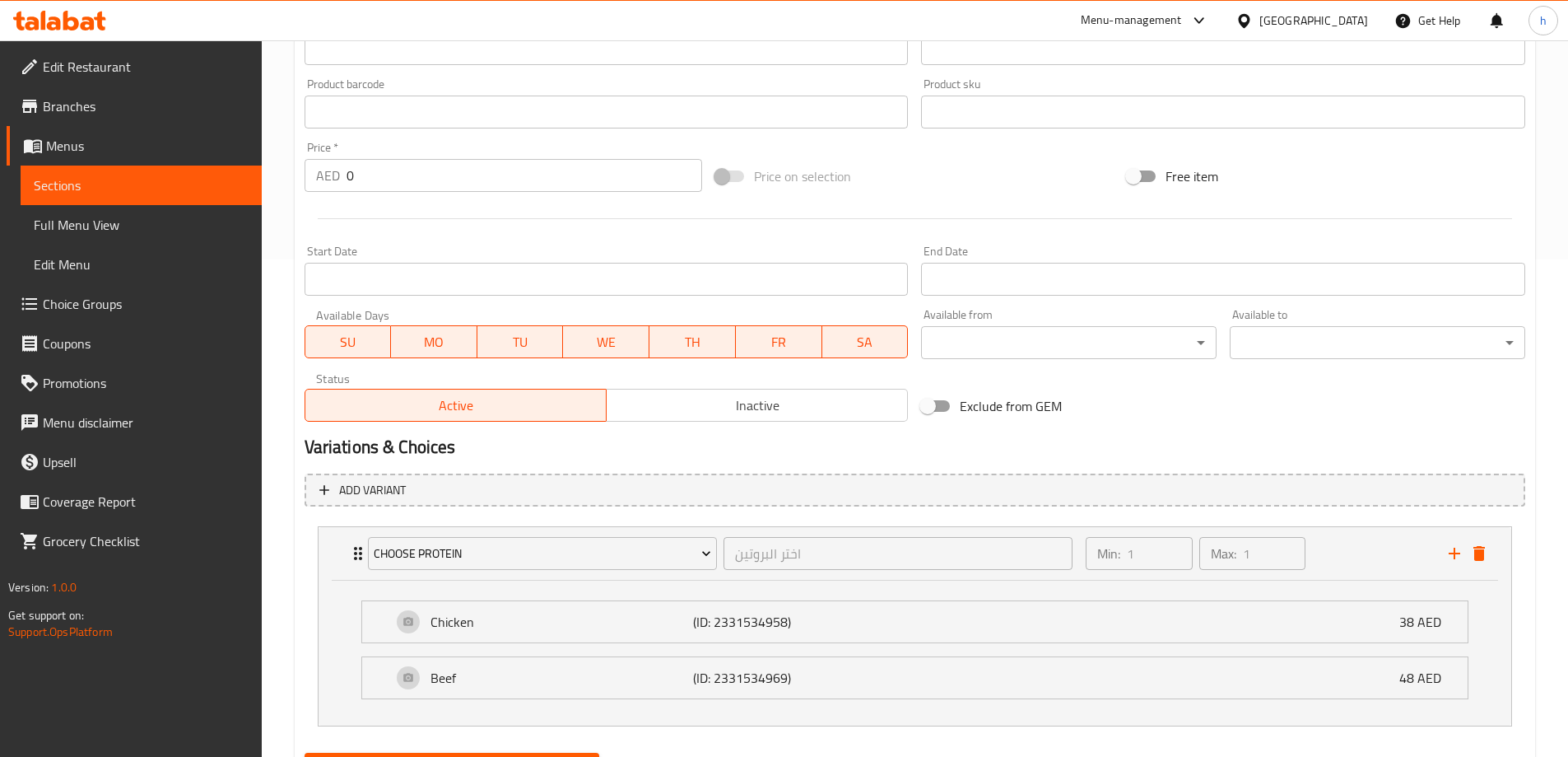
click at [91, 186] on span "Sections" at bounding box center [141, 186] width 214 height 20
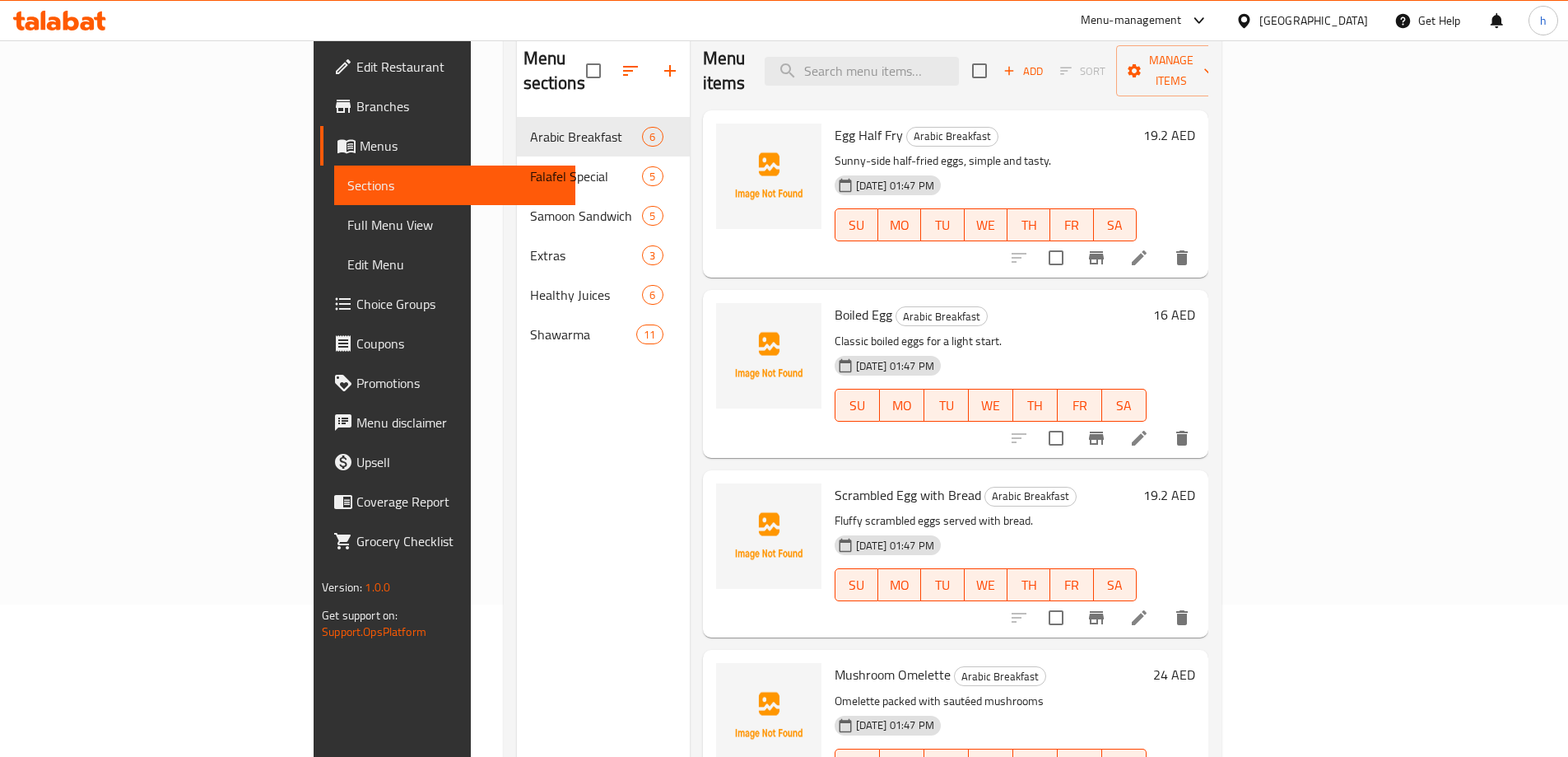
scroll to position [66, 0]
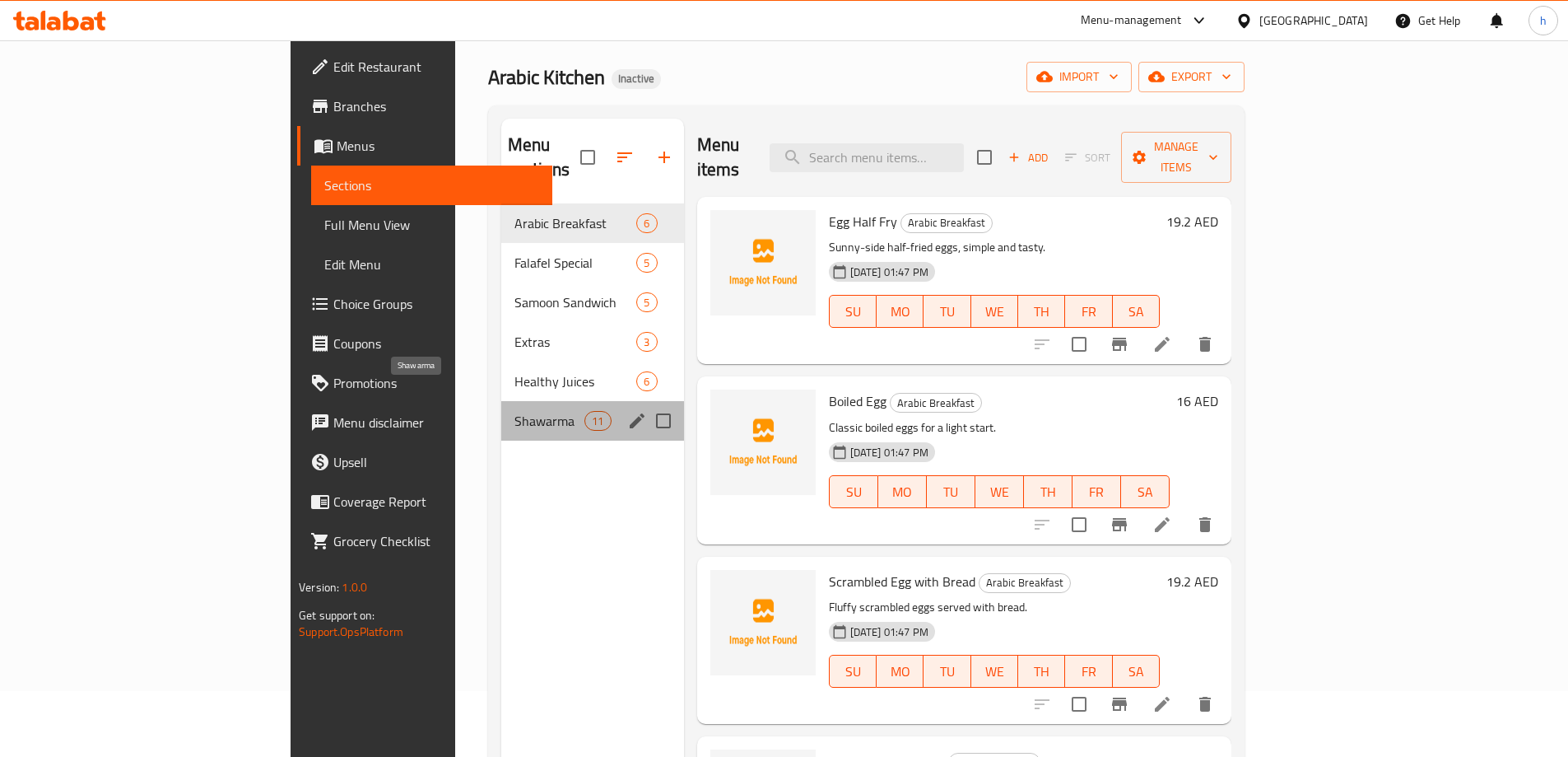
click at [515, 411] on span "Shawarma" at bounding box center [550, 421] width 70 height 20
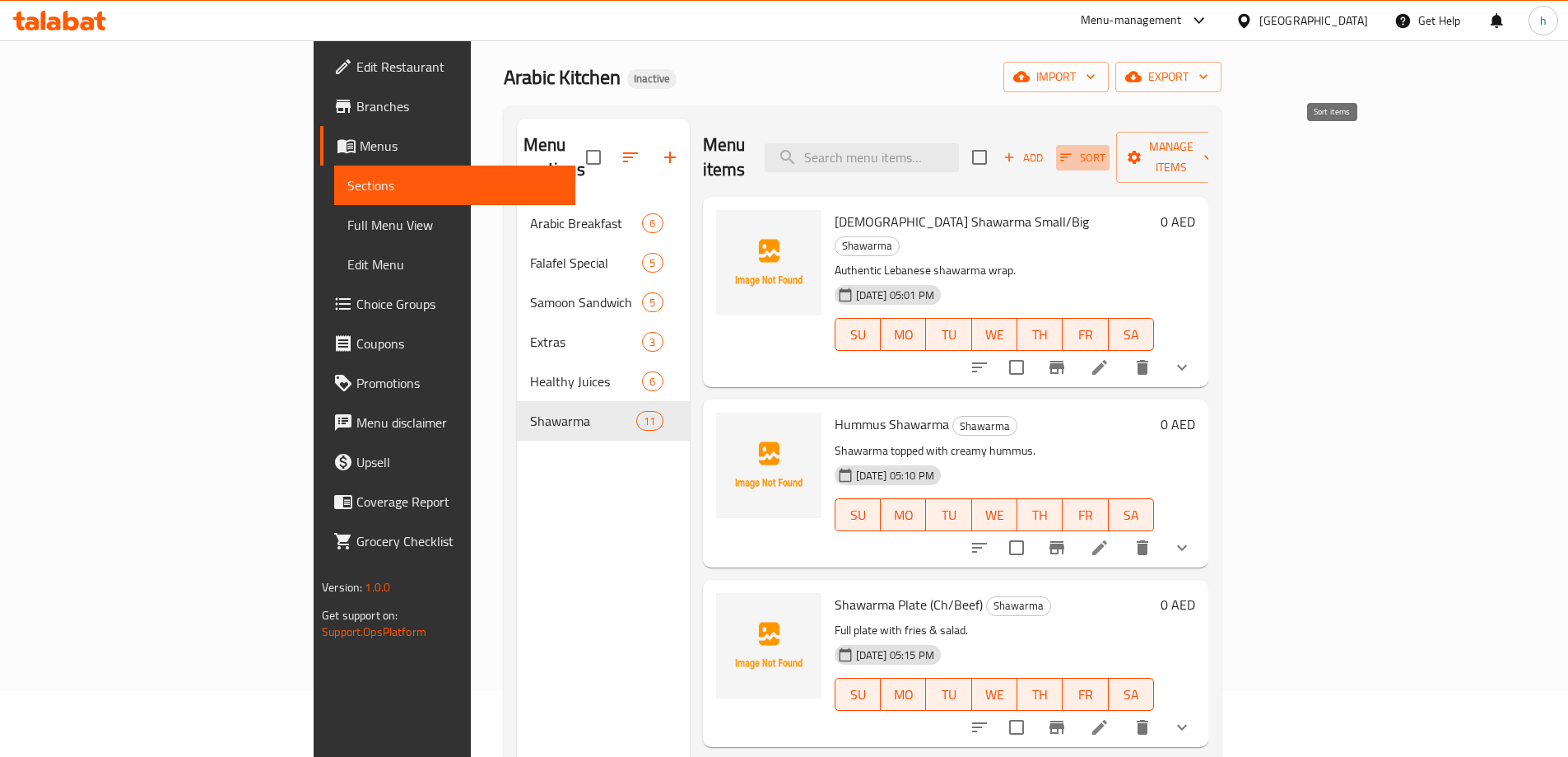
click at [1073, 150] on icon "button" at bounding box center [1066, 157] width 15 height 15
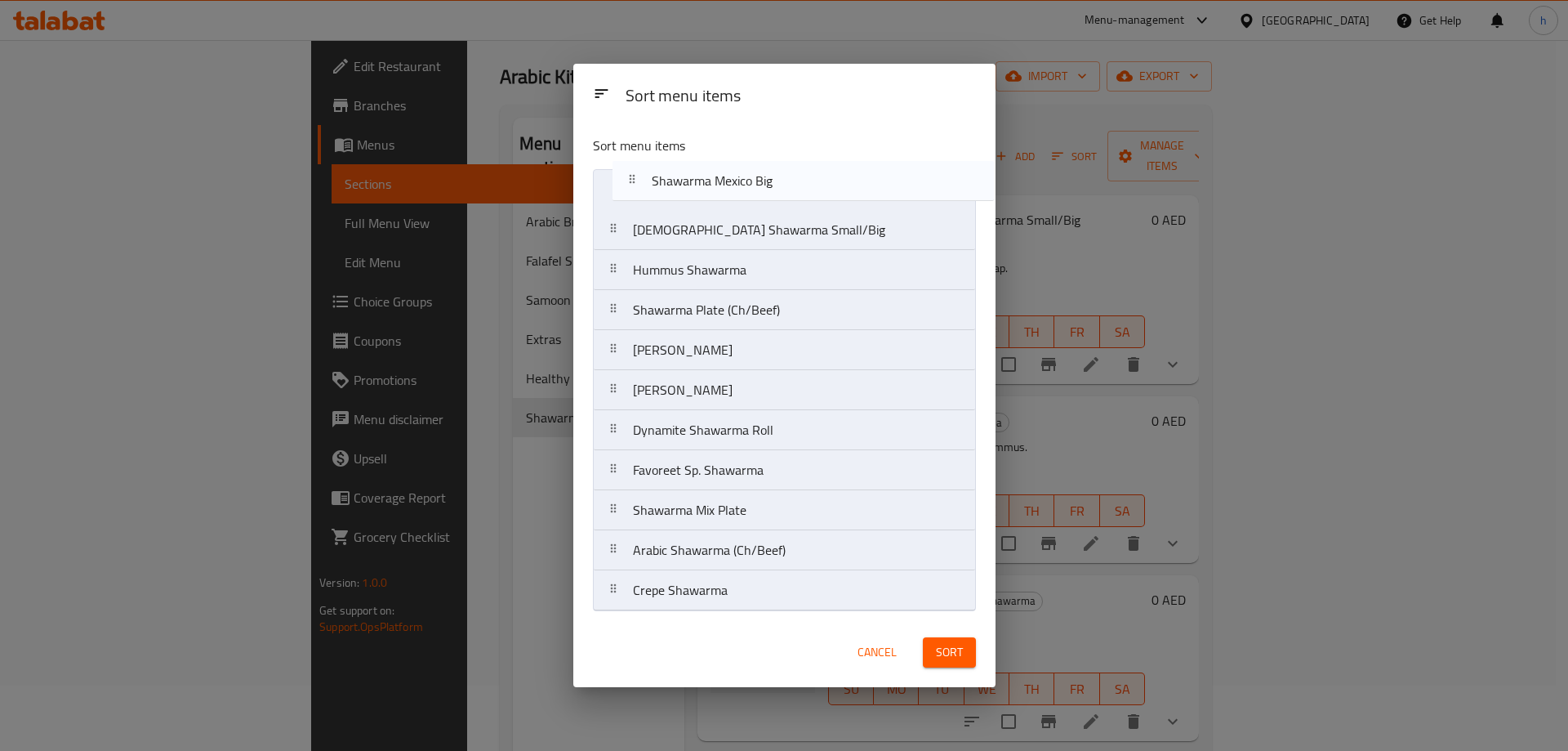
drag, startPoint x: 610, startPoint y: 317, endPoint x: 629, endPoint y: 180, distance: 138.3
click at [629, 180] on nav "Lebanese Shawarma Small/Big Hummus Shawarma Shawarma Plate (Ch/Beef) Shawarma M…" at bounding box center [784, 390] width 383 height 442
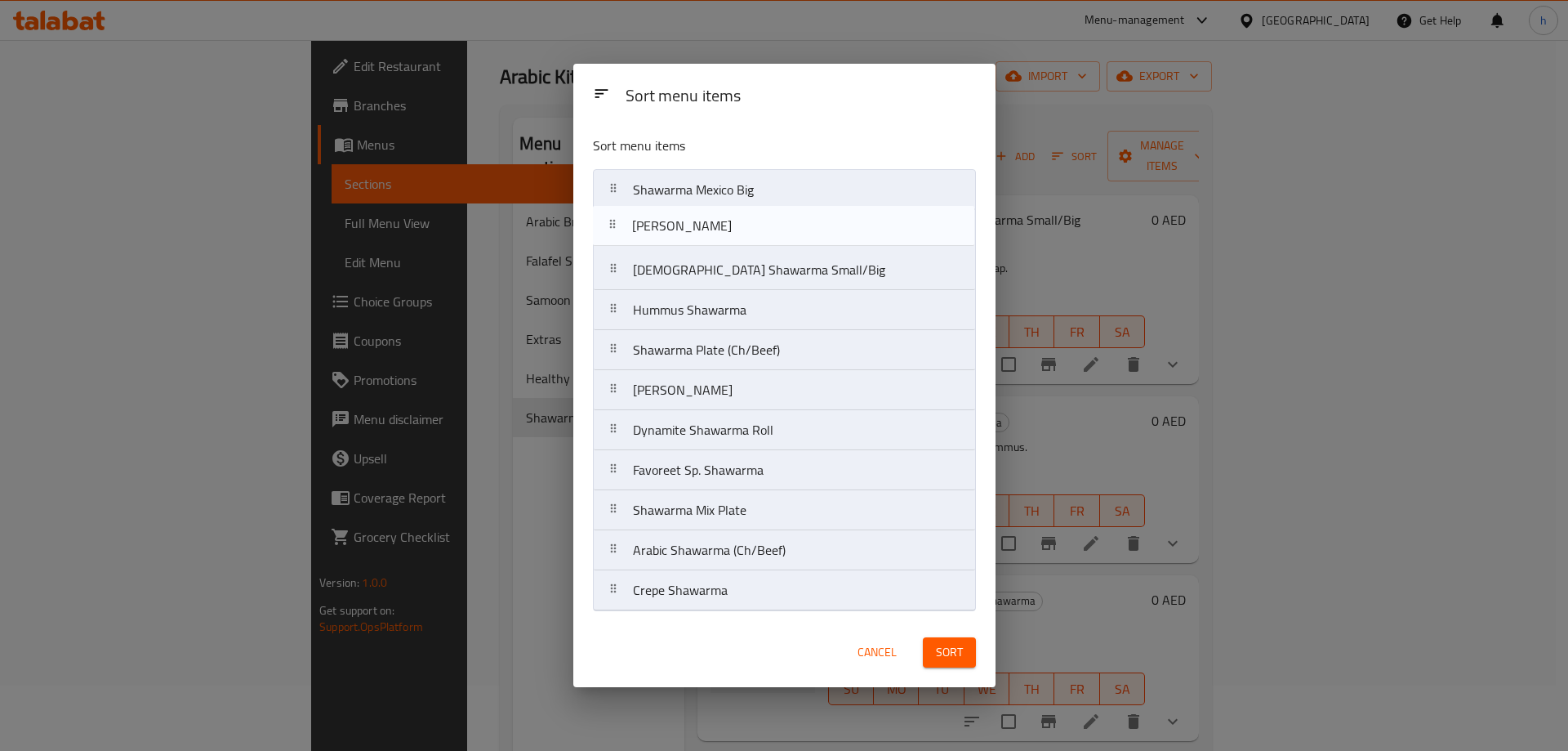
drag, startPoint x: 618, startPoint y: 355, endPoint x: 615, endPoint y: 224, distance: 131.0
click at [615, 224] on nav "Shawarma Mexico Big Lebanese Shawarma Small/Big Hummus Shawarma Shawarma Plate …" at bounding box center [784, 390] width 383 height 442
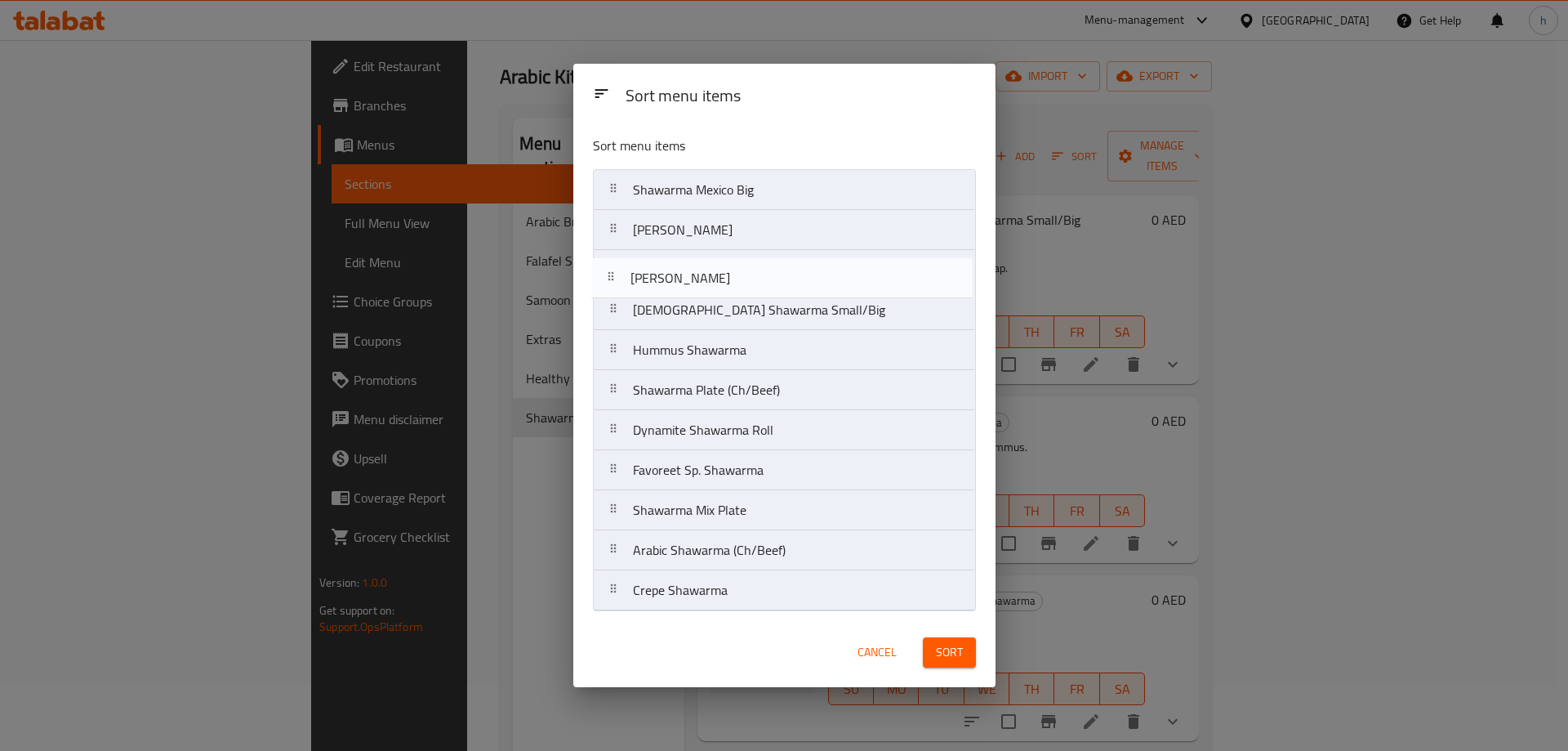
drag, startPoint x: 614, startPoint y: 394, endPoint x: 611, endPoint y: 276, distance: 118.0
click at [611, 276] on nav "Shawarma Mexico Big [PERSON_NAME] Lebanese Shawarma Small/Big Hummus Shawarma S…" at bounding box center [784, 390] width 383 height 442
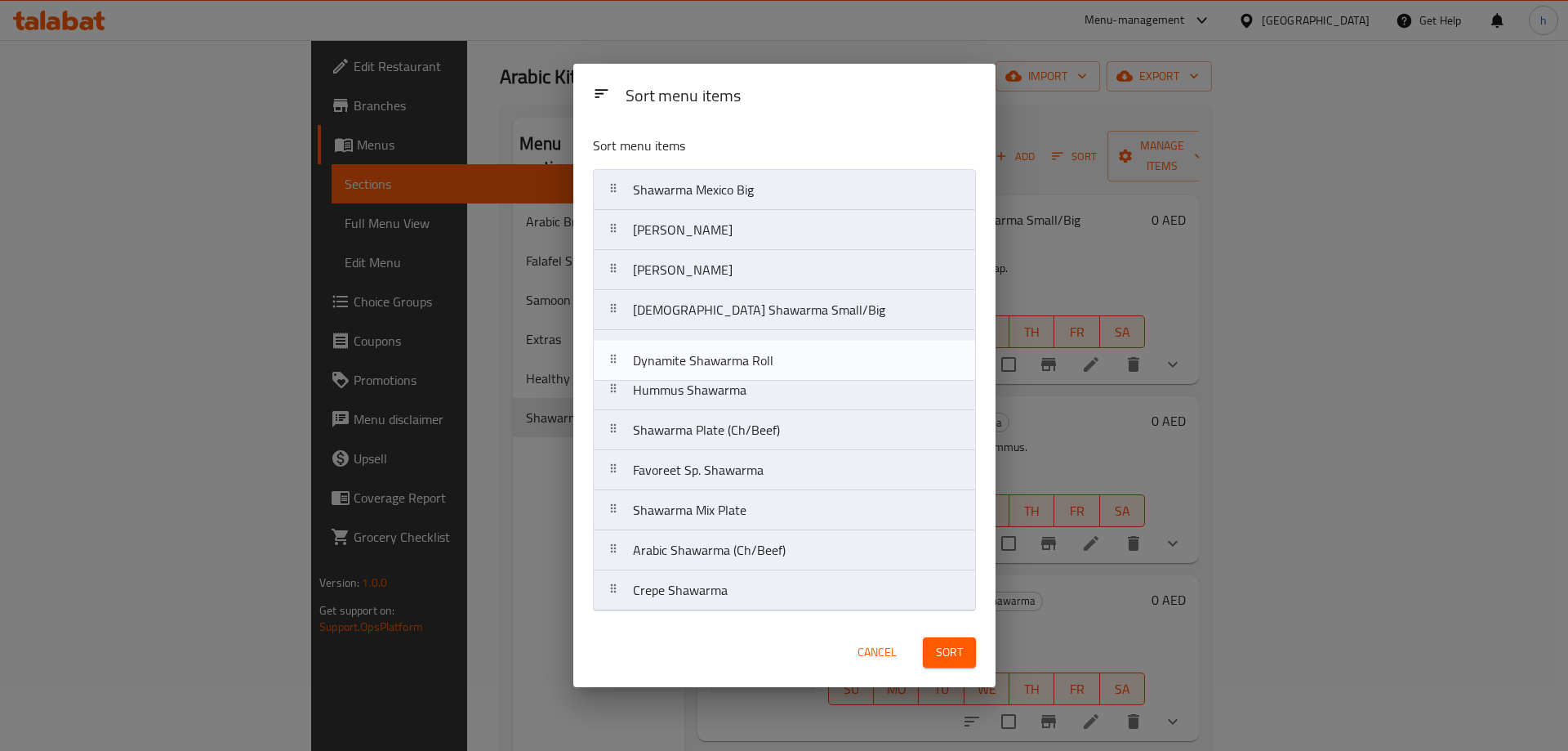
drag, startPoint x: 612, startPoint y: 434, endPoint x: 614, endPoint y: 355, distance: 79.0
click at [614, 355] on nav "Shawarma Mexico Big [PERSON_NAME] [PERSON_NAME] Lebanese Shawarma Small/Big Hum…" at bounding box center [784, 390] width 383 height 442
drag, startPoint x: 609, startPoint y: 475, endPoint x: 610, endPoint y: 390, distance: 85.0
click at [610, 390] on nav "Shawarma Mexico Big [PERSON_NAME] [PERSON_NAME] Lebanese Shawarma Small/Big Dyn…" at bounding box center [784, 390] width 383 height 442
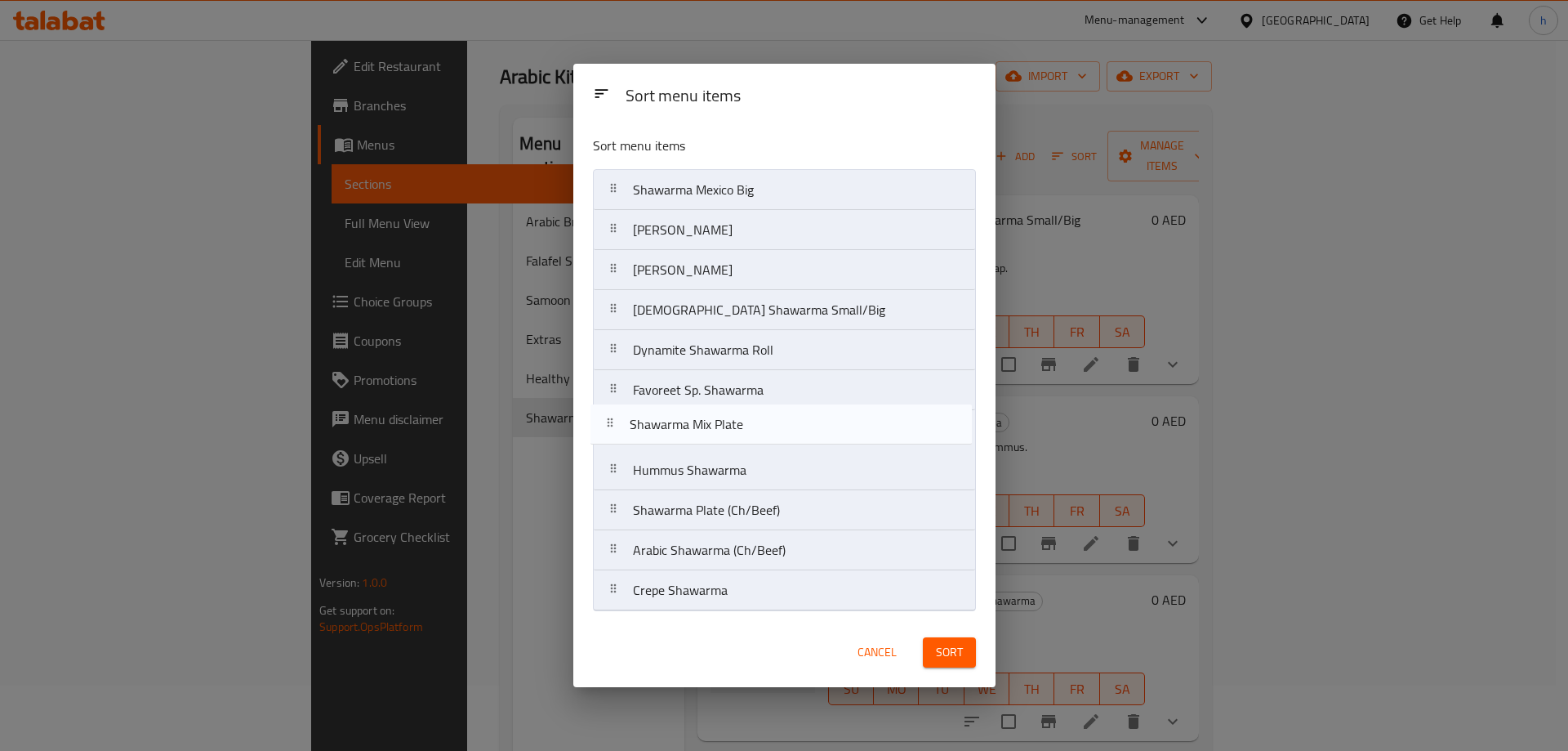
drag, startPoint x: 614, startPoint y: 519, endPoint x: 610, endPoint y: 427, distance: 92.1
click at [610, 427] on nav "Shawarma Mexico Big [PERSON_NAME] [PERSON_NAME] Shawarma Small/Big Dynamite Sha…" at bounding box center [784, 390] width 383 height 442
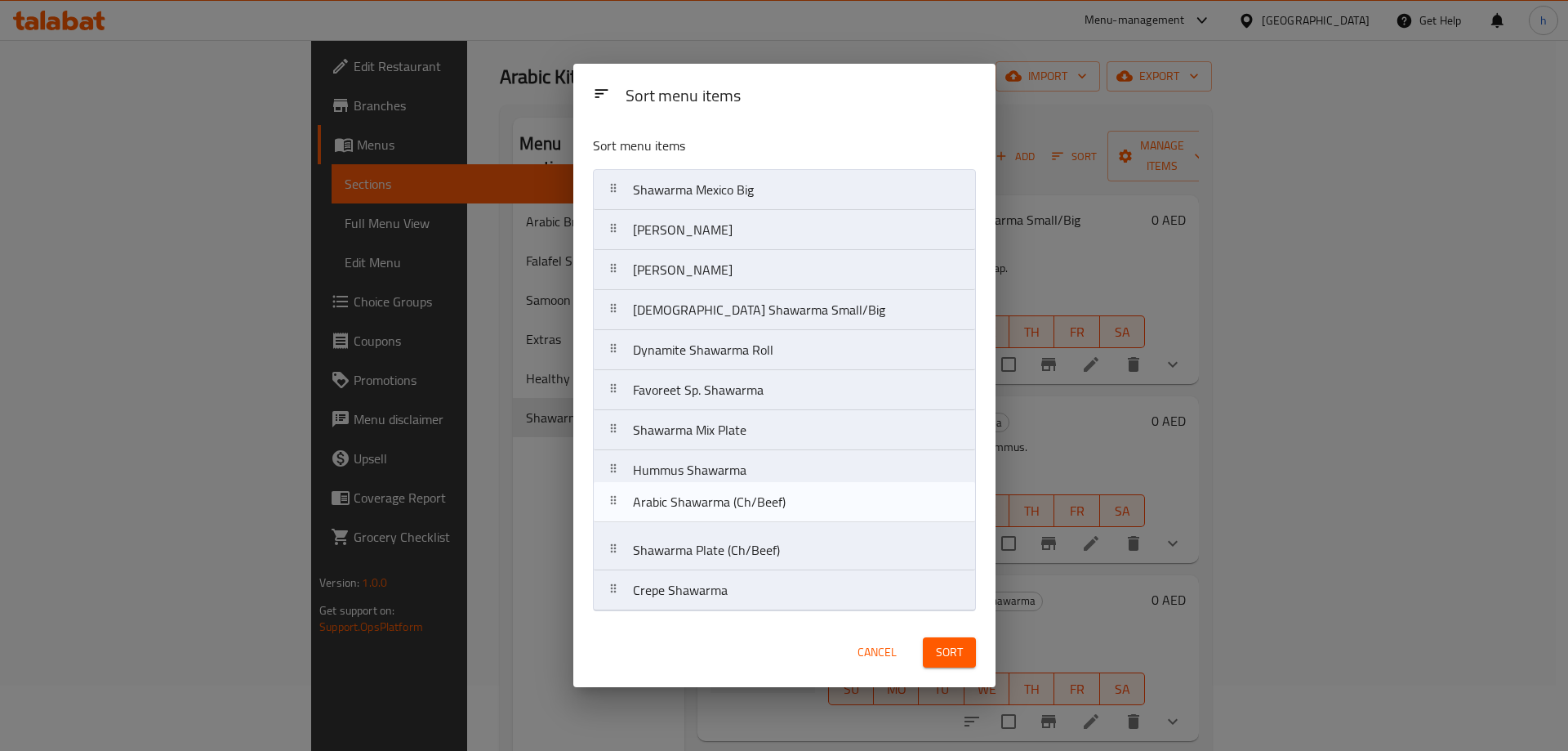
drag, startPoint x: 615, startPoint y: 556, endPoint x: 615, endPoint y: 503, distance: 53.0
click at [615, 503] on nav "Shawarma Mexico Big [PERSON_NAME] [PERSON_NAME] Shawarma Small/Big Dynamite Sha…" at bounding box center [784, 390] width 383 height 442
drag, startPoint x: 615, startPoint y: 503, endPoint x: 615, endPoint y: 469, distance: 34.0
click at [615, 469] on nav "Shawarma Mexico Big Francisco Shawarma Hassan Mathar Lebanese Shawarma Small/Bi…" at bounding box center [784, 390] width 383 height 442
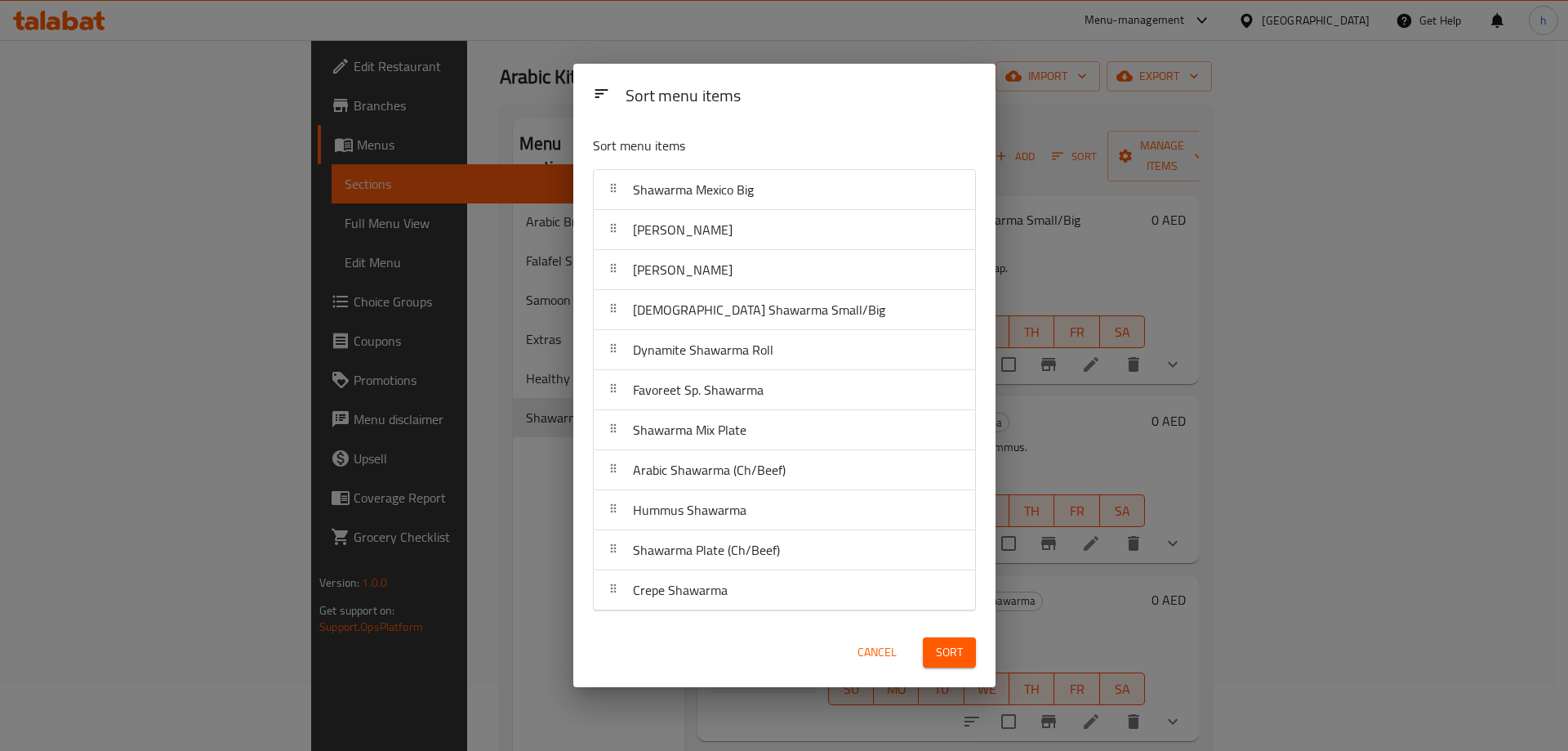
click at [952, 651] on span "Sort" at bounding box center [949, 652] width 27 height 21
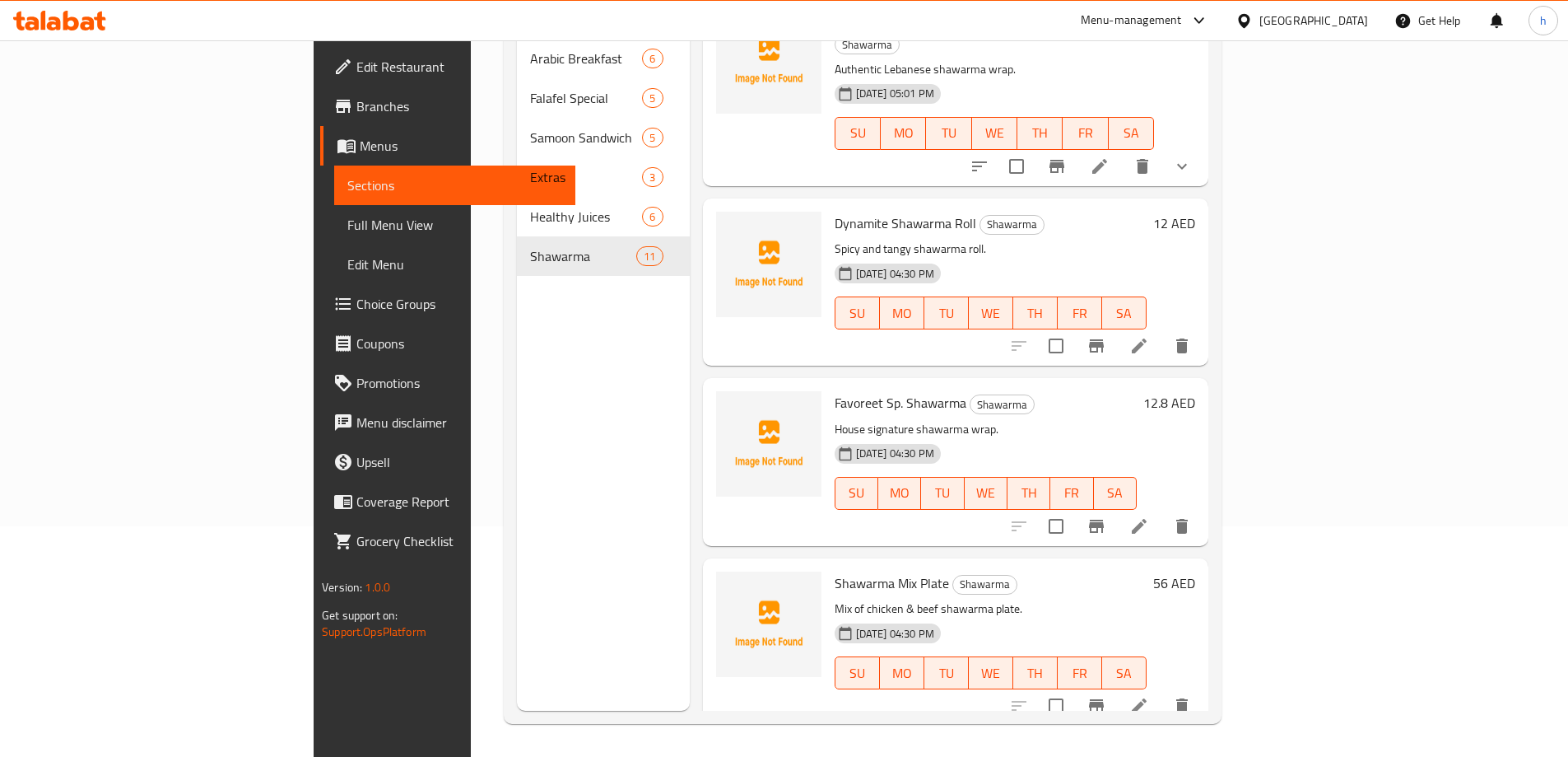
scroll to position [1264, 0]
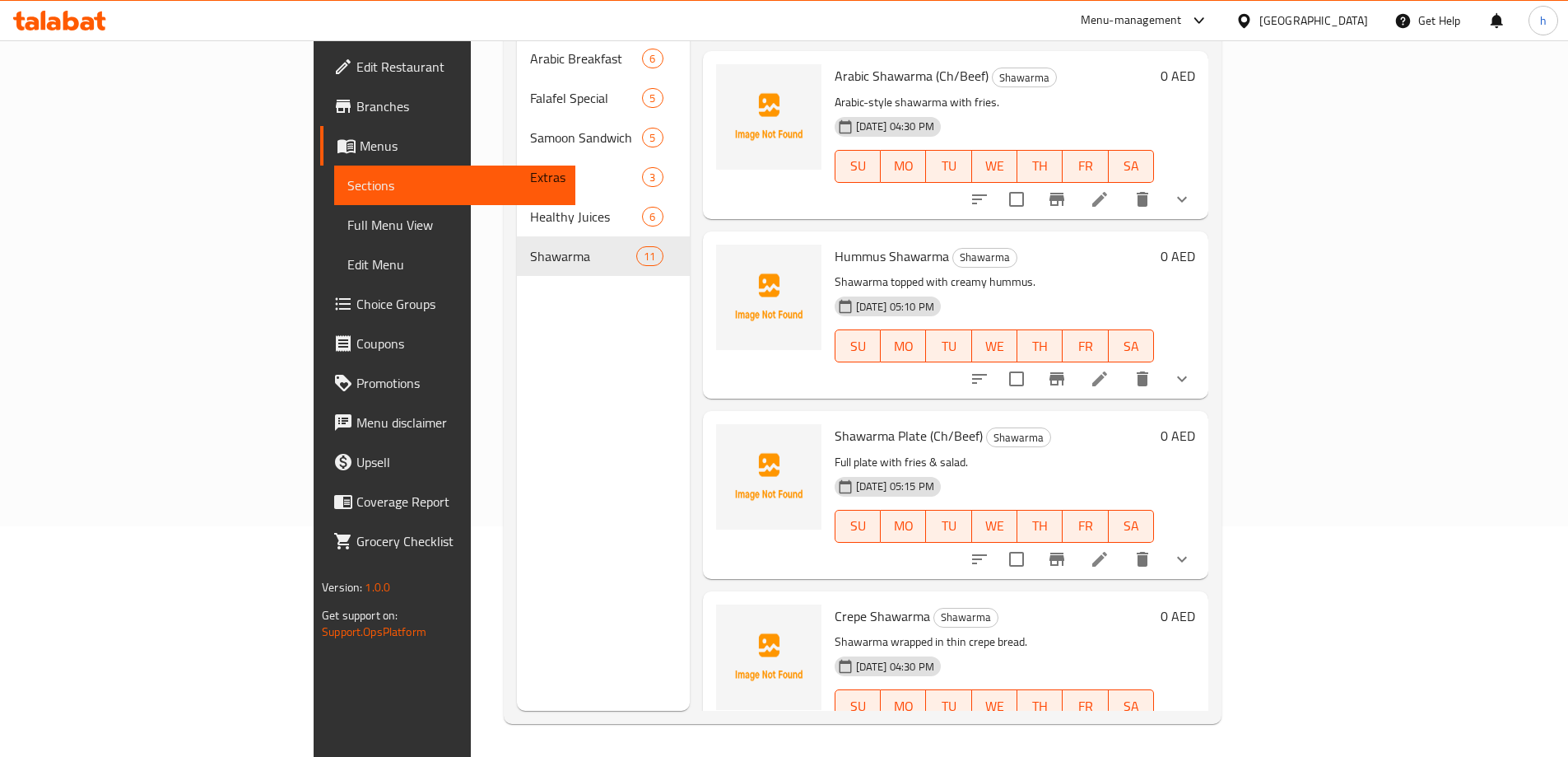
click at [876, 631] on p "Shawarma wrapped in thin crepe bread." at bounding box center [994, 641] width 319 height 21
copy p "thin"
click at [1110, 729] on icon at bounding box center [1100, 739] width 20 height 20
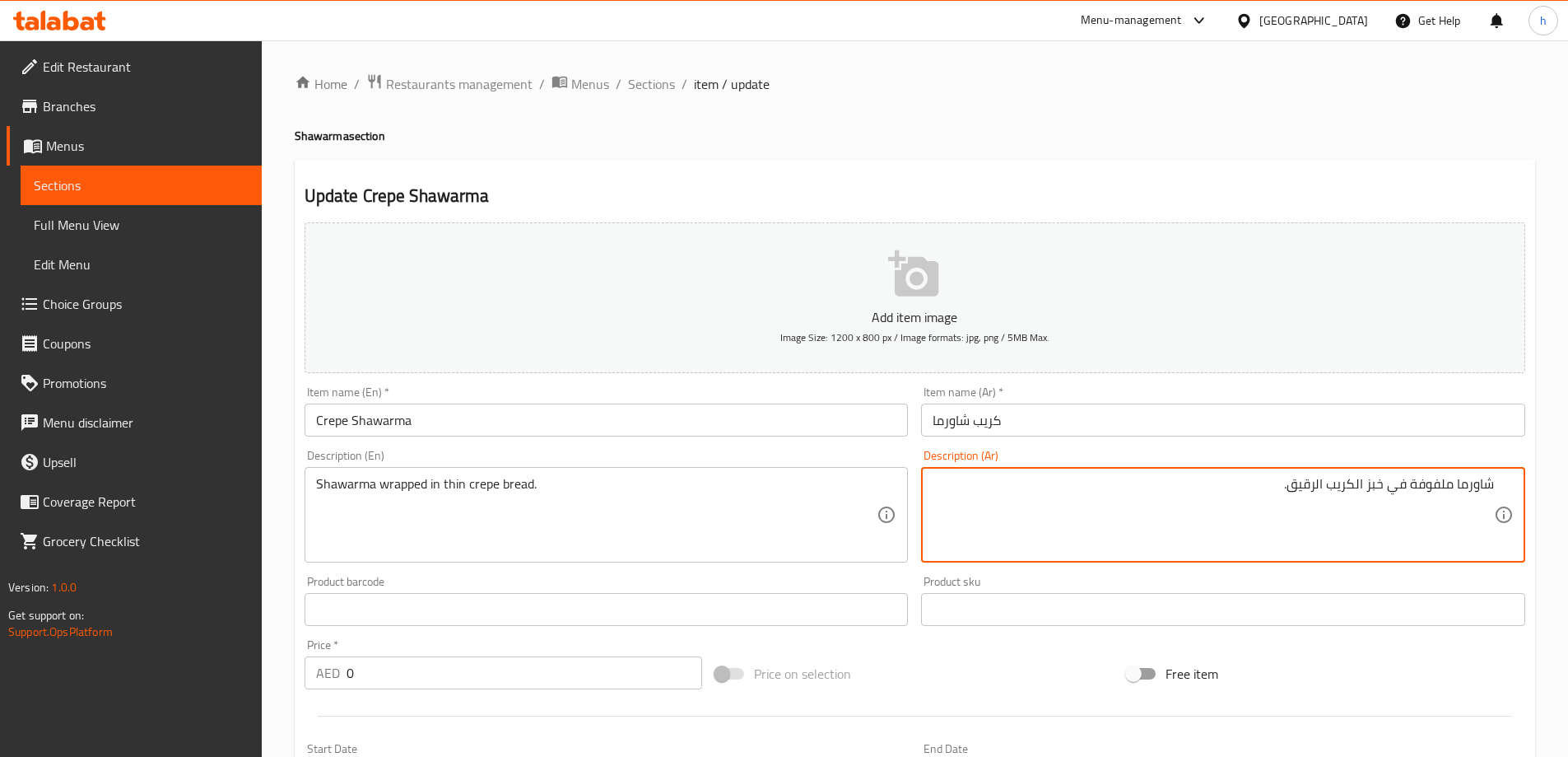
click at [1311, 487] on textarea "شاورما ملفوفة في خبز الكريب الرقيق." at bounding box center [1213, 515] width 561 height 78
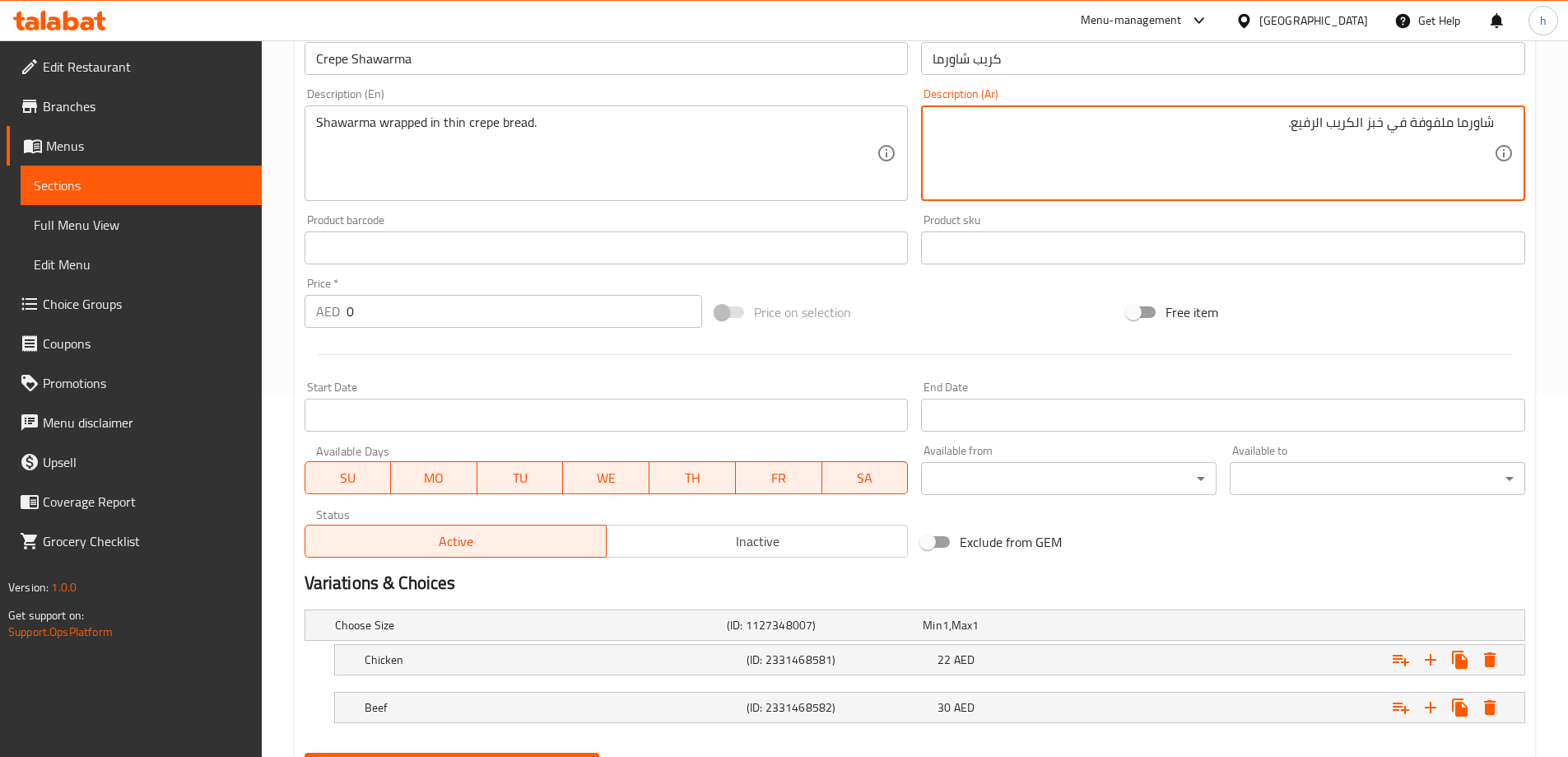
scroll to position [444, 0]
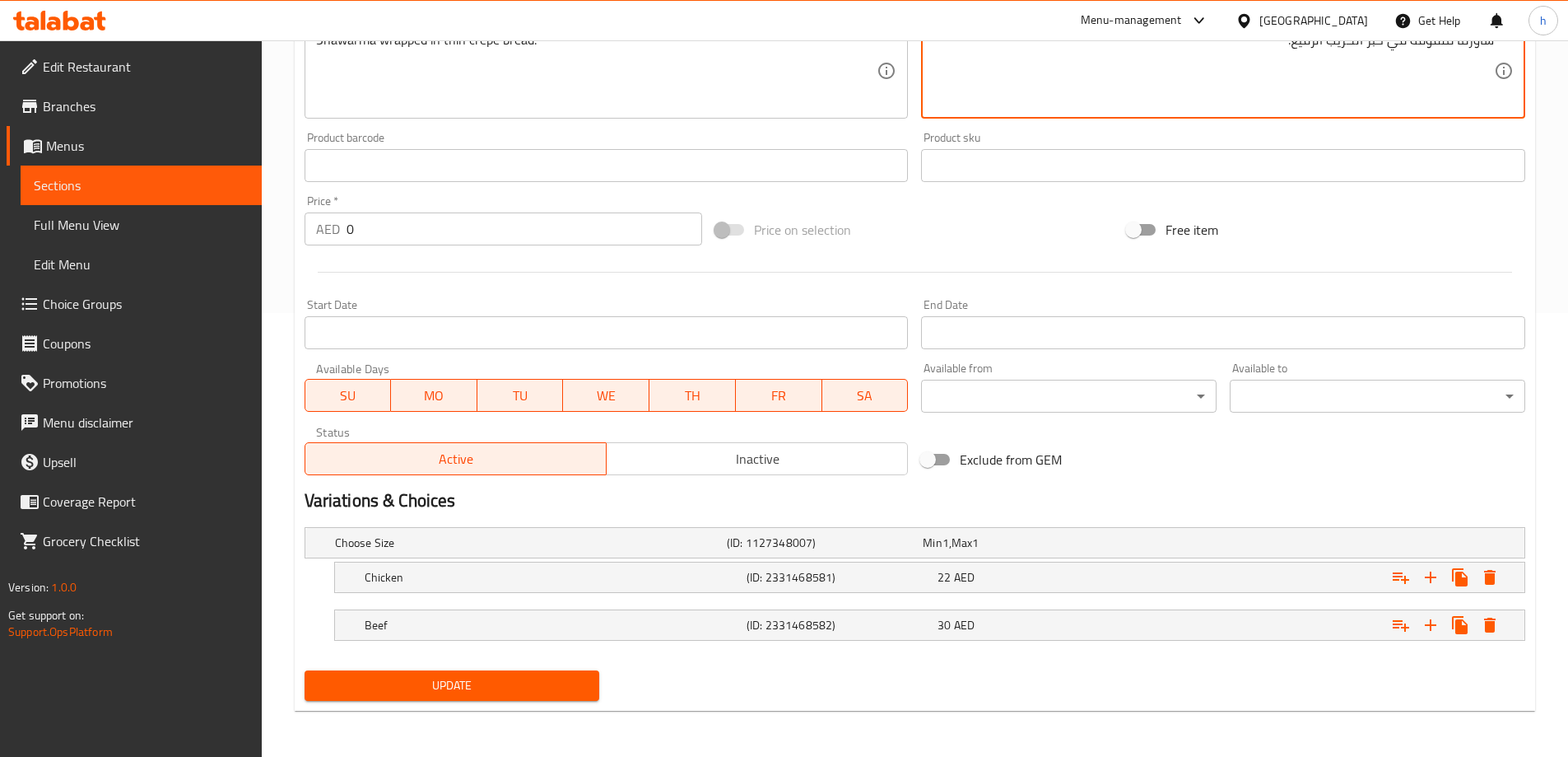
type textarea "شاورما ملفوفة في خبز الكريب الرفيع."
click at [472, 695] on span "Update" at bounding box center [452, 685] width 269 height 21
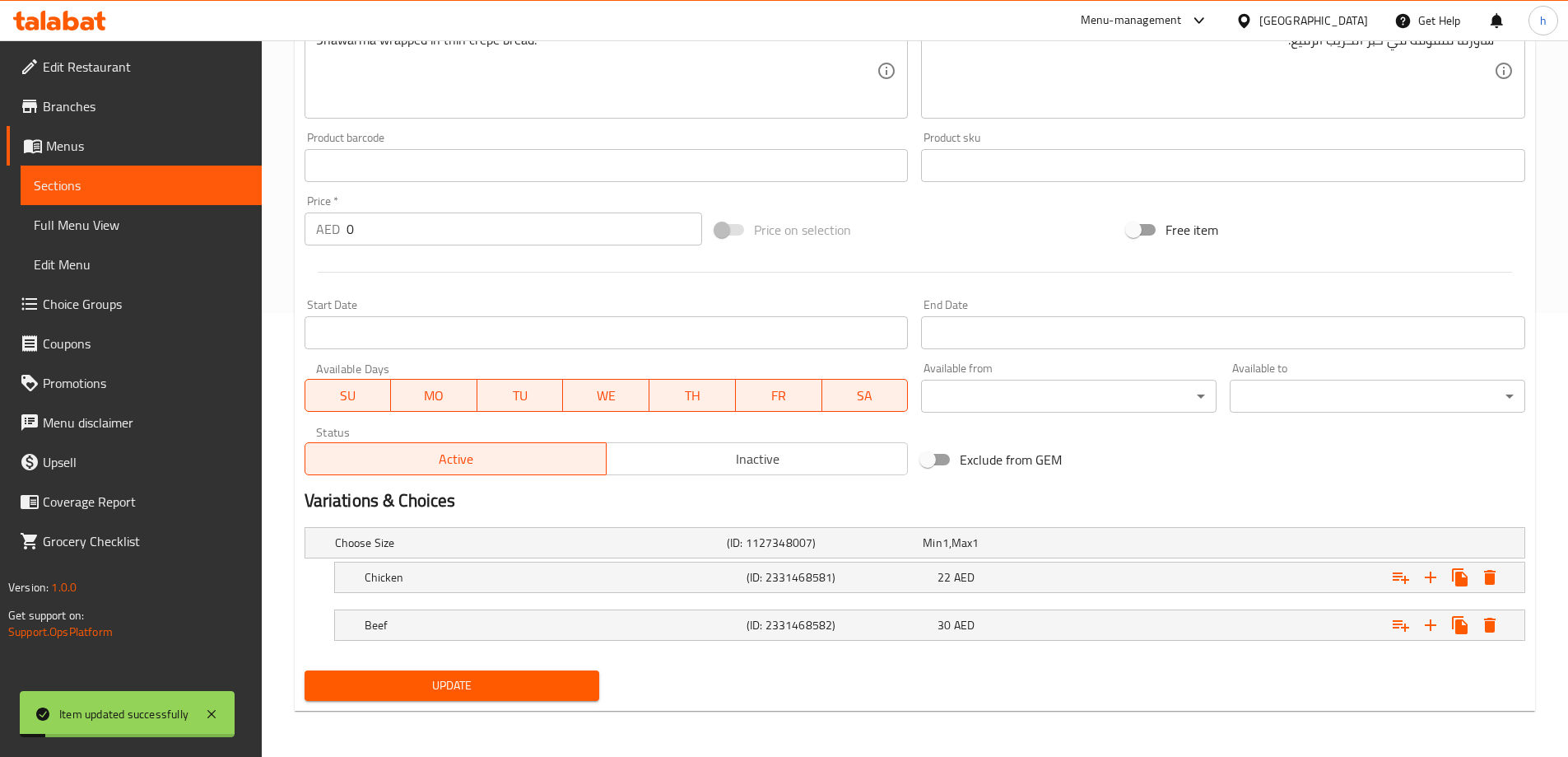
click at [148, 181] on span "Sections" at bounding box center [141, 186] width 214 height 20
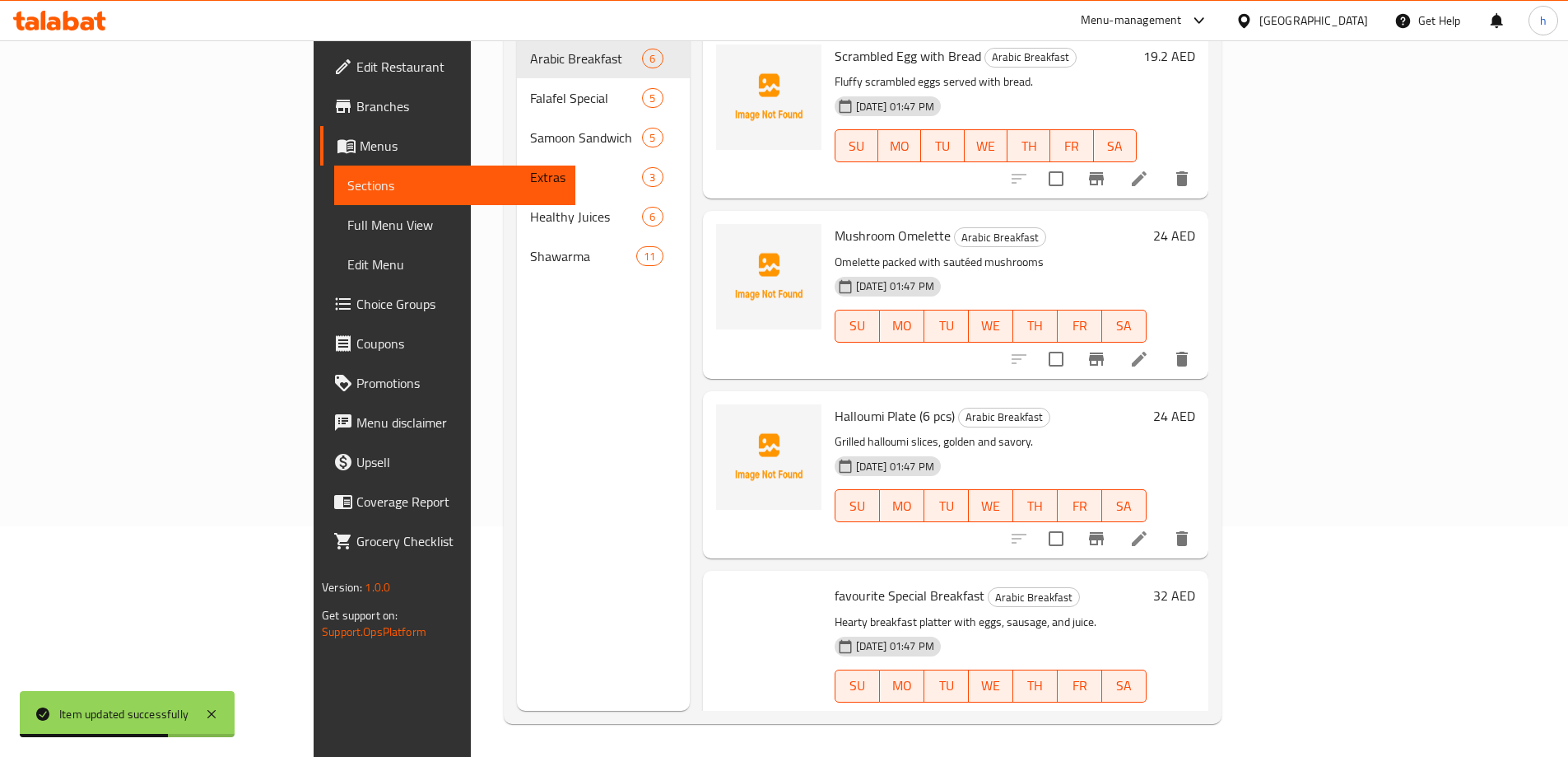
scroll to position [364, 0]
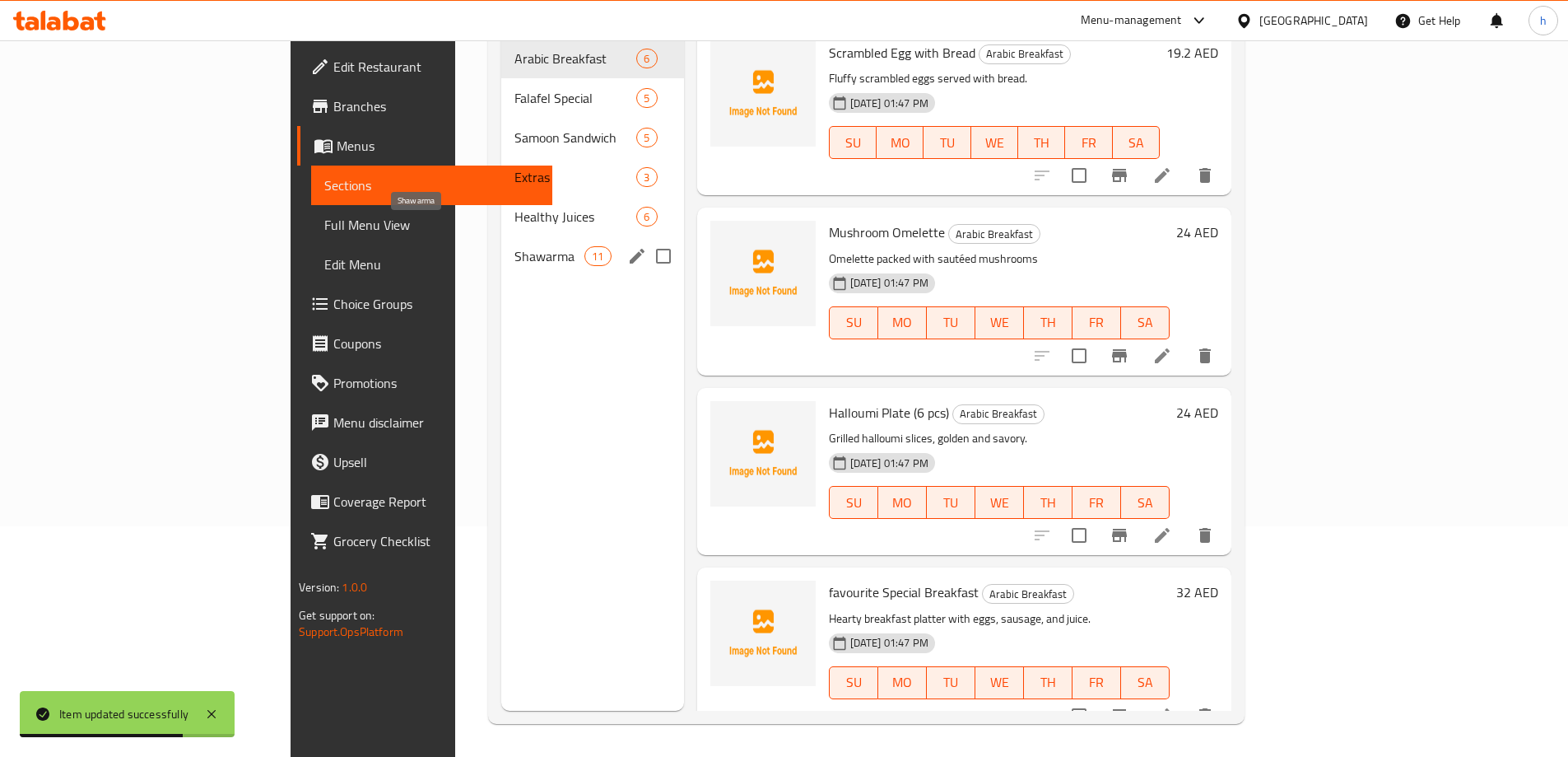
click at [515, 246] on span "Shawarma" at bounding box center [550, 256] width 70 height 20
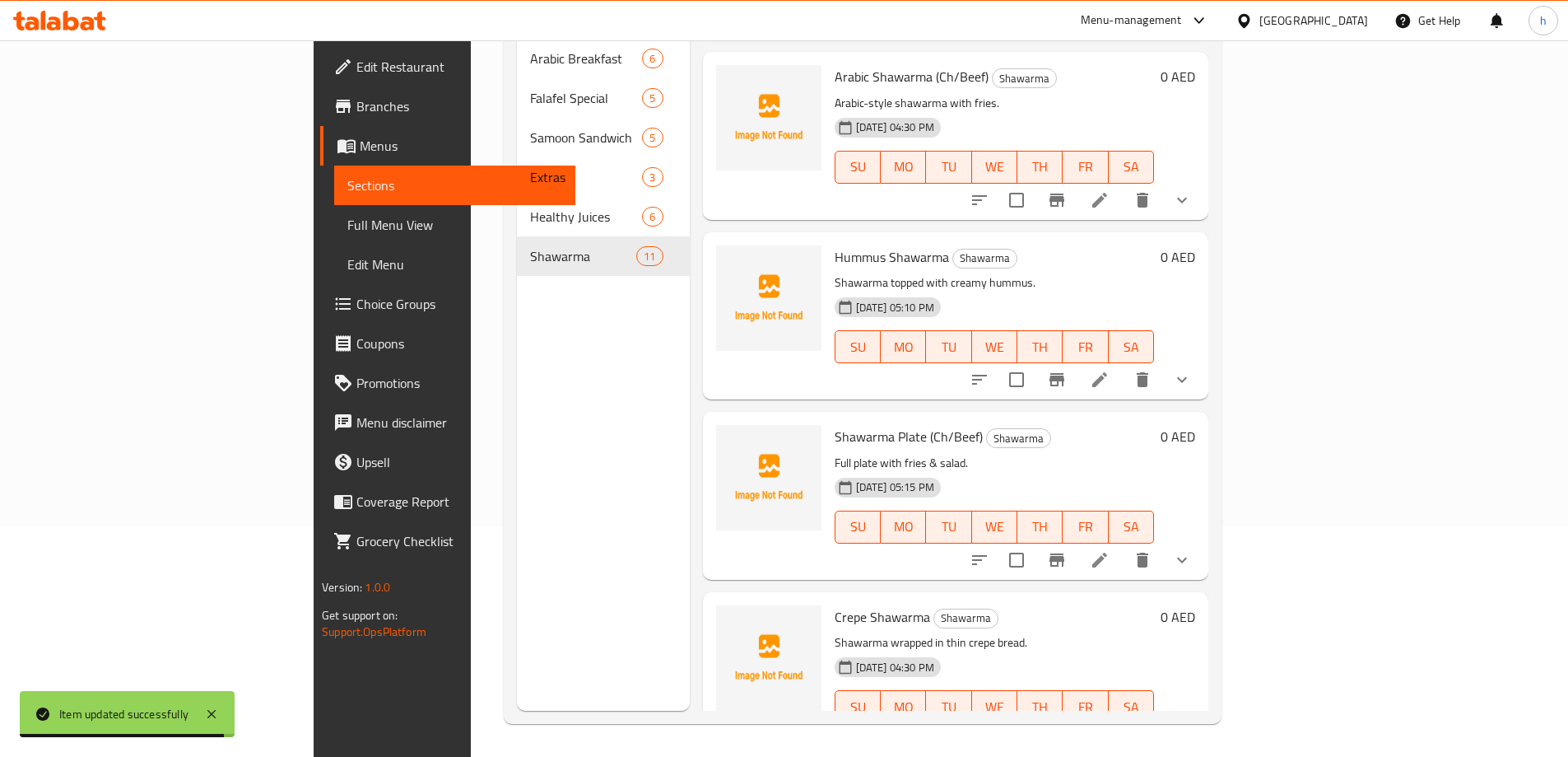
scroll to position [1264, 0]
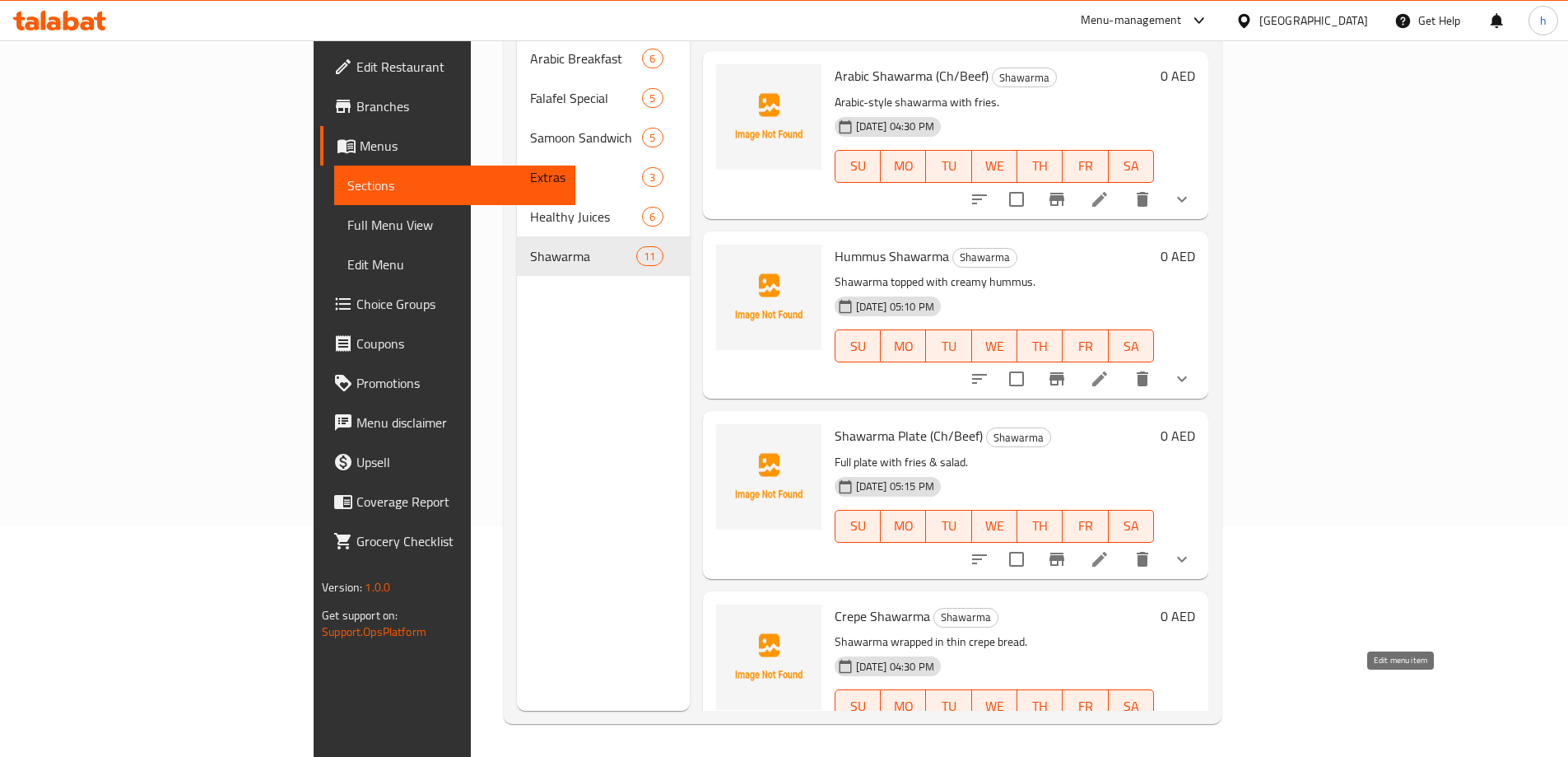
click at [1107, 731] on icon at bounding box center [1100, 739] width 15 height 15
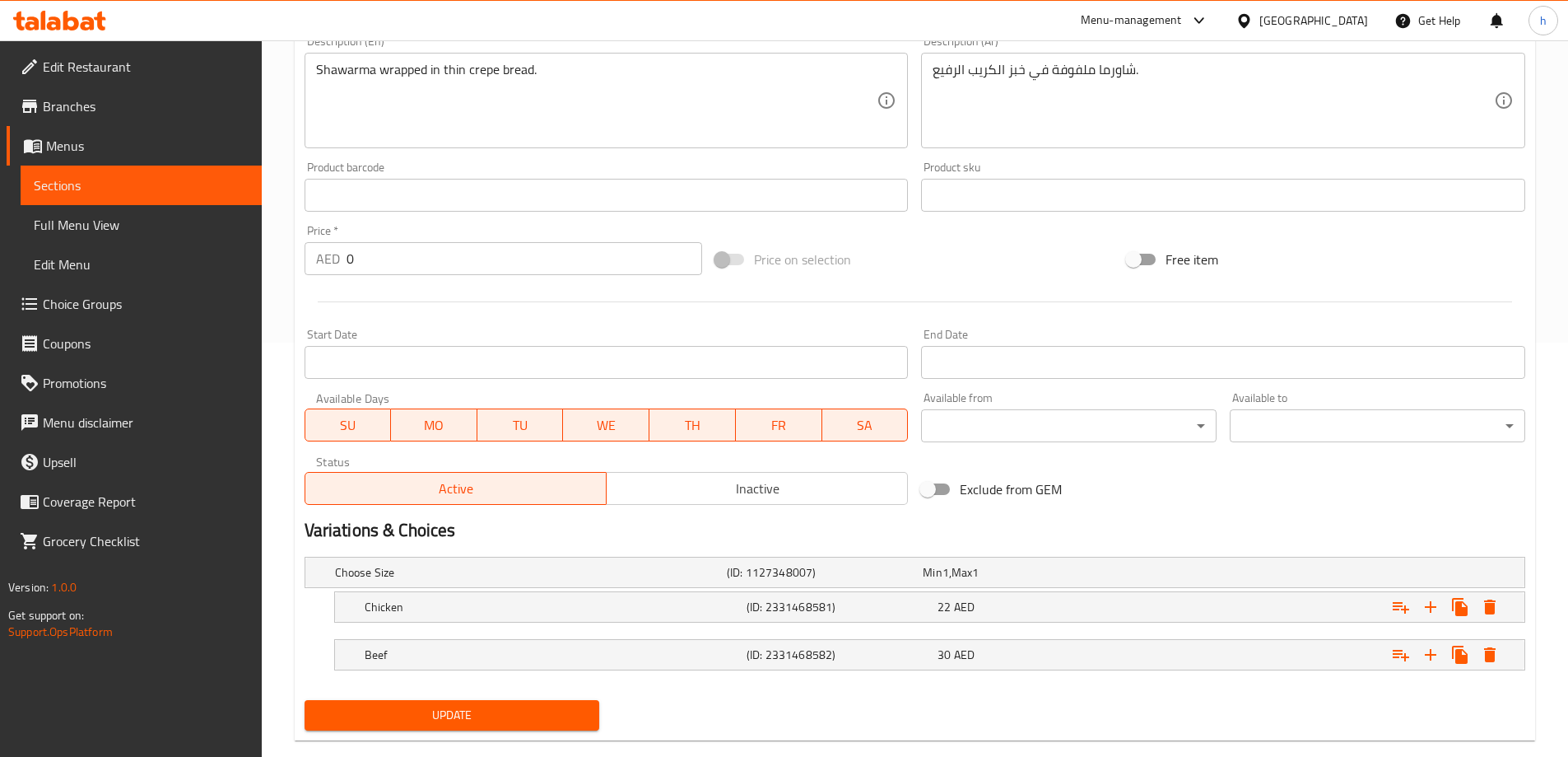
scroll to position [444, 0]
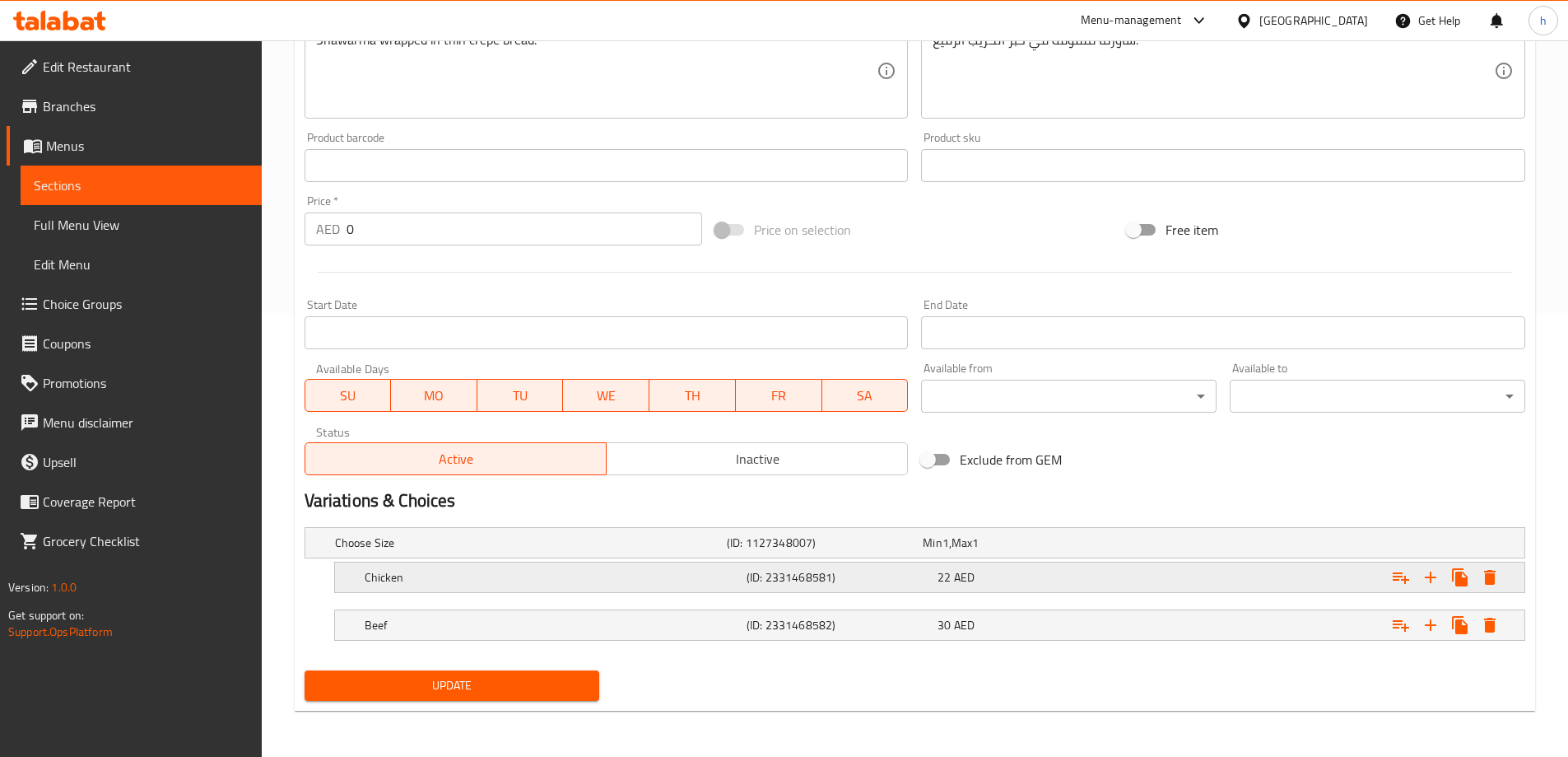
click at [951, 573] on div "22 AED" at bounding box center [1030, 577] width 185 height 17
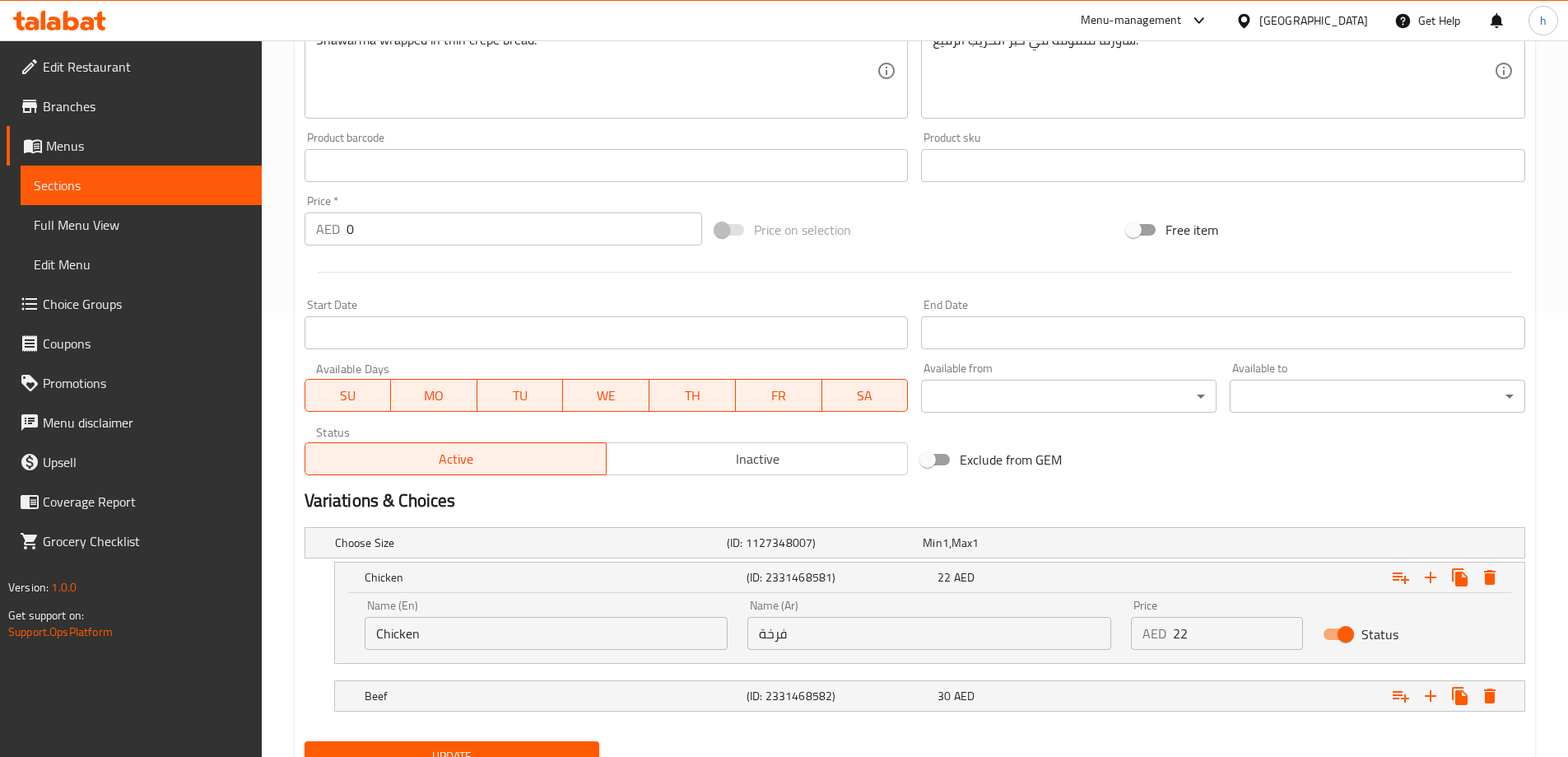
click at [1181, 638] on input "22" at bounding box center [1238, 634] width 130 height 33
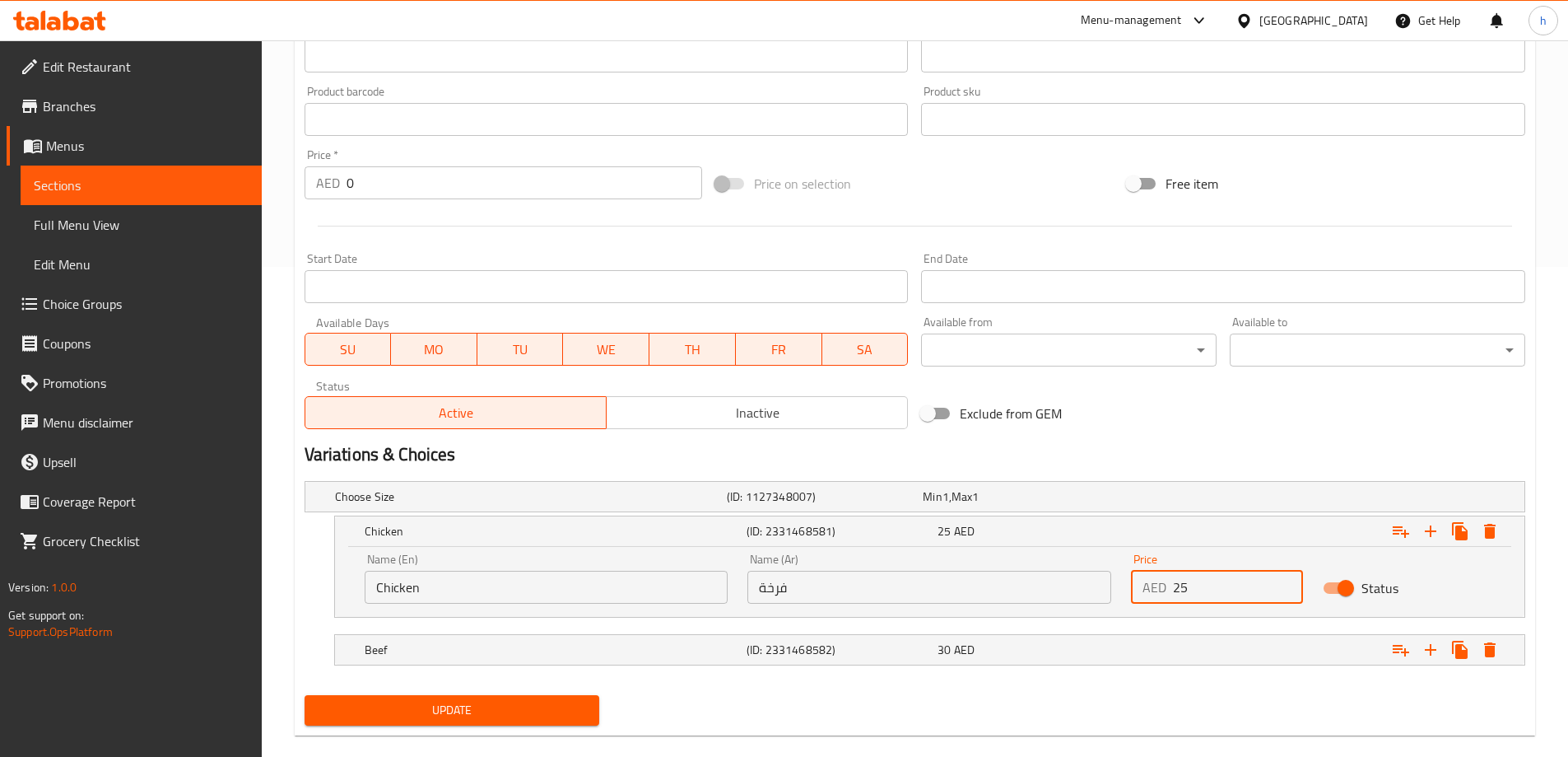
scroll to position [515, 0]
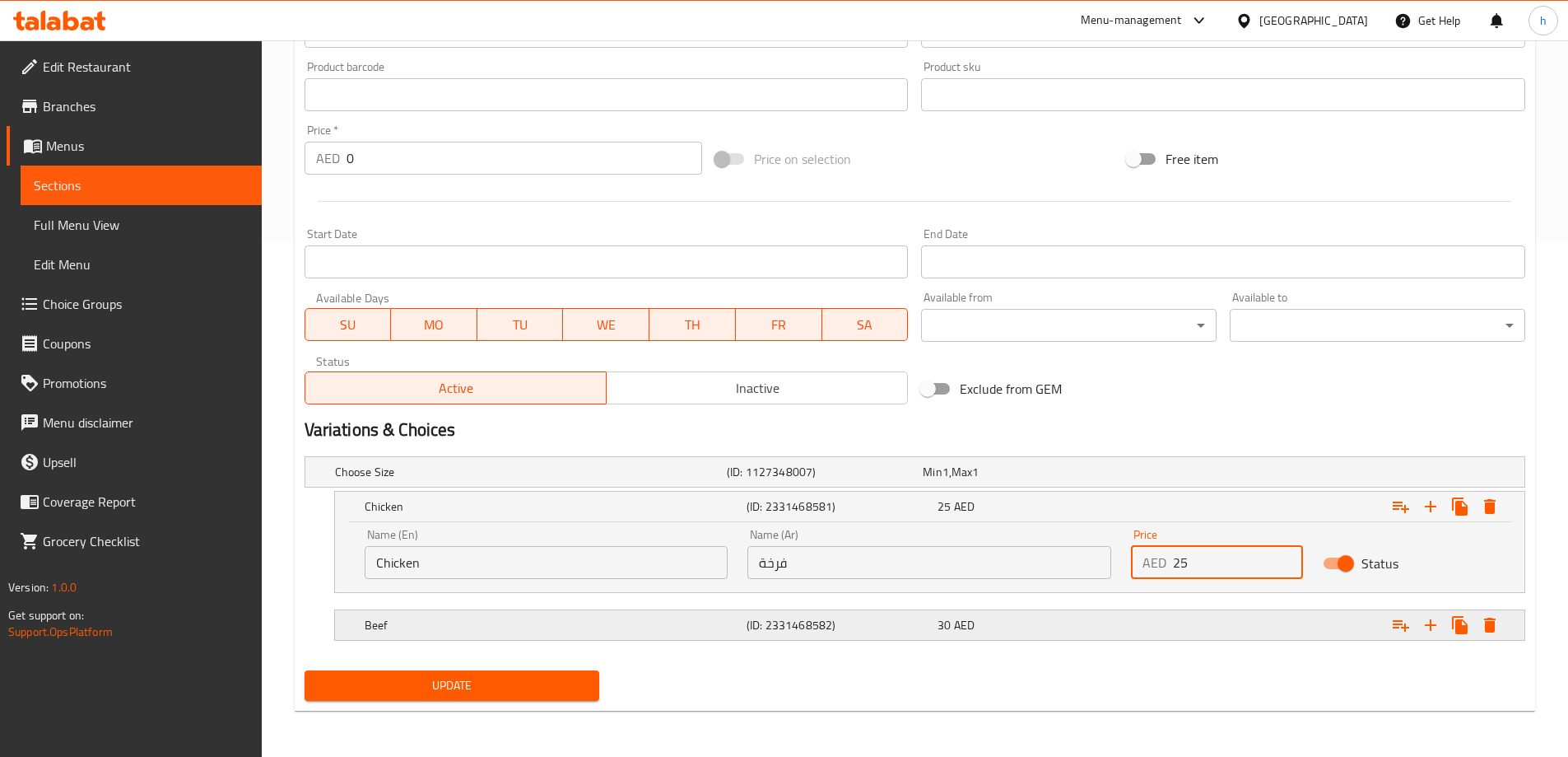
type input "25"
click at [1114, 624] on div "30 AED" at bounding box center [1030, 626] width 185 height 17
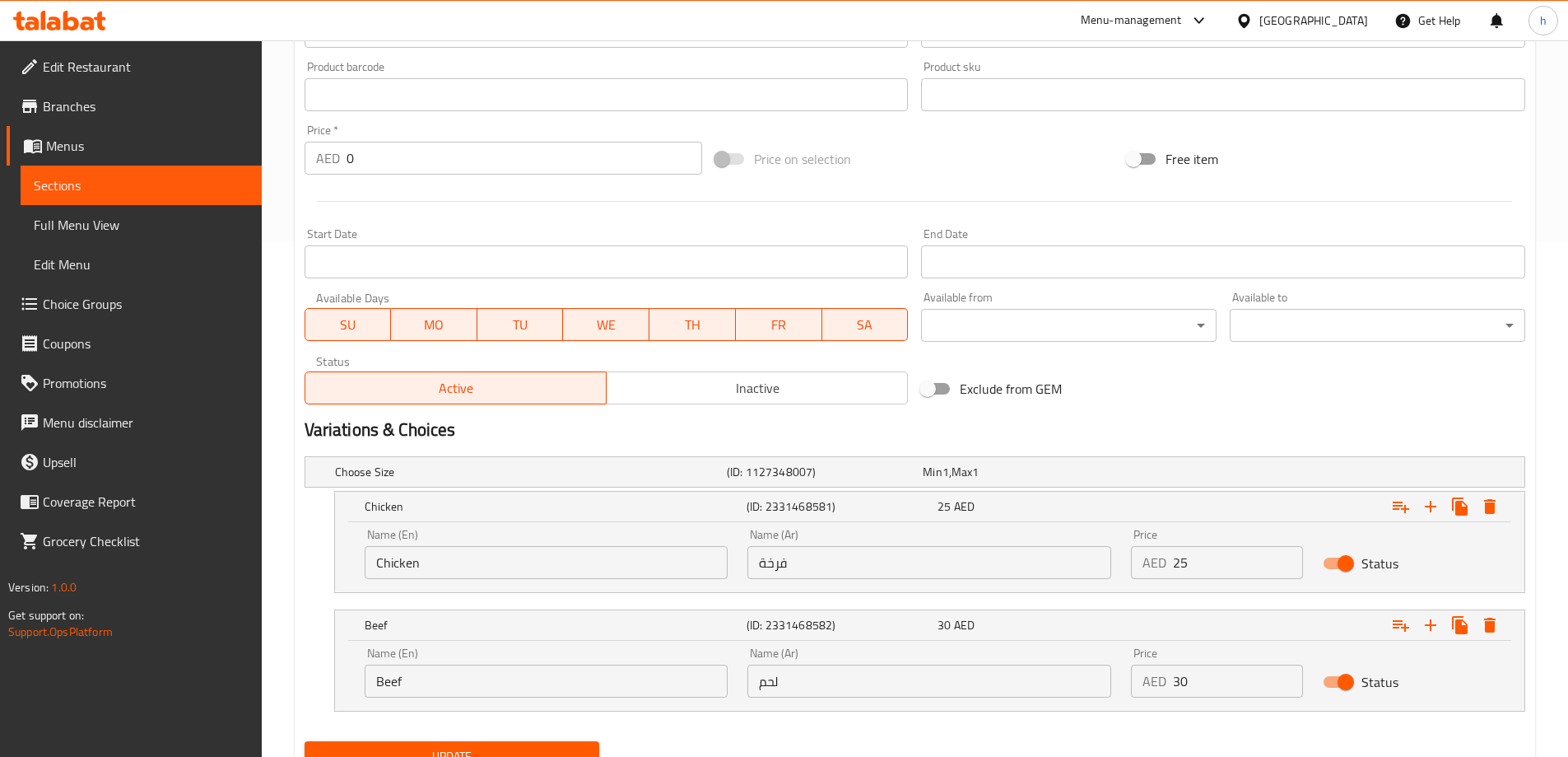
click at [1178, 680] on input "30" at bounding box center [1238, 681] width 130 height 33
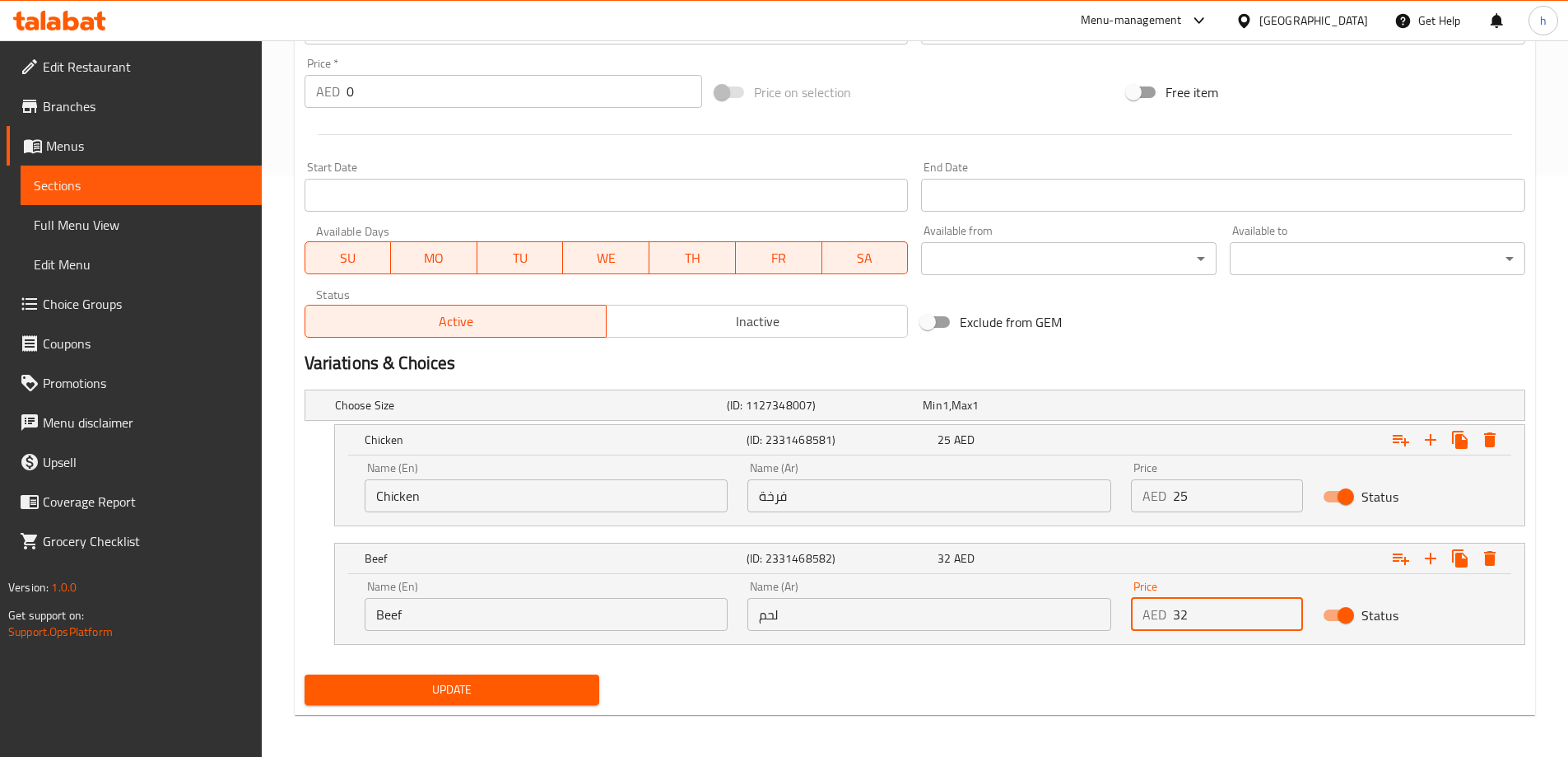
scroll to position [586, 0]
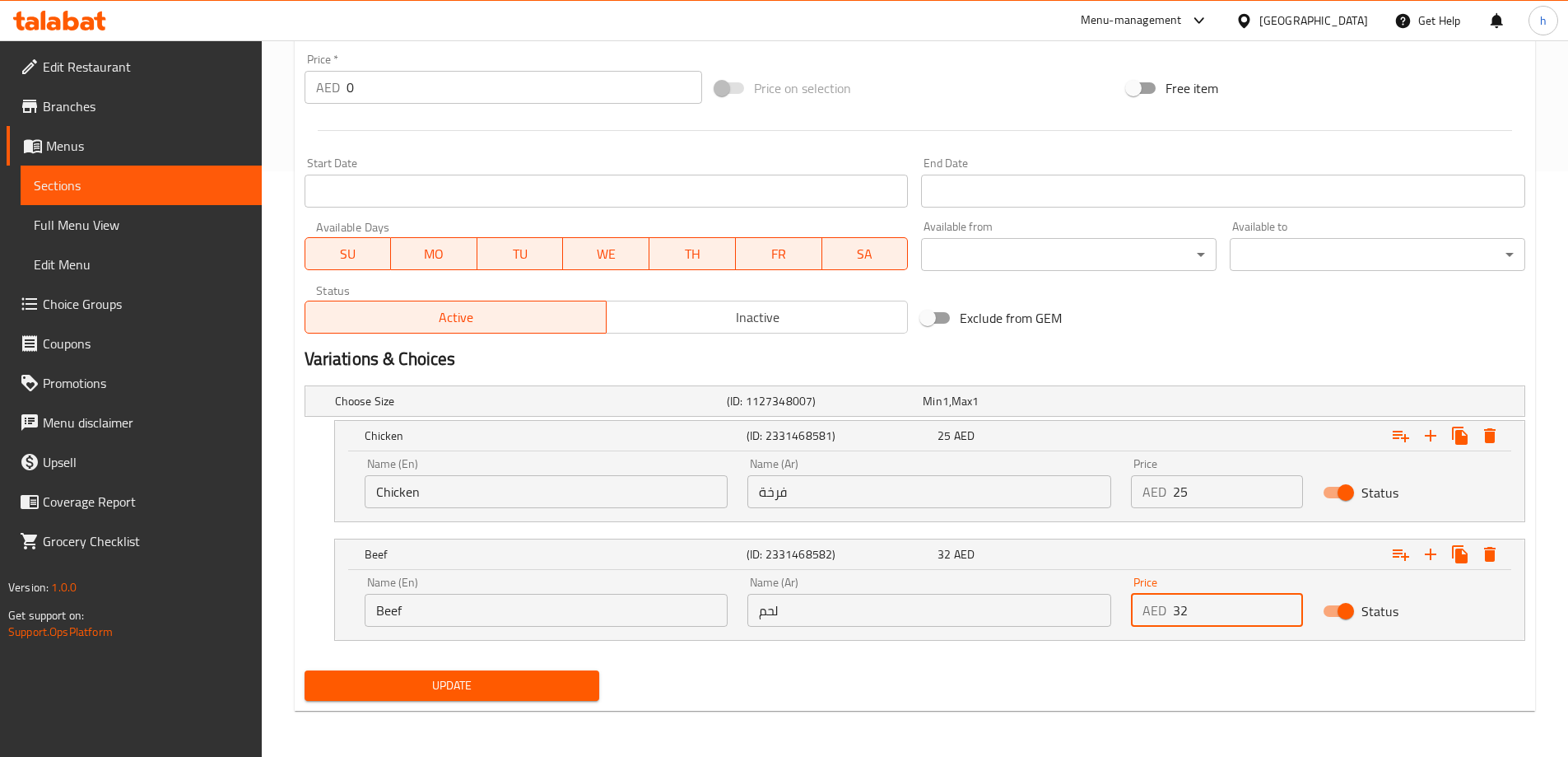
type input "32"
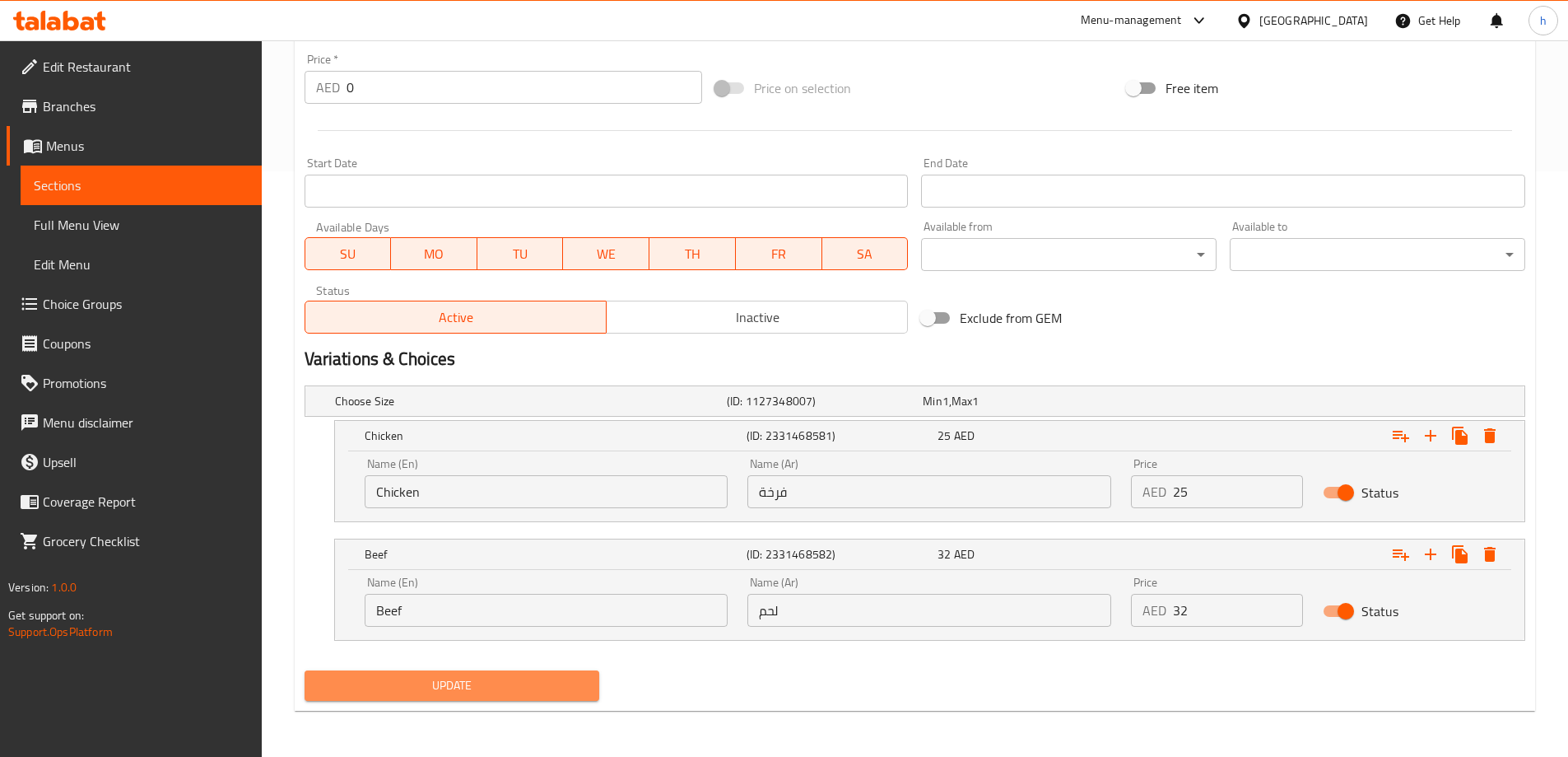
click at [529, 693] on span "Update" at bounding box center [452, 685] width 269 height 21
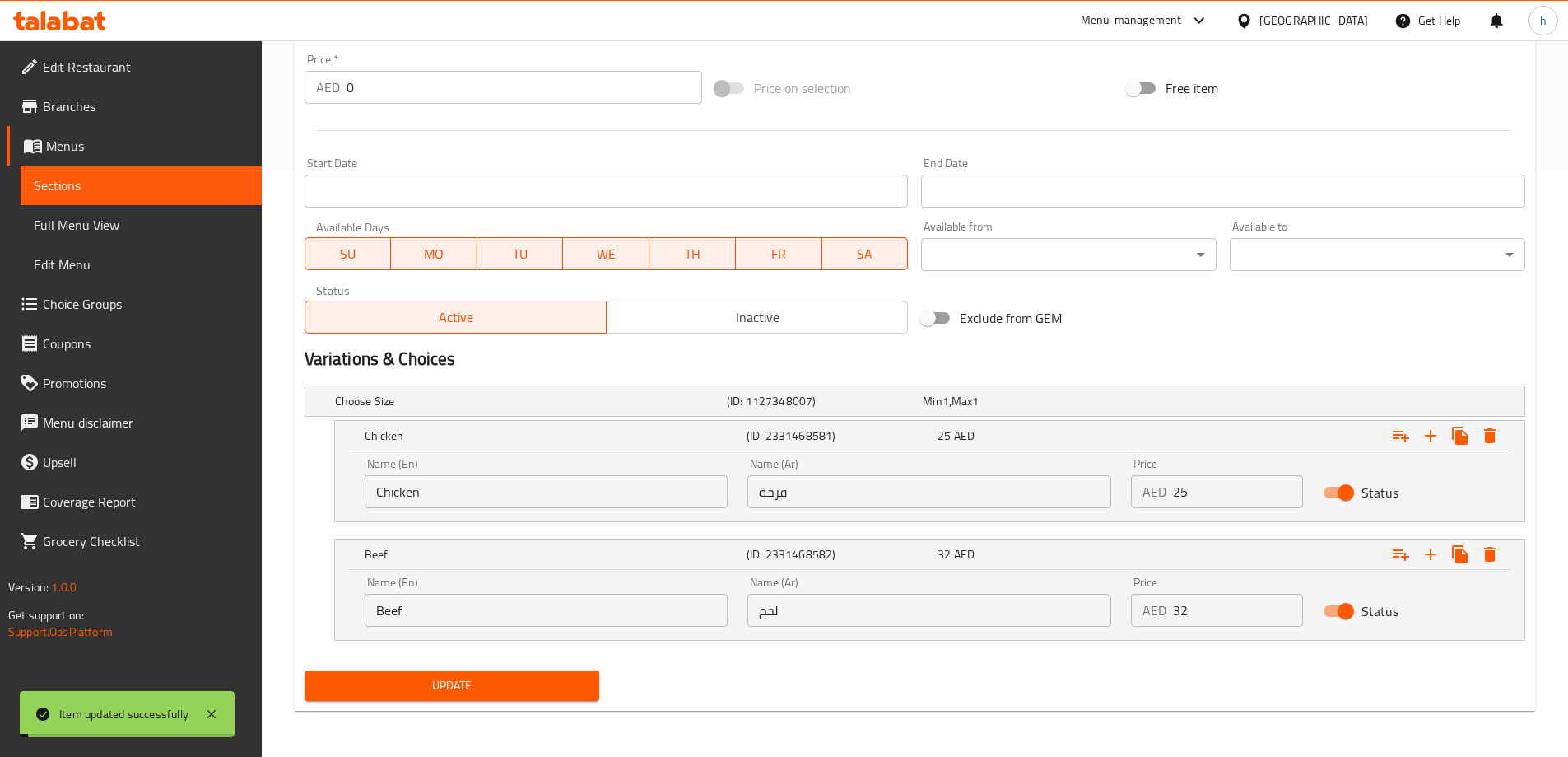
click at [778, 498] on input "فرخة" at bounding box center [929, 492] width 364 height 33
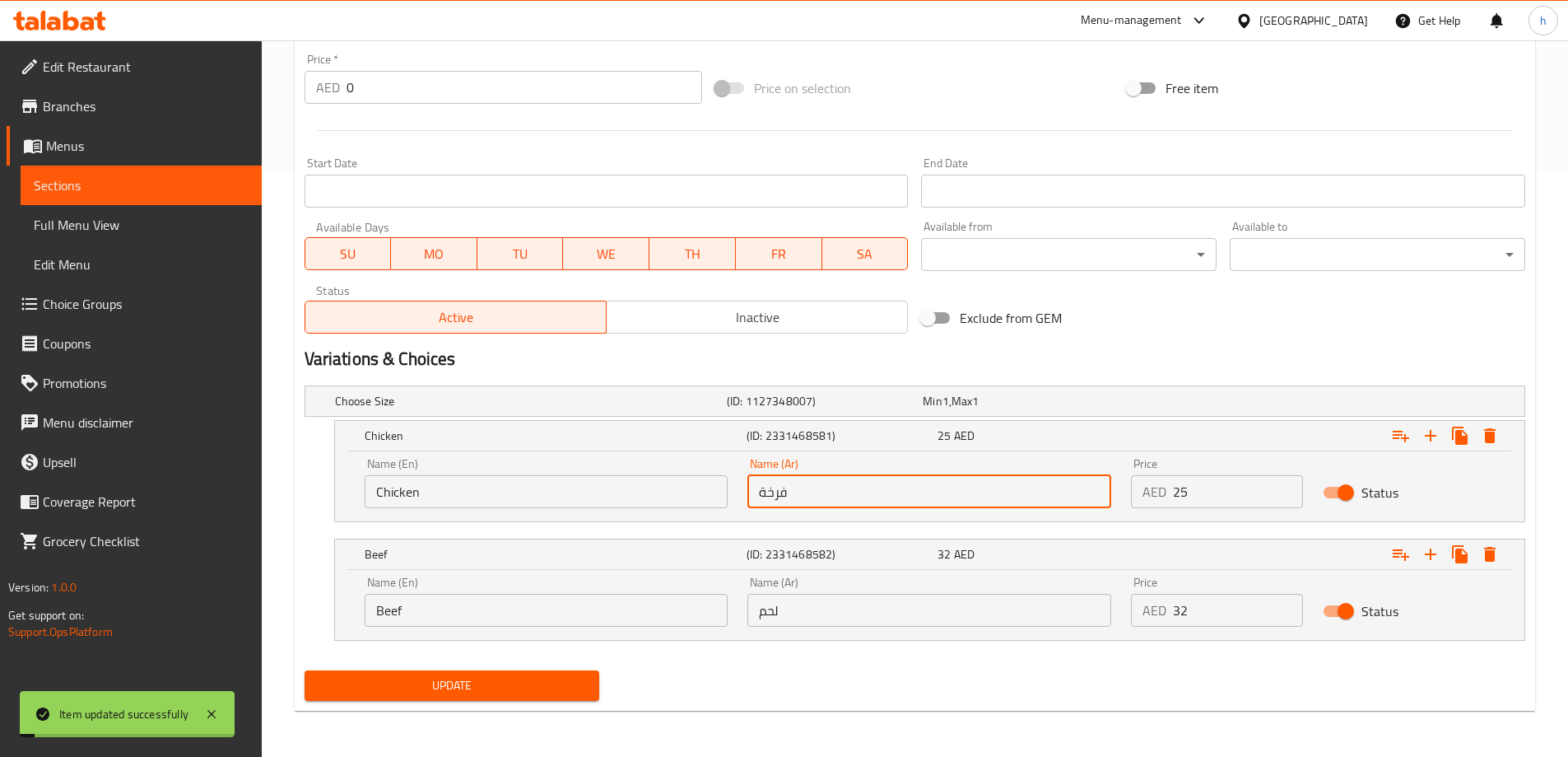
click at [778, 498] on input "فرخة" at bounding box center [929, 492] width 364 height 33
type input "دجاج"
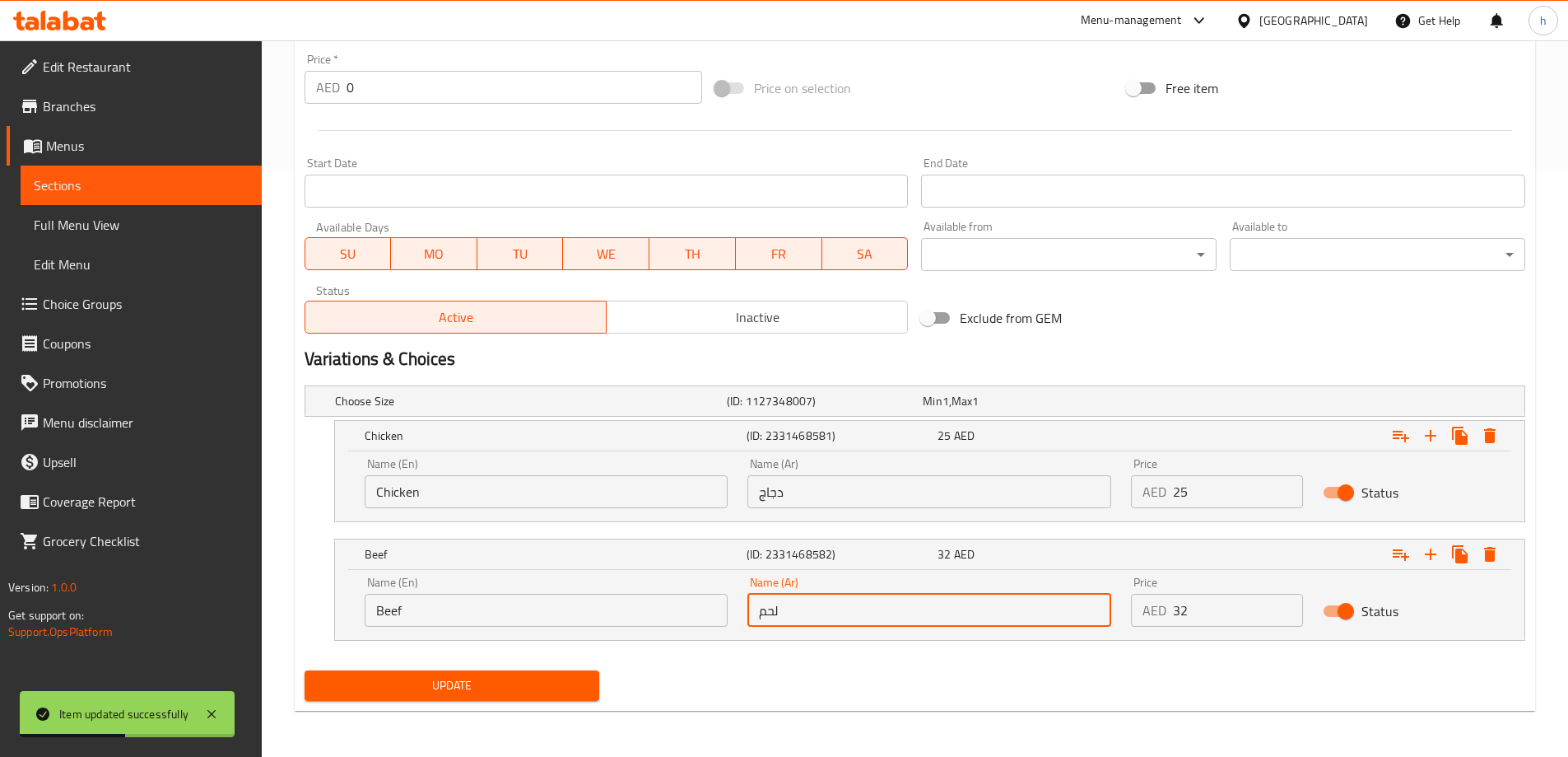
click at [768, 613] on input "لحم" at bounding box center [929, 611] width 364 height 33
click at [752, 616] on input "لحم" at bounding box center [929, 611] width 364 height 33
type input "لحم بقري"
click at [529, 680] on span "Update" at bounding box center [452, 685] width 269 height 21
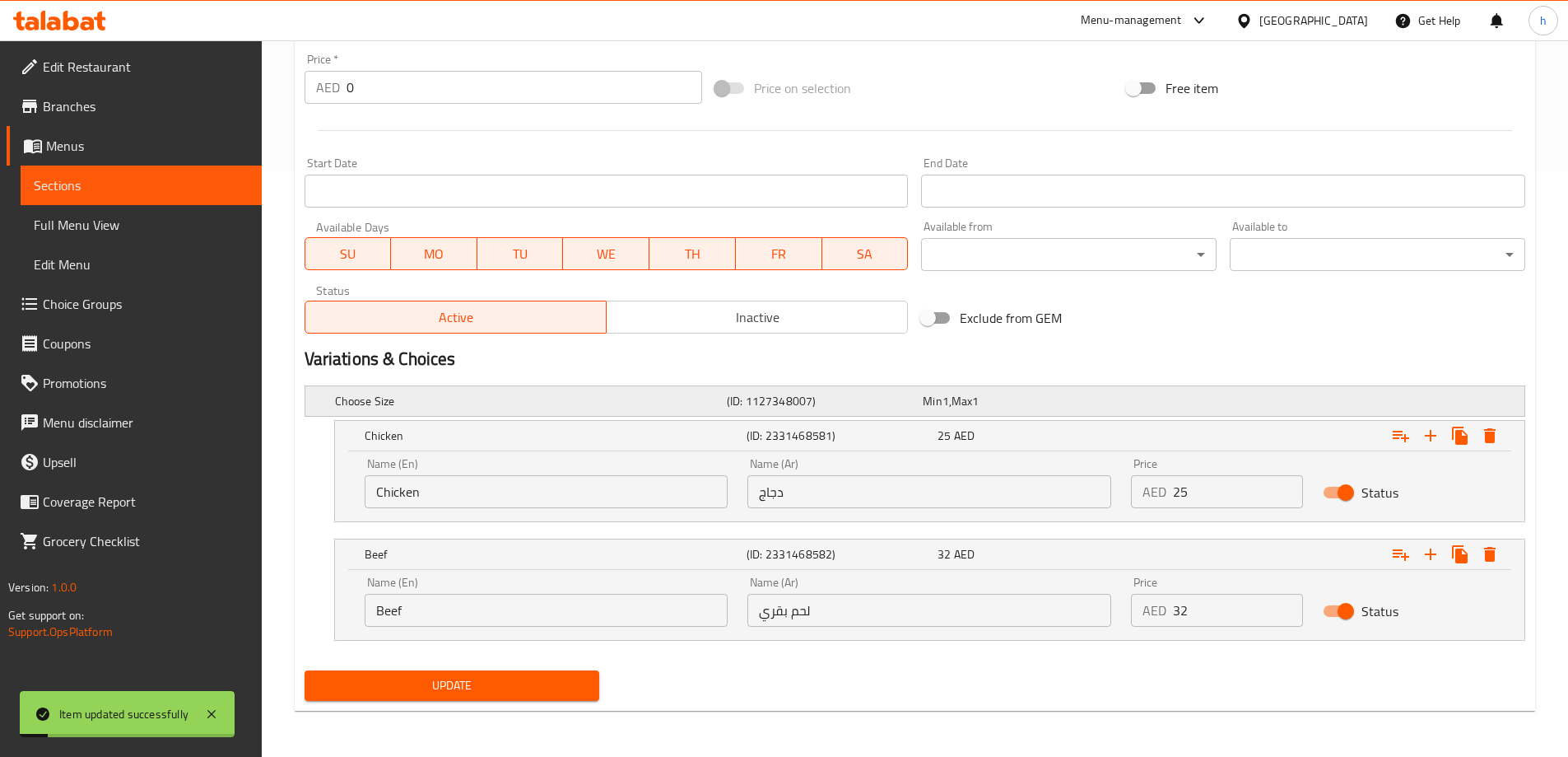
click at [379, 402] on h5 "Choose Size" at bounding box center [527, 401] width 385 height 17
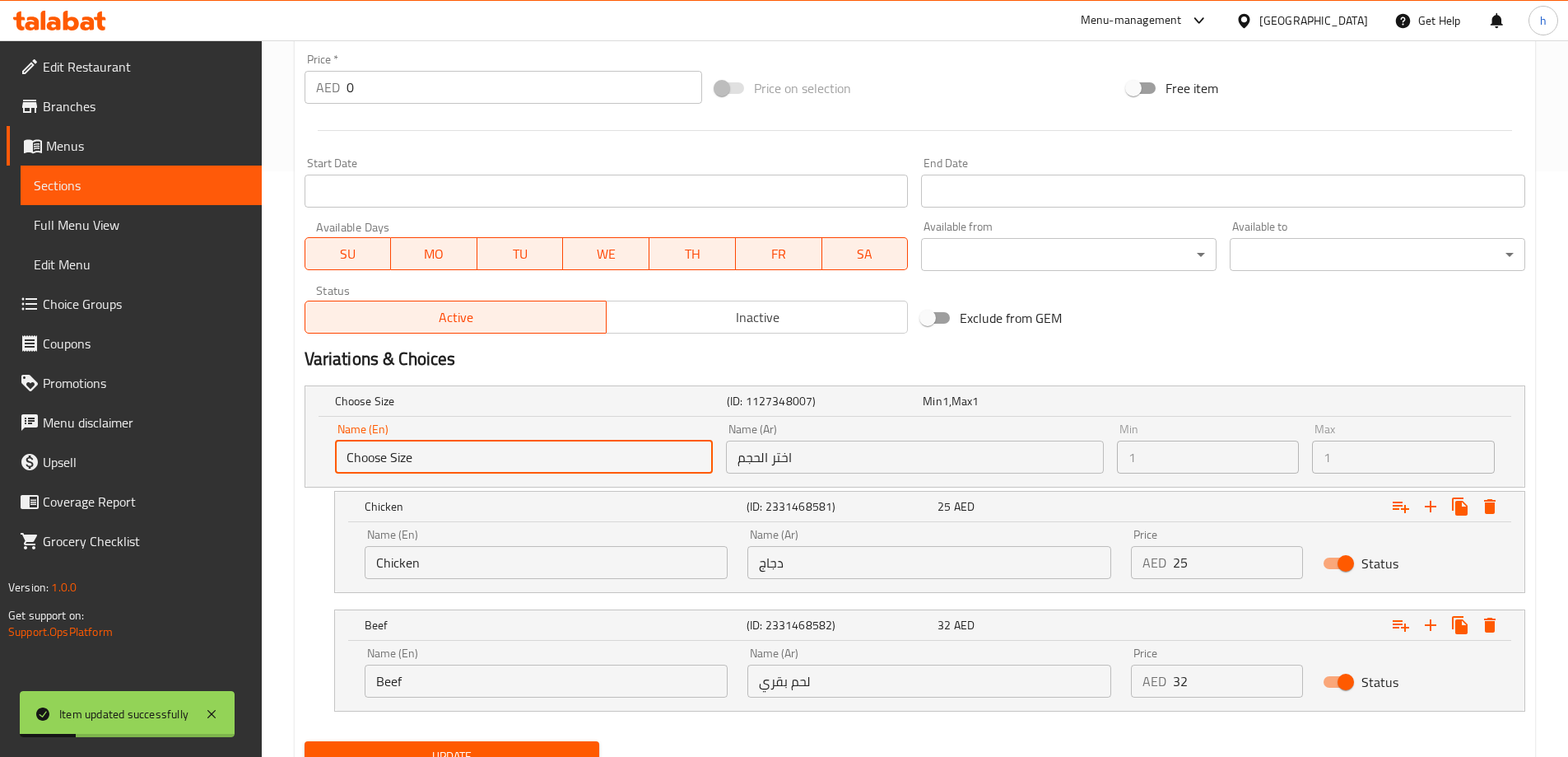
click at [424, 457] on input "Choose Size" at bounding box center [524, 458] width 377 height 33
click at [544, 562] on input "Chicken" at bounding box center [547, 562] width 364 height 33
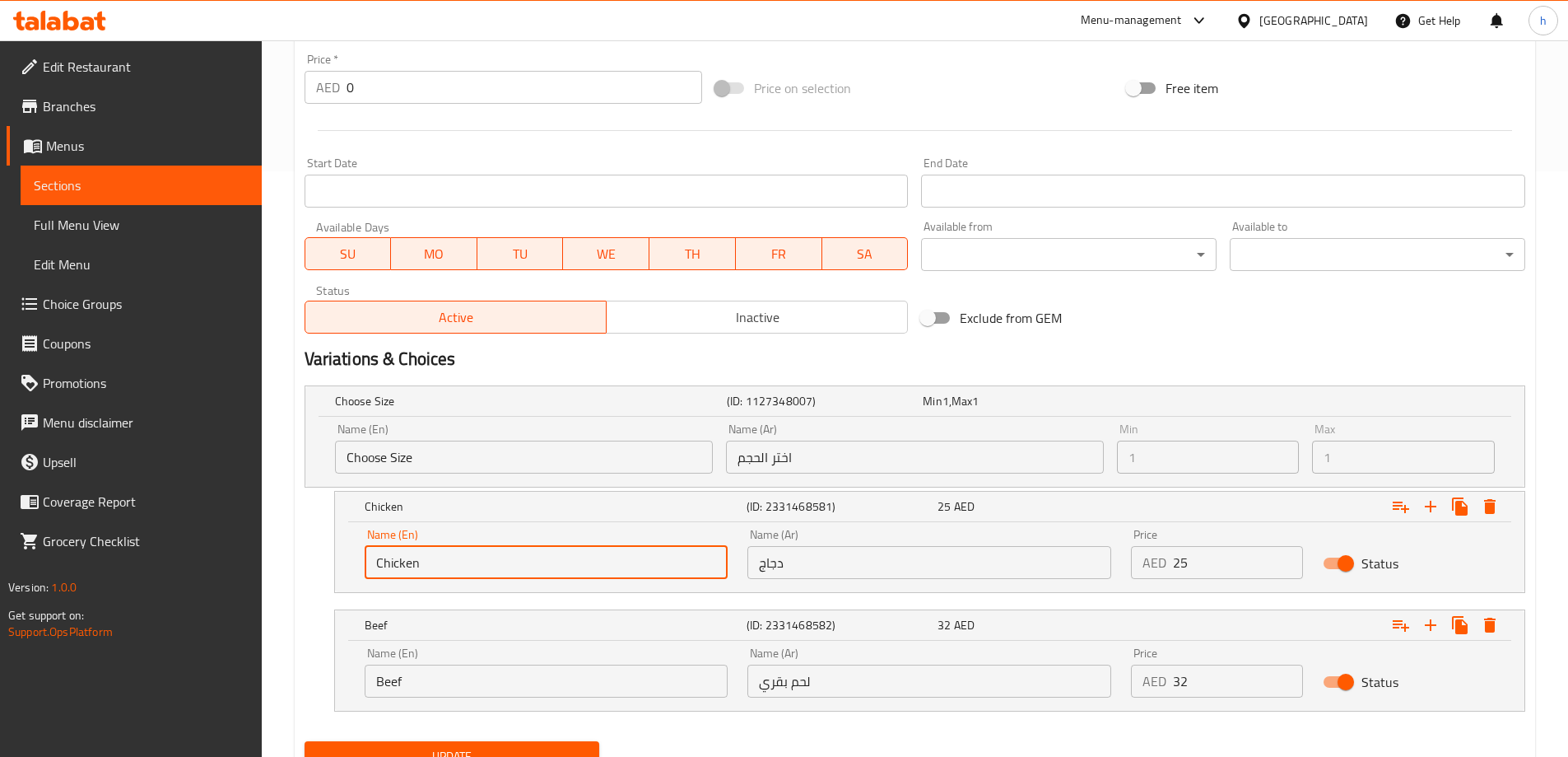
click at [544, 562] on input "Chicken" at bounding box center [547, 562] width 364 height 33
type input "س"
click at [544, 562] on input "text" at bounding box center [547, 562] width 364 height 33
type input "Small"
click at [779, 562] on input "دجاج" at bounding box center [929, 562] width 364 height 33
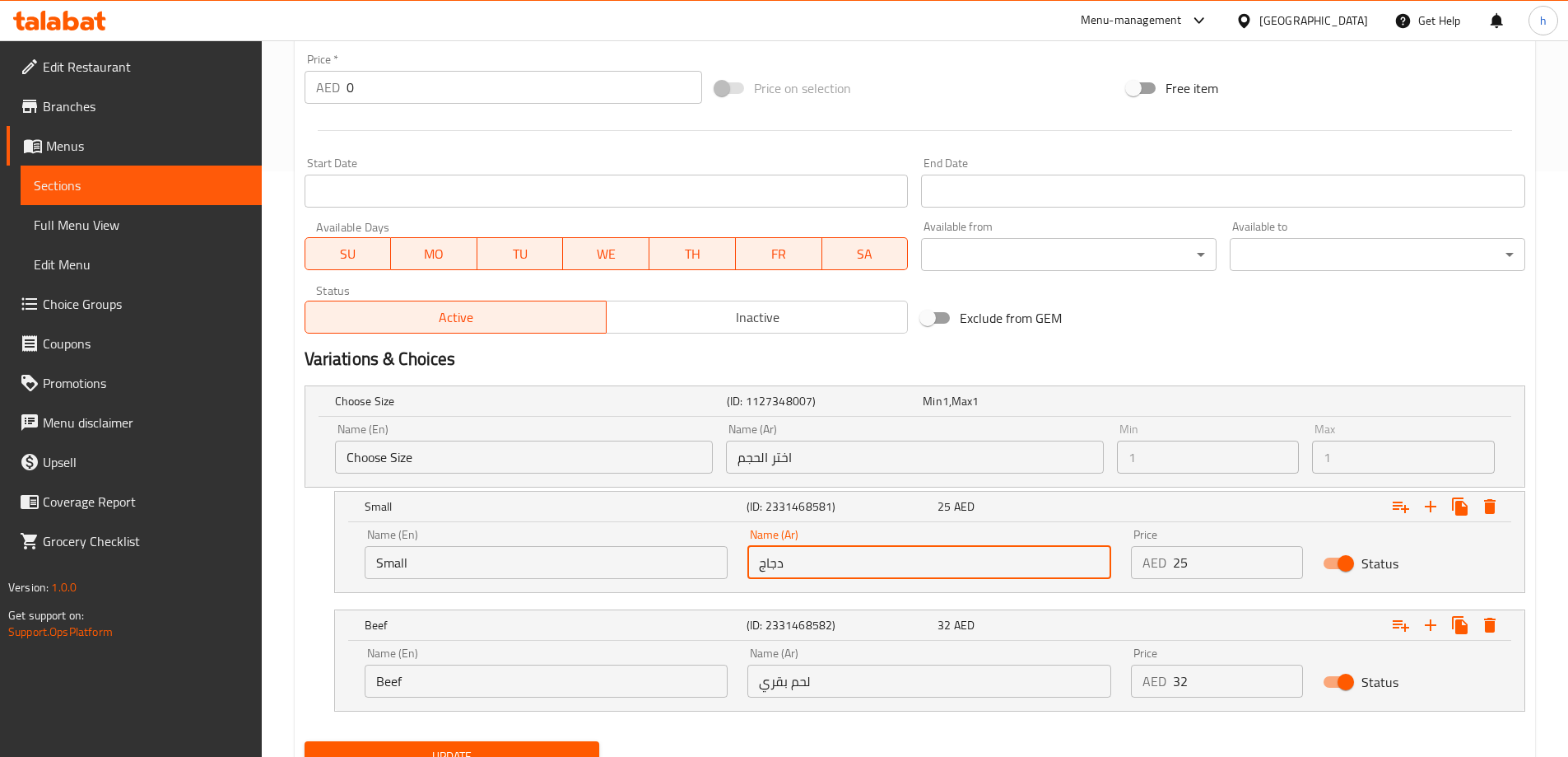
click at [779, 562] on input "دجاج" at bounding box center [929, 562] width 364 height 33
click at [807, 558] on input "text" at bounding box center [929, 562] width 364 height 33
type input "صغير"
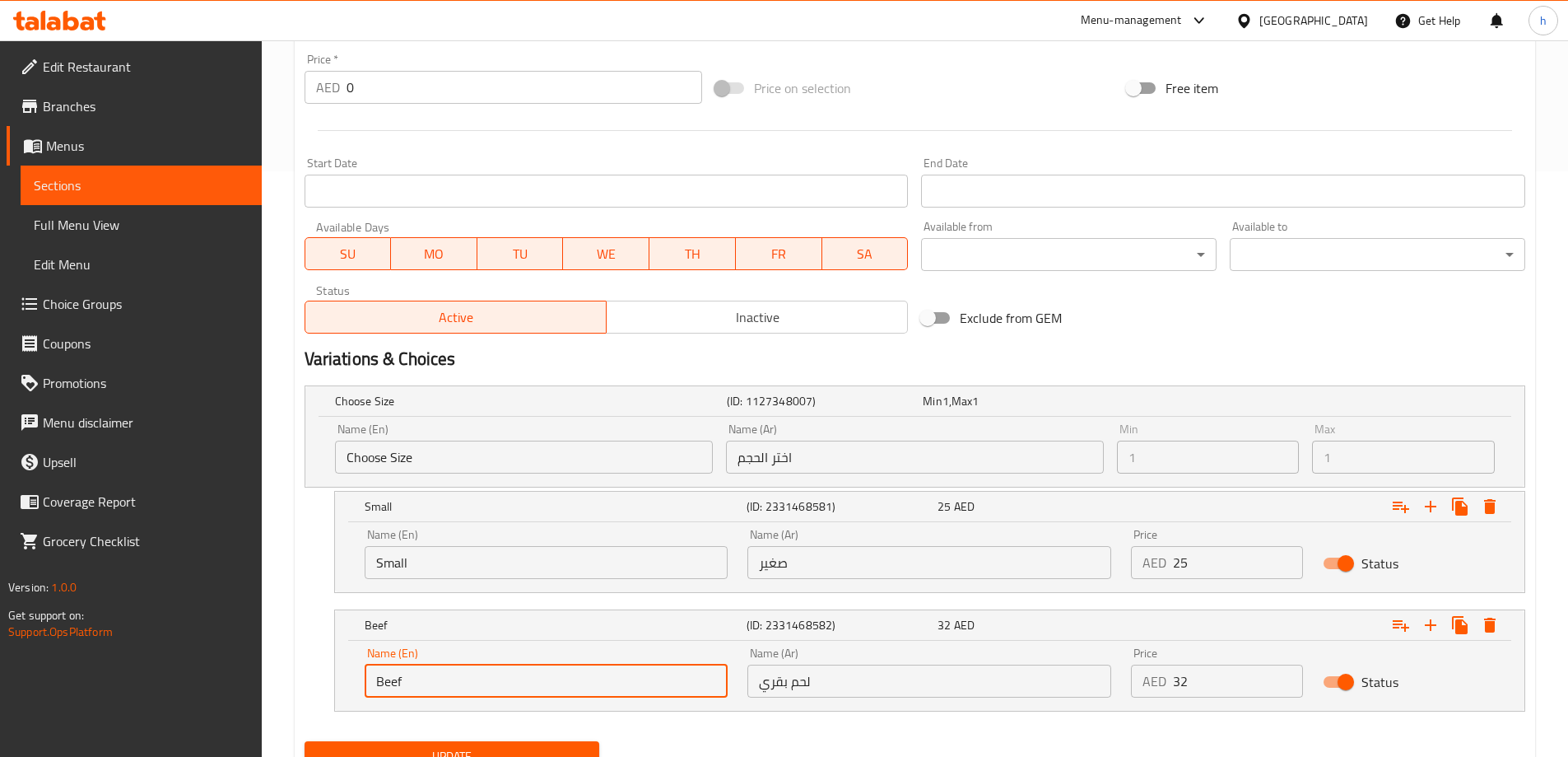
click at [402, 690] on input "Beef" at bounding box center [547, 681] width 364 height 33
click at [402, 690] on input "text" at bounding box center [547, 681] width 364 height 33
type input "Big"
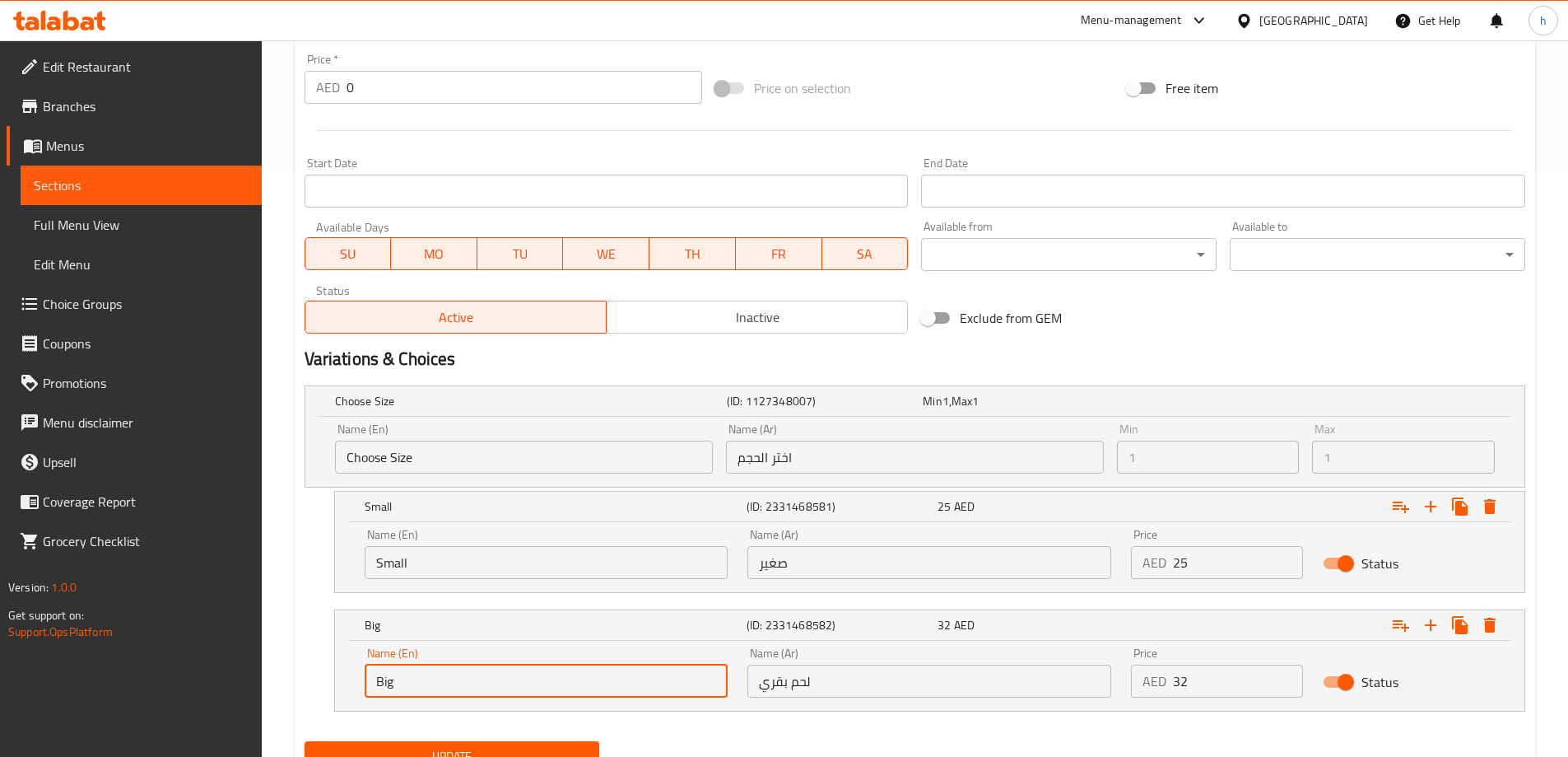
click at [790, 680] on input "لحم بقري" at bounding box center [929, 681] width 364 height 33
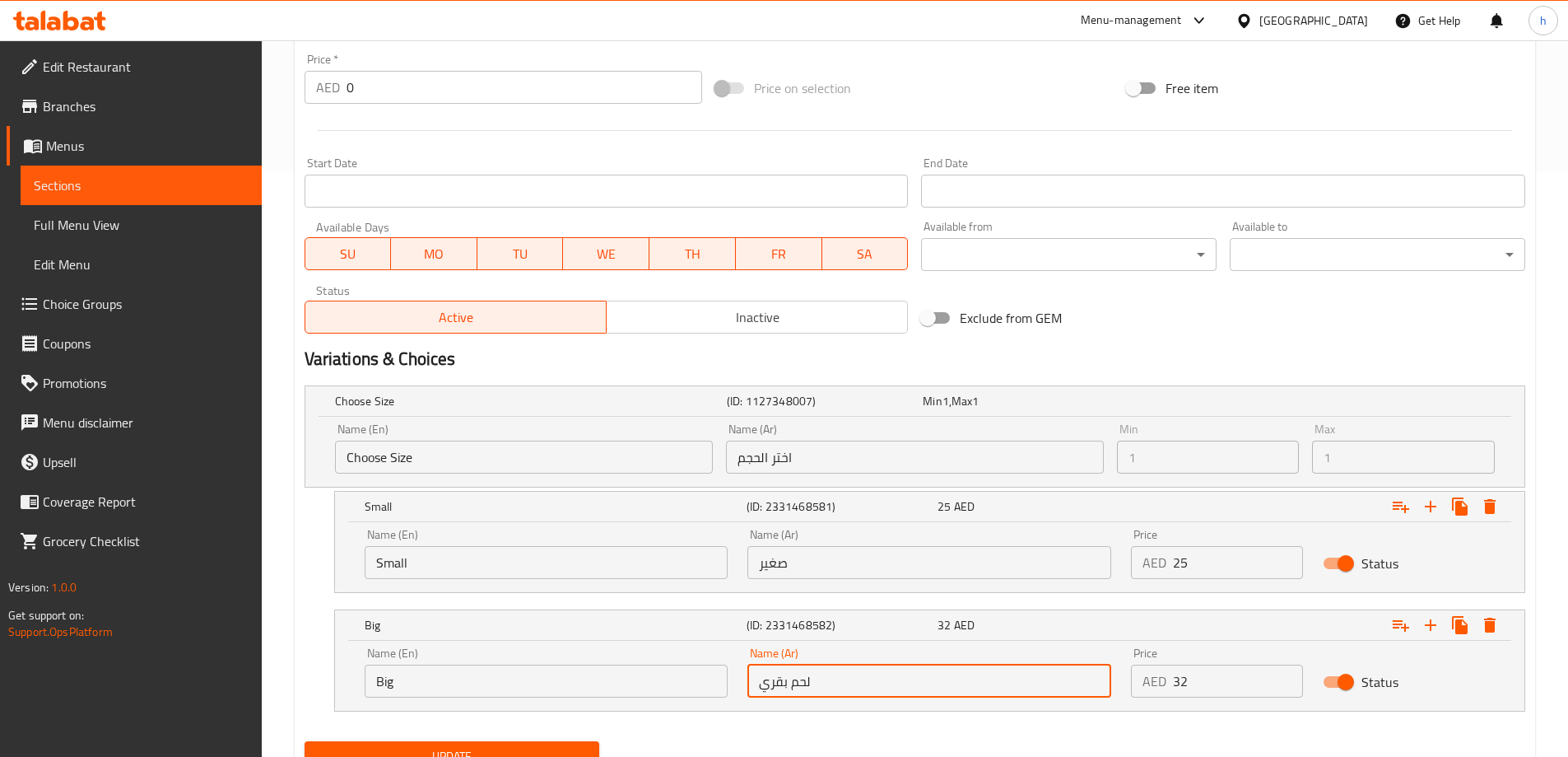
click at [790, 680] on input "لحم بقري" at bounding box center [929, 681] width 364 height 33
click at [790, 680] on input "text" at bounding box center [929, 681] width 364 height 33
type input "كبير"
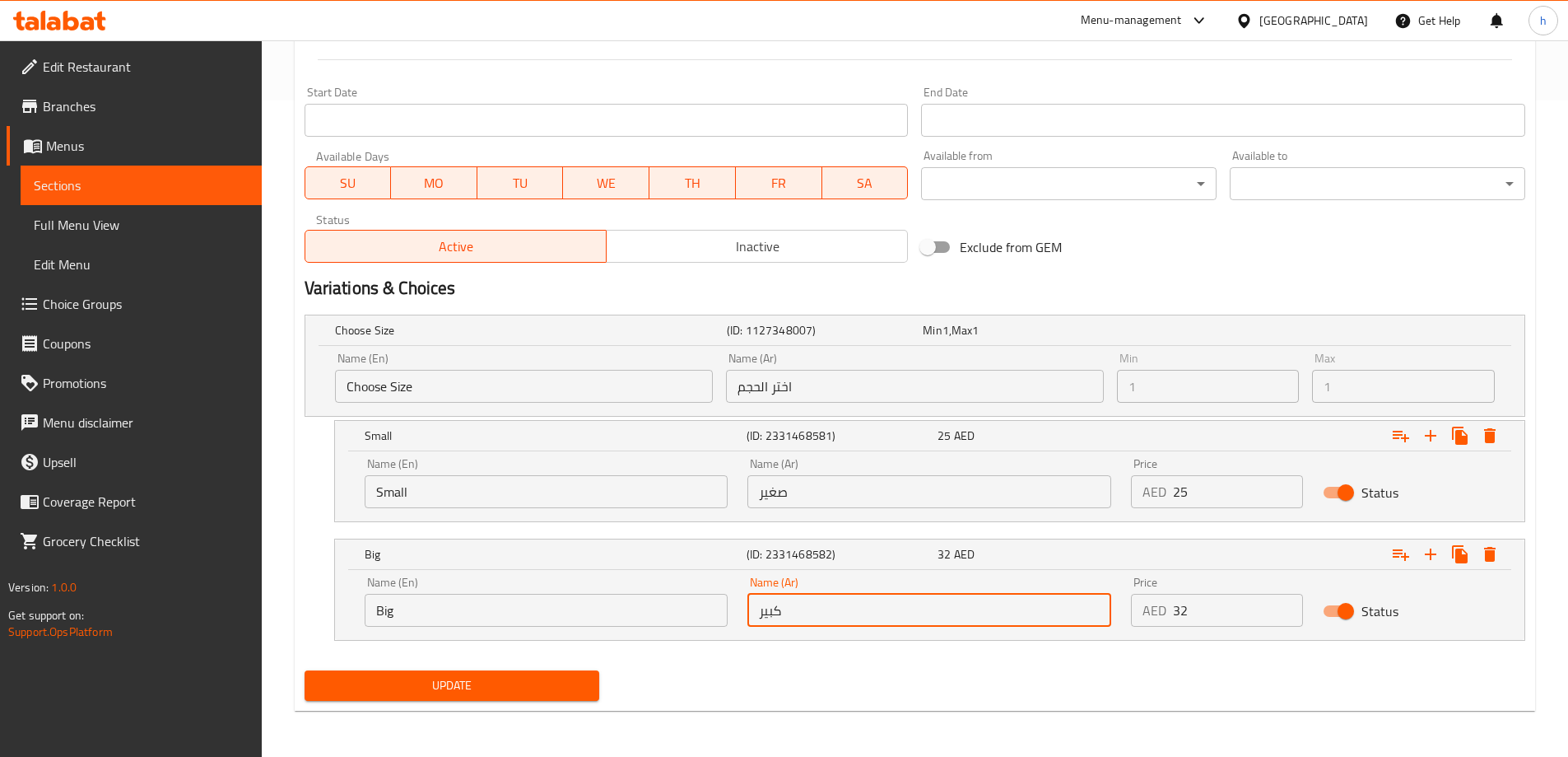
click at [472, 692] on span "Update" at bounding box center [452, 685] width 269 height 21
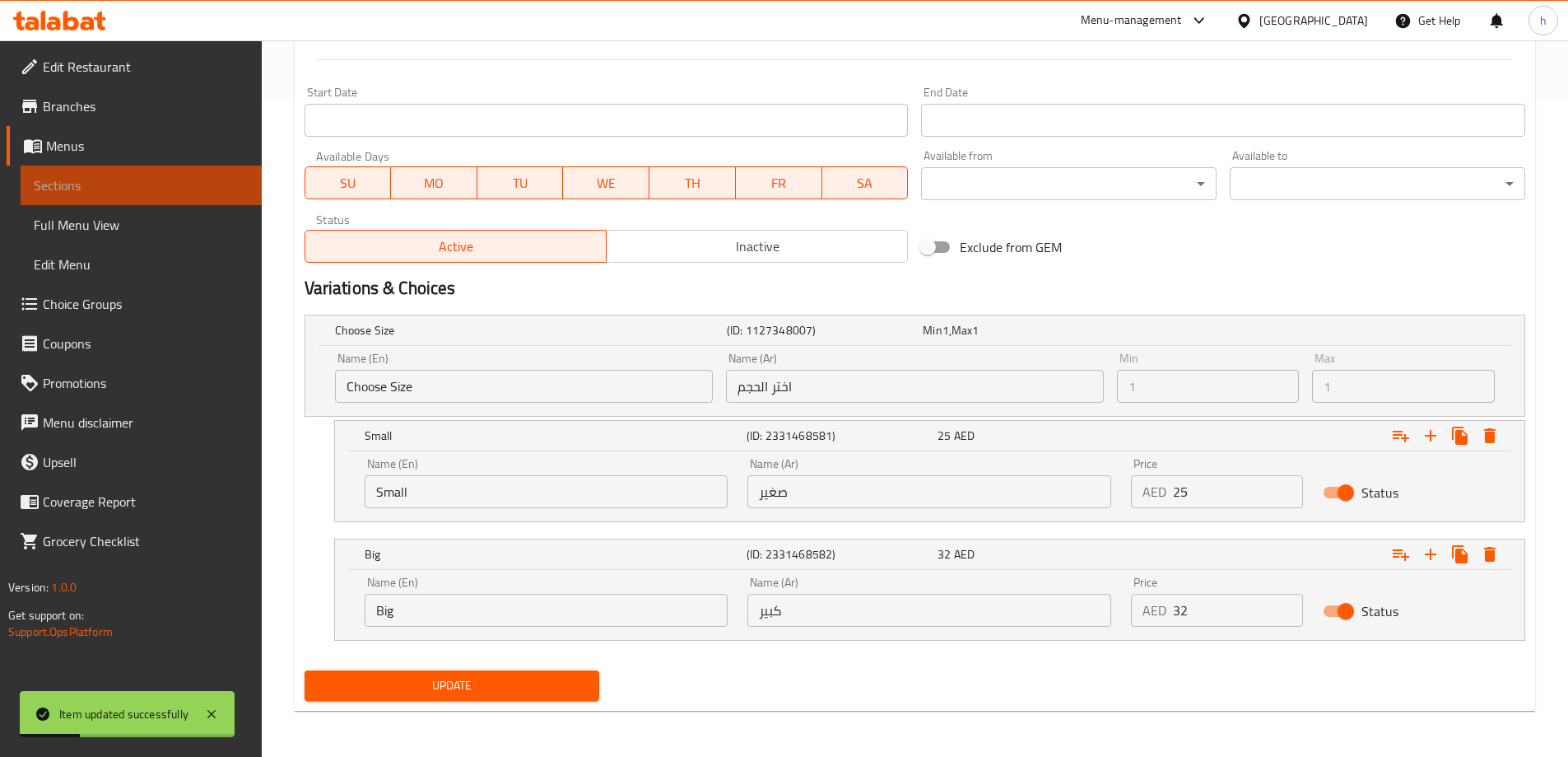
click at [73, 170] on link "Sections" at bounding box center [141, 186] width 241 height 40
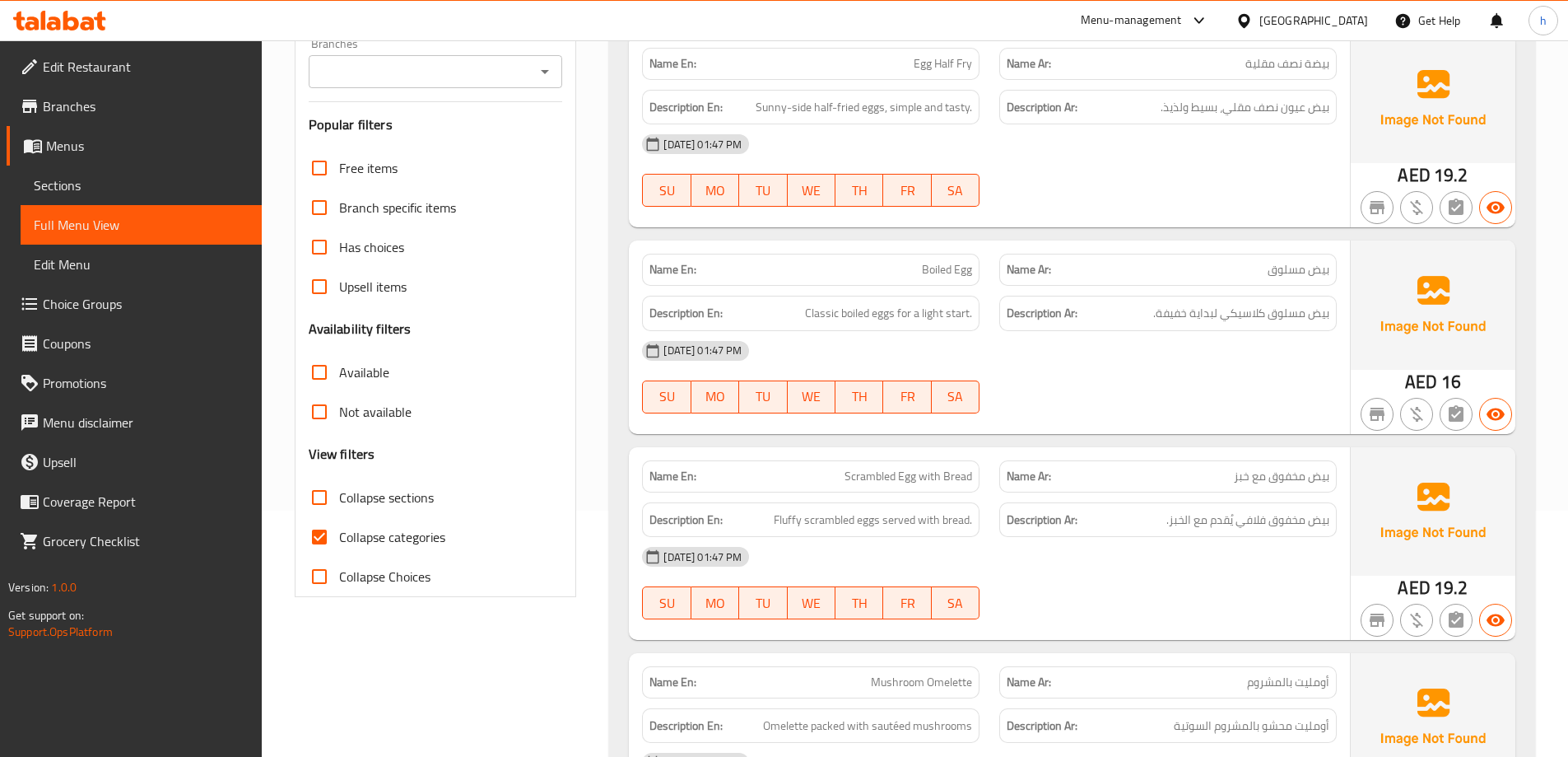
scroll to position [247, 0]
click at [373, 530] on span "Collapse categories" at bounding box center [392, 537] width 106 height 20
click at [339, 530] on input "Collapse categories" at bounding box center [319, 537] width 40 height 40
checkbox input "false"
click at [427, 492] on span "Collapse sections" at bounding box center [387, 497] width 95 height 20
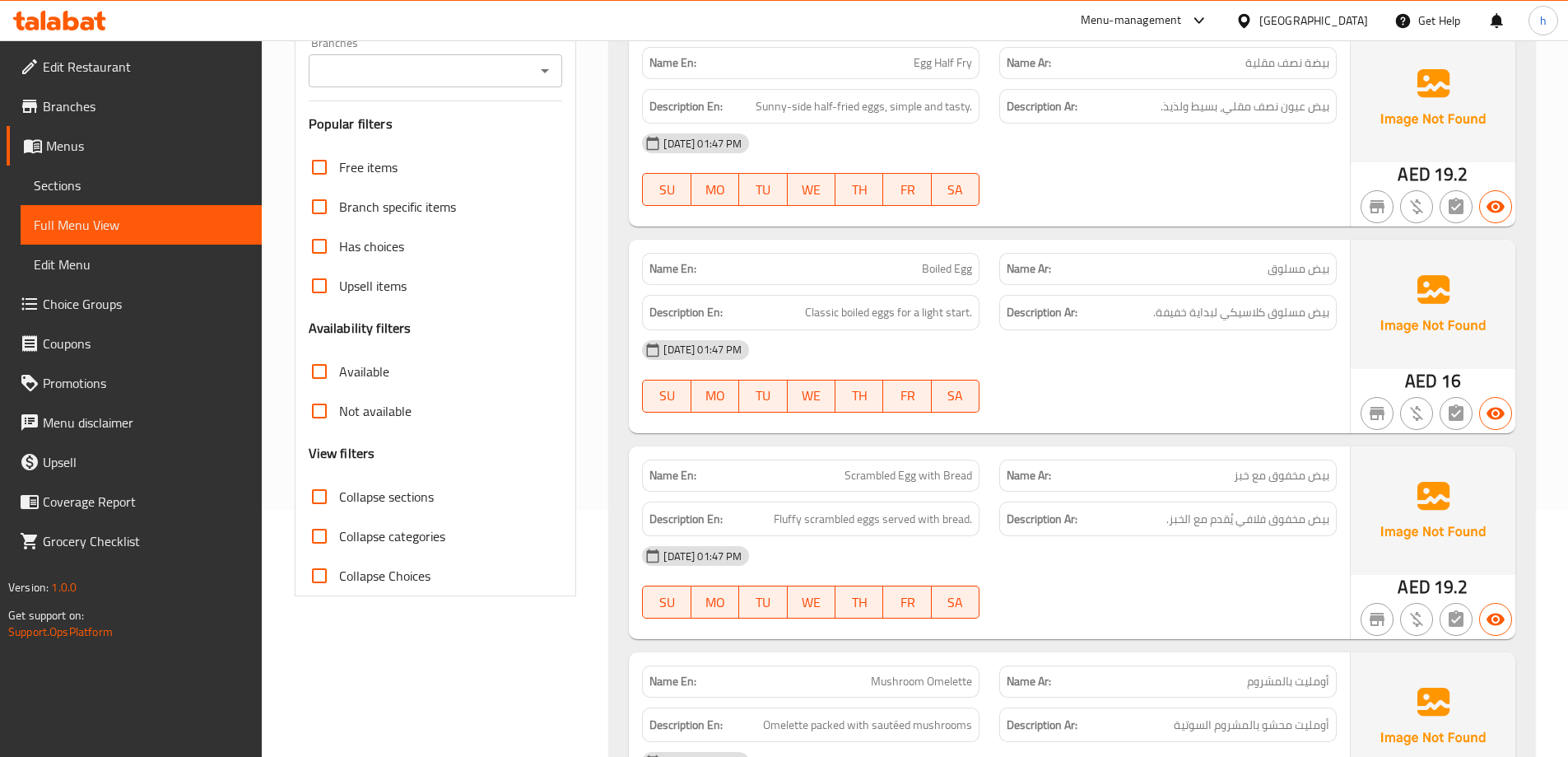
click at [339, 492] on input "Collapse sections" at bounding box center [319, 497] width 40 height 40
checkbox input "true"
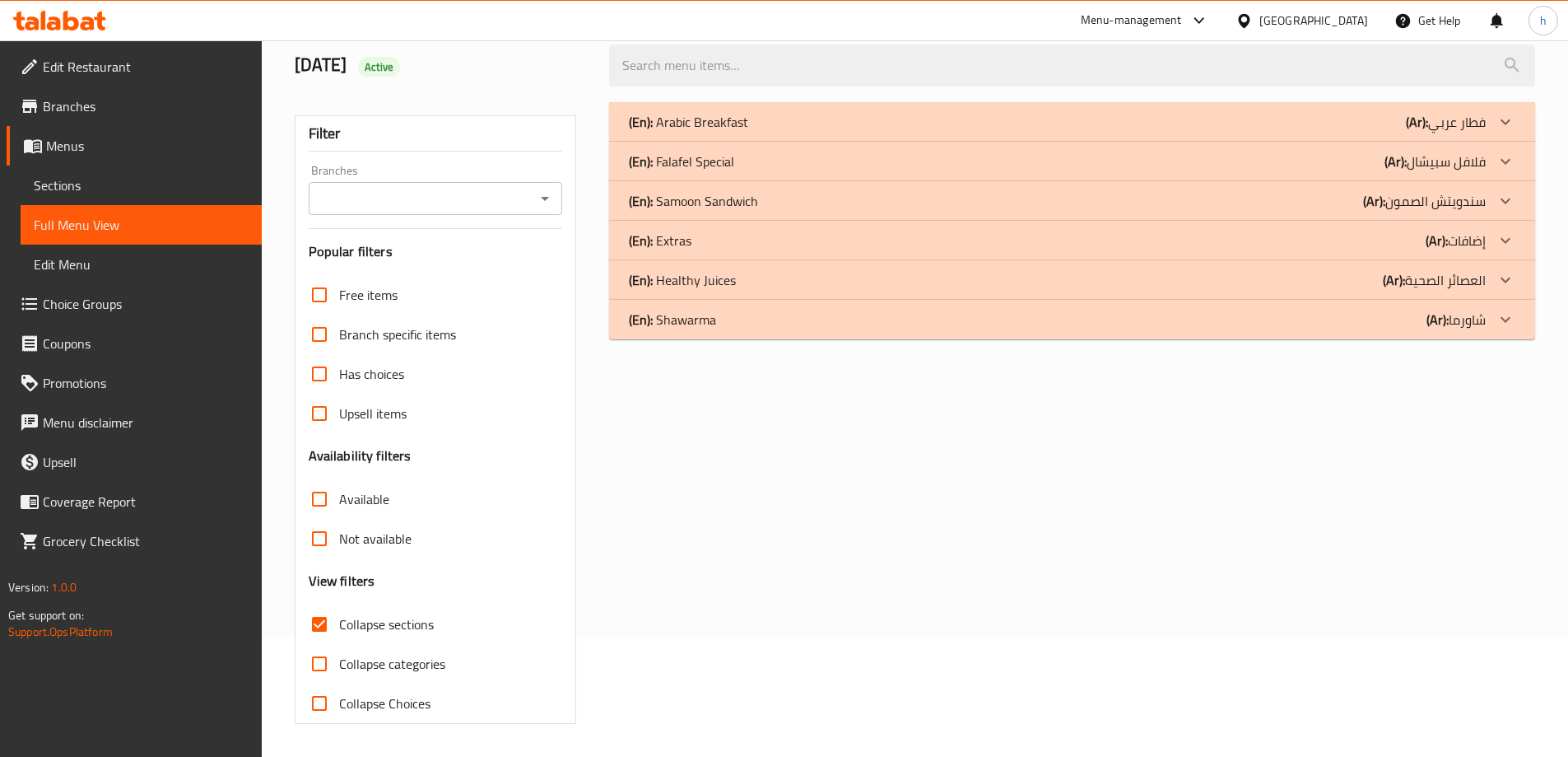
scroll to position [120, 0]
click at [1360, 313] on div "(En): Shawarma (Ar): شاورما" at bounding box center [1057, 319] width 857 height 20
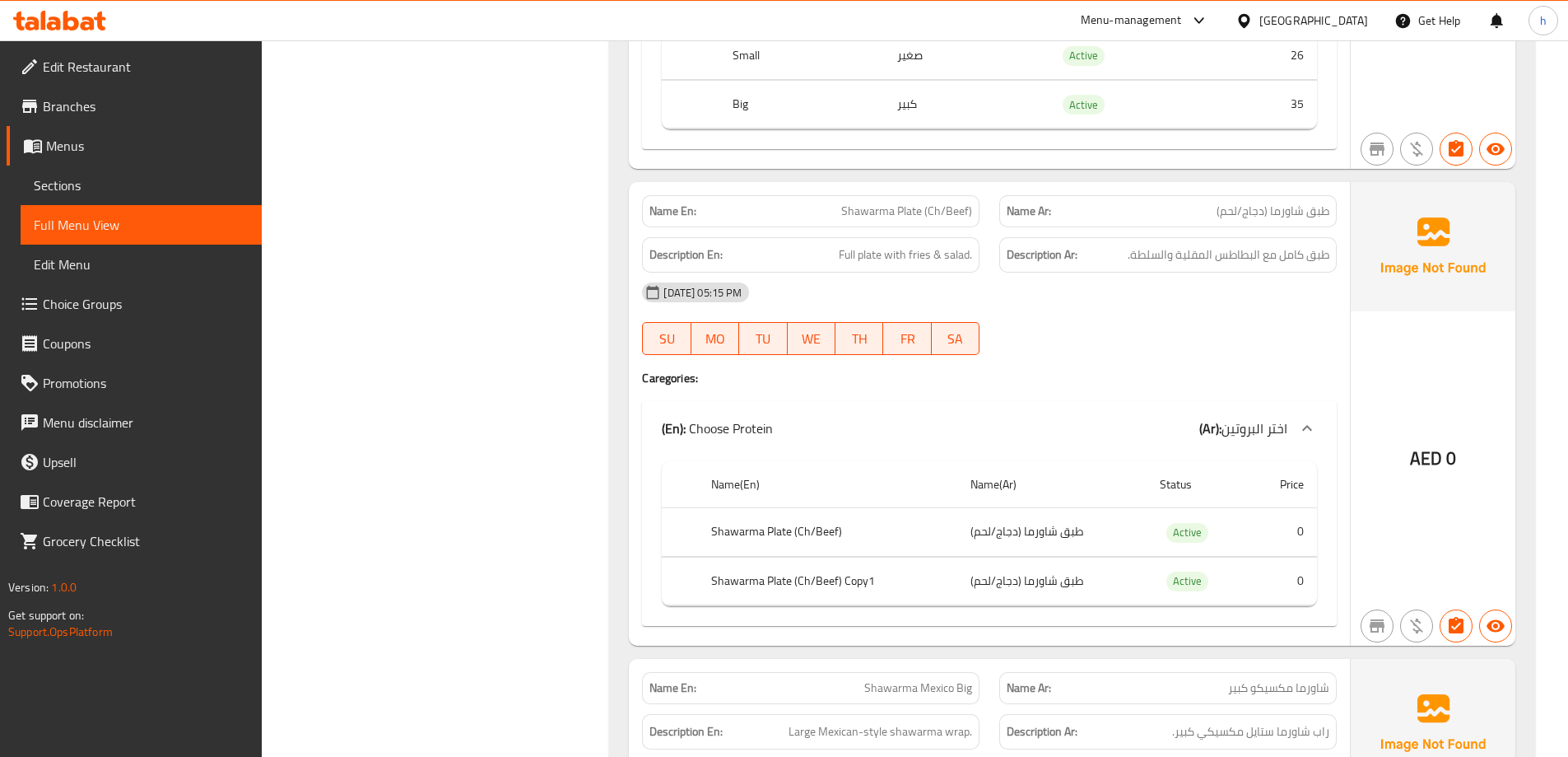
scroll to position [1273, 0]
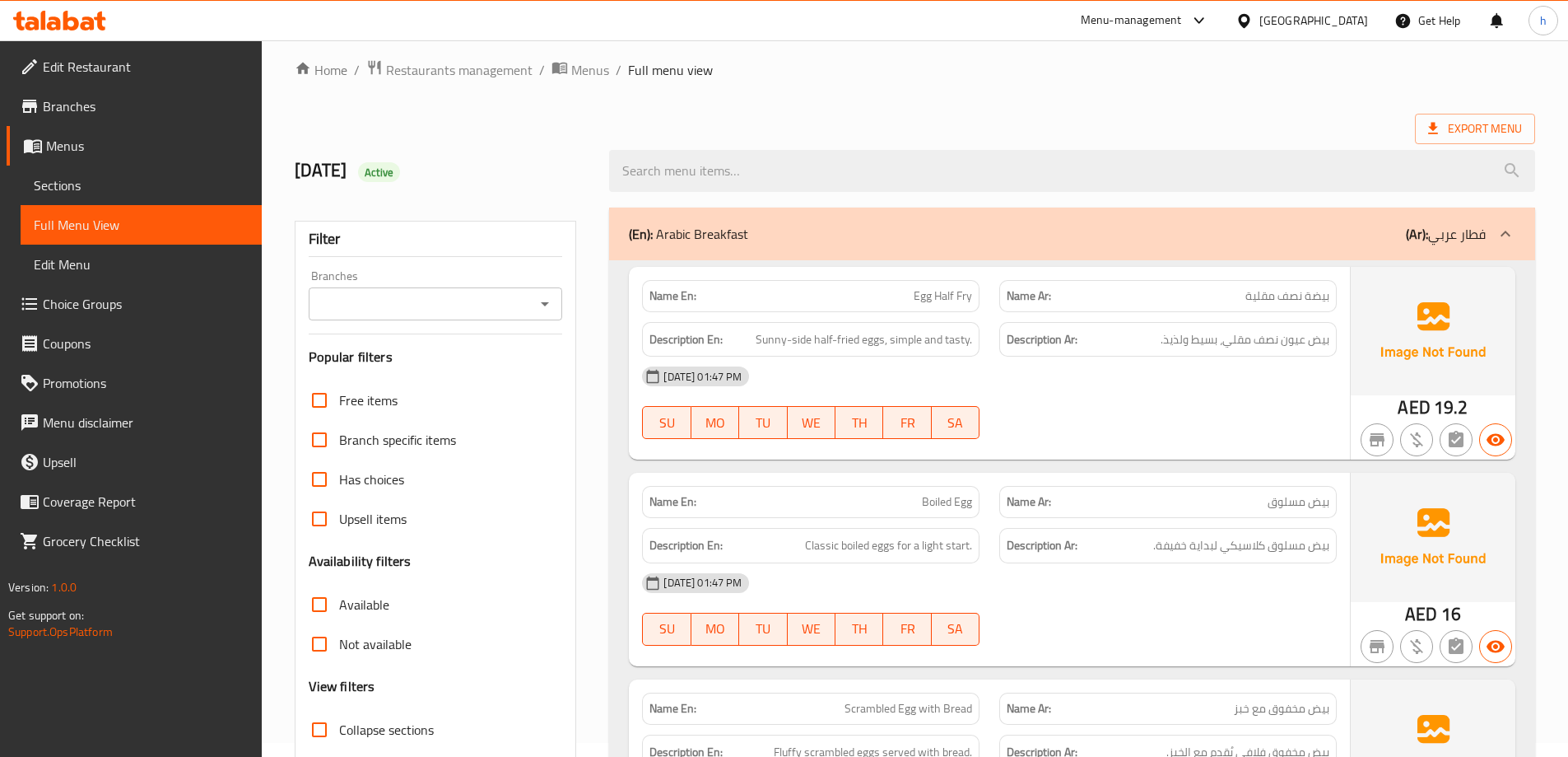
scroll to position [165, 0]
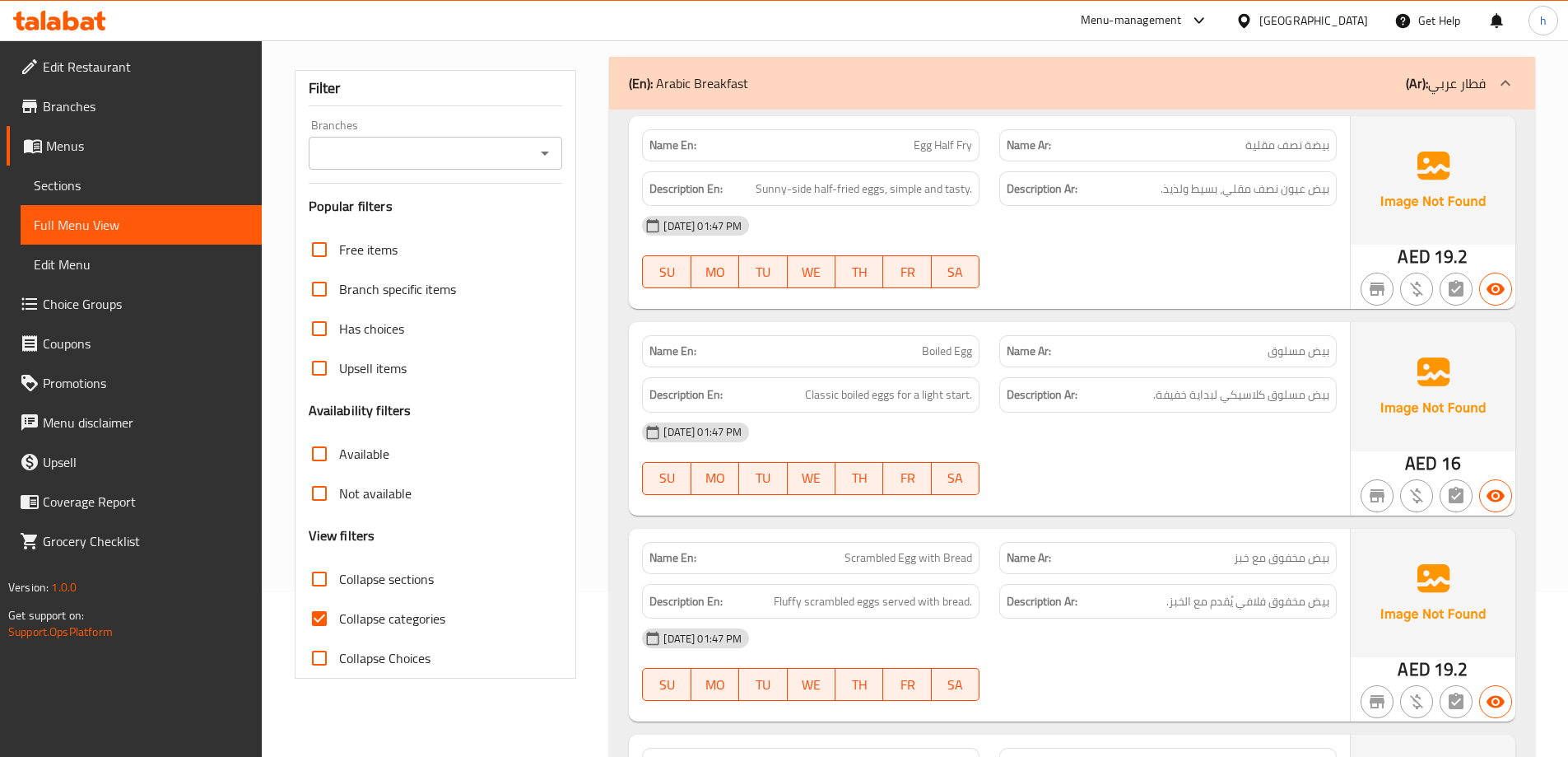
click at [323, 579] on input "Collapse sections" at bounding box center [319, 579] width 40 height 40
checkbox input "true"
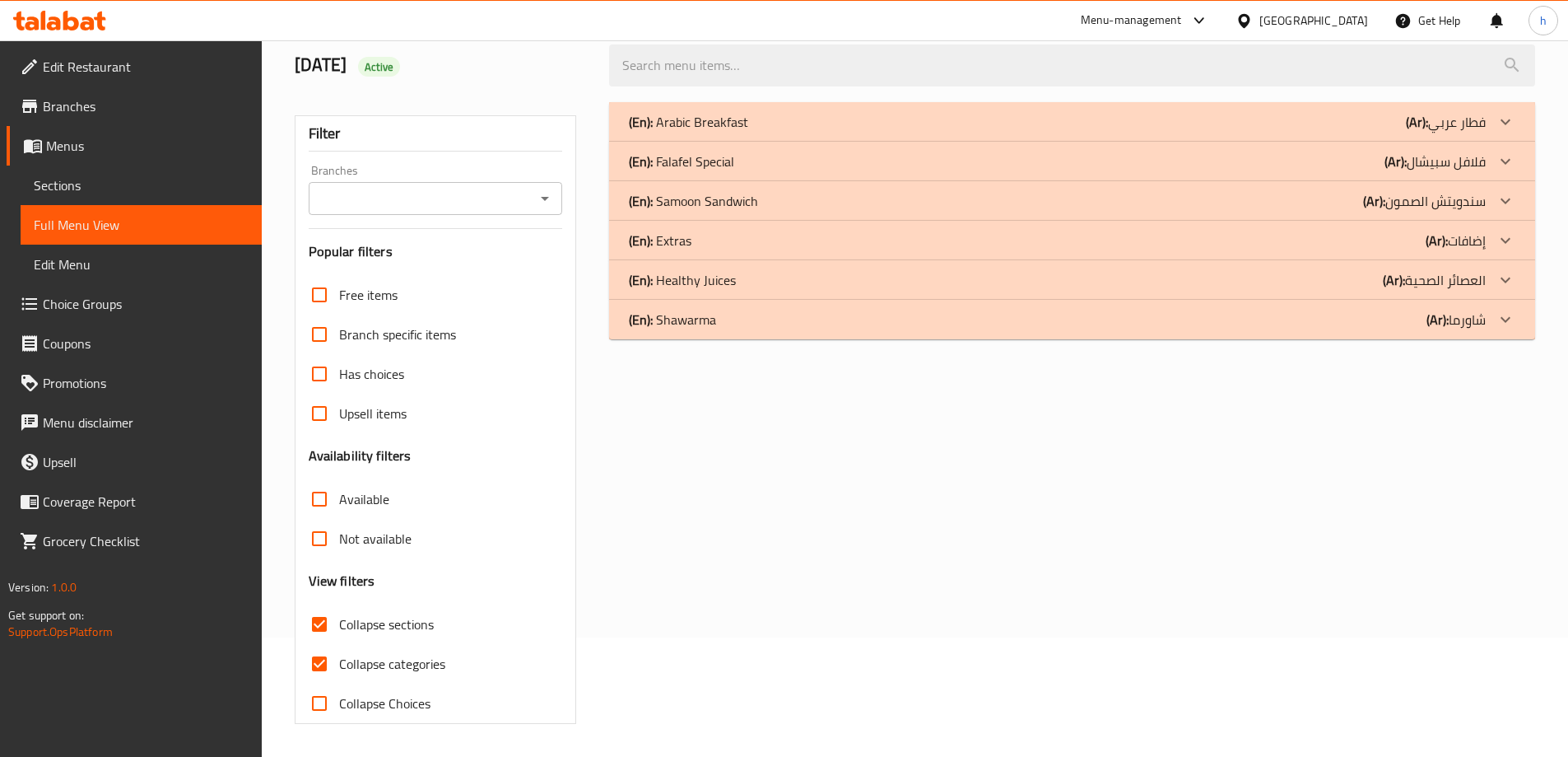
scroll to position [120, 0]
click at [318, 658] on input "Collapse categories" at bounding box center [319, 664] width 40 height 40
checkbox input "false"
click at [737, 319] on div "(En): Shawarma (Ar): شاورما" at bounding box center [1057, 319] width 857 height 20
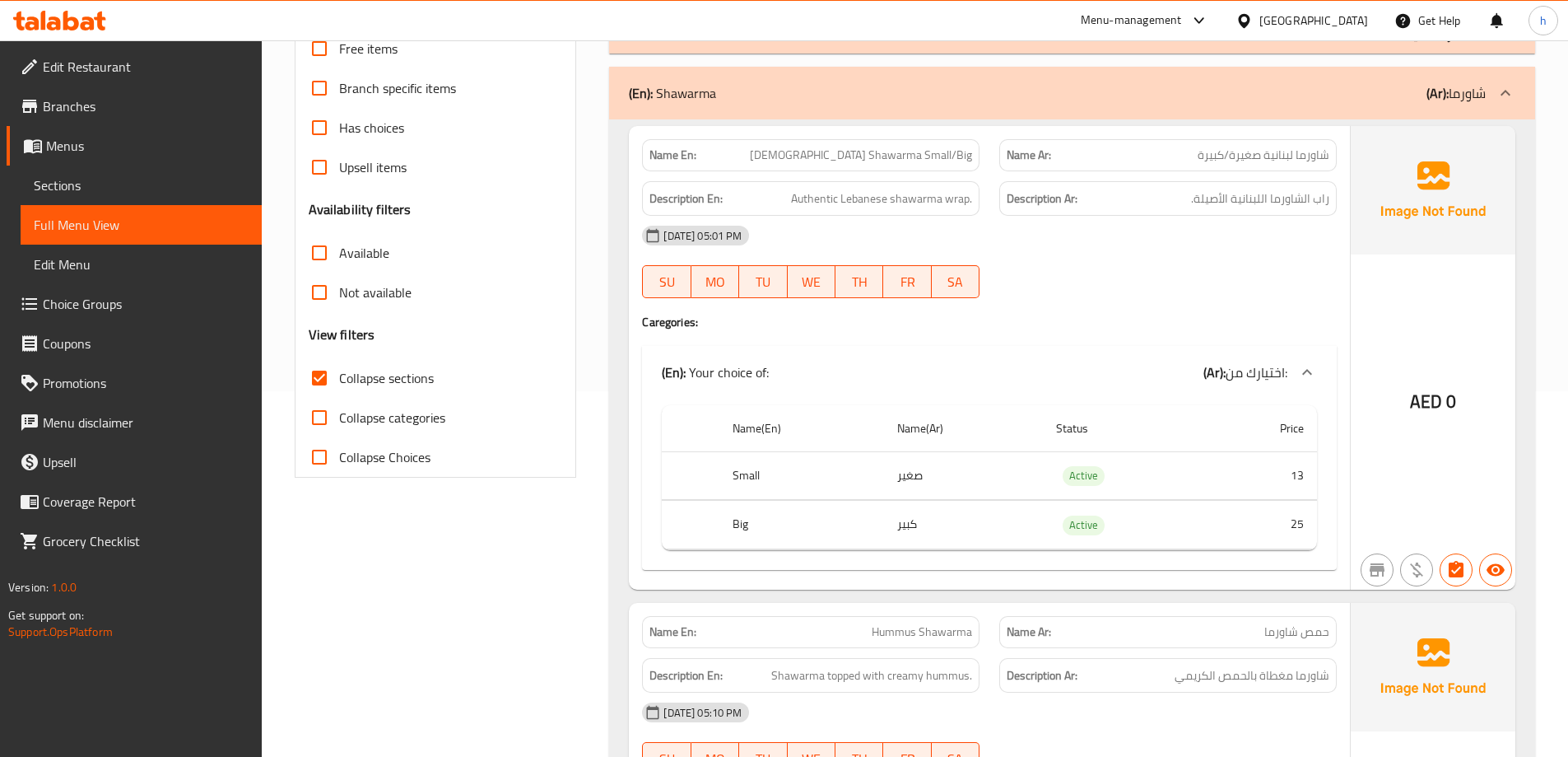
scroll to position [367, 0]
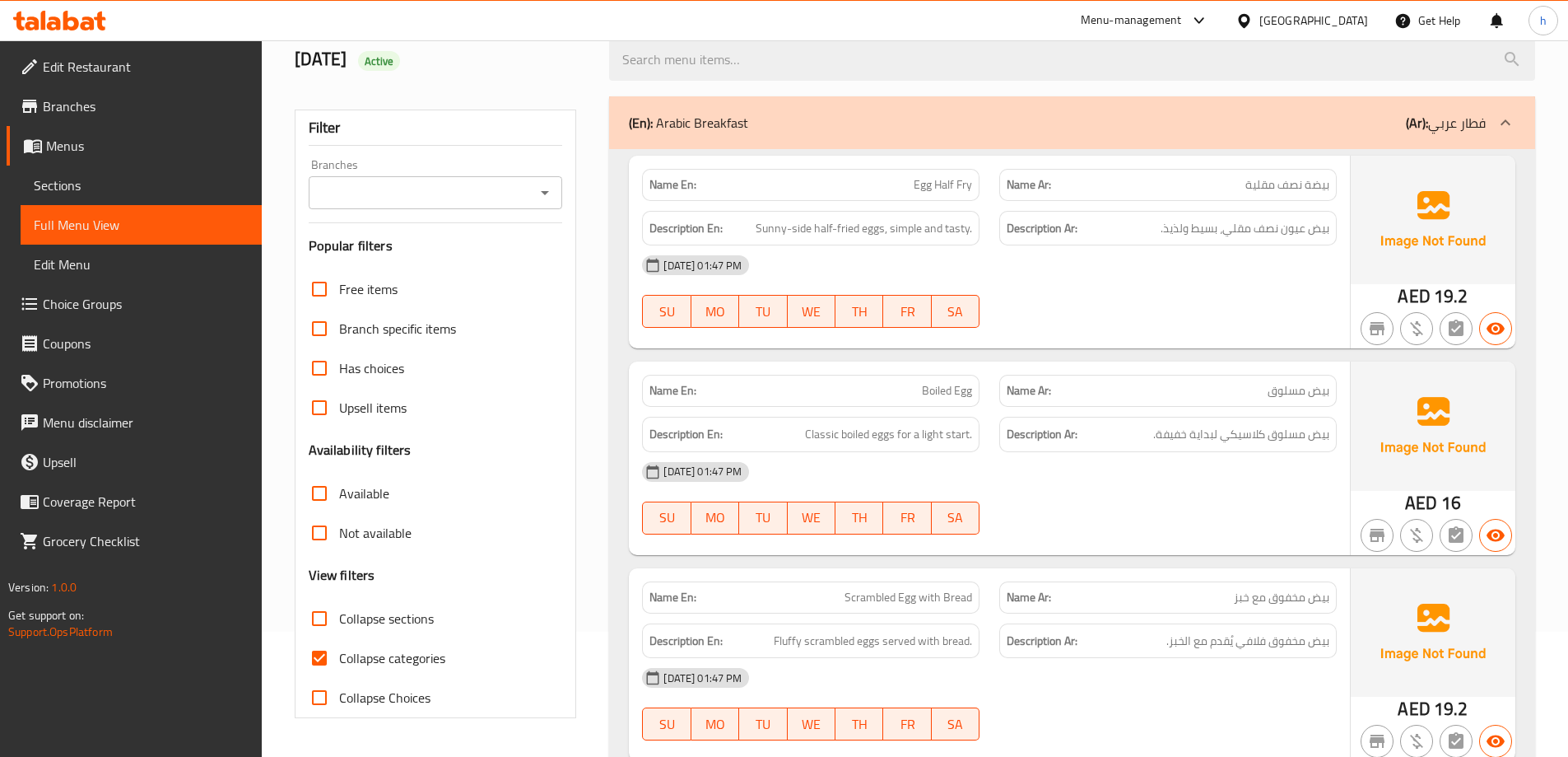
scroll to position [329, 0]
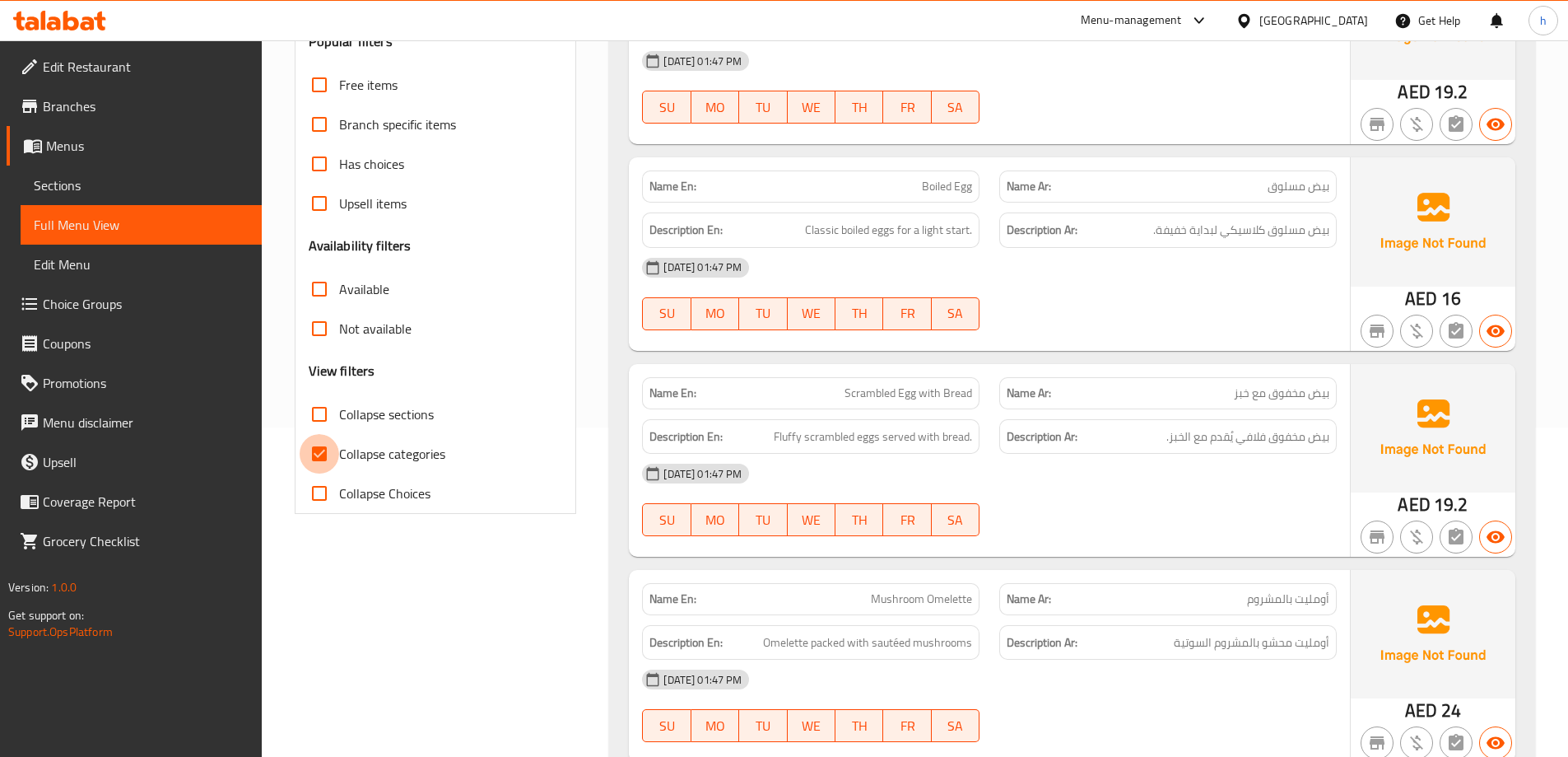
click at [313, 452] on input "Collapse categories" at bounding box center [319, 454] width 40 height 40
checkbox input "false"
click at [323, 418] on input "Collapse sections" at bounding box center [319, 414] width 40 height 40
checkbox input "true"
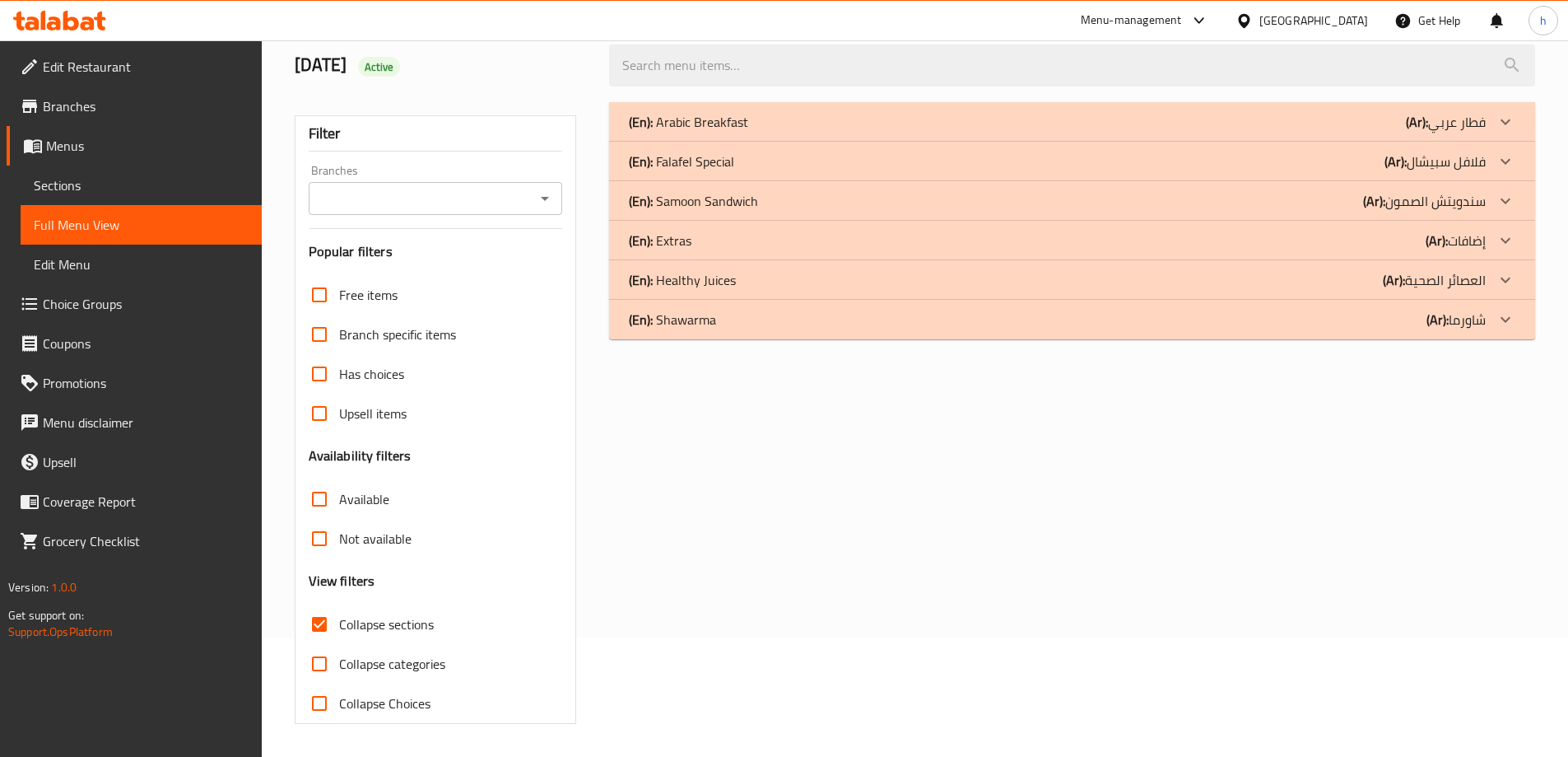
scroll to position [120, 0]
click at [797, 322] on div "(En): Shawarma (Ar): شاورما" at bounding box center [1057, 319] width 857 height 20
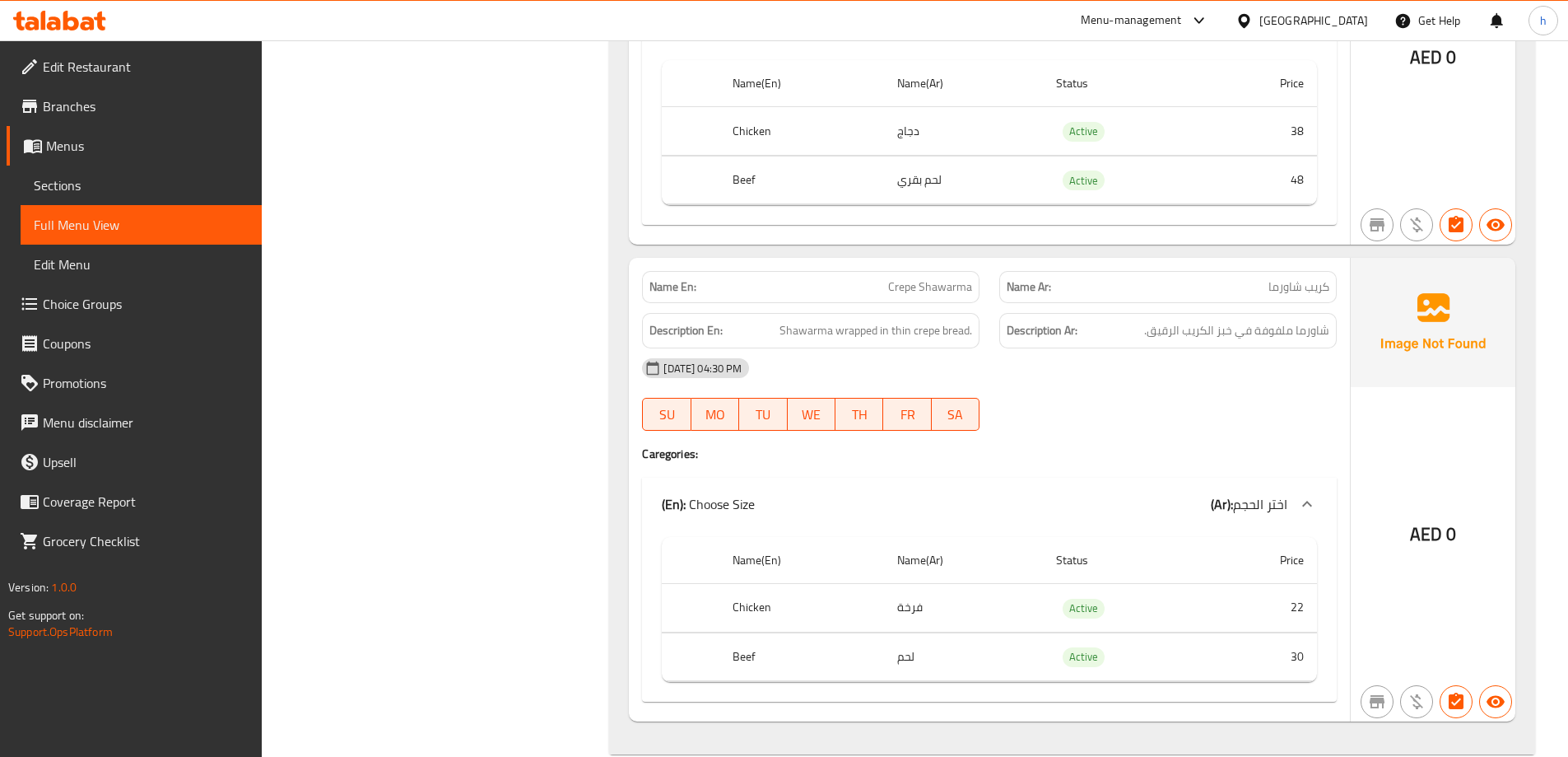
scroll to position [3408, 0]
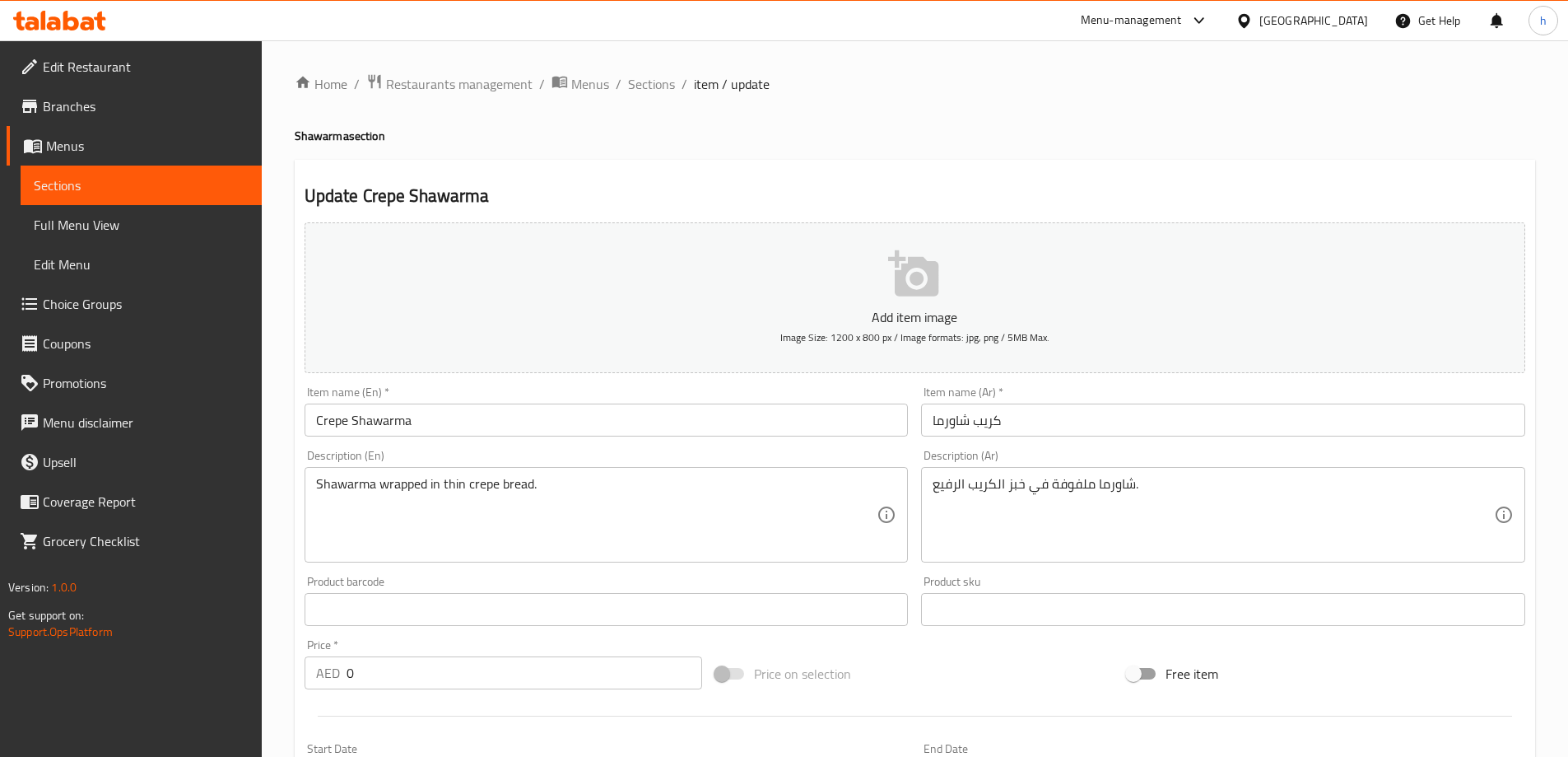
click at [60, 309] on span "Choice Groups" at bounding box center [145, 304] width 206 height 20
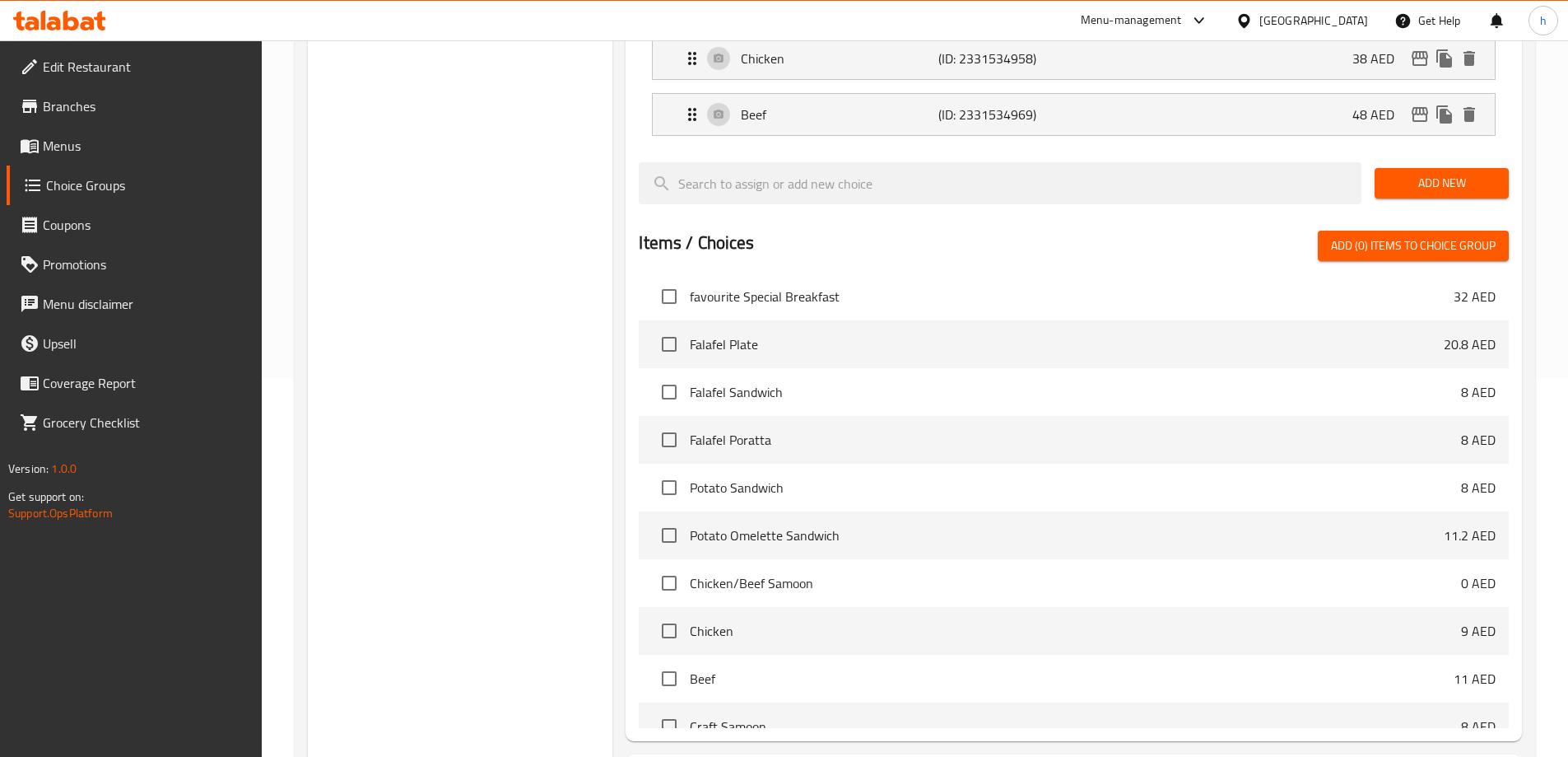
scroll to position [320, 0]
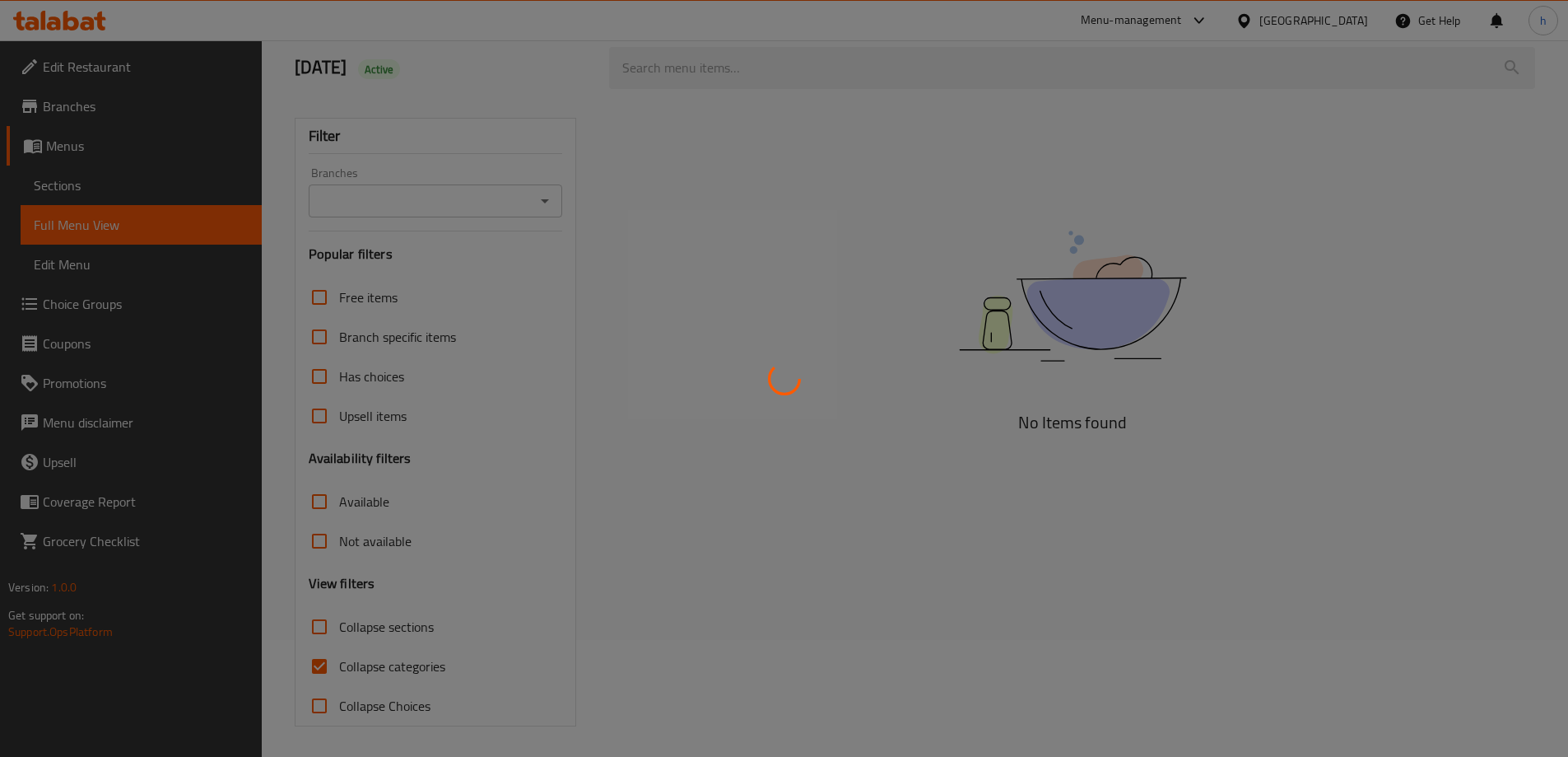
scroll to position [120, 0]
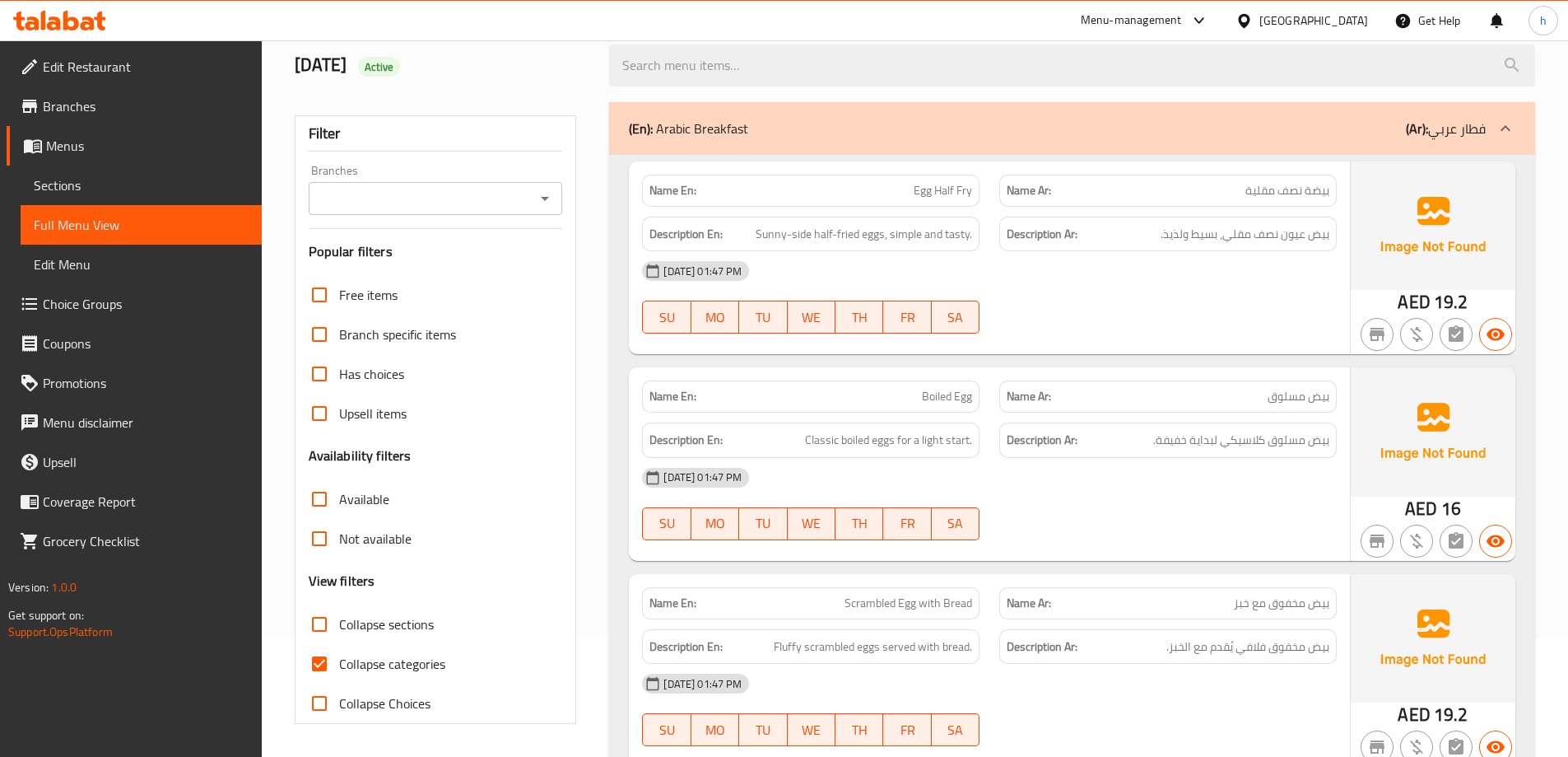
click at [320, 666] on input "Collapse categories" at bounding box center [319, 664] width 40 height 40
checkbox input "false"
click at [317, 630] on input "Collapse sections" at bounding box center [319, 625] width 40 height 40
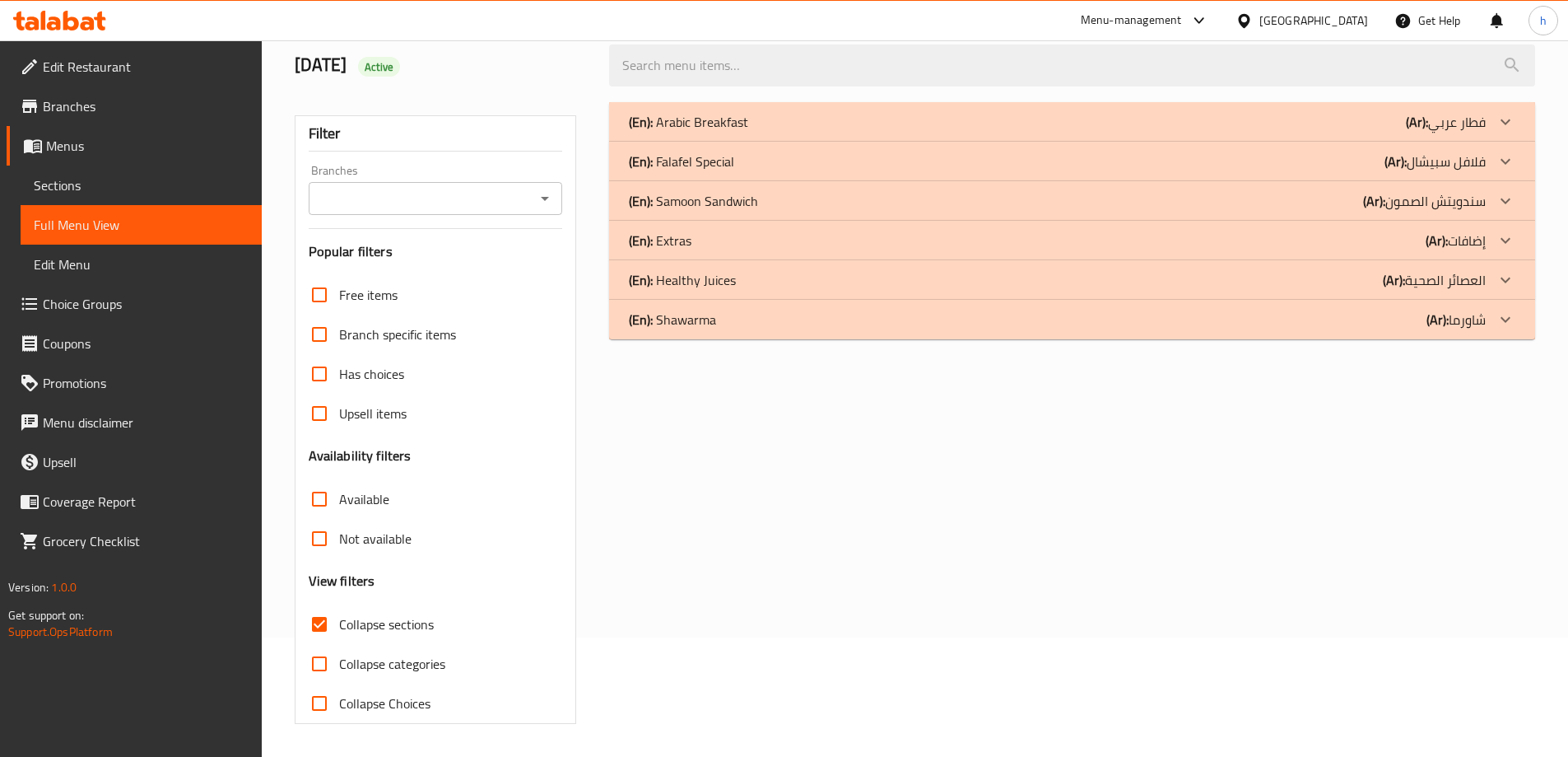
click at [753, 337] on div "(En): Shawarma (Ar): شاورما" at bounding box center [1072, 319] width 926 height 40
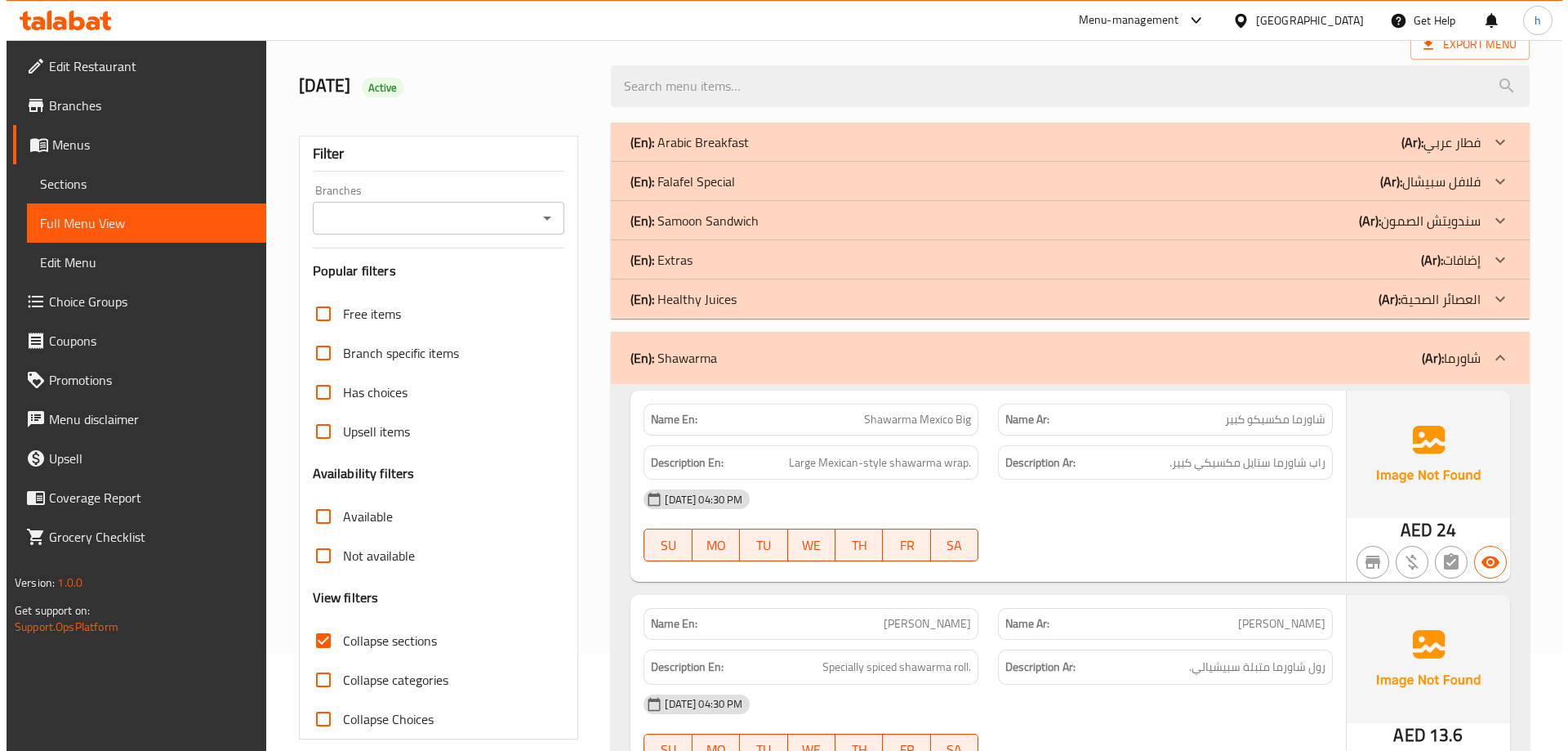
scroll to position [0, 0]
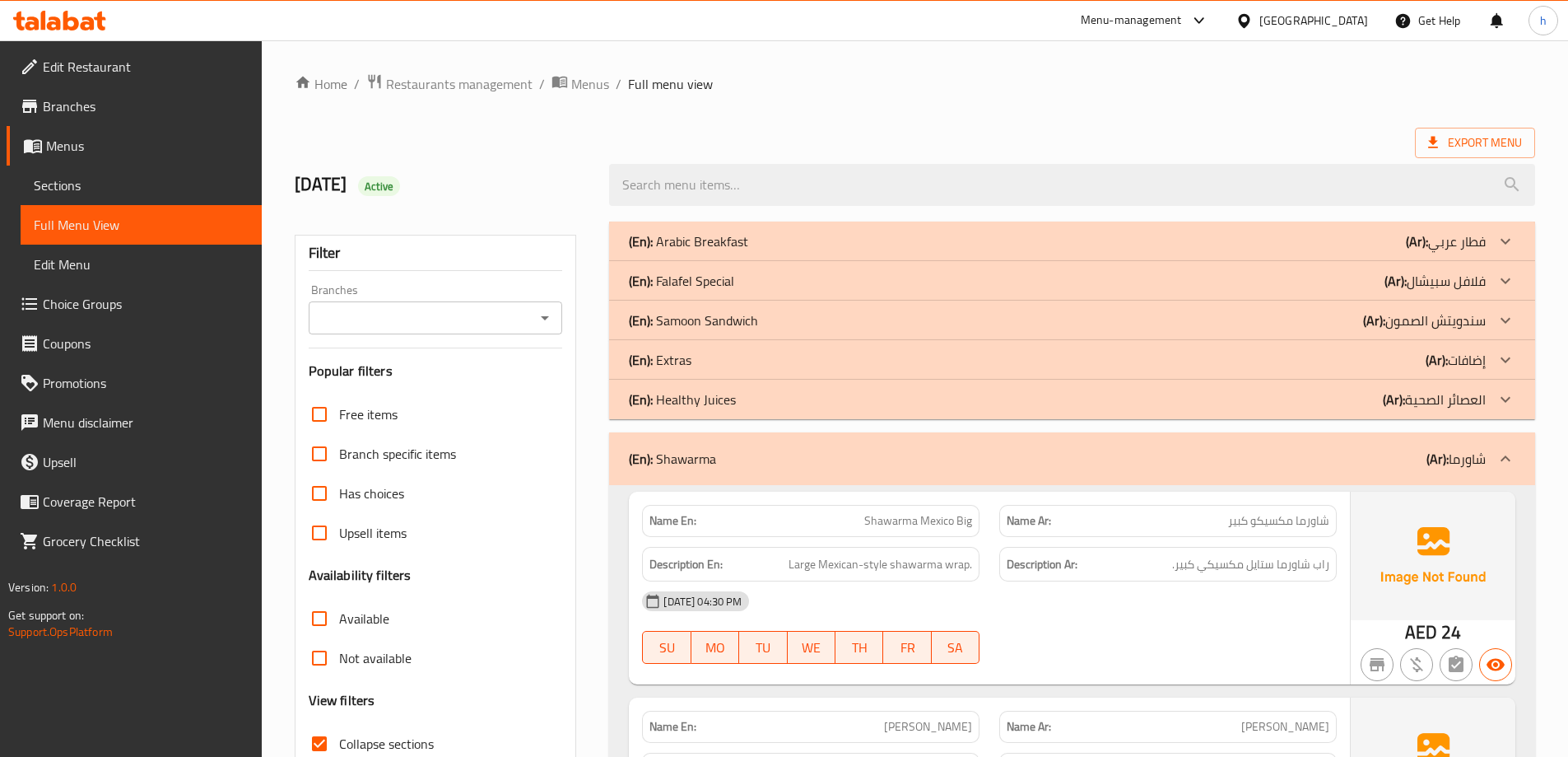
click at [832, 407] on div "(En): Healthy Juices (Ar): العصائر الصحية" at bounding box center [1057, 399] width 857 height 20
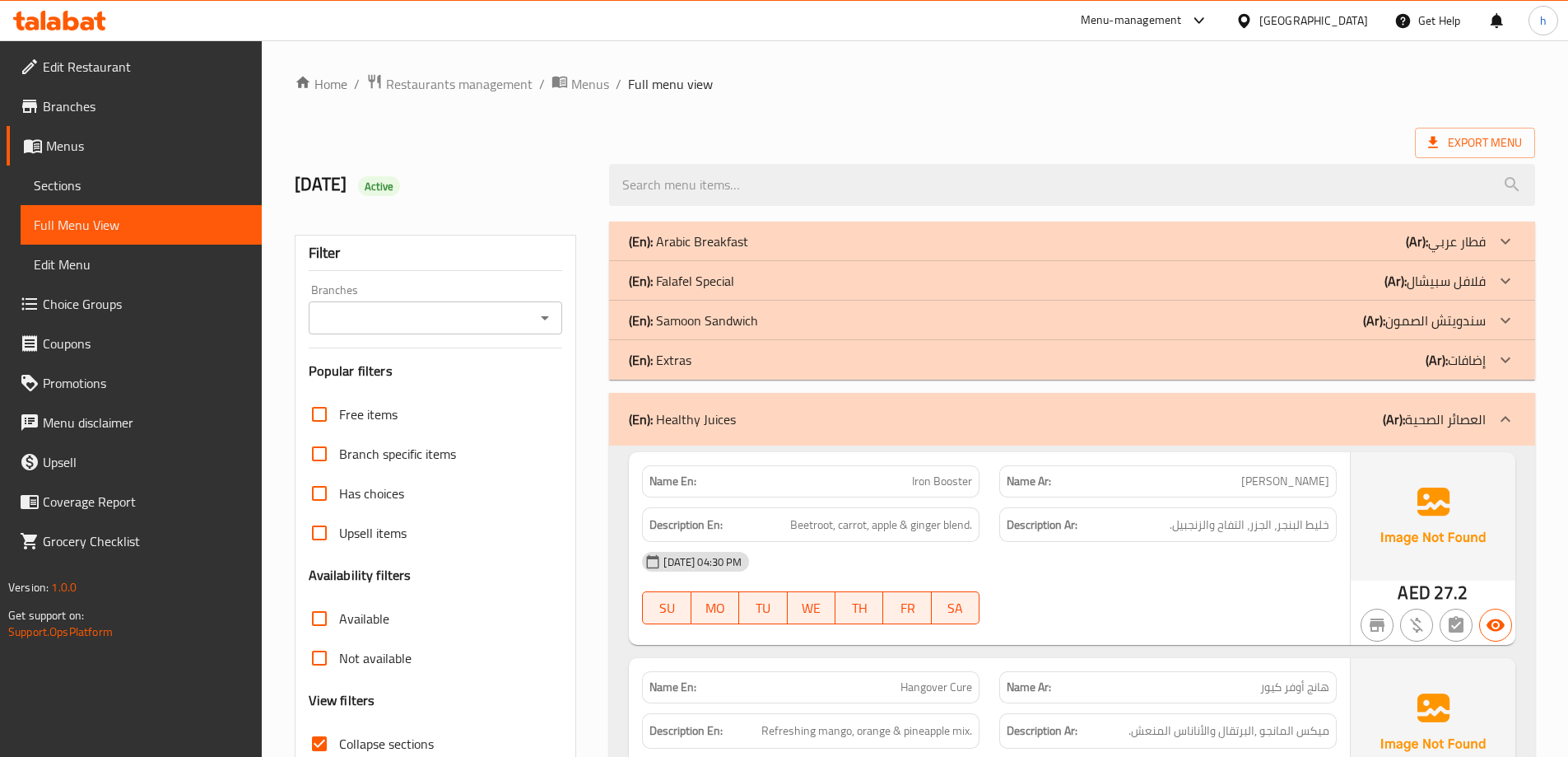
click at [801, 365] on div "(En): Extras (Ar): إضافات" at bounding box center [1057, 360] width 857 height 20
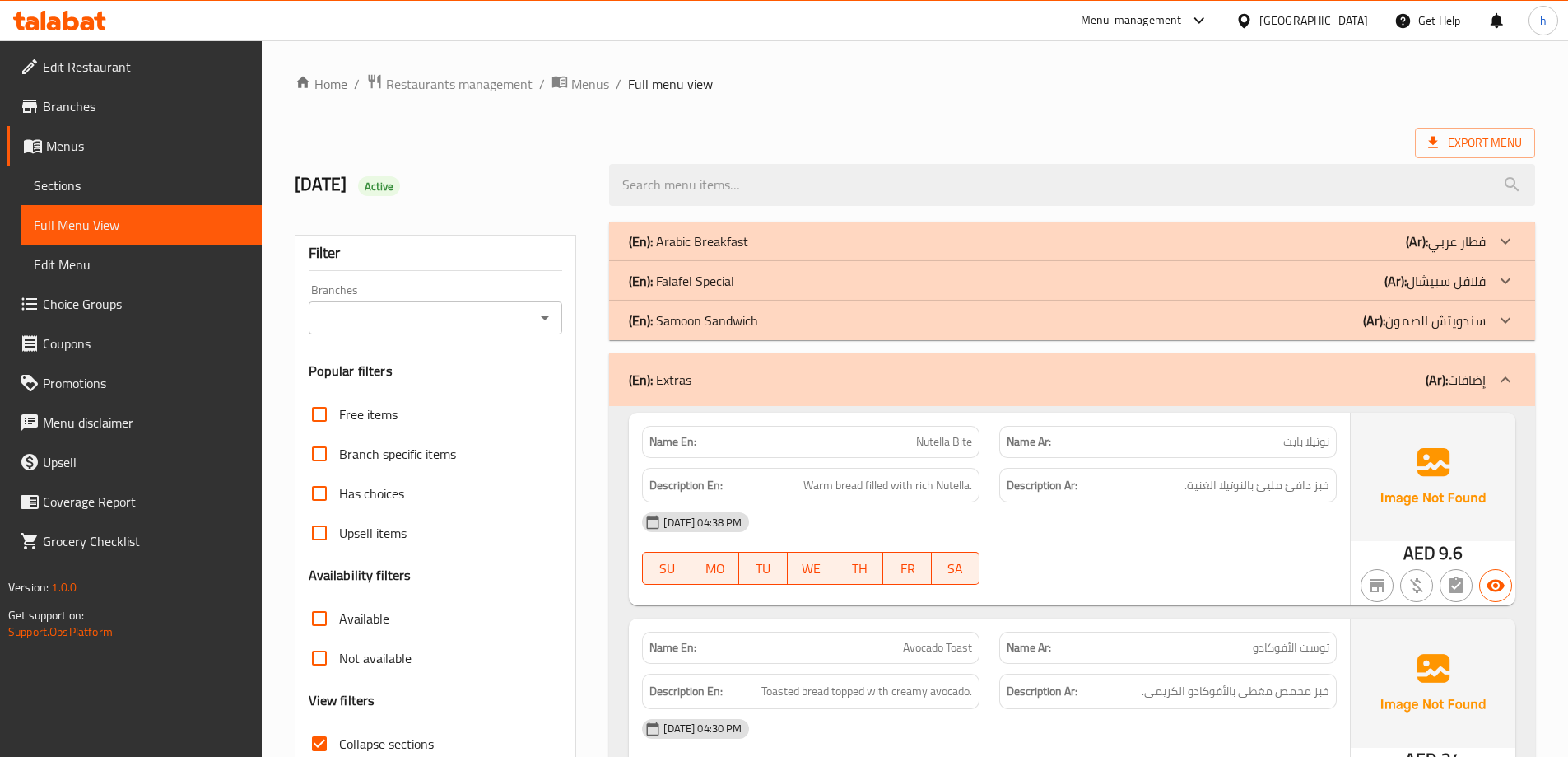
click at [809, 325] on div "(En): Samoon Sandwich (Ar): سندويتش الصمون" at bounding box center [1057, 320] width 857 height 20
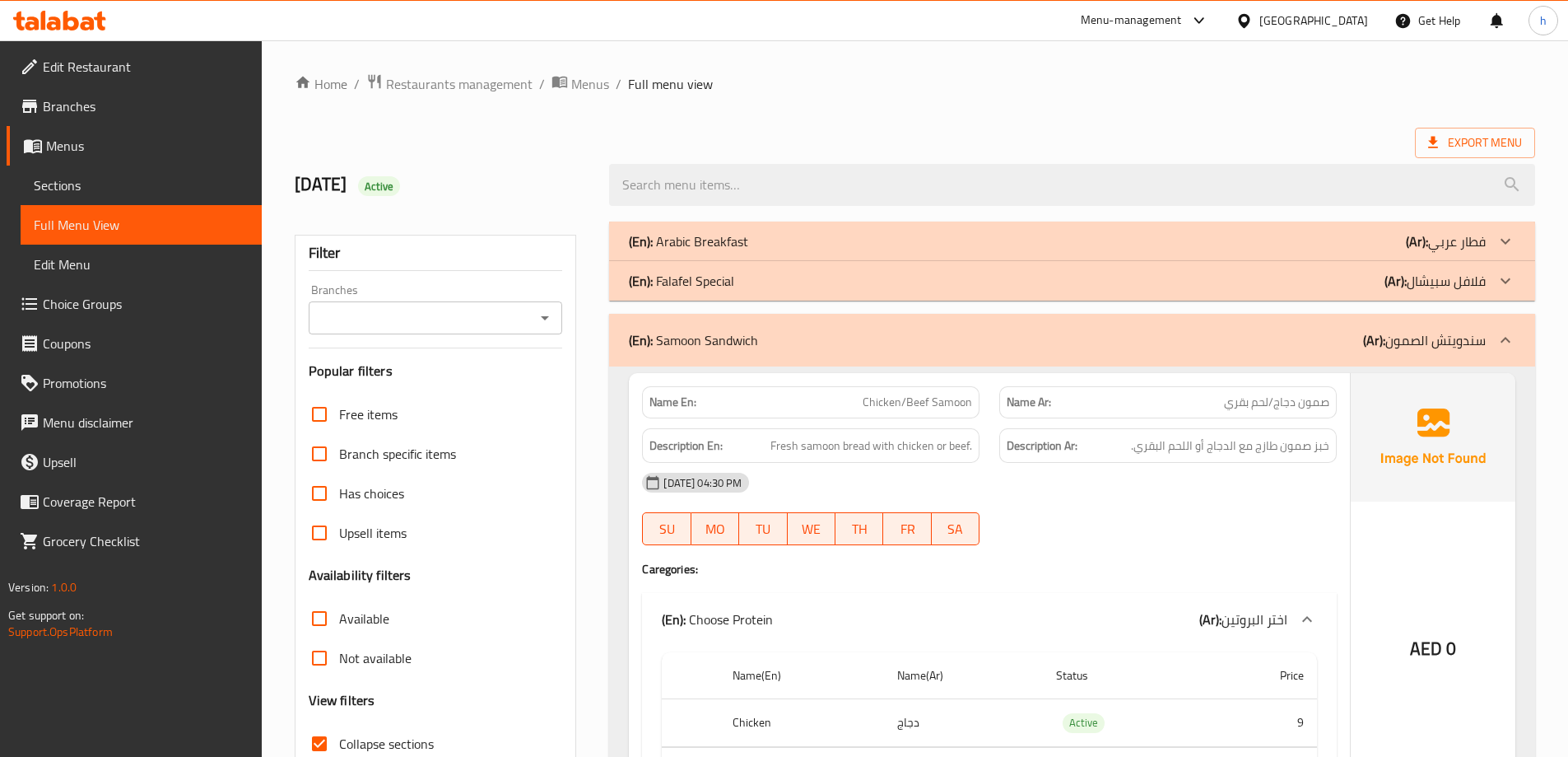
click at [377, 740] on span "Collapse sections" at bounding box center [387, 744] width 95 height 20
click at [339, 740] on input "Collapse sections" at bounding box center [319, 744] width 40 height 40
checkbox input "false"
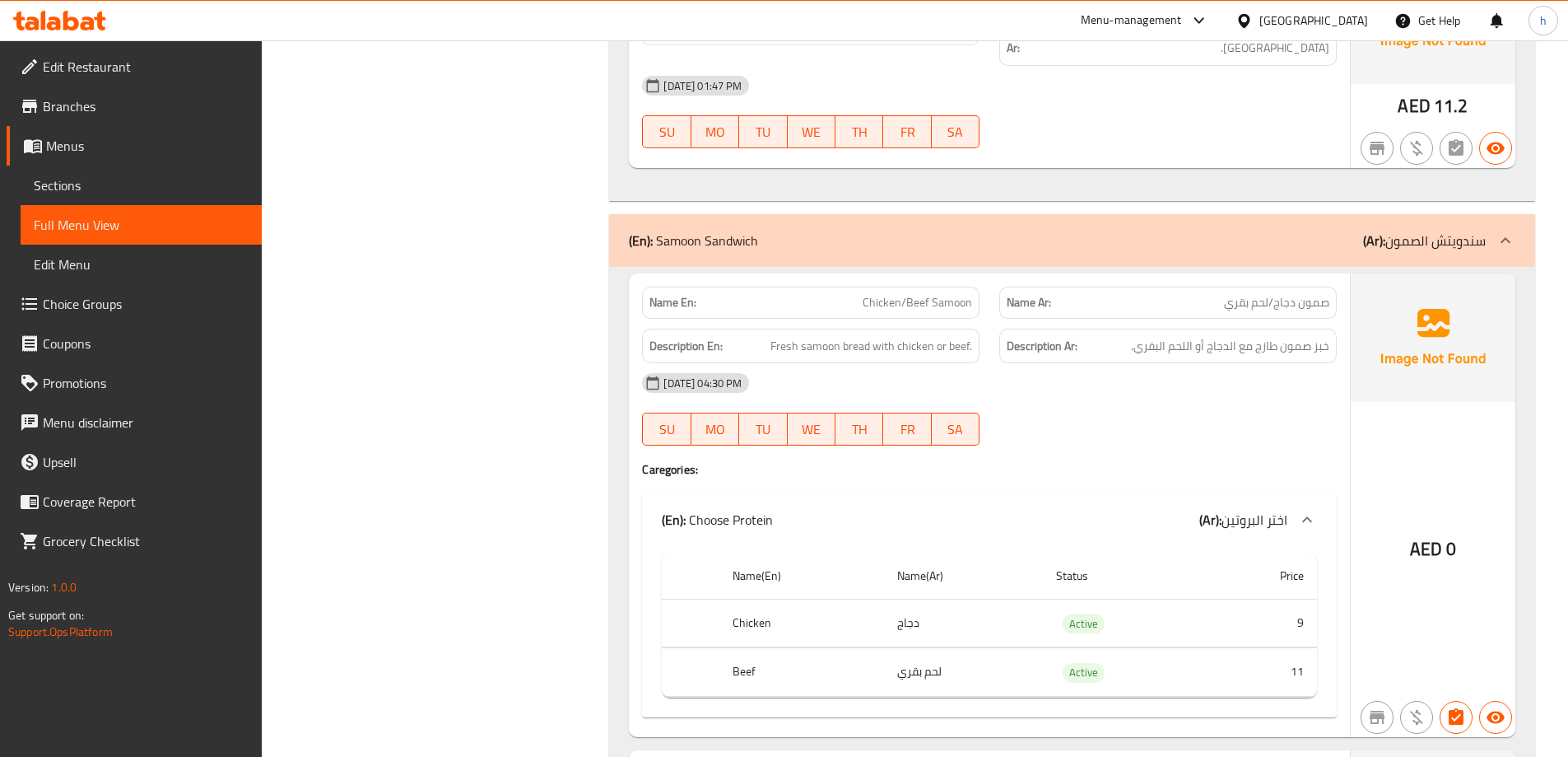
scroll to position [2575, 0]
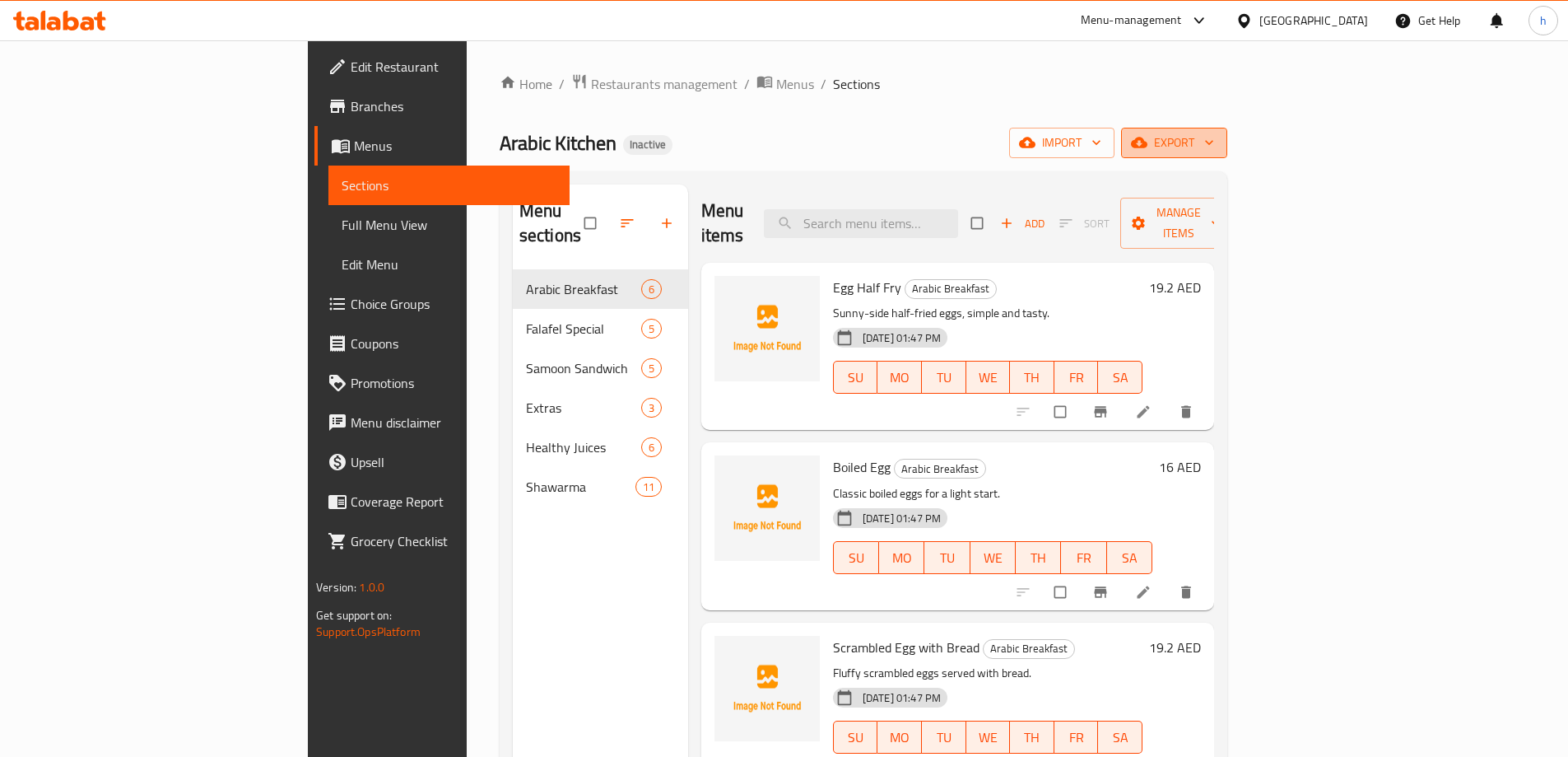
click at [1147, 146] on icon "button" at bounding box center [1139, 142] width 17 height 11
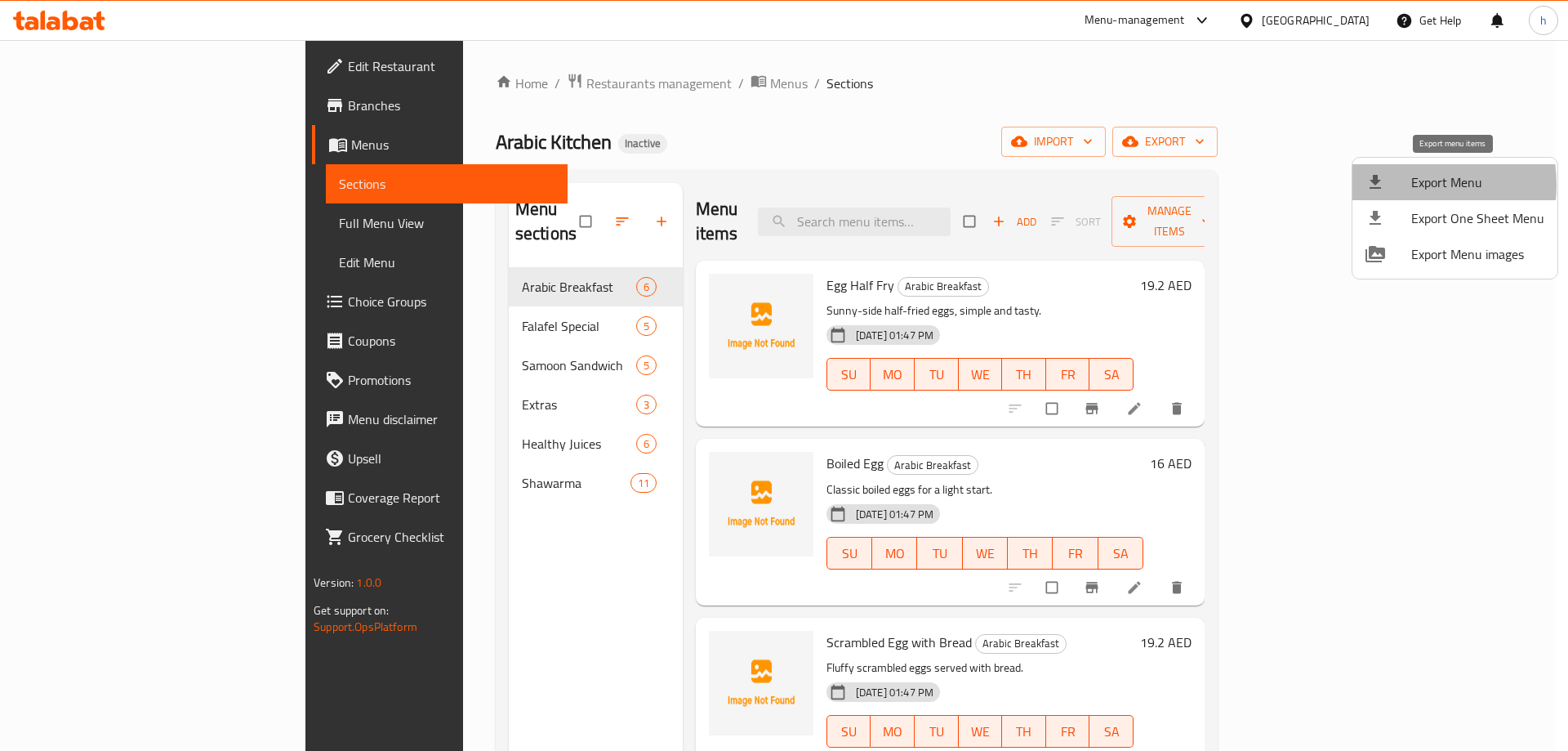
click at [1401, 185] on div at bounding box center [1387, 182] width 45 height 20
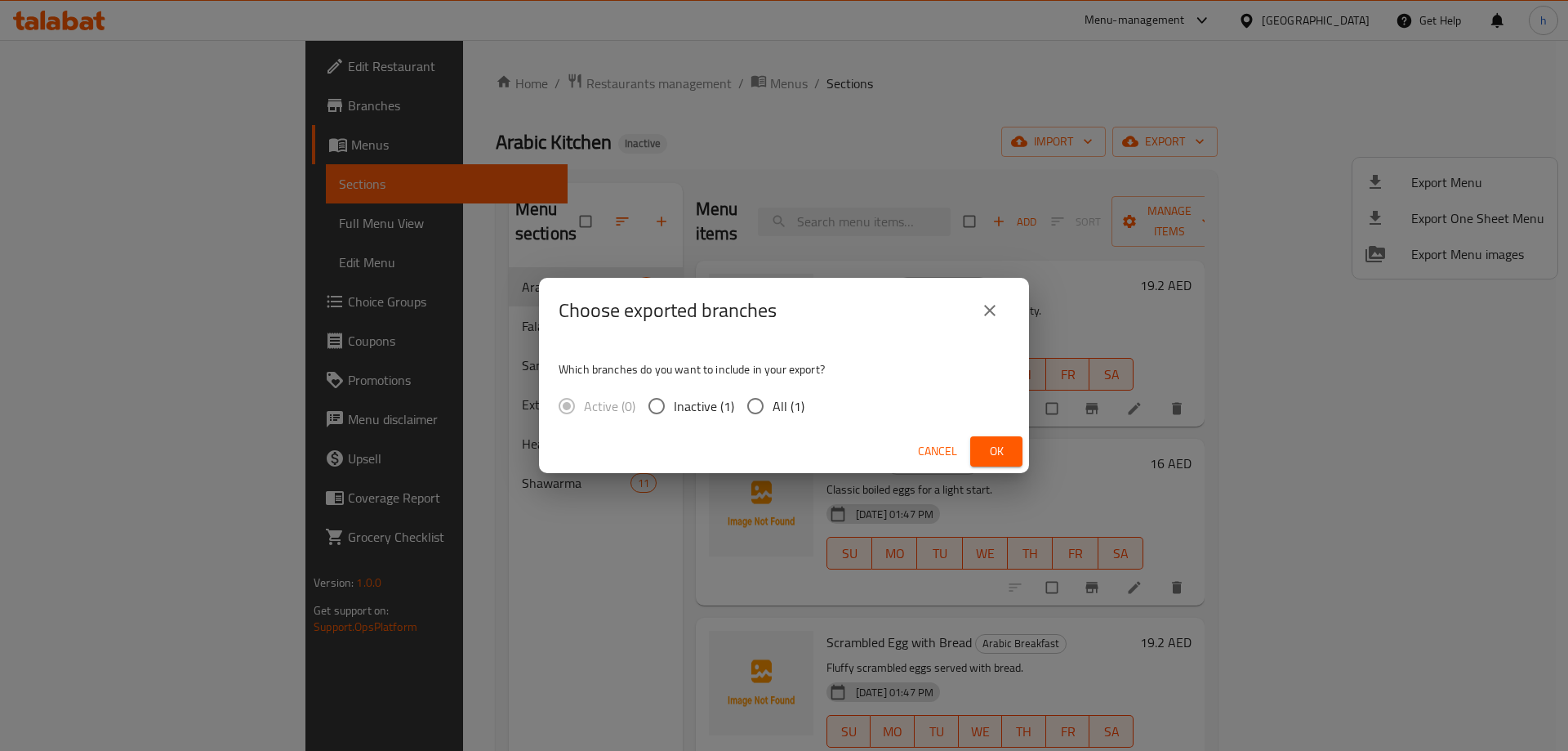
click at [757, 405] on input "All (1)" at bounding box center [756, 406] width 35 height 35
radio input "true"
click at [1012, 446] on button "Ok" at bounding box center [996, 451] width 52 height 31
